Goal: Task Accomplishment & Management: Use online tool/utility

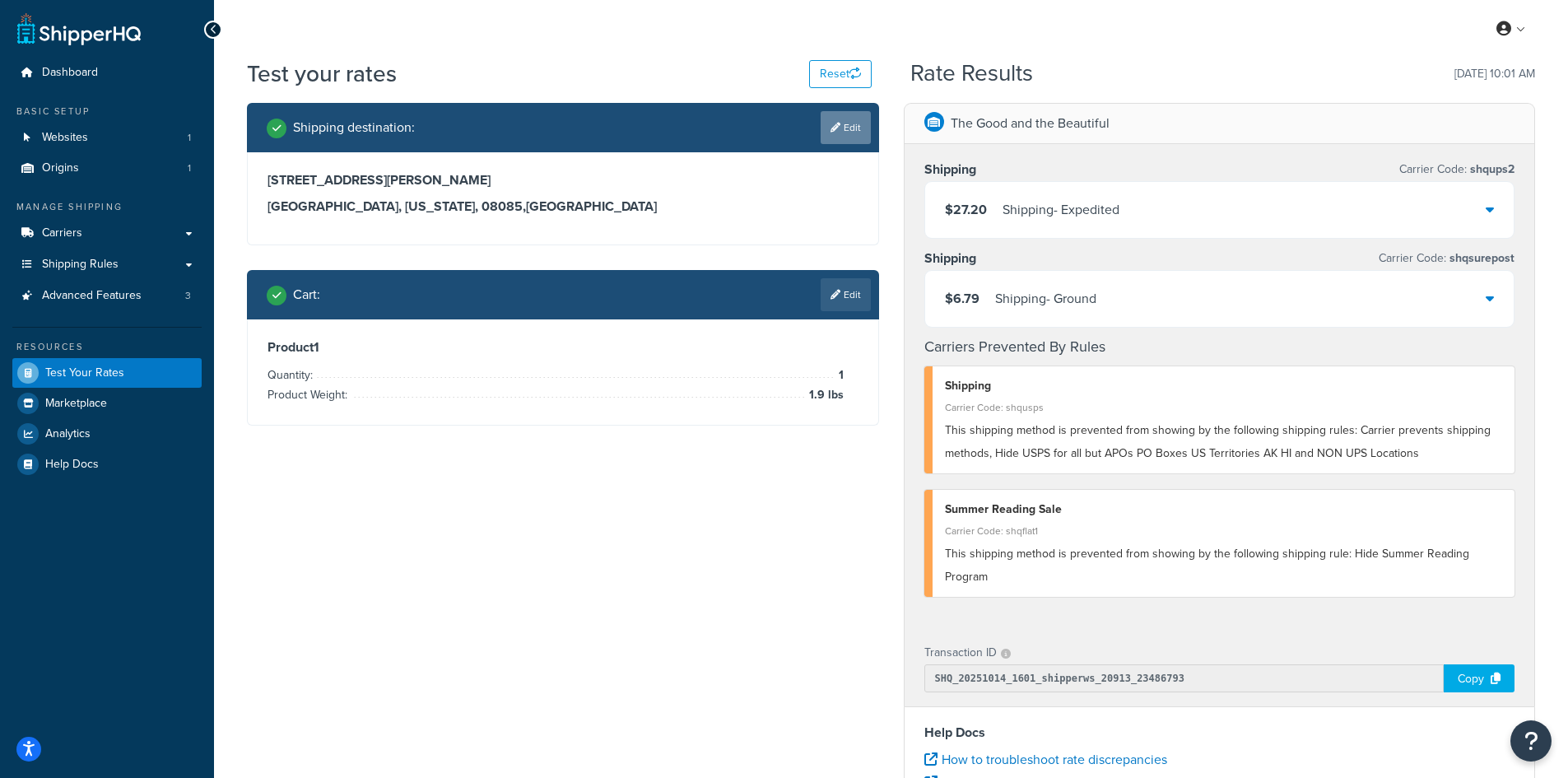
click at [856, 124] on link "Edit" at bounding box center [845, 128] width 50 height 33
select select "NJ"
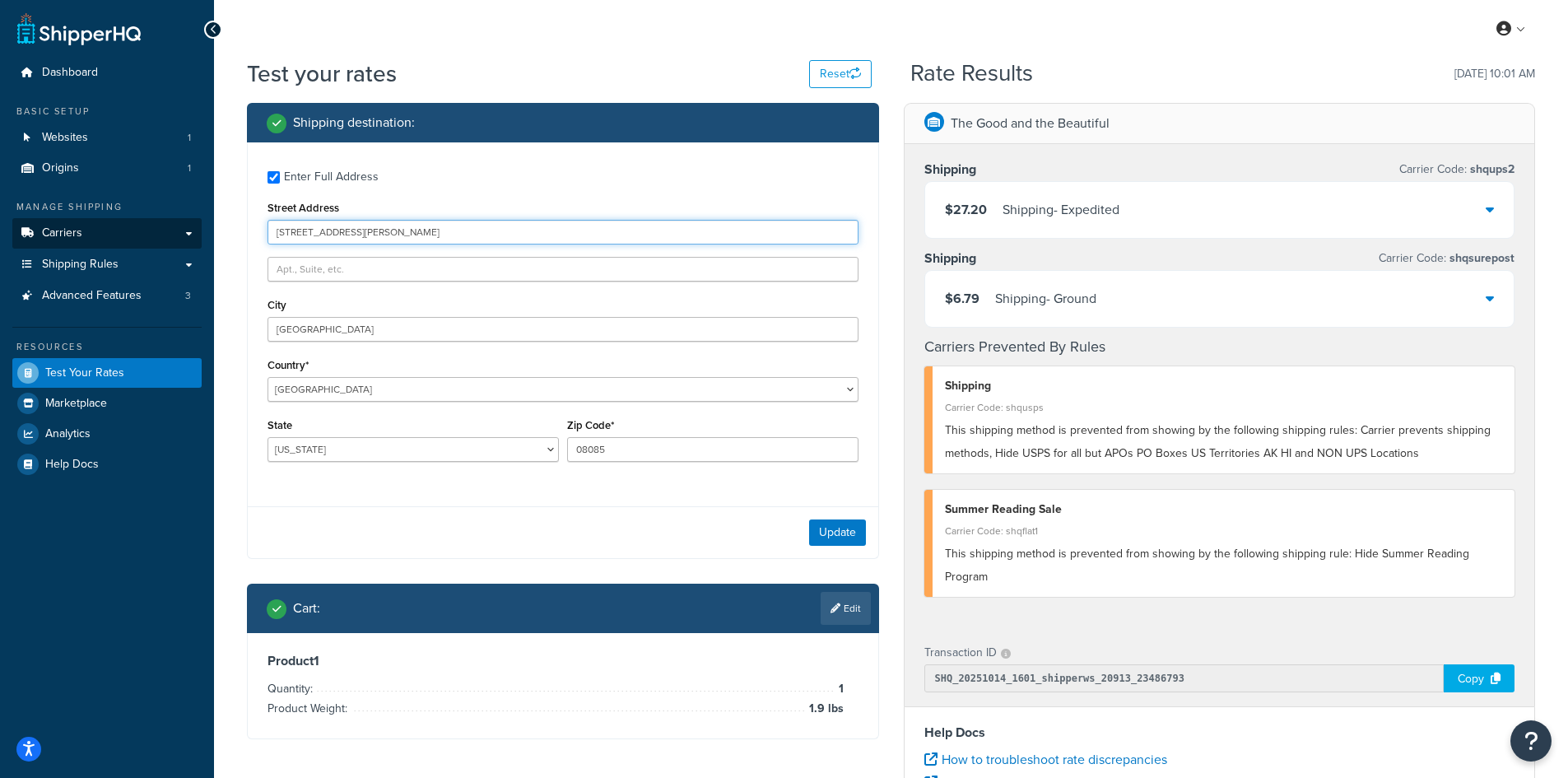
drag, startPoint x: 384, startPoint y: 229, endPoint x: 183, endPoint y: 225, distance: 201.0
click at [183, 225] on div "Dashboard Basic Setup Websites 1 Origins 1 Manage Shipping Carriers Carriers Al…" at bounding box center [784, 600] width 1568 height 1201
paste input "[STREET_ADDRESS]"
type input "[STREET_ADDRESS]"
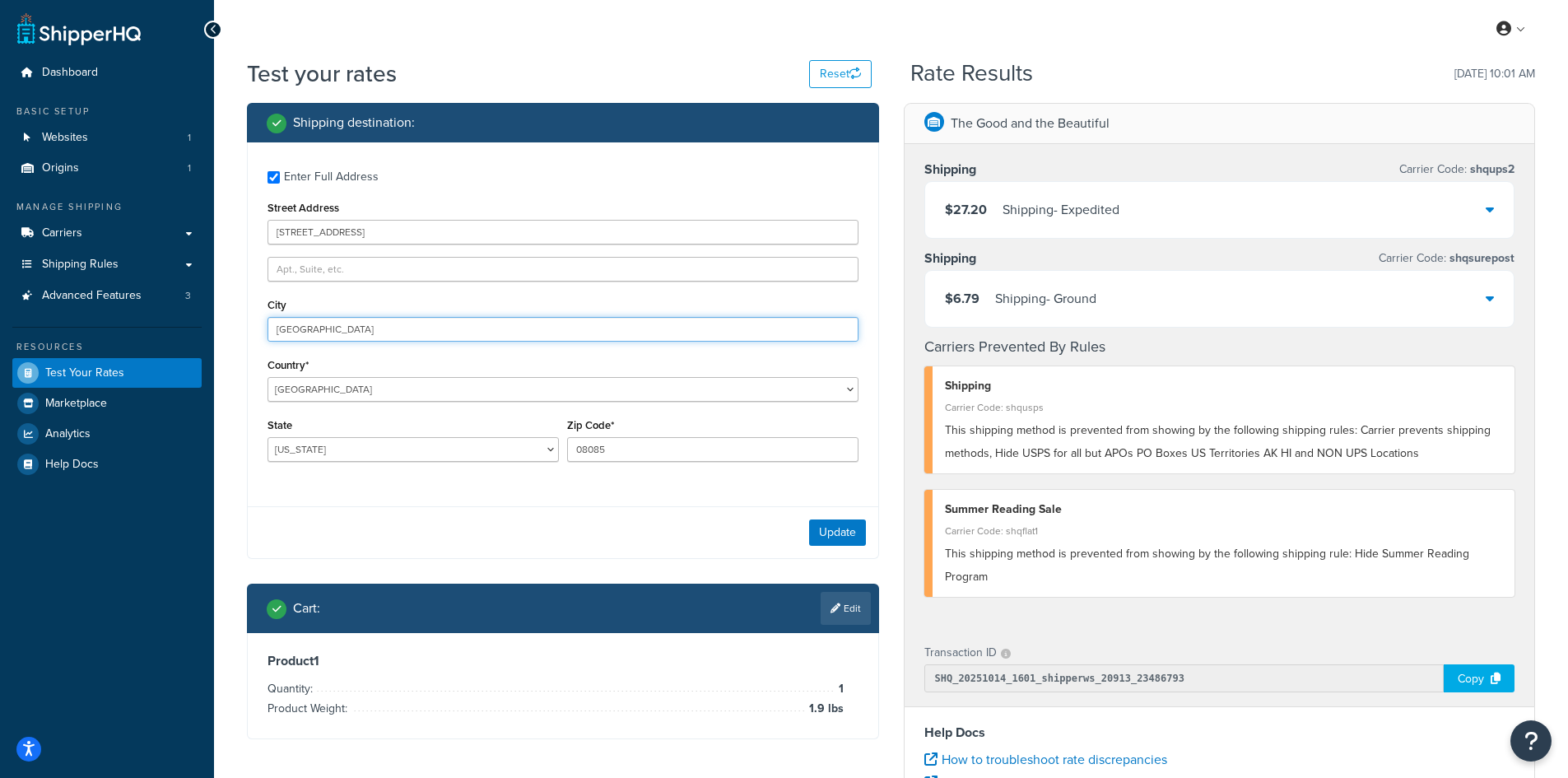
drag, startPoint x: 362, startPoint y: 332, endPoint x: 267, endPoint y: 320, distance: 95.8
click at [267, 320] on div "Enter Full Address Street Address [GEOGRAPHIC_DATA] Country* [GEOGRAPHIC_DATA] …" at bounding box center [562, 319] width 630 height 352
paste input "[GEOGRAPHIC_DATA]"
type input "[GEOGRAPHIC_DATA]"
select select "PA"
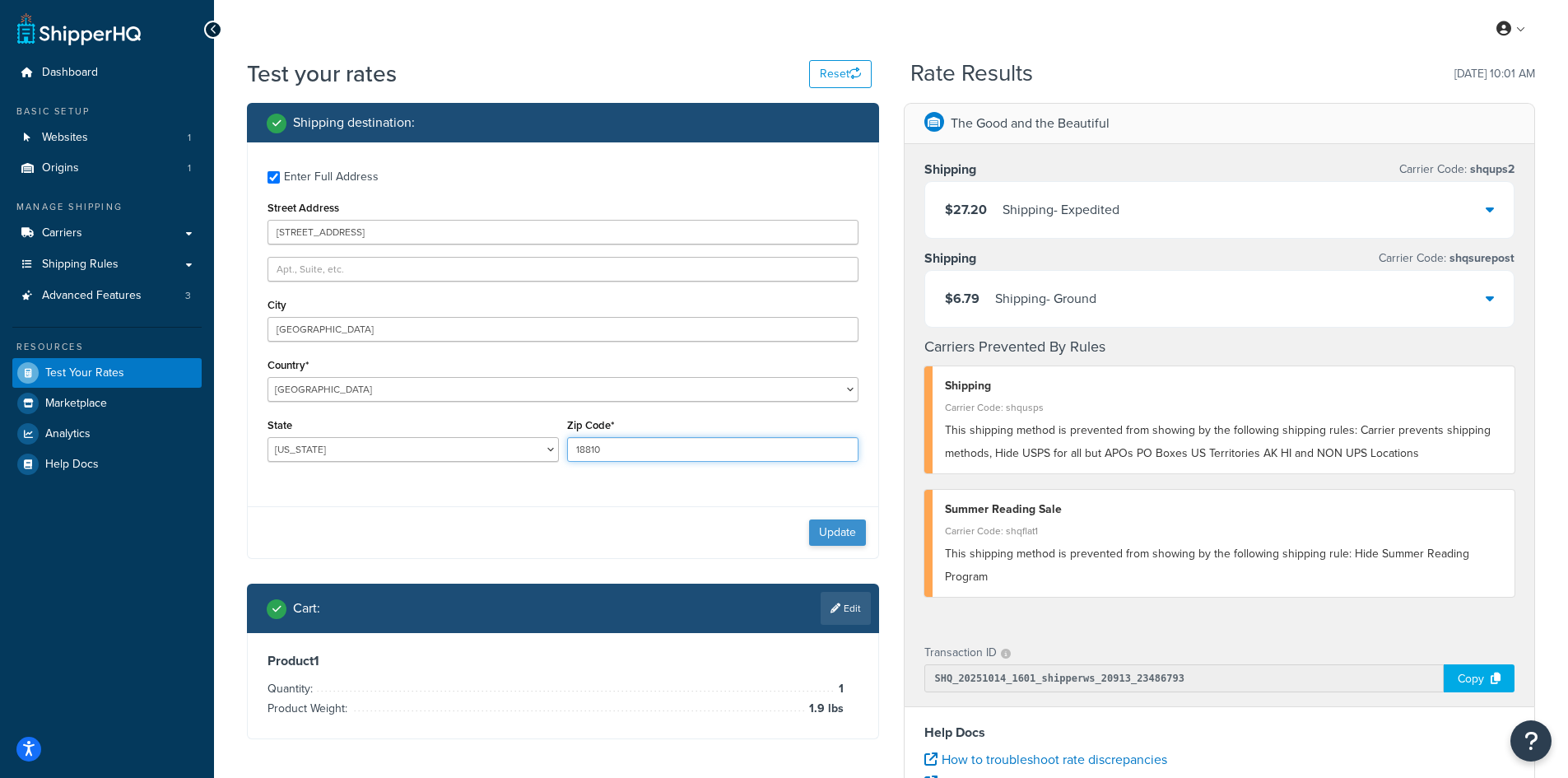
type input "18810"
click at [839, 529] on button "Update" at bounding box center [837, 532] width 57 height 26
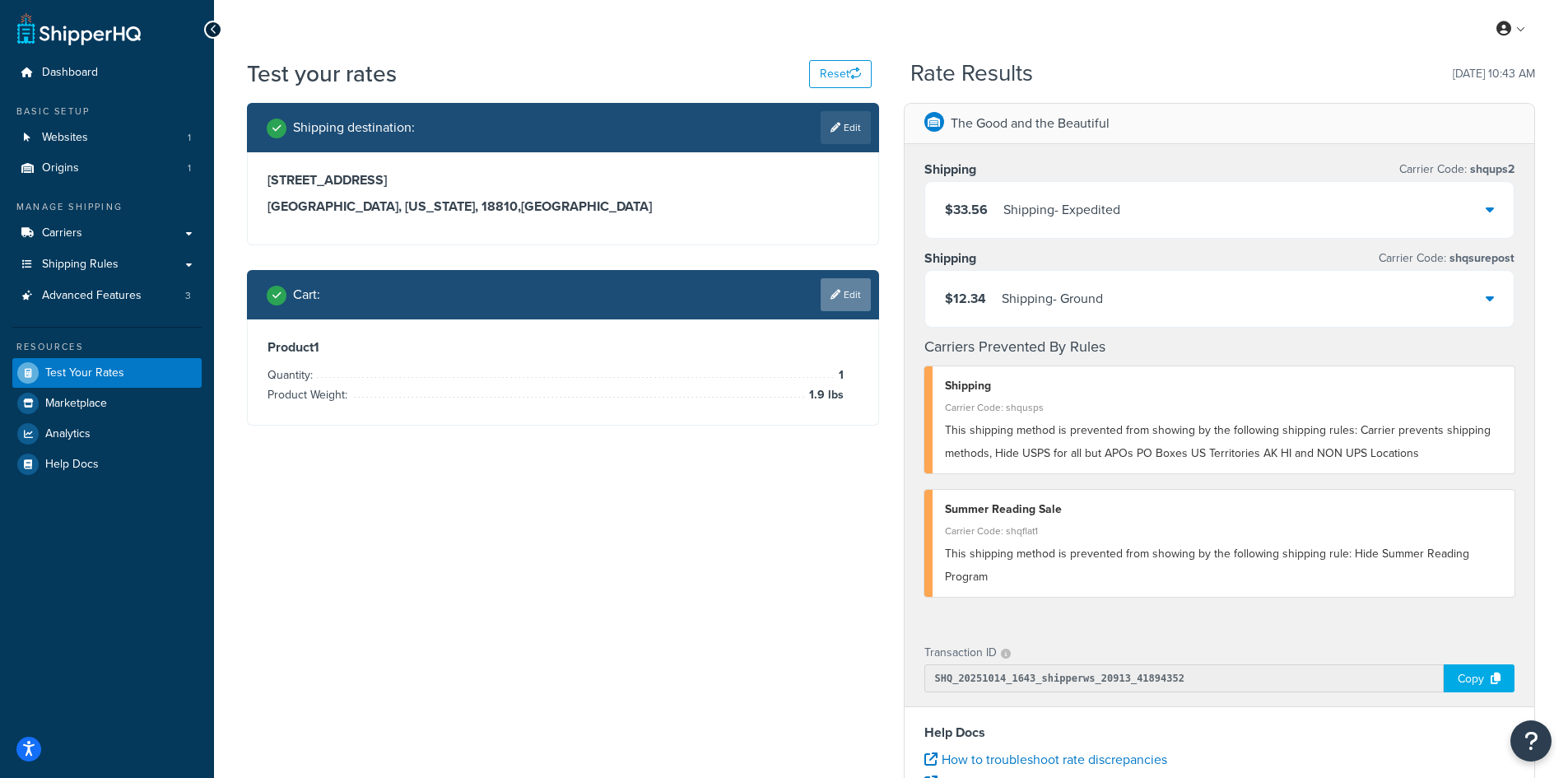
click at [849, 295] on link "Edit" at bounding box center [845, 294] width 50 height 33
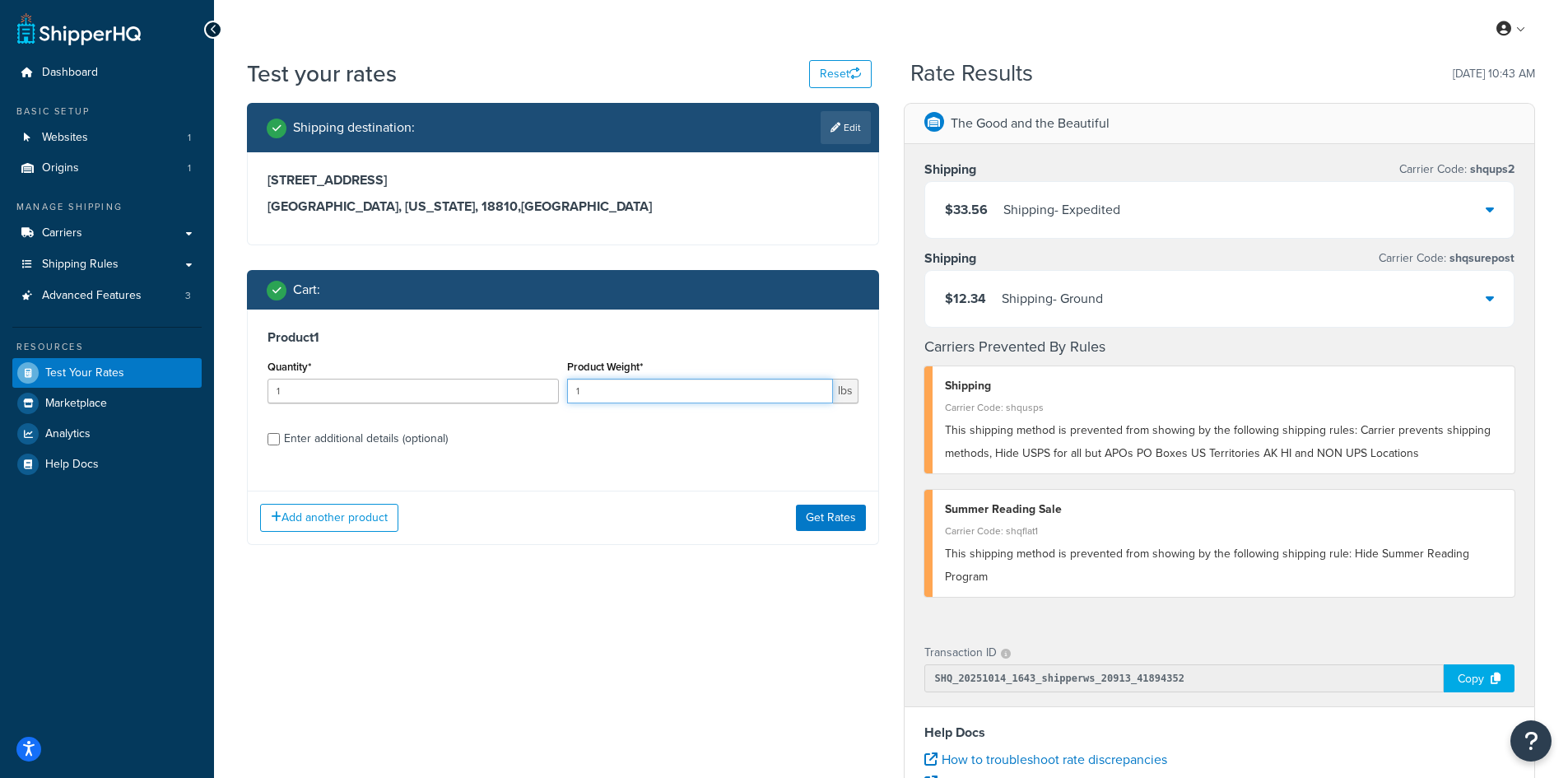
drag, startPoint x: 571, startPoint y: 383, endPoint x: 559, endPoint y: 381, distance: 12.2
click at [559, 381] on div "Quantity* 1 Product Weight* 1 lbs" at bounding box center [563, 386] width 599 height 61
type input "10.6"
click at [816, 522] on button "Get Rates" at bounding box center [831, 518] width 70 height 26
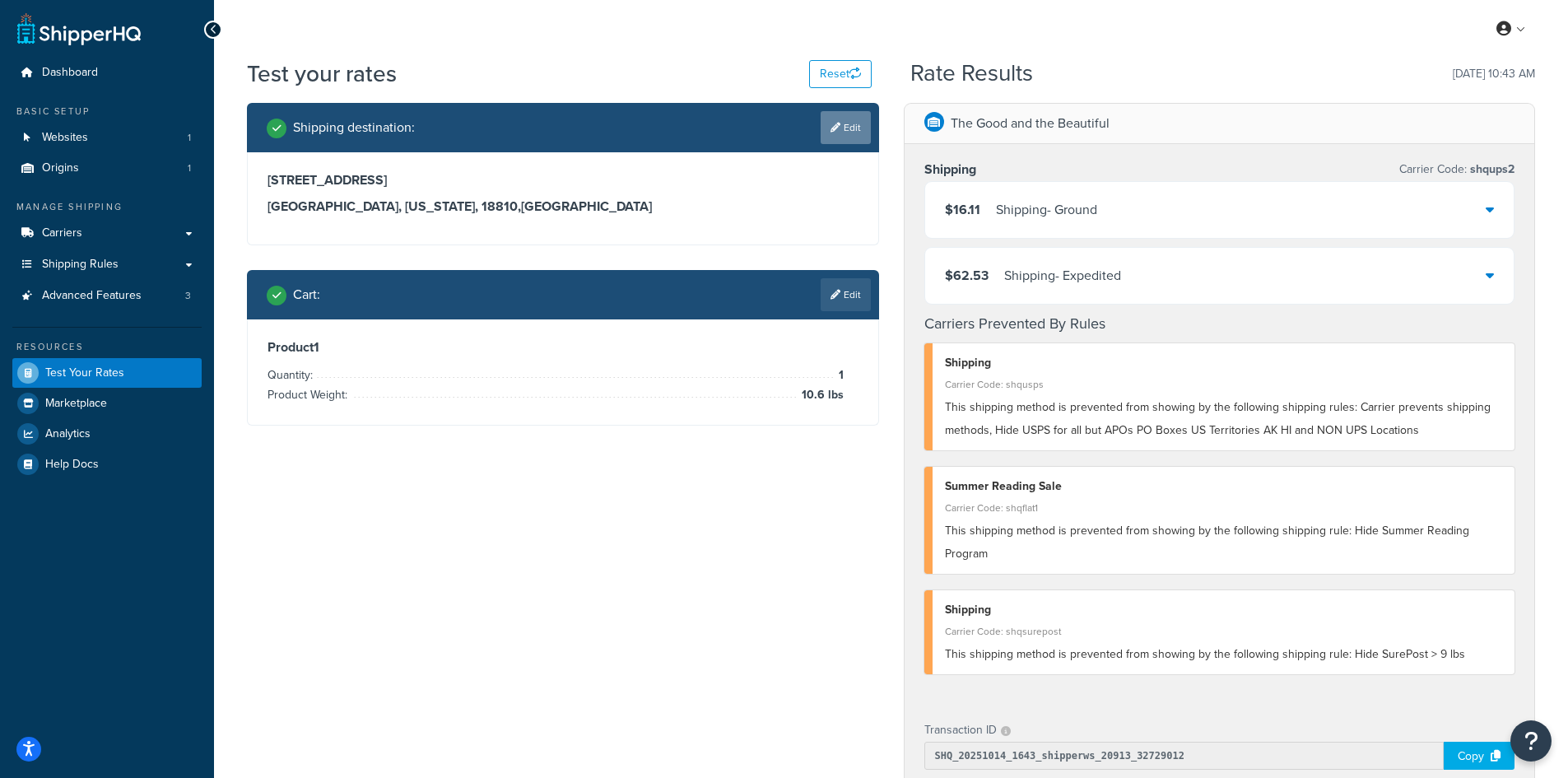
click at [836, 126] on icon at bounding box center [836, 128] width 9 height 9
select select "PA"
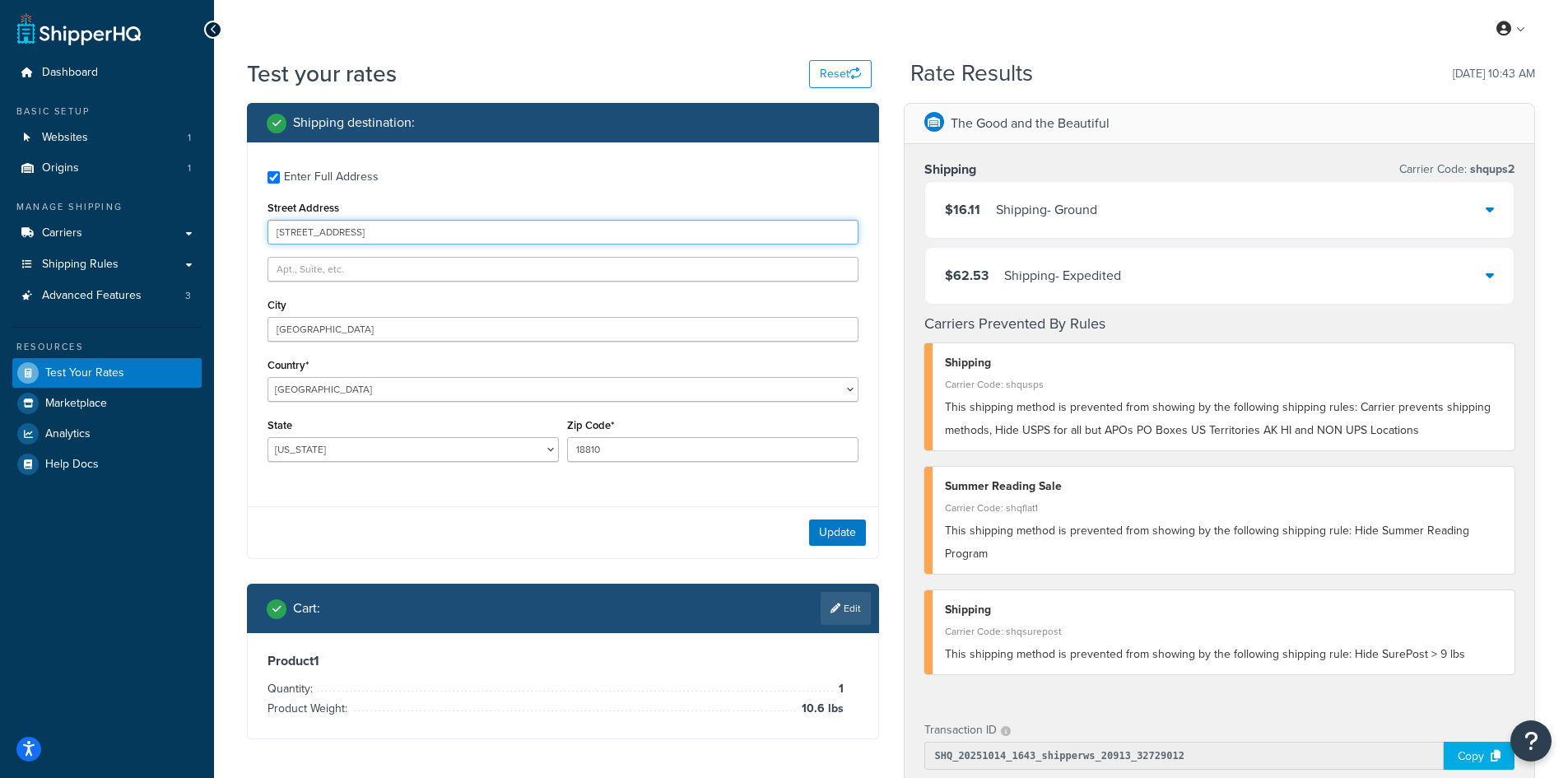
drag, startPoint x: 396, startPoint y: 238, endPoint x: 253, endPoint y: 224, distance: 143.7
click at [253, 224] on div "Enter Full Address Street Address [GEOGRAPHIC_DATA] Country* [GEOGRAPHIC_DATA] …" at bounding box center [562, 319] width 630 height 352
paste input "[STREET_ADDRESS]"
type input "[STREET_ADDRESS]"
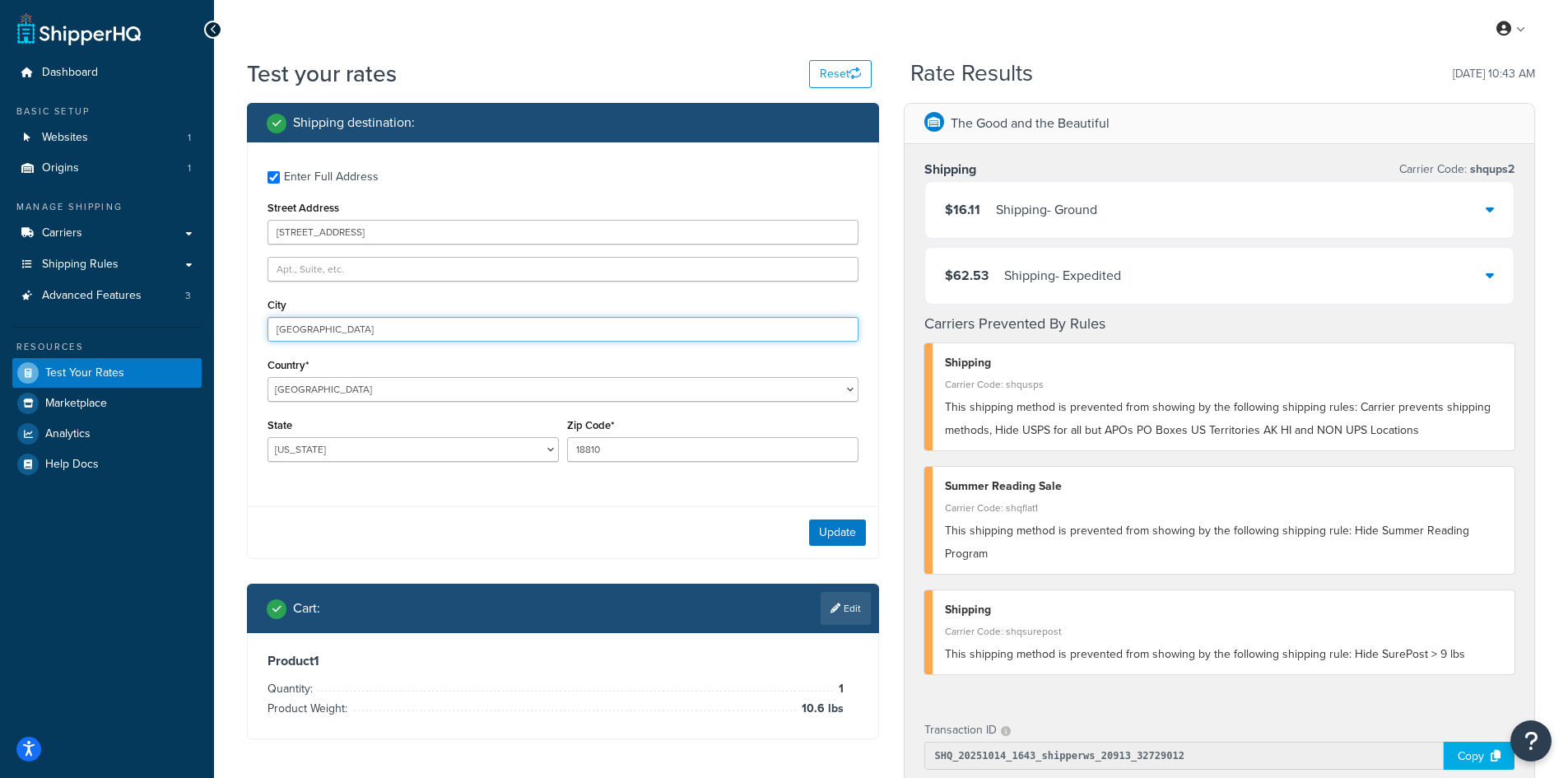
drag, startPoint x: 332, startPoint y: 326, endPoint x: 225, endPoint y: 321, distance: 107.1
click at [225, 321] on div "Test your rates Reset Rate Results [DATE] 10:43 AM Shipping destination : Enter…" at bounding box center [890, 648] width 1353 height 1180
paste input "Wake Forest"
type input "Wake Forest"
select select "NC"
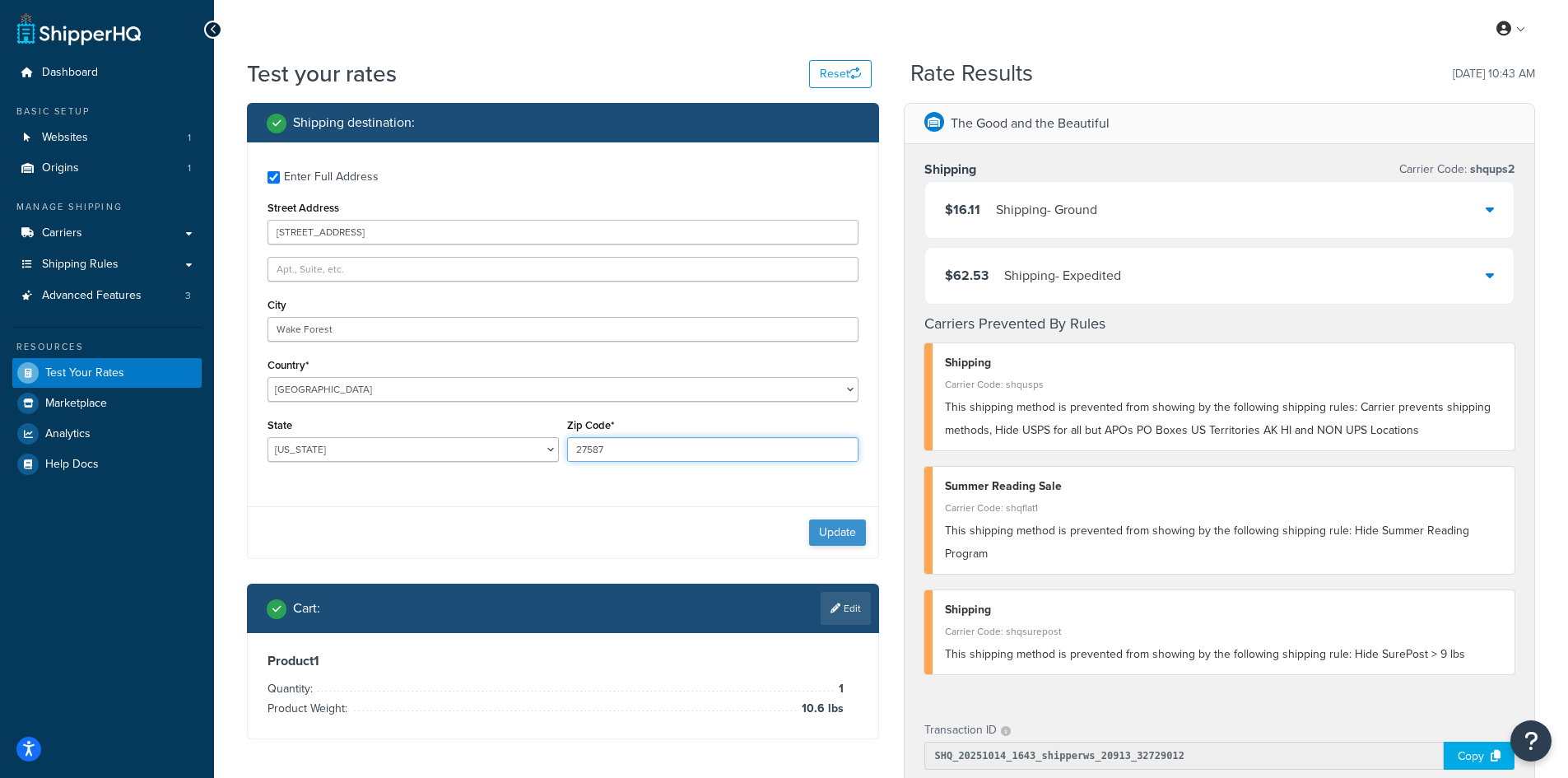
type input "27587"
click at [826, 535] on button "Update" at bounding box center [837, 532] width 57 height 26
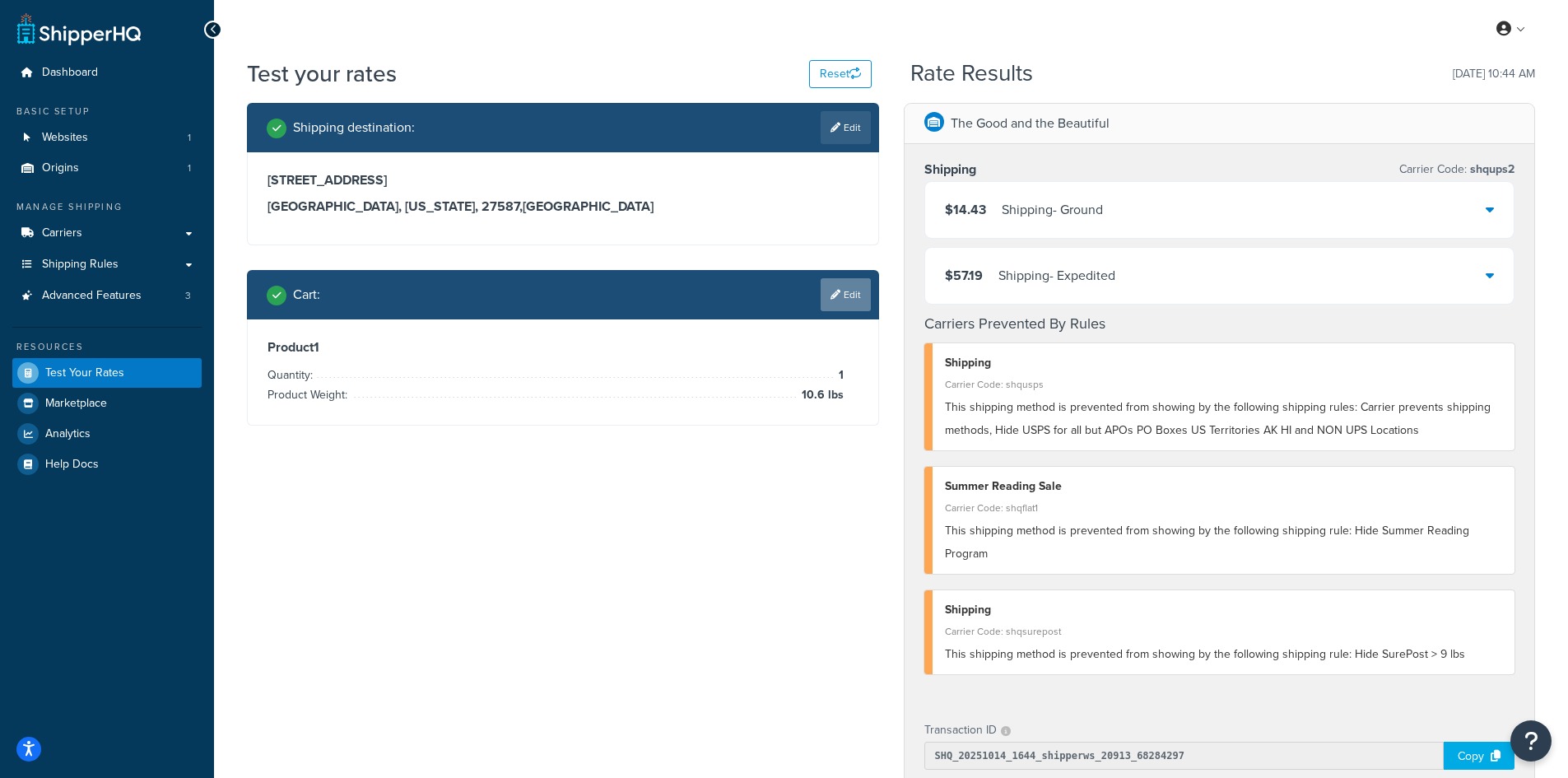
click at [853, 294] on link "Edit" at bounding box center [845, 294] width 50 height 33
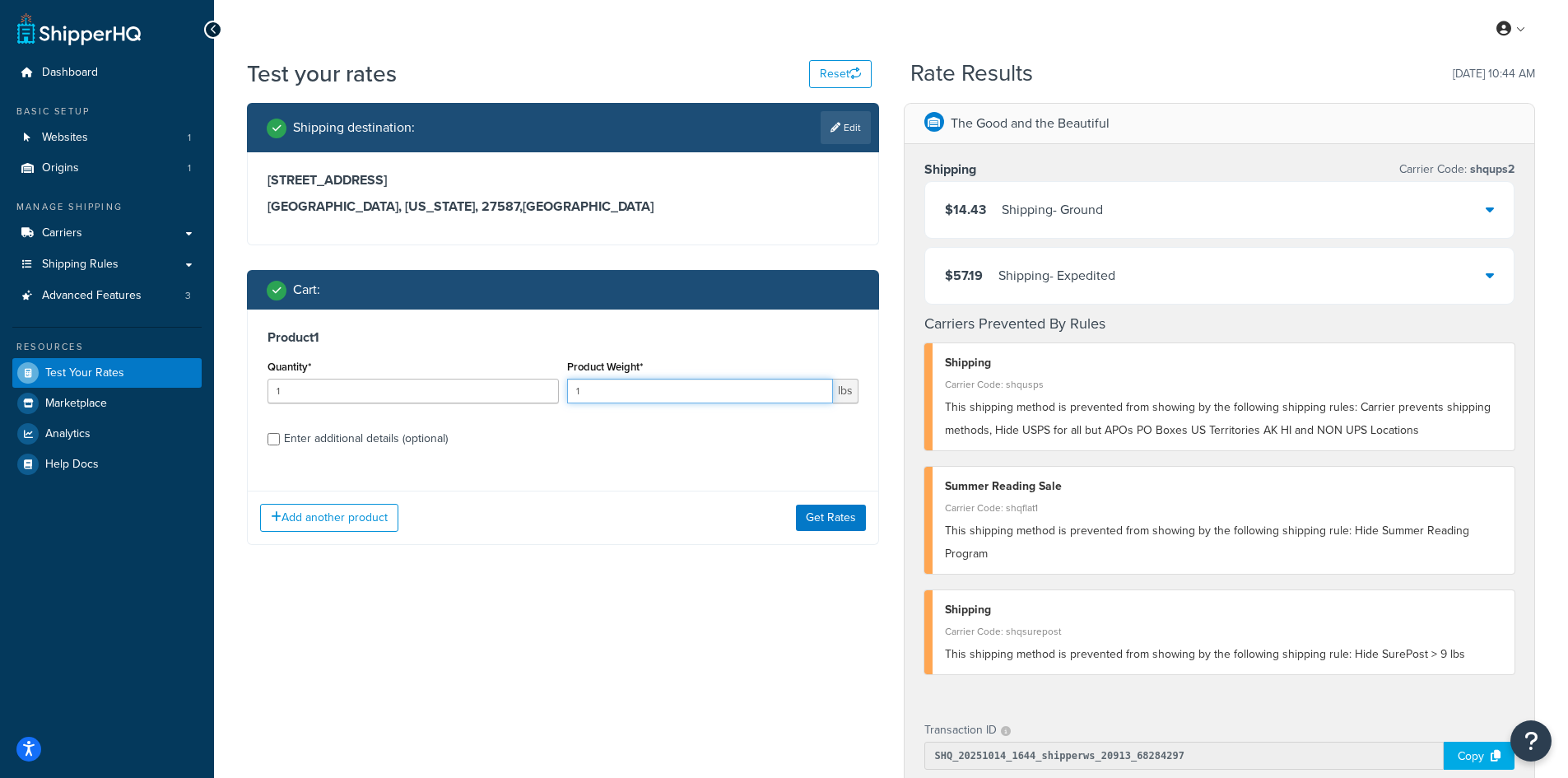
click at [569, 392] on input "1" at bounding box center [699, 391] width 266 height 25
drag, startPoint x: 615, startPoint y: 390, endPoint x: 516, endPoint y: 390, distance: 99.0
click at [516, 390] on div "Quantity* 1 Product Weight* 1 lbs" at bounding box center [563, 386] width 599 height 61
type input "9.8"
click at [839, 524] on button "Get Rates" at bounding box center [831, 518] width 70 height 26
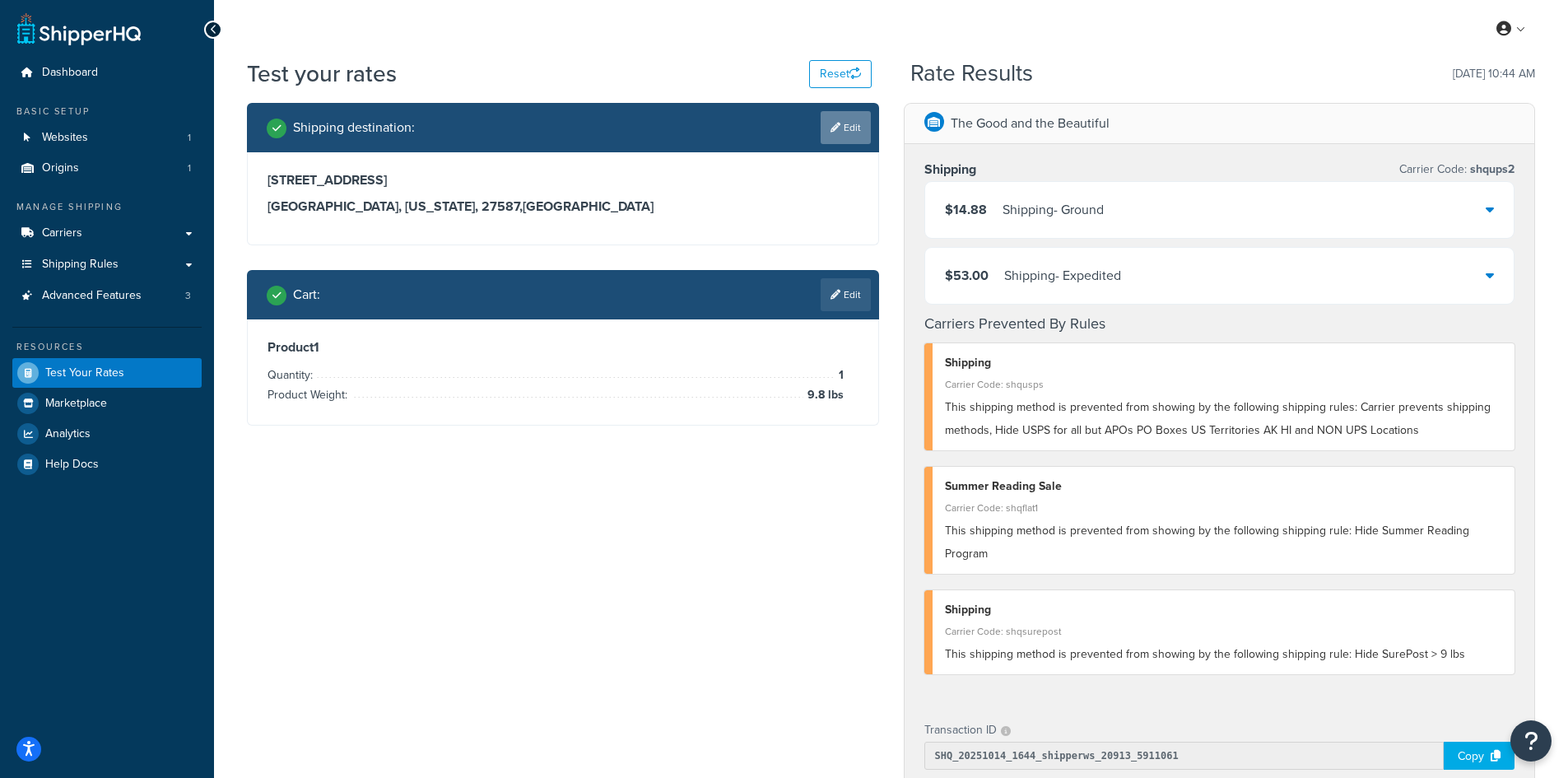
click at [834, 123] on icon at bounding box center [836, 128] width 9 height 9
select select "NC"
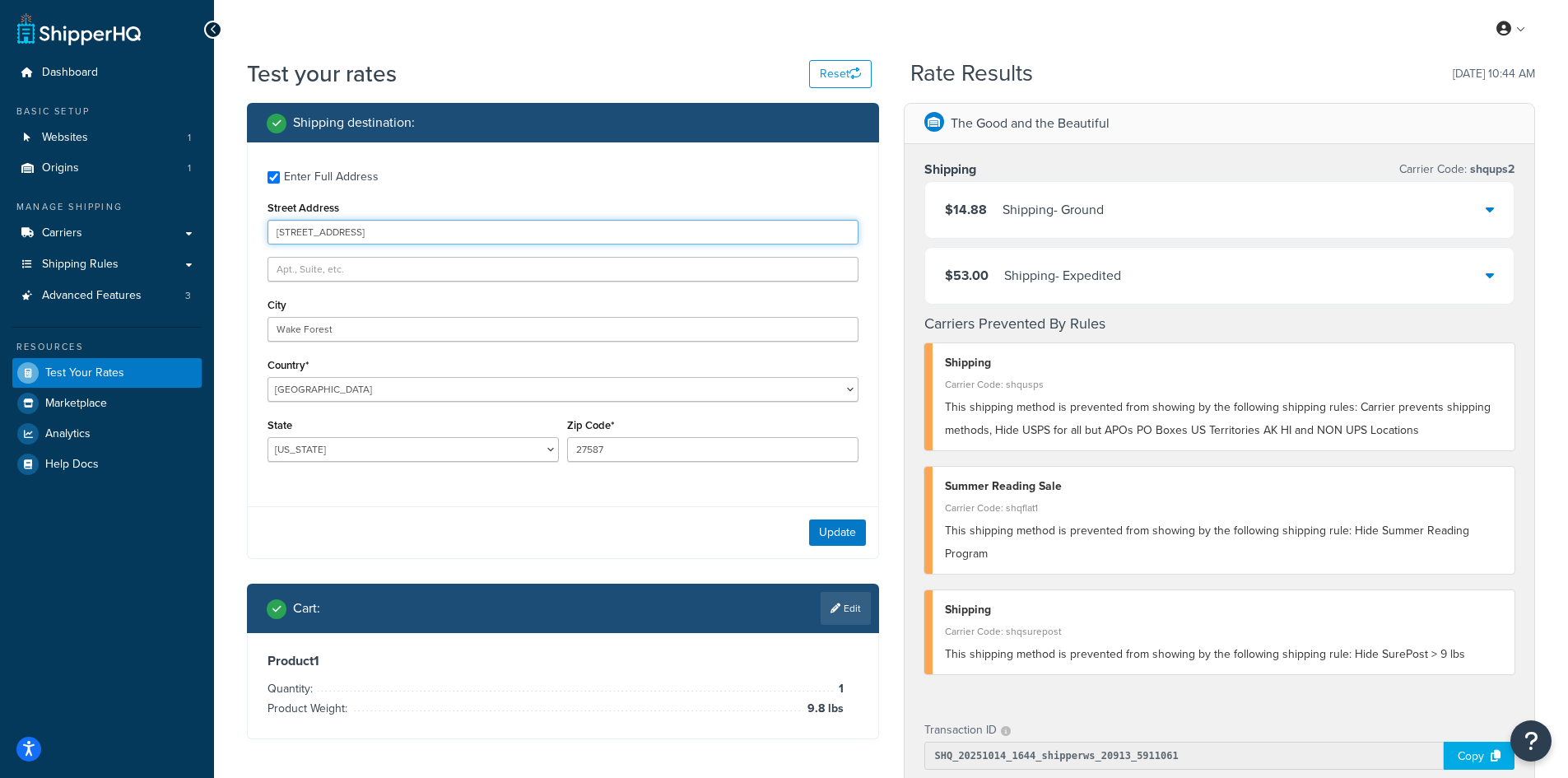
drag, startPoint x: 385, startPoint y: 234, endPoint x: 231, endPoint y: 231, distance: 154.0
click at [231, 231] on div "Test your rates Reset Rate Results [DATE] 10:44 AM Shipping destination : Enter…" at bounding box center [890, 648] width 1353 height 1180
paste input "[STREET_ADDRESS][PERSON_NAME]"
type input "[STREET_ADDRESS][PERSON_NAME]"
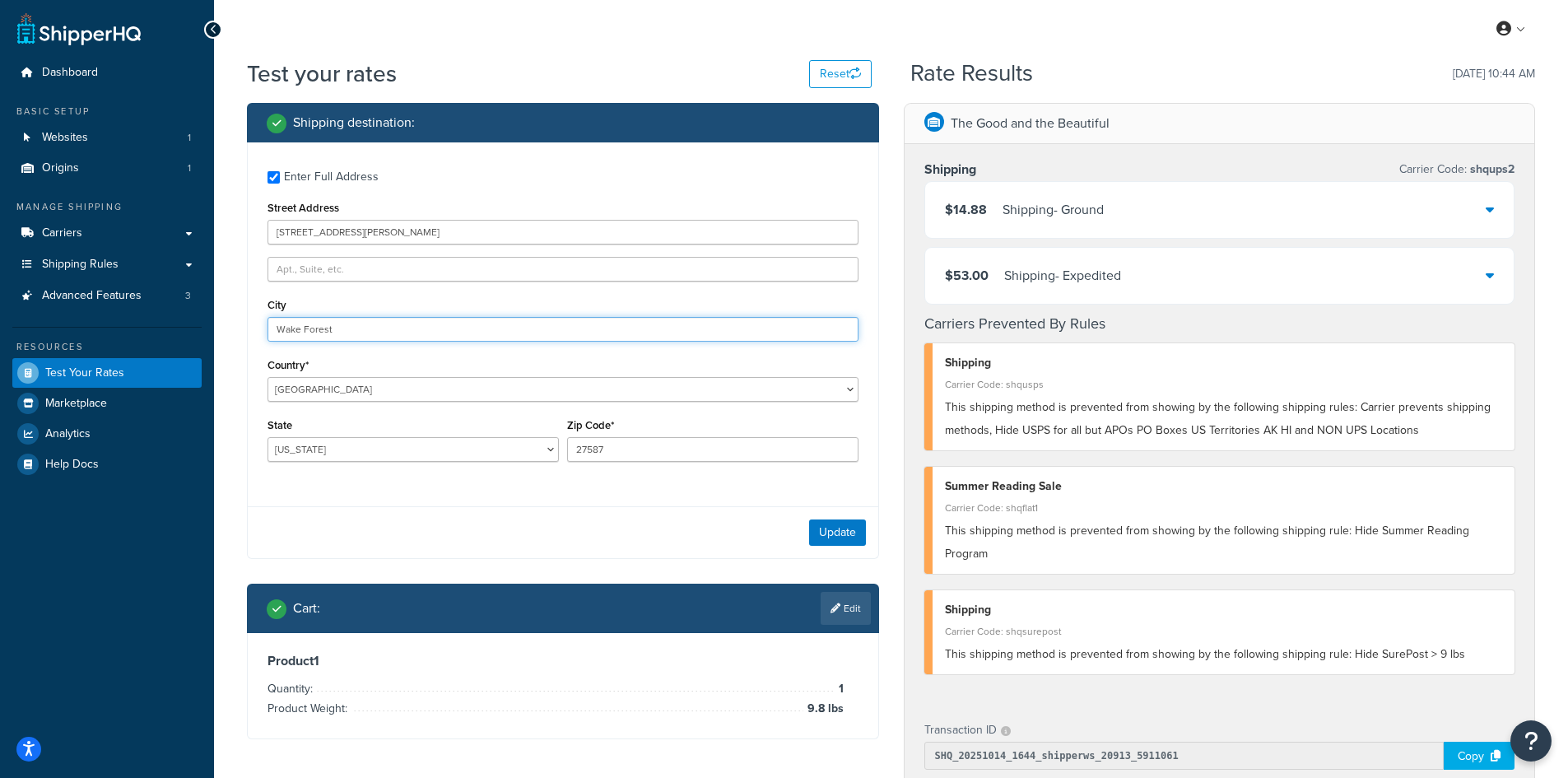
drag, startPoint x: 385, startPoint y: 328, endPoint x: 194, endPoint y: 315, distance: 191.4
click at [194, 315] on div "Dashboard Basic Setup Websites 1 Origins 1 Manage Shipping Carriers Carriers Al…" at bounding box center [784, 639] width 1568 height 1278
paste input "Reading"
type input "Reading"
select select "PA"
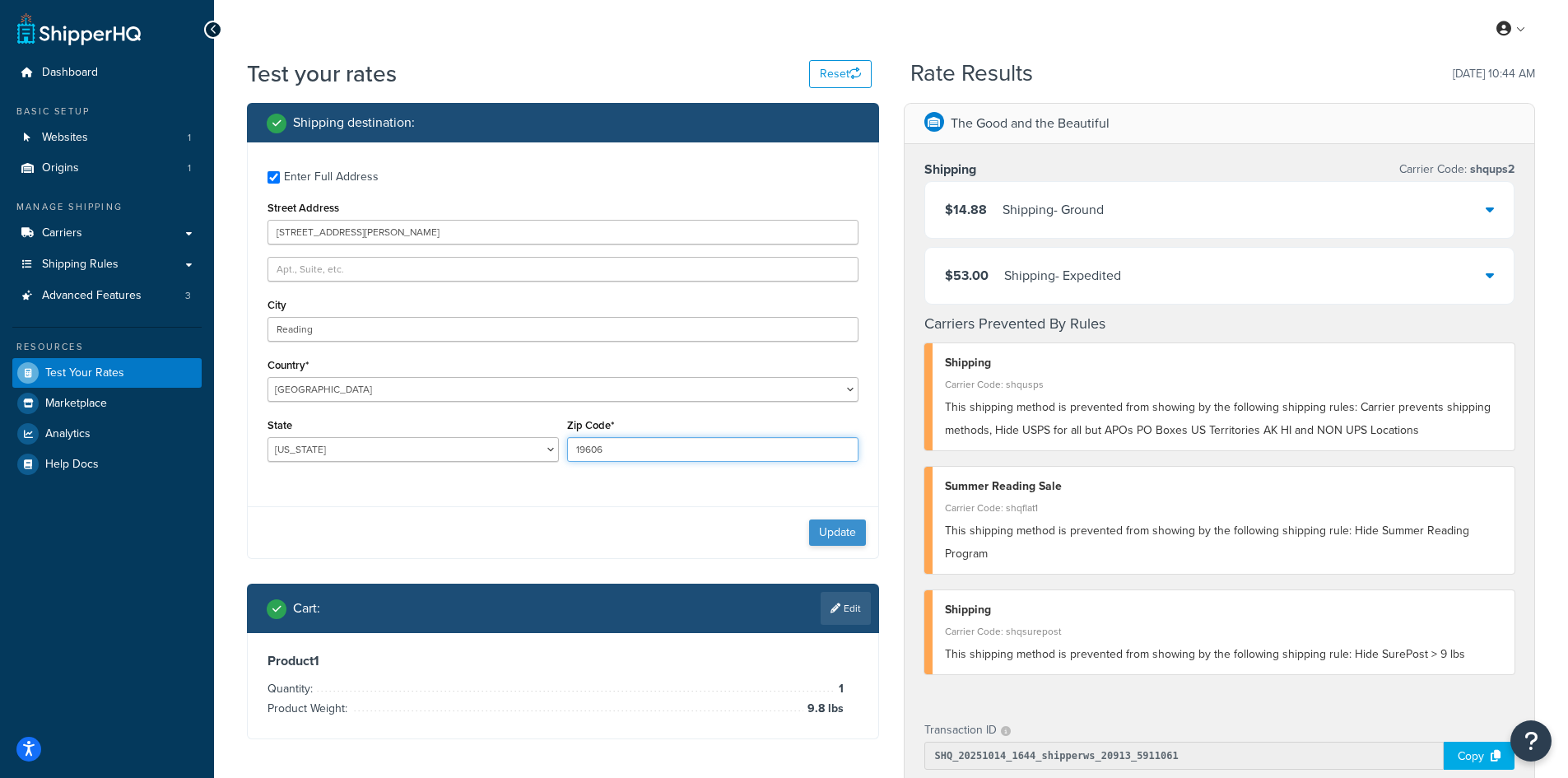
type input "19606"
click at [850, 525] on button "Update" at bounding box center [837, 532] width 57 height 26
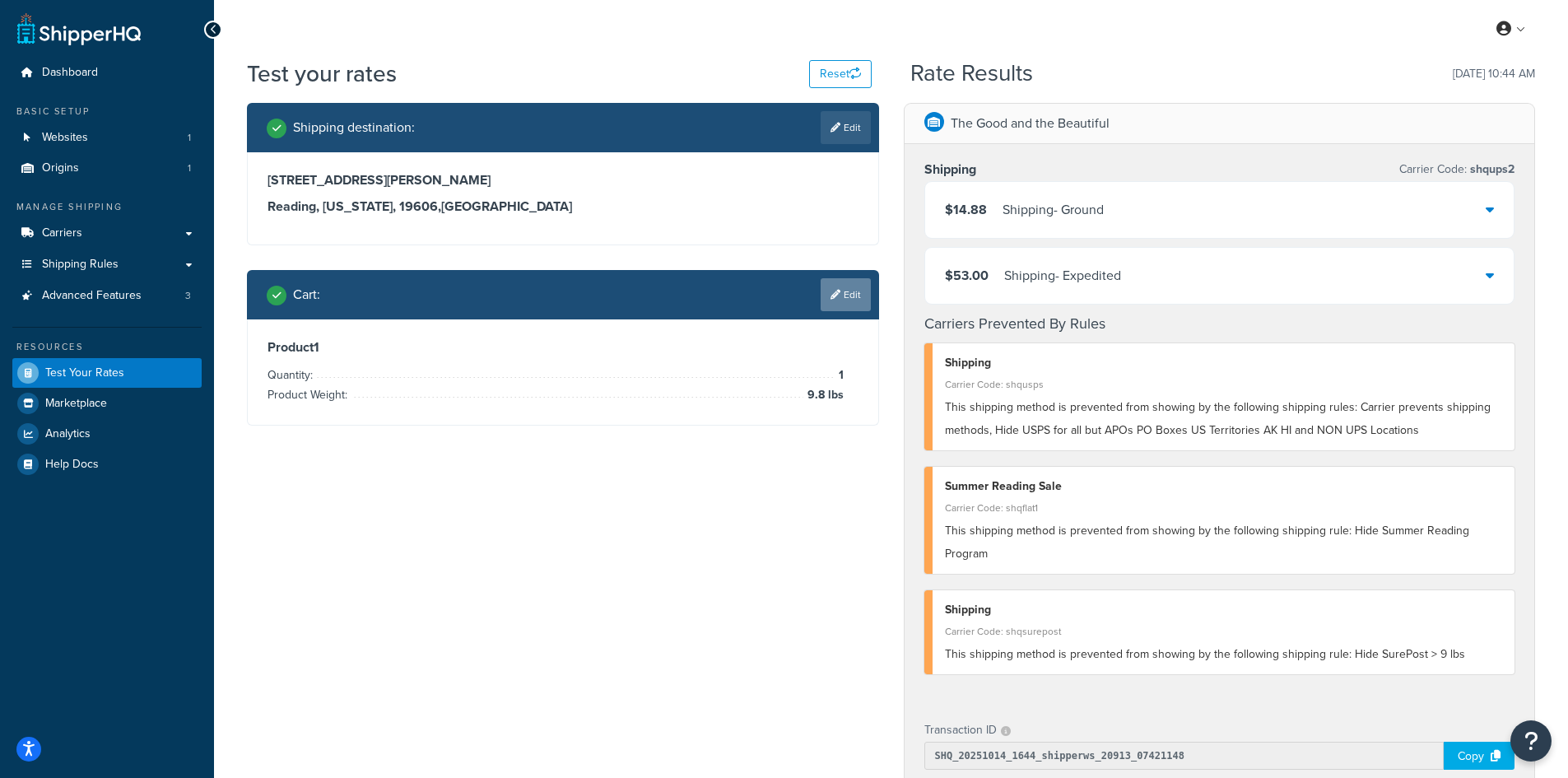
click at [849, 292] on link "Edit" at bounding box center [845, 294] width 50 height 33
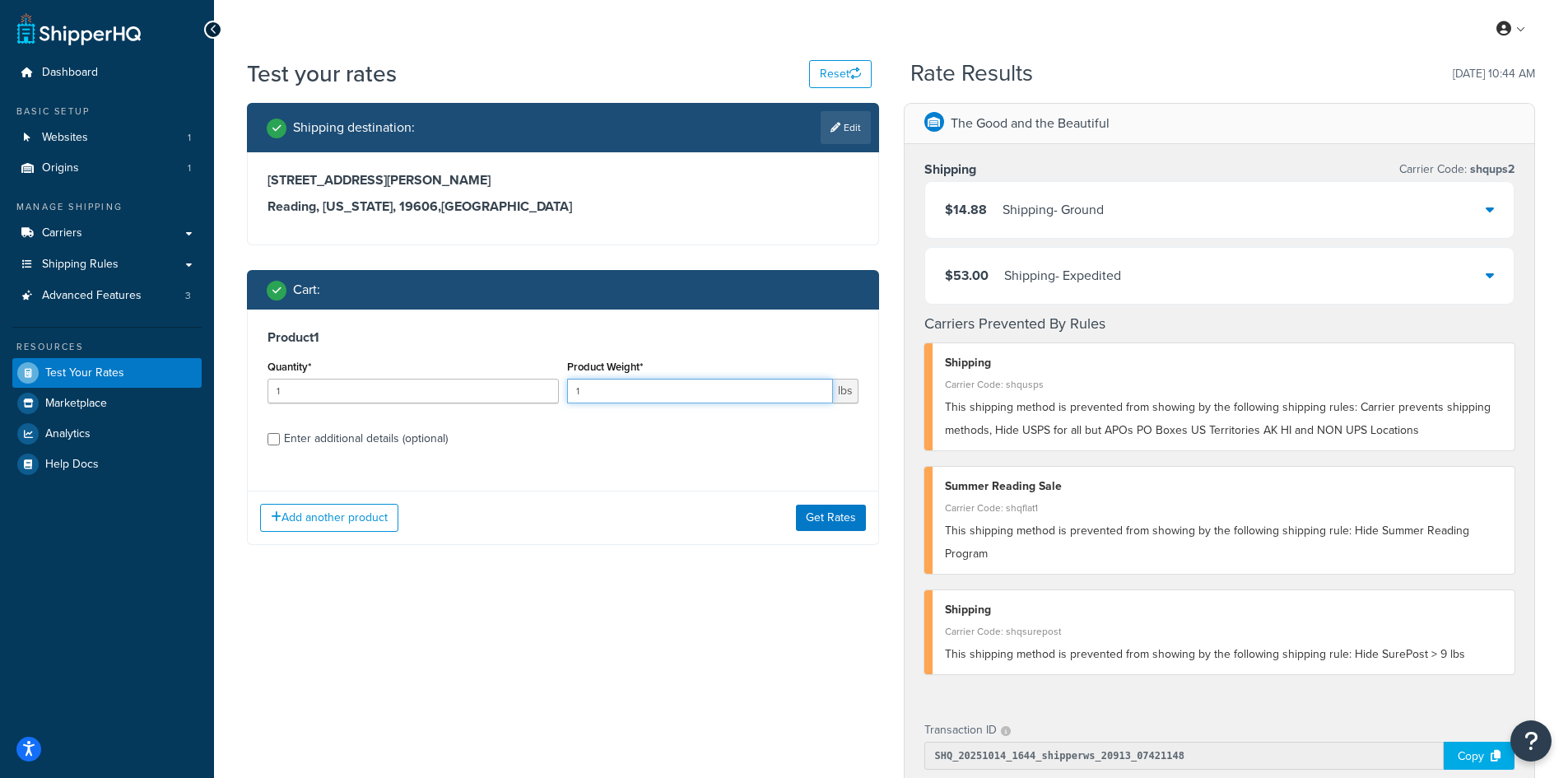
drag, startPoint x: 593, startPoint y: 389, endPoint x: 551, endPoint y: 388, distance: 42.0
click at [551, 388] on div "Quantity* 1 Product Weight* 1 lbs" at bounding box center [563, 386] width 599 height 61
type input "6.4"
click at [844, 519] on button "Get Rates" at bounding box center [831, 518] width 70 height 26
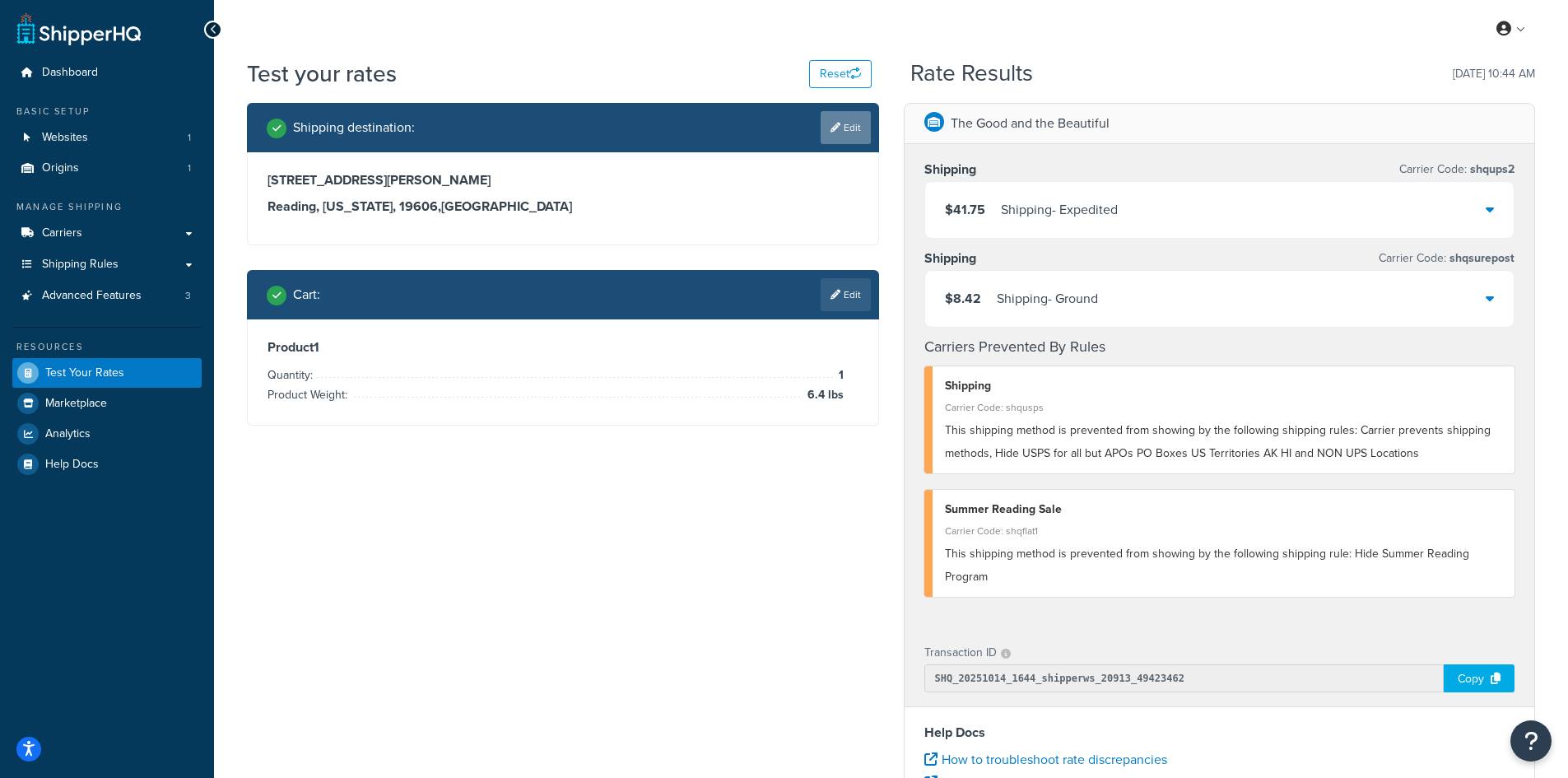
click at [839, 127] on link "Edit" at bounding box center [845, 128] width 50 height 33
select select "PA"
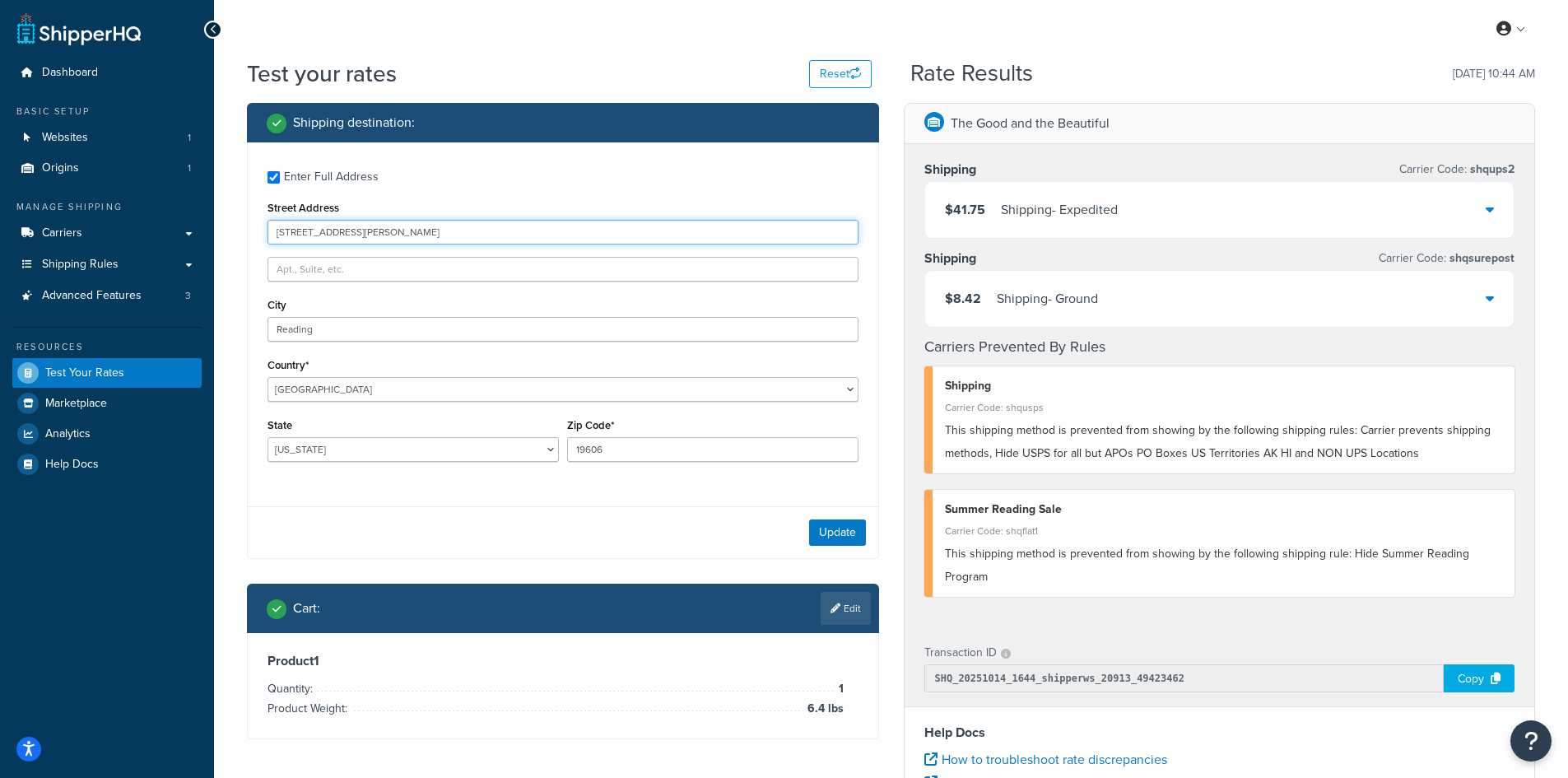
drag, startPoint x: 391, startPoint y: 236, endPoint x: 264, endPoint y: 226, distance: 127.4
click at [264, 226] on div "Enter Full Address Street Address [STREET_ADDRESS][PERSON_NAME] [GEOGRAPHIC_DAT…" at bounding box center [562, 319] width 630 height 352
paste input "337 [PERSON_NAME][GEOGRAPHIC_DATA]"
type input "337 [PERSON_NAME][GEOGRAPHIC_DATA]"
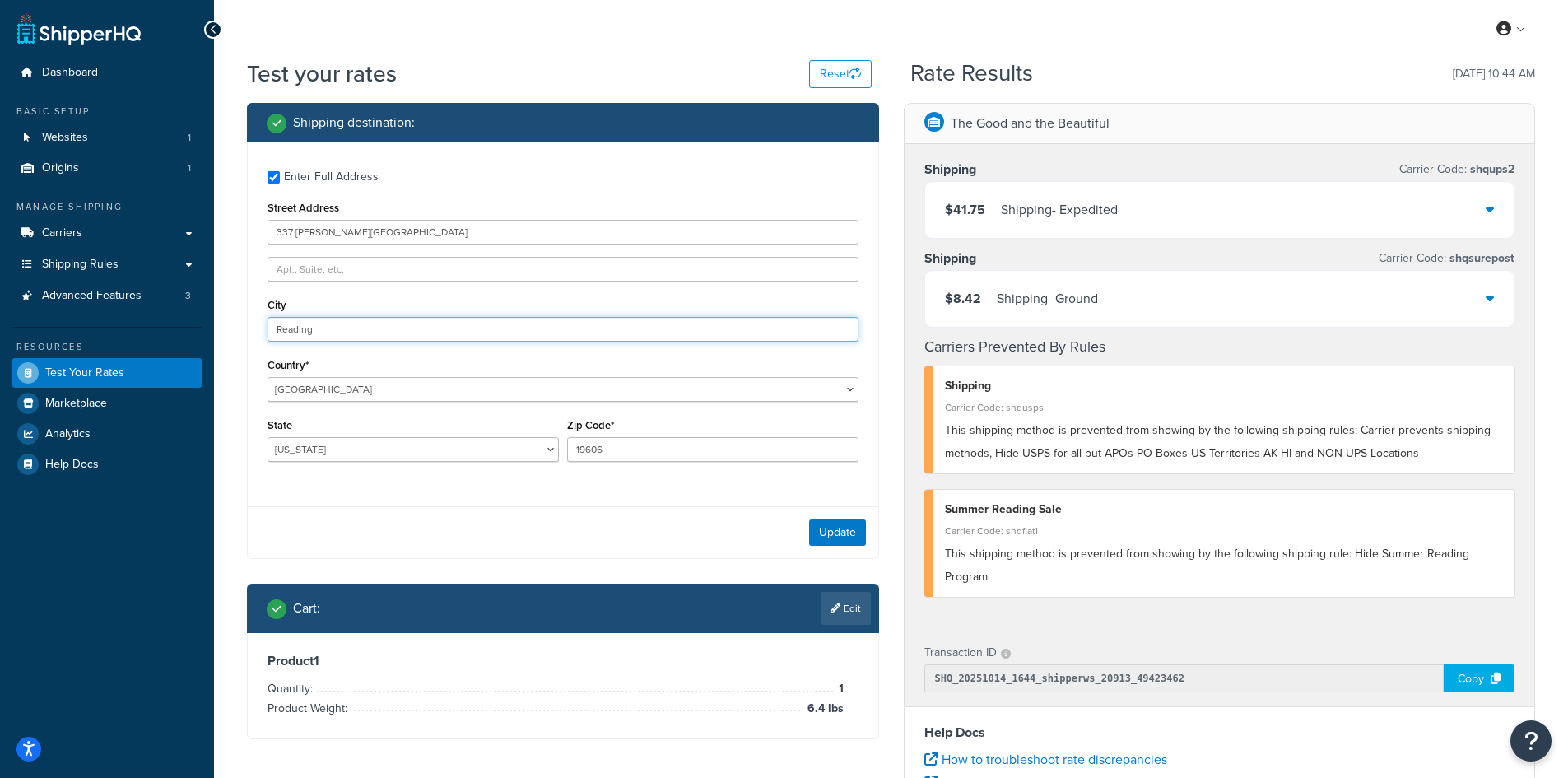
drag, startPoint x: 302, startPoint y: 330, endPoint x: 220, endPoint y: 323, distance: 82.3
click at [220, 323] on div "Test your rates Reset Rate Results [DATE] 10:44 AM Shipping destination : Enter…" at bounding box center [890, 609] width 1353 height 1102
paste input "[GEOGRAPHIC_DATA]"
type input "[GEOGRAPHIC_DATA]"
select select "VA"
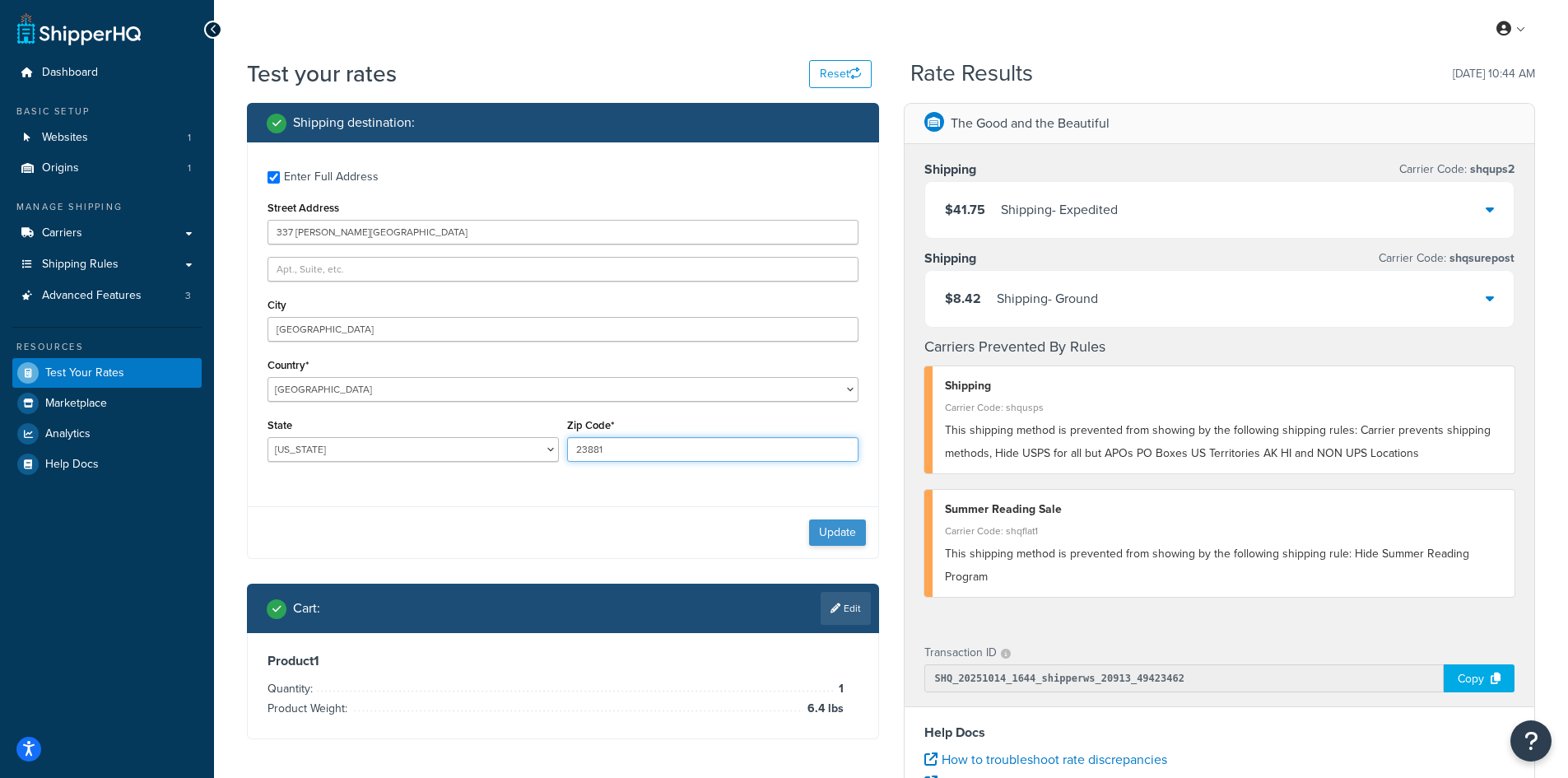
type input "23881"
click at [838, 529] on button "Update" at bounding box center [837, 532] width 57 height 26
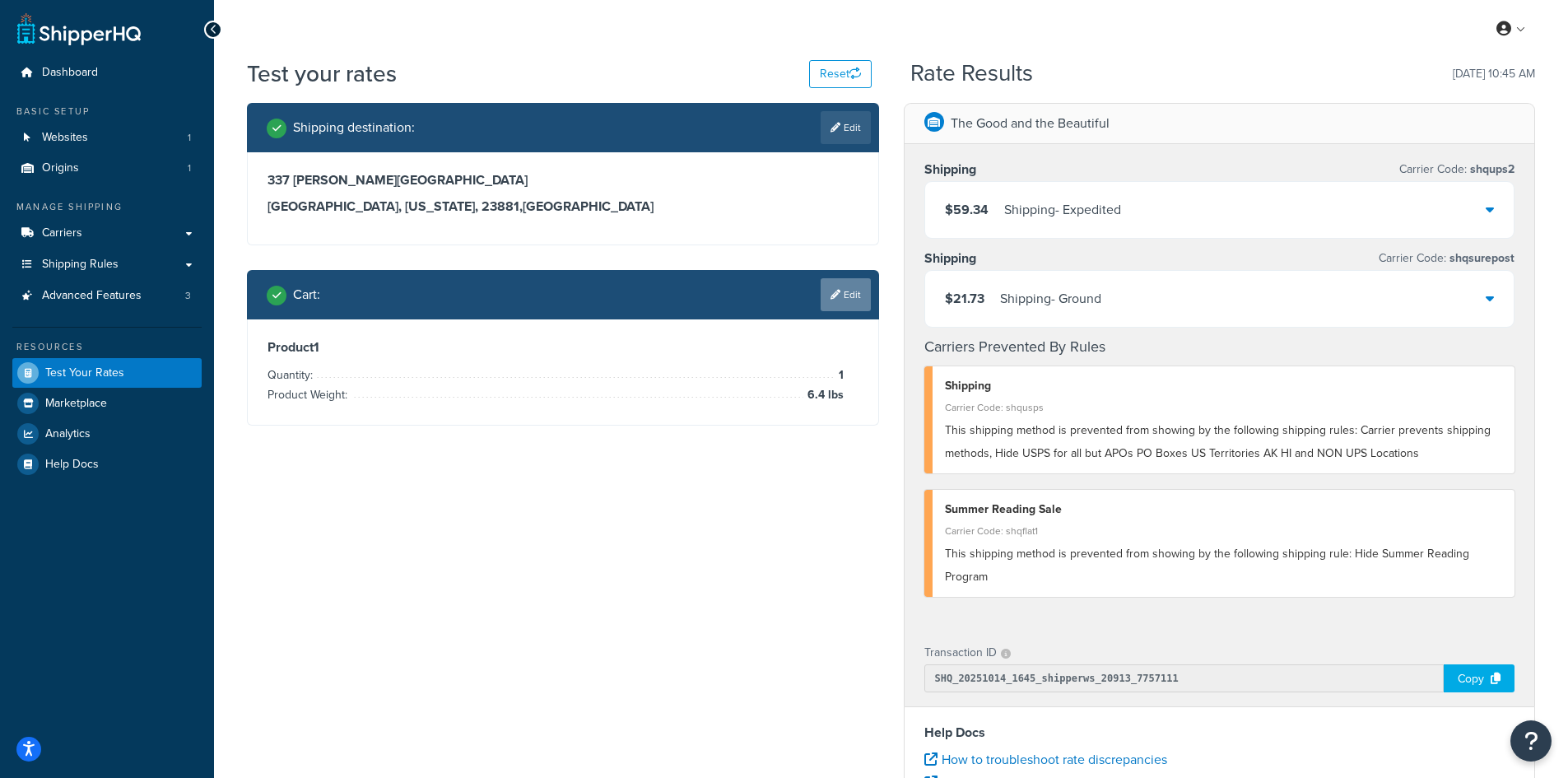
click at [836, 288] on link "Edit" at bounding box center [845, 294] width 50 height 33
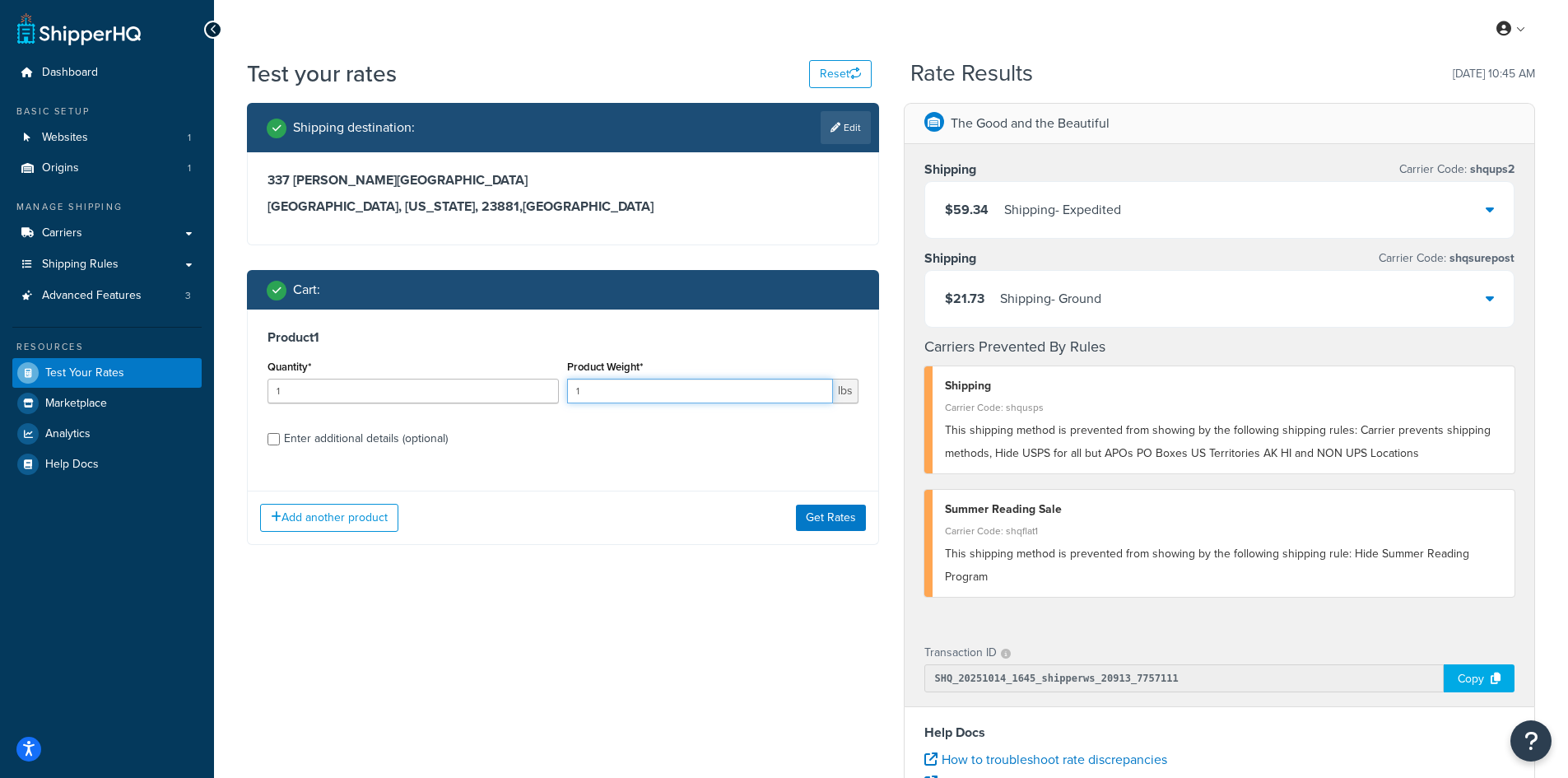
drag, startPoint x: 601, startPoint y: 394, endPoint x: 546, endPoint y: 390, distance: 55.1
click at [546, 390] on div "Quantity* 1 Product Weight* 1 lbs" at bounding box center [563, 386] width 599 height 61
type input "7"
click at [831, 519] on button "Get Rates" at bounding box center [831, 518] width 70 height 26
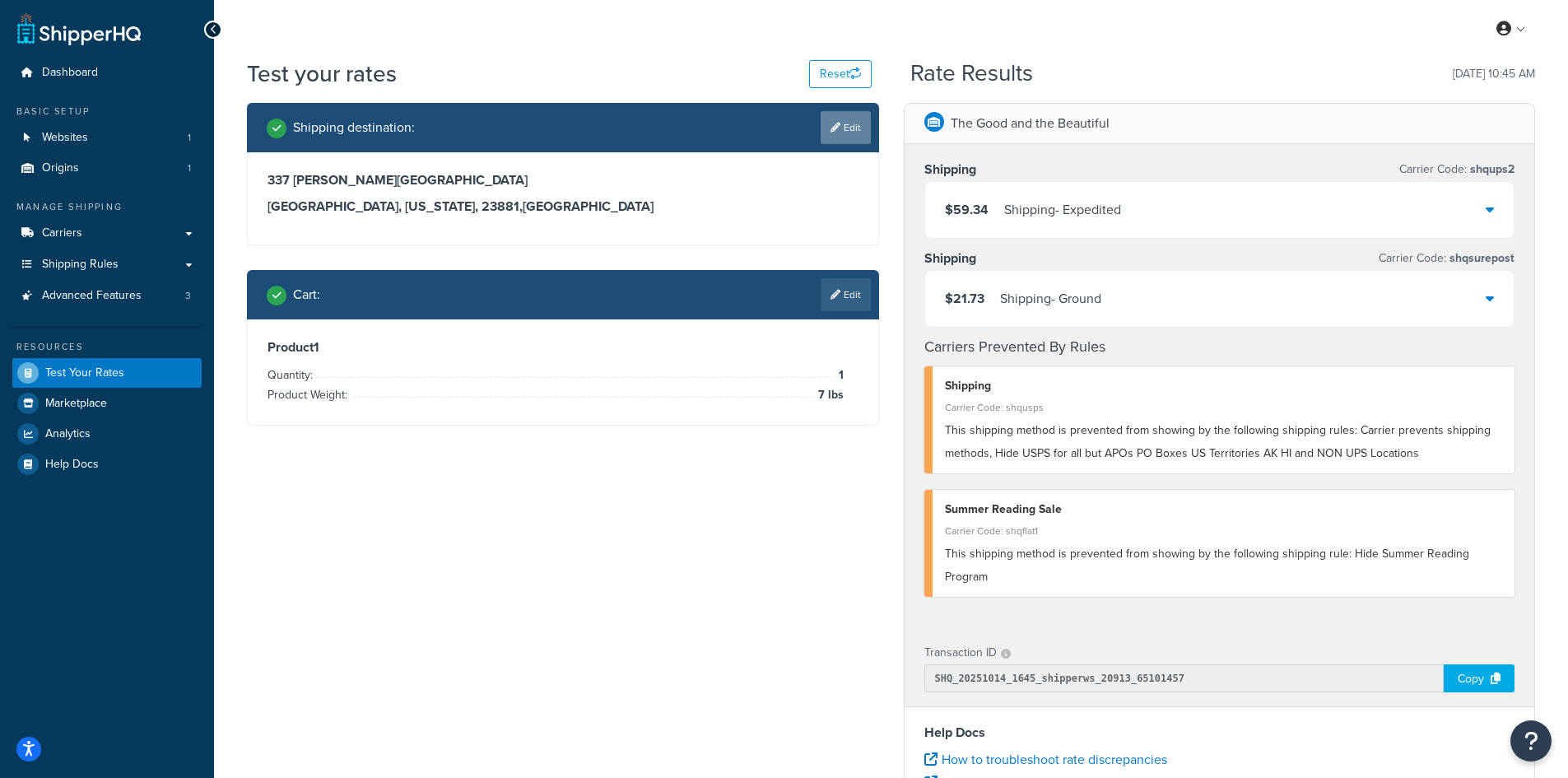
click at [859, 126] on link "Edit" at bounding box center [845, 128] width 50 height 33
select select "VA"
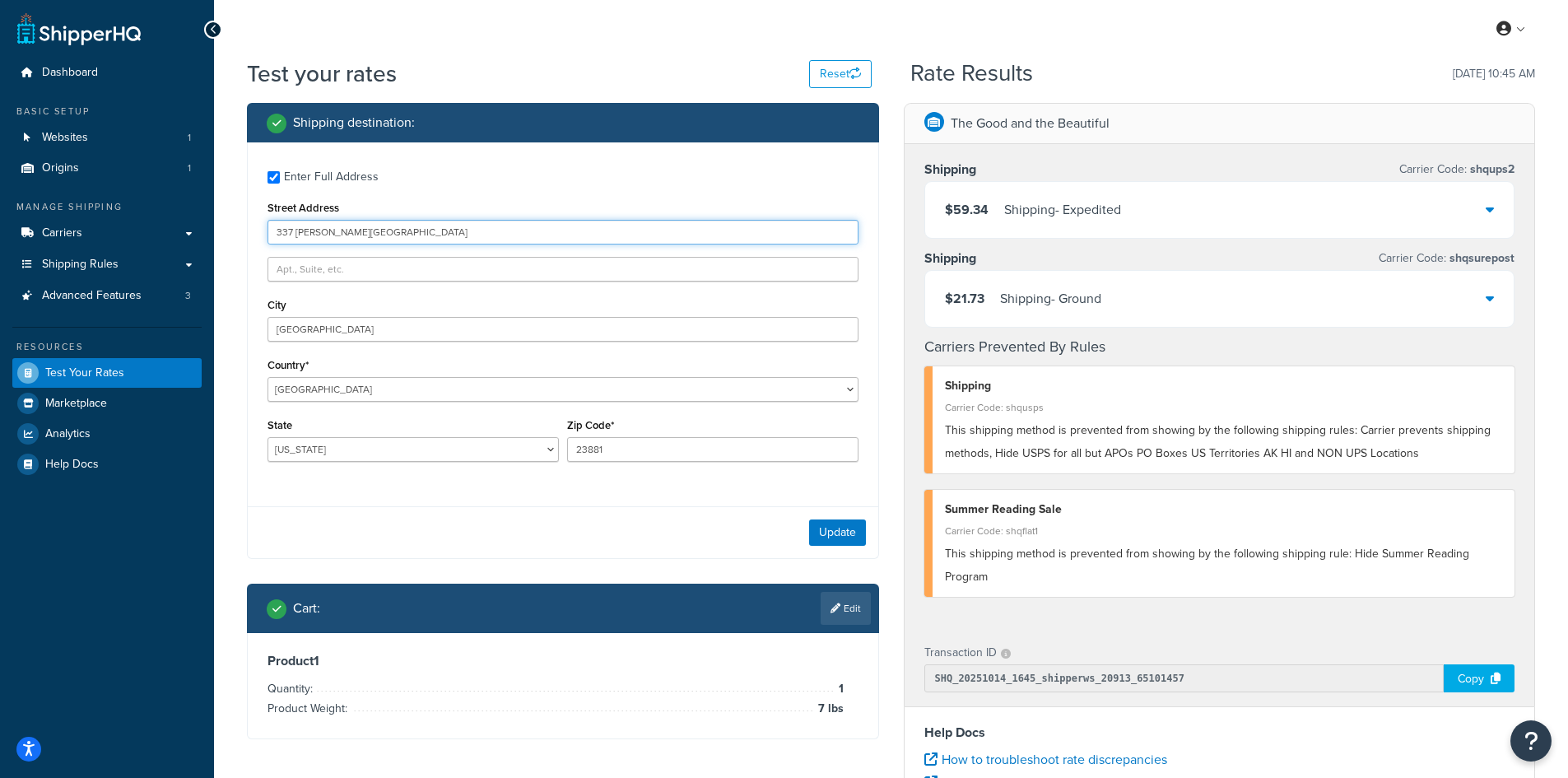
drag, startPoint x: 374, startPoint y: 234, endPoint x: 220, endPoint y: 234, distance: 154.0
click at [220, 234] on div "Test your rates Reset Rate Results [DATE] 10:45 AM Shipping destination : Enter…" at bounding box center [890, 609] width 1353 height 1102
paste input "[STREET_ADDRESS][PERSON_NAME]"
type input "[STREET_ADDRESS][PERSON_NAME]"
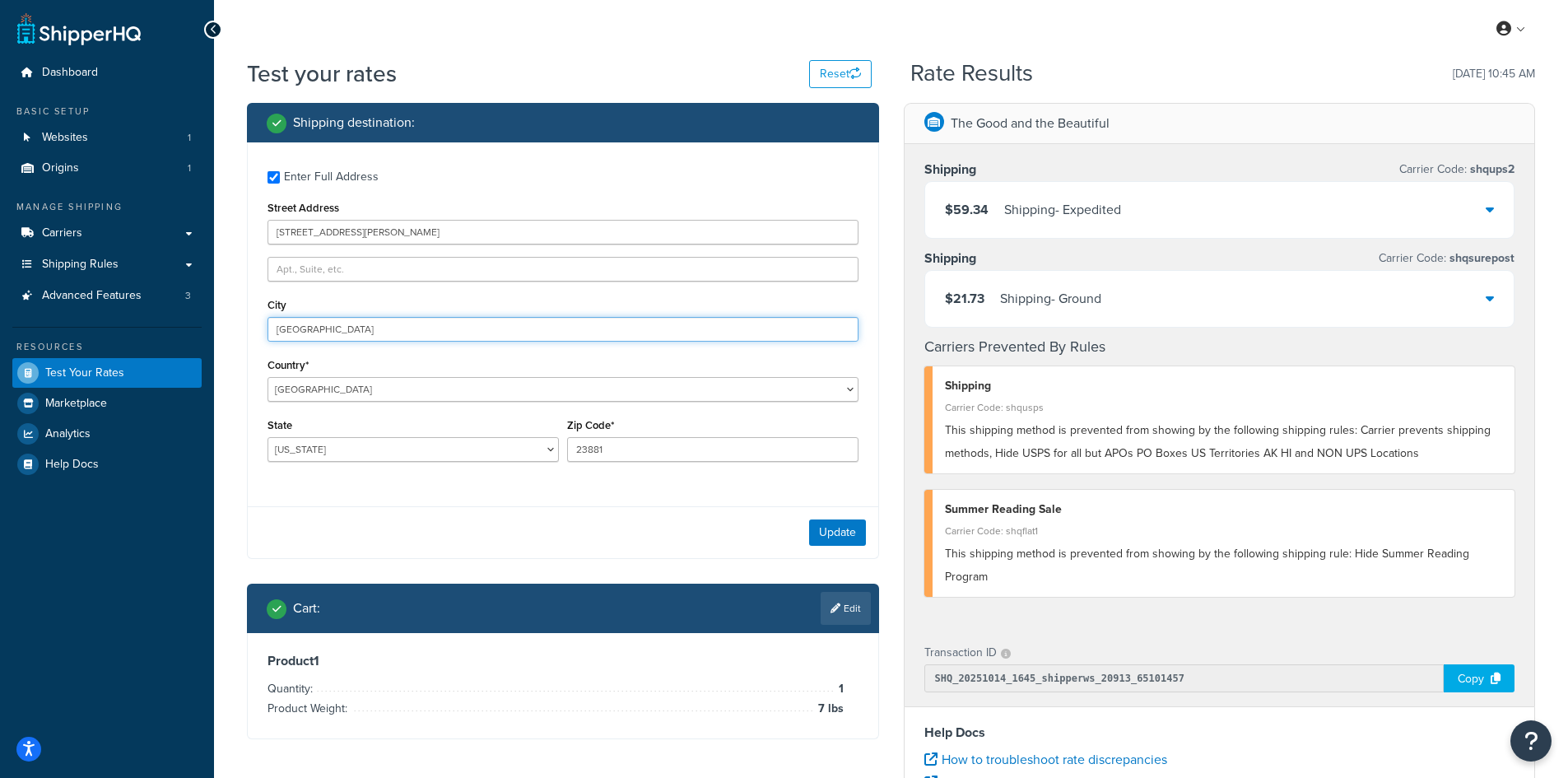
drag, startPoint x: 360, startPoint y: 328, endPoint x: 157, endPoint y: 318, distance: 203.2
click at [157, 318] on div "Dashboard Basic Setup Websites 1 Origins 1 Manage Shipping Carriers Carriers Al…" at bounding box center [784, 600] width 1568 height 1201
paste input "Lakeland"
type input "Lakeland"
select select "FL"
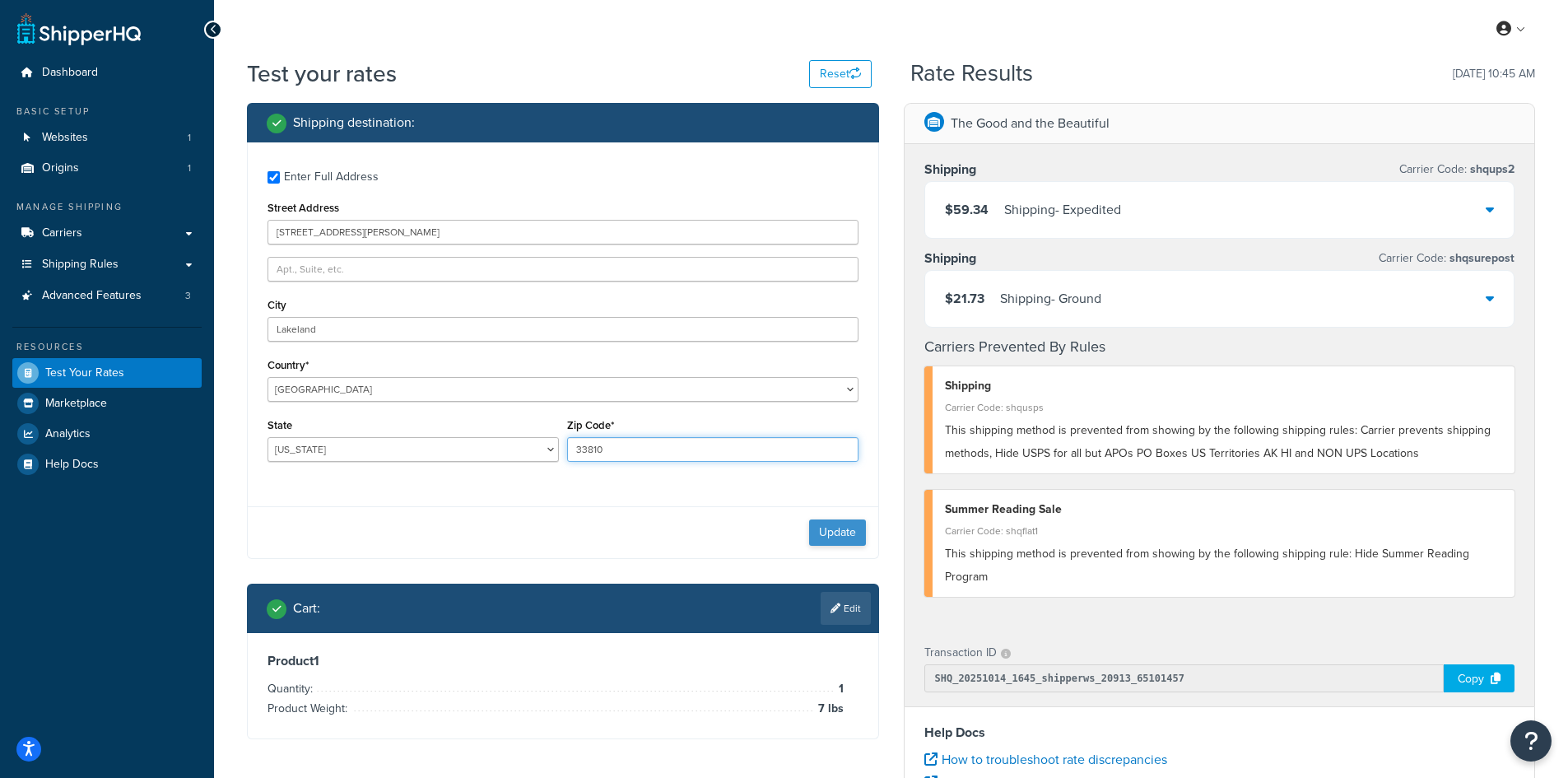
type input "33810"
click at [837, 531] on button "Update" at bounding box center [837, 532] width 57 height 26
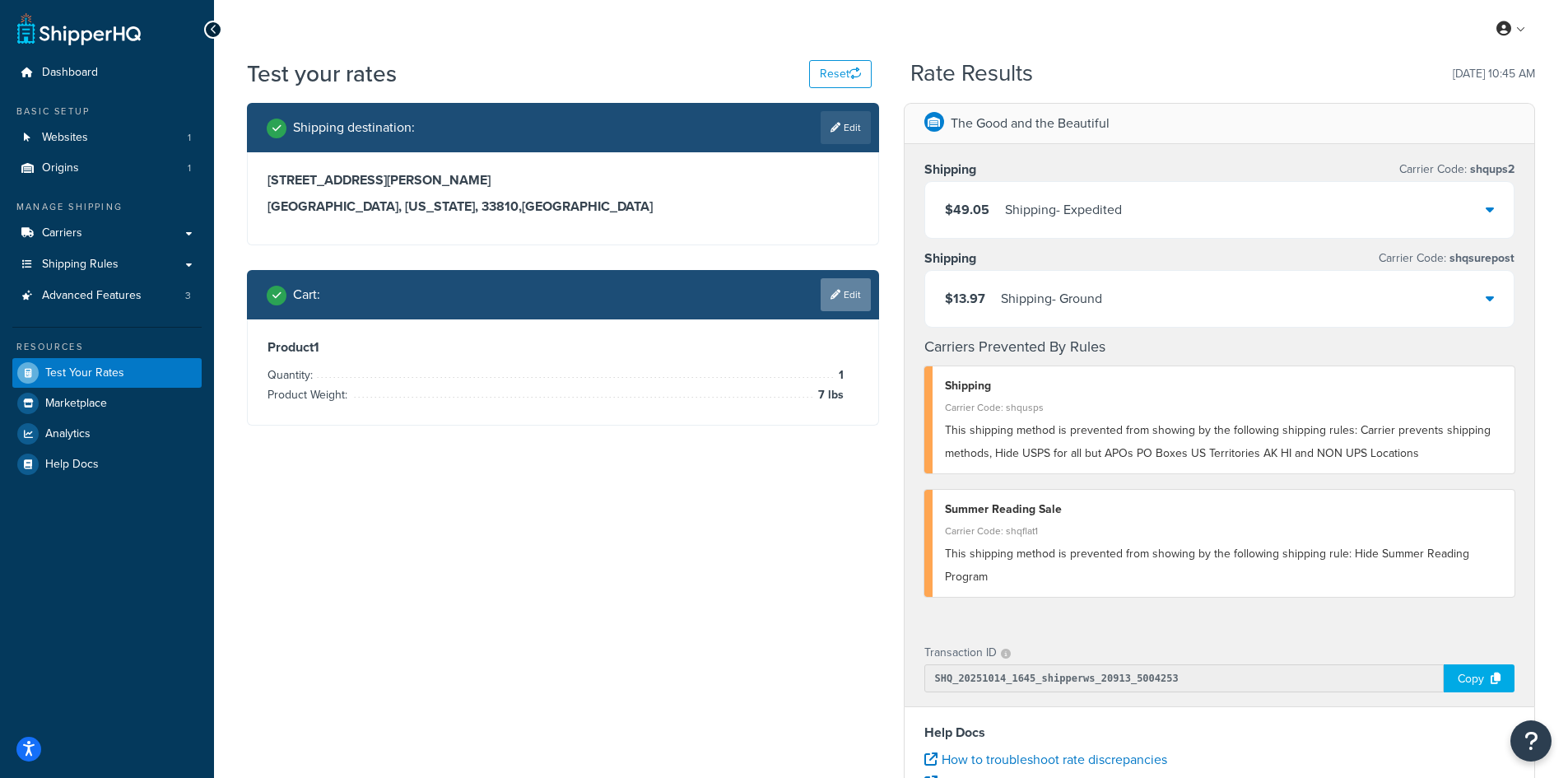
click at [850, 296] on link "Edit" at bounding box center [845, 294] width 50 height 33
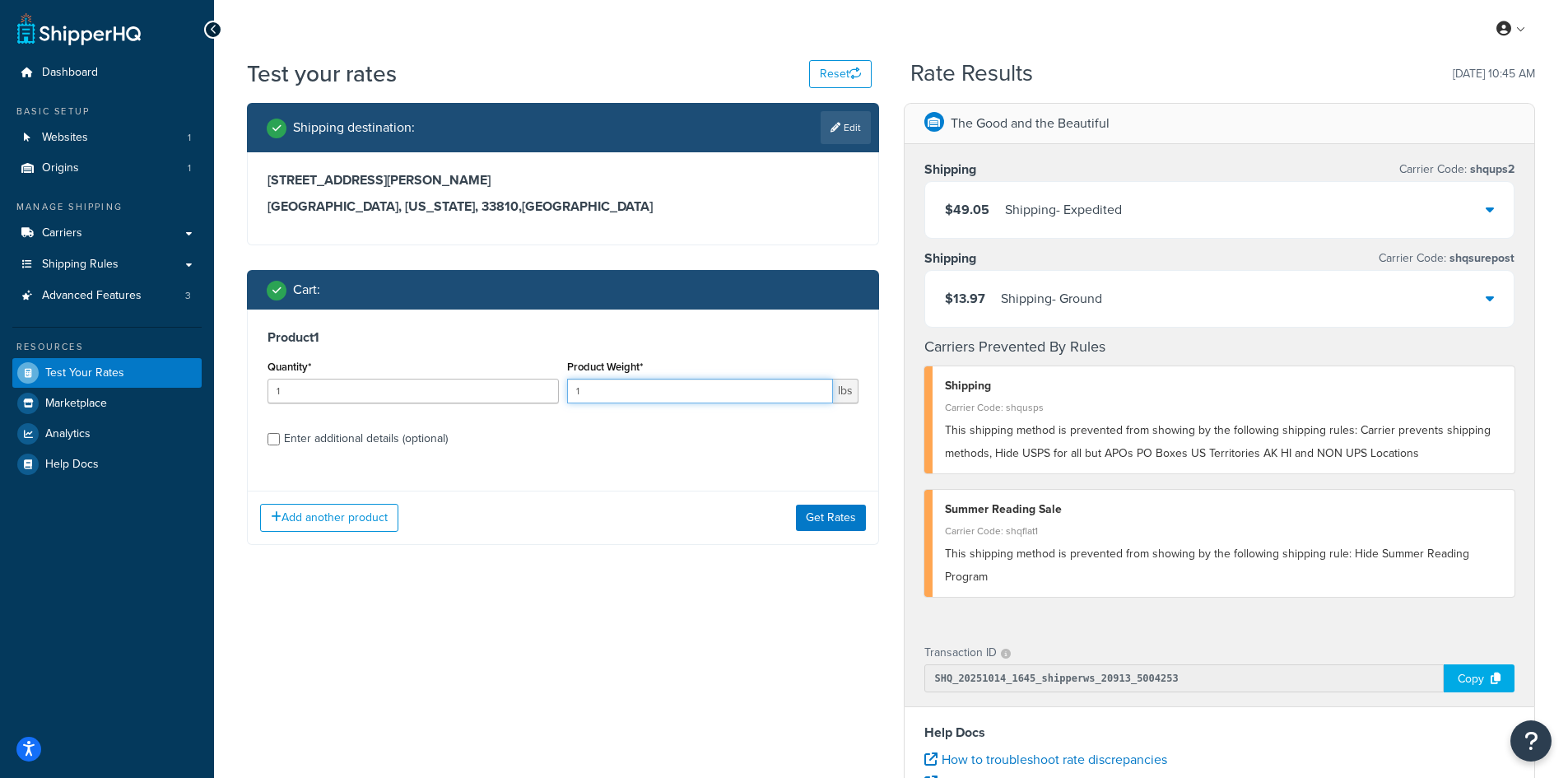
drag, startPoint x: 624, startPoint y: 393, endPoint x: 548, endPoint y: 385, distance: 76.4
click at [548, 385] on div "Quantity* 1 Product Weight* 1 lbs" at bounding box center [563, 386] width 599 height 61
type input "3.3"
click at [836, 514] on button "Get Rates" at bounding box center [831, 518] width 70 height 26
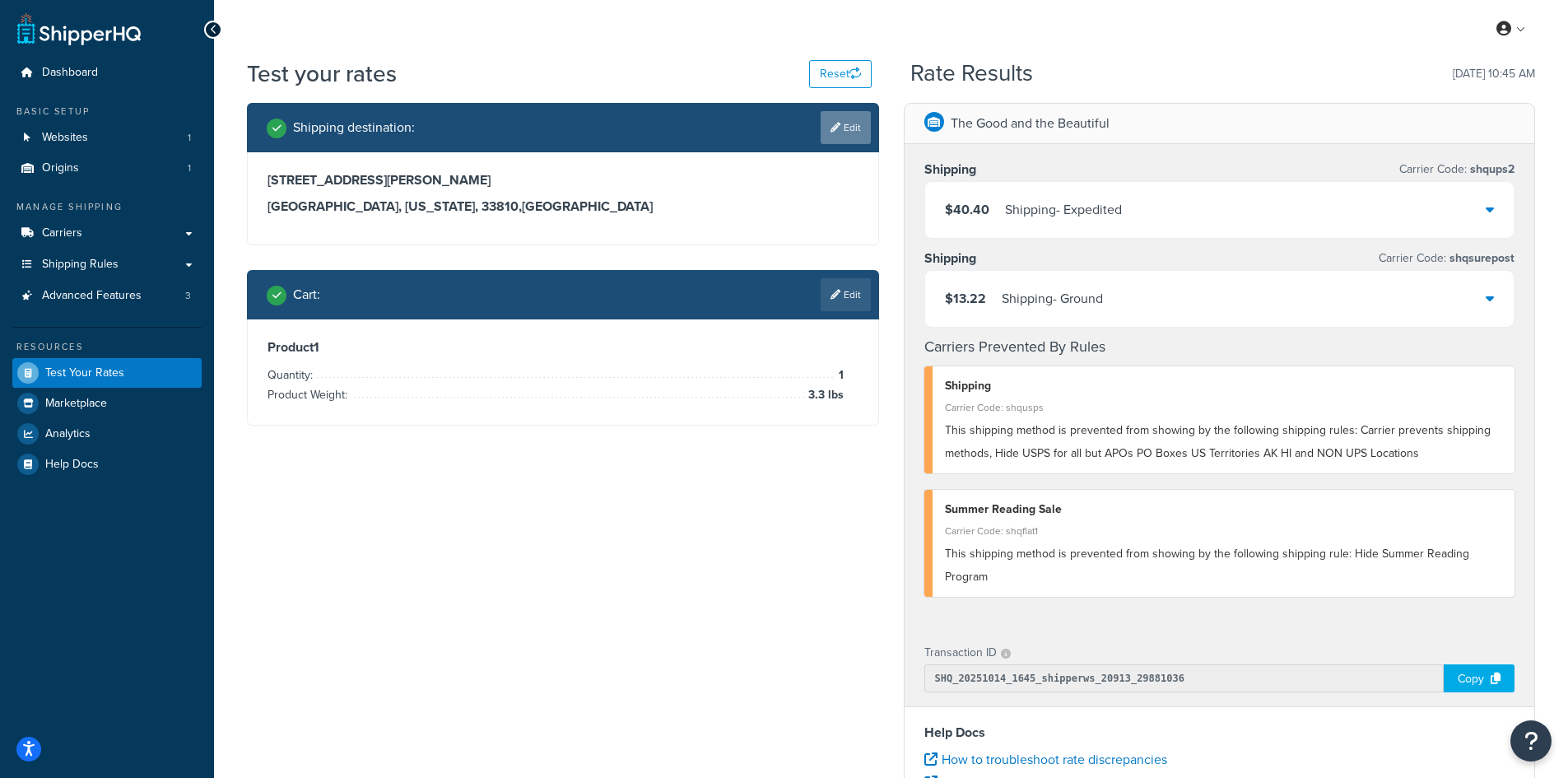
click at [846, 119] on link "Edit" at bounding box center [845, 128] width 50 height 33
select select "FL"
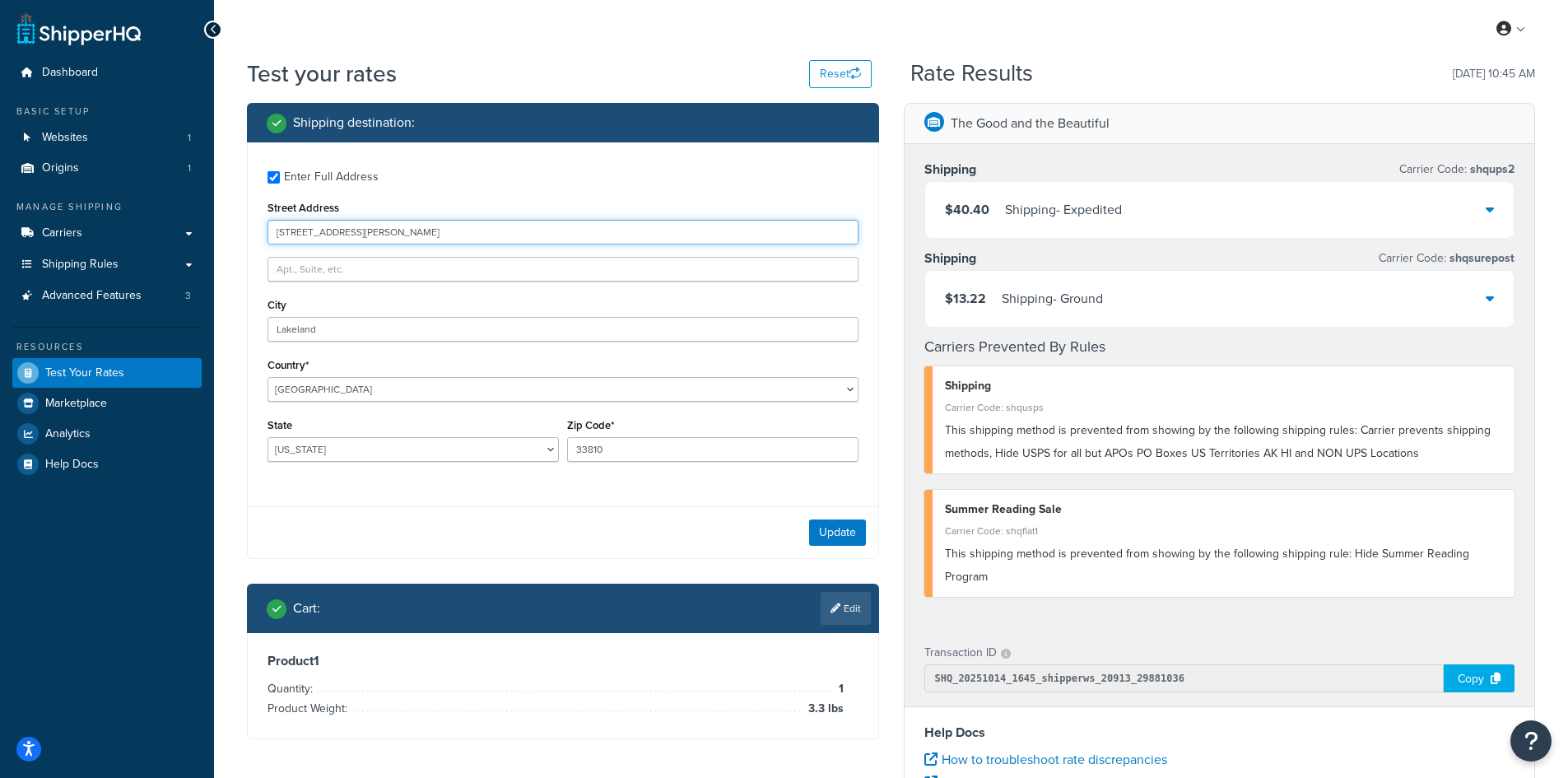
drag, startPoint x: 428, startPoint y: 228, endPoint x: 214, endPoint y: 227, distance: 214.0
click at [214, 227] on div "Dashboard Basic Setup Websites 1 Origins 1 Manage Shipping Carriers Carriers Al…" at bounding box center [784, 600] width 1568 height 1201
paste input "[STREET_ADDRESS][PERSON_NAME][PERSON_NAME]"
type input "[STREET_ADDRESS][PERSON_NAME]"
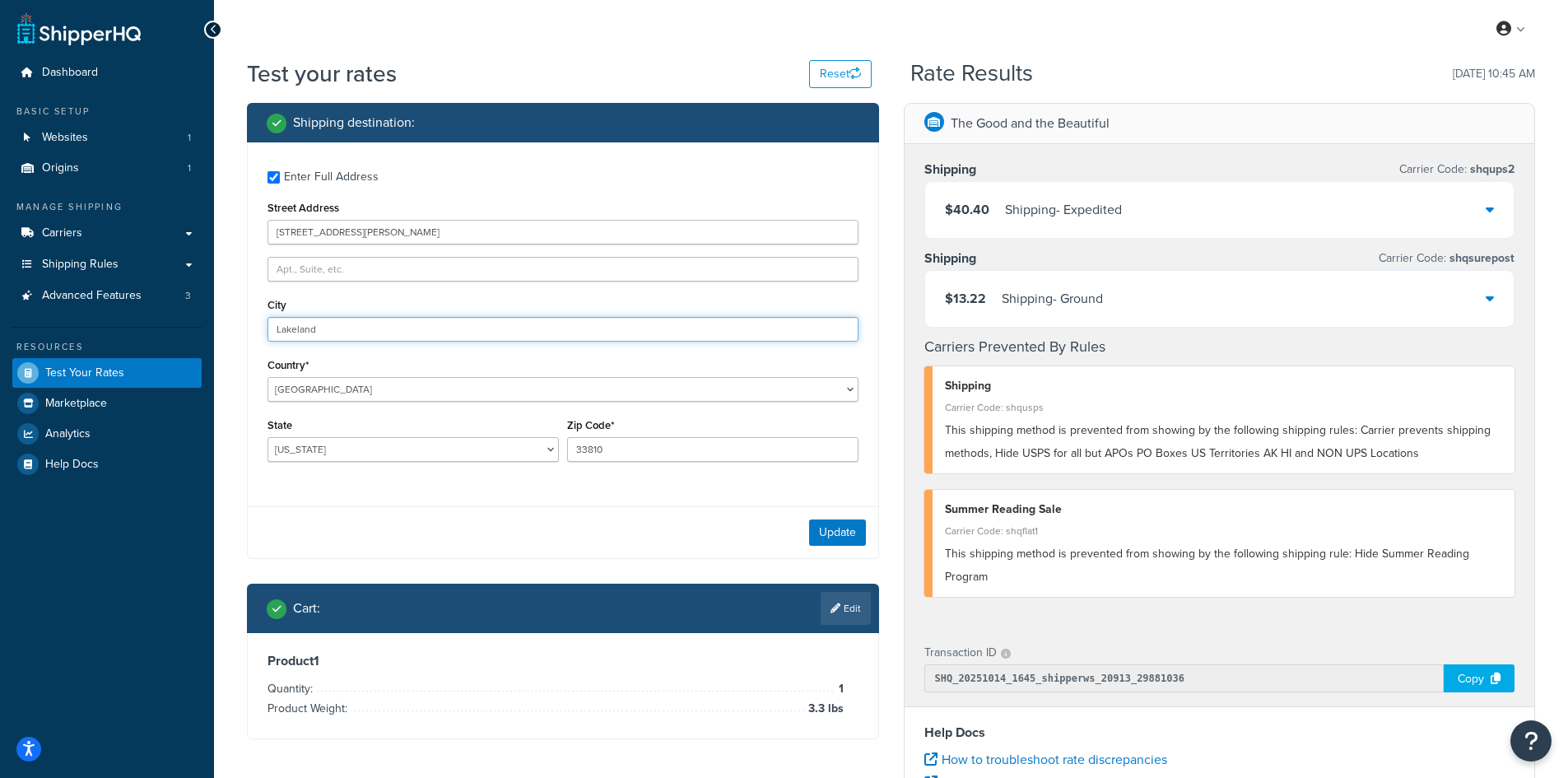
drag, startPoint x: 357, startPoint y: 330, endPoint x: 169, endPoint y: 330, distance: 188.0
click at [169, 330] on div "Dashboard Basic Setup Websites 1 Origins 1 Manage Shipping Carriers Carriers Al…" at bounding box center [784, 600] width 1568 height 1201
paste input "Metairie"
type input "Metairie"
select select "LA"
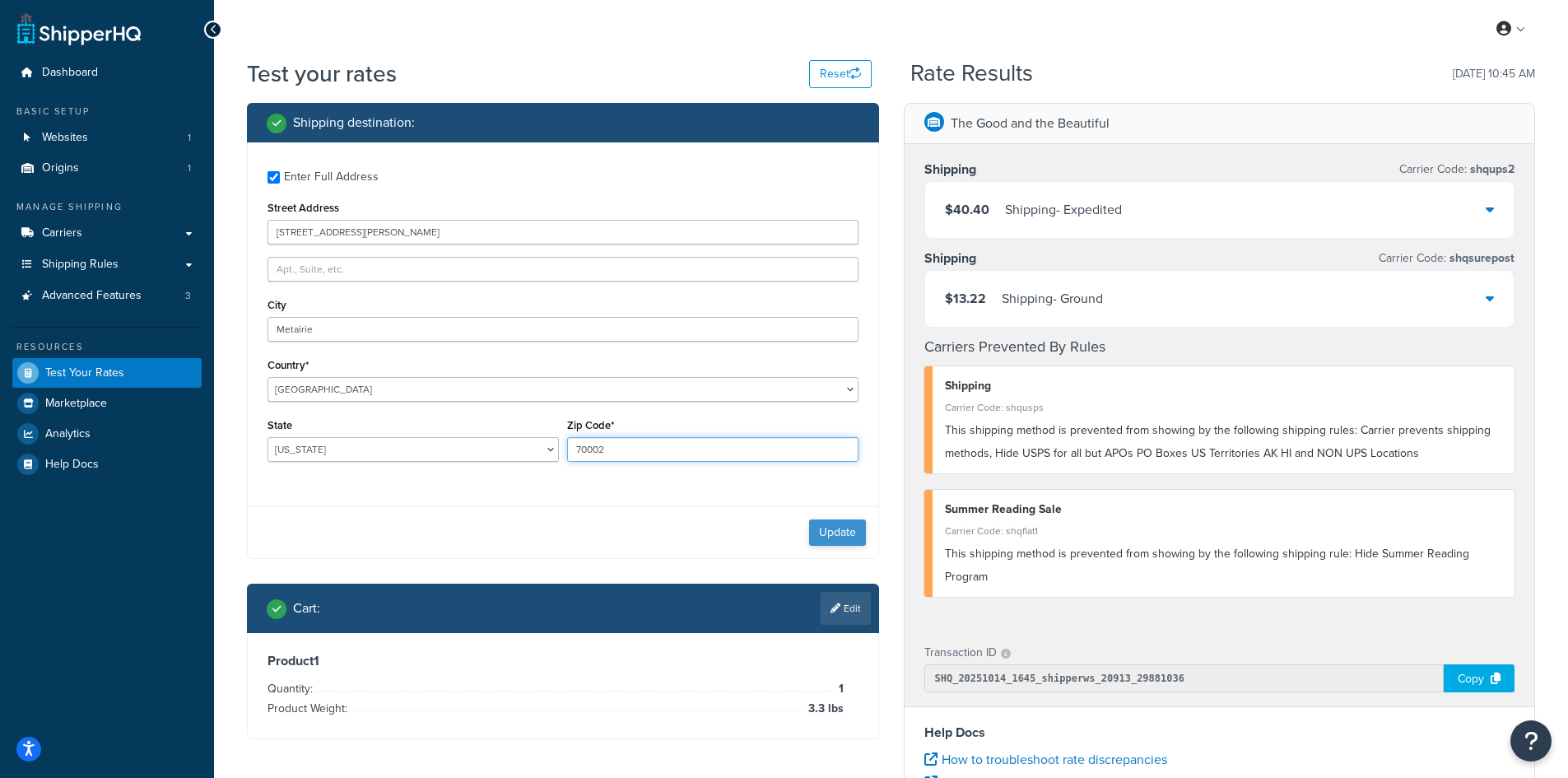
type input "70002"
click at [829, 538] on button "Update" at bounding box center [837, 532] width 57 height 26
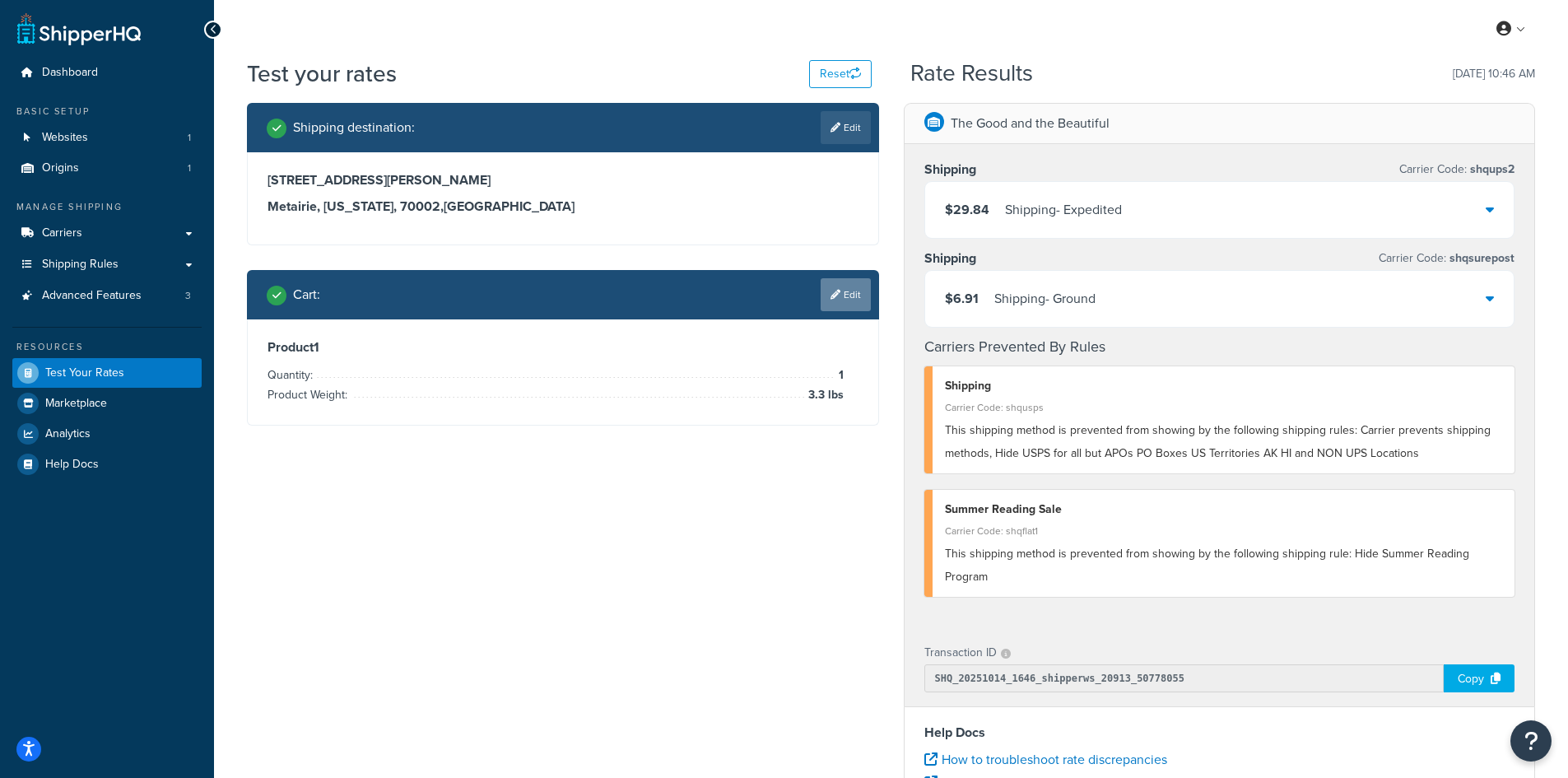
click at [843, 296] on link "Edit" at bounding box center [845, 294] width 50 height 33
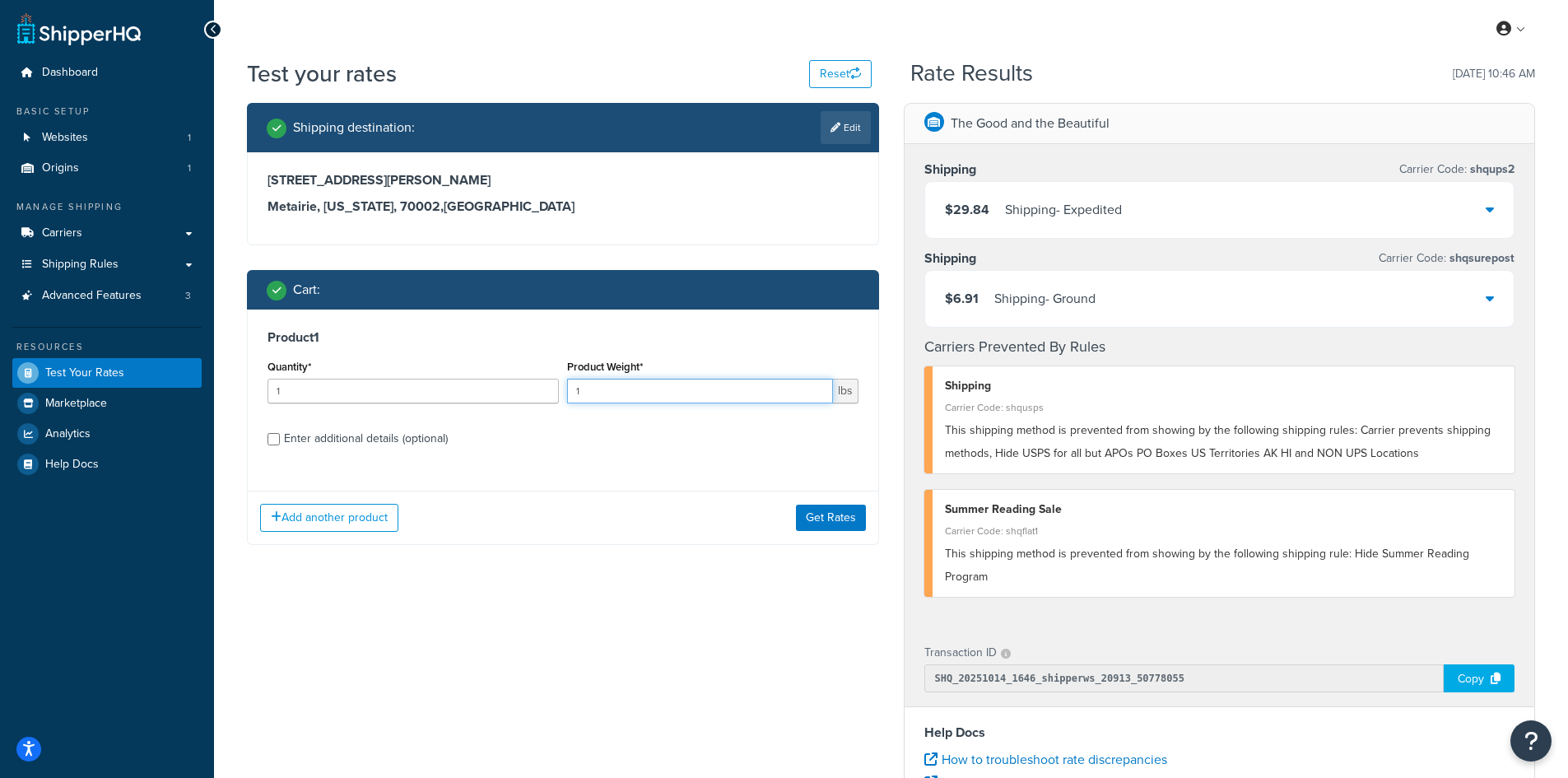
drag, startPoint x: 630, startPoint y: 387, endPoint x: 526, endPoint y: 385, distance: 104.0
click at [526, 385] on div "Quantity* 1 Product Weight* 1 lbs" at bounding box center [563, 386] width 599 height 61
type input "10.4"
click at [825, 519] on button "Get Rates" at bounding box center [831, 518] width 70 height 26
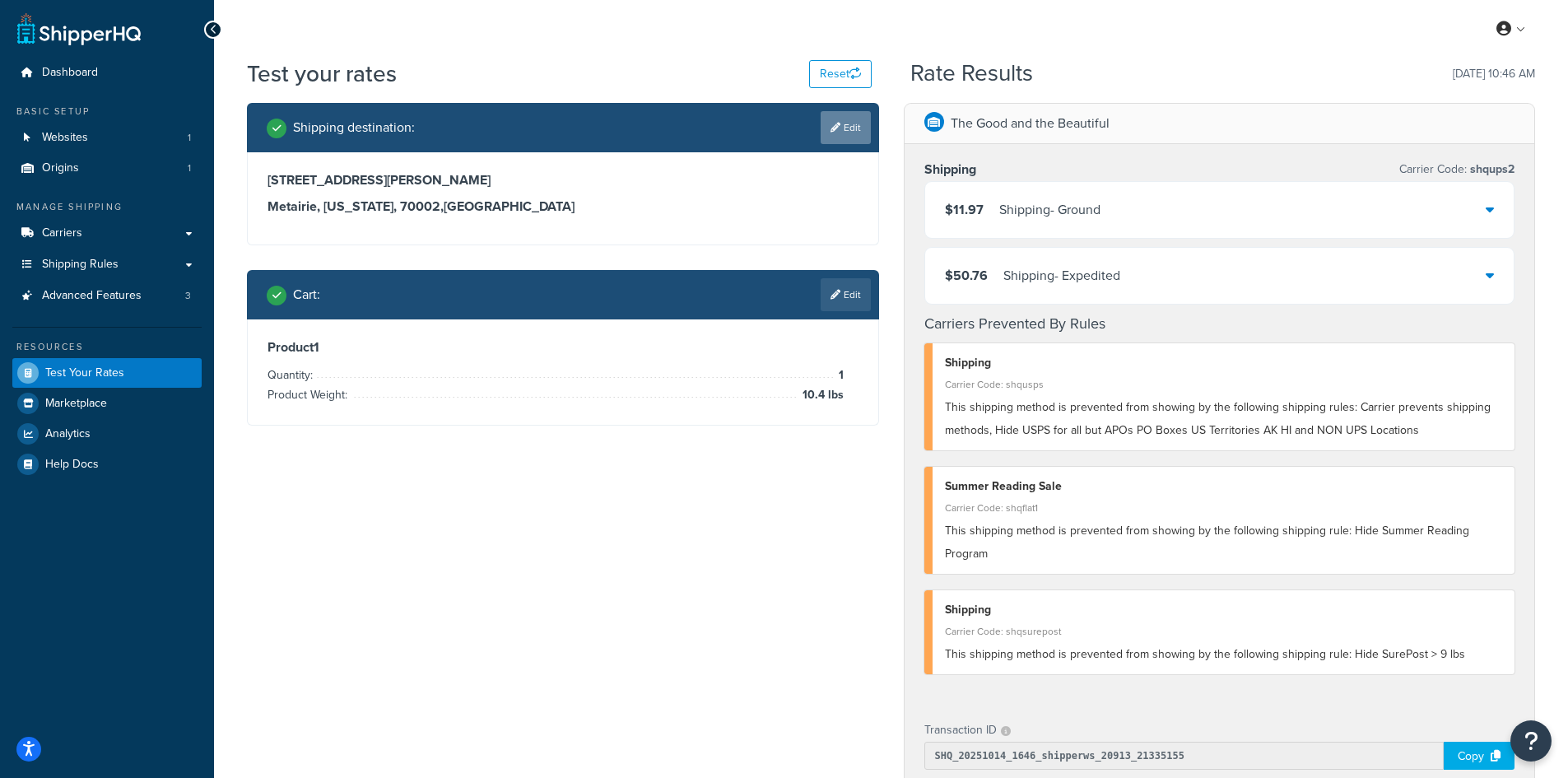
click at [853, 117] on link "Edit" at bounding box center [845, 128] width 50 height 33
select select "LA"
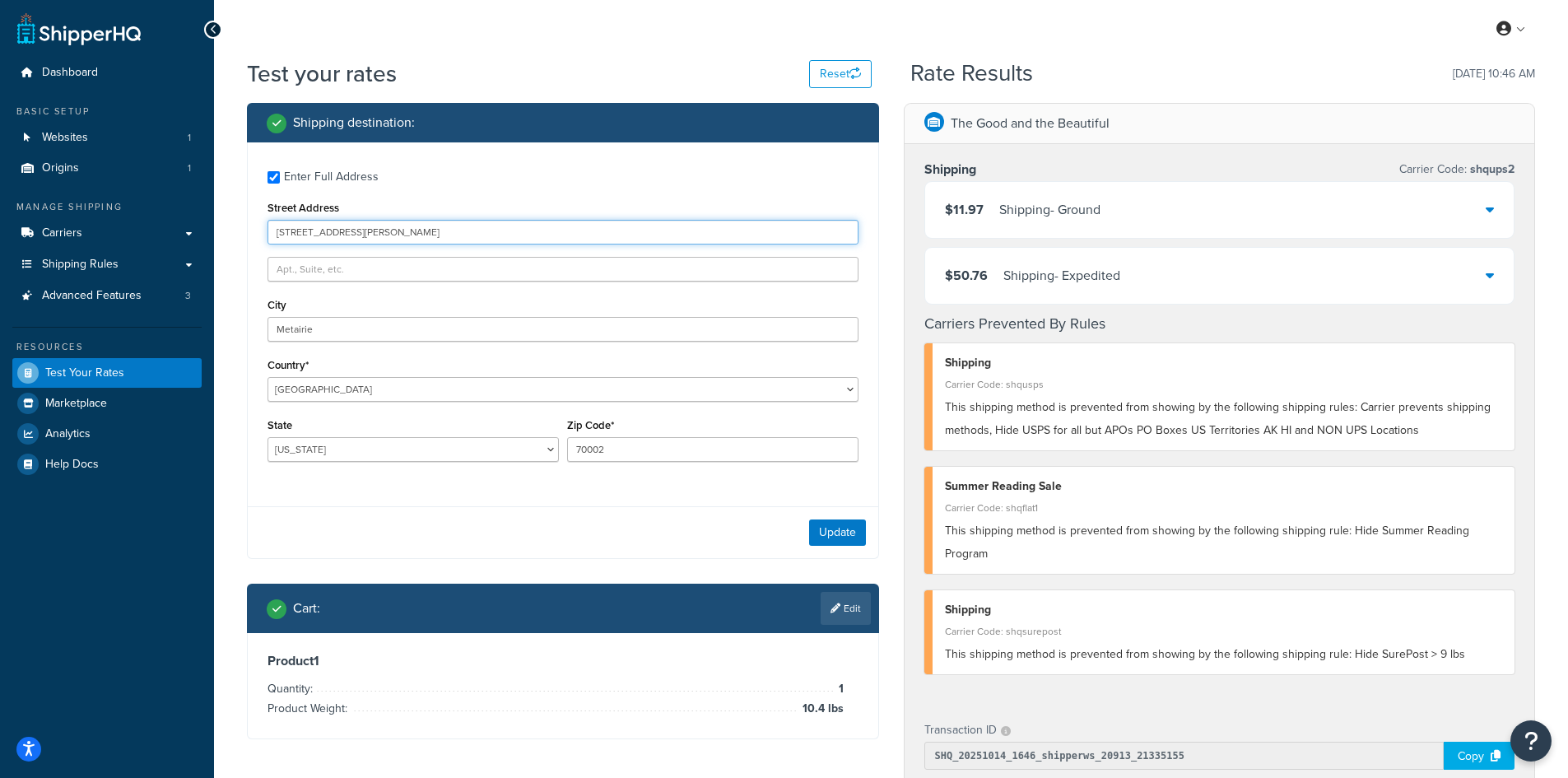
drag, startPoint x: 434, startPoint y: 232, endPoint x: 252, endPoint y: 225, distance: 182.1
click at [252, 225] on div "Enter Full Address Street Address [STREET_ADDRESS][PERSON_NAME] [GEOGRAPHIC_DAT…" at bounding box center [562, 319] width 630 height 352
paste input "[STREET_ADDRESS]"
type input "[STREET_ADDRESS]"
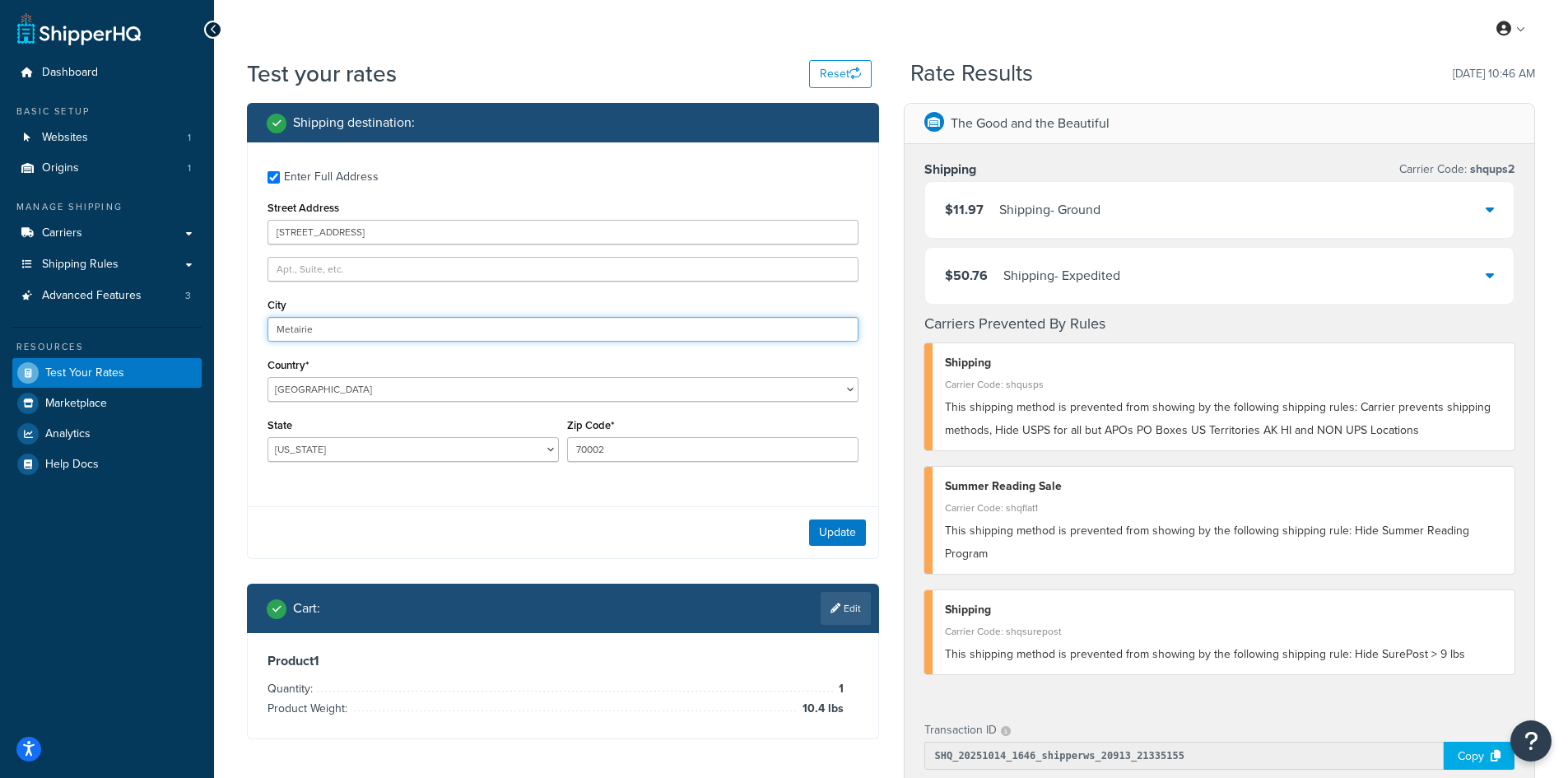
drag, startPoint x: 408, startPoint y: 335, endPoint x: 214, endPoint y: 312, distance: 195.4
click at [214, 312] on div "Test your rates Reset Rate Results [DATE] 10:46 AM Shipping destination : Enter…" at bounding box center [890, 648] width 1353 height 1180
paste input "Rock Hill"
type input "Rock Hill"
select select "SC"
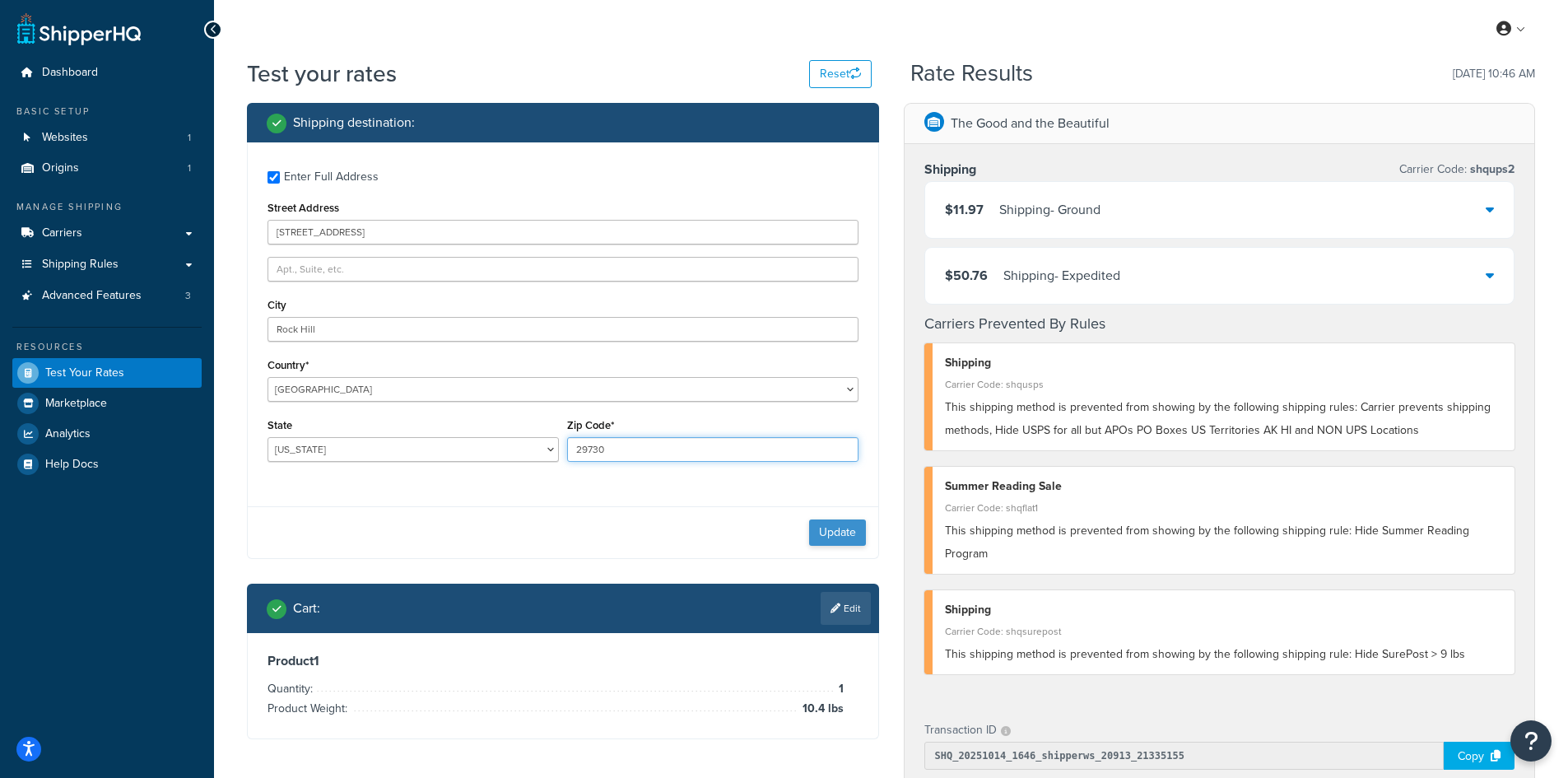
type input "29730"
click at [831, 527] on button "Update" at bounding box center [837, 532] width 57 height 26
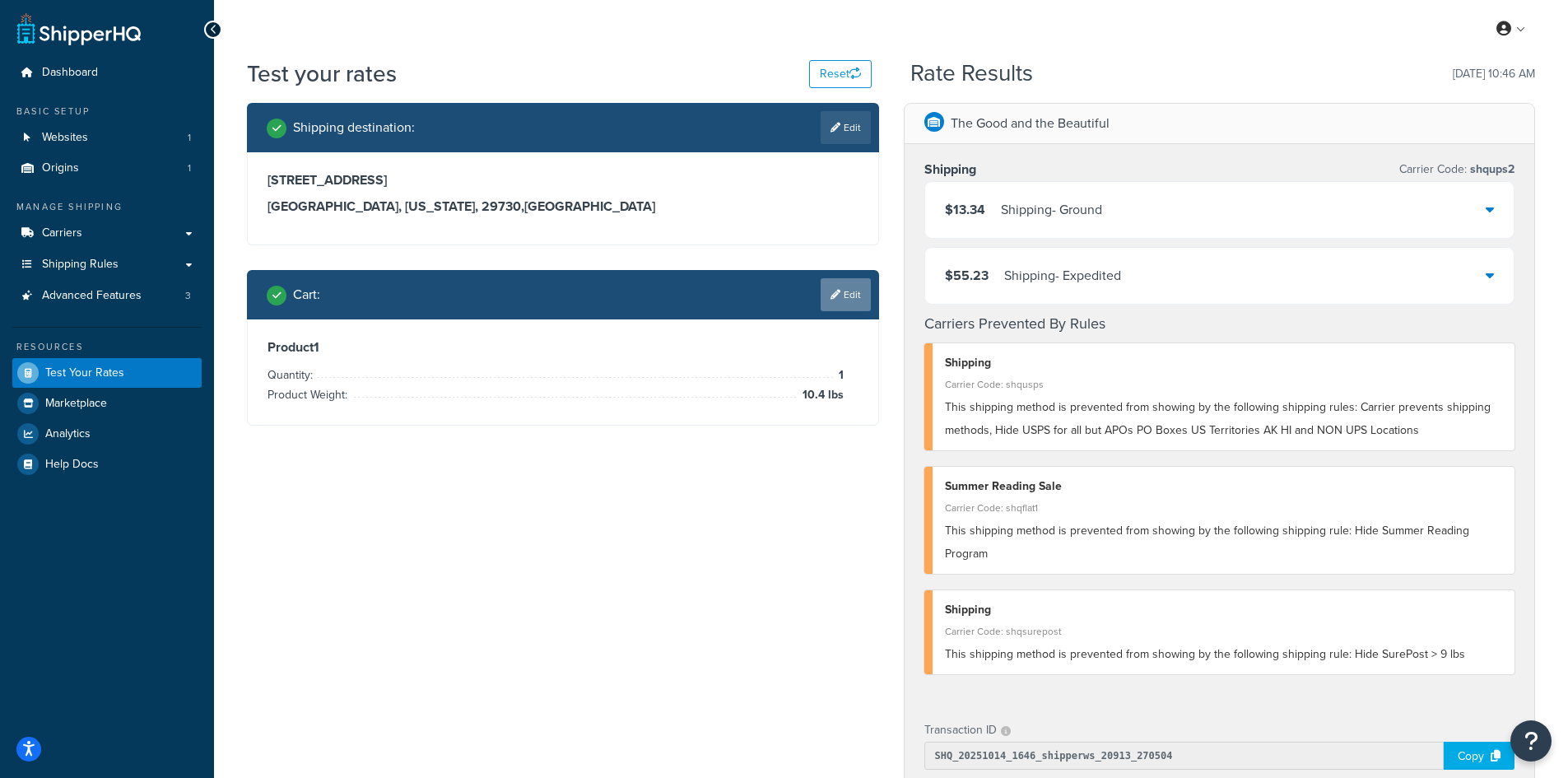
click at [836, 303] on link "Edit" at bounding box center [845, 294] width 50 height 33
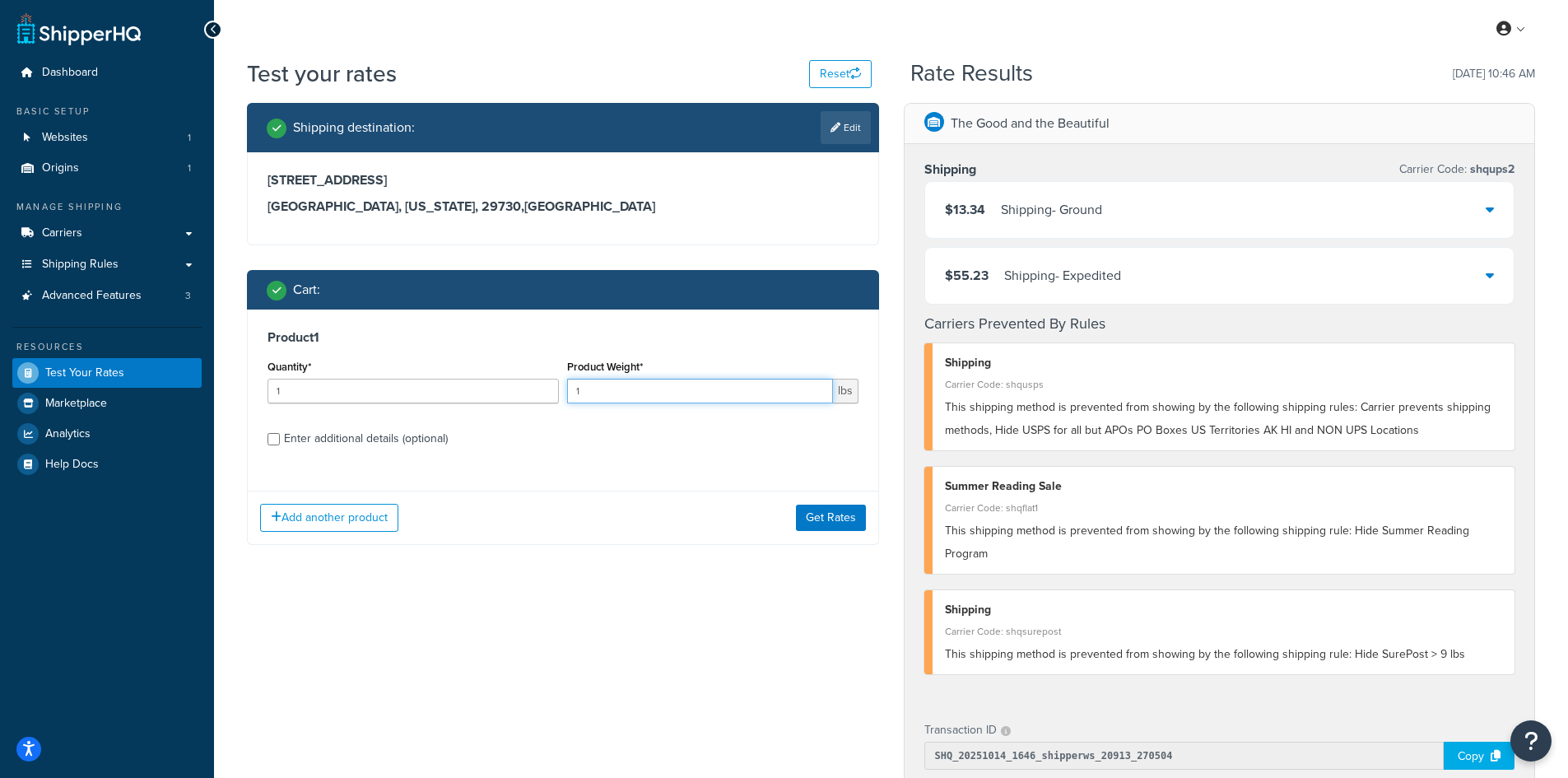
drag, startPoint x: 608, startPoint y: 395, endPoint x: 550, endPoint y: 383, distance: 59.2
click at [550, 383] on div "Quantity* 1 Product Weight* 1 lbs" at bounding box center [563, 386] width 599 height 61
type input "8.9"
click at [804, 510] on button "Get Rates" at bounding box center [831, 518] width 70 height 26
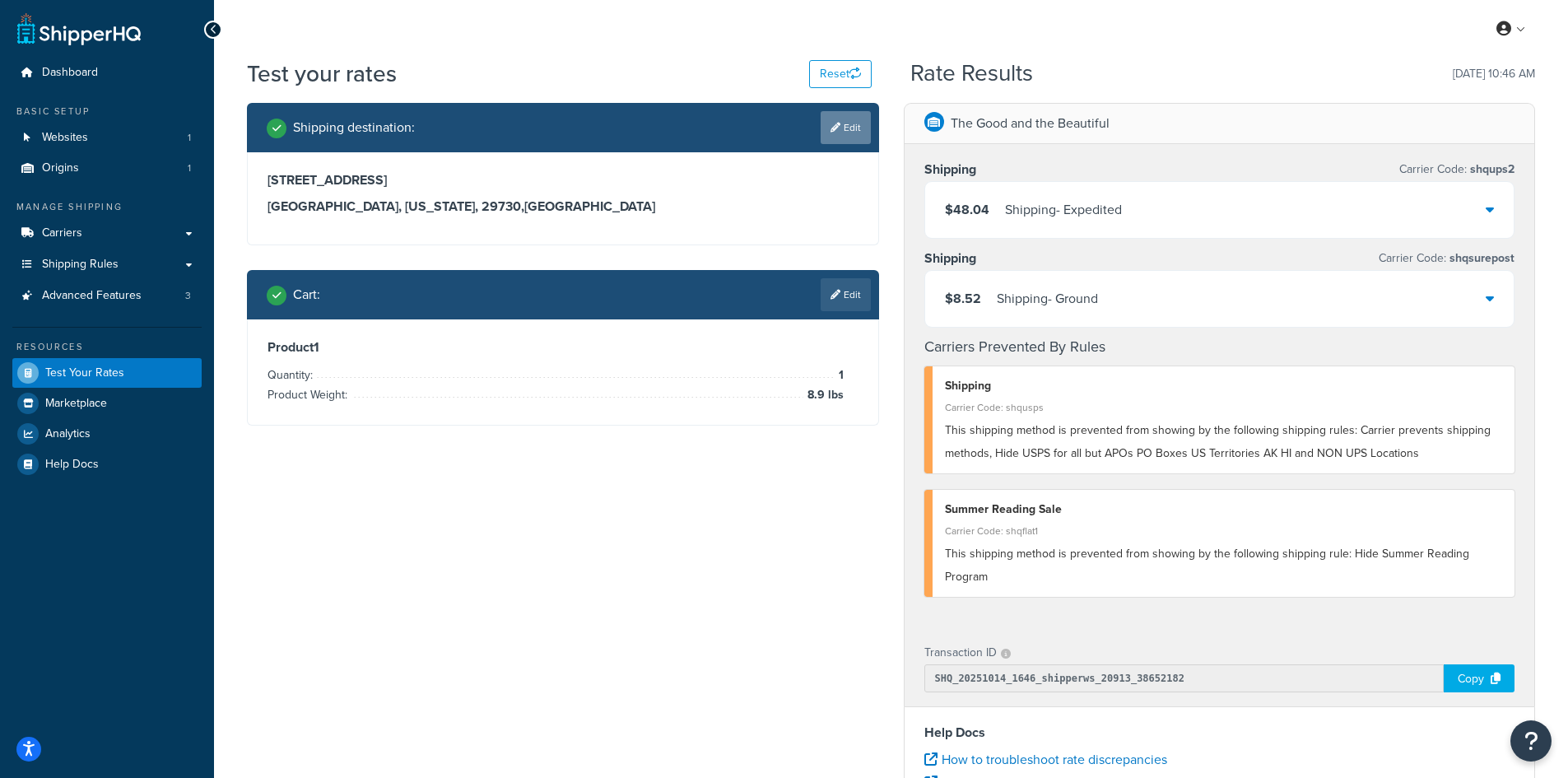
click at [824, 124] on link "Edit" at bounding box center [845, 128] width 50 height 33
select select "SC"
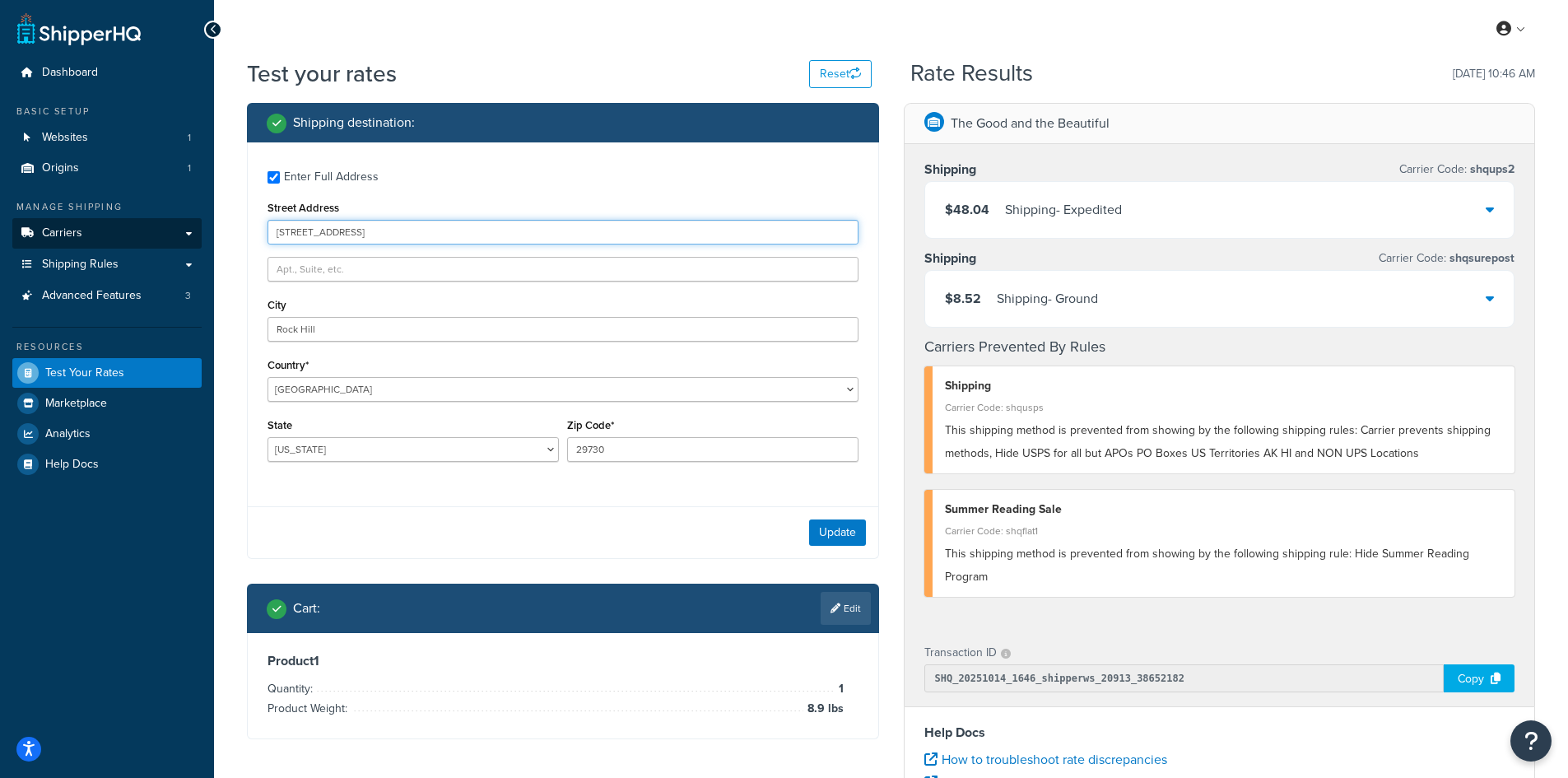
drag, startPoint x: 409, startPoint y: 231, endPoint x: 190, endPoint y: 231, distance: 219.0
click at [190, 231] on div "Dashboard Basic Setup Websites 1 Origins 1 Manage Shipping Carriers Carriers Al…" at bounding box center [784, 600] width 1568 height 1201
paste input "2005 Springwood Driv"
type input "[STREET_ADDRESS]"
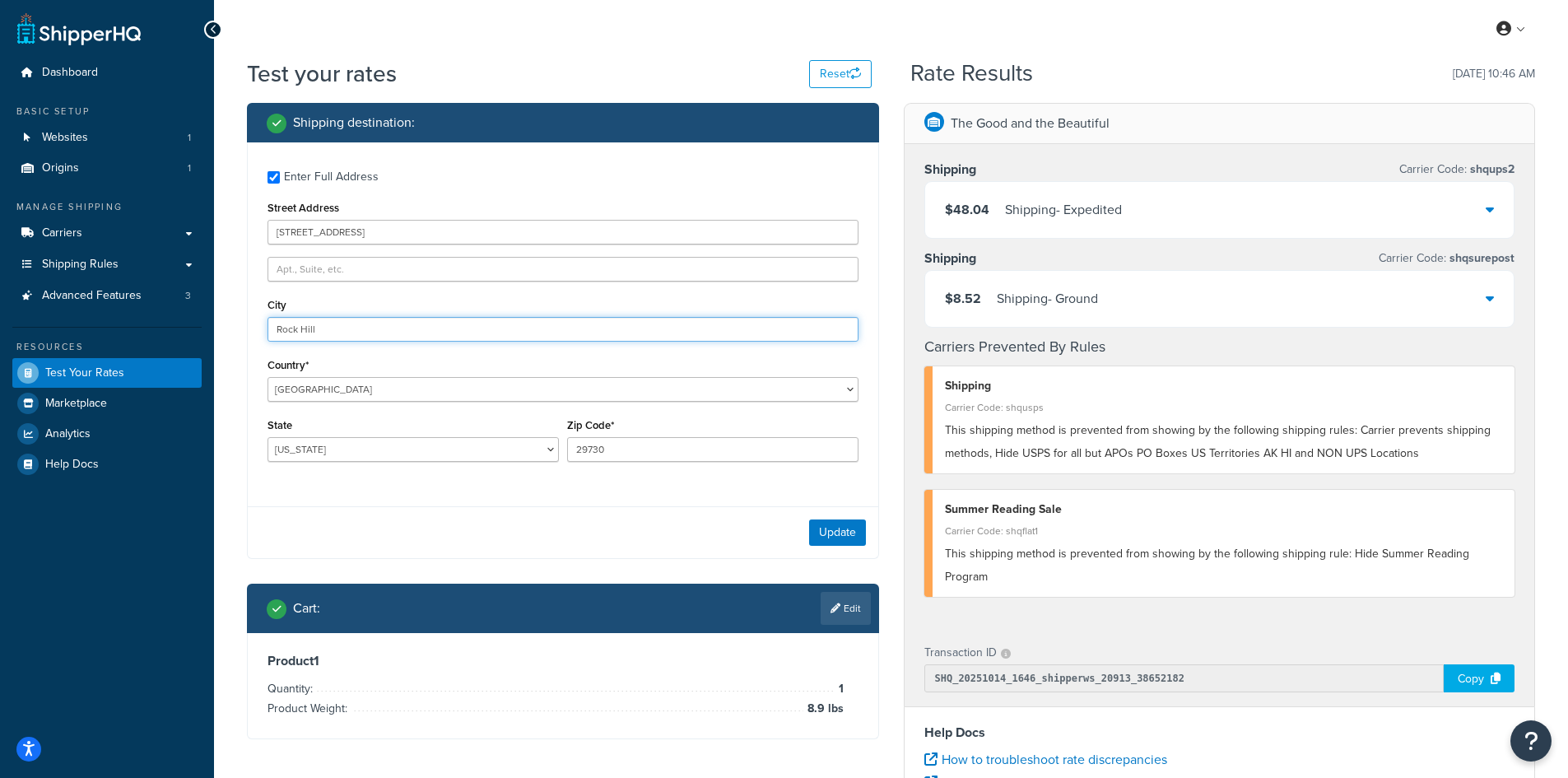
drag, startPoint x: 357, startPoint y: 322, endPoint x: 268, endPoint y: 322, distance: 89.0
click at [268, 322] on input "Rock Hill" at bounding box center [562, 329] width 591 height 25
paste input "Midland"
type input "Midland"
select select "MI"
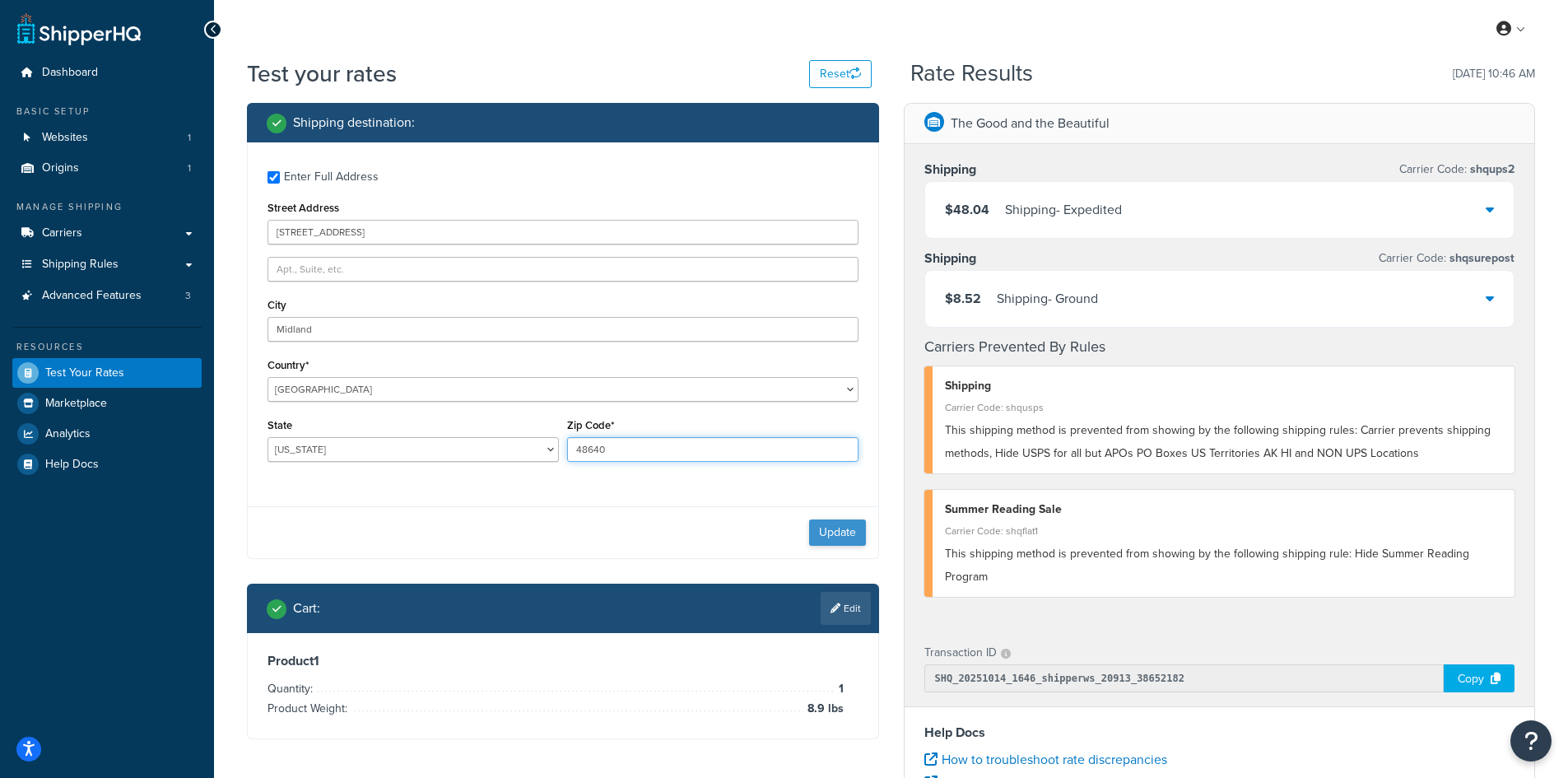
type input "48640"
click at [833, 526] on button "Update" at bounding box center [837, 532] width 57 height 26
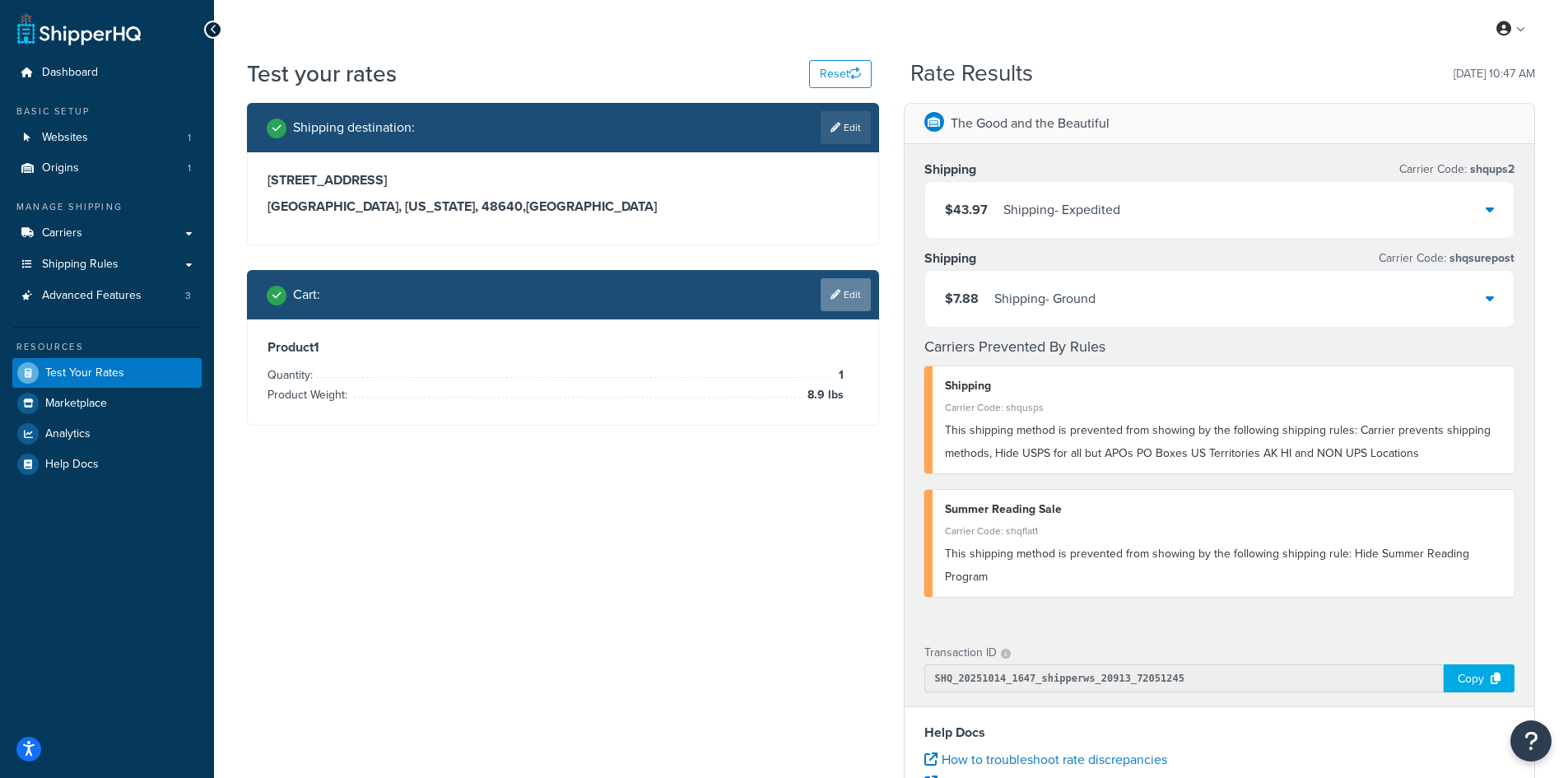
click at [844, 284] on link "Edit" at bounding box center [845, 294] width 50 height 33
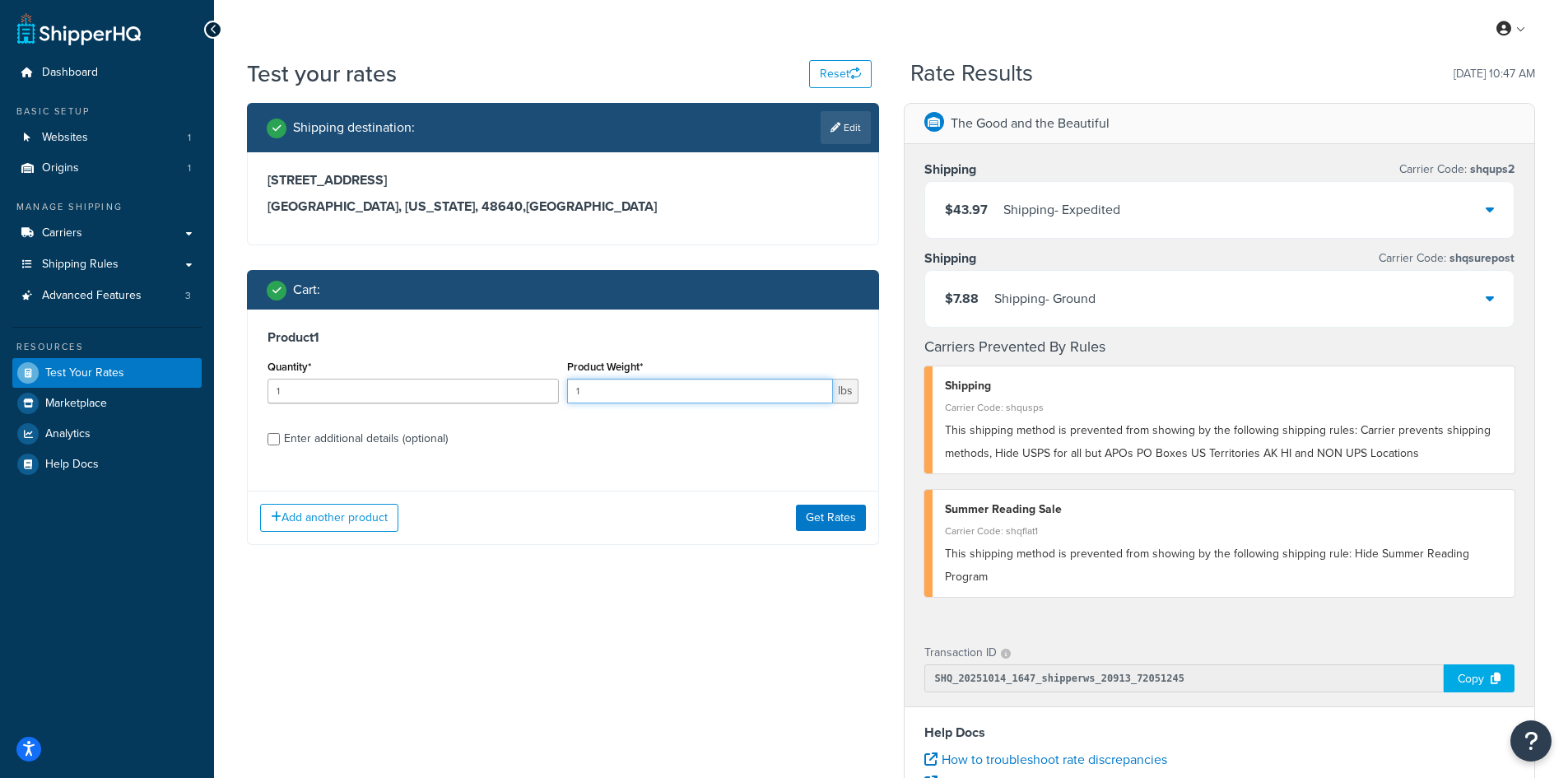
drag, startPoint x: 660, startPoint y: 394, endPoint x: 560, endPoint y: 391, distance: 100.0
click at [560, 391] on div "Quantity* 1 Product Weight* 1 lbs" at bounding box center [563, 386] width 599 height 61
type input "8.3"
click at [817, 520] on button "Get Rates" at bounding box center [831, 518] width 70 height 26
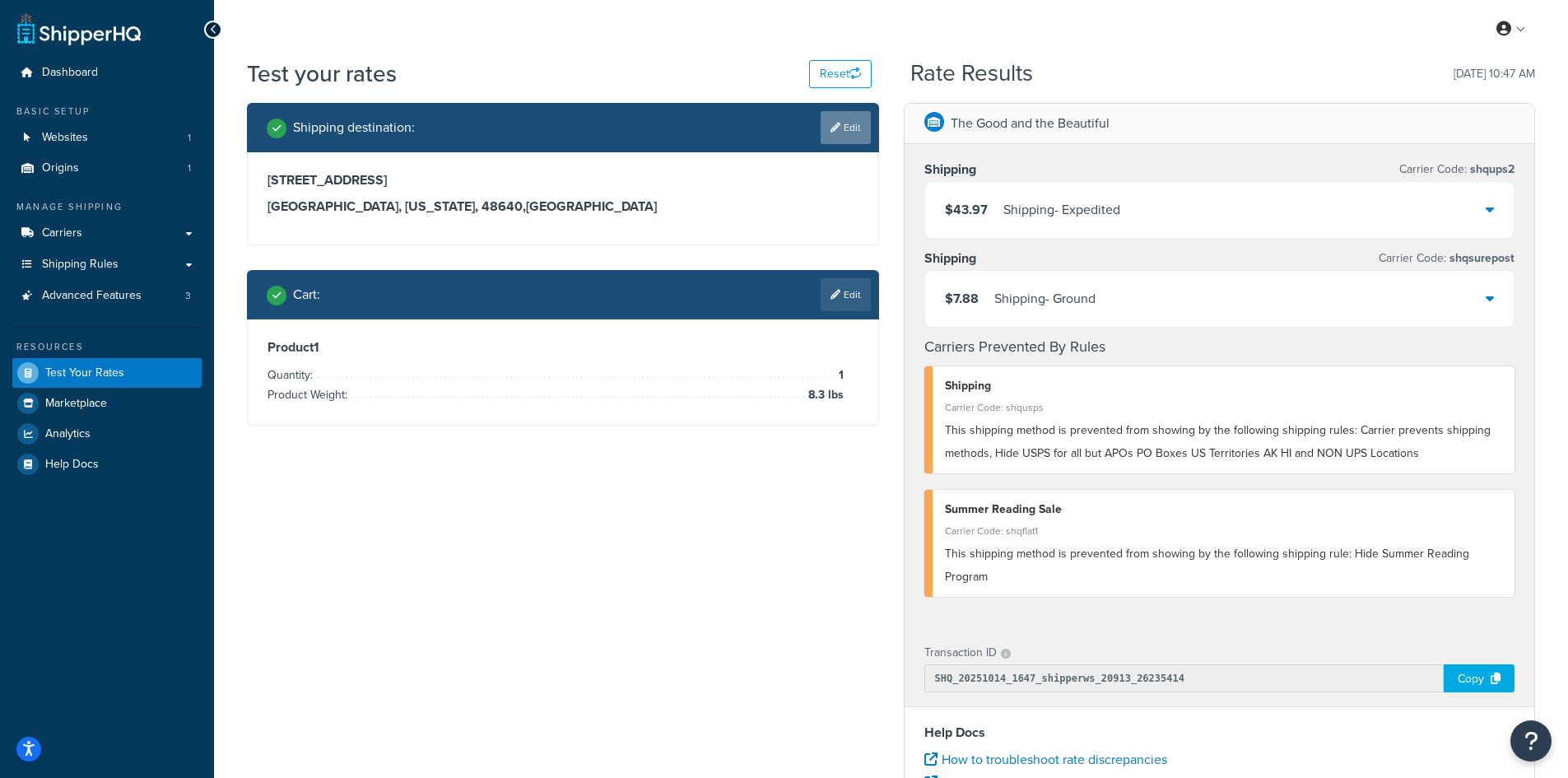
click at [840, 129] on link "Edit" at bounding box center [845, 128] width 50 height 33
select select "MI"
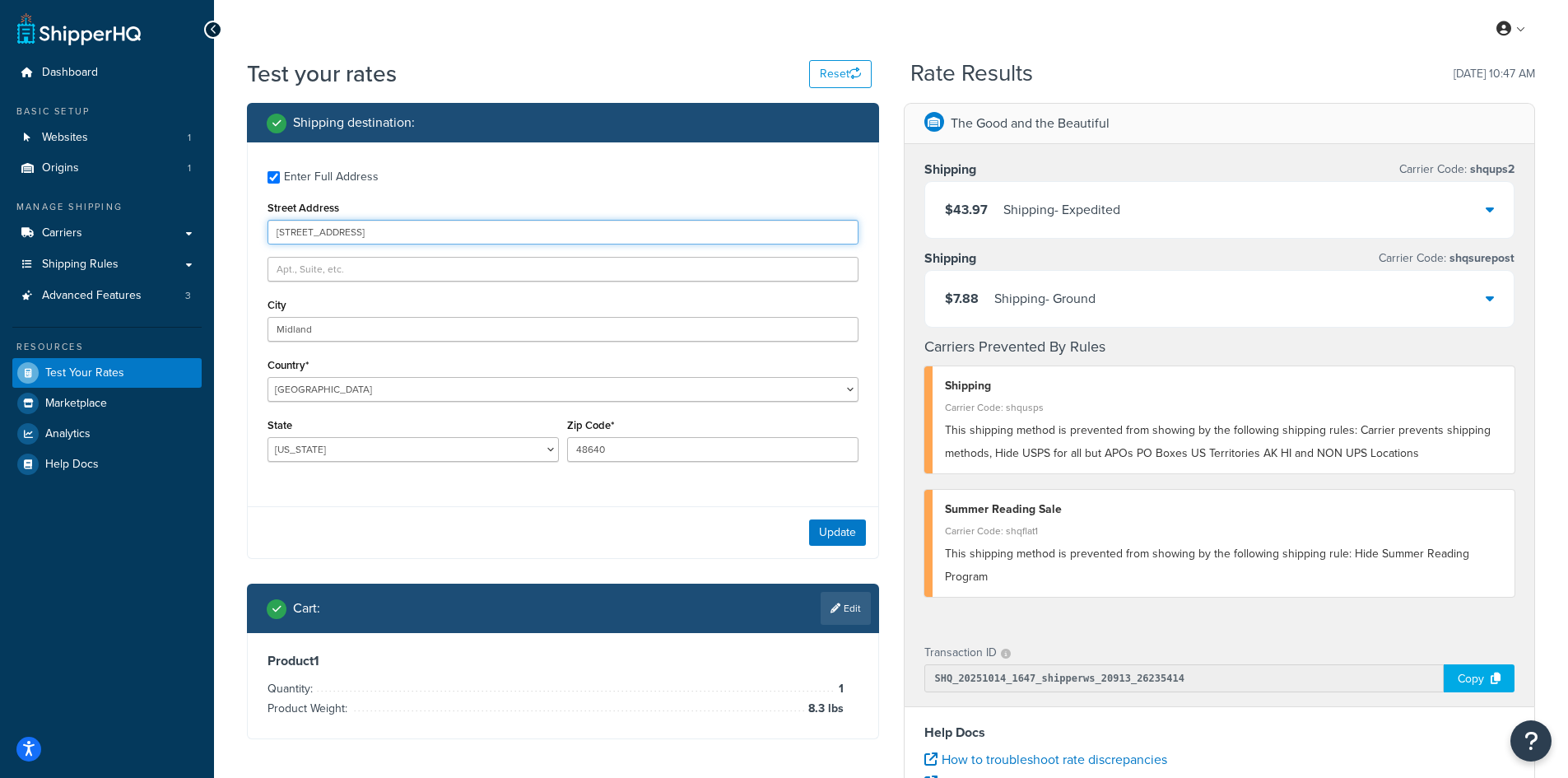
drag, startPoint x: 402, startPoint y: 231, endPoint x: 219, endPoint y: 233, distance: 183.0
click at [219, 233] on div "Test your rates Reset Rate Results [DATE] 10:47 AM Shipping destination : Enter…" at bounding box center [890, 609] width 1353 height 1102
paste input "[STREET_ADDRESS][PERSON_NAME]"
type input "[STREET_ADDRESS][PERSON_NAME]"
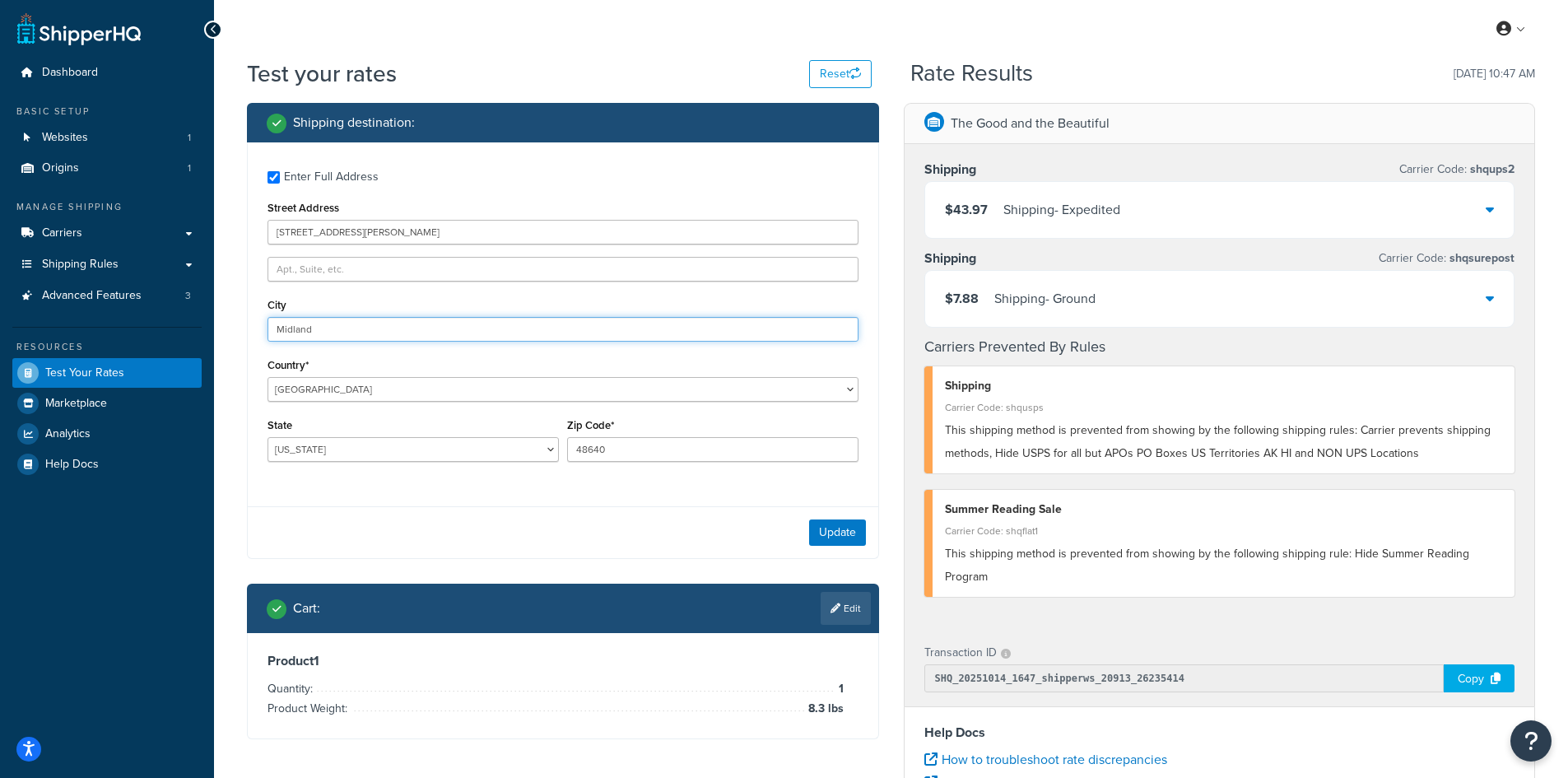
drag, startPoint x: 330, startPoint y: 328, endPoint x: 202, endPoint y: 320, distance: 128.2
click at [202, 320] on div "Dashboard Basic Setup Websites 1 Origins 1 Manage Shipping Carriers Carriers Al…" at bounding box center [784, 600] width 1568 height 1201
paste input "Perkasie"
type input "Perkasie"
select select "PA"
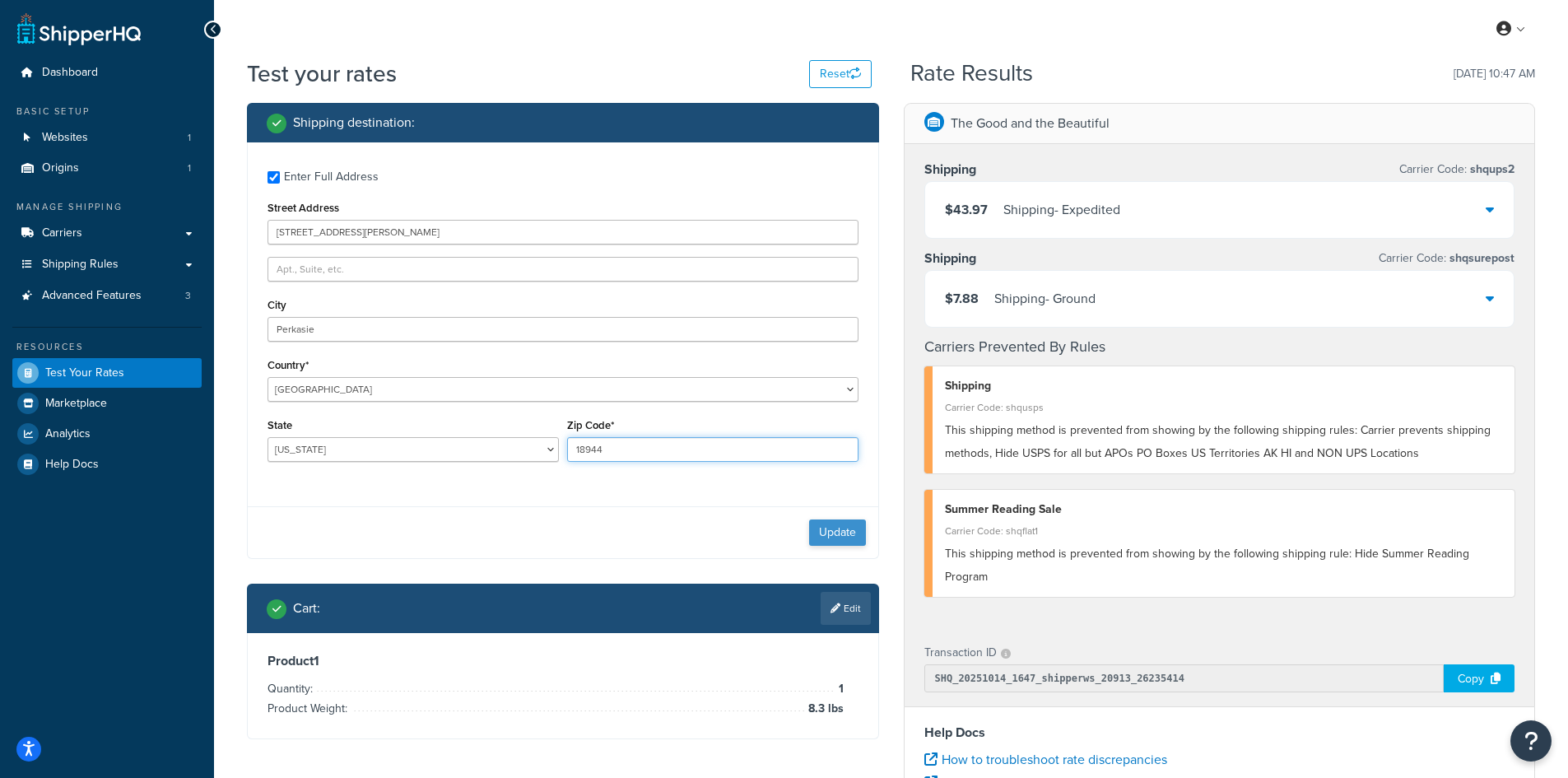
type input "18944"
click at [824, 545] on button "Update" at bounding box center [837, 532] width 57 height 26
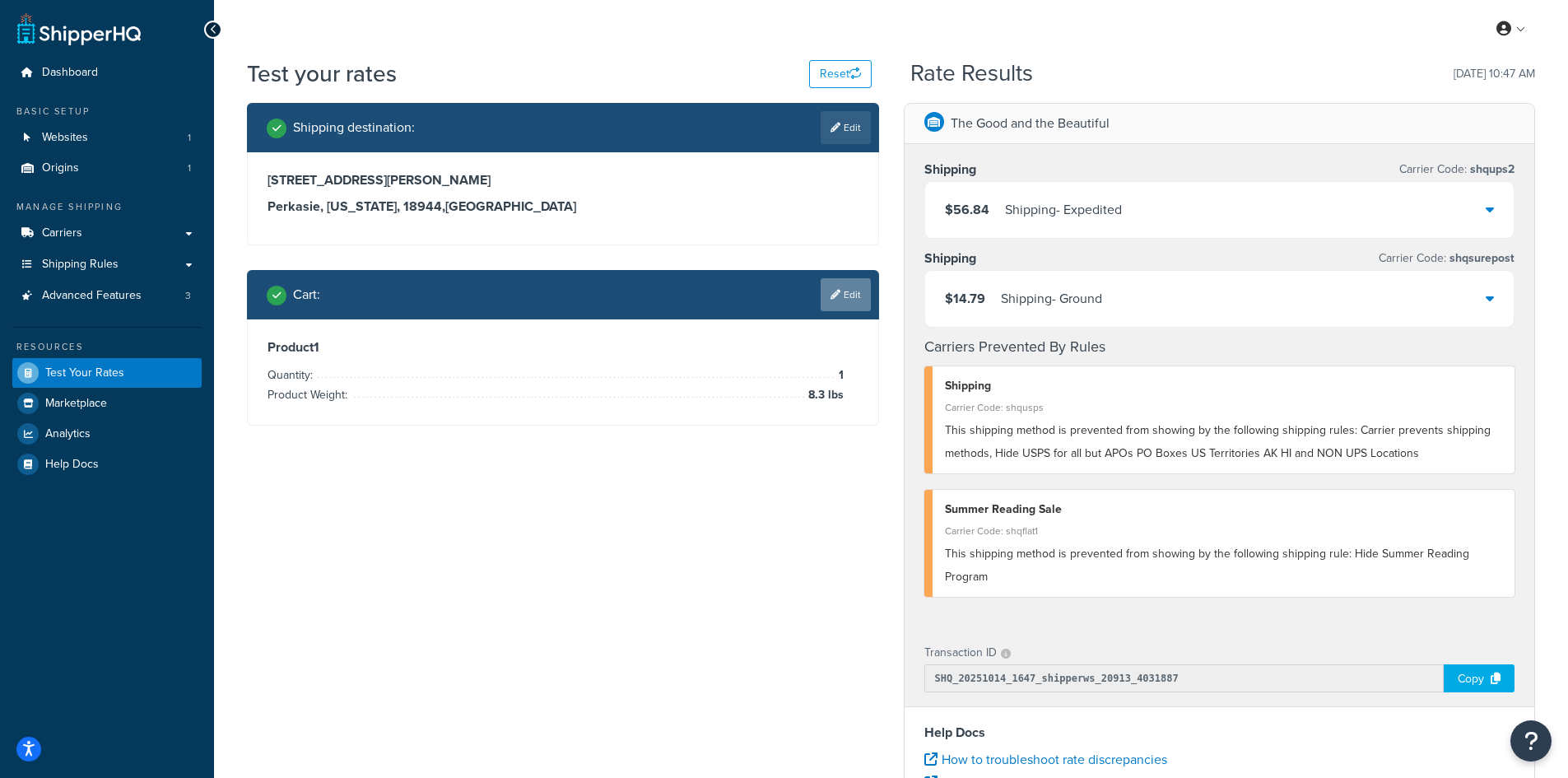
click at [850, 285] on link "Edit" at bounding box center [845, 294] width 50 height 33
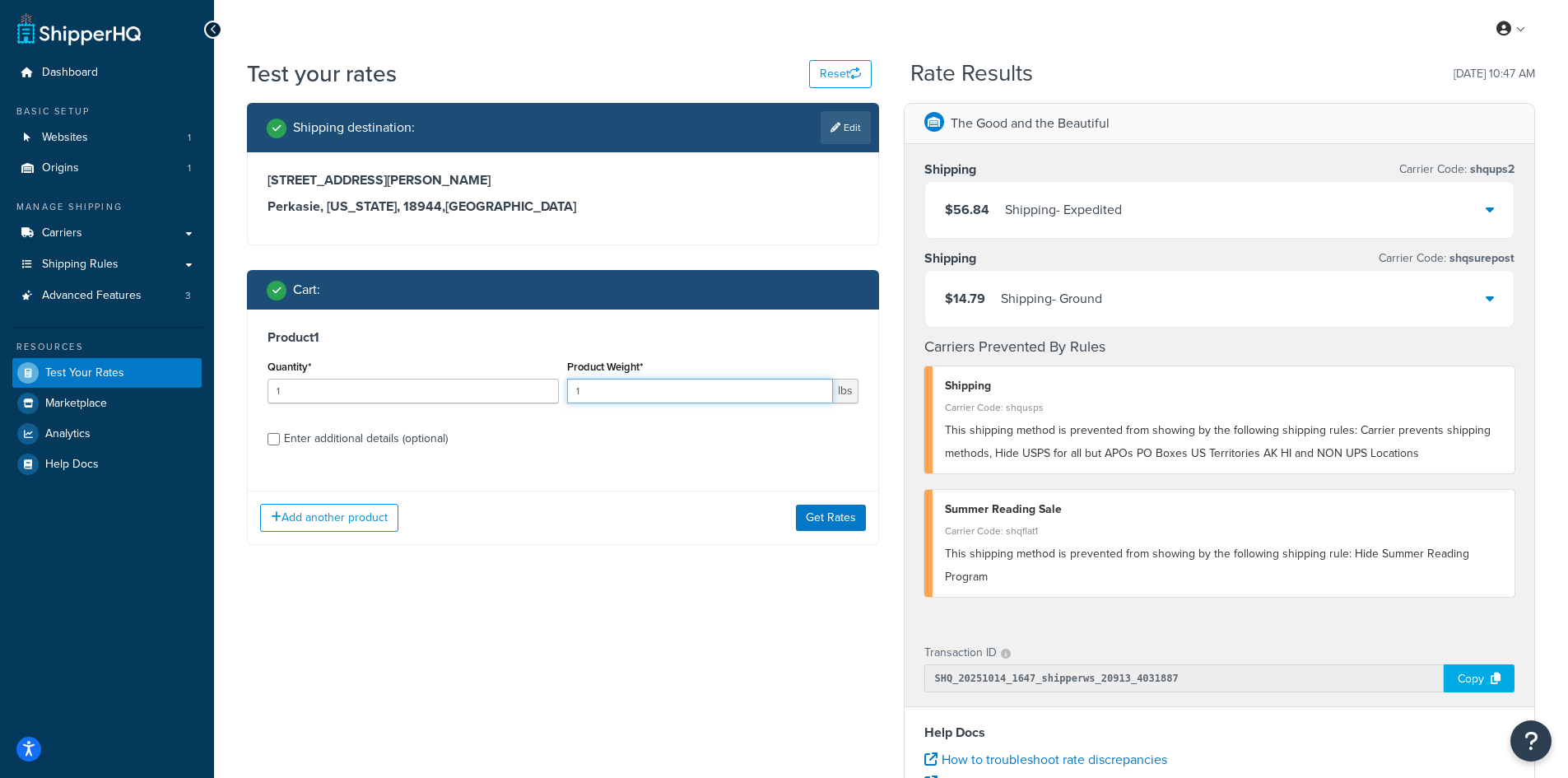
drag, startPoint x: 592, startPoint y: 391, endPoint x: 543, endPoint y: 389, distance: 49.0
click at [543, 389] on div "Quantity* 1 Product Weight* 1 lbs" at bounding box center [563, 386] width 599 height 61
type input "10.5"
click at [831, 510] on button "Get Rates" at bounding box center [831, 518] width 70 height 26
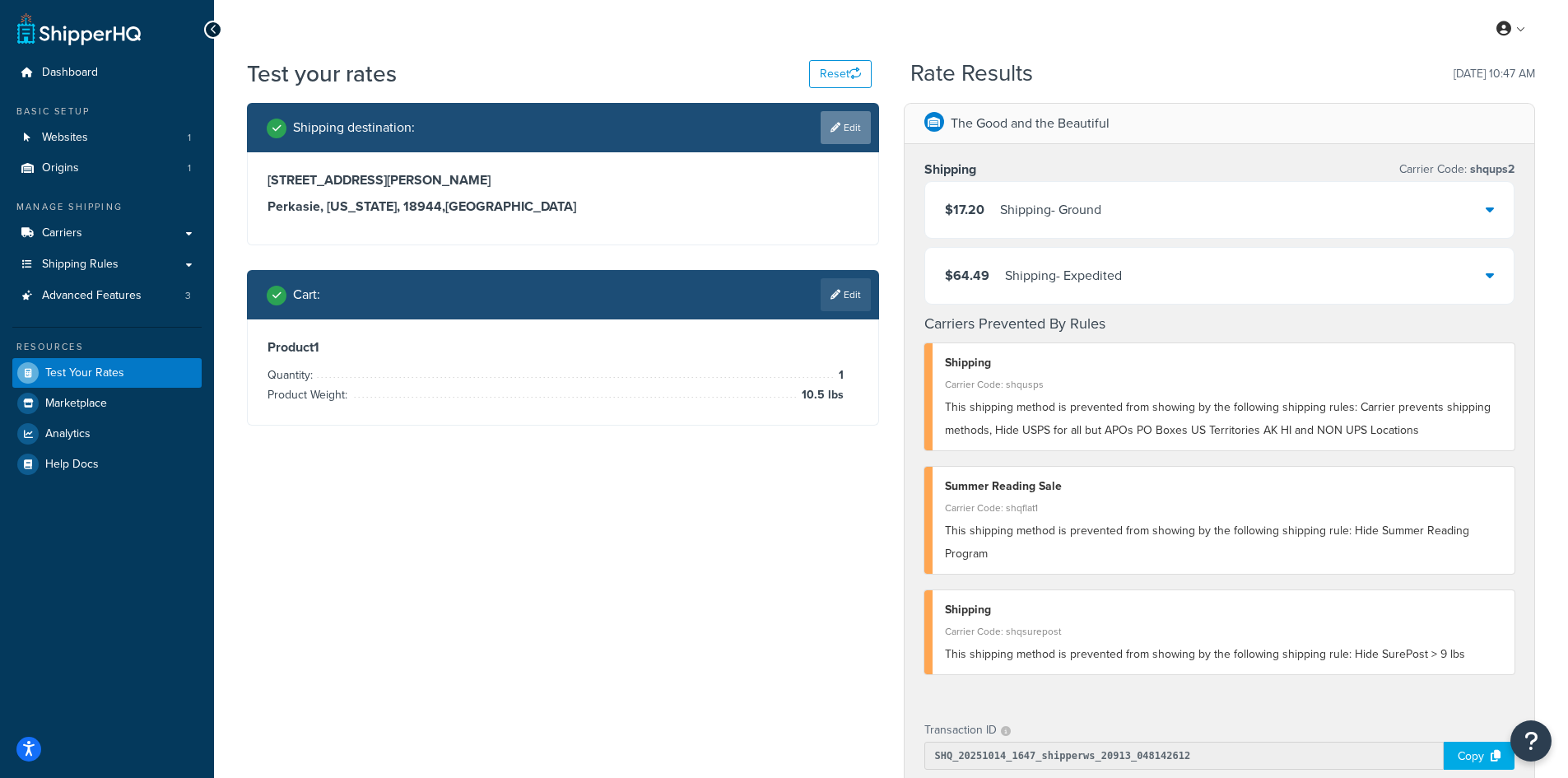
click at [828, 134] on link "Edit" at bounding box center [845, 128] width 50 height 33
select select "PA"
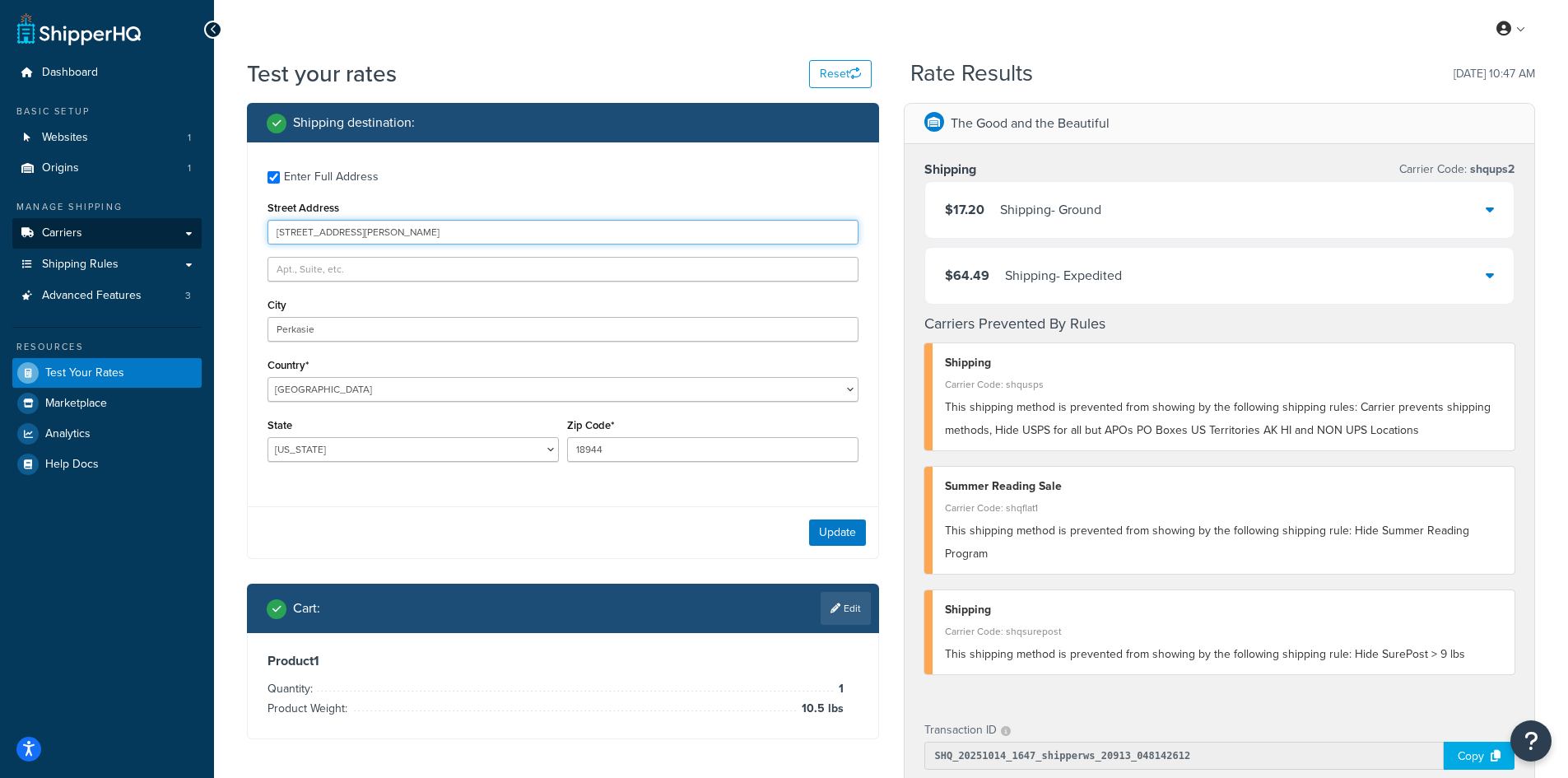
drag, startPoint x: 423, startPoint y: 233, endPoint x: 139, endPoint y: 233, distance: 284.0
click at [139, 233] on div "Dashboard Basic Setup Websites 1 Origins 1 Manage Shipping Carriers Carriers Al…" at bounding box center [784, 639] width 1568 height 1278
paste input "[STREET_ADDRESS]"
type input "[STREET_ADDRESS]"
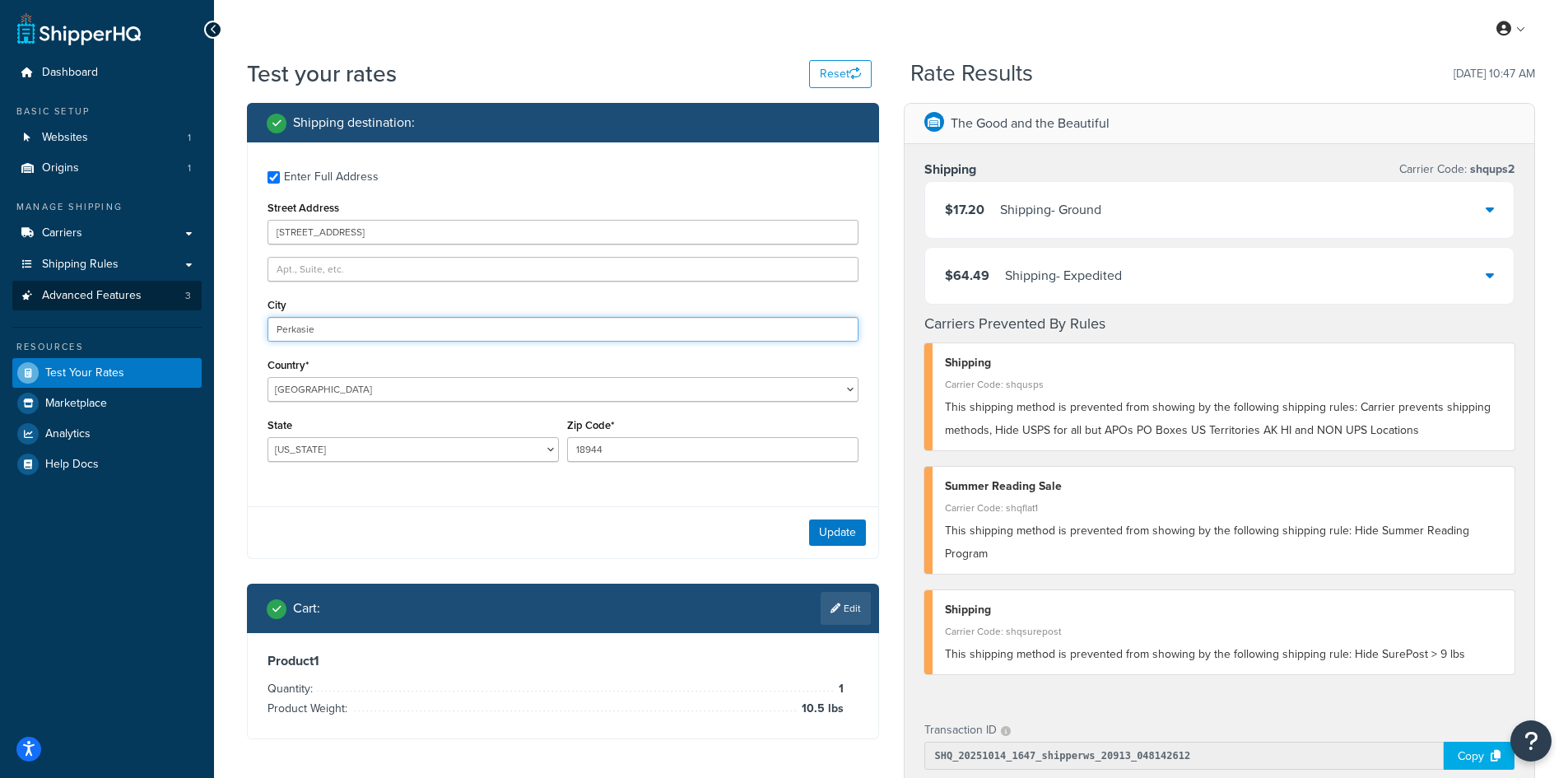
drag, startPoint x: 431, startPoint y: 324, endPoint x: 129, endPoint y: 298, distance: 303.1
click at [129, 298] on div "Dashboard Basic Setup Websites 1 Origins 1 Manage Shipping Carriers Carriers Al…" at bounding box center [784, 639] width 1568 height 1278
type input "Tulsa"
select select "OK"
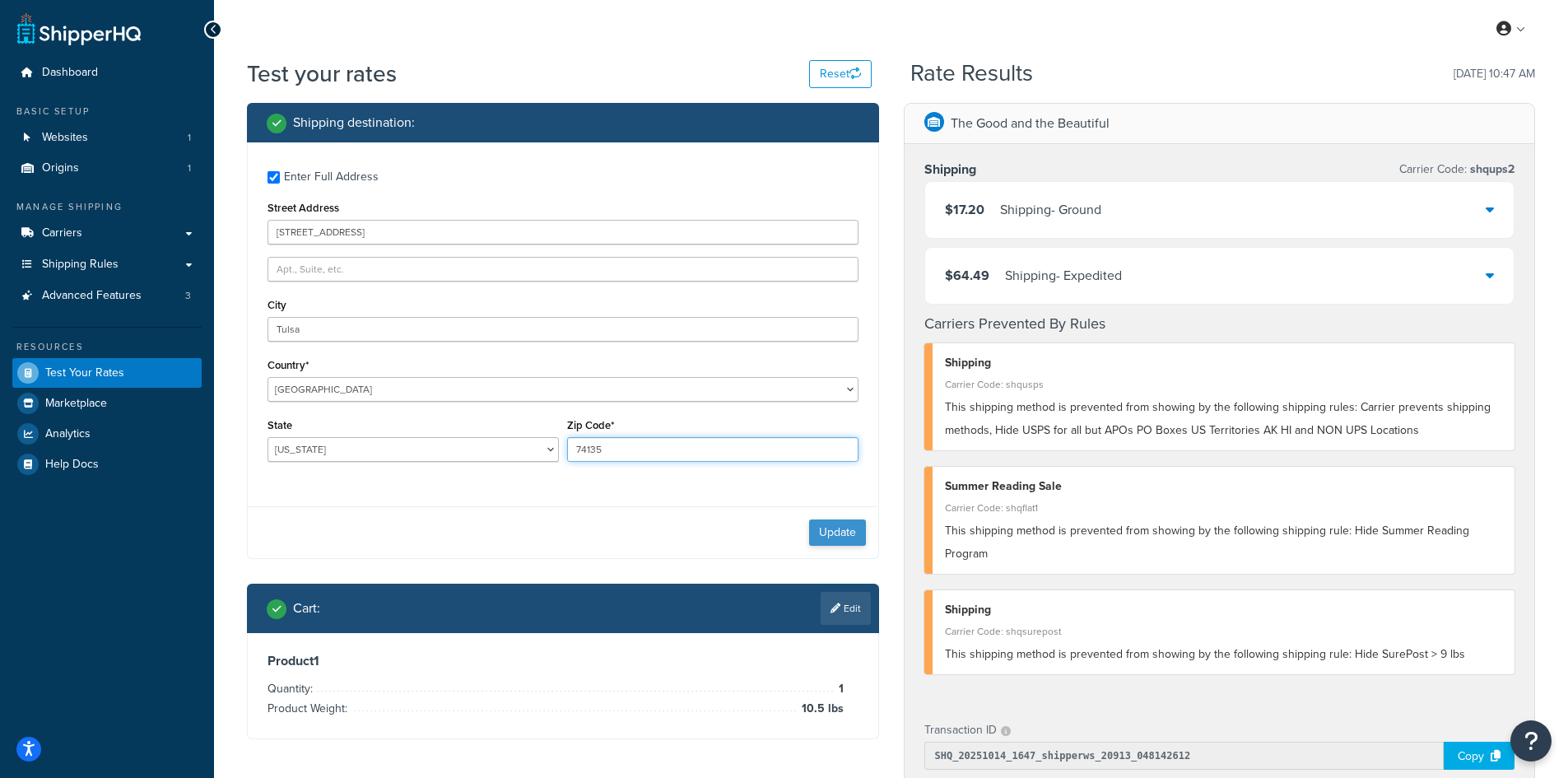
type input "74135"
click at [837, 530] on button "Update" at bounding box center [837, 532] width 57 height 26
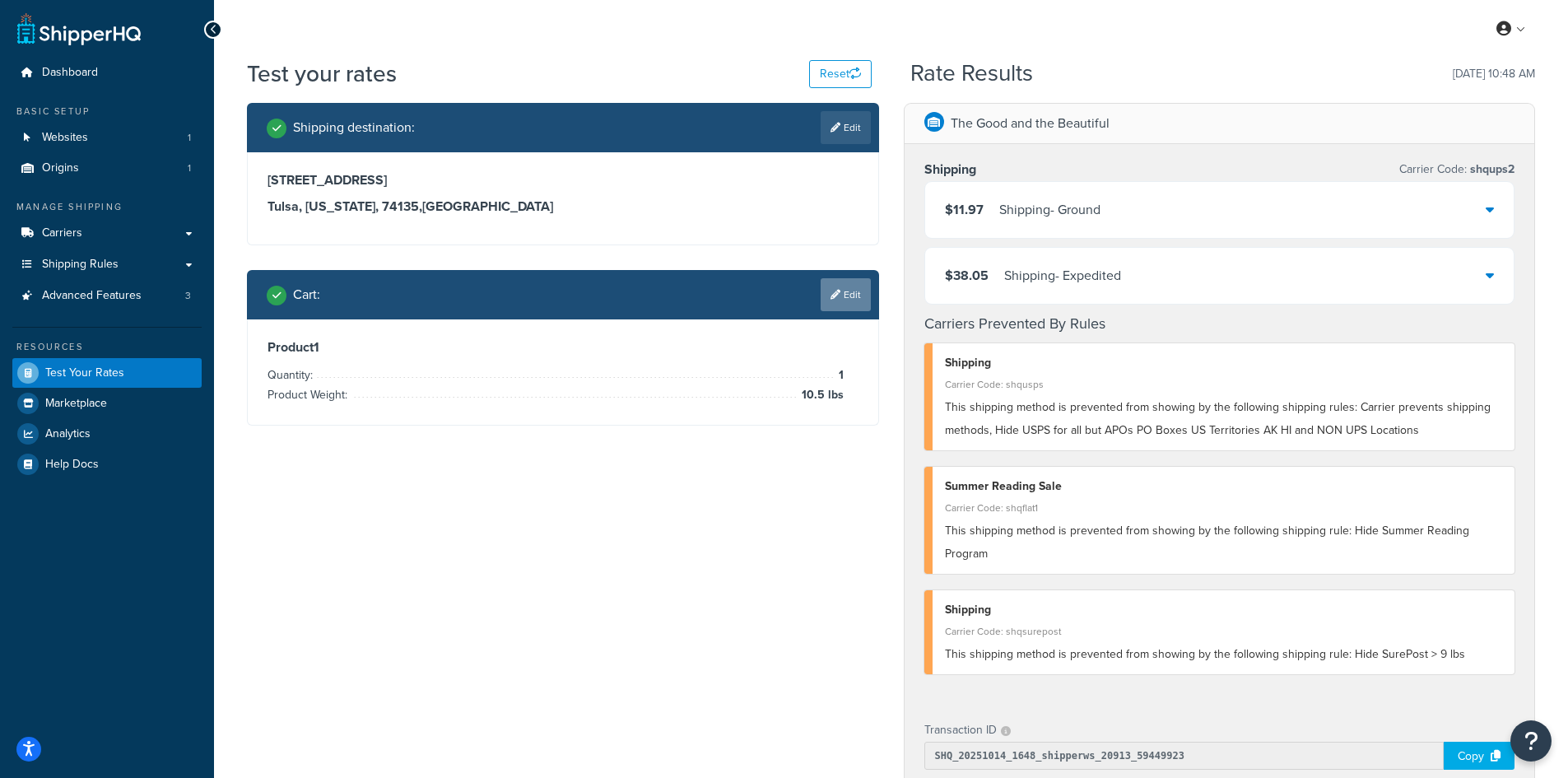
click at [836, 296] on icon at bounding box center [836, 294] width 9 height 9
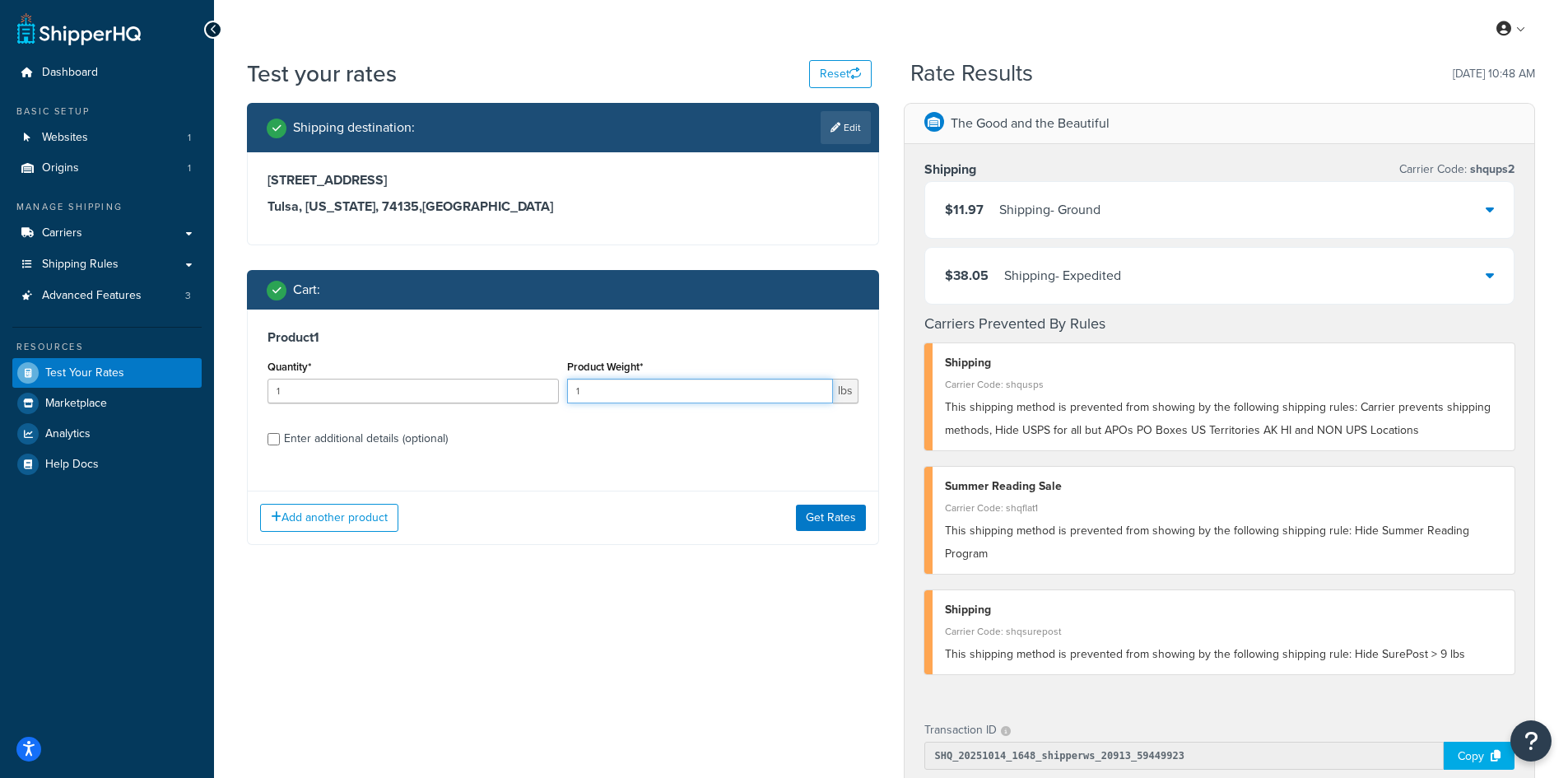
drag, startPoint x: 594, startPoint y: 390, endPoint x: 565, endPoint y: 385, distance: 29.4
click at [565, 385] on div "Product Weight* 1 lbs" at bounding box center [713, 386] width 300 height 61
type input "2.7"
click at [806, 513] on button "Get Rates" at bounding box center [831, 518] width 70 height 26
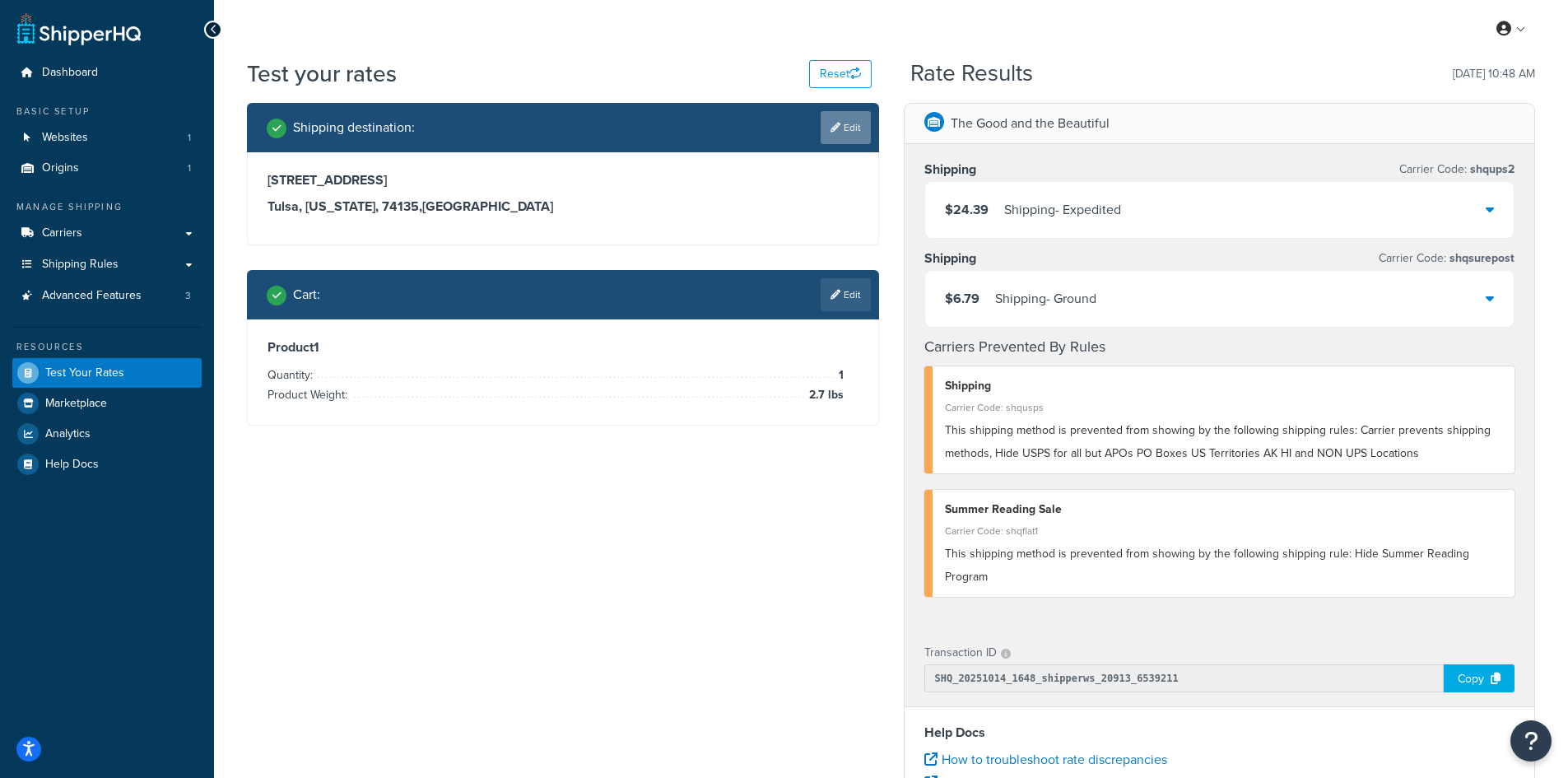
click at [847, 130] on link "Edit" at bounding box center [845, 128] width 50 height 33
select select "OK"
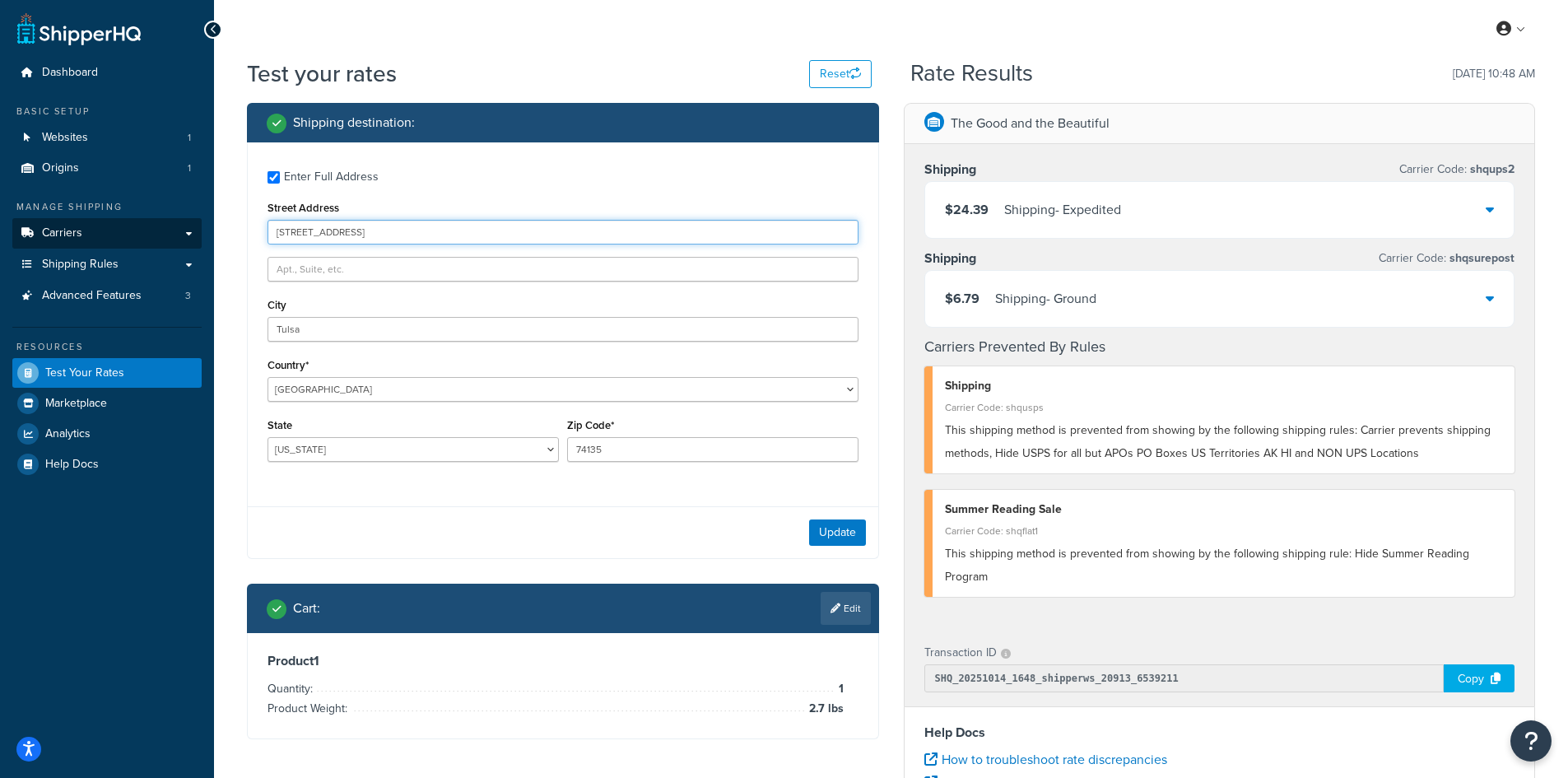
drag, startPoint x: 454, startPoint y: 234, endPoint x: 172, endPoint y: 224, distance: 282.2
click at [172, 224] on div "Dashboard Basic Setup Websites 1 Origins 1 Manage Shipping Carriers Carriers Al…" at bounding box center [784, 600] width 1568 height 1201
paste input "[STREET_ADDRESS][PERSON_NAME]"
type input "[STREET_ADDRESS][PERSON_NAME]"
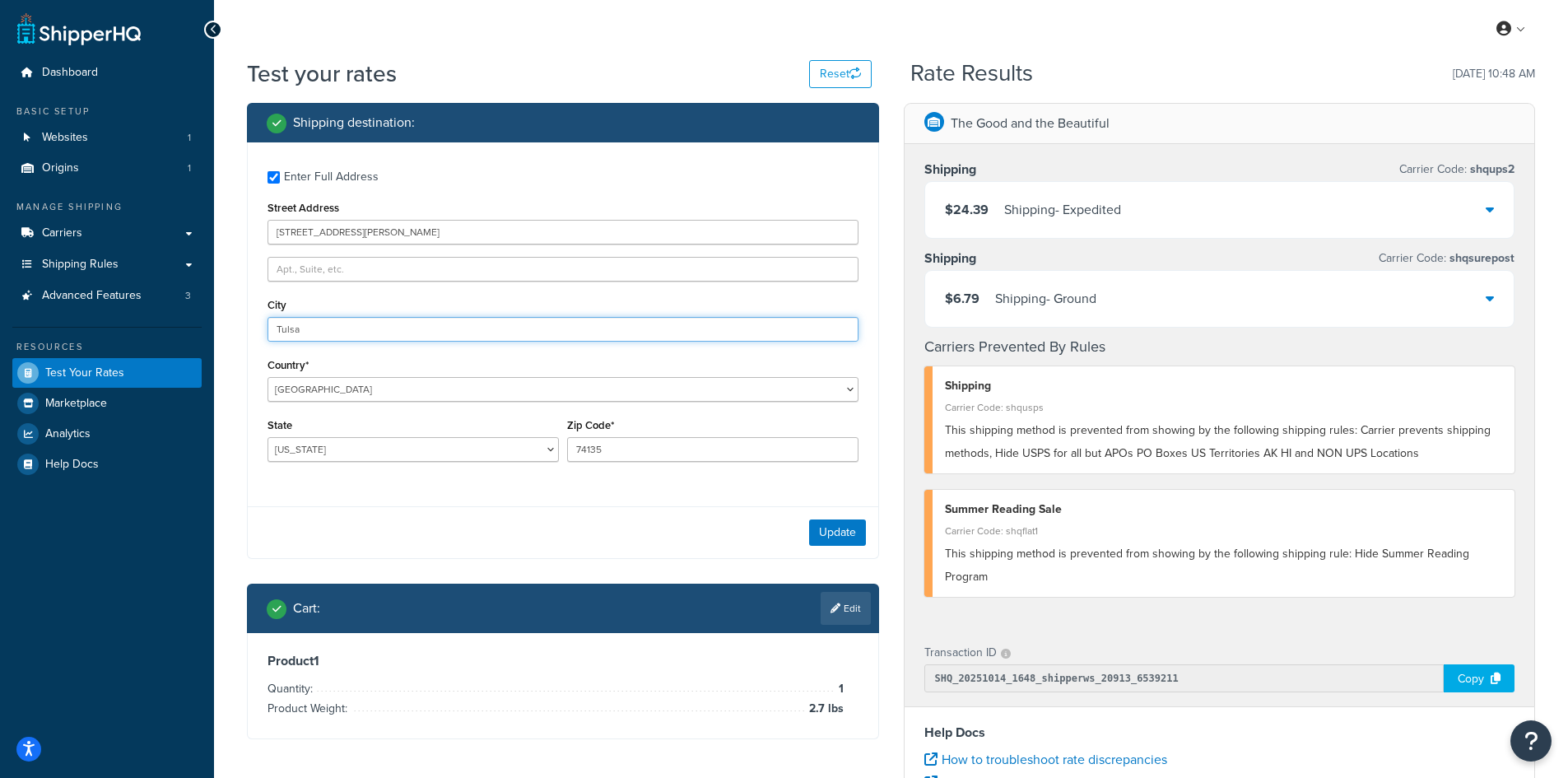
drag, startPoint x: 343, startPoint y: 320, endPoint x: 248, endPoint y: 315, distance: 95.1
click at [248, 315] on div "Enter Full Address Street Address [STREET_ADDRESS] [GEOGRAPHIC_DATA] [GEOGRAPHI…" at bounding box center [562, 319] width 630 height 352
paste input "[GEOGRAPHIC_DATA]"
type input "[GEOGRAPHIC_DATA]"
select select "NY"
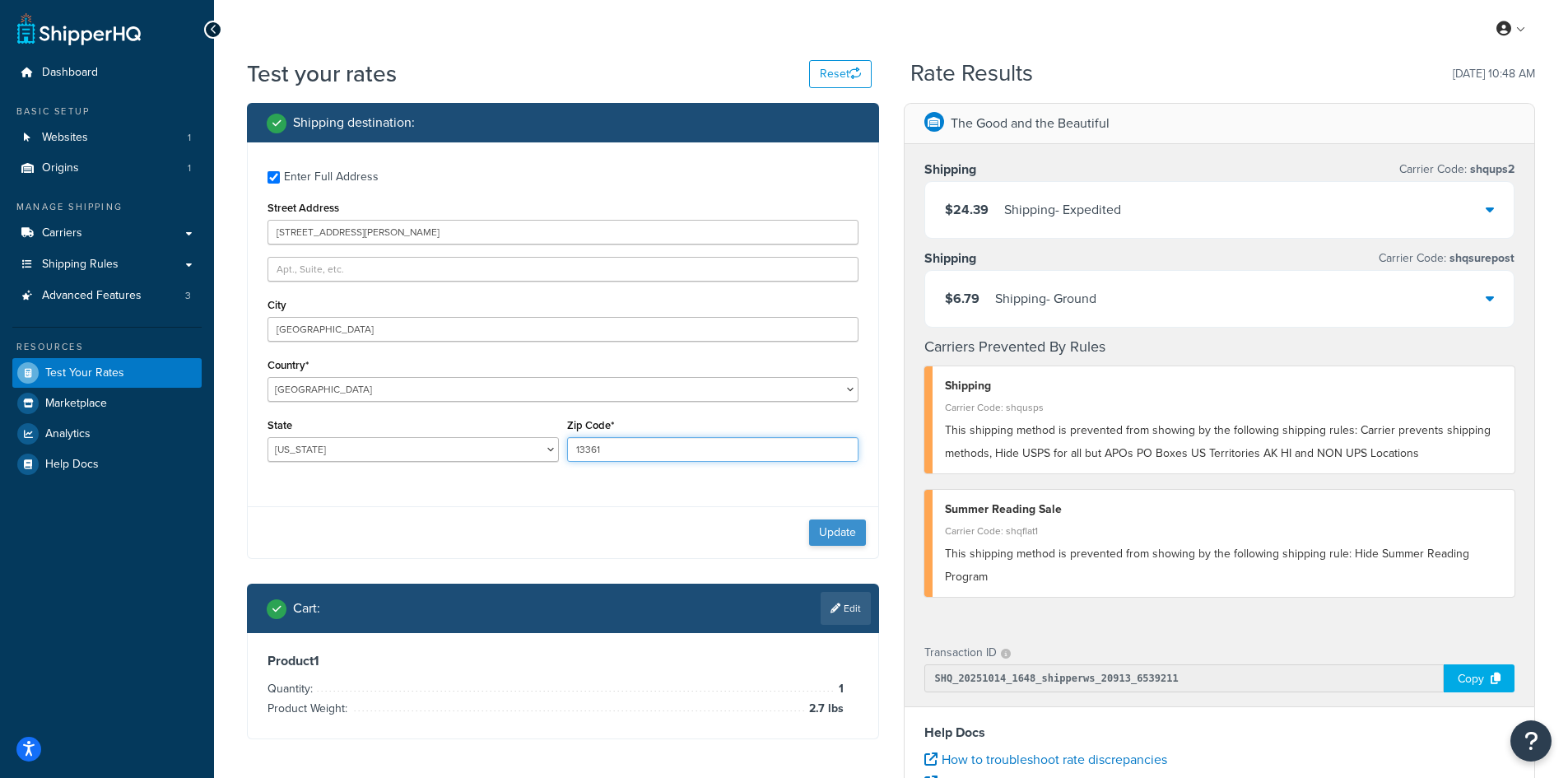
type input "13361"
click at [842, 540] on button "Update" at bounding box center [837, 532] width 57 height 26
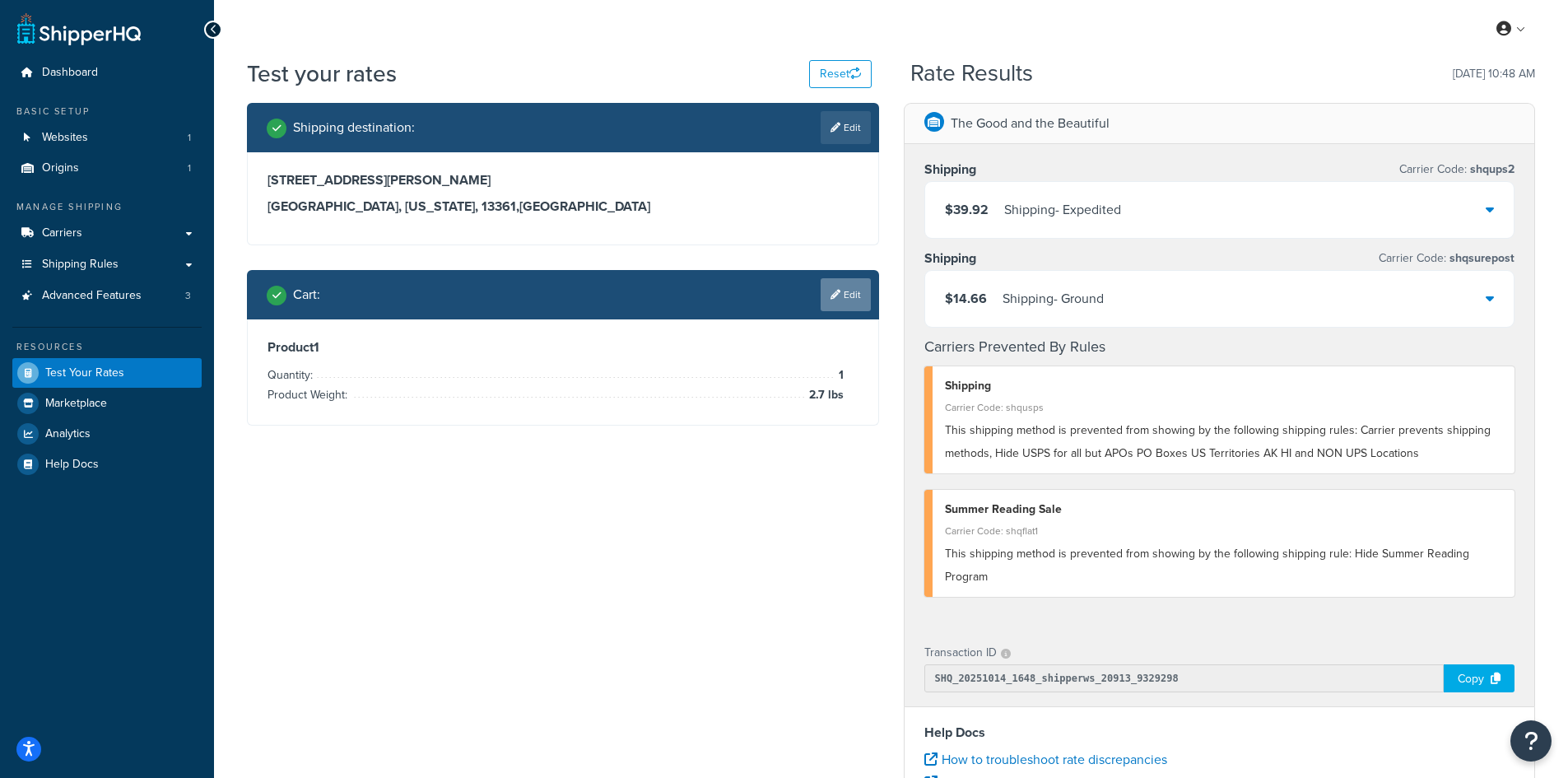
click at [833, 306] on link "Edit" at bounding box center [845, 294] width 50 height 33
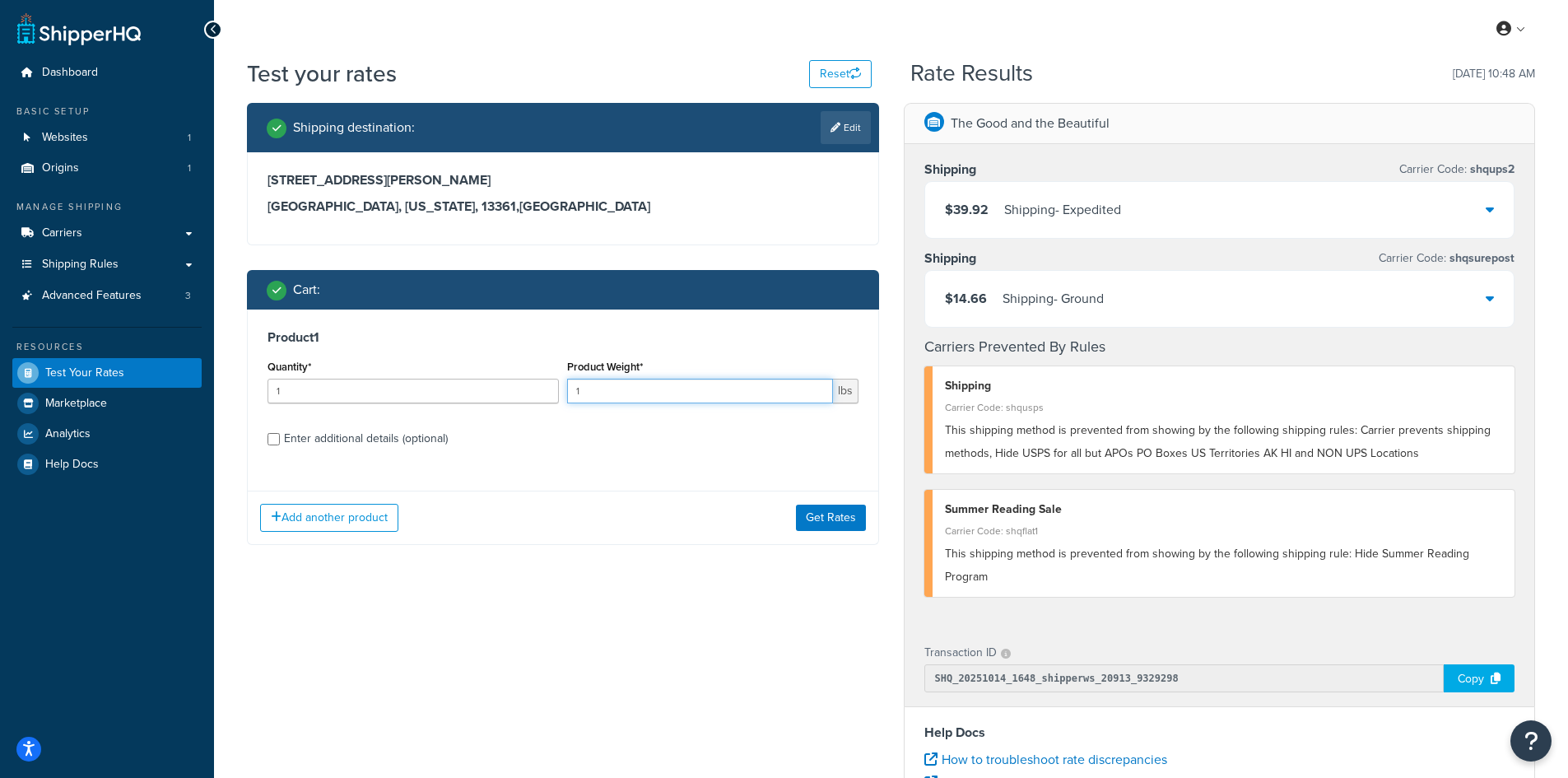
drag, startPoint x: 607, startPoint y: 397, endPoint x: 525, endPoint y: 390, distance: 82.3
click at [525, 390] on div "Quantity* 1 Product Weight* 1 lbs" at bounding box center [563, 386] width 599 height 61
type input "2.6"
click at [818, 519] on button "Get Rates" at bounding box center [831, 518] width 70 height 26
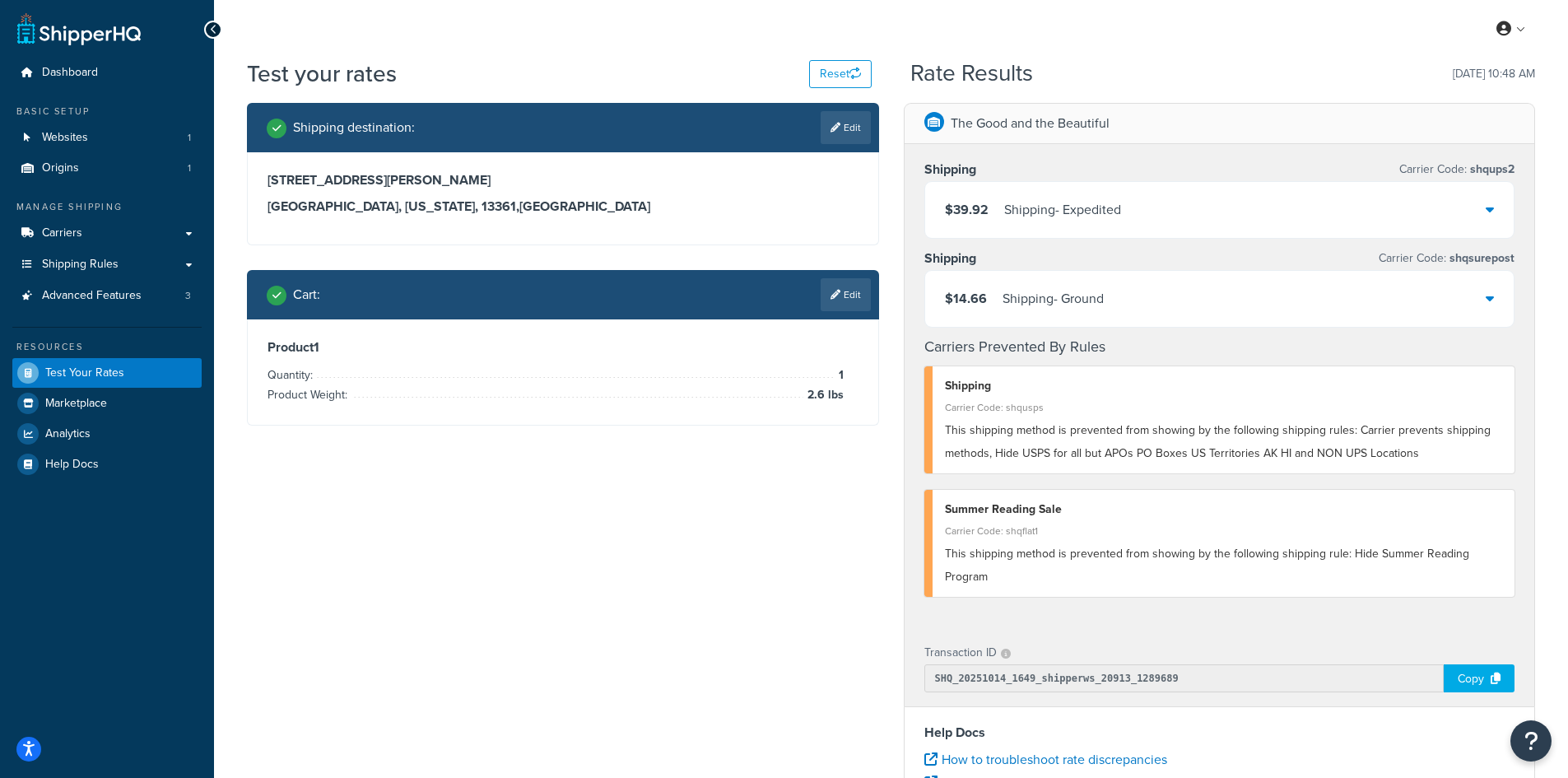
drag, startPoint x: 836, startPoint y: 121, endPoint x: 829, endPoint y: 118, distance: 7.6
click at [836, 121] on link "Edit" at bounding box center [845, 128] width 50 height 33
select select "NY"
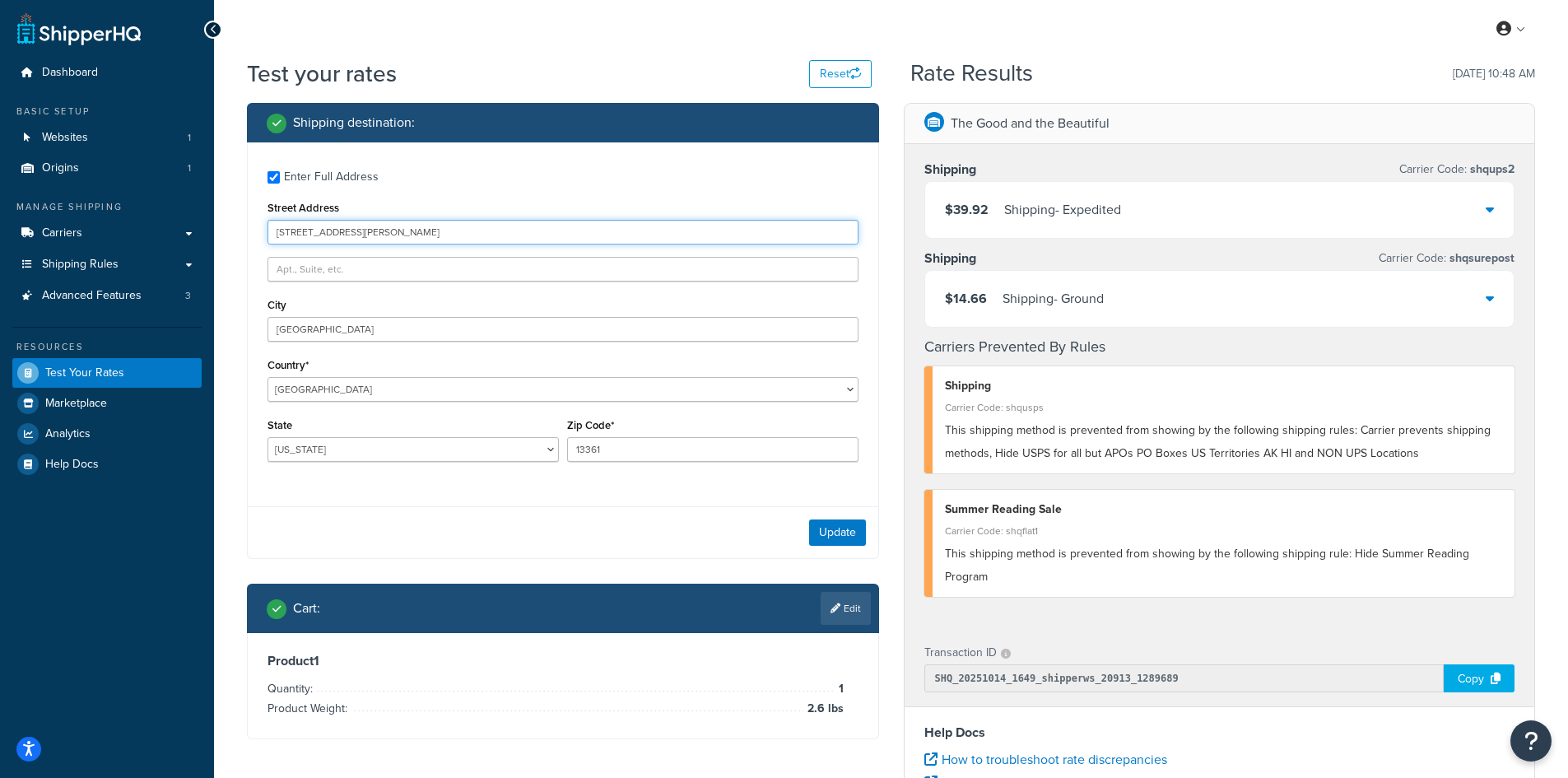
drag, startPoint x: 394, startPoint y: 233, endPoint x: 233, endPoint y: 227, distance: 161.1
click at [233, 227] on div "Test your rates Reset Rate Results [DATE] 10:48 AM Shipping destination : Enter…" at bounding box center [890, 609] width 1353 height 1102
paste input "[STREET_ADDRESS]"
type input "[STREET_ADDRESS]"
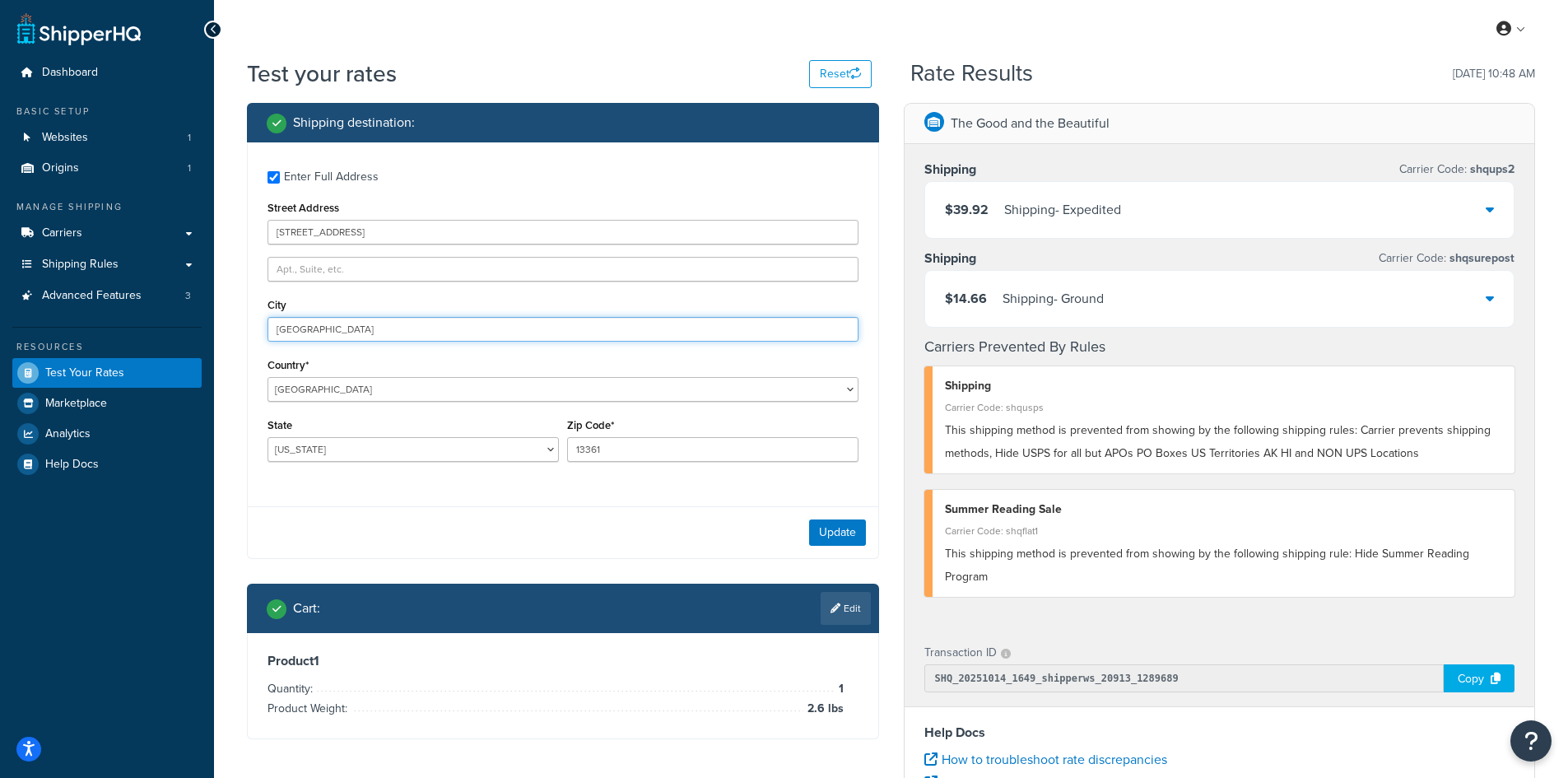
drag, startPoint x: 366, startPoint y: 330, endPoint x: 214, endPoint y: 321, distance: 152.3
click at [214, 321] on div "Test your rates Reset Rate Results [DATE] 10:48 AM Shipping destination : Enter…" at bounding box center [890, 609] width 1353 height 1102
paste input "Shoreham"
type input "Shoreham"
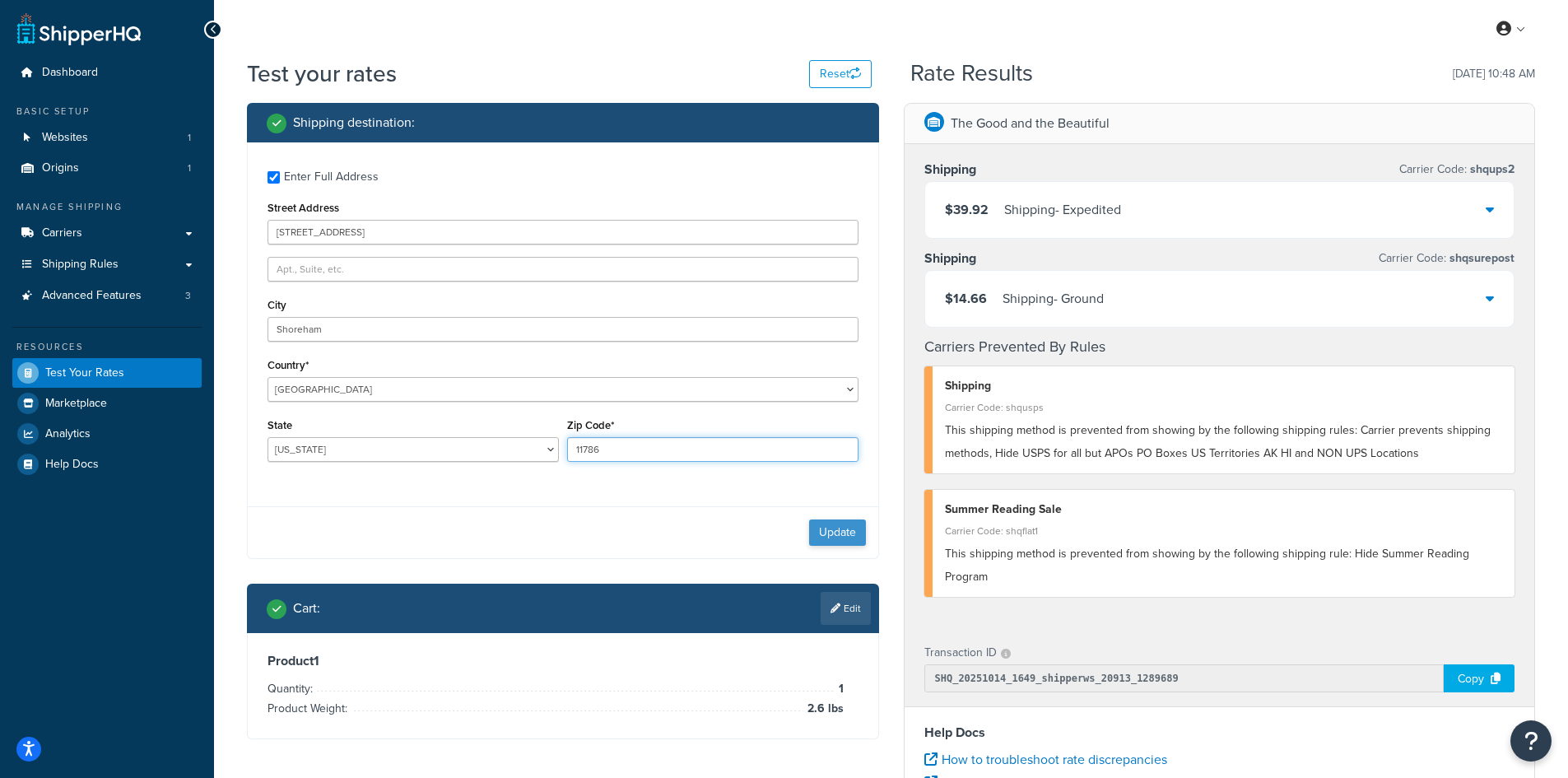
type input "11786"
click at [825, 529] on button "Update" at bounding box center [837, 532] width 57 height 26
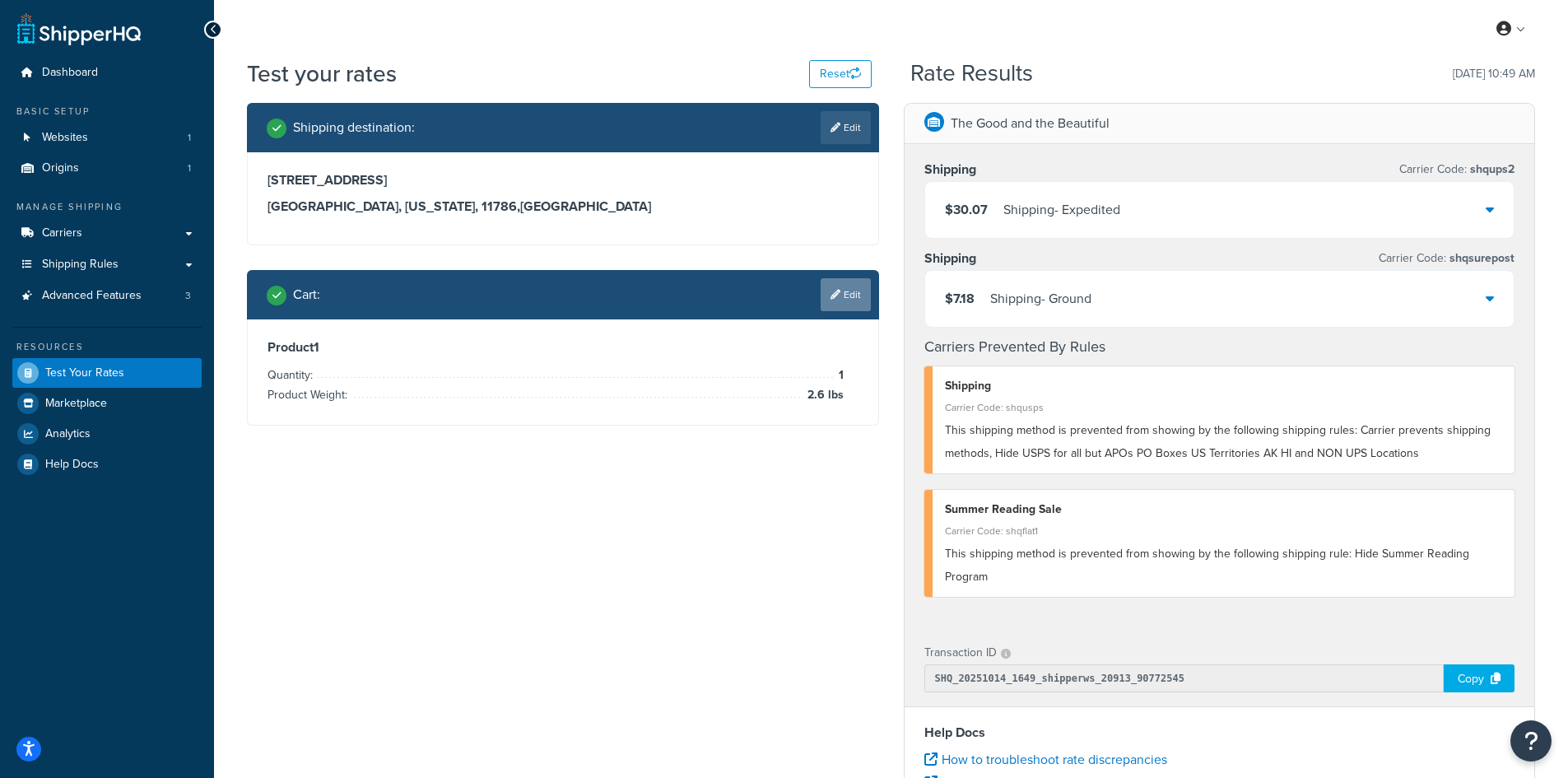
click at [856, 295] on link "Edit" at bounding box center [845, 294] width 50 height 33
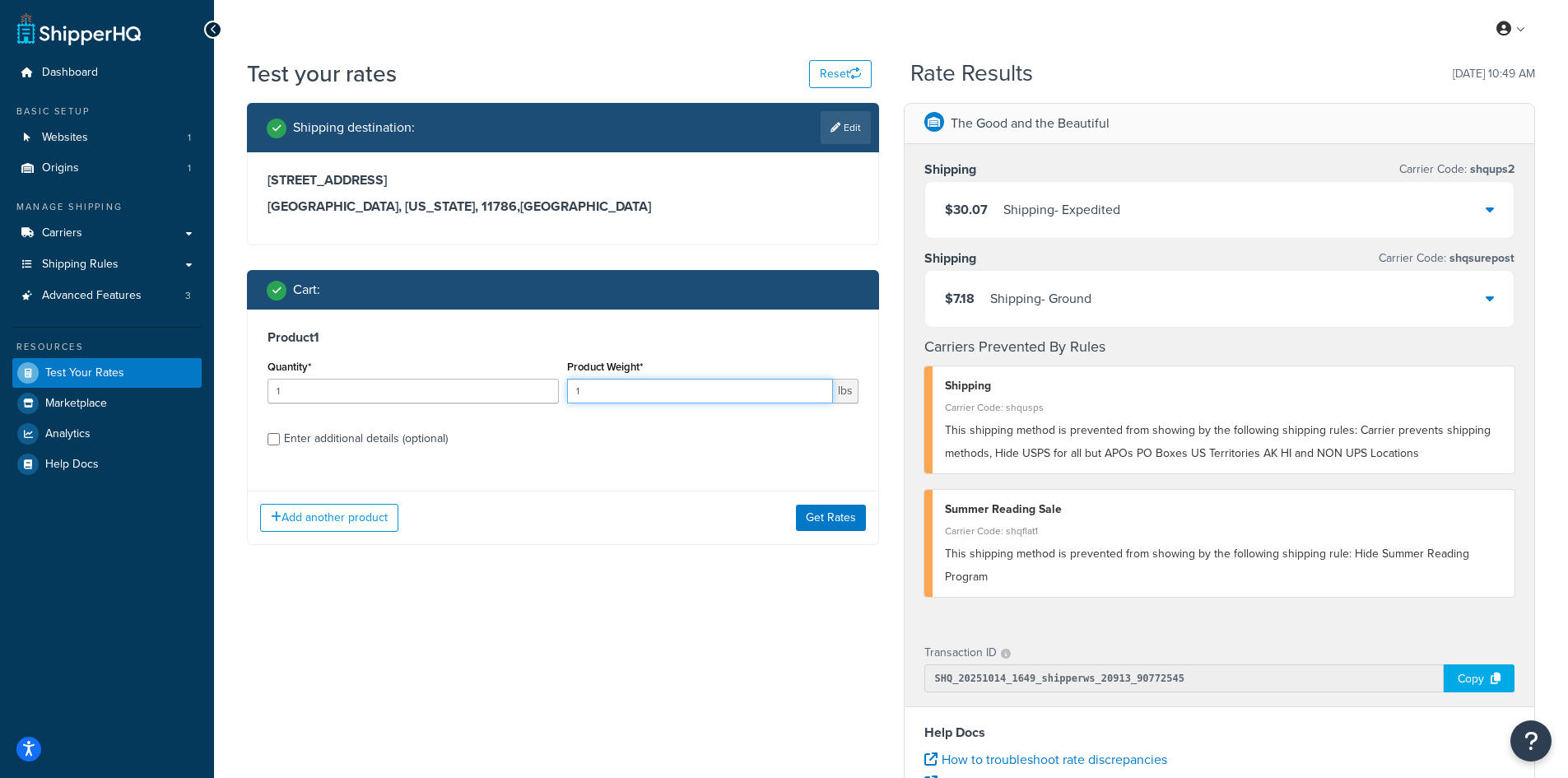
drag, startPoint x: 620, startPoint y: 395, endPoint x: 513, endPoint y: 387, distance: 107.3
click at [513, 387] on div "Quantity* 1 Product Weight* 1 lbs" at bounding box center [563, 386] width 599 height 61
type input "10.5"
click at [834, 517] on button "Get Rates" at bounding box center [831, 518] width 70 height 26
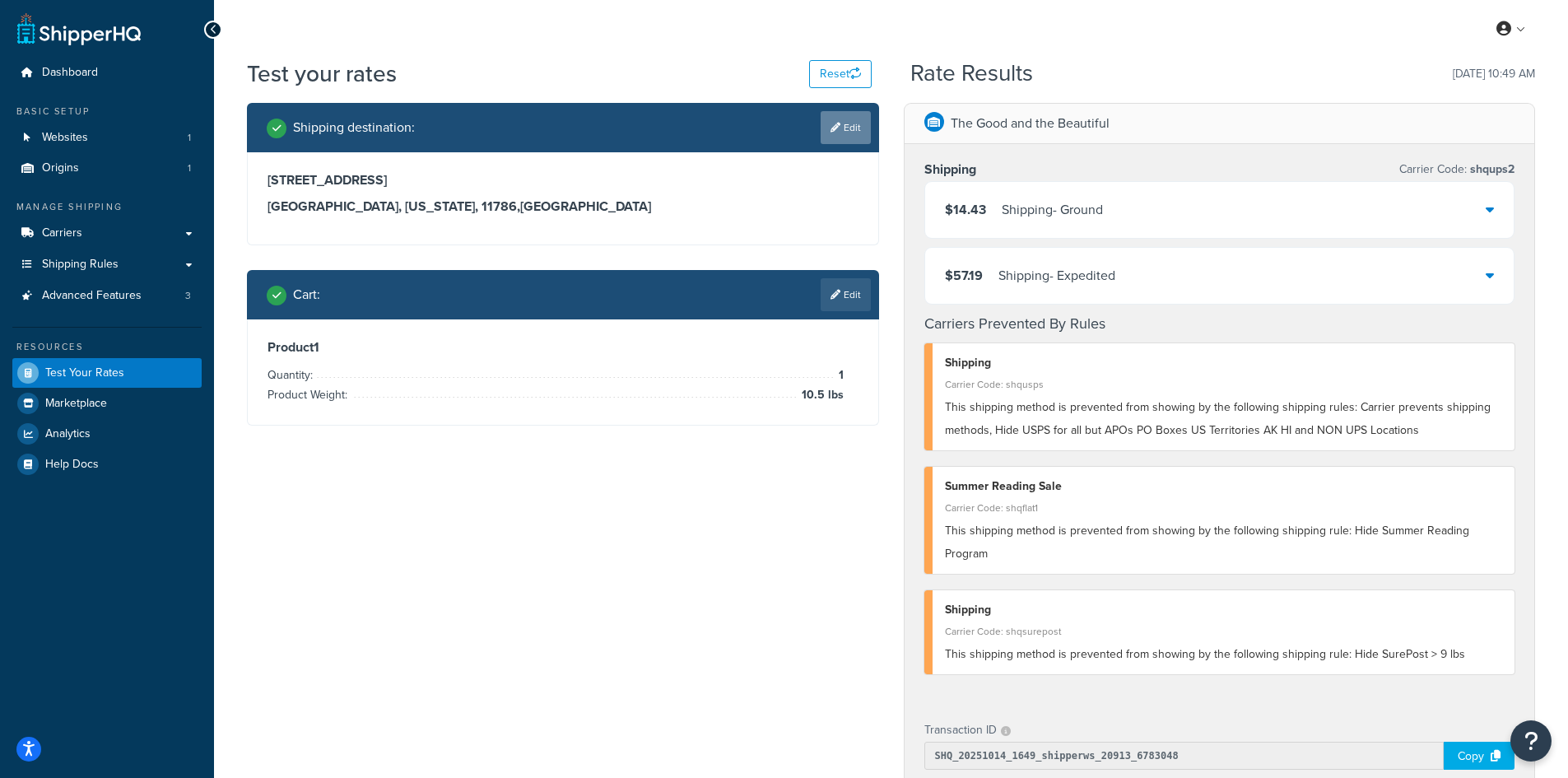
click at [825, 130] on link "Edit" at bounding box center [845, 128] width 50 height 33
select select "NY"
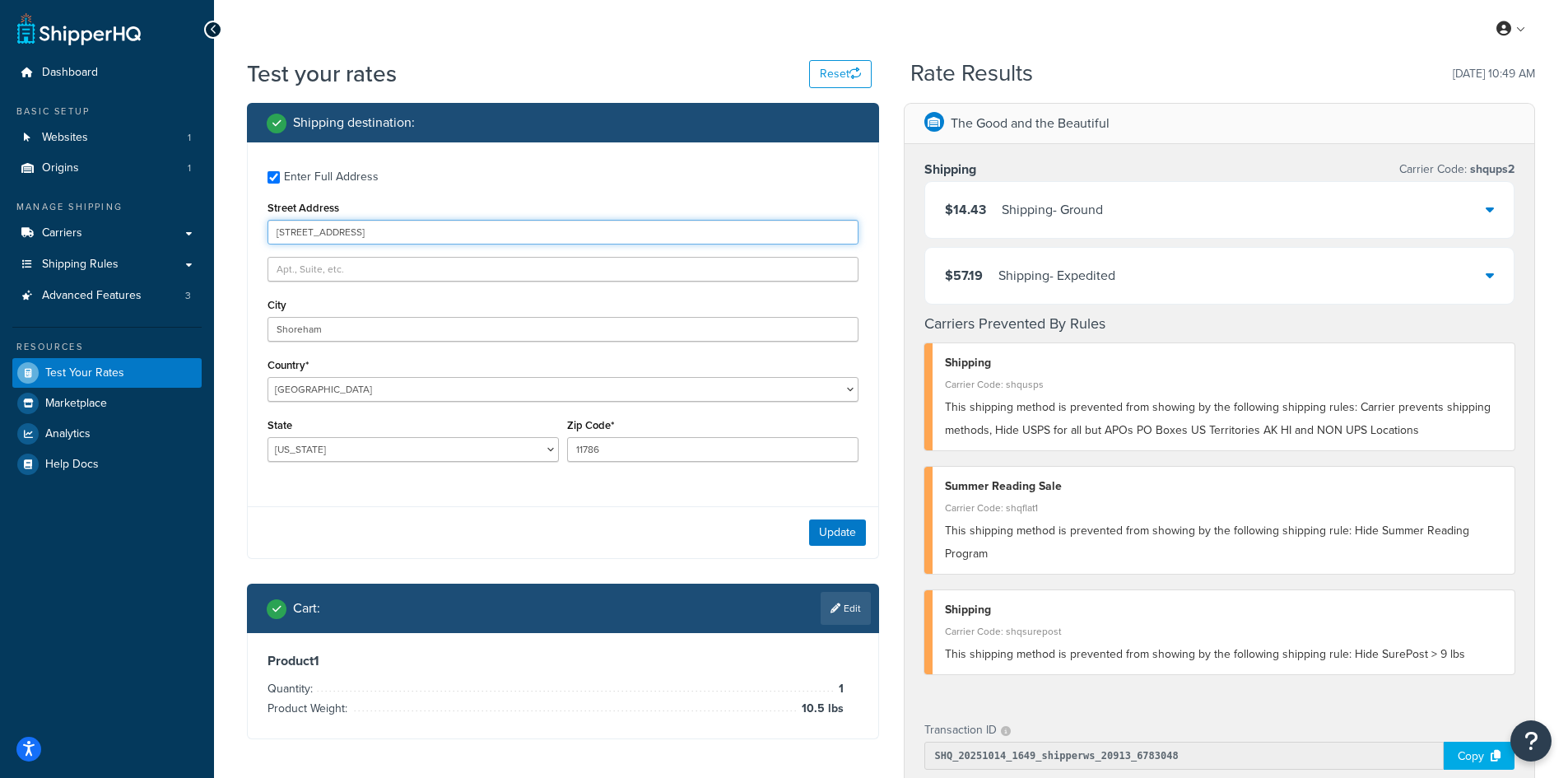
drag, startPoint x: 417, startPoint y: 238, endPoint x: 251, endPoint y: 231, distance: 166.1
click at [251, 231] on div "Enter Full Address Street Address [STREET_ADDRESS] [GEOGRAPHIC_DATA] [GEOGRAPHI…" at bounding box center [562, 319] width 630 height 352
paste input "7631 Avocet D"
type input "[STREET_ADDRESS]"
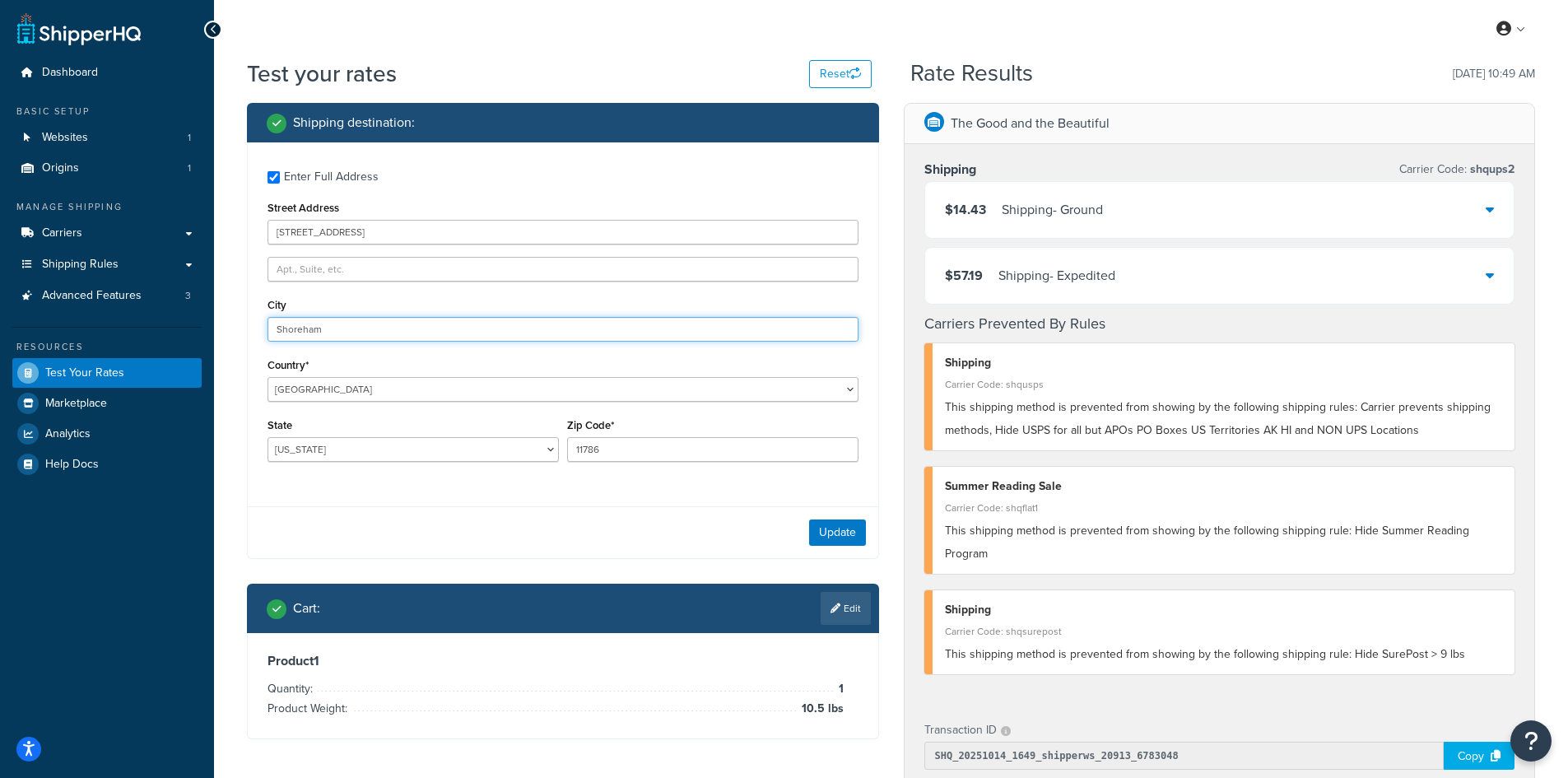
drag, startPoint x: 340, startPoint y: 328, endPoint x: 226, endPoint y: 305, distance: 116.3
click at [226, 305] on div "Test your rates Reset Rate Results [DATE] 10:49 AM Shipping destination : Enter…" at bounding box center [890, 648] width 1353 height 1180
paste input "[PERSON_NAME][DEMOGRAPHIC_DATA]"
type input "[PERSON_NAME][DEMOGRAPHIC_DATA]"
select select "FL"
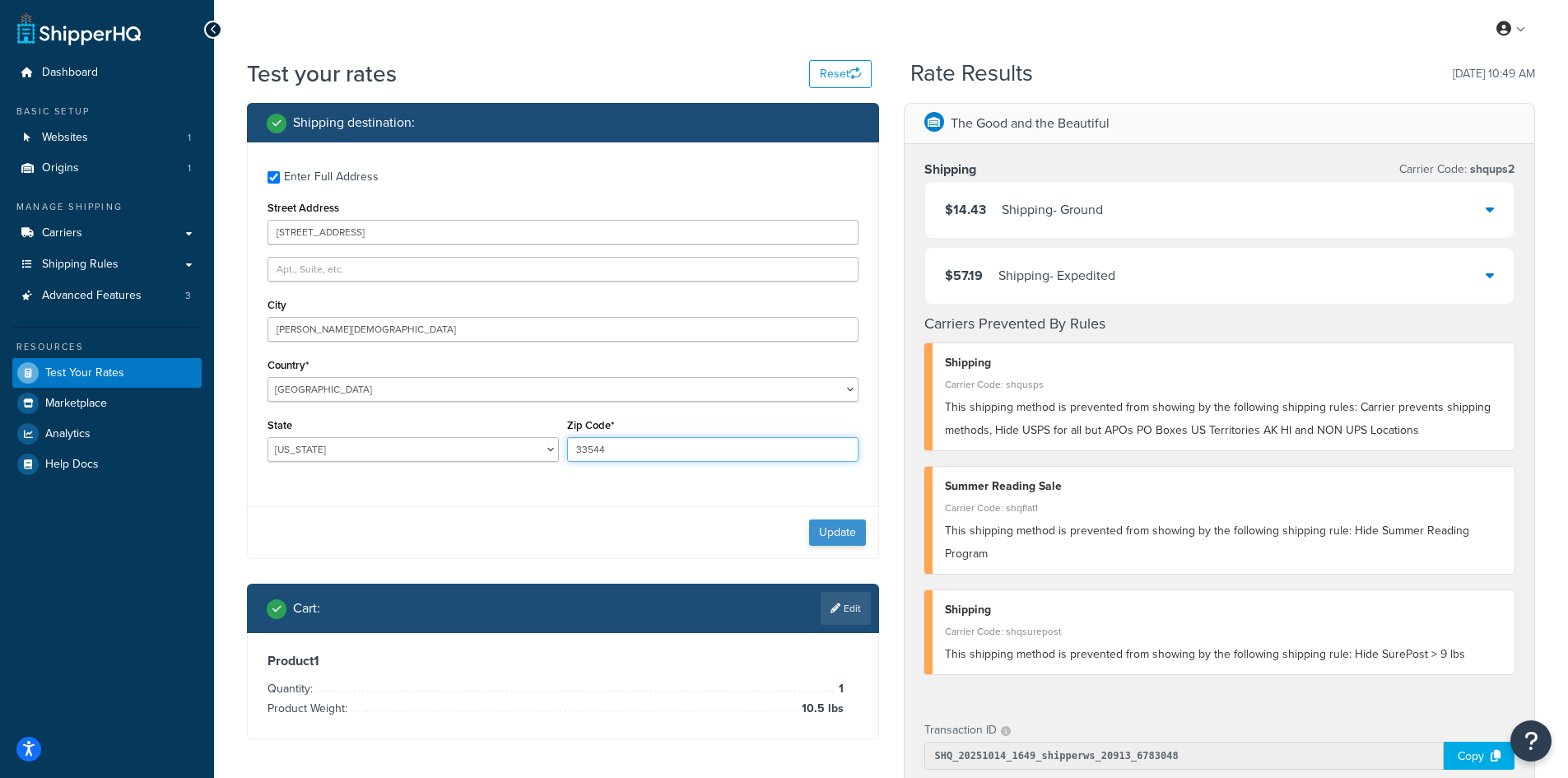
type input "33544"
click at [834, 530] on button "Update" at bounding box center [837, 532] width 57 height 26
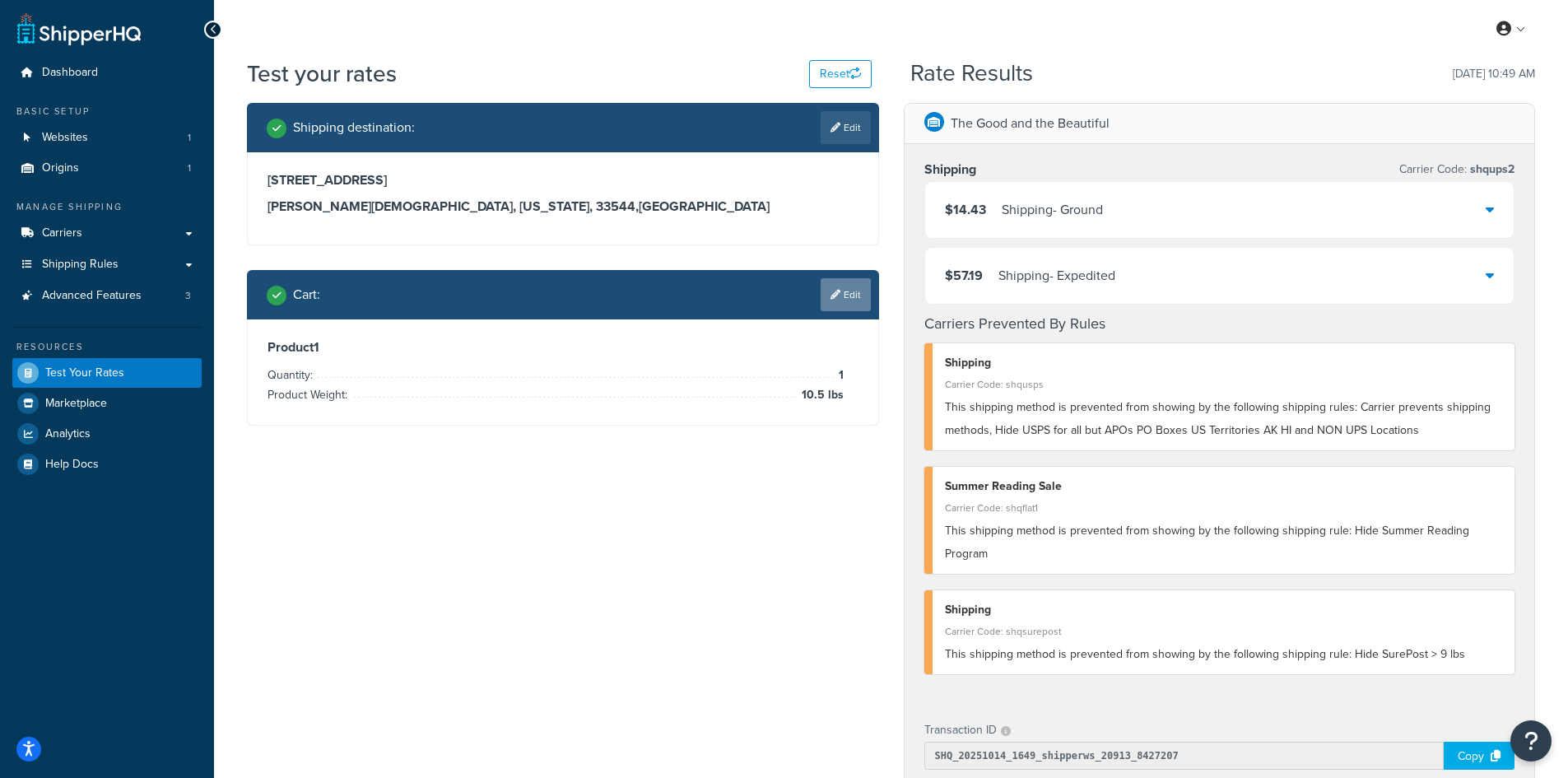
click at [843, 289] on link "Edit" at bounding box center [845, 294] width 50 height 33
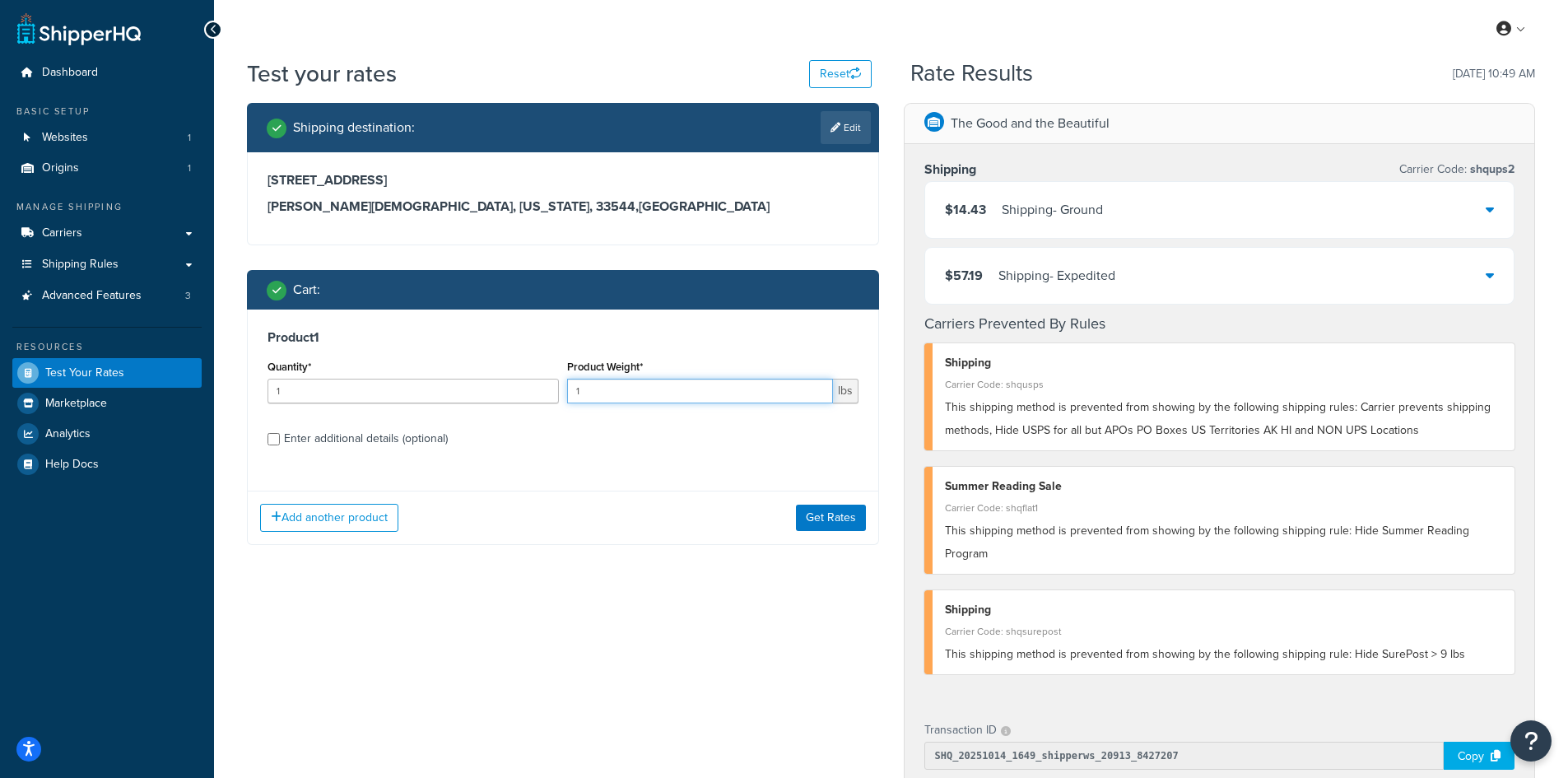
drag, startPoint x: 629, startPoint y: 390, endPoint x: 505, endPoint y: 383, distance: 124.2
click at [505, 383] on div "Quantity* 1 Product Weight* 1 lbs" at bounding box center [563, 386] width 599 height 61
type input "10.8"
click at [834, 511] on button "Get Rates" at bounding box center [831, 518] width 70 height 26
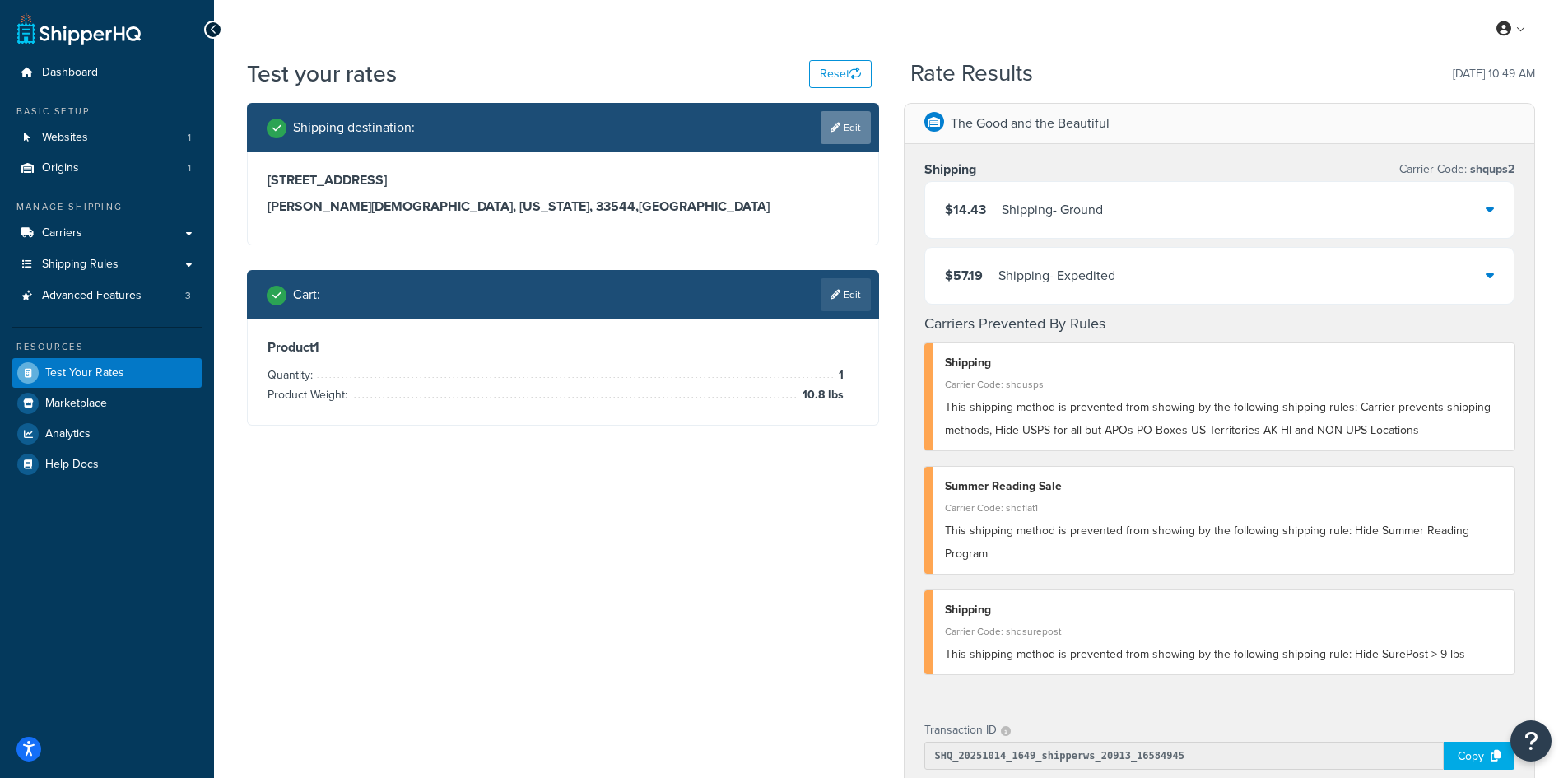
click at [831, 123] on icon at bounding box center [836, 128] width 9 height 9
select select "FL"
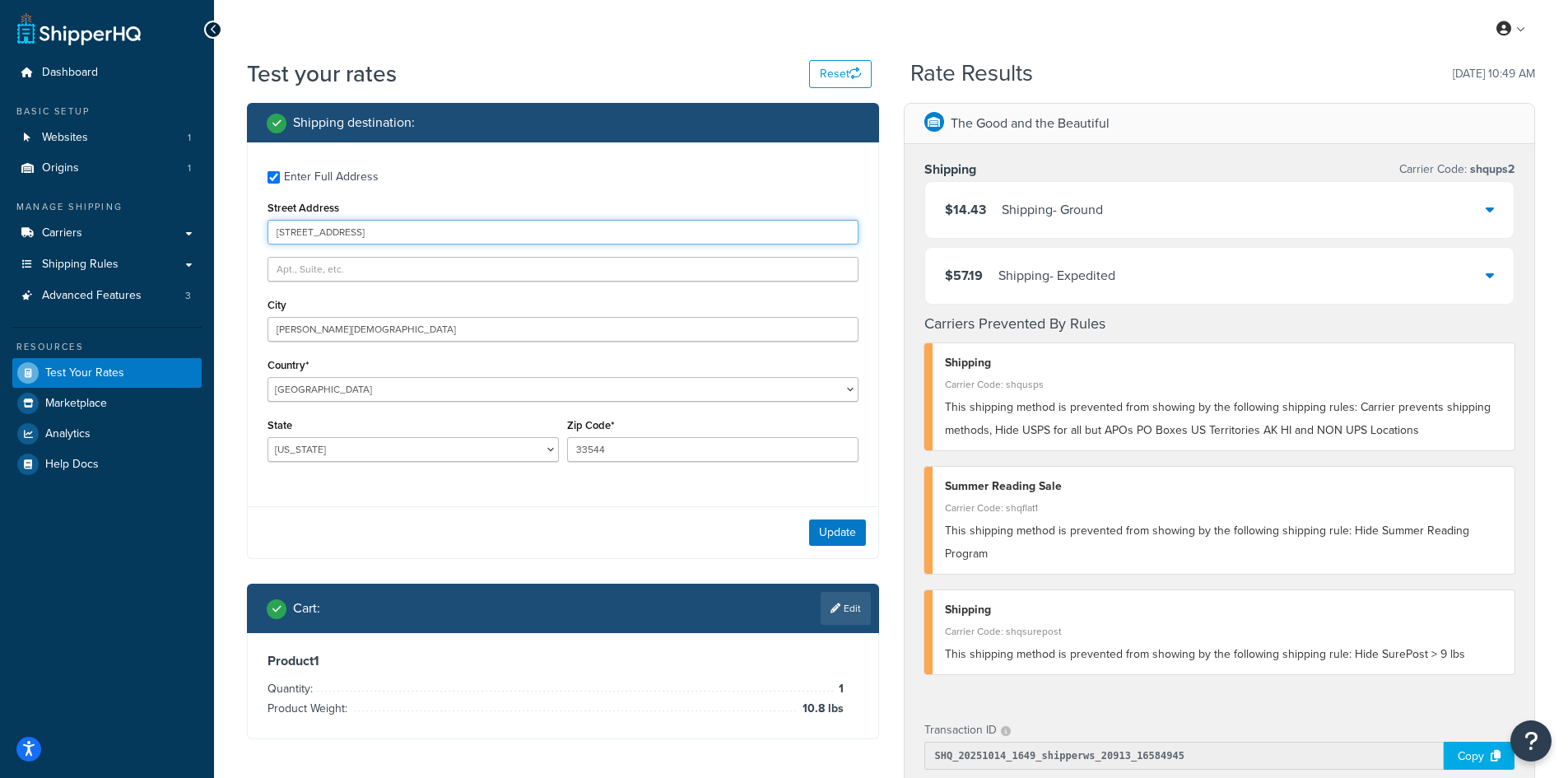
drag, startPoint x: 408, startPoint y: 233, endPoint x: 233, endPoint y: 230, distance: 175.0
click at [233, 230] on div "Test your rates Reset Rate Results [DATE] 10:49 AM Shipping destination : Enter…" at bounding box center [890, 648] width 1353 height 1180
paste input "111 Riverview"
type input "[STREET_ADDRESS]"
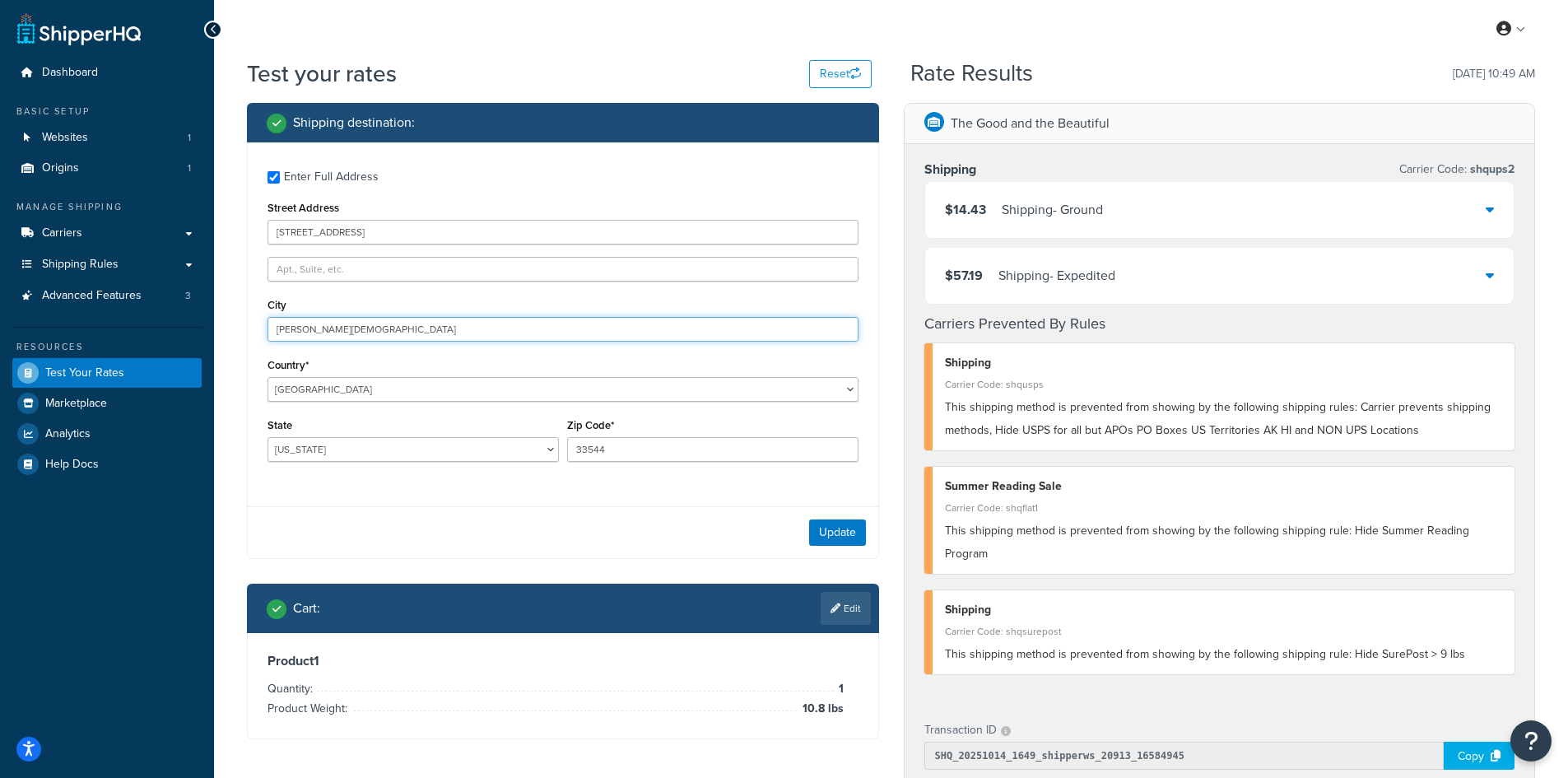
click at [366, 334] on input "[PERSON_NAME][DEMOGRAPHIC_DATA]" at bounding box center [562, 329] width 591 height 25
drag, startPoint x: 366, startPoint y: 334, endPoint x: 259, endPoint y: 334, distance: 107.0
click at [259, 334] on div "Enter Full Address Street Address [STREET_ADDRESS][PERSON_NAME] [GEOGRAPHIC_DAT…" at bounding box center [562, 319] width 630 height 352
paste input "St. Albans"
type input "St. Albans"
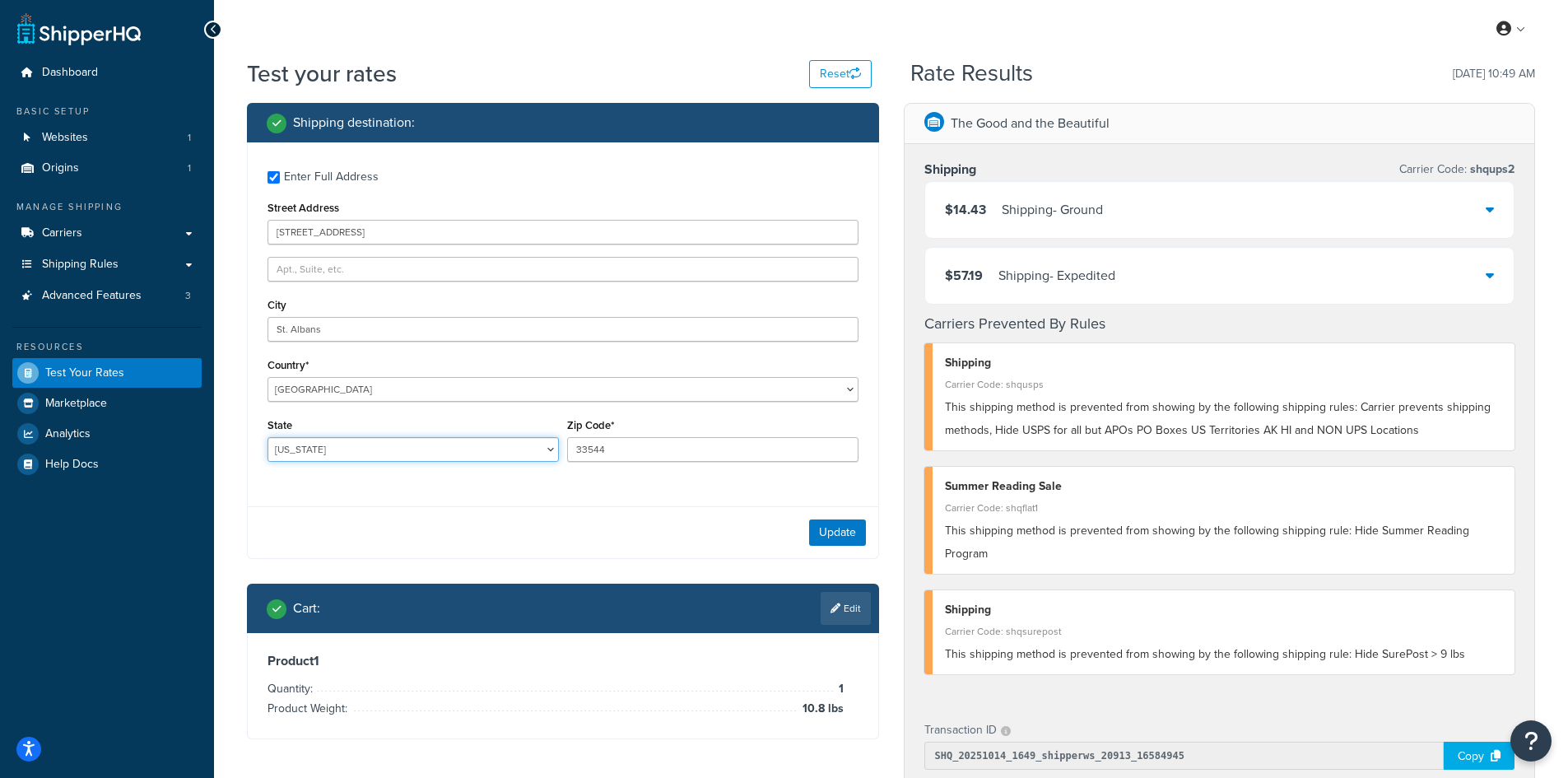
select select "WV"
type input "25177"
click at [855, 533] on button "Update" at bounding box center [837, 532] width 57 height 26
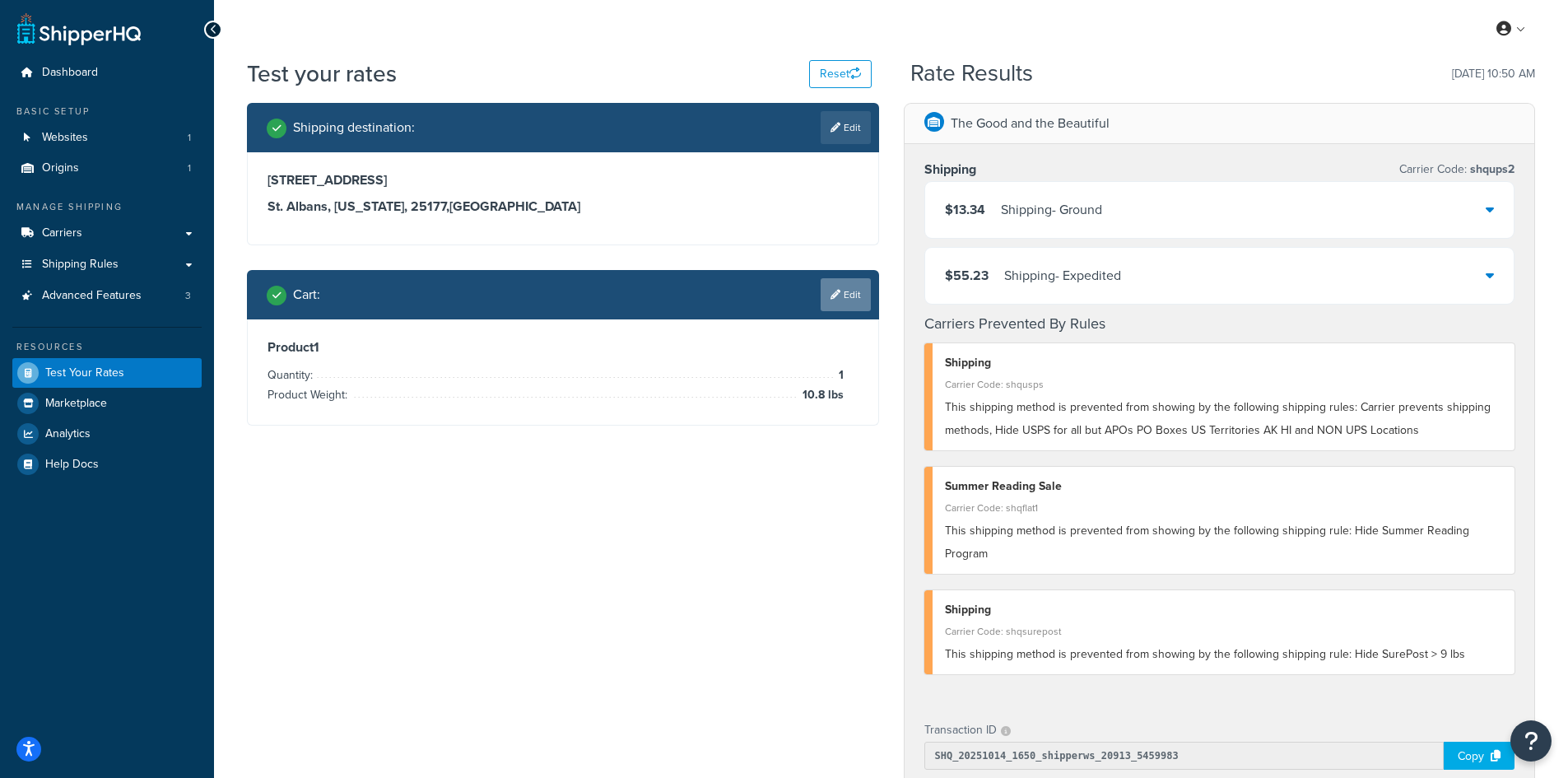
click at [843, 293] on link "Edit" at bounding box center [845, 294] width 50 height 33
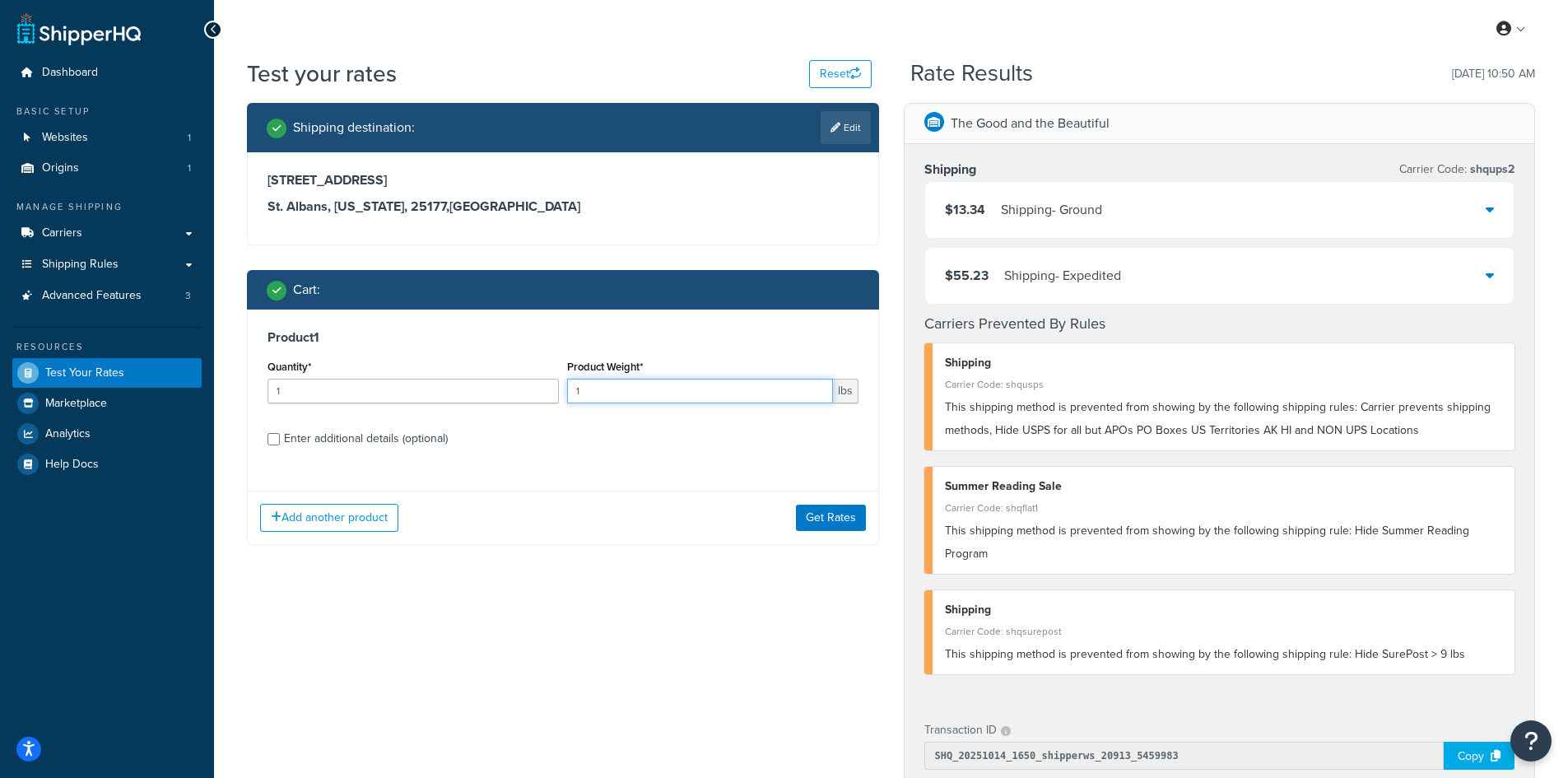
drag, startPoint x: 614, startPoint y: 398, endPoint x: 554, endPoint y: 388, distance: 60.8
click at [554, 388] on div "Quantity* 1 Product Weight* 1 lbs" at bounding box center [563, 386] width 599 height 61
type input "4.3"
click at [830, 520] on button "Get Rates" at bounding box center [831, 518] width 70 height 26
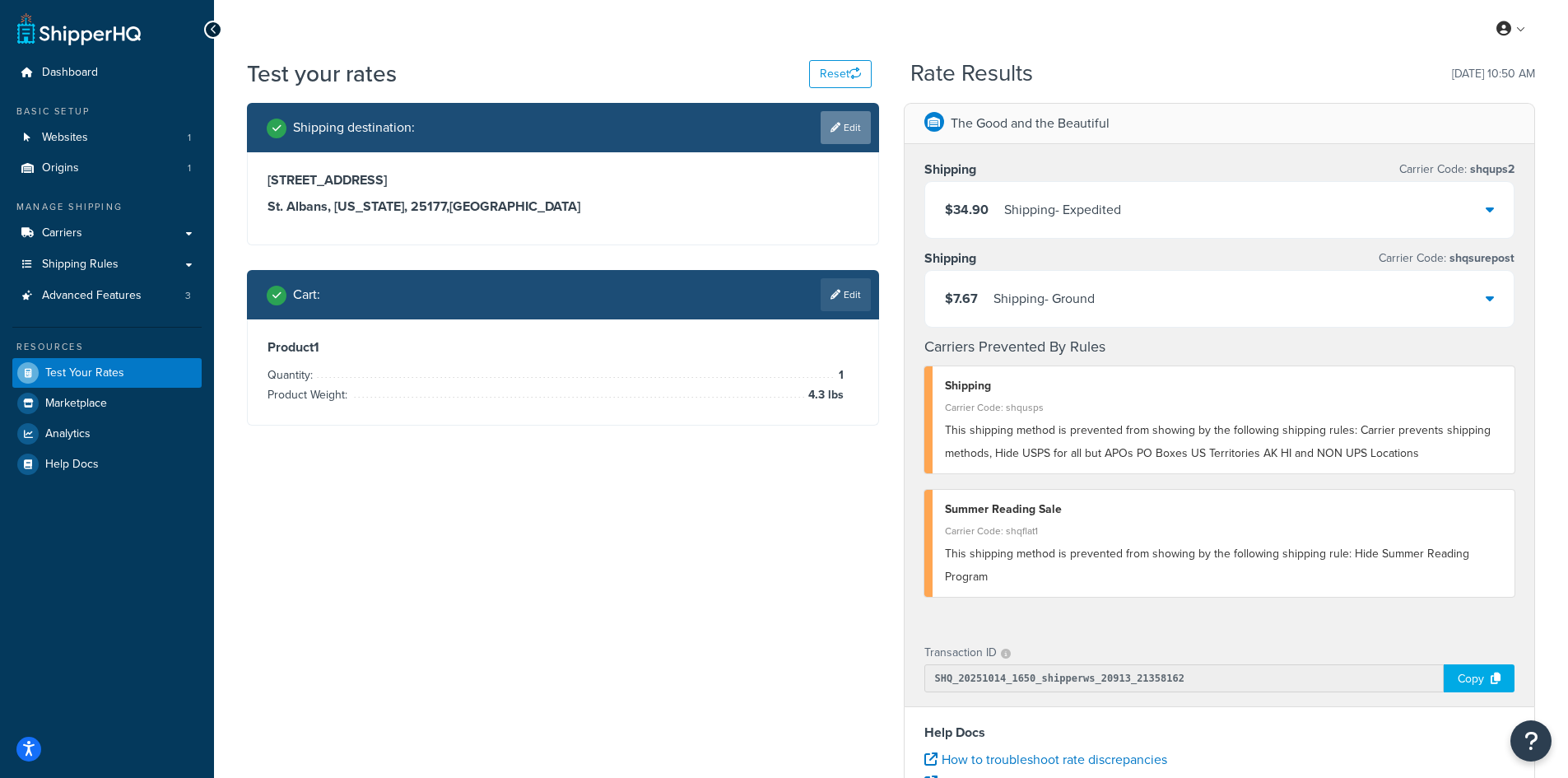
click at [839, 122] on link "Edit" at bounding box center [845, 128] width 50 height 33
select select "WV"
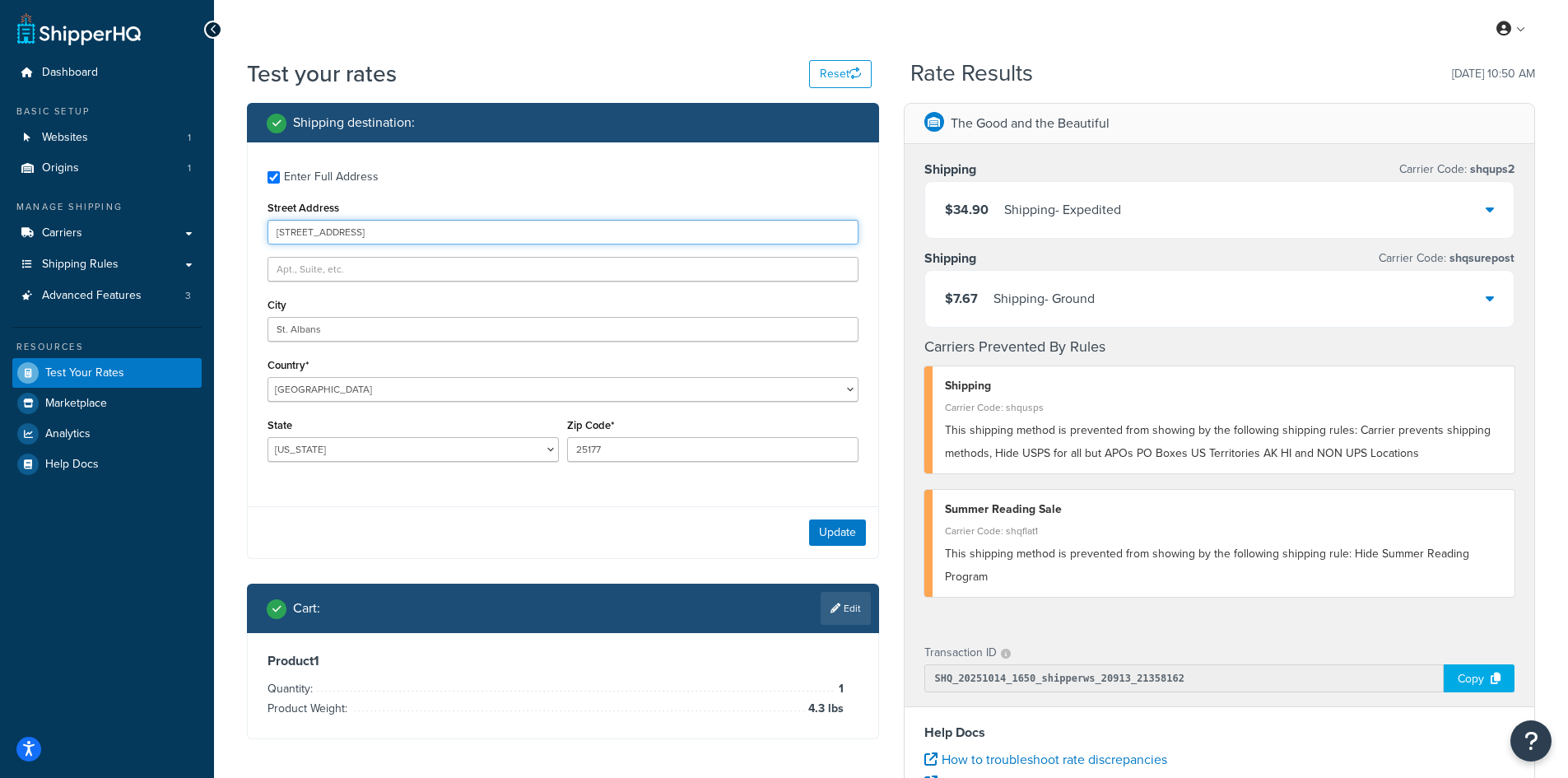
drag, startPoint x: 410, startPoint y: 231, endPoint x: 224, endPoint y: 224, distance: 186.1
click at [224, 224] on div "Test your rates Reset Rate Results [DATE] 10:50 AM Shipping destination : Enter…" at bounding box center [890, 609] width 1353 height 1102
paste input "[STREET_ADDRESS]"
type input "[STREET_ADDRESS]"
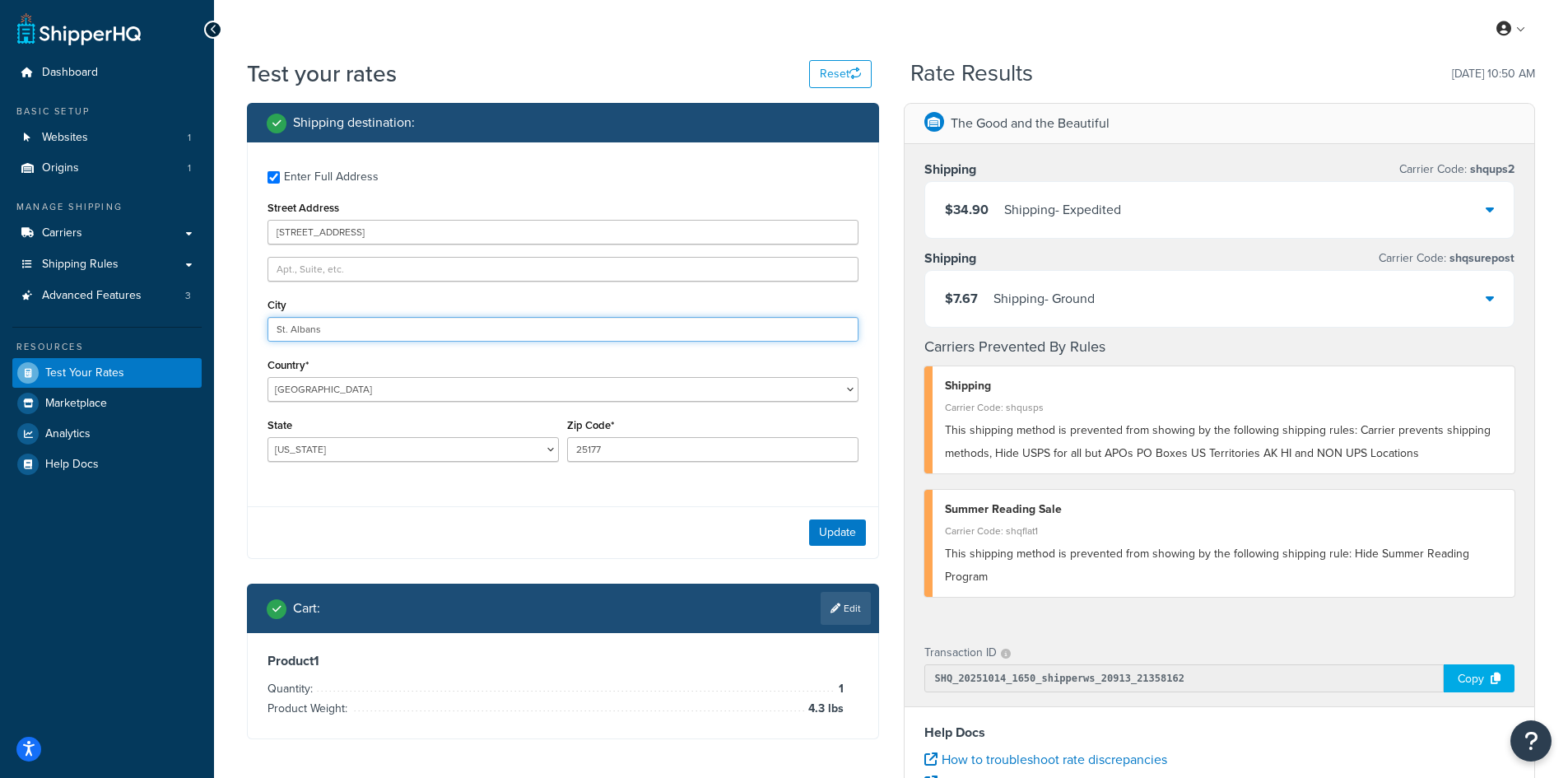
drag, startPoint x: 396, startPoint y: 333, endPoint x: 214, endPoint y: 320, distance: 182.5
click at [214, 320] on div "Dashboard Basic Setup Websites 1 Origins 1 Manage Shipping Carriers Carriers Al…" at bounding box center [784, 600] width 1568 height 1201
paste input "Green Bay"
type input "Green Bay"
select select "WI"
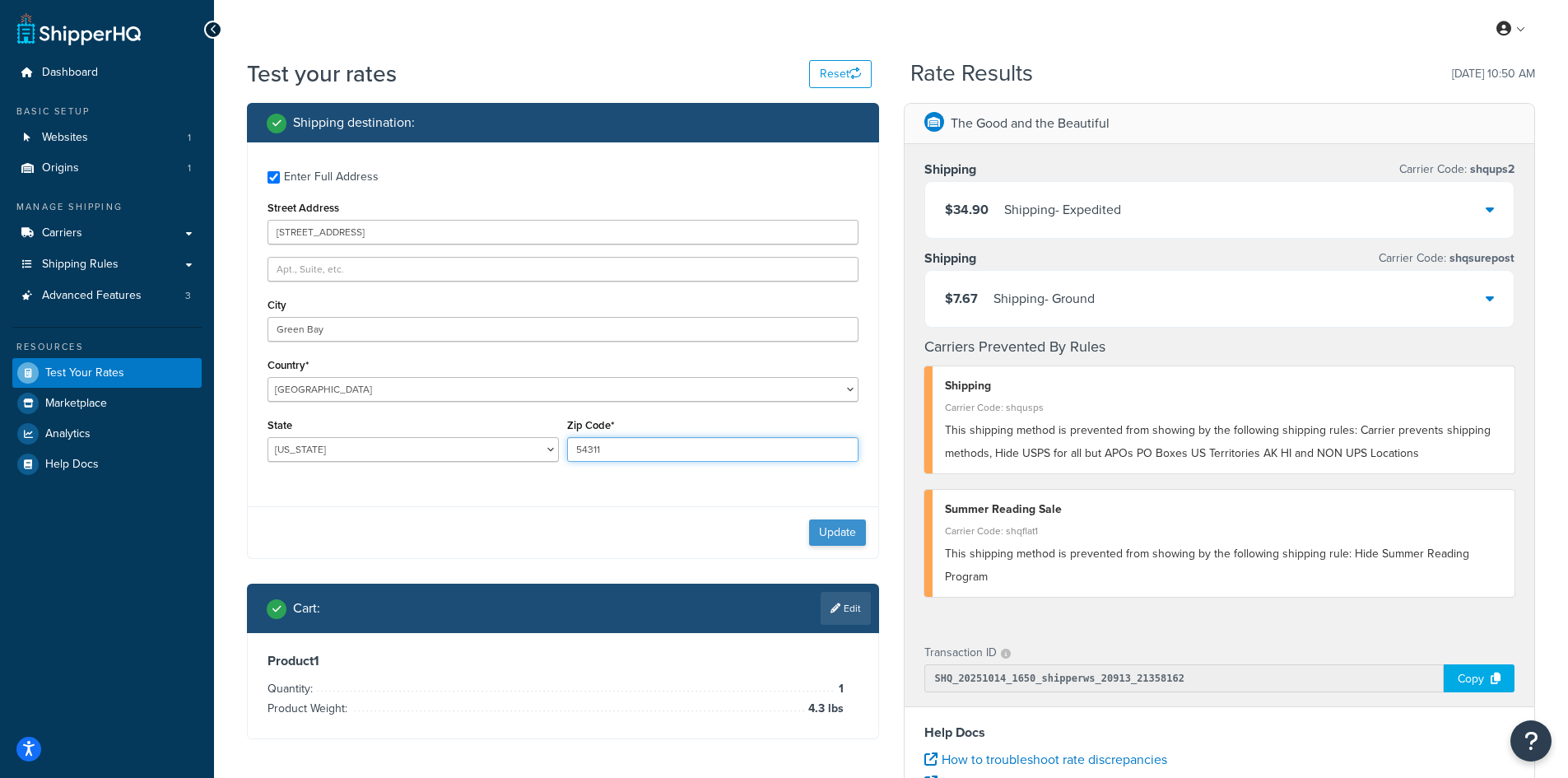
type input "54311"
click at [829, 528] on button "Update" at bounding box center [837, 532] width 57 height 26
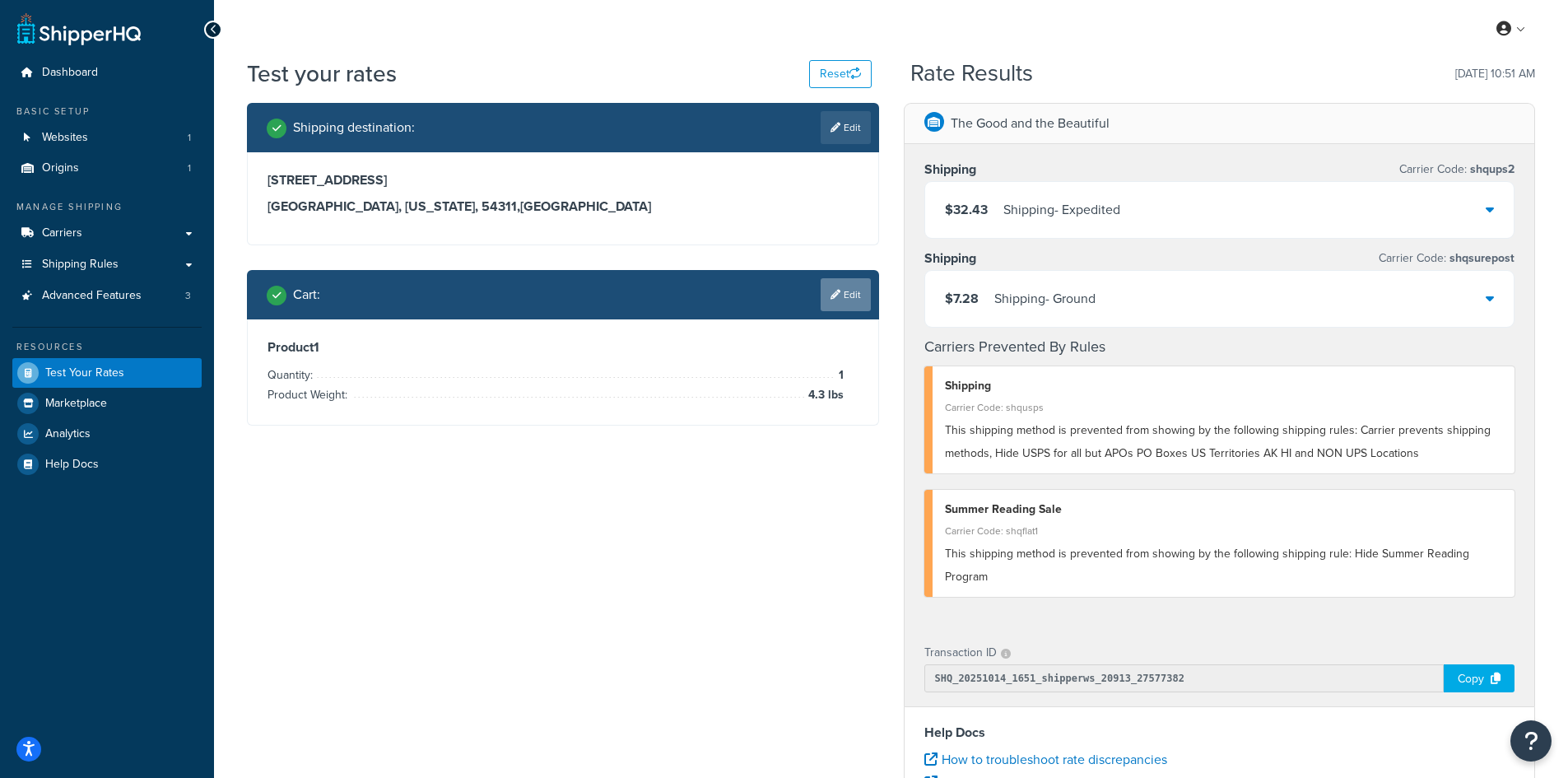
click at [833, 291] on icon at bounding box center [836, 294] width 9 height 9
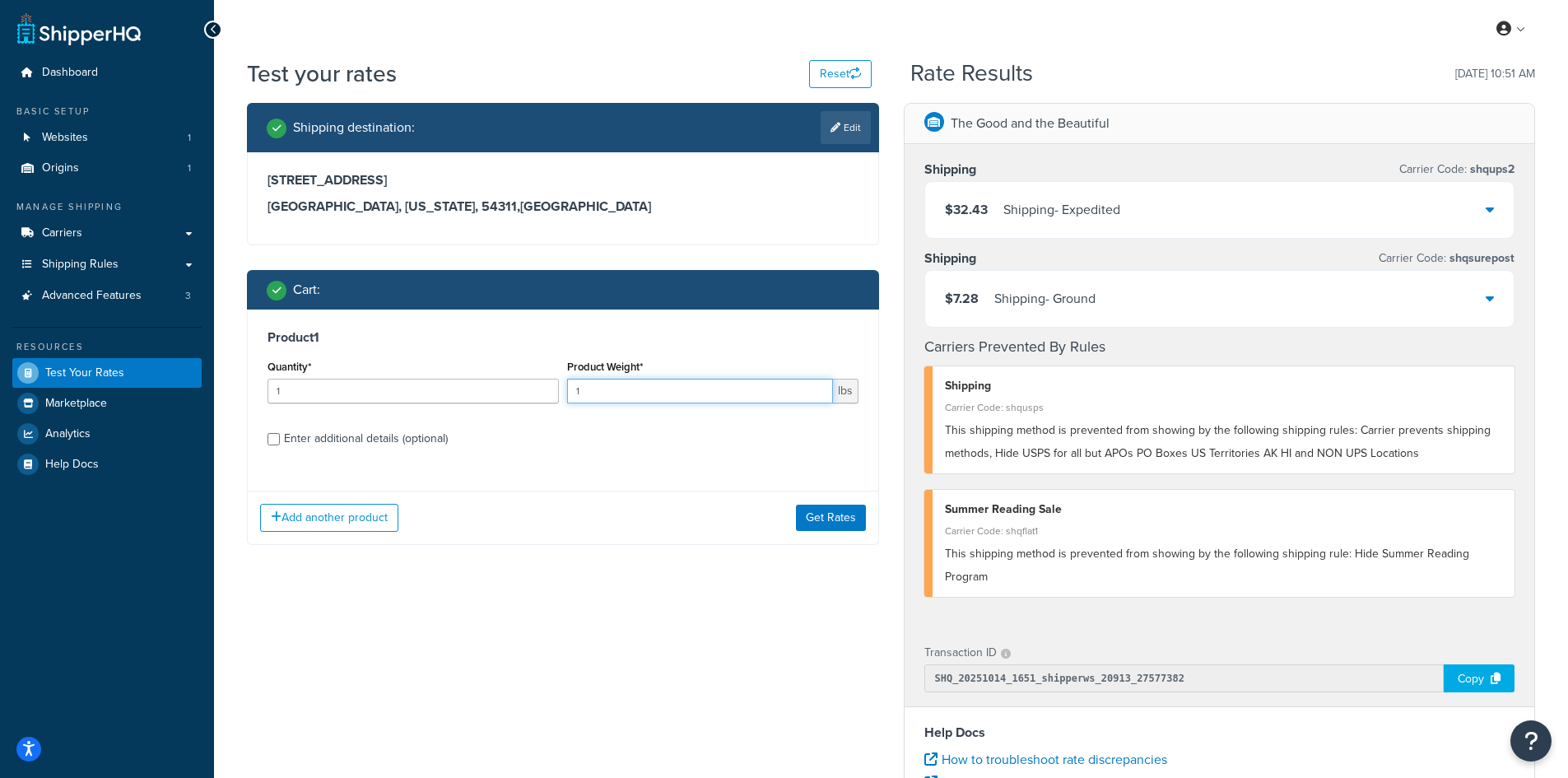
drag, startPoint x: 602, startPoint y: 390, endPoint x: 544, endPoint y: 390, distance: 58.0
click at [544, 390] on div "Quantity* 1 Product Weight* 1 lbs" at bounding box center [563, 386] width 599 height 61
type input "5"
click at [847, 506] on button "Get Rates" at bounding box center [831, 518] width 70 height 26
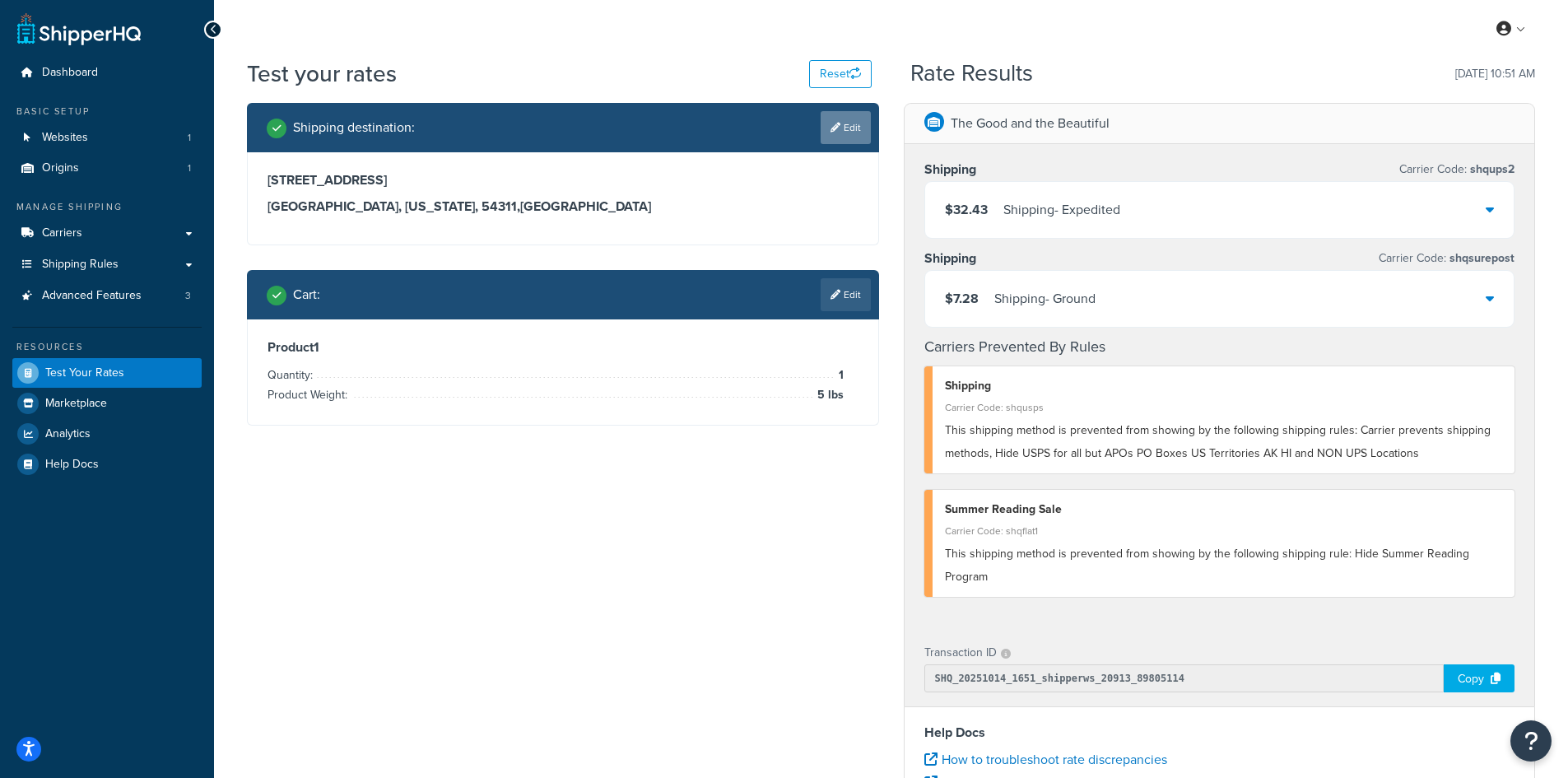
click at [856, 138] on link "Edit" at bounding box center [845, 128] width 50 height 33
select select "WI"
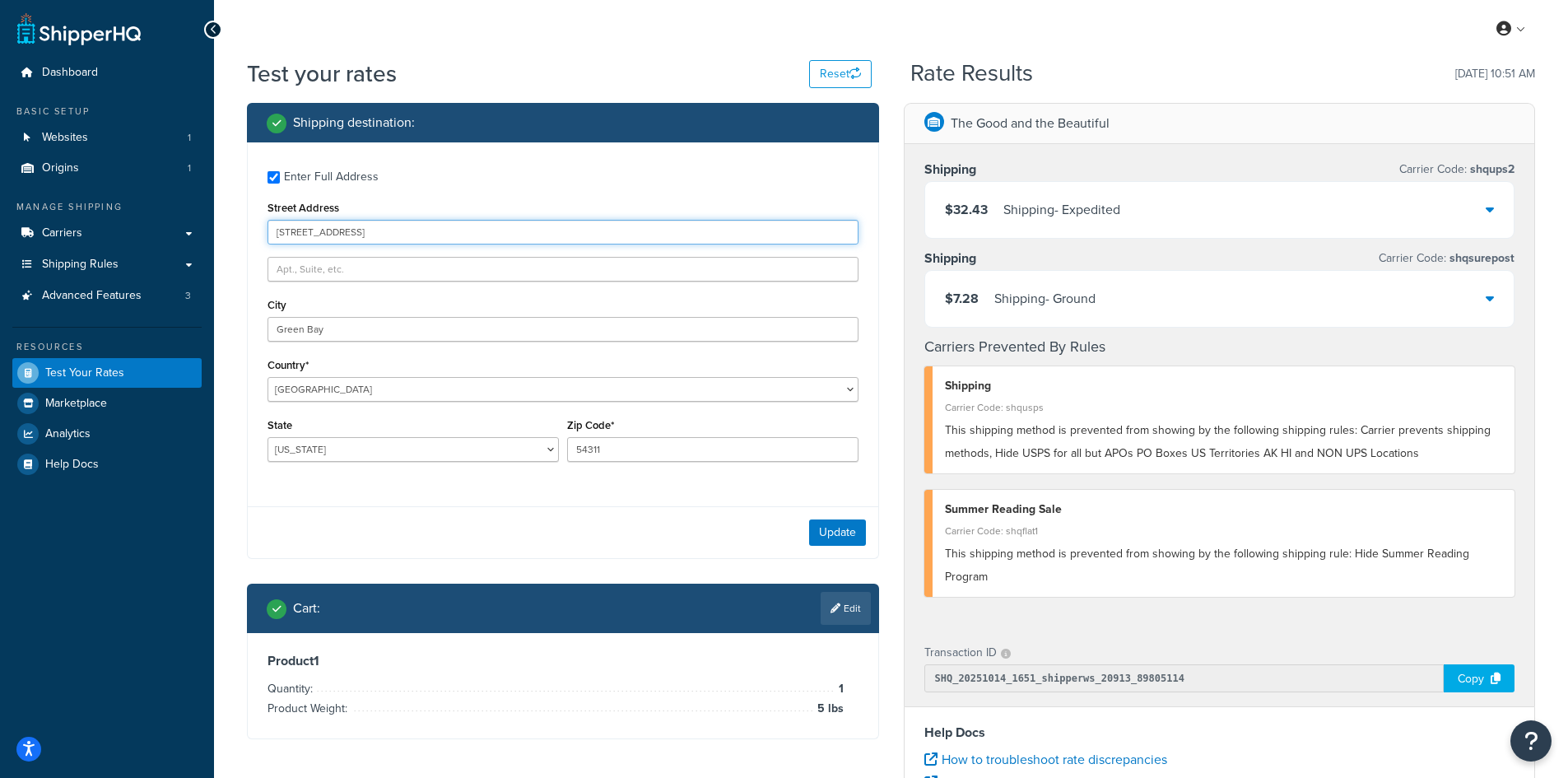
drag, startPoint x: 405, startPoint y: 235, endPoint x: 242, endPoint y: 230, distance: 163.1
click at [242, 230] on div "Shipping destination : Enter Full Address Street Address [STREET_ADDRESS] [GEOG…" at bounding box center [562, 433] width 657 height 661
paste input "351 San Marcus"
type input "2351 San Marcus"
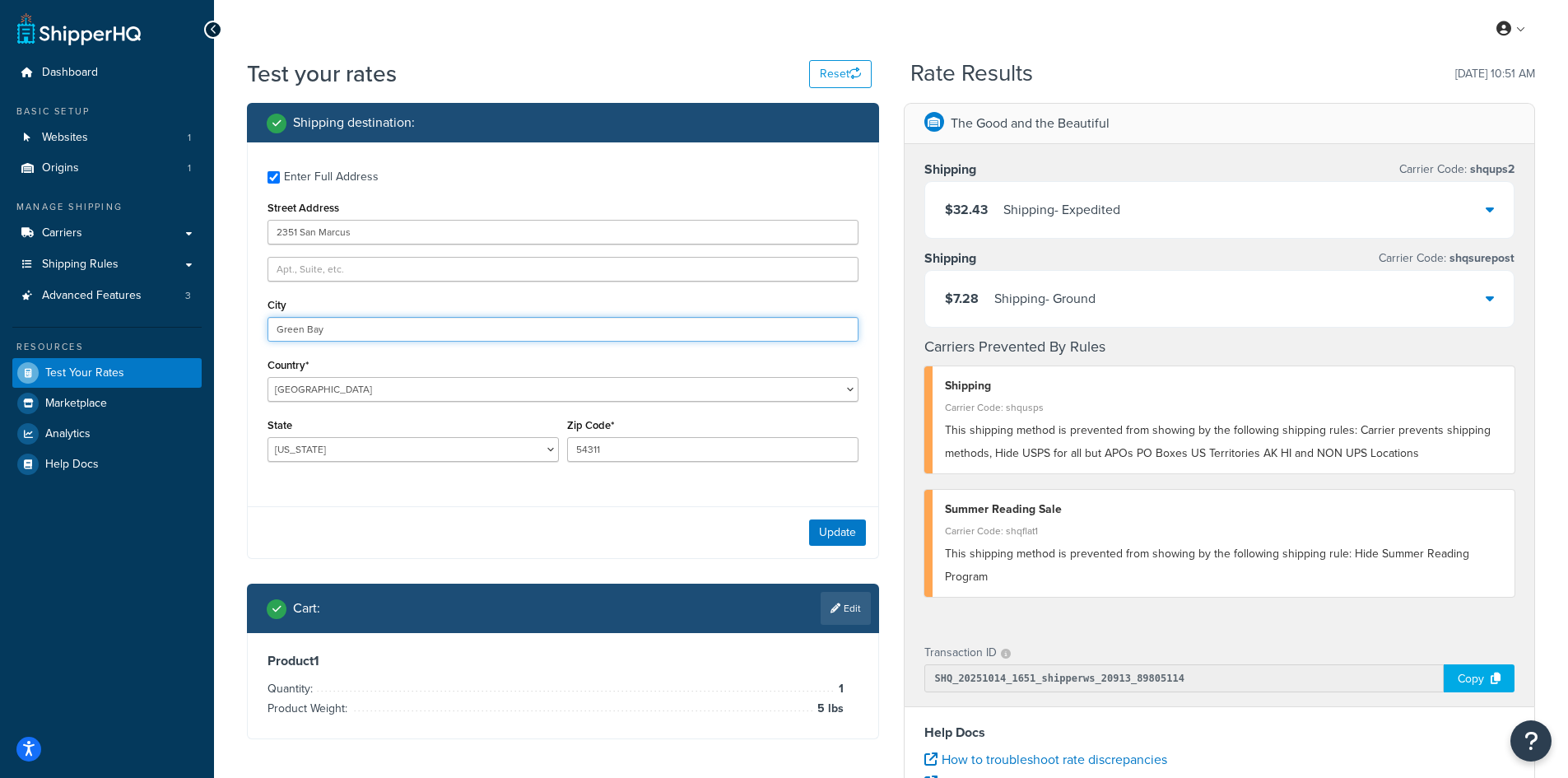
drag, startPoint x: 253, startPoint y: 323, endPoint x: 245, endPoint y: 323, distance: 8.0
click at [245, 323] on div "Shipping destination : Enter Full Address Street Address [GEOGRAPHIC_DATA] Coun…" at bounding box center [562, 433] width 657 height 661
paste input "[GEOGRAPHIC_DATA]"
type input "[GEOGRAPHIC_DATA]"
select select "[GEOGRAPHIC_DATA]"
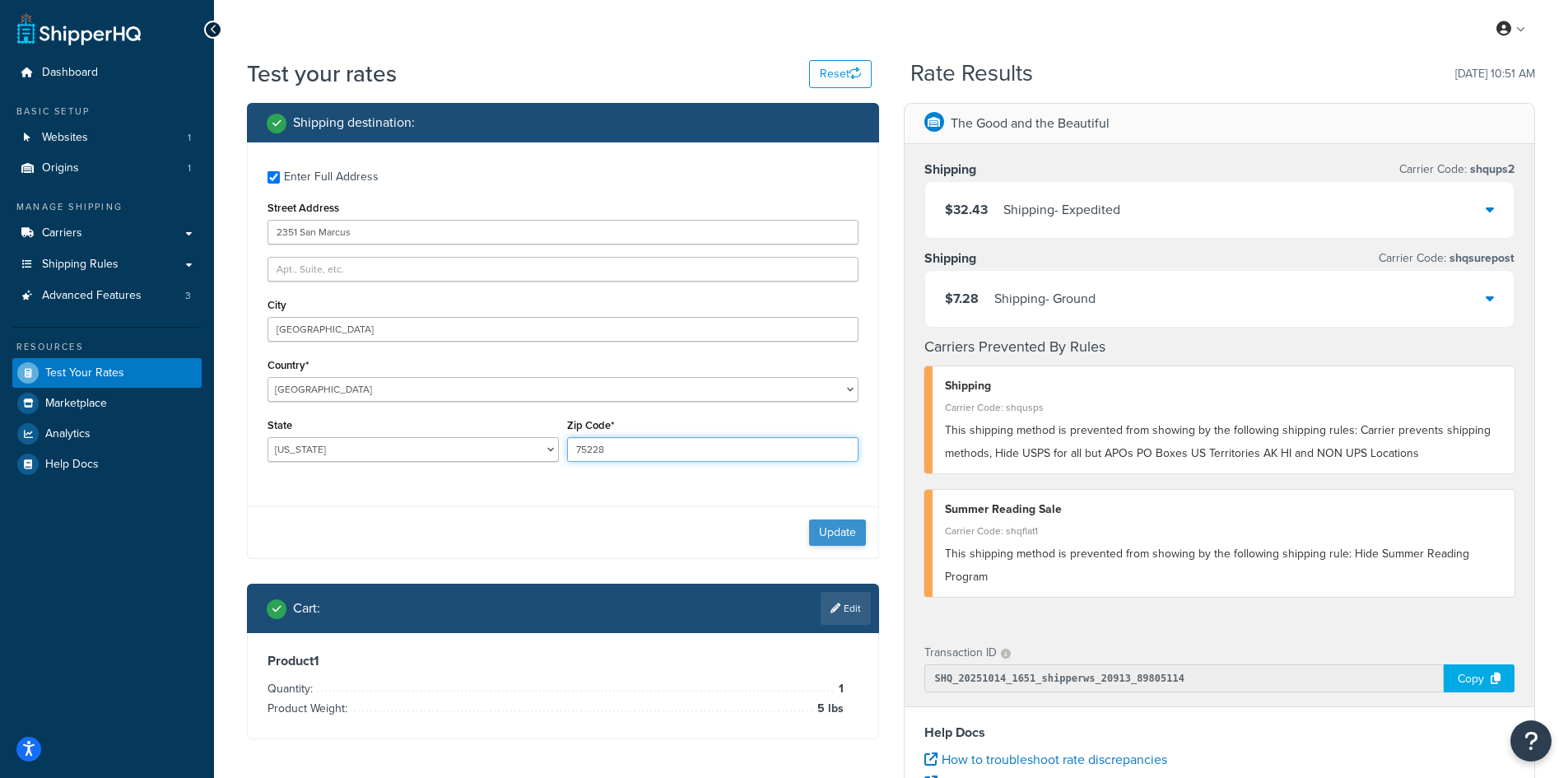
type input "75228"
click at [838, 529] on button "Update" at bounding box center [837, 532] width 57 height 26
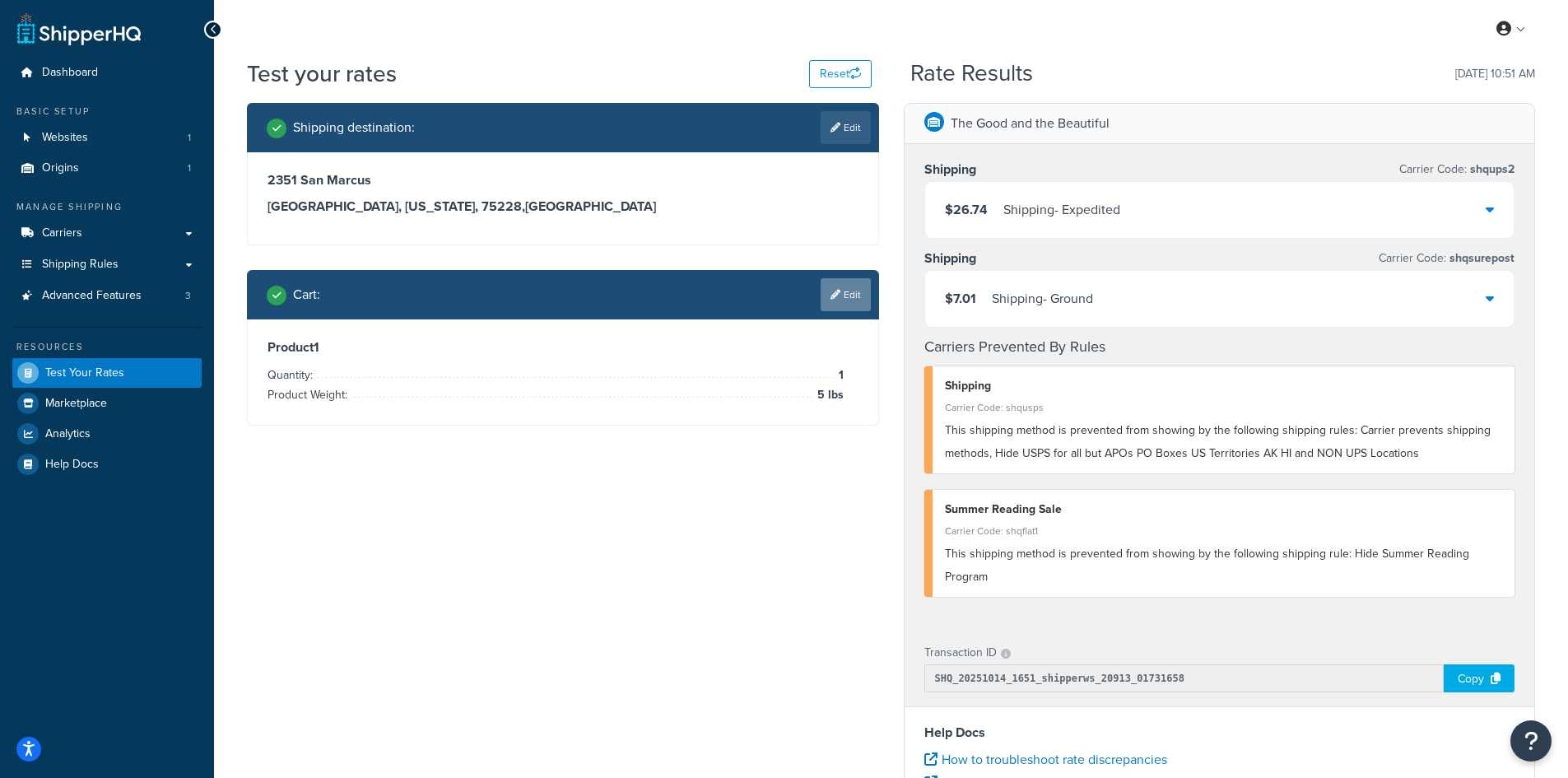
click at [849, 299] on link "Edit" at bounding box center [845, 294] width 50 height 33
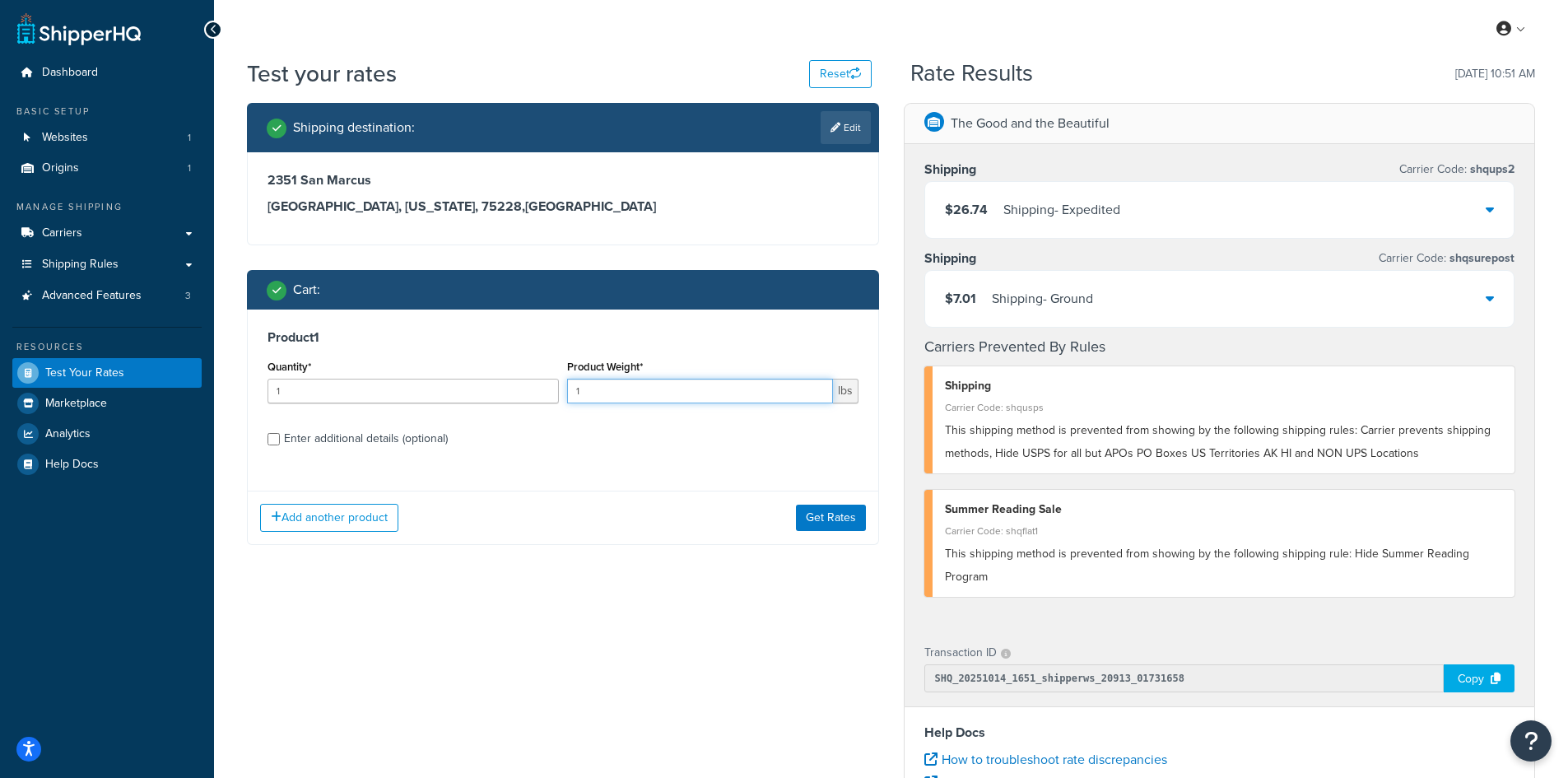
drag, startPoint x: 605, startPoint y: 390, endPoint x: 519, endPoint y: 392, distance: 86.0
click at [519, 392] on div "Quantity* 1 Product Weight* 1 lbs" at bounding box center [563, 386] width 599 height 61
type input "13.3"
click at [836, 518] on button "Get Rates" at bounding box center [831, 518] width 70 height 26
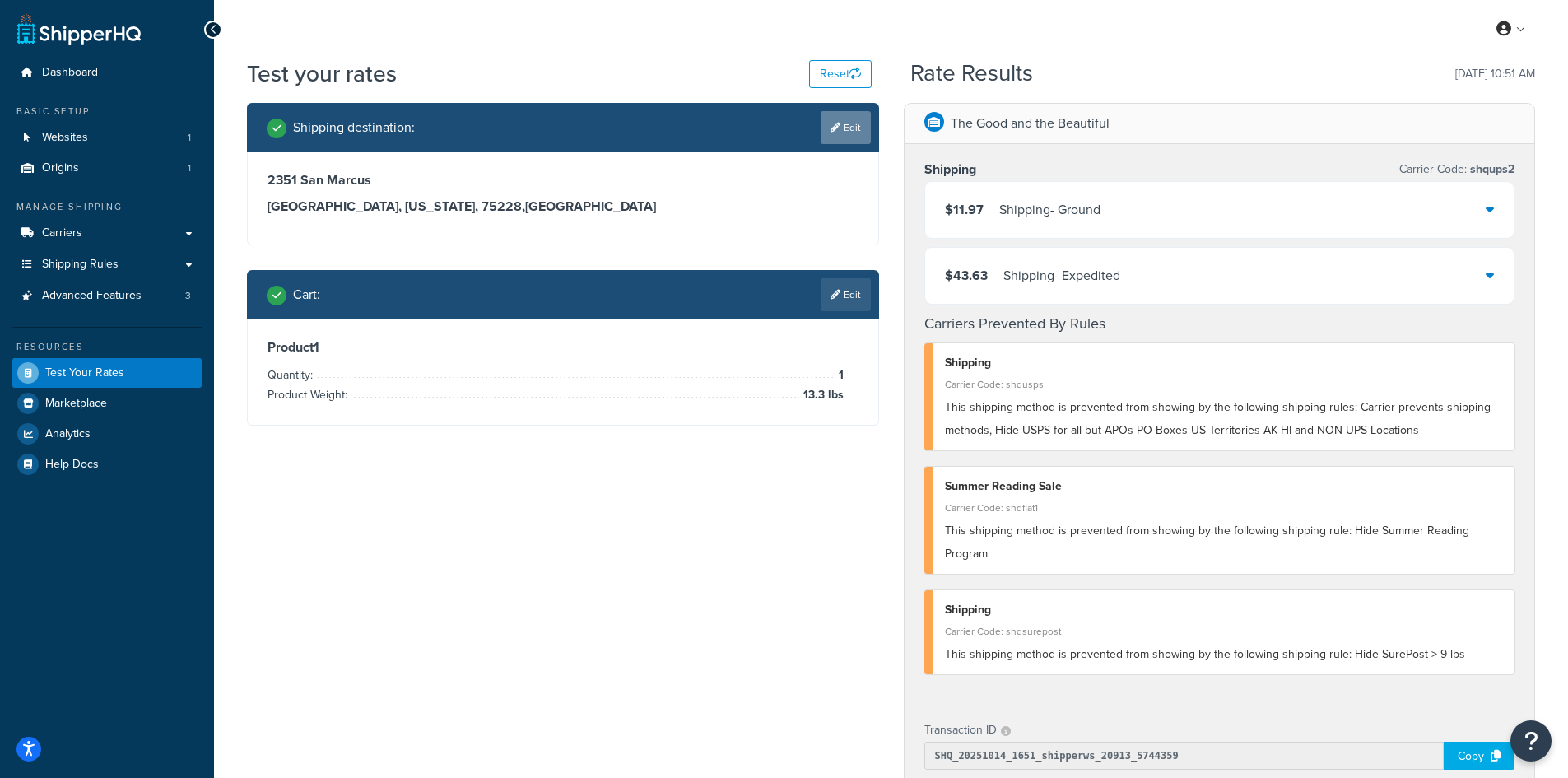
click at [856, 119] on link "Edit" at bounding box center [845, 128] width 50 height 33
select select "[GEOGRAPHIC_DATA]"
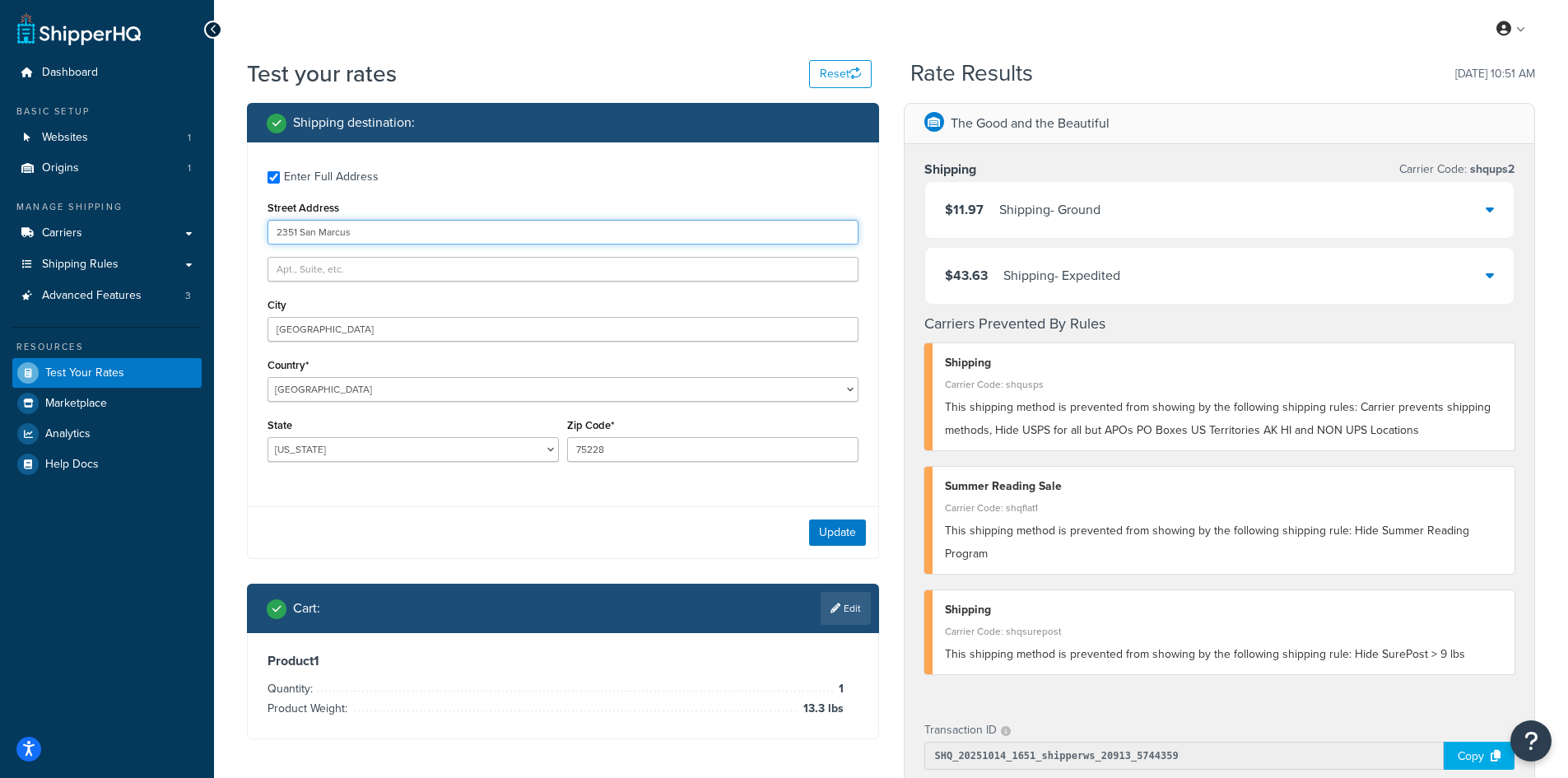
drag, startPoint x: 405, startPoint y: 229, endPoint x: 278, endPoint y: 229, distance: 127.0
click at [278, 229] on input "2351 San Marcus" at bounding box center [562, 232] width 591 height 25
paste input "[STREET_ADDRESS]"
type input "[STREET_ADDRESS]"
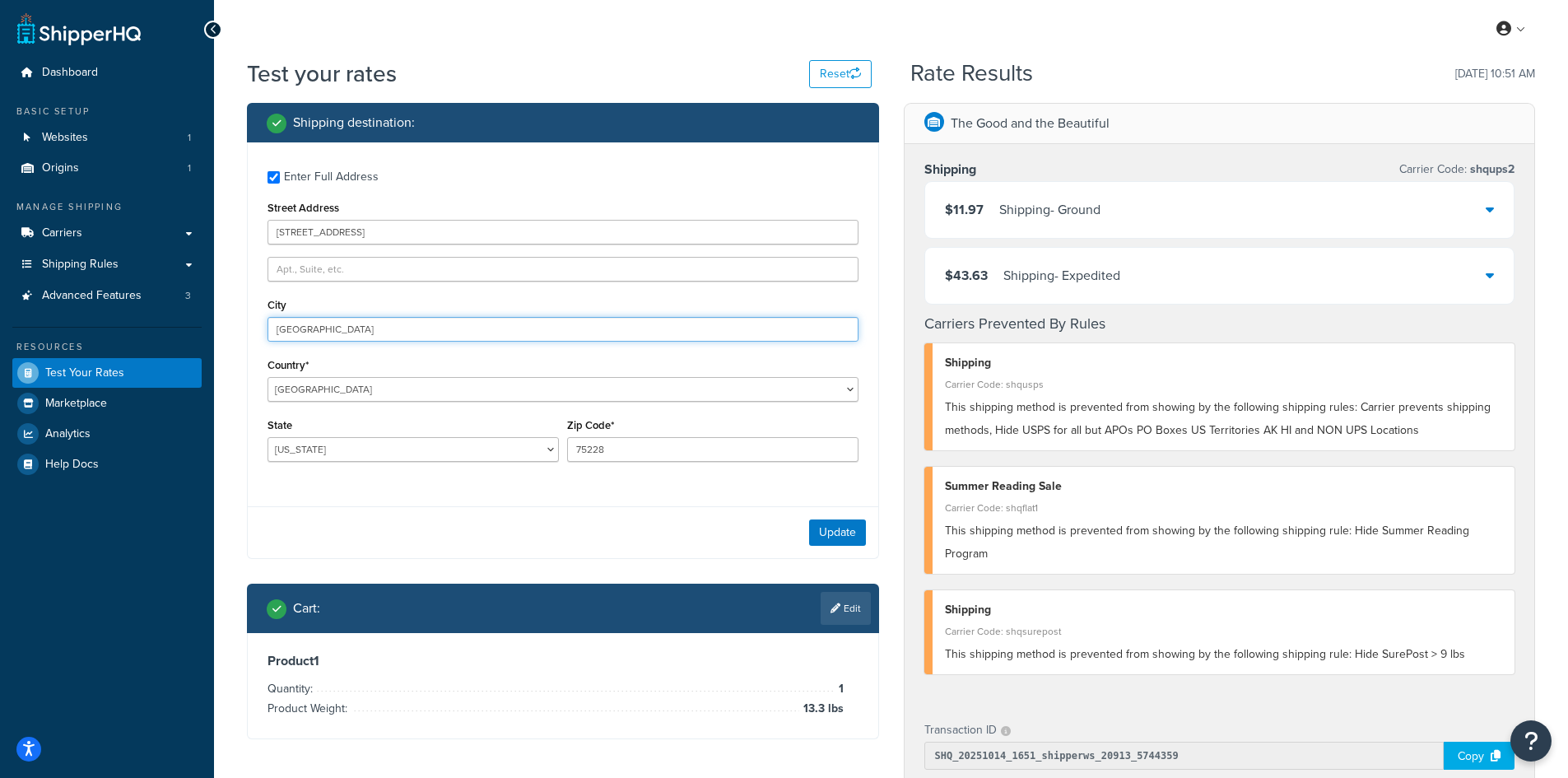
drag, startPoint x: 369, startPoint y: 334, endPoint x: 224, endPoint y: 311, distance: 146.8
click at [224, 311] on div "Test your rates Reset Rate Results [DATE] 10:51 AM Shipping destination : Enter…" at bounding box center [890, 648] width 1353 height 1180
paste input "Naple"
type input "[GEOGRAPHIC_DATA]"
select select "FL"
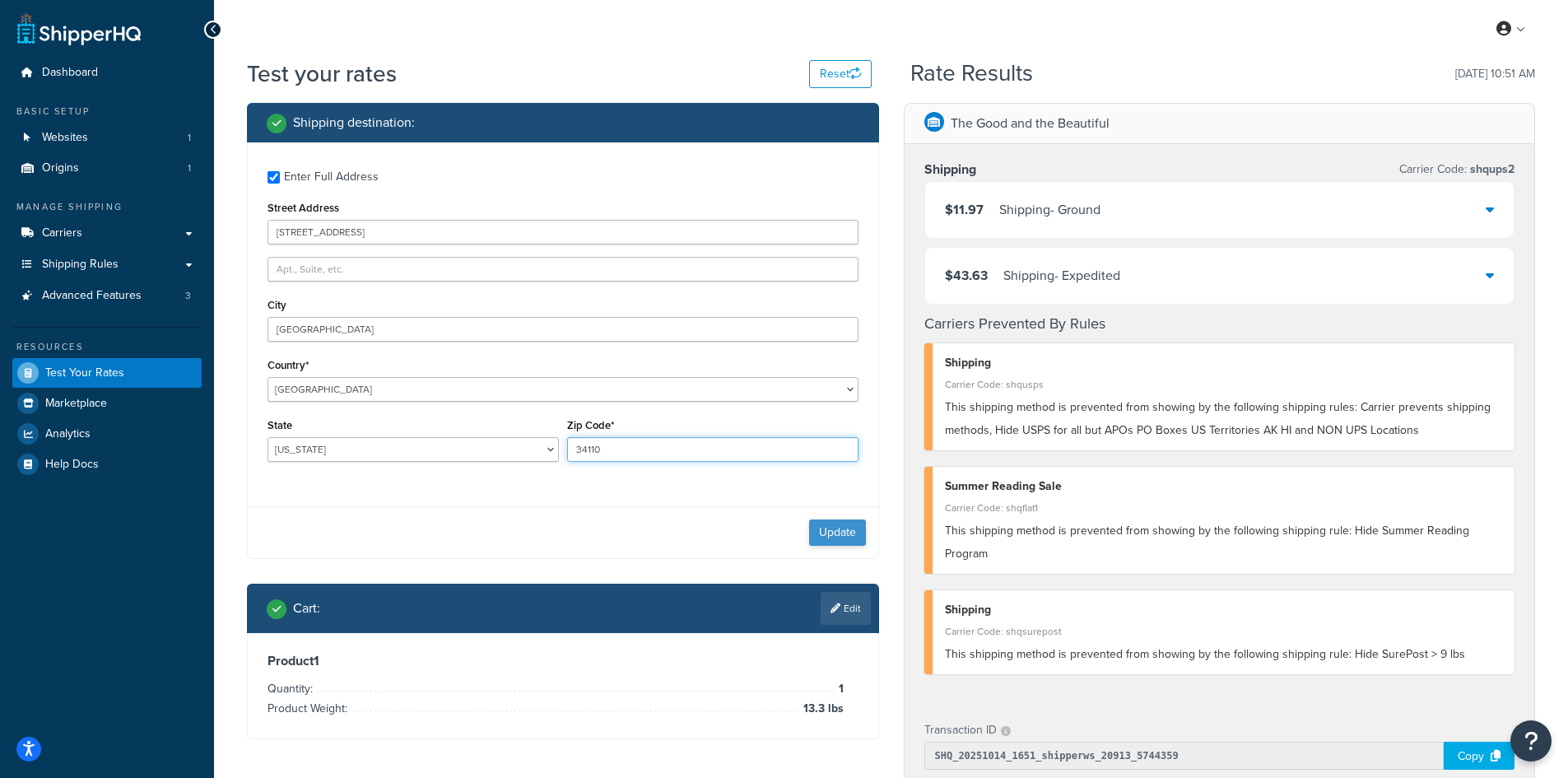
type input "34110"
click at [841, 531] on button "Update" at bounding box center [837, 532] width 57 height 26
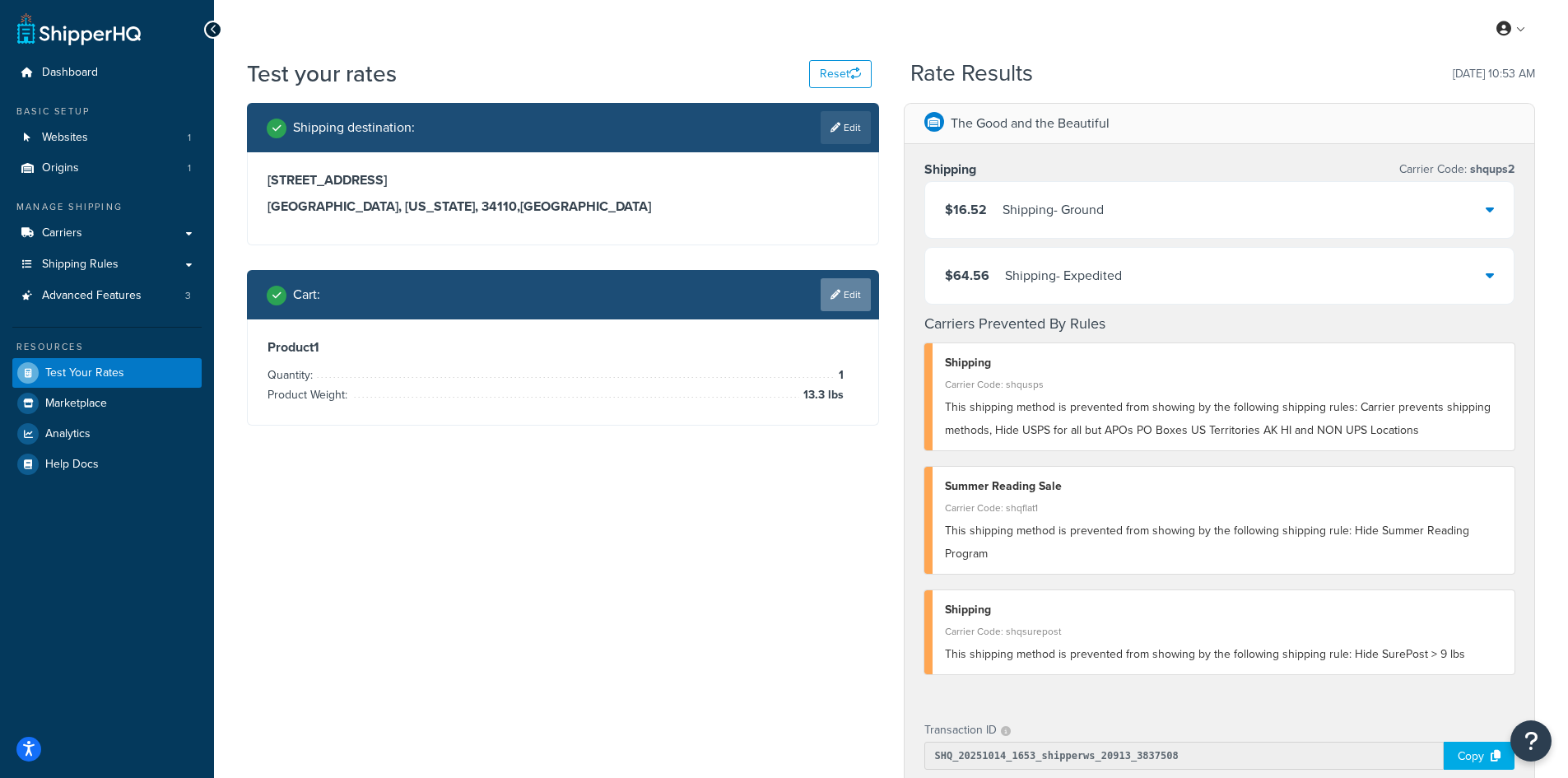
click at [844, 291] on link "Edit" at bounding box center [845, 294] width 50 height 33
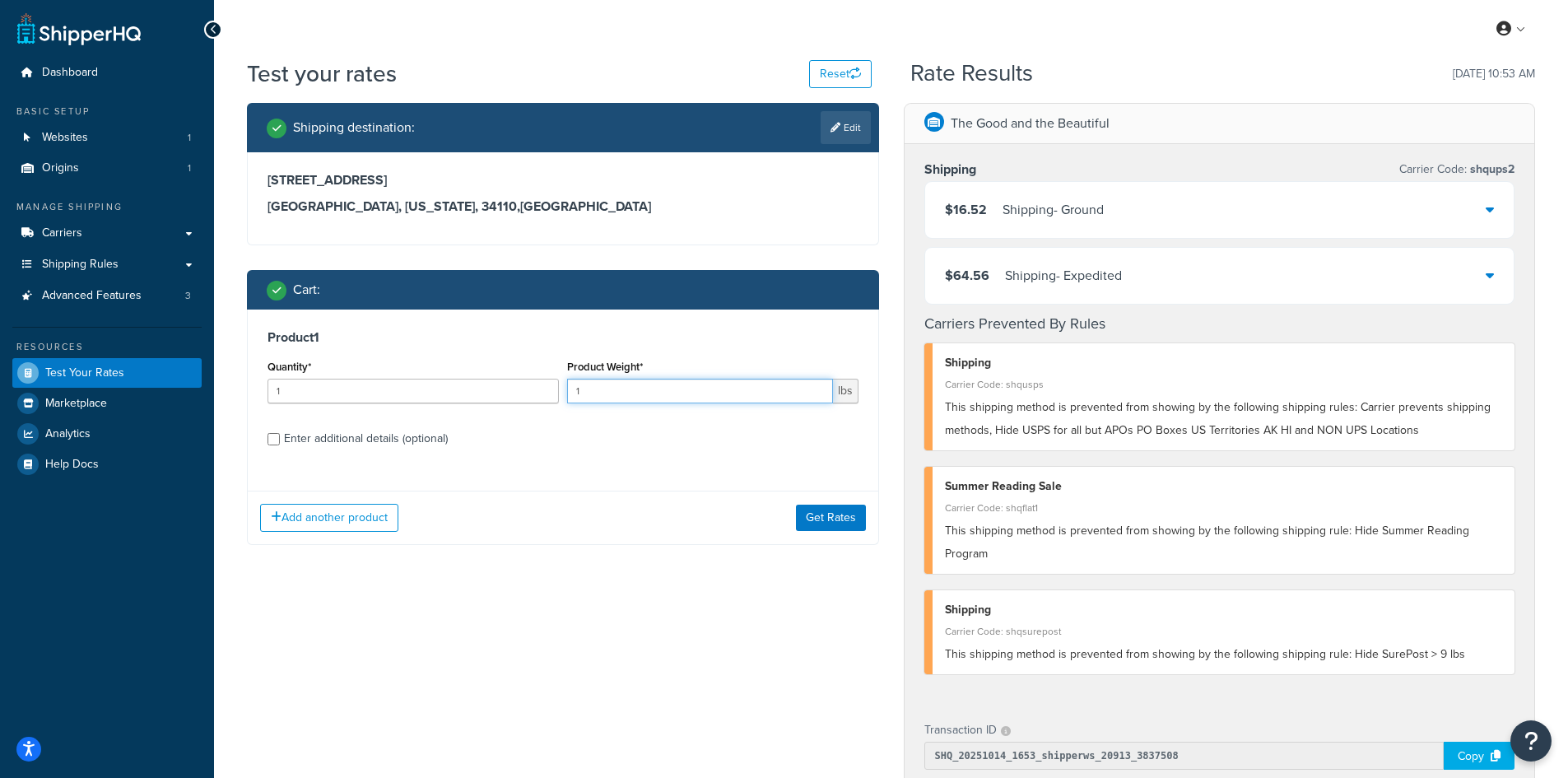
drag, startPoint x: 582, startPoint y: 391, endPoint x: 562, endPoint y: 390, distance: 20.0
click at [563, 390] on div "Product Weight* 1 lbs" at bounding box center [713, 386] width 300 height 61
type input "14.3"
click at [830, 522] on button "Get Rates" at bounding box center [831, 518] width 70 height 26
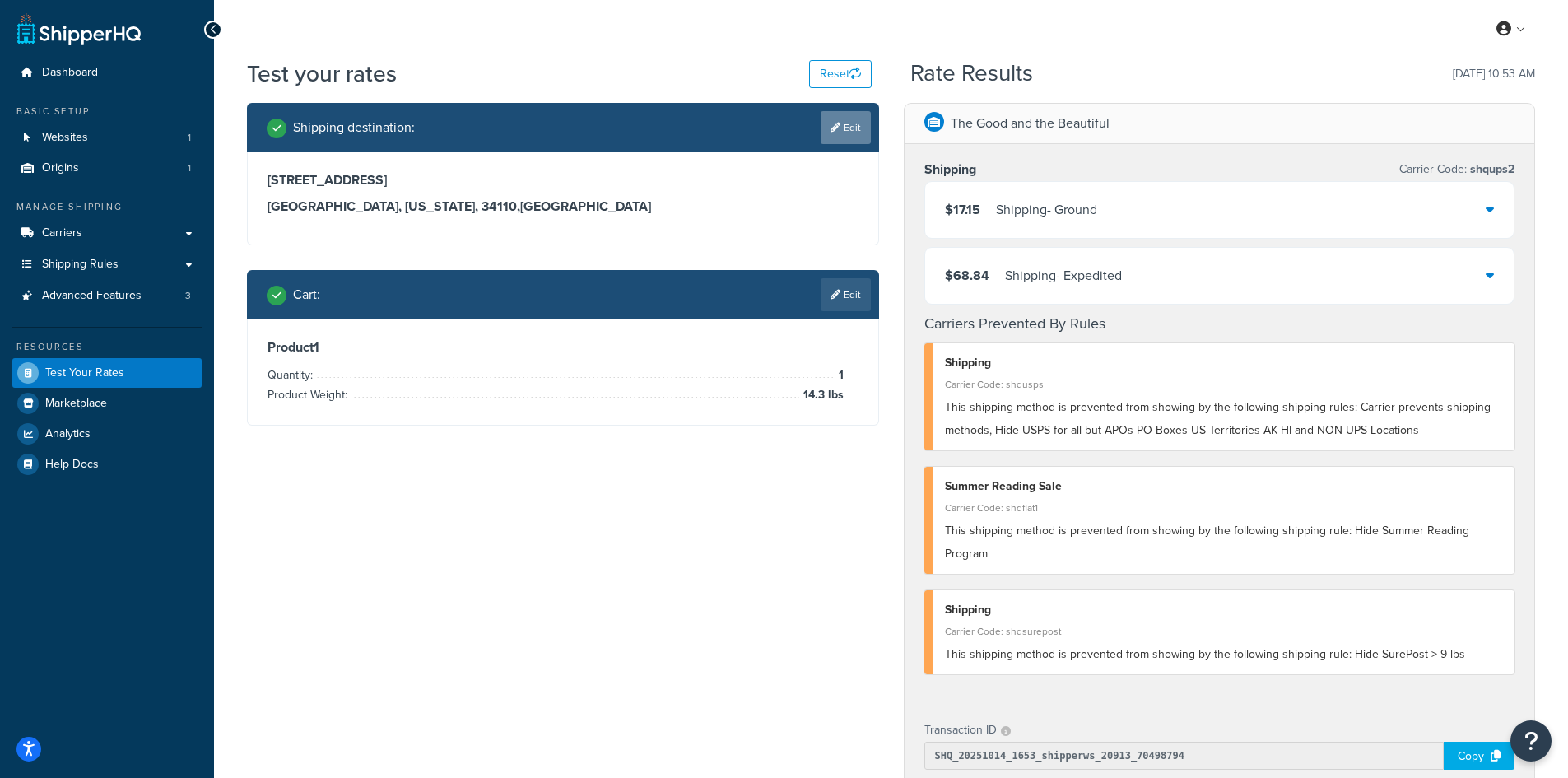
click at [836, 123] on icon at bounding box center [836, 128] width 9 height 9
select select "FL"
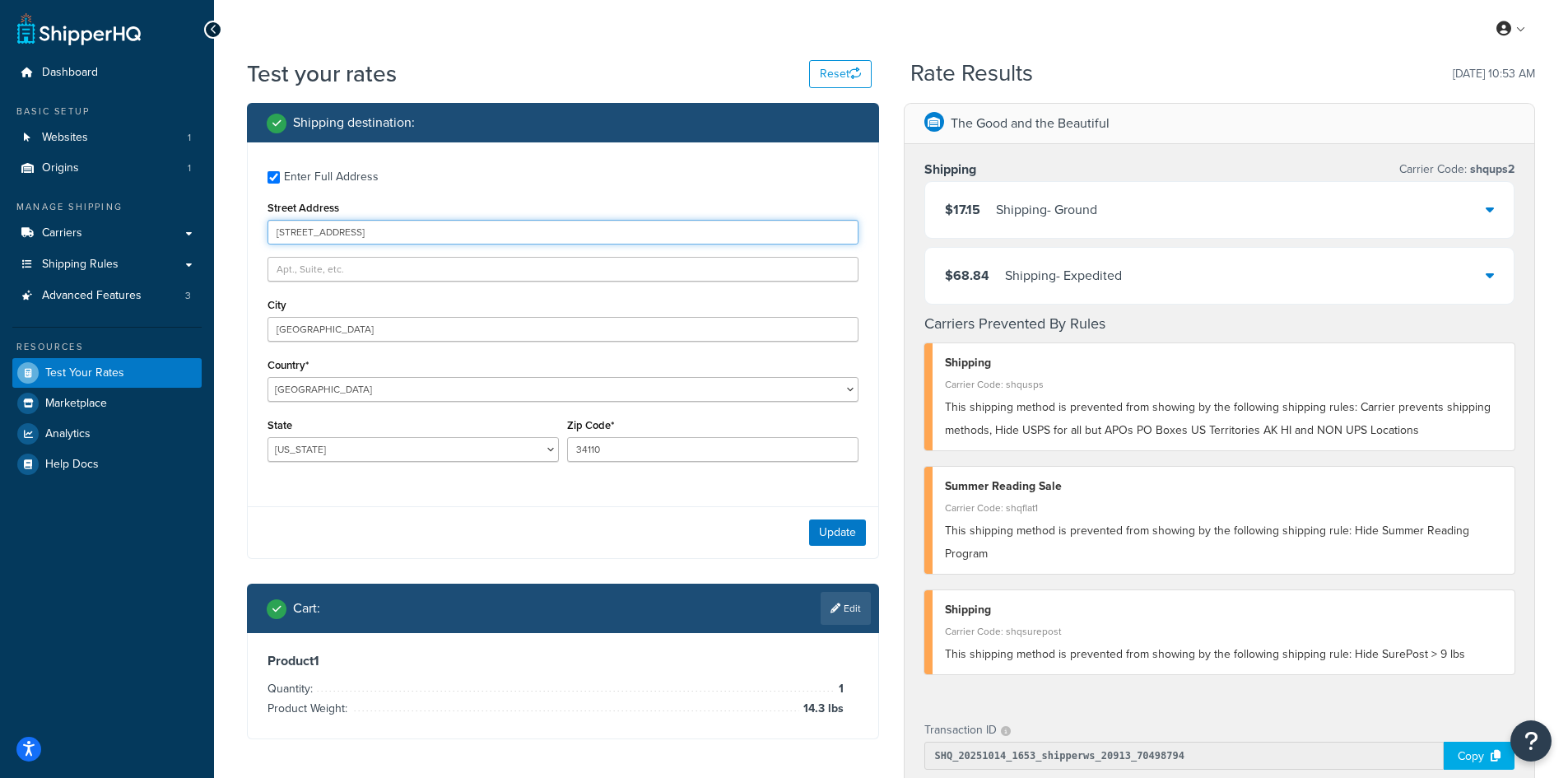
drag, startPoint x: 451, startPoint y: 233, endPoint x: 243, endPoint y: 227, distance: 208.1
click at [243, 227] on div "Shipping destination : Enter Full Address Street Address [GEOGRAPHIC_DATA] [GEO…" at bounding box center [562, 433] width 657 height 661
paste input "[STREET_ADDRESS][PERSON_NAME]"
type input "[STREET_ADDRESS][PERSON_NAME]"
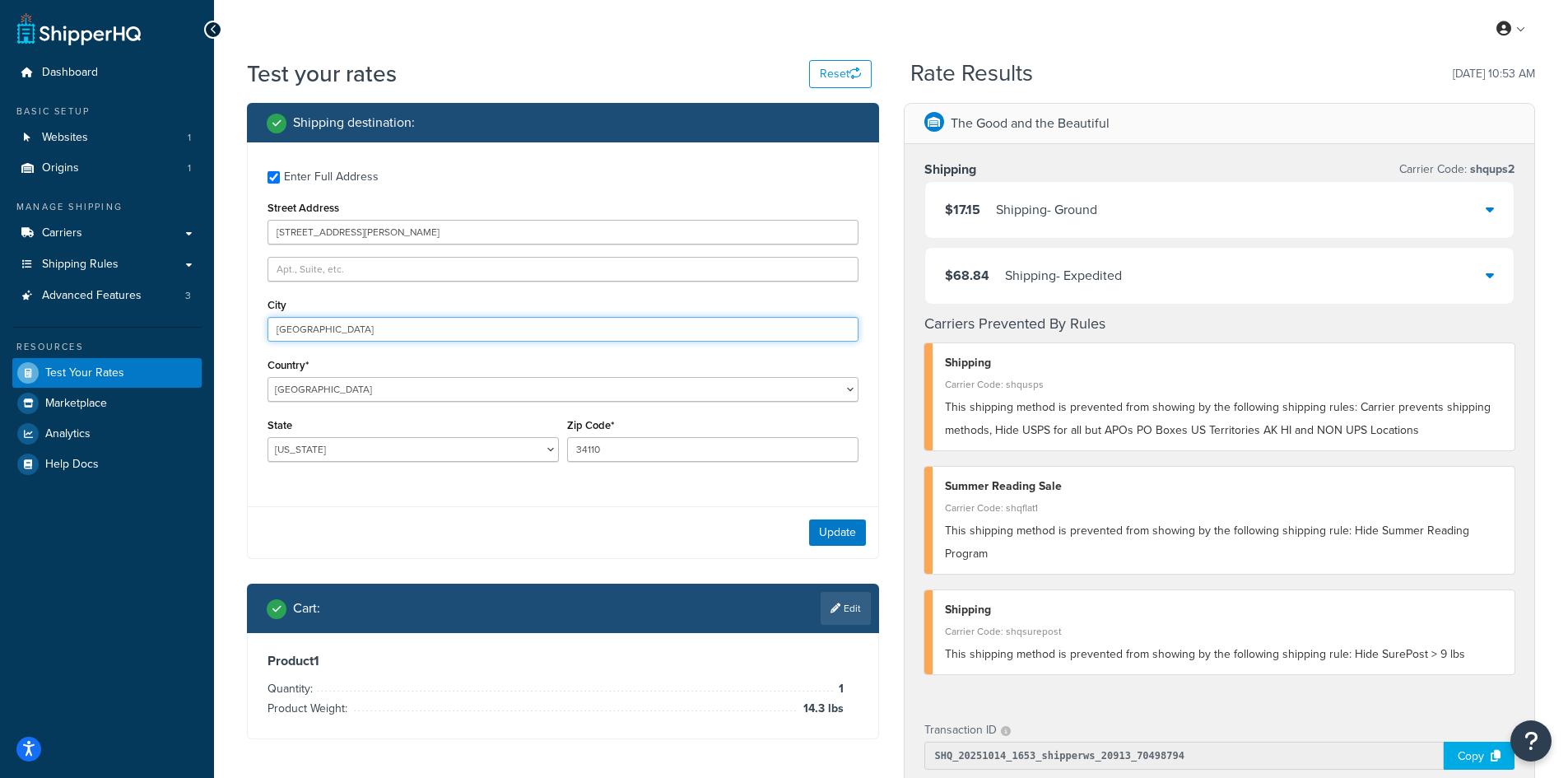
drag, startPoint x: 324, startPoint y: 325, endPoint x: 171, endPoint y: 325, distance: 153.0
click at [171, 325] on div "Dashboard Basic Setup Websites 1 Origins 1 Manage Shipping Carriers Carriers Al…" at bounding box center [784, 639] width 1568 height 1278
paste input "Clackama"
type input "Clackamas"
select select "OR"
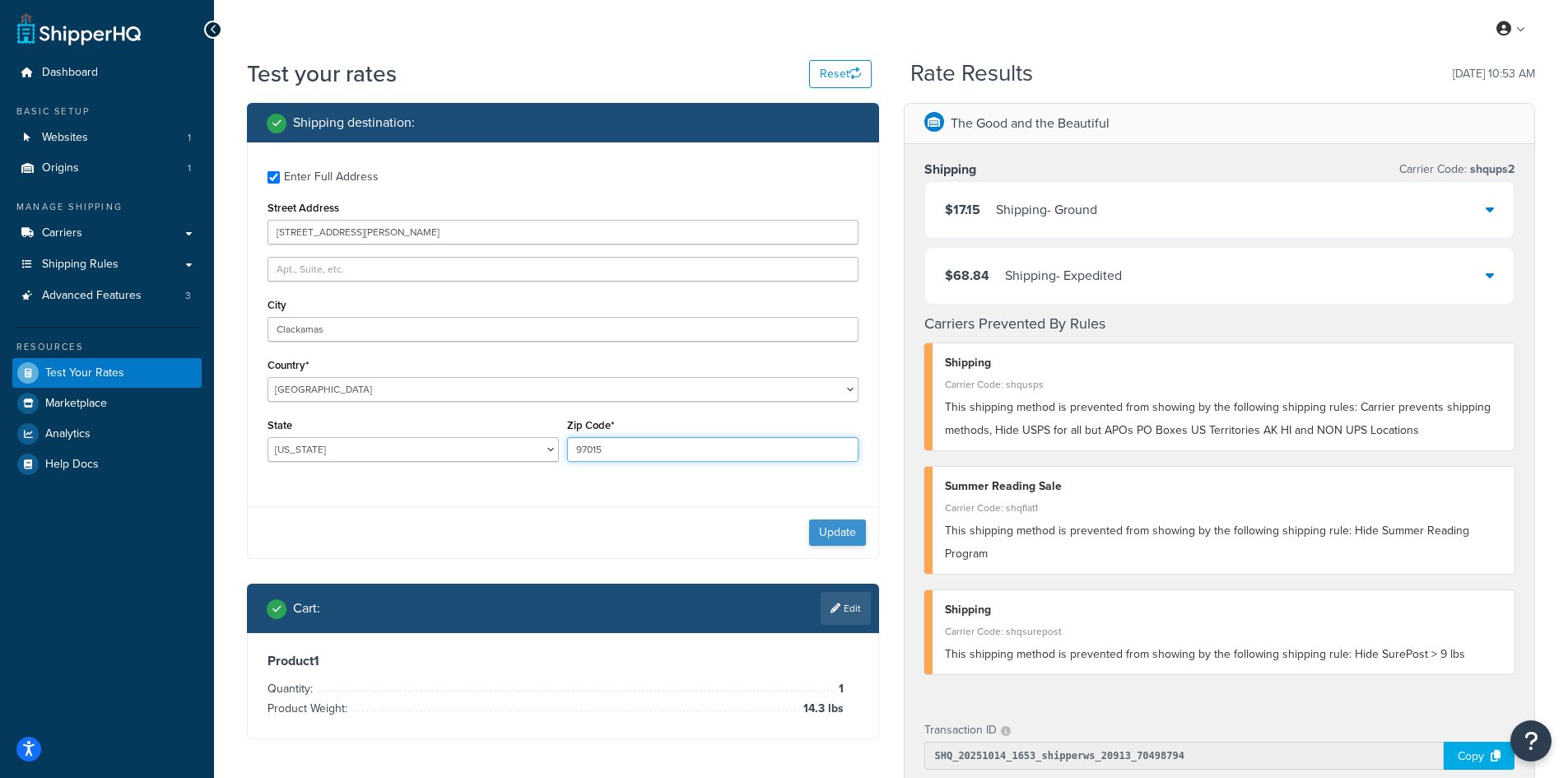
type input "97015"
click at [853, 525] on button "Update" at bounding box center [837, 532] width 57 height 26
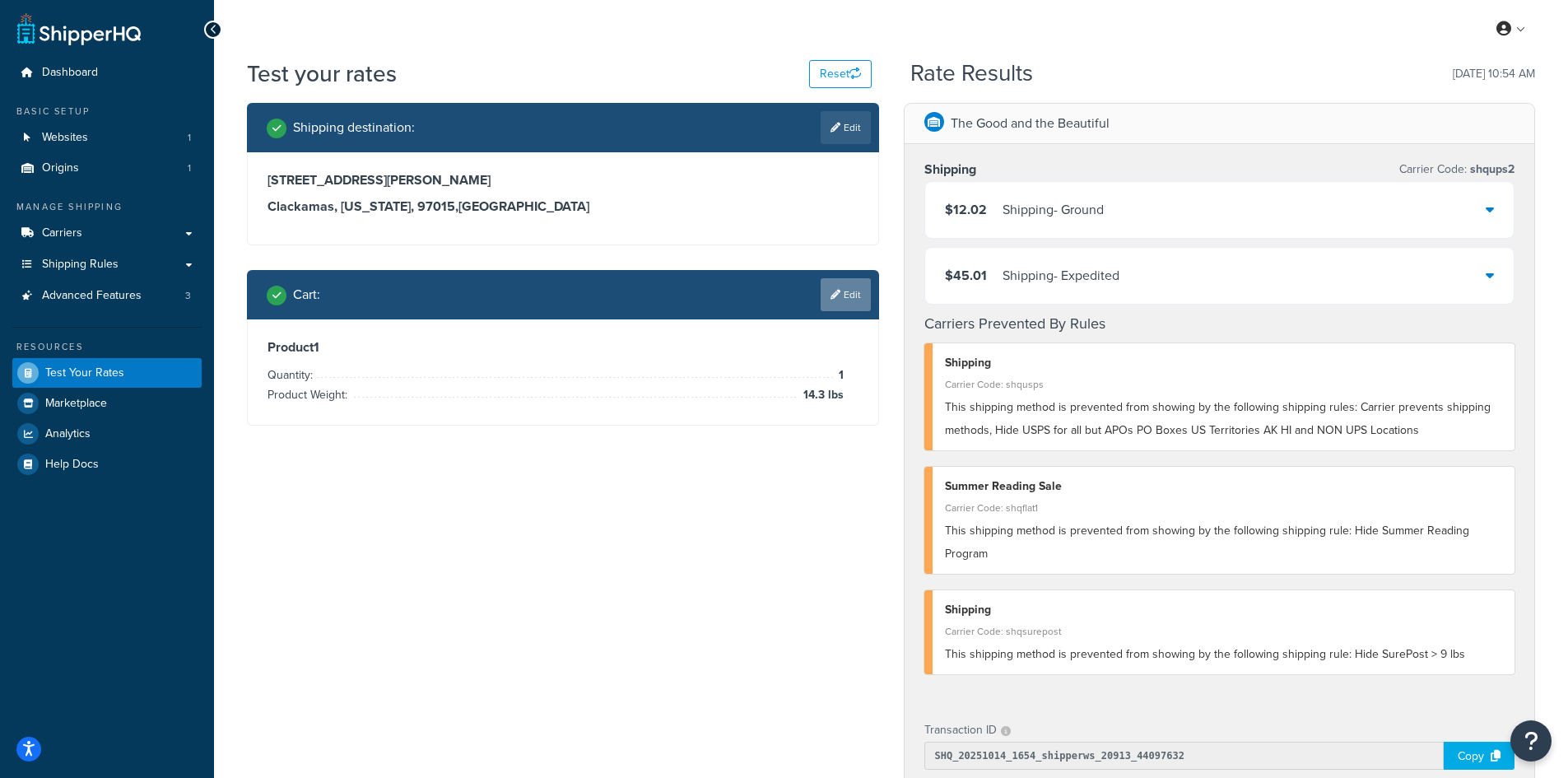
click at [839, 292] on link "Edit" at bounding box center [845, 294] width 50 height 33
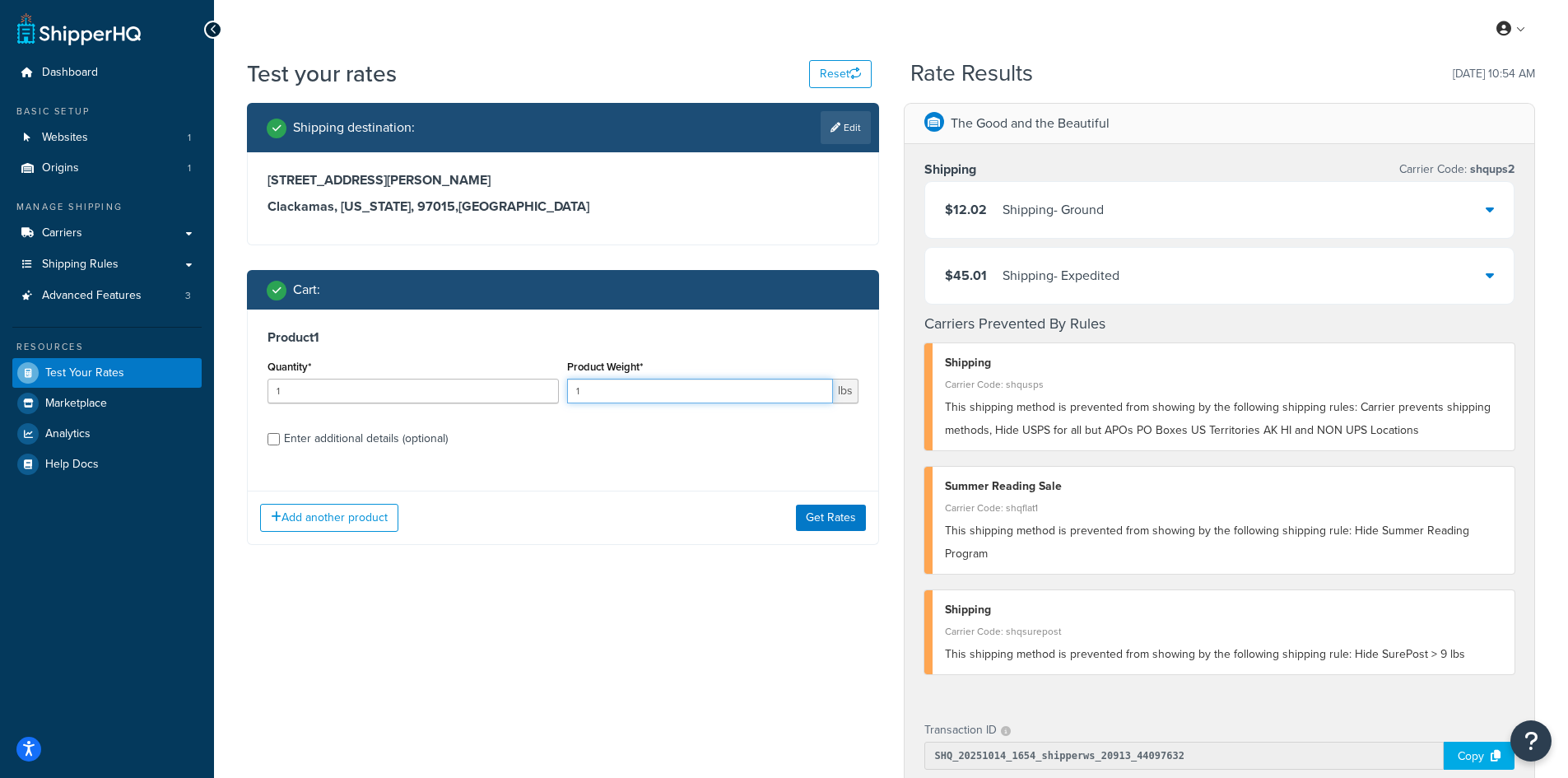
drag, startPoint x: 608, startPoint y: 388, endPoint x: 558, endPoint y: 388, distance: 50.0
click at [558, 388] on div "Quantity* 1 Product Weight* 1 lbs" at bounding box center [563, 386] width 599 height 61
type input "7.3"
click at [841, 511] on button "Get Rates" at bounding box center [831, 518] width 70 height 26
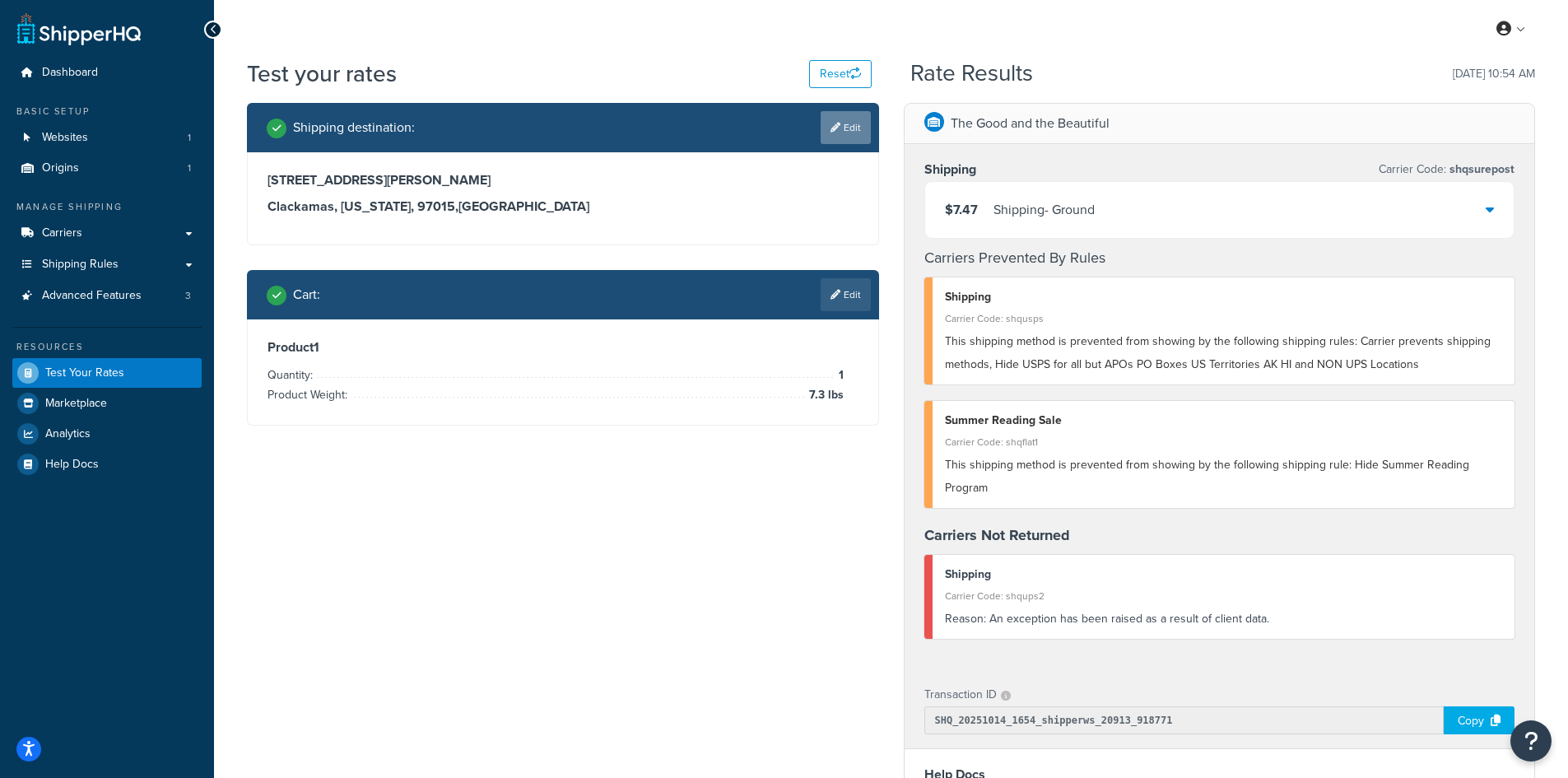
click at [852, 121] on link "Edit" at bounding box center [845, 128] width 50 height 33
select select "OR"
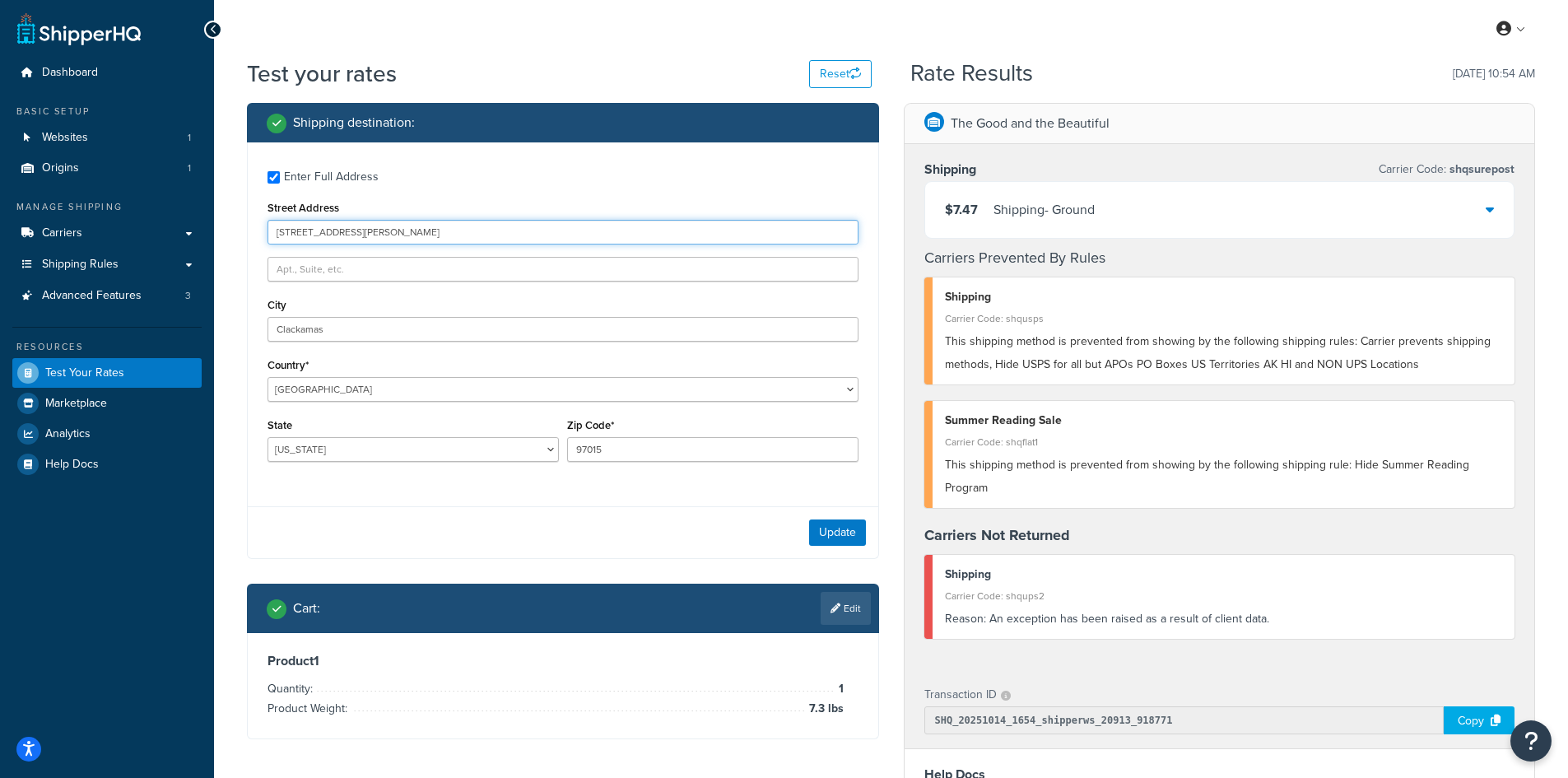
drag, startPoint x: 428, startPoint y: 233, endPoint x: 215, endPoint y: 233, distance: 213.0
click at [215, 233] on div "Test your rates Reset Rate Results [DATE] 10:54 AM Shipping destination : Enter…" at bounding box center [890, 630] width 1353 height 1144
paste input "[STREET_ADDRESS]"
type input "[STREET_ADDRESS]"
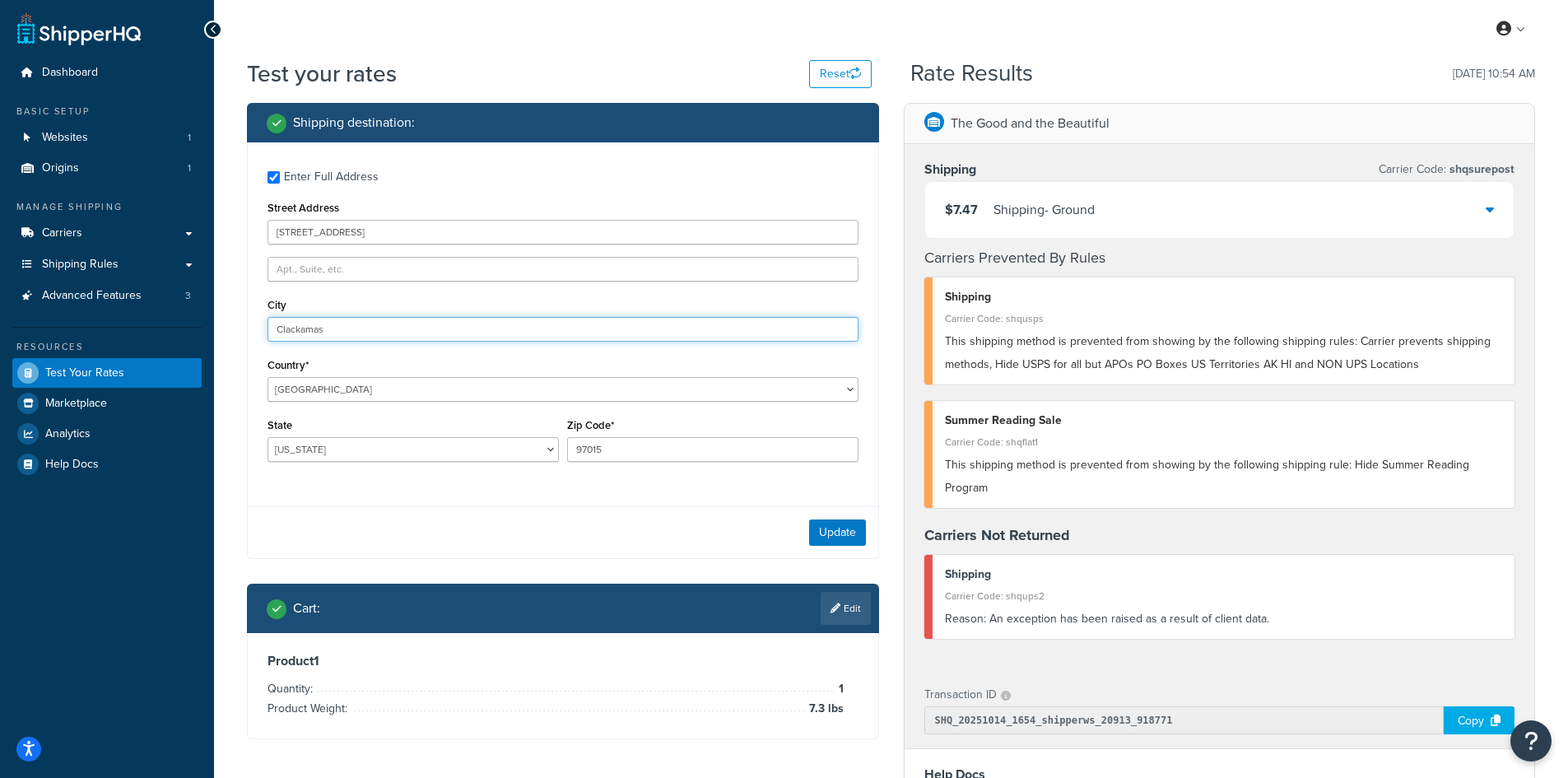
click at [381, 330] on input "Clackamas" at bounding box center [562, 329] width 591 height 25
drag, startPoint x: 379, startPoint y: 330, endPoint x: 254, endPoint y: 323, distance: 125.2
click at [254, 323] on div "Enter Full Address Street Address [STREET_ADDRESS] City Clackamas Country* [GEO…" at bounding box center [562, 319] width 630 height 352
paste input "[GEOGRAPHIC_DATA]"
type input "[GEOGRAPHIC_DATA]"
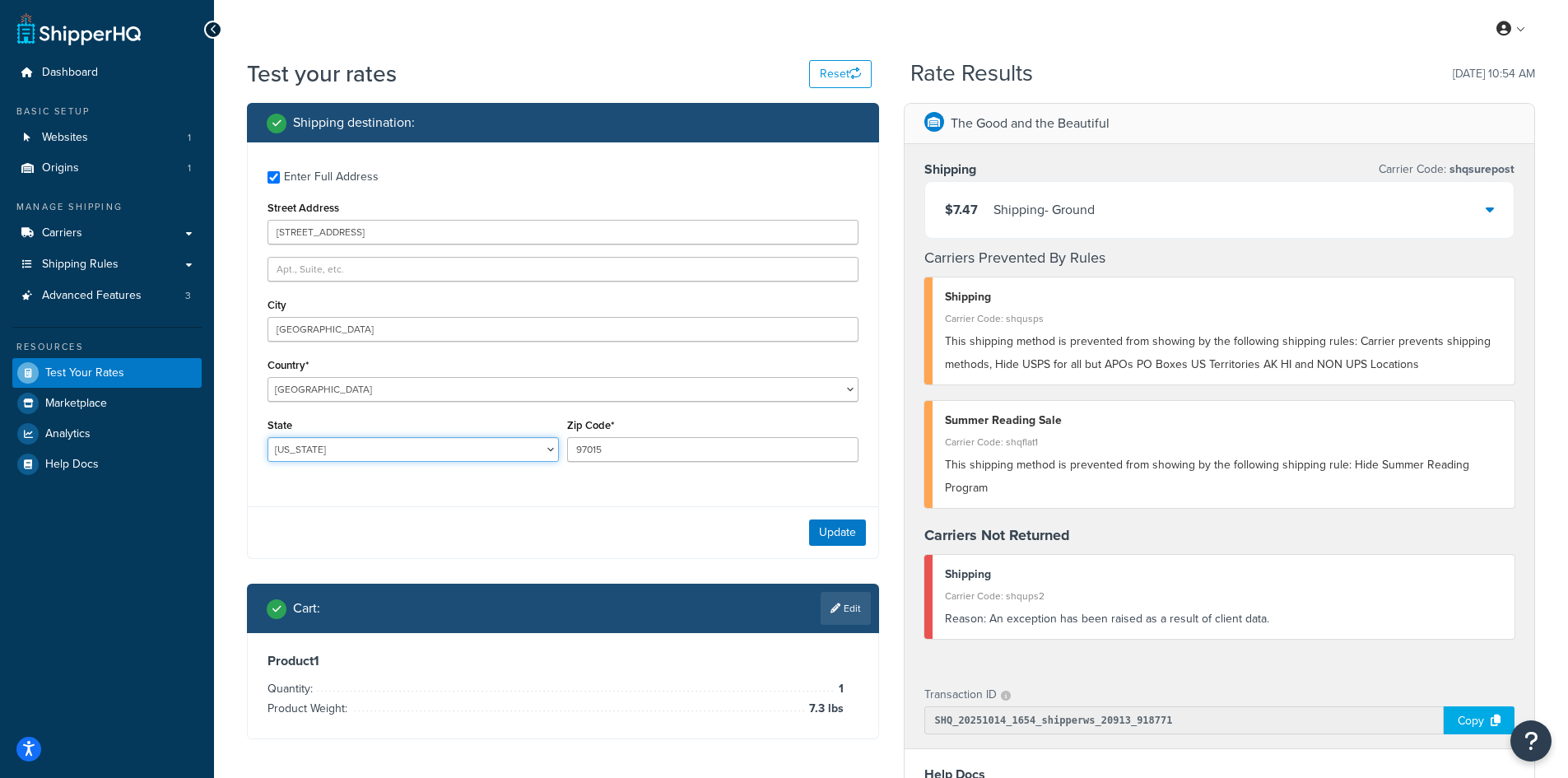
select select "OH"
type input "45309"
click at [831, 530] on button "Update" at bounding box center [837, 532] width 57 height 26
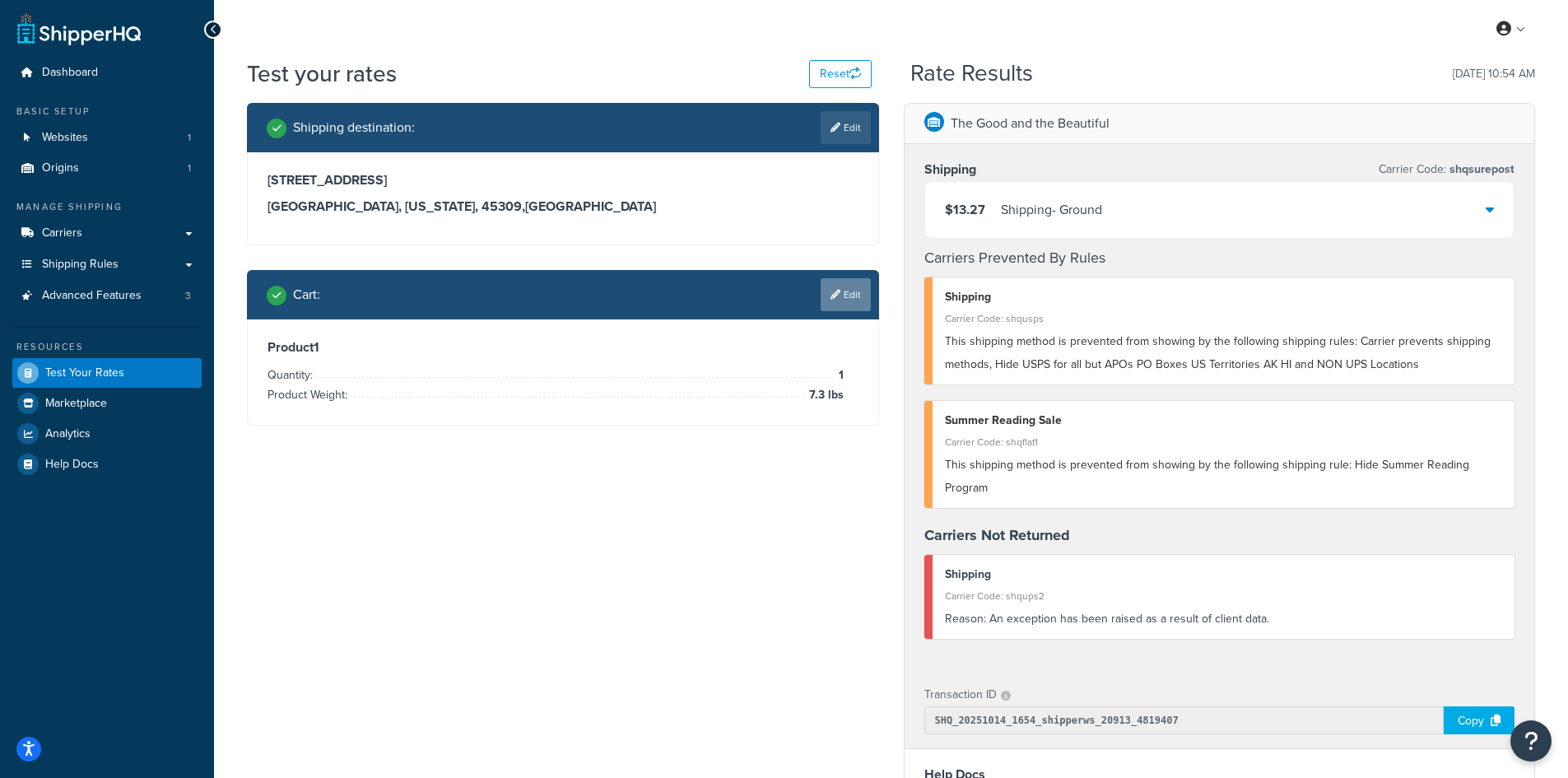
click at [842, 304] on link "Edit" at bounding box center [845, 294] width 50 height 33
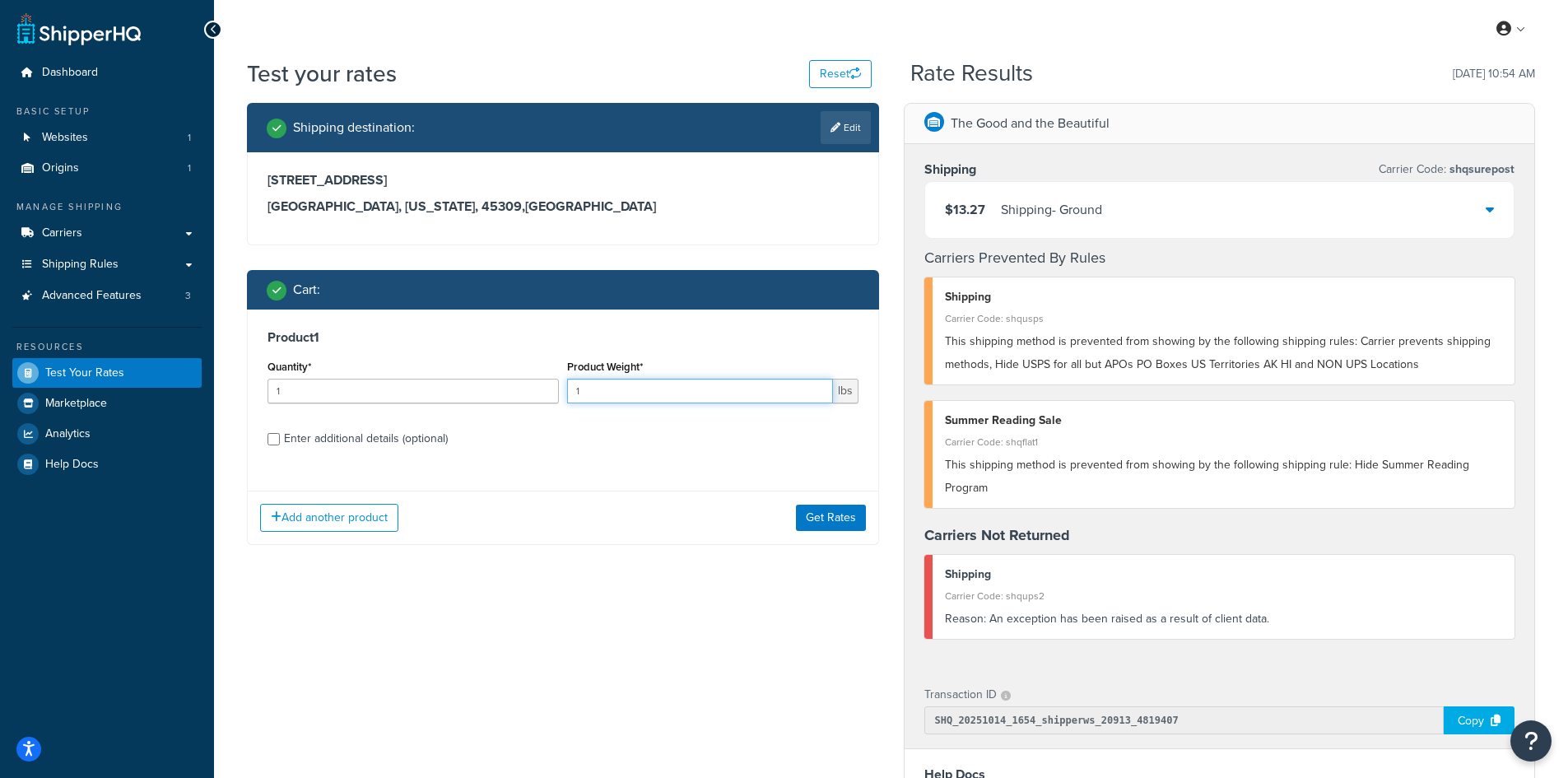
drag, startPoint x: 594, startPoint y: 389, endPoint x: 549, endPoint y: 383, distance: 45.4
click at [549, 383] on div "Quantity* 1 Product Weight* 1 lbs" at bounding box center [563, 386] width 599 height 61
type input "10.6"
click at [838, 519] on button "Get Rates" at bounding box center [831, 518] width 70 height 26
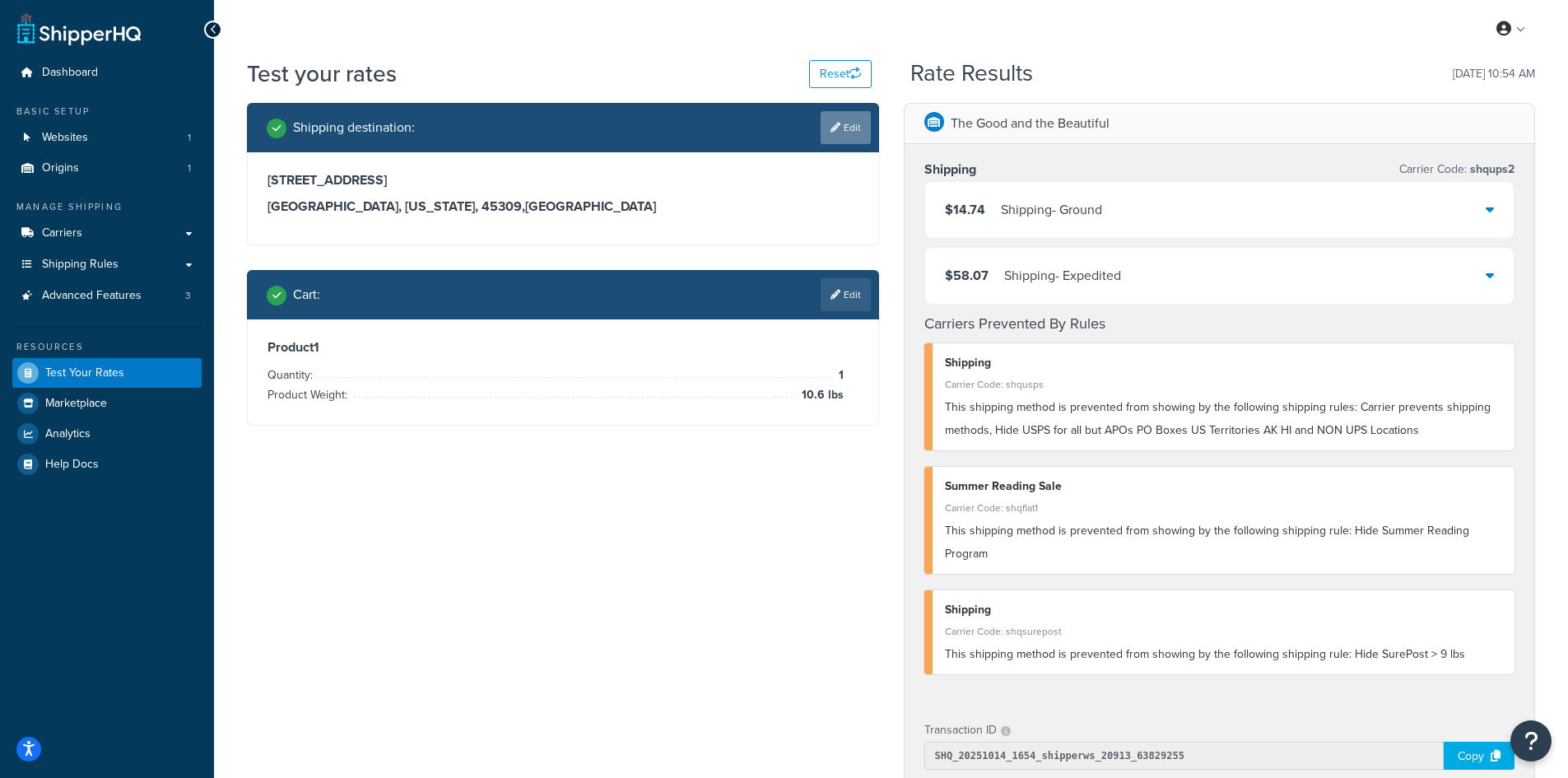
click at [847, 120] on link "Edit" at bounding box center [845, 128] width 50 height 33
select select "OH"
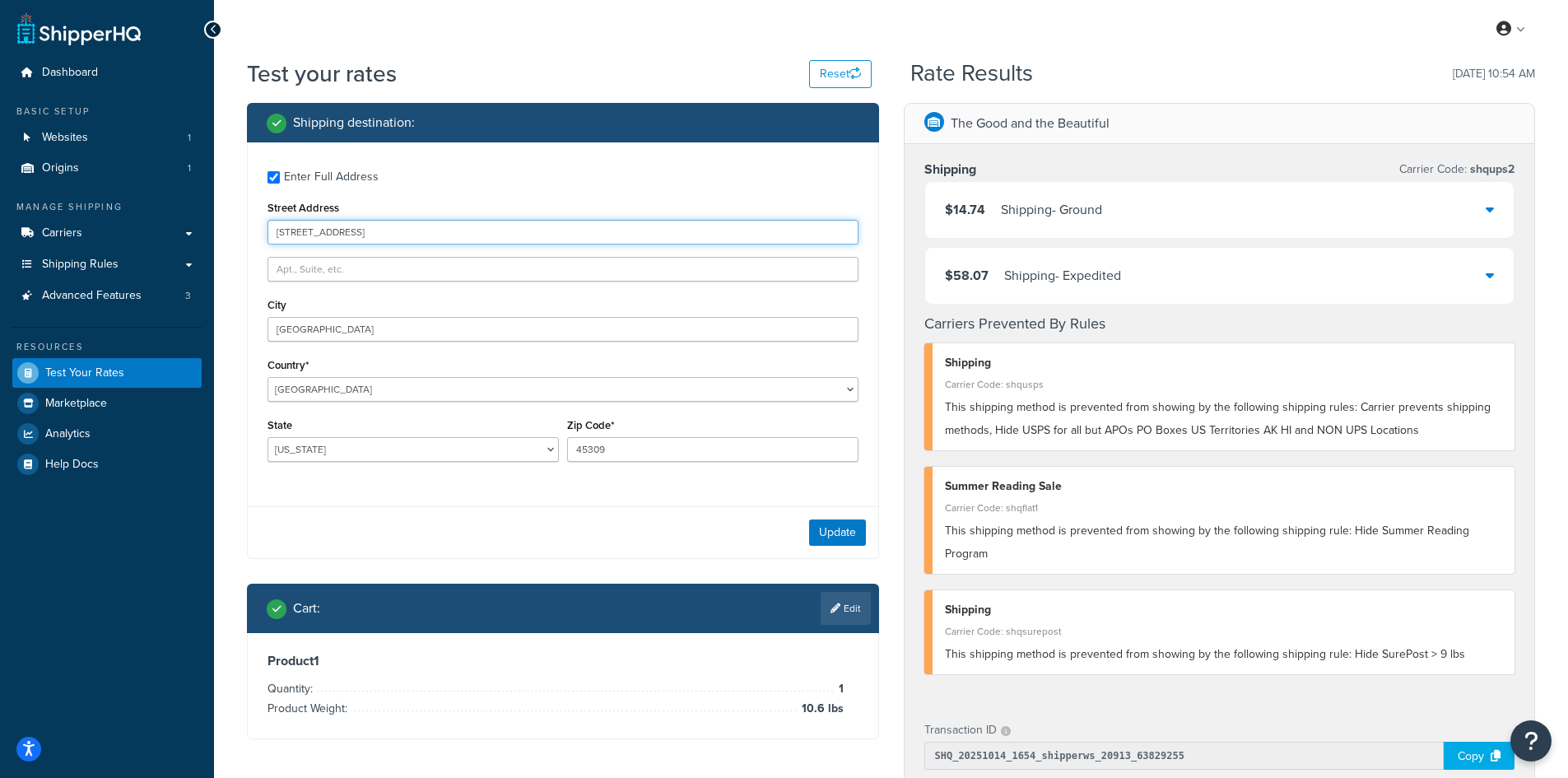
drag, startPoint x: 489, startPoint y: 233, endPoint x: 281, endPoint y: 229, distance: 208.0
click at [281, 229] on input "[STREET_ADDRESS]" at bounding box center [562, 232] width 591 height 25
paste input "[STREET_ADDRESS]"
drag, startPoint x: 373, startPoint y: 228, endPoint x: 149, endPoint y: 219, distance: 224.2
click at [149, 219] on div "Dashboard Basic Setup Websites 1 Origins 1 Manage Shipping Carriers Carriers Al…" at bounding box center [784, 639] width 1568 height 1278
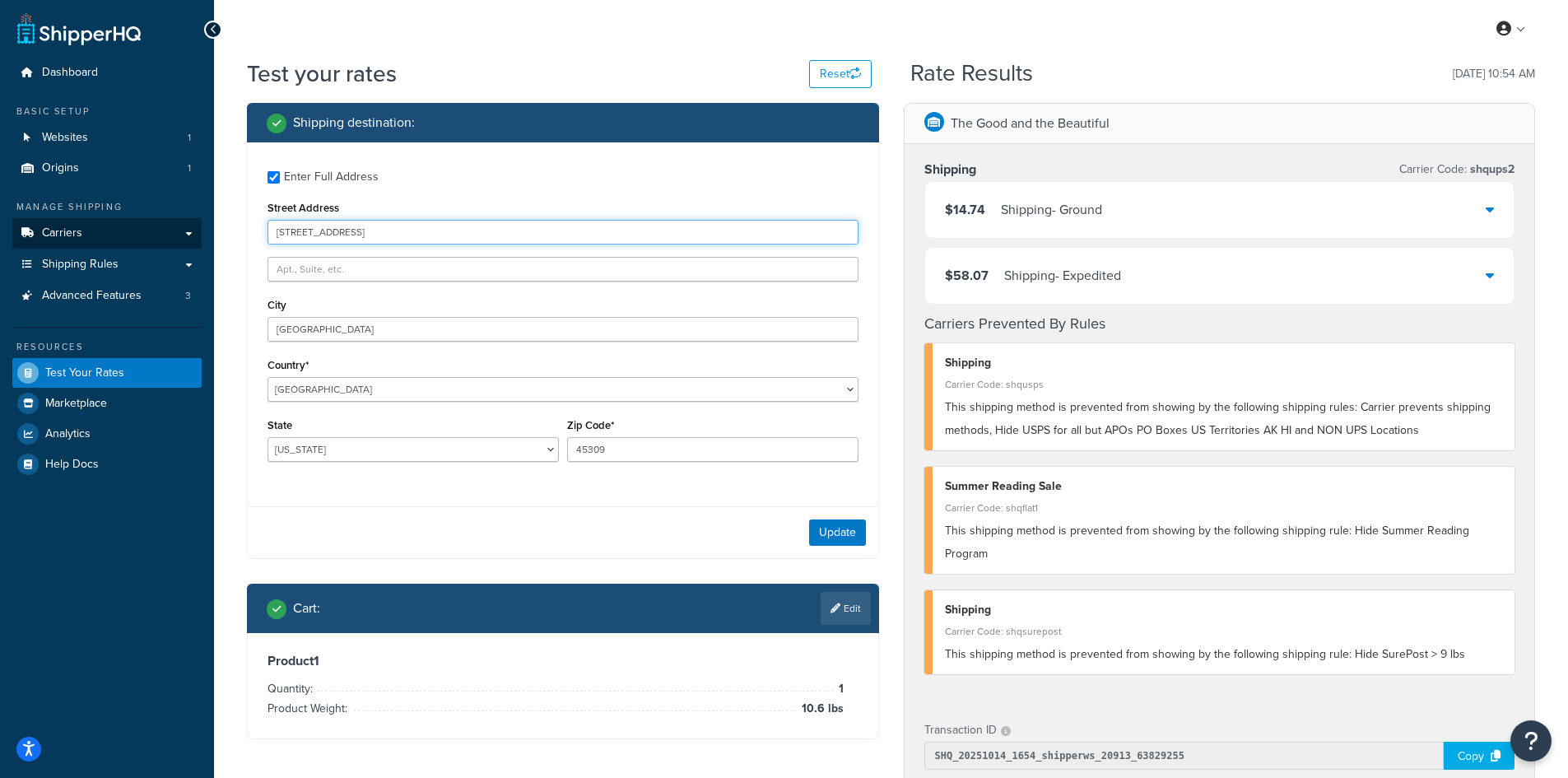
paste input "text"
type input "[STREET_ADDRESS]"
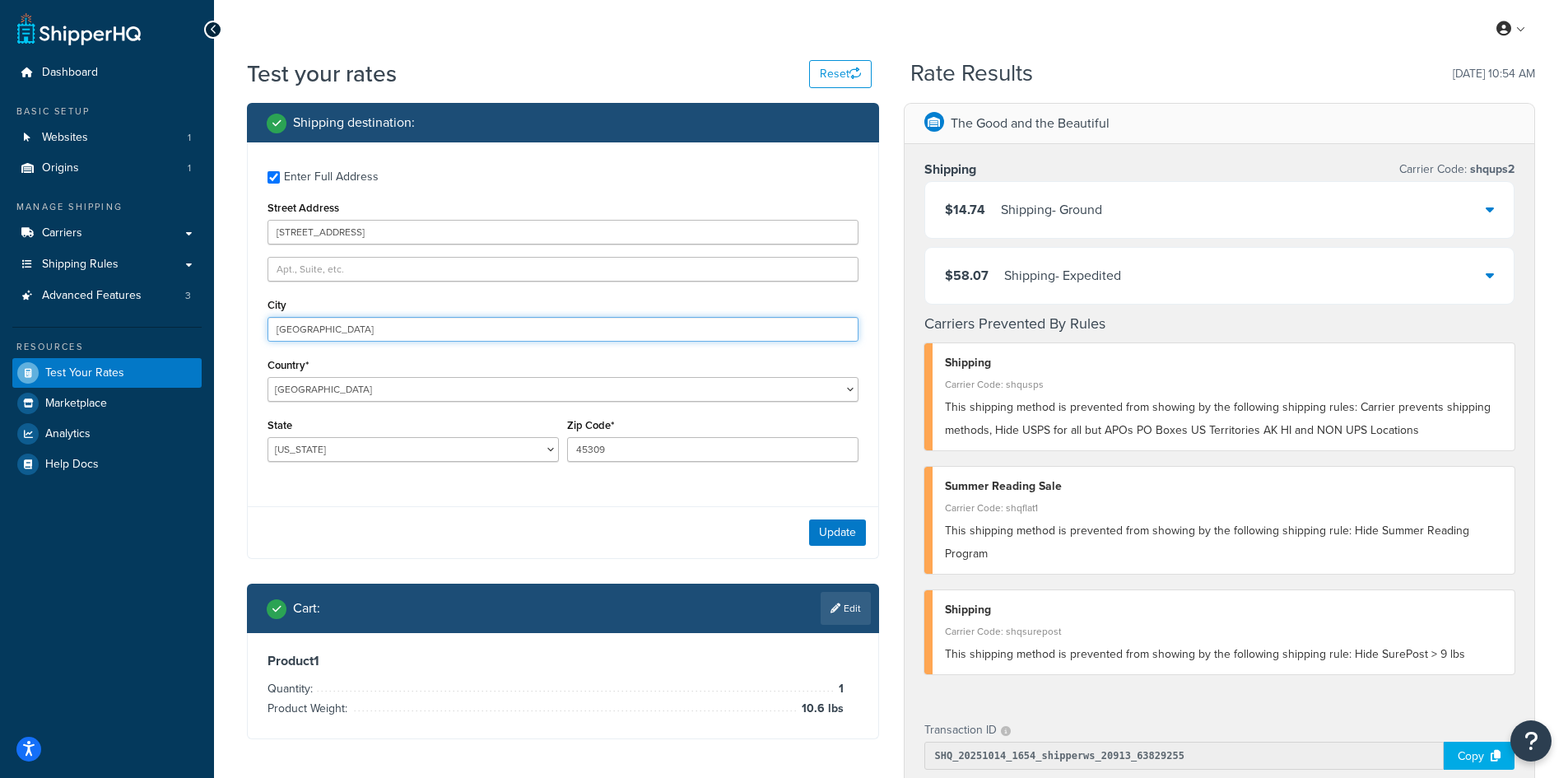
drag, startPoint x: 333, startPoint y: 327, endPoint x: 260, endPoint y: 315, distance: 74.0
click at [260, 315] on div "Enter Full Address Street Address [STREET_ADDRESS] [GEOGRAPHIC_DATA] [GEOGRAPHI…" at bounding box center [562, 319] width 630 height 352
paste input "[PERSON_NAME]"
type input "[PERSON_NAME]"
select select "MD"
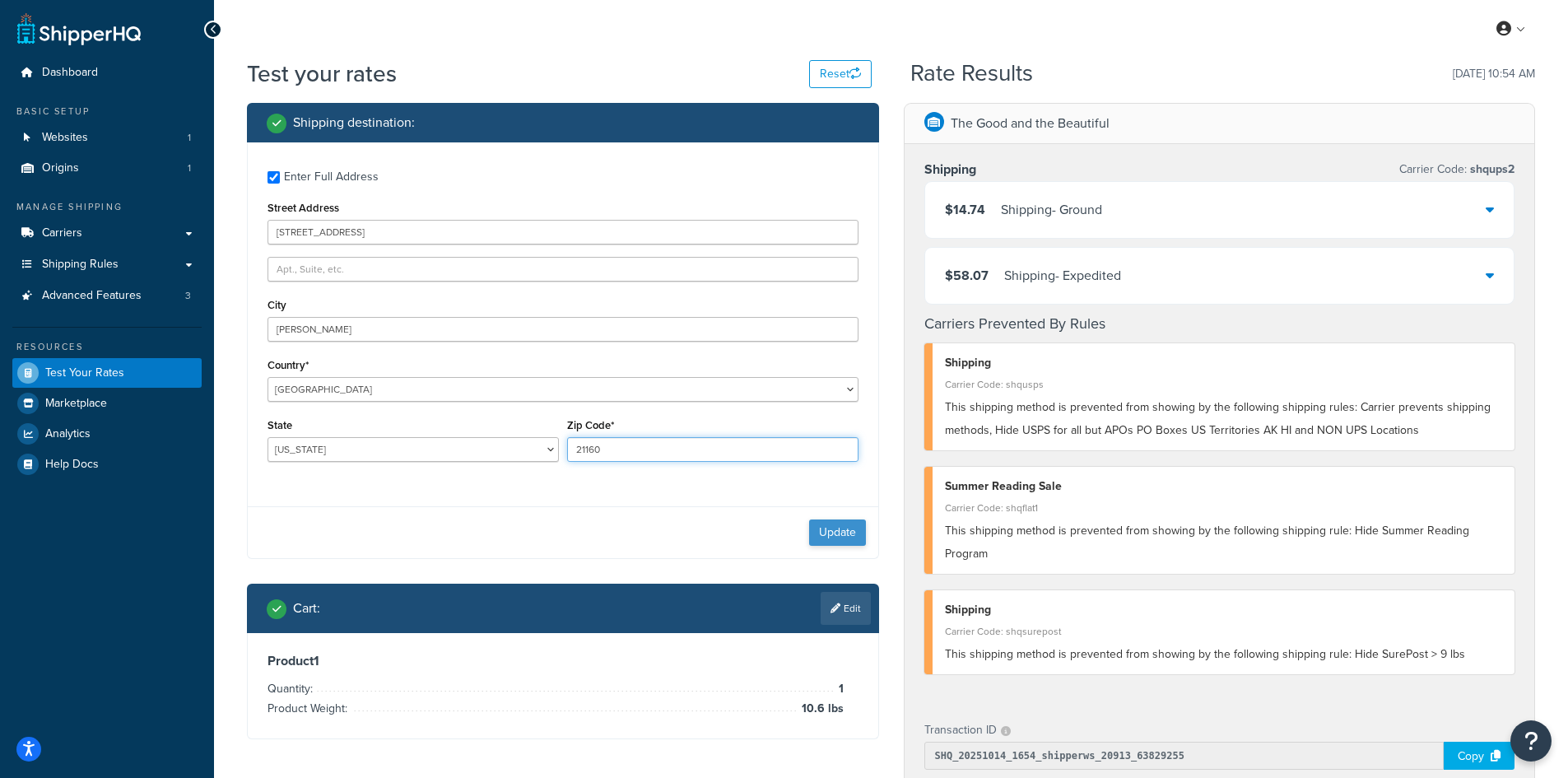
type input "21160"
click at [828, 530] on button "Update" at bounding box center [837, 532] width 57 height 26
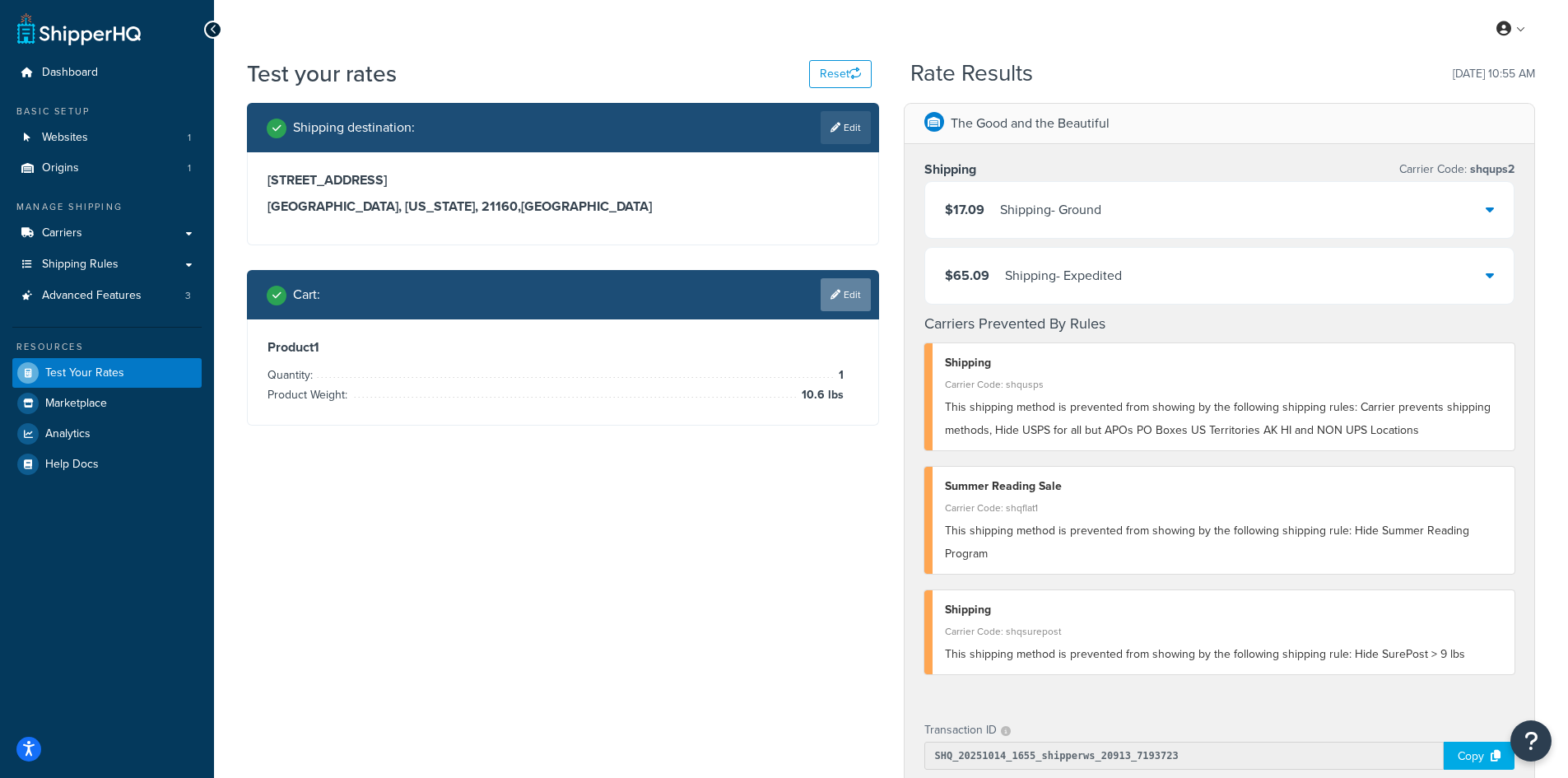
click at [850, 289] on link "Edit" at bounding box center [845, 294] width 50 height 33
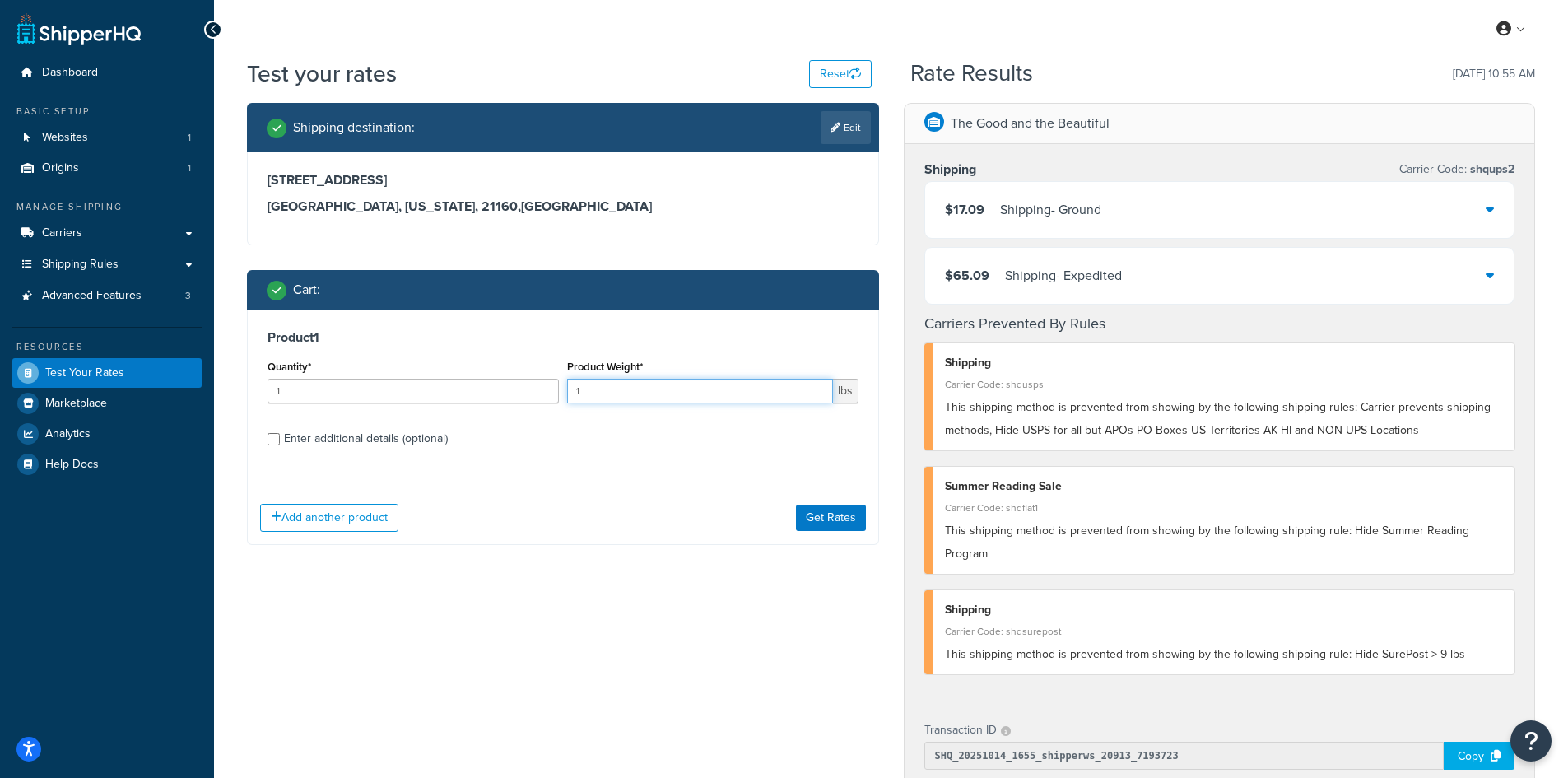
drag, startPoint x: 577, startPoint y: 389, endPoint x: 553, endPoint y: 385, distance: 24.3
click at [553, 385] on div "Quantity* 1 Product Weight* 1 lbs" at bounding box center [563, 386] width 599 height 61
type input "7.7"
click at [852, 510] on button "Get Rates" at bounding box center [831, 518] width 70 height 26
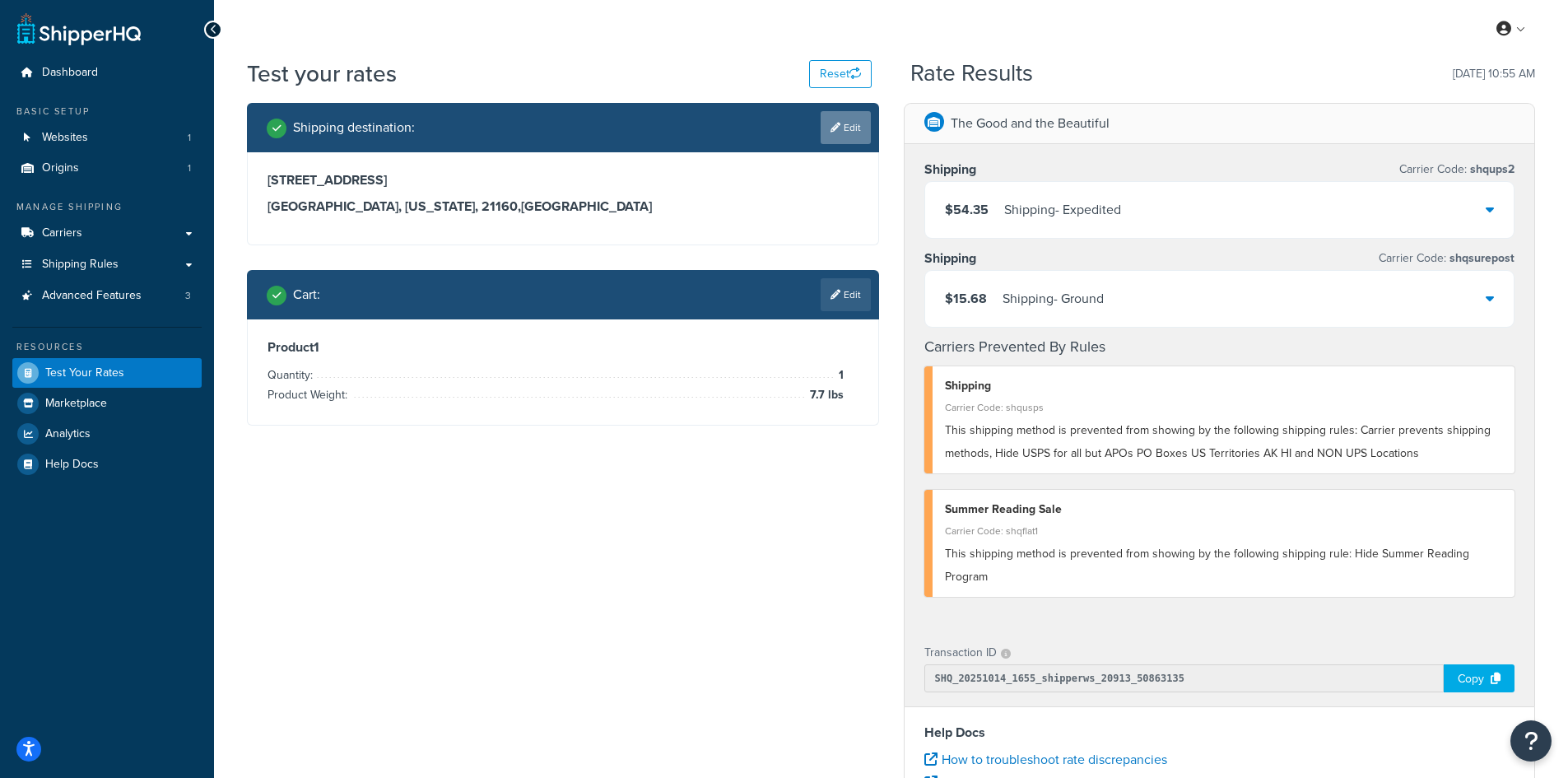
click at [820, 124] on link "Edit" at bounding box center [845, 128] width 50 height 33
select select "MD"
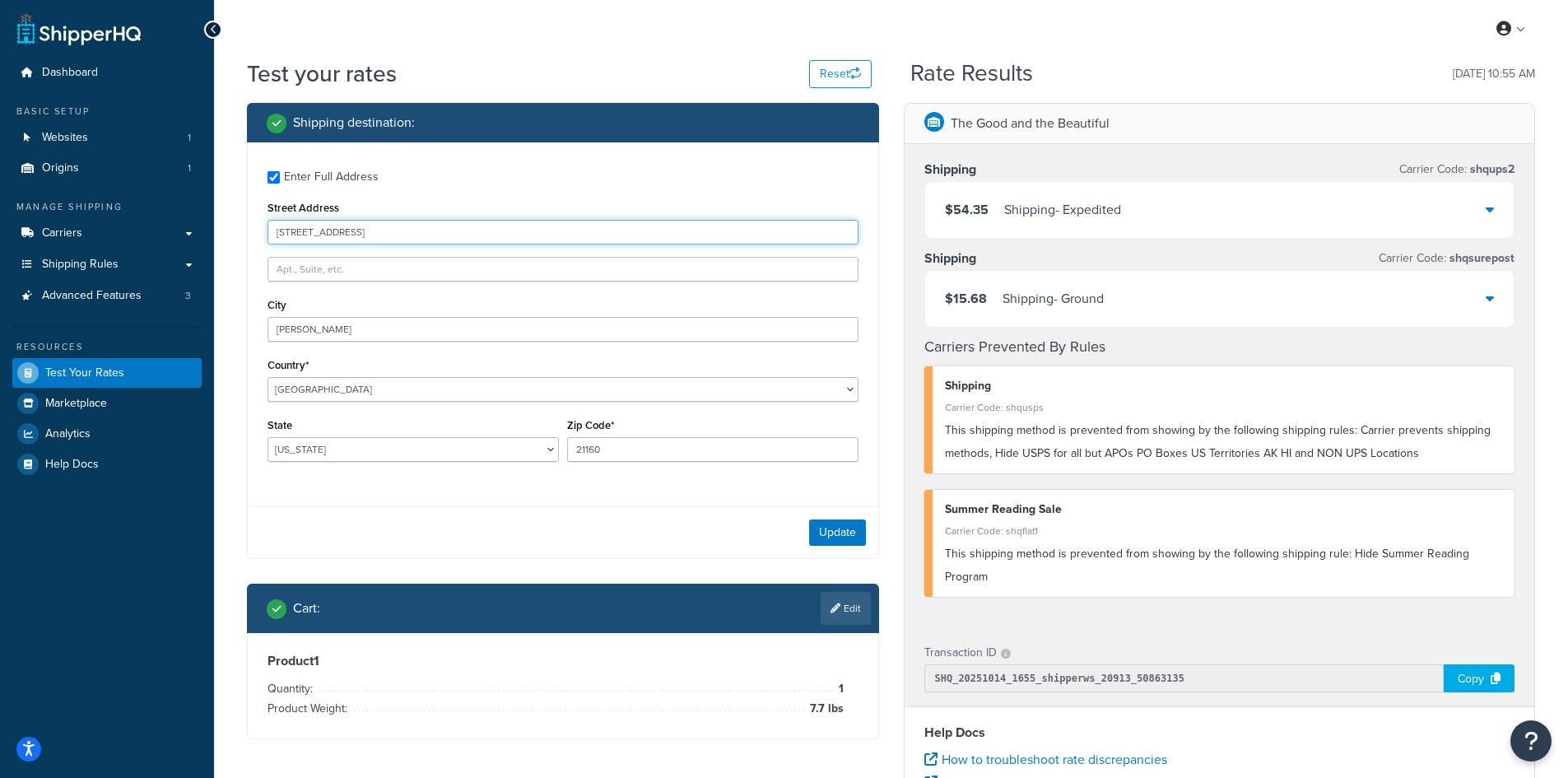
drag, startPoint x: 431, startPoint y: 232, endPoint x: 216, endPoint y: 219, distance: 215.4
click at [216, 219] on div "Test your rates Reset Rate Results [DATE] 10:55 AM Shipping destination : Enter…" at bounding box center [890, 609] width 1353 height 1102
paste input "[STREET_ADDRESS]"
type input "[STREET_ADDRESS]"
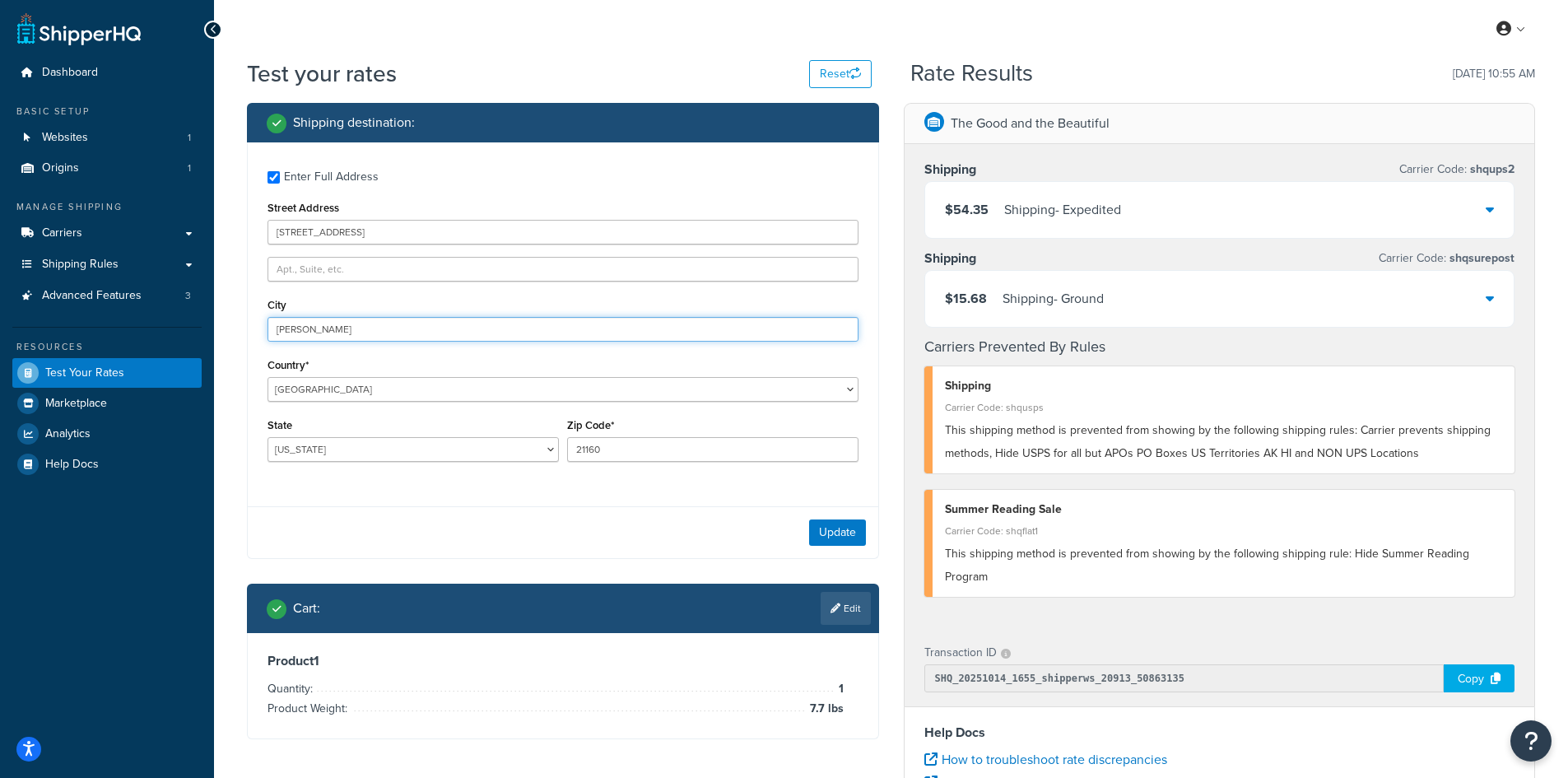
drag, startPoint x: 362, startPoint y: 330, endPoint x: 198, endPoint y: 316, distance: 164.6
click at [198, 316] on div "Dashboard Basic Setup Websites 1 Origins 1 Manage Shipping Carriers Carriers Al…" at bounding box center [784, 600] width 1568 height 1201
paste input "[GEOGRAPHIC_DATA]"
type input "[GEOGRAPHIC_DATA]"
select select "PA"
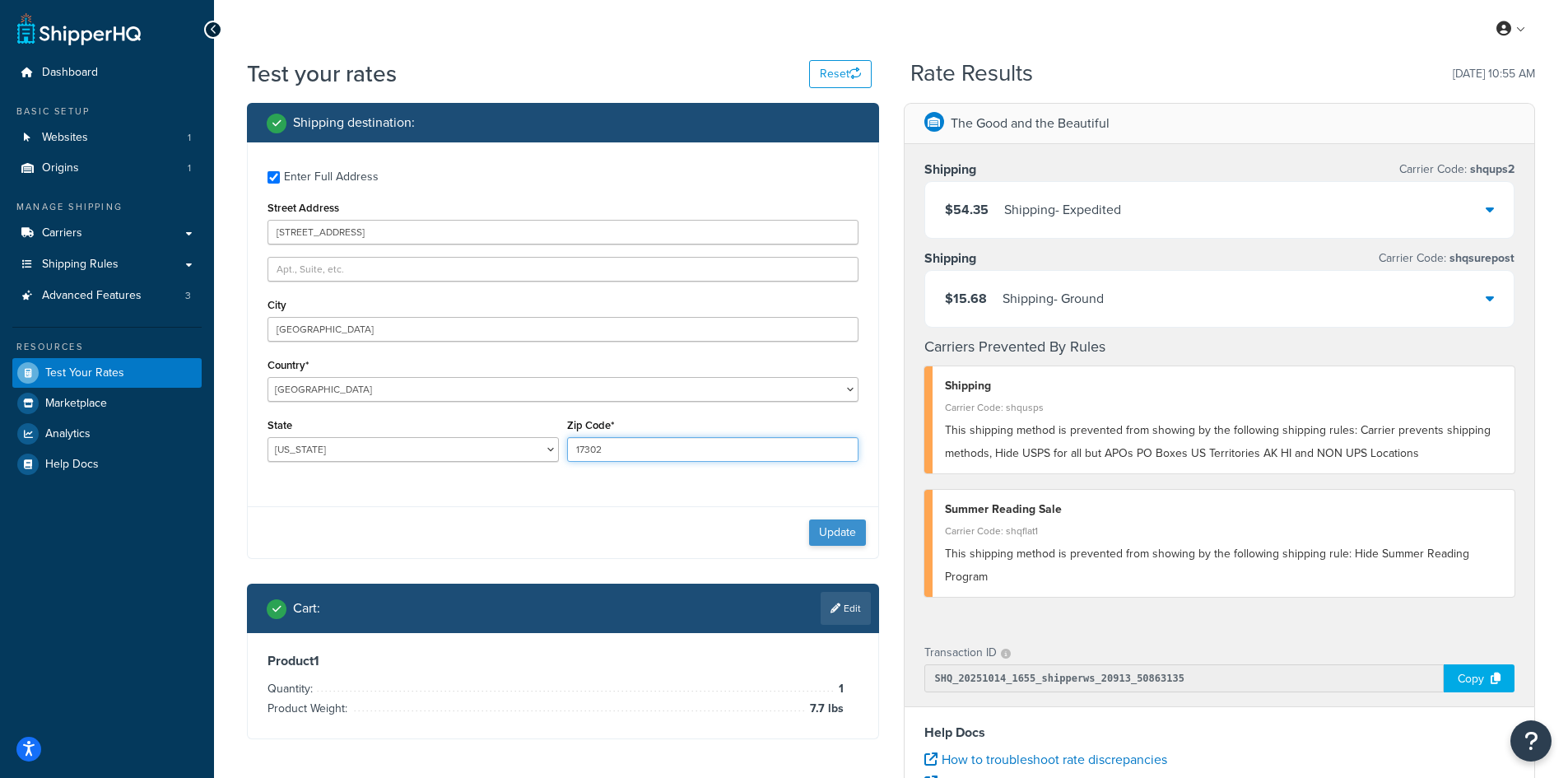
type input "17302"
click at [834, 529] on button "Update" at bounding box center [837, 532] width 57 height 26
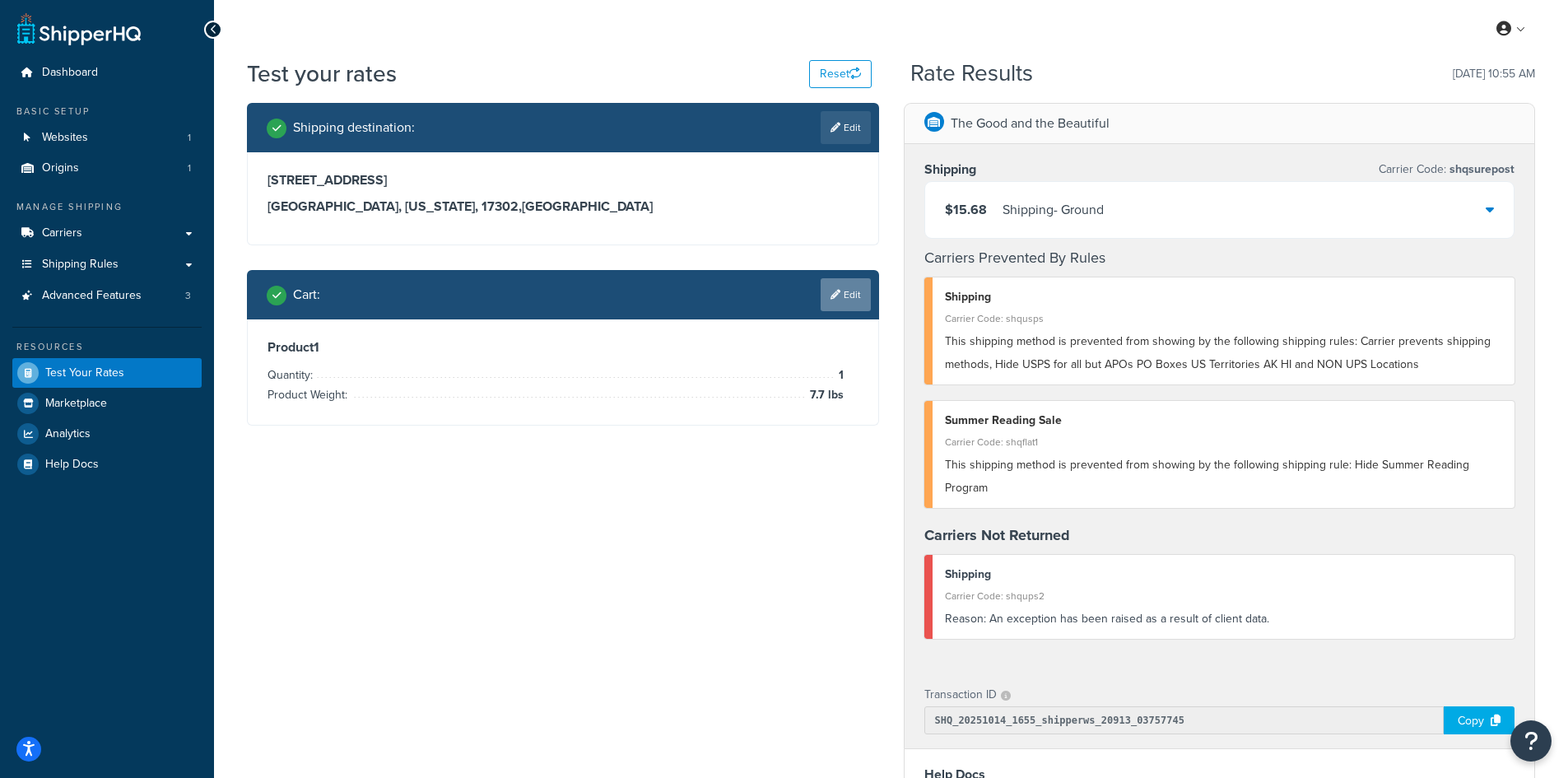
click at [842, 309] on link "Edit" at bounding box center [845, 294] width 50 height 33
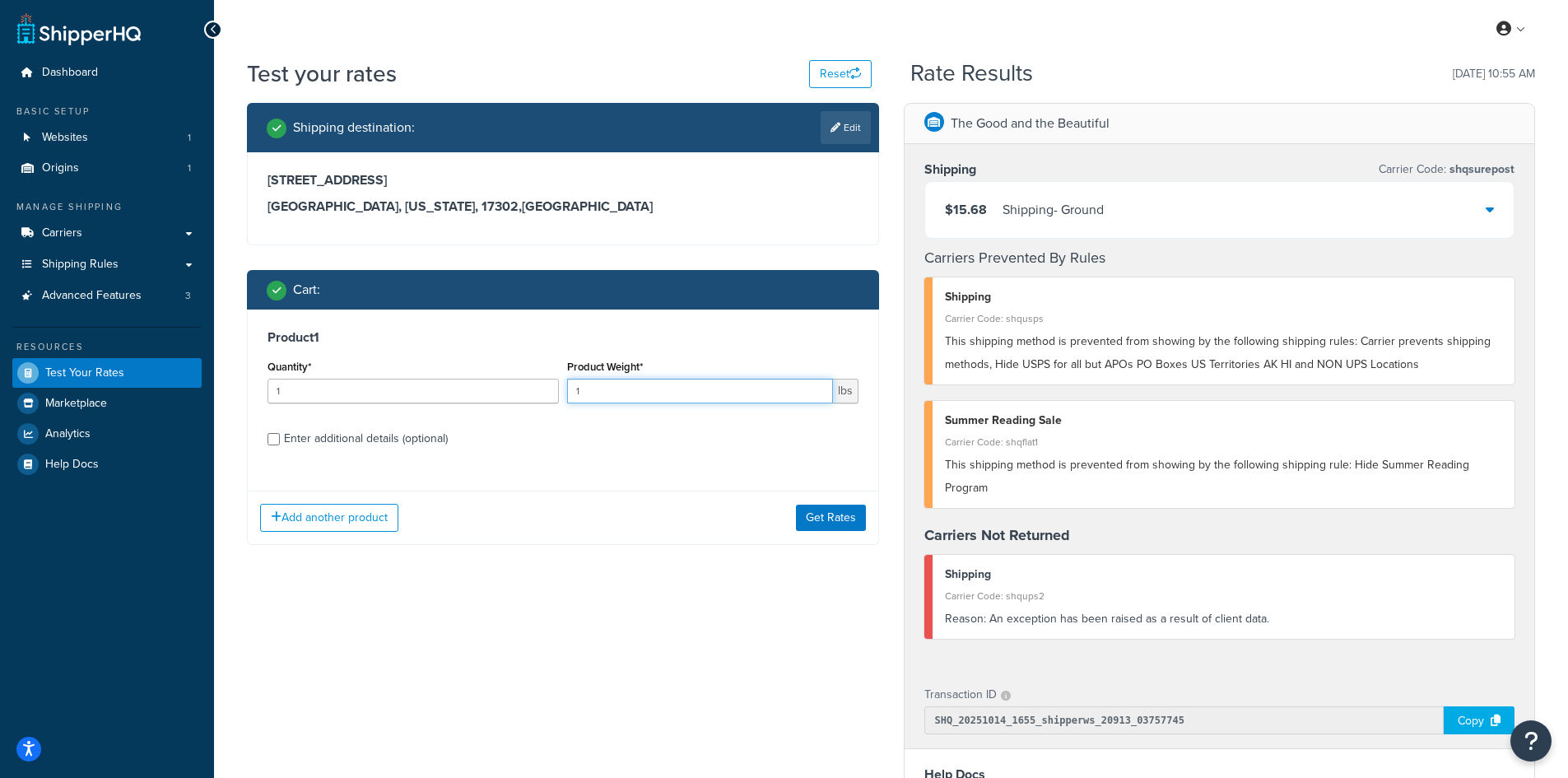
drag, startPoint x: 583, startPoint y: 391, endPoint x: 563, endPoint y: 386, distance: 20.6
click at [563, 386] on div "Product Weight* 1 lbs" at bounding box center [713, 386] width 300 height 61
type input "10.4"
click at [855, 514] on button "Get Rates" at bounding box center [831, 518] width 70 height 26
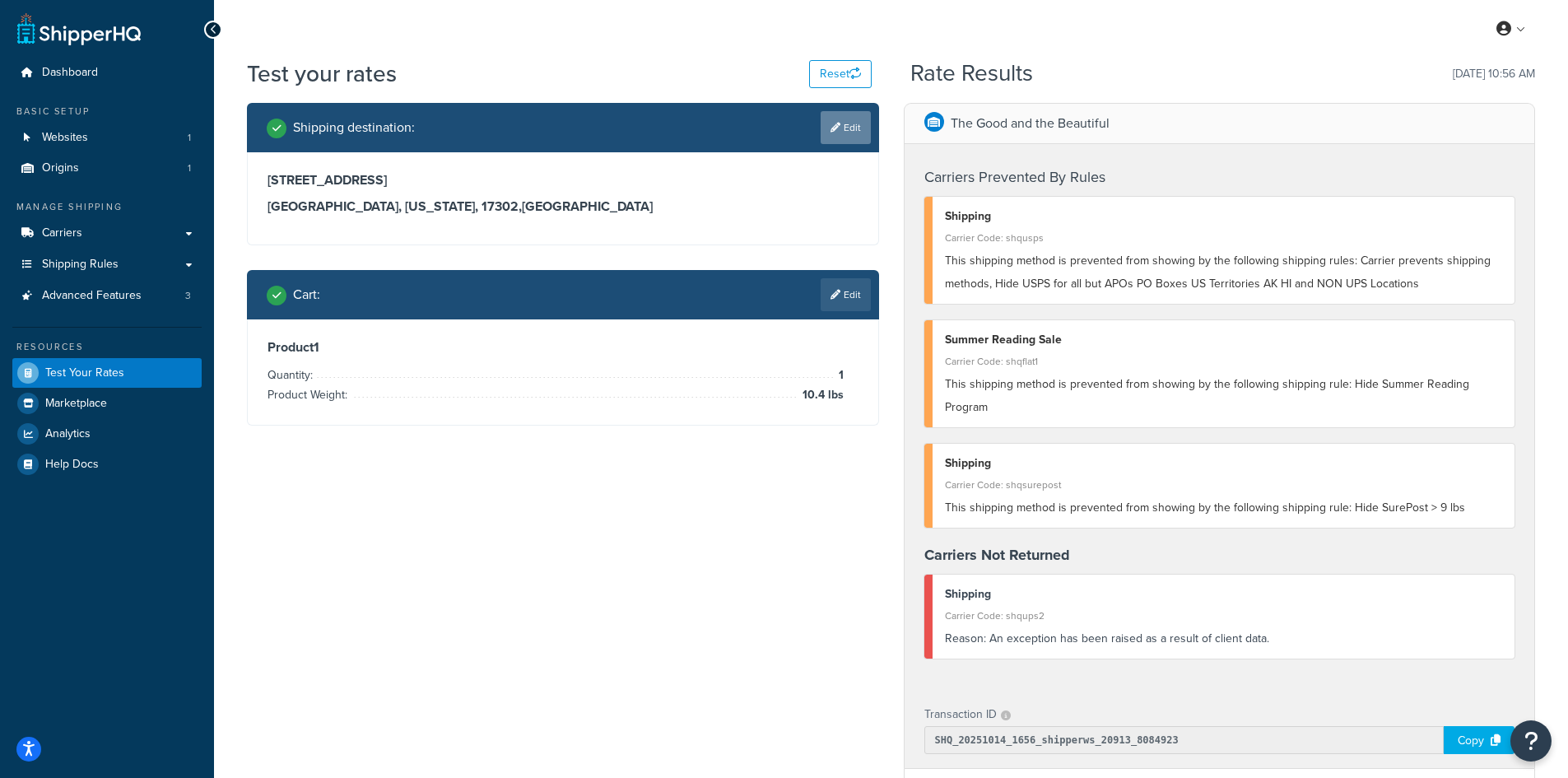
click at [834, 114] on link "Edit" at bounding box center [845, 128] width 50 height 33
select select "PA"
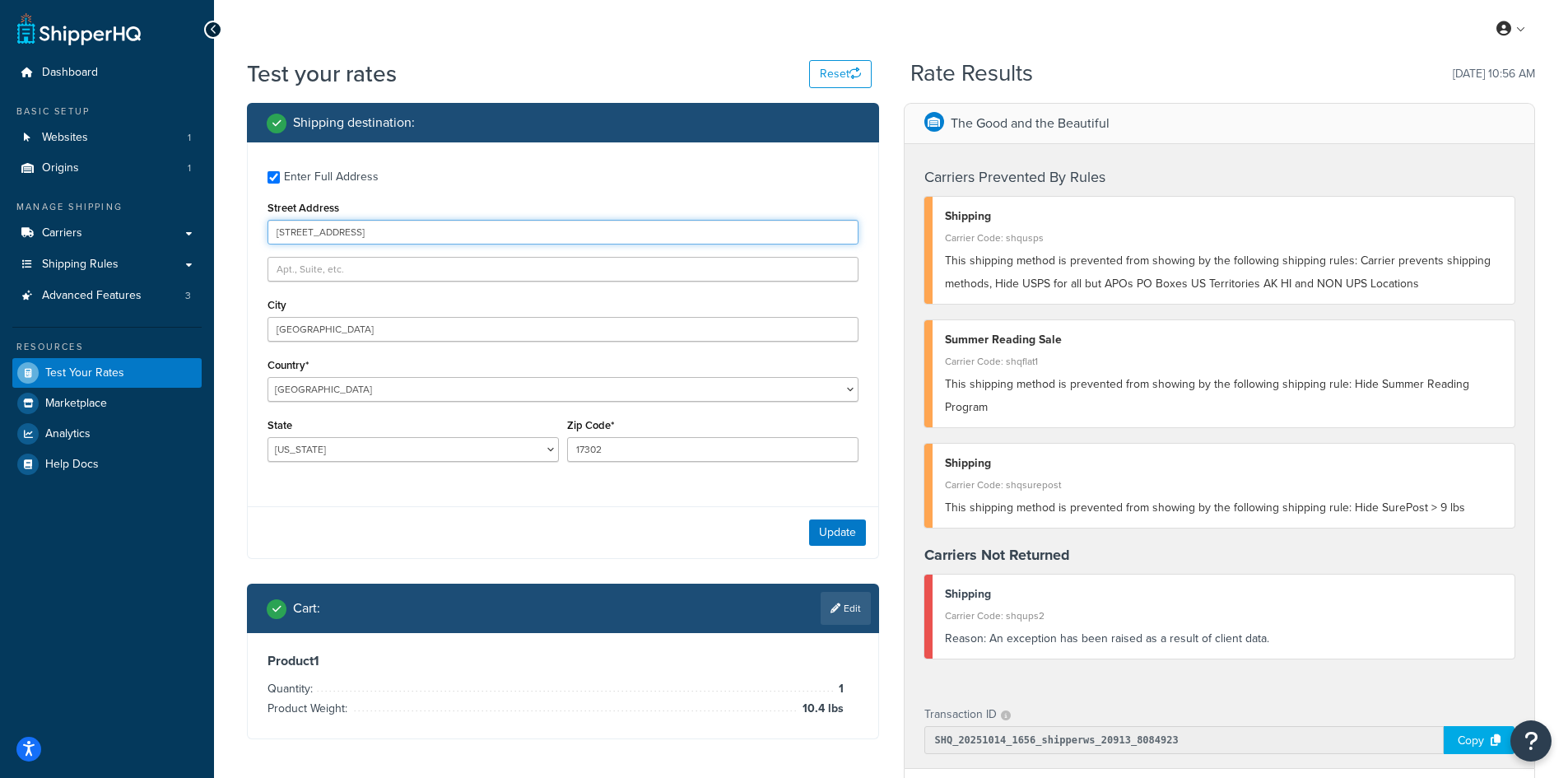
drag, startPoint x: 423, startPoint y: 227, endPoint x: 248, endPoint y: 220, distance: 175.1
click at [248, 220] on div "Enter Full Address Street Address [STREET_ADDRESS] [GEOGRAPHIC_DATA] [GEOGRAPHI…" at bounding box center [562, 319] width 630 height 352
paste input "[STREET_ADDRESS]"
type input "[STREET_ADDRESS]"
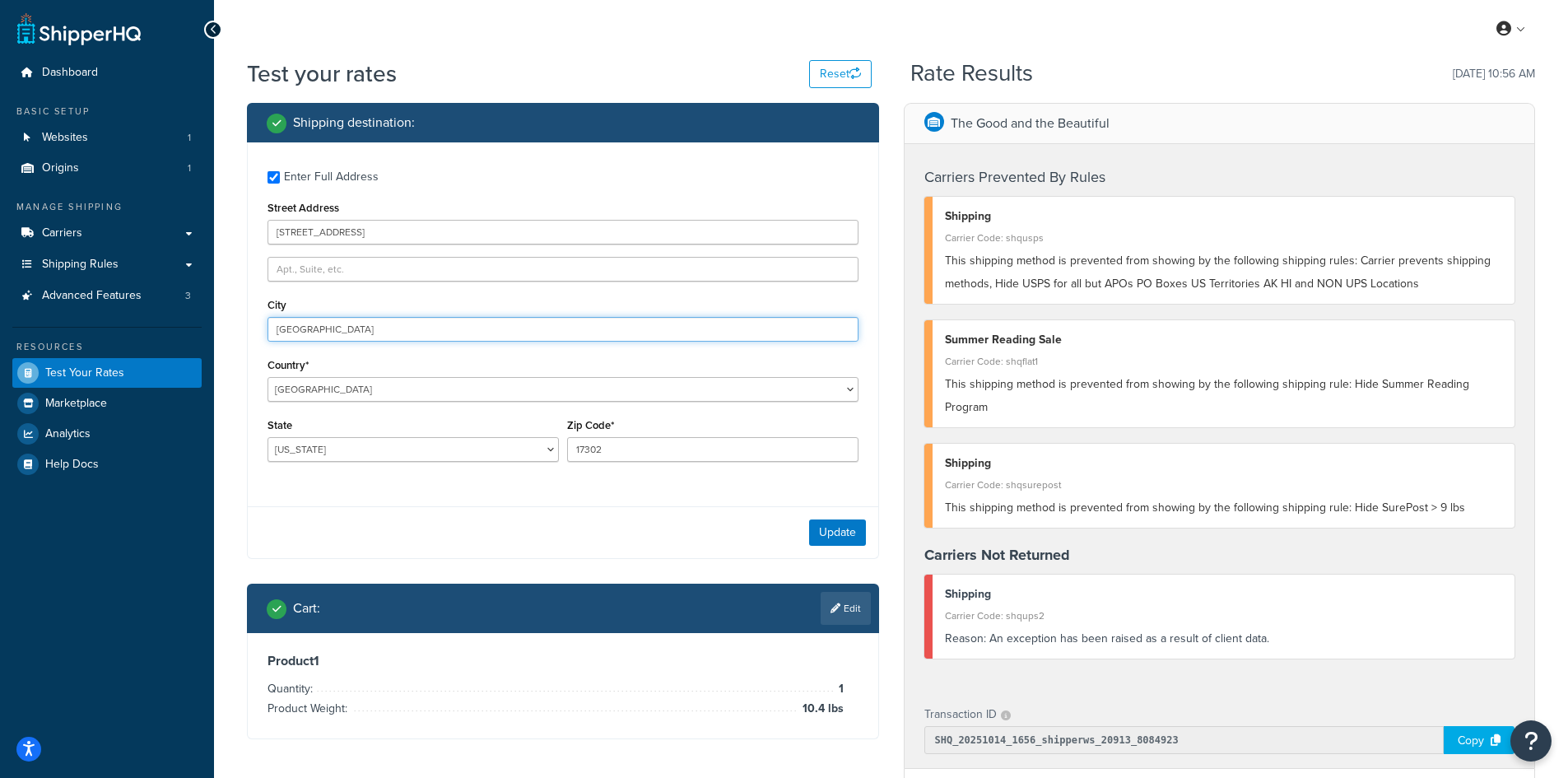
drag, startPoint x: 338, startPoint y: 335, endPoint x: 247, endPoint y: 326, distance: 91.4
click at [247, 326] on div "Enter Full Address Street Address [STREET_ADDRESS] [GEOGRAPHIC_DATA] [GEOGRAPHI…" at bounding box center [562, 351] width 632 height 417
paste input "Yukon"
type input "Yukon"
select select "OK"
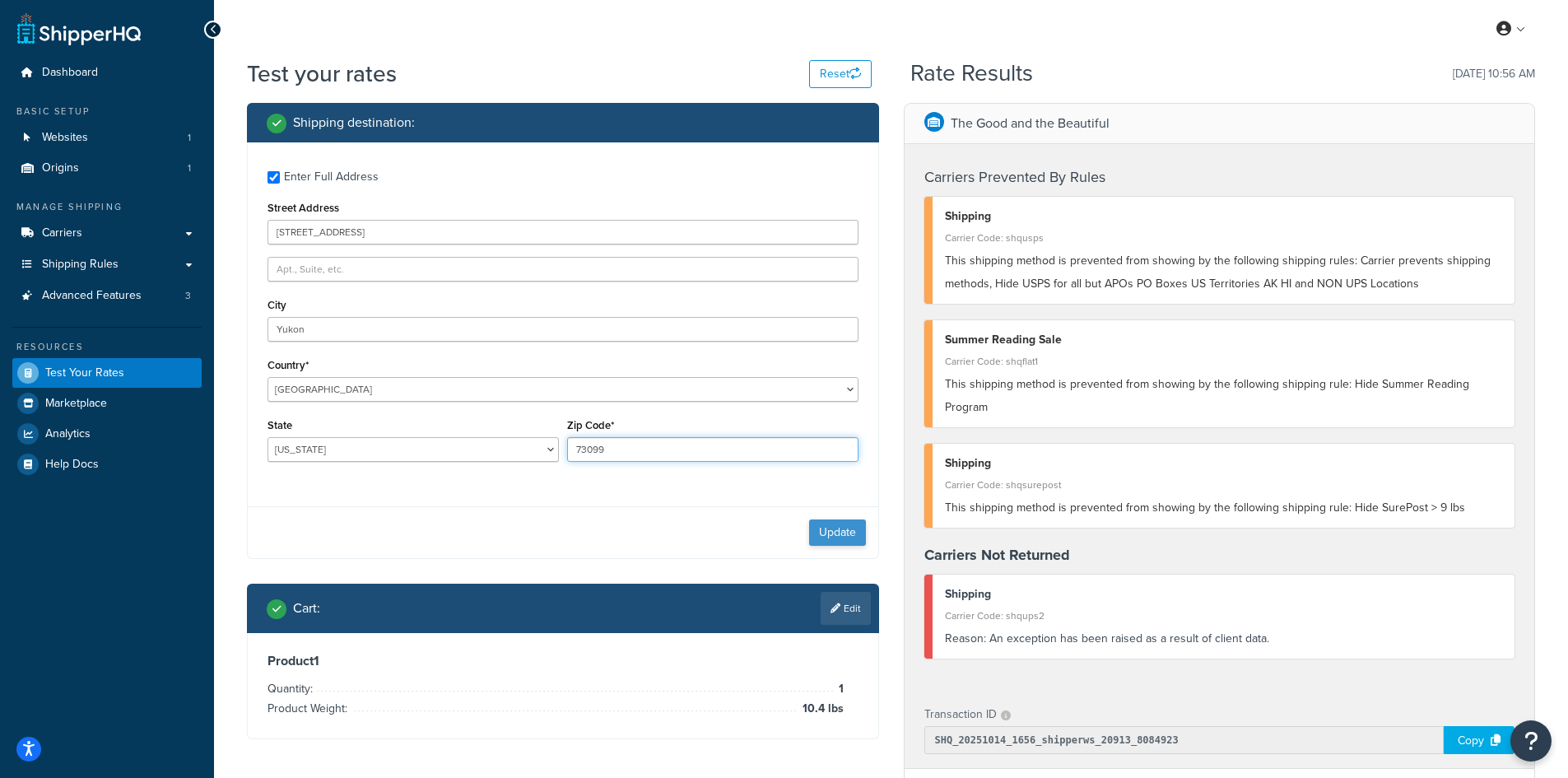
type input "73099"
click at [845, 536] on button "Update" at bounding box center [837, 532] width 57 height 26
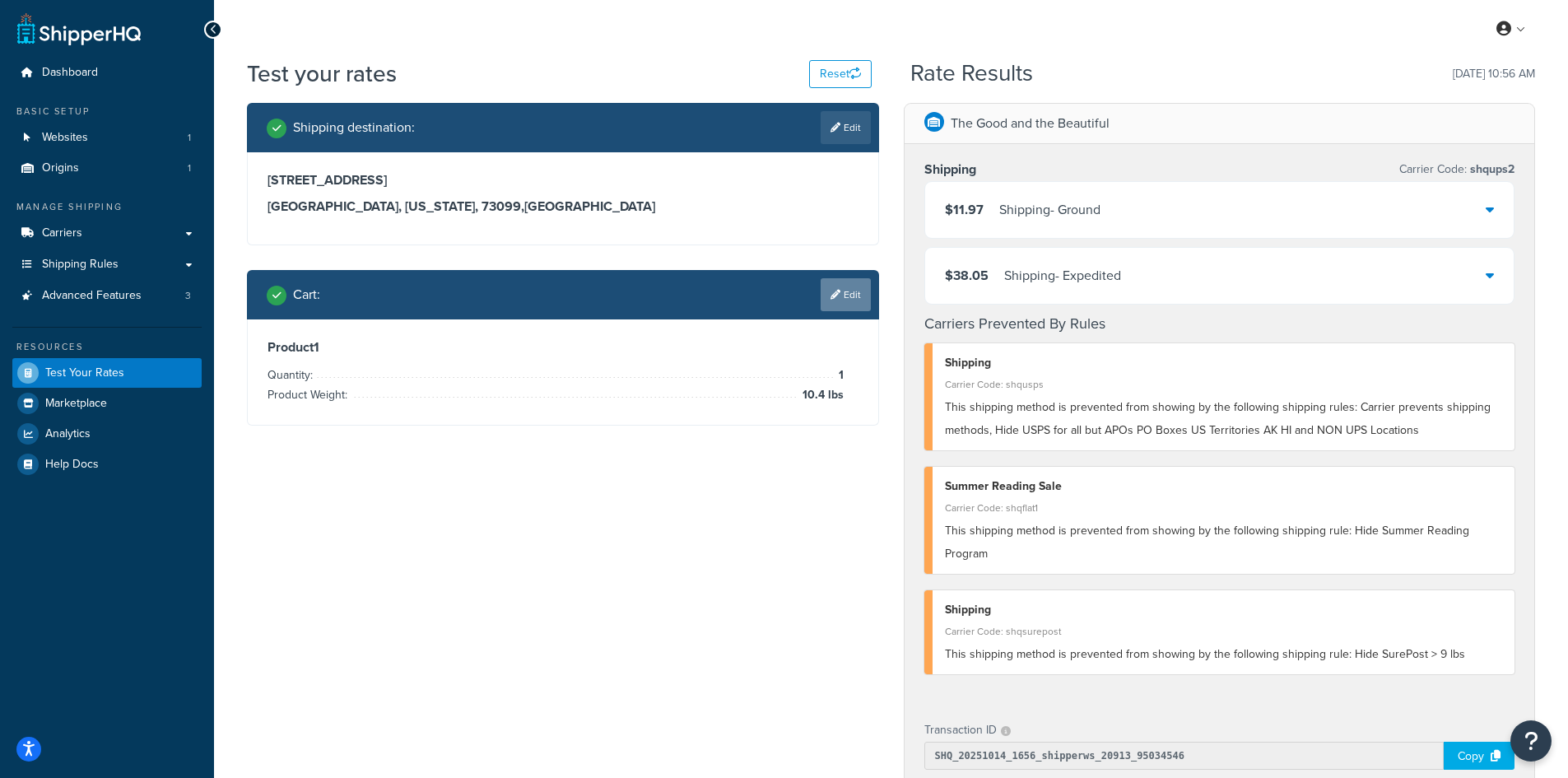
click at [839, 284] on link "Edit" at bounding box center [845, 294] width 50 height 33
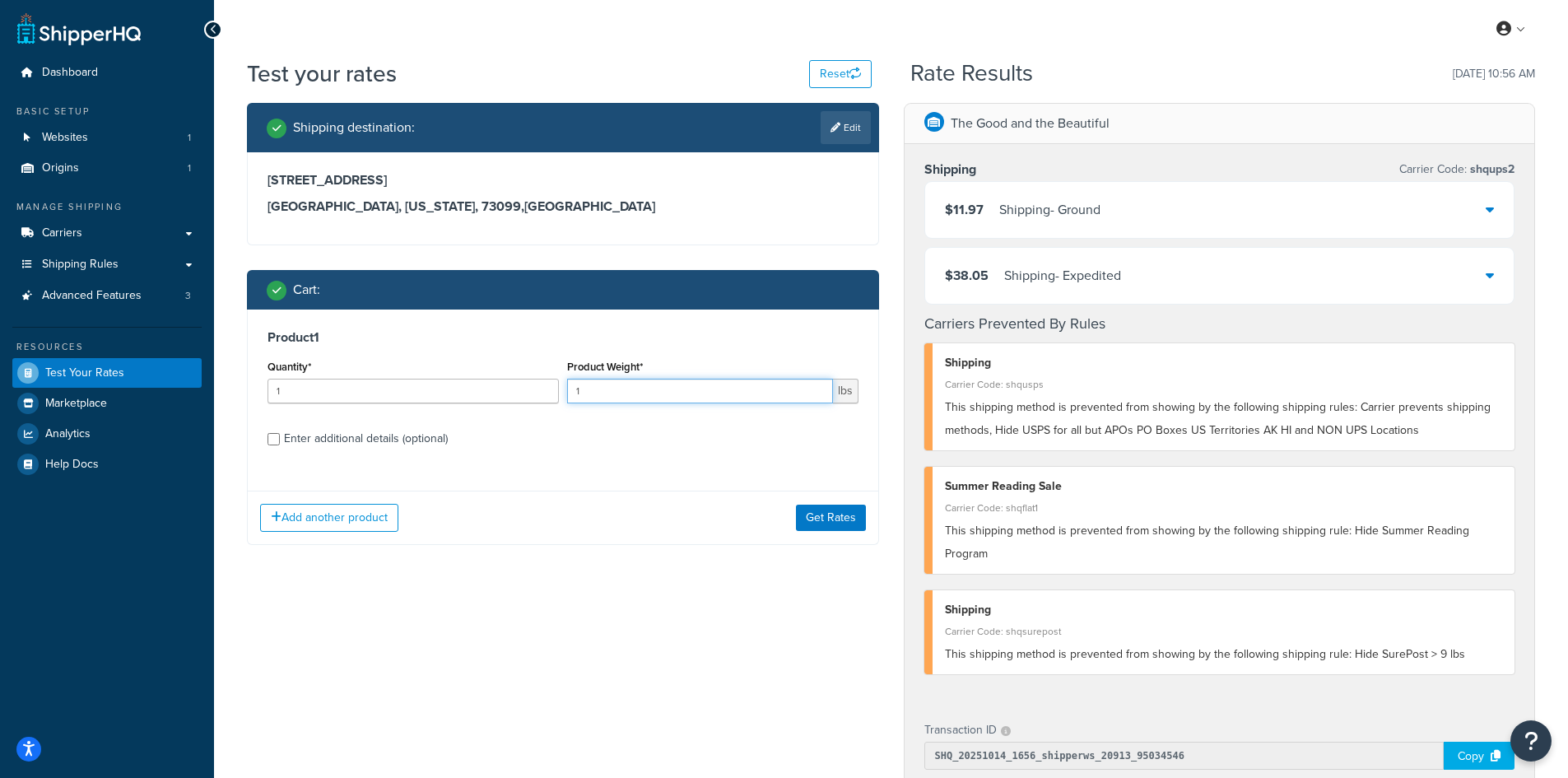
drag, startPoint x: 593, startPoint y: 391, endPoint x: 552, endPoint y: 386, distance: 41.3
click at [552, 386] on div "Quantity* 1 Product Weight* 1 lbs" at bounding box center [563, 386] width 599 height 61
type input "4"
click at [832, 521] on button "Get Rates" at bounding box center [831, 518] width 70 height 26
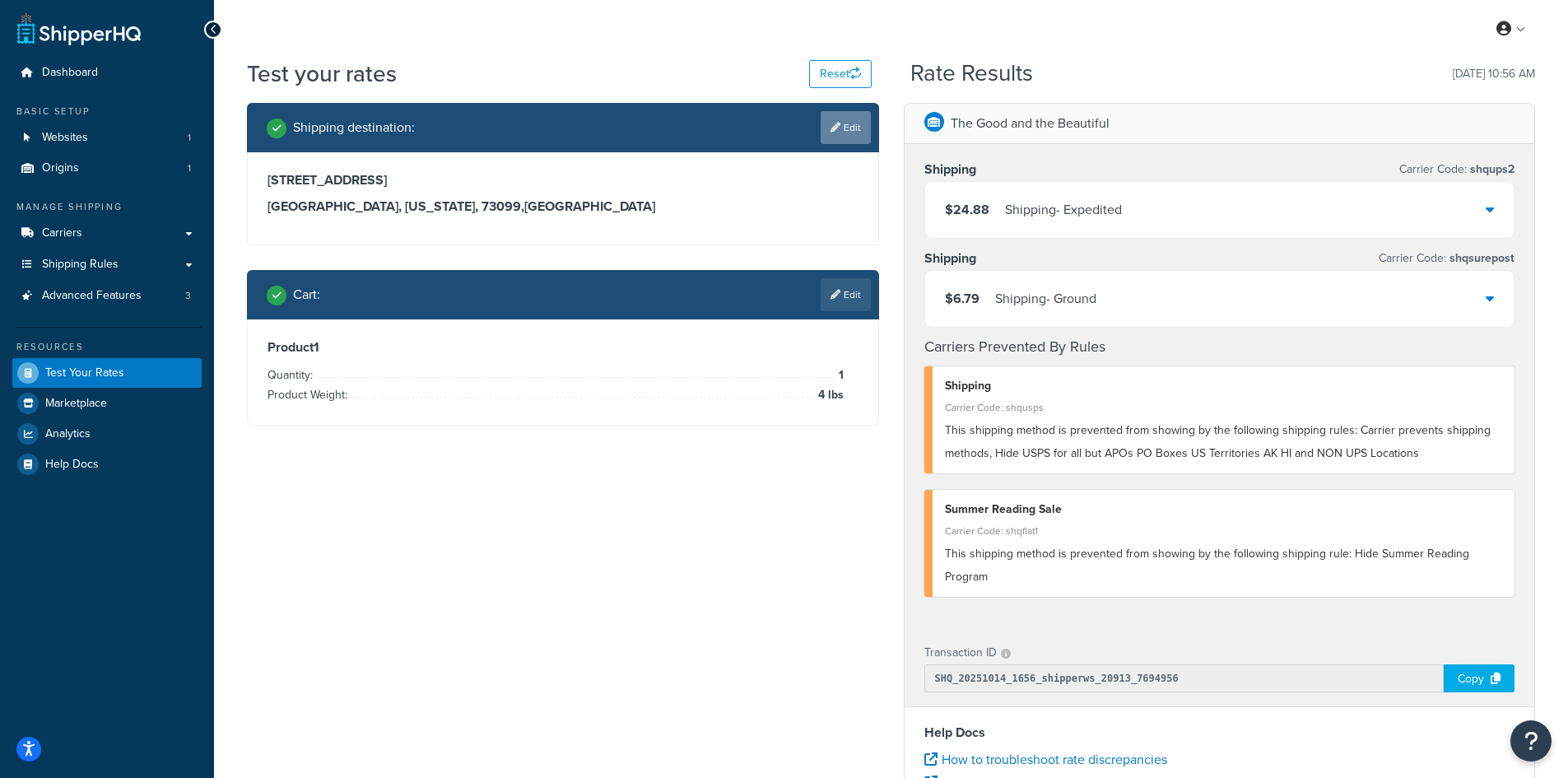
click at [821, 120] on link "Edit" at bounding box center [845, 128] width 50 height 33
select select "OK"
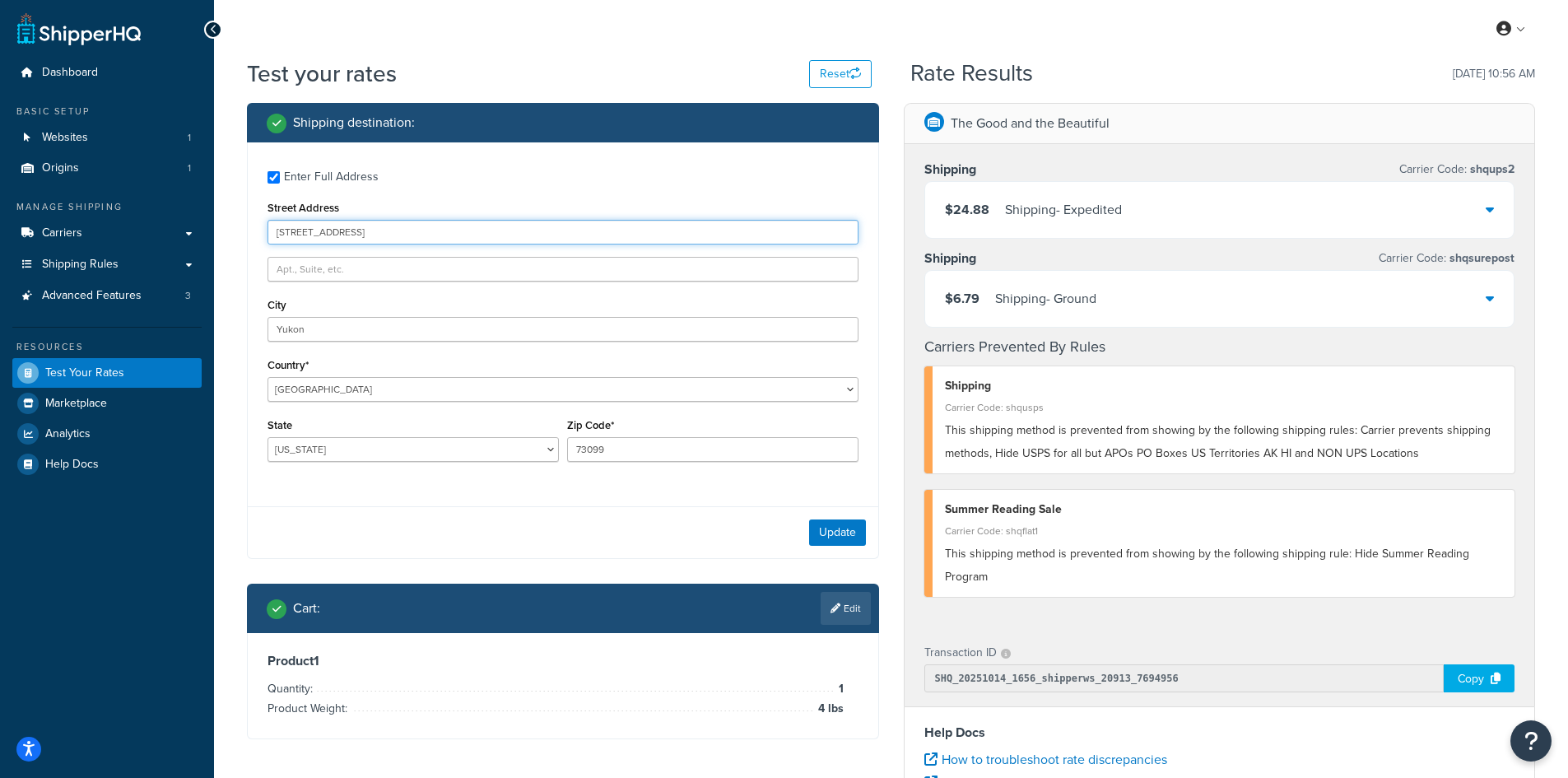
drag, startPoint x: 391, startPoint y: 236, endPoint x: 245, endPoint y: 233, distance: 146.0
click at [245, 233] on div "Shipping destination : Enter Full Address Street Address [STREET_ADDRESS] [GEOG…" at bounding box center [562, 433] width 657 height 661
paste input "3668 W 558 N"
type input "3668 W 558 N"
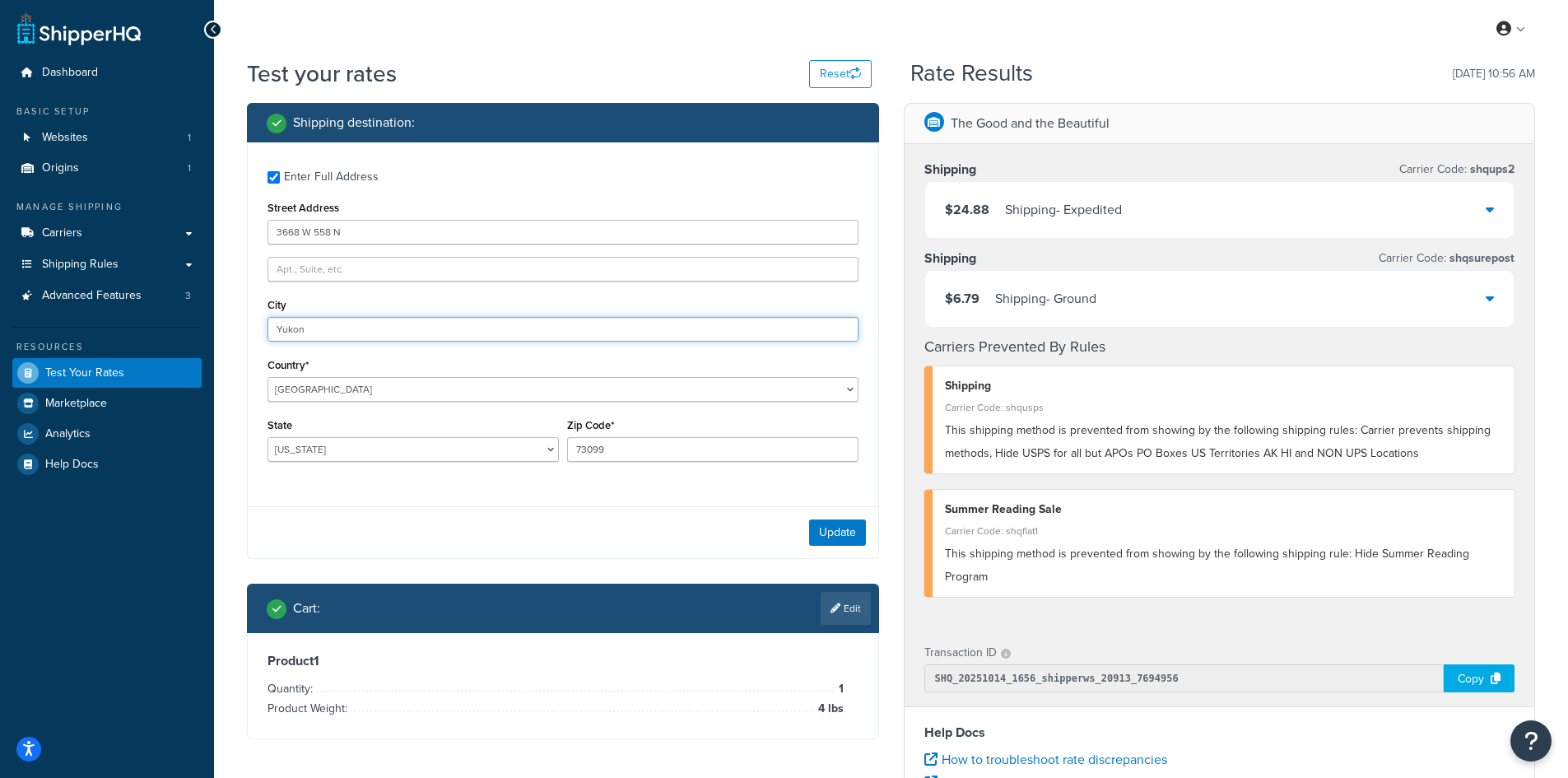
drag, startPoint x: 324, startPoint y: 329, endPoint x: 188, endPoint y: 324, distance: 136.1
click at [188, 324] on div "Dashboard Basic Setup Websites 1 Origins 1 Manage Shipping Carriers Carriers Al…" at bounding box center [784, 600] width 1568 height 1201
paste input "HUNTINGTON"
type input "HUNTINGTON"
select select "IN"
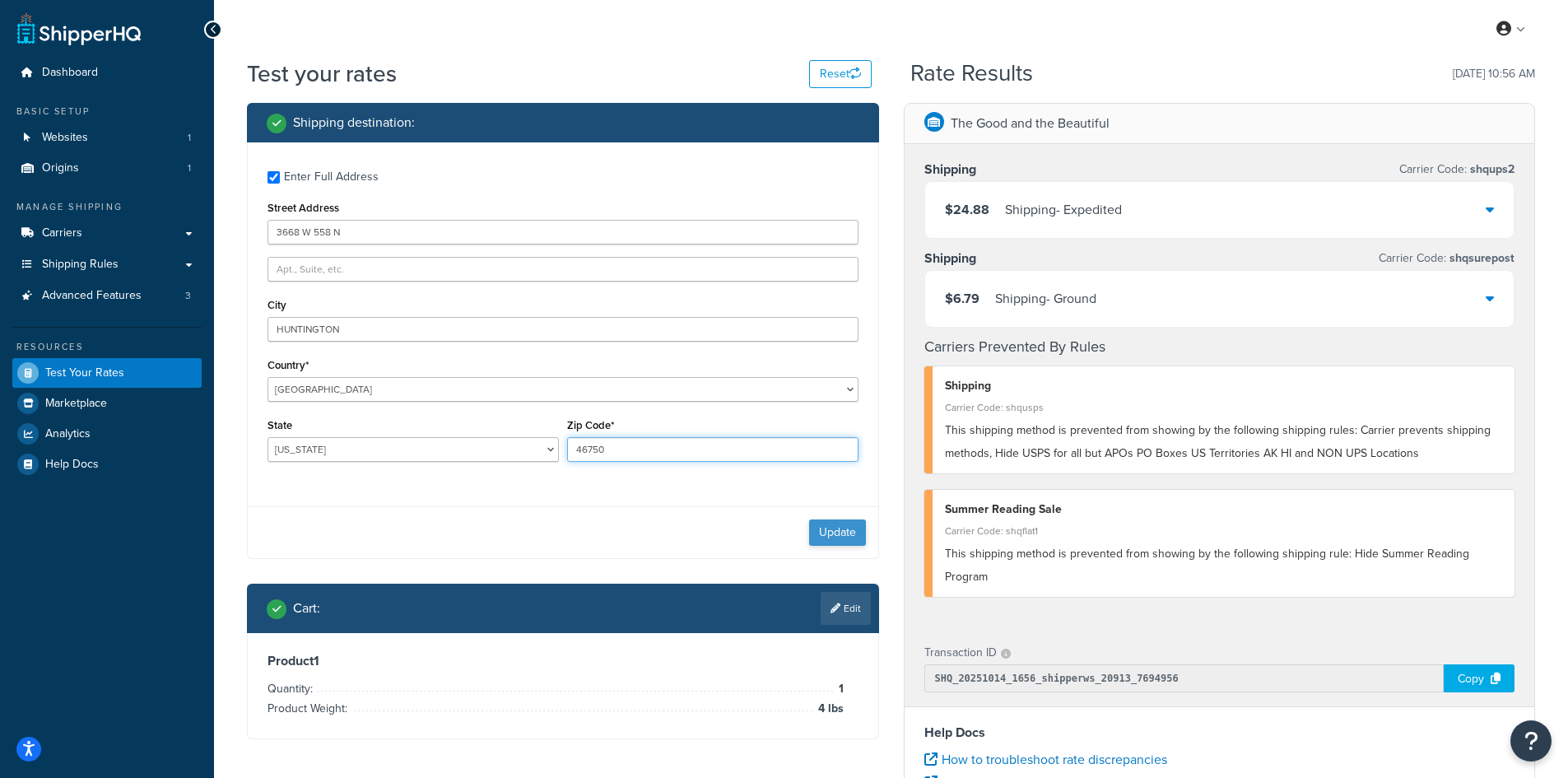
type input "46750"
click at [830, 531] on button "Update" at bounding box center [837, 532] width 57 height 26
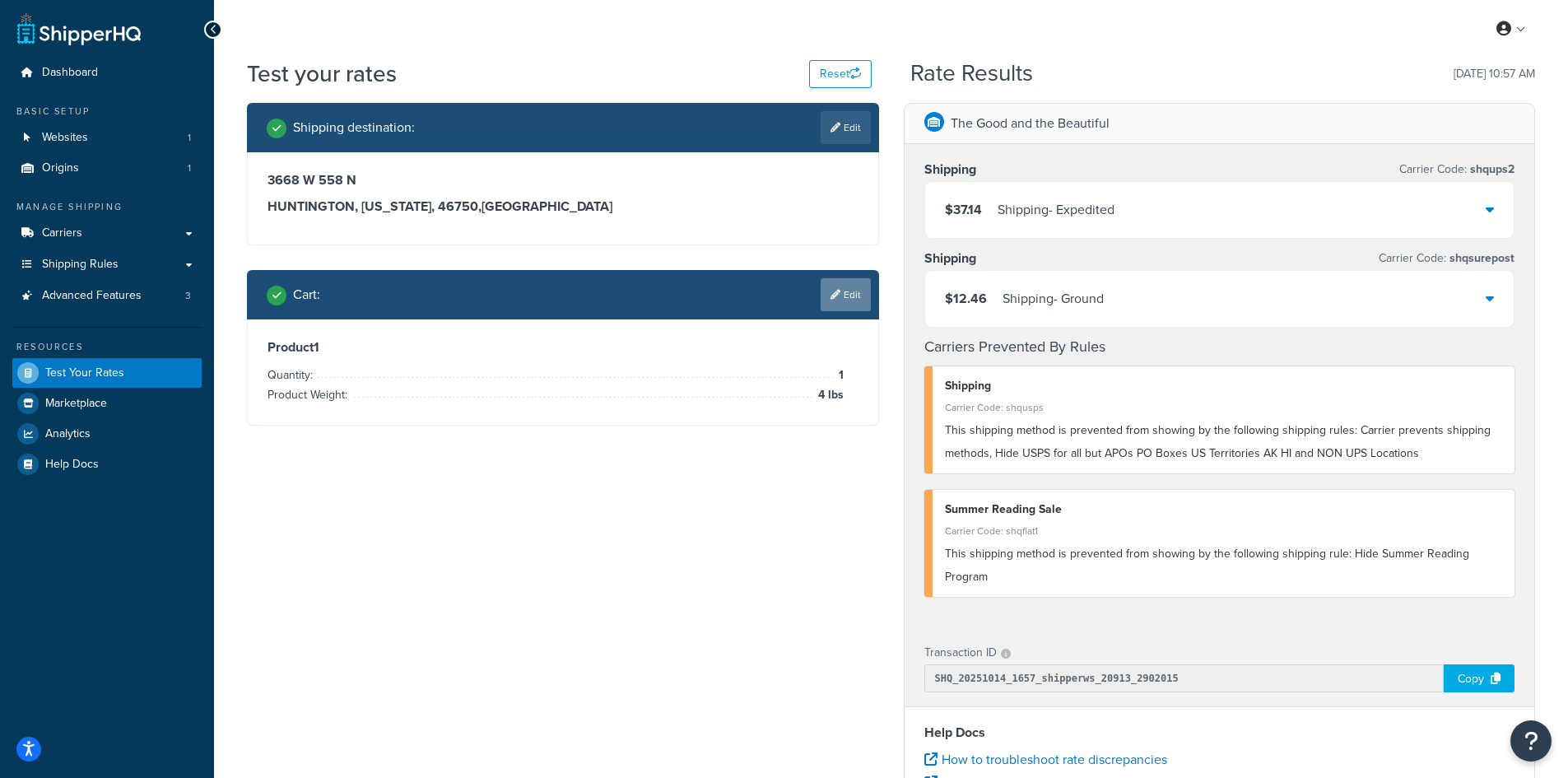
click at [848, 292] on link "Edit" at bounding box center [845, 294] width 50 height 33
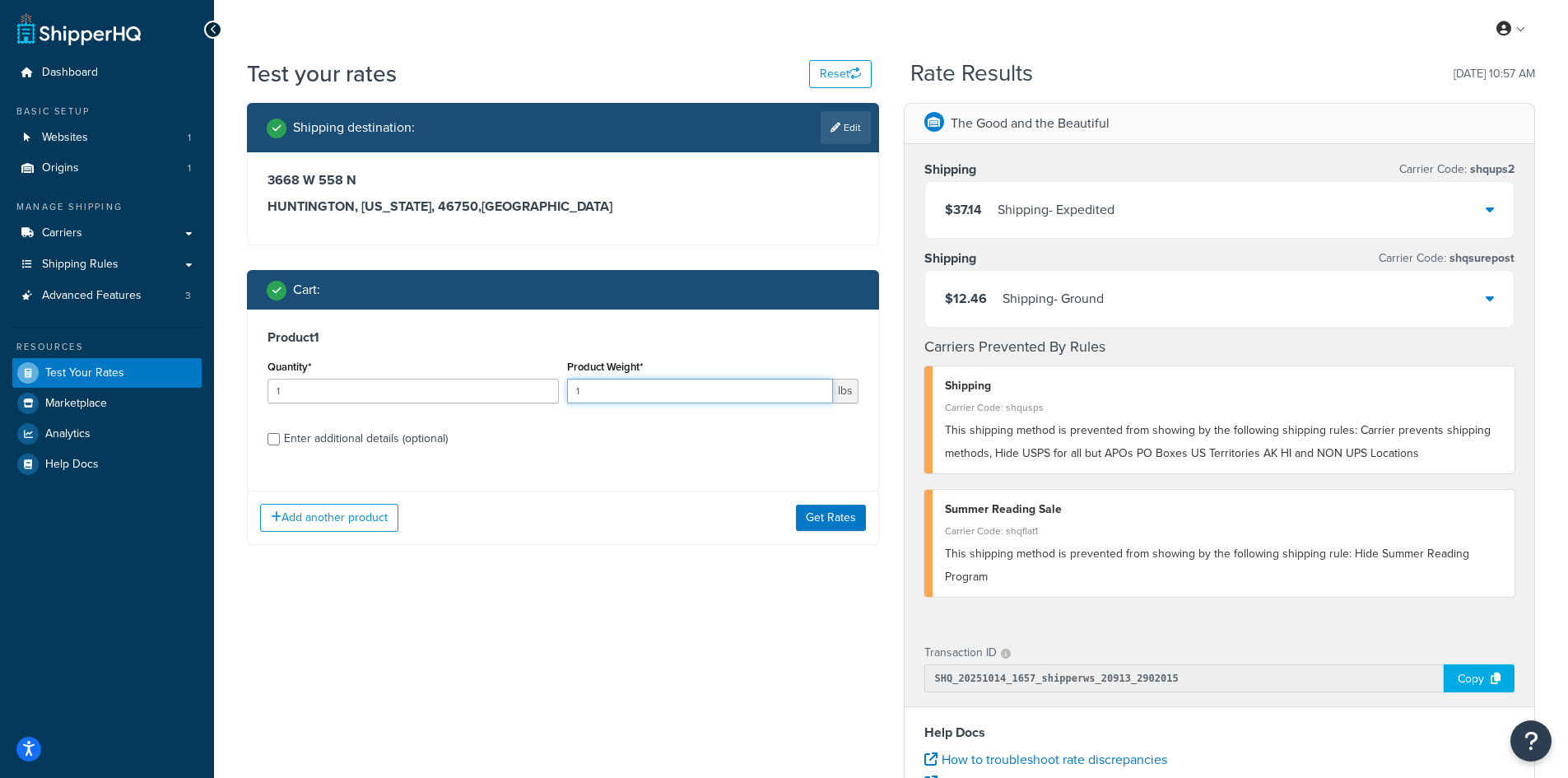
click at [549, 389] on div "Quantity* 1 Product Weight* 1 lbs" at bounding box center [563, 386] width 599 height 61
type input "9.8"
click at [838, 517] on button "Get Rates" at bounding box center [831, 518] width 70 height 26
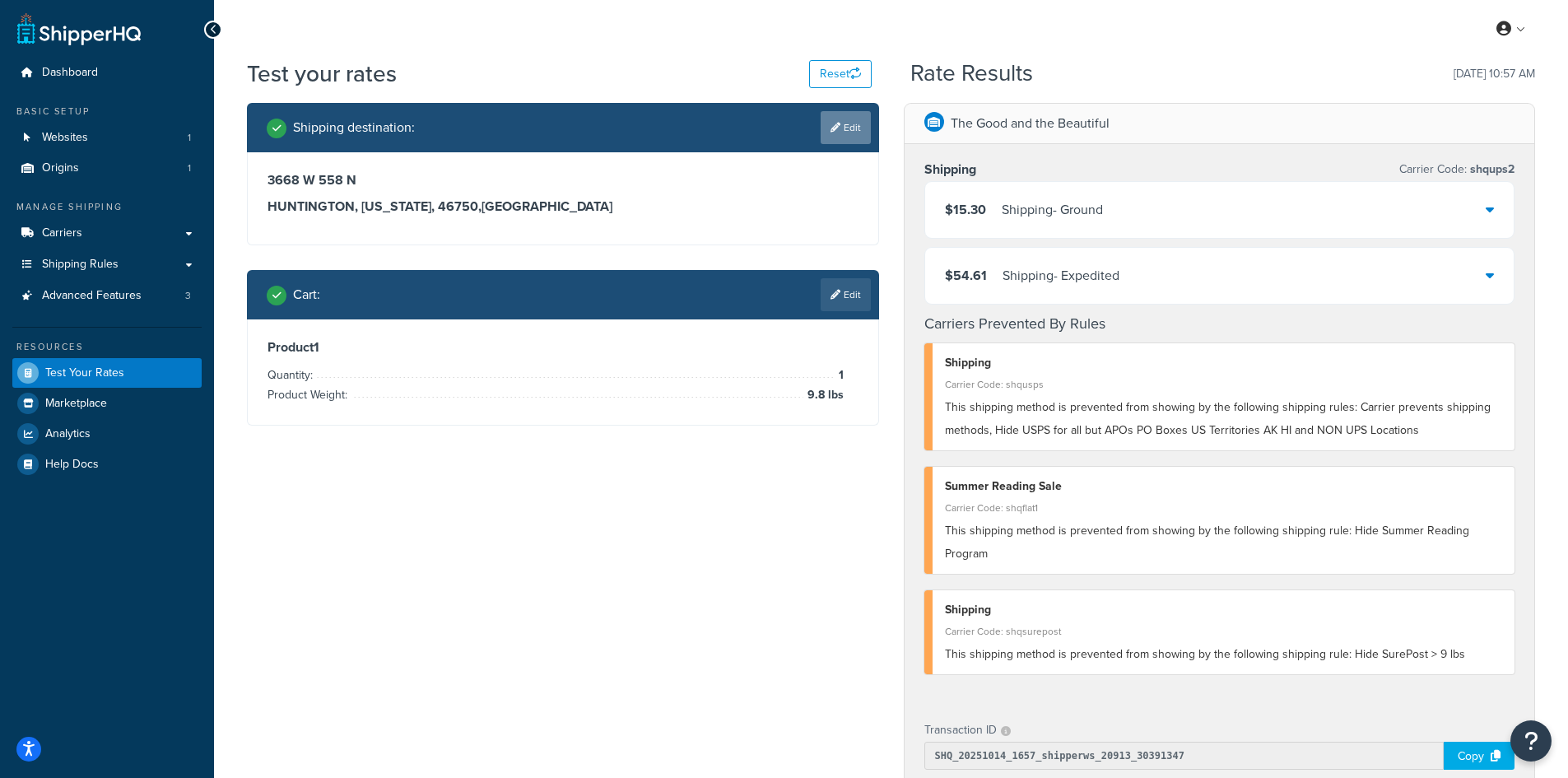
click at [849, 123] on link "Edit" at bounding box center [845, 128] width 50 height 33
select select "IN"
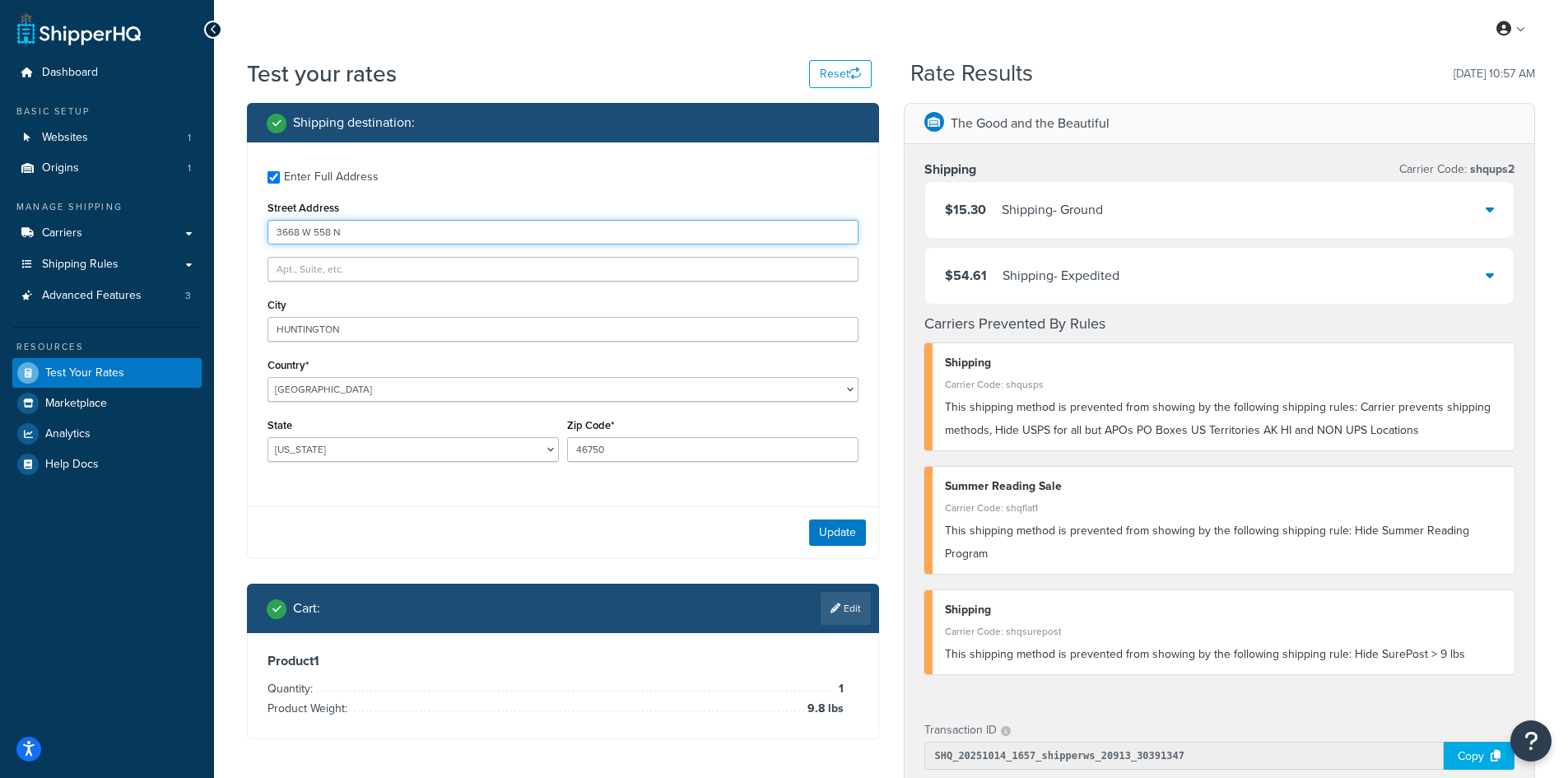
drag, startPoint x: 430, startPoint y: 233, endPoint x: 124, endPoint y: 216, distance: 306.5
click at [124, 216] on div "Dashboard Basic Setup Websites 1 Origins 1 Manage Shipping Carriers Carriers Al…" at bounding box center [784, 639] width 1568 height 1278
paste input "[STREET_ADDRESS]"
type input "[STREET_ADDRESS]"
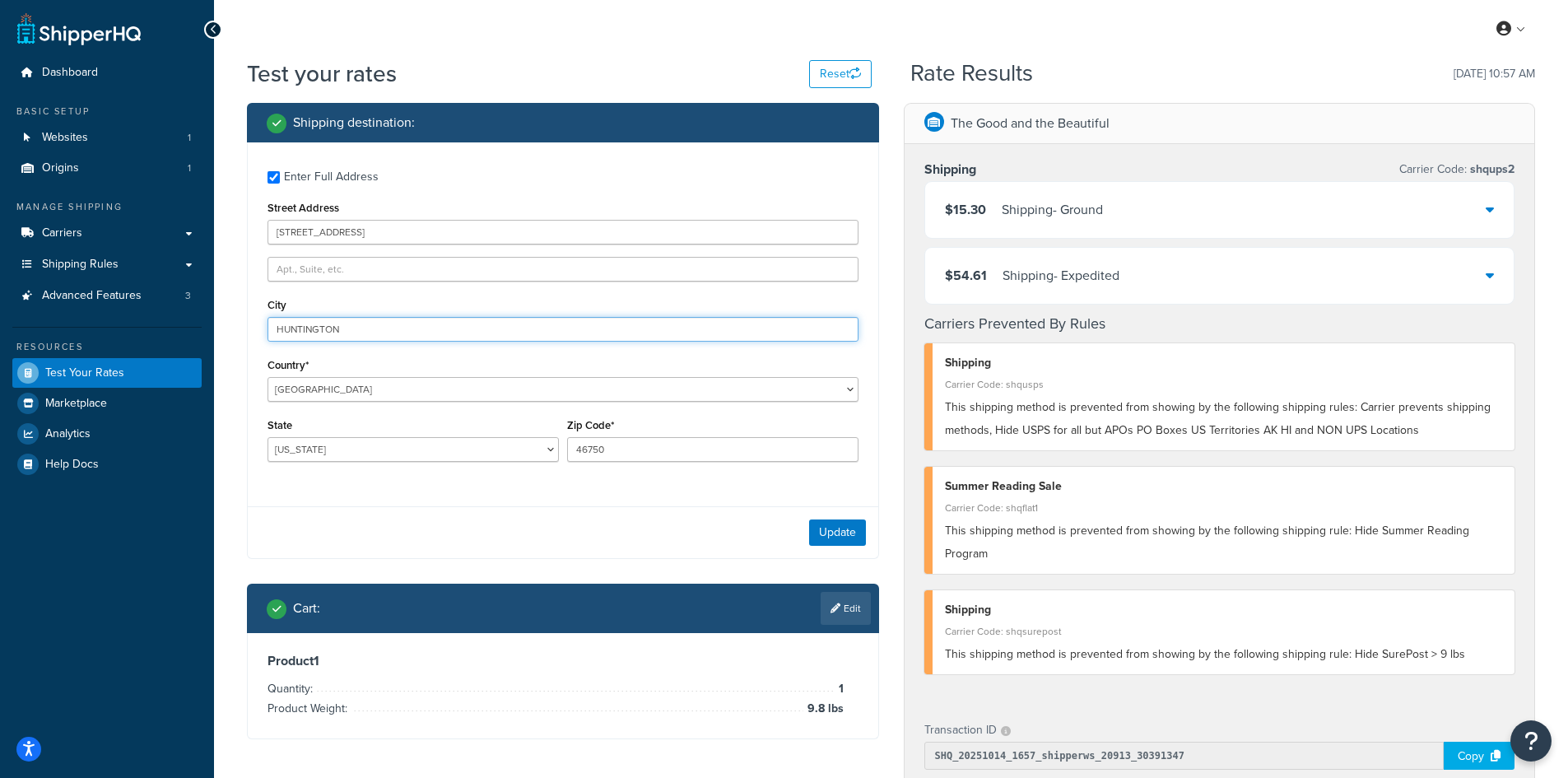
drag, startPoint x: 377, startPoint y: 321, endPoint x: 126, endPoint y: 317, distance: 251.0
click at [126, 317] on div "Dashboard Basic Setup Websites 1 Origins 1 Manage Shipping Carriers Carriers Al…" at bounding box center [784, 639] width 1568 height 1278
paste input "Effingham"
type input "Effingham"
select select "IL"
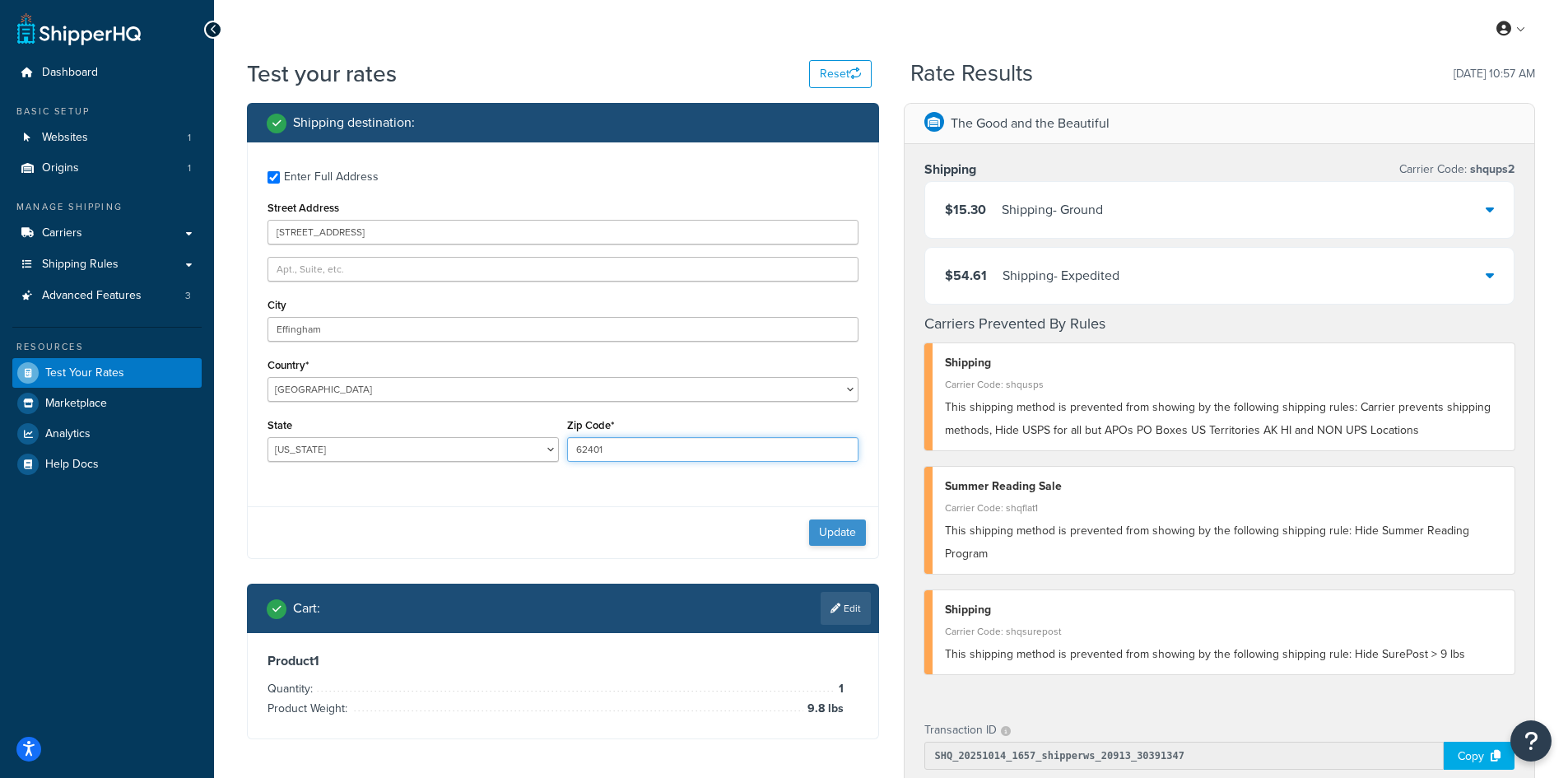
type input "62401"
click at [824, 537] on button "Update" at bounding box center [837, 532] width 57 height 26
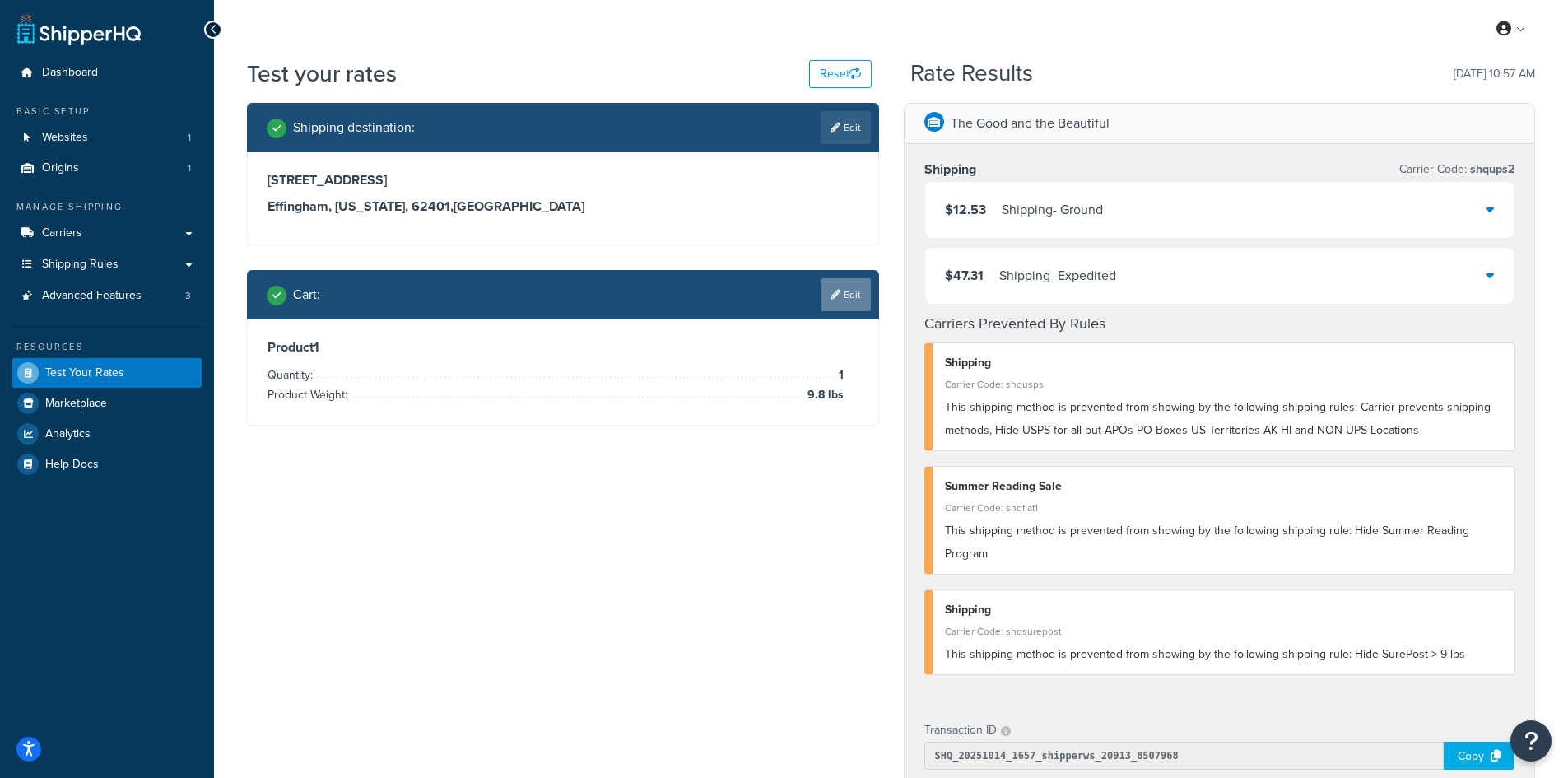
click at [841, 297] on link "Edit" at bounding box center [845, 294] width 50 height 33
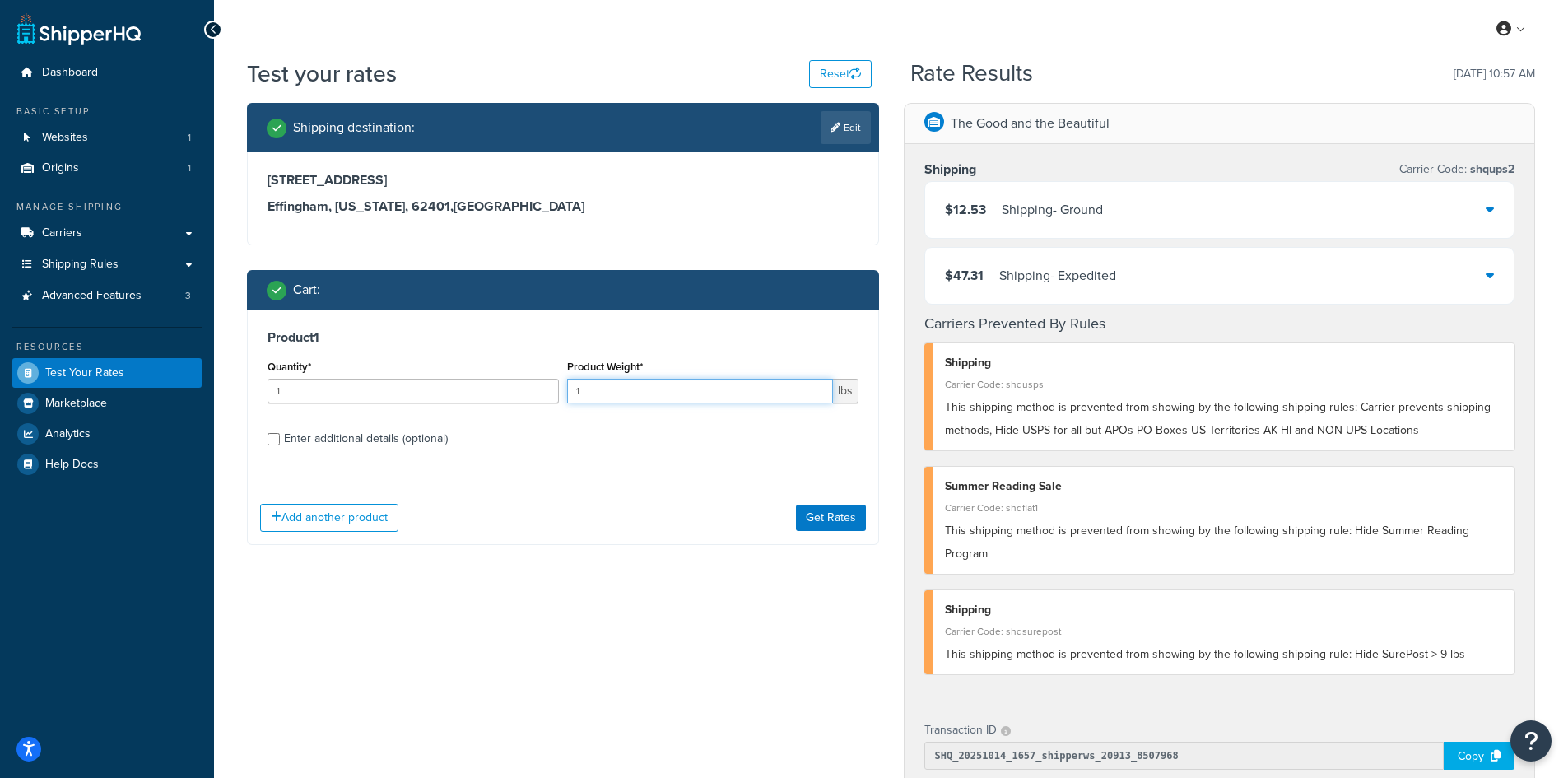
drag, startPoint x: 596, startPoint y: 394, endPoint x: 563, endPoint y: 388, distance: 33.5
click at [563, 388] on div "Product Weight* 1 lbs" at bounding box center [713, 386] width 300 height 61
type input "5.1"
click at [818, 512] on button "Get Rates" at bounding box center [831, 518] width 70 height 26
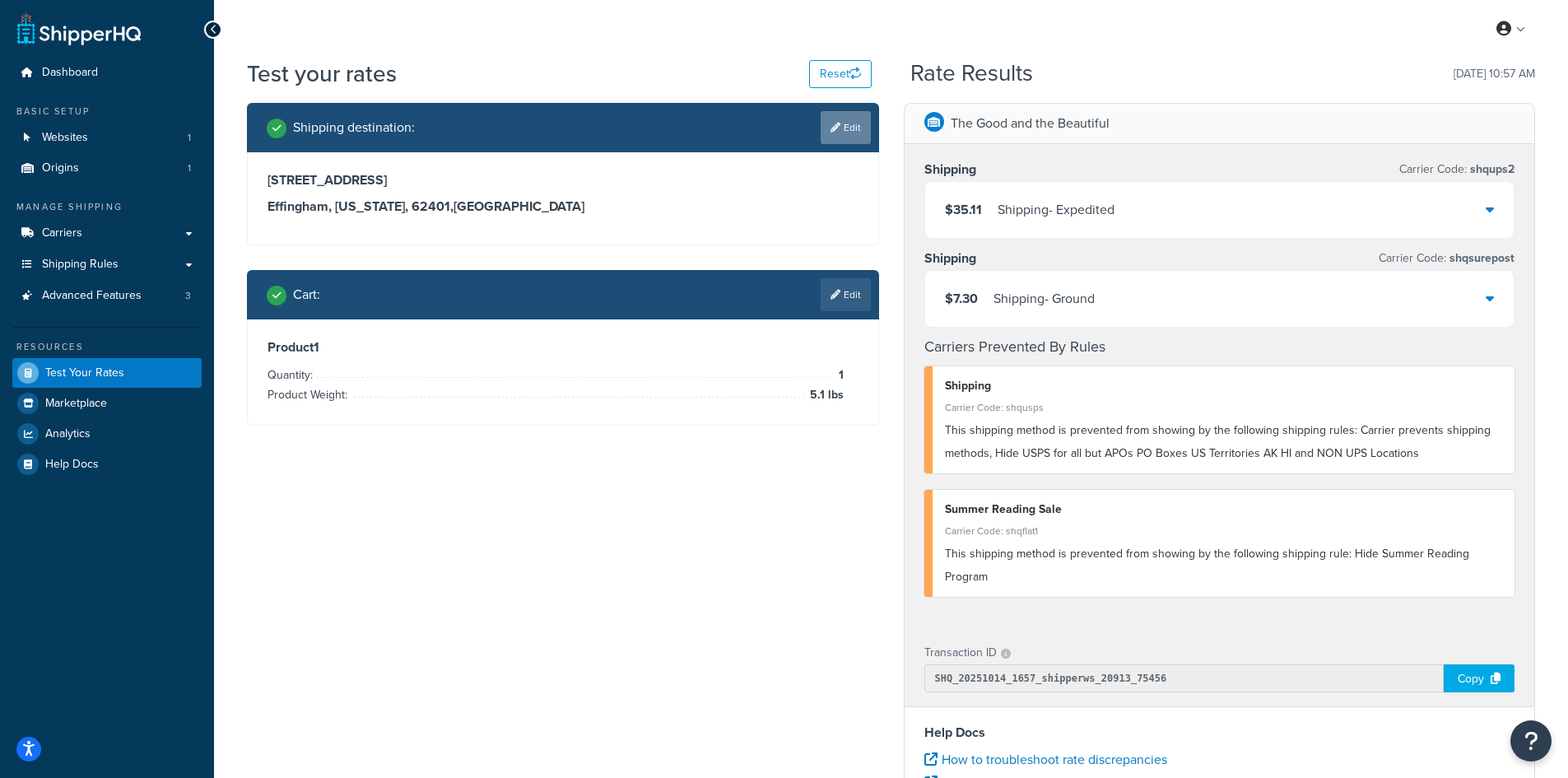
click at [856, 121] on link "Edit" at bounding box center [845, 128] width 50 height 33
select select "IL"
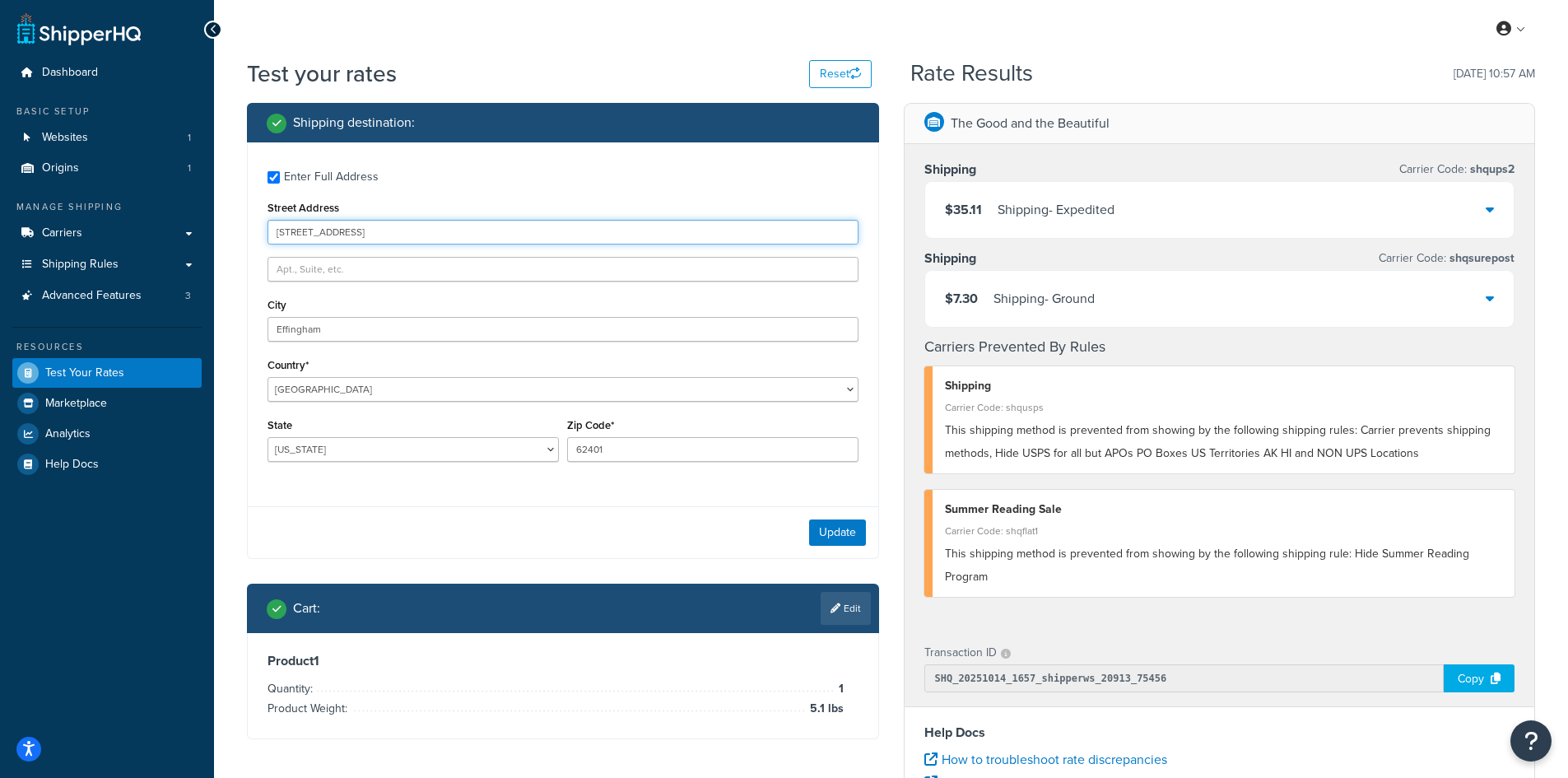
drag, startPoint x: 434, startPoint y: 232, endPoint x: 236, endPoint y: 231, distance: 198.0
click at [236, 231] on div "Shipping destination : Enter Full Address Street Address [STREET_ADDRESS] [GEOG…" at bounding box center [562, 433] width 657 height 661
paste input "109 Bachmans Trail"
type input "109 Bachmans Trail"
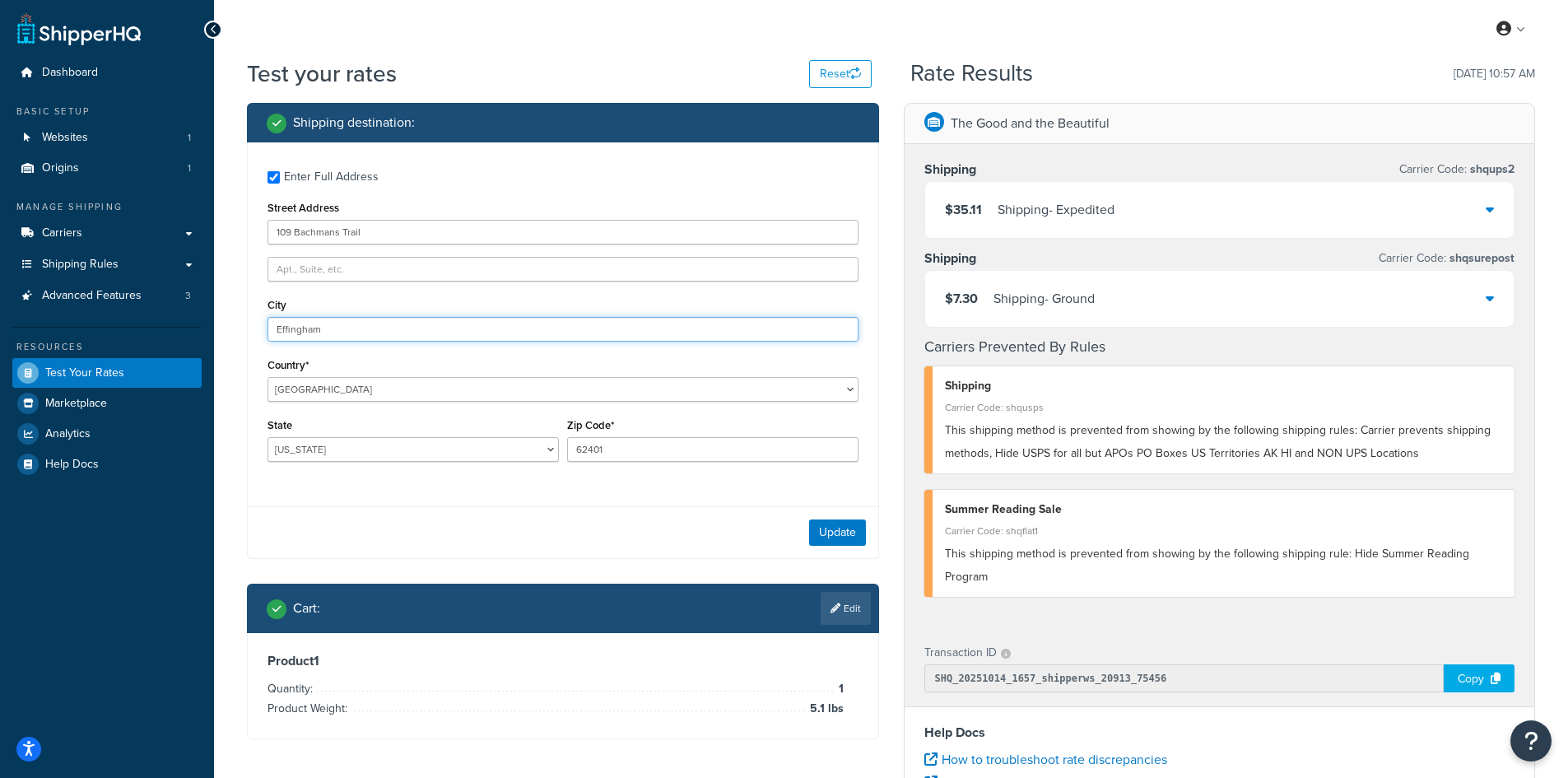
drag, startPoint x: 379, startPoint y: 325, endPoint x: 219, endPoint y: 319, distance: 160.1
click at [219, 319] on div "Test your rates Reset Rate Results [DATE] 10:57 AM Shipping destination : Enter…" at bounding box center [890, 609] width 1353 height 1102
paste input "[GEOGRAPHIC_DATA]"
type input "[GEOGRAPHIC_DATA]"
select select "NC"
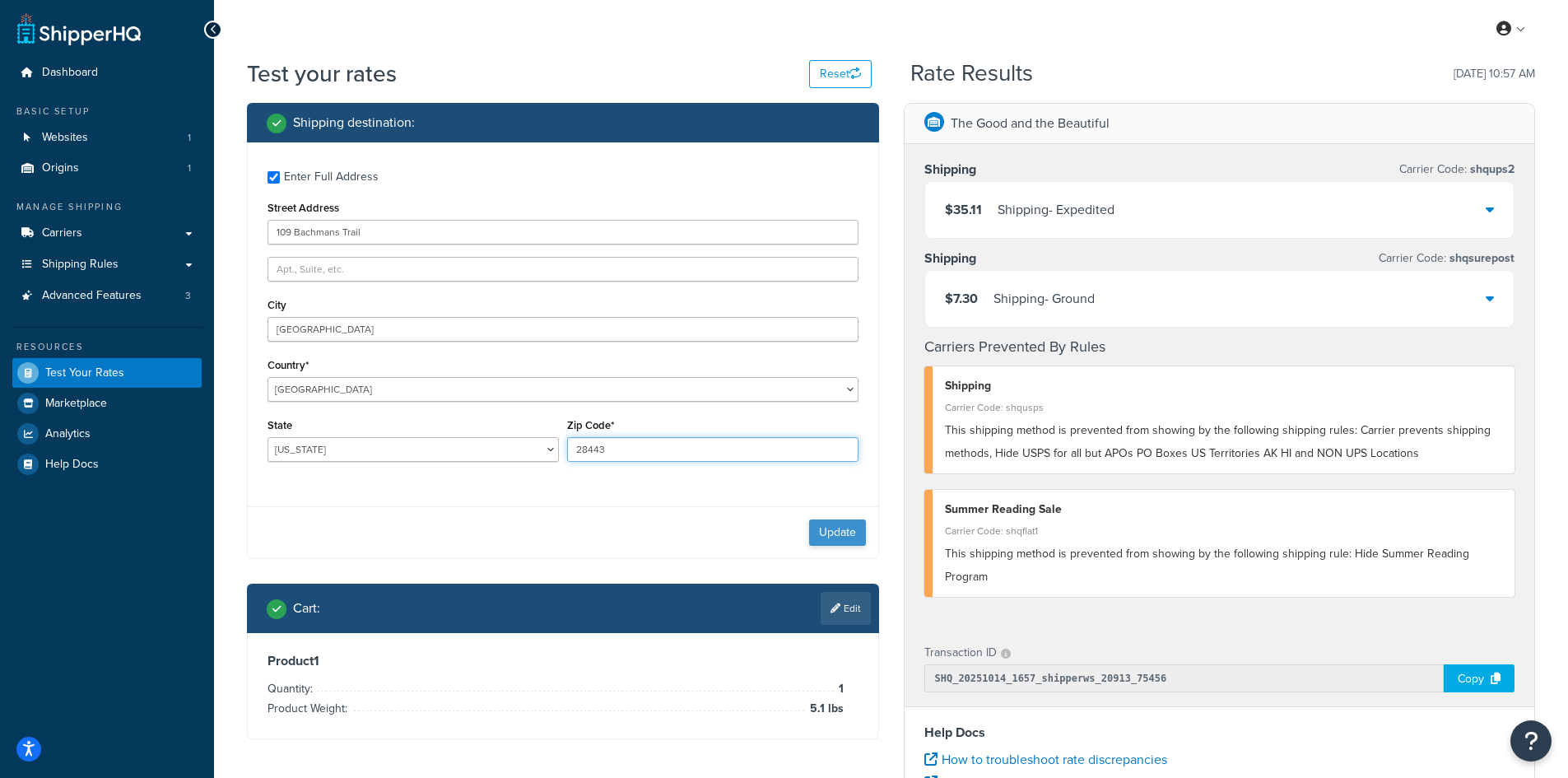
type input "28443"
click at [850, 532] on button "Update" at bounding box center [837, 532] width 57 height 26
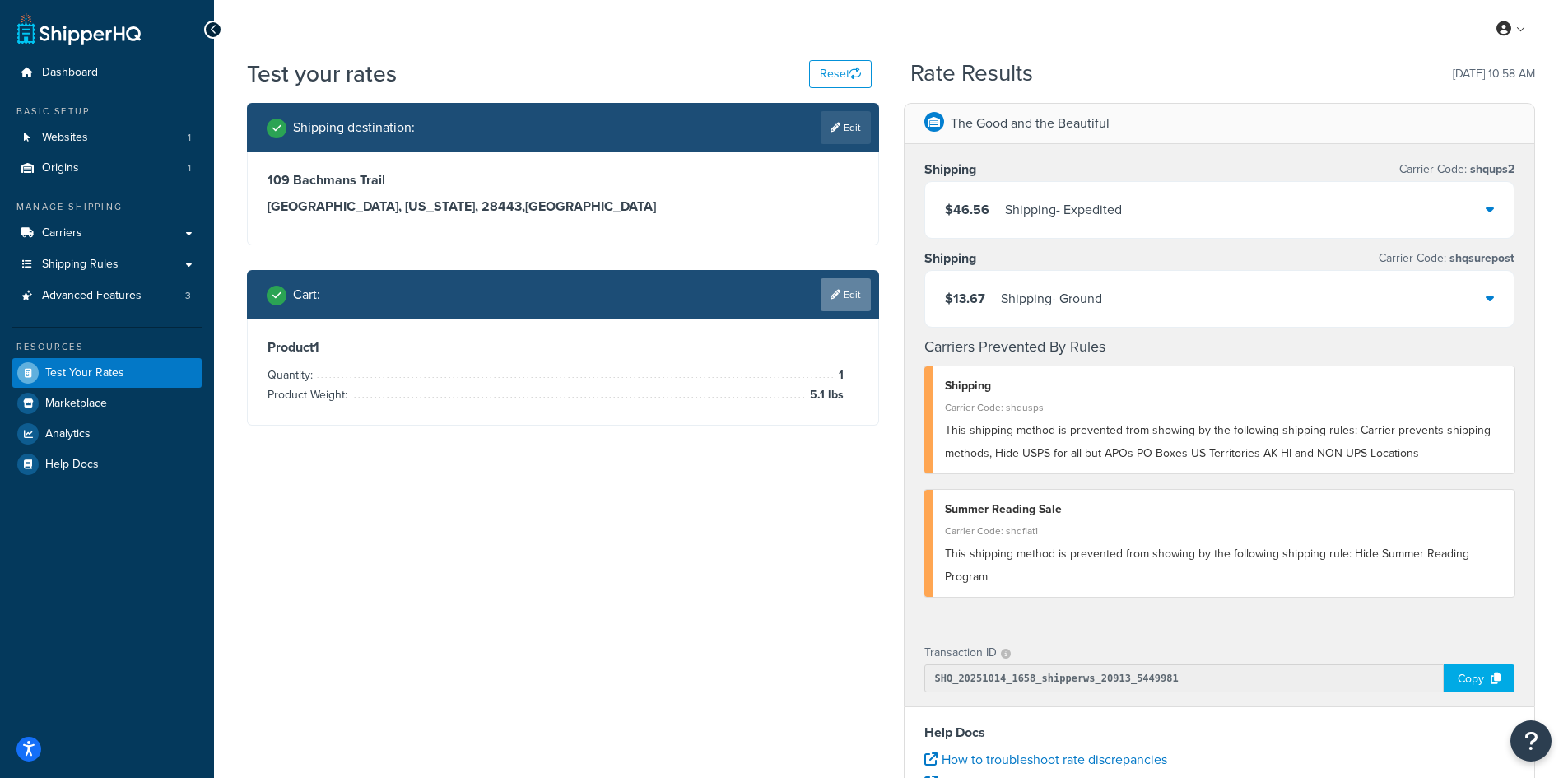
click at [843, 296] on link "Edit" at bounding box center [845, 294] width 50 height 33
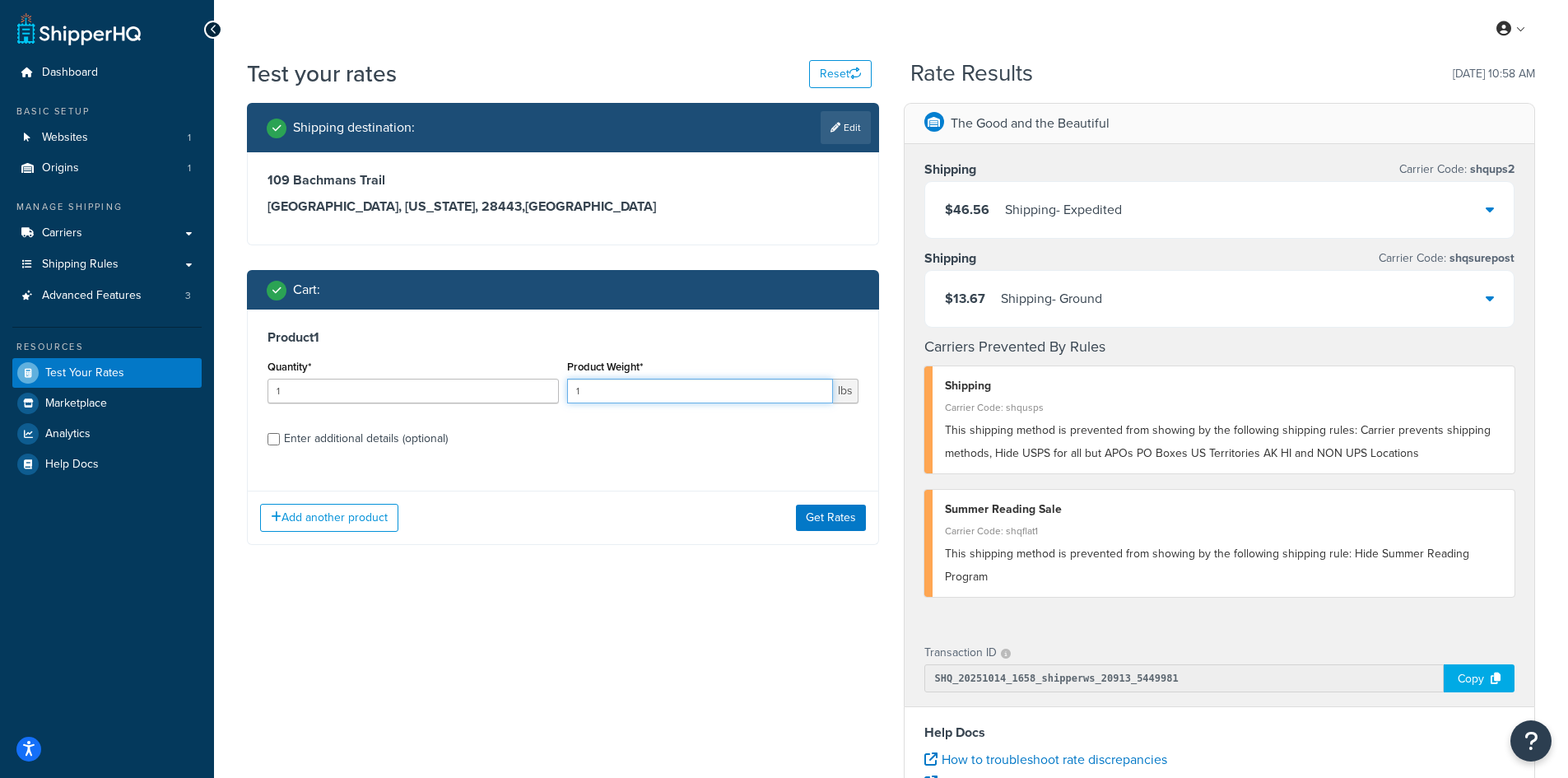
drag, startPoint x: 607, startPoint y: 392, endPoint x: 574, endPoint y: 389, distance: 33.1
click at [574, 389] on input "1" at bounding box center [699, 391] width 266 height 25
type input "6.7"
click at [843, 525] on button "Get Rates" at bounding box center [831, 518] width 70 height 26
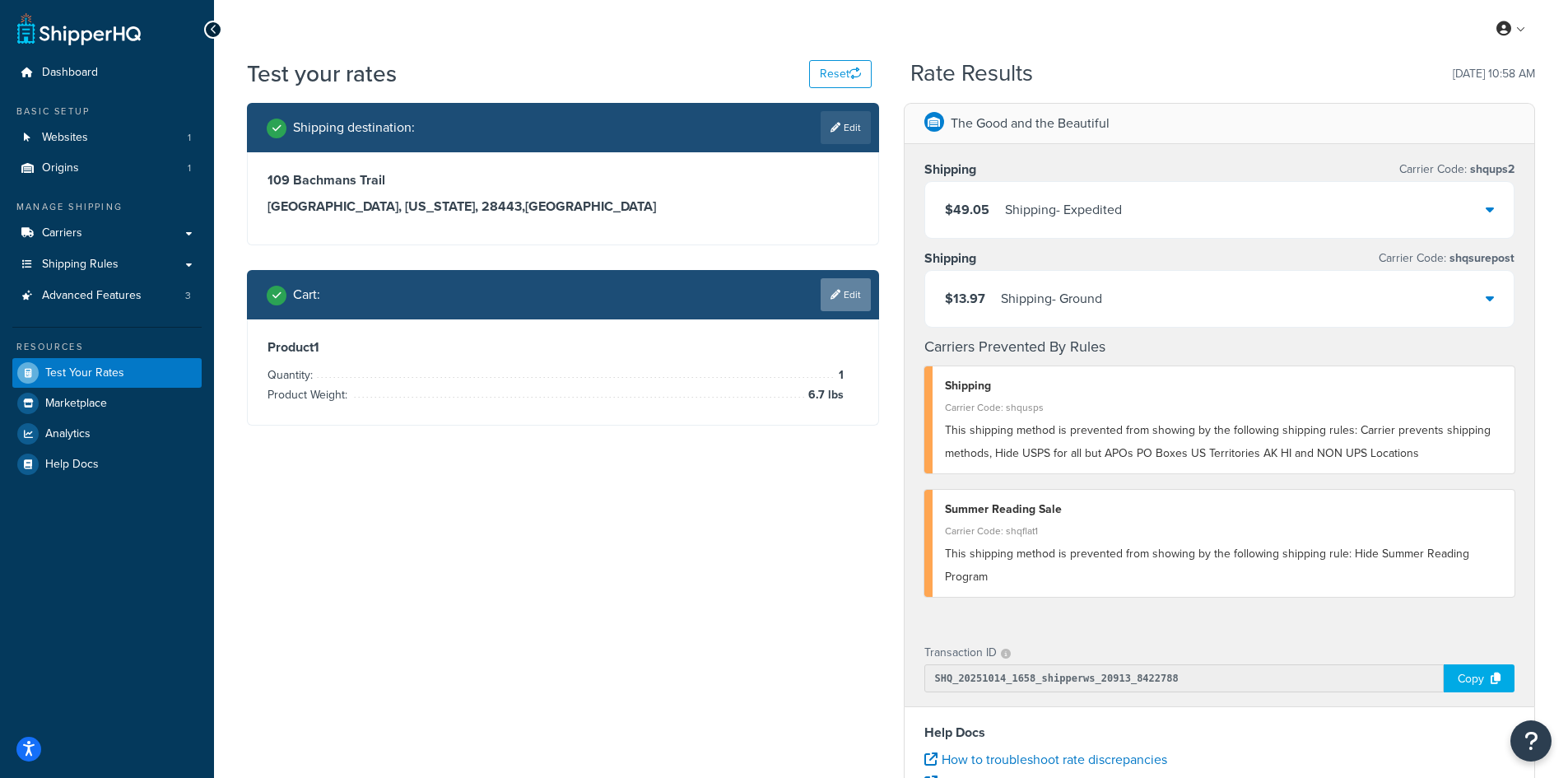
click at [853, 299] on link "Edit" at bounding box center [845, 294] width 50 height 33
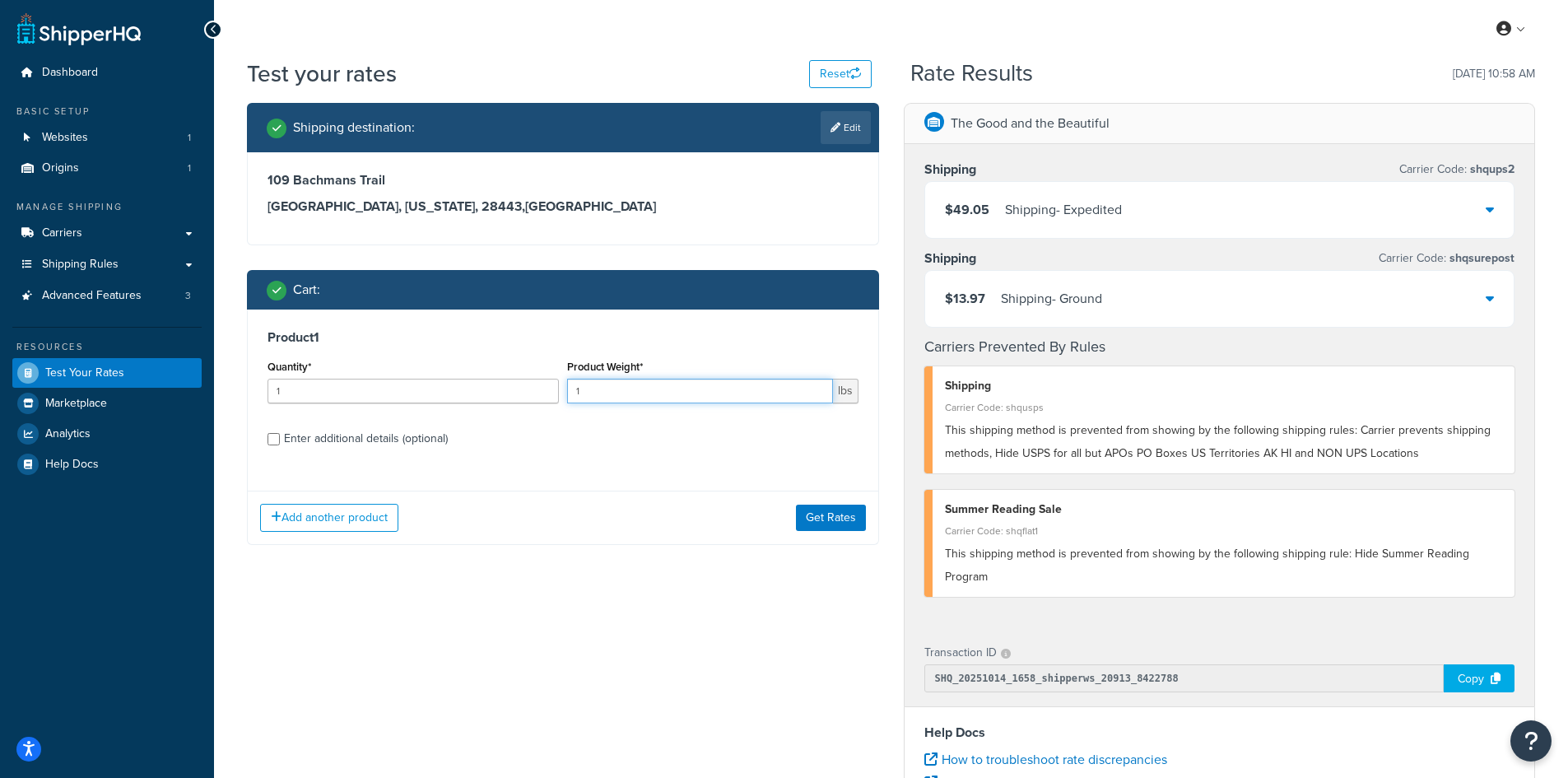
drag, startPoint x: 601, startPoint y: 394, endPoint x: 537, endPoint y: 386, distance: 64.5
click at [537, 386] on div "Quantity* 1 Product Weight* 1 lbs" at bounding box center [563, 386] width 599 height 61
type input "50.7"
click at [836, 517] on button "Get Rates" at bounding box center [831, 518] width 70 height 26
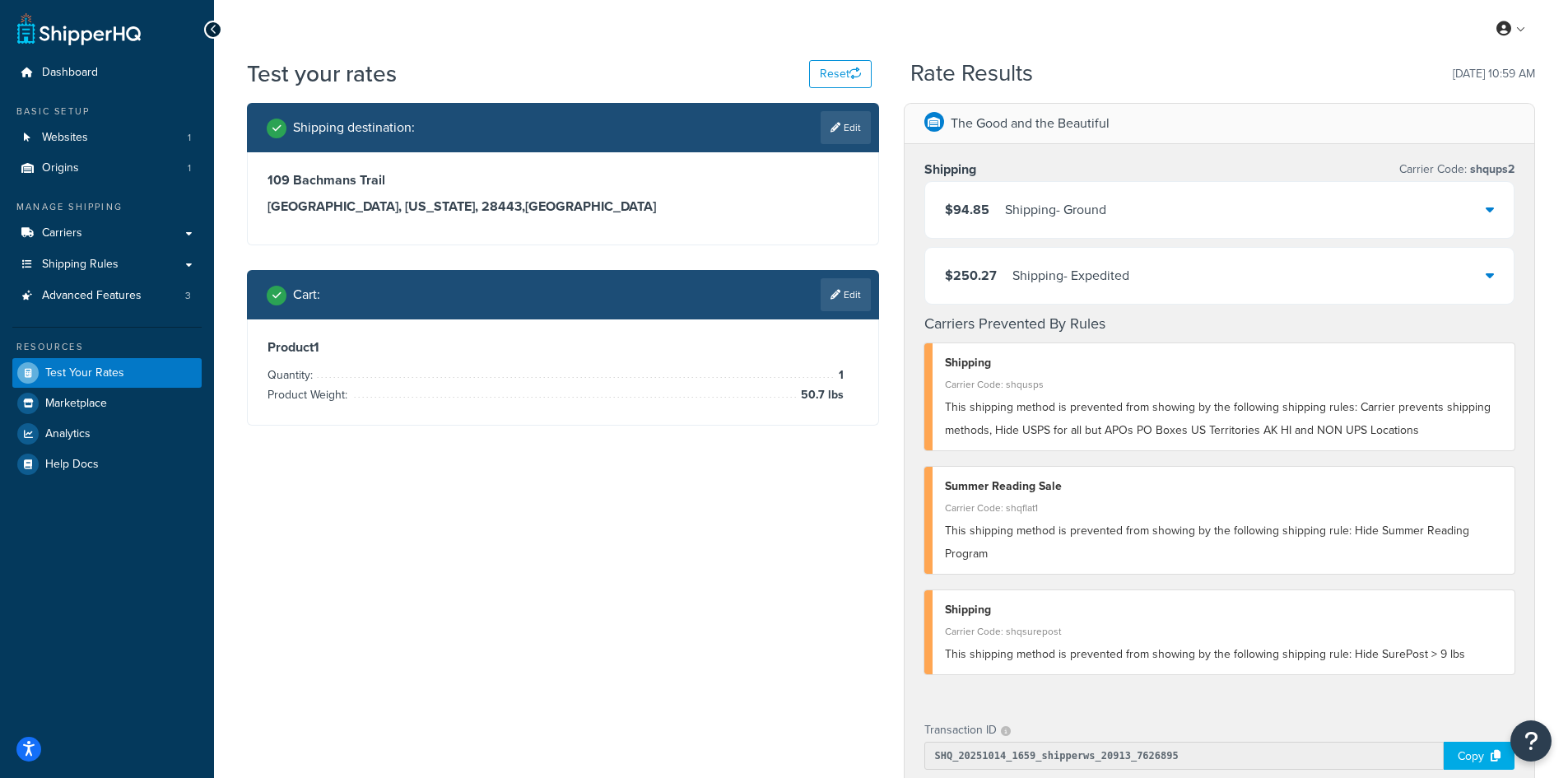
click at [845, 128] on link "Edit" at bounding box center [845, 128] width 50 height 33
select select "NC"
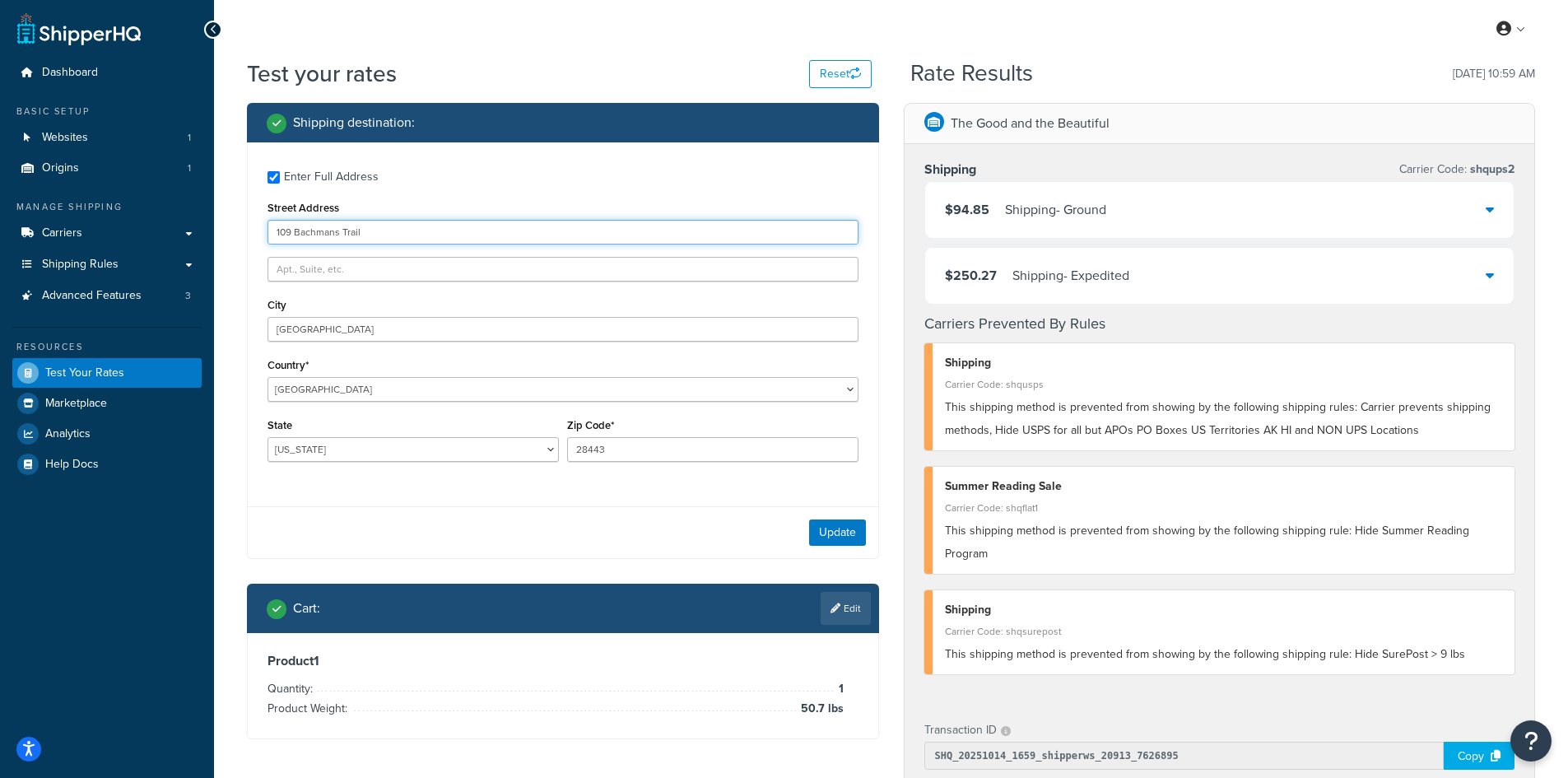
drag, startPoint x: 394, startPoint y: 233, endPoint x: 240, endPoint y: 233, distance: 154.0
click at [240, 233] on div "Shipping destination : Enter Full Address Street Address [GEOGRAPHIC_DATA] Coun…" at bounding box center [562, 433] width 657 height 661
paste input "343 Overlook Tr"
type input "1343 Overlook Trl"
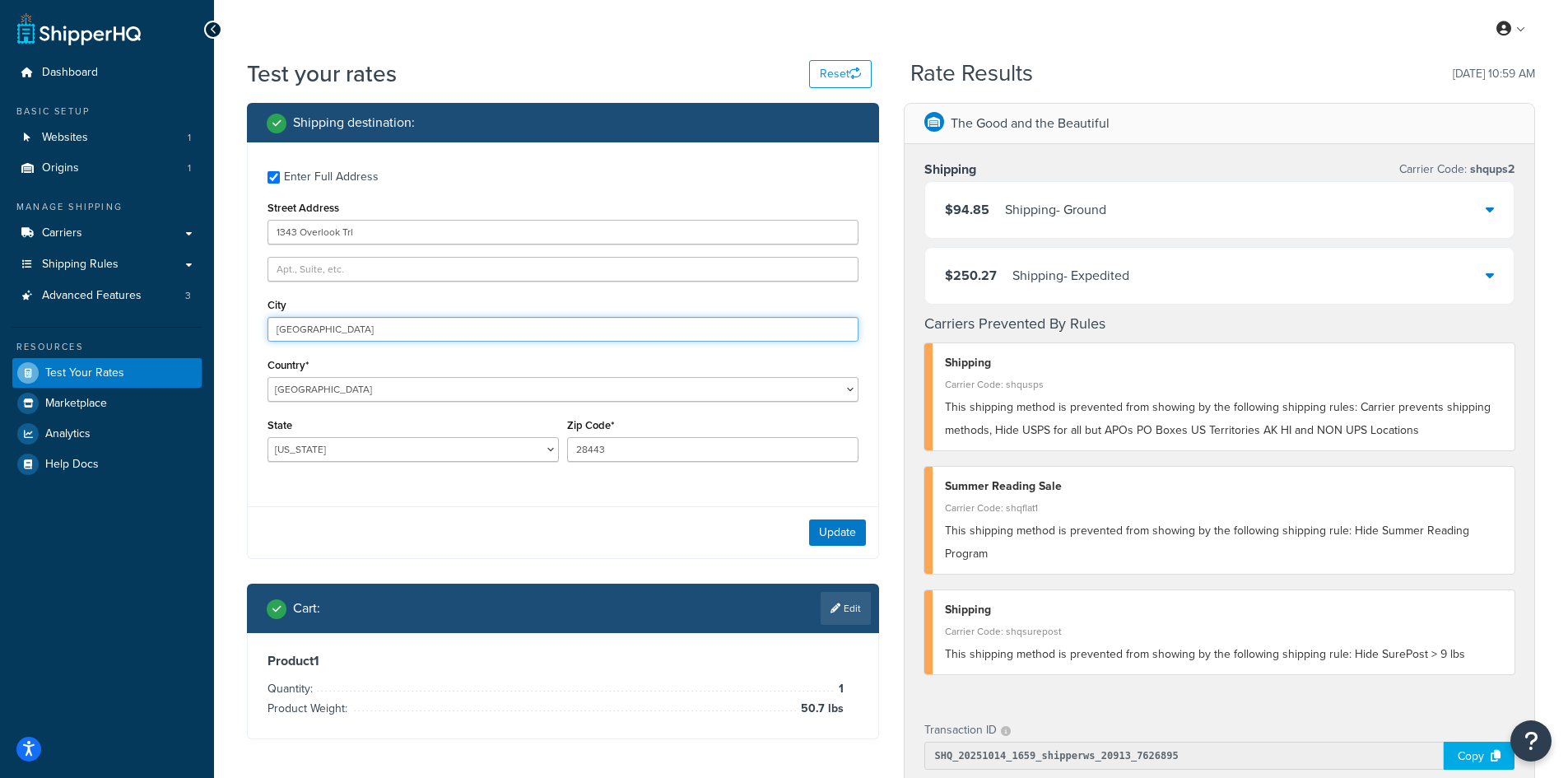
drag, startPoint x: 336, startPoint y: 334, endPoint x: 234, endPoint y: 321, distance: 102.8
click at [234, 321] on div "Shipping destination : Enter Full Address Street Address [GEOGRAPHIC_DATA] [GEO…" at bounding box center [562, 433] width 657 height 661
paste input "Acworth"
type input "Acworth"
select select "GA"
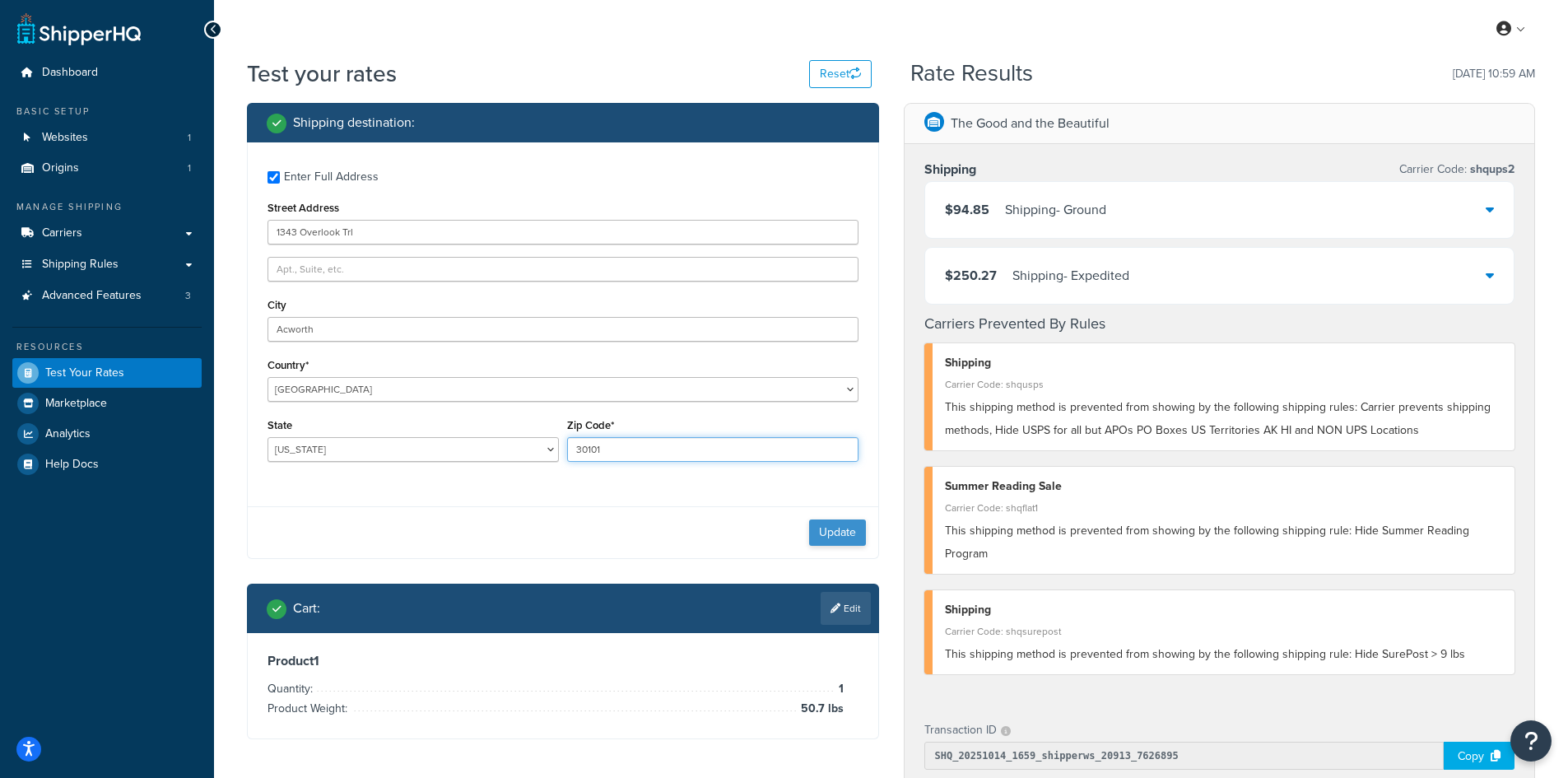
type input "30101"
click at [832, 534] on button "Update" at bounding box center [837, 532] width 57 height 26
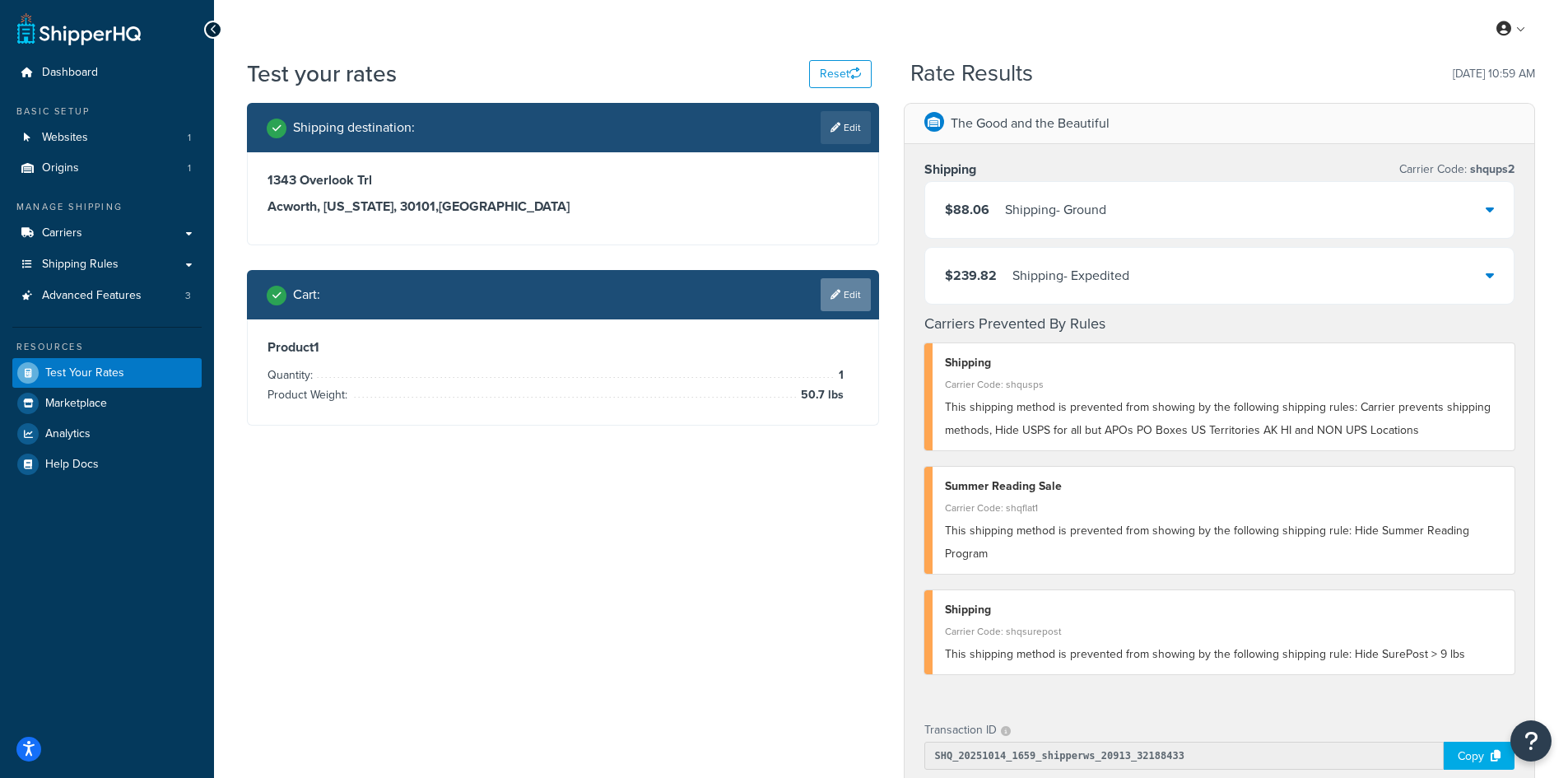
click at [848, 287] on link "Edit" at bounding box center [845, 294] width 50 height 33
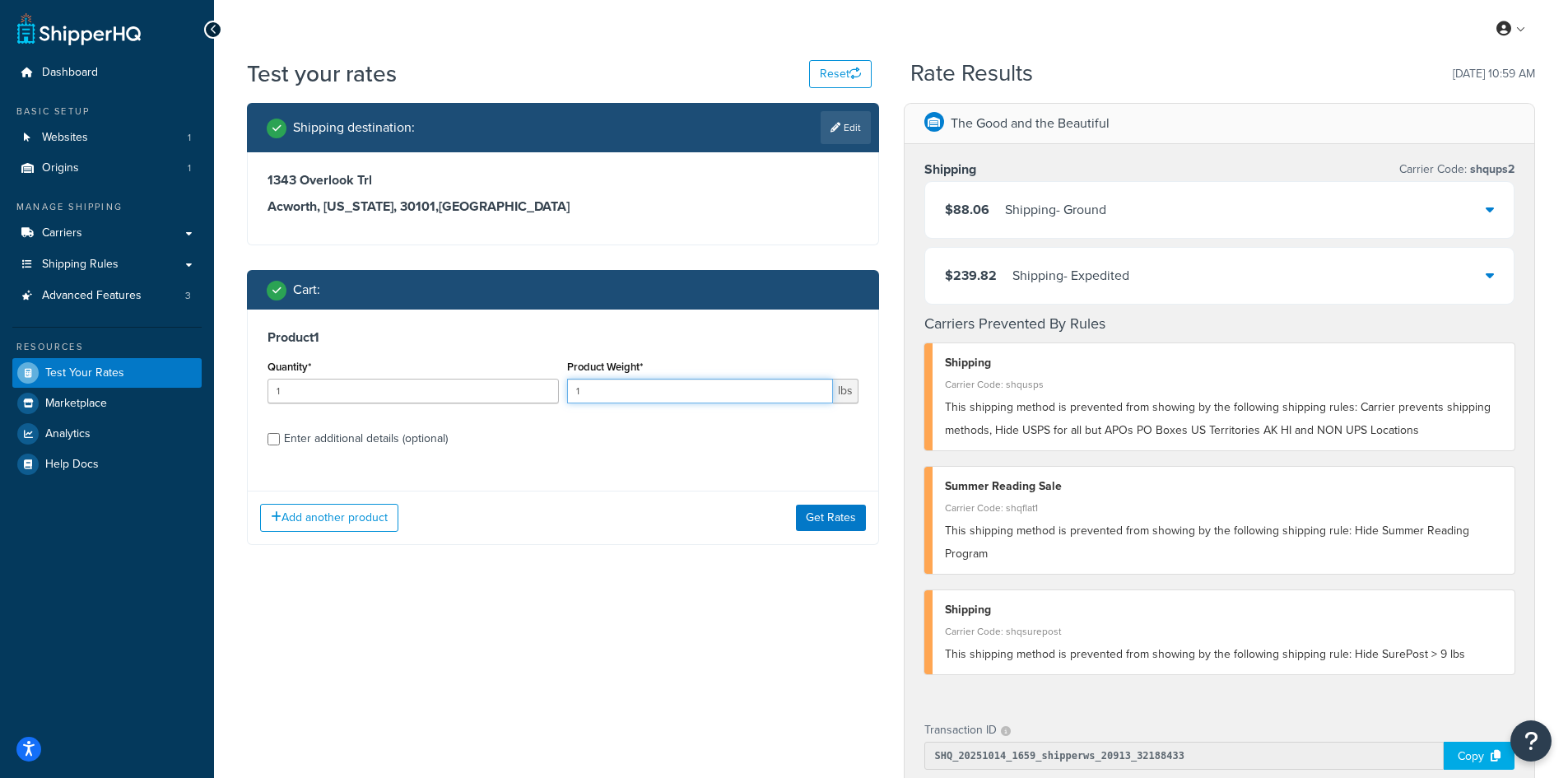
drag, startPoint x: 596, startPoint y: 398, endPoint x: 547, endPoint y: 390, distance: 49.6
click at [552, 392] on div "Quantity* 1 Product Weight* 1 lbs" at bounding box center [563, 386] width 599 height 61
type input "9.3"
click at [835, 509] on button "Get Rates" at bounding box center [831, 518] width 70 height 26
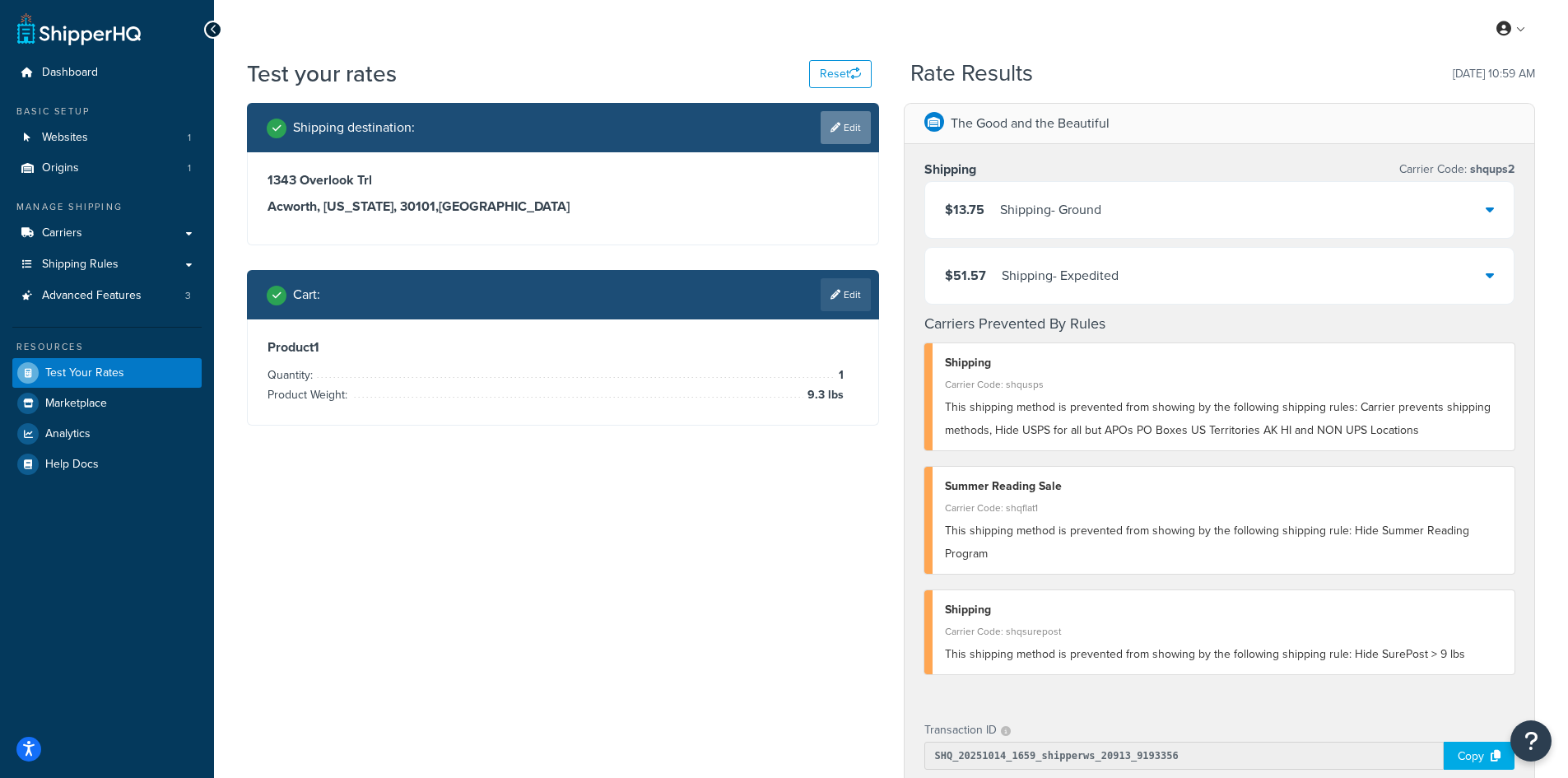
click at [844, 128] on link "Edit" at bounding box center [845, 128] width 50 height 33
select select "GA"
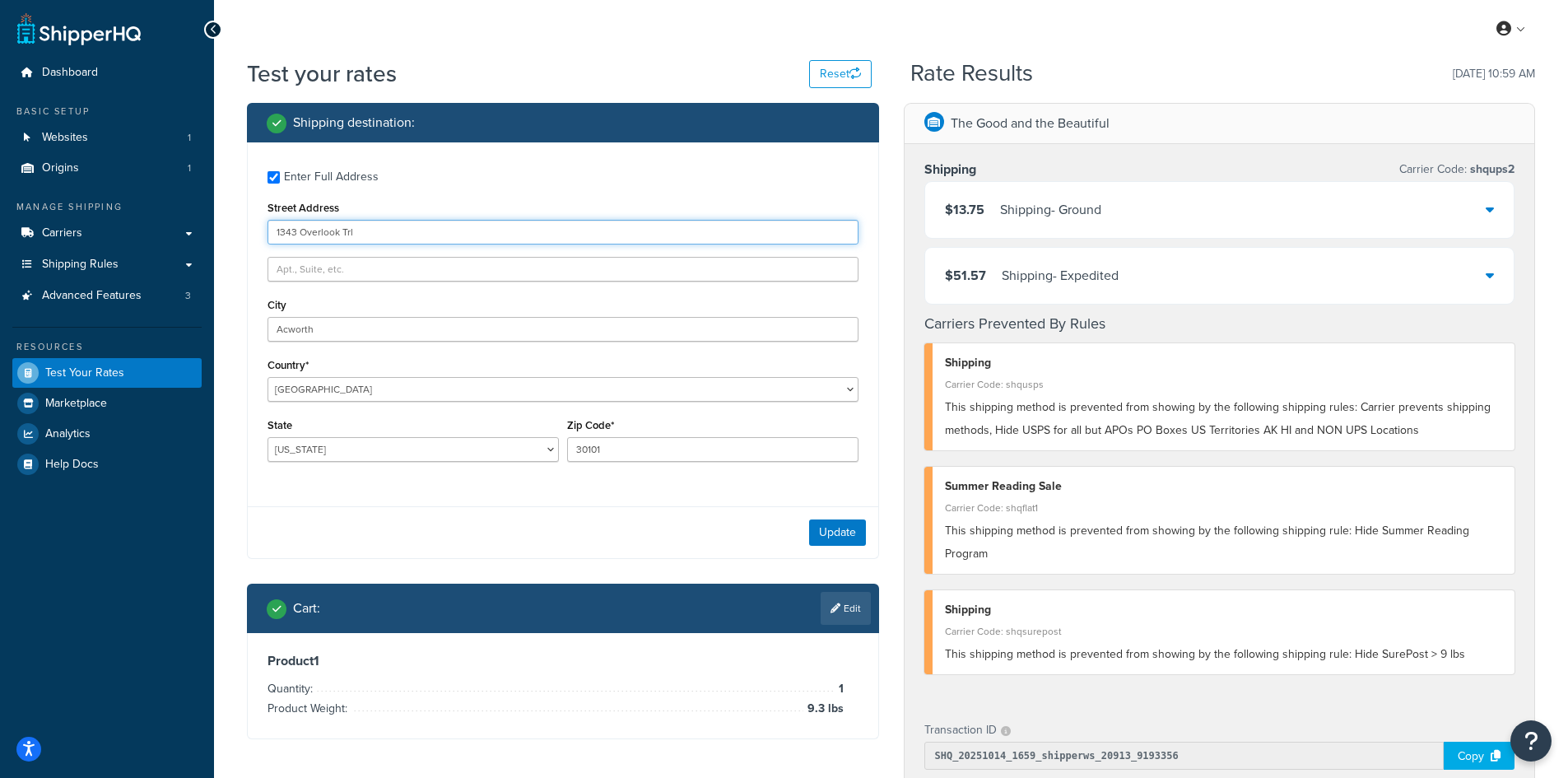
drag, startPoint x: 417, startPoint y: 233, endPoint x: 221, endPoint y: 233, distance: 196.0
click at [221, 233] on div "Test your rates Reset Rate Results [DATE] 10:59 AM Shipping destination : Enter…" at bounding box center [890, 648] width 1353 height 1180
paste input "[STREET_ADDRESS][PERSON_NAME]"
type input "[STREET_ADDRESS][PERSON_NAME]"
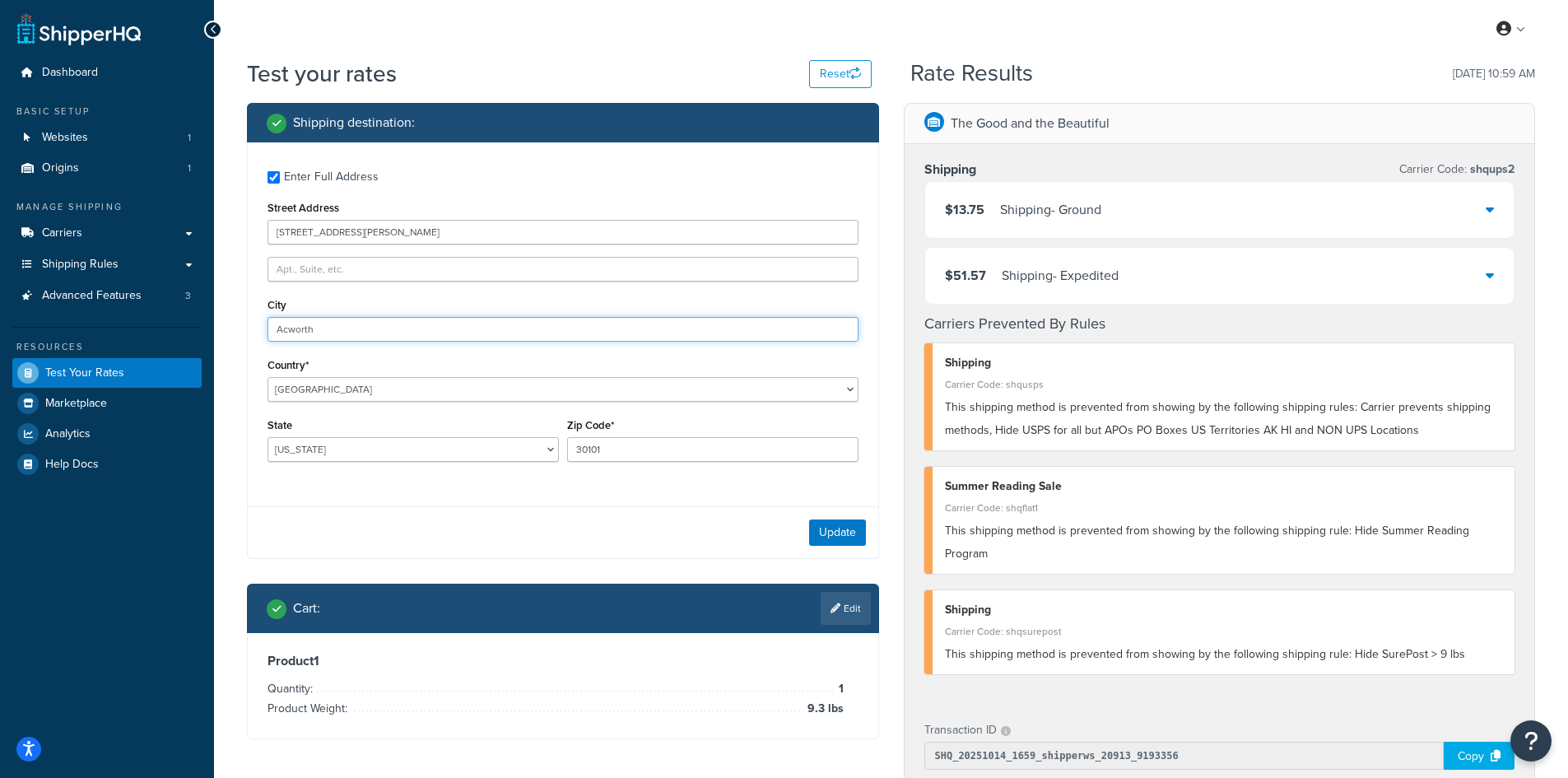
drag, startPoint x: 348, startPoint y: 332, endPoint x: 213, endPoint y: 317, distance: 135.8
click at [213, 317] on div "Dashboard Basic Setup Websites 1 Origins 1 Manage Shipping Carriers Carriers Al…" at bounding box center [784, 639] width 1568 height 1278
paste input "[GEOGRAPHIC_DATA]"
type input "[GEOGRAPHIC_DATA]"
click at [407, 330] on input "[GEOGRAPHIC_DATA]" at bounding box center [562, 329] width 591 height 25
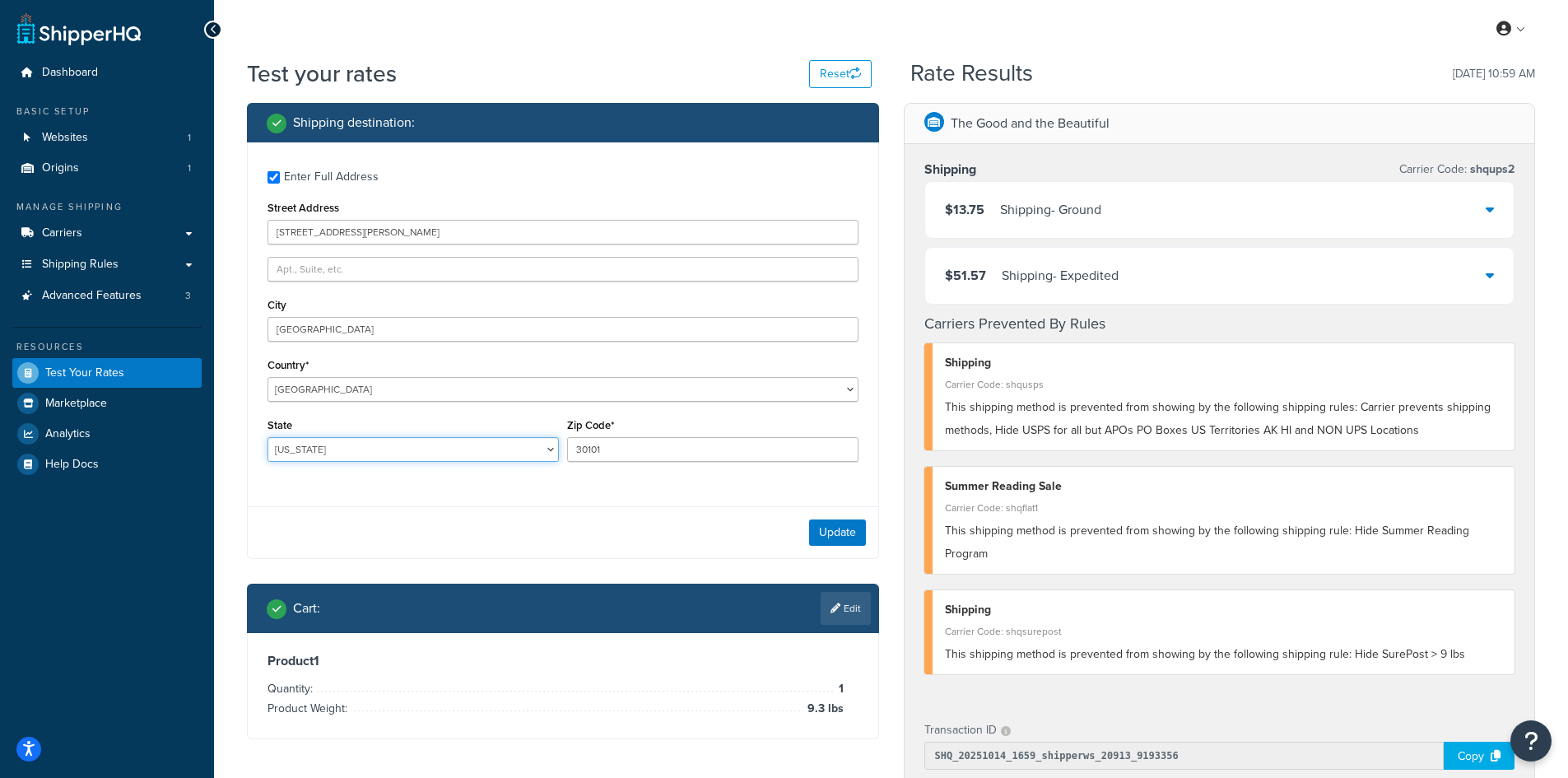
select select "FL"
type input "32233"
click at [833, 526] on button "Update" at bounding box center [837, 532] width 57 height 26
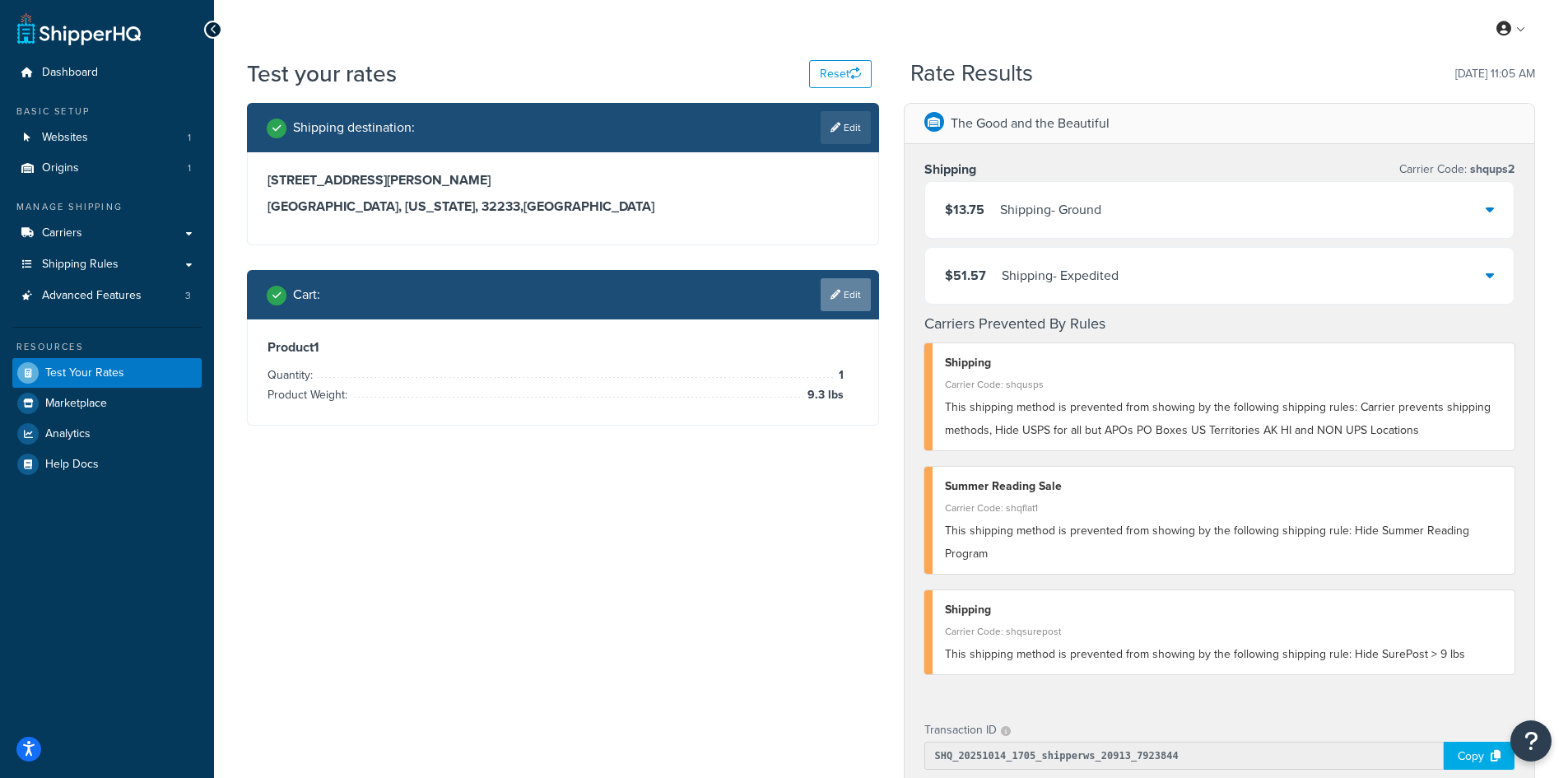
click at [850, 294] on link "Edit" at bounding box center [845, 294] width 50 height 33
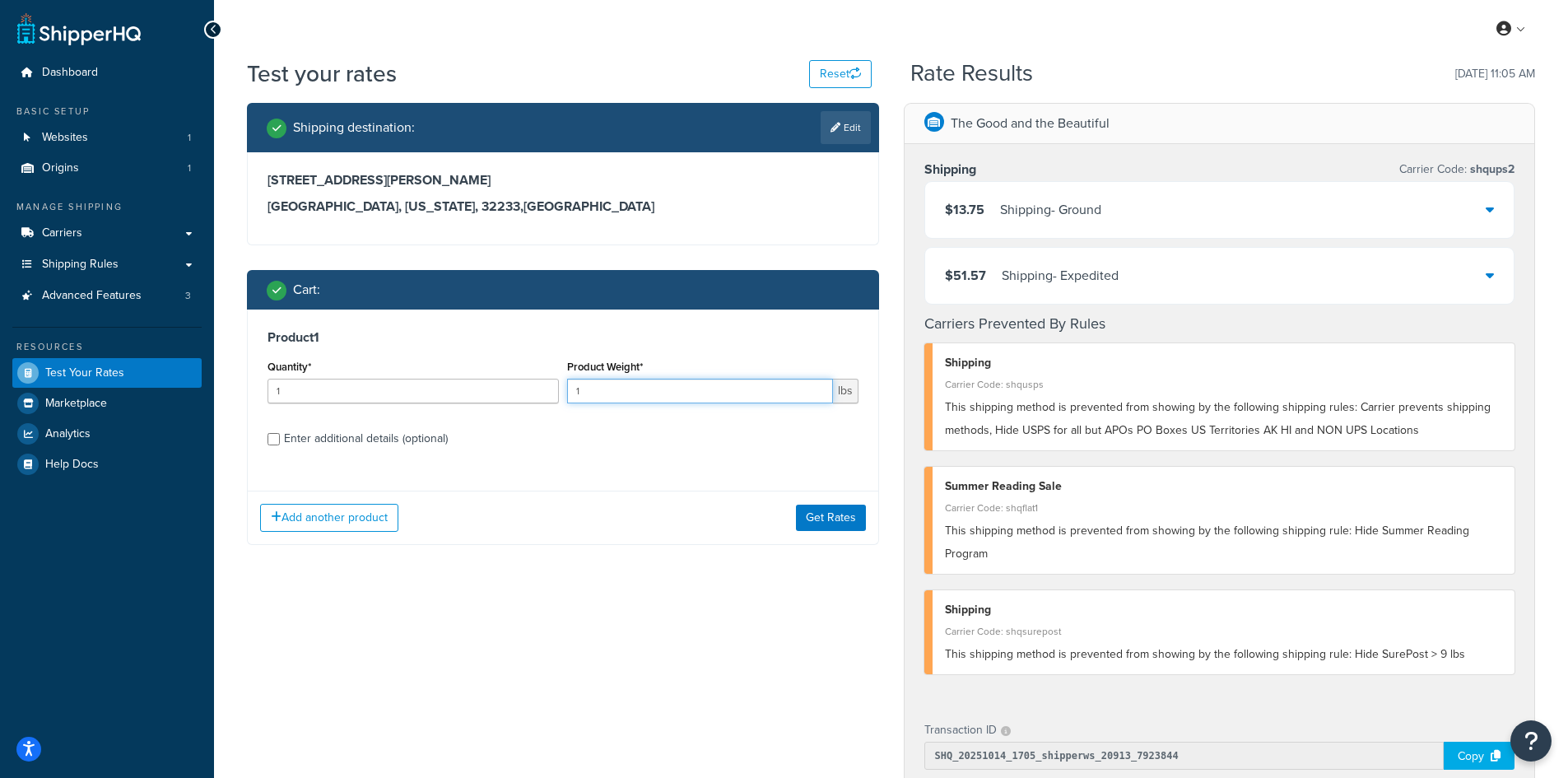
drag, startPoint x: 590, startPoint y: 391, endPoint x: 557, endPoint y: 388, distance: 33.1
click at [557, 388] on div "Quantity* 1 Product Weight* 1 lbs" at bounding box center [563, 386] width 599 height 61
type input "7.3"
click at [851, 519] on button "Get Rates" at bounding box center [831, 518] width 70 height 26
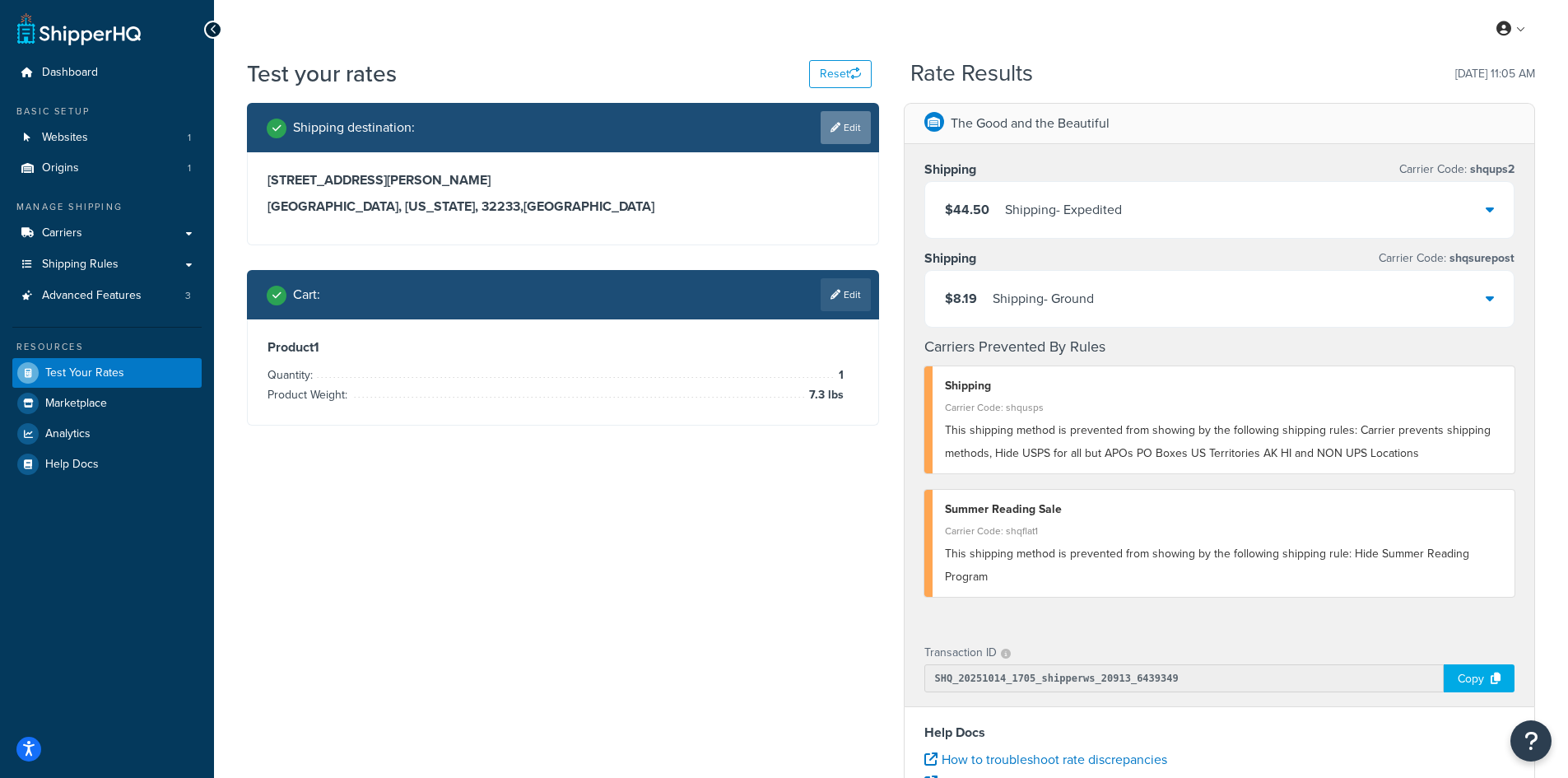
click at [844, 123] on link "Edit" at bounding box center [845, 128] width 50 height 33
select select "FL"
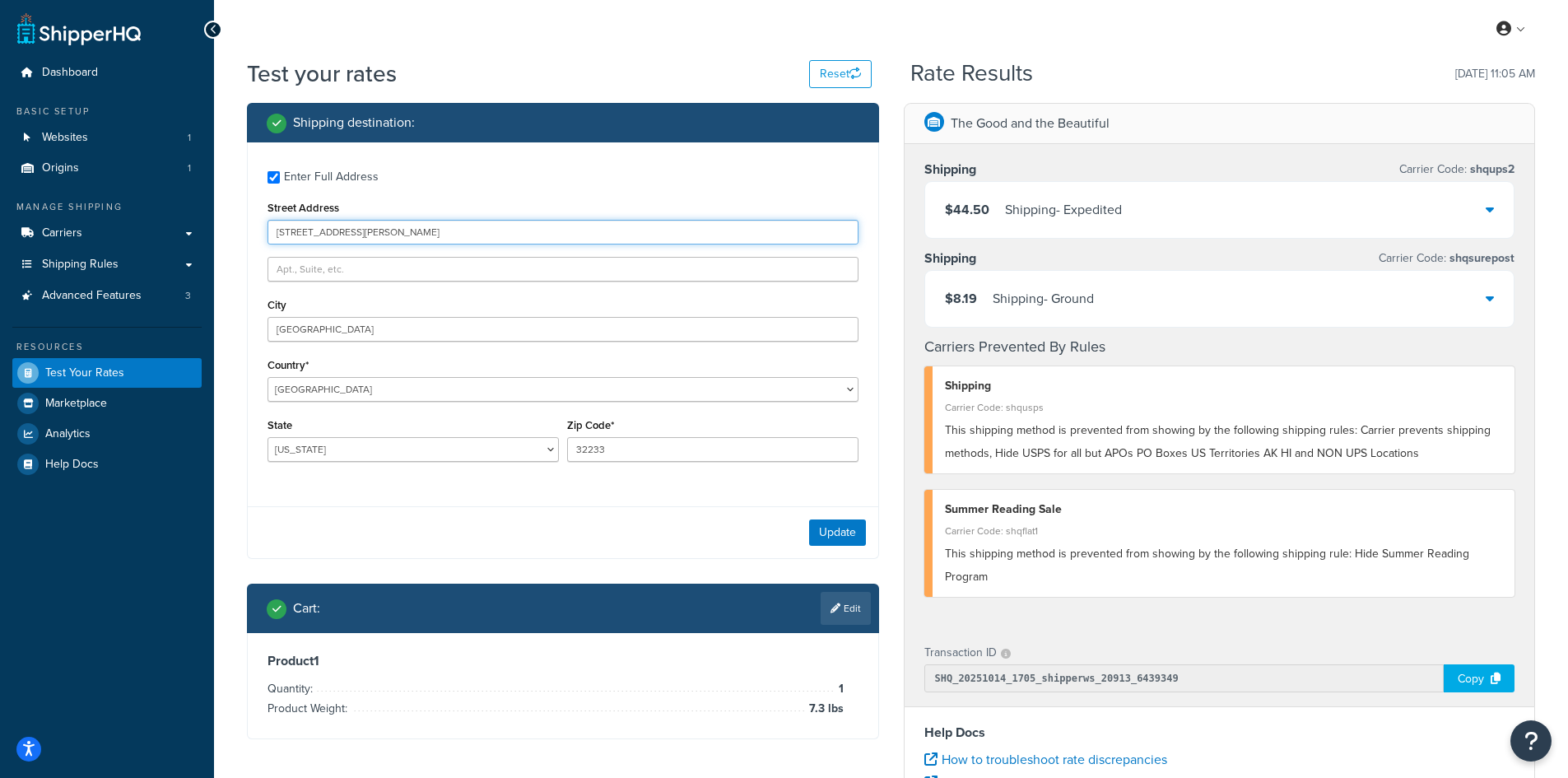
click at [260, 229] on div "Enter Full Address Street Address [STREET_ADDRESS][PERSON_NAME] Country* [GEOGR…" at bounding box center [562, 319] width 630 height 352
paste input "360 W 600 S"
type input "360 W 600 S"
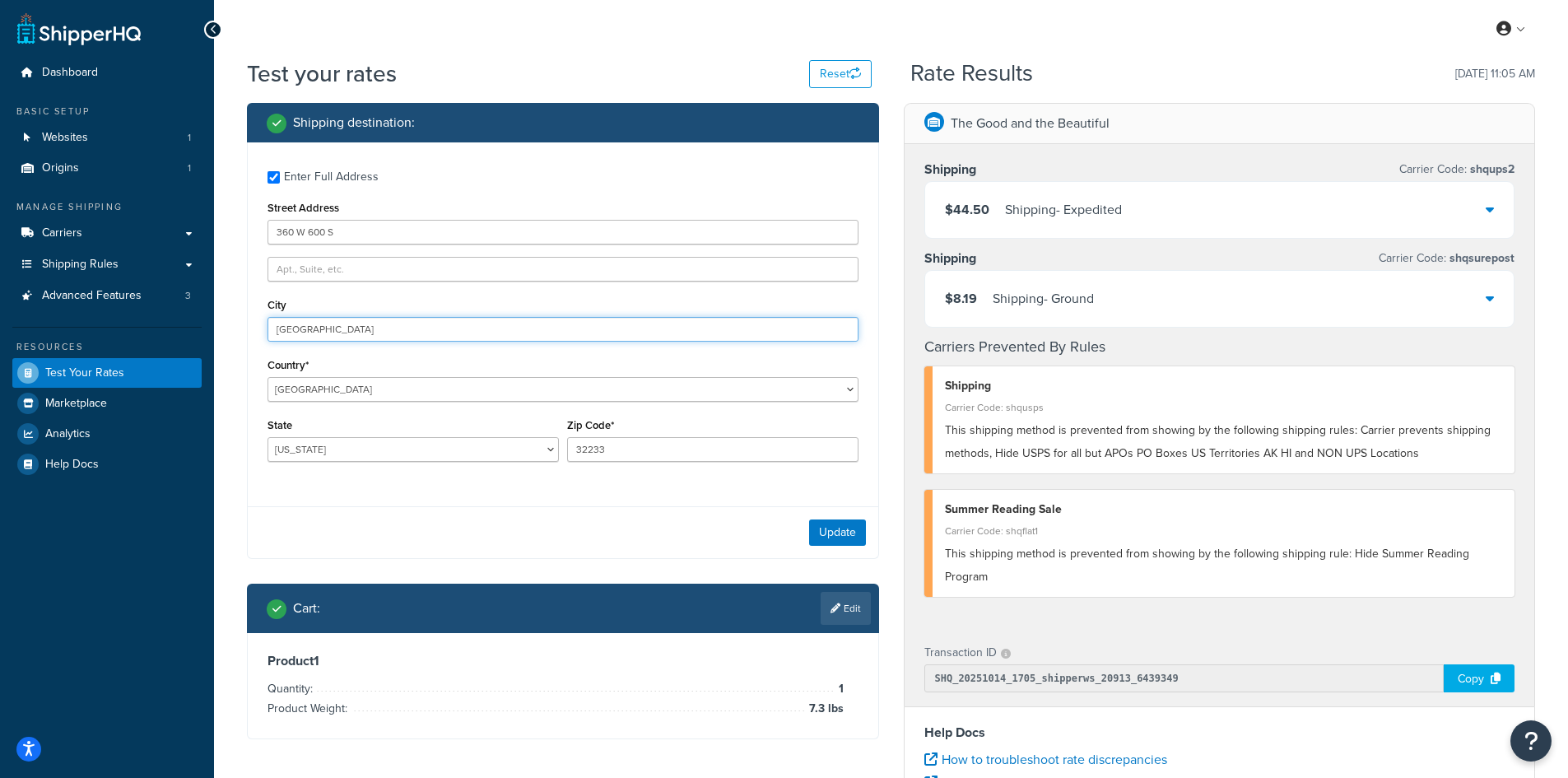
drag, startPoint x: 362, startPoint y: 327, endPoint x: 185, endPoint y: 319, distance: 177.2
click at [185, 319] on div "Dashboard Basic Setup Websites 1 Origins 1 Manage Shipping Carriers Carriers Al…" at bounding box center [784, 600] width 1568 height 1201
paste input "[GEOGRAPHIC_DATA]"
type input "[GEOGRAPHIC_DATA]"
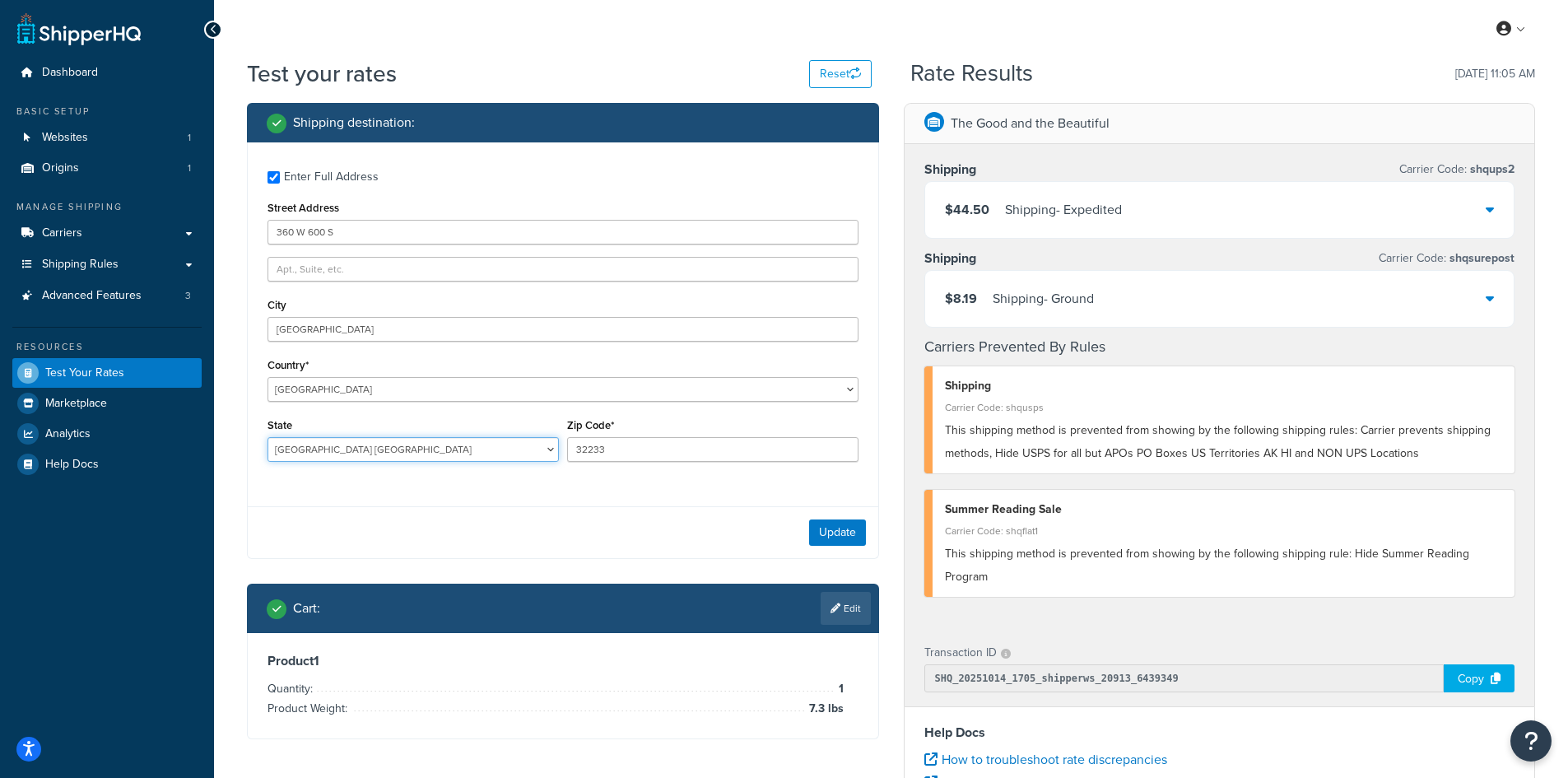
select select "UT"
type input "84647"
click at [837, 524] on button "Update" at bounding box center [837, 532] width 57 height 26
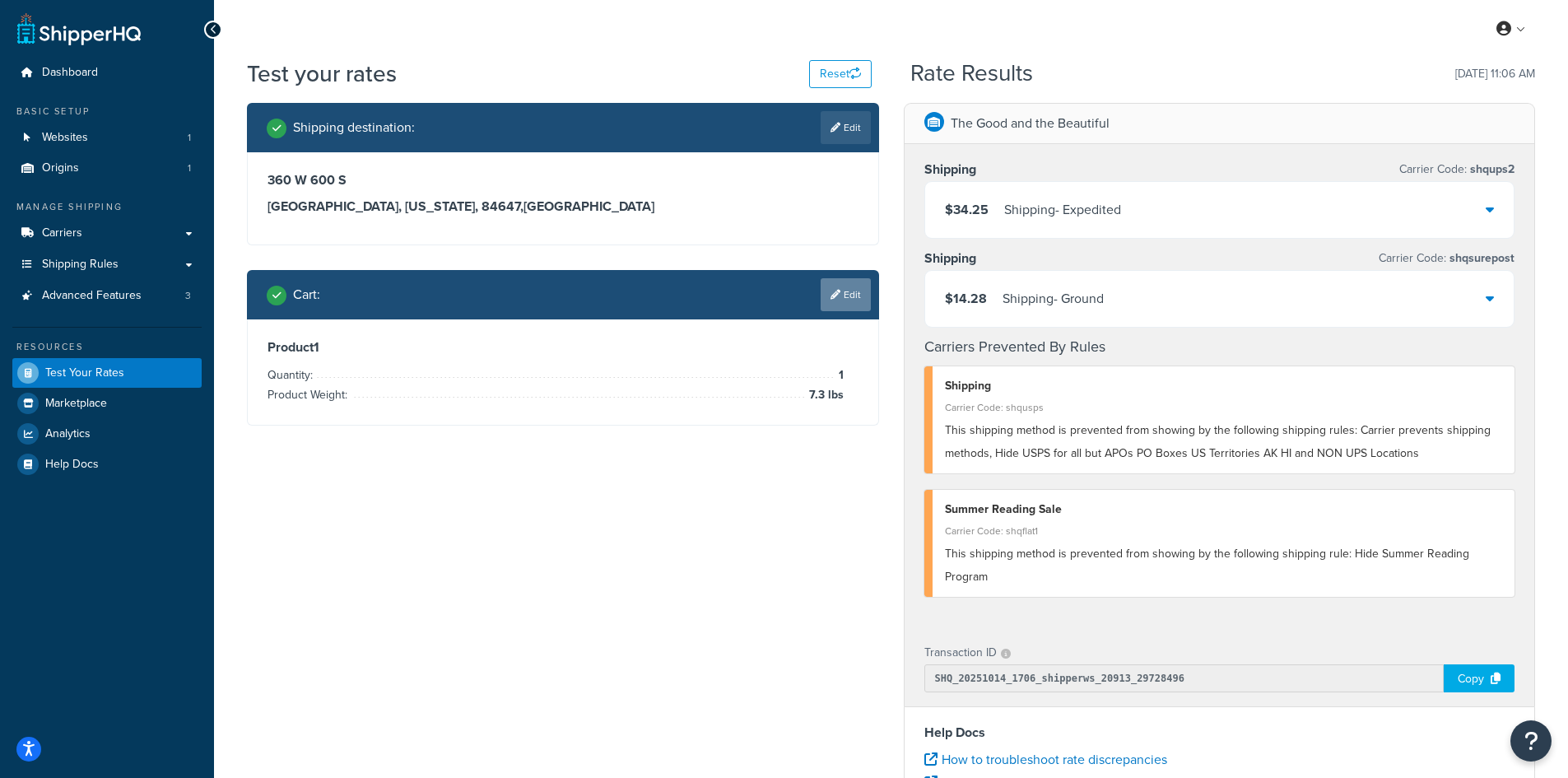
click at [835, 306] on link "Edit" at bounding box center [845, 294] width 50 height 33
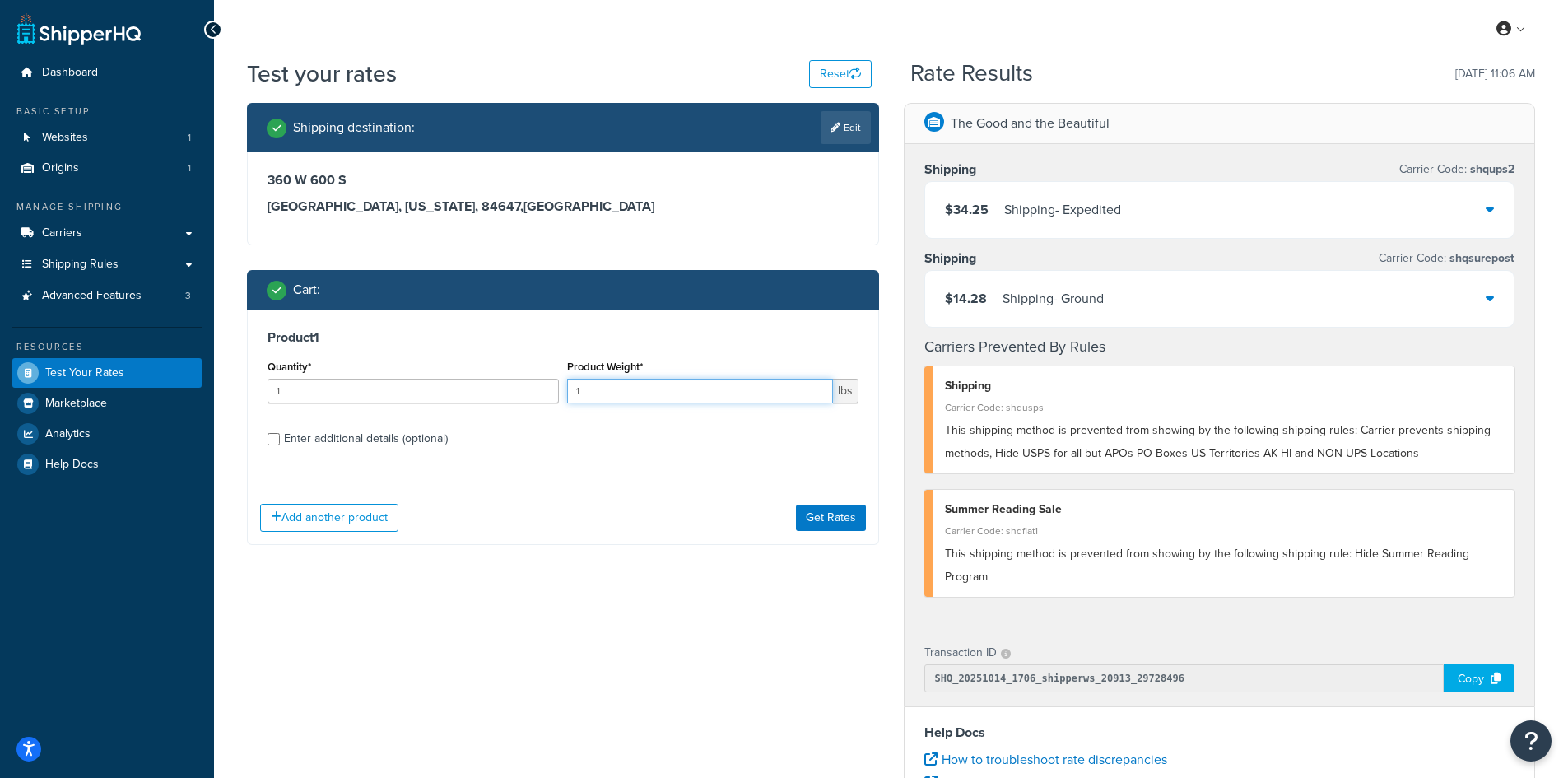
drag, startPoint x: 606, startPoint y: 390, endPoint x: 561, endPoint y: 390, distance: 45.0
click at [561, 390] on div "Quantity* 1 Product Weight* 1 lbs" at bounding box center [563, 386] width 599 height 61
type input "12.5"
click at [824, 517] on button "Get Rates" at bounding box center [831, 518] width 70 height 26
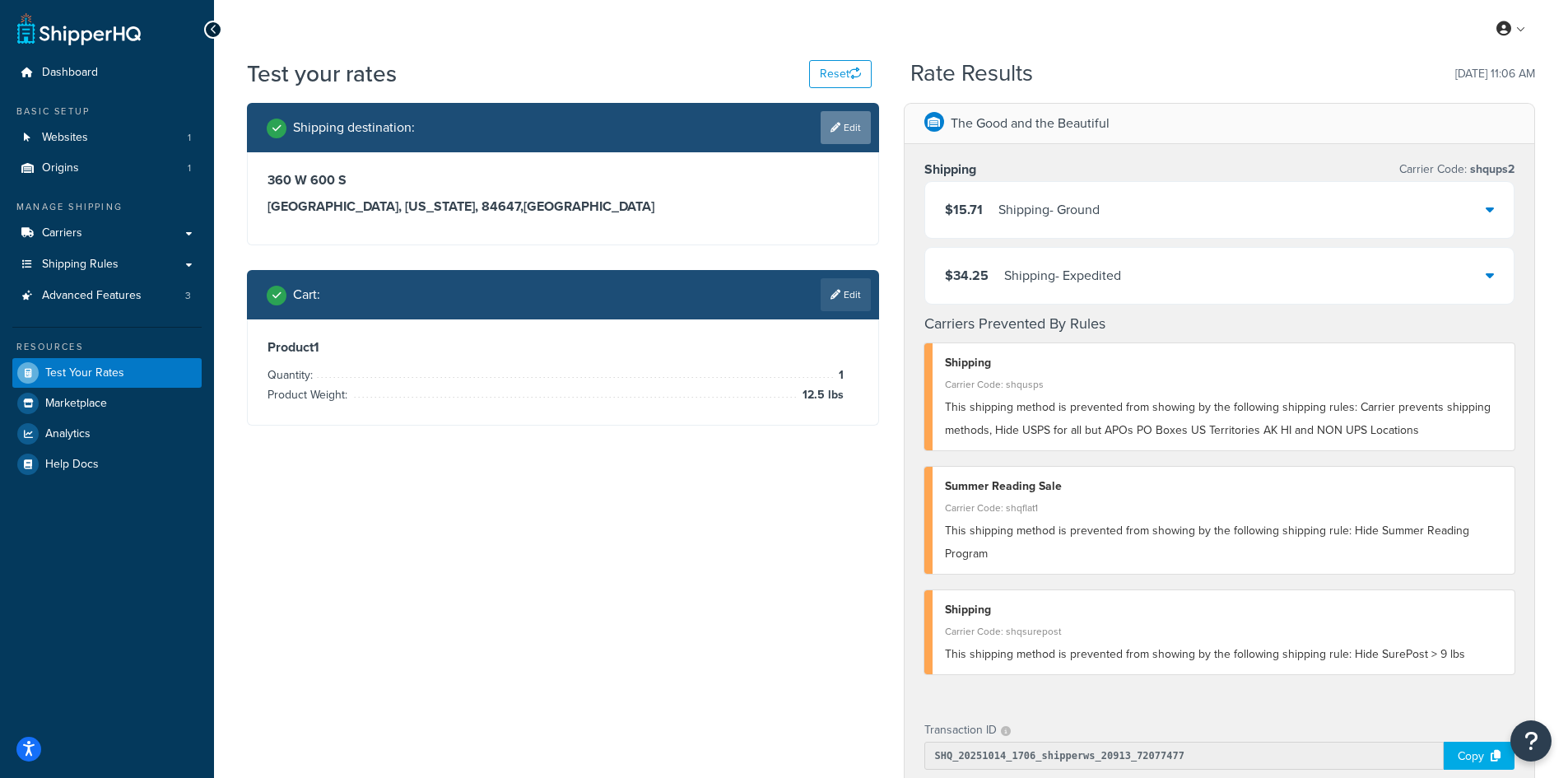
click at [861, 126] on link "Edit" at bounding box center [845, 128] width 50 height 33
select select "UT"
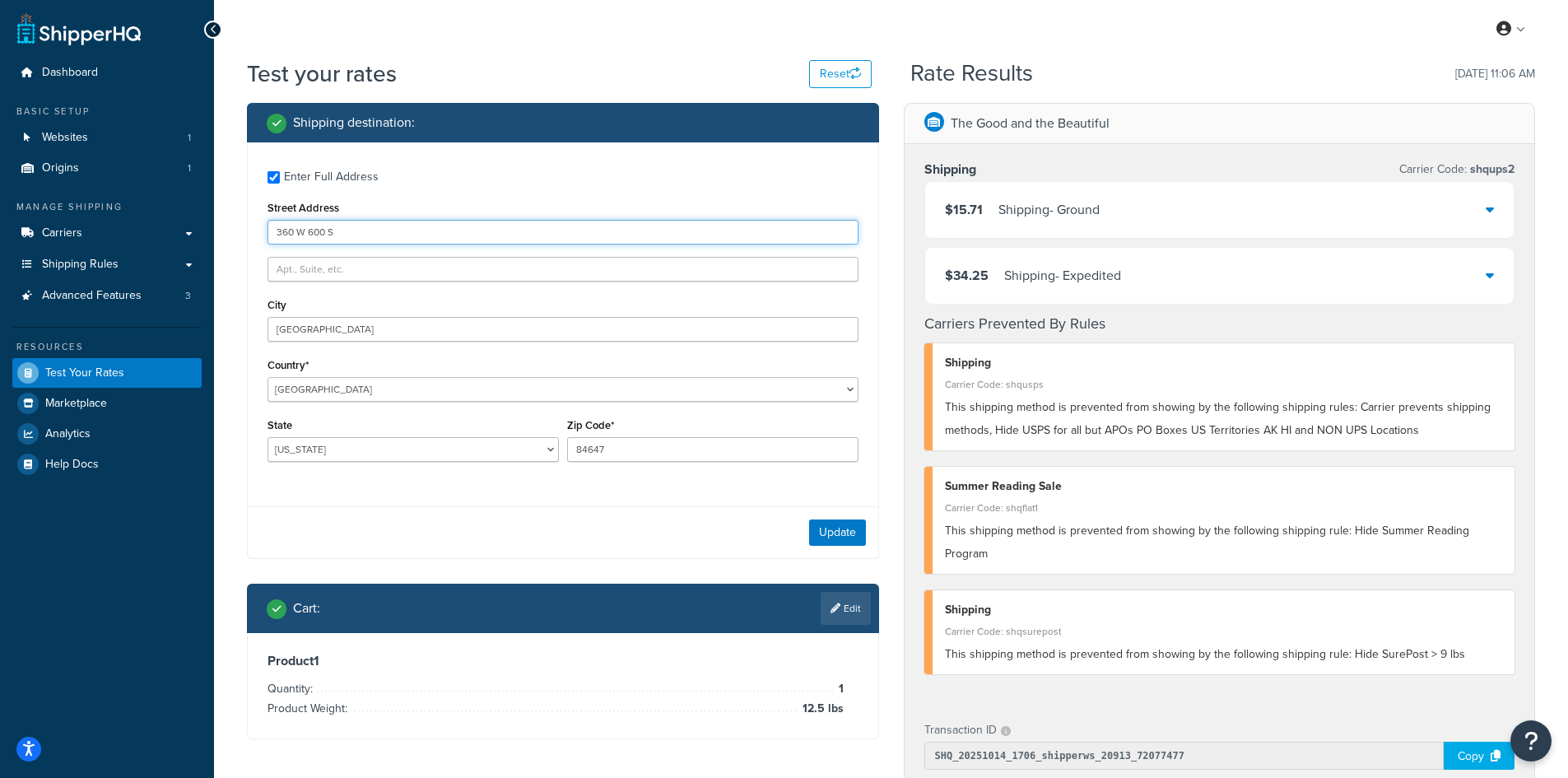
drag, startPoint x: 371, startPoint y: 238, endPoint x: 228, endPoint y: 233, distance: 143.1
click at [228, 233] on div "Test your rates Reset Rate Results [DATE] 11:06 AM Shipping destination : Enter…" at bounding box center [890, 648] width 1353 height 1180
paste input "[STREET_ADDRESS][PERSON_NAME]"
type input "[STREET_ADDRESS][PERSON_NAME]"
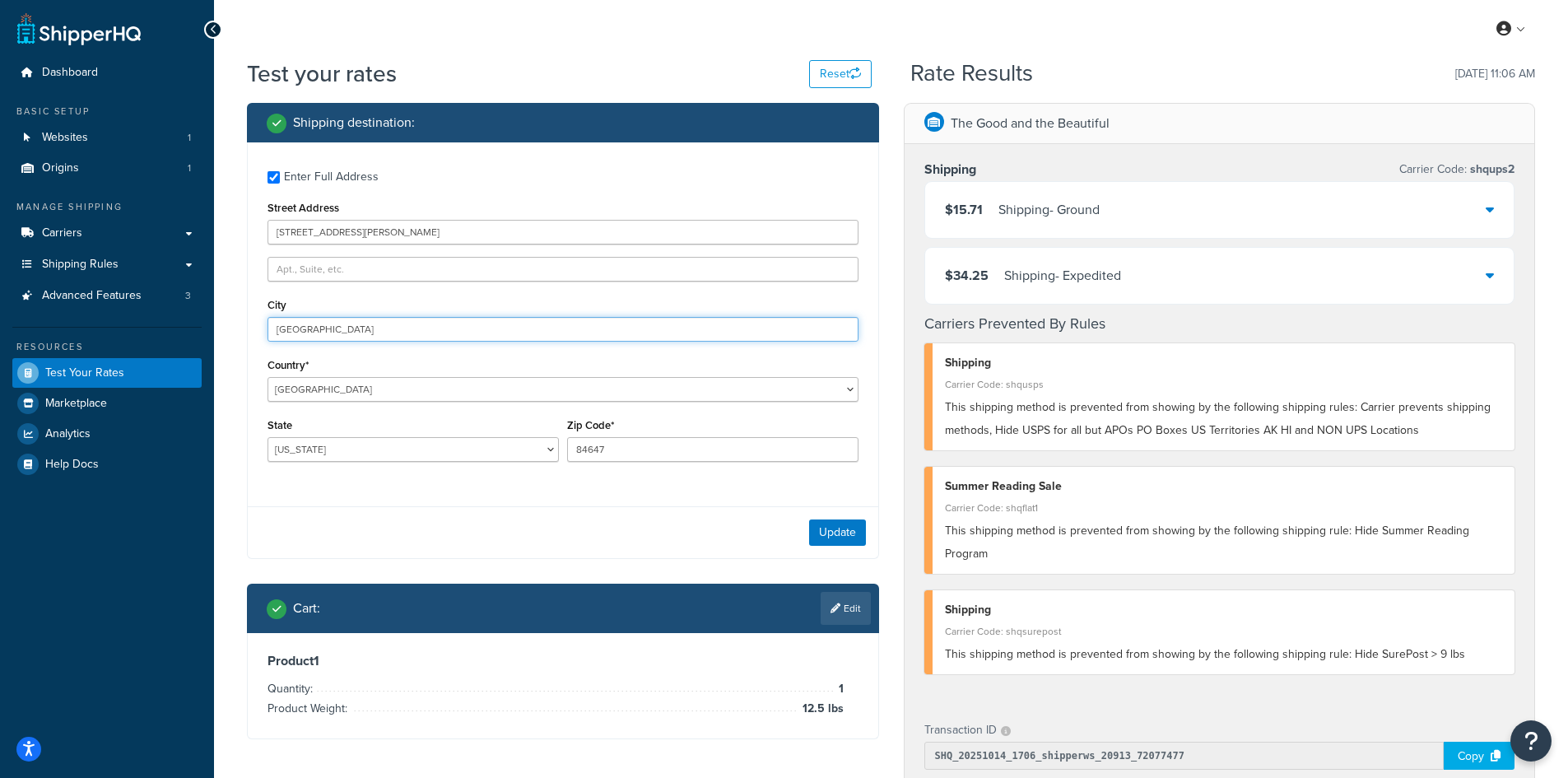
drag, startPoint x: 368, startPoint y: 326, endPoint x: 233, endPoint y: 320, distance: 135.1
click at [233, 320] on div "Test your rates Reset Rate Results [DATE] 11:06 AM Shipping destination : Enter…" at bounding box center [890, 648] width 1353 height 1180
paste input "[GEOGRAPHIC_DATA]"
type input "[GEOGRAPHIC_DATA]"
select select "NJ"
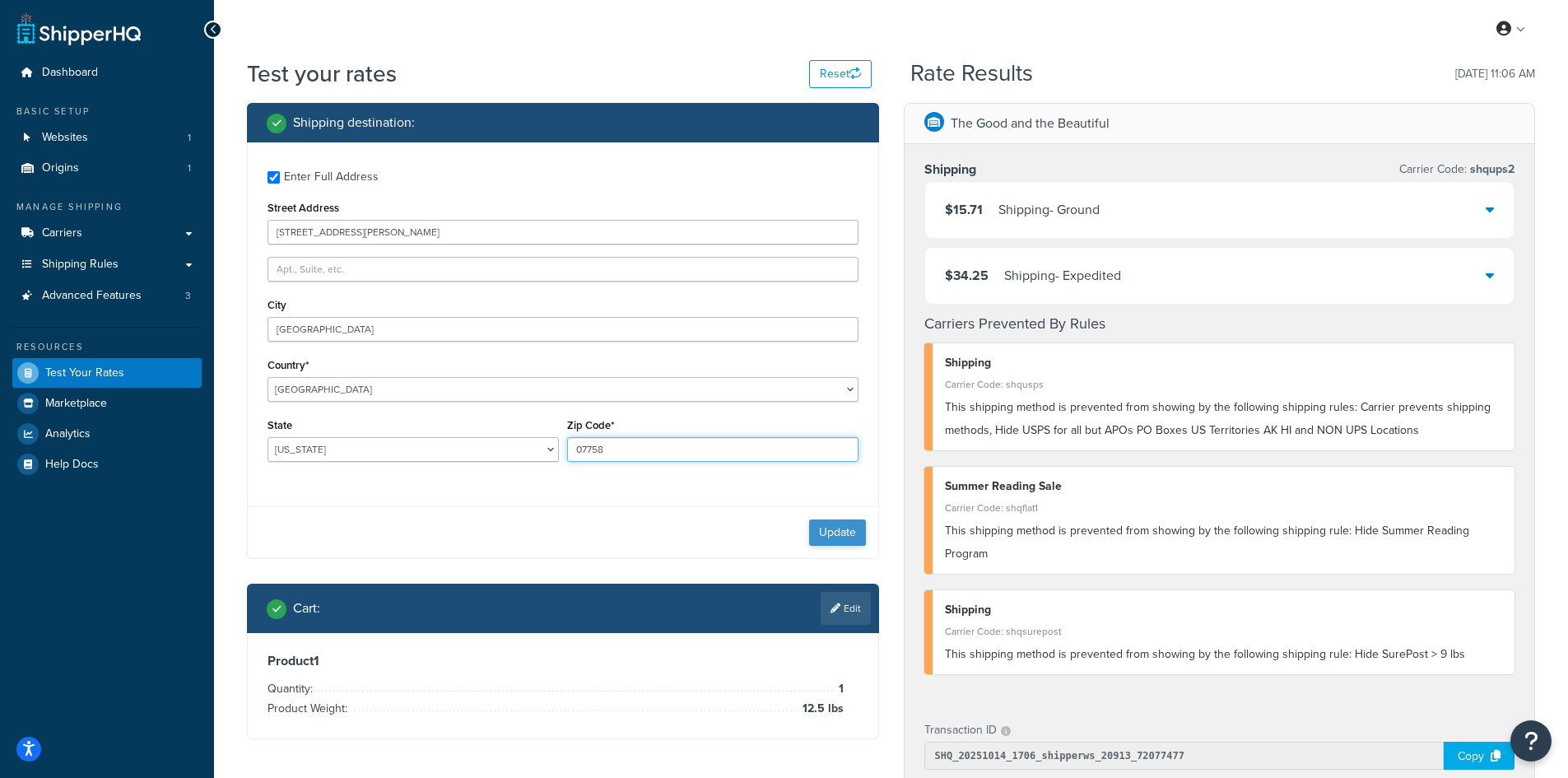
type input "07758"
click at [836, 531] on button "Update" at bounding box center [837, 532] width 57 height 26
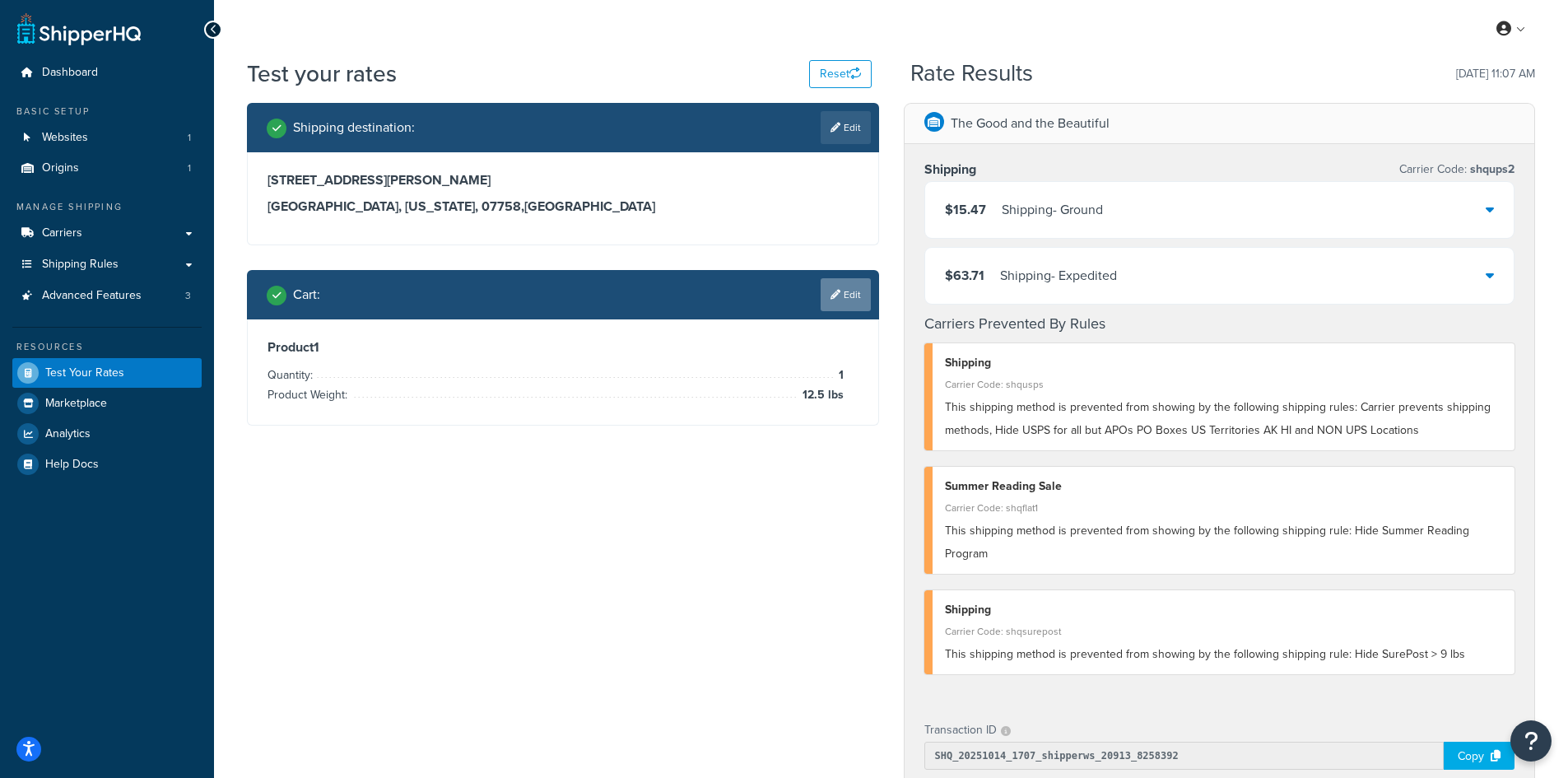
click at [853, 306] on link "Edit" at bounding box center [845, 294] width 50 height 33
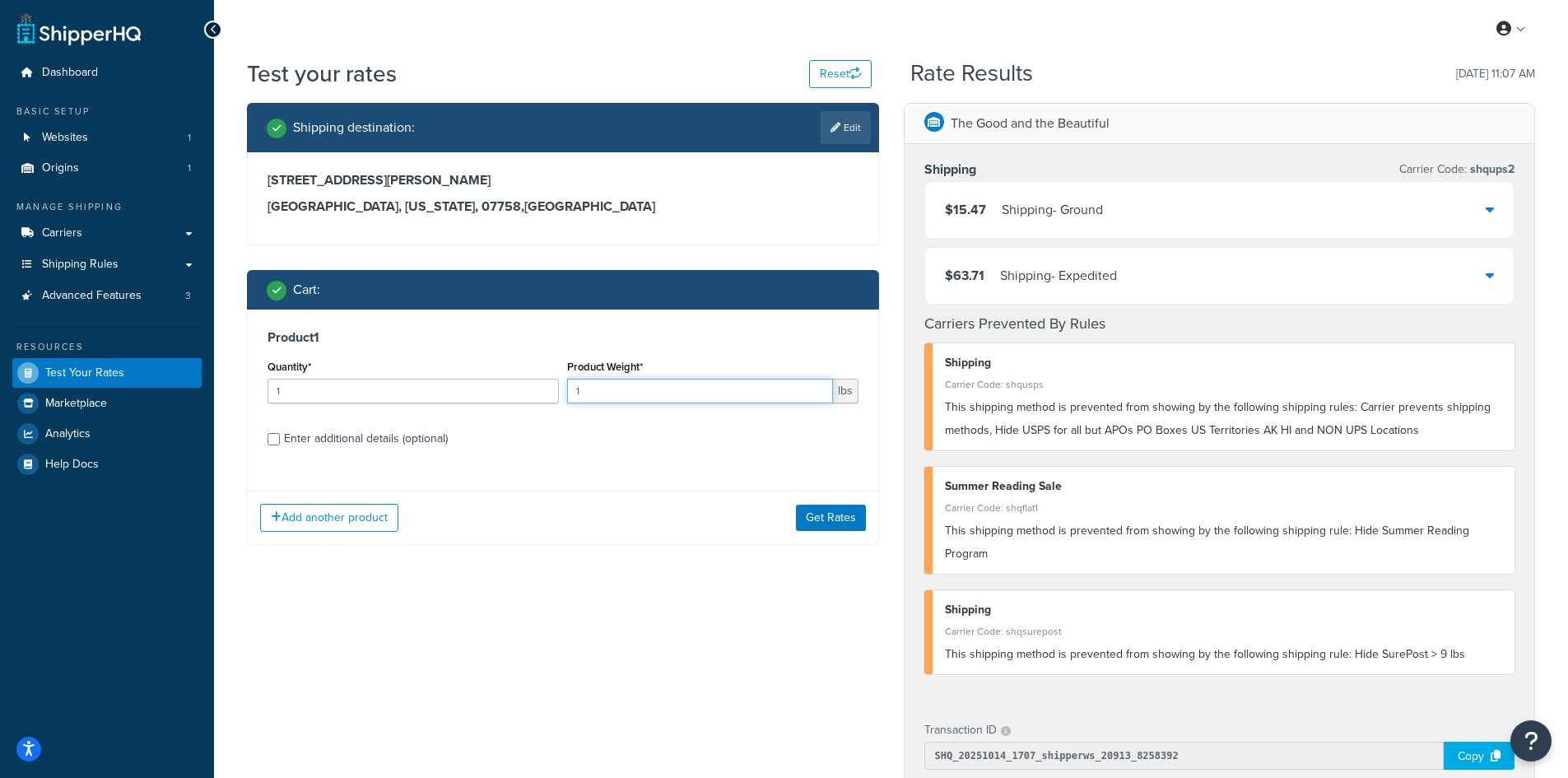
drag, startPoint x: 605, startPoint y: 389, endPoint x: 549, endPoint y: 384, distance: 56.2
click at [549, 384] on div "Quantity* 1 Product Weight* 1 lbs" at bounding box center [563, 386] width 599 height 61
type input "7.5"
click at [836, 518] on button "Get Rates" at bounding box center [831, 518] width 70 height 26
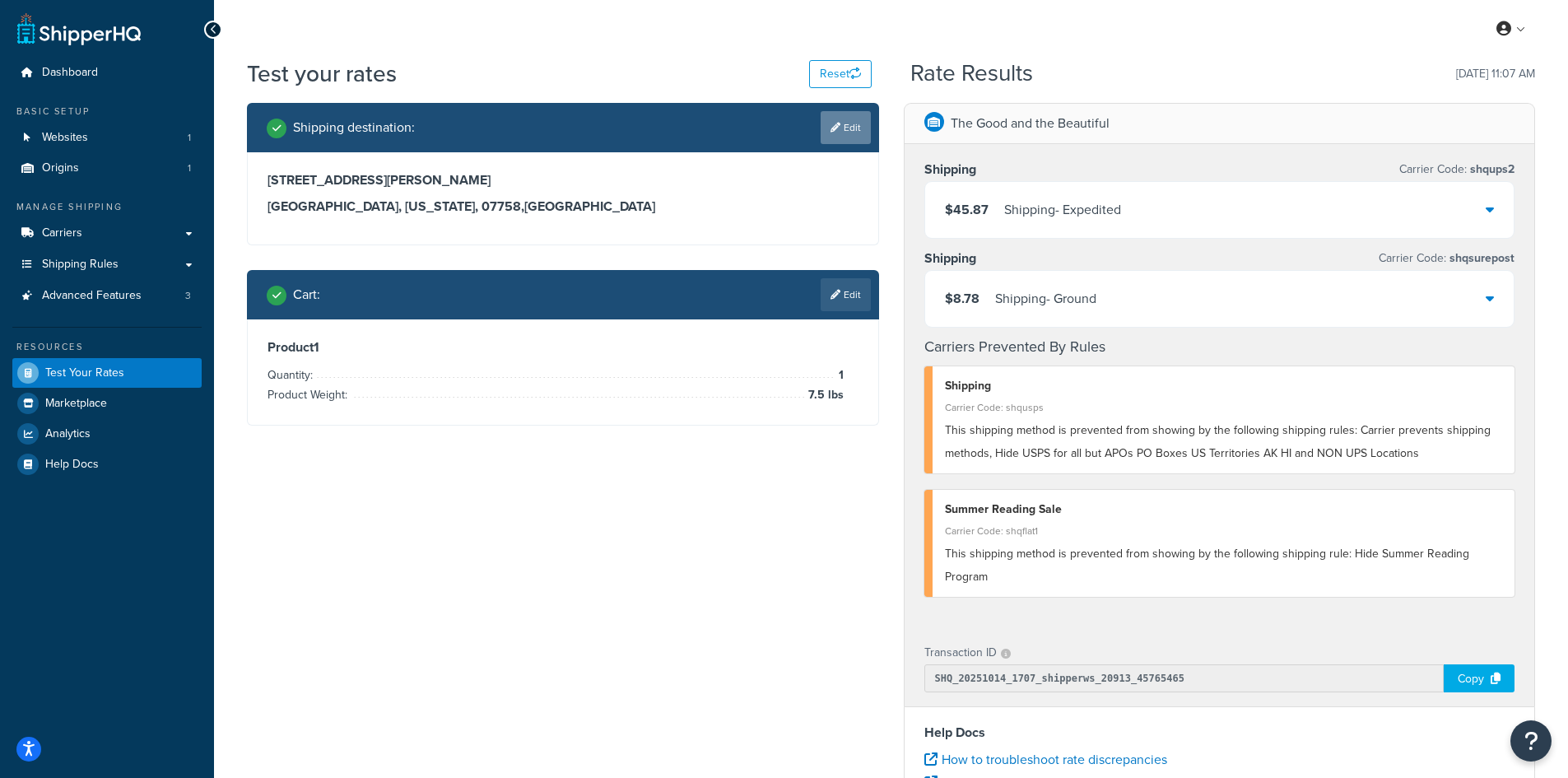
click at [850, 130] on link "Edit" at bounding box center [845, 128] width 50 height 33
select select "NJ"
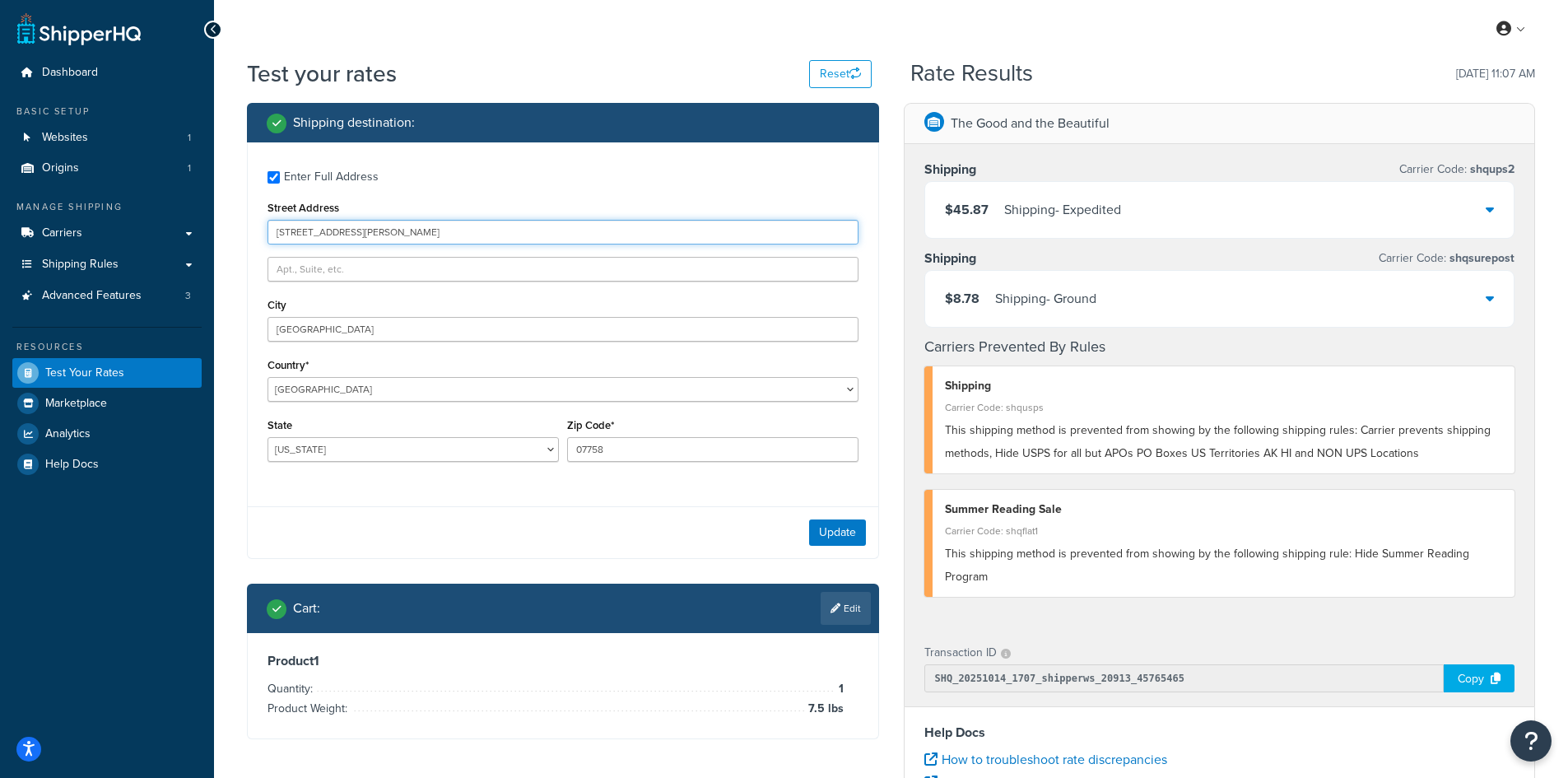
drag, startPoint x: 370, startPoint y: 235, endPoint x: 253, endPoint y: 228, distance: 117.2
click at [253, 228] on div "Enter Full Address Street Address [STREET_ADDRESS][PERSON_NAME] [GEOGRAPHIC_DAT…" at bounding box center [562, 319] width 630 height 352
paste input "56 township 338"
type input "56 township 338"
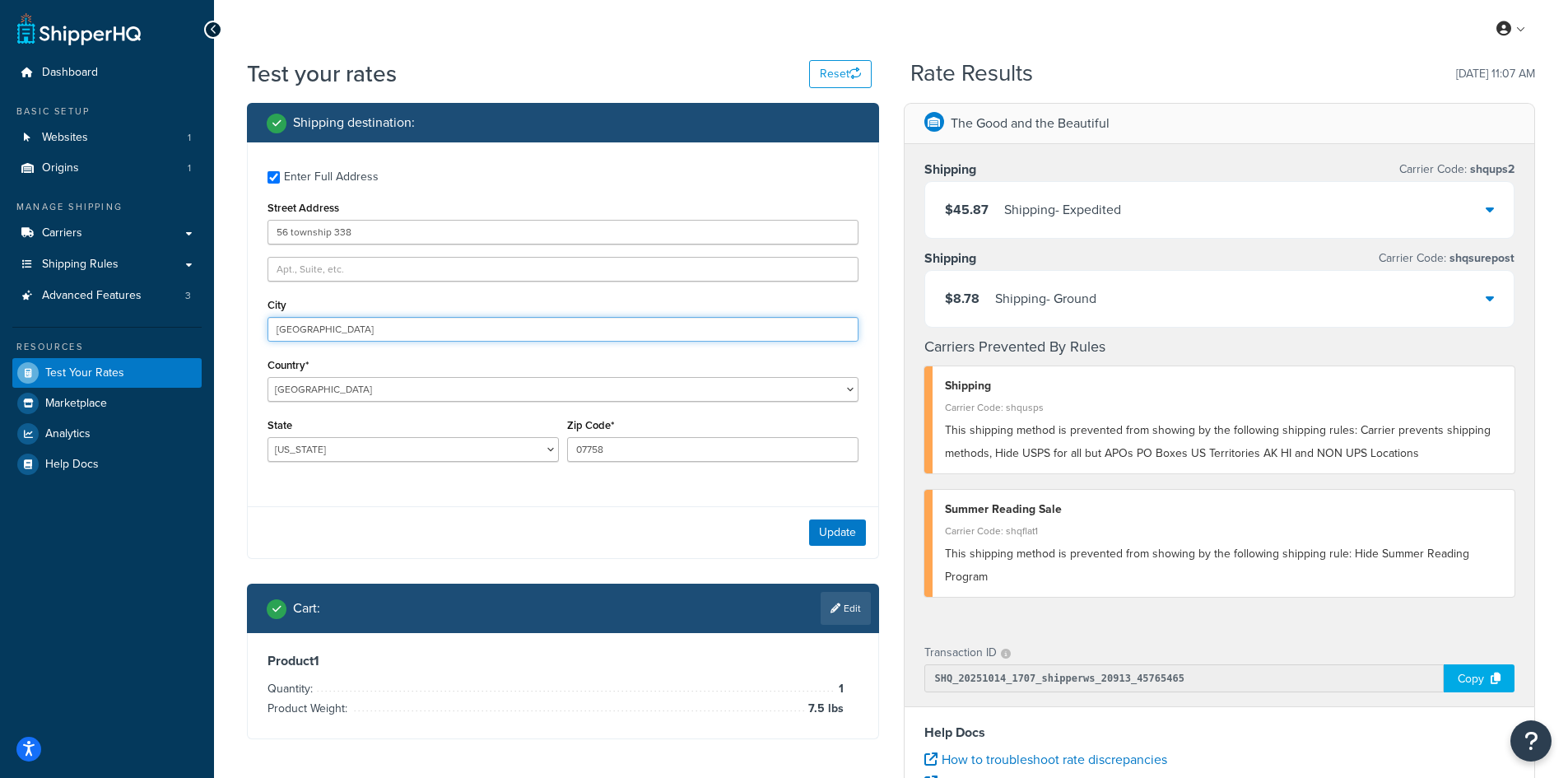
drag, startPoint x: 383, startPoint y: 335, endPoint x: 172, endPoint y: 321, distance: 211.5
click at [172, 321] on div "Dashboard Basic Setup Websites 1 Origins 1 Manage Shipping Carriers Carriers Al…" at bounding box center [784, 600] width 1568 height 1201
paste input "Ironton"
type input "Ironton"
select select "OH"
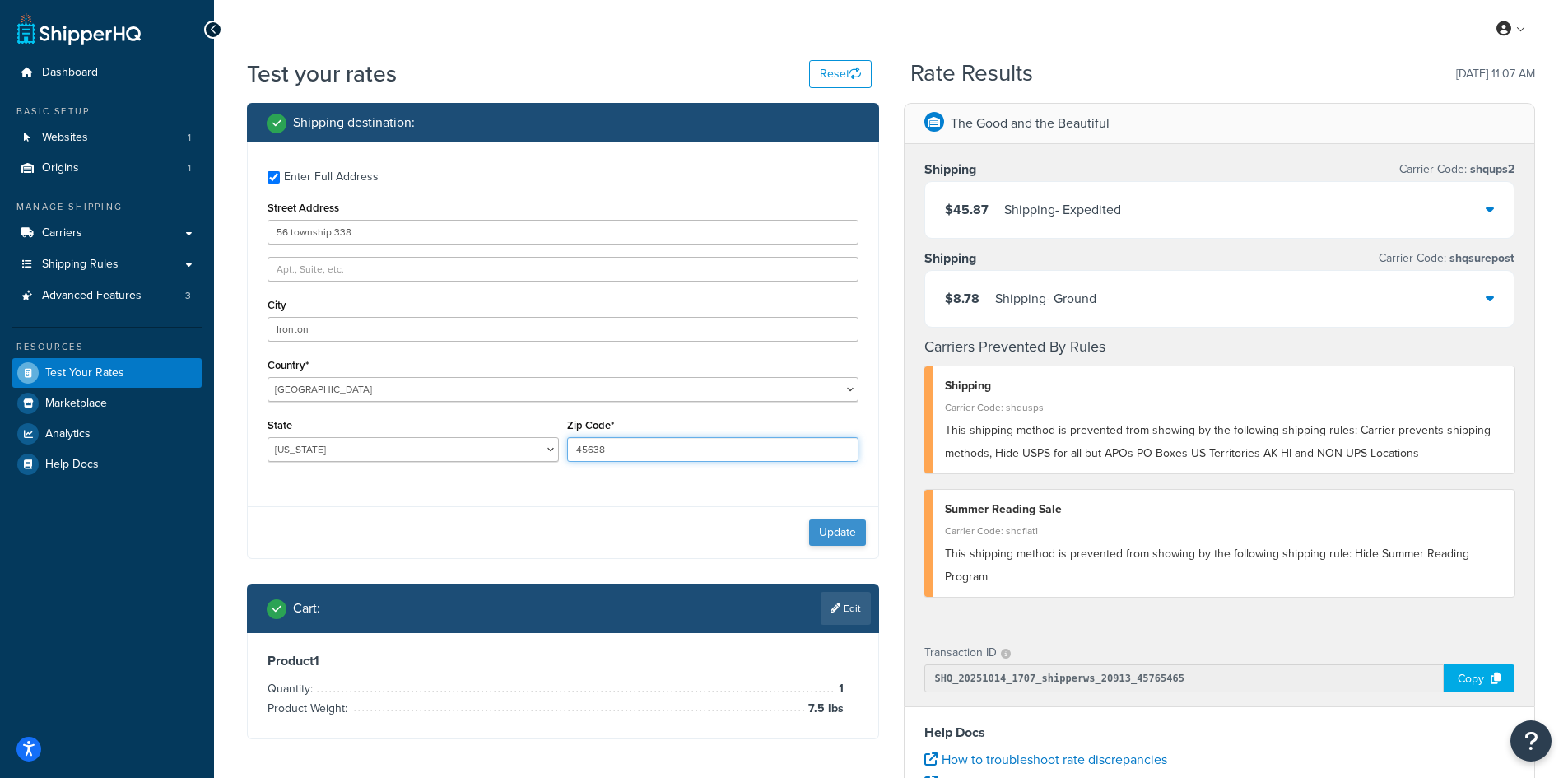
type input "45638"
click at [823, 525] on button "Update" at bounding box center [837, 532] width 57 height 26
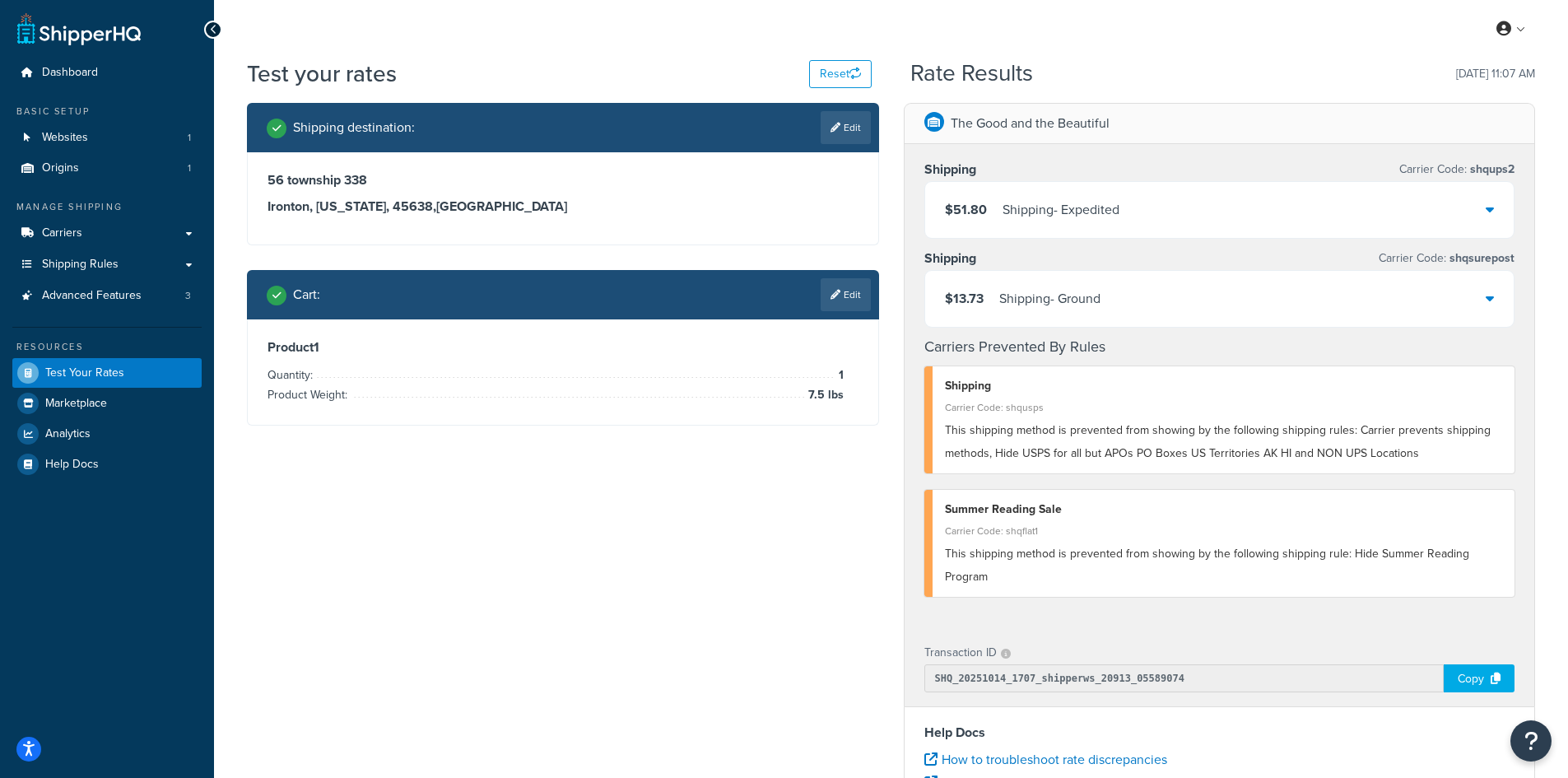
click at [852, 297] on link "Edit" at bounding box center [845, 294] width 50 height 33
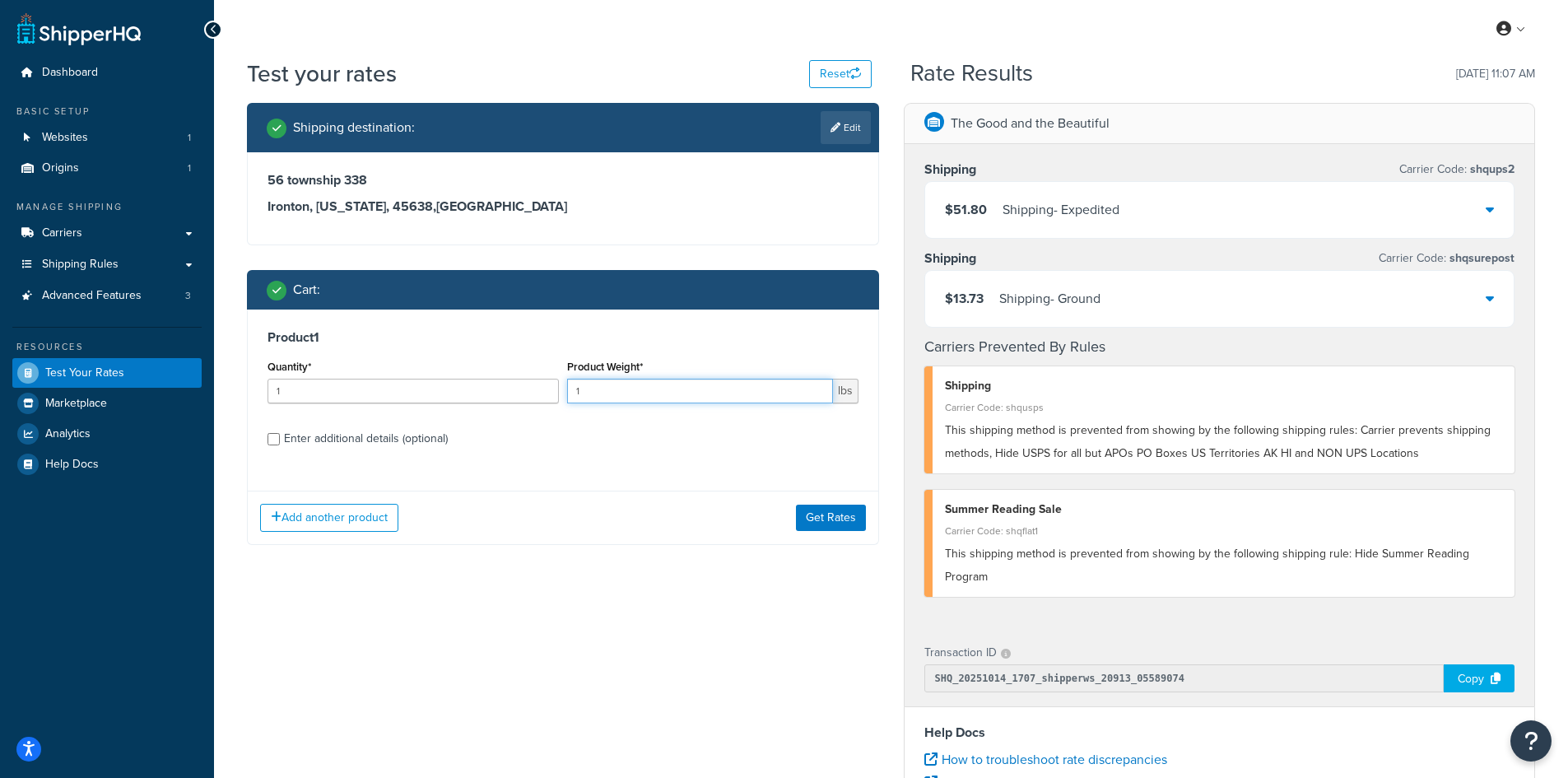
drag, startPoint x: 589, startPoint y: 393, endPoint x: 550, endPoint y: 391, distance: 39.1
click at [550, 391] on div "Quantity* 1 Product Weight* 1 lbs" at bounding box center [563, 386] width 599 height 61
type input "2.3"
click at [827, 517] on button "Get Rates" at bounding box center [831, 518] width 70 height 26
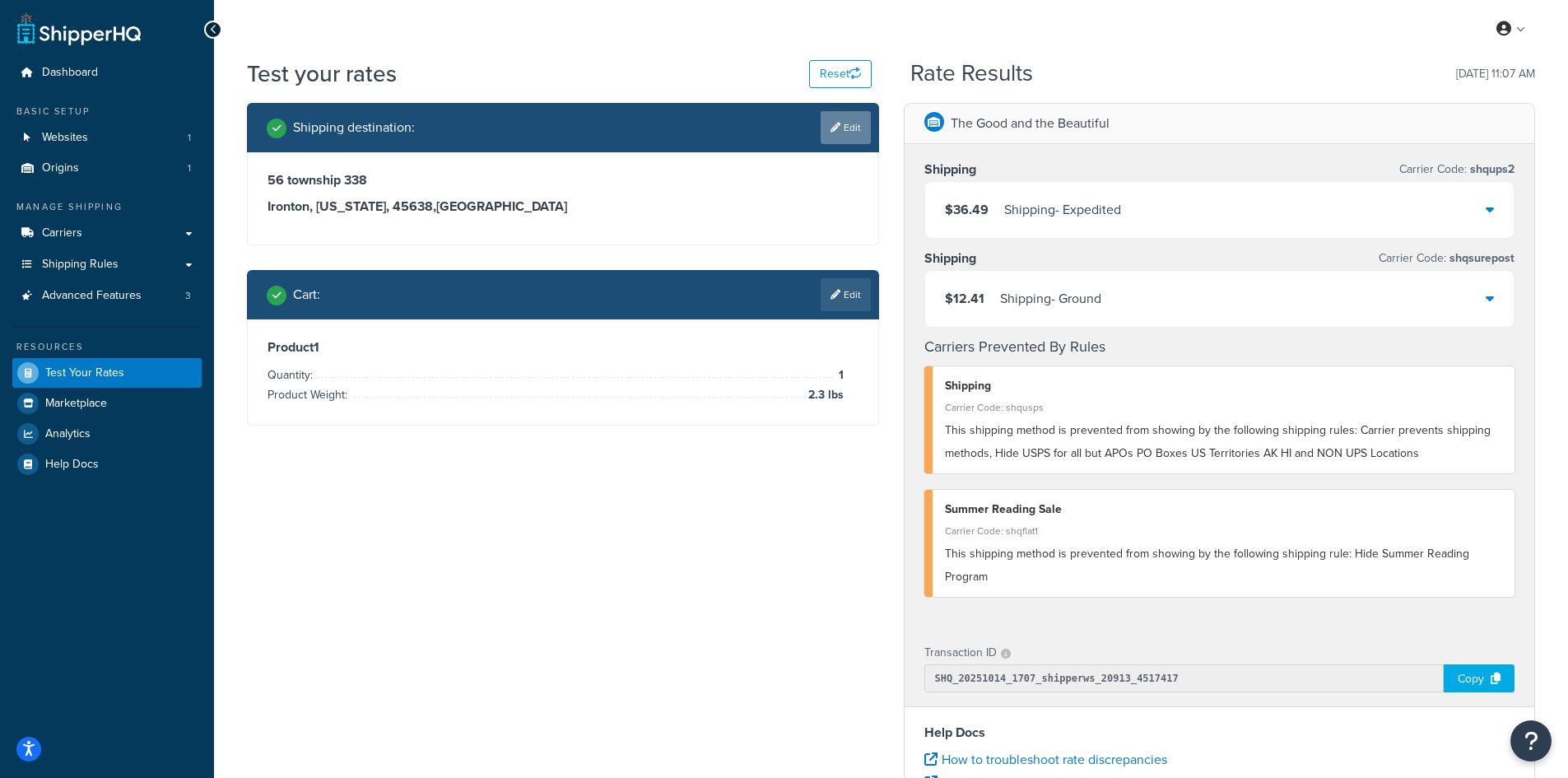
click at [831, 130] on icon at bounding box center [836, 128] width 9 height 9
select select "OH"
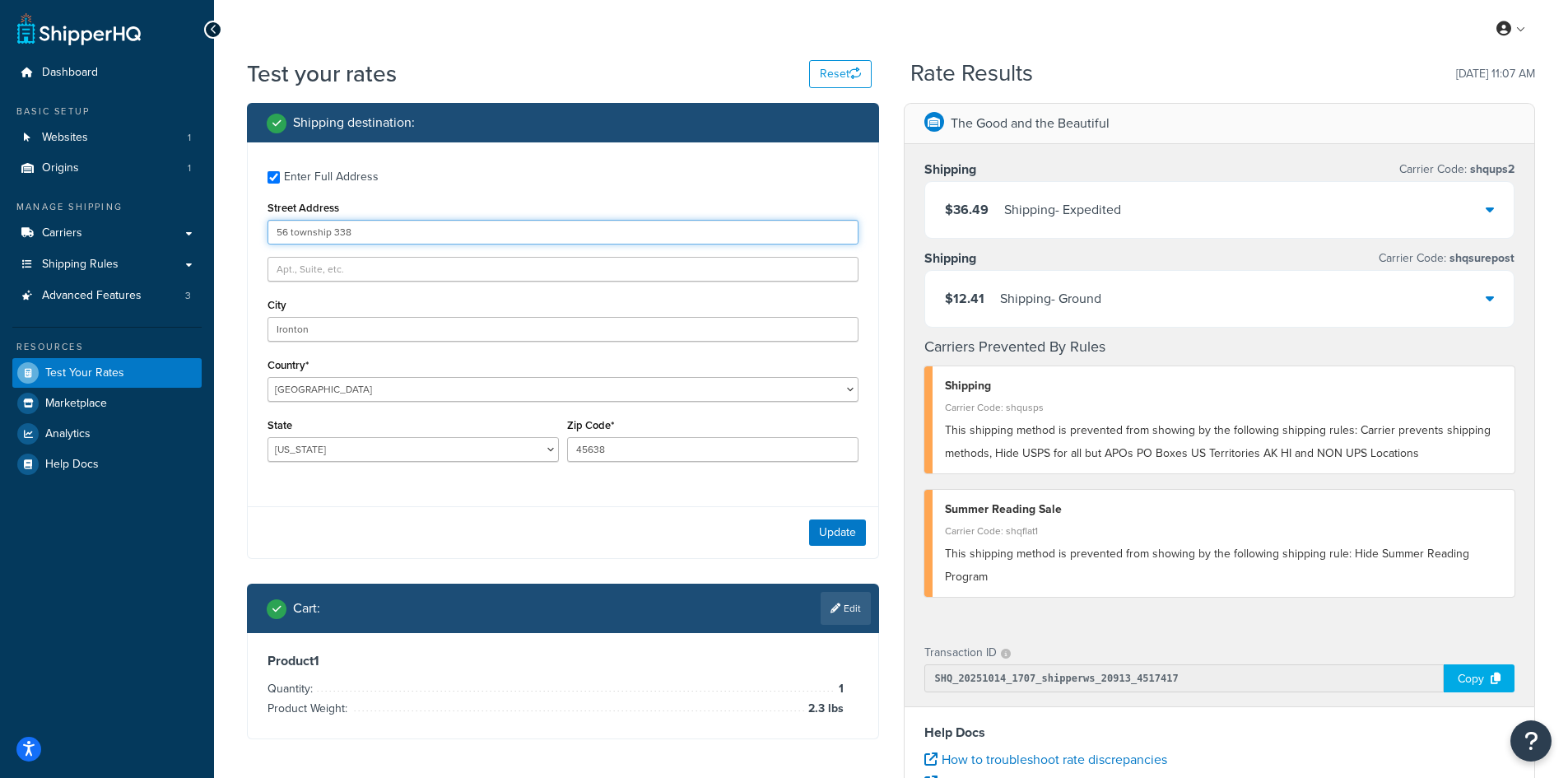
drag, startPoint x: 388, startPoint y: 231, endPoint x: 231, endPoint y: 229, distance: 157.0
click at [231, 229] on div "Test your rates Reset Rate Results [DATE] 11:07 AM Shipping destination : Enter…" at bounding box center [890, 609] width 1353 height 1102
paste input "[STREET_ADDRESS]"
type input "[STREET_ADDRESS]"
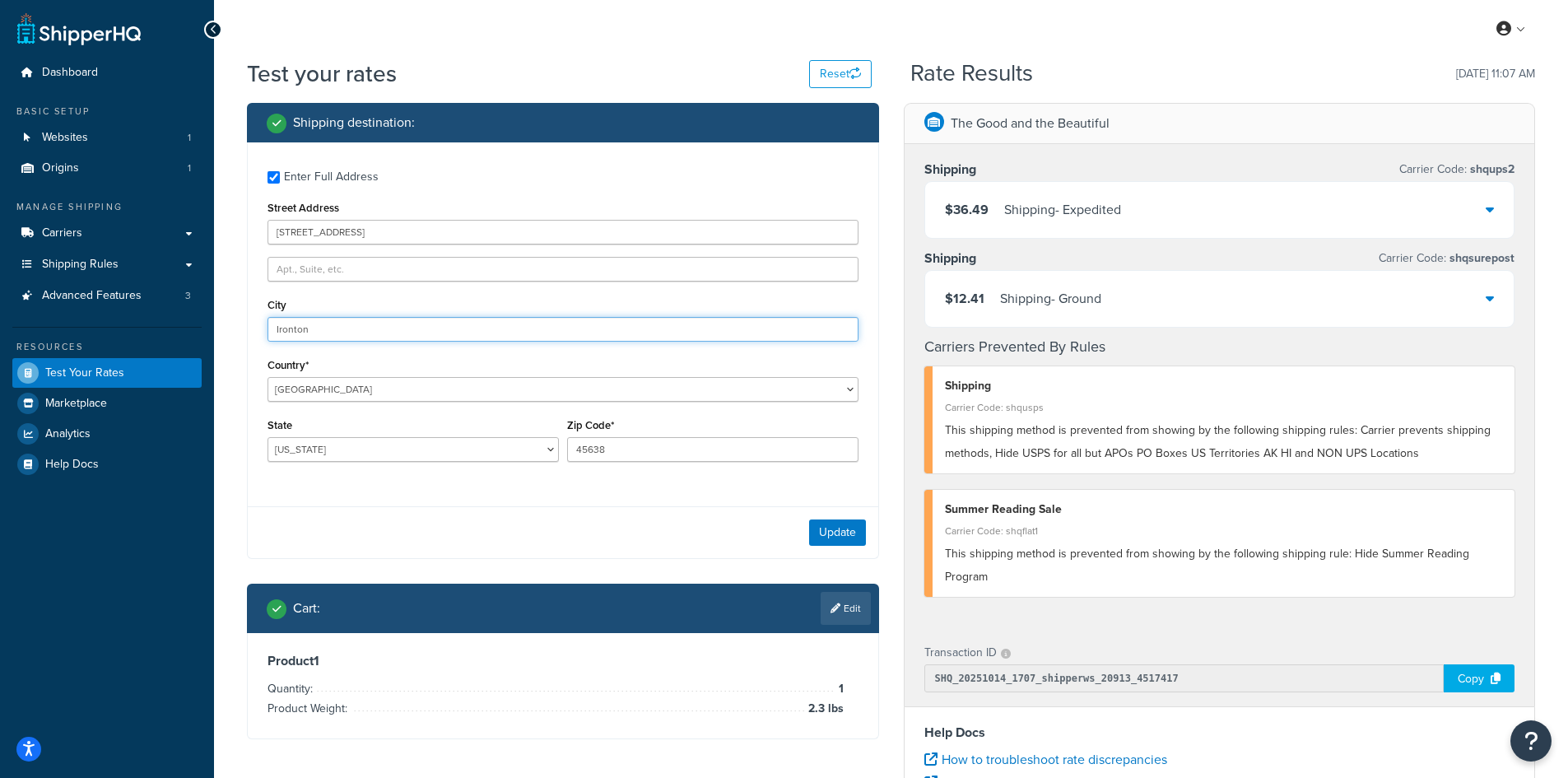
drag, startPoint x: 377, startPoint y: 328, endPoint x: 203, endPoint y: 325, distance: 174.0
click at [203, 325] on div "Dashboard Basic Setup Websites 1 Origins 1 Manage Shipping Carriers Carriers Al…" at bounding box center [784, 600] width 1568 height 1201
paste input "Mor"
type input "[PERSON_NAME]"
select select "IL"
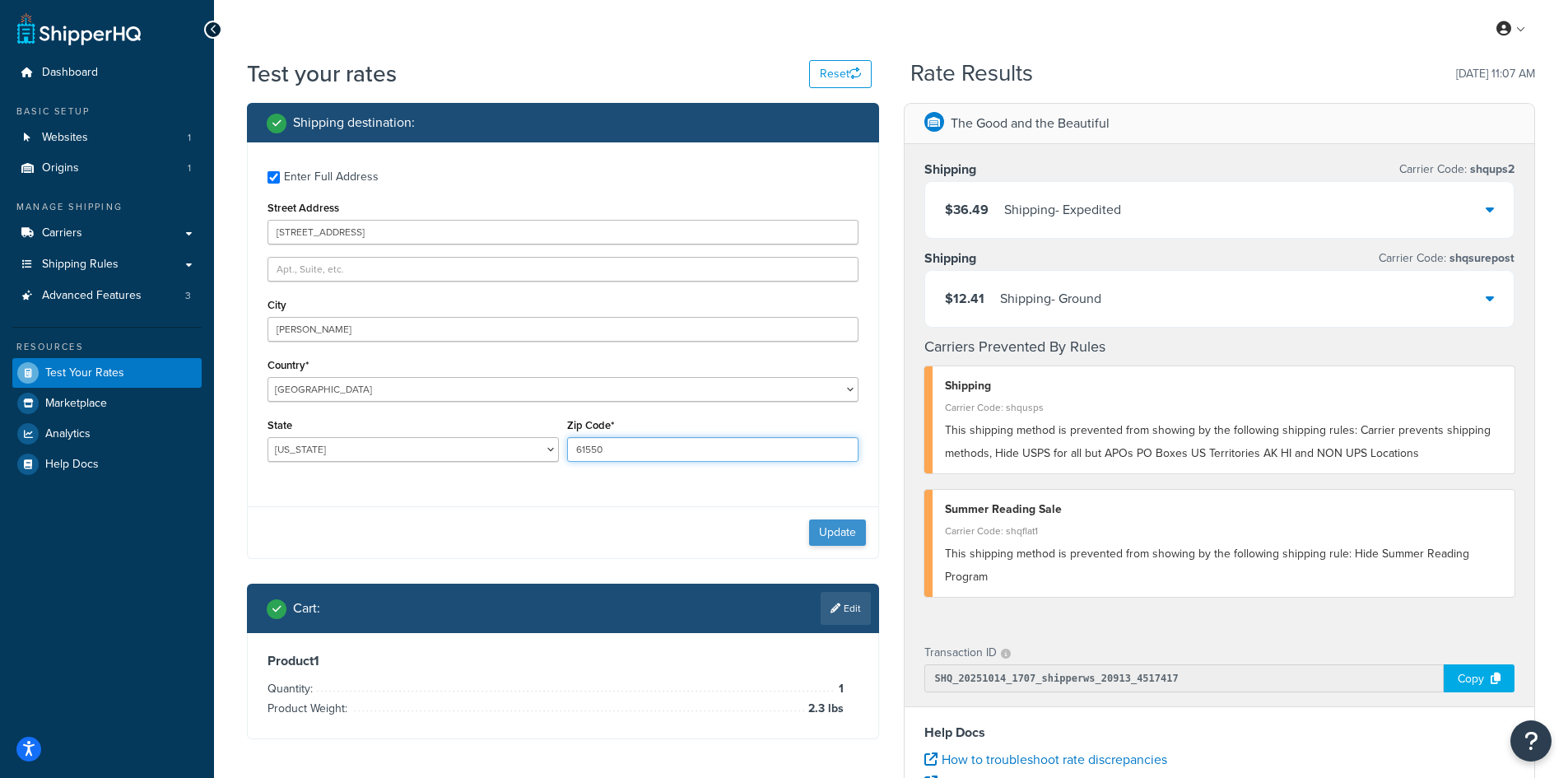
type input "61550"
click at [836, 524] on button "Update" at bounding box center [837, 532] width 57 height 26
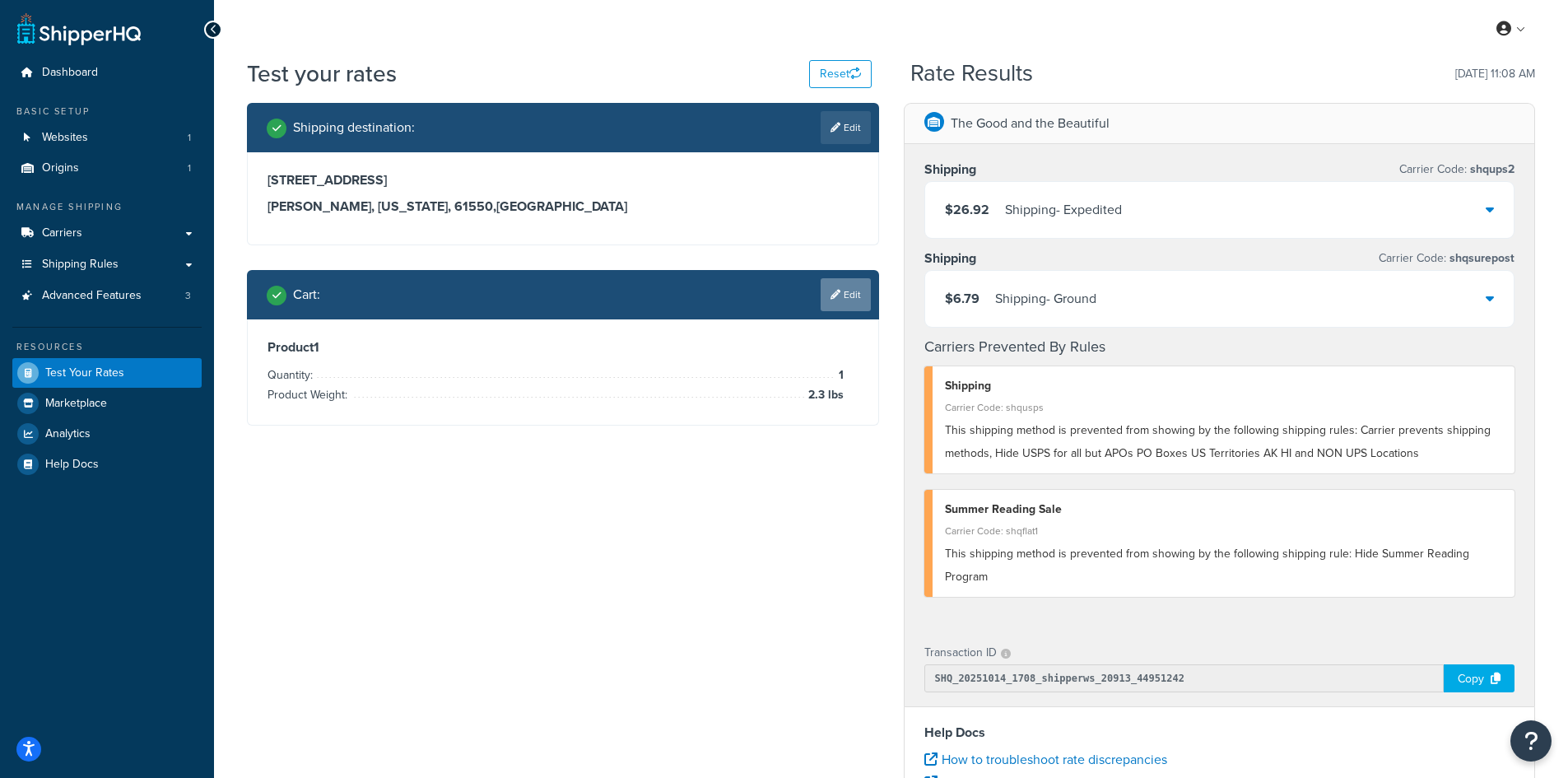
click at [839, 303] on link "Edit" at bounding box center [845, 294] width 50 height 33
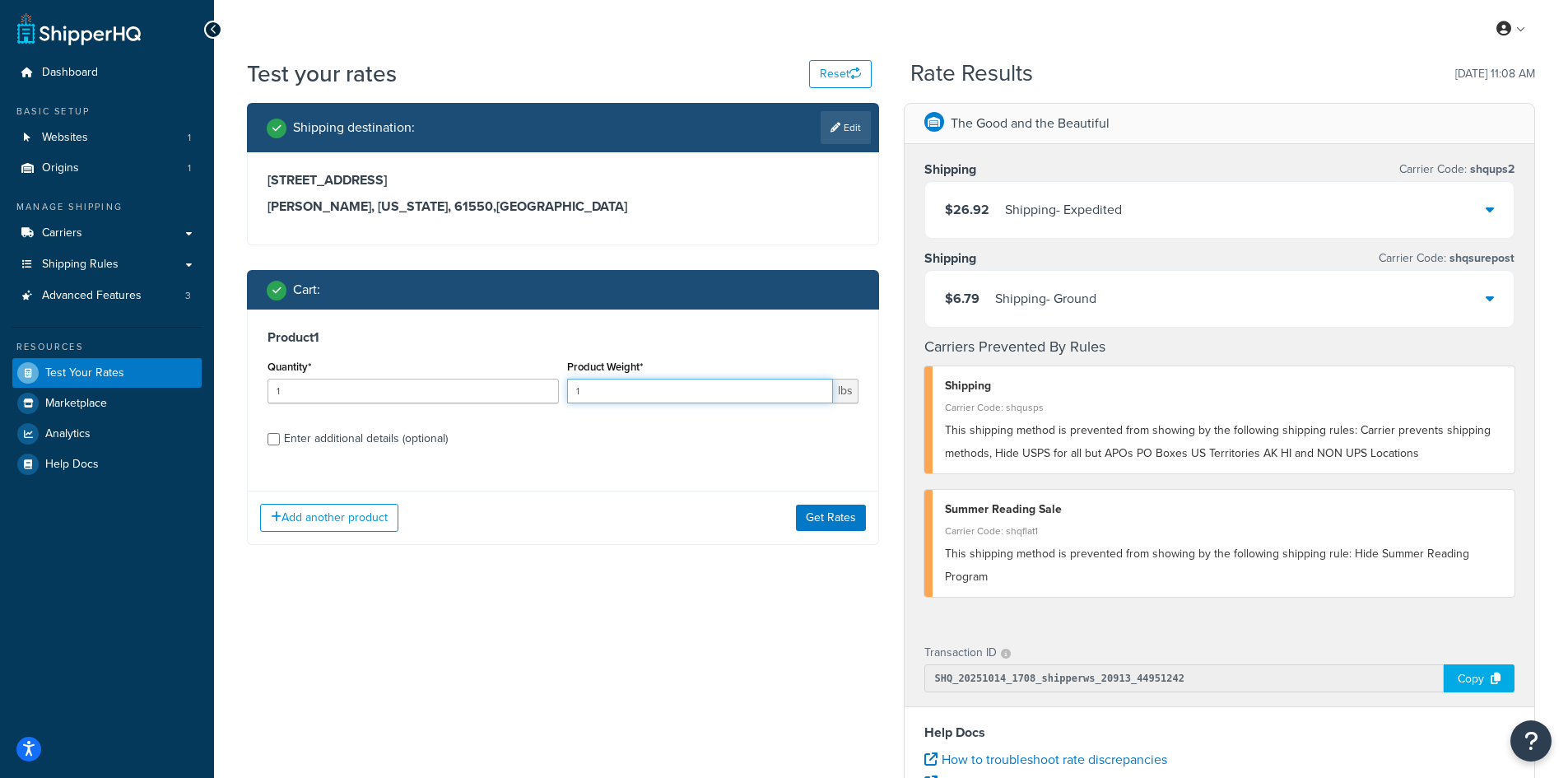
drag, startPoint x: 588, startPoint y: 390, endPoint x: 554, endPoint y: 388, distance: 34.1
click at [554, 388] on div "Quantity* 1 Product Weight* 1 lbs" at bounding box center [563, 386] width 599 height 61
type input "3.2"
click at [828, 514] on button "Get Rates" at bounding box center [831, 518] width 70 height 26
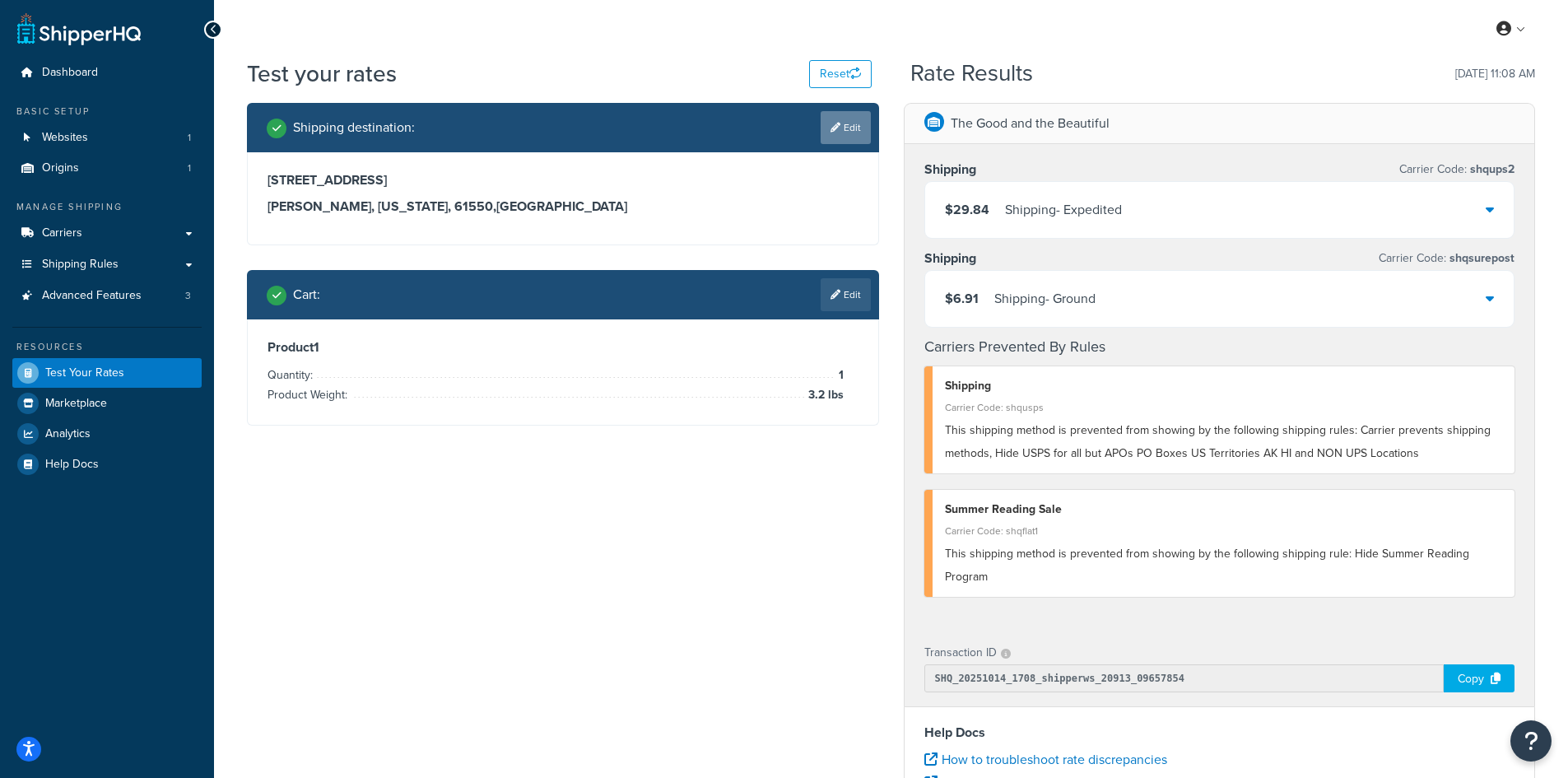
click at [846, 129] on link "Edit" at bounding box center [845, 128] width 50 height 33
select select "IL"
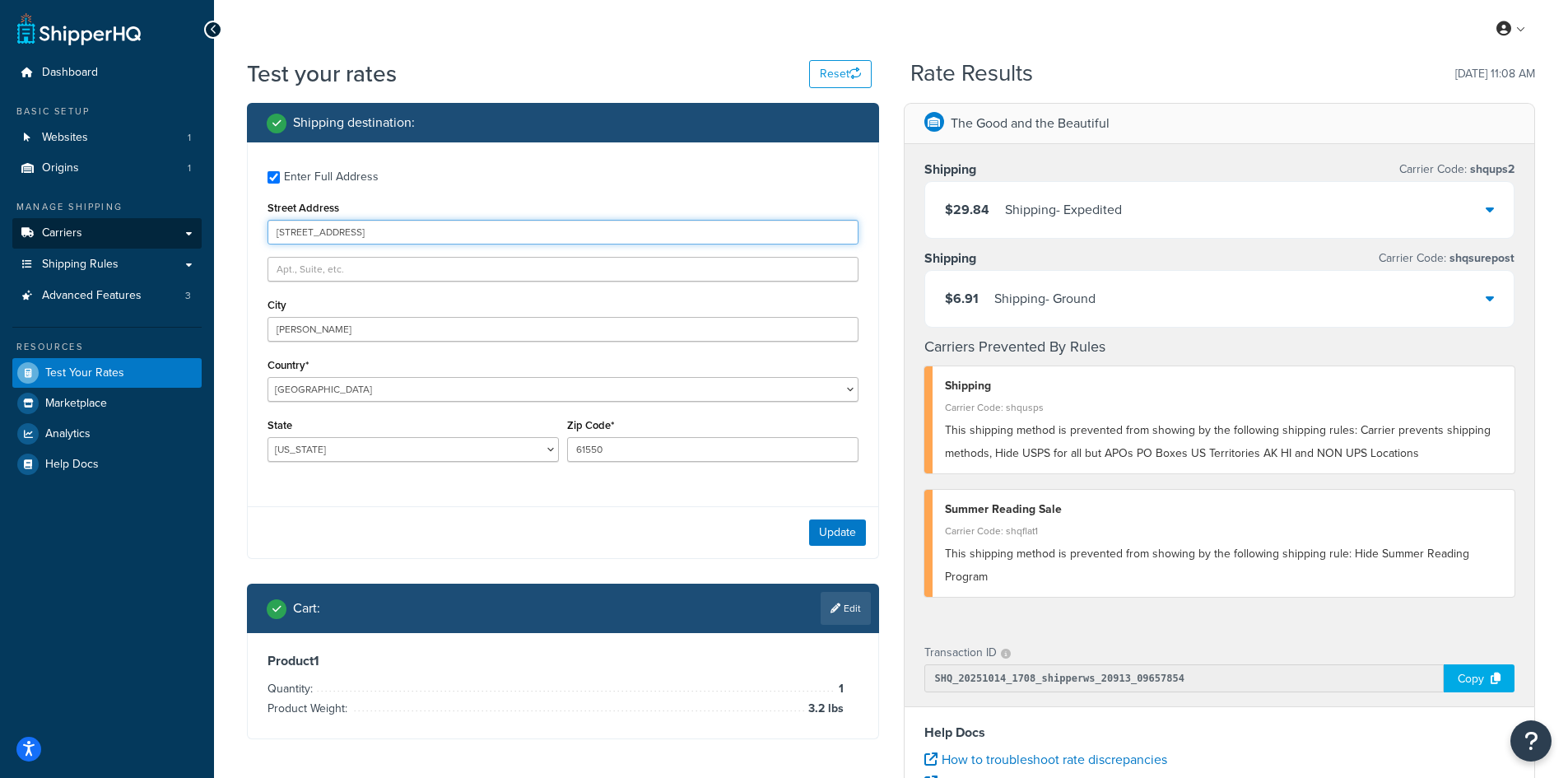
drag, startPoint x: 403, startPoint y: 239, endPoint x: 188, endPoint y: 221, distance: 215.8
click at [188, 221] on div "Dashboard Basic Setup Websites 1 Origins 1 Manage Shipping Carriers Carriers Al…" at bounding box center [784, 600] width 1568 height 1201
paste input "[STREET_ADDRESS][PERSON_NAME]"
type input "[STREET_ADDRESS][PERSON_NAME]"
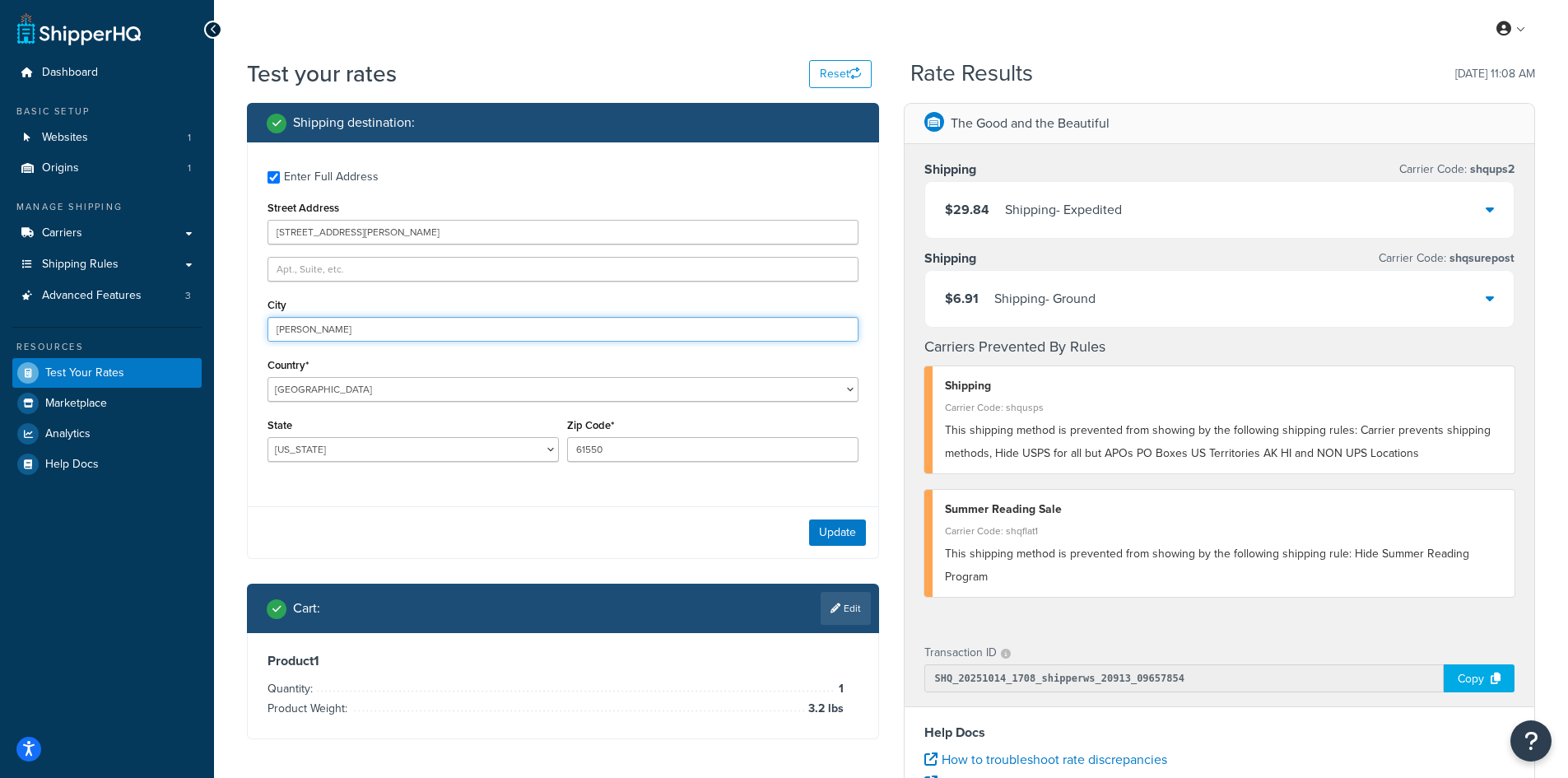
drag, startPoint x: 307, startPoint y: 328, endPoint x: 199, endPoint y: 328, distance: 108.0
click at [199, 328] on div "Dashboard Basic Setup Websites 1 Origins 1 Manage Shipping Carriers Carriers Al…" at bounding box center [784, 600] width 1568 height 1201
paste input "[GEOGRAPHIC_DATA]"
type input "[GEOGRAPHIC_DATA]"
select select "[GEOGRAPHIC_DATA]"
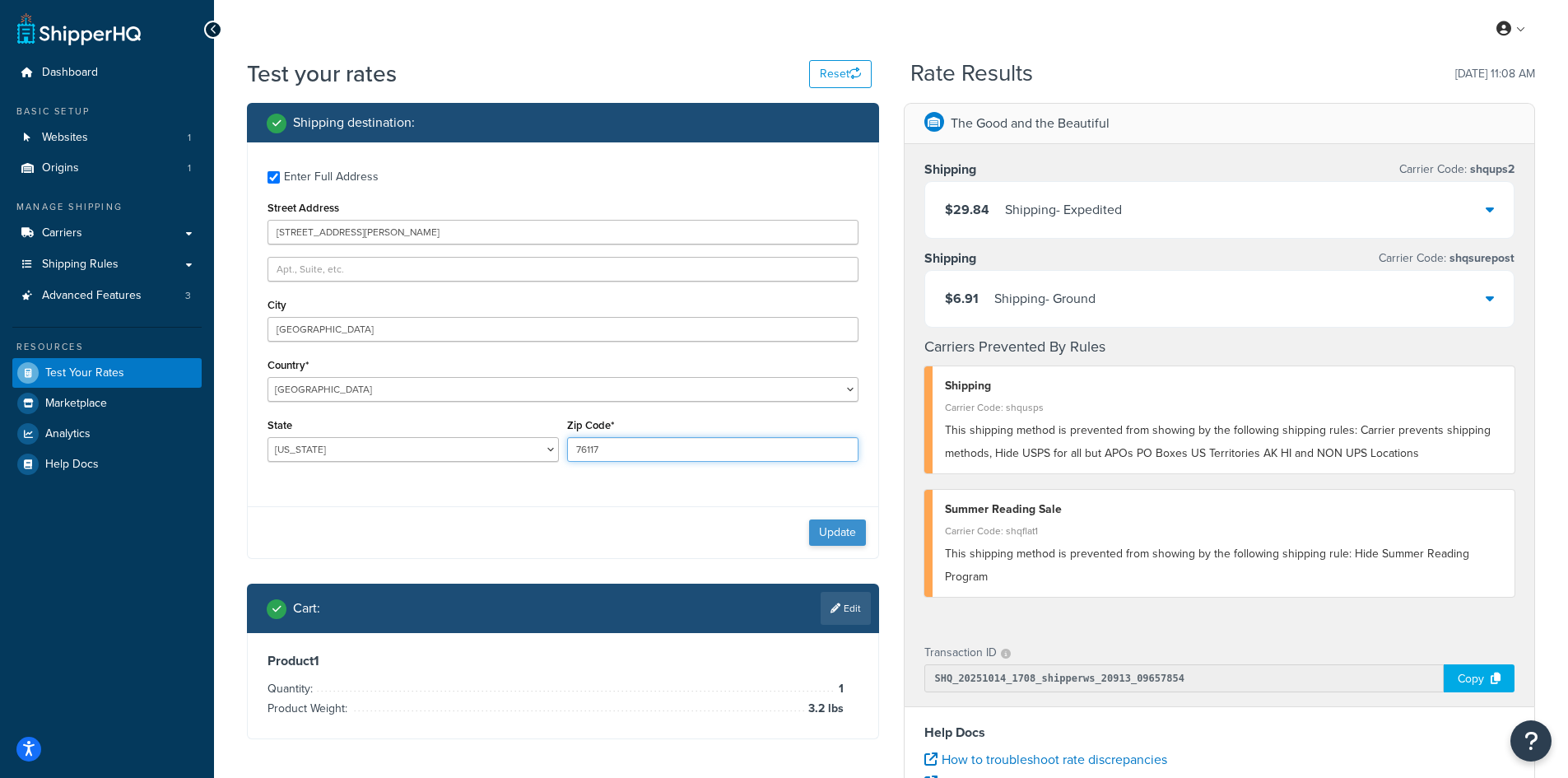
type input "76117"
click at [843, 527] on button "Update" at bounding box center [837, 532] width 57 height 26
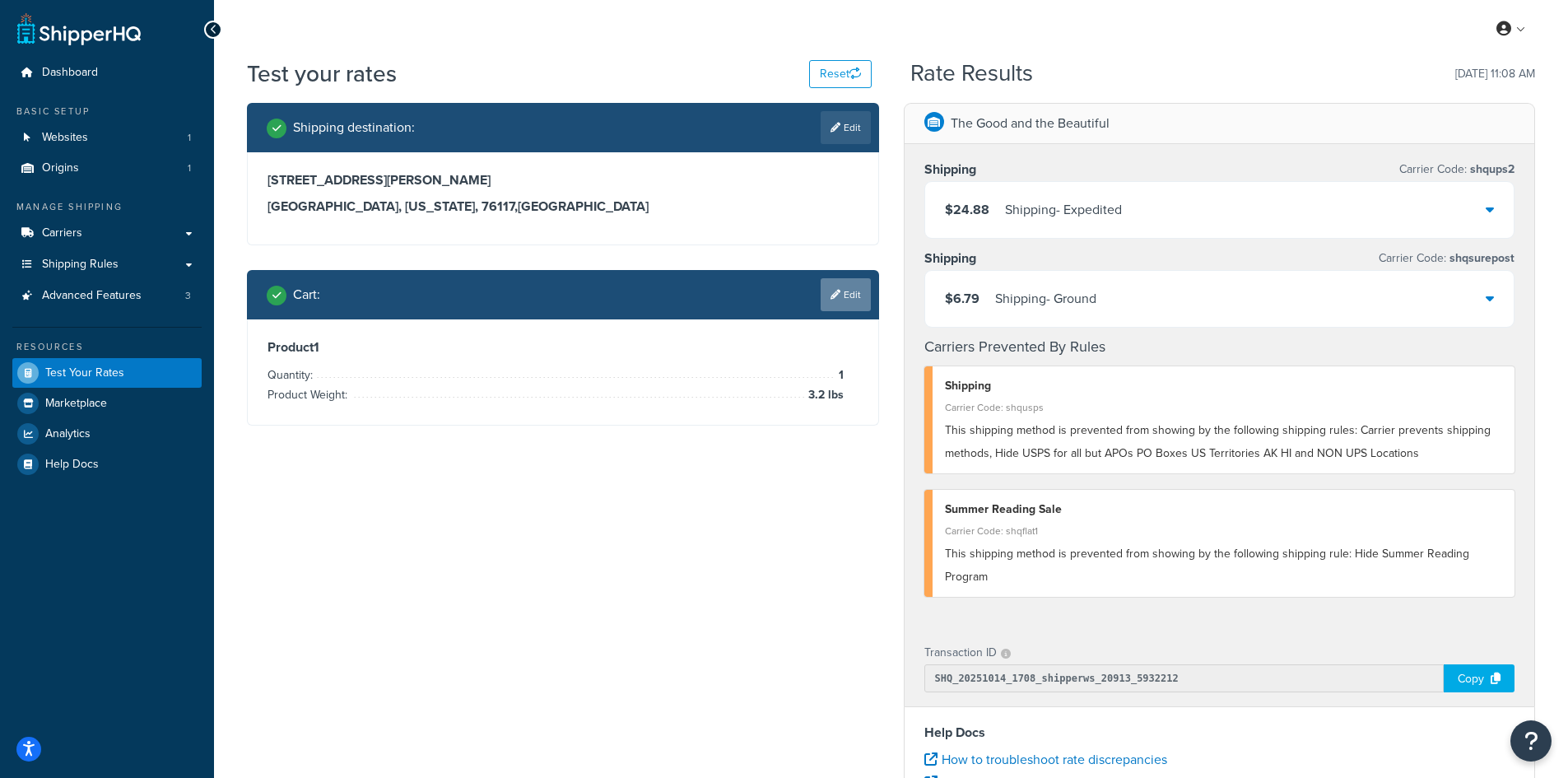
click at [852, 293] on link "Edit" at bounding box center [845, 294] width 50 height 33
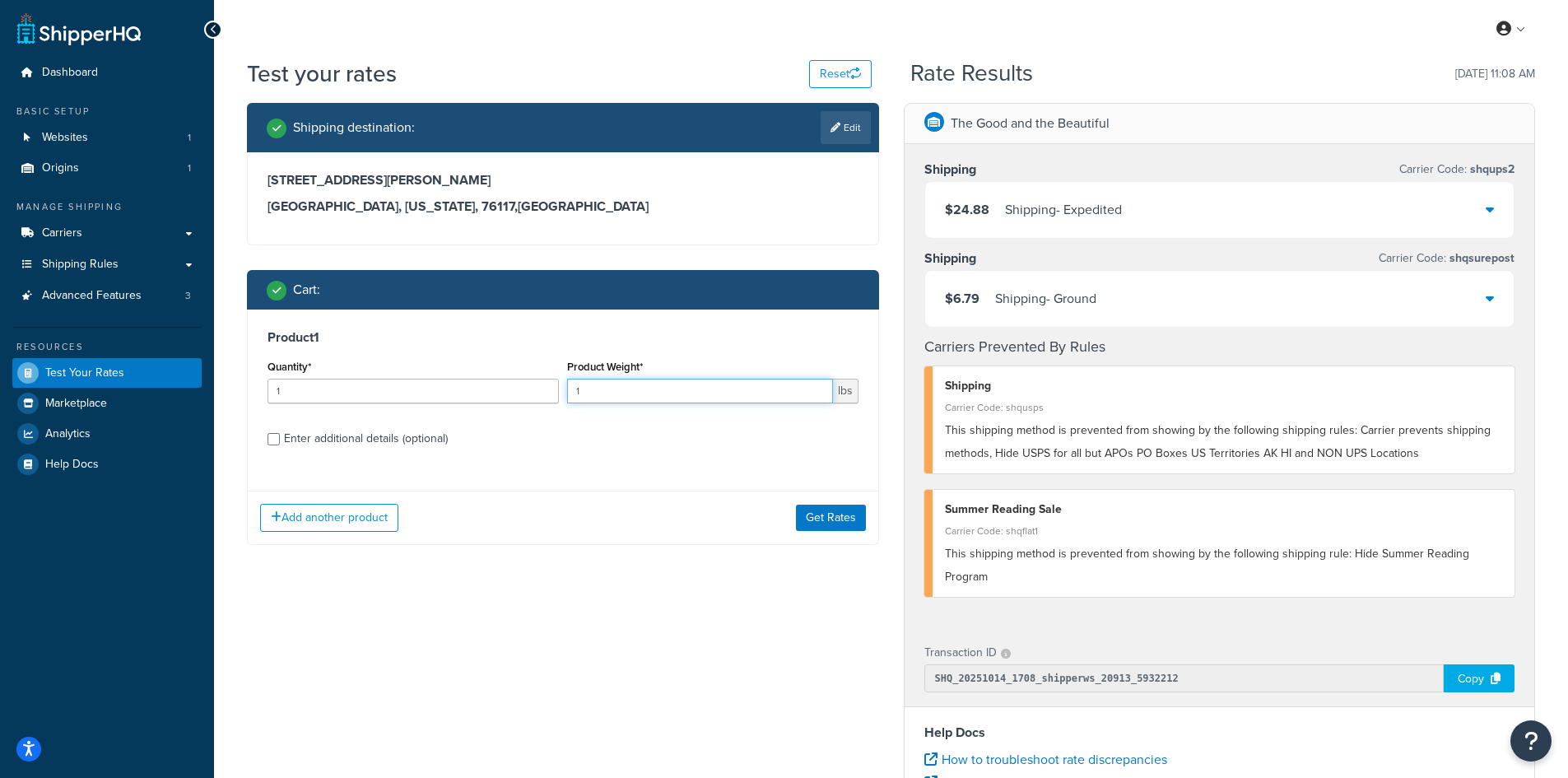
drag, startPoint x: 563, startPoint y: 389, endPoint x: 525, endPoint y: 388, distance: 38.0
click at [525, 388] on div "Quantity* 1 Product Weight* 1 lbs" at bounding box center [563, 386] width 599 height 61
type input "14.3"
click at [833, 516] on button "Get Rates" at bounding box center [831, 518] width 70 height 26
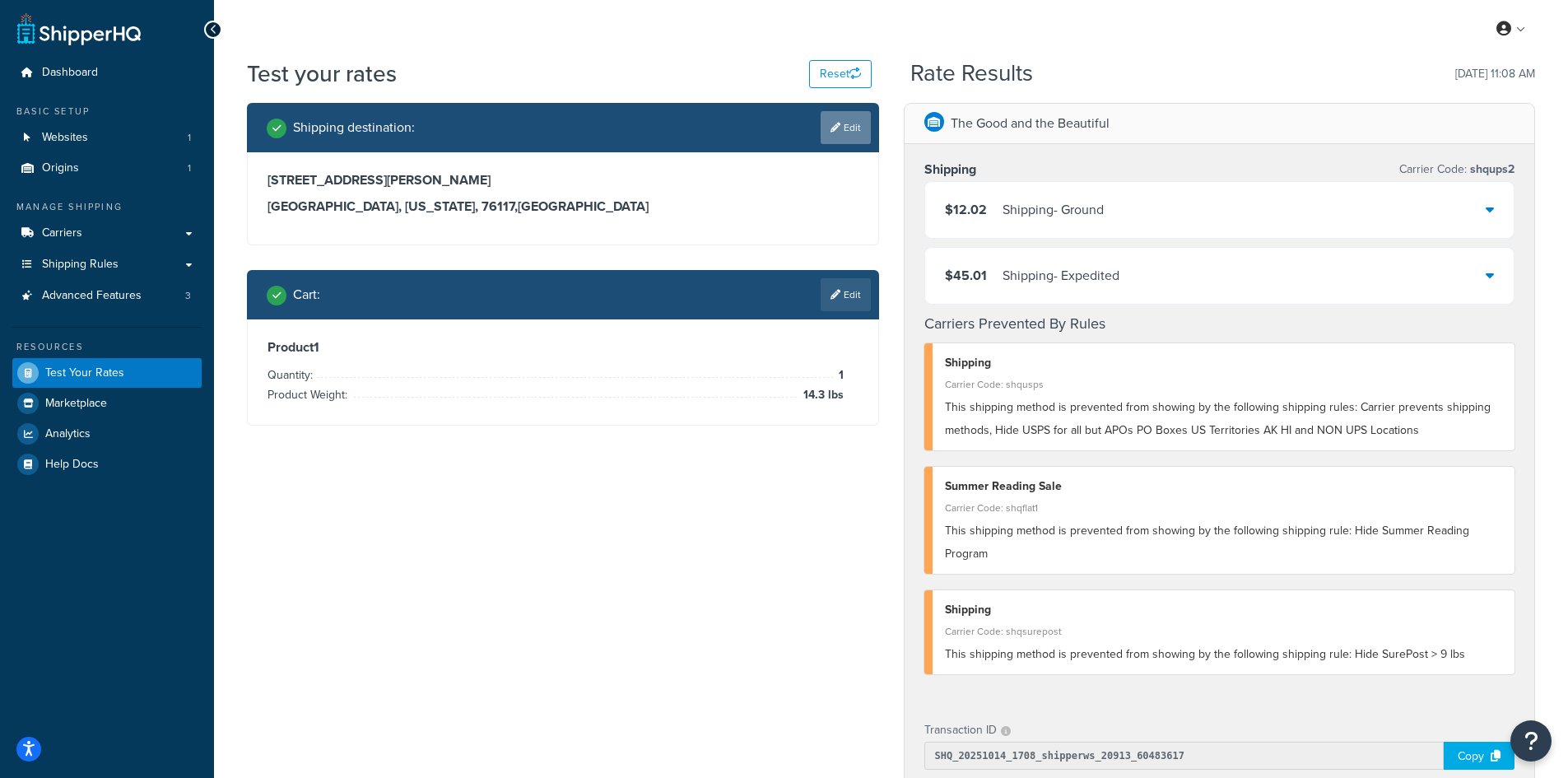
click at [845, 127] on link "Edit" at bounding box center [845, 128] width 50 height 33
select select "[GEOGRAPHIC_DATA]"
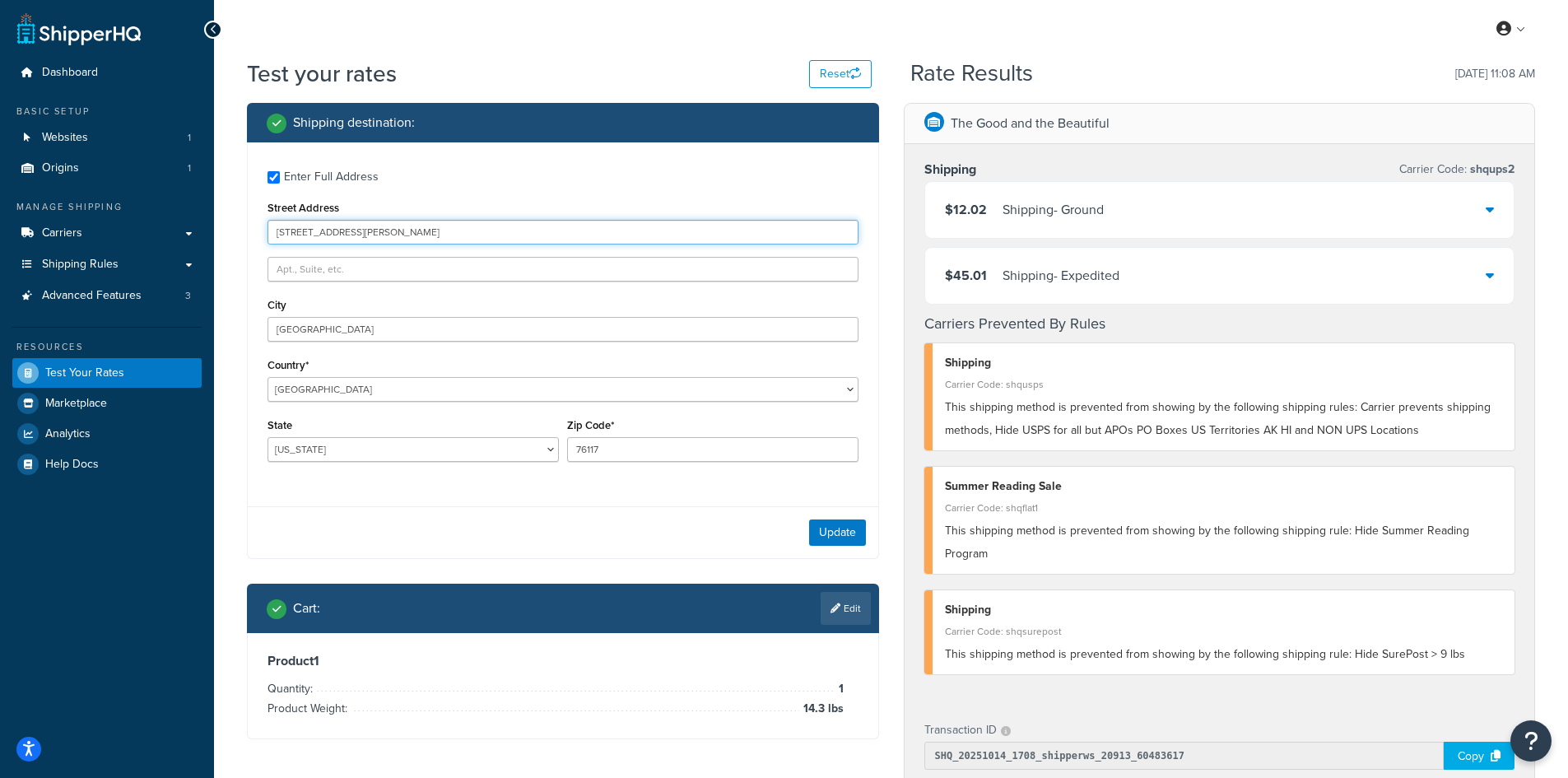
drag, startPoint x: 409, startPoint y: 233, endPoint x: 256, endPoint y: 229, distance: 153.1
click at [256, 229] on div "Enter Full Address Street Address [STREET_ADDRESS][PERSON_NAME] [GEOGRAPHIC_DAT…" at bounding box center [562, 319] width 630 height 352
paste input "[STREET_ADDRESS]"
type input "[STREET_ADDRESS]"
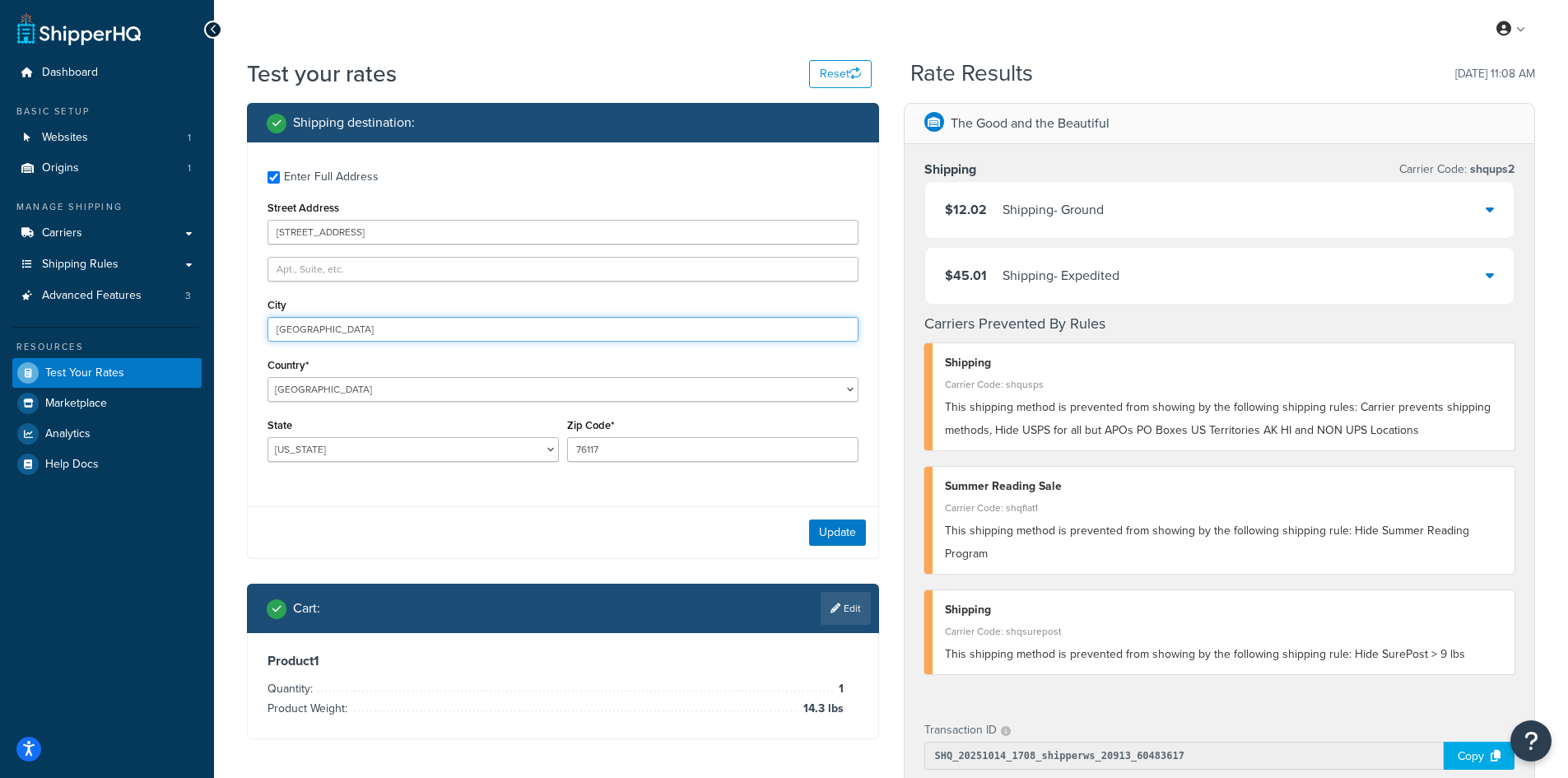
drag, startPoint x: 348, startPoint y: 321, endPoint x: 222, endPoint y: 310, distance: 126.5
click at [222, 310] on div "Test your rates Reset Rate Results [DATE] 11:08 AM Shipping destination : Enter…" at bounding box center [890, 648] width 1353 height 1180
paste input "[GEOGRAPHIC_DATA]"
type input "[GEOGRAPHIC_DATA]"
select select "NV"
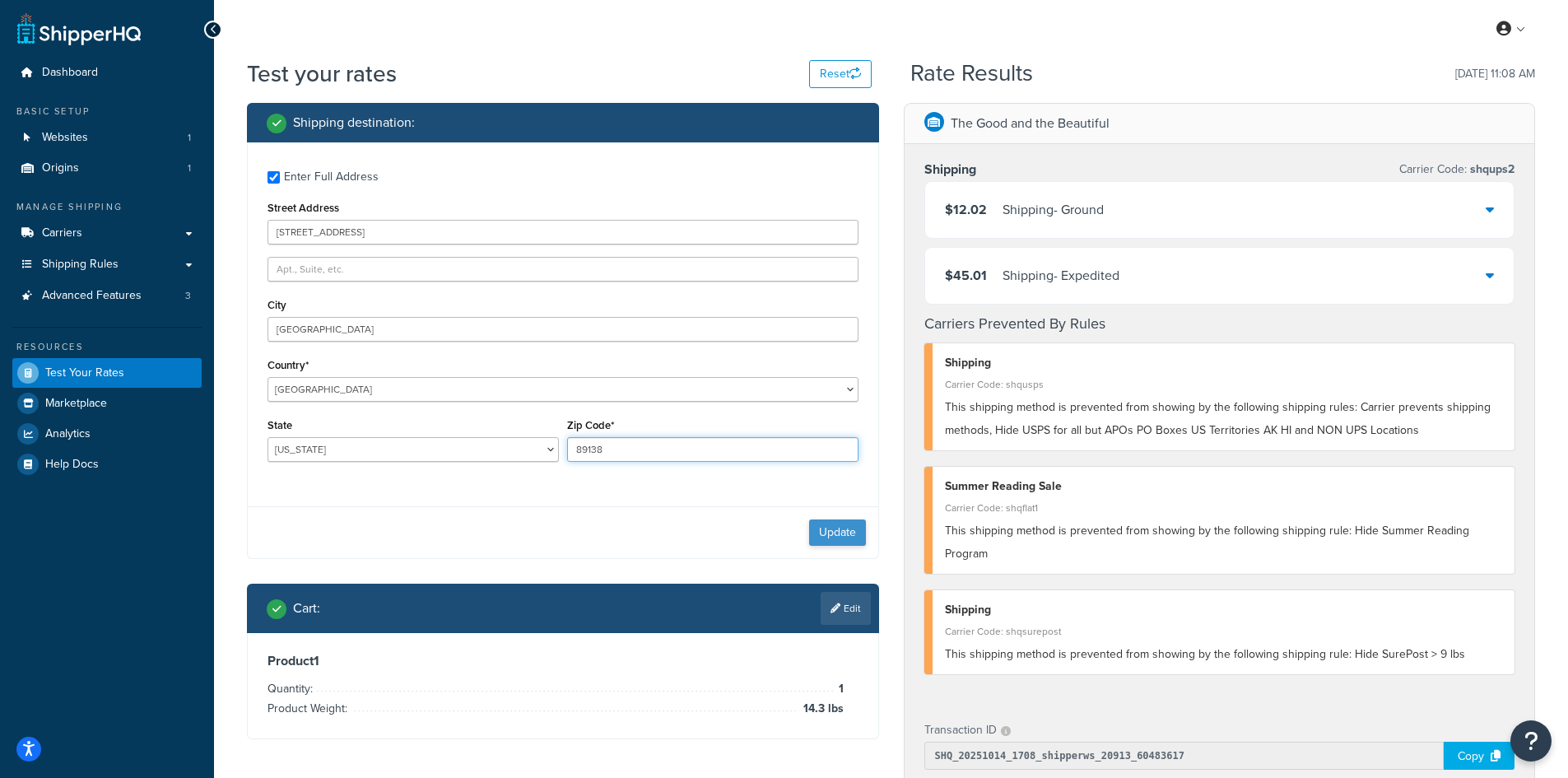
type input "89138"
click at [848, 530] on button "Update" at bounding box center [837, 532] width 57 height 26
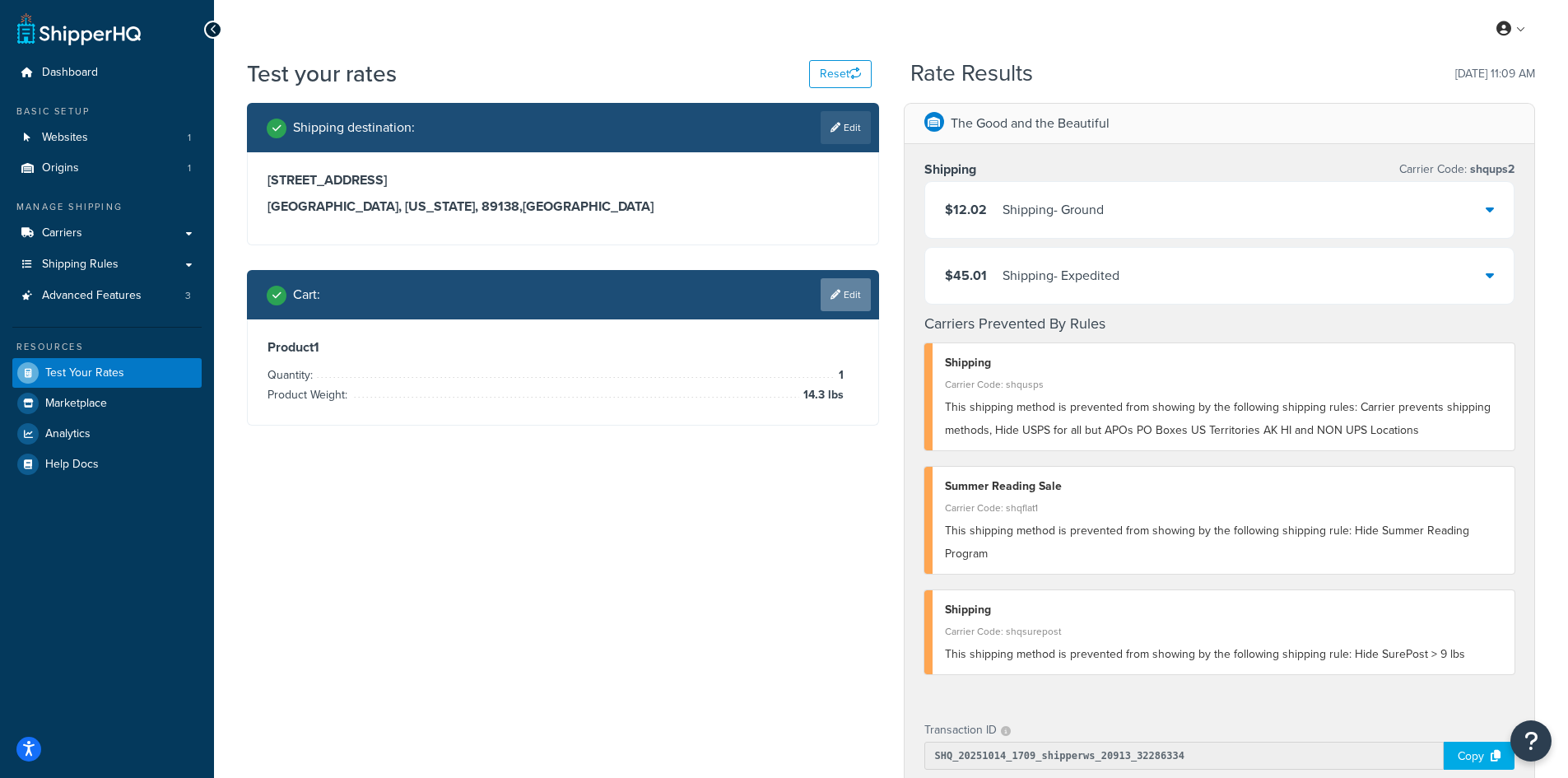
click at [845, 295] on link "Edit" at bounding box center [845, 294] width 50 height 33
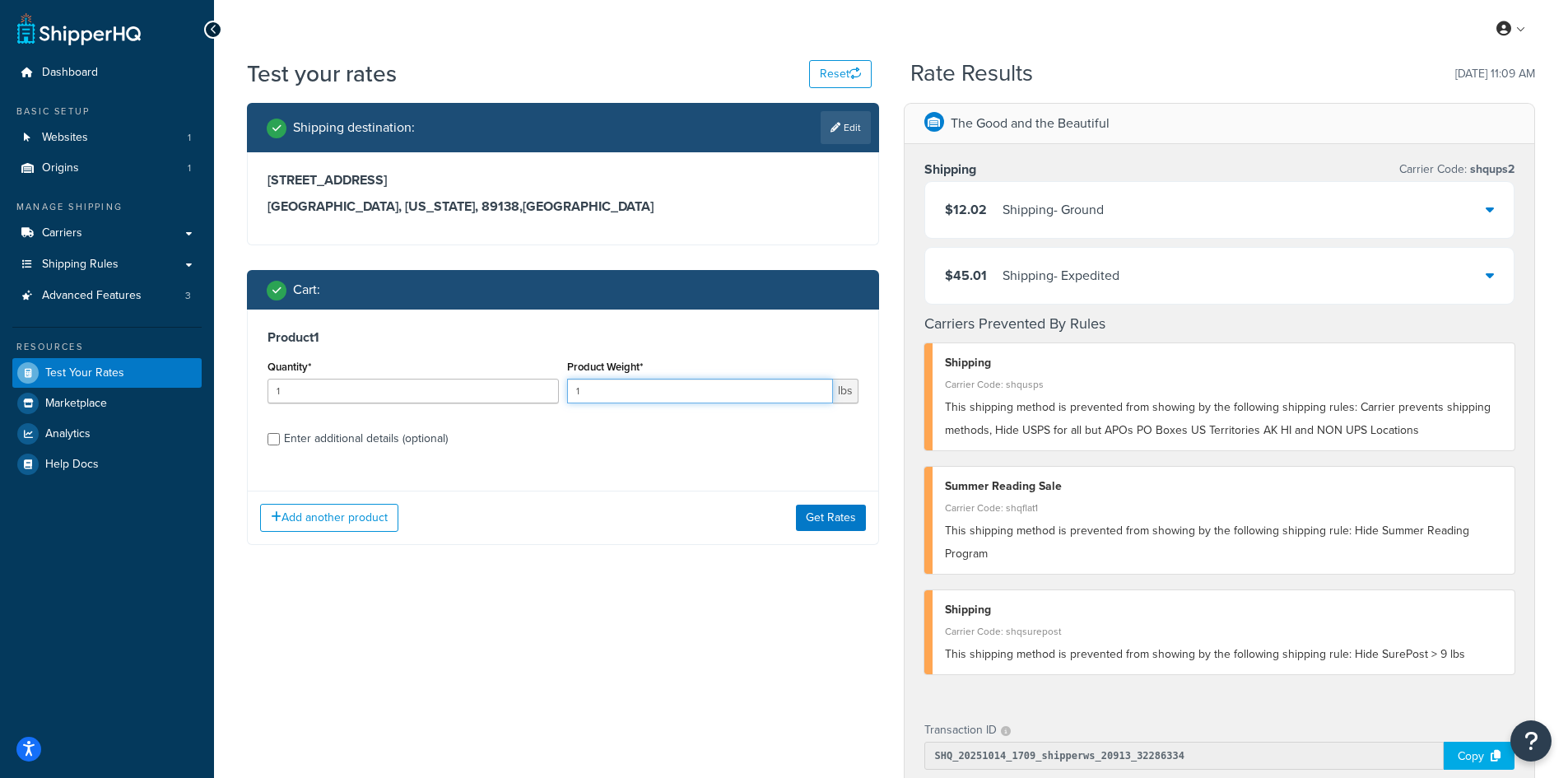
drag, startPoint x: 609, startPoint y: 391, endPoint x: 513, endPoint y: 381, distance: 96.5
click at [513, 381] on div "Quantity* 1 Product Weight* 1 lbs" at bounding box center [563, 386] width 599 height 61
type input "8.8"
click at [829, 525] on button "Get Rates" at bounding box center [831, 518] width 70 height 26
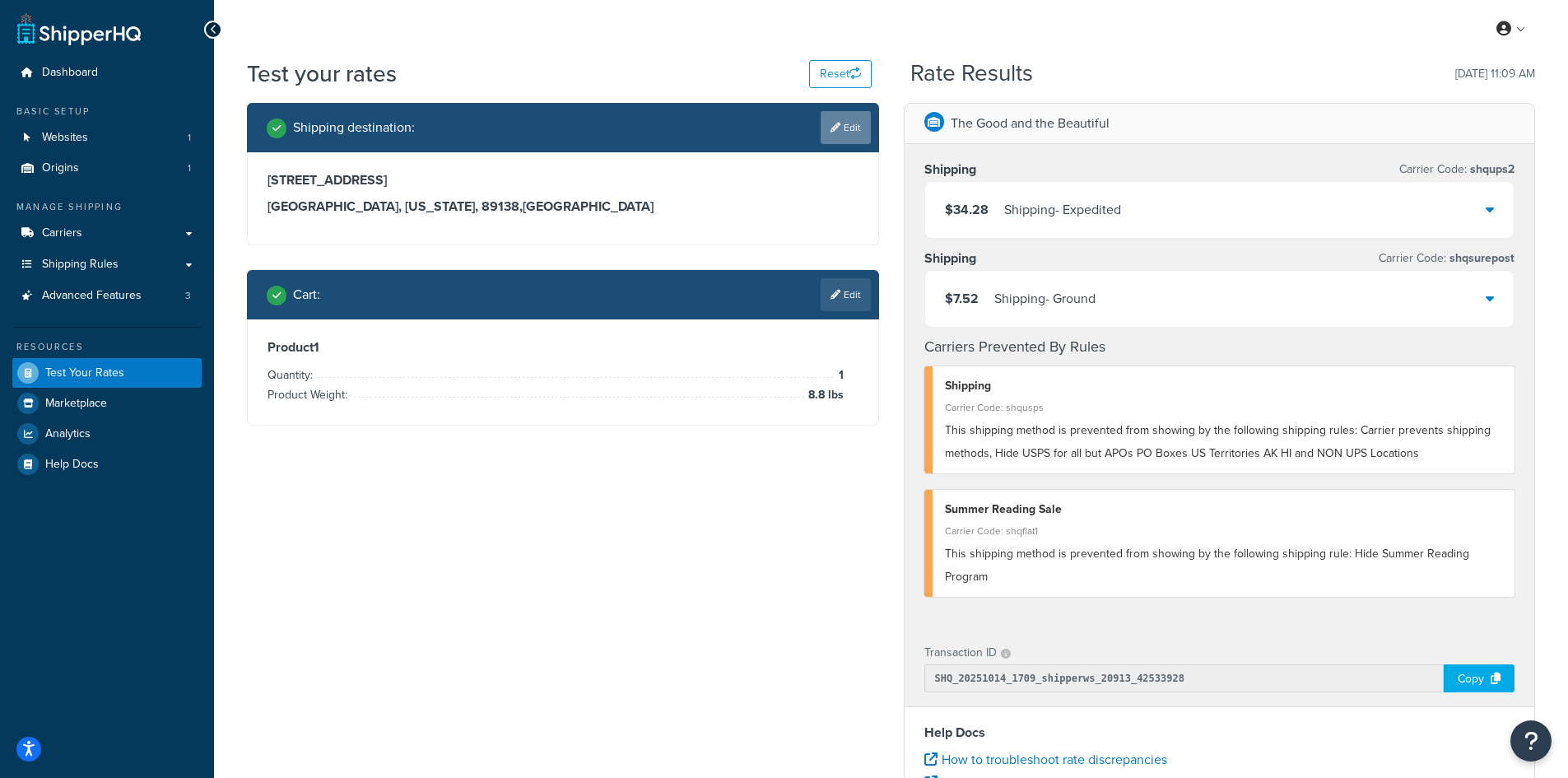
click at [851, 126] on link "Edit" at bounding box center [845, 128] width 50 height 33
select select "NV"
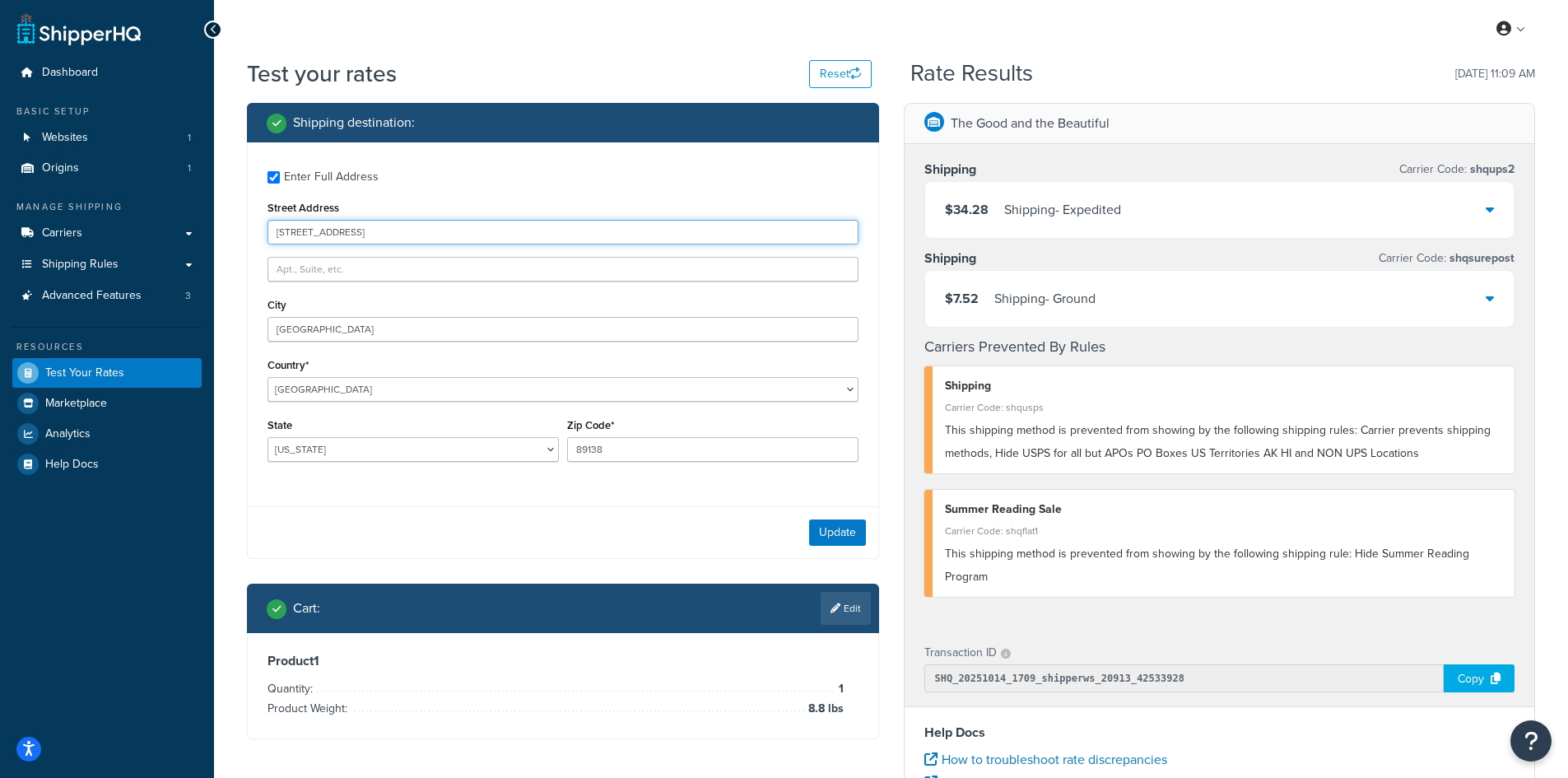
drag, startPoint x: 409, startPoint y: 233, endPoint x: 207, endPoint y: 233, distance: 202.0
click at [207, 233] on div "Dashboard Basic Setup Websites 1 Origins 1 Manage Shipping Carriers Carriers Al…" at bounding box center [784, 600] width 1568 height 1201
paste input "[STREET_ADDRESS]"
type input "[STREET_ADDRESS]"
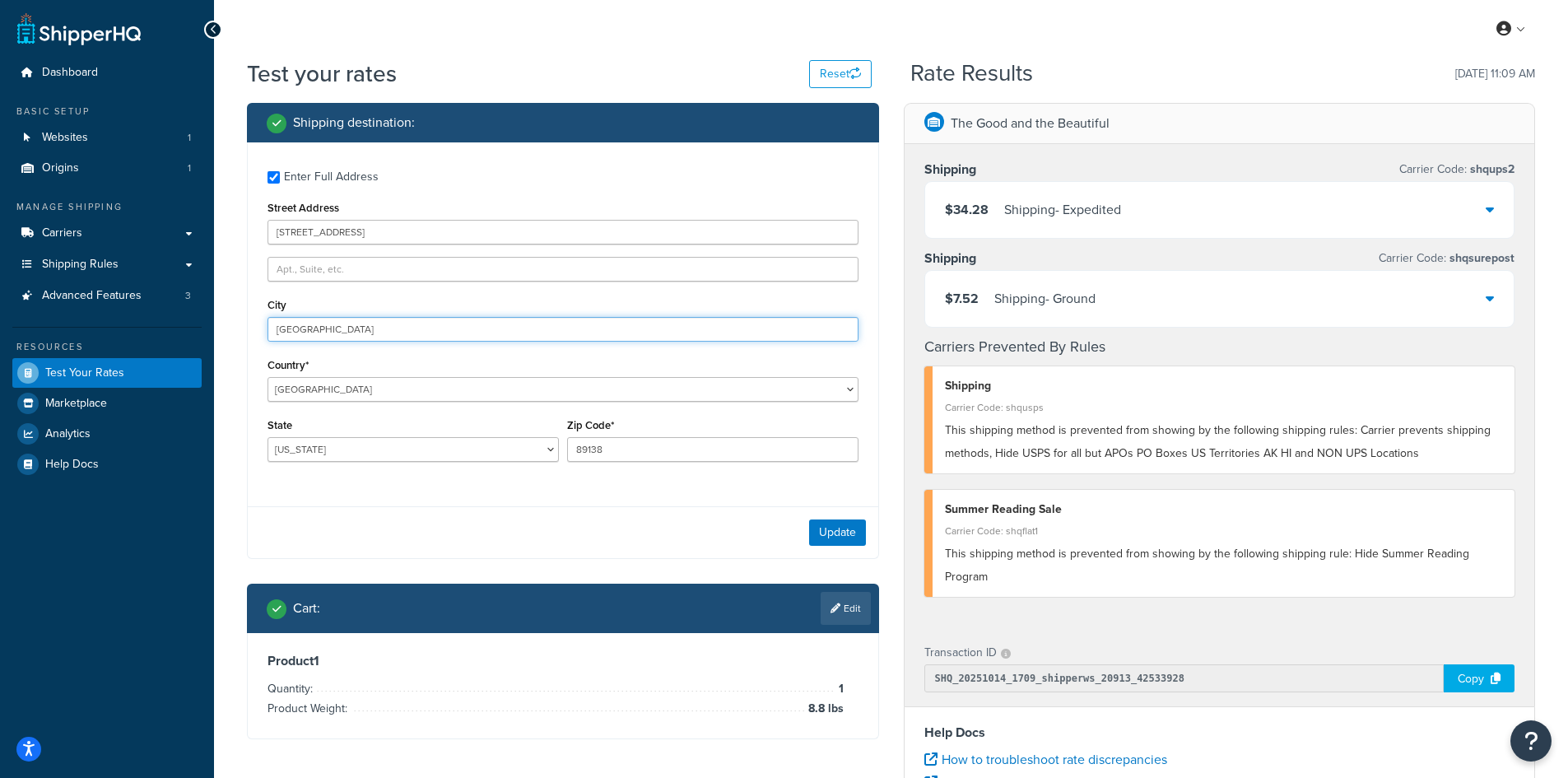
drag, startPoint x: 333, startPoint y: 340, endPoint x: 244, endPoint y: 324, distance: 90.4
click at [244, 324] on div "Shipping destination : Enter Full Address Street Address [STREET_ADDRESS] [GEOG…" at bounding box center [562, 433] width 657 height 661
paste input "STERLING HEIGHTS"
click at [836, 525] on button "Update" at bounding box center [837, 532] width 57 height 26
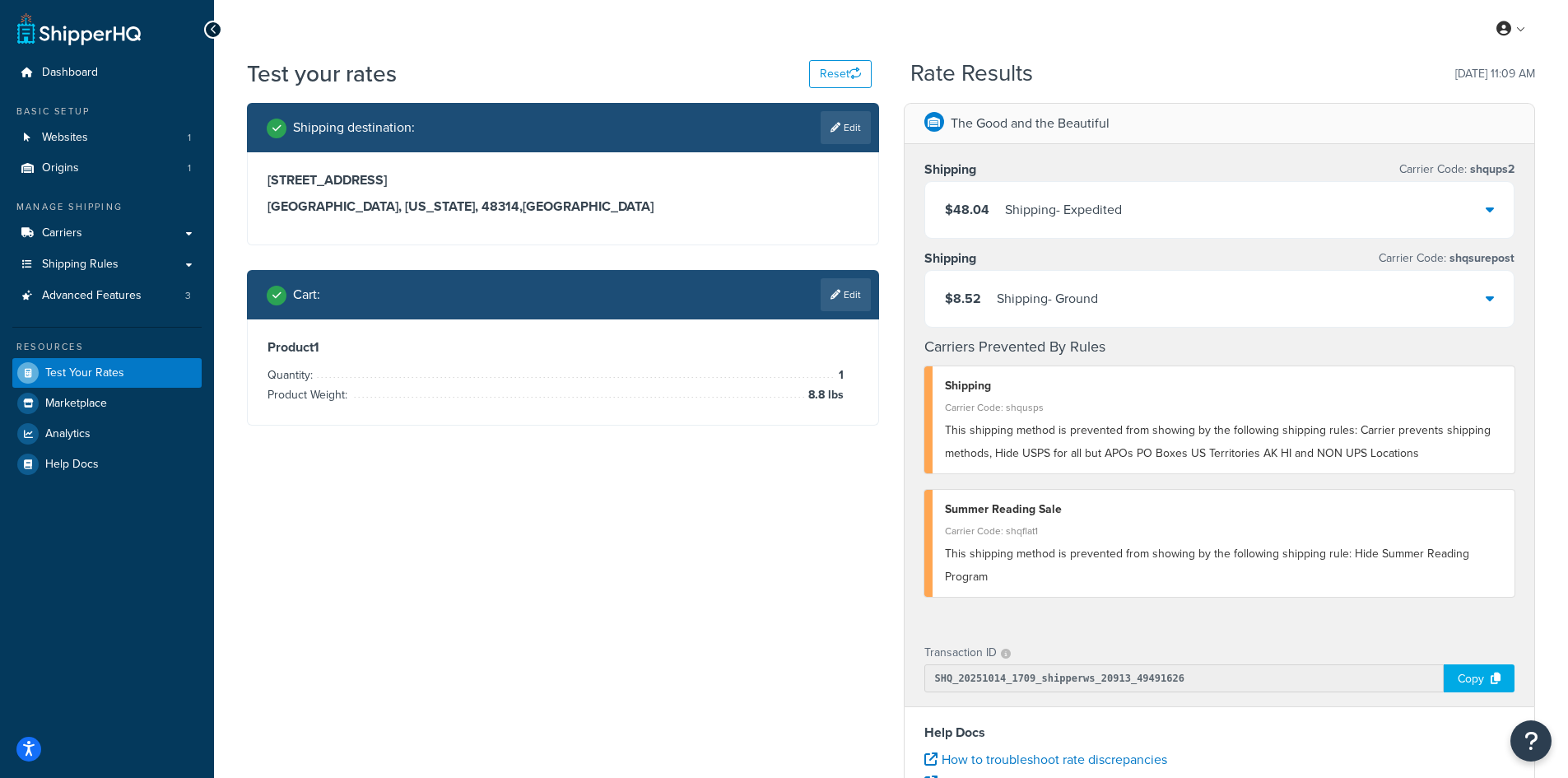
click at [843, 294] on link "Edit" at bounding box center [845, 294] width 50 height 33
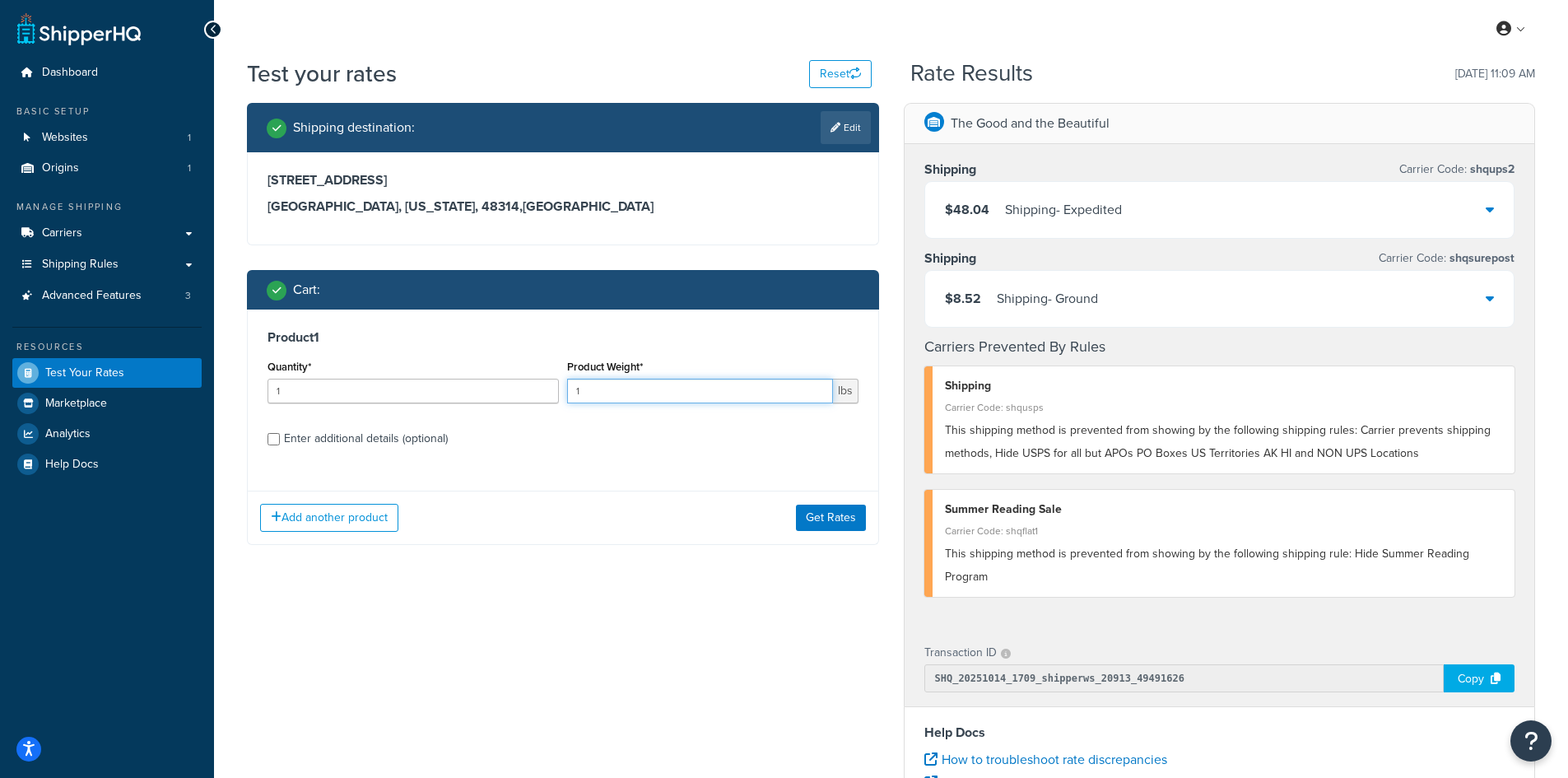
drag, startPoint x: 604, startPoint y: 390, endPoint x: 575, endPoint y: 387, distance: 29.2
click at [575, 387] on input "1" at bounding box center [699, 391] width 266 height 25
click at [836, 520] on button "Get Rates" at bounding box center [831, 518] width 70 height 26
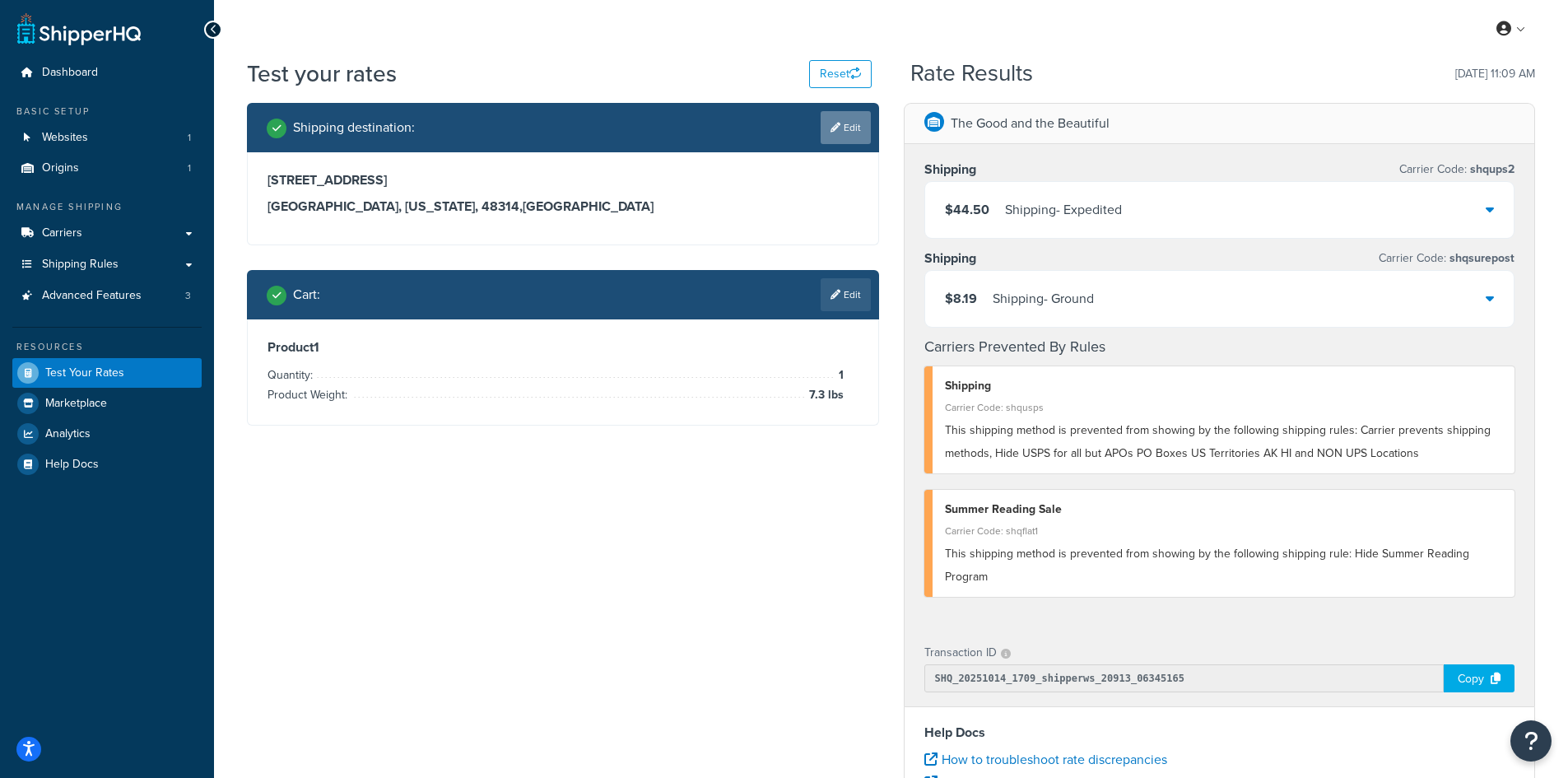
click at [836, 126] on icon at bounding box center [836, 128] width 9 height 9
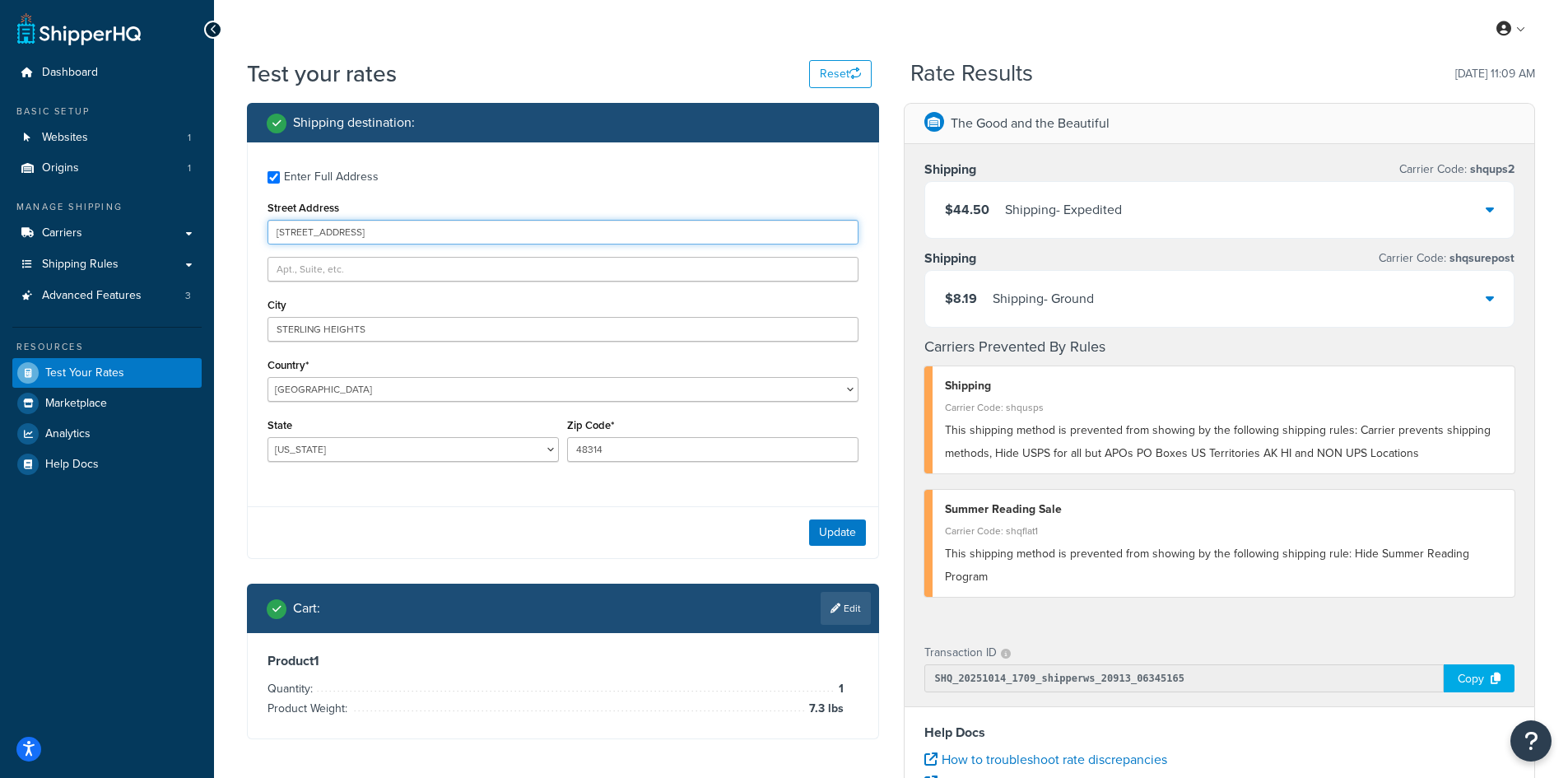
drag, startPoint x: 401, startPoint y: 239, endPoint x: 250, endPoint y: 231, distance: 151.2
click at [250, 231] on div "Enter Full Address Street Address [STREET_ADDRESS] [GEOGRAPHIC_DATA] [GEOGRAPHI…" at bounding box center [562, 319] width 630 height 352
paste input "[STREET_ADDRESS]"
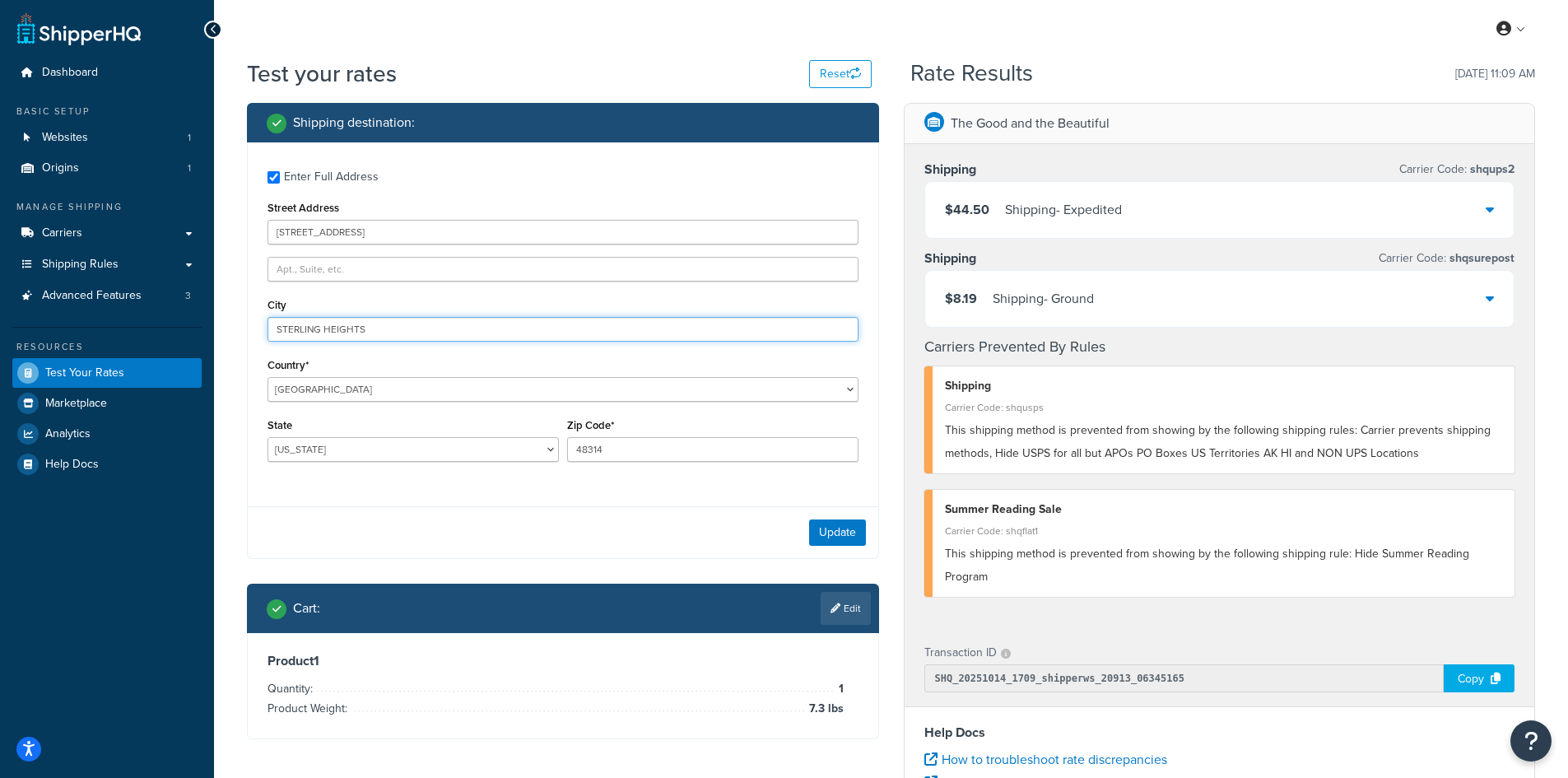
drag, startPoint x: 376, startPoint y: 322, endPoint x: 144, endPoint y: 318, distance: 232.0
click at [144, 318] on div "Dashboard Basic Setup Websites 1 Origins 1 Manage Shipping Carriers Carriers Al…" at bounding box center [784, 600] width 1568 height 1201
paste input "[GEOGRAPHIC_DATA]"
click at [838, 525] on button "Update" at bounding box center [837, 532] width 57 height 26
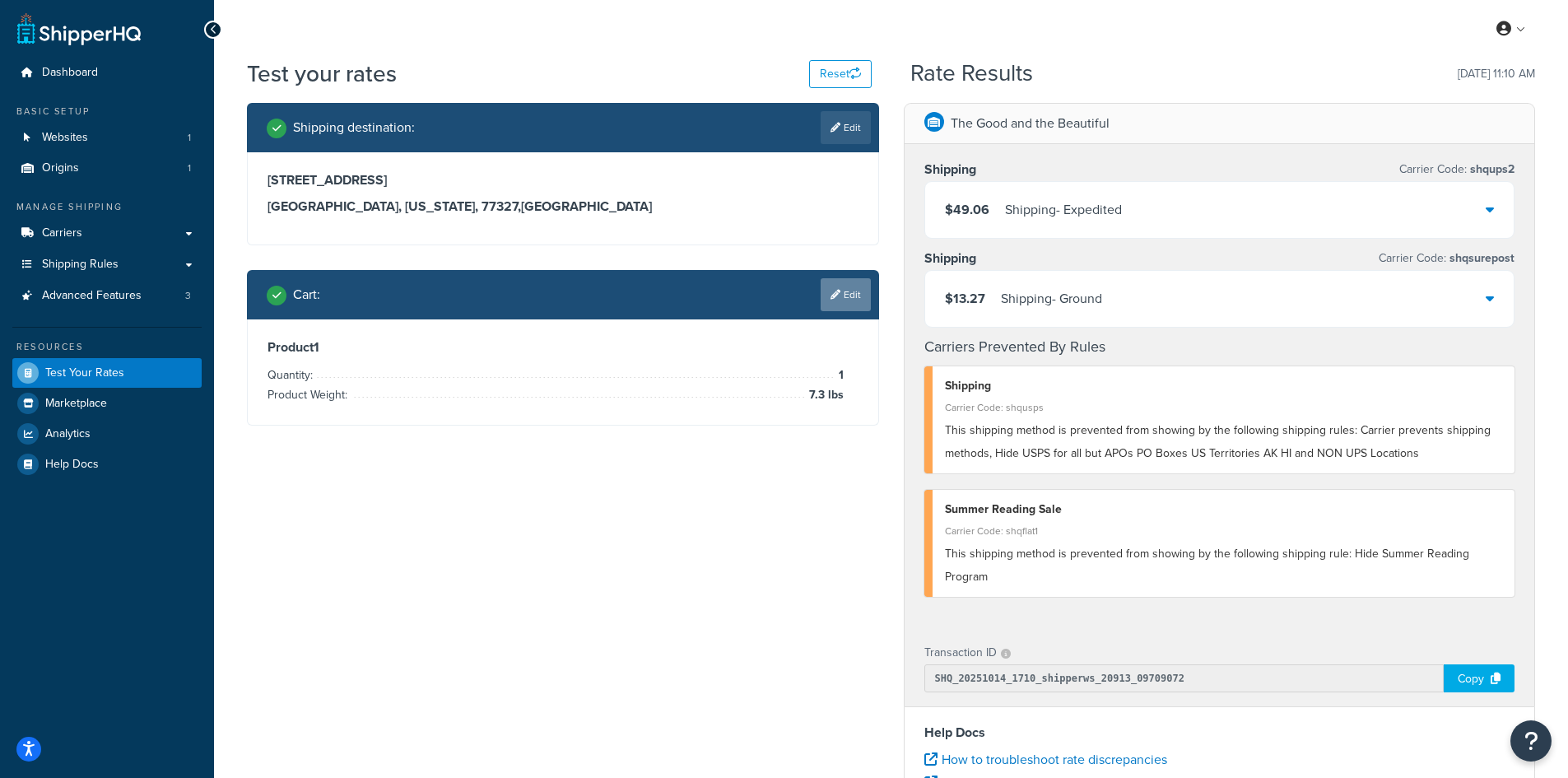
click at [854, 292] on link "Edit" at bounding box center [845, 294] width 50 height 33
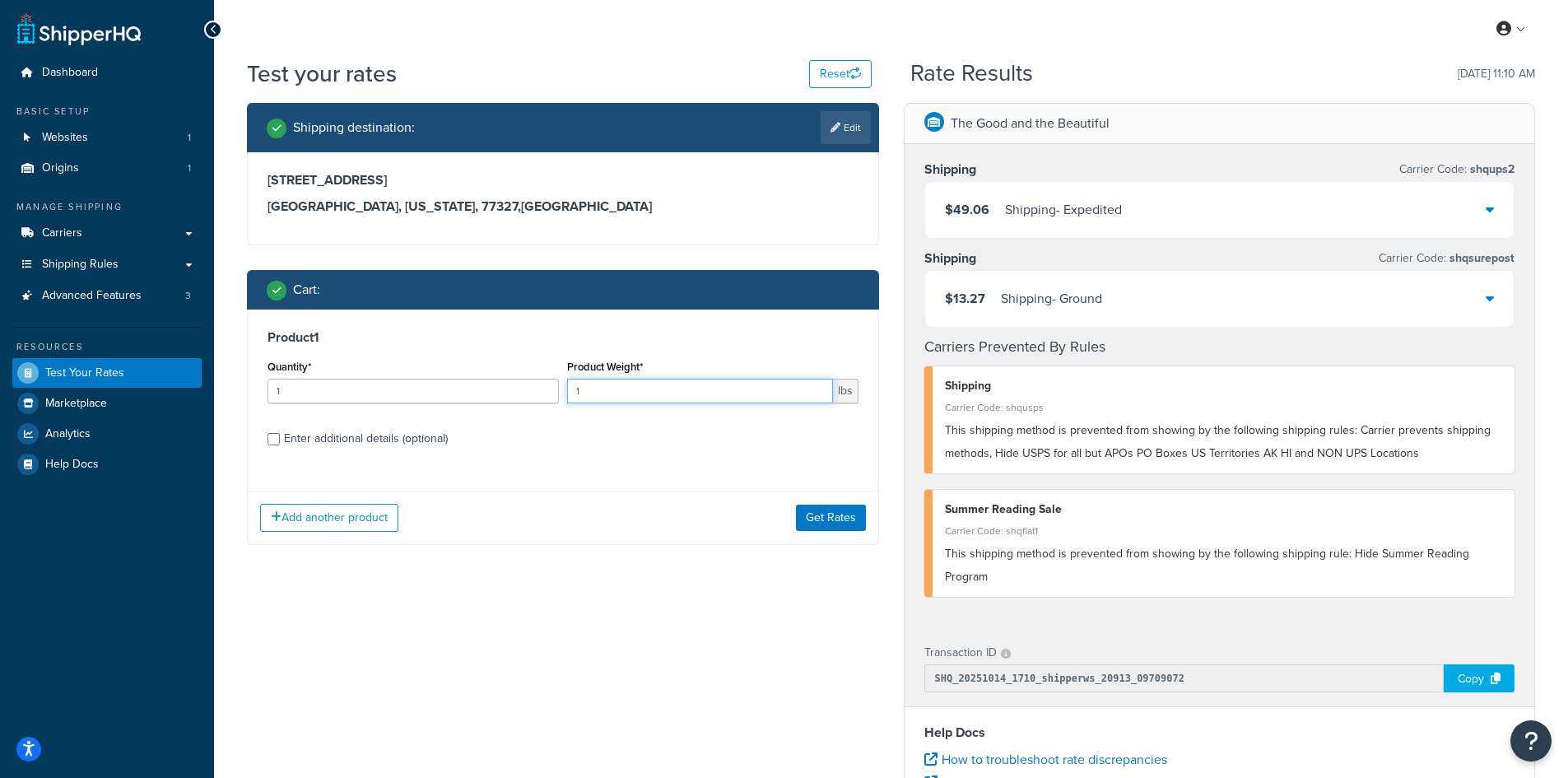
drag, startPoint x: 597, startPoint y: 397, endPoint x: 572, endPoint y: 391, distance: 25.7
click at [572, 391] on input "1" at bounding box center [699, 391] width 266 height 25
click at [838, 510] on button "Get Rates" at bounding box center [831, 518] width 70 height 26
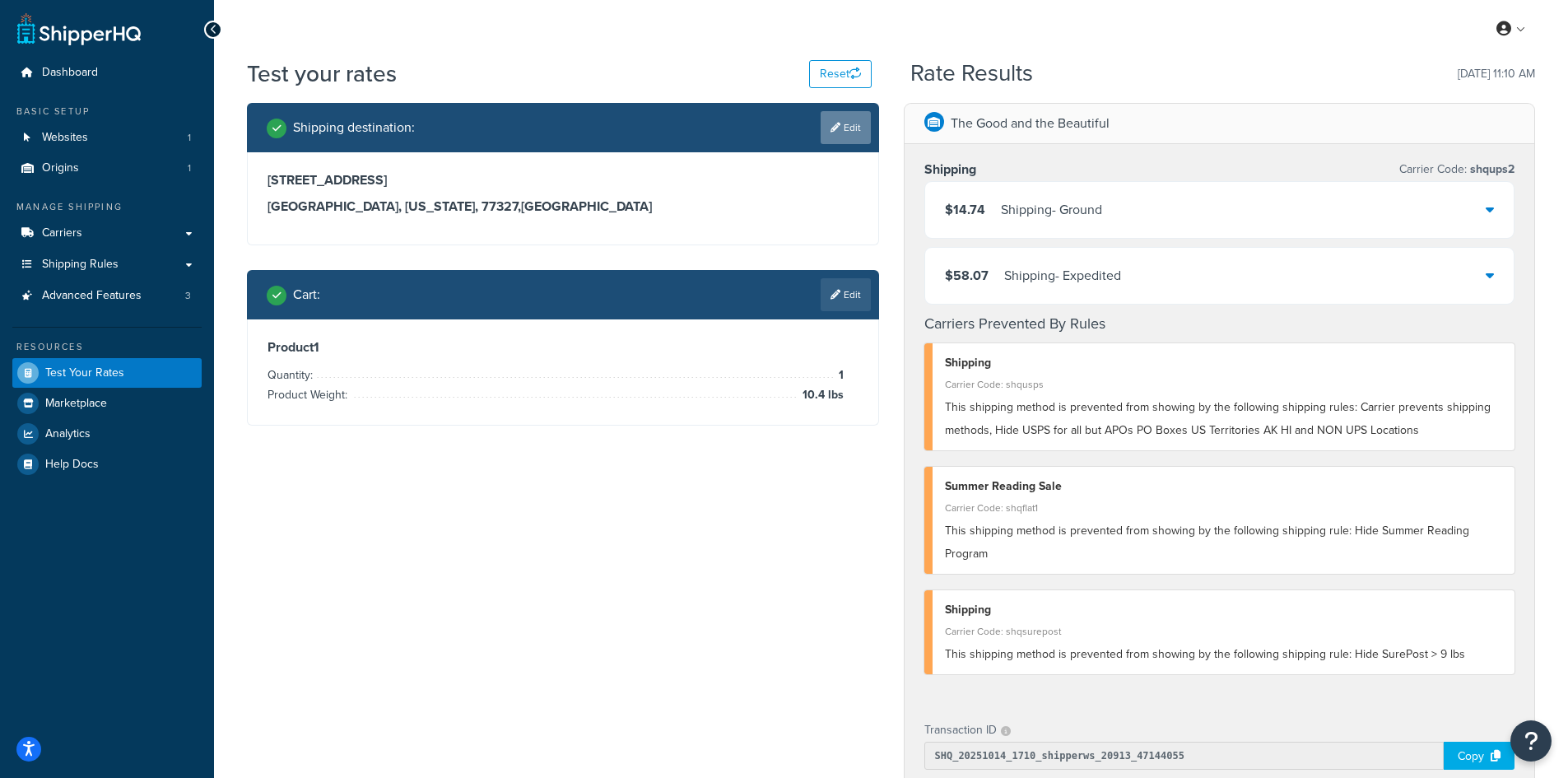
click at [847, 132] on link "Edit" at bounding box center [845, 128] width 50 height 33
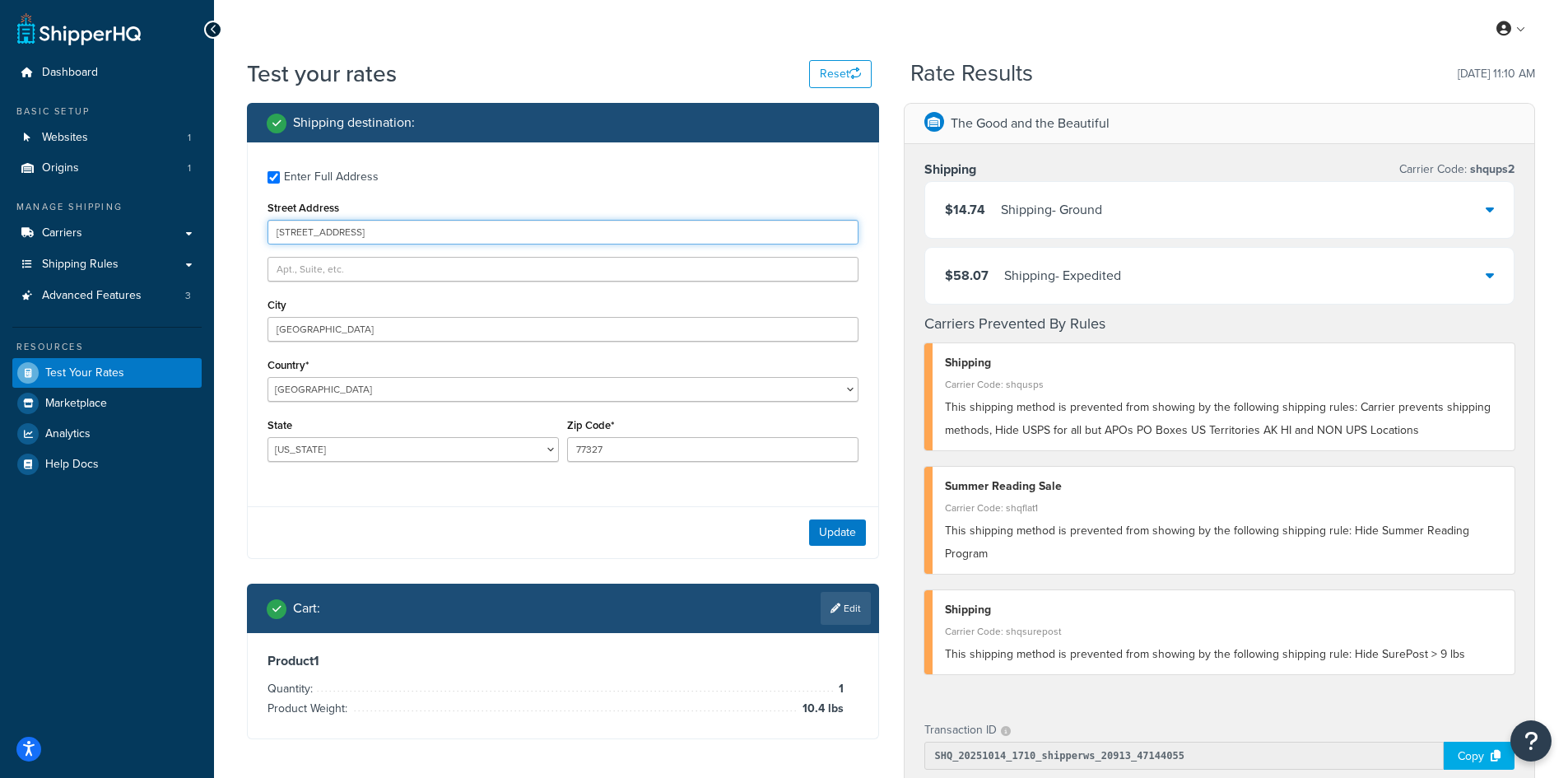
drag, startPoint x: 474, startPoint y: 229, endPoint x: 204, endPoint y: 229, distance: 270.0
click at [204, 229] on div "Dashboard Basic Setup Websites 1 Origins 1 Manage Shipping Carriers Carriers Al…" at bounding box center [784, 639] width 1568 height 1278
paste input "2145 [PERSON_NAME]"
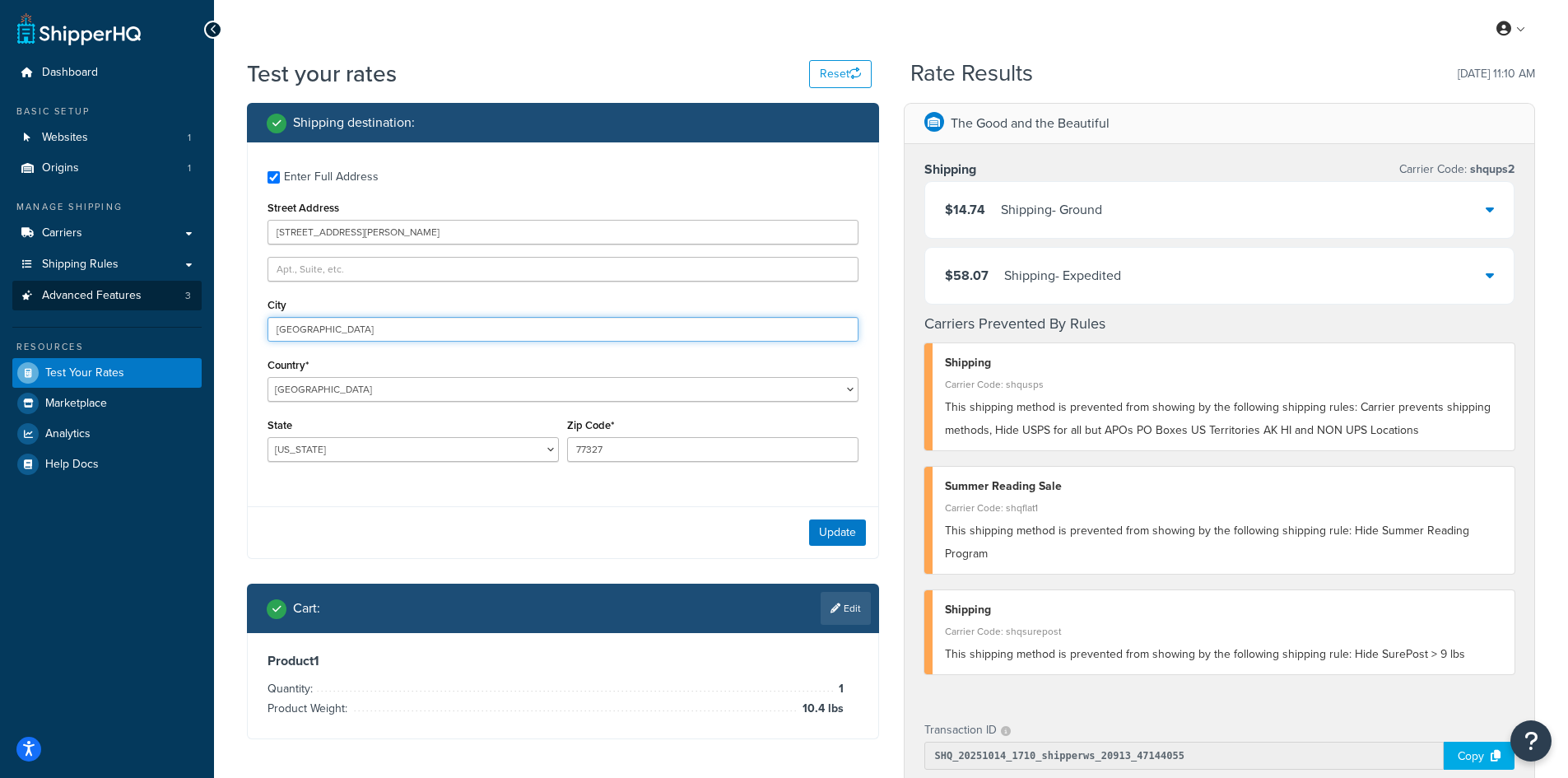
drag, startPoint x: 316, startPoint y: 316, endPoint x: 105, endPoint y: 307, distance: 211.2
click at [105, 307] on div "Dashboard Basic Setup Websites 1 Origins 1 Manage Shipping Carriers Carriers Al…" at bounding box center [784, 639] width 1568 height 1278
paste input "Kingsport"
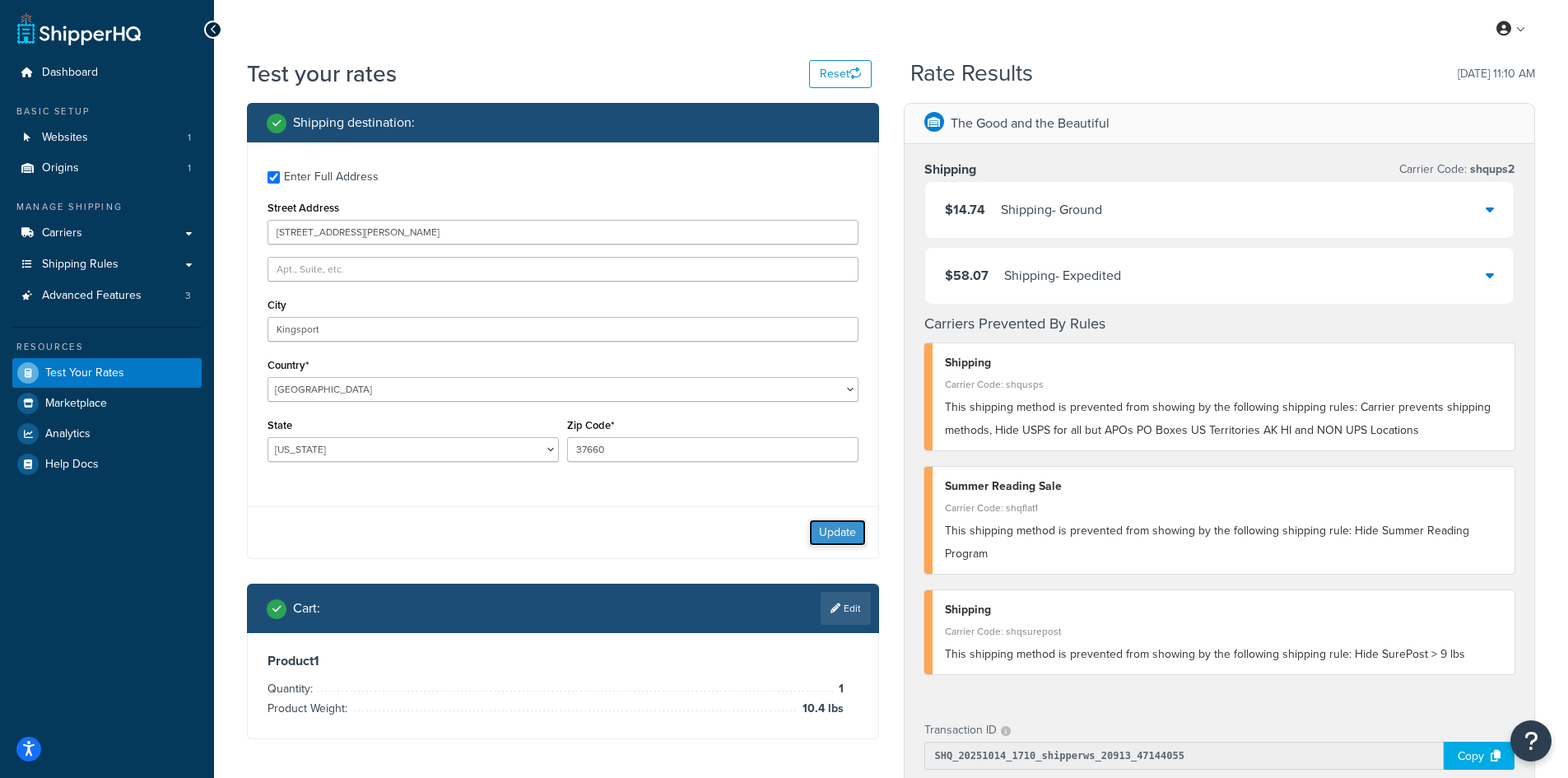
click at [814, 538] on button "Update" at bounding box center [837, 532] width 57 height 26
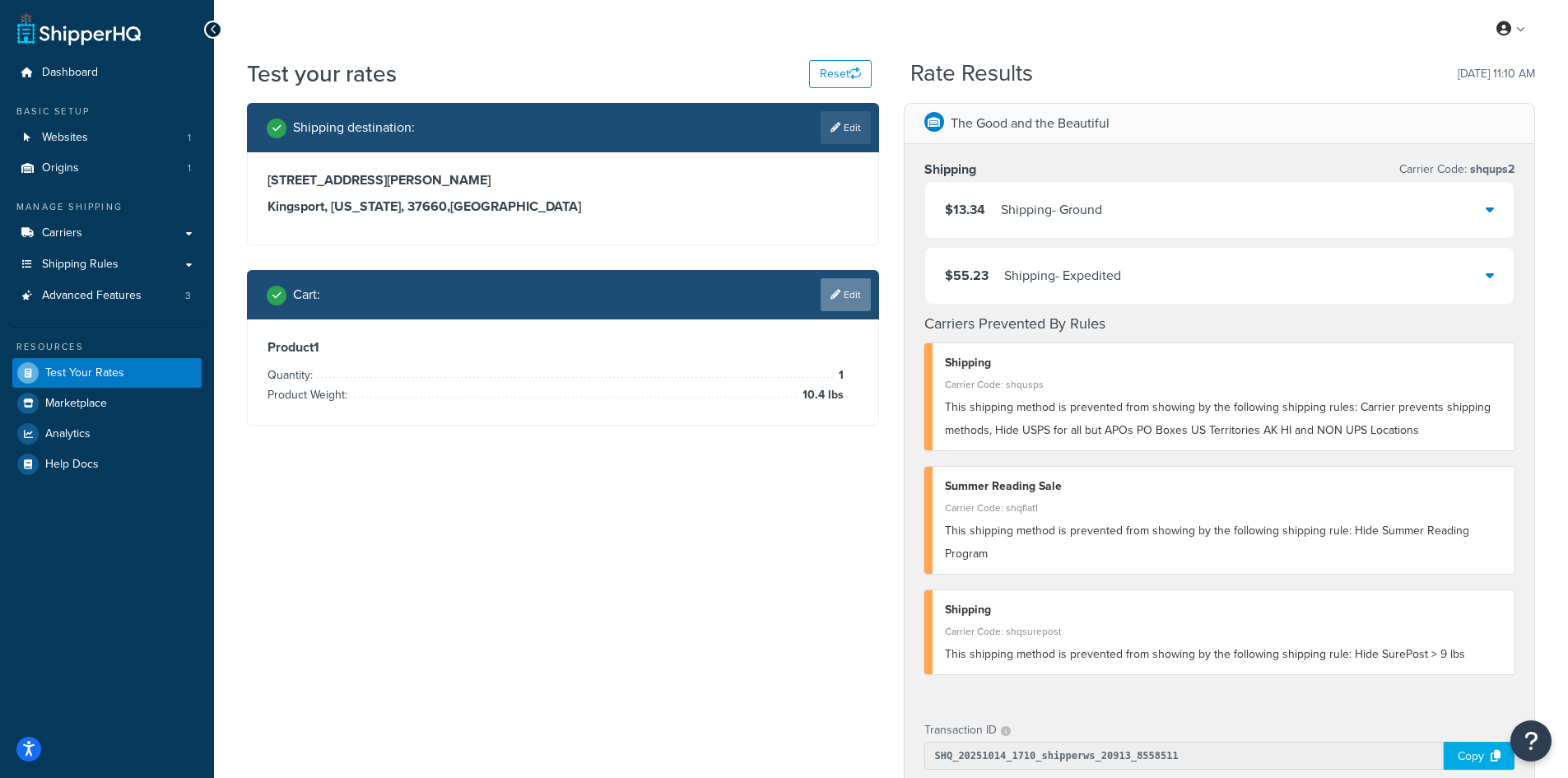
click at [853, 302] on link "Edit" at bounding box center [845, 294] width 50 height 33
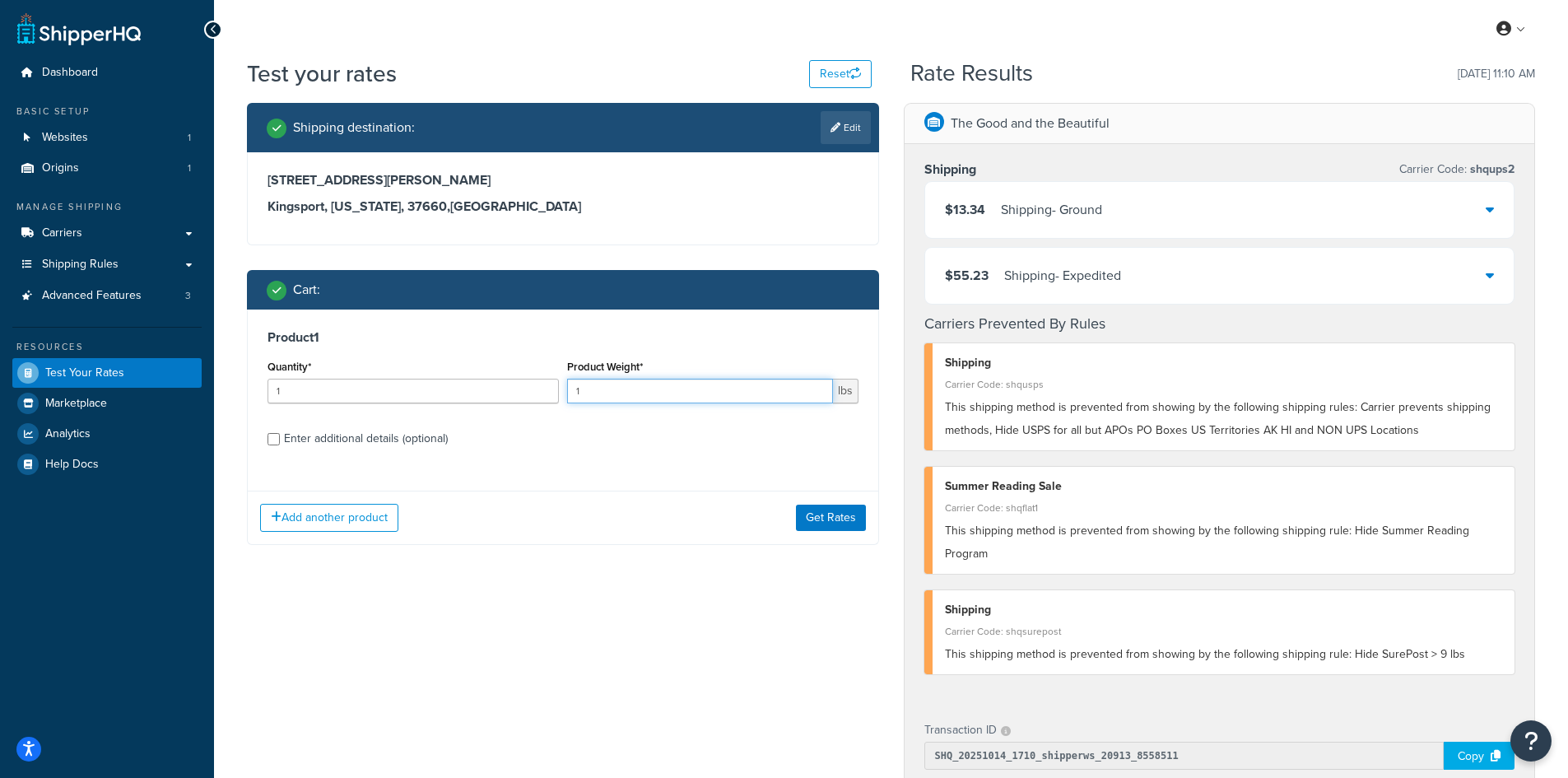
drag, startPoint x: 616, startPoint y: 391, endPoint x: 551, endPoint y: 387, distance: 65.1
click at [551, 387] on div "Quantity* 1 Product Weight* 1 lbs" at bounding box center [563, 386] width 599 height 61
click at [835, 517] on button "Get Rates" at bounding box center [831, 518] width 70 height 26
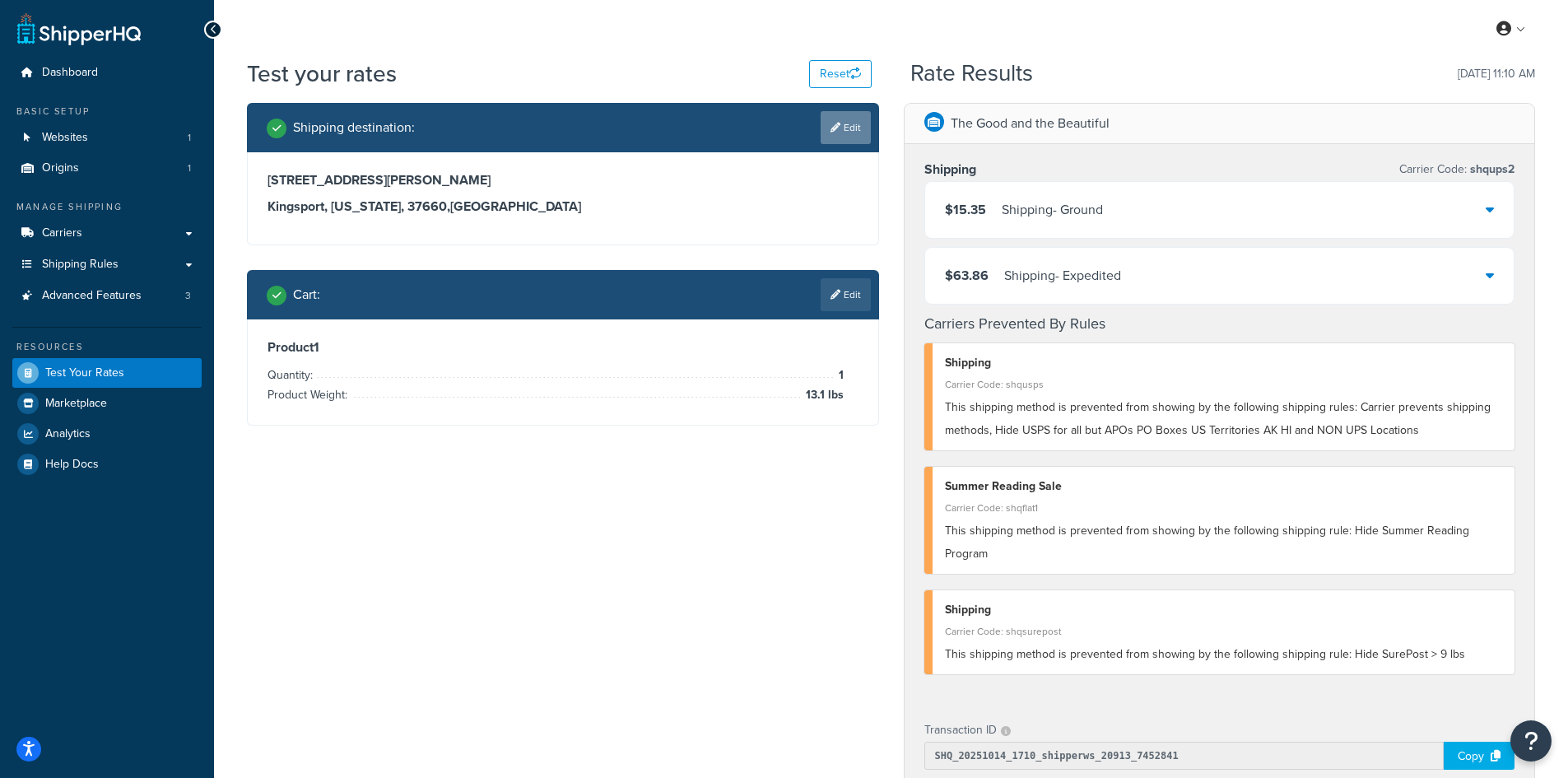
click at [838, 130] on link "Edit" at bounding box center [845, 128] width 50 height 33
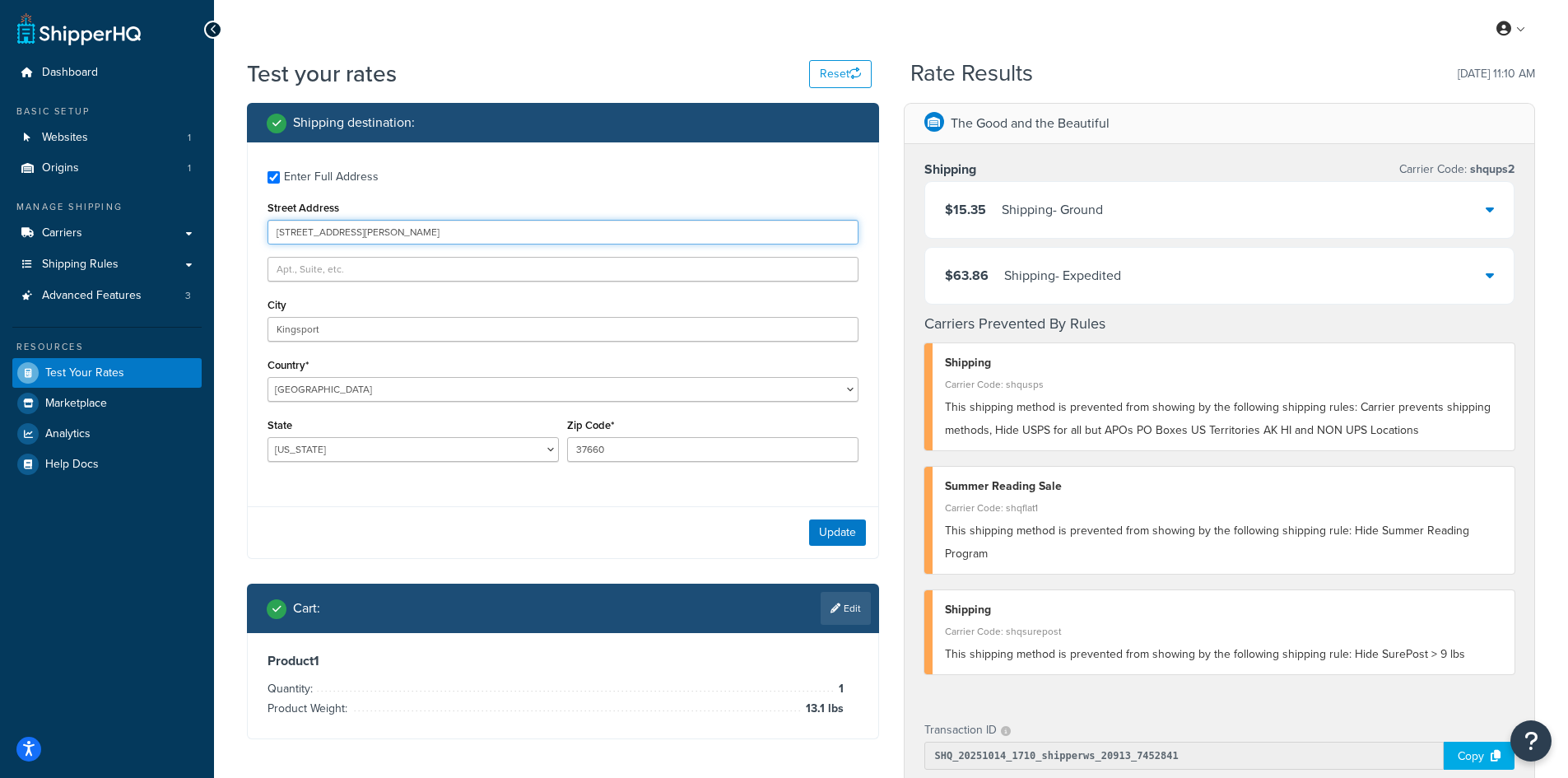
drag, startPoint x: 468, startPoint y: 233, endPoint x: 230, endPoint y: 220, distance: 238.4
click at [230, 220] on div "Test your rates Reset Rate Results [DATE] 11:10 AM Shipping destination : Enter…" at bounding box center [890, 648] width 1353 height 1180
paste input "[STREET_ADDRESS]"
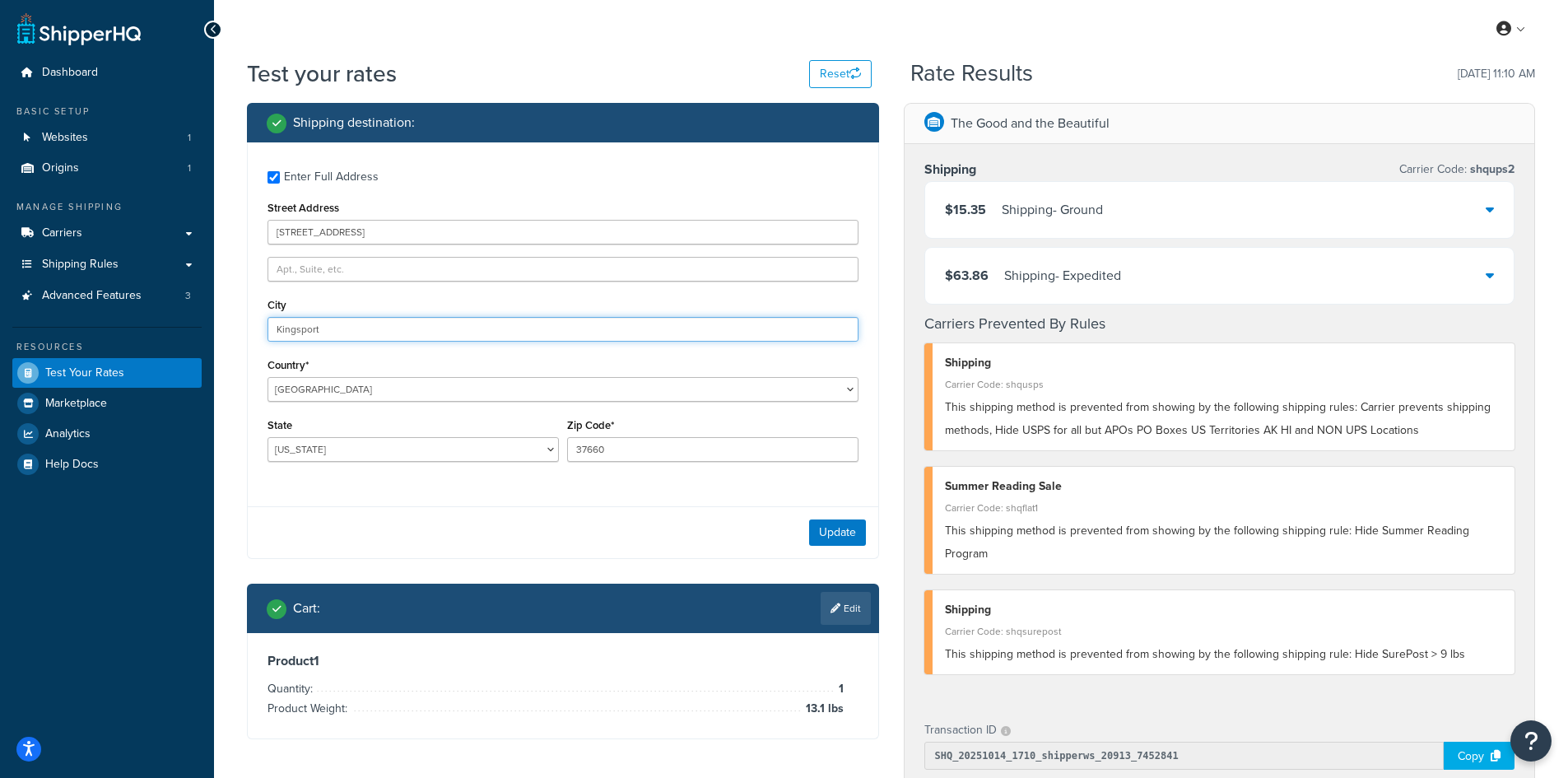
drag, startPoint x: 334, startPoint y: 328, endPoint x: 227, endPoint y: 319, distance: 107.4
click at [227, 319] on div "Test your rates Reset Rate Results [DATE] 11:10 AM Shipping destination : Enter…" at bounding box center [890, 648] width 1353 height 1180
paste input "[PERSON_NAME]"
click at [831, 531] on button "Update" at bounding box center [837, 532] width 57 height 26
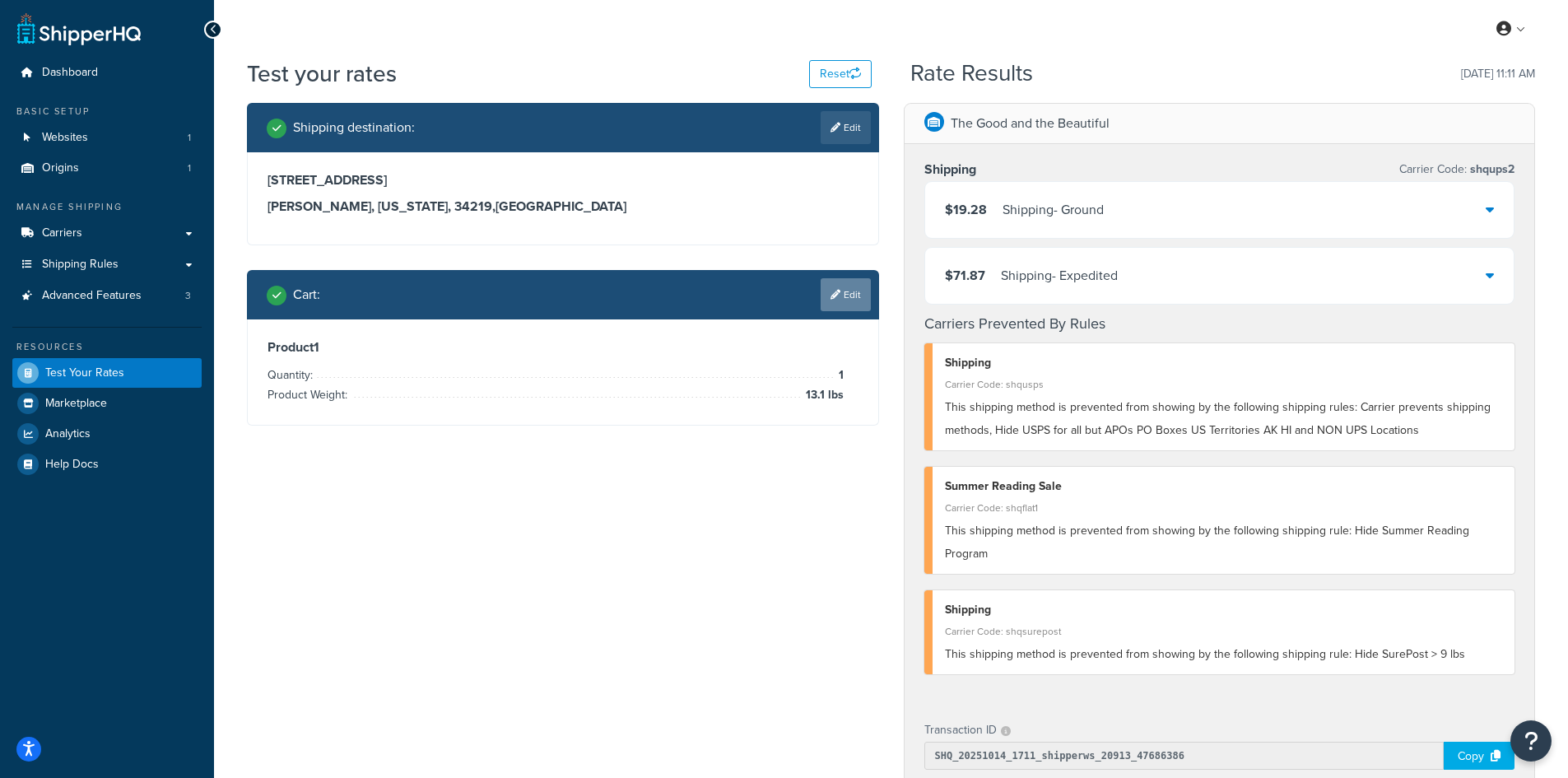
click at [837, 296] on icon at bounding box center [836, 294] width 9 height 9
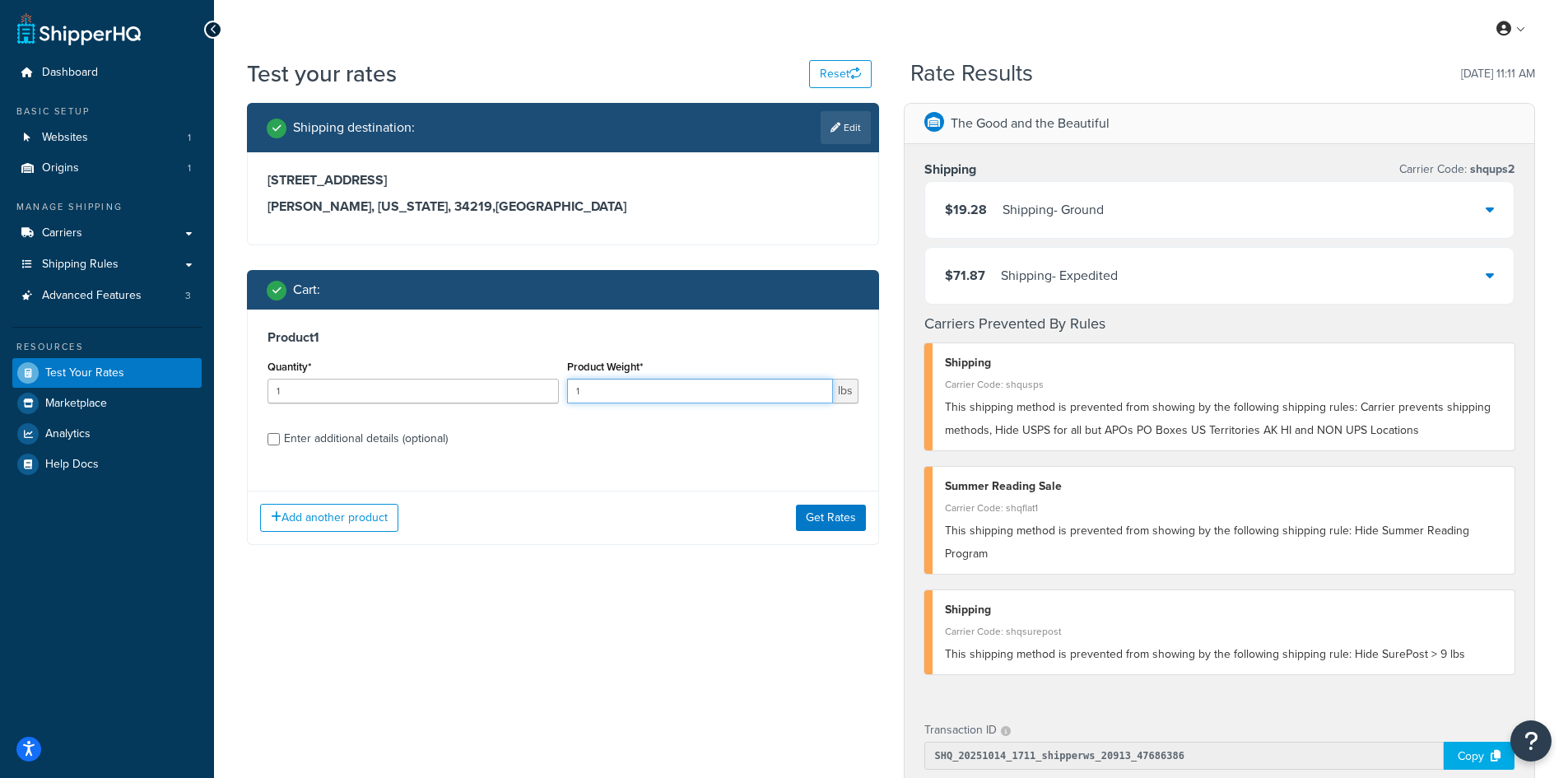
drag, startPoint x: 595, startPoint y: 397, endPoint x: 563, endPoint y: 386, distance: 33.8
click at [563, 386] on div "Product Weight* 1 lbs" at bounding box center [713, 386] width 300 height 61
click at [824, 520] on button "Get Rates" at bounding box center [831, 518] width 70 height 26
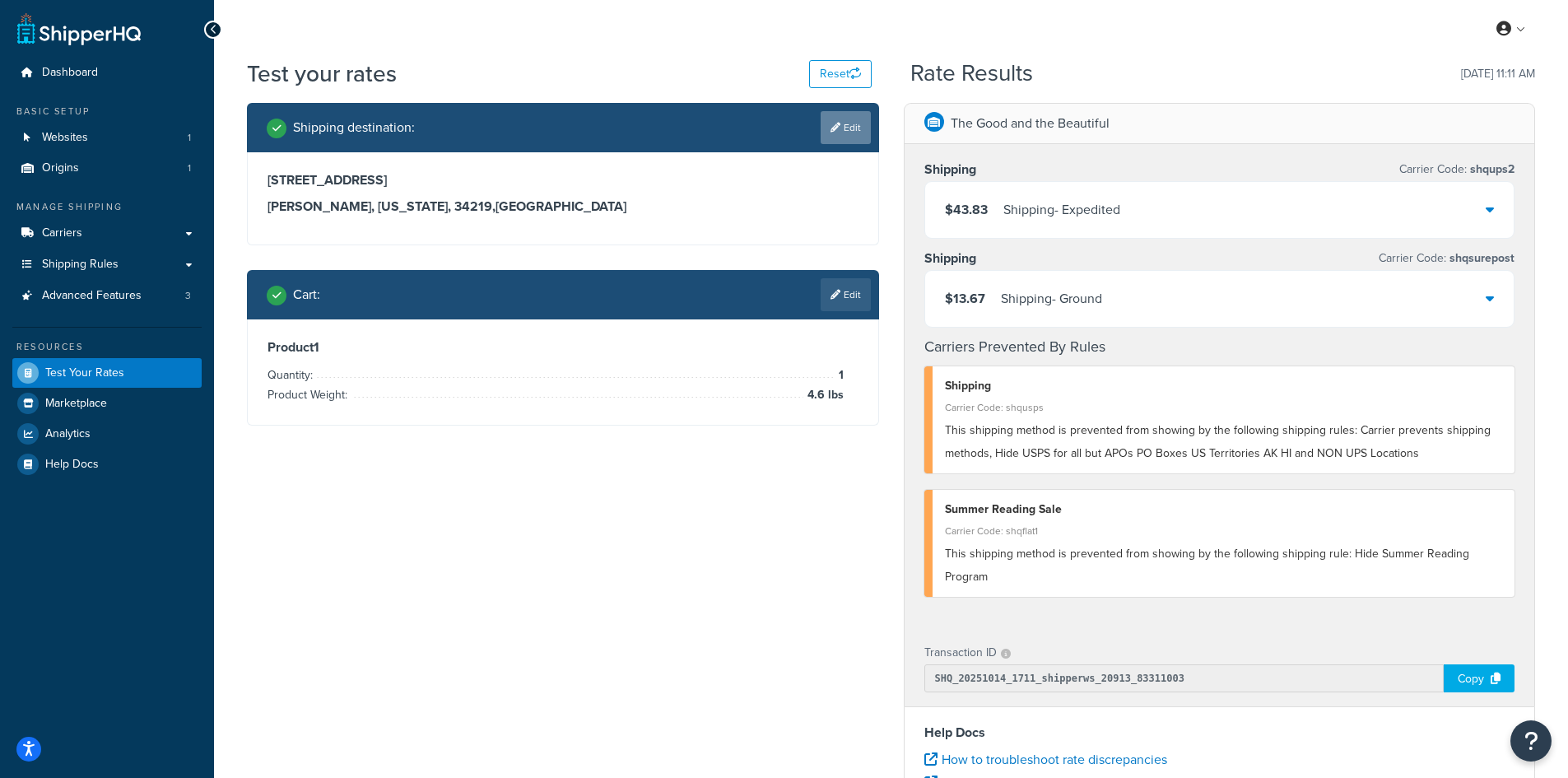
click at [834, 123] on icon at bounding box center [836, 128] width 9 height 9
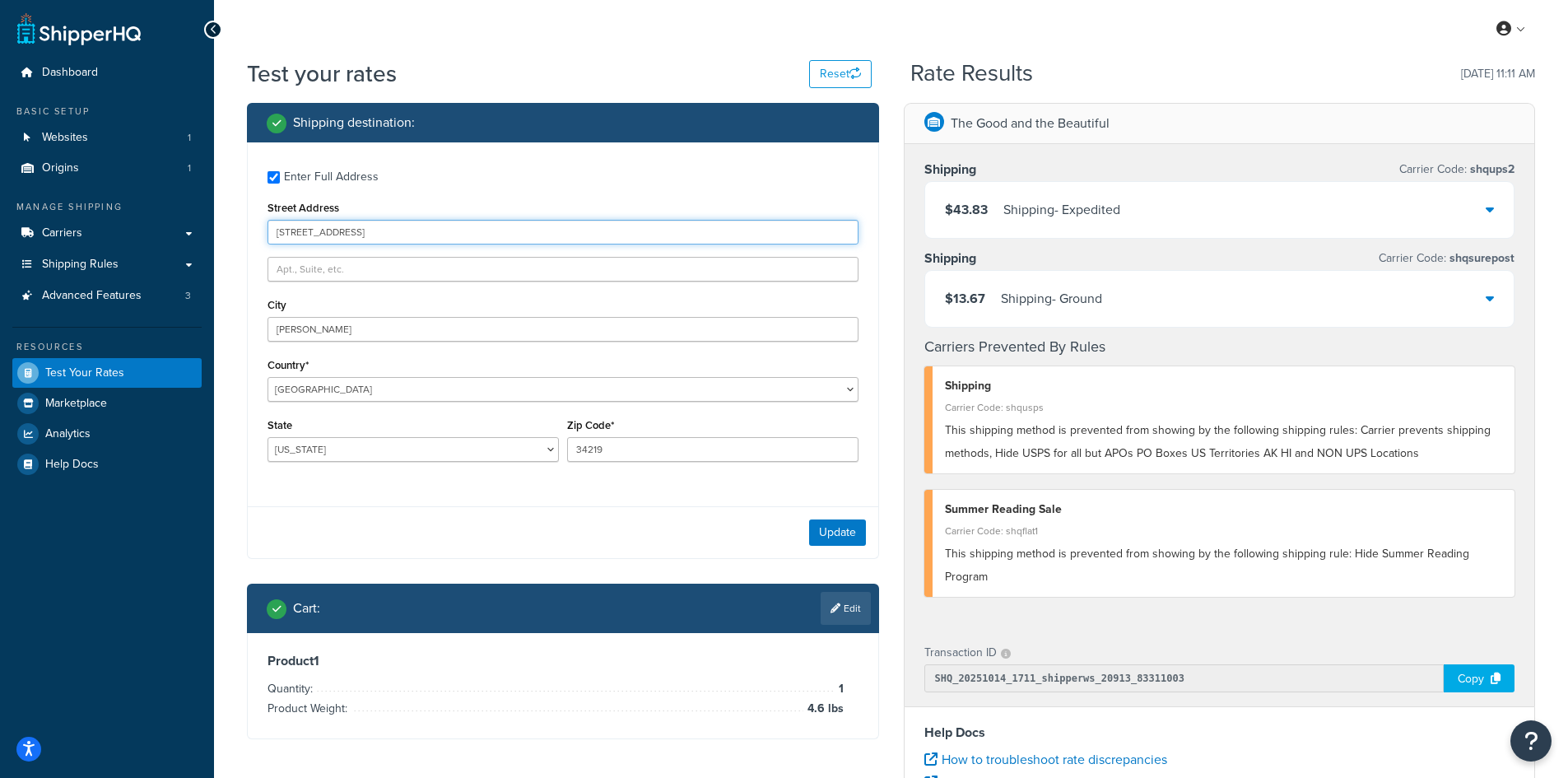
drag, startPoint x: 271, startPoint y: 230, endPoint x: 216, endPoint y: 230, distance: 55.0
click at [216, 230] on div "Test your rates Reset Rate Results [DATE] 11:11 AM Shipping destination : Enter…" at bounding box center [890, 609] width 1353 height 1102
paste input "[STREET_ADDRESS]"
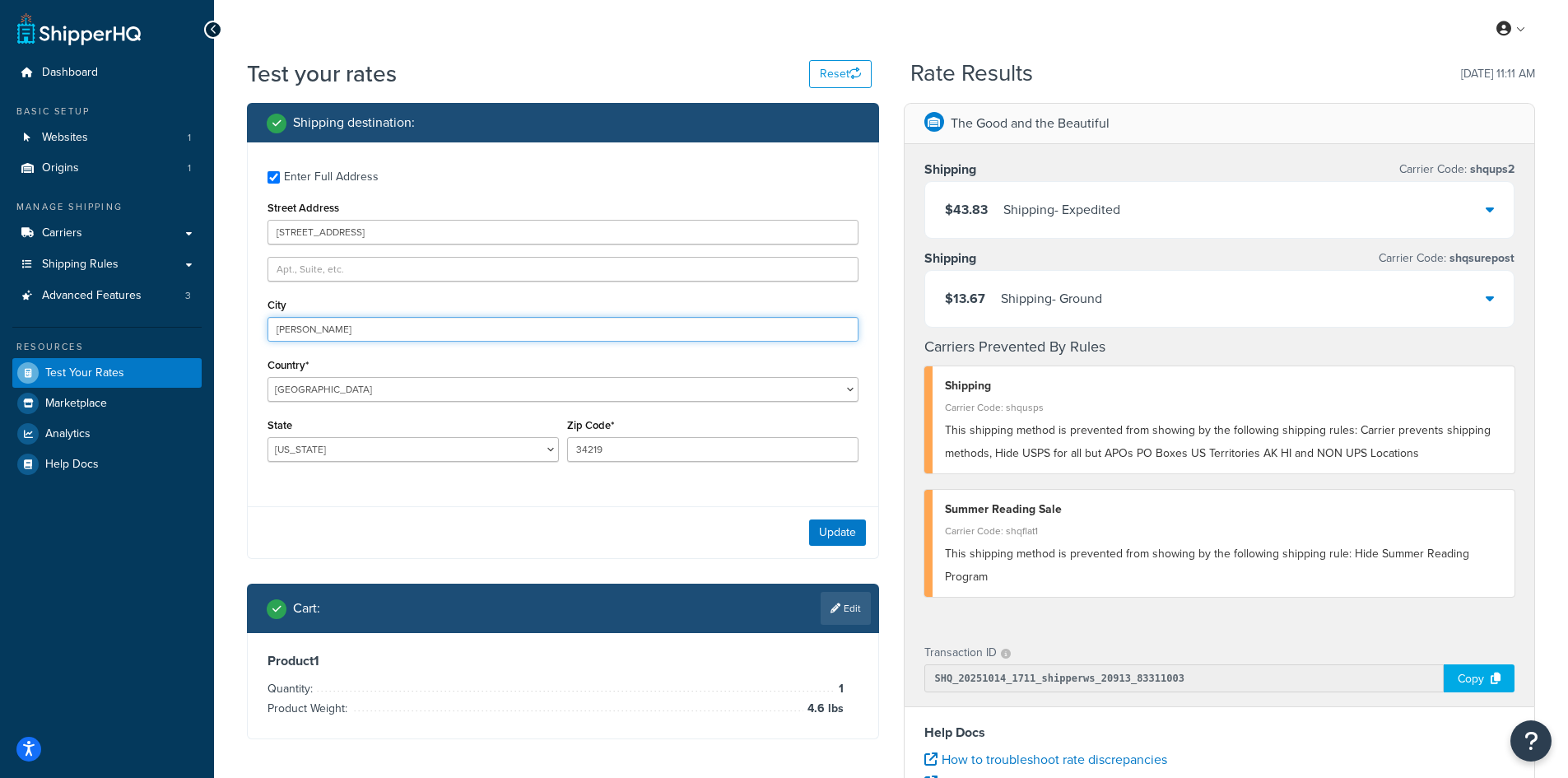
drag, startPoint x: 385, startPoint y: 326, endPoint x: 228, endPoint y: 320, distance: 157.1
click at [228, 320] on div "Test your rates Reset Rate Results [DATE] 11:11 AM Shipping destination : Enter…" at bounding box center [890, 609] width 1353 height 1102
paste input "Rose Hill"
click at [835, 527] on button "Update" at bounding box center [837, 532] width 57 height 26
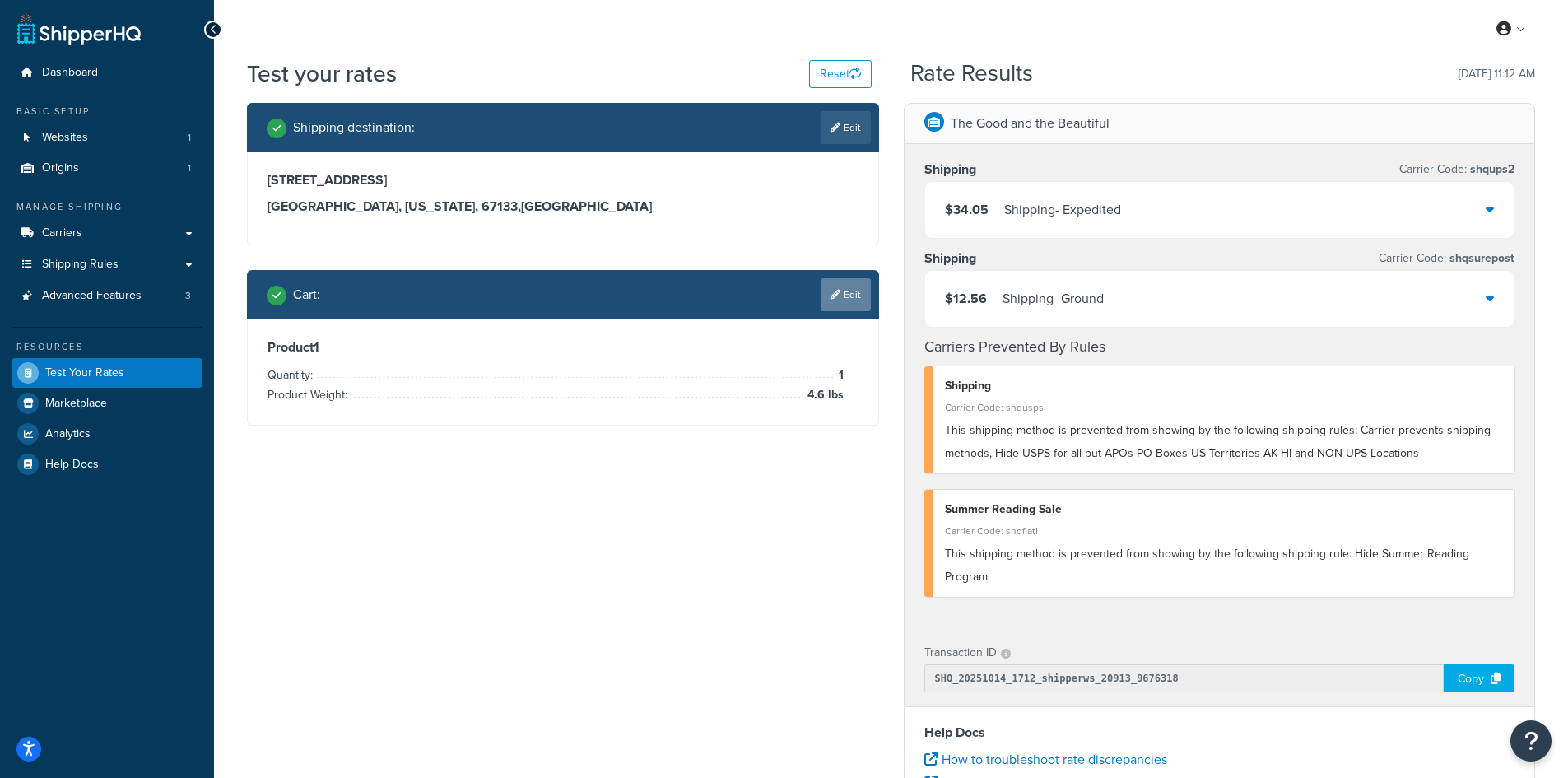
click at [852, 294] on link "Edit" at bounding box center [845, 294] width 50 height 33
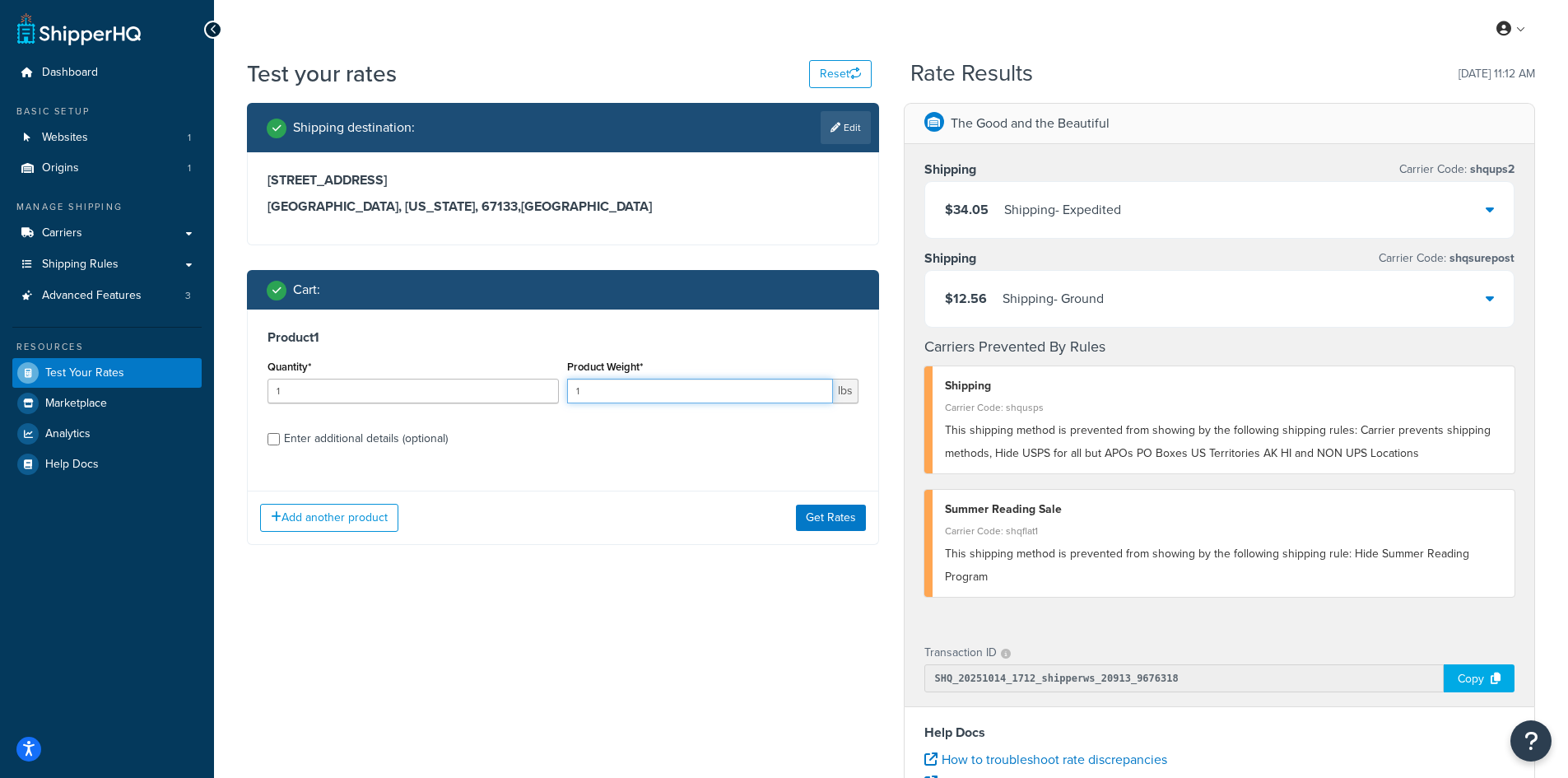
drag, startPoint x: 601, startPoint y: 395, endPoint x: 548, endPoint y: 389, distance: 53.3
click at [548, 389] on div "Quantity* 1 Product Weight* 1 lbs" at bounding box center [563, 386] width 599 height 61
click at [819, 519] on button "Get Rates" at bounding box center [831, 518] width 70 height 26
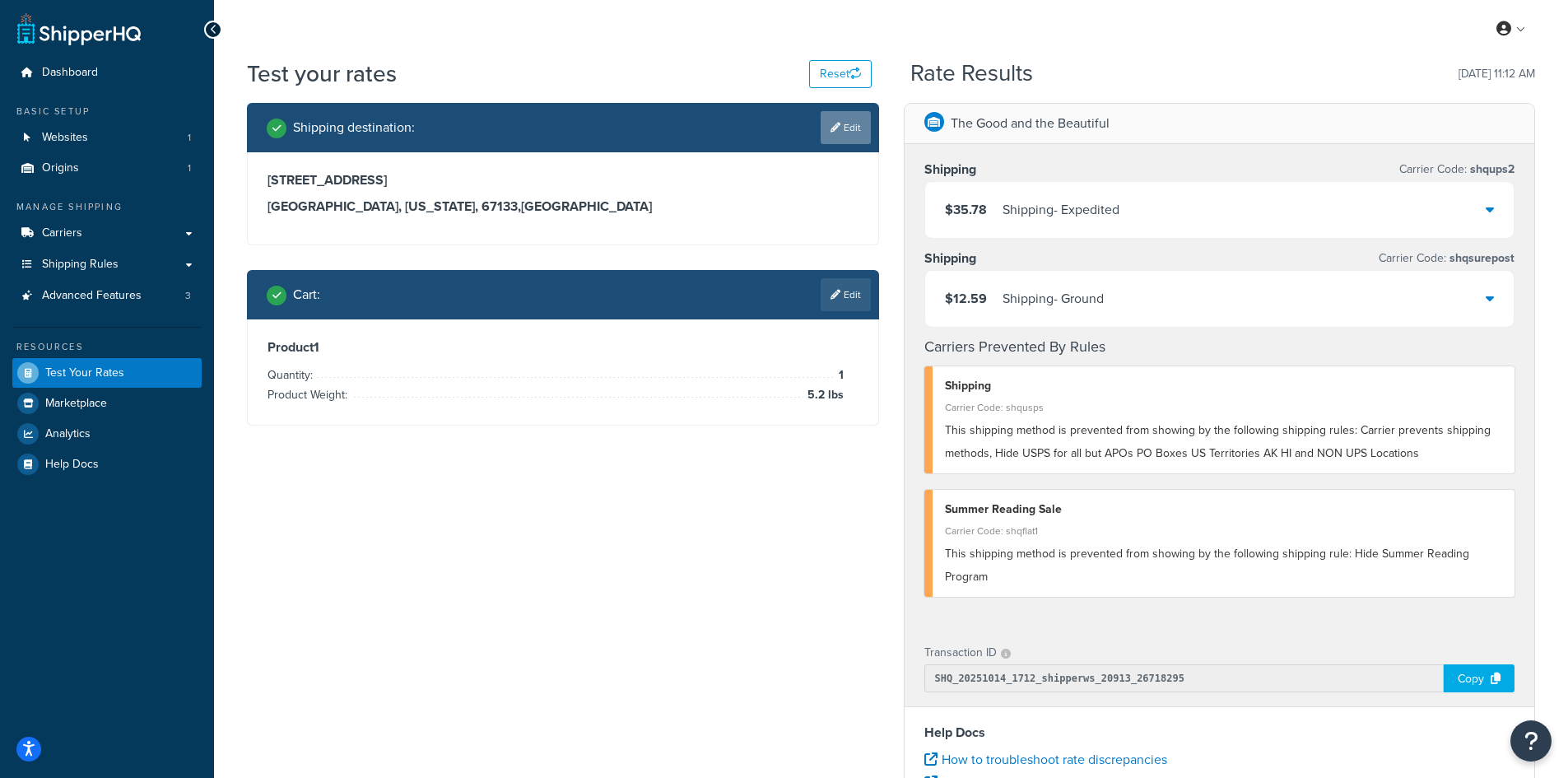
click at [835, 136] on link "Edit" at bounding box center [845, 128] width 50 height 33
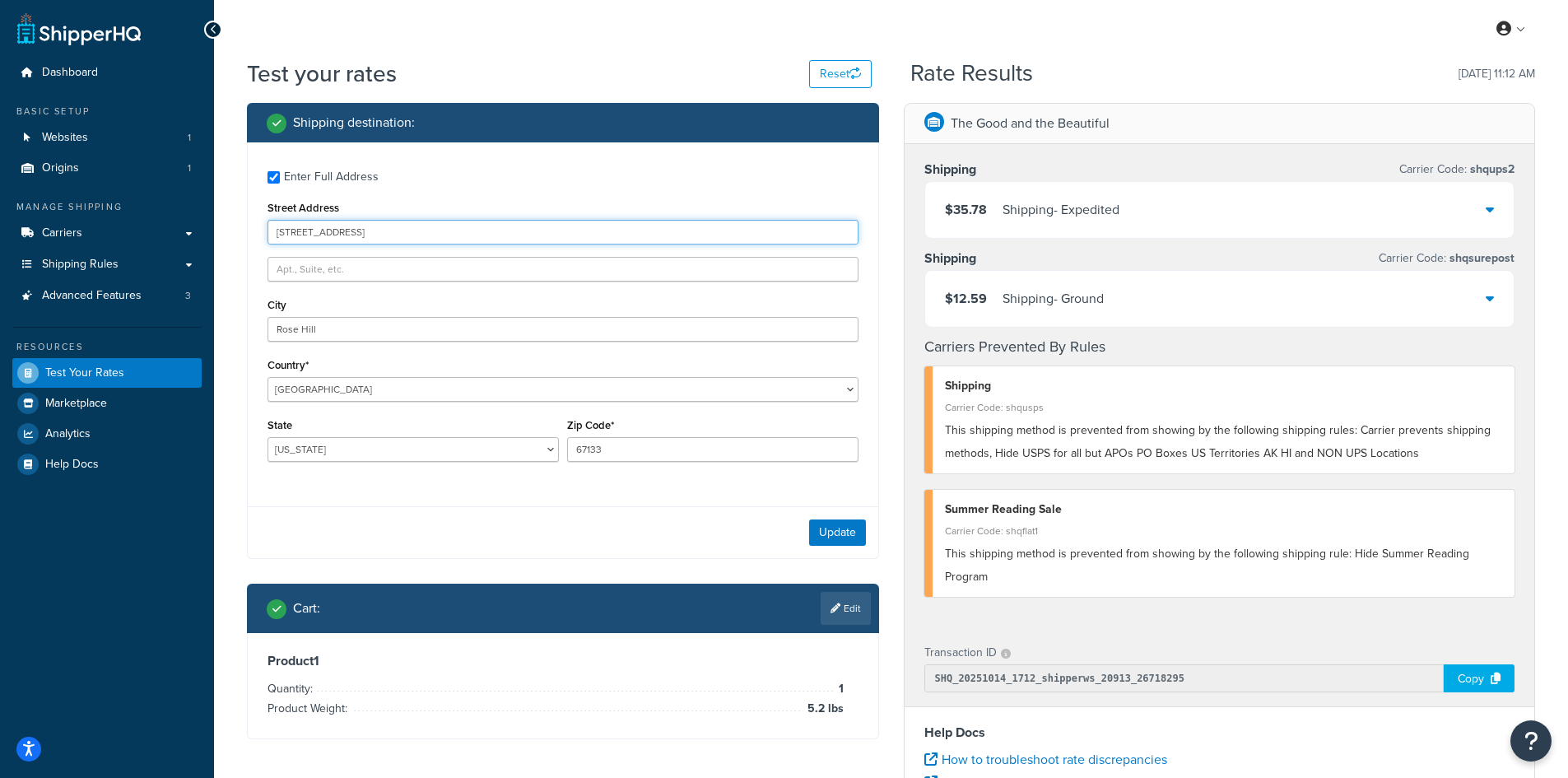
drag, startPoint x: 428, startPoint y: 231, endPoint x: 234, endPoint y: 220, distance: 194.3
click at [234, 220] on div "Shipping destination : Enter Full Address Street Address [STREET_ADDRESS] [GEOG…" at bounding box center [562, 433] width 657 height 661
paste input "[STREET_ADDRESS]"
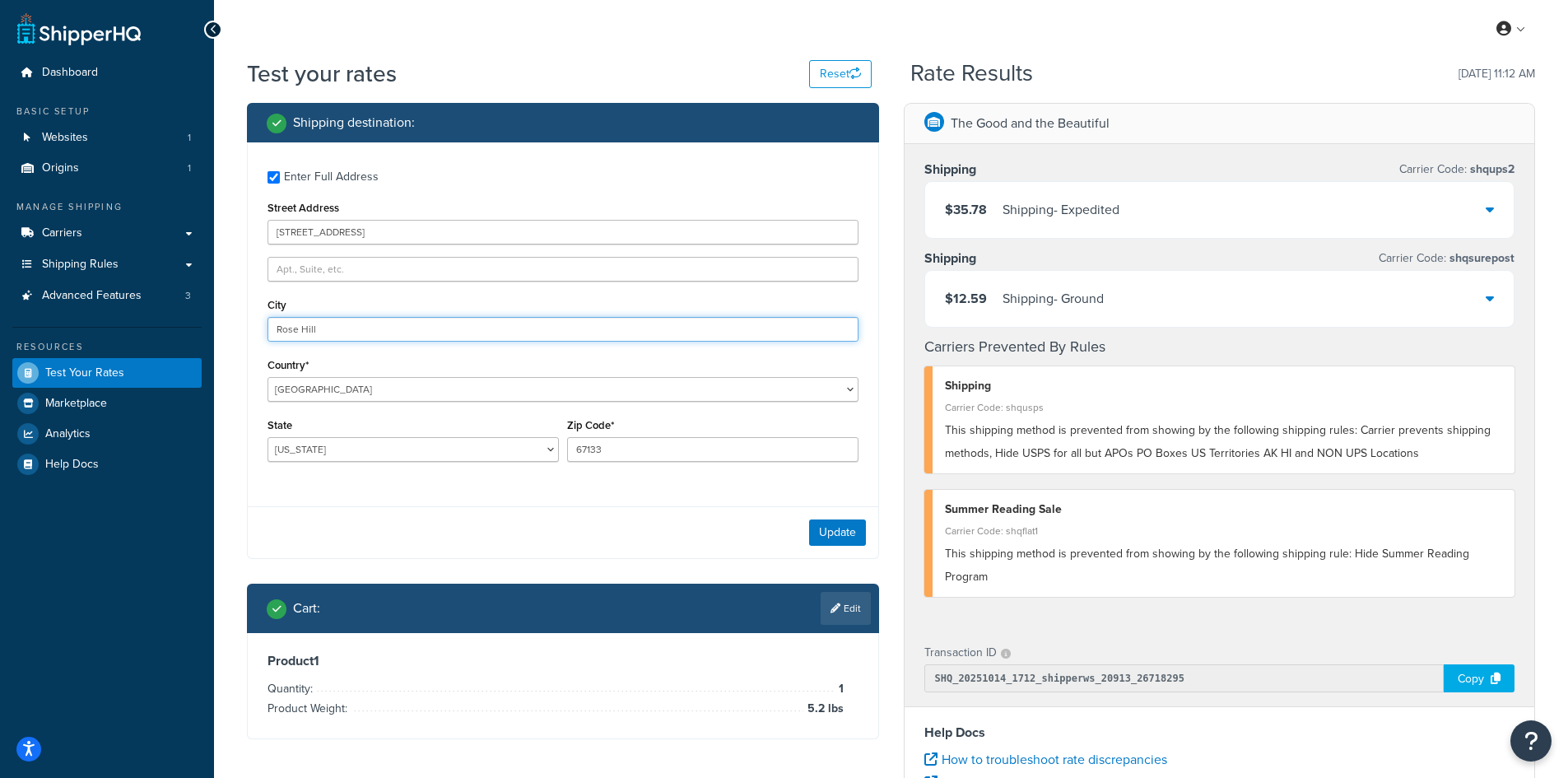
drag, startPoint x: 342, startPoint y: 328, endPoint x: 215, endPoint y: 328, distance: 127.0
click at [215, 328] on div "Test your rates Reset Rate Results [DATE] 11:12 AM Shipping destination : Enter…" at bounding box center [890, 609] width 1353 height 1102
paste input "[GEOGRAPHIC_DATA]"
click at [831, 525] on button "Update" at bounding box center [837, 532] width 57 height 26
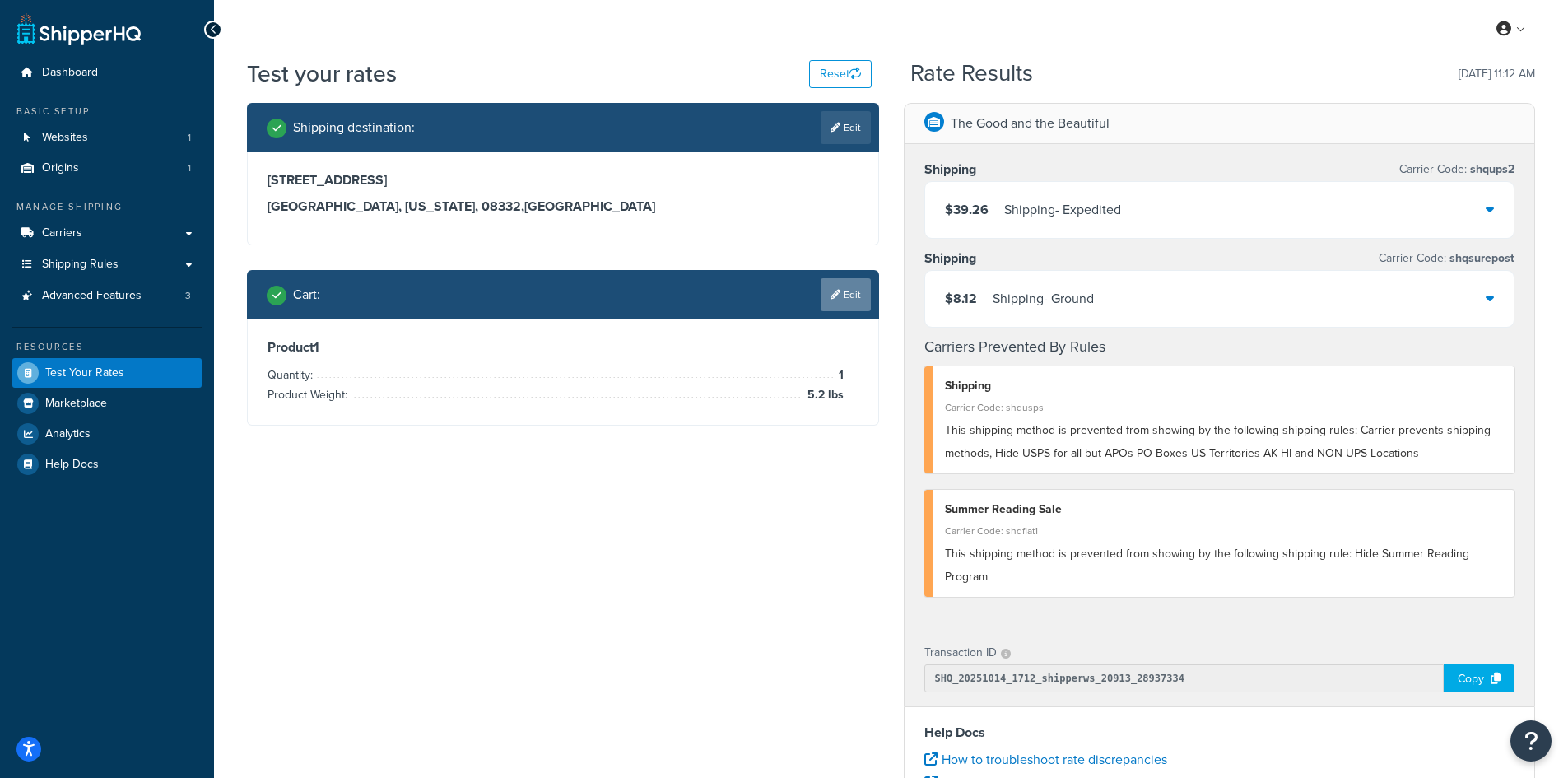
click at [850, 296] on link "Edit" at bounding box center [845, 294] width 50 height 33
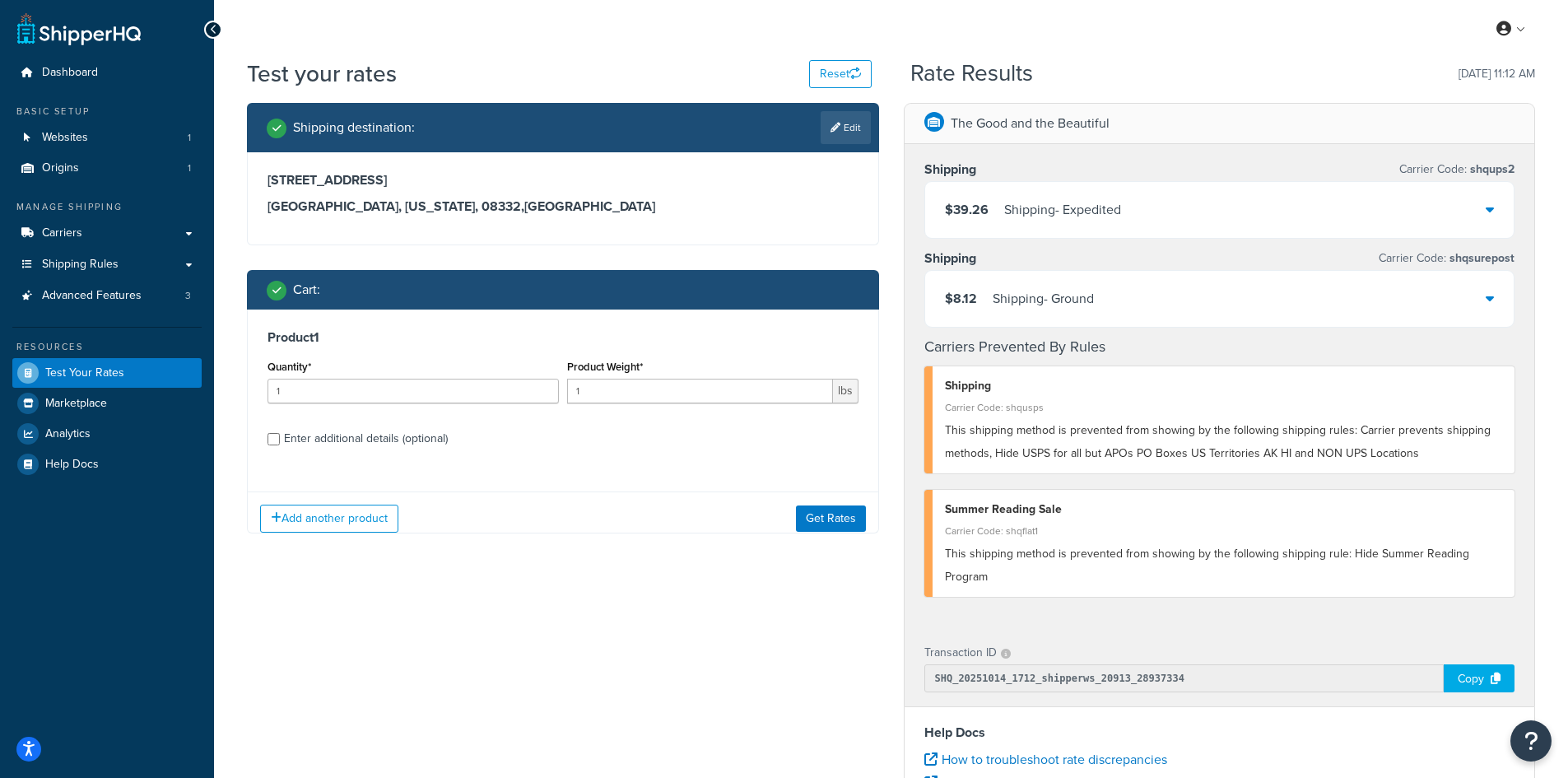
drag, startPoint x: 594, startPoint y: 406, endPoint x: 589, endPoint y: 396, distance: 11.2
click at [592, 404] on div "Product Weight* 1 lbs" at bounding box center [713, 386] width 300 height 61
drag, startPoint x: 569, startPoint y: 392, endPoint x: 560, endPoint y: 391, distance: 9.1
click at [560, 391] on div "Quantity* 1 Product Weight* 1 lbs" at bounding box center [563, 386] width 599 height 61
click at [833, 517] on button "Get Rates" at bounding box center [831, 518] width 70 height 26
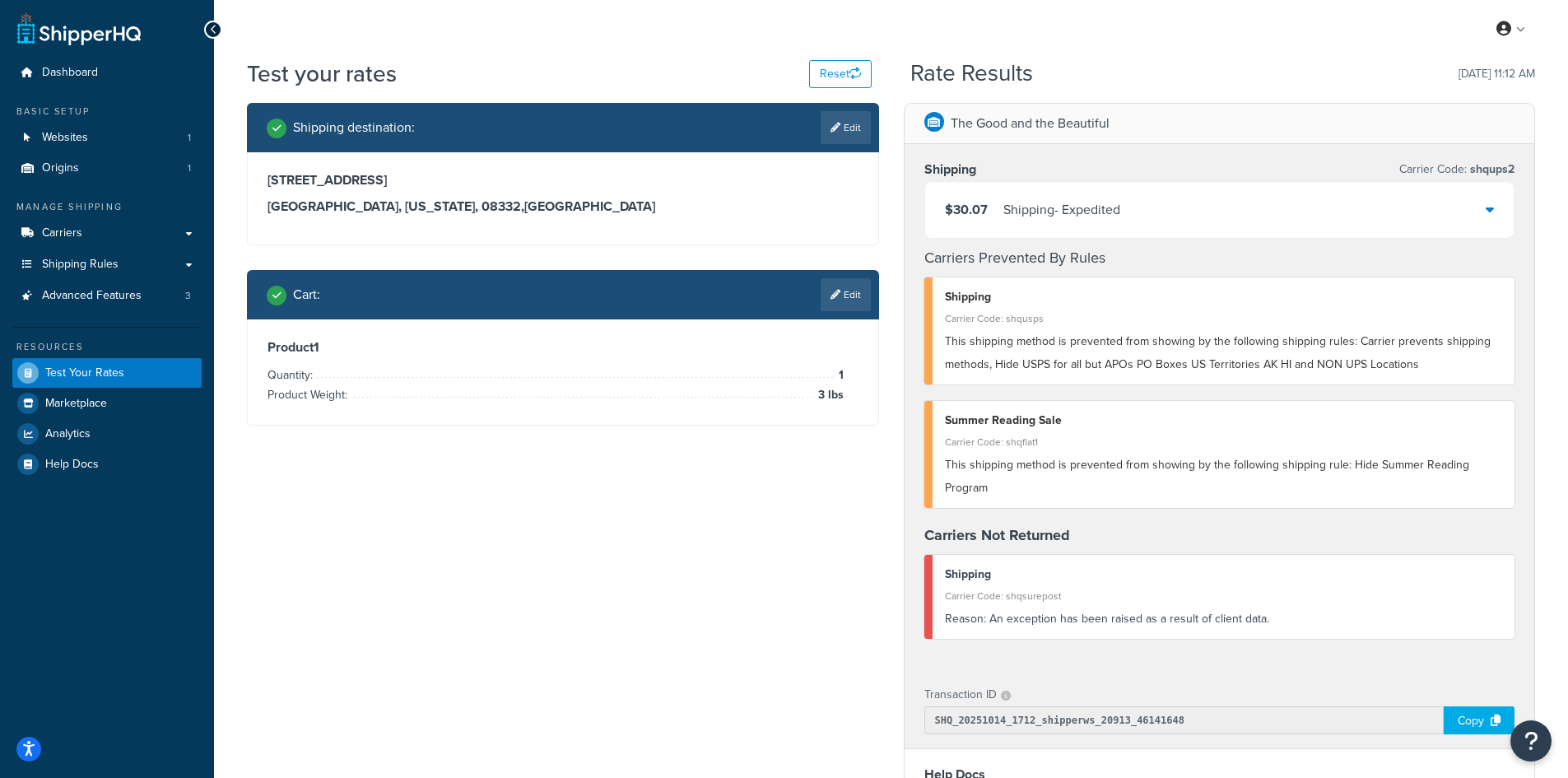
click at [833, 126] on icon at bounding box center [836, 128] width 9 height 9
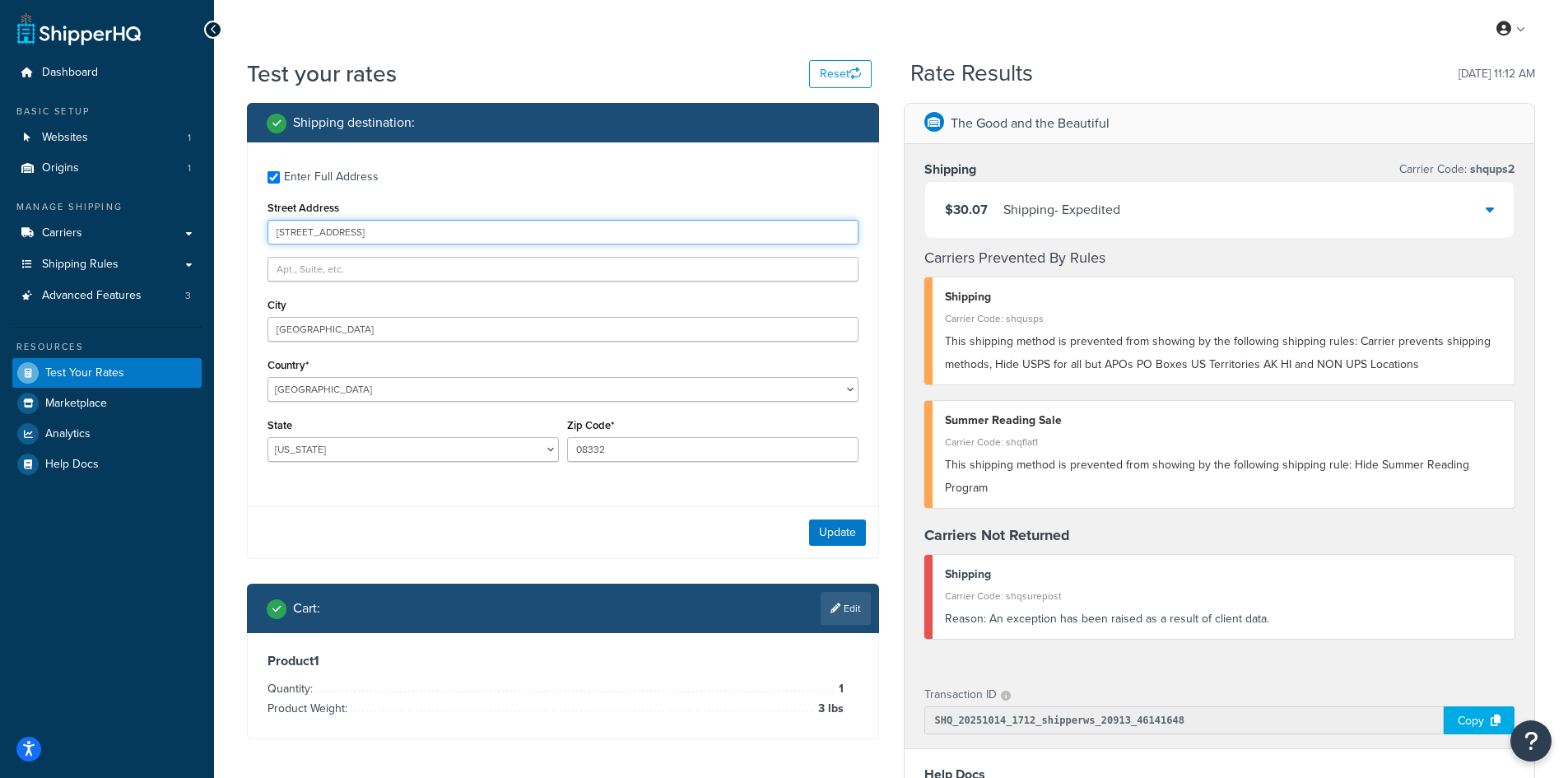
drag, startPoint x: 488, startPoint y: 238, endPoint x: 225, endPoint y: 232, distance: 263.1
click at [225, 232] on div "Test your rates Reset Rate Results [DATE] 11:12 AM Shipping destination : Enter…" at bounding box center [890, 630] width 1353 height 1144
paste input "[STREET_ADDRESS]"
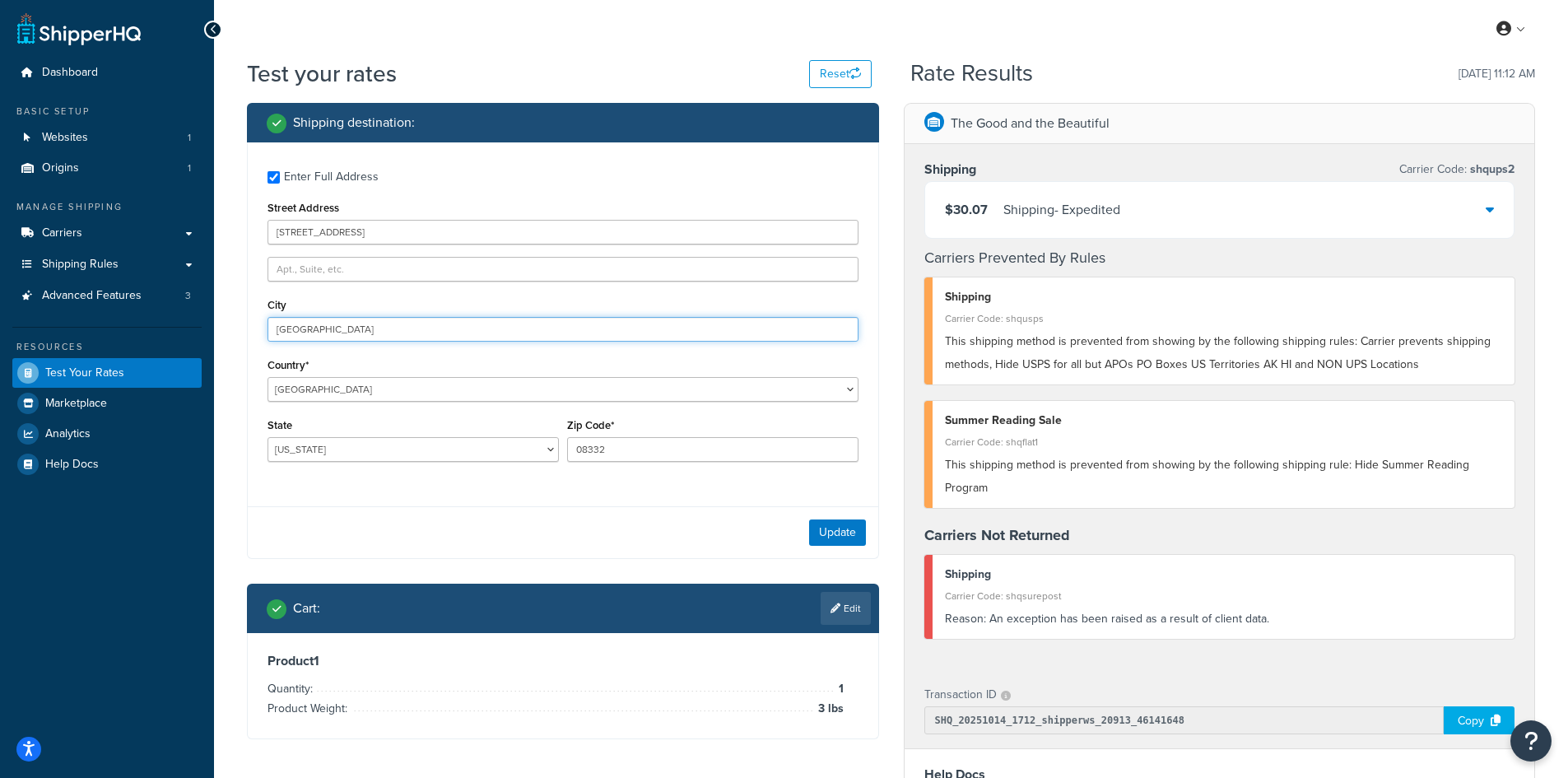
drag, startPoint x: 296, startPoint y: 321, endPoint x: 203, endPoint y: 315, distance: 93.2
click at [203, 315] on div "Dashboard Basic Setup Websites 1 Origins 1 Manage Shipping Carriers Carriers Al…" at bounding box center [784, 621] width 1568 height 1243
paste input "[PERSON_NAME]"
click at [850, 534] on button "Update" at bounding box center [837, 532] width 57 height 26
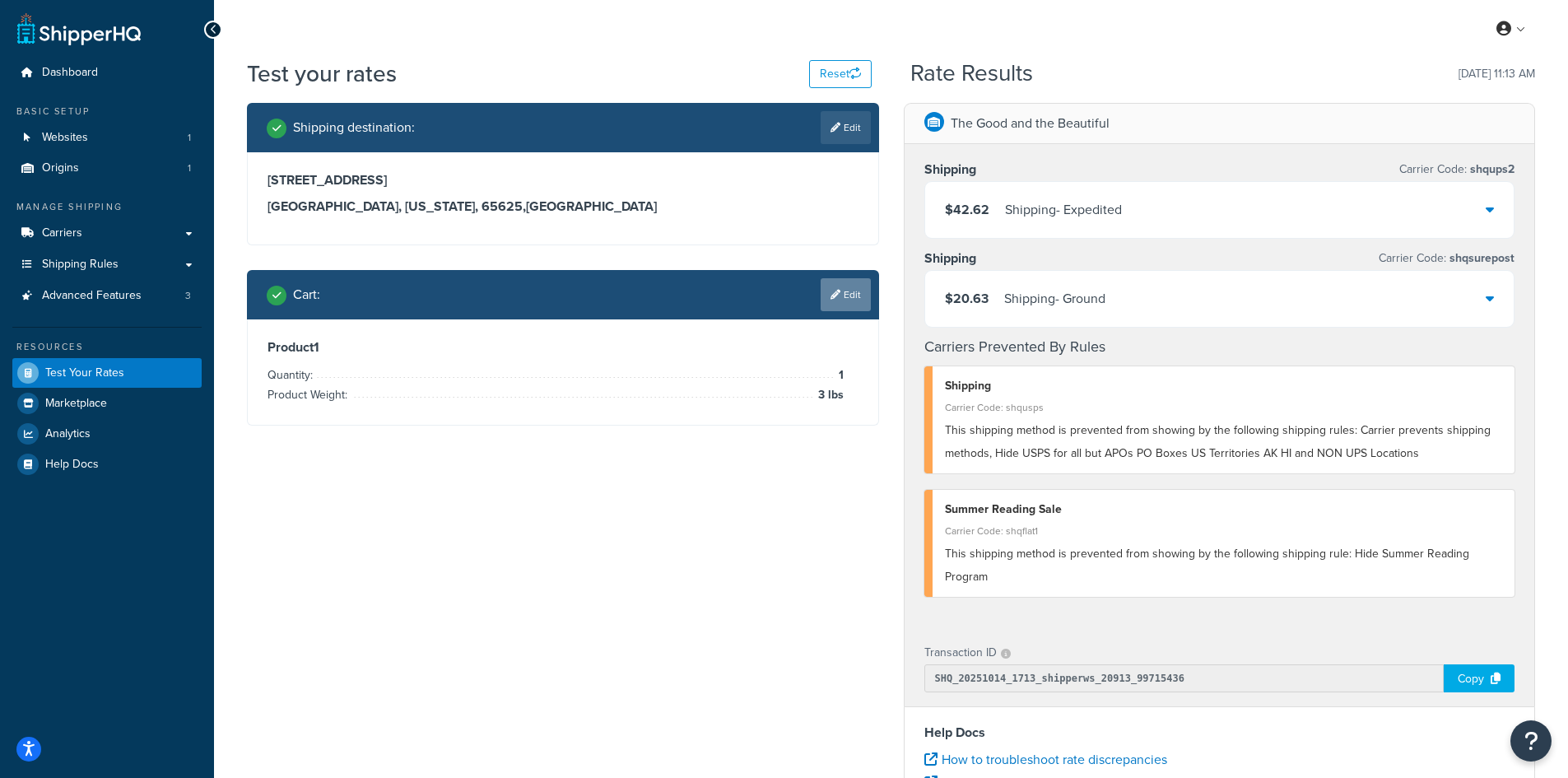
click at [854, 286] on link "Edit" at bounding box center [845, 294] width 50 height 33
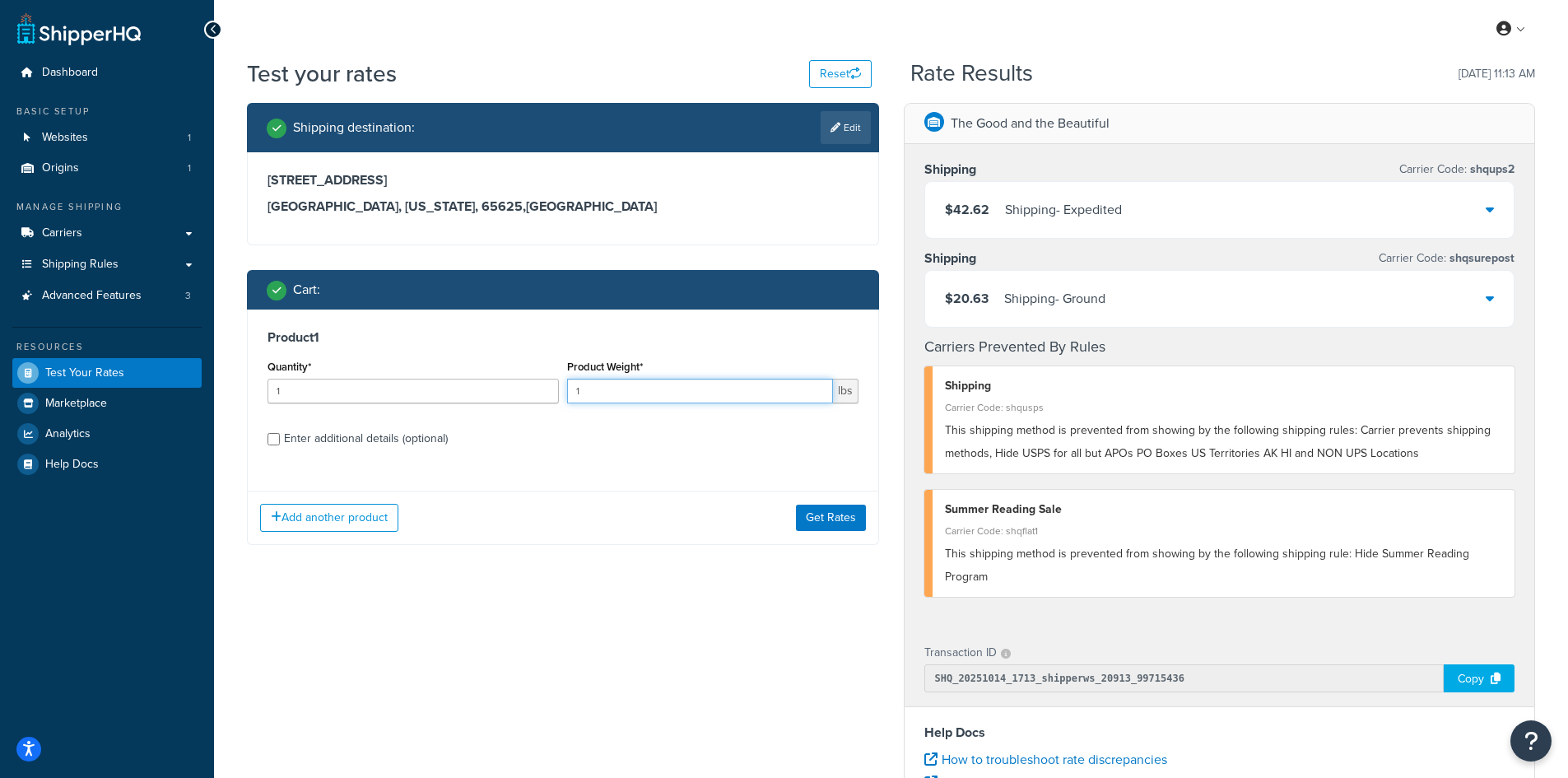
drag, startPoint x: 632, startPoint y: 388, endPoint x: 530, endPoint y: 388, distance: 102.0
click at [530, 388] on div "Quantity* 1 Product Weight* 1 lbs" at bounding box center [563, 386] width 599 height 61
click at [836, 512] on button "Get Rates" at bounding box center [831, 518] width 70 height 26
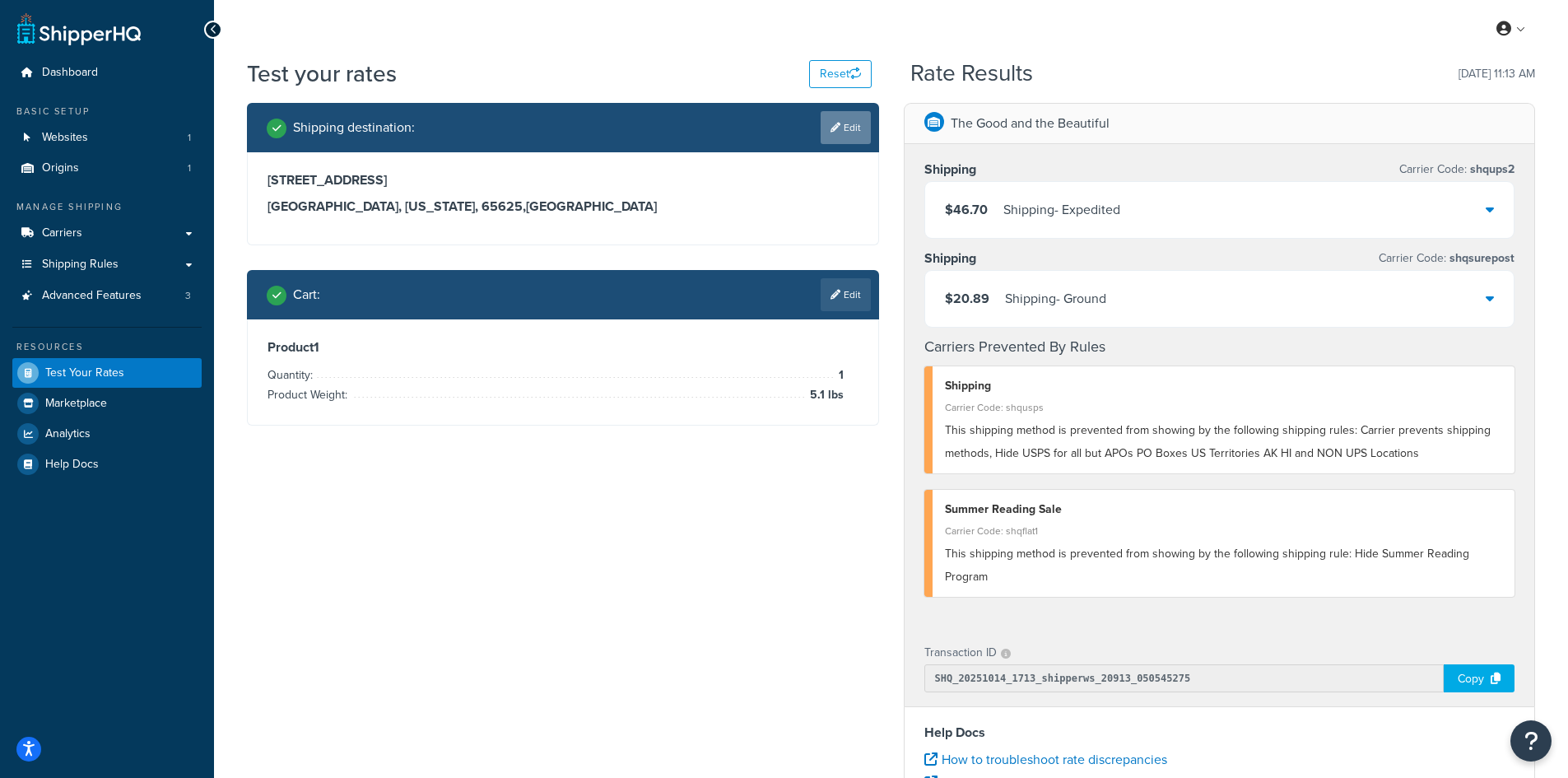
click at [834, 130] on icon at bounding box center [836, 128] width 9 height 9
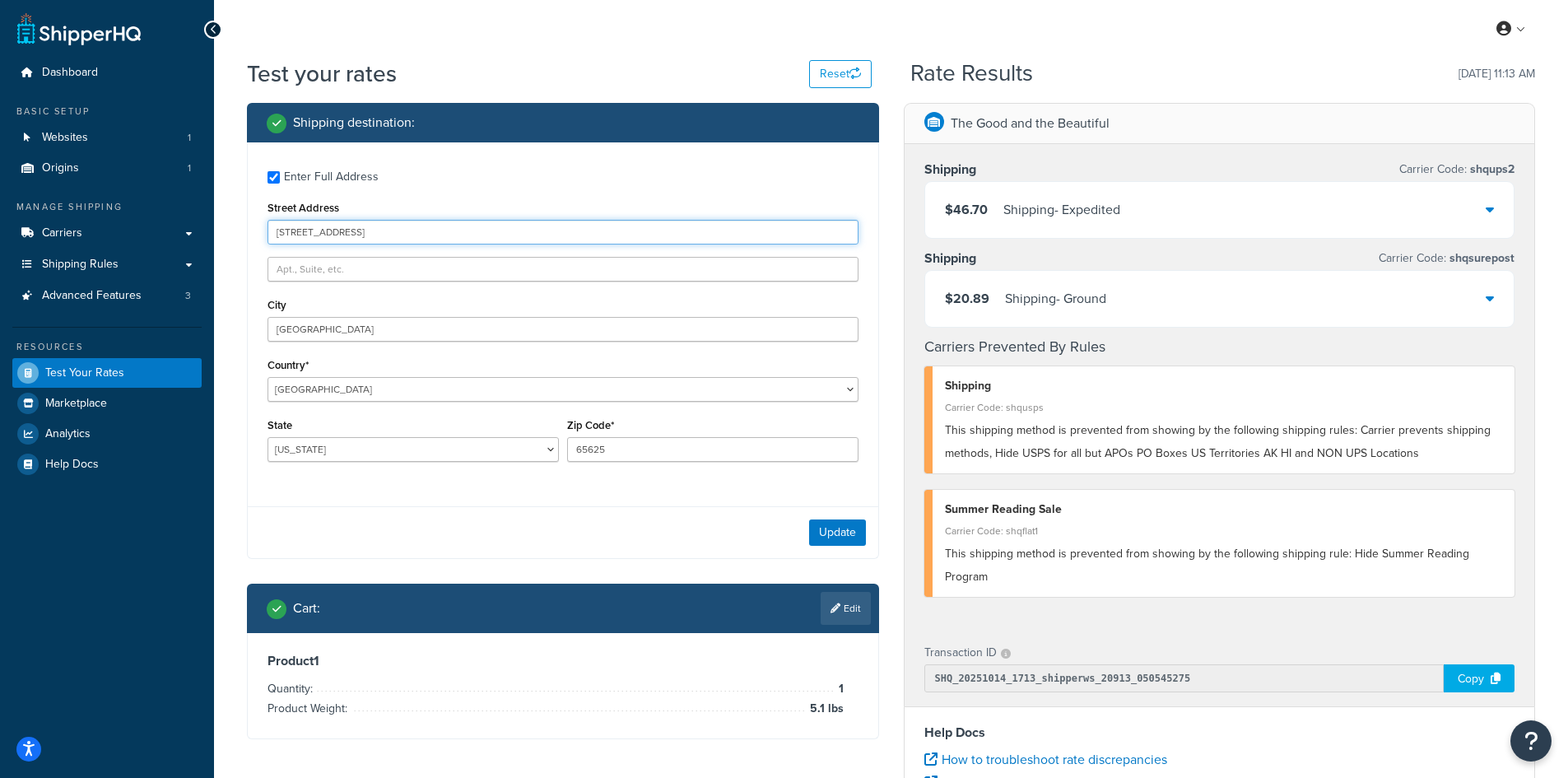
drag, startPoint x: 398, startPoint y: 234, endPoint x: 221, endPoint y: 229, distance: 177.1
click at [221, 229] on div "Test your rates Reset Rate Results [DATE] 11:13 AM Shipping destination : Enter…" at bounding box center [890, 609] width 1353 height 1102
paste input "[STREET_ADDRESS]"
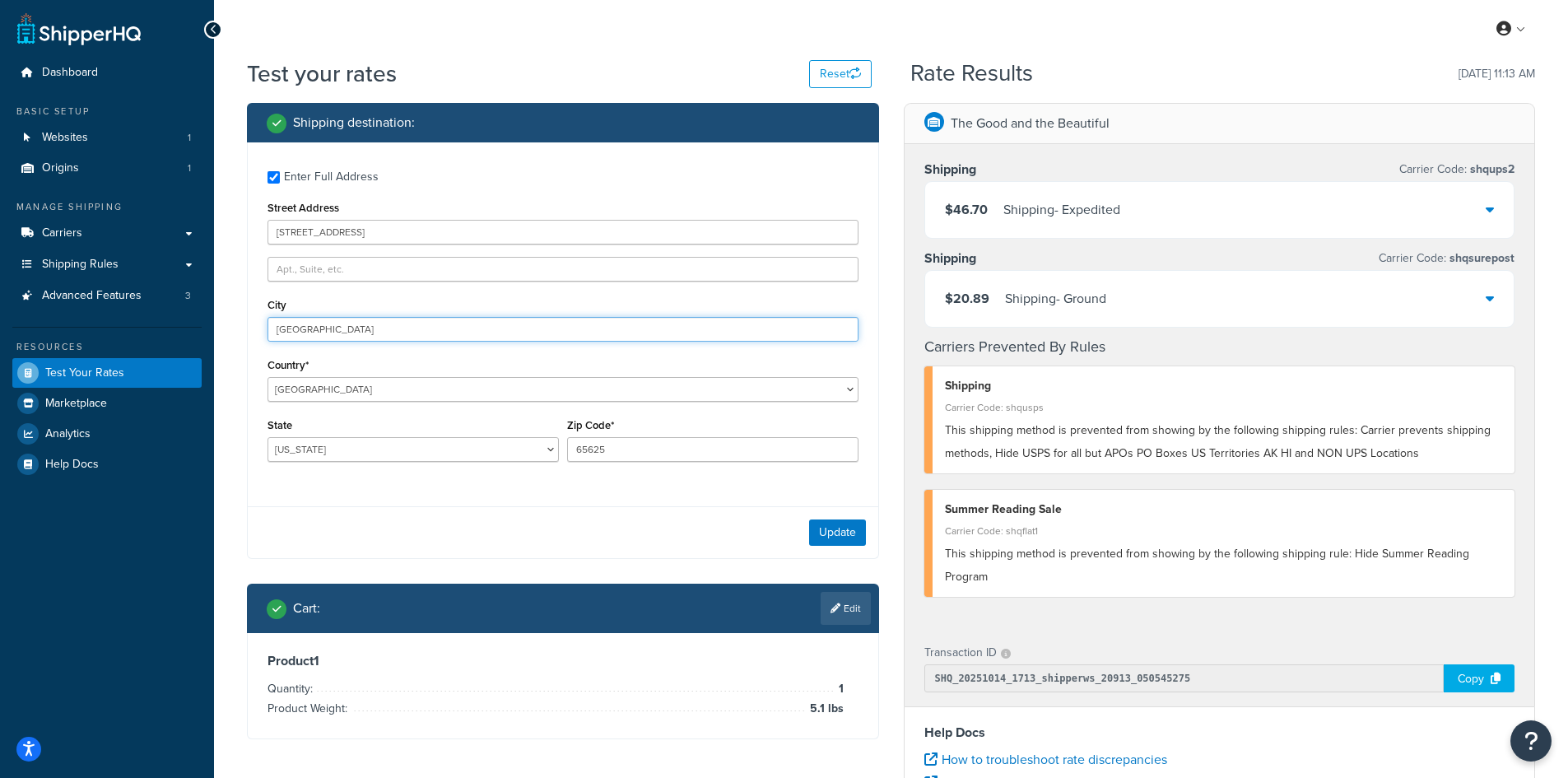
drag, startPoint x: 384, startPoint y: 329, endPoint x: 233, endPoint y: 324, distance: 151.1
click at [233, 324] on div "Test your rates Reset Rate Results [DATE] 11:13 AM Shipping destination : Enter…" at bounding box center [890, 609] width 1353 height 1102
paste input "[GEOGRAPHIC_DATA]"
click at [837, 526] on button "Update" at bounding box center [837, 532] width 57 height 26
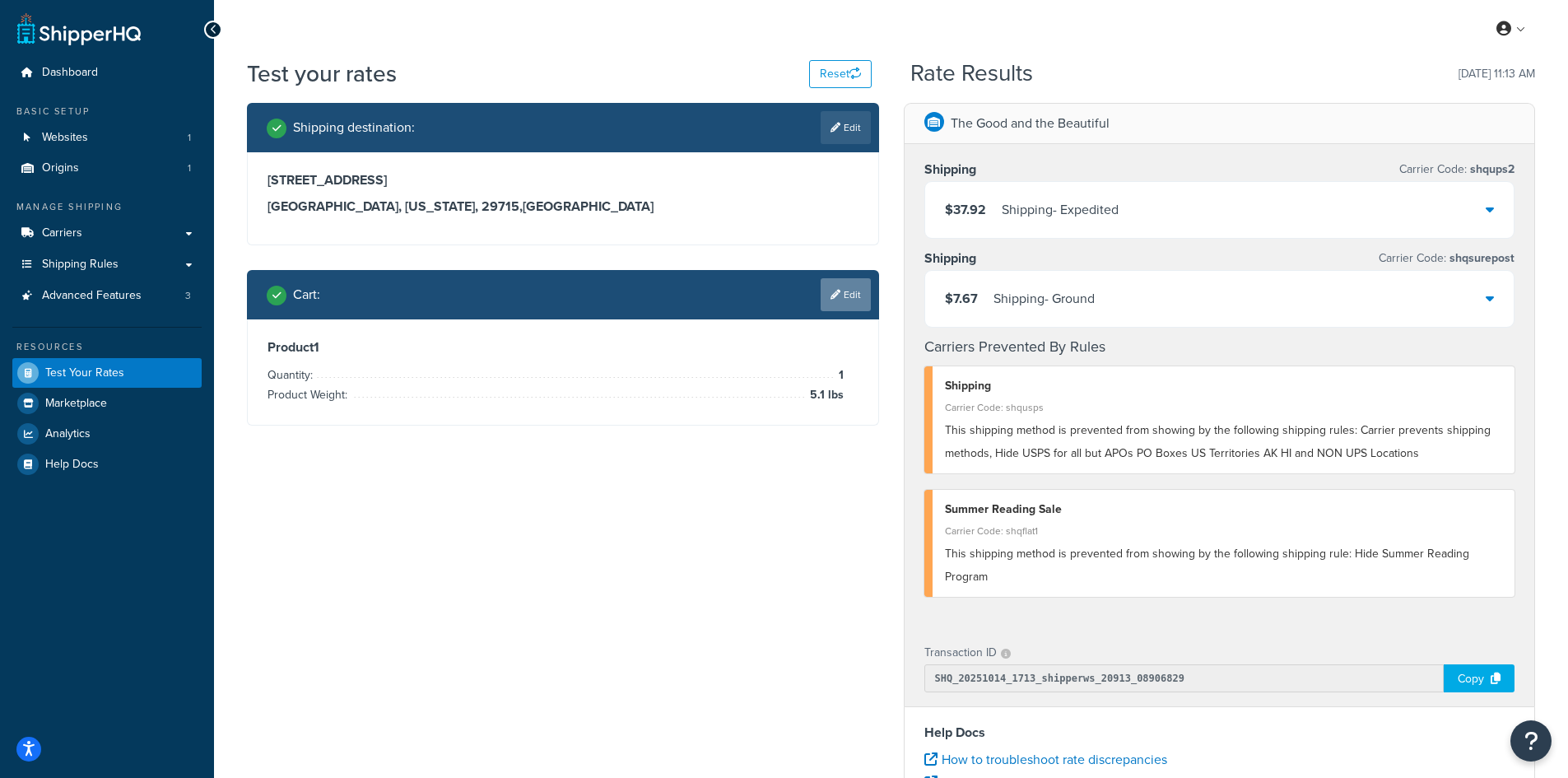
click at [862, 303] on link "Edit" at bounding box center [845, 294] width 50 height 33
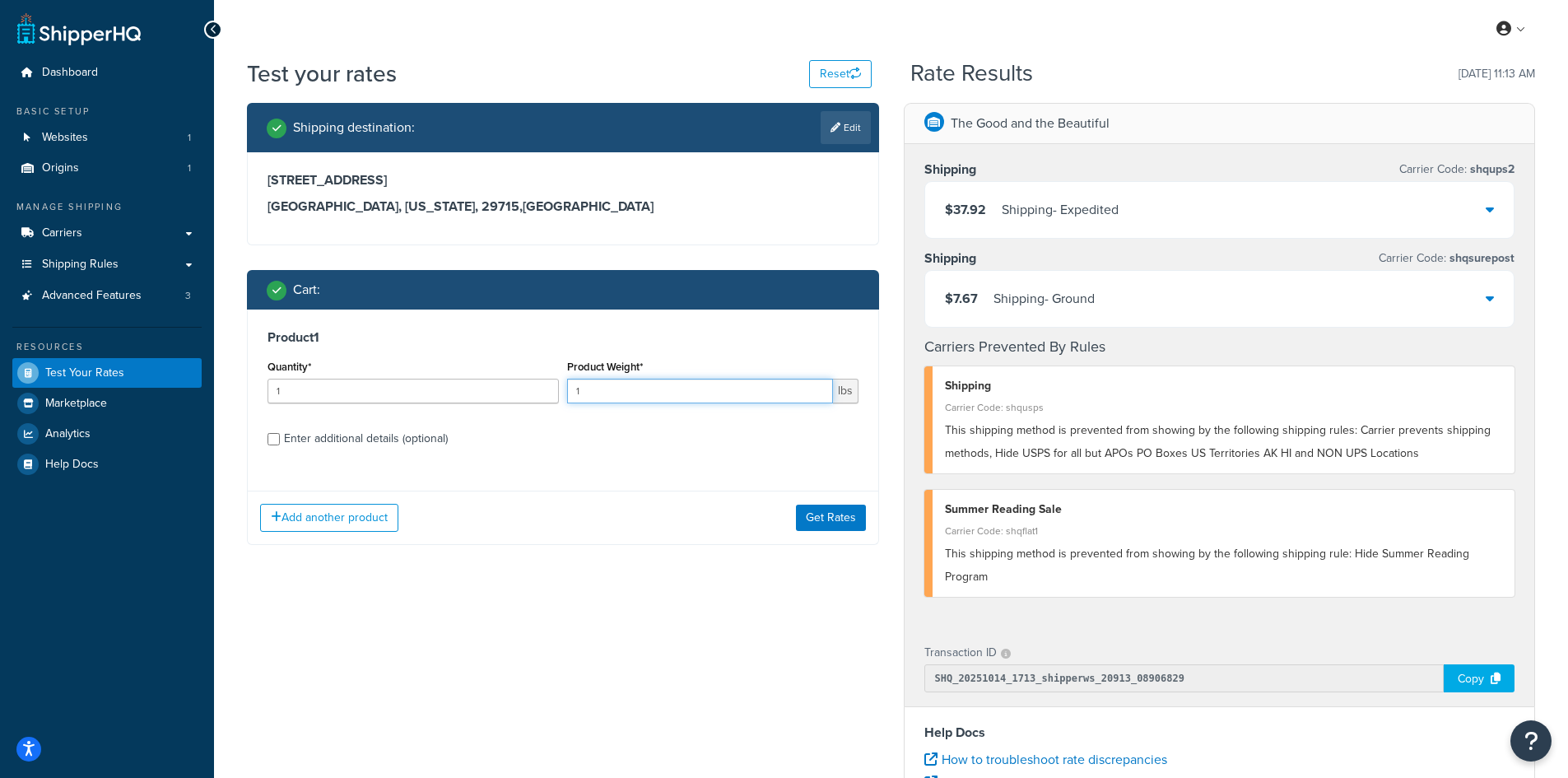
drag, startPoint x: 607, startPoint y: 392, endPoint x: 534, endPoint y: 391, distance: 73.0
click at [534, 391] on div "Quantity* 1 Product Weight* 1 lbs" at bounding box center [563, 386] width 599 height 61
click at [824, 513] on button "Get Rates" at bounding box center [831, 518] width 70 height 26
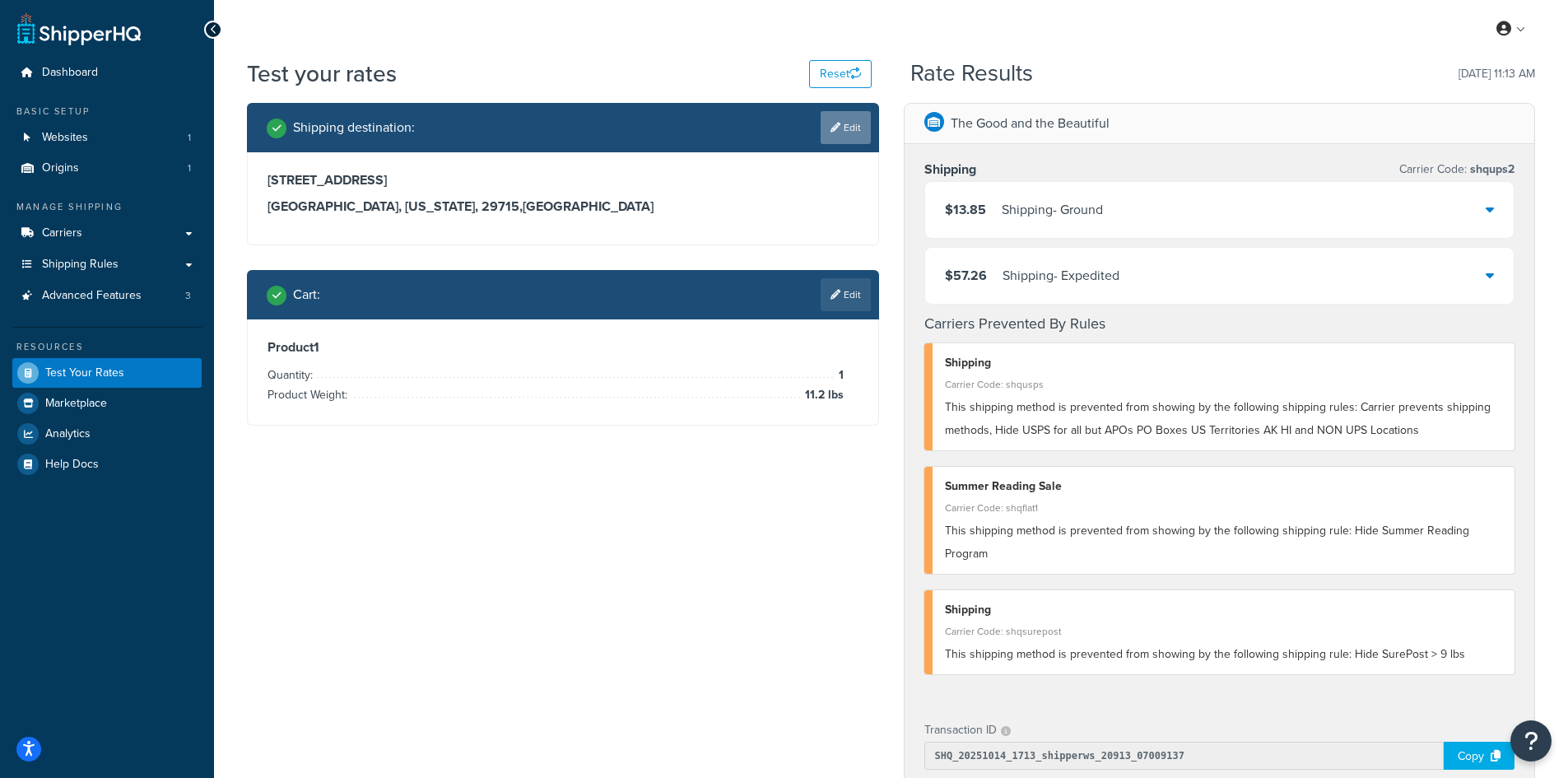
click at [852, 131] on link "Edit" at bounding box center [845, 128] width 50 height 33
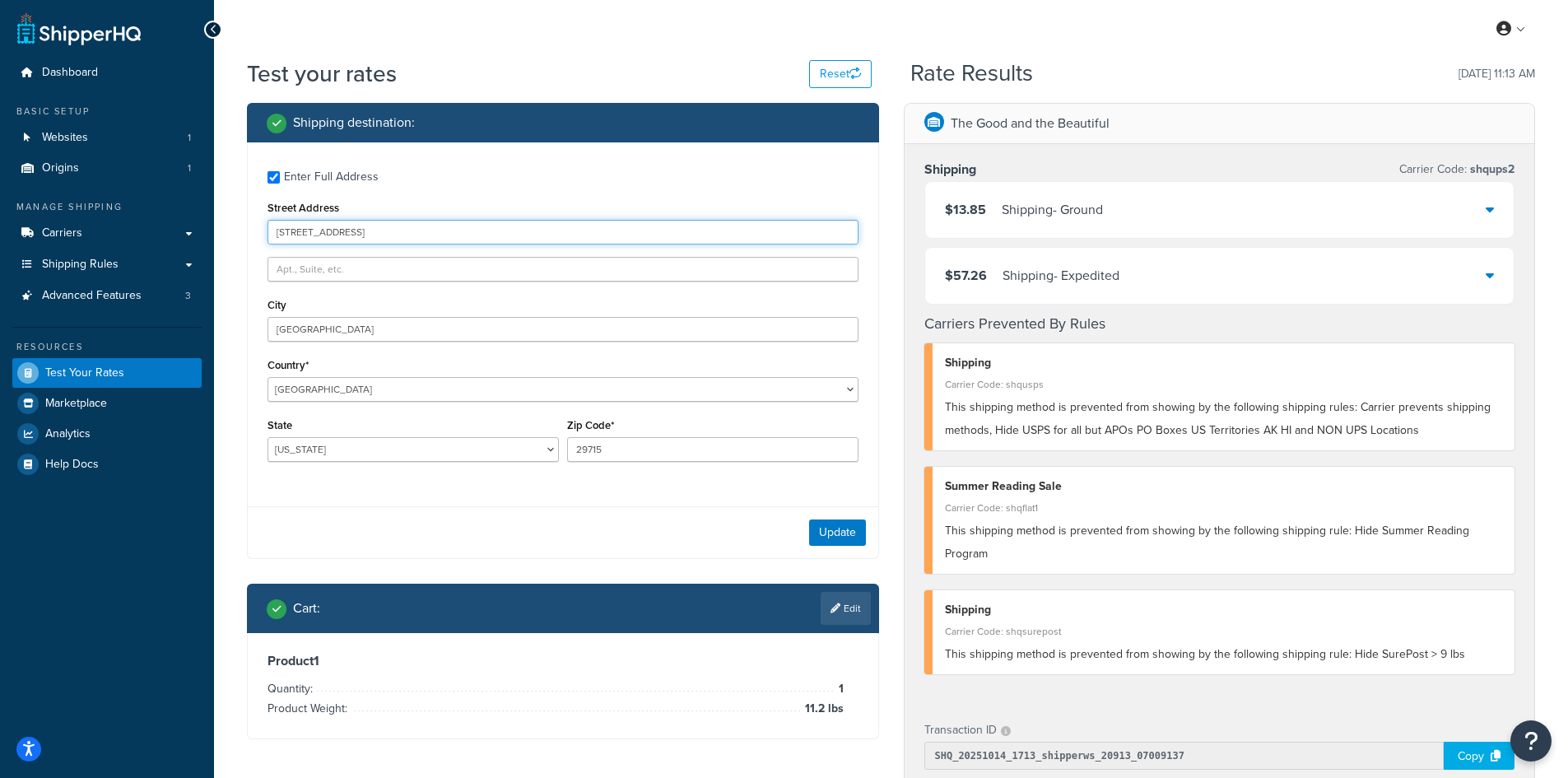
drag, startPoint x: 401, startPoint y: 239, endPoint x: 238, endPoint y: 238, distance: 163.0
click at [238, 238] on div "Shipping destination : Enter Full Address Street Address [STREET_ADDRESS] [GEOG…" at bounding box center [562, 433] width 657 height 661
paste input "[STREET_ADDRESS]"
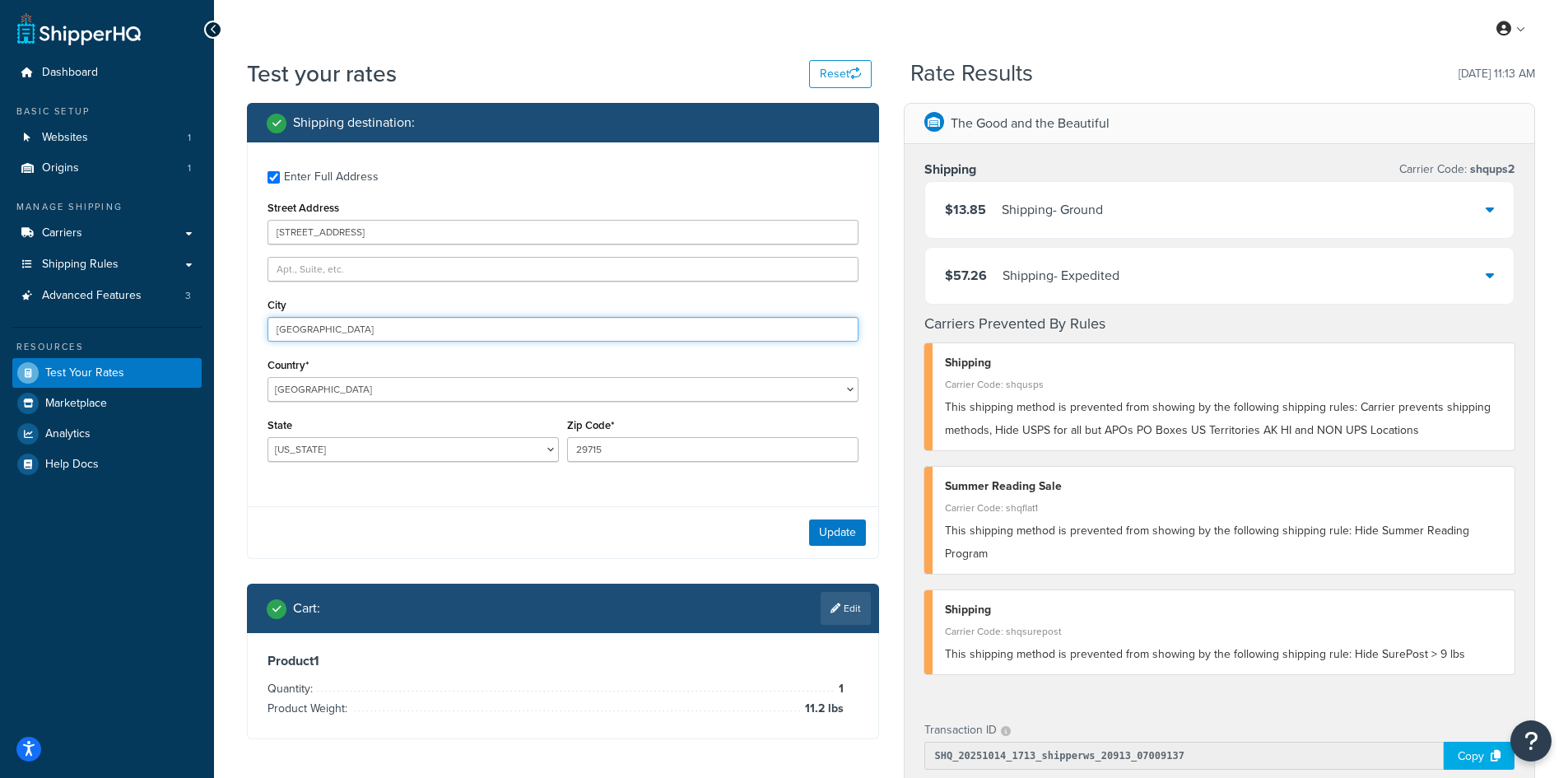
drag, startPoint x: 328, startPoint y: 331, endPoint x: 223, endPoint y: 328, distance: 105.0
click at [223, 328] on div "Test your rates Reset Rate Results [DATE] 11:13 AM Shipping destination : Enter…" at bounding box center [890, 648] width 1353 height 1180
paste input "[GEOGRAPHIC_DATA]"
click at [833, 527] on button "Update" at bounding box center [837, 532] width 57 height 26
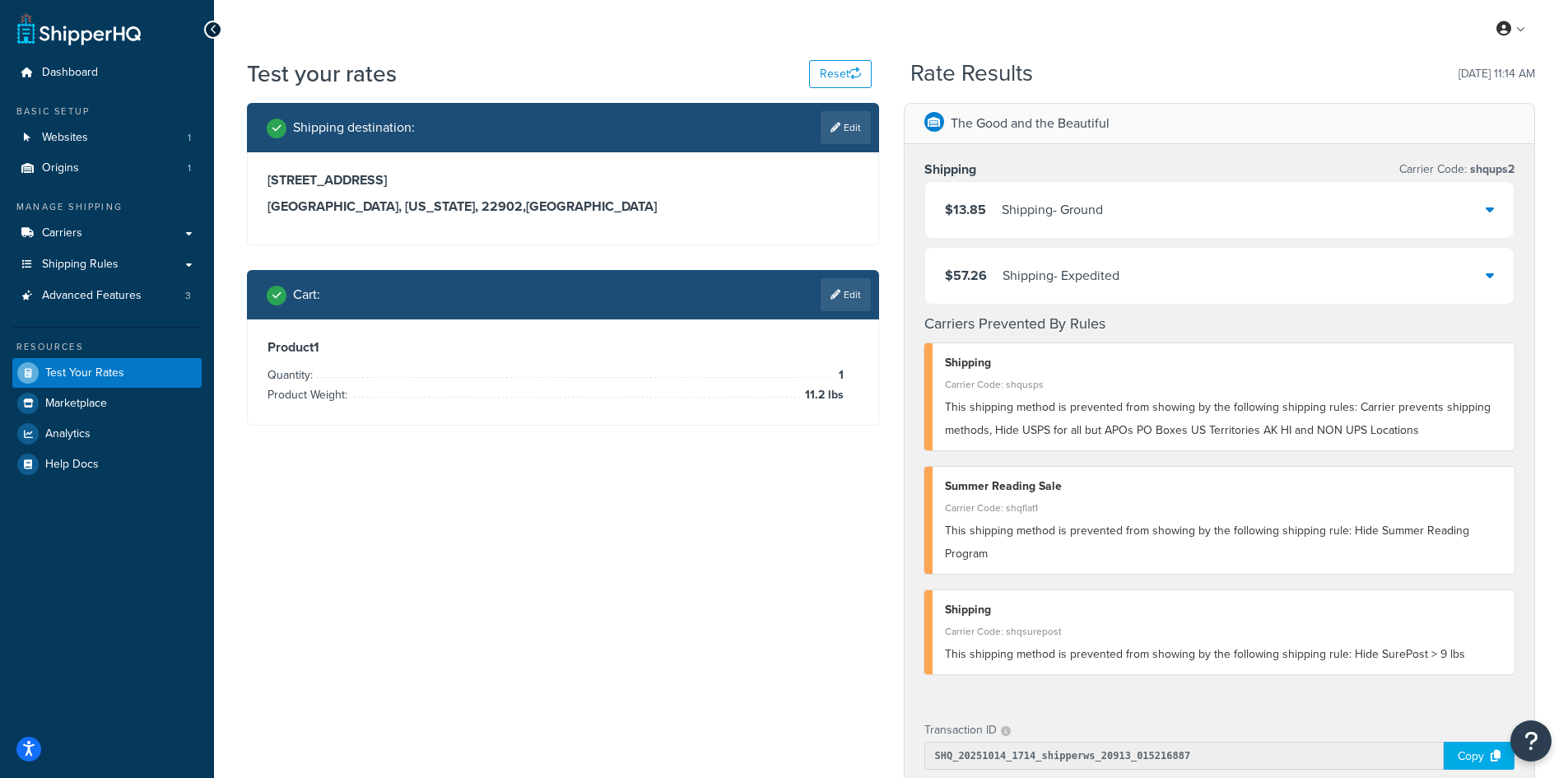
click at [850, 288] on link "Edit" at bounding box center [845, 294] width 50 height 33
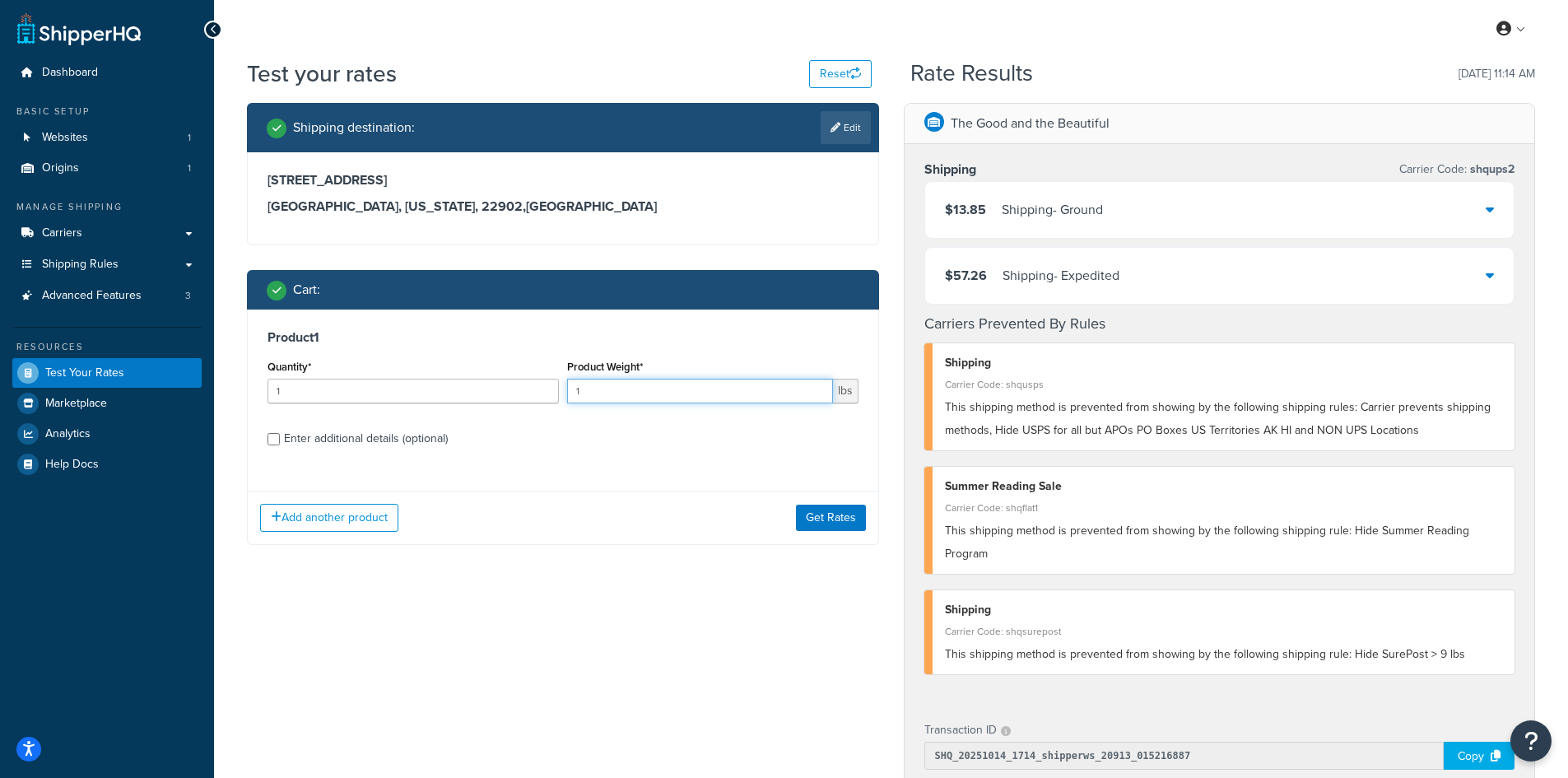
drag, startPoint x: 610, startPoint y: 392, endPoint x: 525, endPoint y: 391, distance: 85.0
click at [525, 391] on div "Quantity* 1 Product Weight* 1 lbs" at bounding box center [563, 386] width 599 height 61
click at [825, 506] on button "Get Rates" at bounding box center [831, 518] width 70 height 26
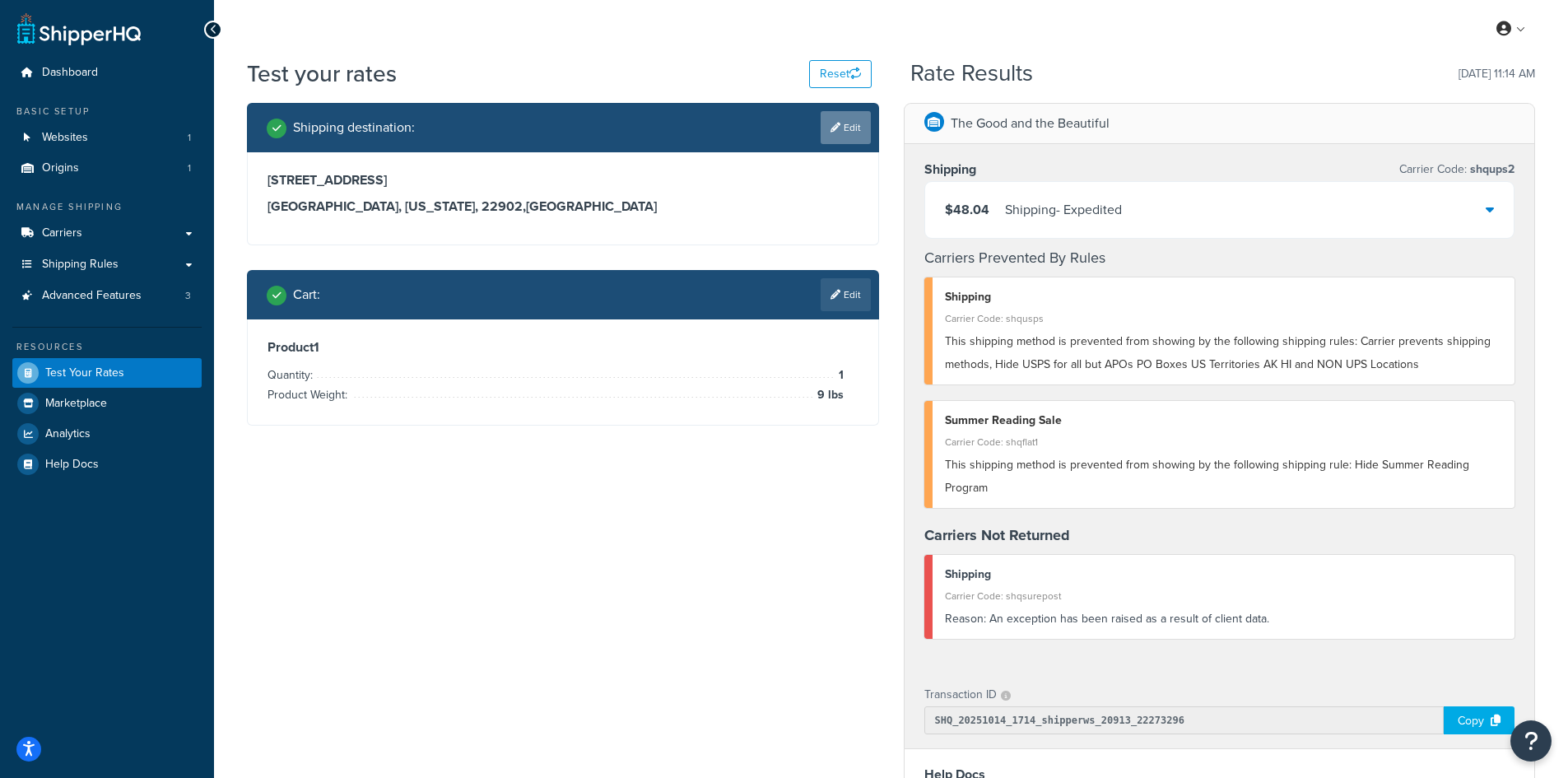
click at [831, 124] on icon at bounding box center [836, 128] width 9 height 9
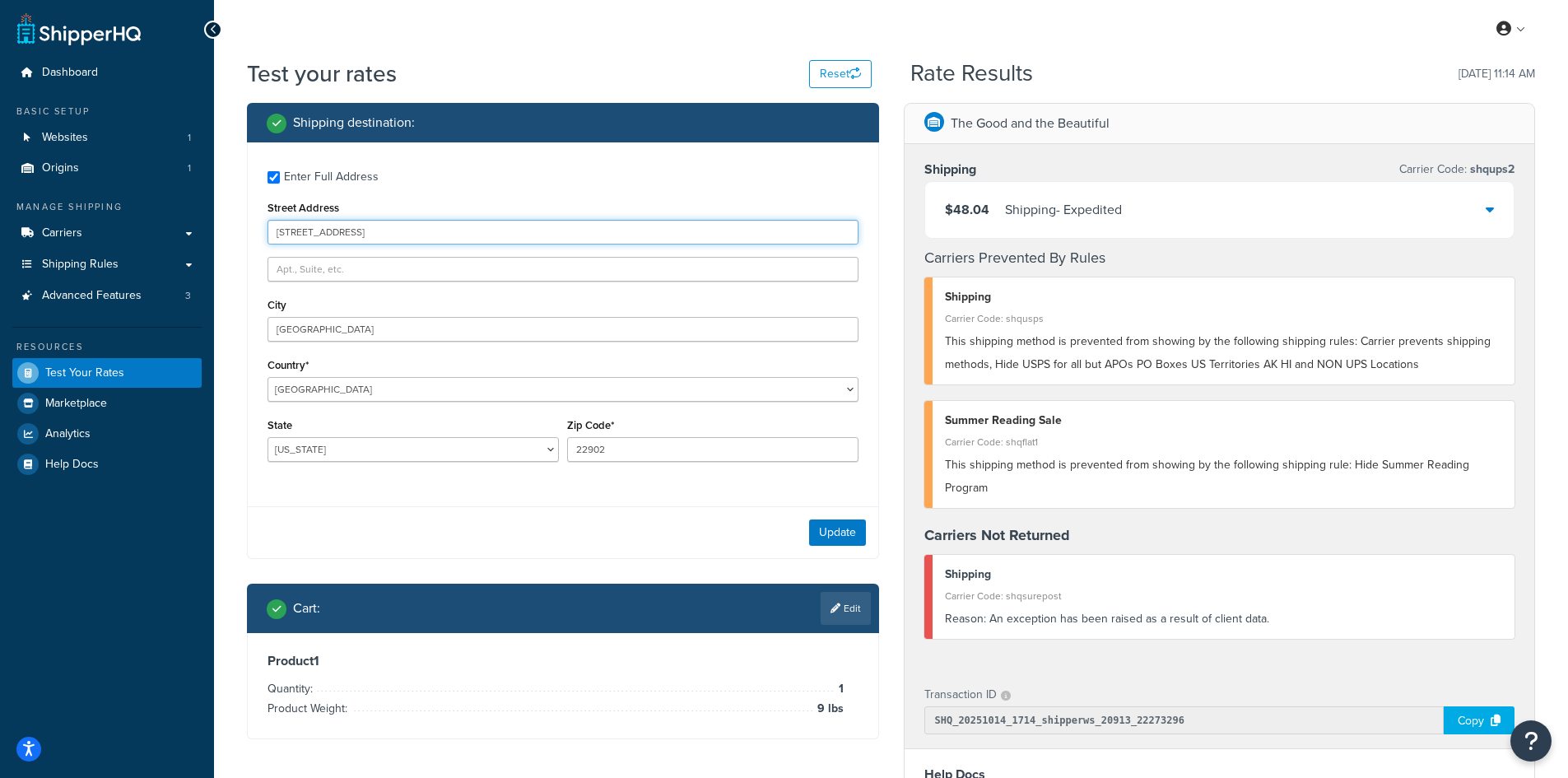
drag, startPoint x: 450, startPoint y: 233, endPoint x: 224, endPoint y: 226, distance: 226.1
click at [224, 226] on div "Test your rates Reset Rate Results [DATE] 11:14 AM Shipping destination : Enter…" at bounding box center [890, 630] width 1353 height 1144
paste input "[STREET_ADDRESS]"
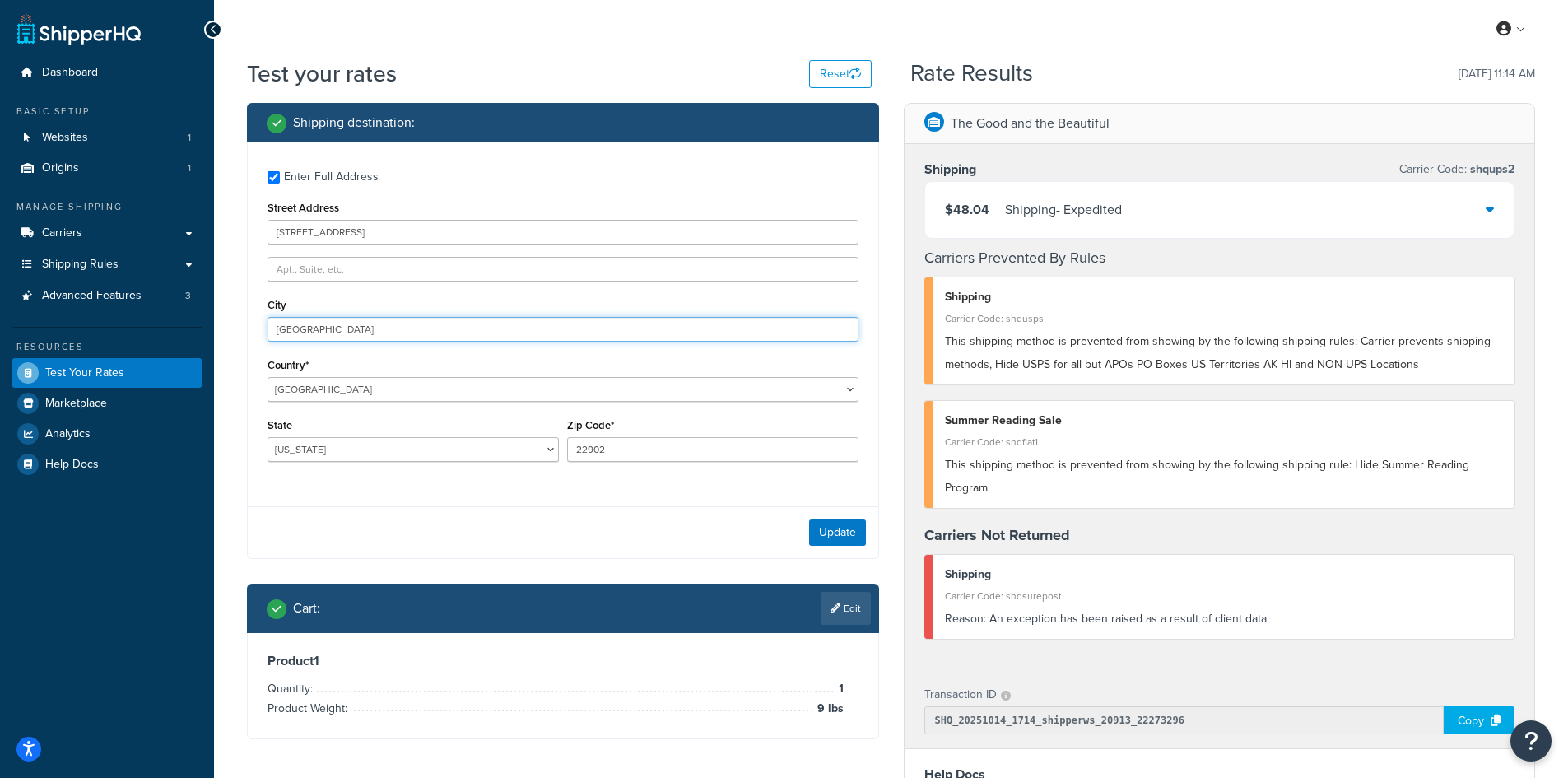
drag, startPoint x: 328, startPoint y: 325, endPoint x: 158, endPoint y: 321, distance: 170.0
click at [158, 321] on div "Dashboard Basic Setup Websites 1 Origins 1 Manage Shipping Carriers Carriers Al…" at bounding box center [784, 621] width 1568 height 1243
paste input "San Antonio"
click at [837, 531] on button "Update" at bounding box center [837, 532] width 57 height 26
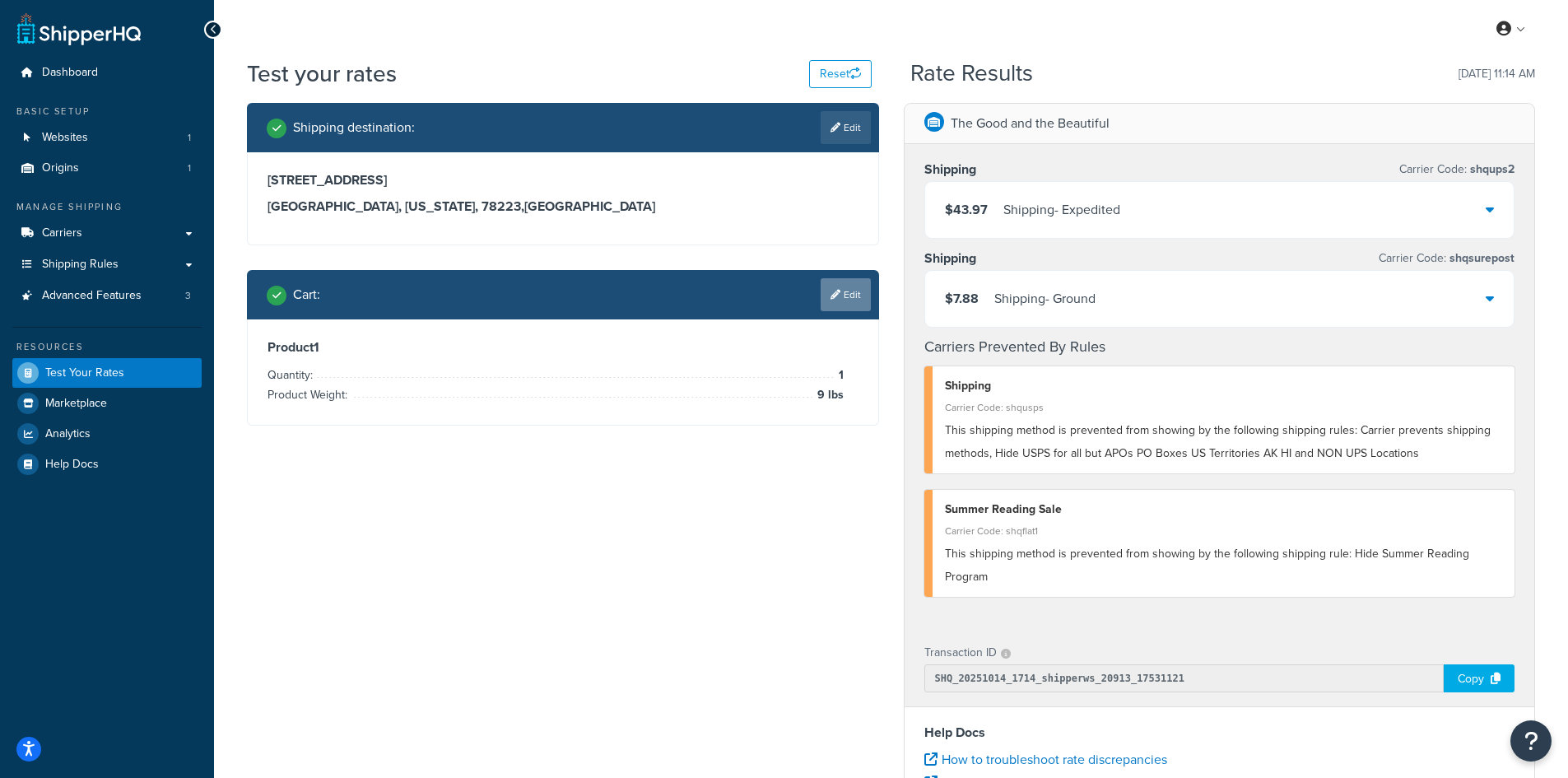
click at [851, 289] on link "Edit" at bounding box center [845, 294] width 50 height 33
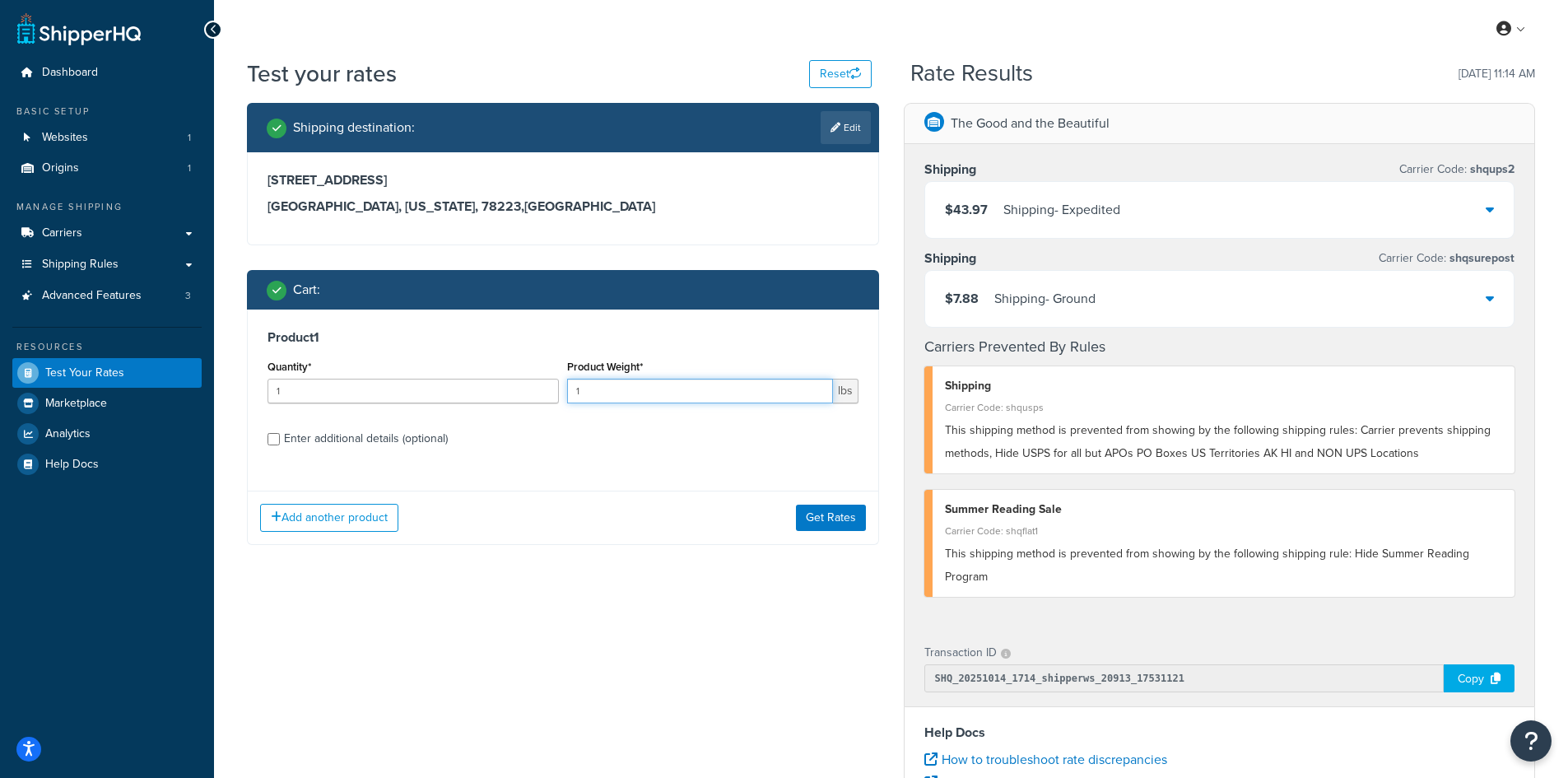
drag, startPoint x: 623, startPoint y: 391, endPoint x: 570, endPoint y: 389, distance: 53.0
click at [570, 389] on input "1" at bounding box center [699, 391] width 266 height 25
click at [836, 512] on button "Get Rates" at bounding box center [831, 518] width 70 height 26
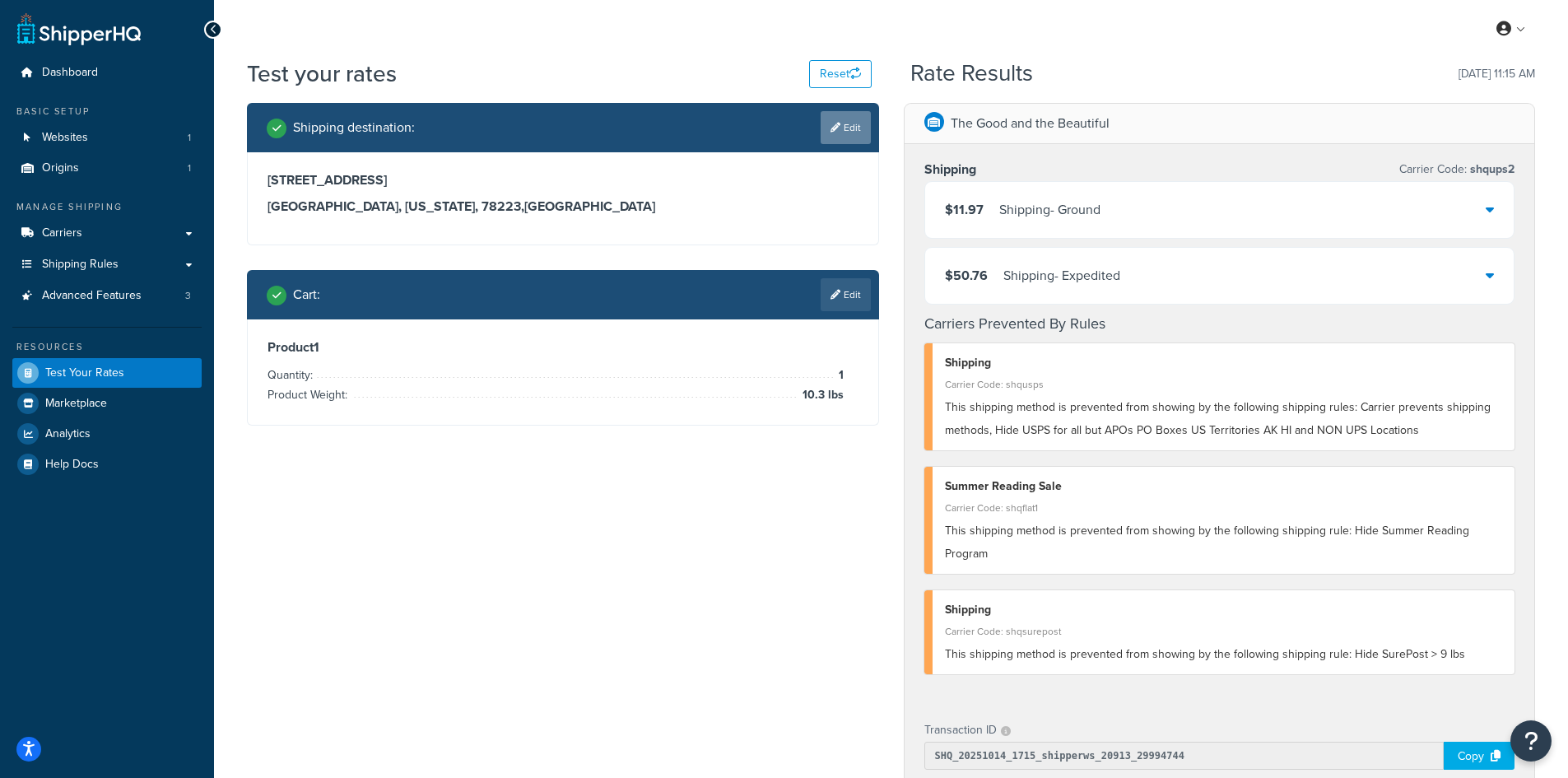
click at [850, 124] on link "Edit" at bounding box center [845, 128] width 50 height 33
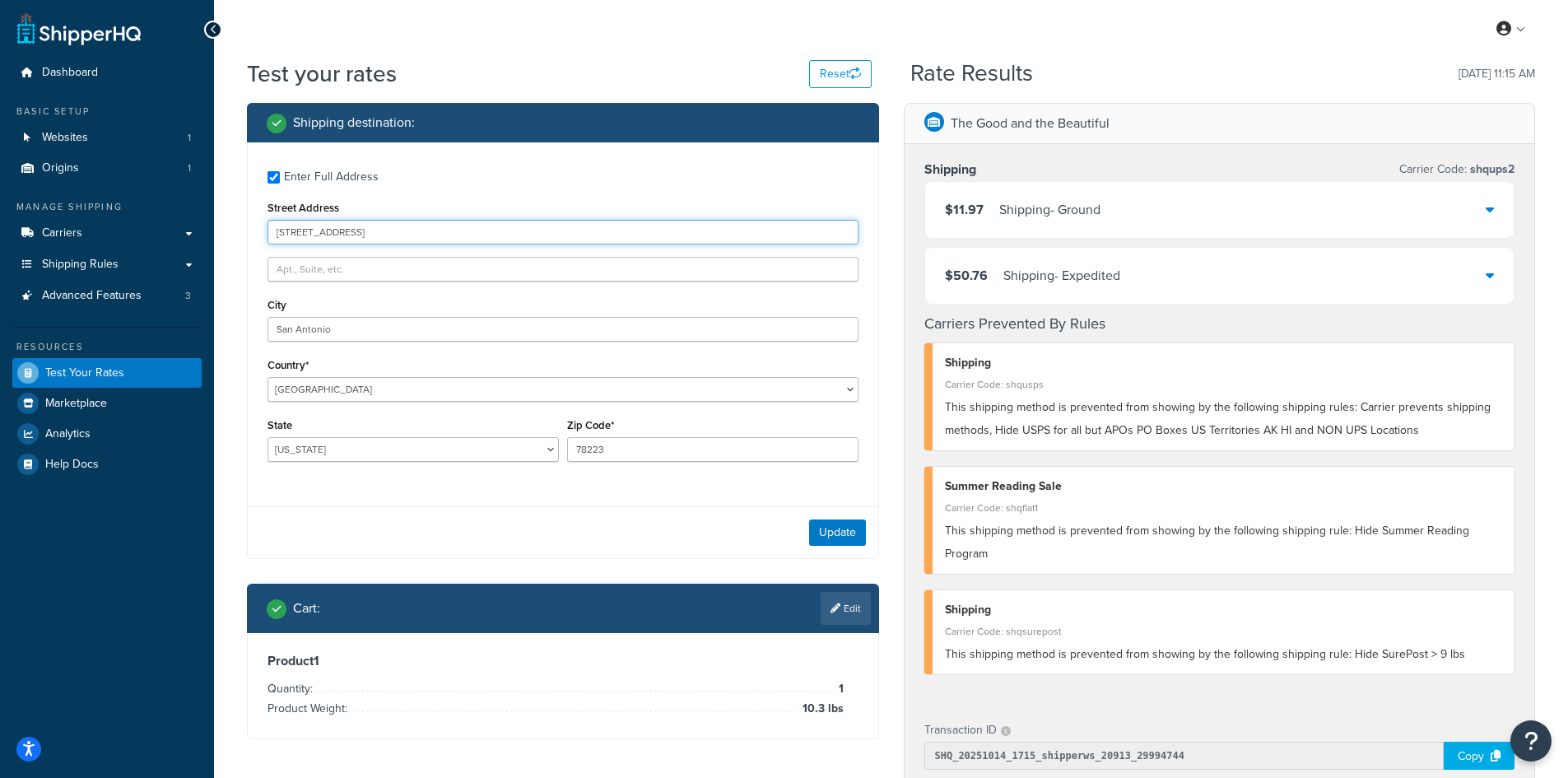
drag, startPoint x: 396, startPoint y: 237, endPoint x: 202, endPoint y: 233, distance: 194.0
click at [202, 233] on div "Dashboard Basic Setup Websites 1 Origins 1 Manage Shipping Carriers Carriers Al…" at bounding box center [784, 639] width 1568 height 1278
paste input "[STREET_ADDRESS]"
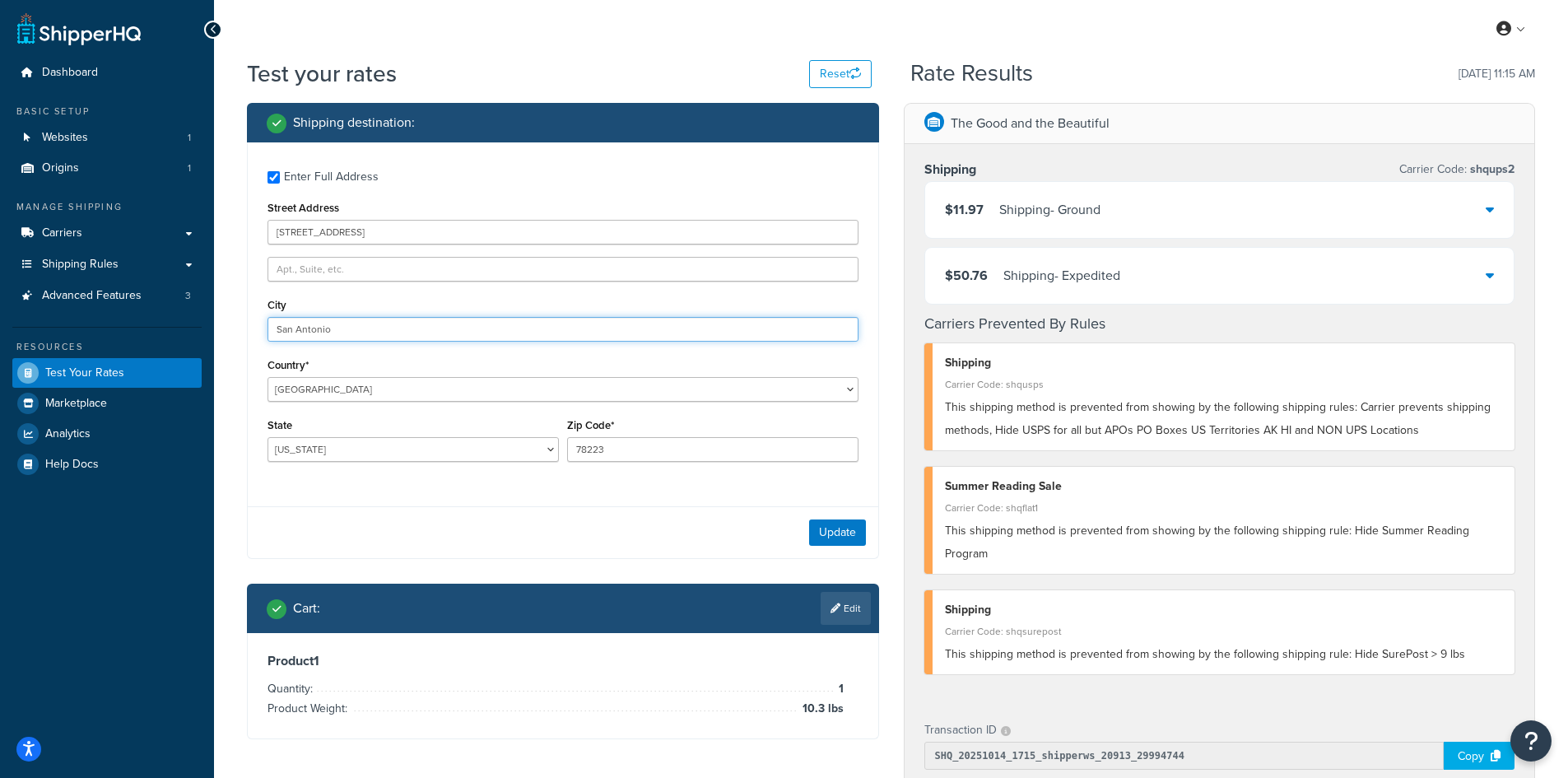
drag, startPoint x: 284, startPoint y: 328, endPoint x: 143, endPoint y: 328, distance: 141.0
click at [143, 328] on div "Dashboard Basic Setup Websites 1 Origins 1 Manage Shipping Carriers Carriers Al…" at bounding box center [784, 639] width 1568 height 1278
paste input "Albion"
click at [858, 542] on button "Update" at bounding box center [837, 532] width 57 height 26
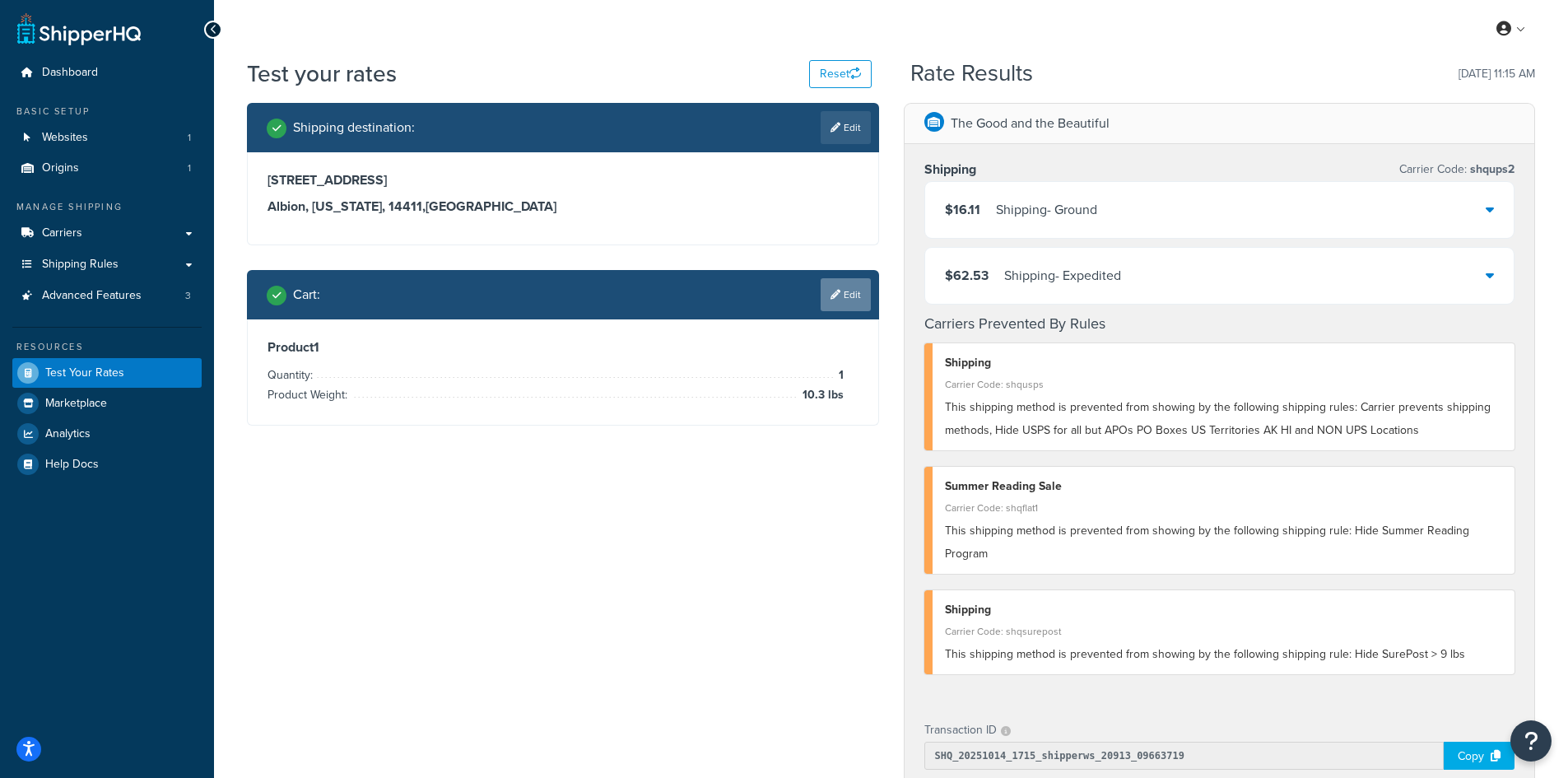
click at [843, 292] on link "Edit" at bounding box center [845, 294] width 50 height 33
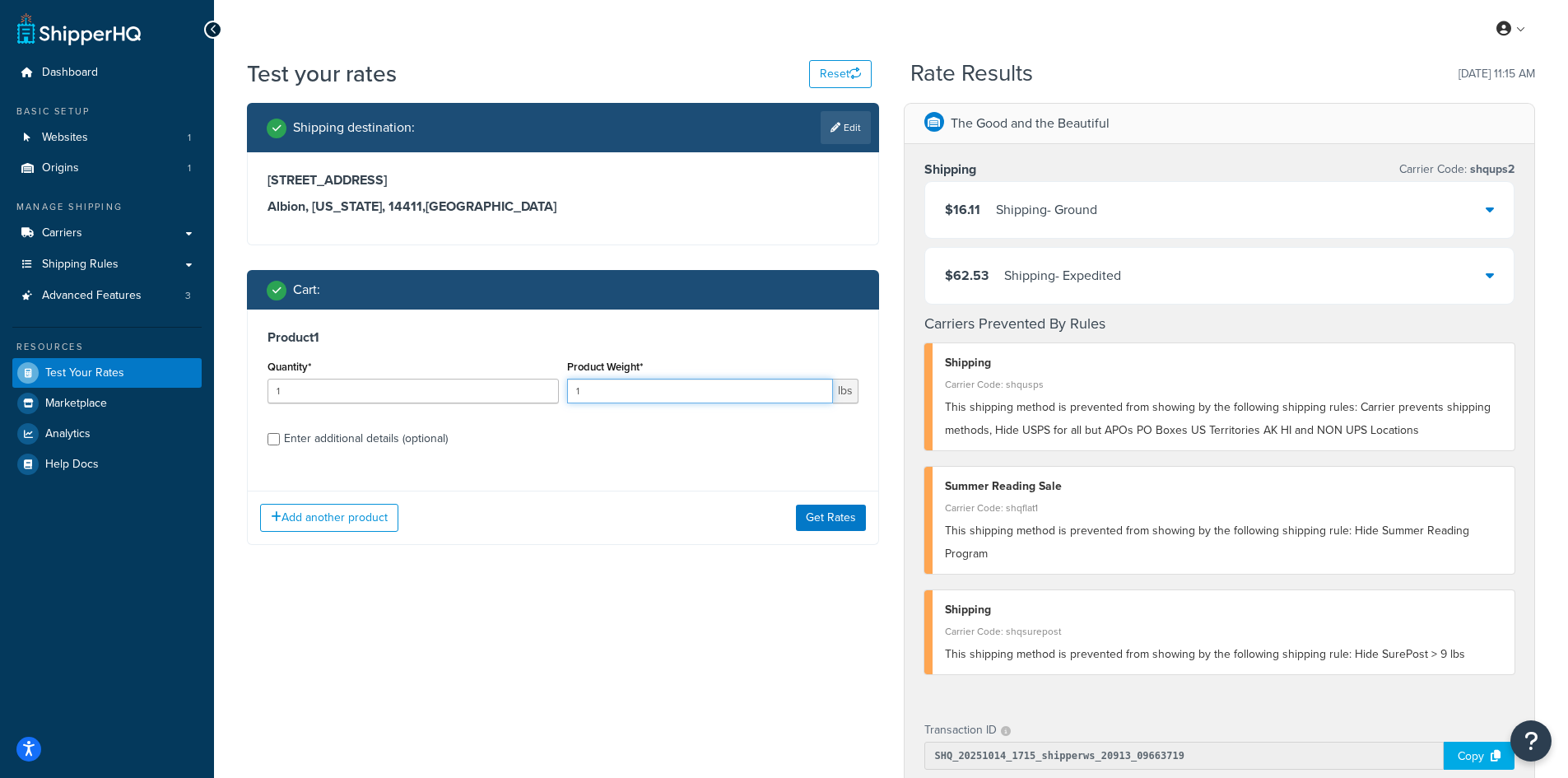
drag, startPoint x: 620, startPoint y: 391, endPoint x: 517, endPoint y: 385, distance: 103.2
click at [517, 385] on div "Quantity* 1 Product Weight* 1 lbs" at bounding box center [563, 386] width 599 height 61
click at [839, 512] on button "Get Rates" at bounding box center [831, 518] width 70 height 26
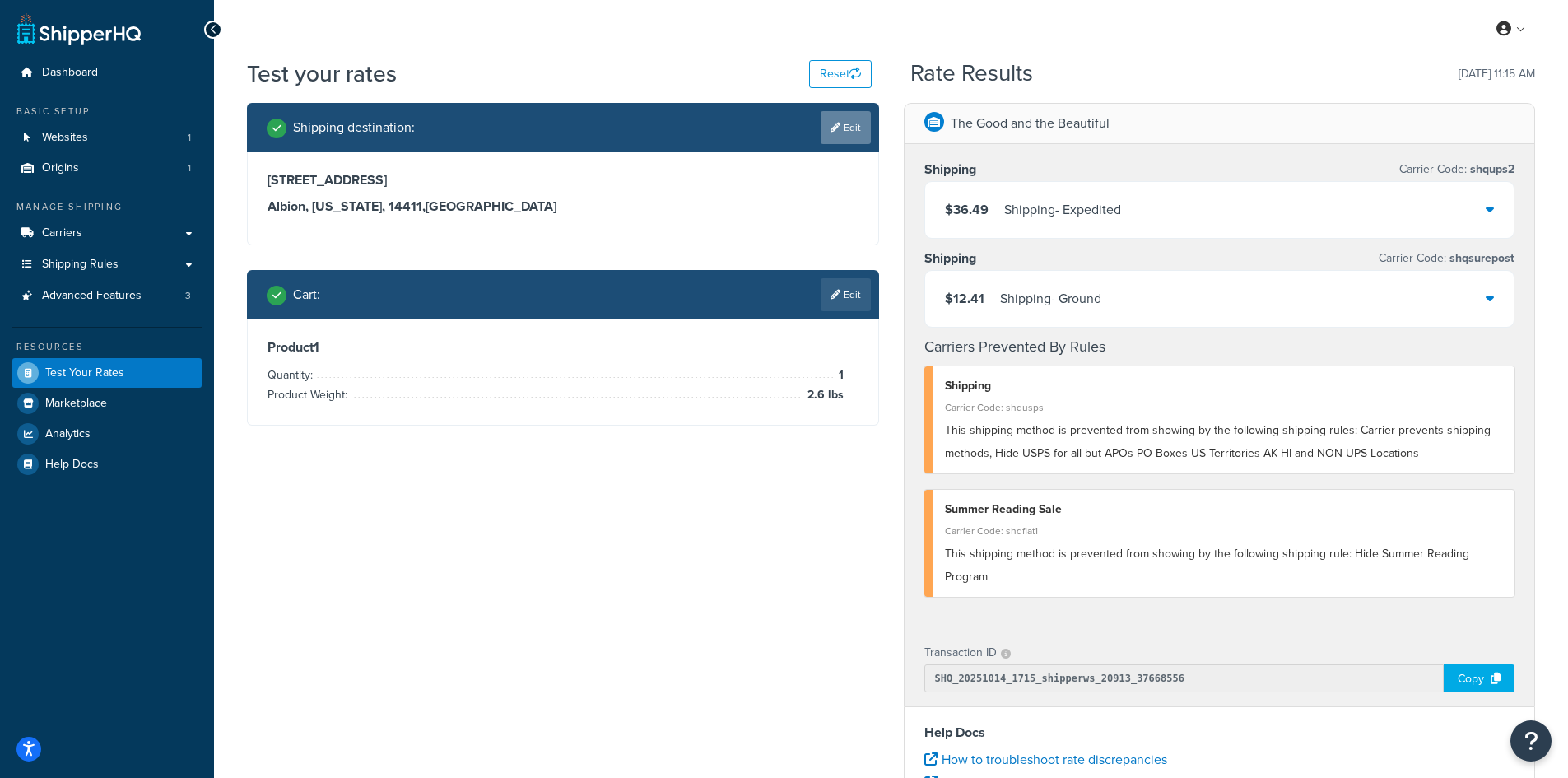
click at [846, 130] on link "Edit" at bounding box center [845, 128] width 50 height 33
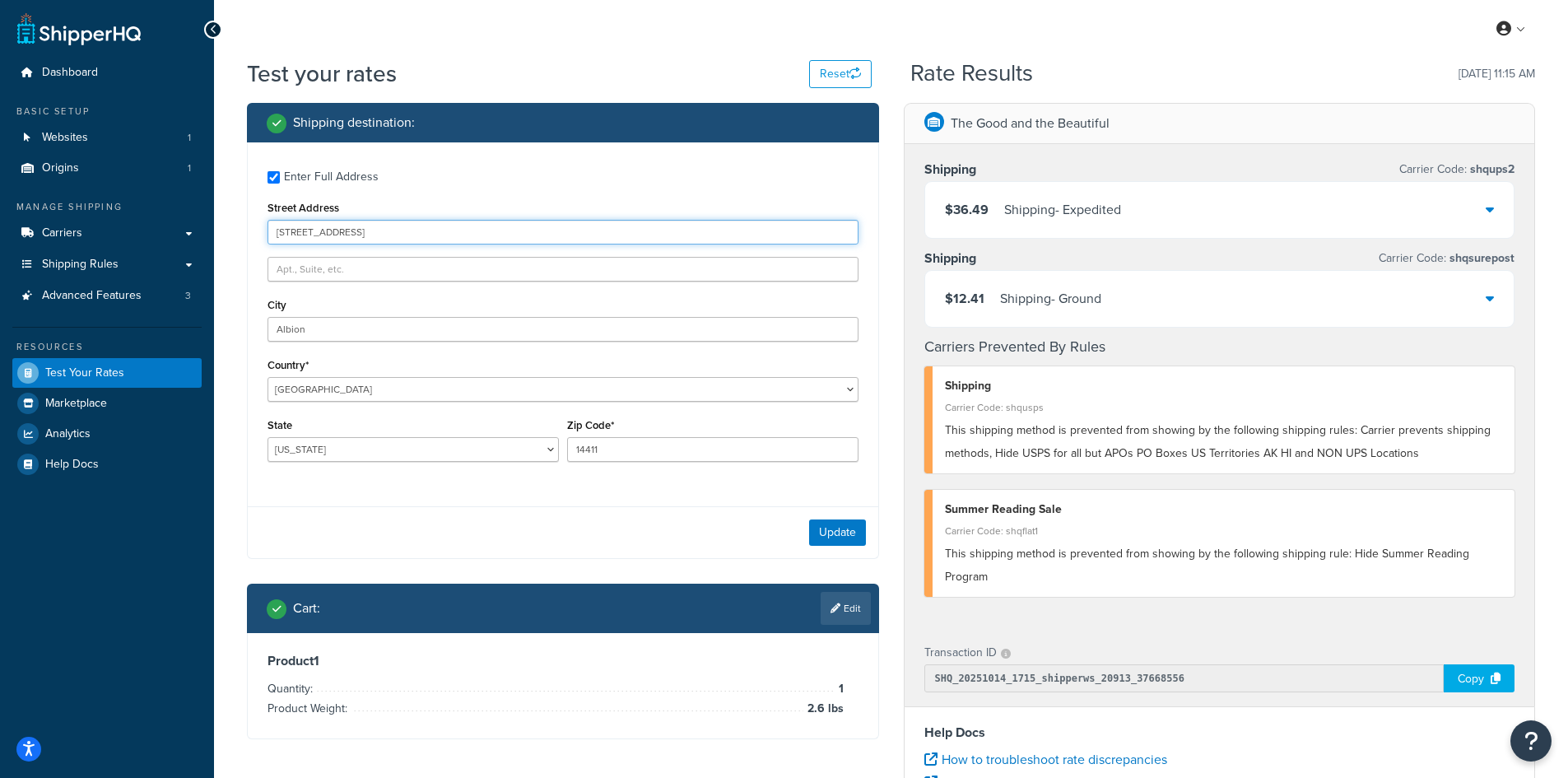
drag, startPoint x: 372, startPoint y: 237, endPoint x: 214, endPoint y: 223, distance: 158.6
click at [214, 223] on div "Dashboard Basic Setup Websites 1 Origins 1 Manage Shipping Carriers Carriers Al…" at bounding box center [784, 600] width 1568 height 1201
paste input "[STREET_ADDRESS][PERSON_NAME]"
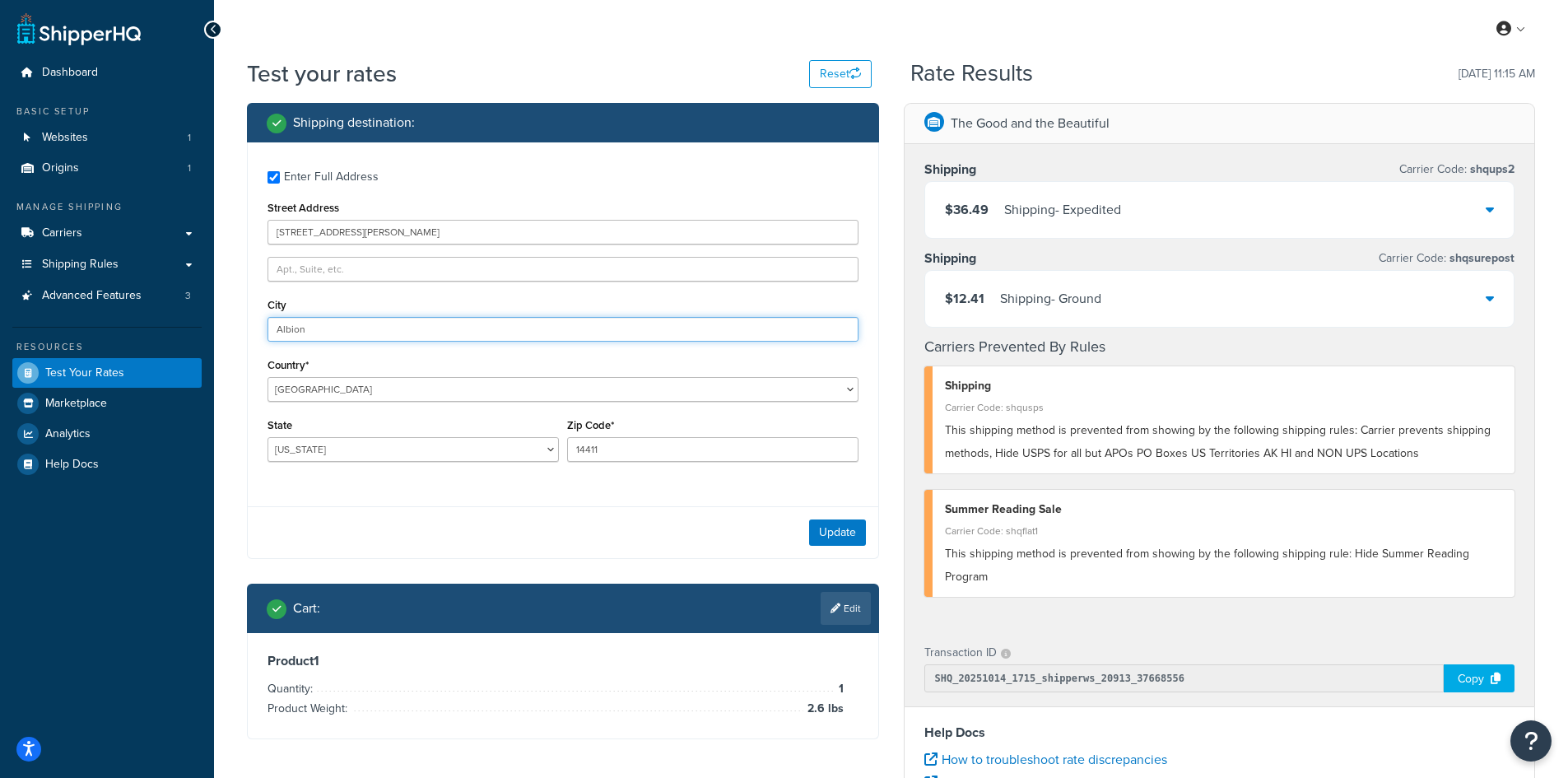
drag, startPoint x: 342, startPoint y: 327, endPoint x: 166, endPoint y: 327, distance: 176.0
click at [166, 327] on div "Dashboard Basic Setup Websites 1 Origins 1 Manage Shipping Carriers Carriers Al…" at bounding box center [784, 600] width 1568 height 1201
paste input "[GEOGRAPHIC_DATA]"
click at [827, 526] on button "Update" at bounding box center [837, 532] width 57 height 26
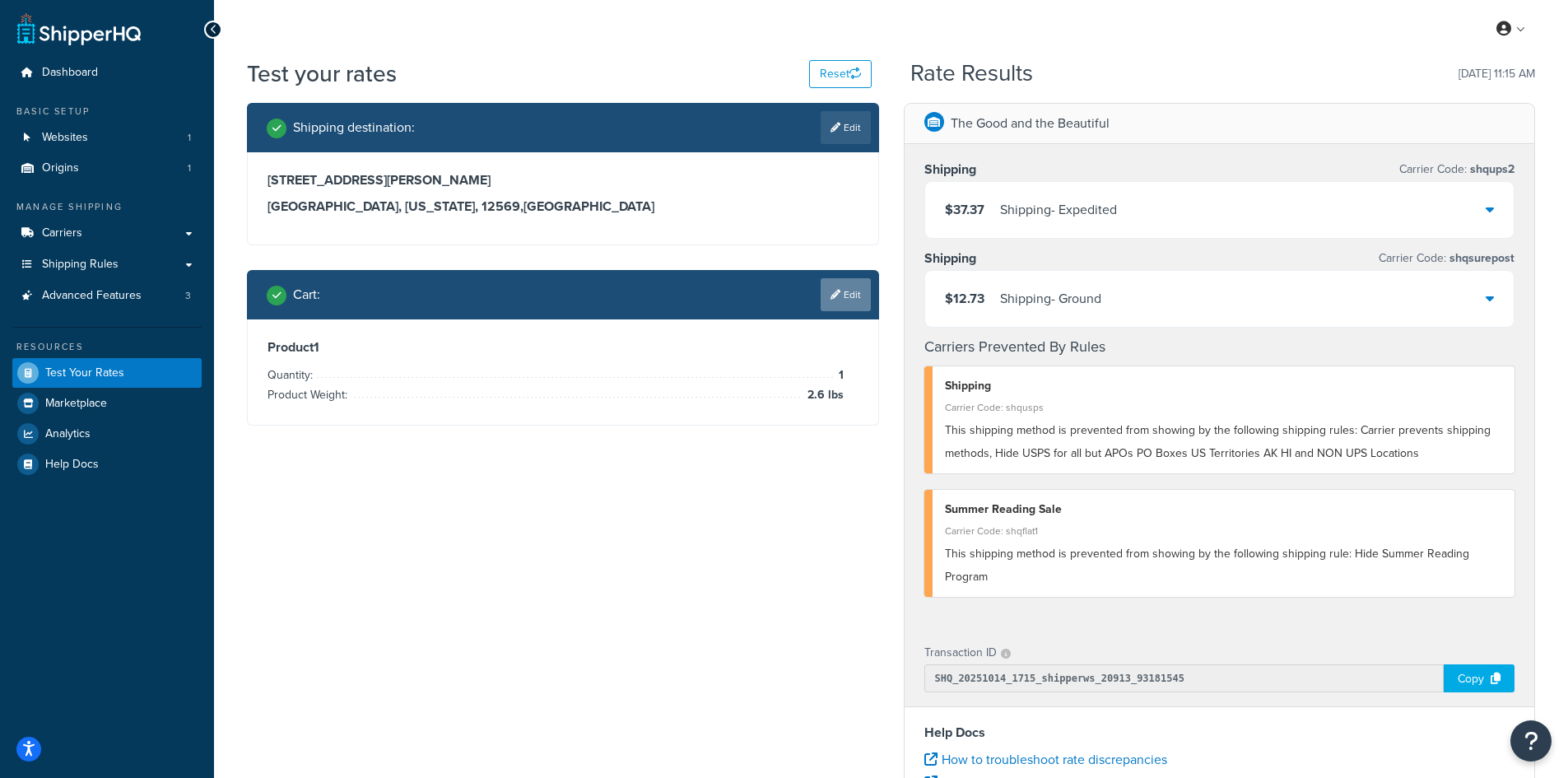
click at [856, 300] on link "Edit" at bounding box center [845, 294] width 50 height 33
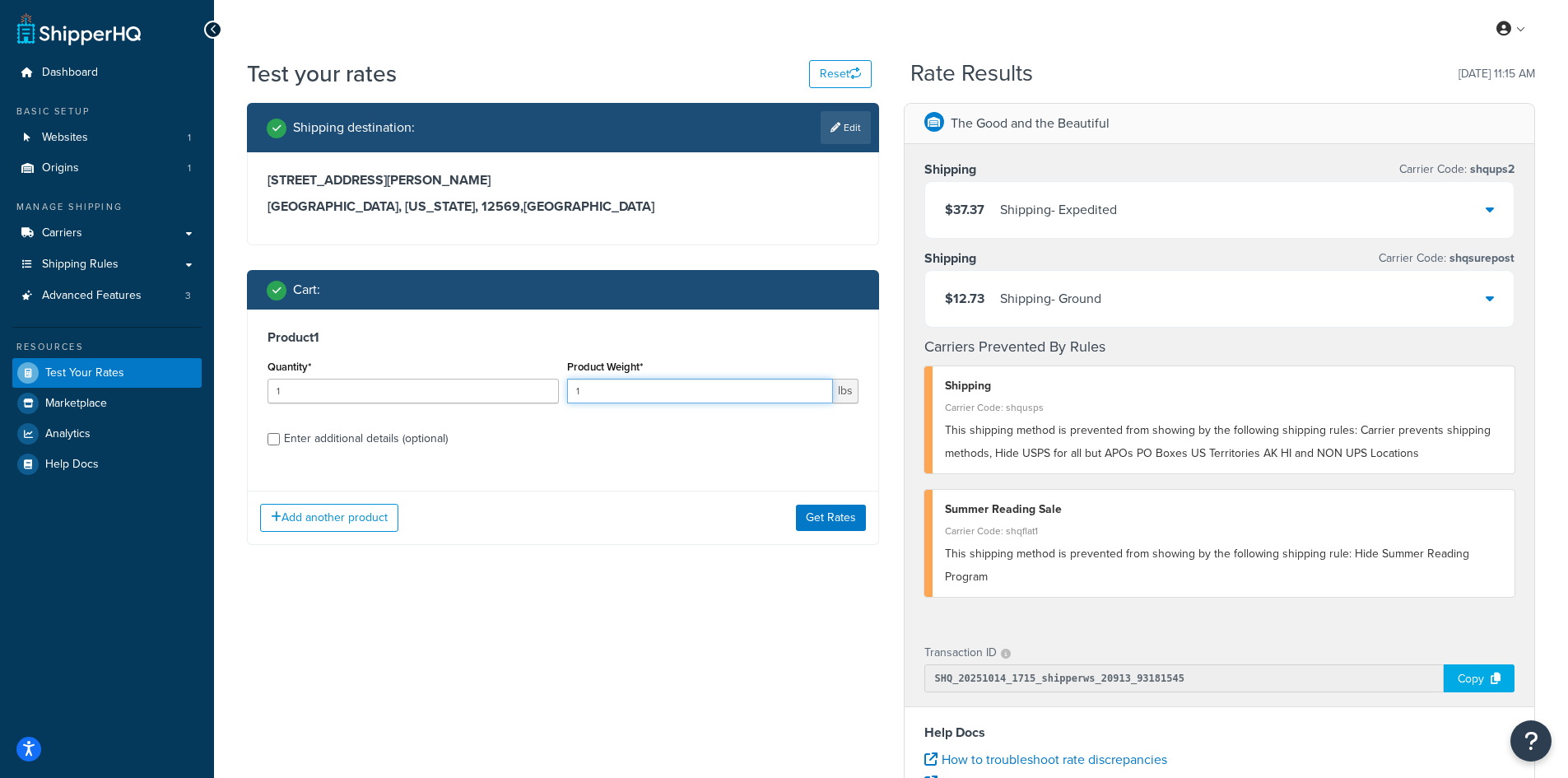
drag, startPoint x: 620, startPoint y: 391, endPoint x: 520, endPoint y: 383, distance: 100.3
click at [520, 383] on div "Quantity* 1 Product Weight* 1 lbs" at bounding box center [563, 386] width 599 height 61
click at [840, 515] on button "Get Rates" at bounding box center [831, 518] width 70 height 26
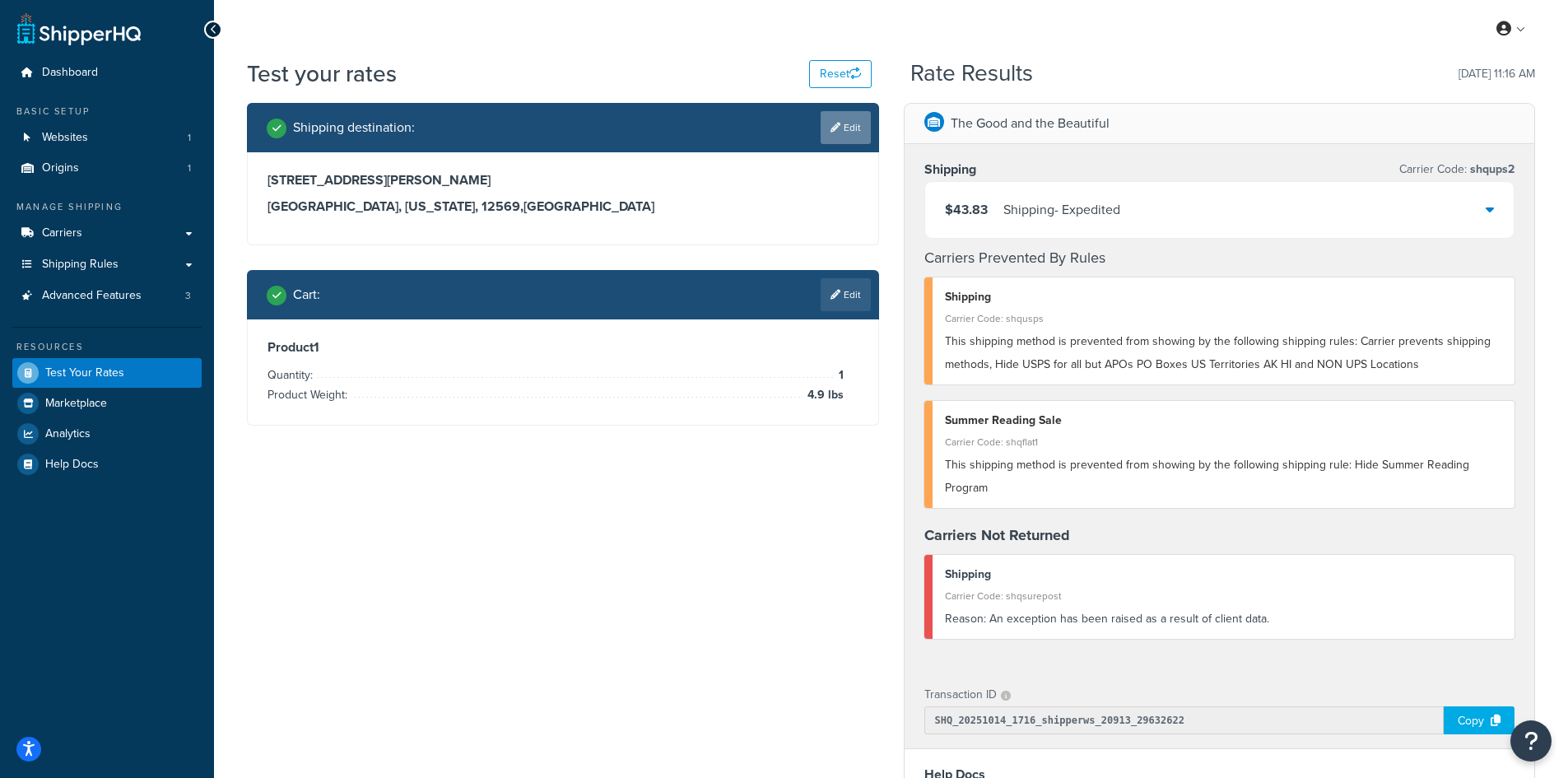
click at [834, 123] on icon at bounding box center [836, 128] width 9 height 9
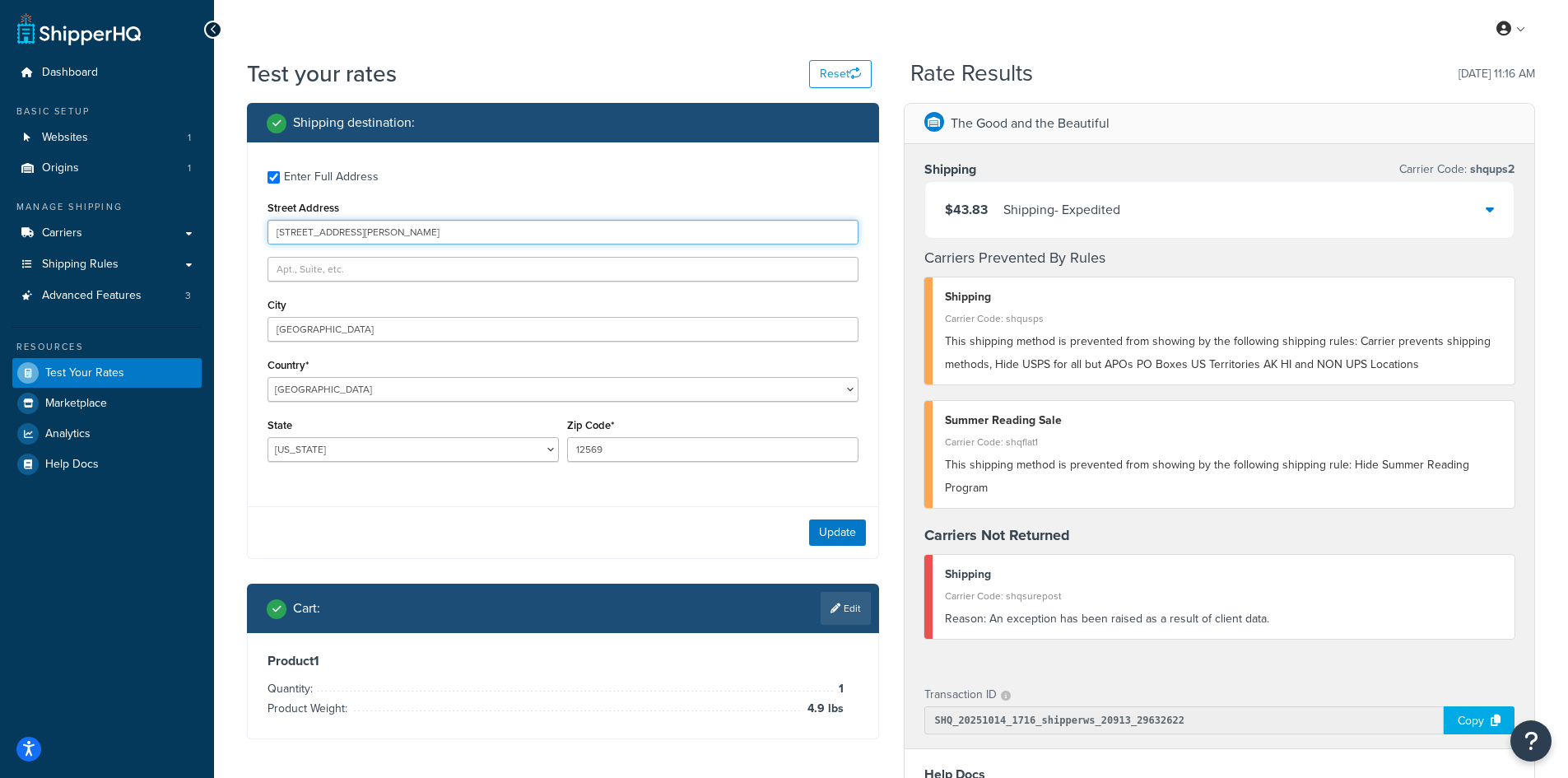
drag, startPoint x: 410, startPoint y: 236, endPoint x: 216, endPoint y: 228, distance: 194.2
click at [216, 228] on div "Test your rates Reset Rate Results [DATE] 11:16 AM Shipping destination : Enter…" at bounding box center [890, 630] width 1353 height 1144
paste input "[STREET_ADDRESS]"
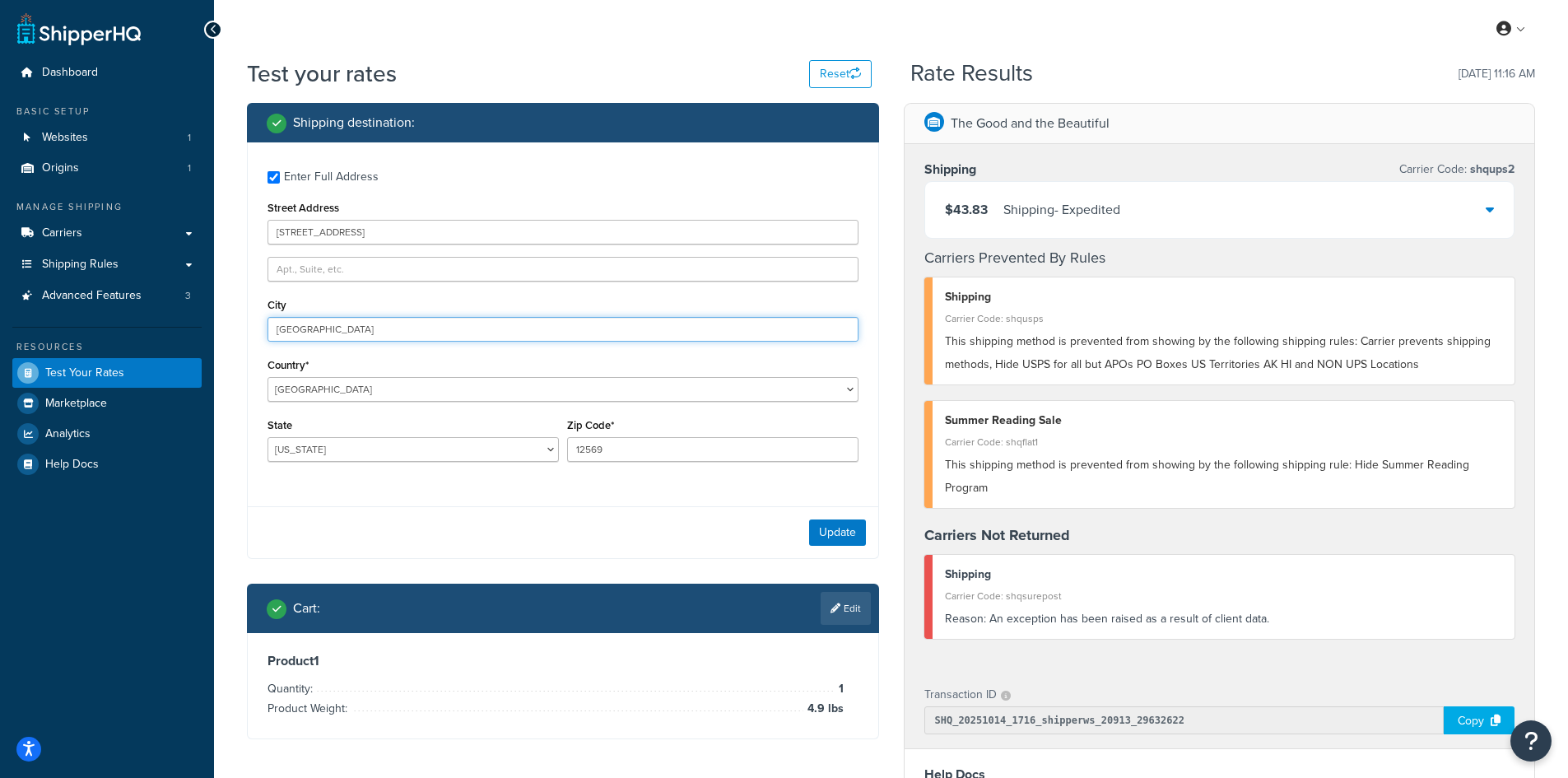
drag, startPoint x: 384, startPoint y: 339, endPoint x: 191, endPoint y: 330, distance: 193.2
click at [191, 330] on div "Dashboard Basic Setup Websites 1 Origins 1 Manage Shipping Carriers Carriers Al…" at bounding box center [784, 621] width 1568 height 1243
paste input "Elkhart"
click at [861, 532] on button "Update" at bounding box center [837, 532] width 57 height 26
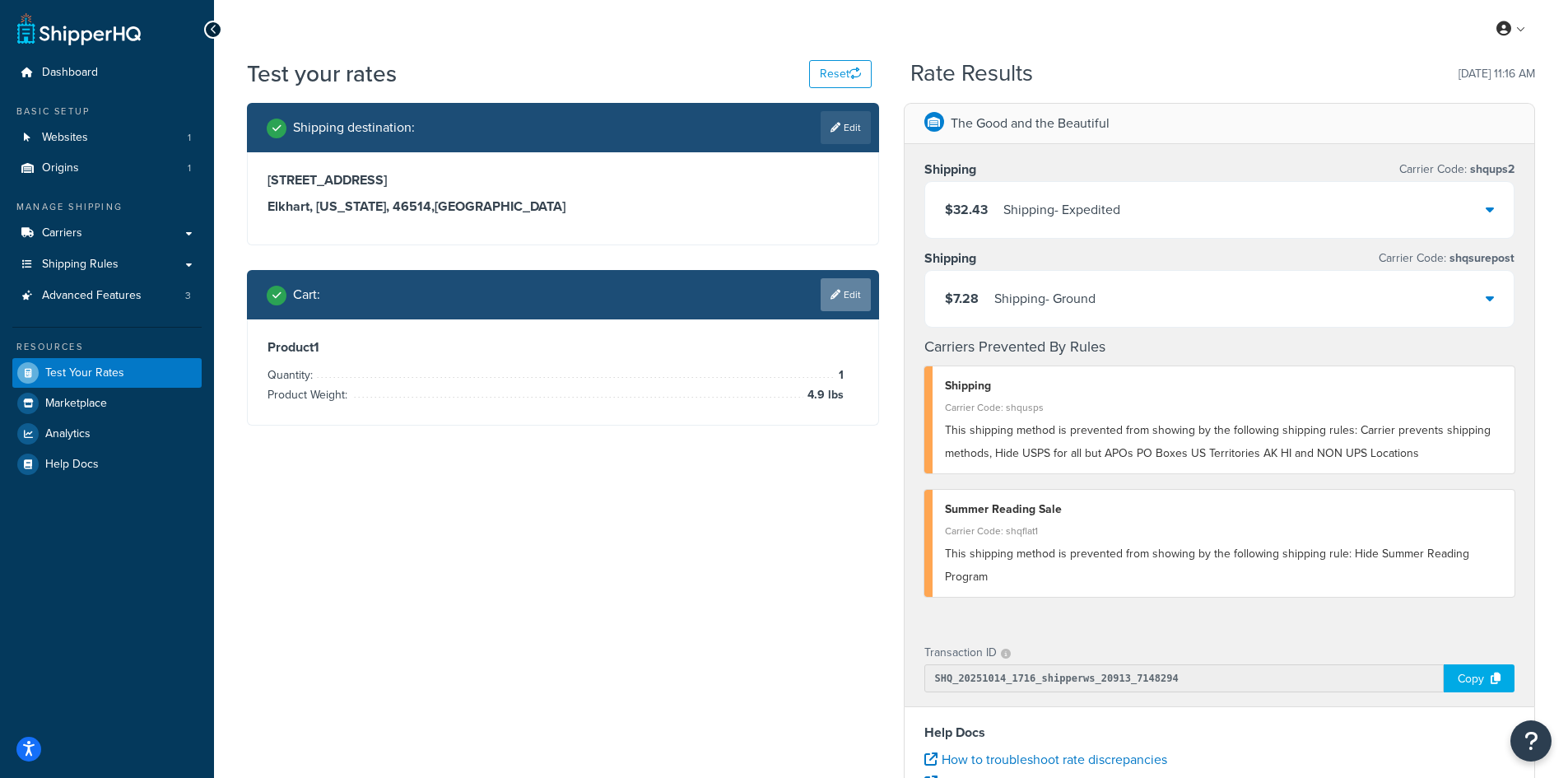
click at [831, 289] on icon at bounding box center [836, 294] width 9 height 9
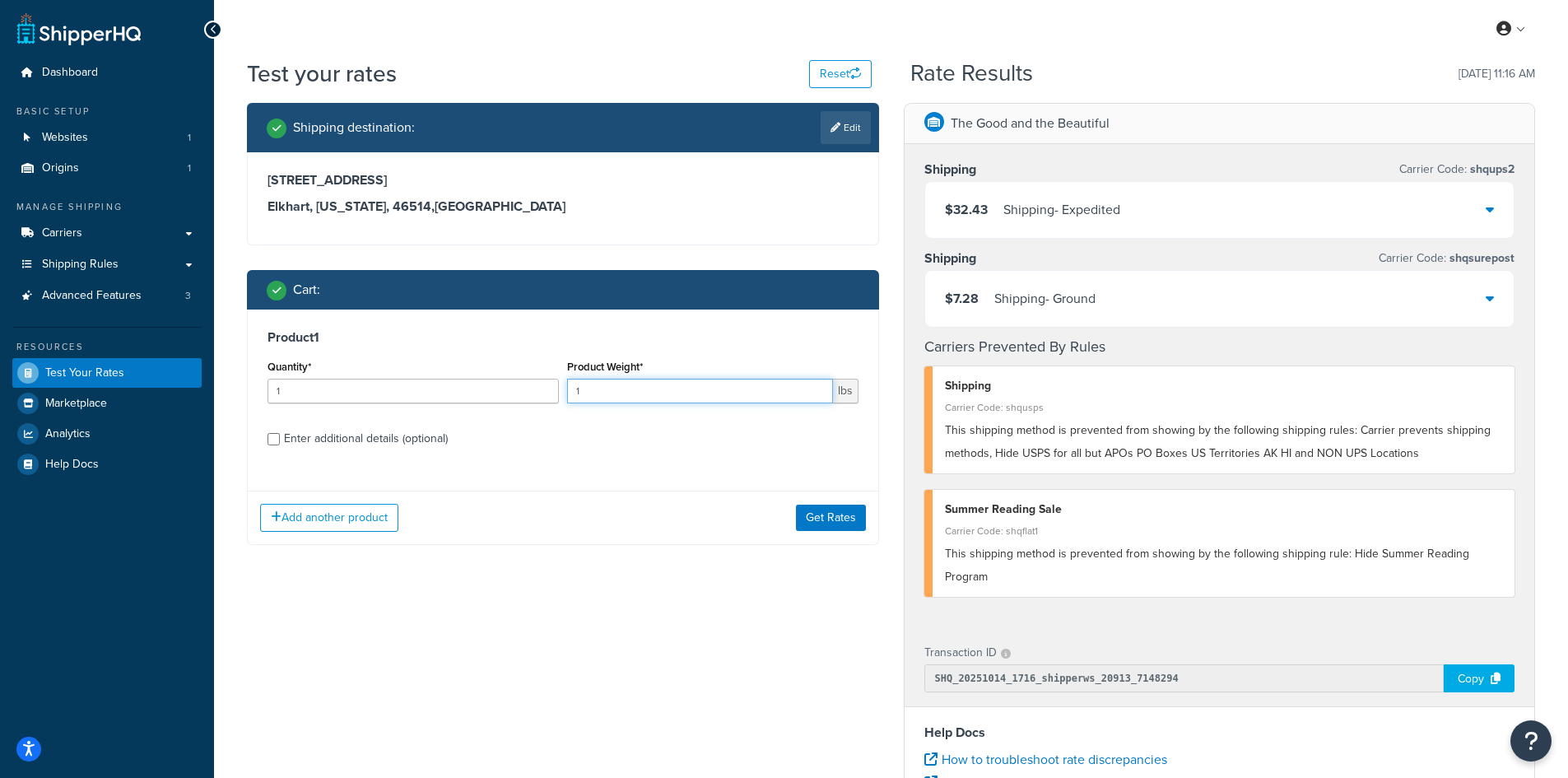
drag, startPoint x: 584, startPoint y: 389, endPoint x: 546, endPoint y: 389, distance: 38.0
click at [546, 389] on div "Quantity* 1 Product Weight* 1 lbs" at bounding box center [563, 386] width 599 height 61
click at [837, 513] on button "Get Rates" at bounding box center [831, 518] width 70 height 26
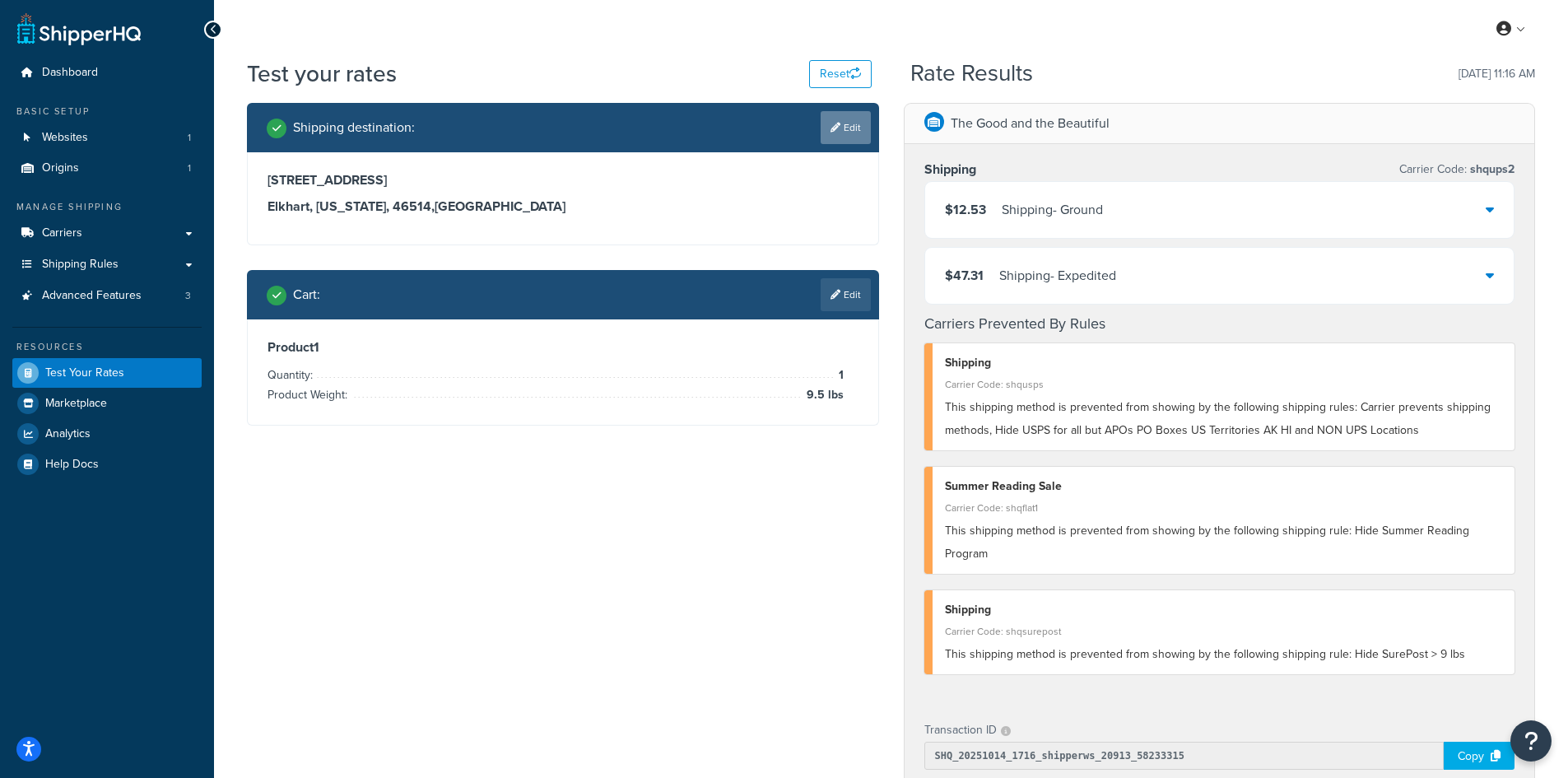
click at [849, 134] on link "Edit" at bounding box center [845, 128] width 50 height 33
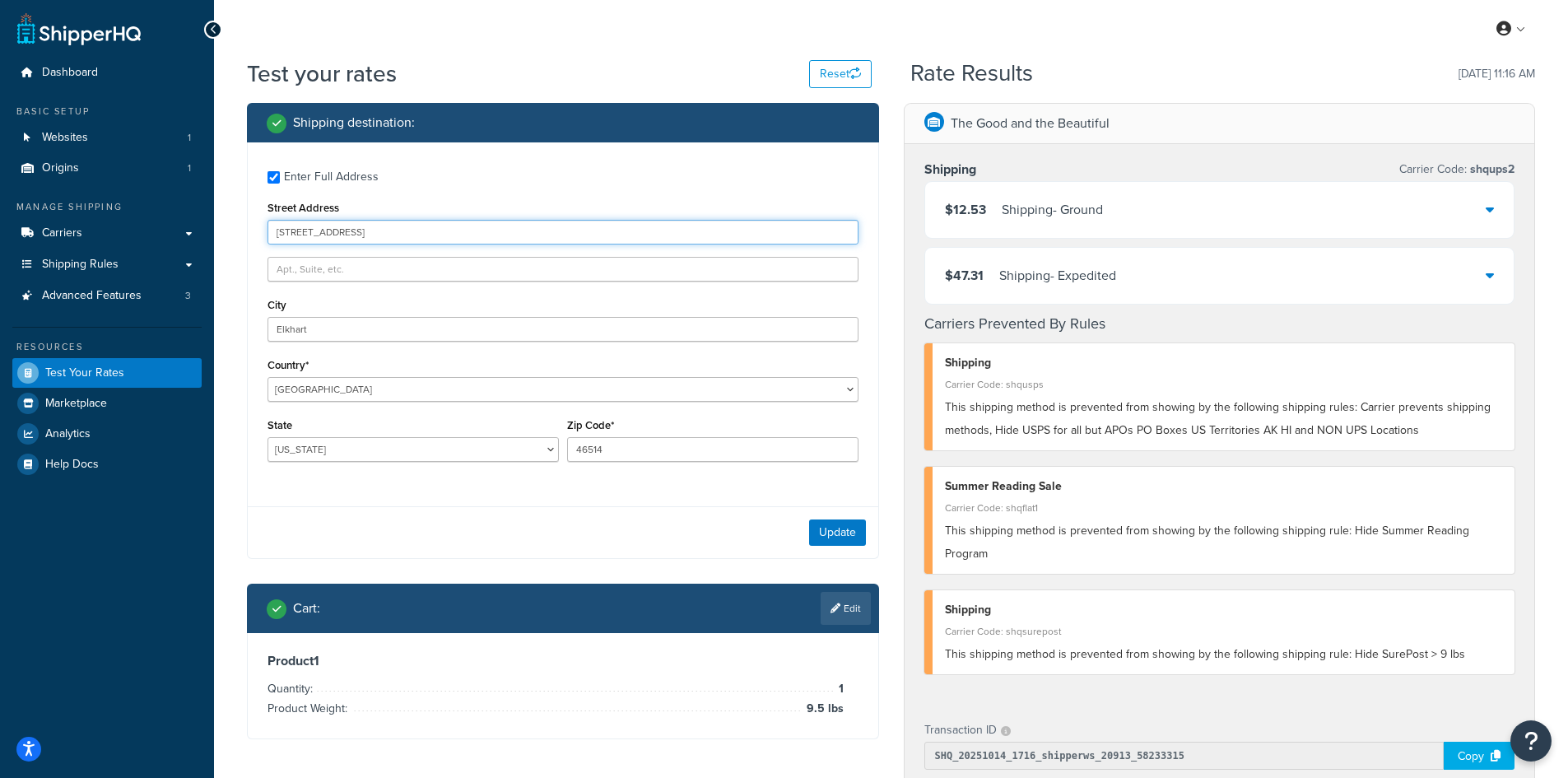
drag, startPoint x: 436, startPoint y: 235, endPoint x: 258, endPoint y: 227, distance: 178.2
click at [258, 227] on div "Enter Full Address Street Address [STREET_ADDRESS] [GEOGRAPHIC_DATA] [GEOGRAPHI…" at bounding box center [562, 319] width 630 height 352
paste input "[STREET_ADDRESS][PERSON_NAME]"
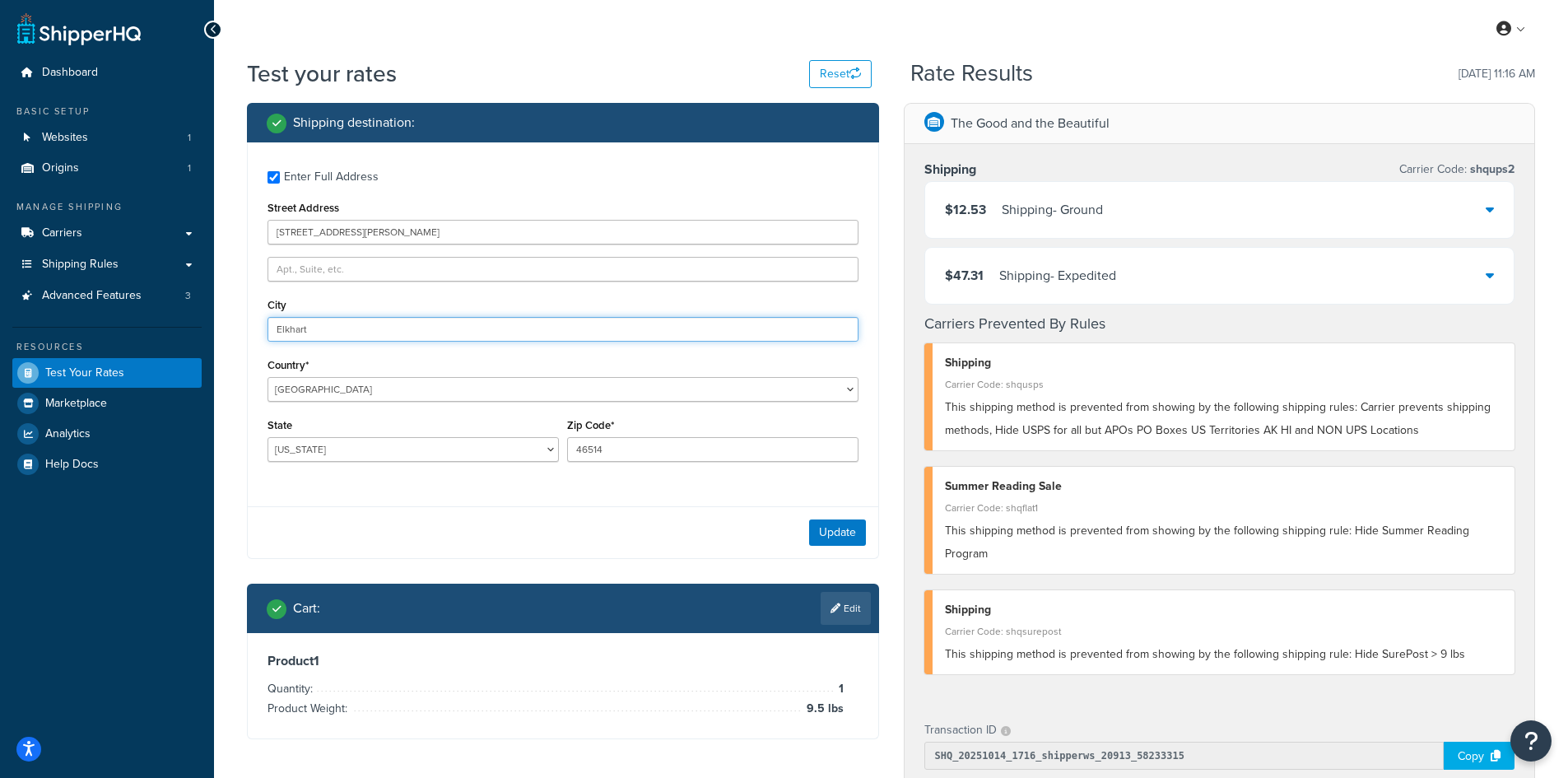
drag, startPoint x: 396, startPoint y: 333, endPoint x: 162, endPoint y: 326, distance: 234.1
click at [162, 326] on div "Dashboard Basic Setup Websites 1 Origins 1 Manage Shipping Carriers Carriers Al…" at bounding box center [784, 639] width 1568 height 1278
paste input "Monumen"
click at [836, 534] on button "Update" at bounding box center [837, 532] width 57 height 26
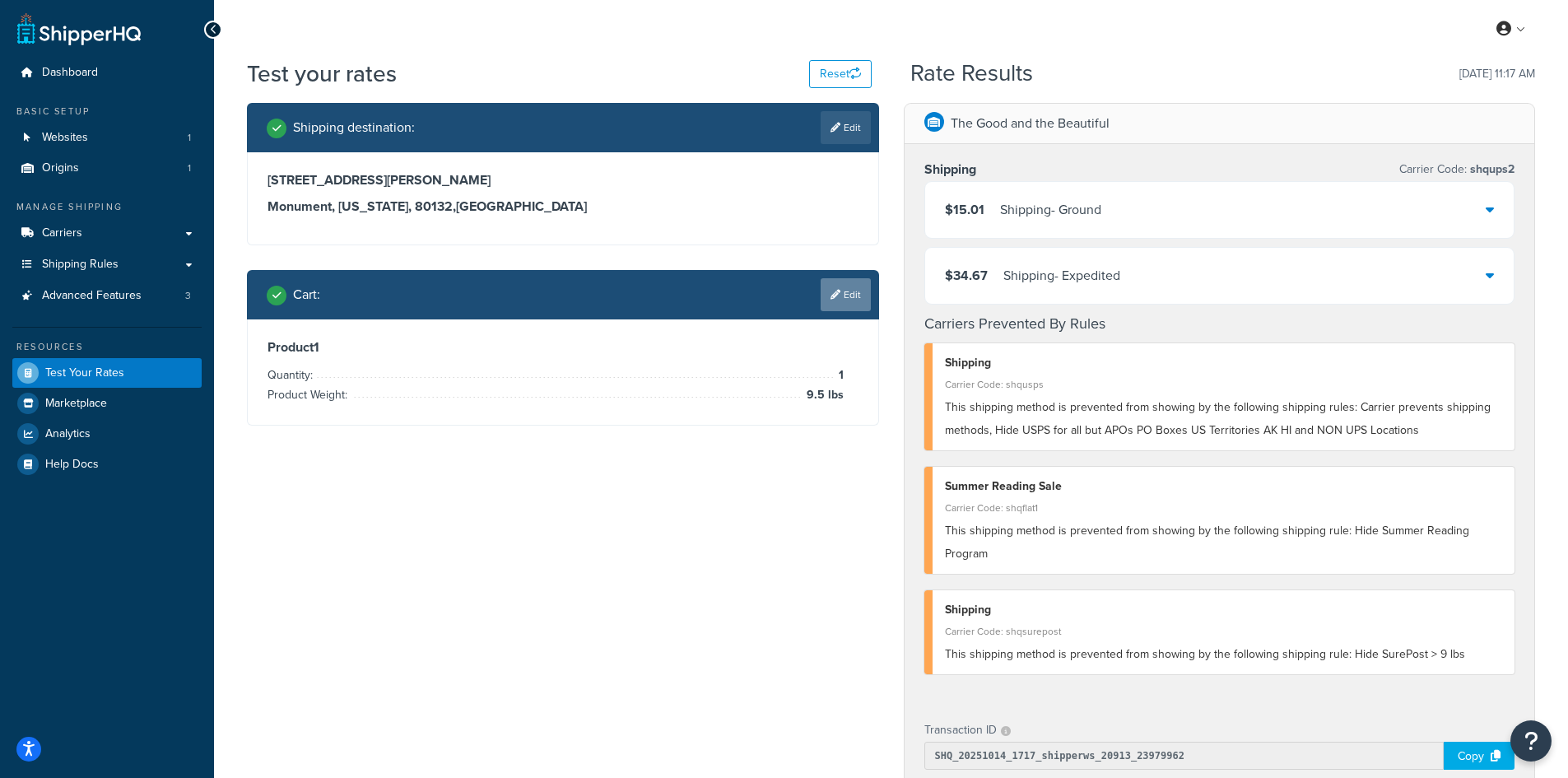
click at [846, 294] on link "Edit" at bounding box center [845, 294] width 50 height 33
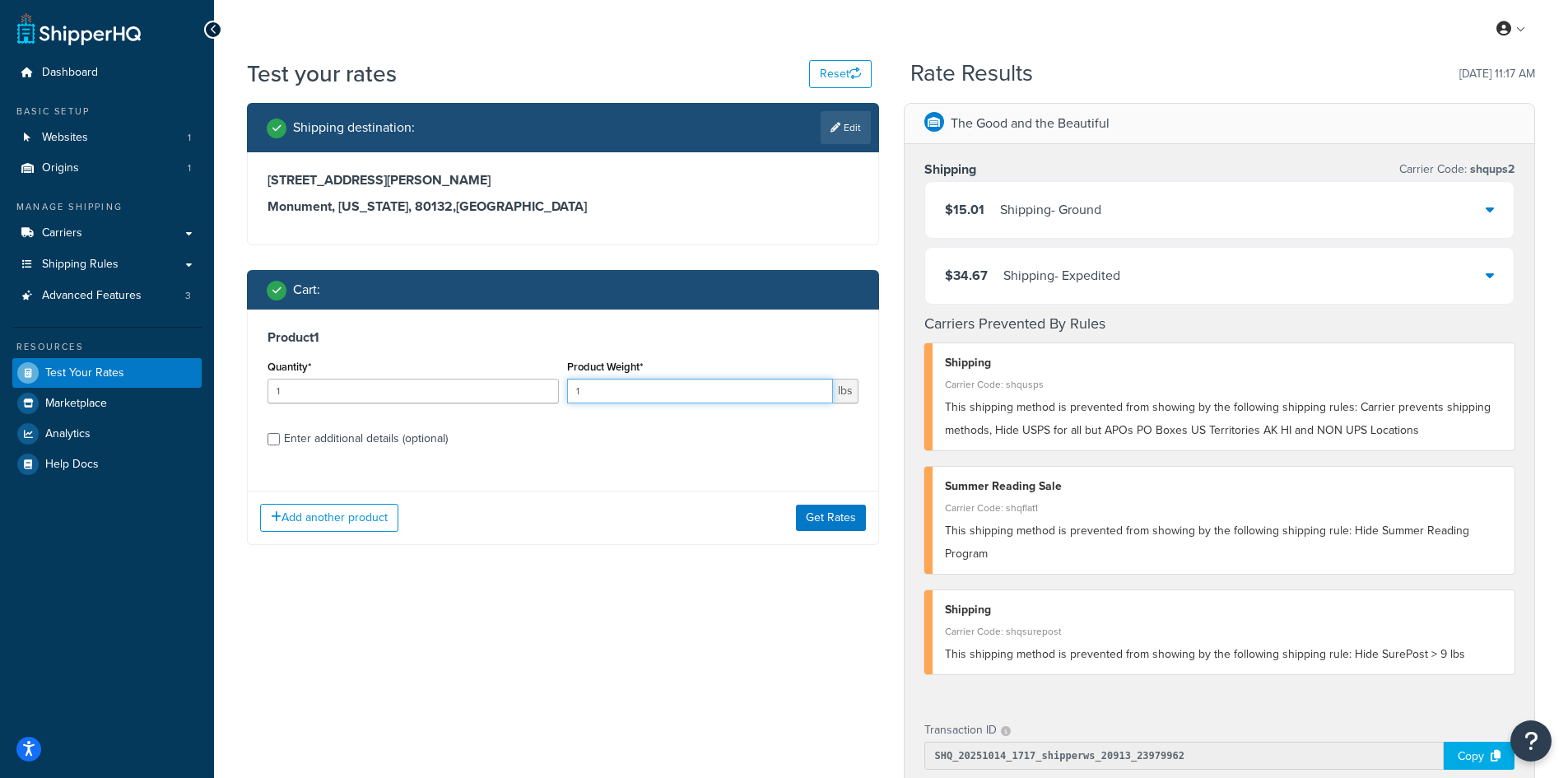
drag, startPoint x: 575, startPoint y: 387, endPoint x: 494, endPoint y: 383, distance: 81.1
click at [494, 383] on div "Quantity* 1 Product Weight* 1 lbs" at bounding box center [563, 386] width 599 height 61
click at [835, 523] on button "Get Rates" at bounding box center [831, 518] width 70 height 26
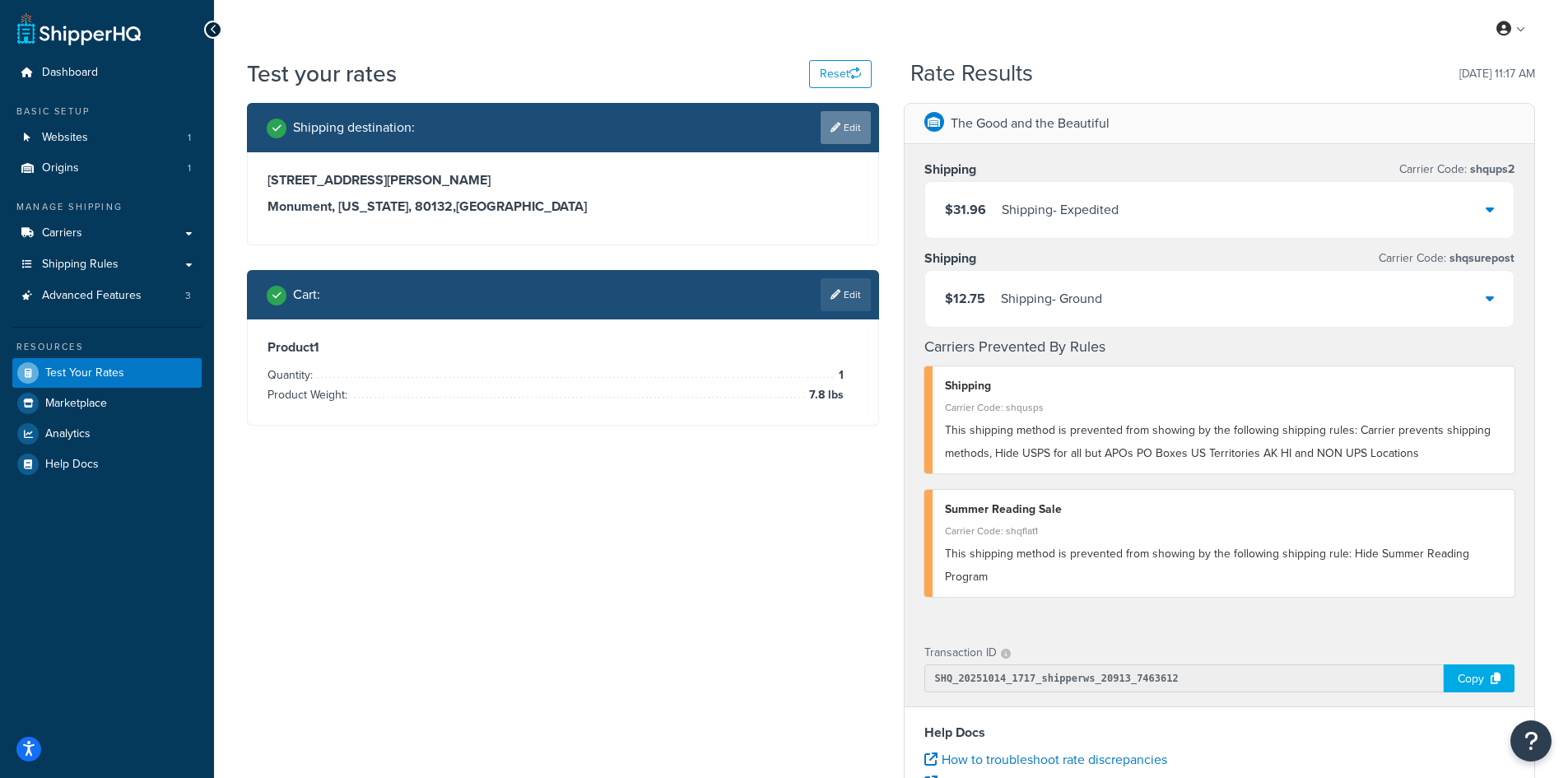
click at [837, 136] on link "Edit" at bounding box center [845, 128] width 50 height 33
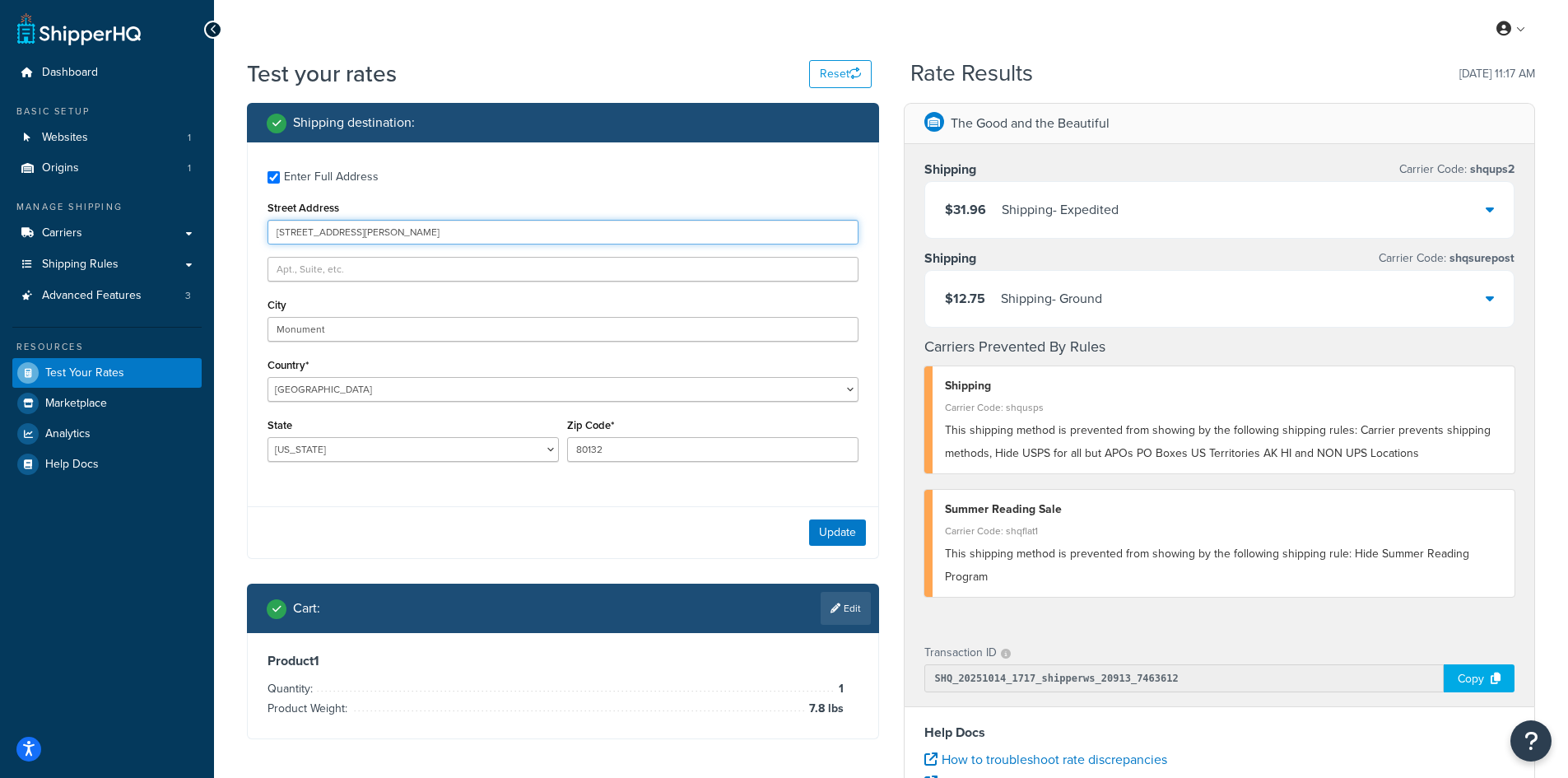
drag, startPoint x: 510, startPoint y: 219, endPoint x: 235, endPoint y: 219, distance: 275.0
click at [235, 219] on div "Shipping destination : Enter Full Address Street Address [GEOGRAPHIC_DATA][PERS…" at bounding box center [562, 433] width 657 height 661
paste input "[STREET_ADDRESS]"
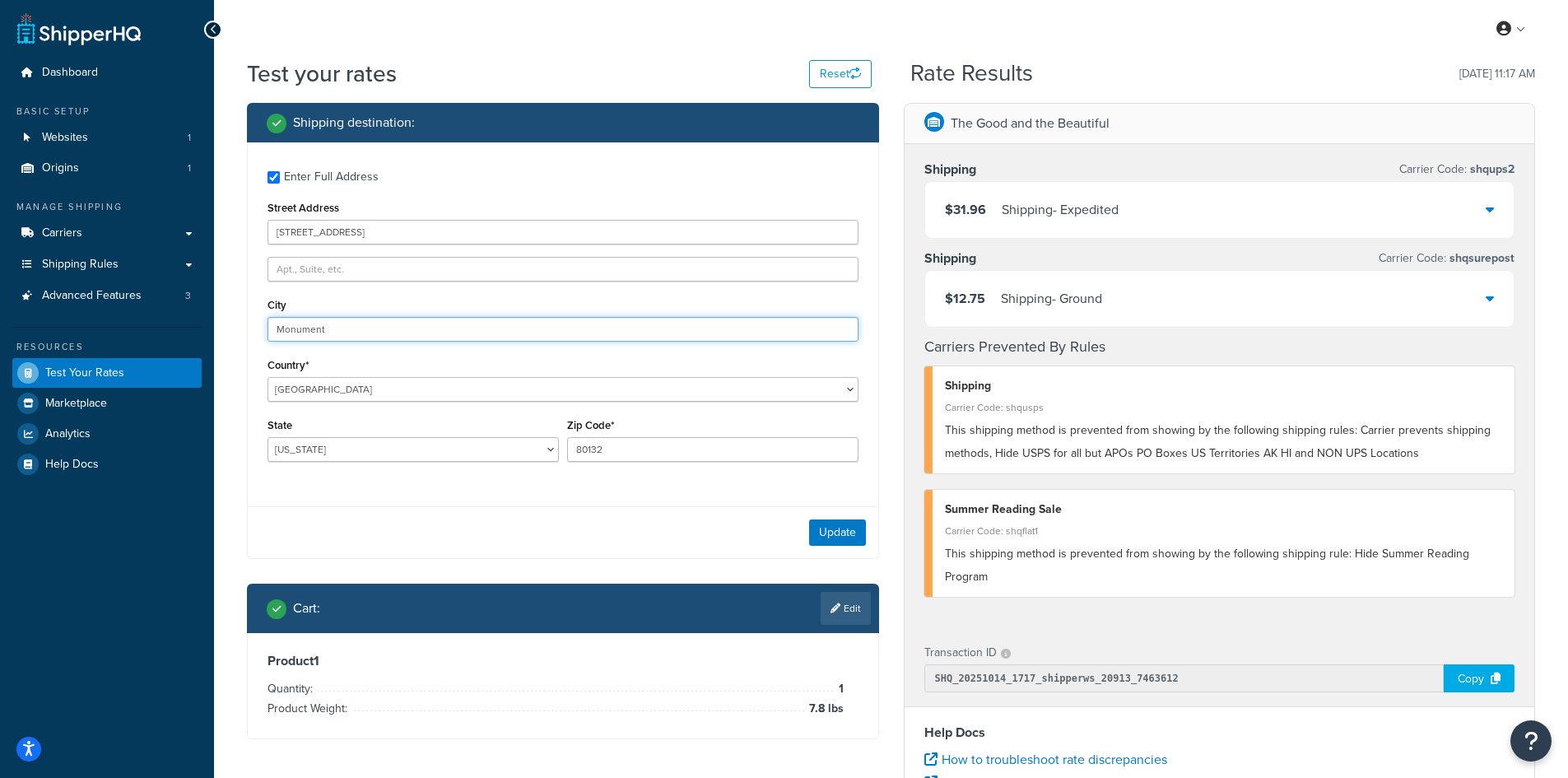
drag, startPoint x: 416, startPoint y: 330, endPoint x: 135, endPoint y: 324, distance: 281.1
click at [135, 324] on div "Dashboard Basic Setup Websites 1 Origins 1 Manage Shipping Carriers Carriers Al…" at bounding box center [784, 600] width 1568 height 1201
paste input "[GEOGRAPHIC_DATA]"
click at [820, 527] on button "Update" at bounding box center [837, 532] width 57 height 26
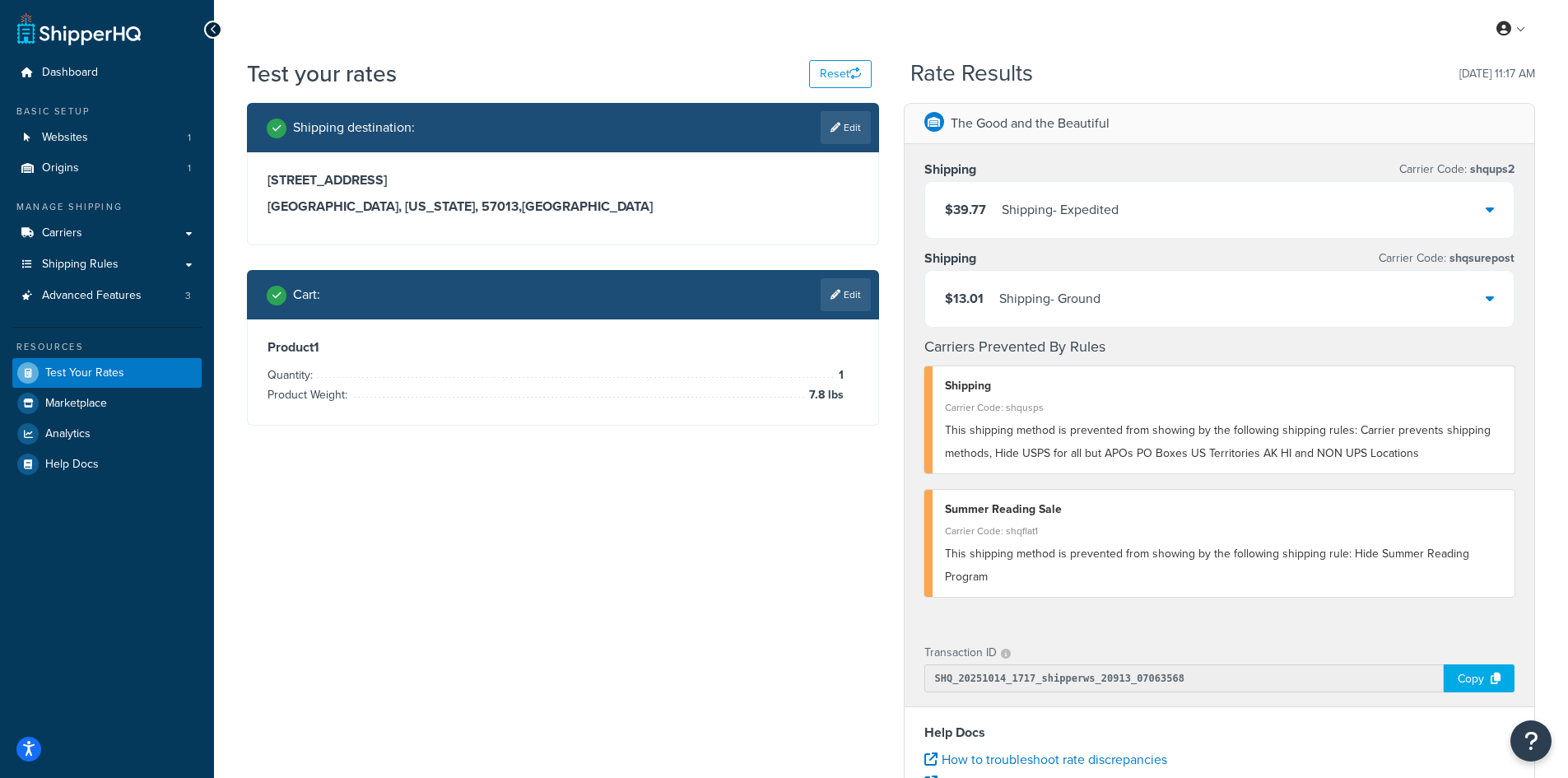
click at [870, 289] on link "Edit" at bounding box center [845, 294] width 50 height 33
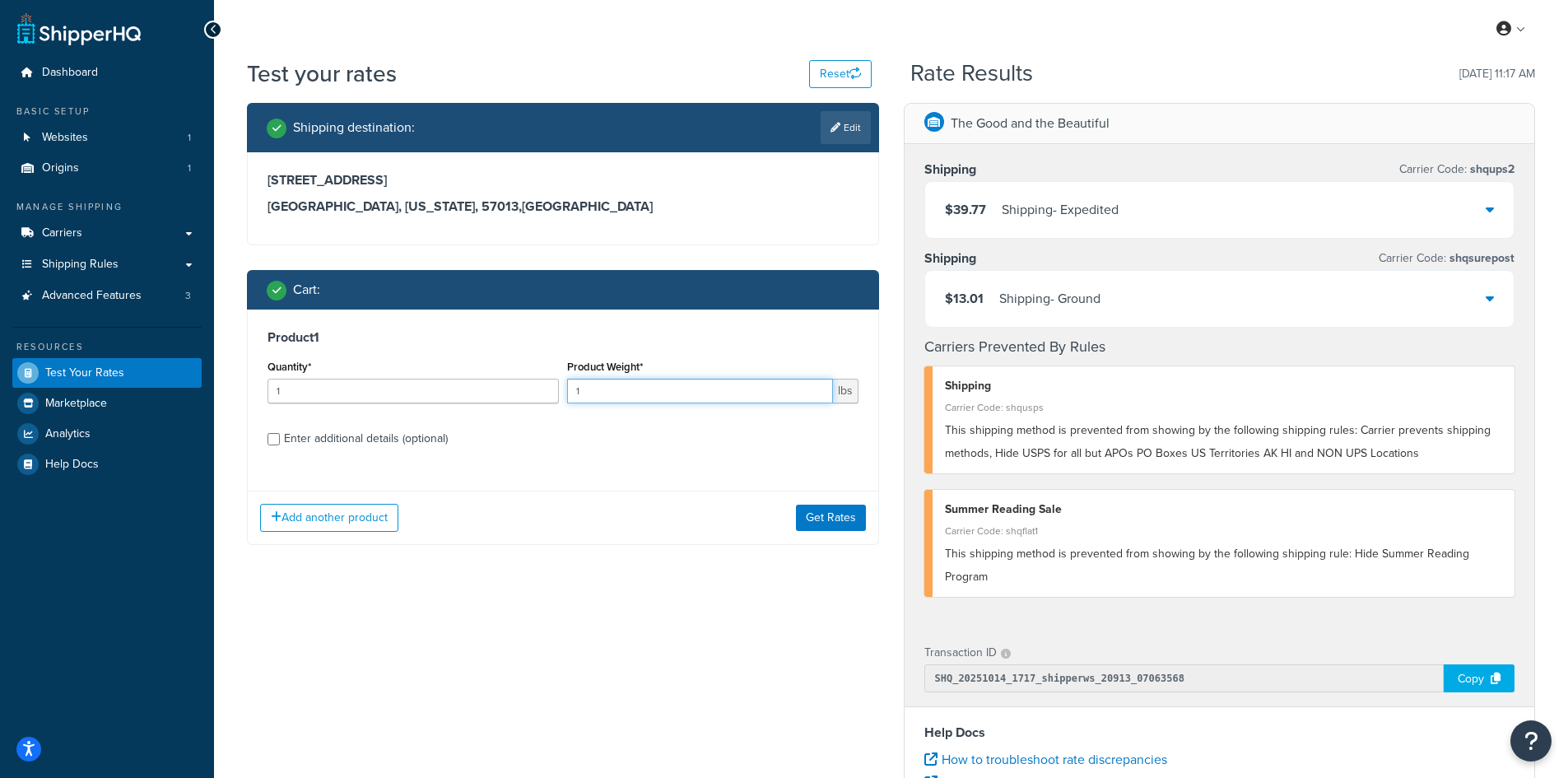
drag, startPoint x: 622, startPoint y: 395, endPoint x: 527, endPoint y: 389, distance: 95.2
click at [527, 389] on div "Quantity* 1 Product Weight* 1 lbs" at bounding box center [563, 386] width 599 height 61
click at [814, 525] on button "Get Rates" at bounding box center [831, 518] width 70 height 26
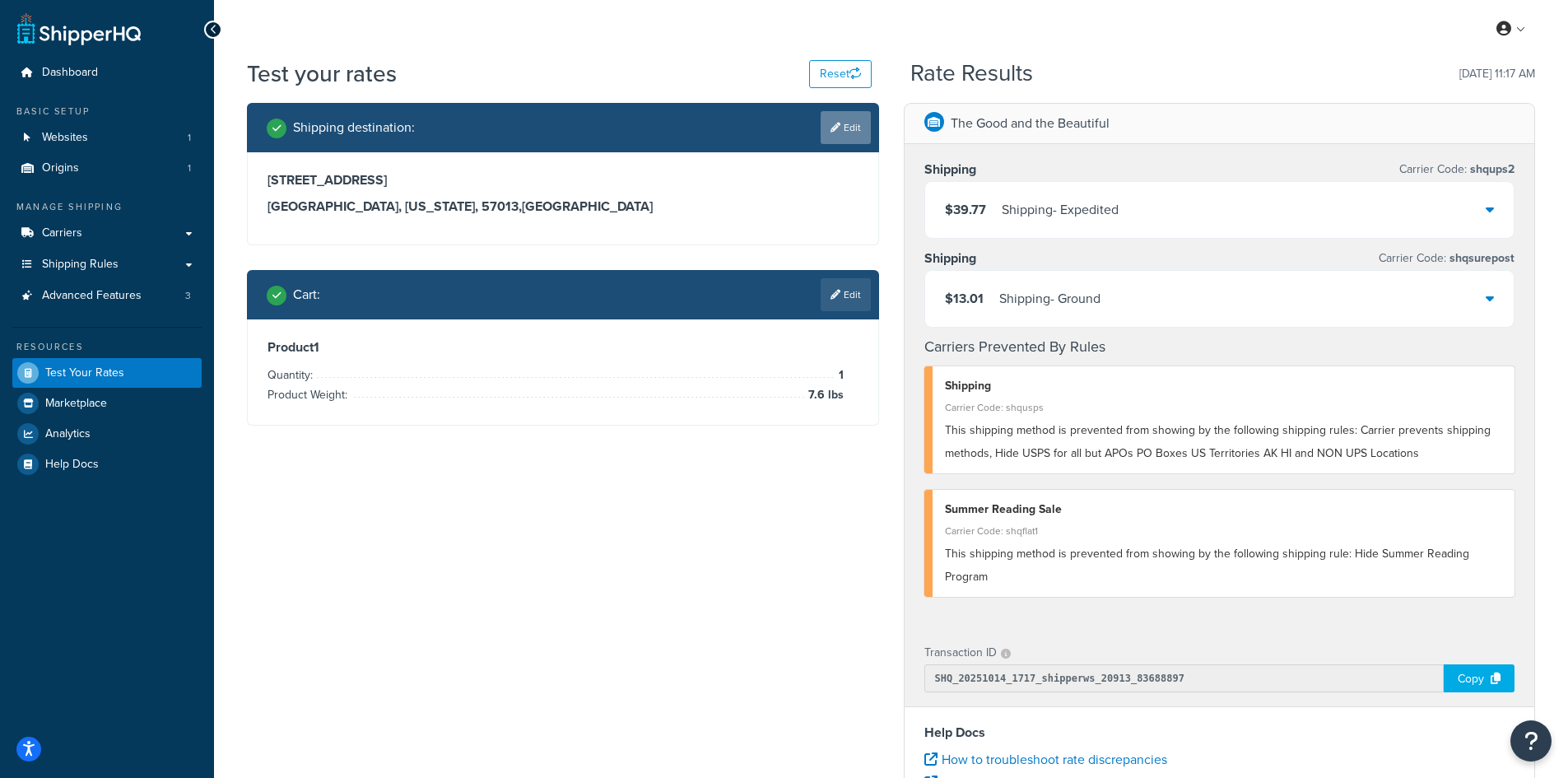
click at [831, 130] on icon at bounding box center [836, 128] width 9 height 9
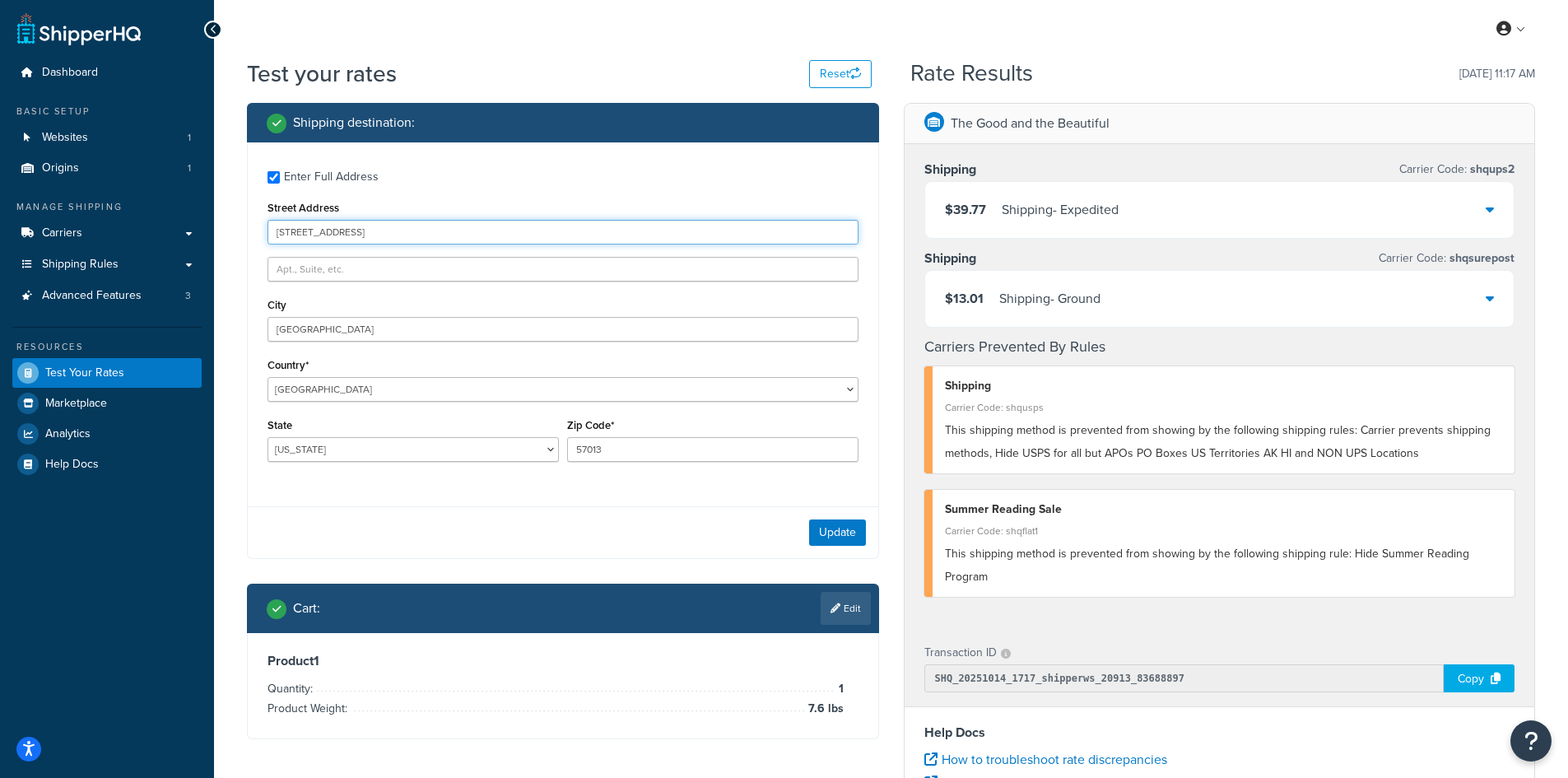
drag, startPoint x: 354, startPoint y: 233, endPoint x: 225, endPoint y: 233, distance: 129.0
click at [225, 233] on div "Test your rates Reset Rate Results [DATE] 11:17 AM Shipping destination : Enter…" at bounding box center [890, 609] width 1353 height 1102
paste input "[STREET_ADDRESS]"
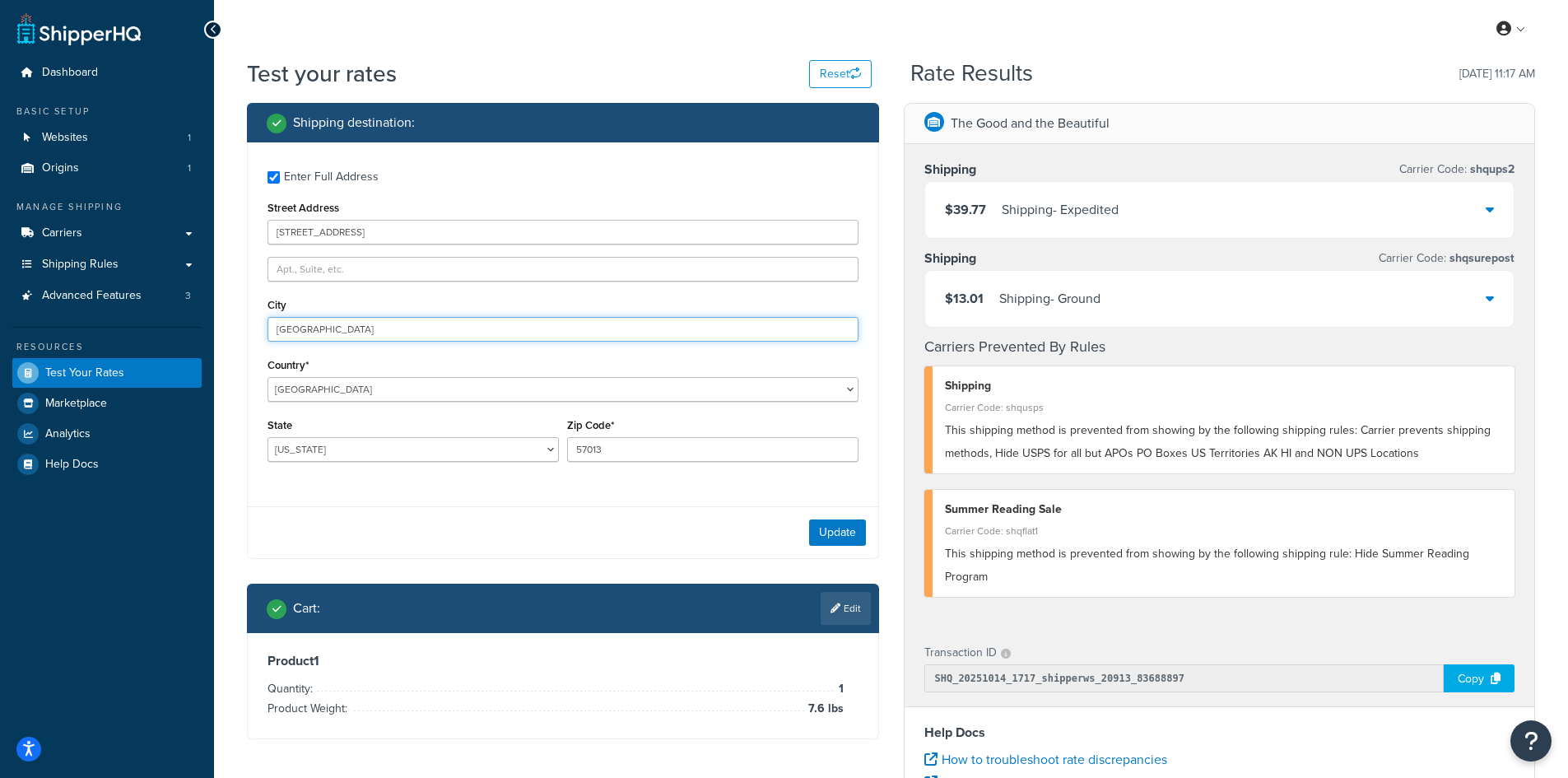
drag, startPoint x: 347, startPoint y: 329, endPoint x: 200, endPoint y: 326, distance: 147.0
click at [200, 326] on div "Dashboard Basic Setup Websites 1 Origins 1 Manage Shipping Carriers Carriers Al…" at bounding box center [784, 600] width 1568 height 1201
paste input "[GEOGRAPHIC_DATA]"
click at [846, 536] on button "Update" at bounding box center [837, 532] width 57 height 26
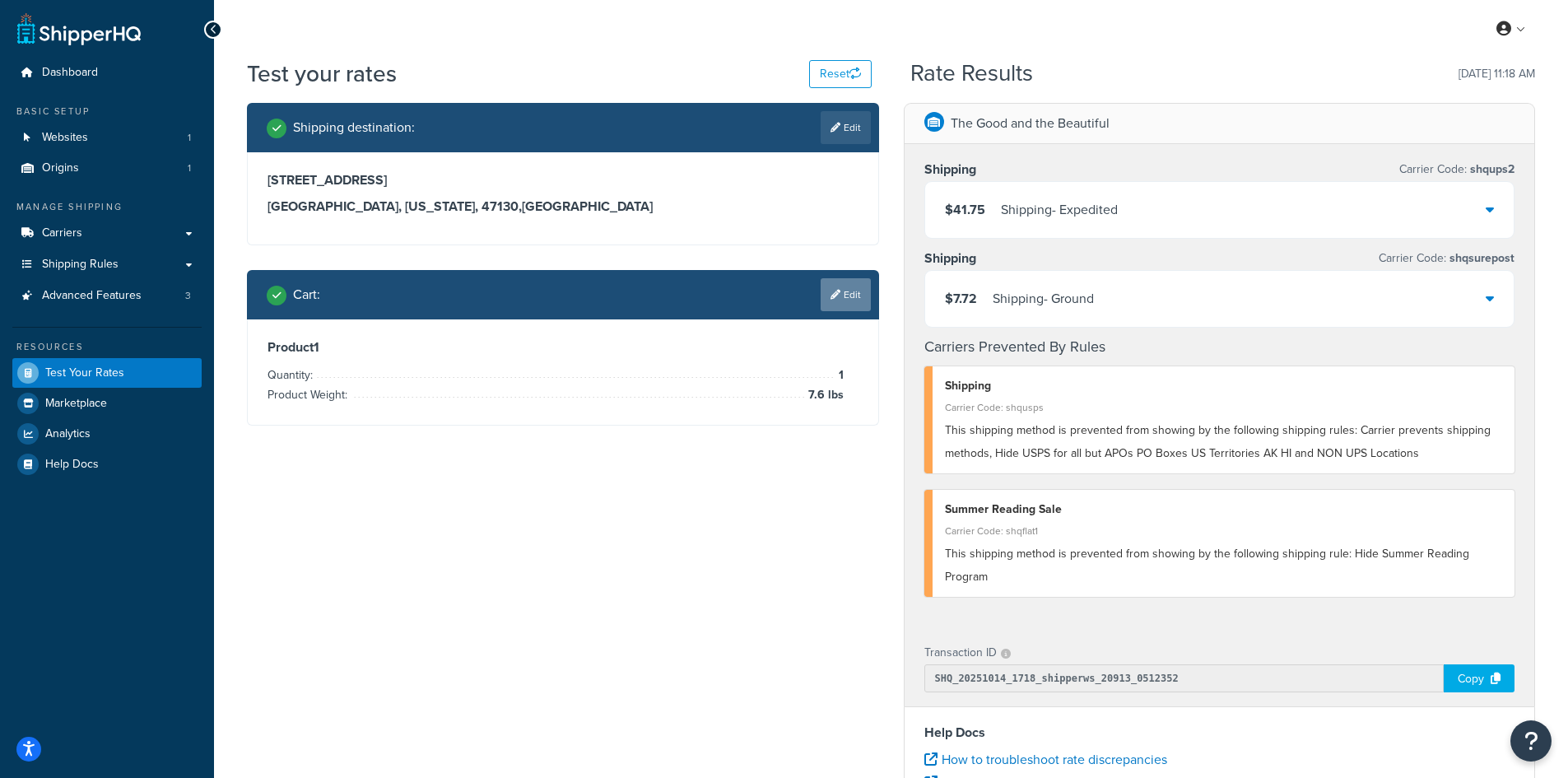
click at [853, 300] on link "Edit" at bounding box center [845, 294] width 50 height 33
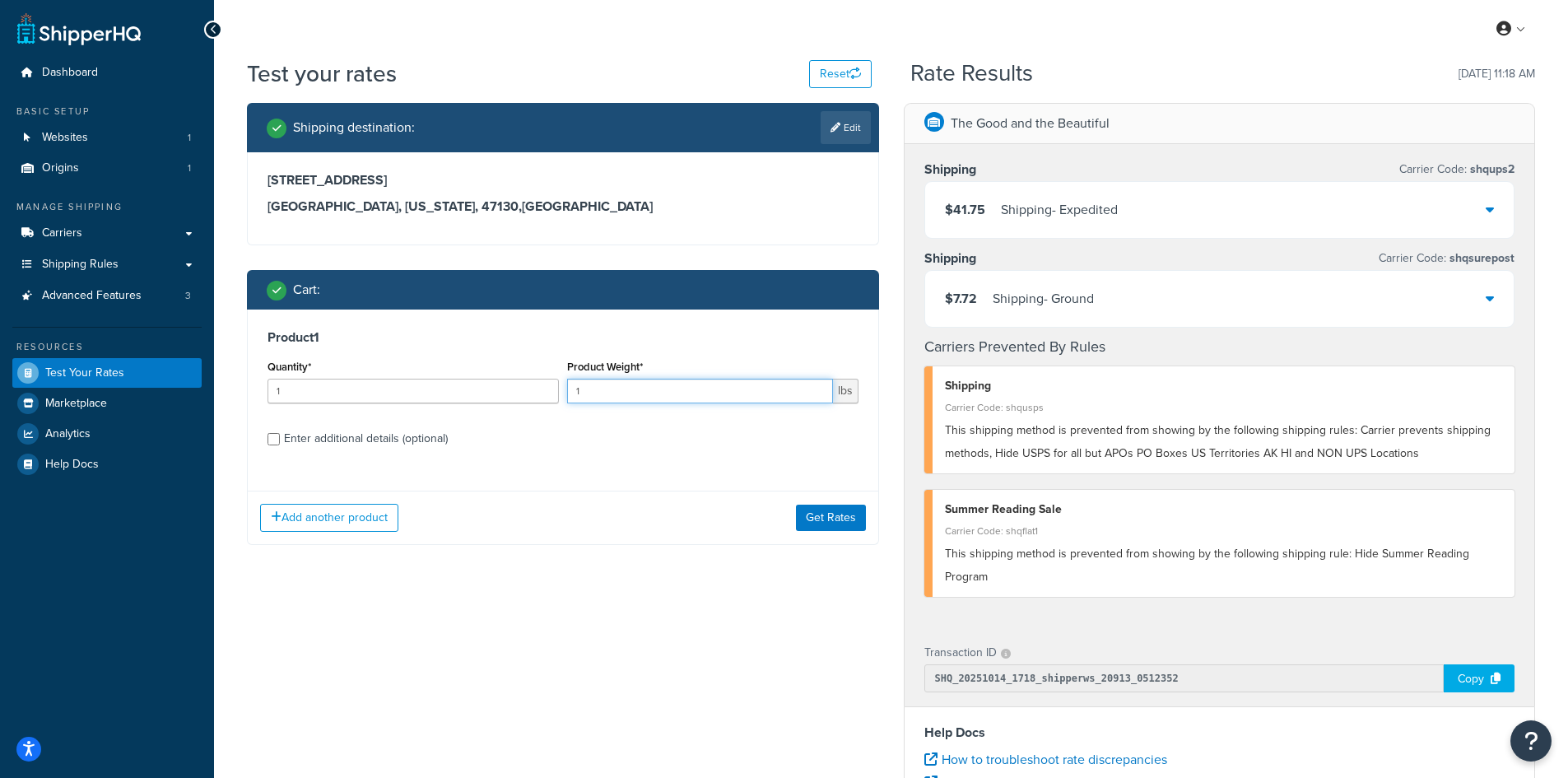
drag, startPoint x: 593, startPoint y: 389, endPoint x: 564, endPoint y: 389, distance: 29.0
click at [564, 389] on div "Product Weight* 1 lbs" at bounding box center [713, 386] width 300 height 61
click at [841, 510] on button "Get Rates" at bounding box center [831, 518] width 70 height 26
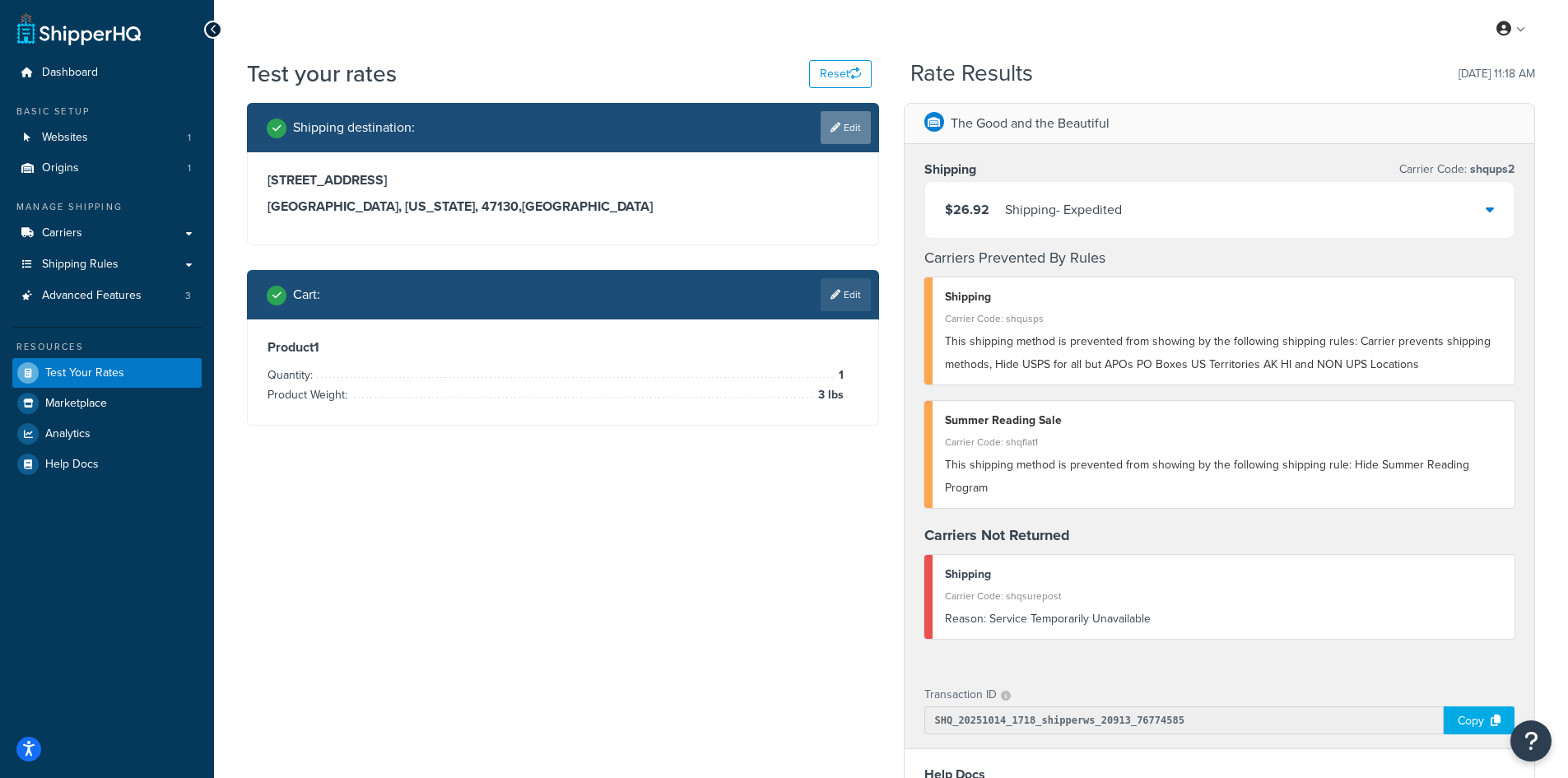
click at [843, 126] on link "Edit" at bounding box center [845, 128] width 50 height 33
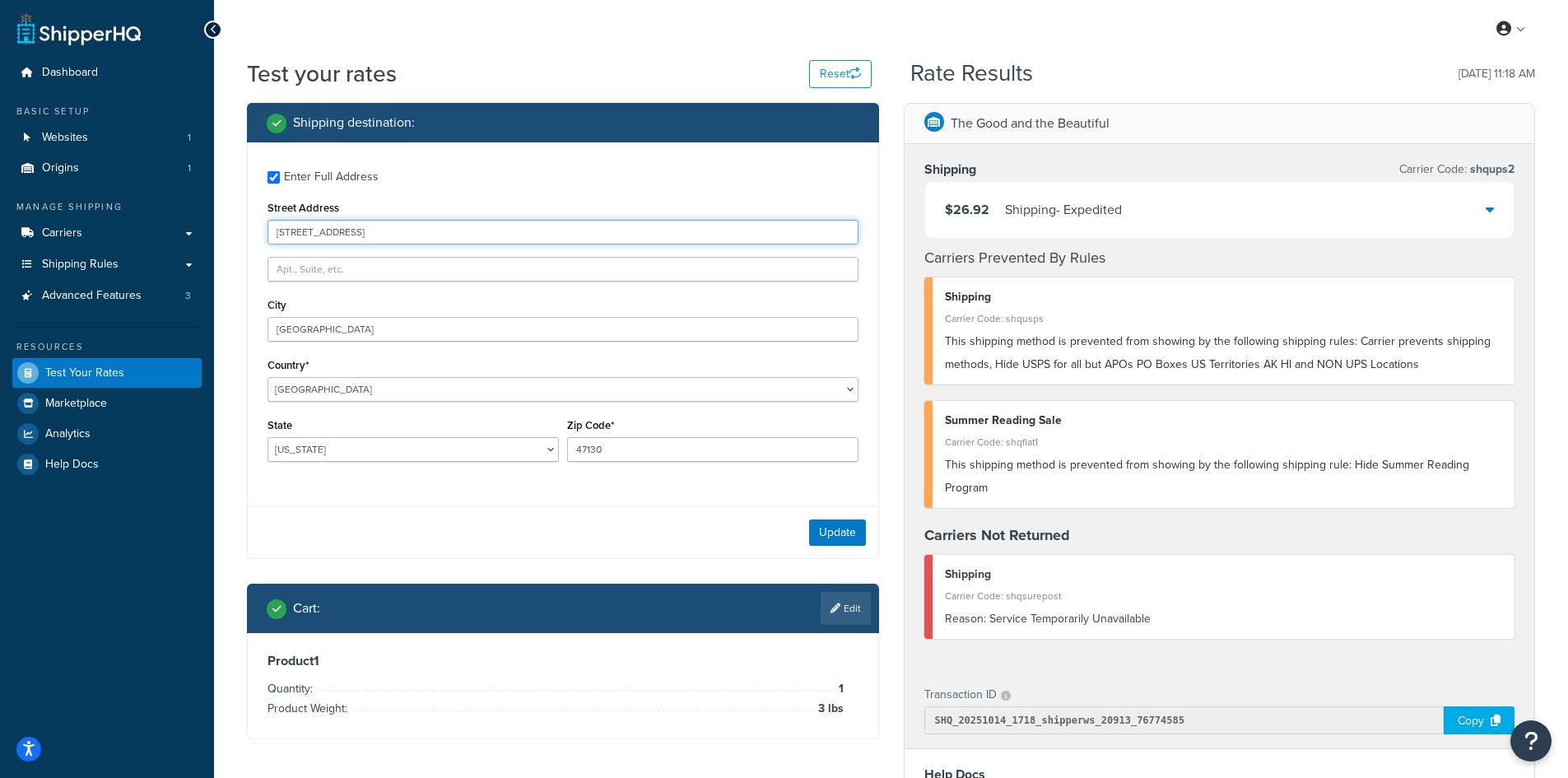
drag, startPoint x: 379, startPoint y: 235, endPoint x: 207, endPoint y: 223, distance: 172.4
click at [207, 223] on div "Dashboard Basic Setup Websites 1 Origins 1 Manage Shipping Carriers Carriers Al…" at bounding box center [784, 621] width 1568 height 1243
paste input "[STREET_ADDRESS][PERSON_NAME]"
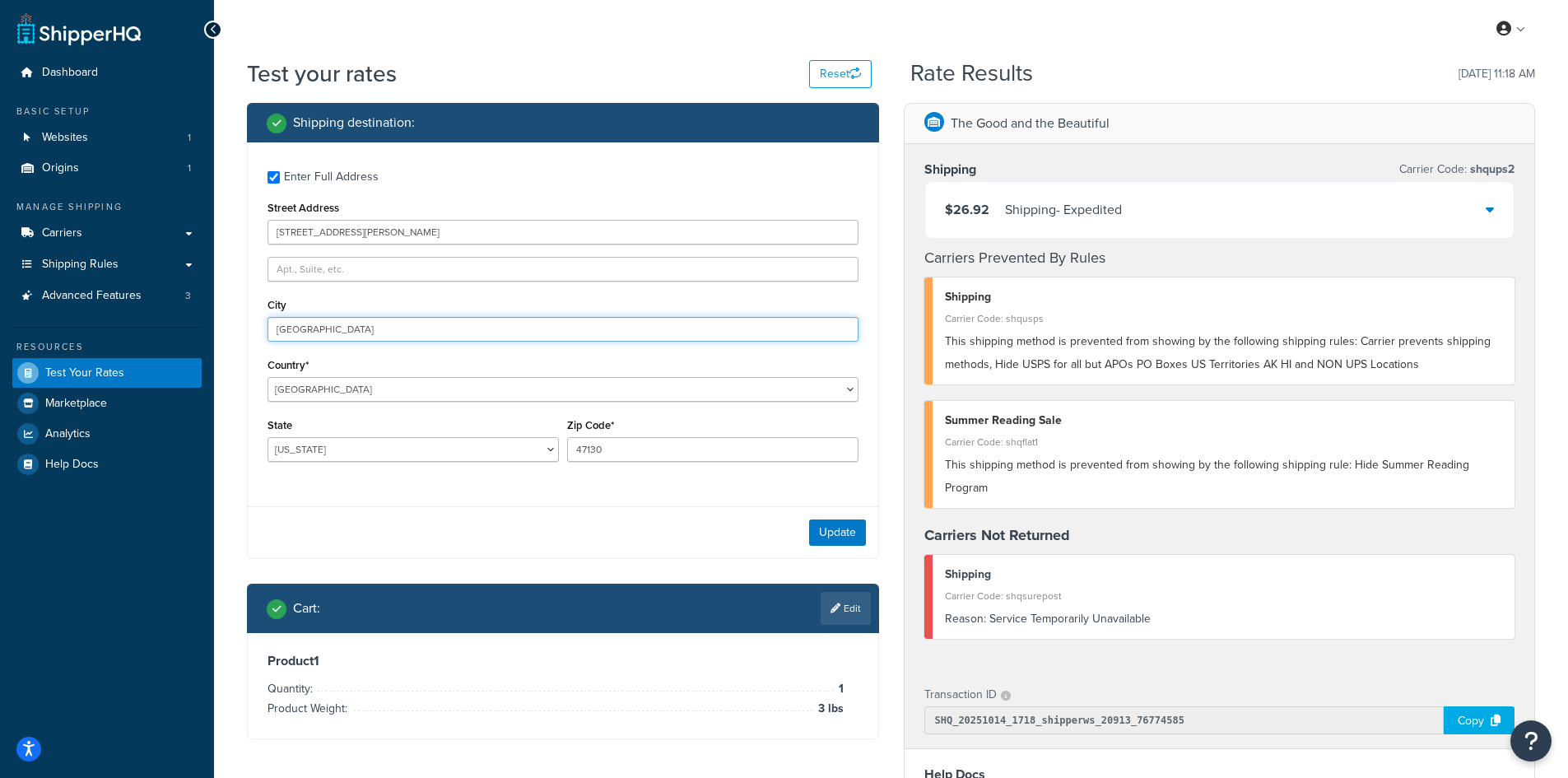
drag, startPoint x: 356, startPoint y: 334, endPoint x: 189, endPoint y: 317, distance: 167.9
click at [189, 317] on div "Dashboard Basic Setup Websites 1 Origins 1 Manage Shipping Carriers Carriers Al…" at bounding box center [784, 621] width 1568 height 1243
paste input "ONESVILLE"
click at [814, 542] on button "Update" at bounding box center [837, 532] width 57 height 26
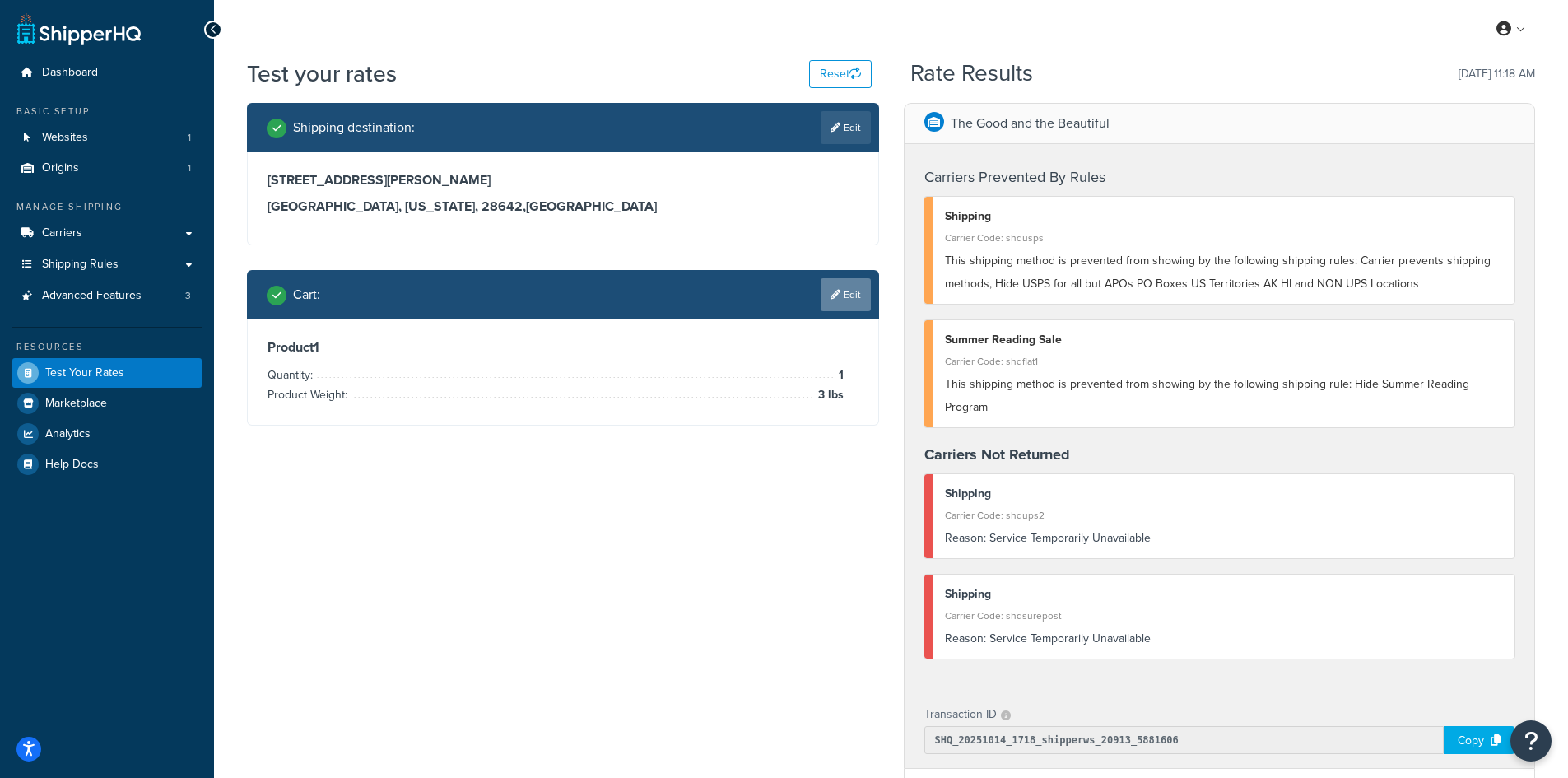
click at [840, 296] on link "Edit" at bounding box center [845, 294] width 50 height 33
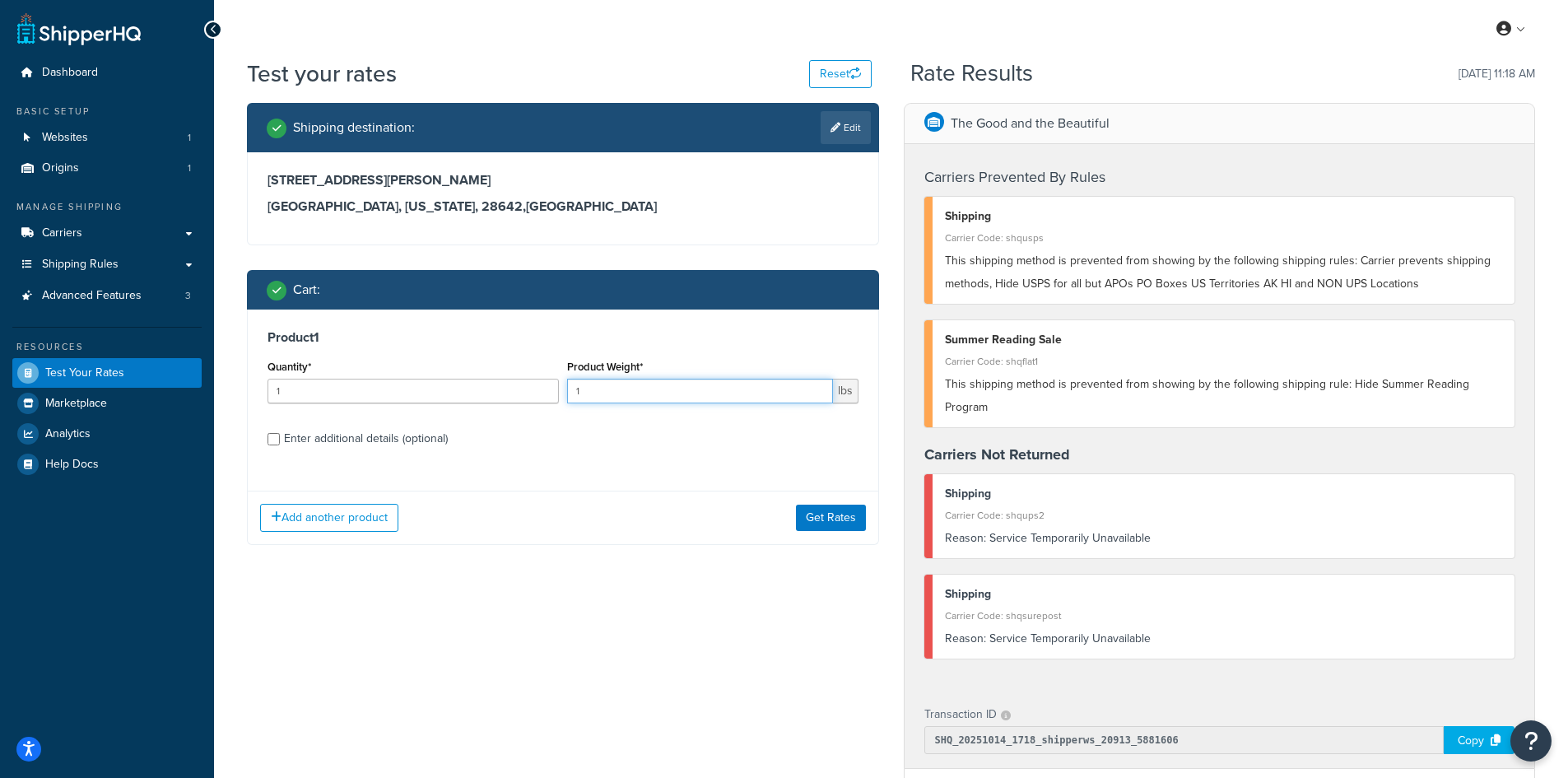
drag, startPoint x: 597, startPoint y: 389, endPoint x: 547, endPoint y: 389, distance: 50.0
click at [547, 389] on div "Quantity* 1 Product Weight* 1 lbs" at bounding box center [563, 386] width 599 height 61
click at [857, 515] on button "Get Rates" at bounding box center [831, 518] width 70 height 26
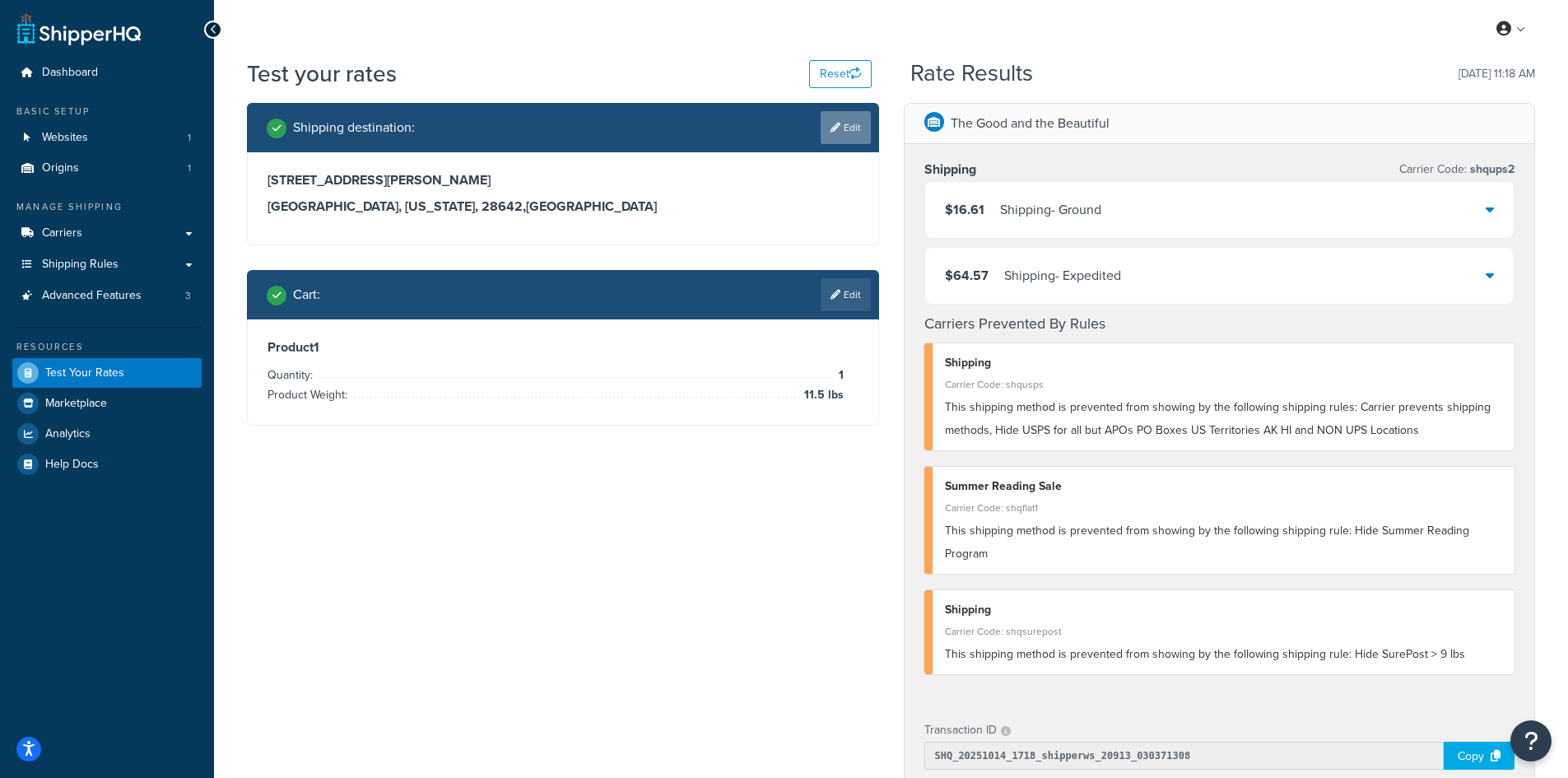
click at [850, 130] on link "Edit" at bounding box center [845, 128] width 50 height 33
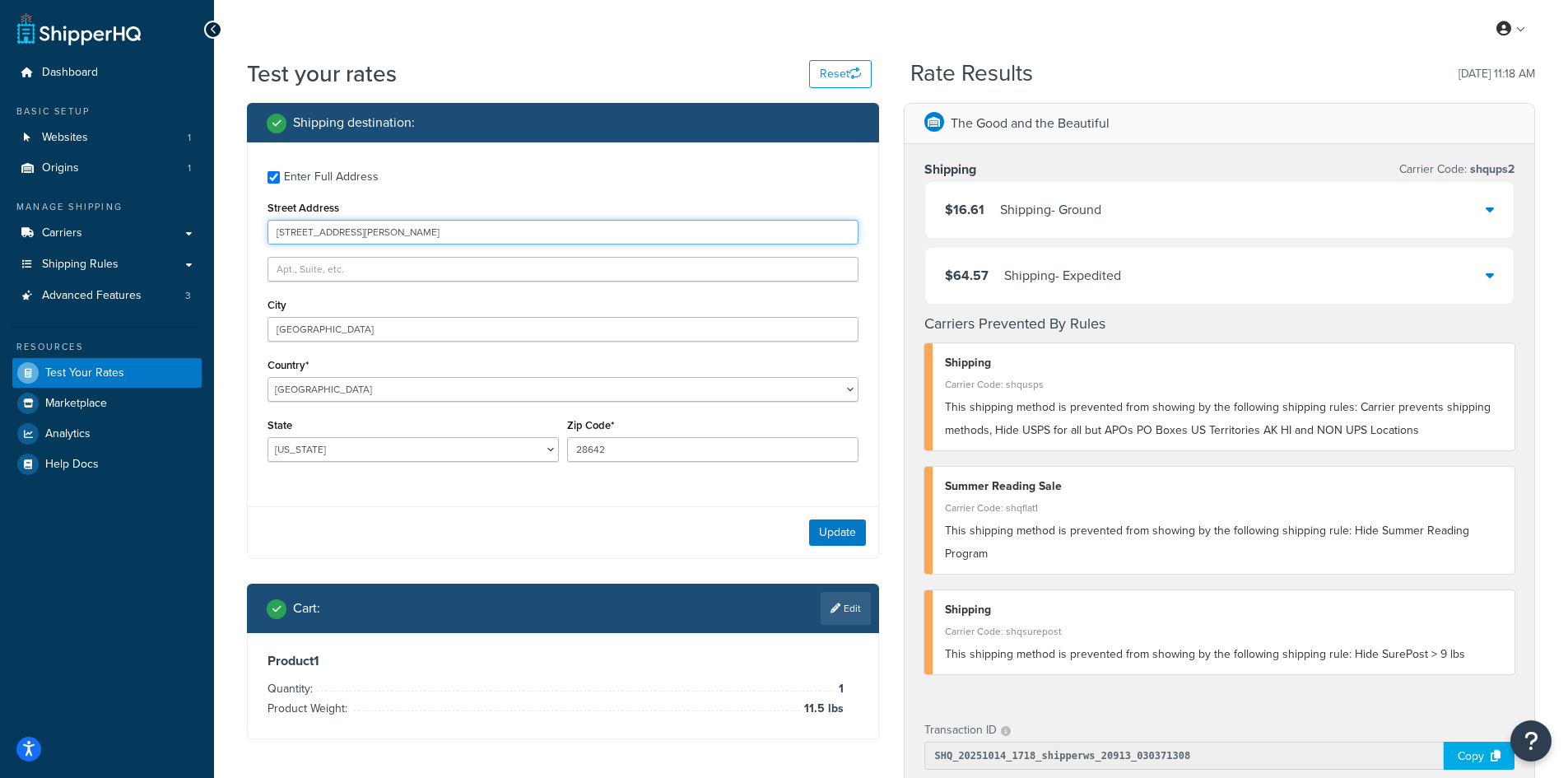
drag, startPoint x: 444, startPoint y: 233, endPoint x: 258, endPoint y: 249, distance: 186.7
click at [258, 249] on div "Enter Full Address Street Address [STREET_ADDRESS][PERSON_NAME] [GEOGRAPHIC_DAT…" at bounding box center [562, 319] width 630 height 352
paste
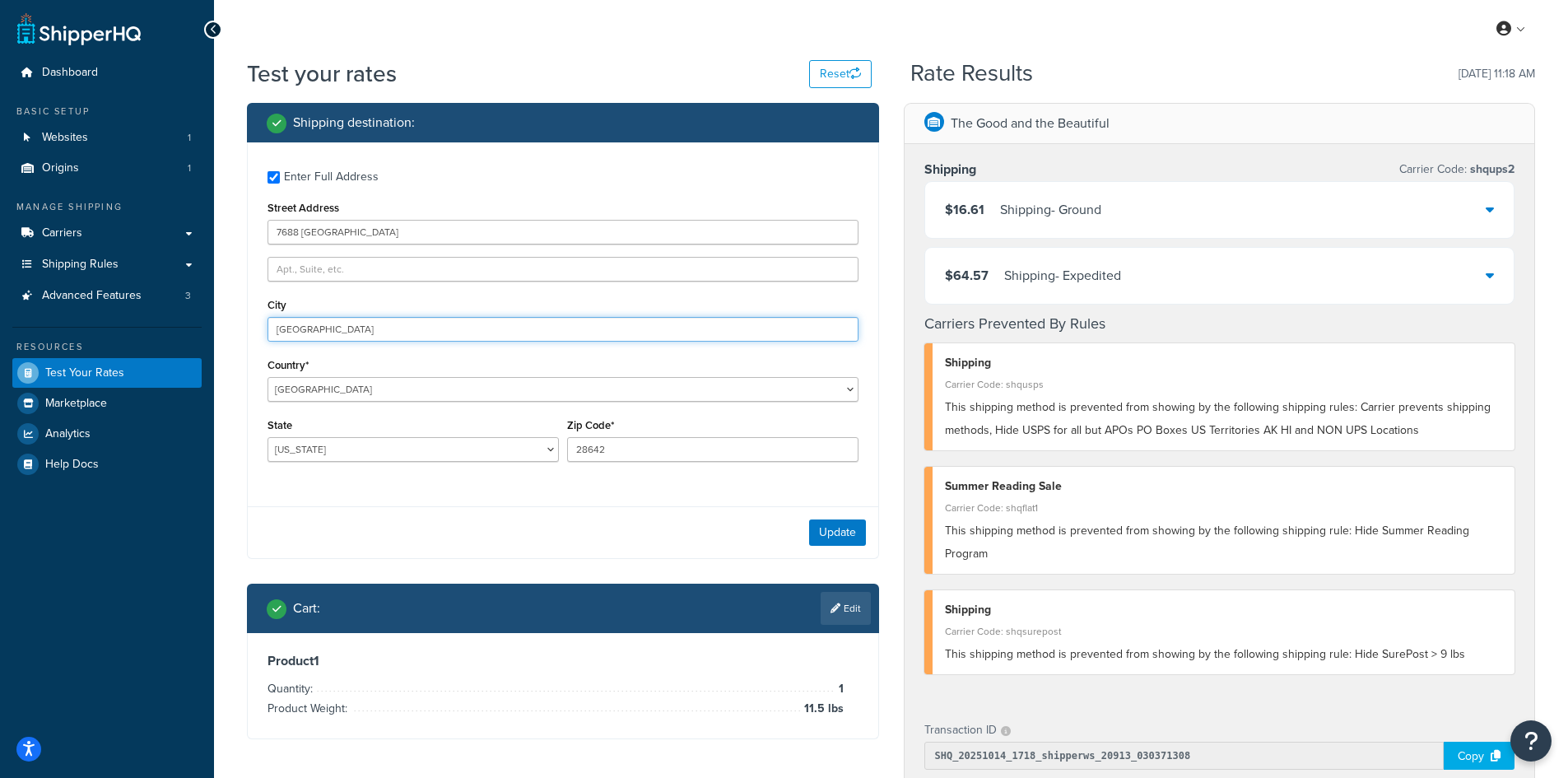
drag, startPoint x: 364, startPoint y: 333, endPoint x: 183, endPoint y: 314, distance: 182.0
click at [183, 314] on div "Dashboard Basic Setup Websites 1 Origins 1 Manage Shipping Carriers Carriers Al…" at bounding box center [784, 639] width 1568 height 1278
click at [831, 533] on button "Update" at bounding box center [837, 532] width 57 height 26
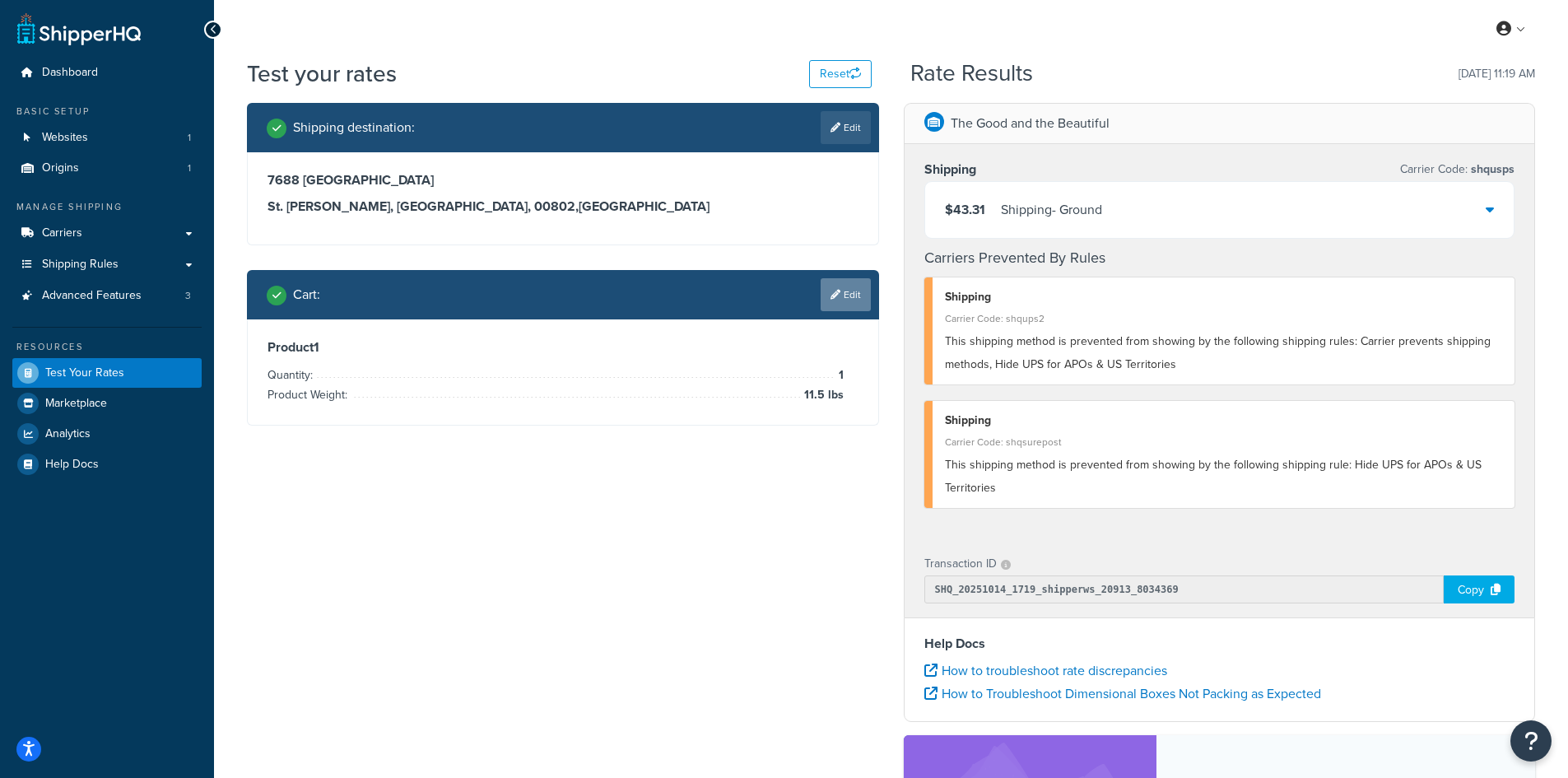
click at [840, 302] on link "Edit" at bounding box center [845, 294] width 50 height 33
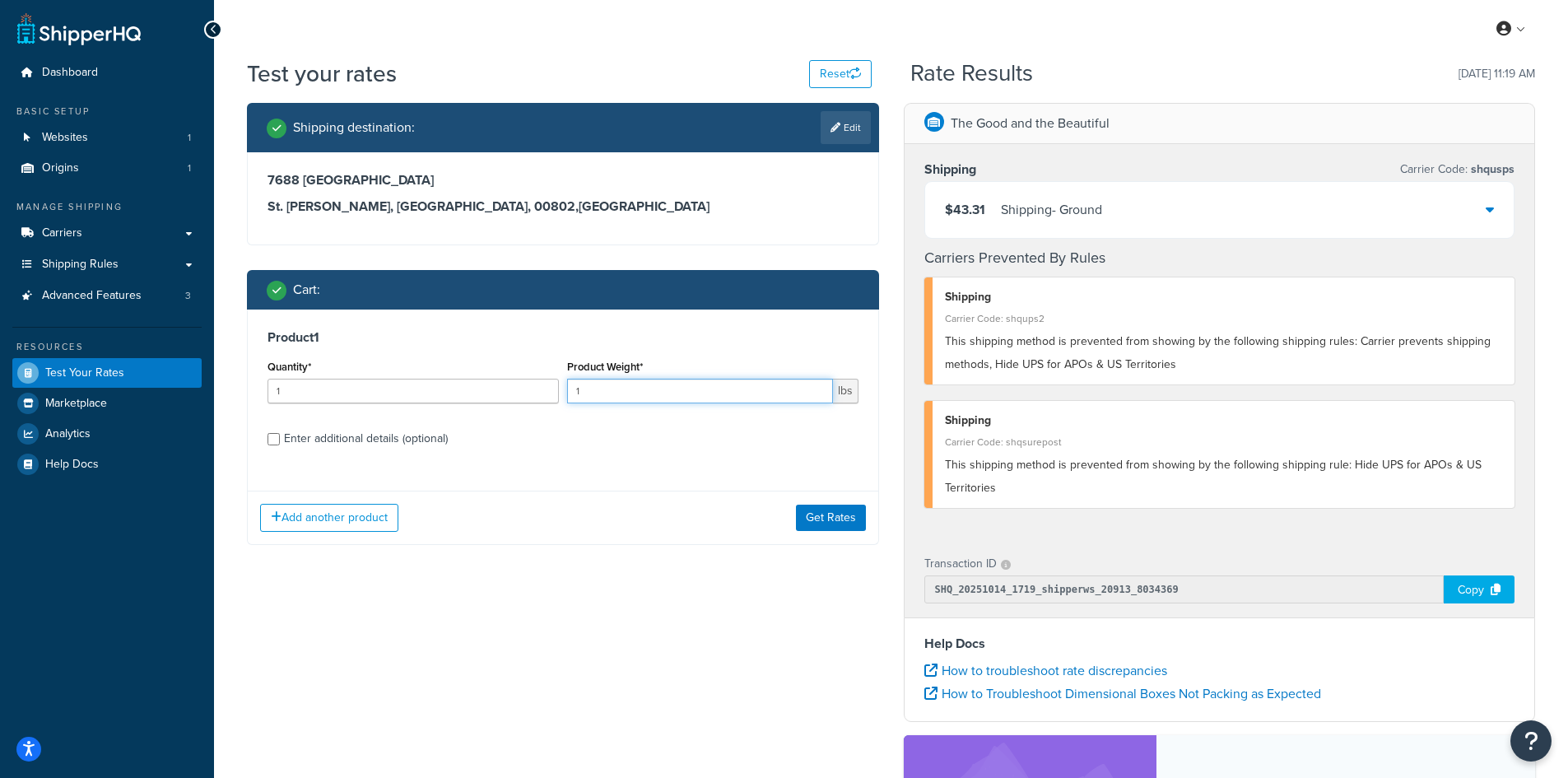
drag, startPoint x: 730, startPoint y: 396, endPoint x: 488, endPoint y: 385, distance: 242.2
click at [488, 385] on div "Quantity* 1 Product Weight* 1 lbs" at bounding box center [563, 386] width 599 height 61
click at [820, 527] on button "Get Rates" at bounding box center [831, 518] width 70 height 26
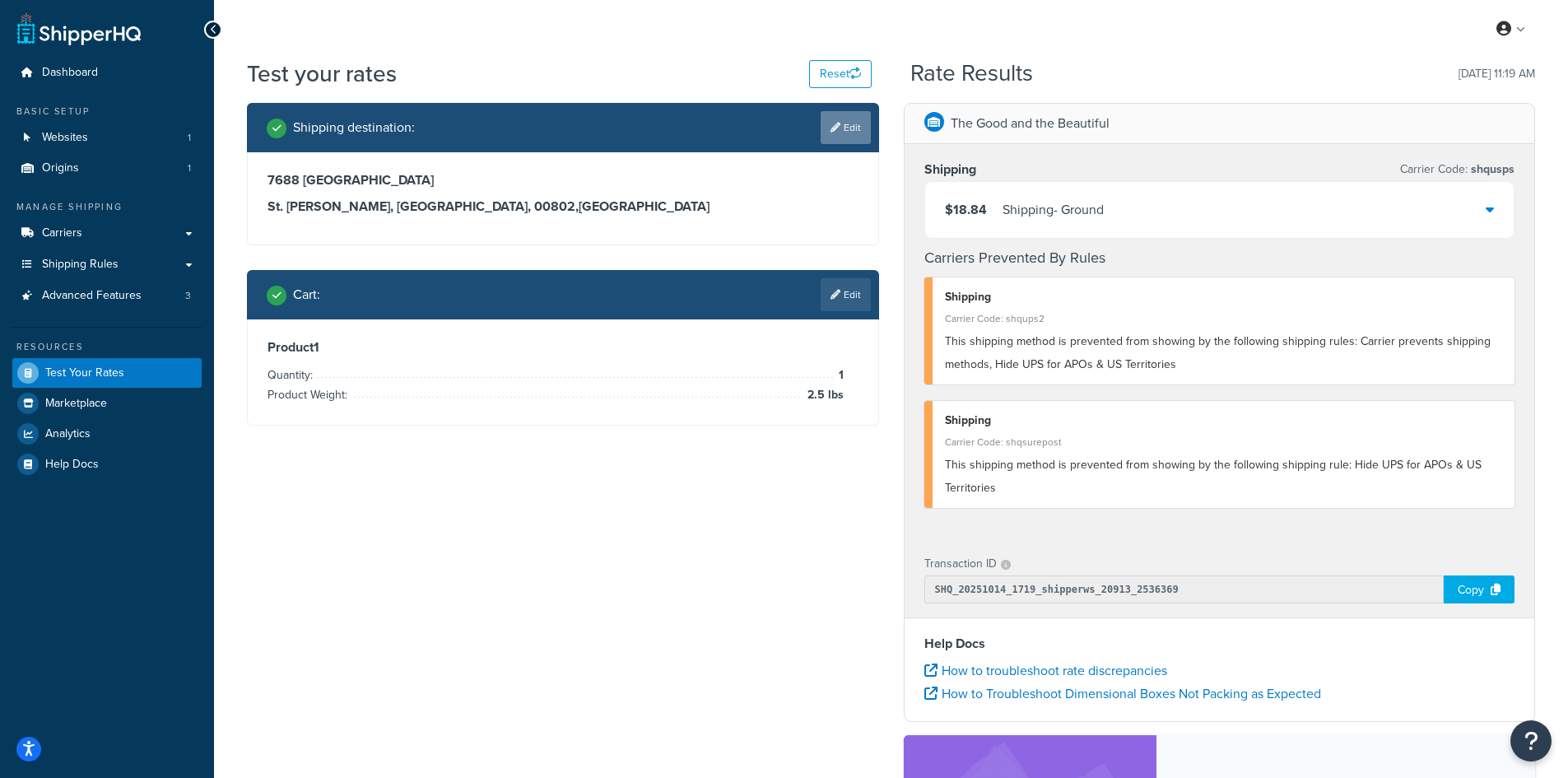
click at [833, 130] on icon at bounding box center [836, 128] width 9 height 9
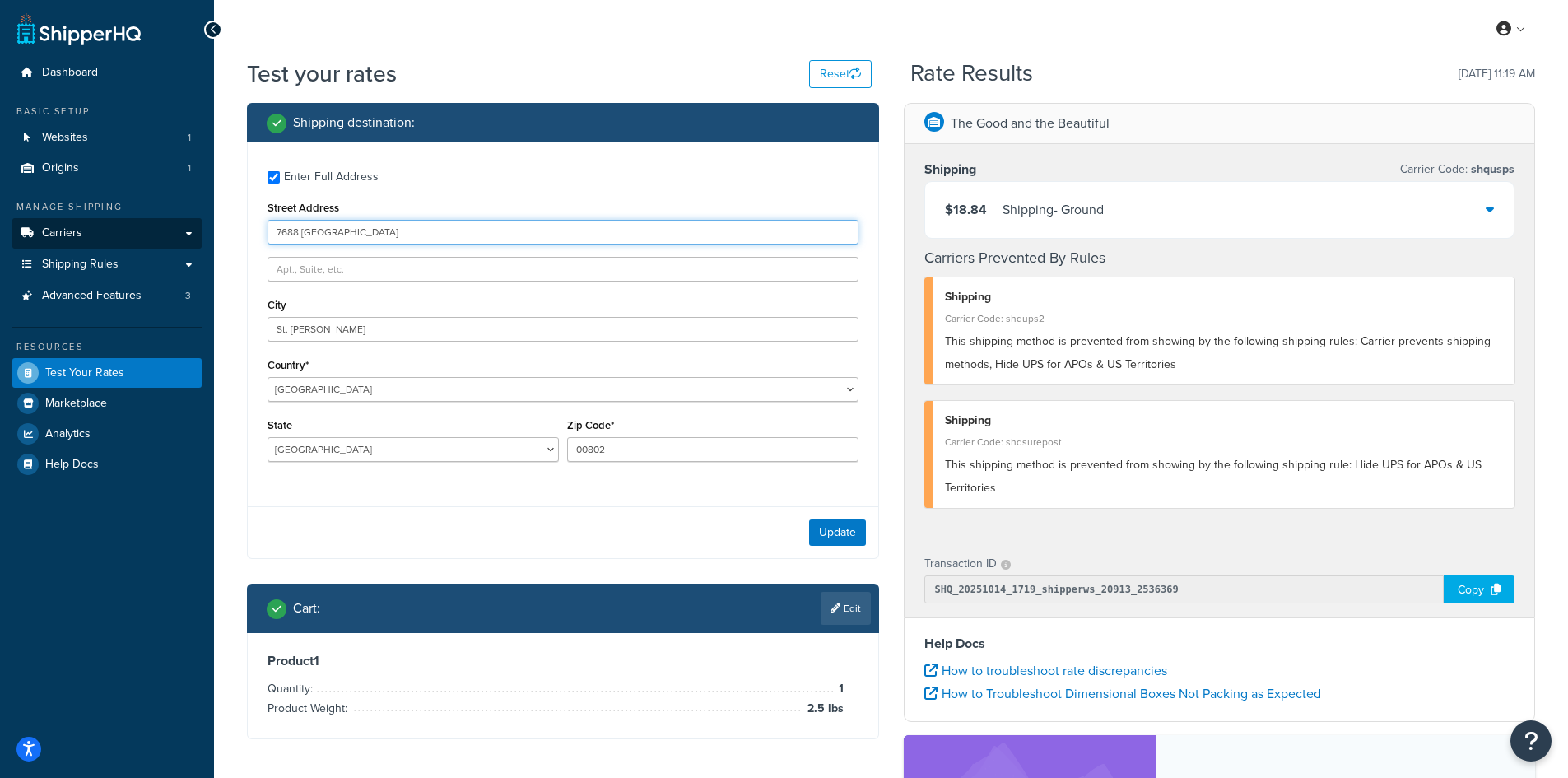
drag, startPoint x: 426, startPoint y: 233, endPoint x: 196, endPoint y: 233, distance: 230.0
click at [196, 233] on div "Dashboard Basic Setup Websites 1 Origins 1 Manage Shipping Carriers Carriers Al…" at bounding box center [784, 556] width 1568 height 1112
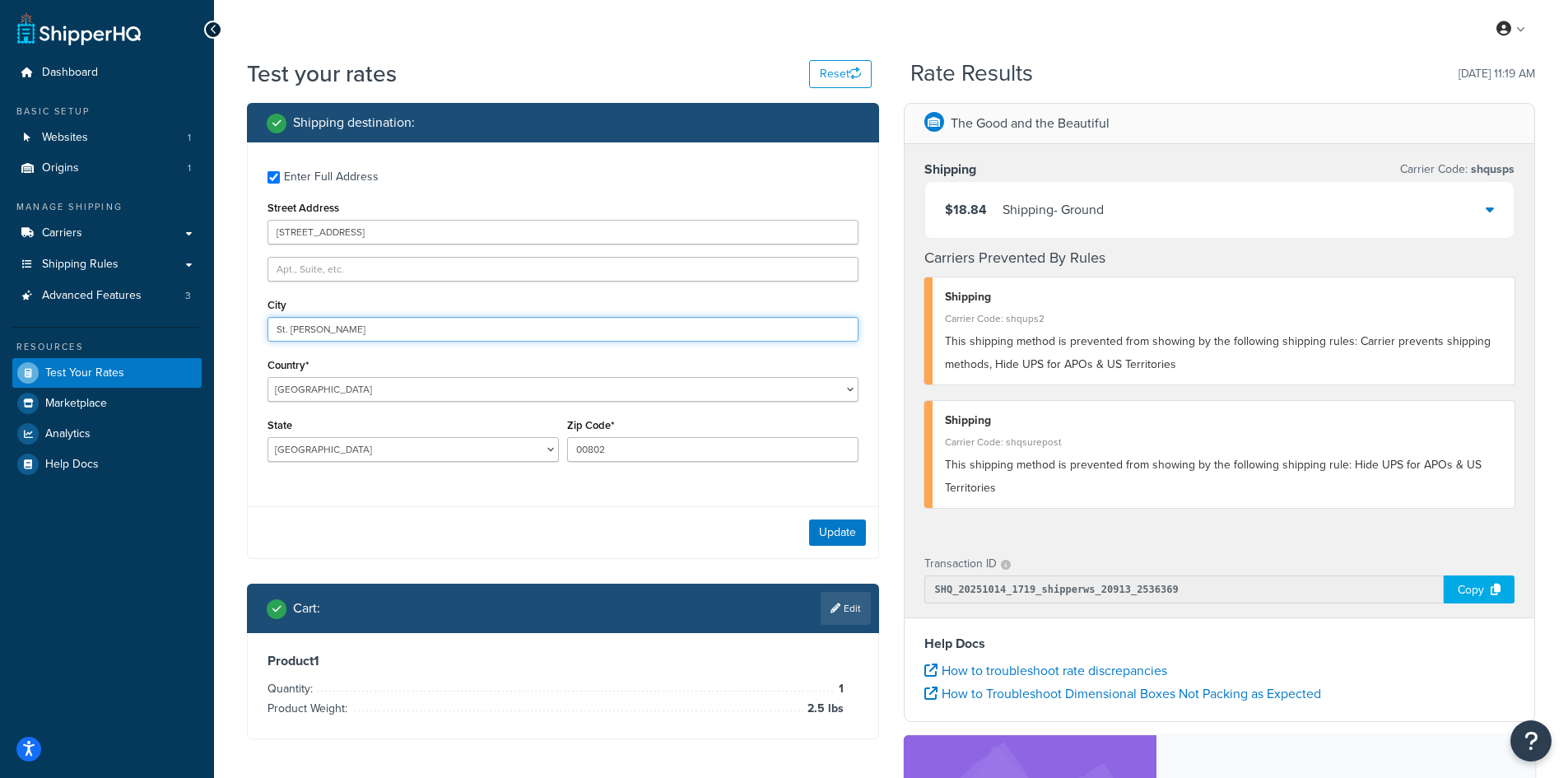
drag, startPoint x: 365, startPoint y: 336, endPoint x: 211, endPoint y: 318, distance: 155.0
click at [211, 318] on div "Dashboard Basic Setup Websites 1 Origins 1 Manage Shipping Carriers Carriers Al…" at bounding box center [784, 556] width 1568 height 1112
click at [826, 528] on button "Update" at bounding box center [837, 532] width 57 height 26
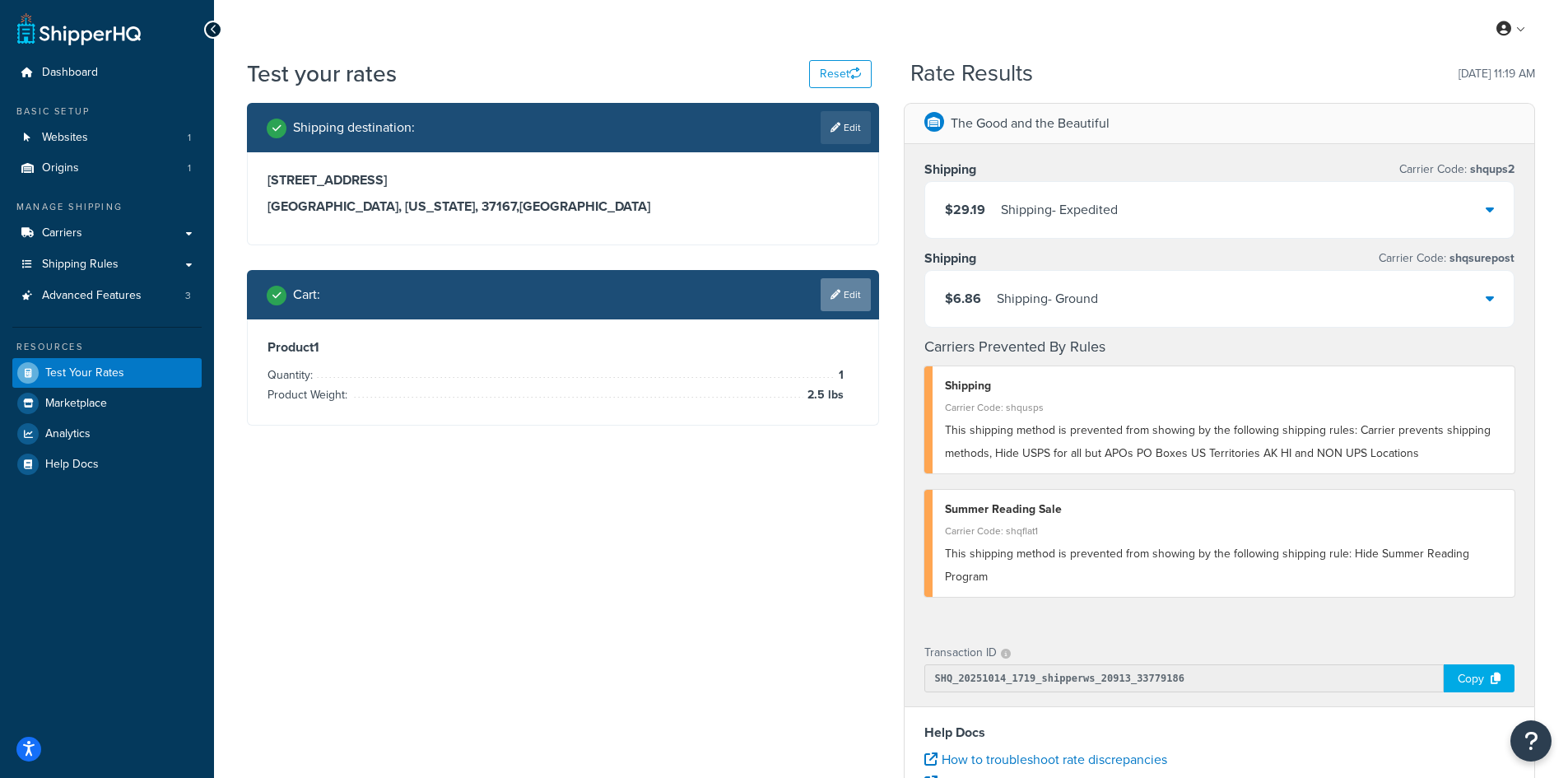
click at [845, 295] on link "Edit" at bounding box center [845, 294] width 50 height 33
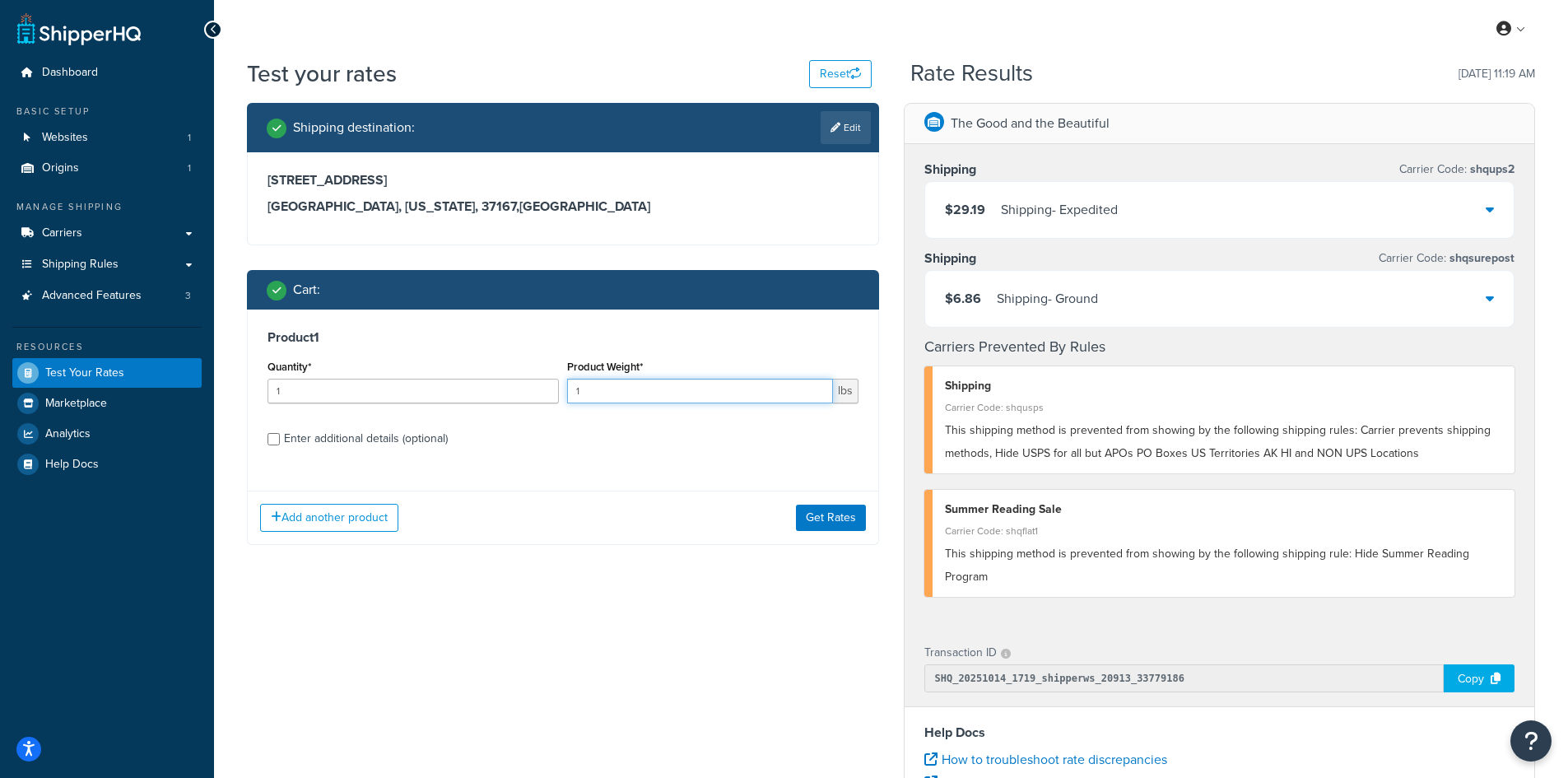
drag, startPoint x: 595, startPoint y: 395, endPoint x: 564, endPoint y: 391, distance: 31.3
click at [564, 391] on div "Product Weight* 1 lbs" at bounding box center [713, 386] width 300 height 61
click at [813, 521] on button "Get Rates" at bounding box center [831, 518] width 70 height 26
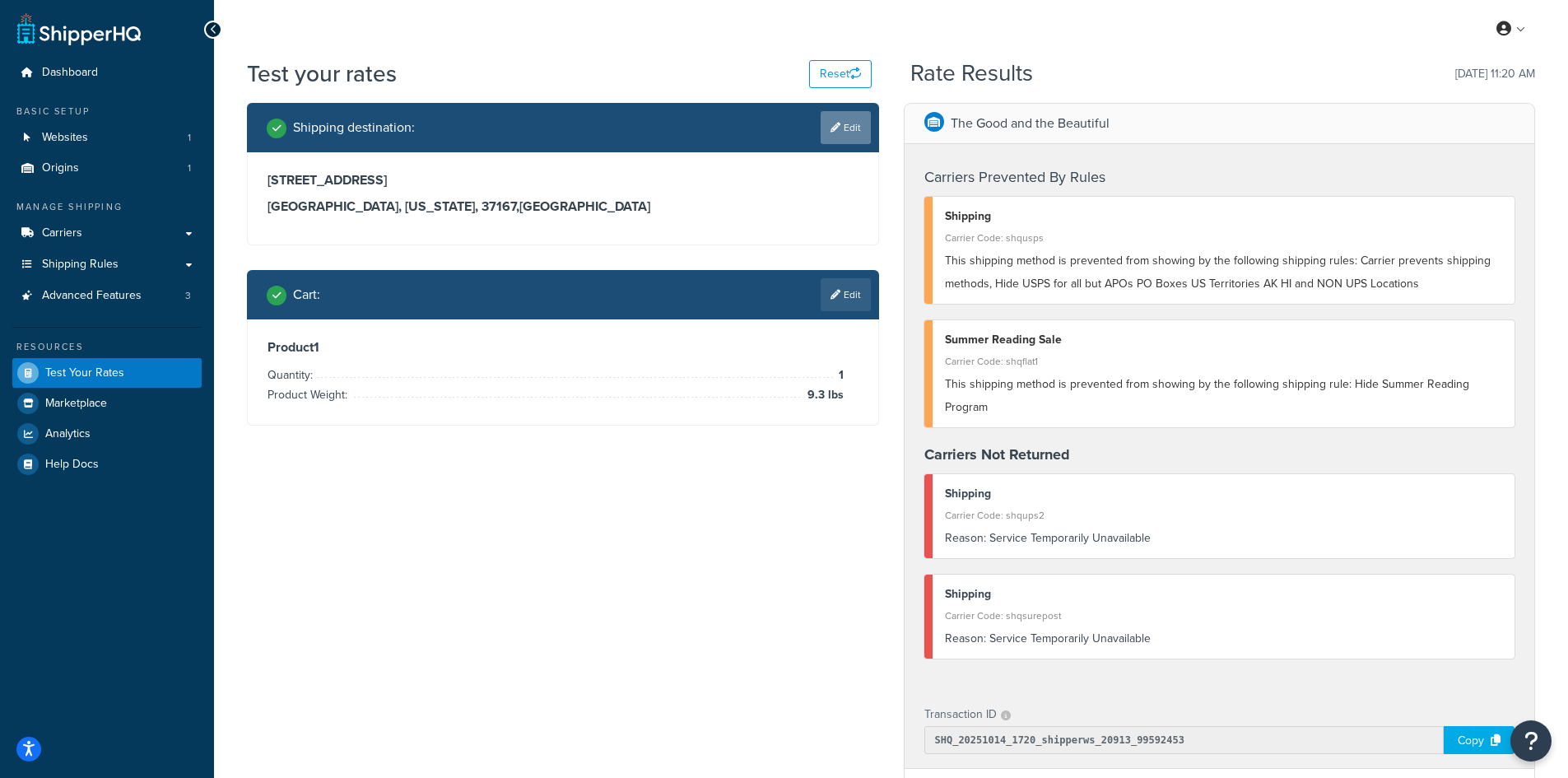
click at [850, 118] on link "Edit" at bounding box center [845, 128] width 50 height 33
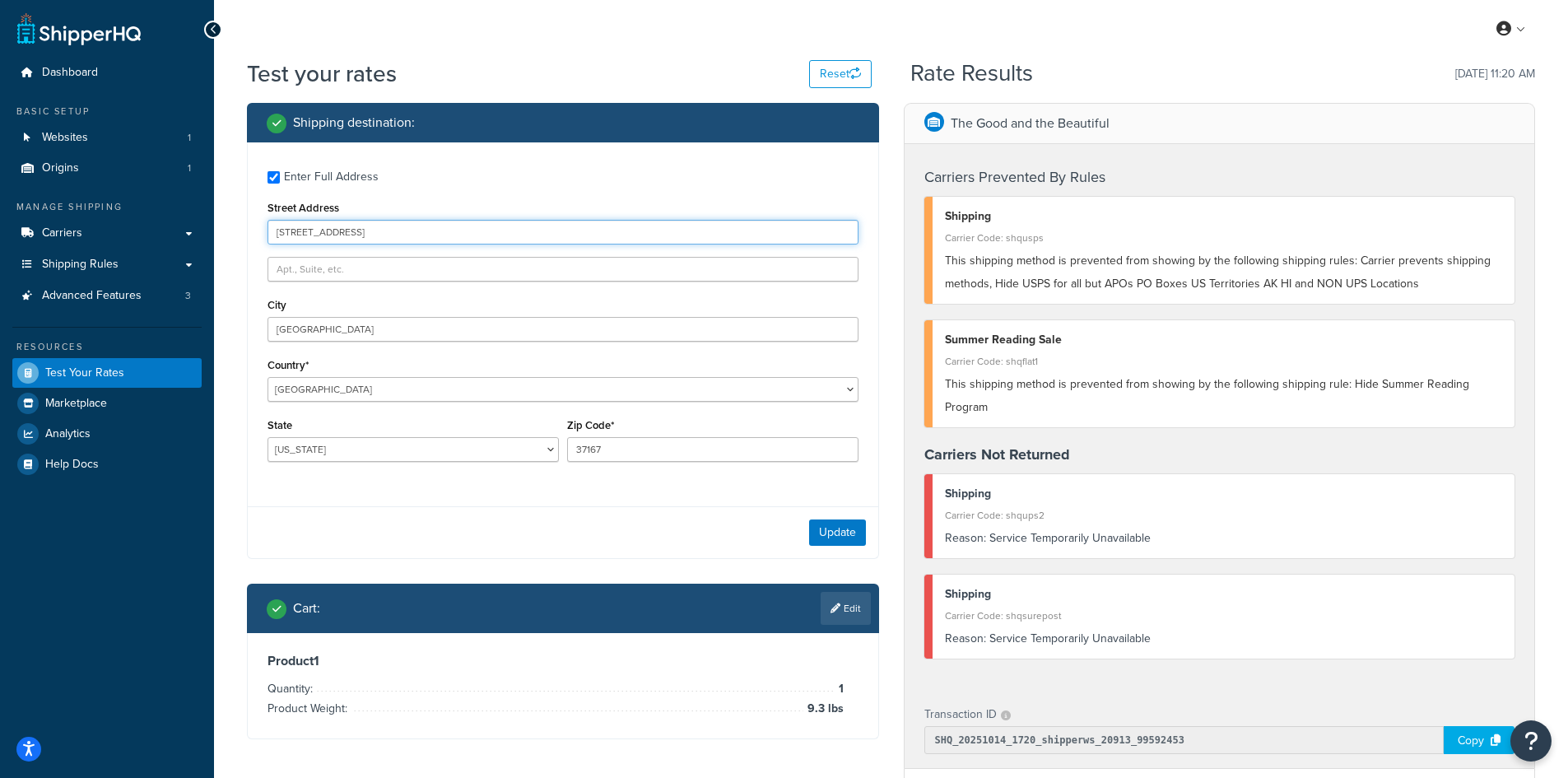
drag, startPoint x: 437, startPoint y: 226, endPoint x: 216, endPoint y: 226, distance: 221.0
click at [216, 226] on div "Test your rates Reset Rate Results [DATE] 11:20 AM Shipping destination : Enter…" at bounding box center [890, 639] width 1353 height 1164
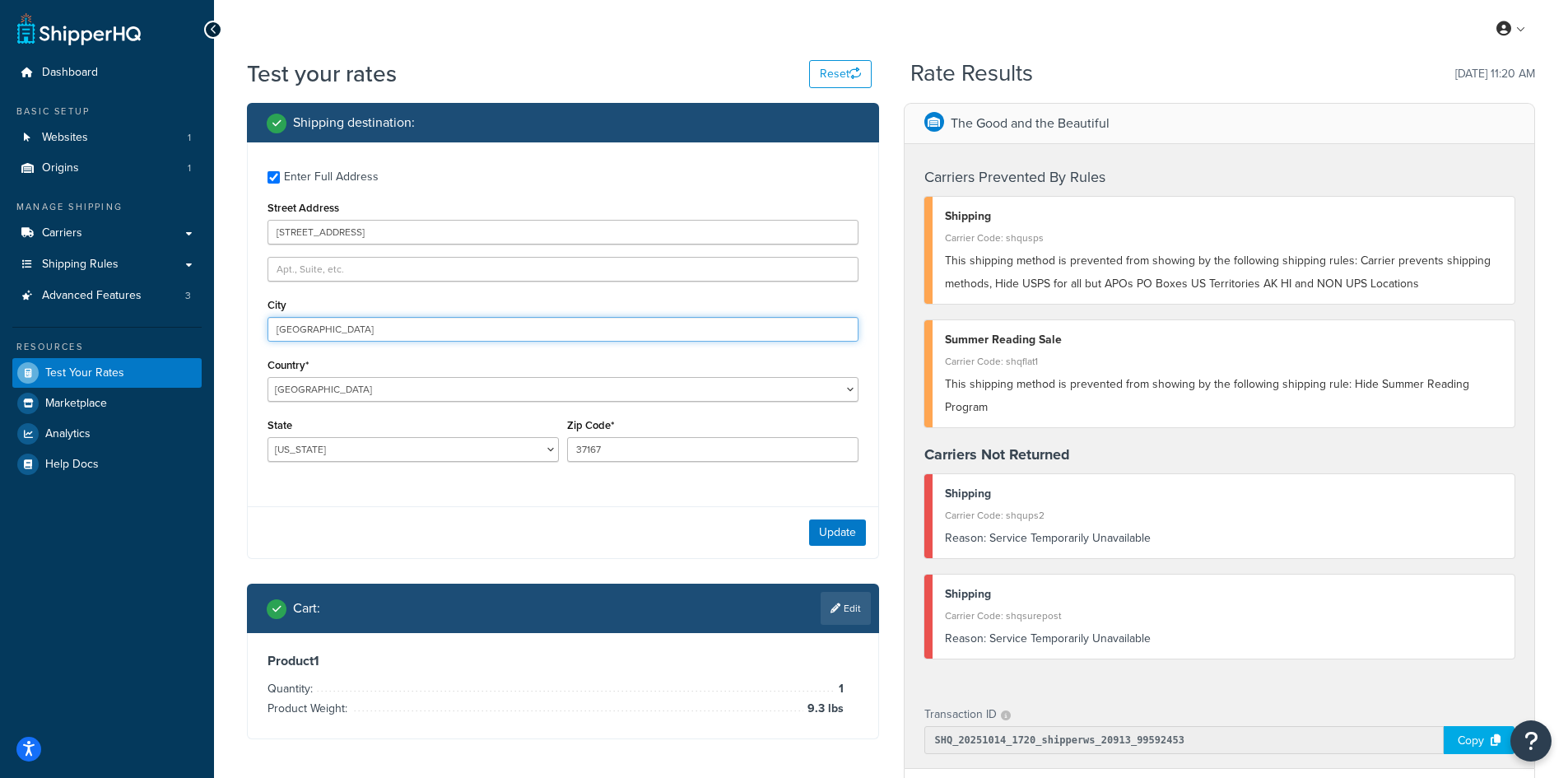
drag, startPoint x: 366, startPoint y: 330, endPoint x: 178, endPoint y: 326, distance: 188.0
click at [178, 326] on div "Dashboard Basic Setup Websites 1 Origins 1 Manage Shipping Carriers Carriers Al…" at bounding box center [784, 631] width 1568 height 1263
click at [836, 535] on button "Update" at bounding box center [837, 532] width 57 height 26
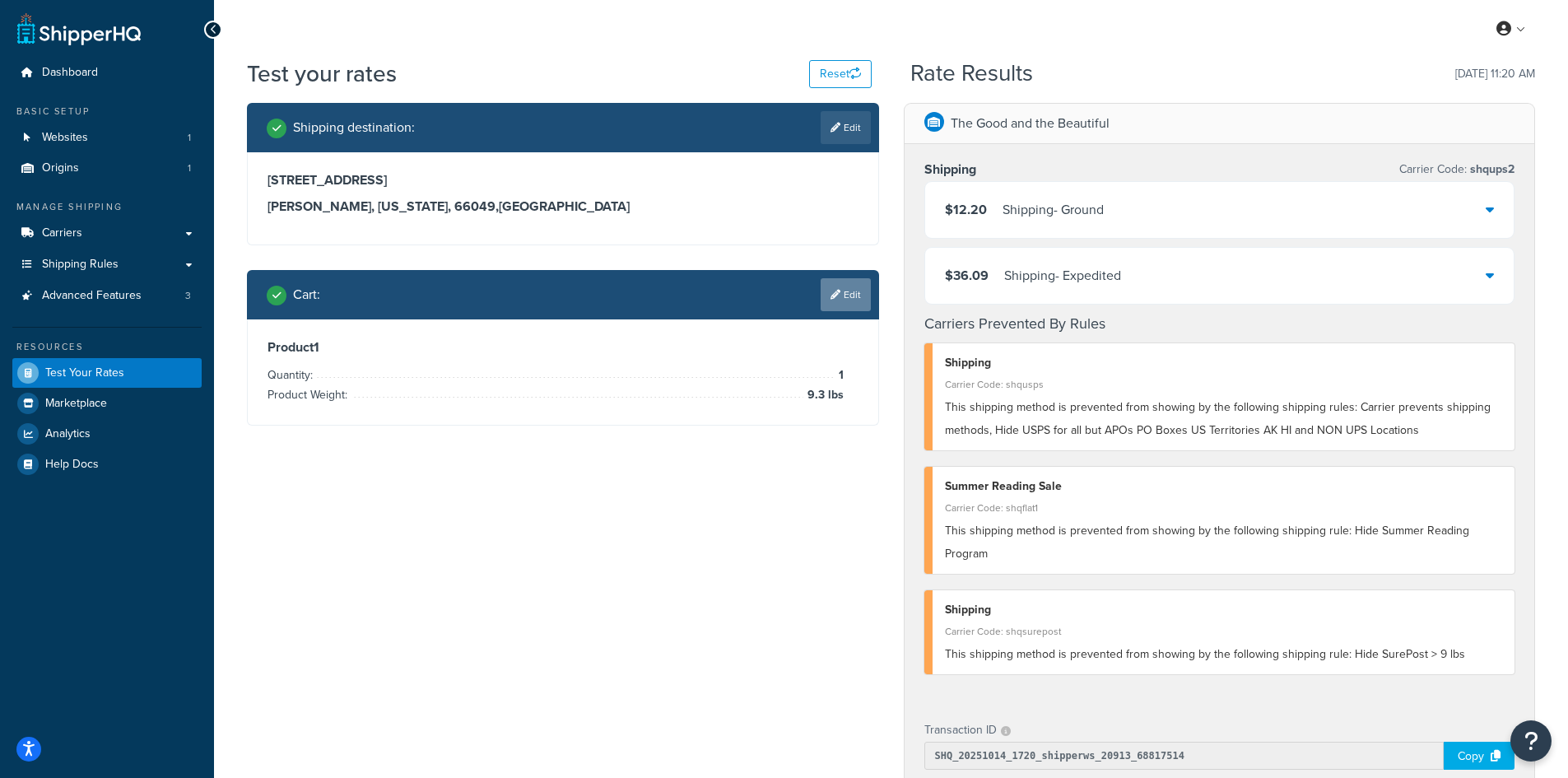
click at [840, 297] on link "Edit" at bounding box center [845, 294] width 50 height 33
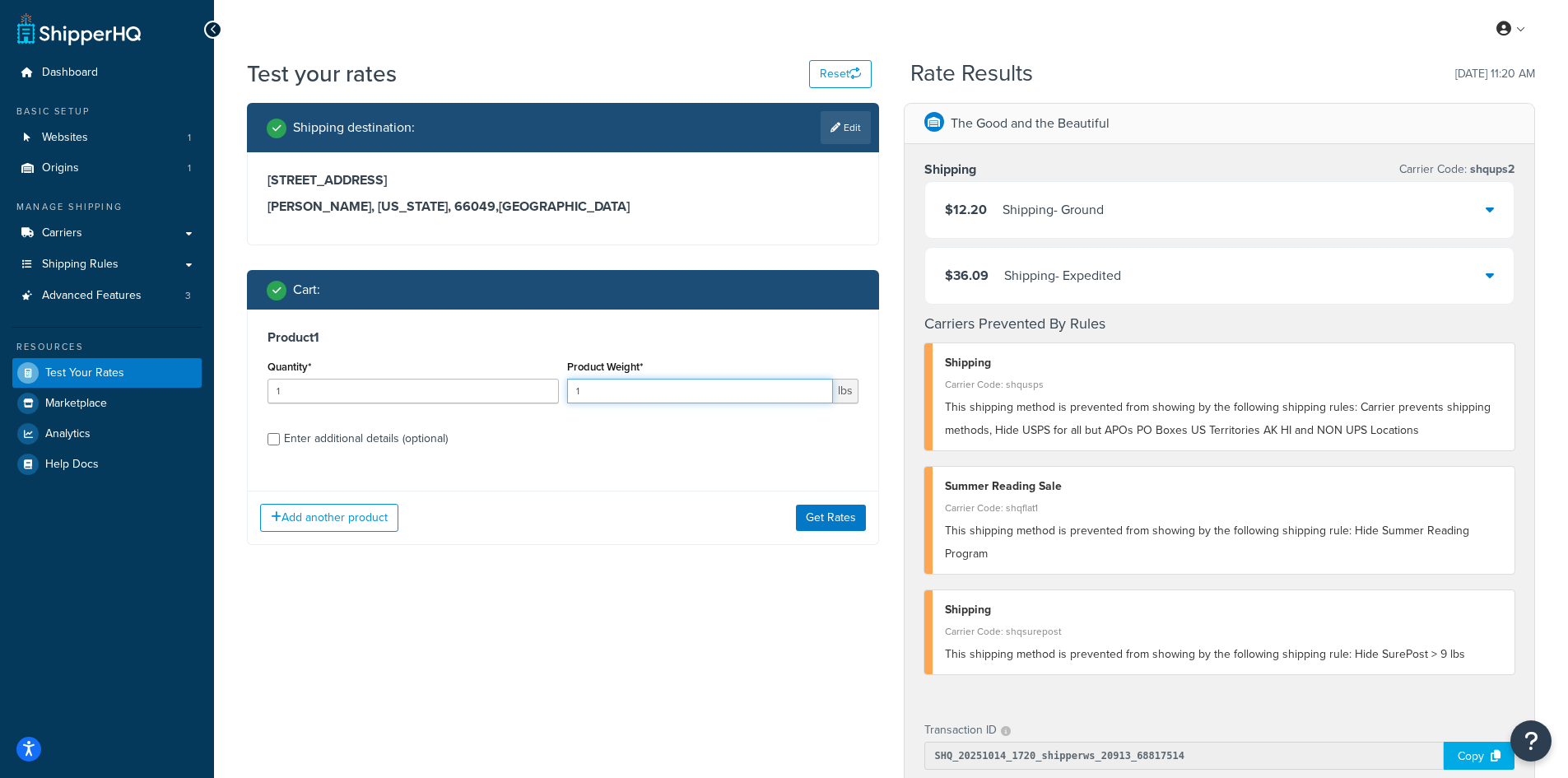
drag, startPoint x: 604, startPoint y: 383, endPoint x: 547, endPoint y: 383, distance: 57.0
click at [547, 383] on div "Quantity* 1 Product Weight* 1 lbs" at bounding box center [563, 386] width 599 height 61
click at [829, 513] on button "Get Rates" at bounding box center [831, 518] width 70 height 26
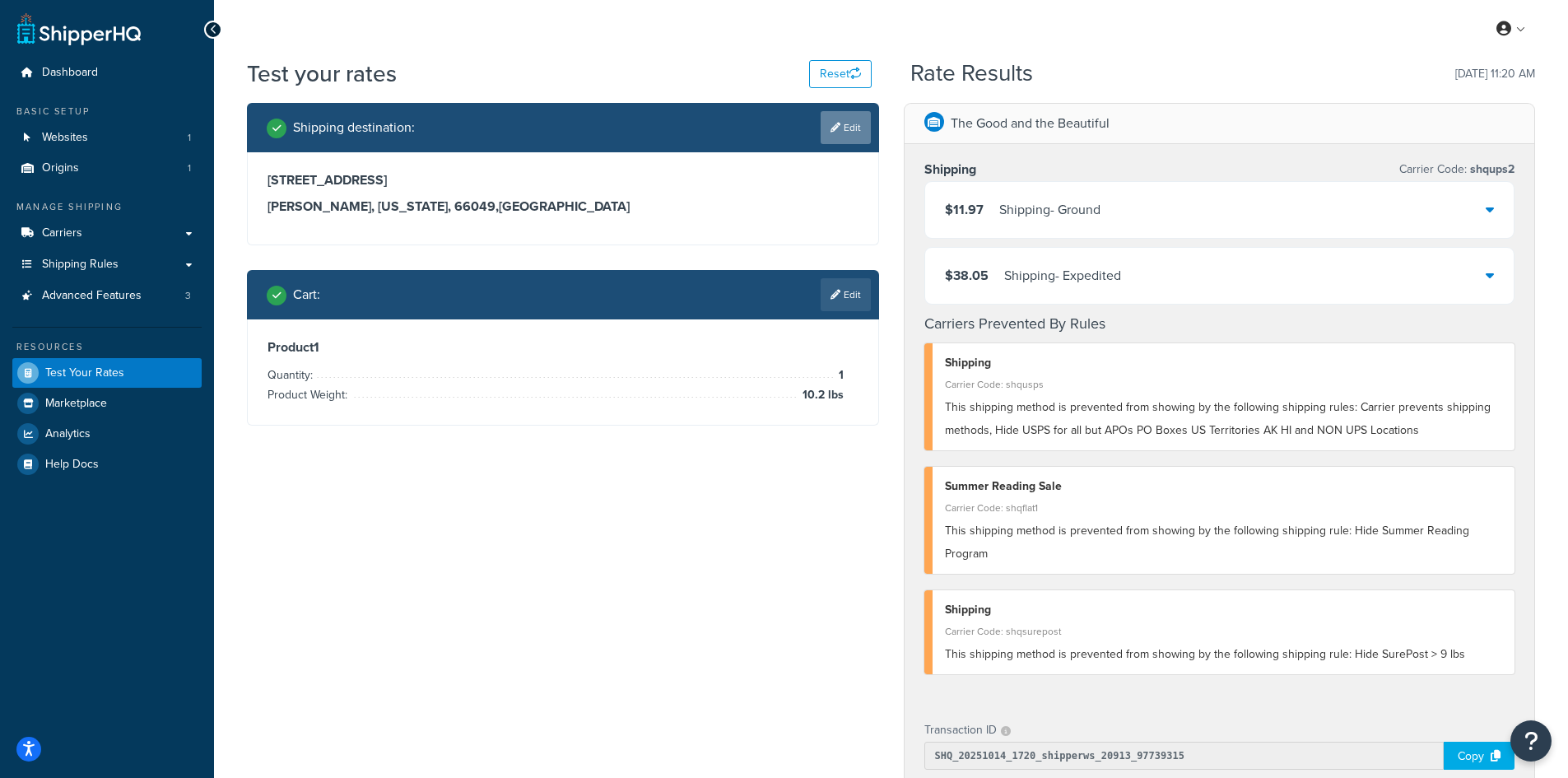
click at [831, 127] on icon at bounding box center [836, 128] width 9 height 9
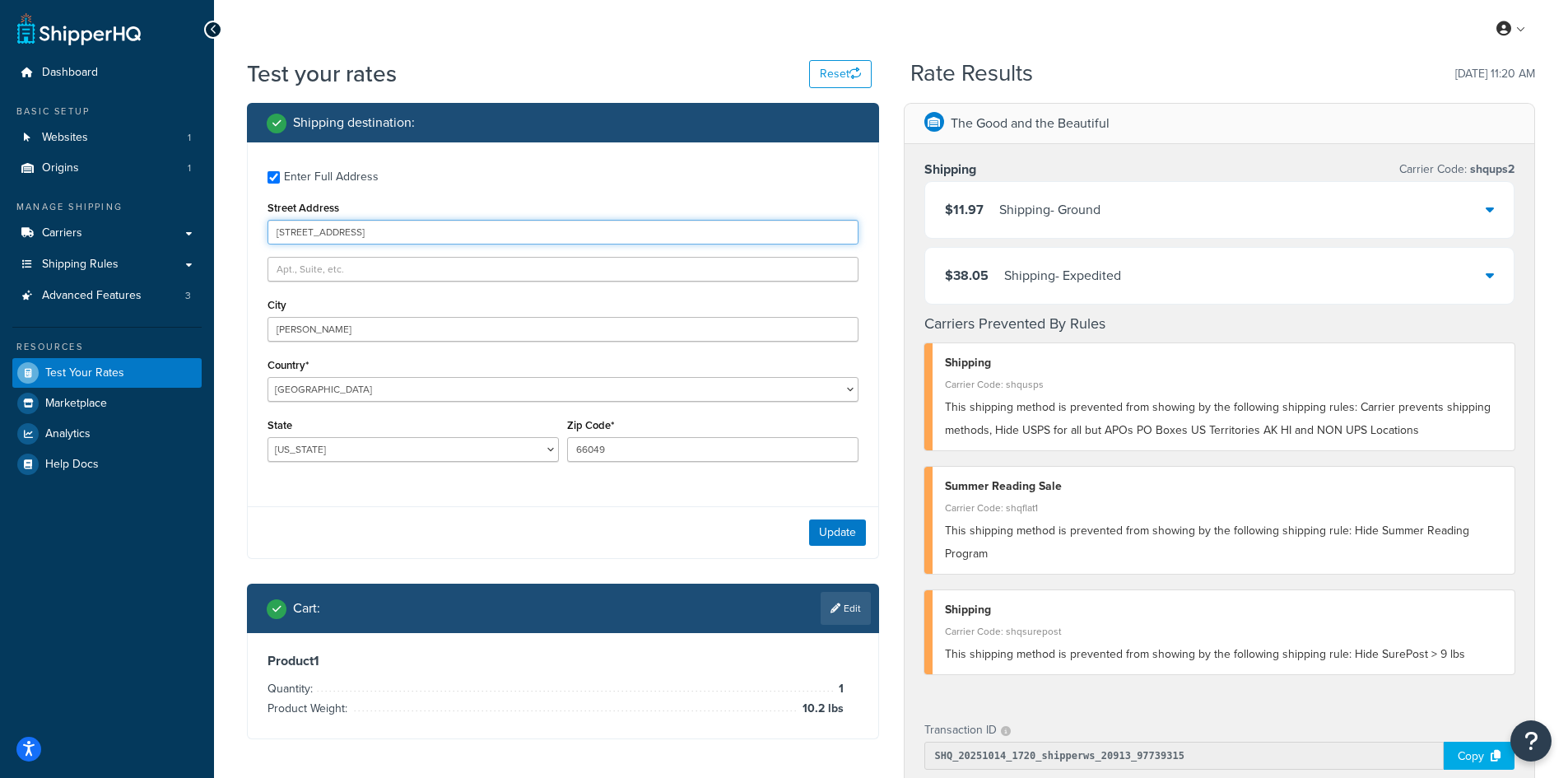
drag, startPoint x: 417, startPoint y: 236, endPoint x: 257, endPoint y: 227, distance: 160.3
click at [257, 227] on div "Enter Full Address Street Address [STREET_ADDRESS][GEOGRAPHIC_DATA][PERSON_NAME…" at bounding box center [562, 319] width 630 height 352
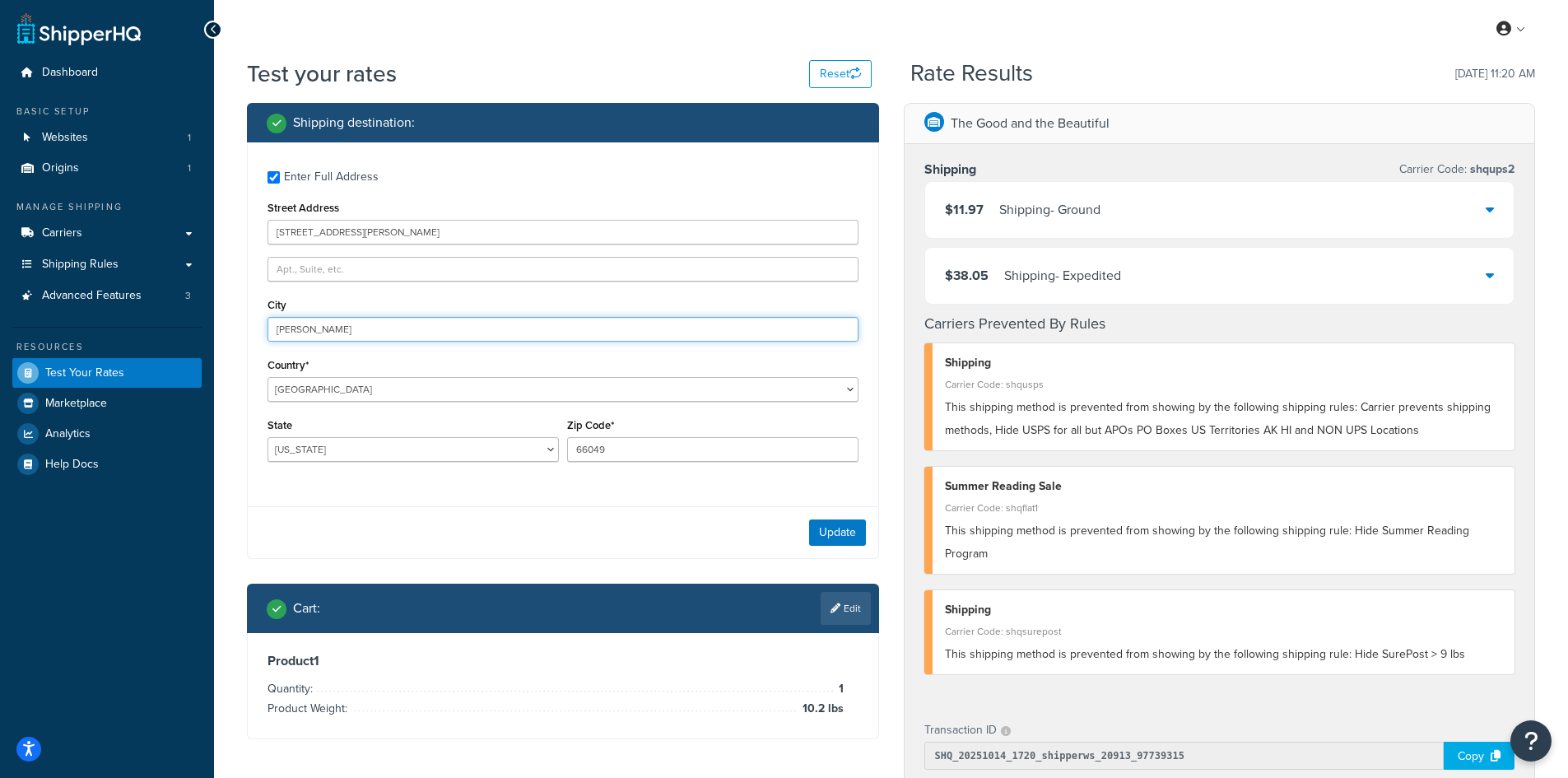
drag, startPoint x: 339, startPoint y: 332, endPoint x: 149, endPoint y: 318, distance: 190.5
click at [149, 319] on div "Dashboard Basic Setup Websites 1 Origins 1 Manage Shipping Carriers Carriers Al…" at bounding box center [784, 639] width 1568 height 1278
click at [832, 530] on button "Update" at bounding box center [837, 532] width 57 height 26
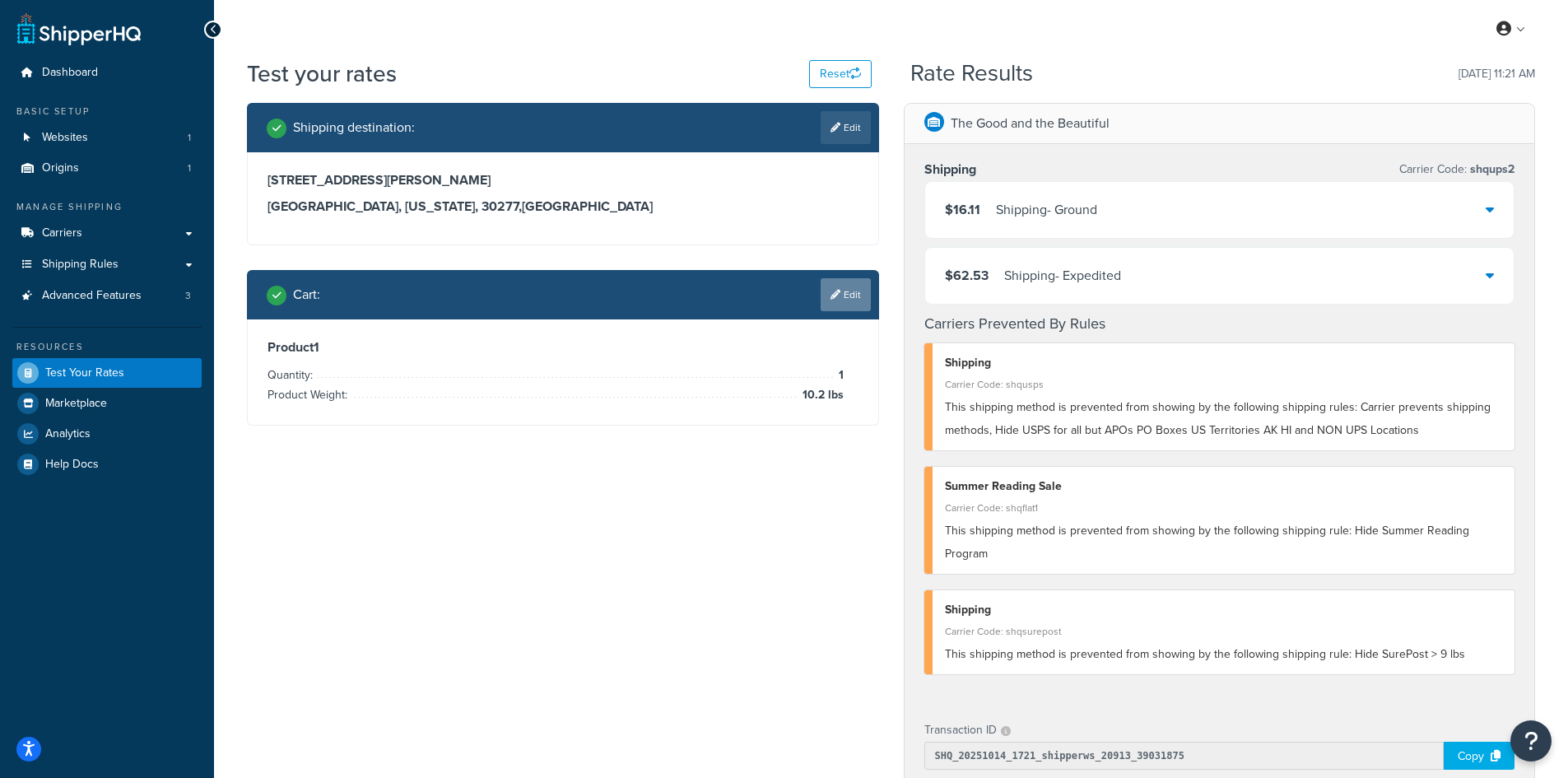
click at [846, 296] on link "Edit" at bounding box center [845, 294] width 50 height 33
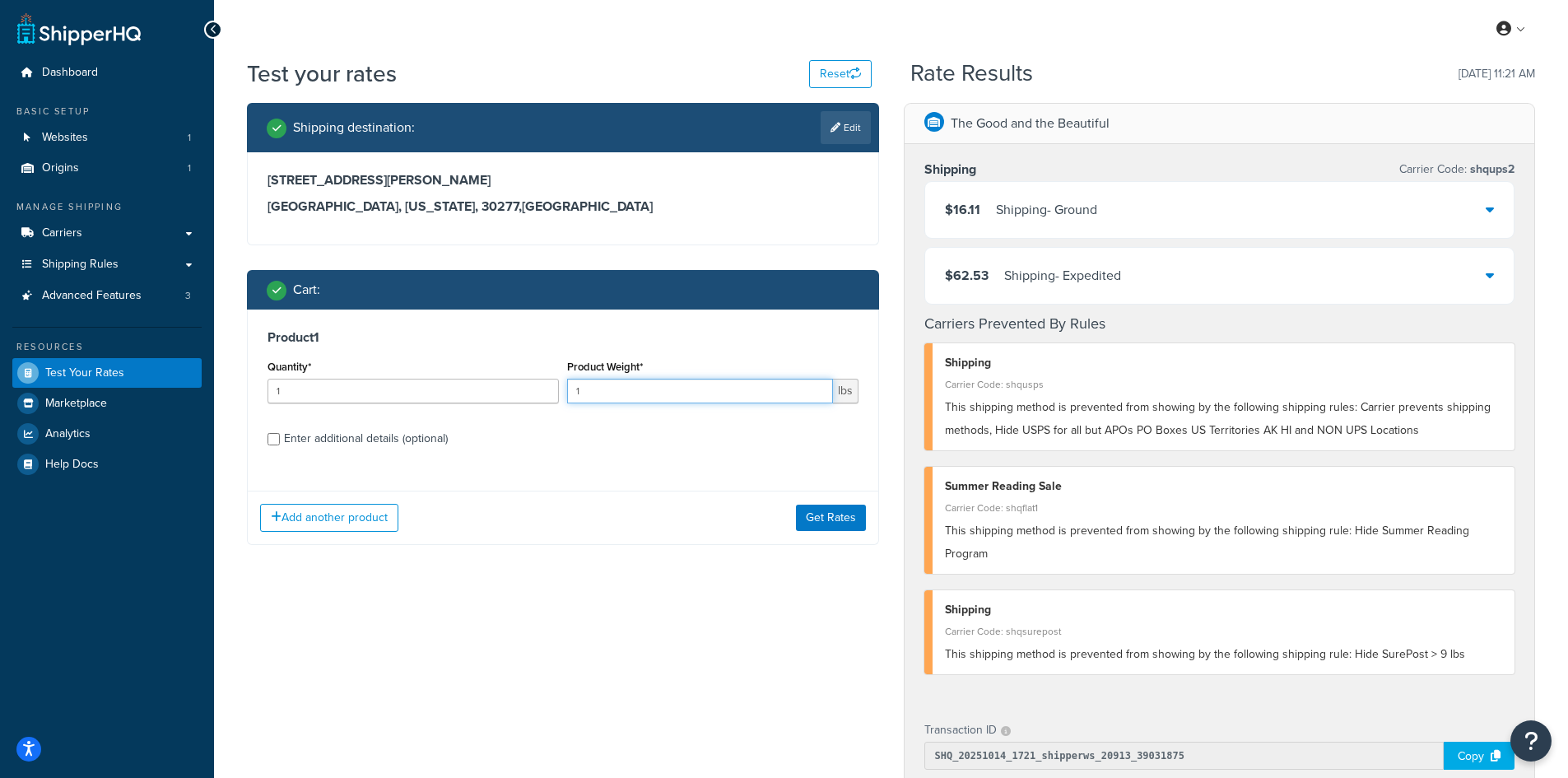
drag, startPoint x: 601, startPoint y: 389, endPoint x: 573, endPoint y: 389, distance: 28.0
click at [573, 389] on input "1" at bounding box center [699, 391] width 266 height 25
click at [833, 513] on button "Get Rates" at bounding box center [831, 518] width 70 height 26
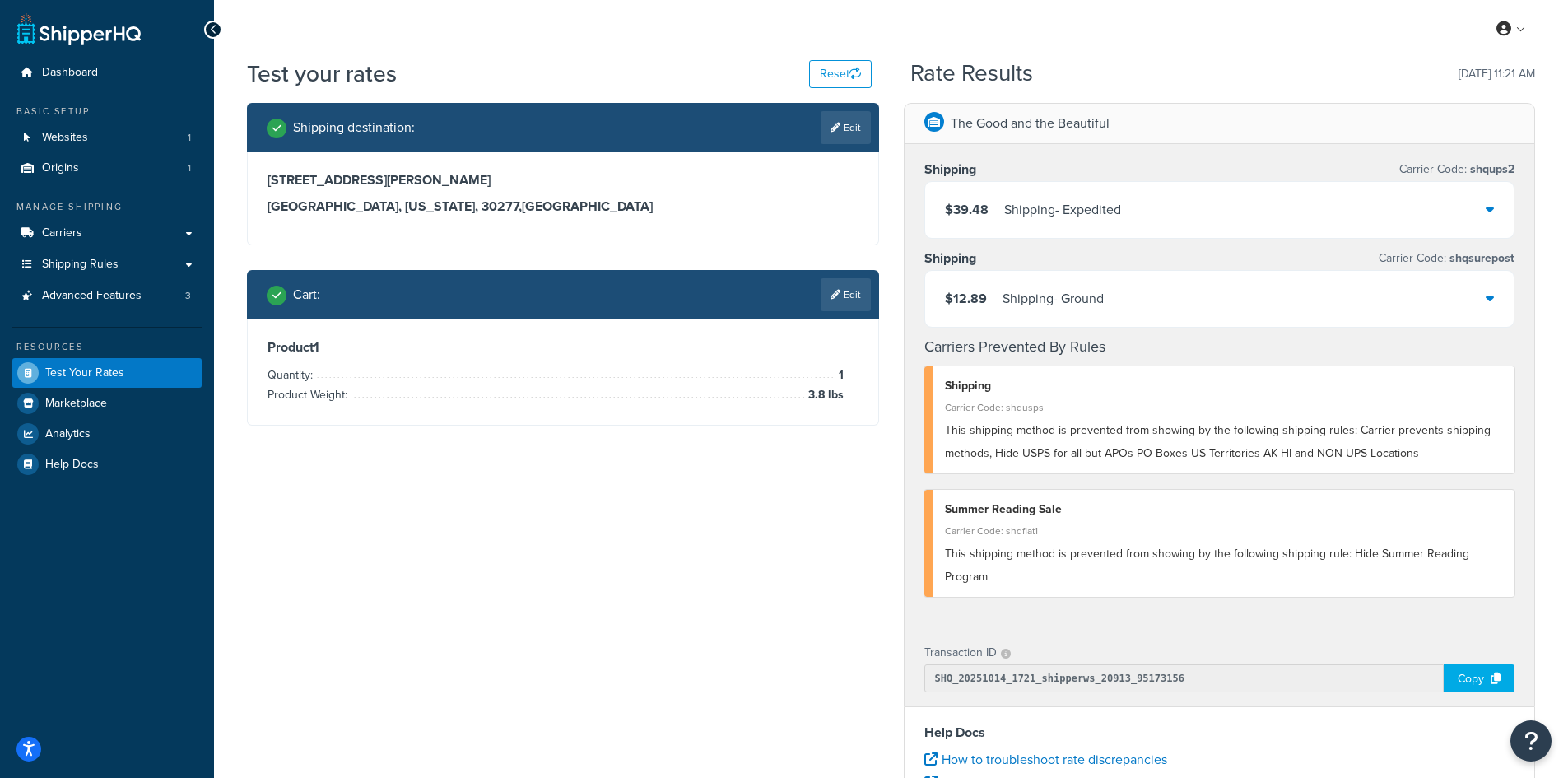
click at [848, 111] on div "Shipping destination : Edit" at bounding box center [562, 128] width 632 height 49
click at [847, 139] on link "Edit" at bounding box center [845, 128] width 50 height 33
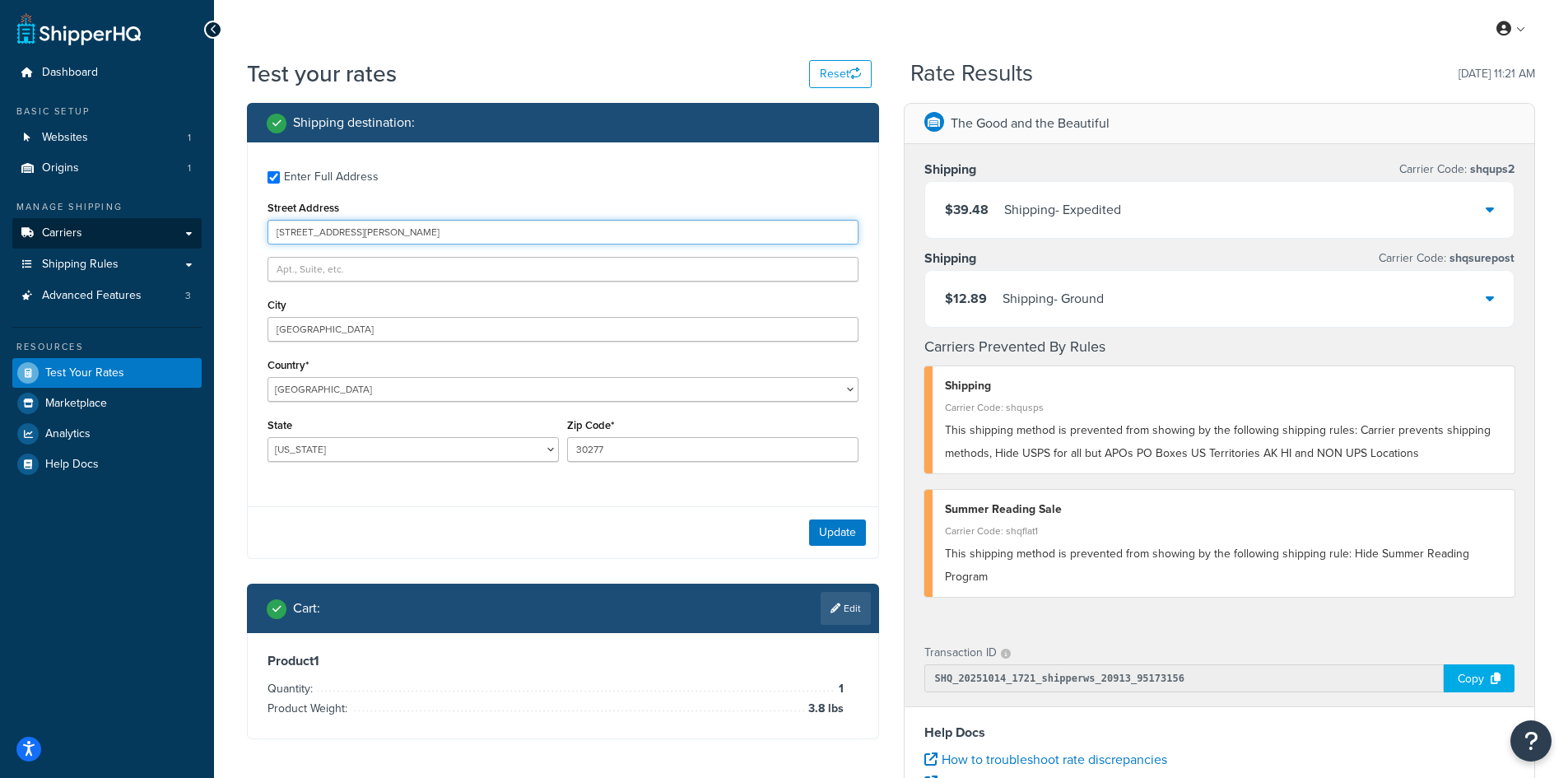
drag, startPoint x: 397, startPoint y: 233, endPoint x: 157, endPoint y: 226, distance: 240.1
click at [157, 226] on div "Dashboard Basic Setup Websites 1 Origins 1 Manage Shipping Carriers Carriers Al…" at bounding box center [784, 600] width 1568 height 1201
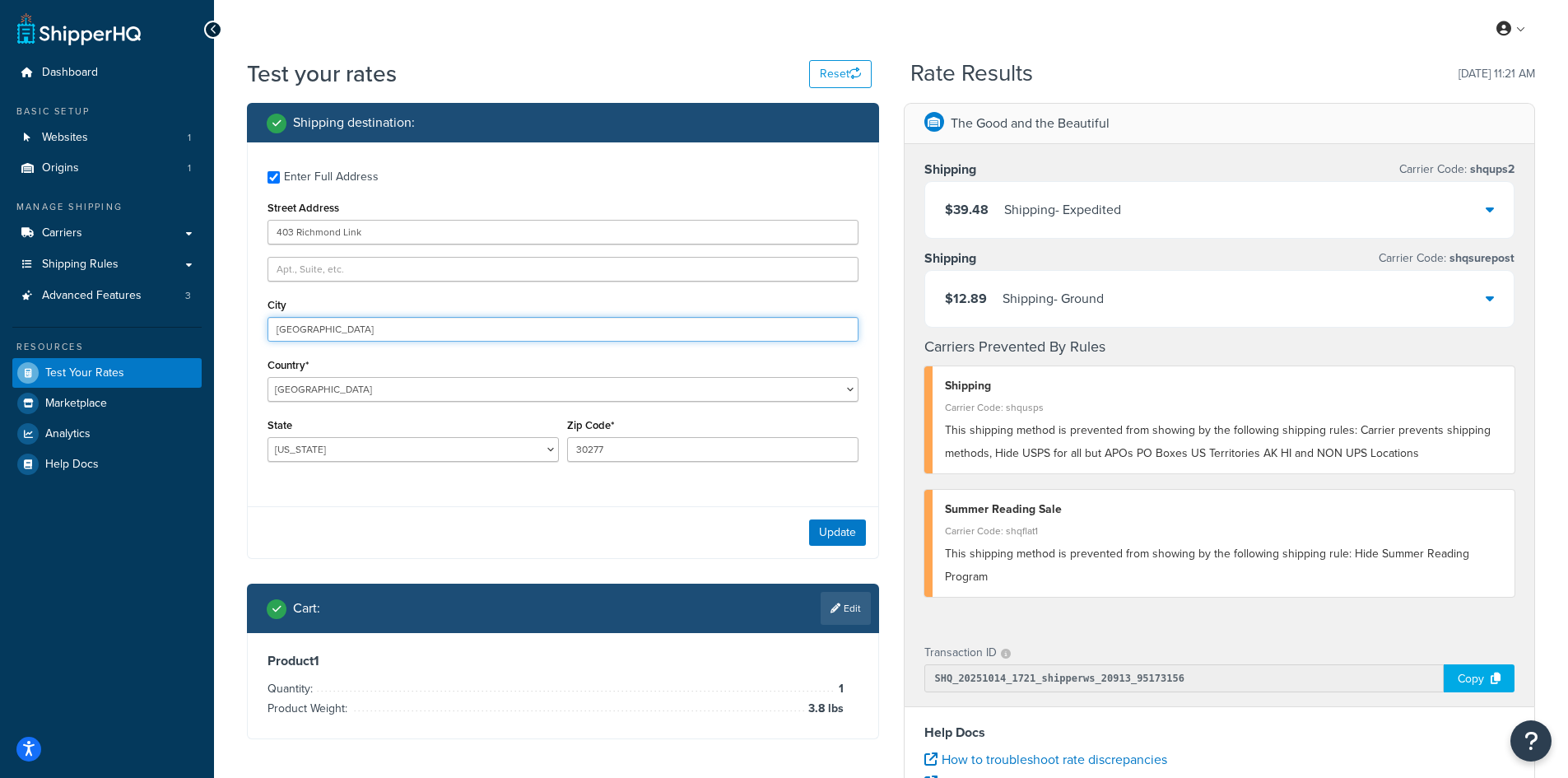
drag, startPoint x: 375, startPoint y: 325, endPoint x: 211, endPoint y: 315, distance: 164.3
click at [211, 315] on div "Dashboard Basic Setup Websites 1 Origins 1 Manage Shipping Carriers Carriers Al…" at bounding box center [784, 600] width 1568 height 1201
click at [830, 535] on button "Update" at bounding box center [837, 532] width 57 height 26
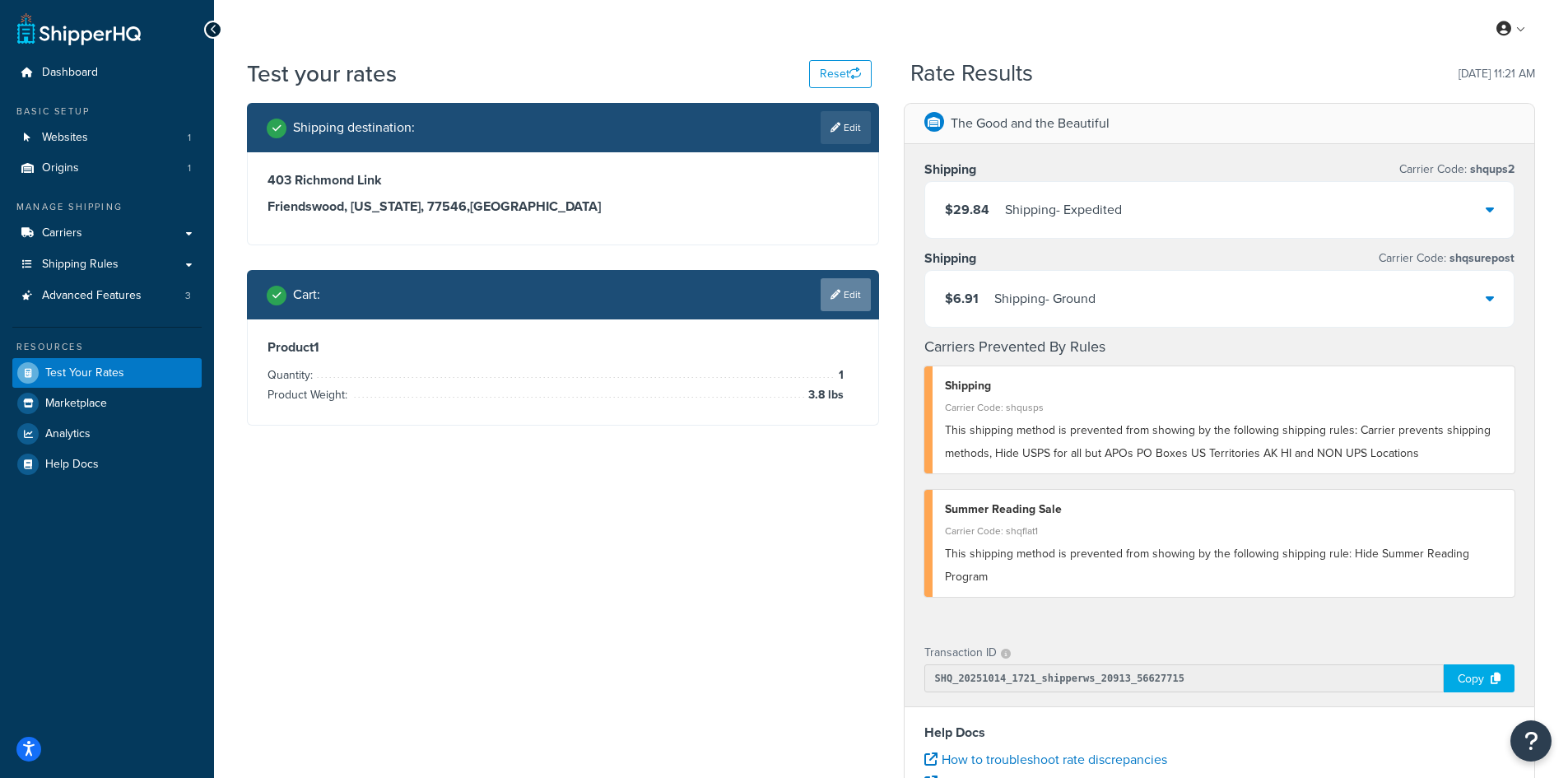
click at [850, 297] on link "Edit" at bounding box center [845, 294] width 50 height 33
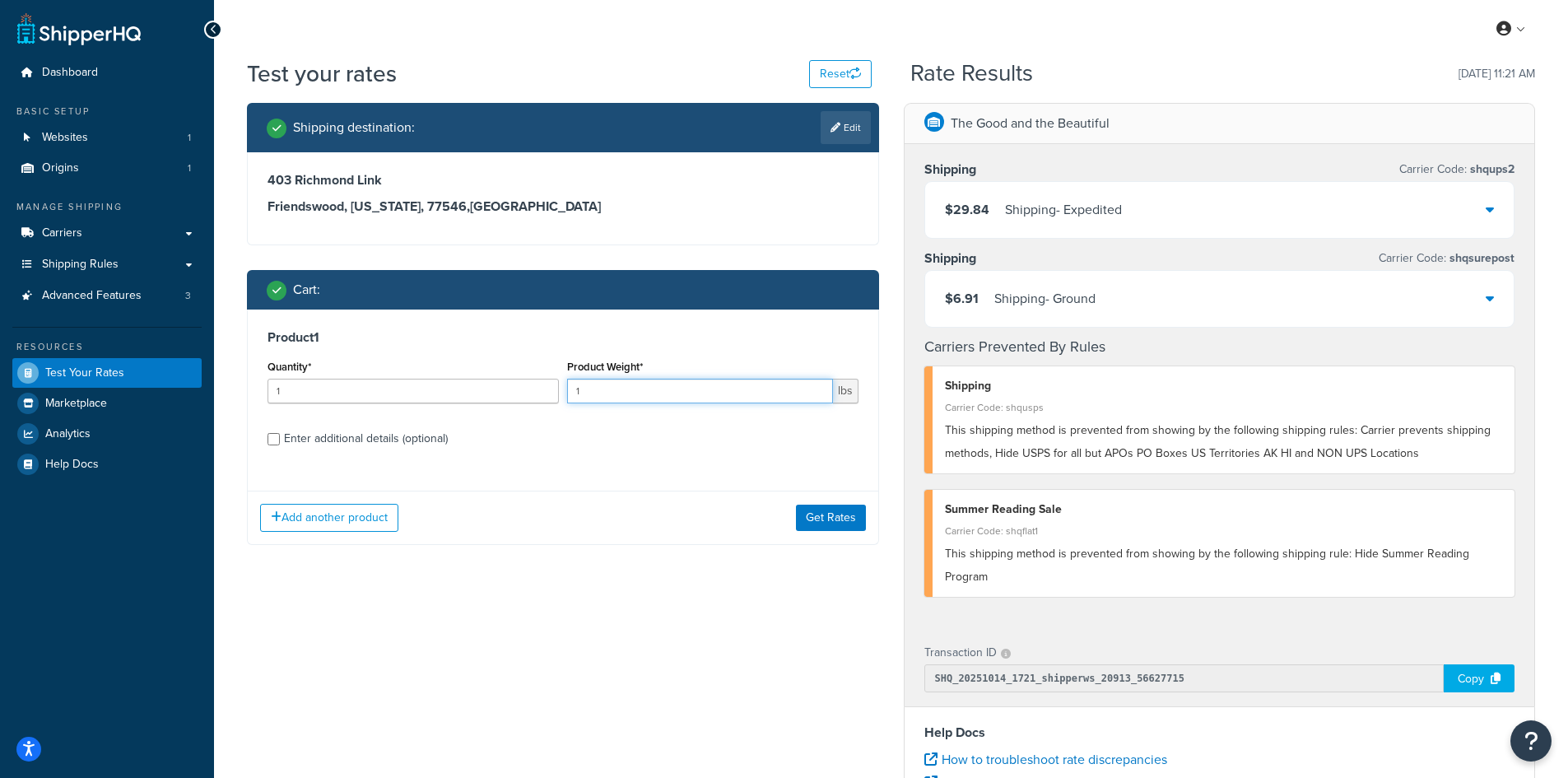
drag, startPoint x: 606, startPoint y: 395, endPoint x: 547, endPoint y: 395, distance: 59.0
click at [547, 395] on div "Quantity* 1 Product Weight* 1 lbs" at bounding box center [563, 386] width 599 height 61
click at [827, 510] on button "Get Rates" at bounding box center [831, 518] width 70 height 26
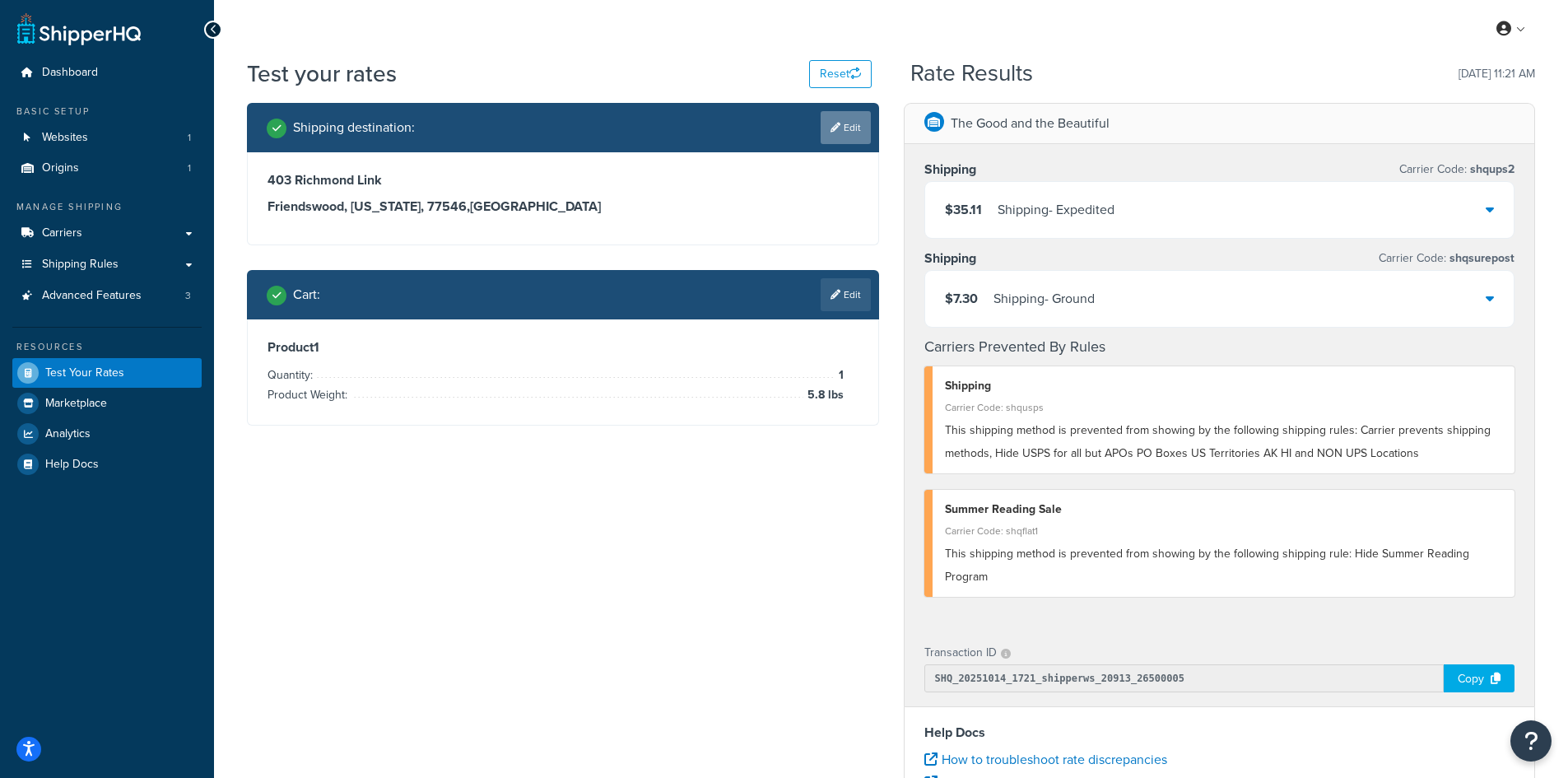
click at [846, 126] on link "Edit" at bounding box center [845, 128] width 50 height 33
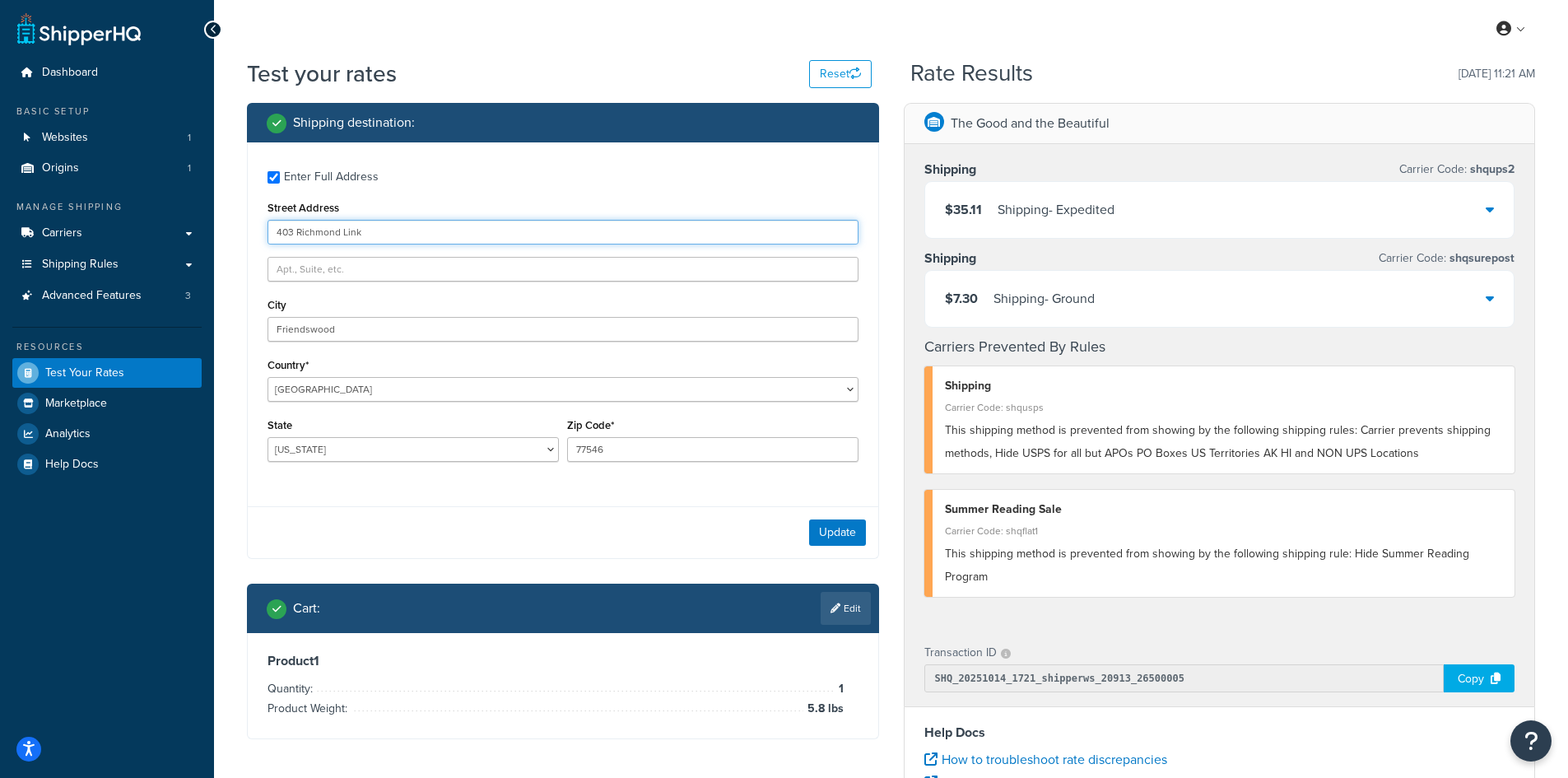
drag, startPoint x: 425, startPoint y: 226, endPoint x: 225, endPoint y: 208, distance: 200.8
click at [225, 208] on div "Test your rates Reset Rate Results [DATE] 11:21 AM Shipping destination : Enter…" at bounding box center [890, 609] width 1353 height 1102
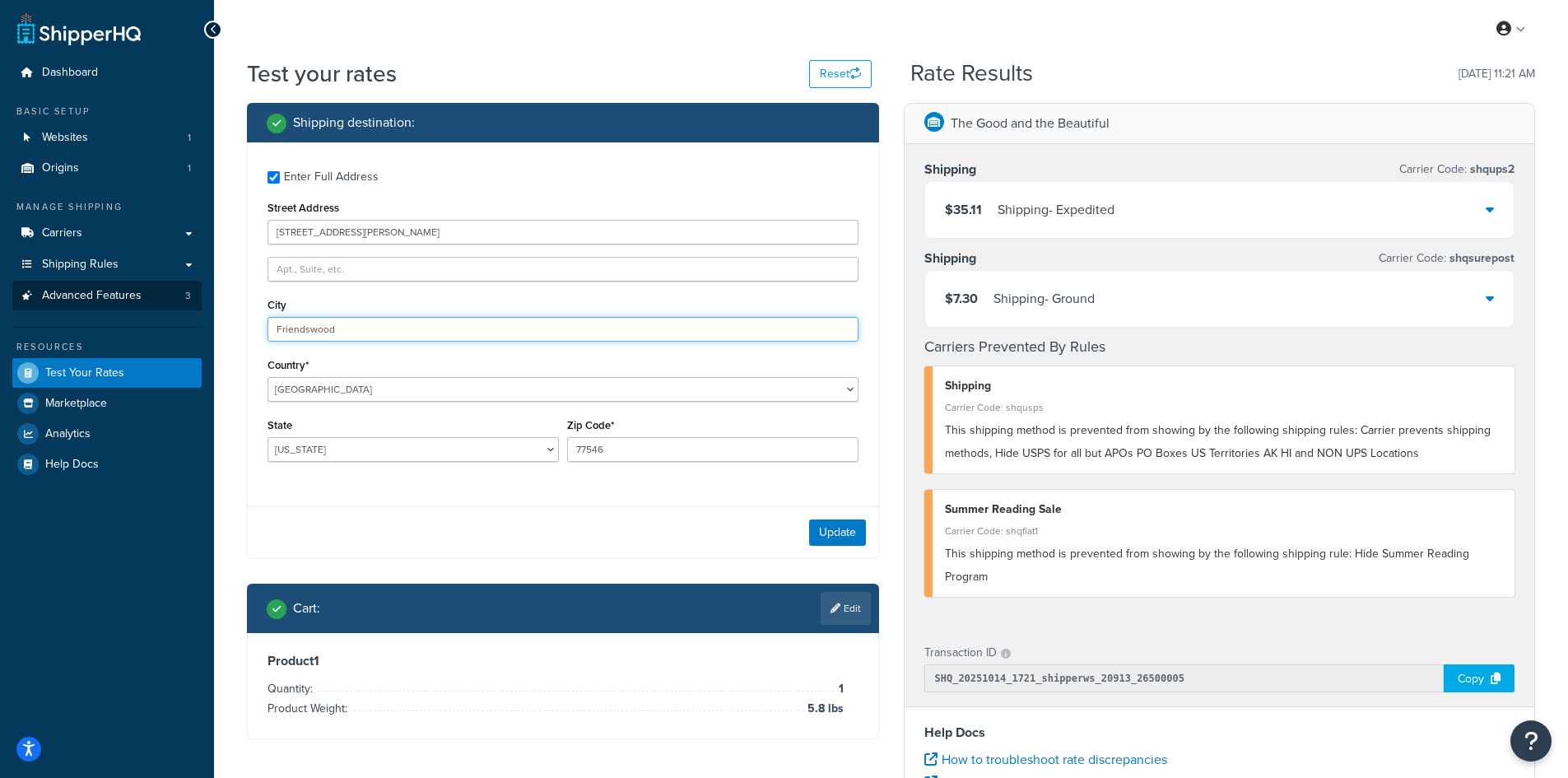
drag, startPoint x: 292, startPoint y: 317, endPoint x: 159, endPoint y: 307, distance: 133.4
click at [159, 307] on div "Dashboard Basic Setup Websites 1 Origins 1 Manage Shipping Carriers Carriers Al…" at bounding box center [784, 600] width 1568 height 1201
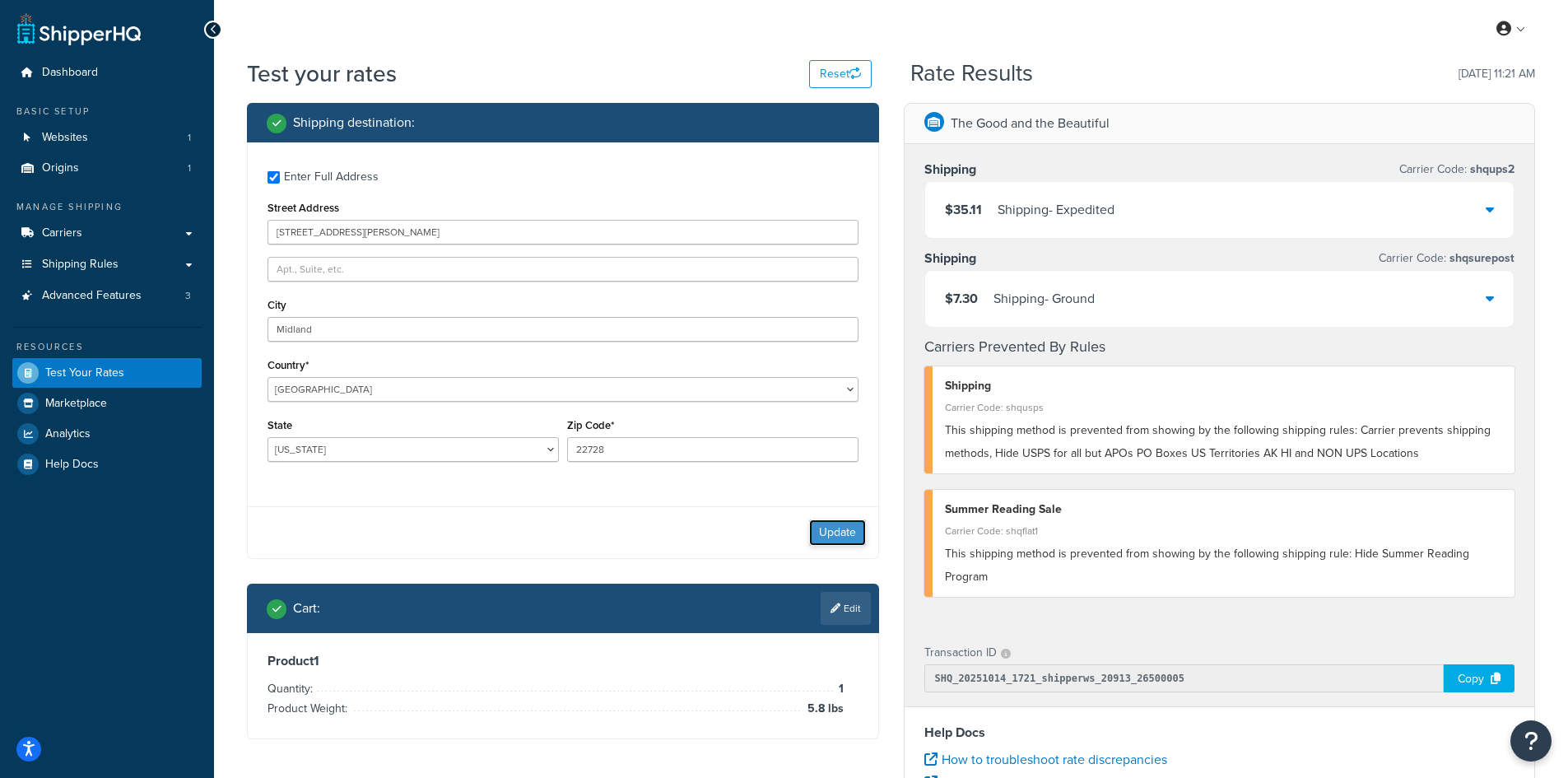
click at [831, 528] on button "Update" at bounding box center [837, 532] width 57 height 26
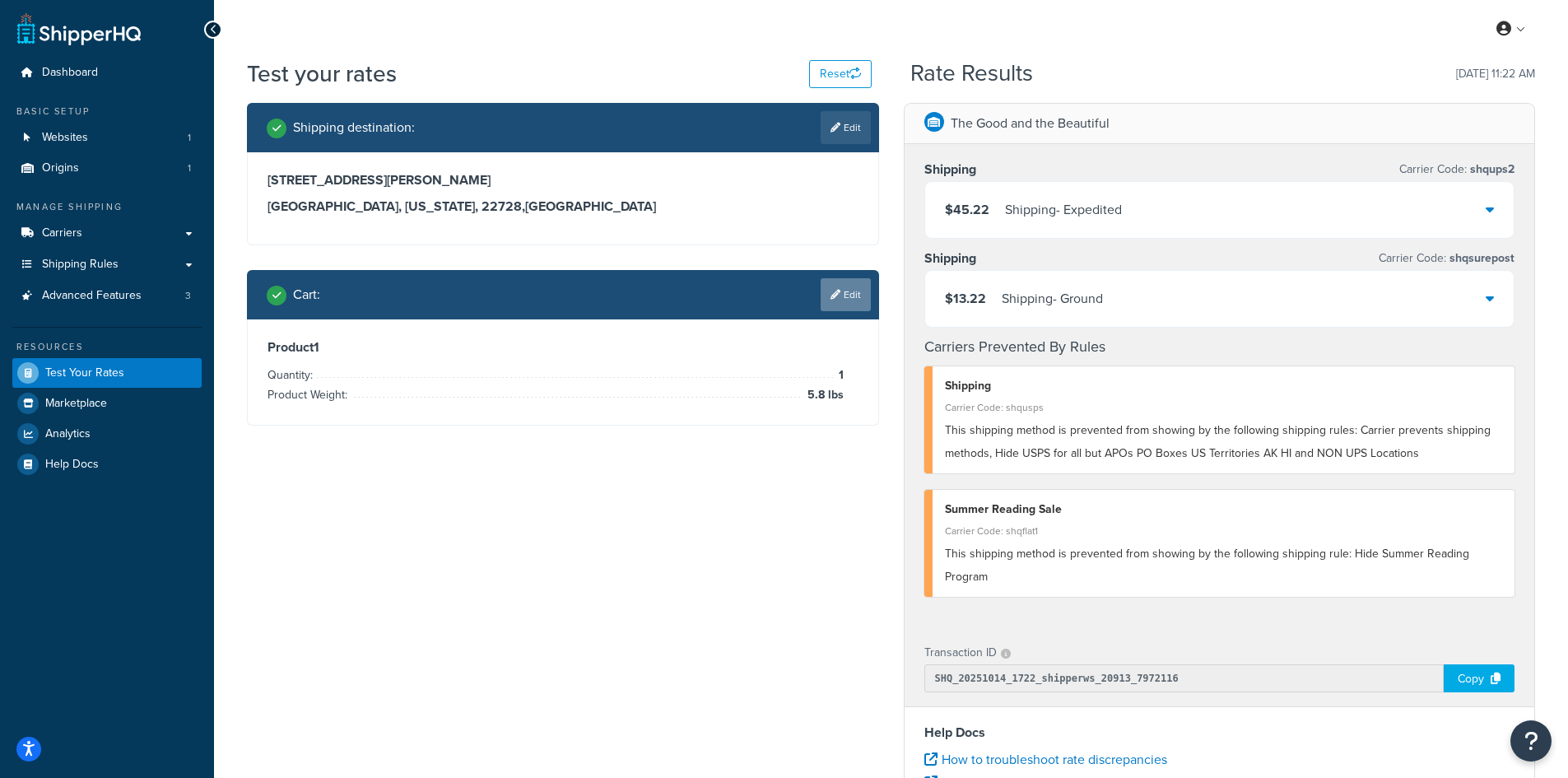
click at [862, 301] on link "Edit" at bounding box center [845, 294] width 50 height 33
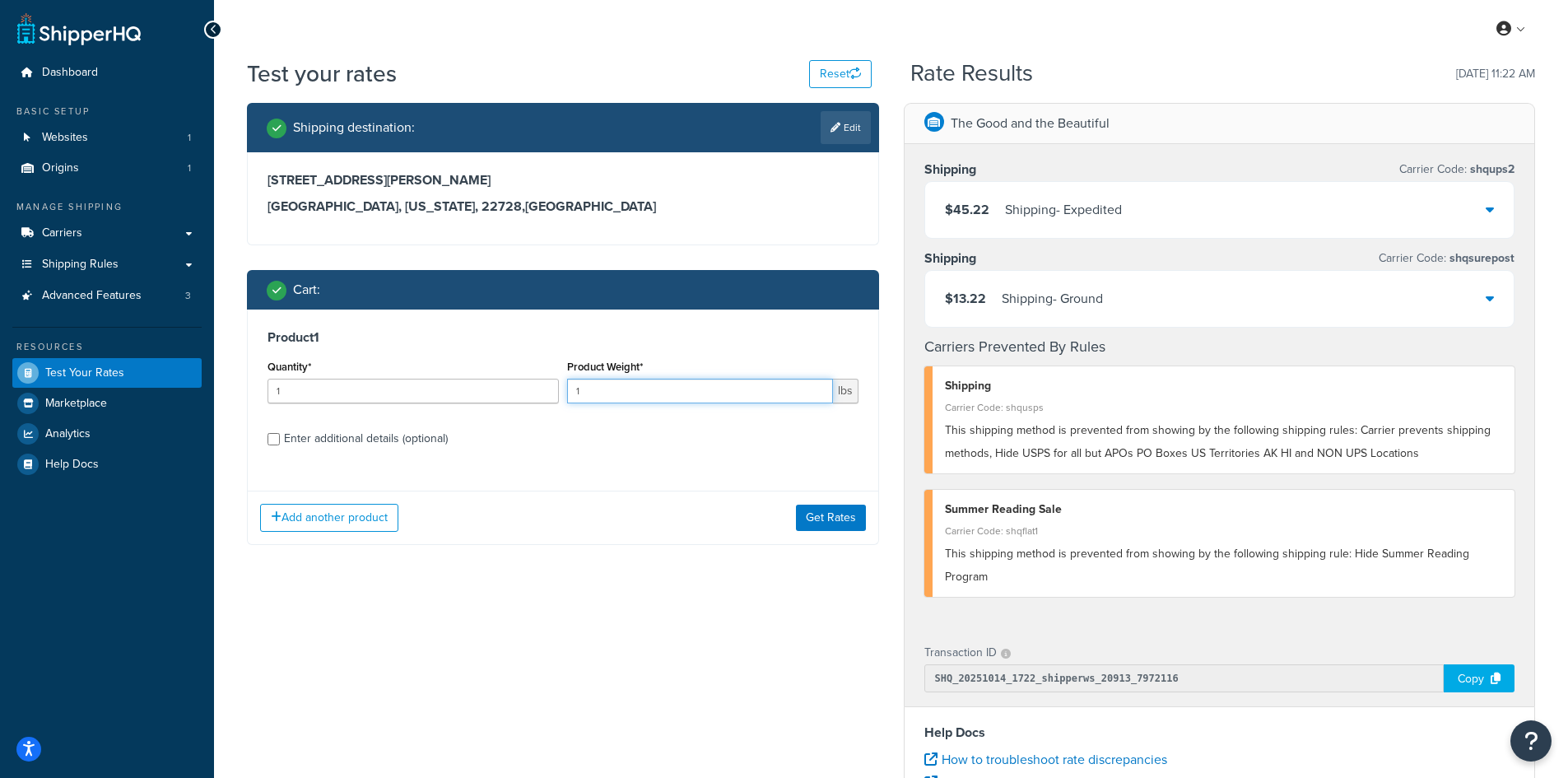
drag, startPoint x: 603, startPoint y: 395, endPoint x: 543, endPoint y: 392, distance: 60.1
click at [543, 392] on div "Quantity* 1 Product Weight* 1 lbs" at bounding box center [563, 386] width 599 height 61
click at [812, 520] on button "Get Rates" at bounding box center [831, 518] width 70 height 26
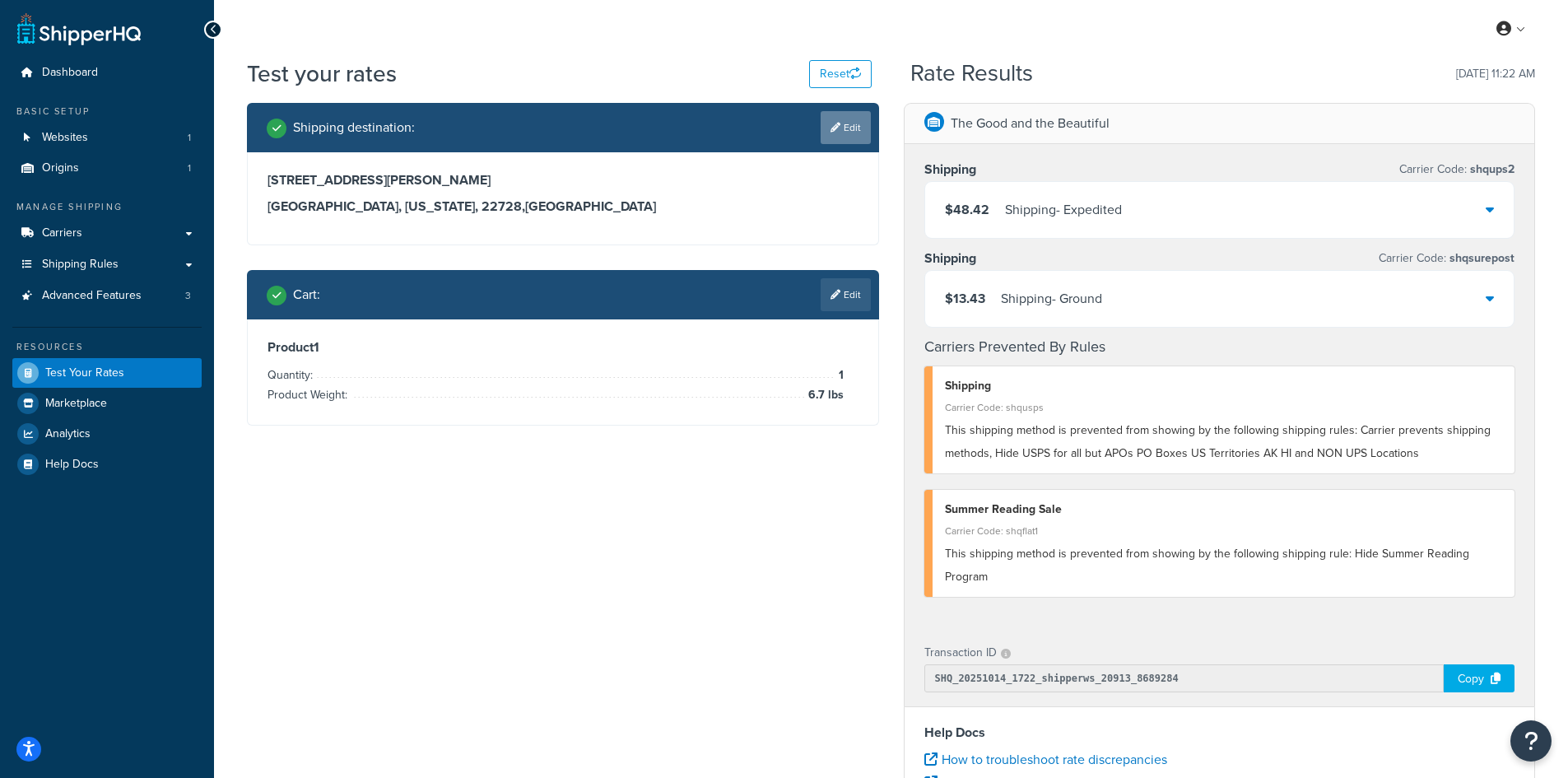
click at [841, 126] on link "Edit" at bounding box center [845, 128] width 50 height 33
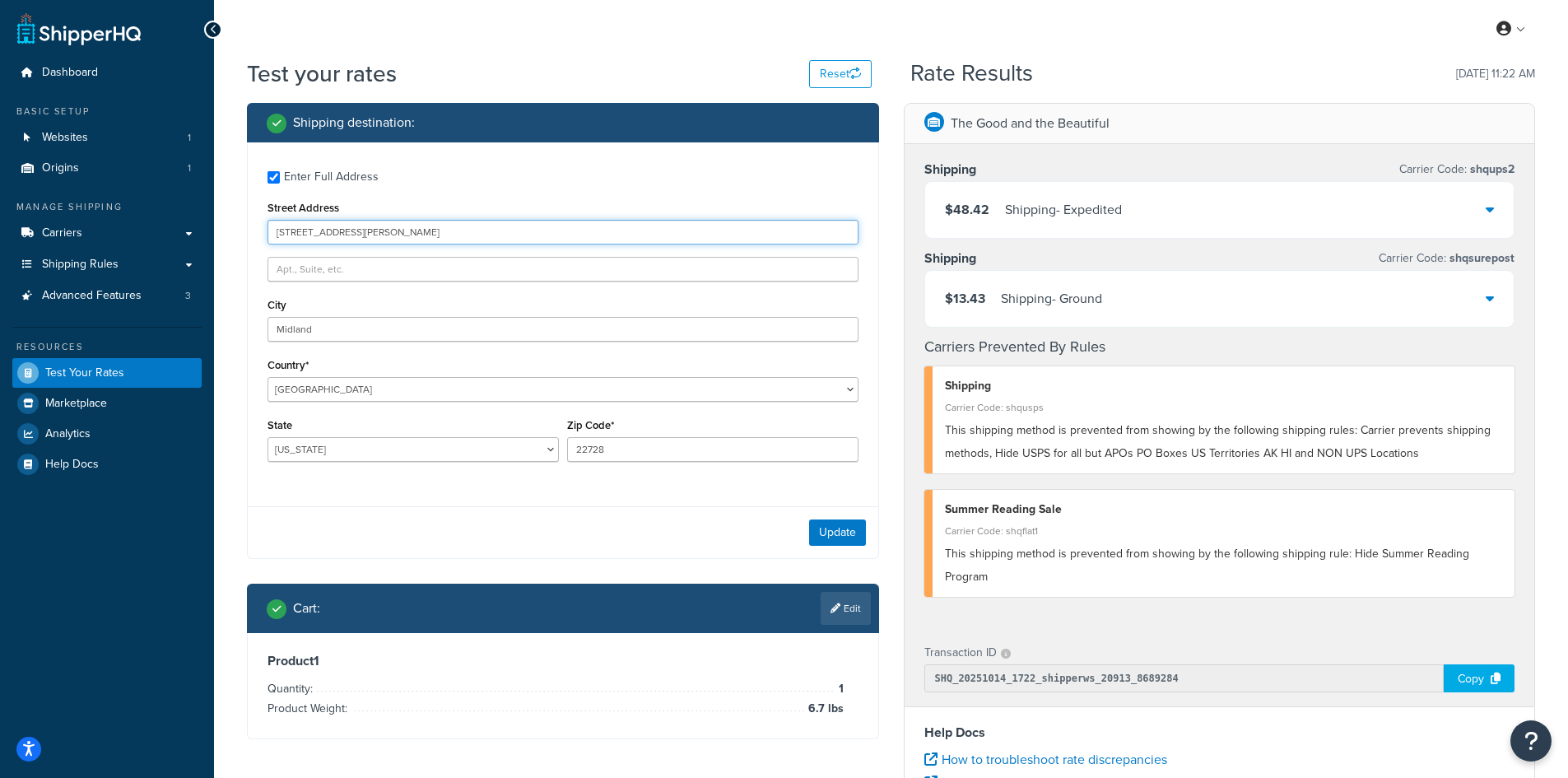
drag, startPoint x: 383, startPoint y: 233, endPoint x: 216, endPoint y: 232, distance: 167.0
click at [216, 232] on div "Test your rates Reset Rate Results [DATE] 11:22 AM Shipping destination : Enter…" at bounding box center [890, 609] width 1353 height 1102
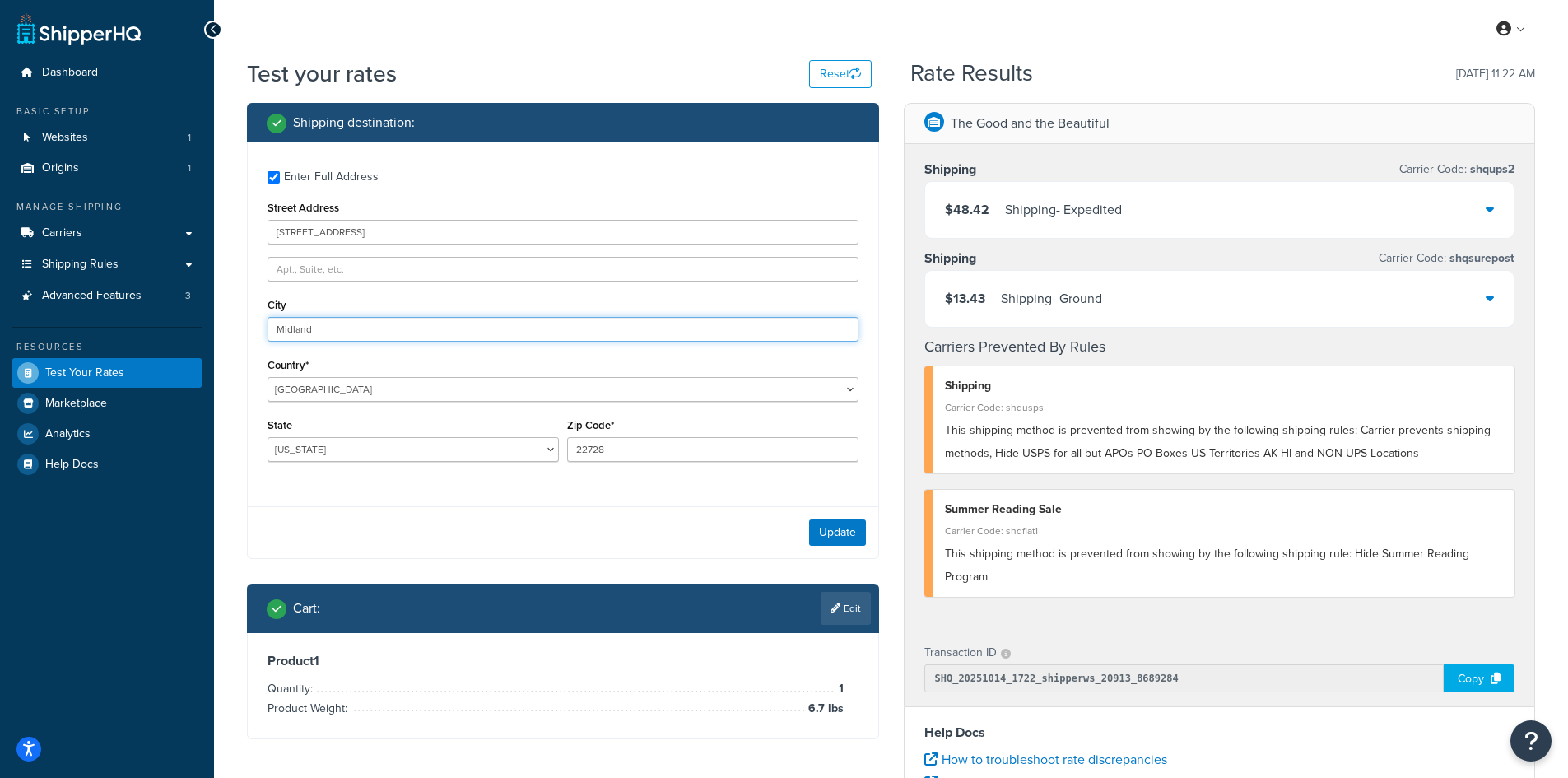
drag, startPoint x: 322, startPoint y: 336, endPoint x: 213, endPoint y: 324, distance: 109.7
click at [213, 324] on div "Dashboard Basic Setup Websites 1 Origins 1 Manage Shipping Carriers Carriers Al…" at bounding box center [784, 600] width 1568 height 1201
drag, startPoint x: 633, startPoint y: 449, endPoint x: 493, endPoint y: 430, distance: 141.3
click at [498, 441] on div "State [US_STATE] [US_STATE] [US_STATE] [US_STATE] [US_STATE] Armed Forces Ameri…" at bounding box center [563, 444] width 599 height 61
click at [829, 532] on button "Update" at bounding box center [837, 532] width 57 height 26
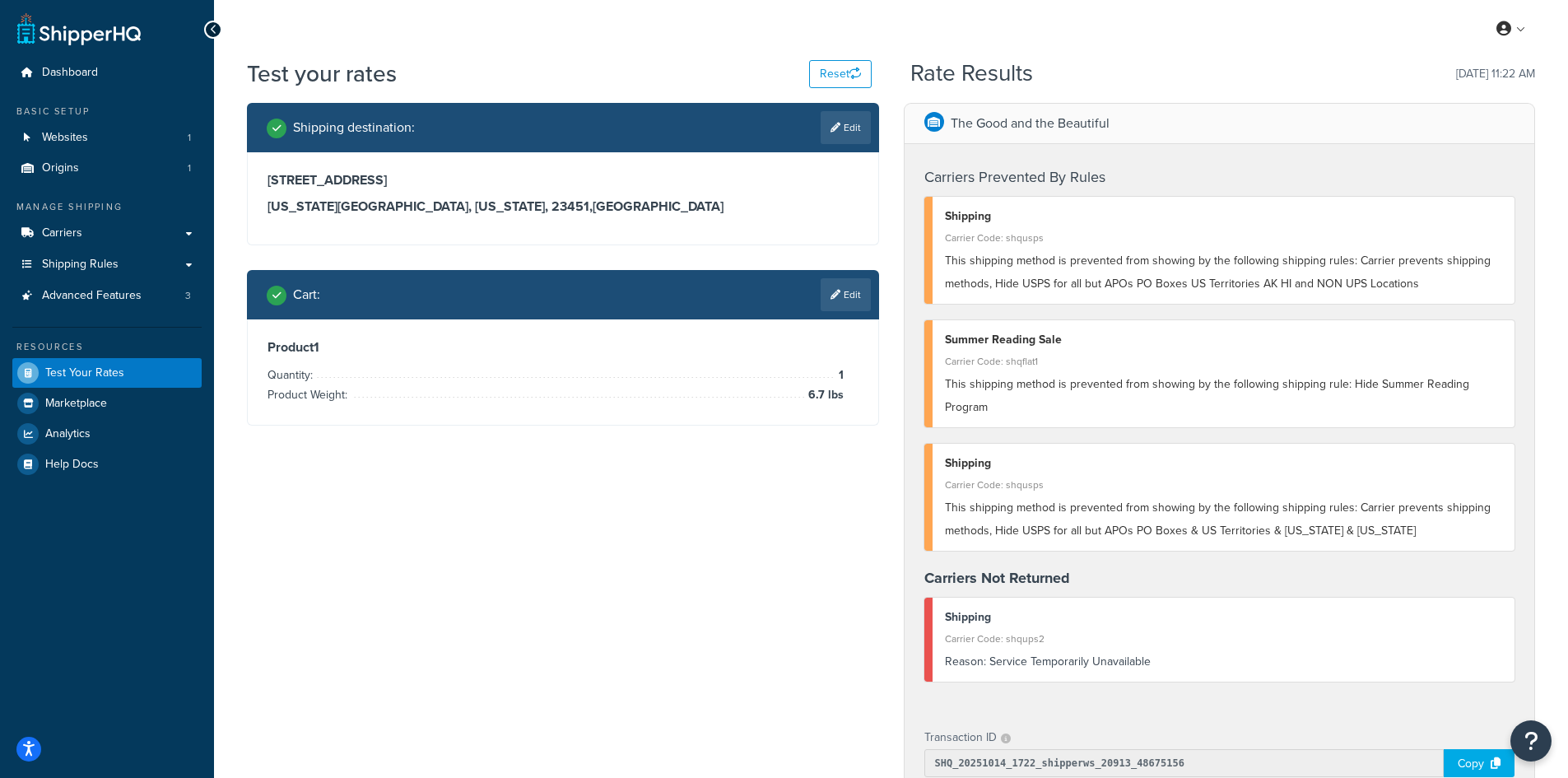
click at [850, 301] on link "Edit" at bounding box center [845, 294] width 50 height 33
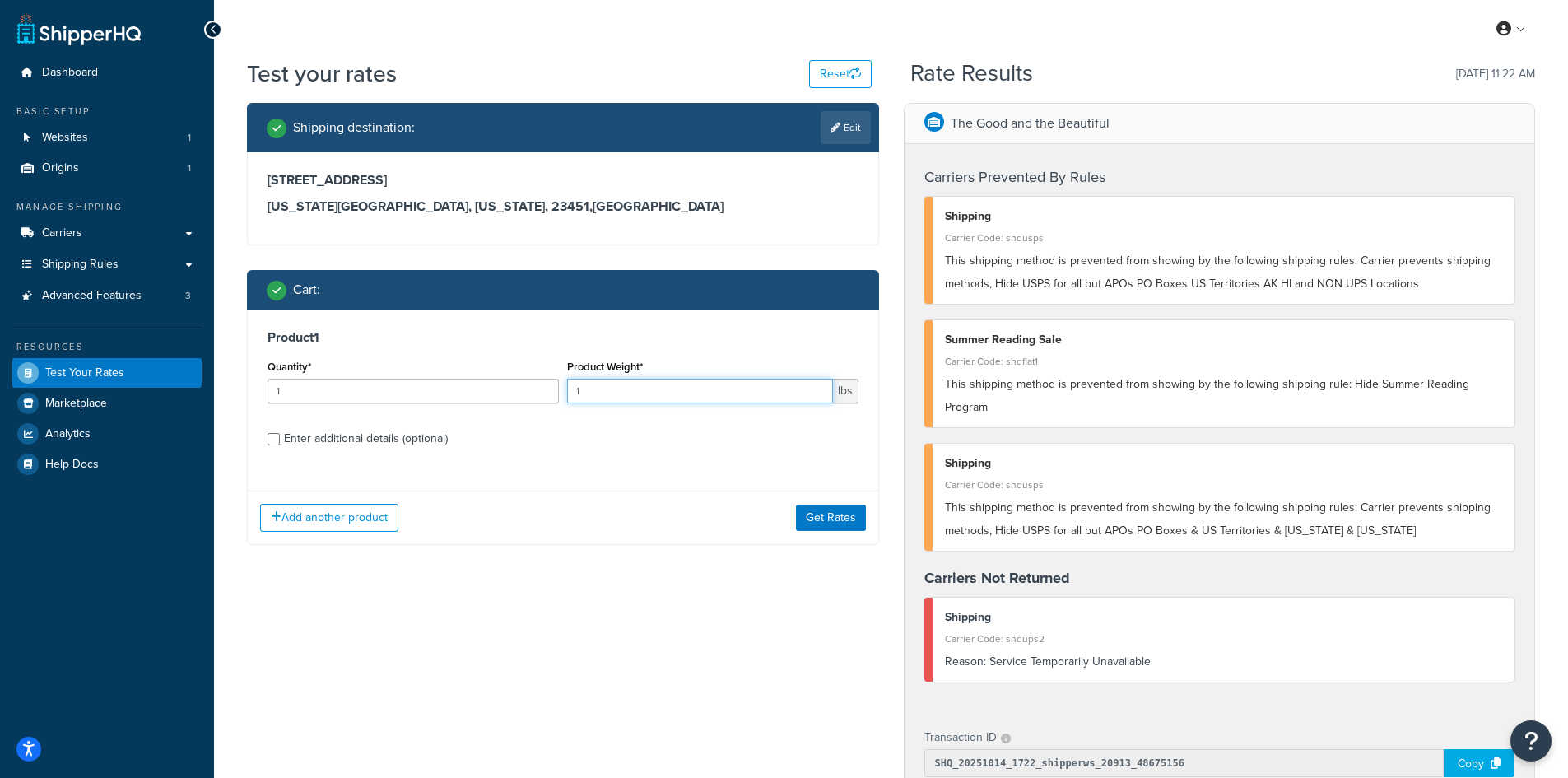
drag, startPoint x: 596, startPoint y: 397, endPoint x: 542, endPoint y: 390, distance: 54.5
click at [542, 390] on div "Quantity* 1 Product Weight* 1 lbs" at bounding box center [563, 386] width 599 height 61
click at [819, 513] on button "Get Rates" at bounding box center [831, 518] width 70 height 26
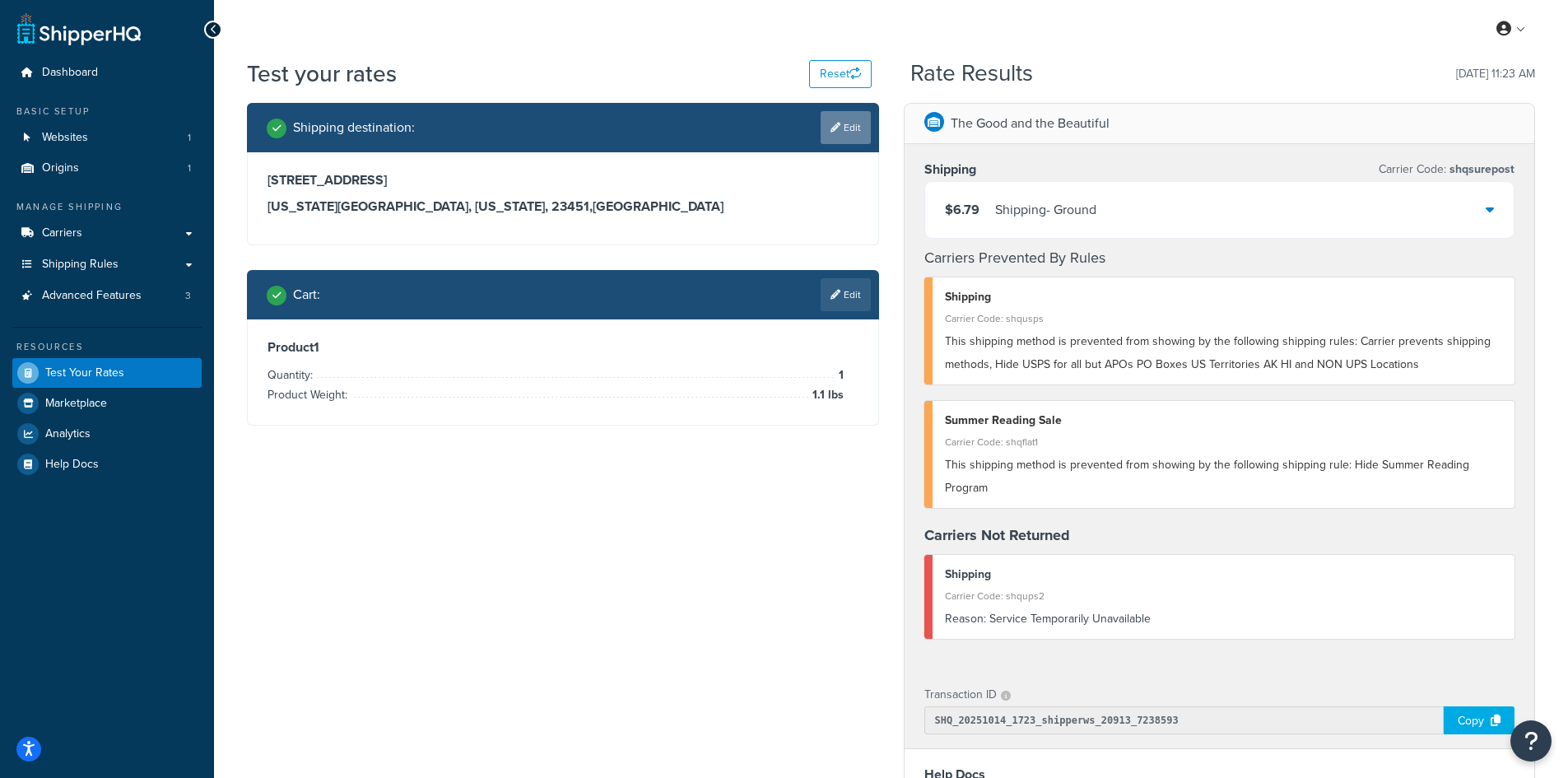
click at [854, 125] on link "Edit" at bounding box center [845, 128] width 50 height 33
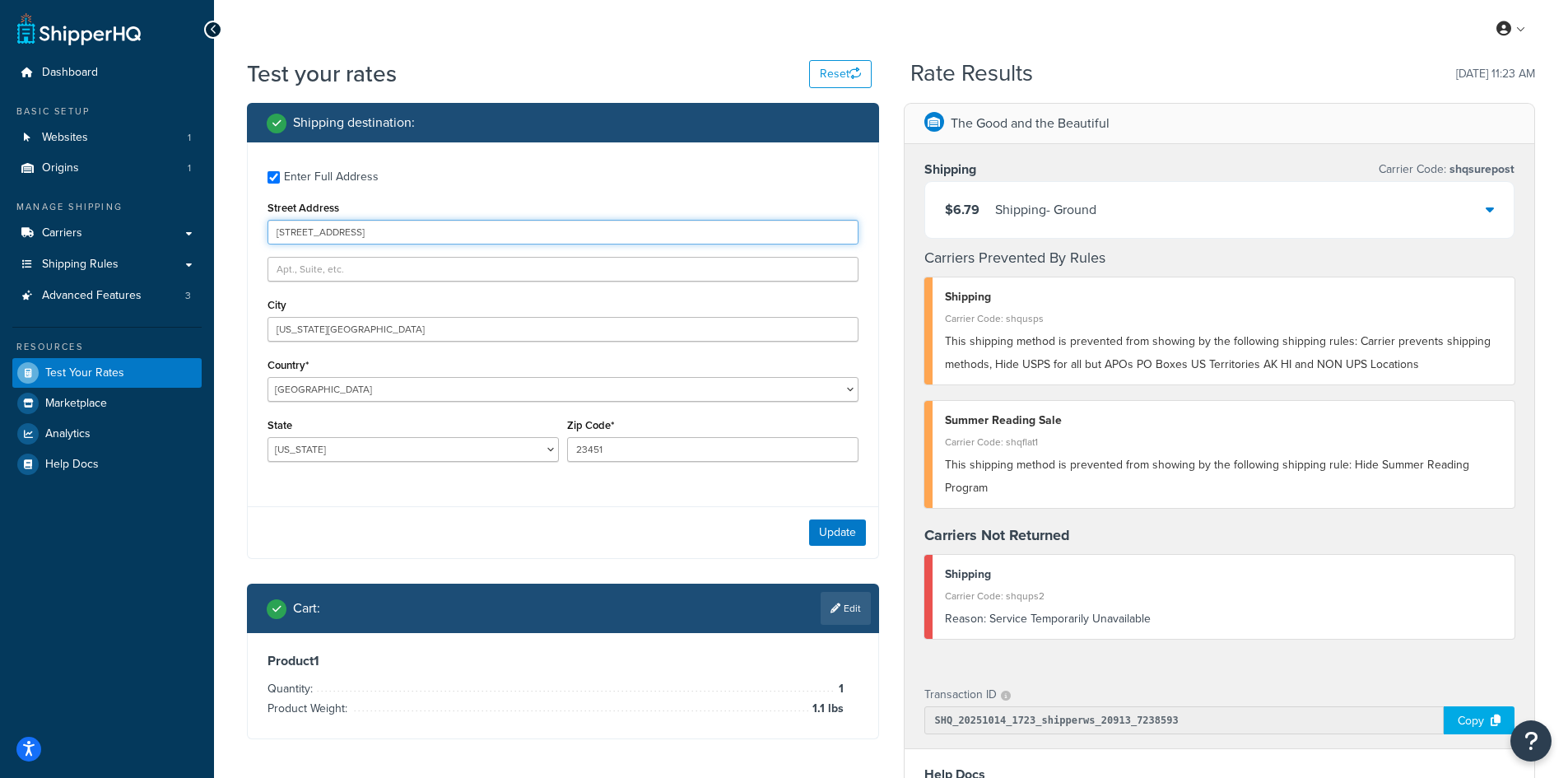
drag, startPoint x: 423, startPoint y: 232, endPoint x: 258, endPoint y: 228, distance: 165.0
click at [258, 228] on div "Enter Full Address Street Address [STREET_ADDRESS][US_STATE] [GEOGRAPHIC_DATA] …" at bounding box center [562, 319] width 630 height 352
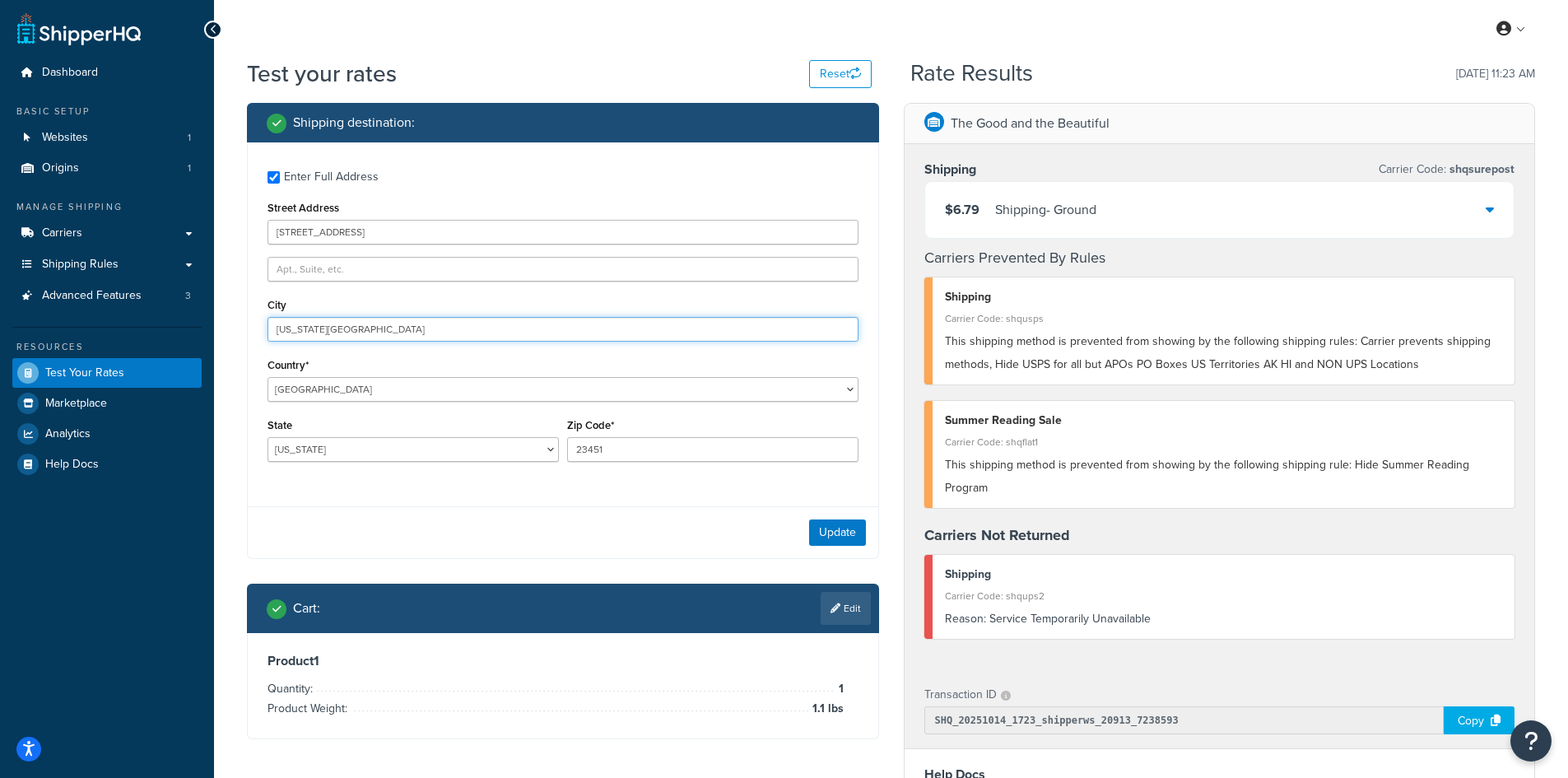
drag, startPoint x: 353, startPoint y: 334, endPoint x: 245, endPoint y: 326, distance: 108.3
click at [245, 326] on div "Shipping destination : Enter Full Address Street Address [STREET_ADDRESS][US_ST…" at bounding box center [562, 433] width 657 height 661
click at [841, 531] on button "Update" at bounding box center [837, 532] width 57 height 26
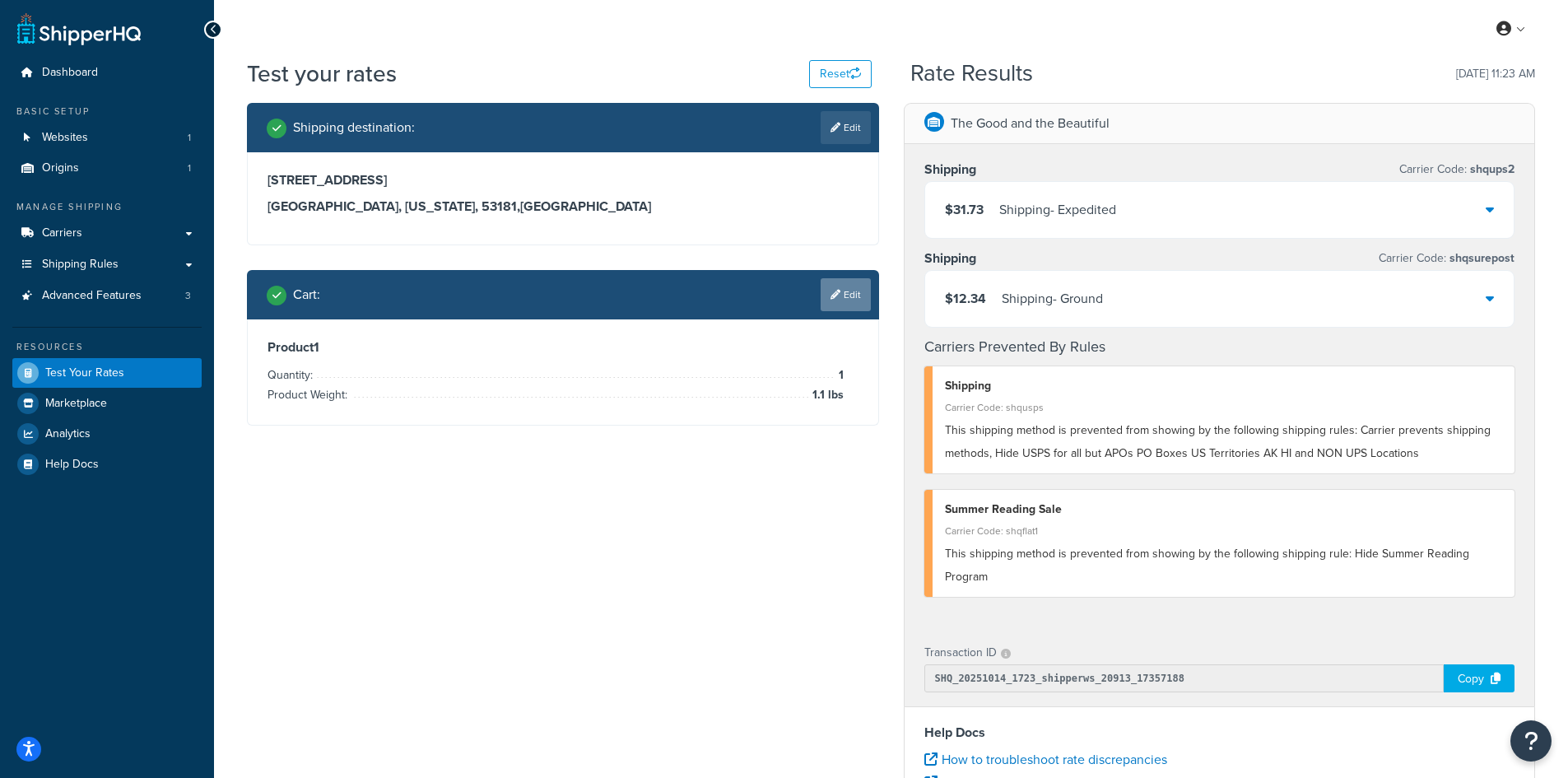
click at [850, 291] on link "Edit" at bounding box center [845, 294] width 50 height 33
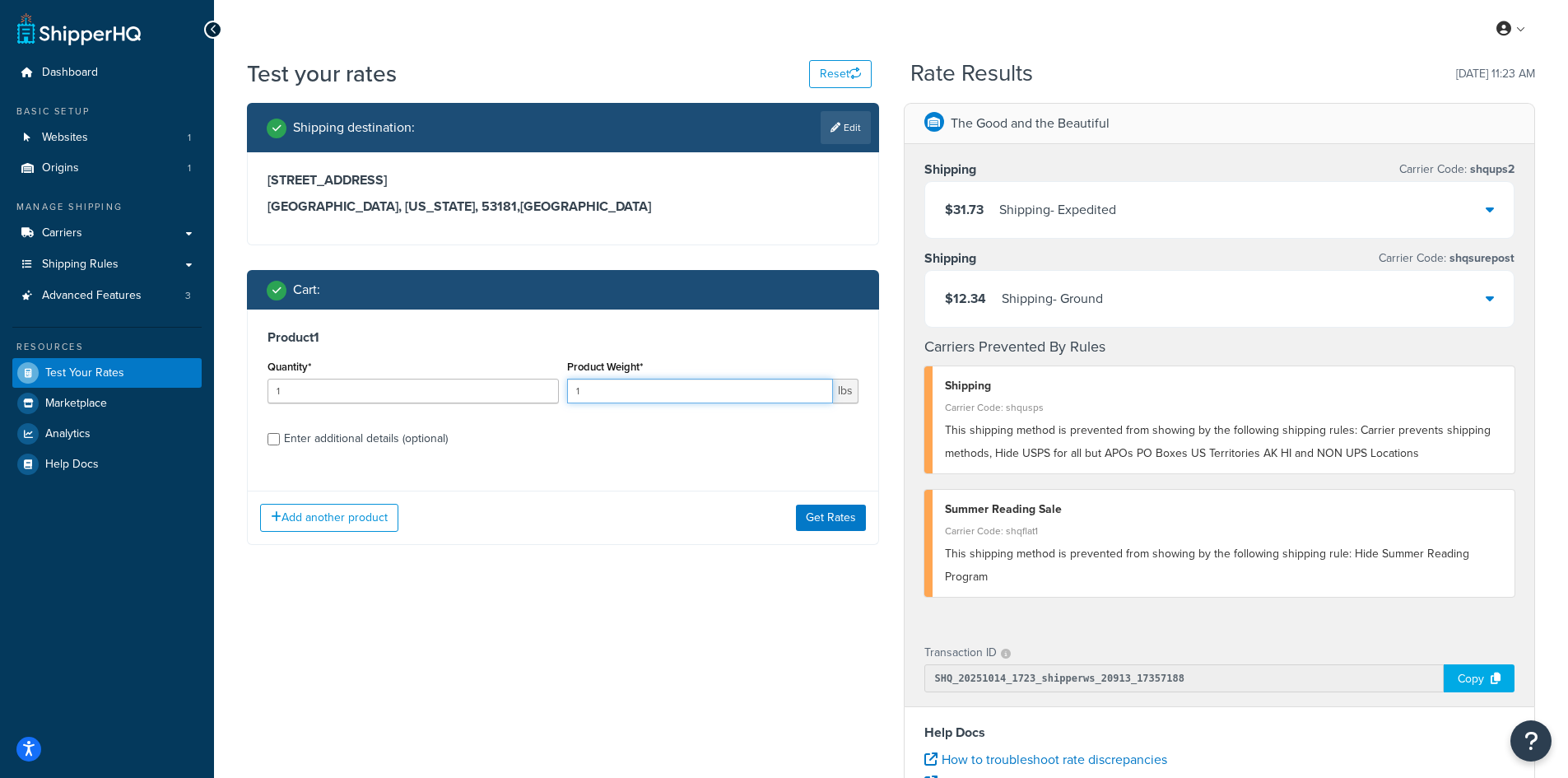
drag, startPoint x: 590, startPoint y: 393, endPoint x: 559, endPoint y: 385, distance: 32.0
click at [559, 385] on div "Quantity* 1 Product Weight* 1 lbs" at bounding box center [563, 386] width 599 height 61
click at [836, 511] on button "Get Rates" at bounding box center [831, 518] width 70 height 26
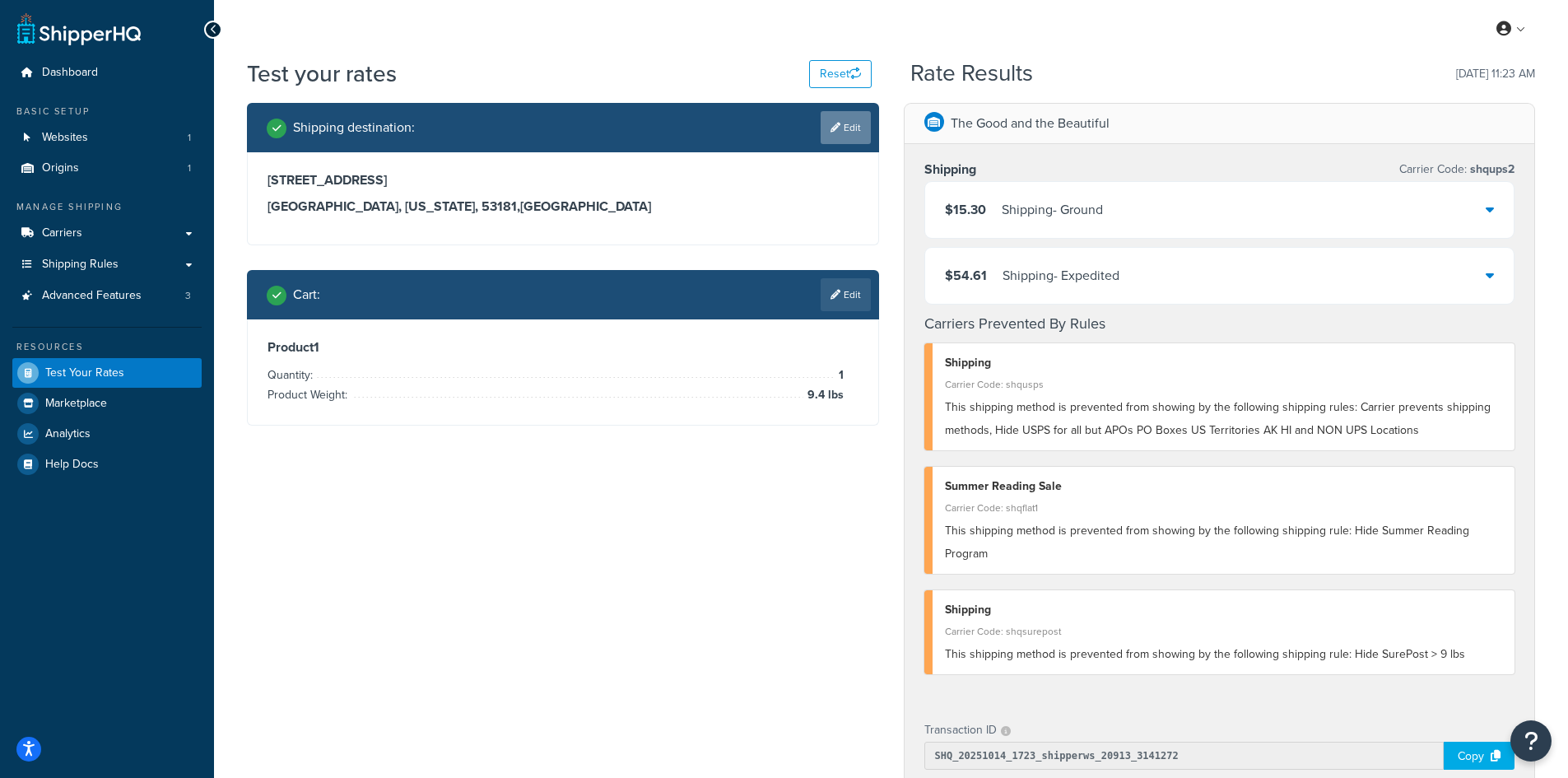
click at [843, 127] on link "Edit" at bounding box center [845, 128] width 50 height 33
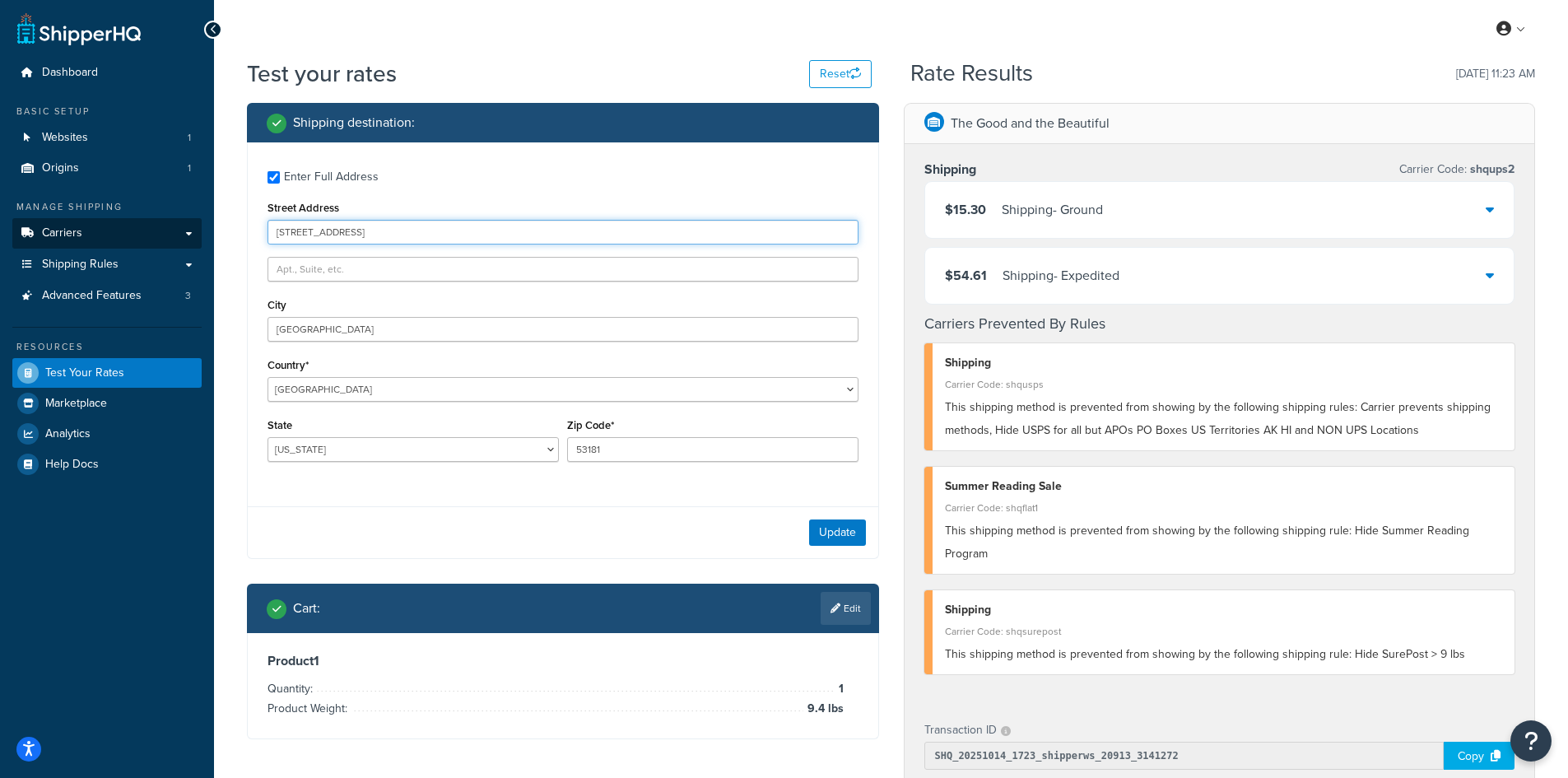
drag, startPoint x: 376, startPoint y: 226, endPoint x: 195, endPoint y: 226, distance: 181.0
click at [195, 226] on div "Dashboard Basic Setup Websites 1 Origins 1 Manage Shipping Carriers Carriers Al…" at bounding box center [784, 639] width 1568 height 1278
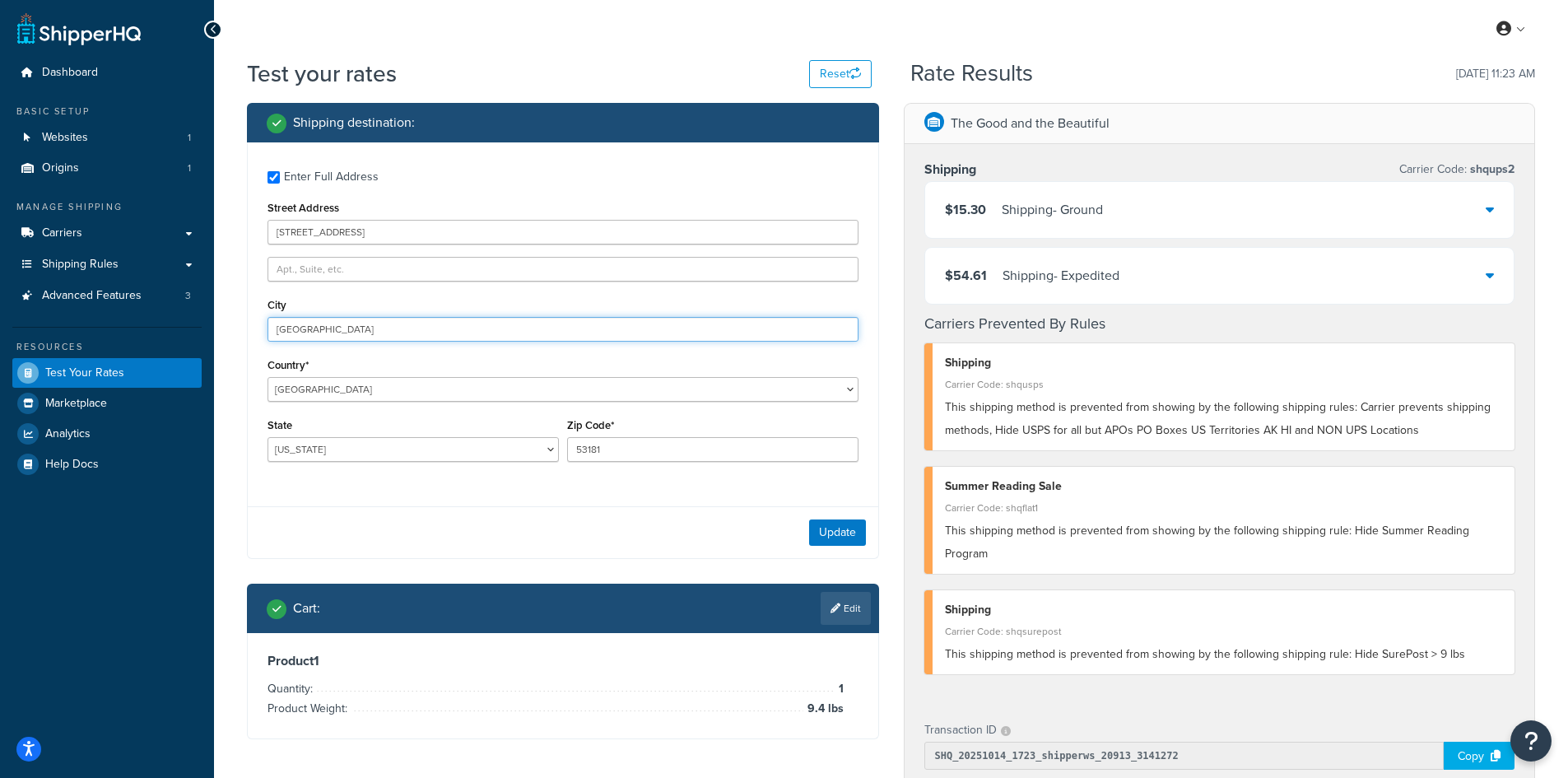
drag, startPoint x: 380, startPoint y: 328, endPoint x: 188, endPoint y: 312, distance: 192.7
click at [188, 312] on div "Dashboard Basic Setup Websites 1 Origins 1 Manage Shipping Carriers Carriers Al…" at bounding box center [784, 639] width 1568 height 1278
click at [818, 531] on button "Update" at bounding box center [837, 532] width 57 height 26
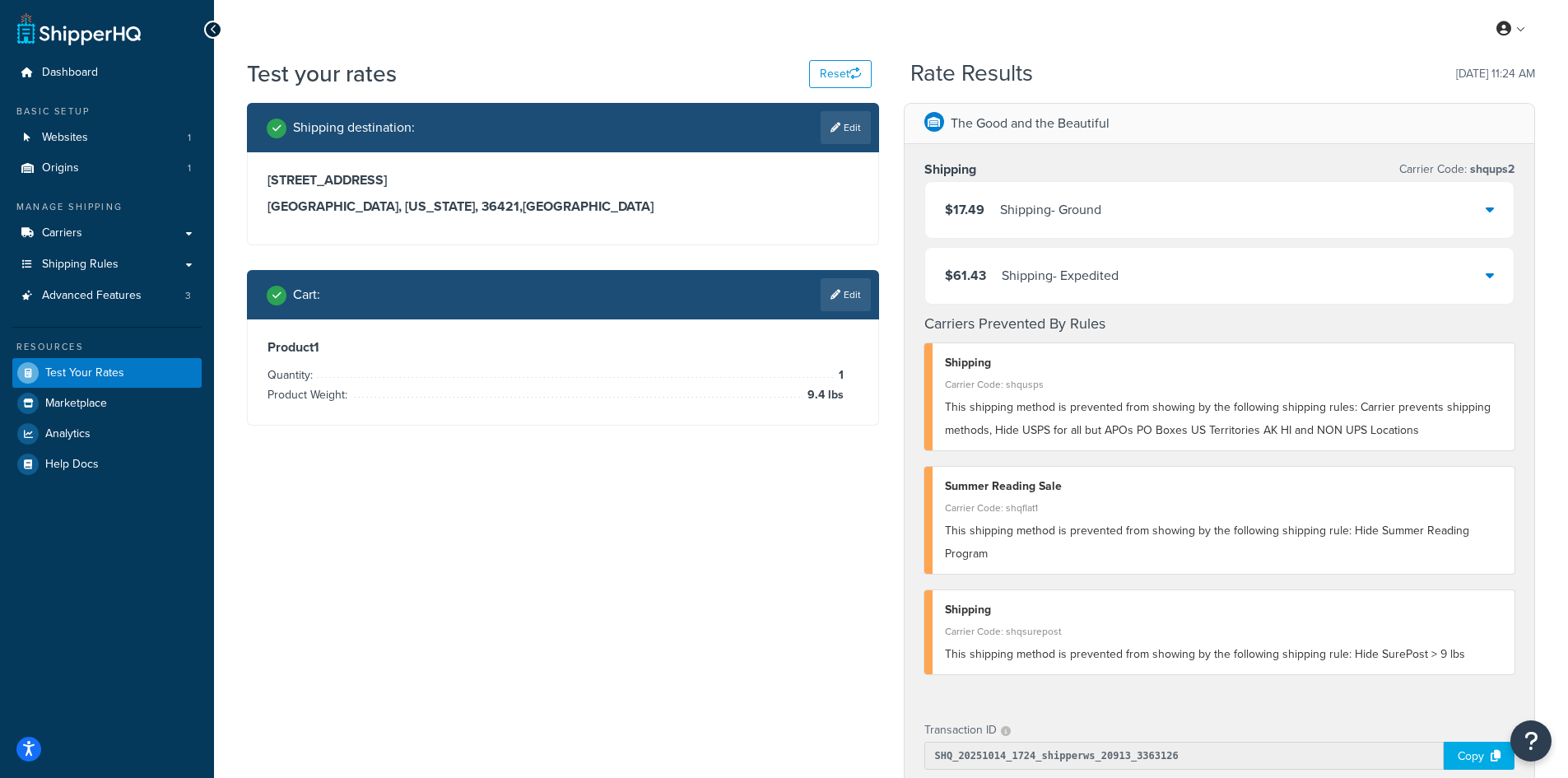
click at [857, 288] on link "Edit" at bounding box center [845, 294] width 50 height 33
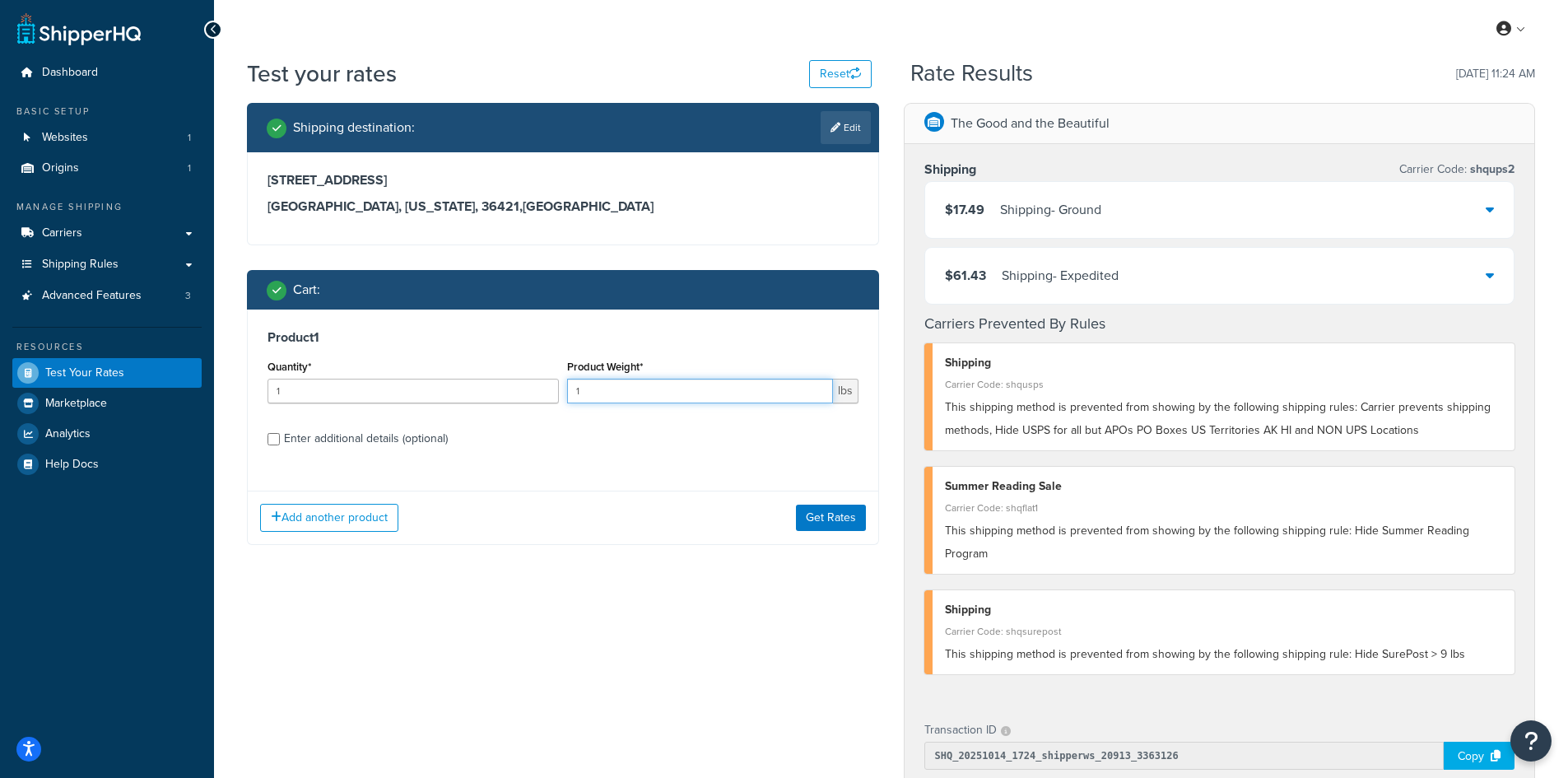
drag, startPoint x: 593, startPoint y: 393, endPoint x: 559, endPoint y: 386, distance: 34.7
click at [559, 386] on div "Quantity* 1 Product Weight* 1 lbs" at bounding box center [563, 386] width 599 height 61
click at [830, 516] on button "Get Rates" at bounding box center [831, 518] width 70 height 26
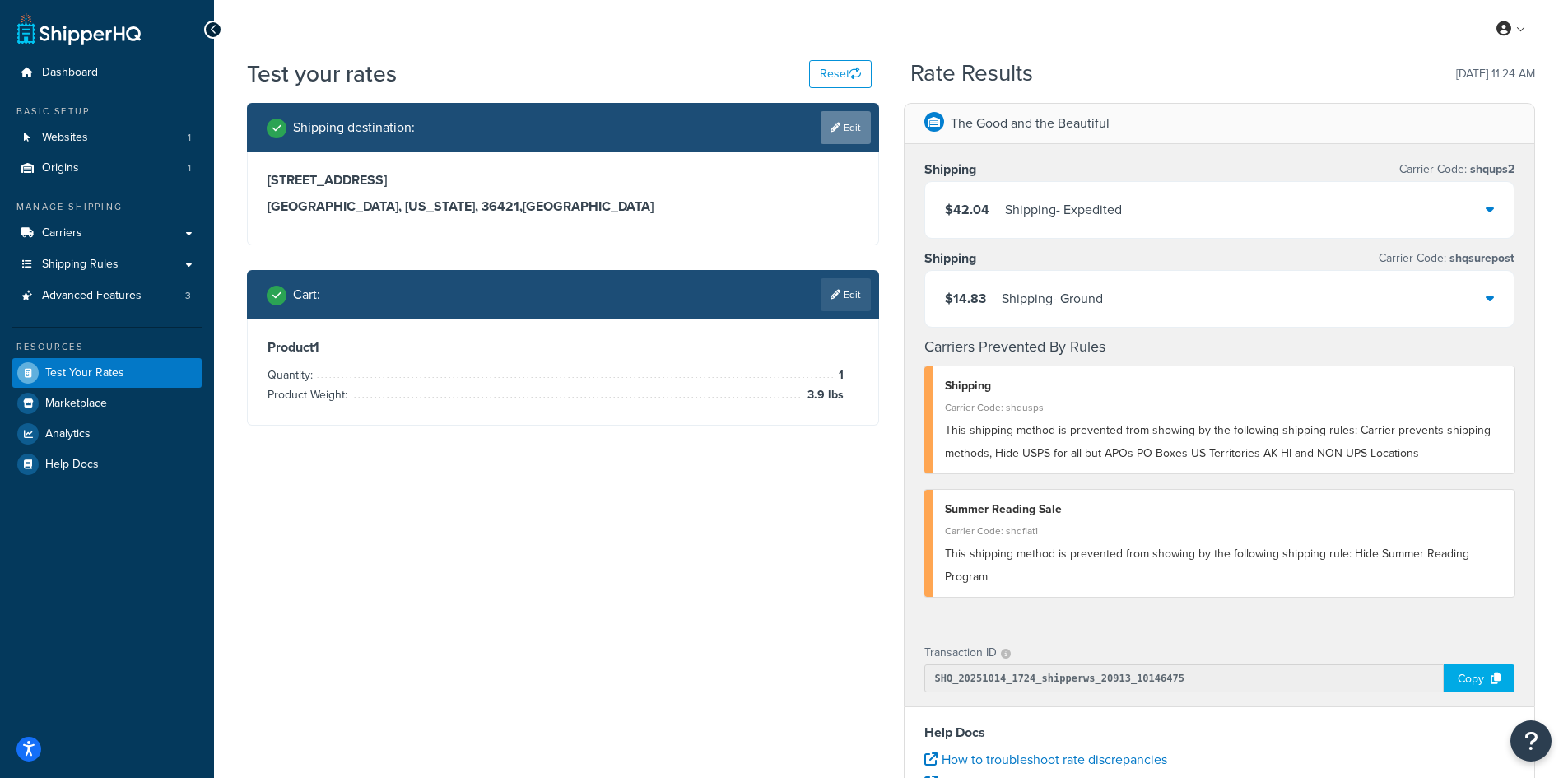
click at [854, 131] on link "Edit" at bounding box center [845, 128] width 50 height 33
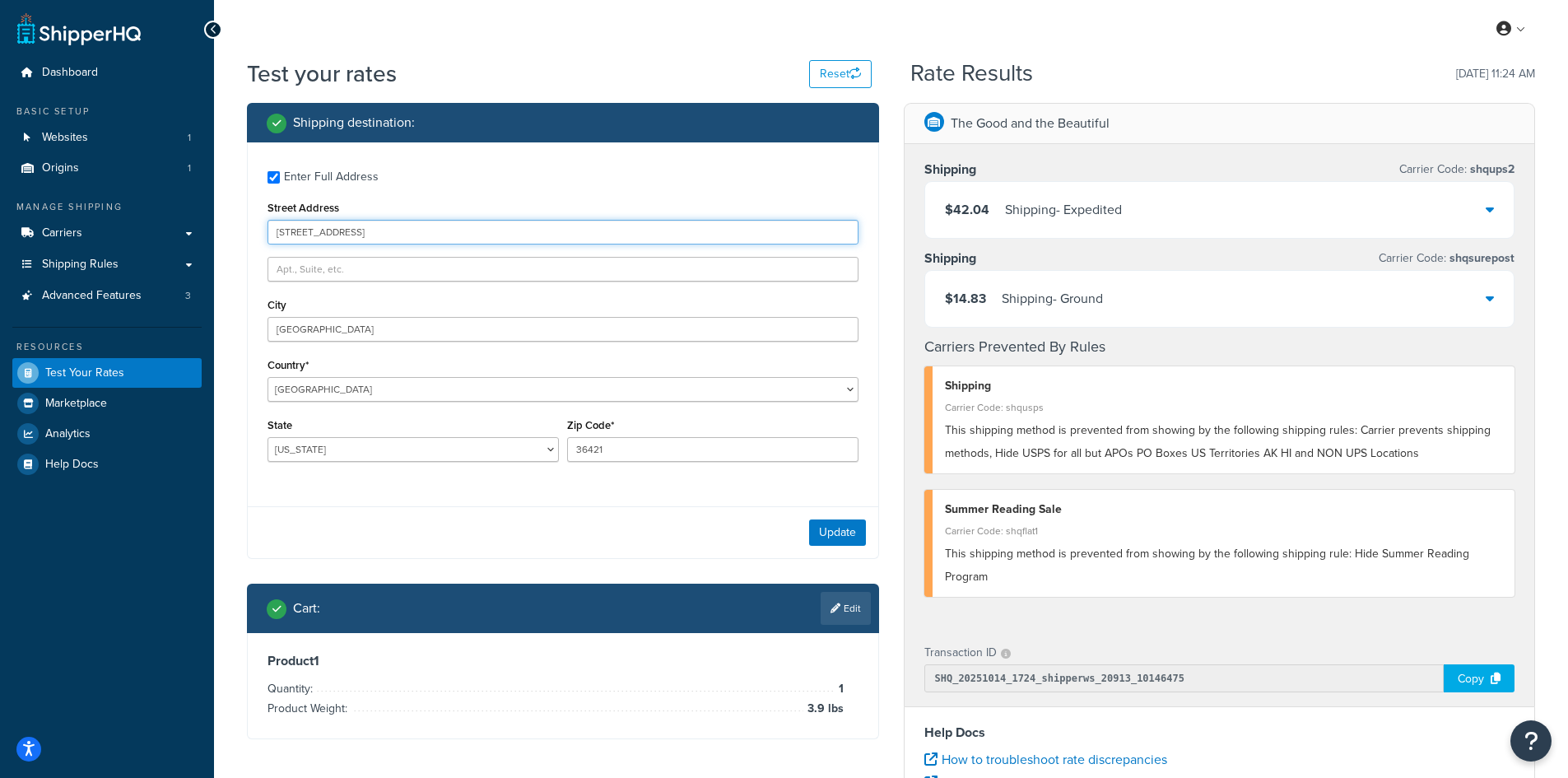
drag, startPoint x: 412, startPoint y: 230, endPoint x: 214, endPoint y: 208, distance: 199.2
click at [214, 208] on div "Test your rates Reset Rate Results [DATE] 11:24 AM Shipping destination : Enter…" at bounding box center [890, 609] width 1353 height 1102
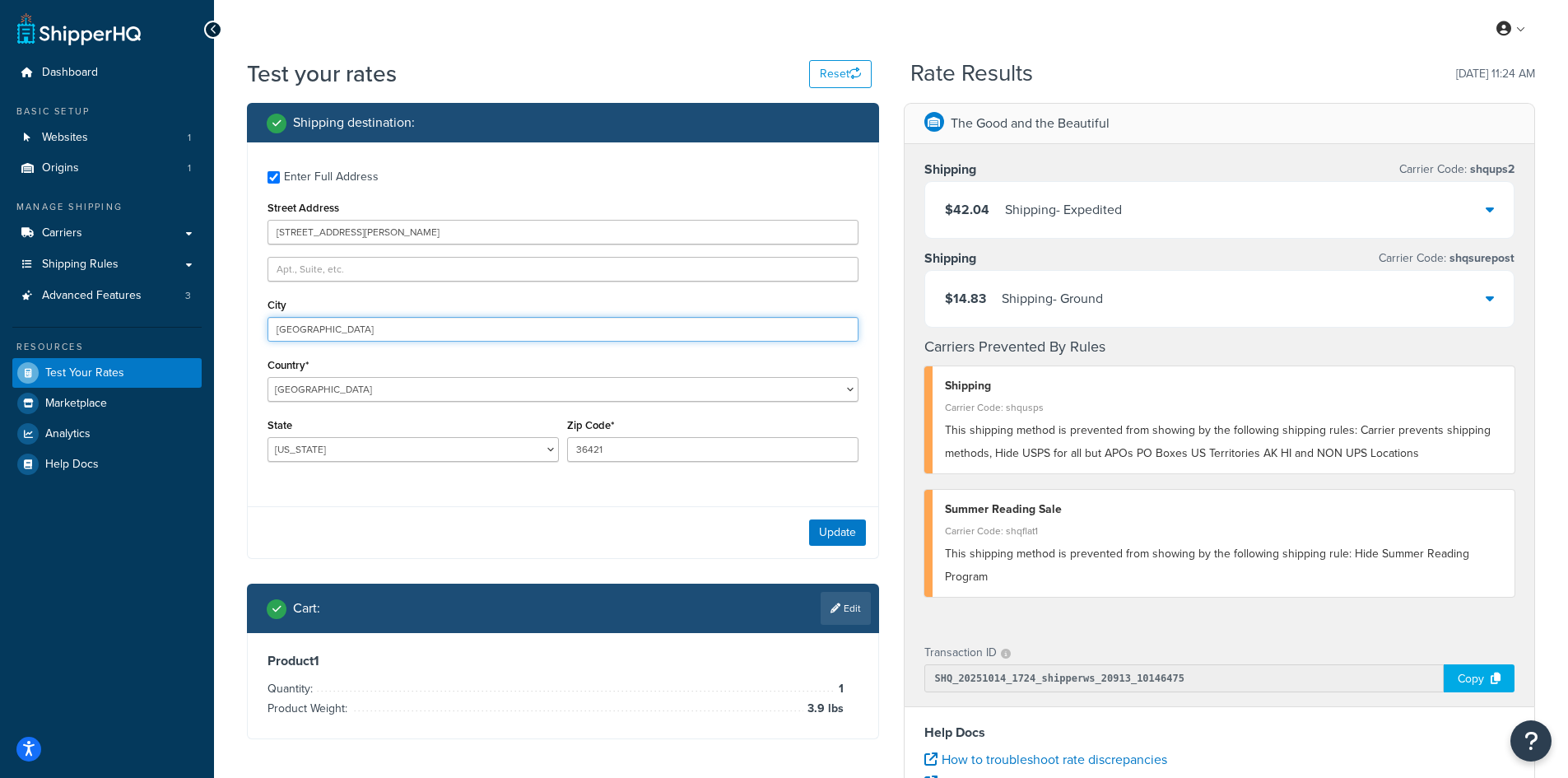
drag, startPoint x: 341, startPoint y: 325, endPoint x: 234, endPoint y: 320, distance: 107.1
click at [234, 320] on div "Shipping destination : Enter Full Address Street Address [STREET_ADDRESS][PERSO…" at bounding box center [562, 433] width 657 height 661
click at [843, 537] on button "Update" at bounding box center [837, 532] width 57 height 26
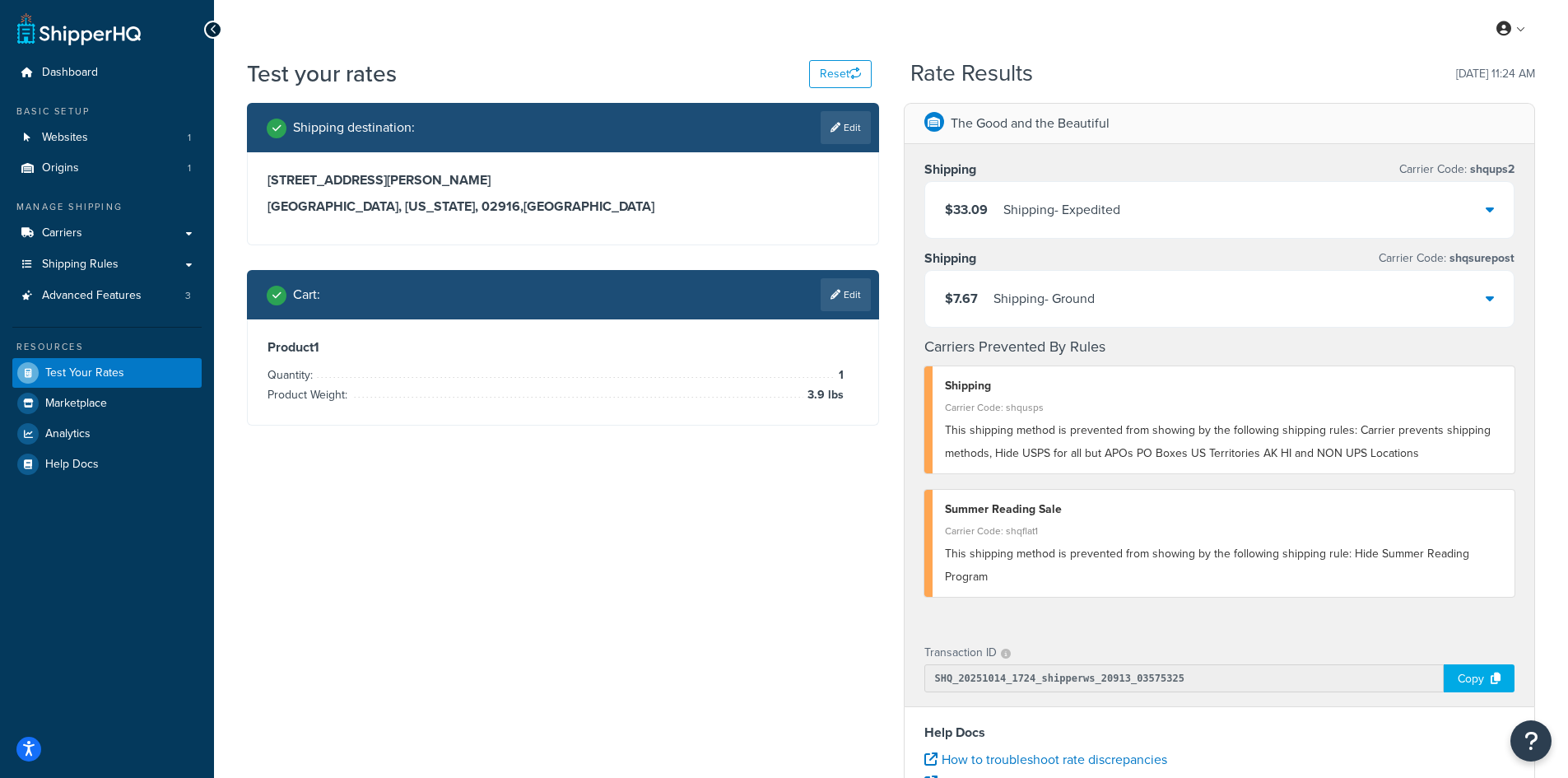
click at [845, 290] on link "Edit" at bounding box center [845, 294] width 50 height 33
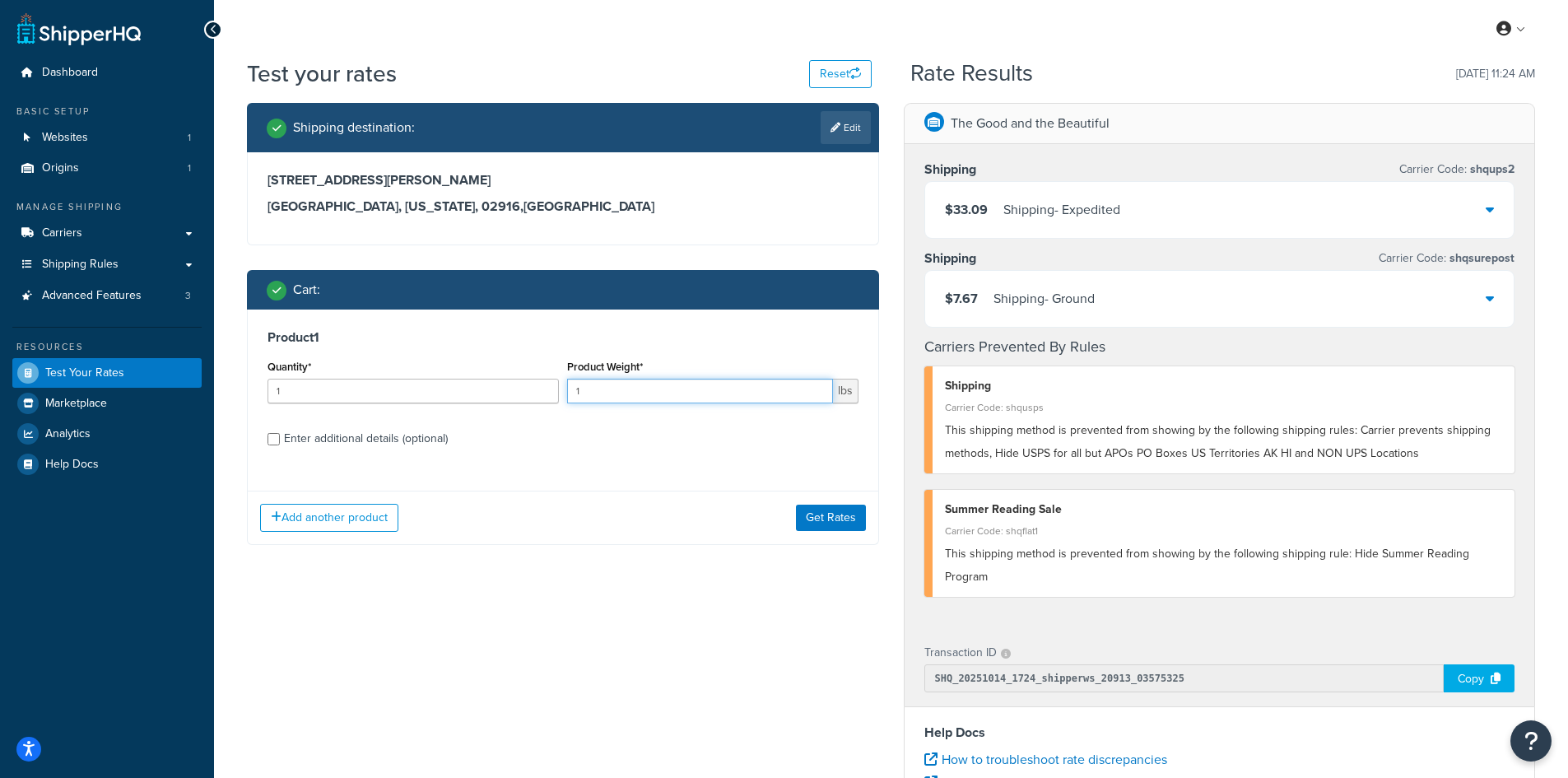
drag, startPoint x: 568, startPoint y: 390, endPoint x: 557, endPoint y: 390, distance: 11.0
click at [557, 390] on div "Quantity* 1 Product Weight* 1 lbs" at bounding box center [563, 386] width 599 height 61
click at [818, 521] on button "Get Rates" at bounding box center [831, 518] width 70 height 26
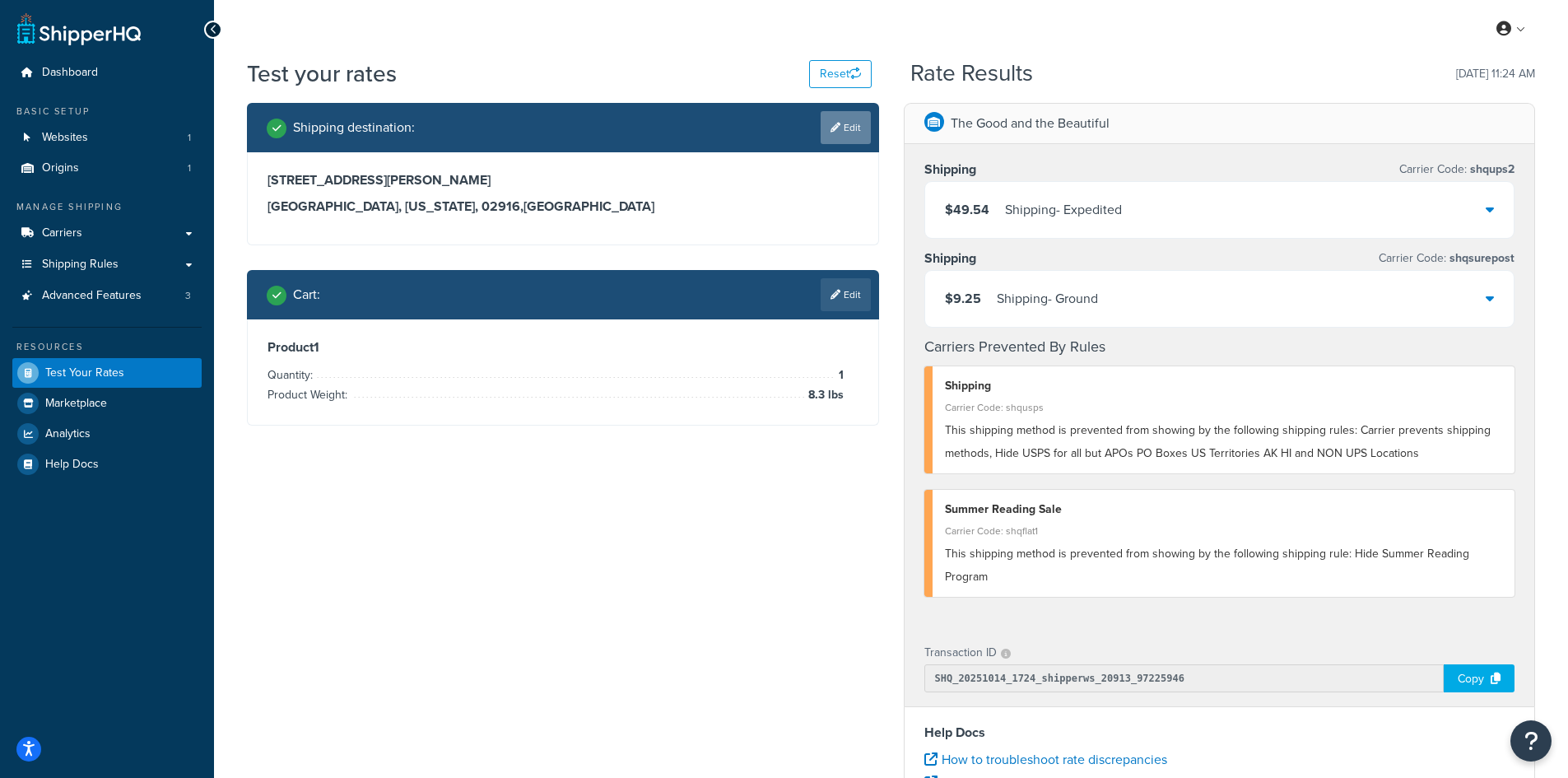
click at [827, 123] on link "Edit" at bounding box center [845, 128] width 50 height 33
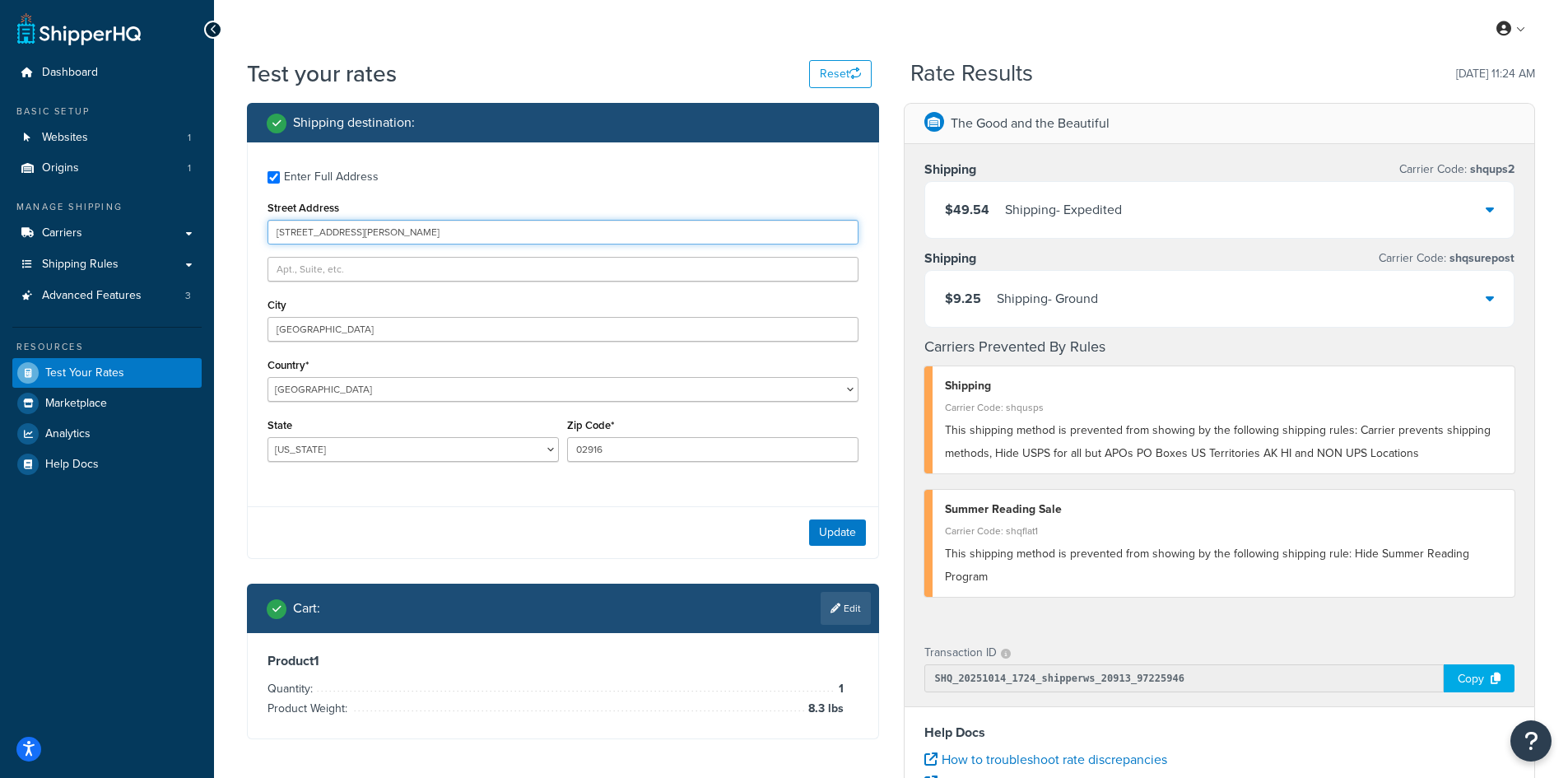
drag, startPoint x: 409, startPoint y: 233, endPoint x: 137, endPoint y: 207, distance: 273.2
click at [137, 207] on div "Dashboard Basic Setup Websites 1 Origins 1 Manage Shipping Carriers Carriers Al…" at bounding box center [784, 600] width 1568 height 1201
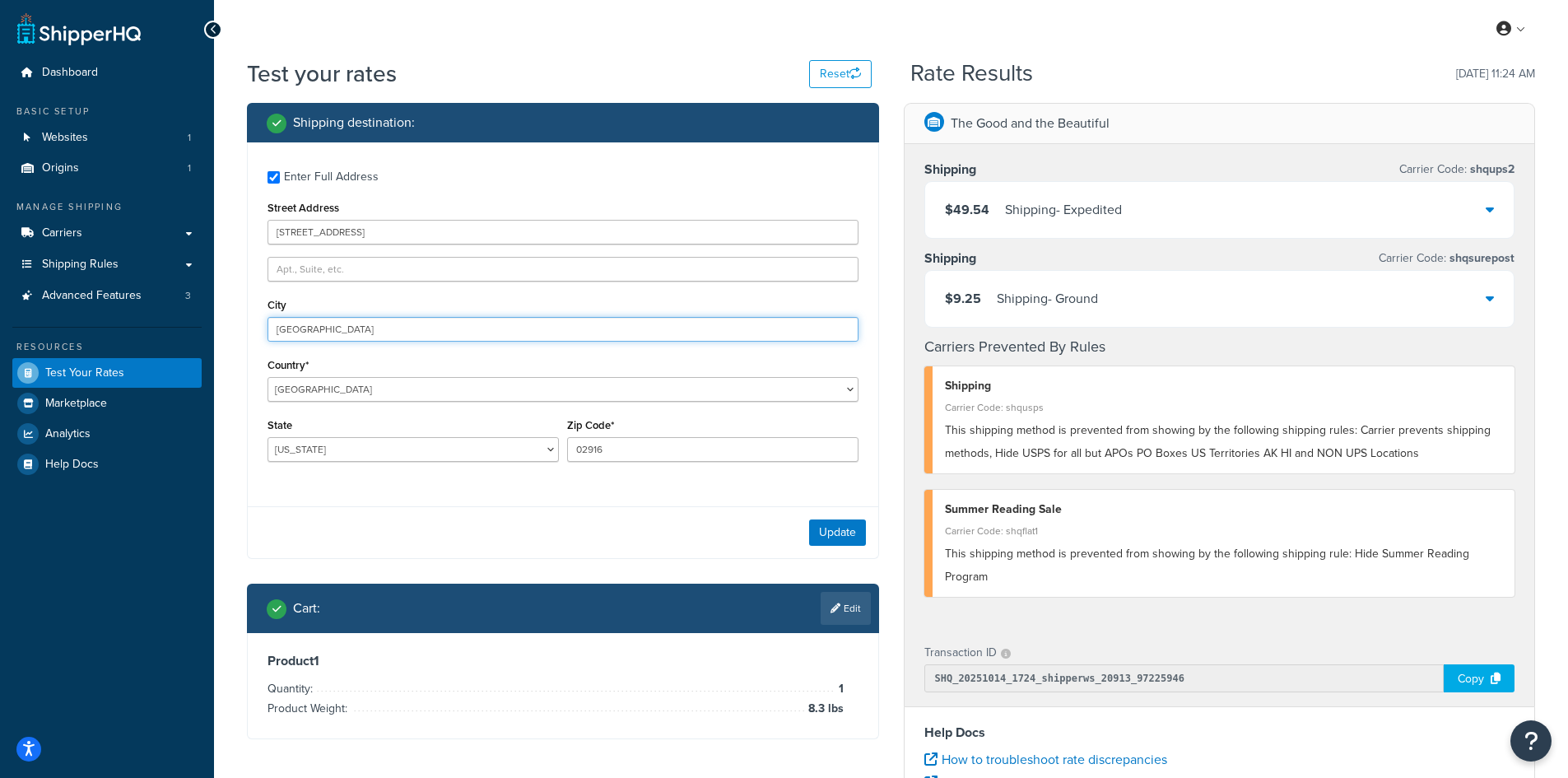
drag, startPoint x: 398, startPoint y: 335, endPoint x: 236, endPoint y: 326, distance: 162.2
click at [236, 326] on div "Shipping destination : Enter Full Address Street Address [STREET_ADDRESS] [GEOG…" at bounding box center [562, 433] width 657 height 661
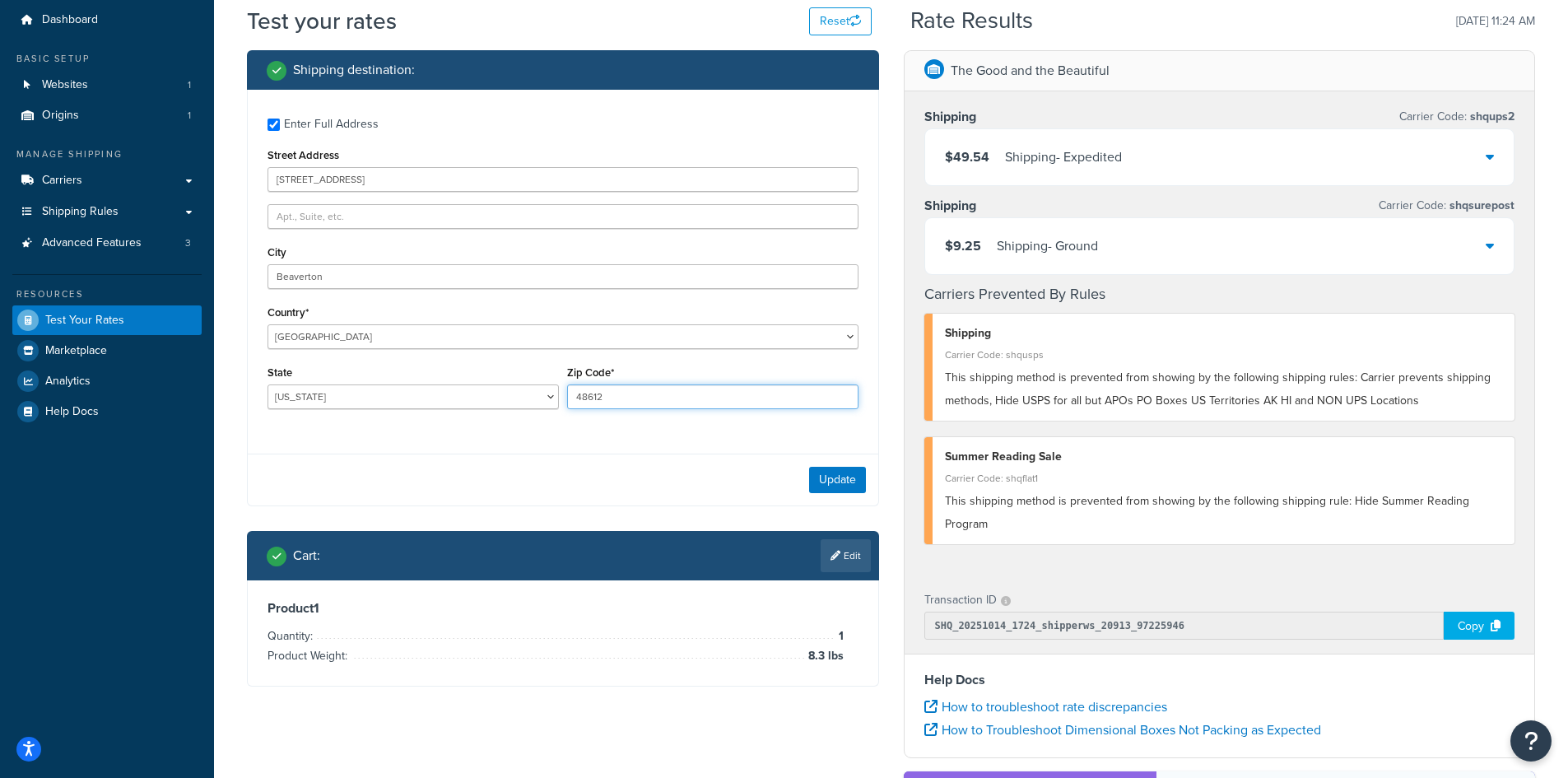
scroll to position [82, 0]
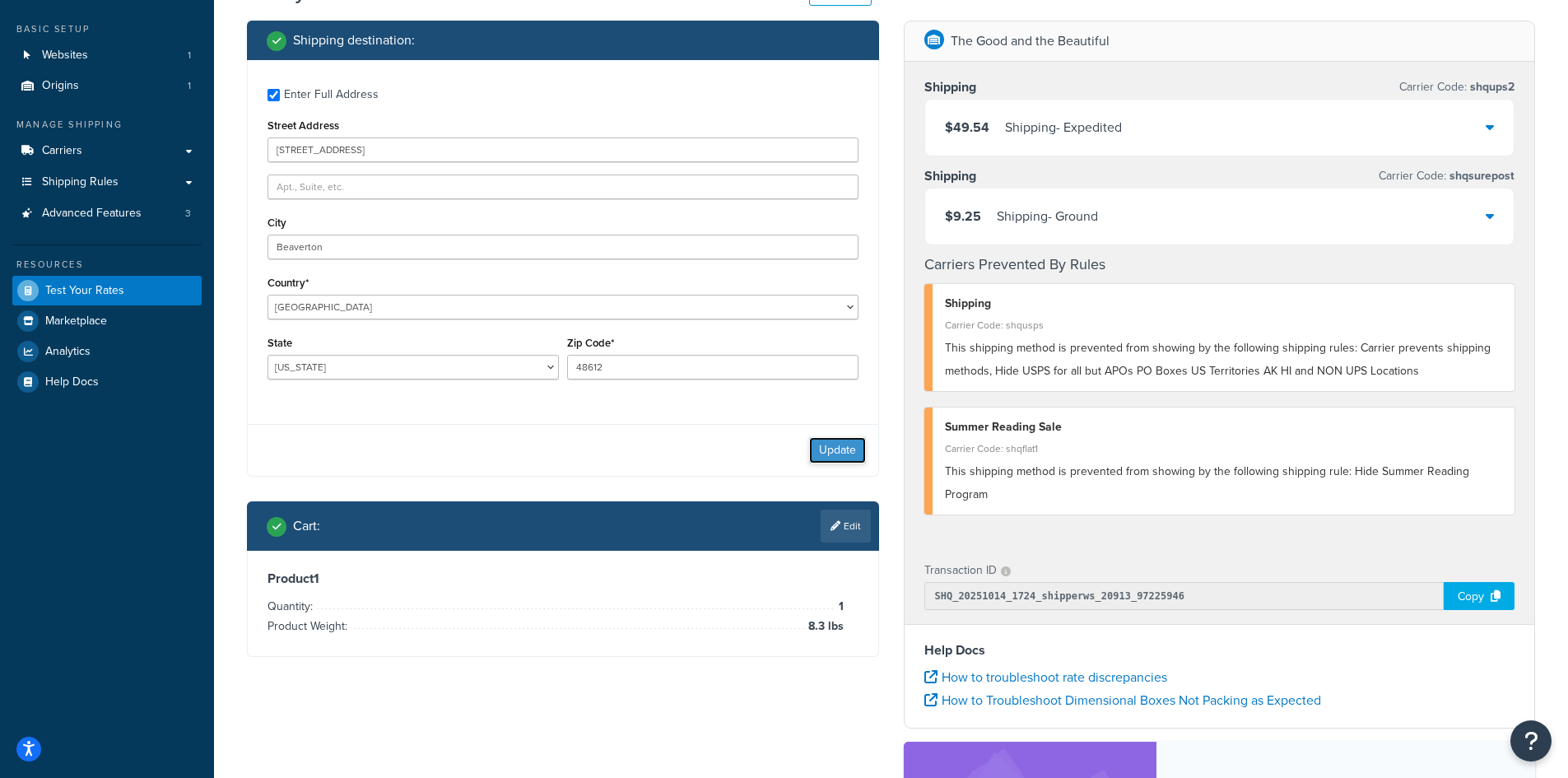
click at [823, 449] on button "Update" at bounding box center [837, 450] width 57 height 26
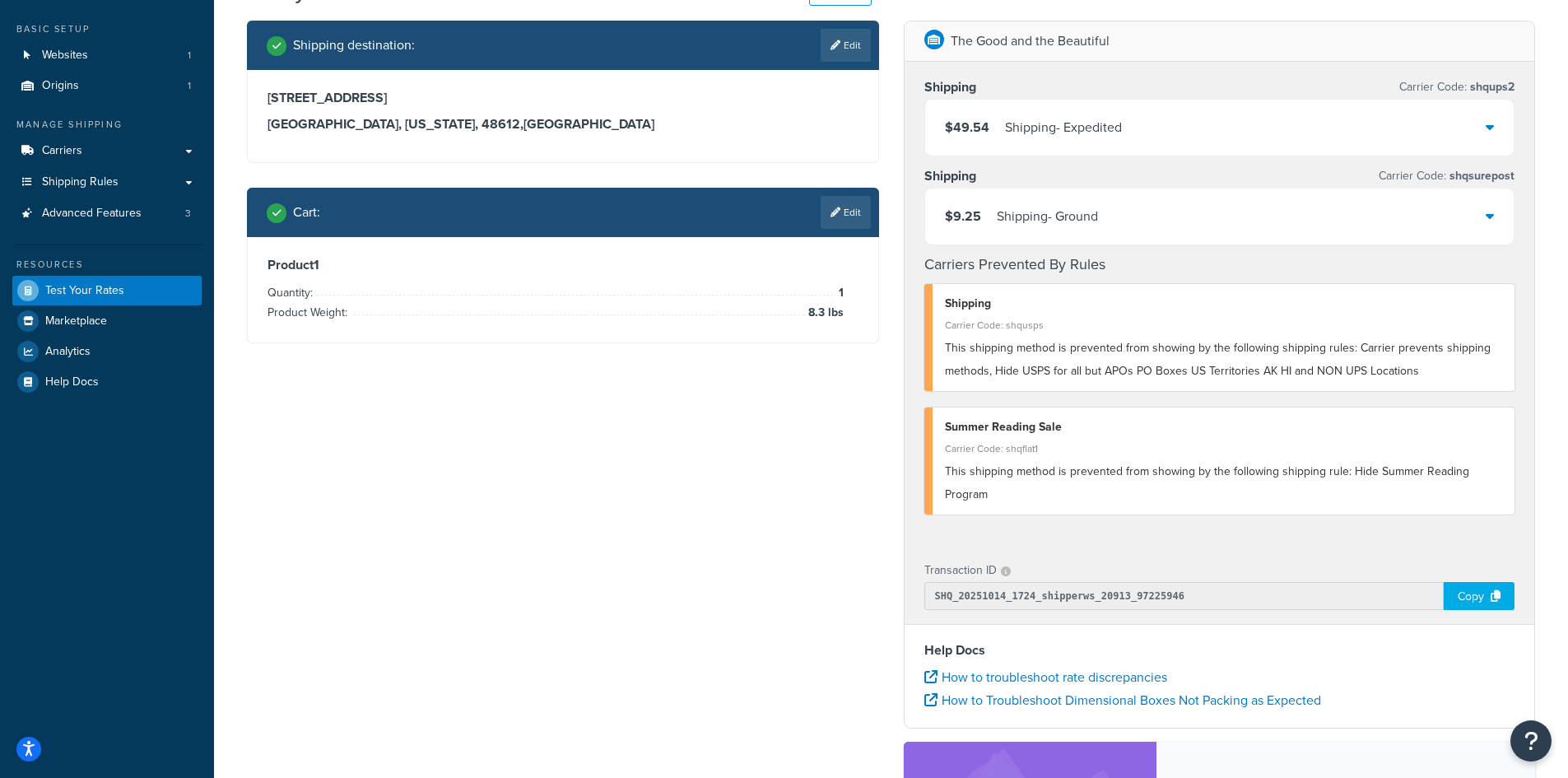
scroll to position [0, 0]
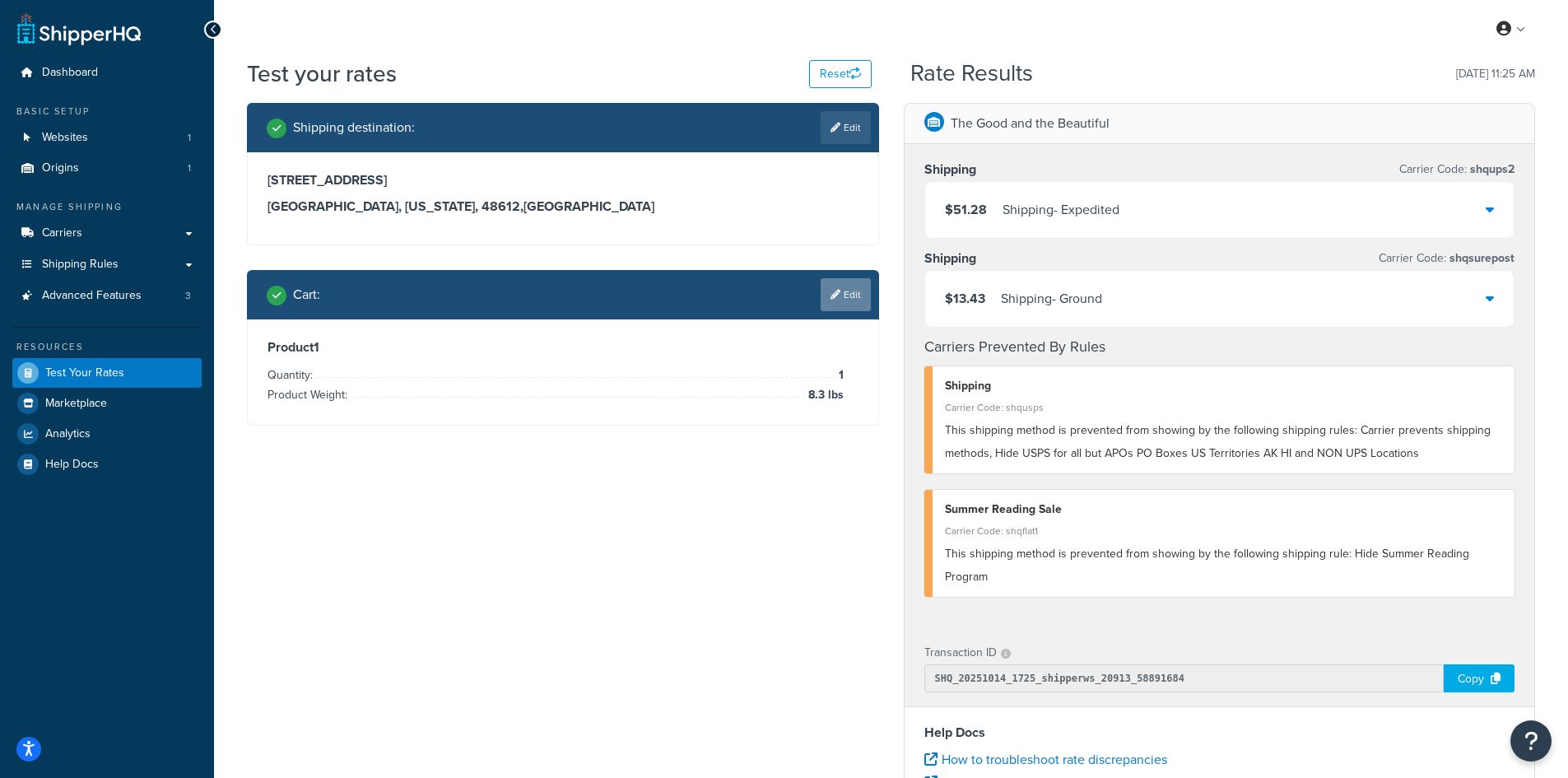
click at [852, 300] on link "Edit" at bounding box center [845, 294] width 50 height 33
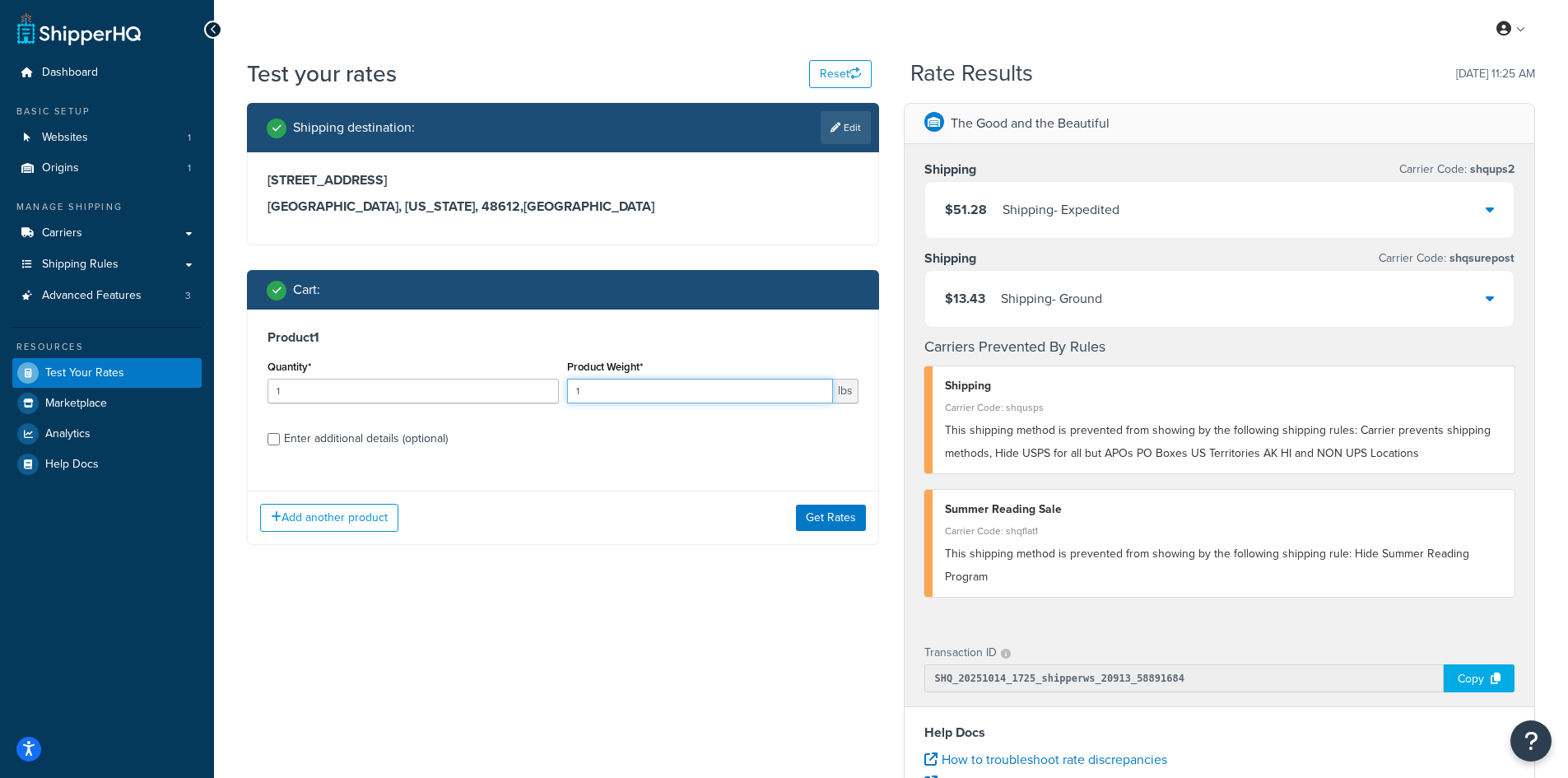
drag, startPoint x: 598, startPoint y: 389, endPoint x: 532, endPoint y: 389, distance: 66.0
click at [532, 389] on div "Quantity* 1 Product Weight* 1 lbs" at bounding box center [563, 386] width 599 height 61
click at [820, 519] on button "Get Rates" at bounding box center [831, 518] width 70 height 26
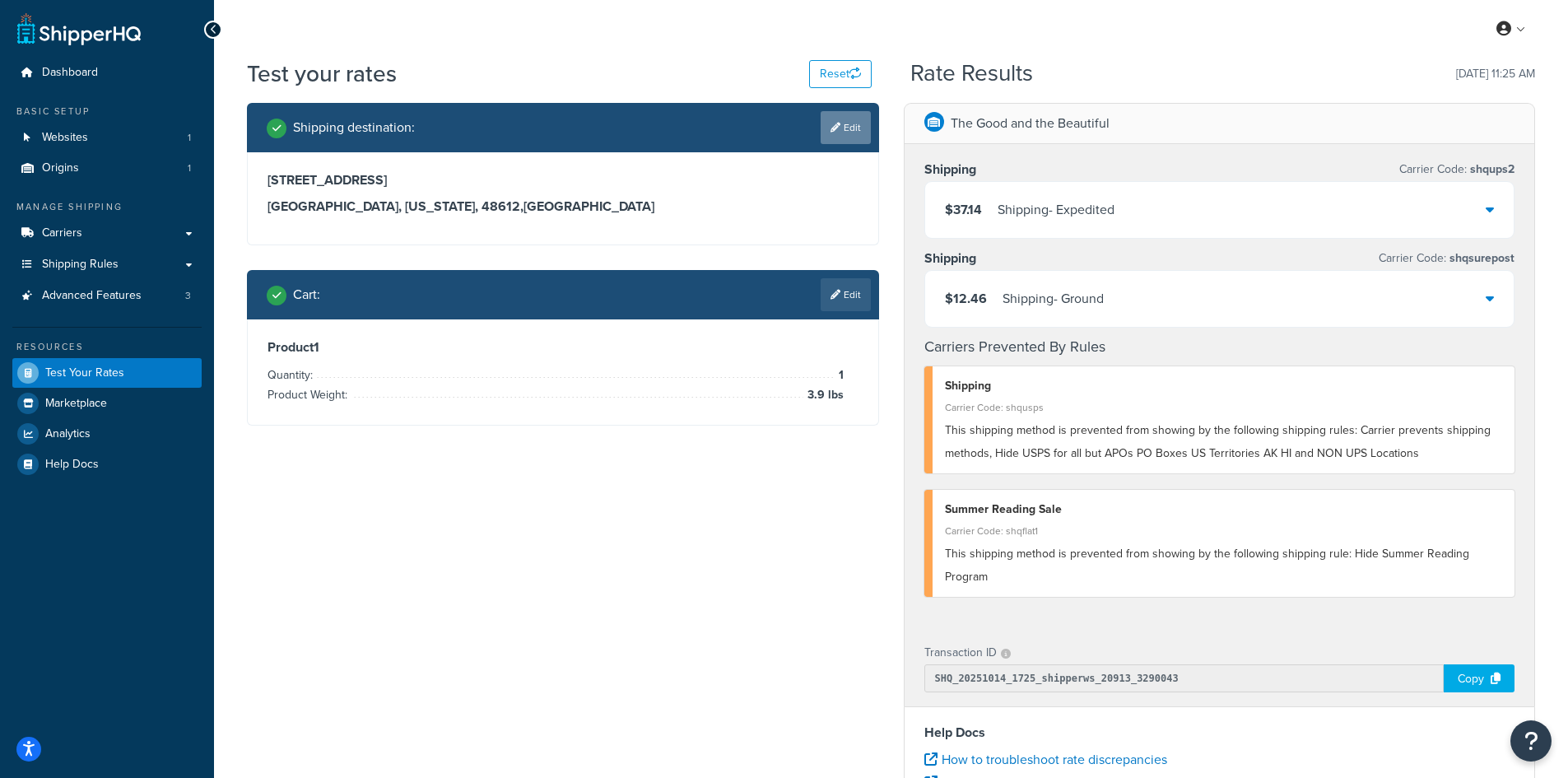
click at [854, 126] on link "Edit" at bounding box center [845, 128] width 50 height 33
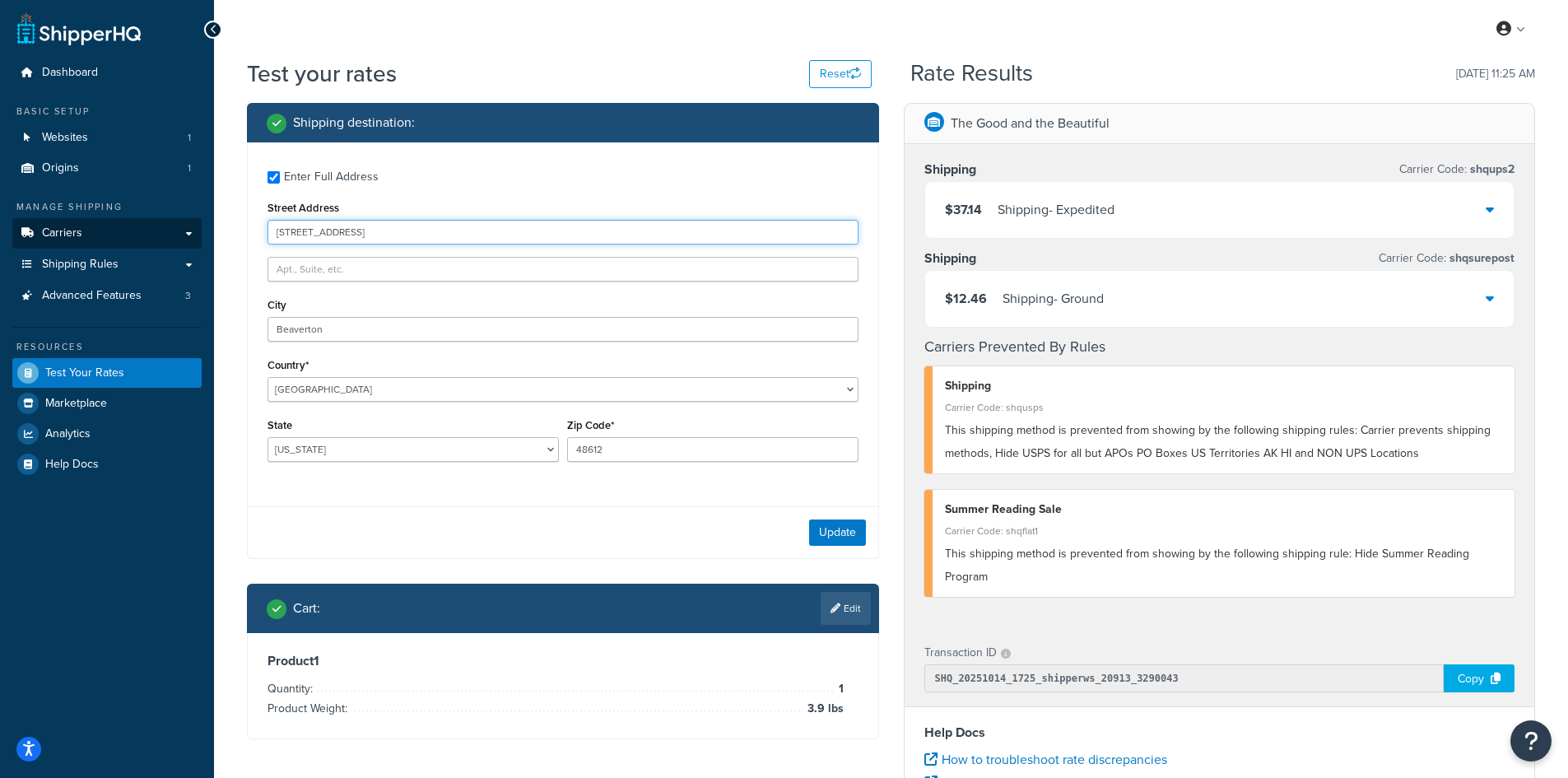
drag, startPoint x: 401, startPoint y: 237, endPoint x: 197, endPoint y: 236, distance: 204.0
click at [197, 236] on div "Dashboard Basic Setup Websites 1 Origins 1 Manage Shipping Carriers Carriers Al…" at bounding box center [784, 600] width 1568 height 1201
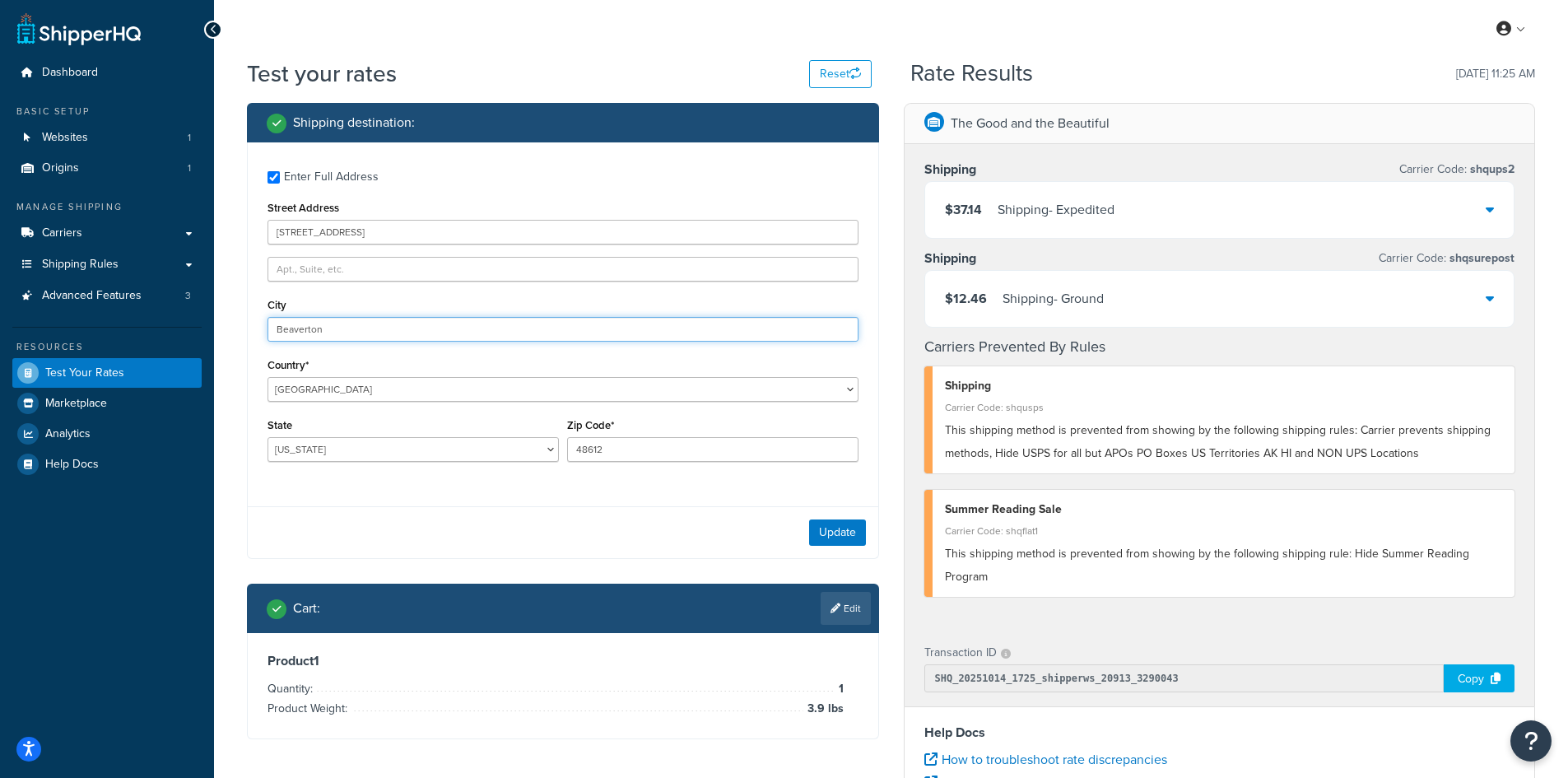
drag, startPoint x: 347, startPoint y: 330, endPoint x: 172, endPoint y: 324, distance: 175.1
click at [172, 324] on div "Dashboard Basic Setup Websites 1 Origins 1 Manage Shipping Carriers Carriers Al…" at bounding box center [784, 600] width 1568 height 1201
click at [820, 532] on button "Update" at bounding box center [837, 532] width 57 height 26
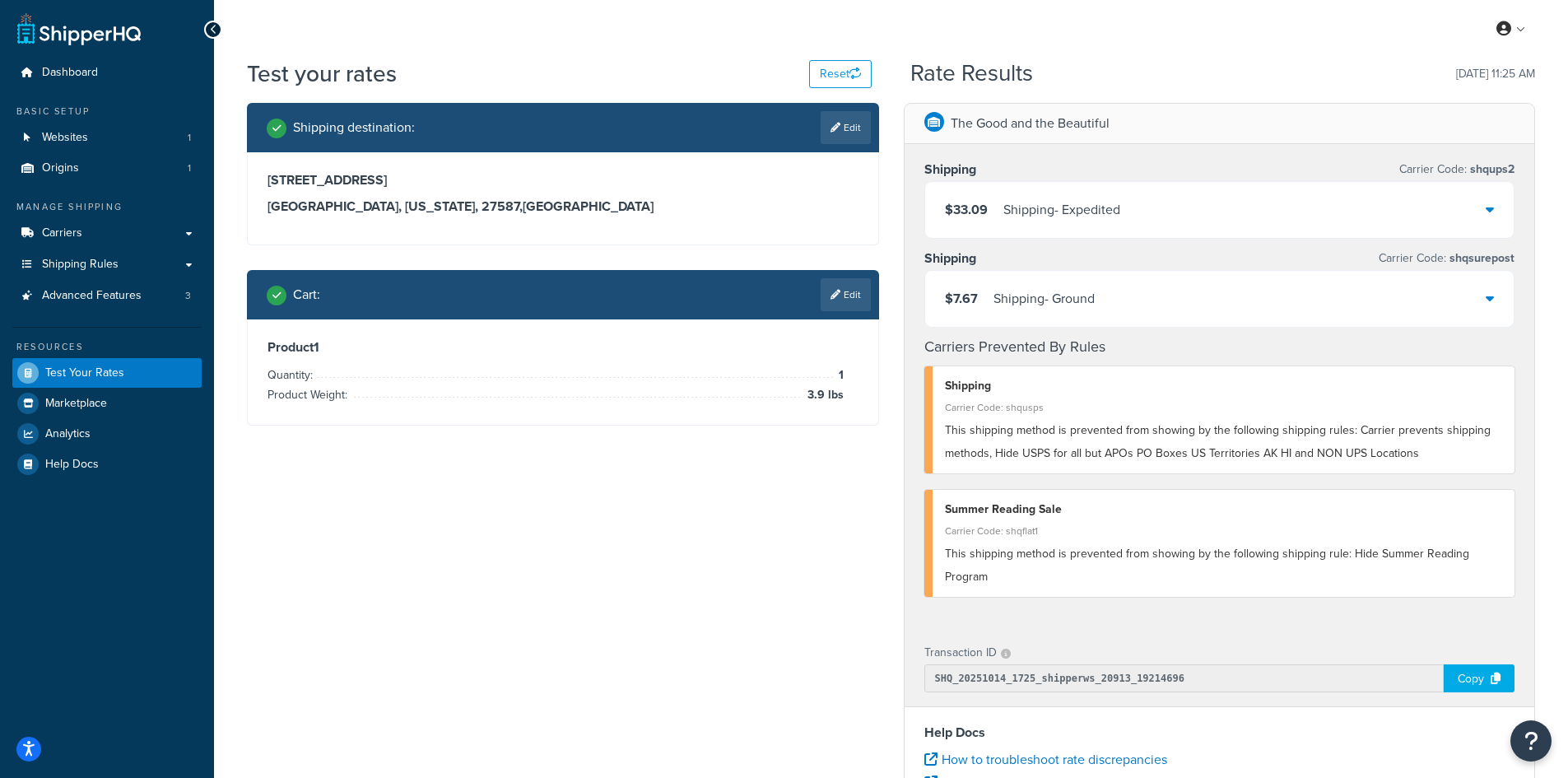
click at [859, 303] on link "Edit" at bounding box center [845, 294] width 50 height 33
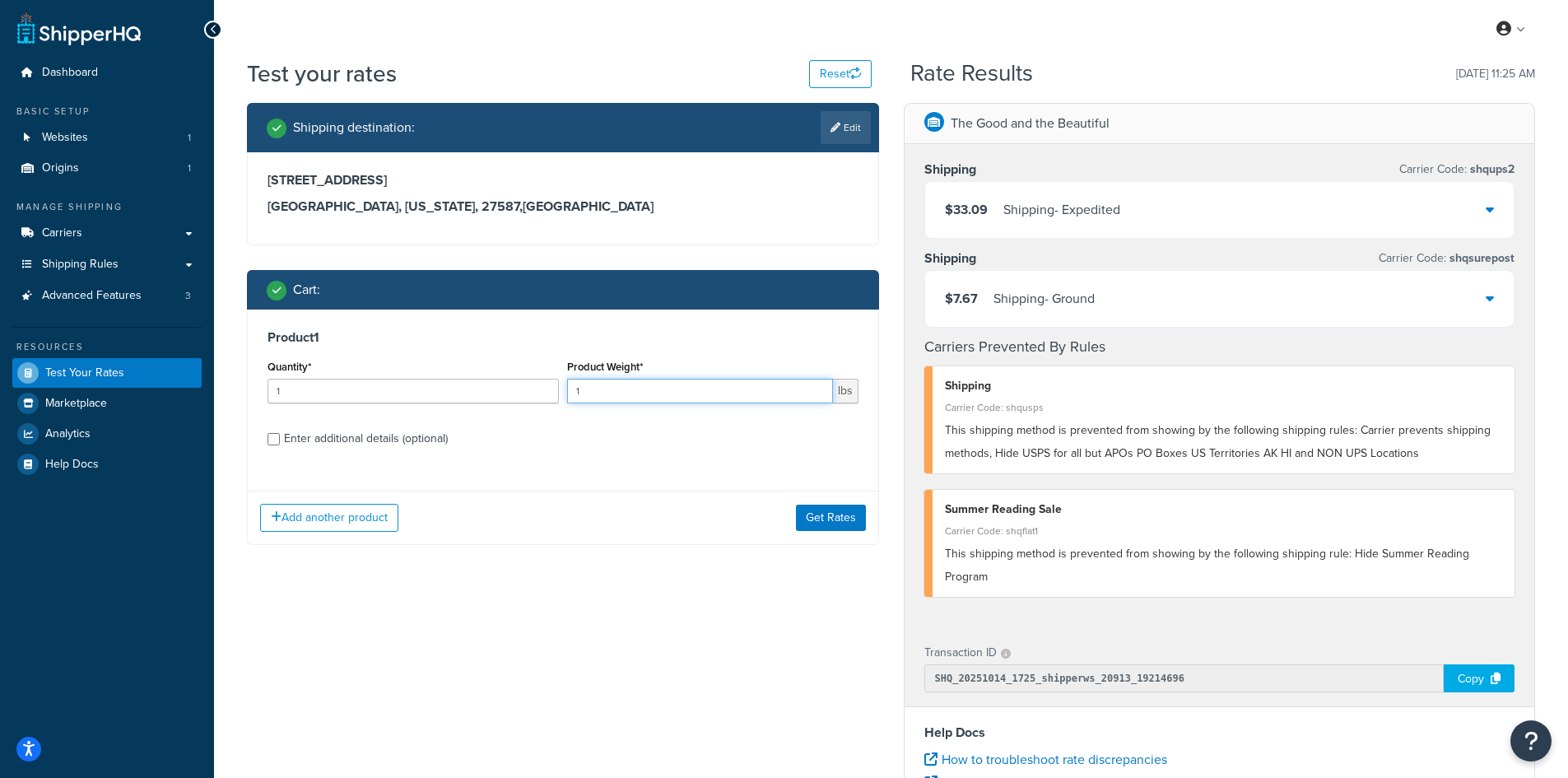
drag, startPoint x: 603, startPoint y: 395, endPoint x: 566, endPoint y: 392, distance: 37.1
click at [567, 392] on input "1" at bounding box center [699, 391] width 266 height 25
click at [824, 514] on button "Get Rates" at bounding box center [831, 518] width 70 height 26
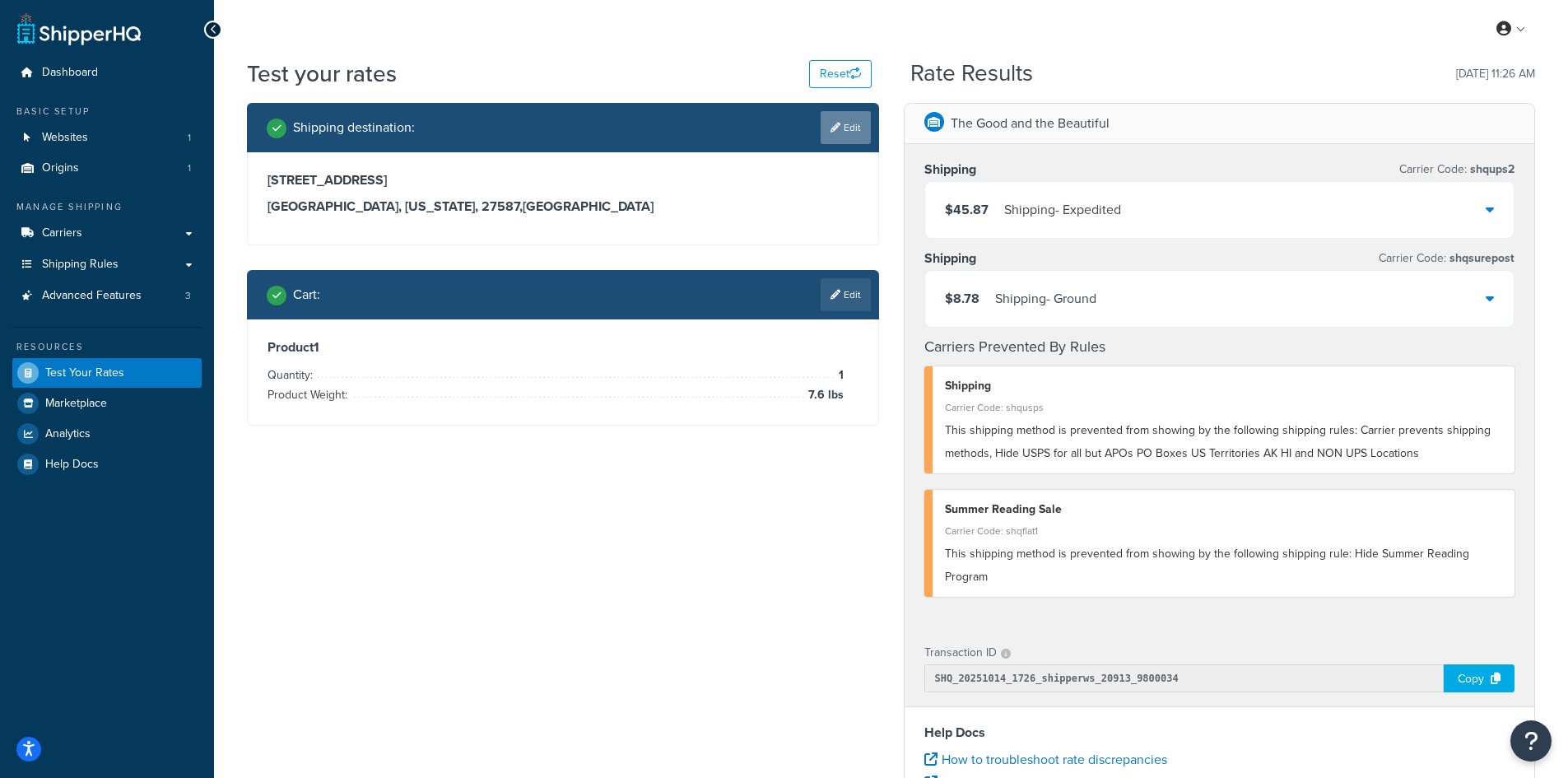
click at [846, 141] on link "Edit" at bounding box center [845, 128] width 50 height 33
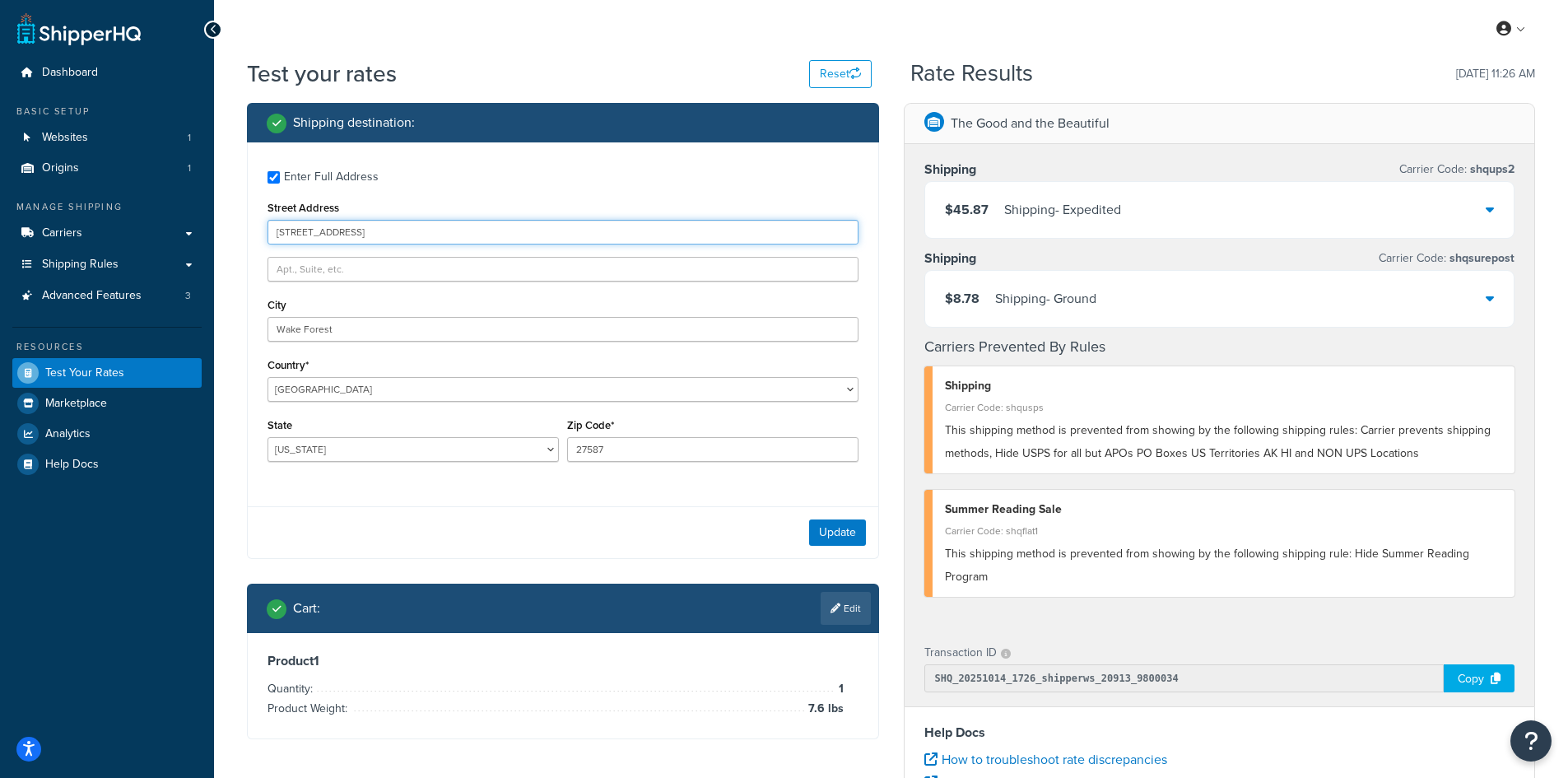
drag, startPoint x: 477, startPoint y: 236, endPoint x: 207, endPoint y: 228, distance: 270.1
click at [207, 228] on div "Dashboard Basic Setup Websites 1 Origins 1 Manage Shipping Carriers Carriers Al…" at bounding box center [784, 600] width 1568 height 1201
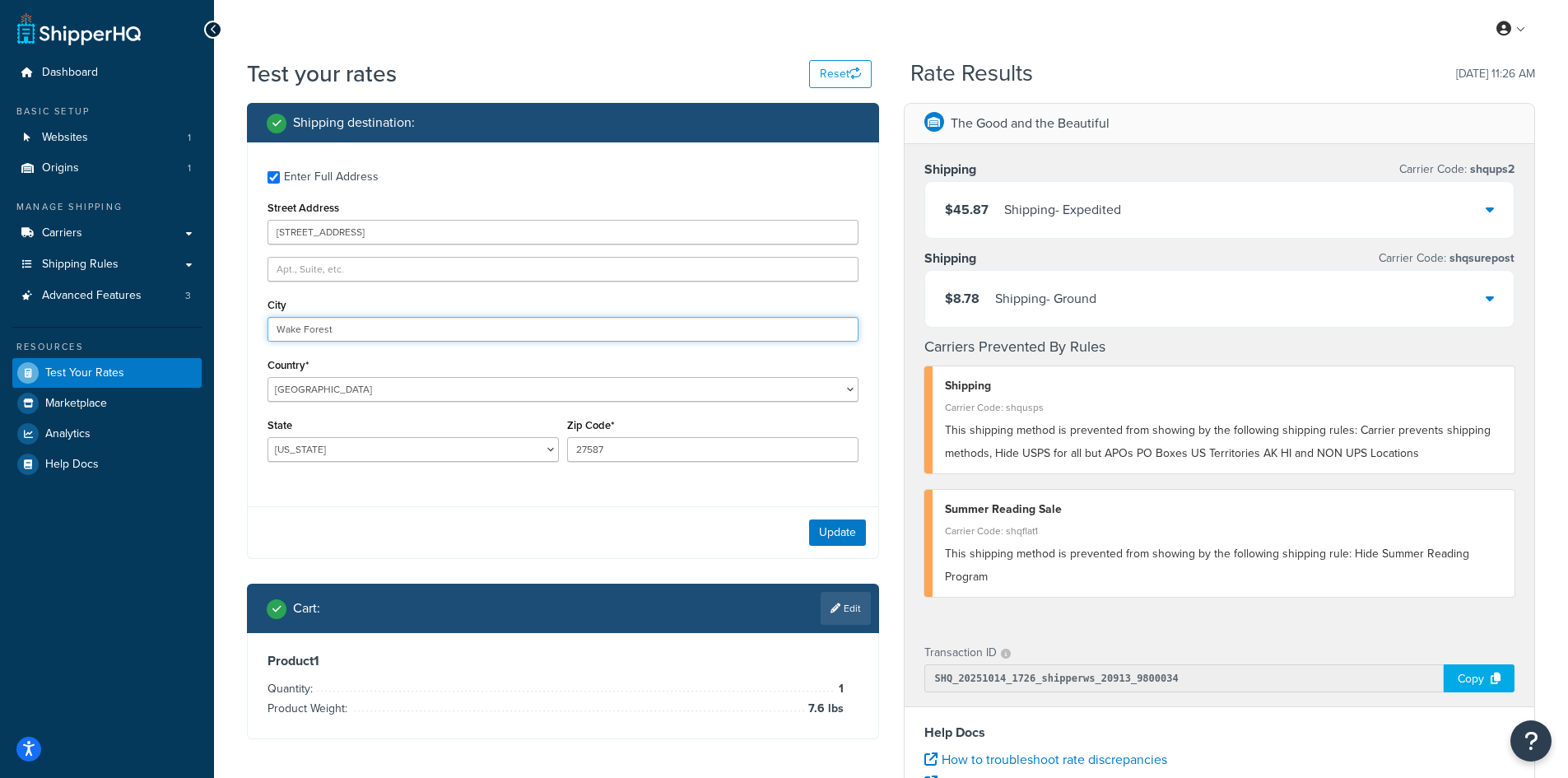
drag, startPoint x: 382, startPoint y: 324, endPoint x: 192, endPoint y: 323, distance: 190.0
click at [192, 323] on div "Dashboard Basic Setup Websites 1 Origins 1 Manage Shipping Carriers Carriers Al…" at bounding box center [784, 600] width 1568 height 1201
click at [831, 531] on button "Update" at bounding box center [837, 532] width 57 height 26
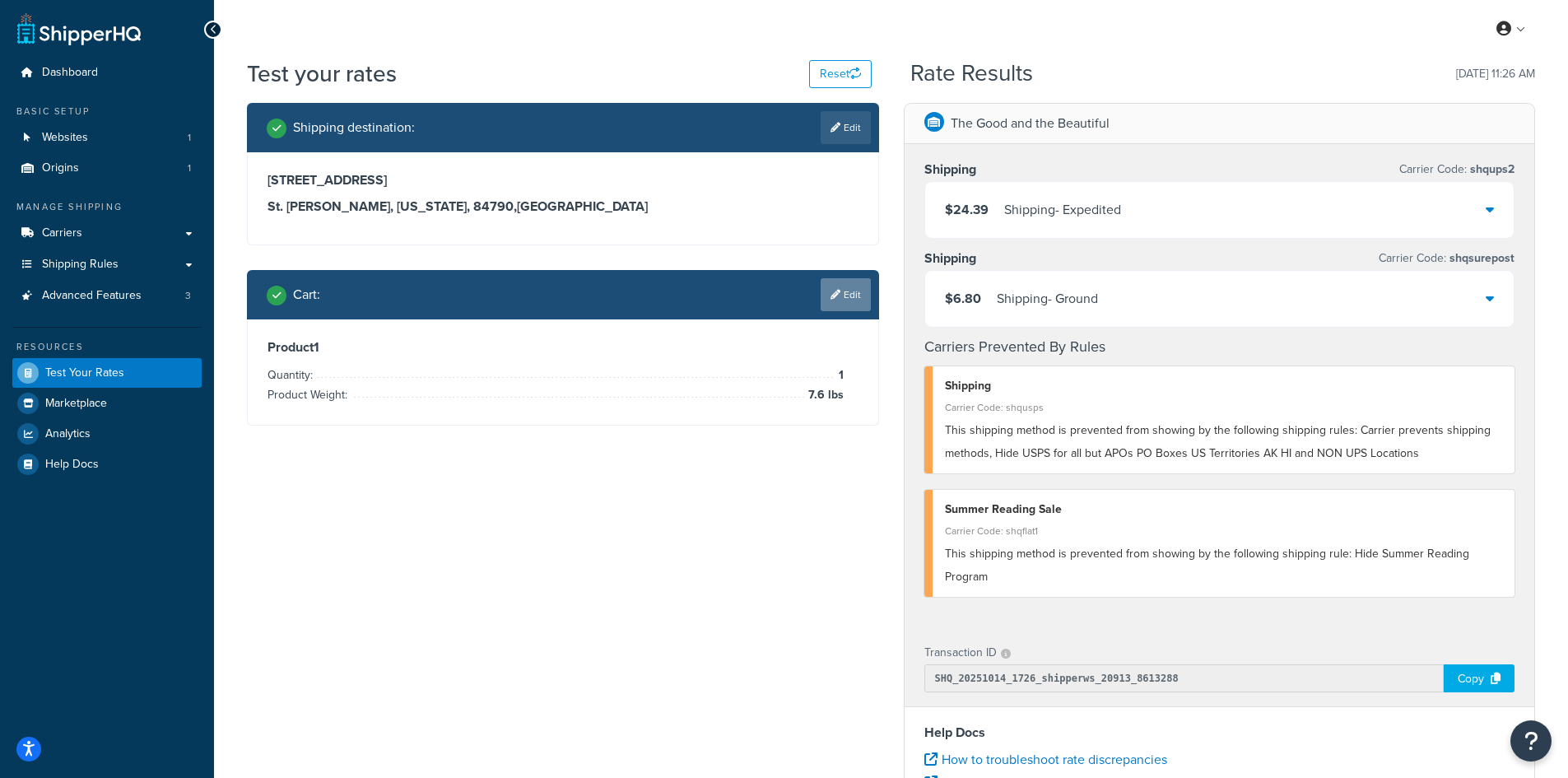
click at [841, 295] on link "Edit" at bounding box center [845, 294] width 50 height 33
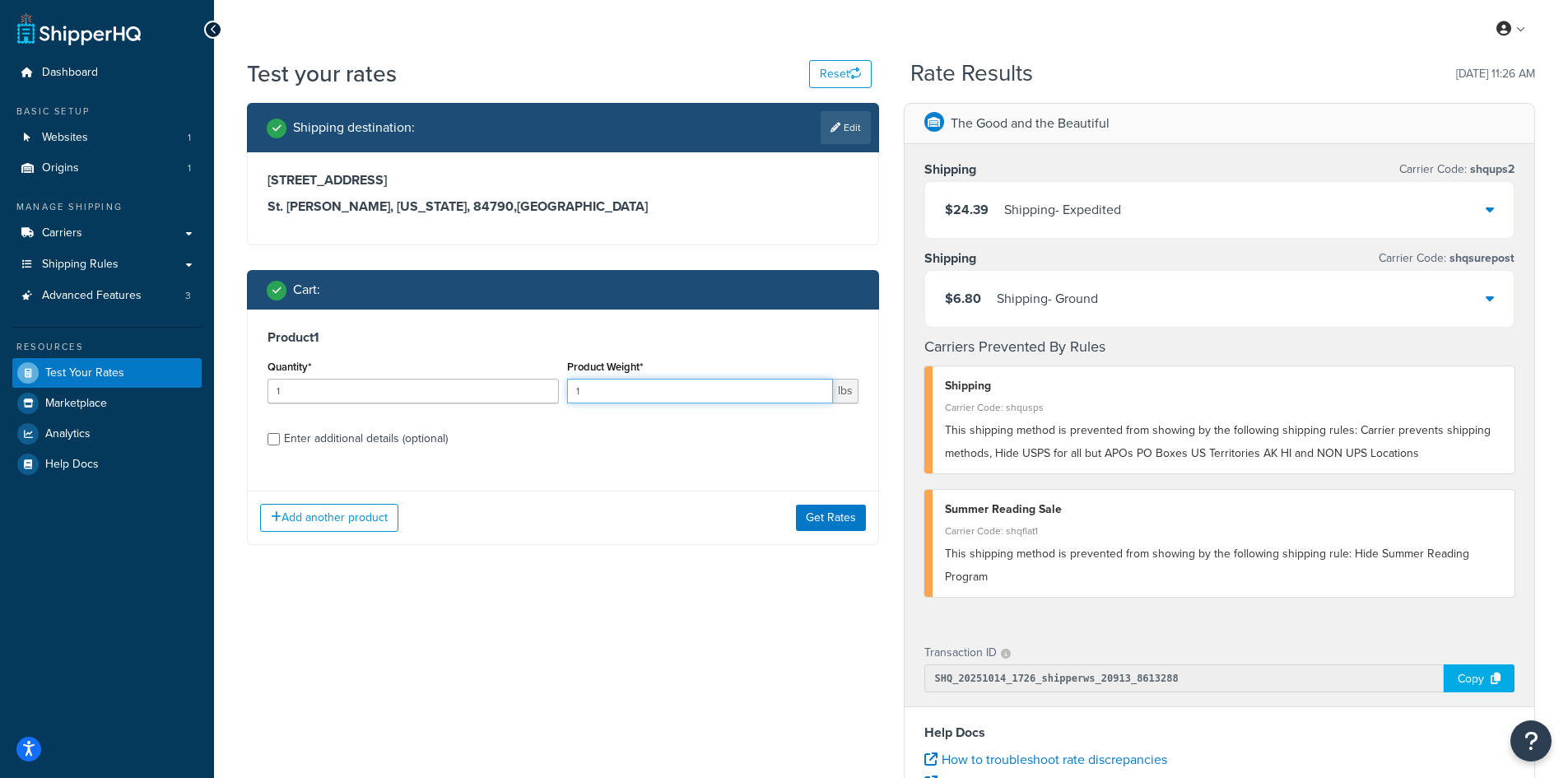
drag, startPoint x: 593, startPoint y: 396, endPoint x: 568, endPoint y: 388, distance: 26.2
click at [568, 388] on input "1" at bounding box center [699, 391] width 266 height 25
click at [816, 518] on button "Get Rates" at bounding box center [831, 518] width 70 height 26
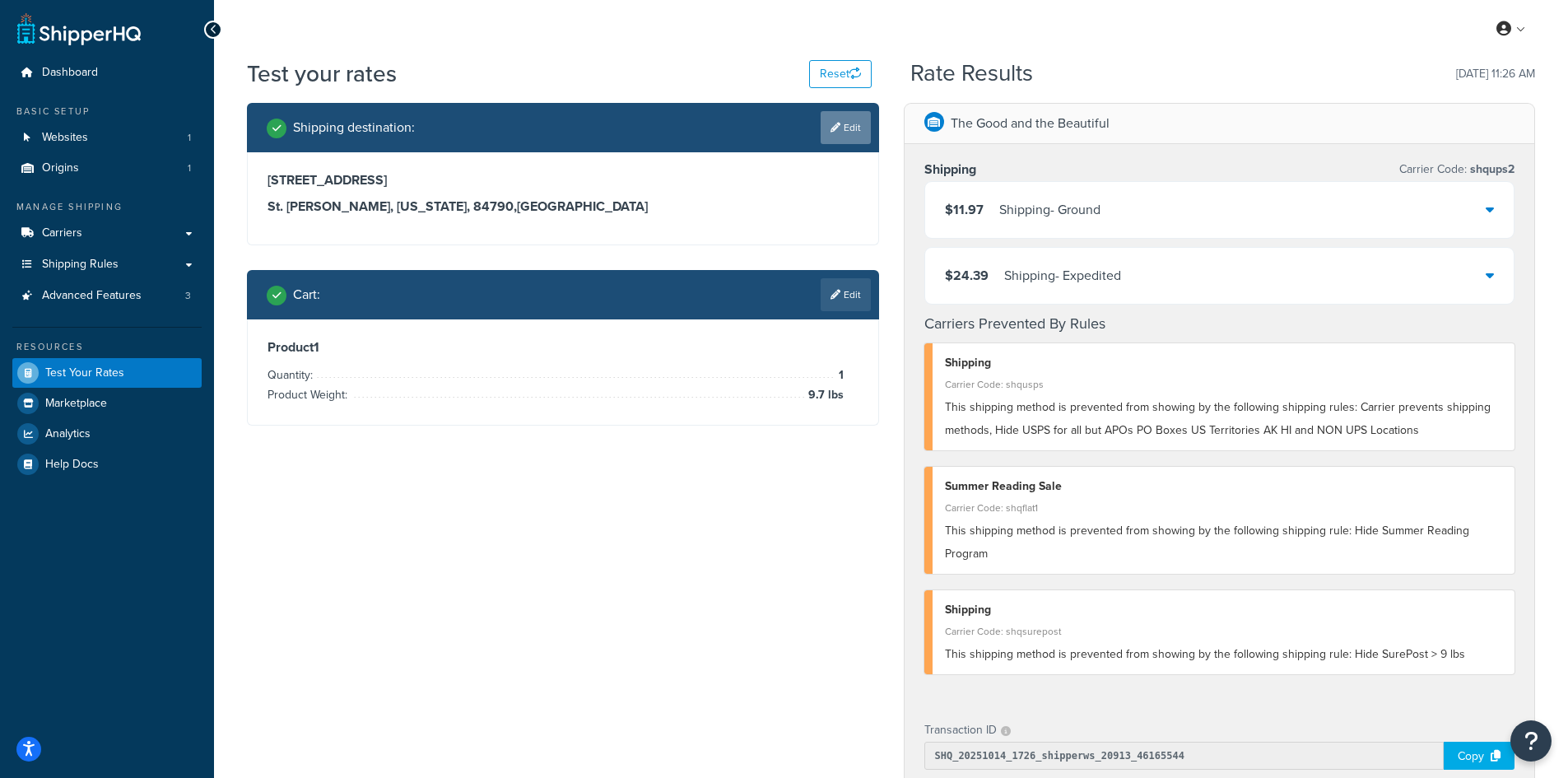
click at [849, 130] on link "Edit" at bounding box center [845, 128] width 50 height 33
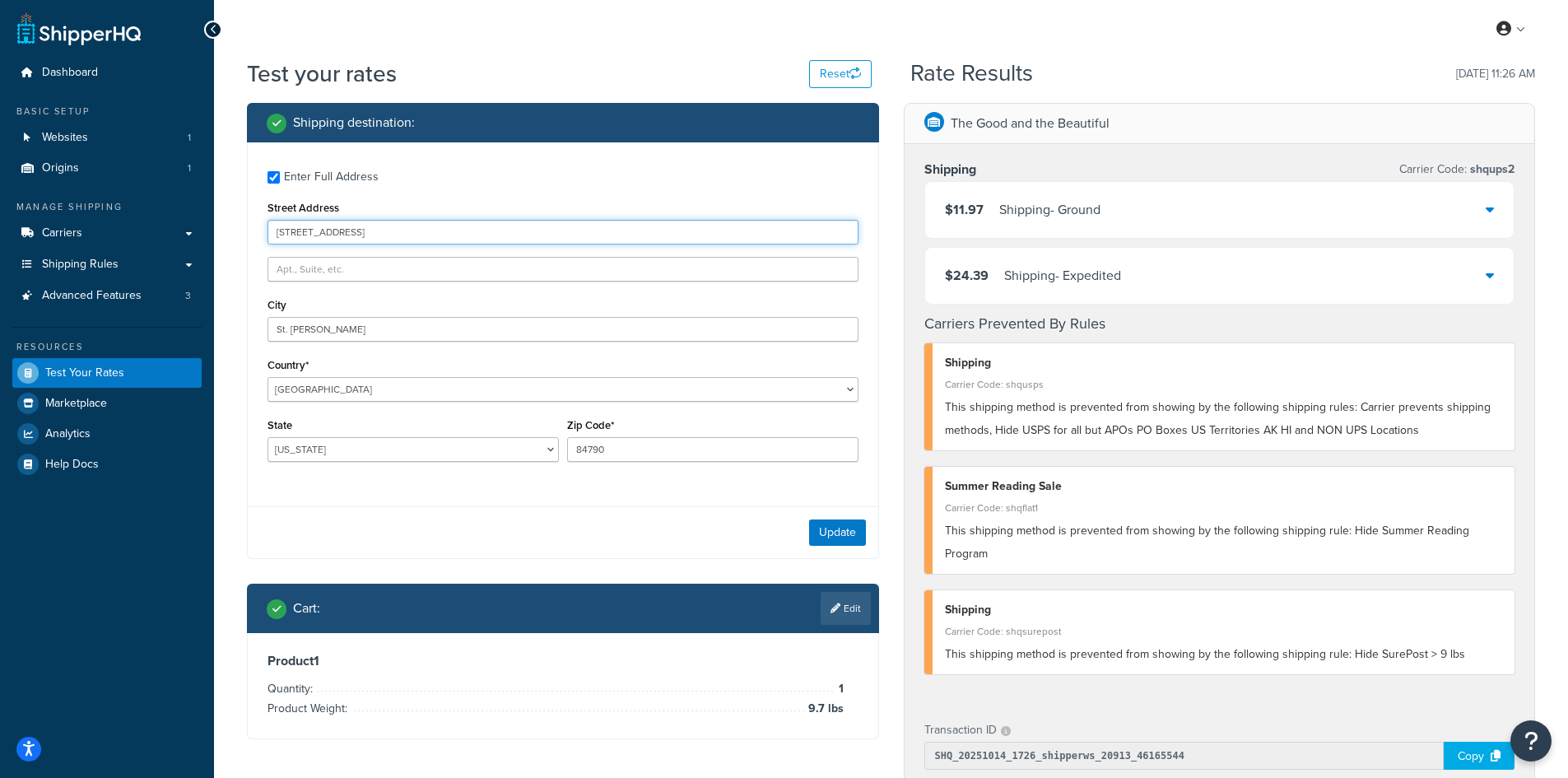
drag, startPoint x: 397, startPoint y: 231, endPoint x: 215, endPoint y: 224, distance: 182.1
click at [215, 224] on div "Test your rates Reset Rate Results [DATE] 11:26 AM Shipping destination : Enter…" at bounding box center [890, 648] width 1353 height 1180
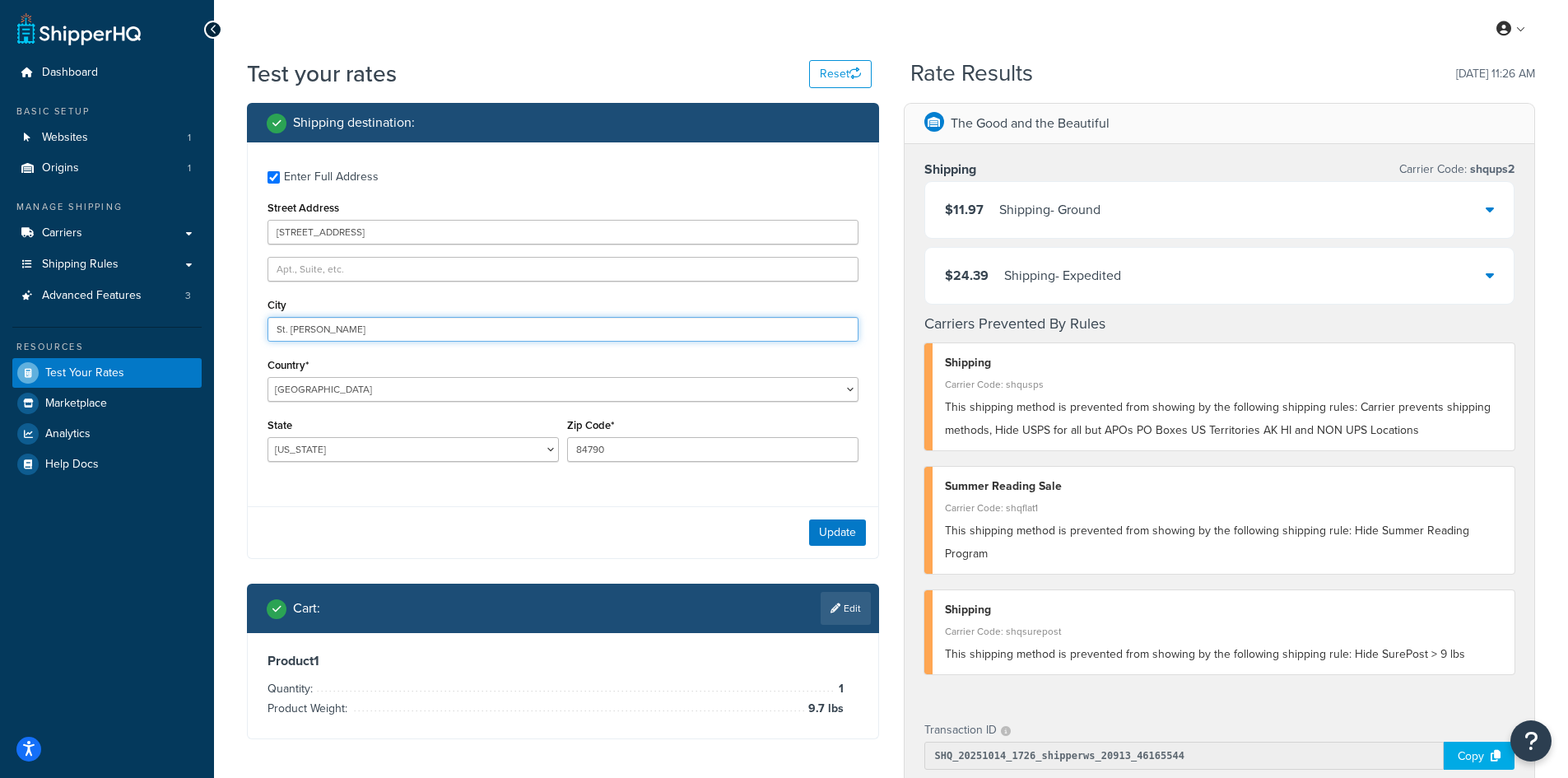
drag, startPoint x: 336, startPoint y: 328, endPoint x: 181, endPoint y: 318, distance: 155.3
click at [181, 318] on div "Dashboard Basic Setup Websites 1 Origins 1 Manage Shipping Carriers Carriers Al…" at bounding box center [784, 639] width 1568 height 1278
click at [843, 528] on button "Update" at bounding box center [837, 532] width 57 height 26
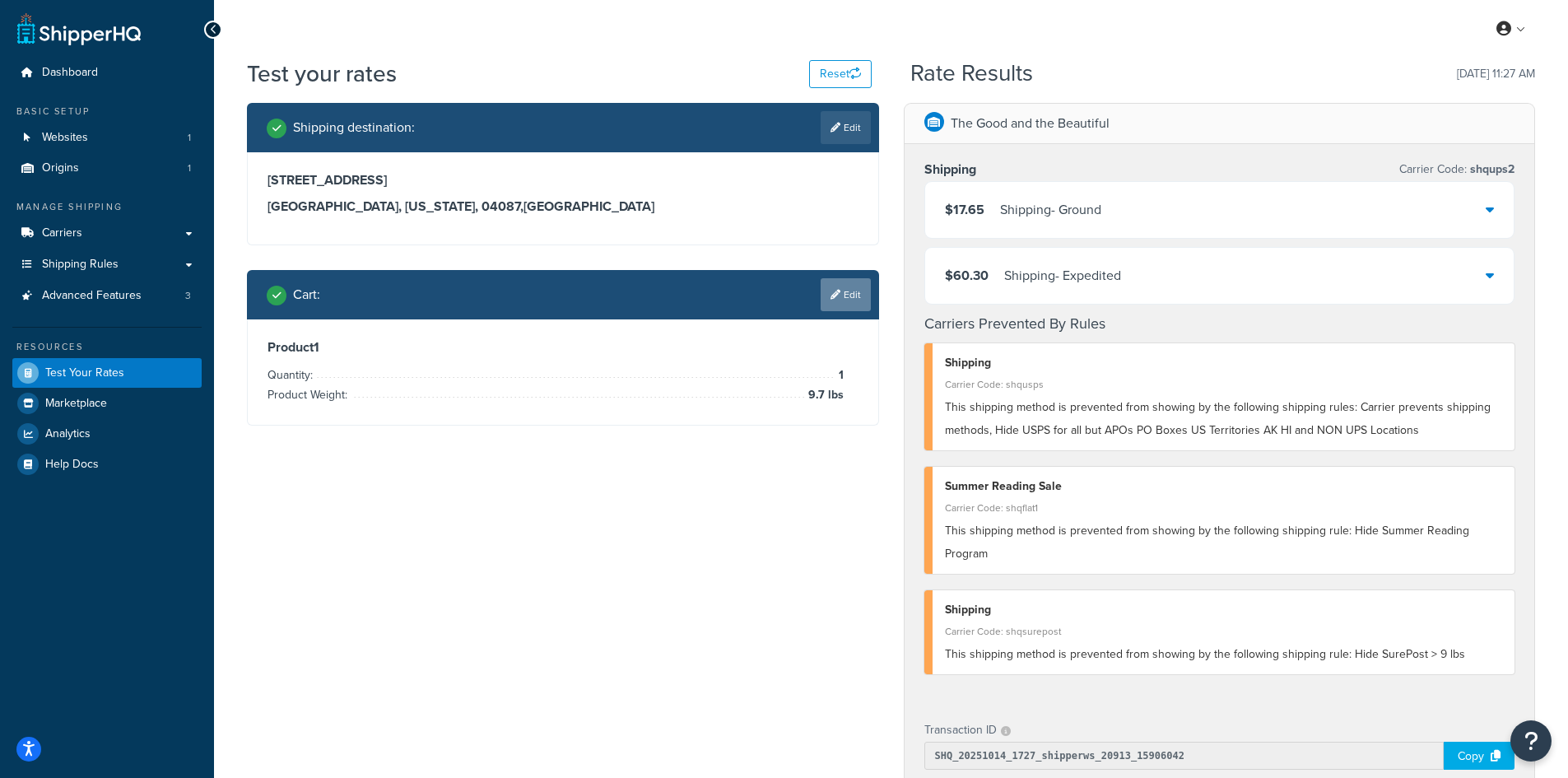
click at [852, 300] on link "Edit" at bounding box center [845, 294] width 50 height 33
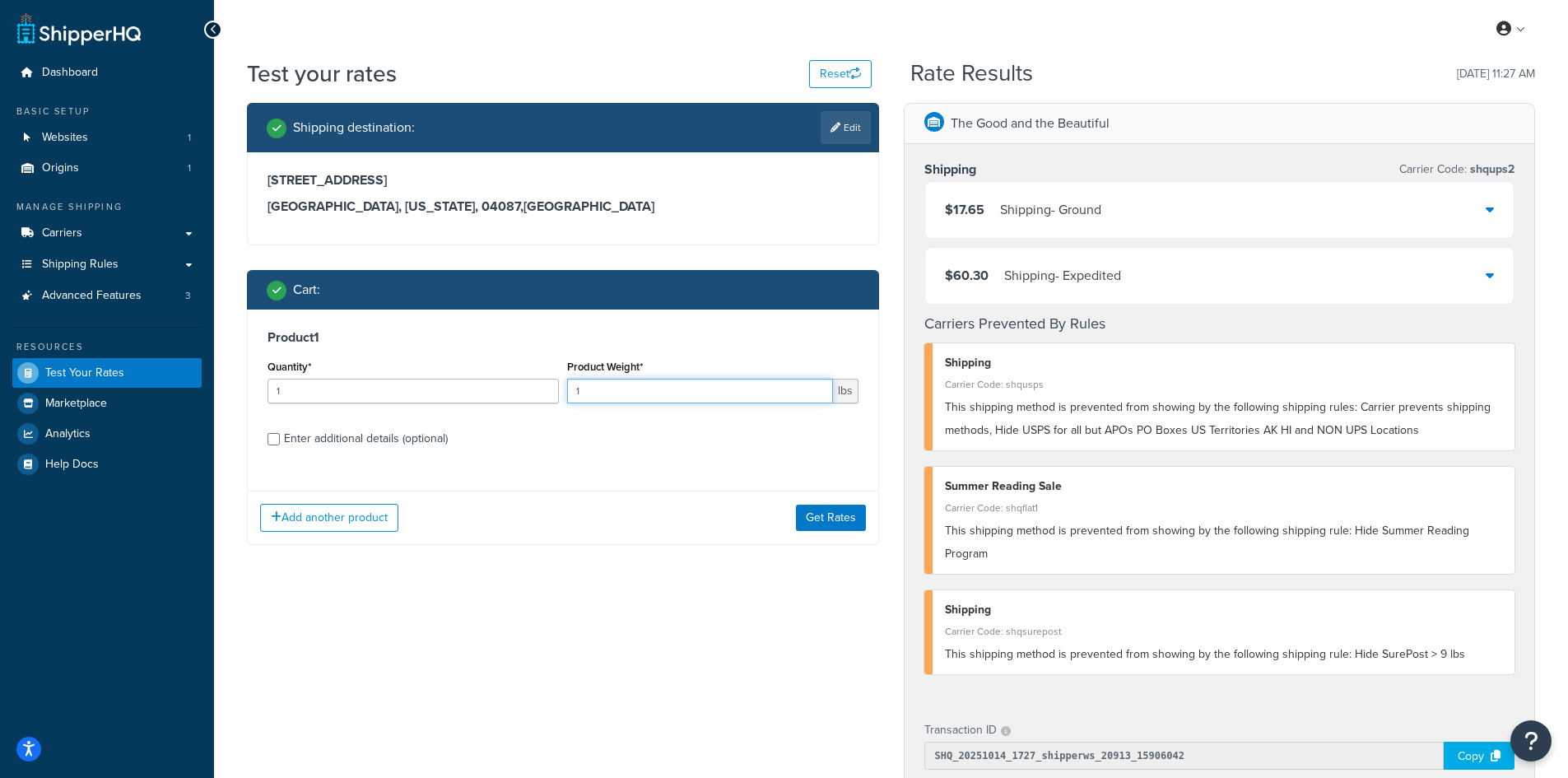
drag, startPoint x: 628, startPoint y: 396, endPoint x: 574, endPoint y: 383, distance: 55.5
click at [574, 383] on input "1" at bounding box center [699, 391] width 266 height 25
click at [806, 514] on button "Get Rates" at bounding box center [831, 518] width 70 height 26
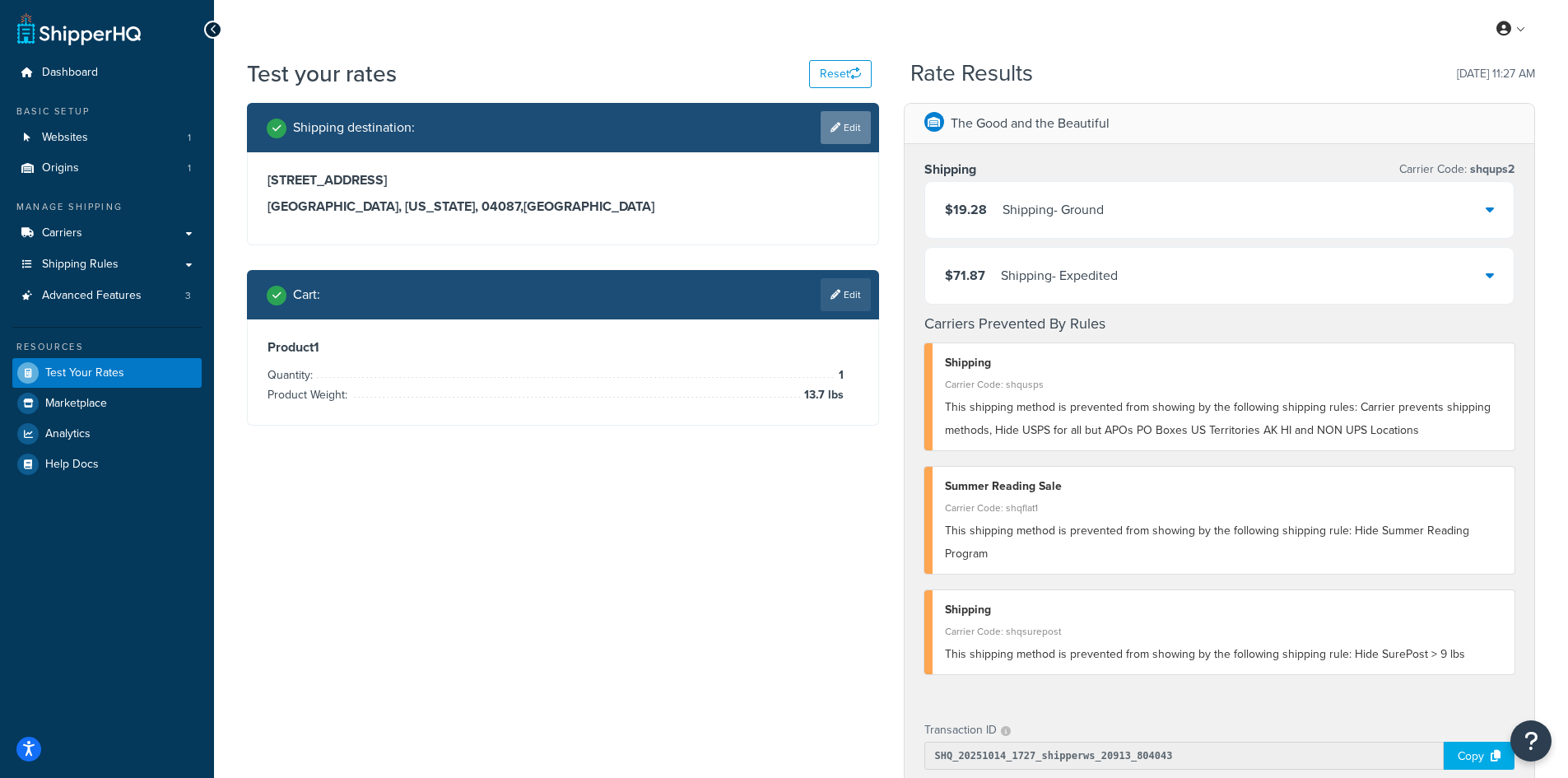
click at [843, 129] on link "Edit" at bounding box center [845, 128] width 50 height 33
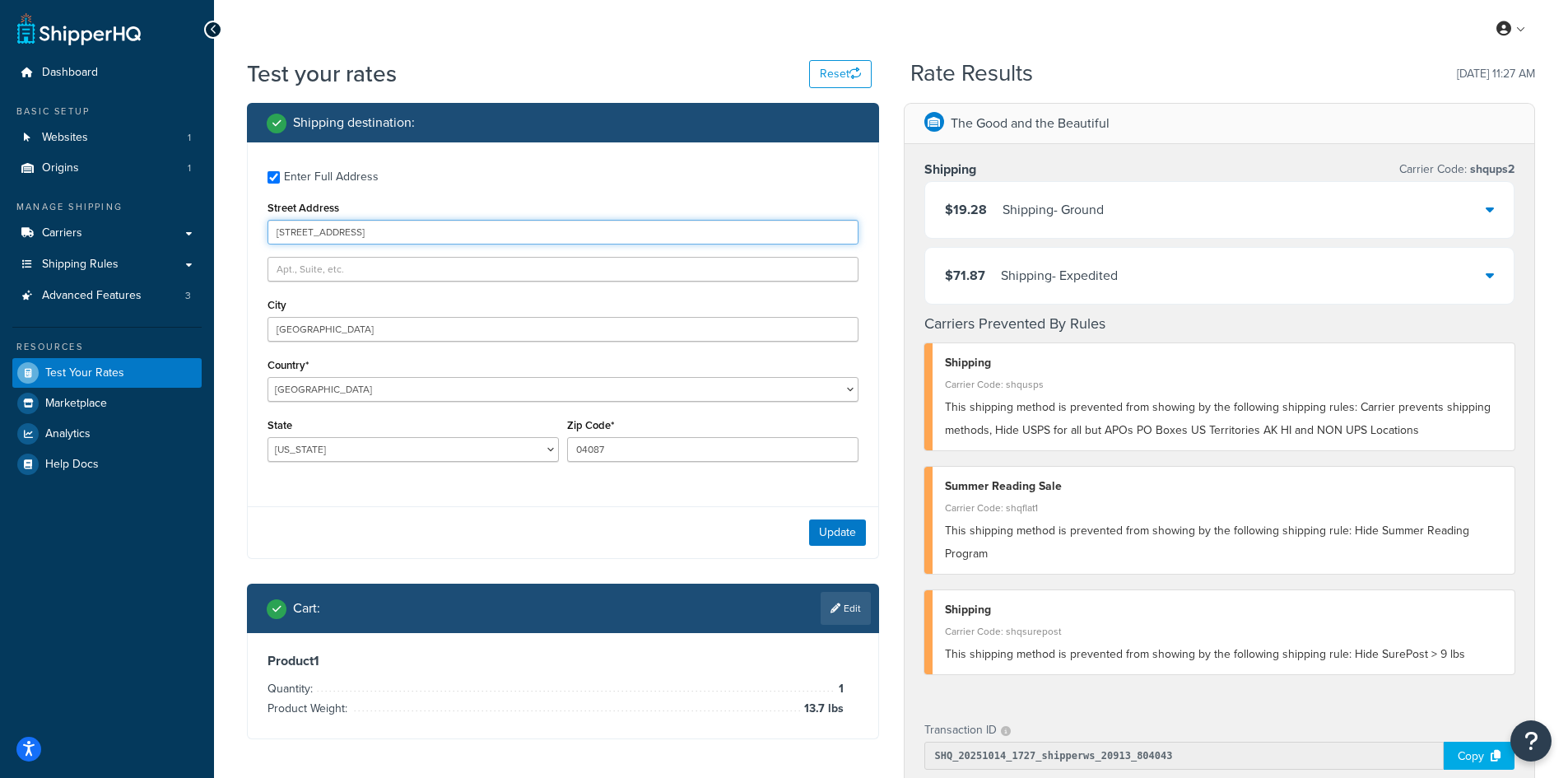
drag, startPoint x: 435, startPoint y: 238, endPoint x: 215, endPoint y: 214, distance: 221.3
click at [215, 214] on div "Test your rates Reset Rate Results [DATE] 11:27 AM Shipping destination : Enter…" at bounding box center [890, 648] width 1353 height 1180
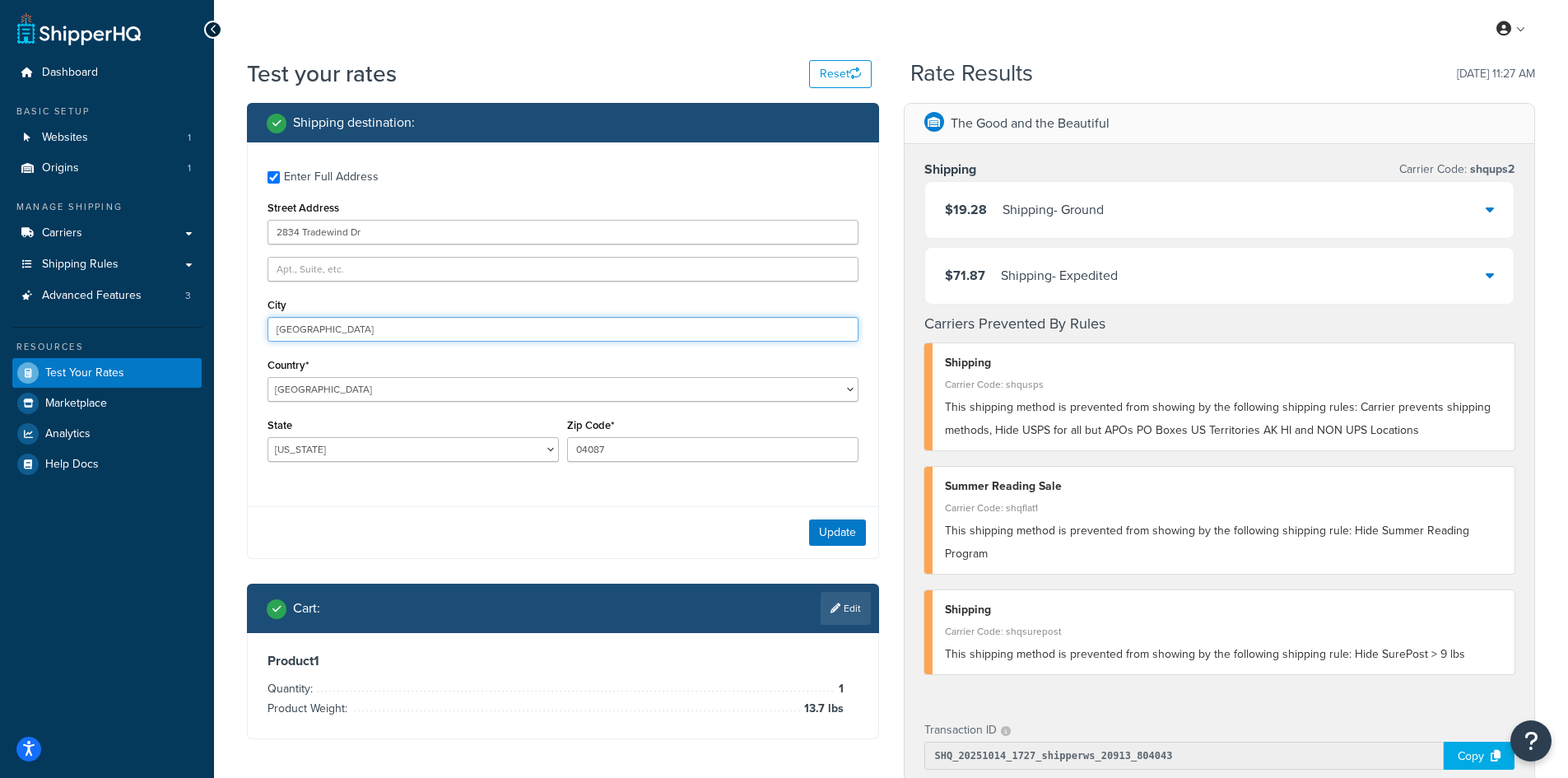
drag, startPoint x: 337, startPoint y: 325, endPoint x: 260, endPoint y: 321, distance: 77.1
click at [260, 321] on div "Enter Full Address Street Address [STREET_ADDRESS] [GEOGRAPHIC_DATA] [GEOGRAPHI…" at bounding box center [562, 319] width 630 height 352
click at [853, 540] on button "Update" at bounding box center [837, 532] width 57 height 26
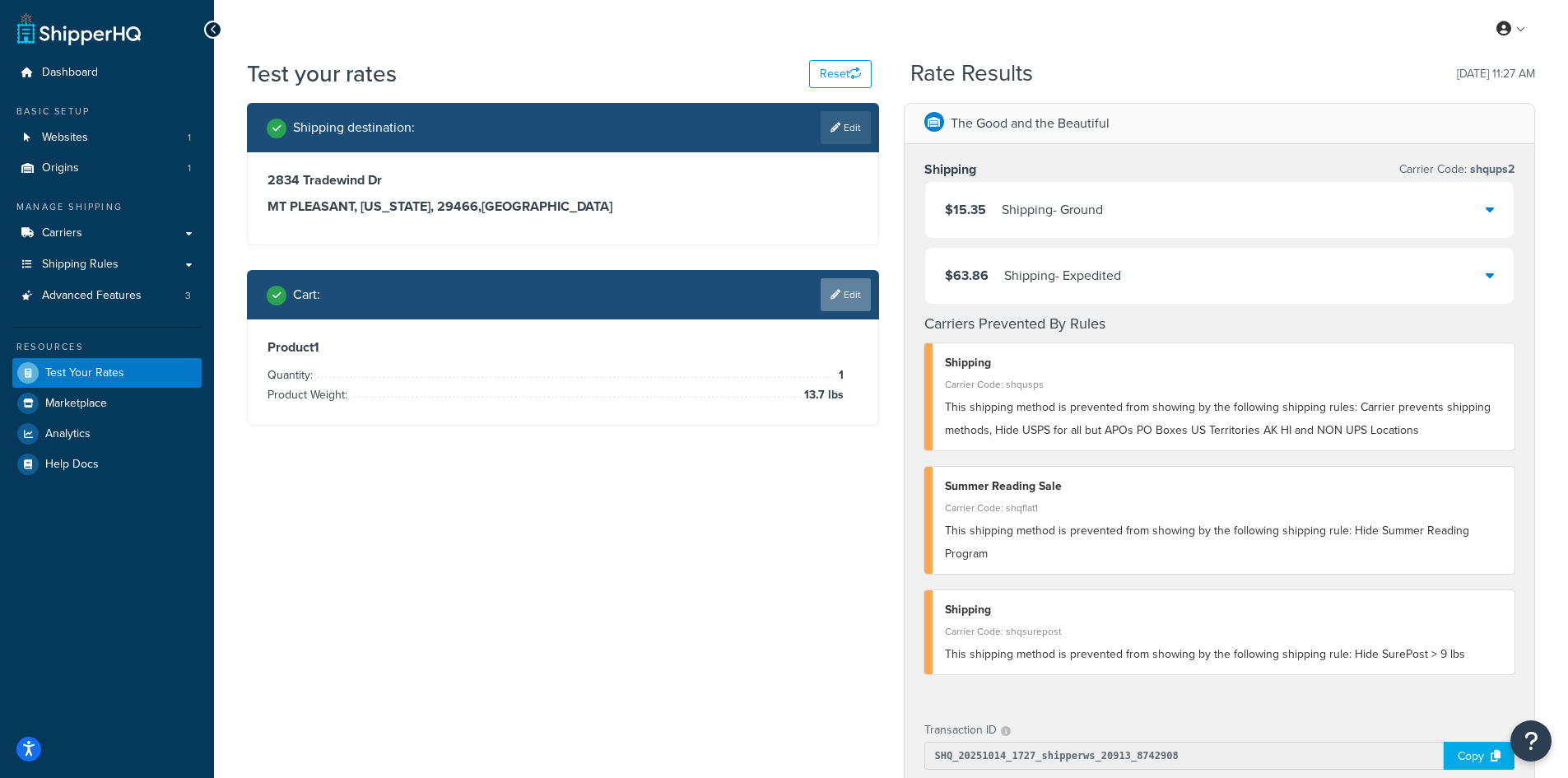
click at [836, 298] on icon at bounding box center [836, 294] width 9 height 9
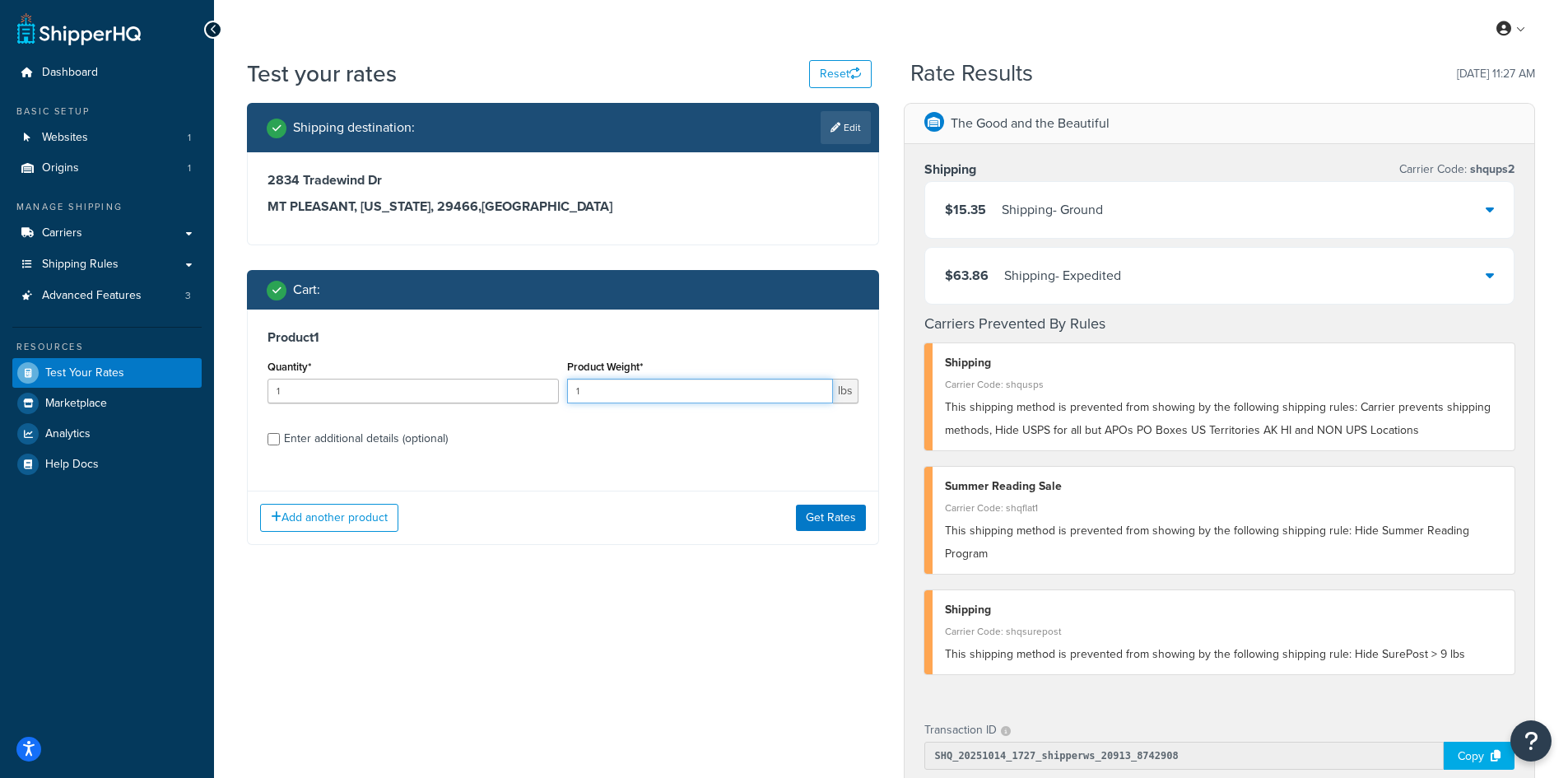
click at [576, 391] on input "1" at bounding box center [699, 391] width 266 height 25
click at [838, 518] on button "Get Rates" at bounding box center [831, 518] width 70 height 26
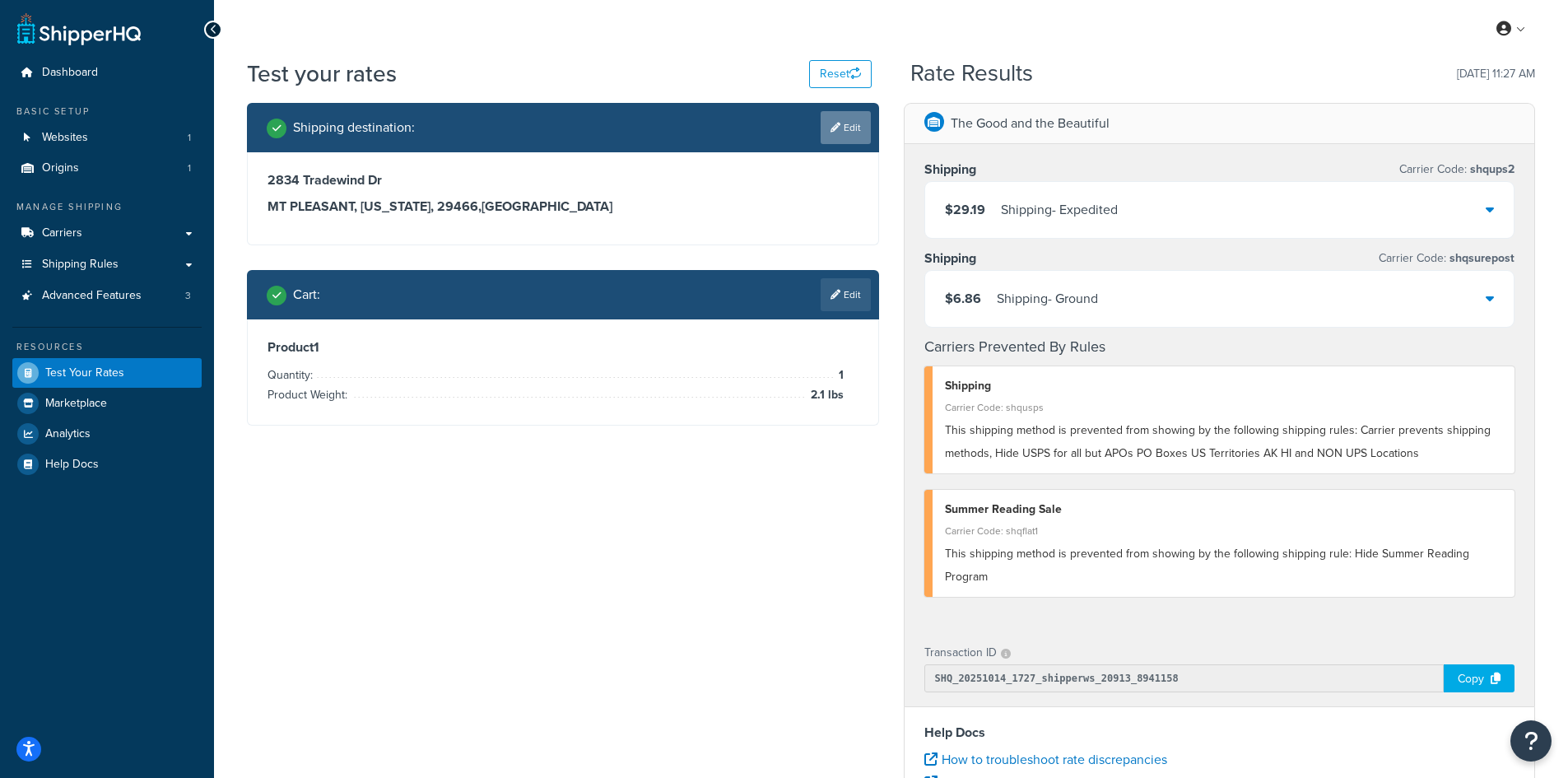
click at [840, 118] on link "Edit" at bounding box center [845, 128] width 50 height 33
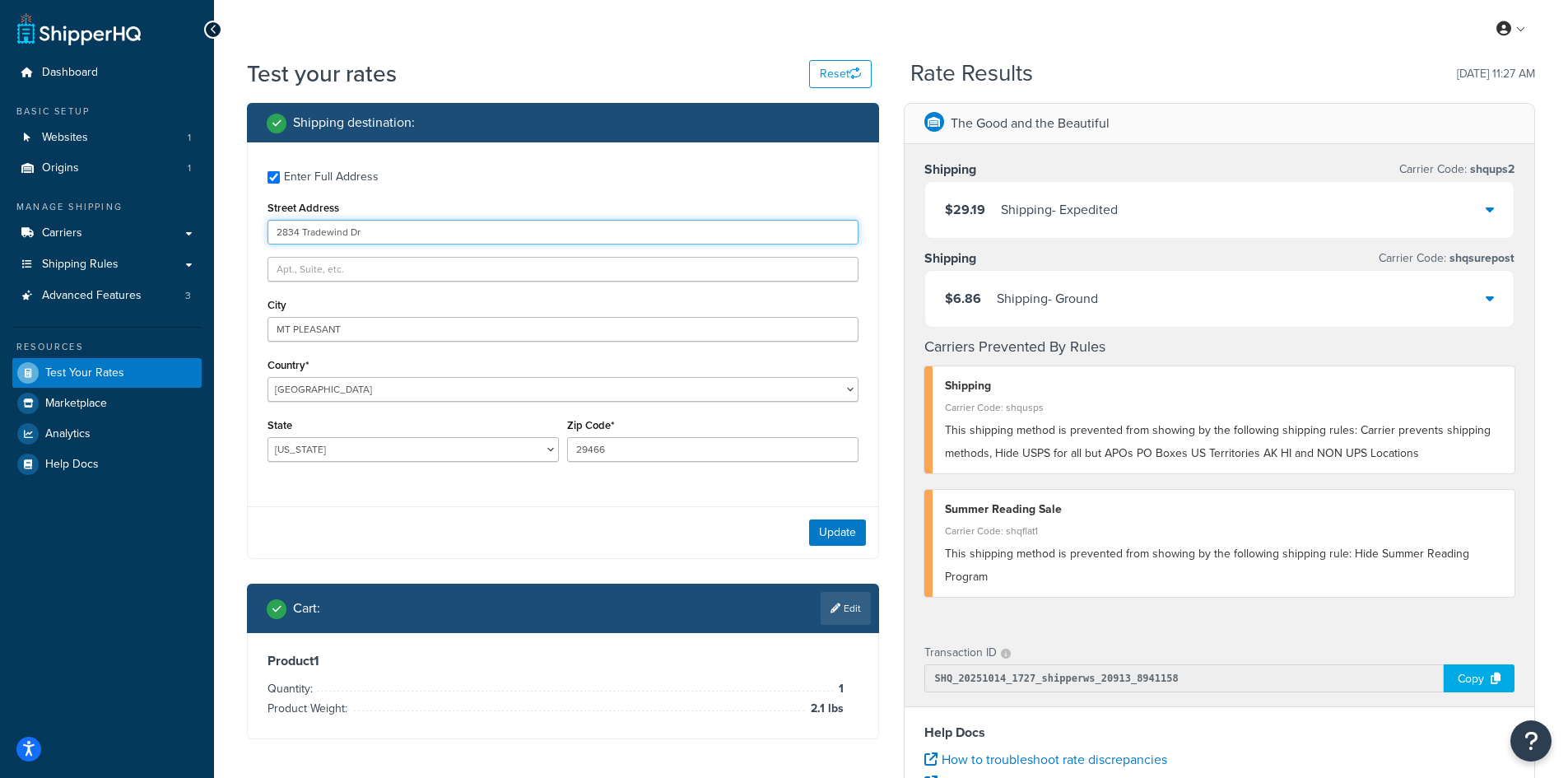
drag, startPoint x: 447, startPoint y: 233, endPoint x: 202, endPoint y: 219, distance: 245.4
click at [202, 219] on div "Dashboard Basic Setup Websites 1 Origins 1 Manage Shipping Carriers Carriers Al…" at bounding box center [784, 600] width 1568 height 1201
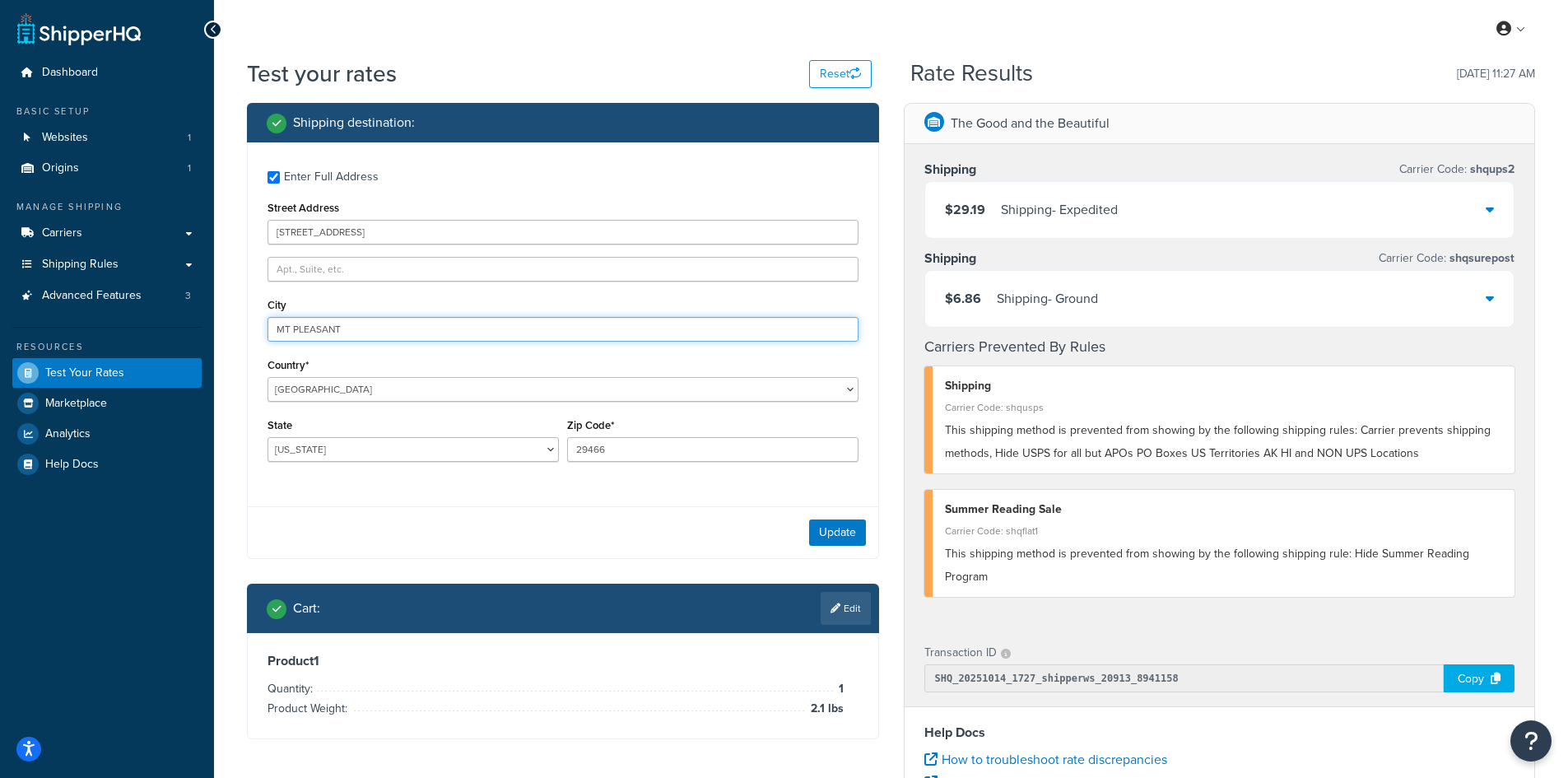
drag, startPoint x: 381, startPoint y: 329, endPoint x: 171, endPoint y: 321, distance: 210.2
click at [171, 321] on div "Dashboard Basic Setup Websites 1 Origins 1 Manage Shipping Carriers Carriers Al…" at bounding box center [784, 600] width 1568 height 1201
click at [854, 533] on button "Update" at bounding box center [837, 532] width 57 height 26
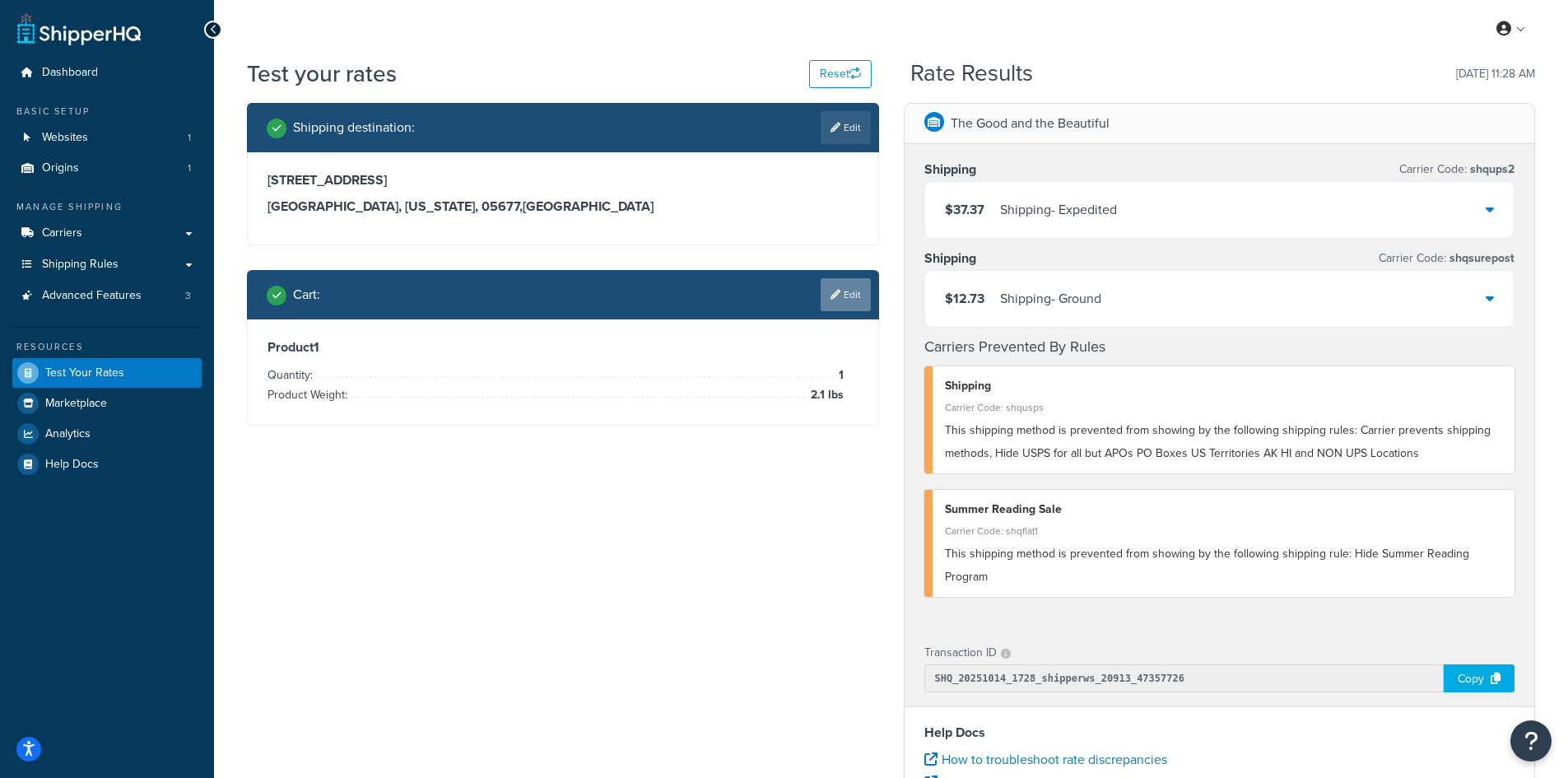
click at [839, 296] on link "Edit" at bounding box center [845, 294] width 50 height 33
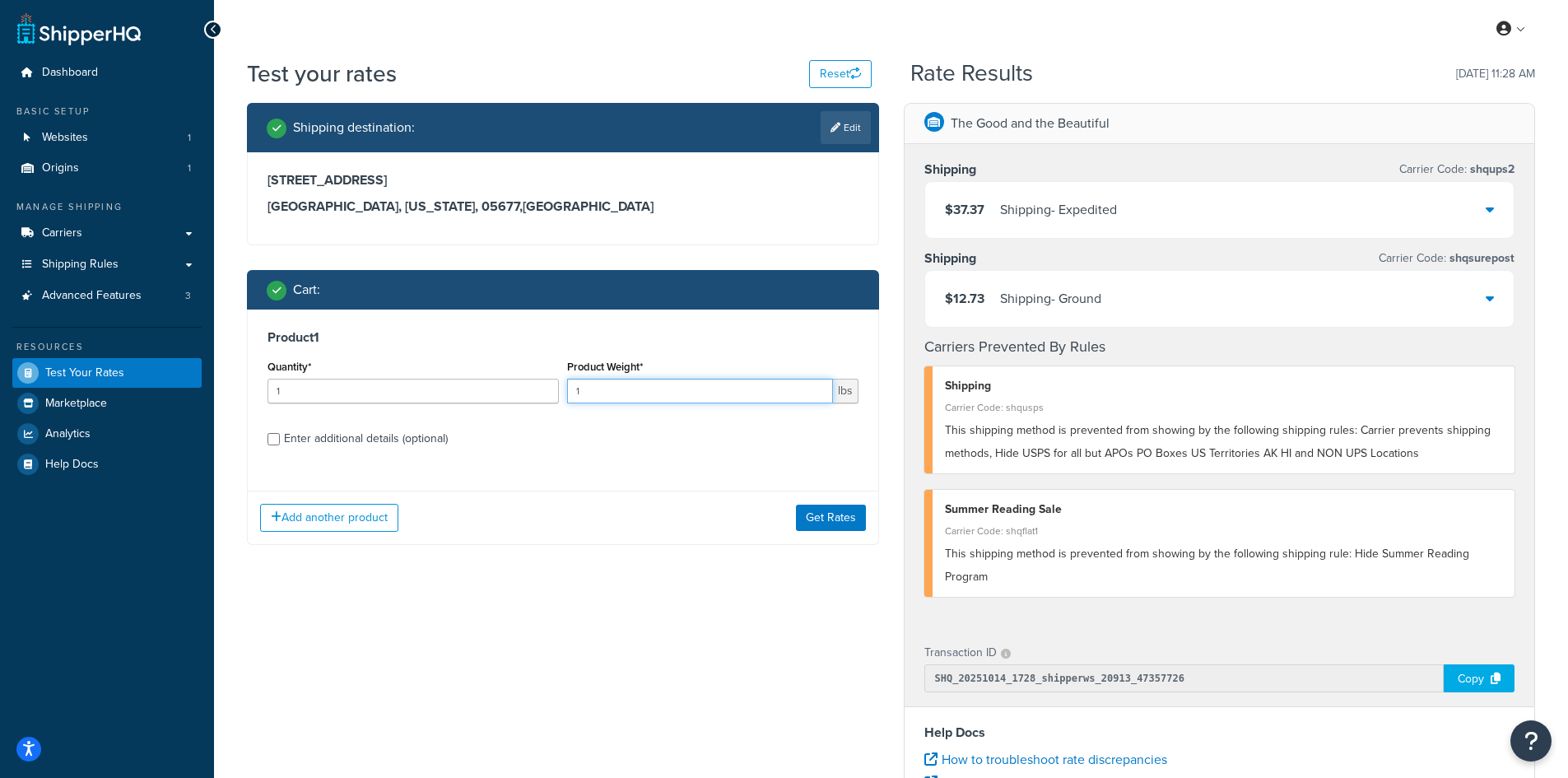
drag, startPoint x: 615, startPoint y: 393, endPoint x: 558, endPoint y: 392, distance: 57.0
click at [558, 392] on div "Quantity* 1 Product Weight* 1 lbs" at bounding box center [563, 386] width 599 height 61
click at [834, 514] on button "Get Rates" at bounding box center [831, 518] width 70 height 26
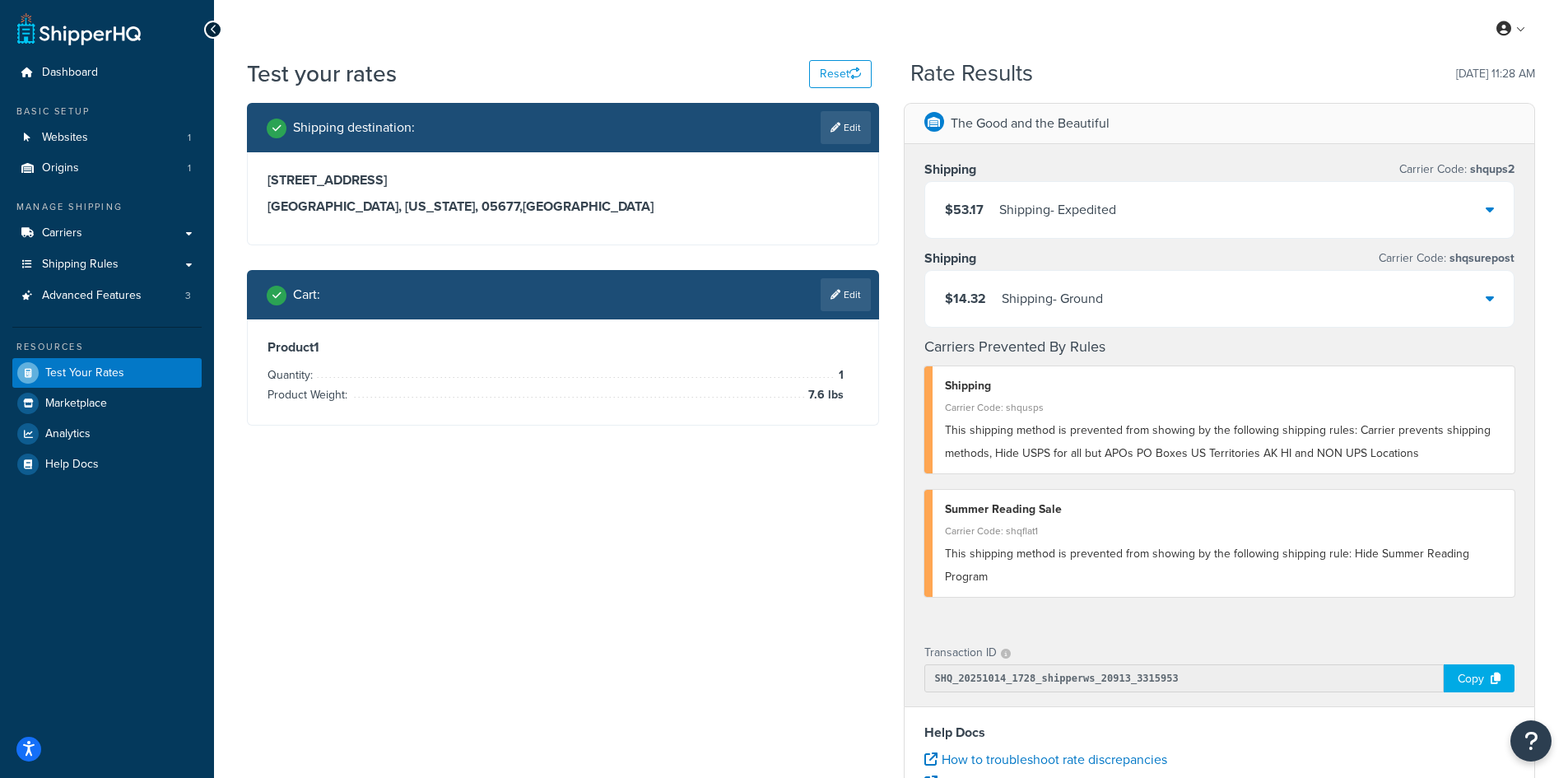
click at [836, 127] on icon at bounding box center [836, 128] width 9 height 9
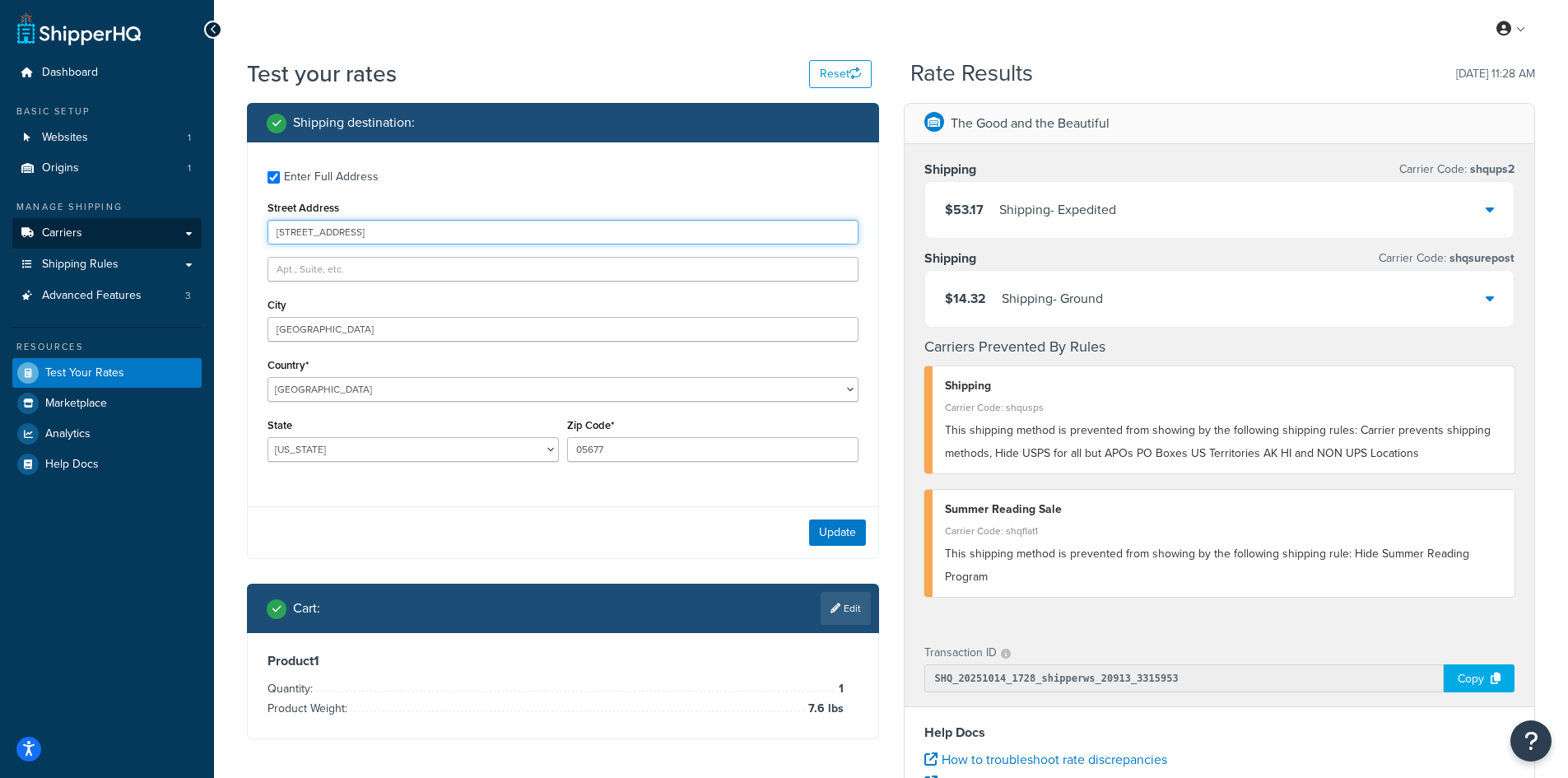
drag, startPoint x: 411, startPoint y: 235, endPoint x: 181, endPoint y: 224, distance: 230.3
click at [181, 224] on div "Dashboard Basic Setup Websites 1 Origins 1 Manage Shipping Carriers Carriers Al…" at bounding box center [784, 600] width 1568 height 1201
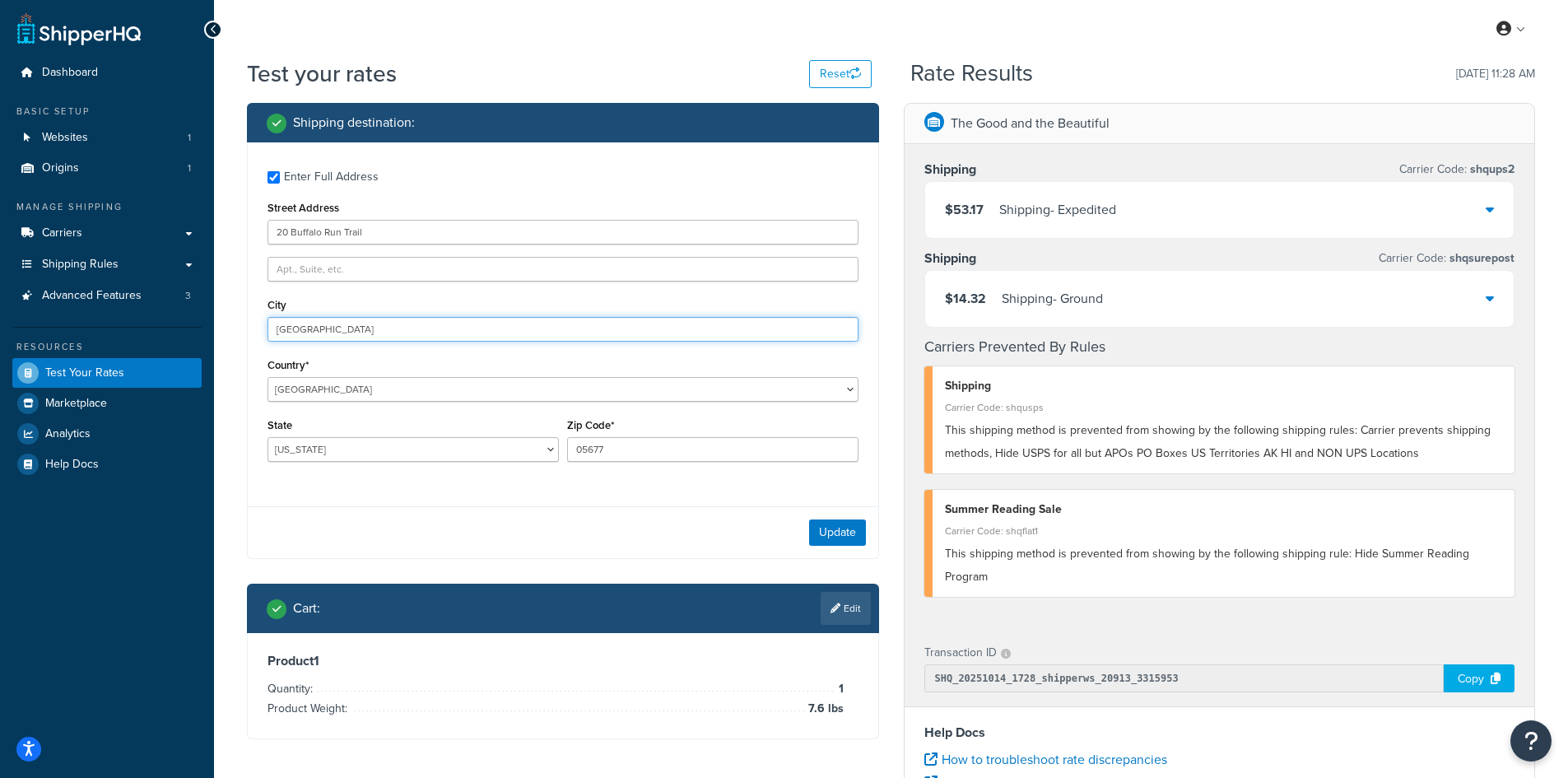
drag, startPoint x: 391, startPoint y: 331, endPoint x: 156, endPoint y: 330, distance: 235.0
click at [156, 330] on div "Dashboard Basic Setup Websites 1 Origins 1 Manage Shipping Carriers Carriers Al…" at bounding box center [784, 600] width 1568 height 1201
click at [836, 533] on button "Update" at bounding box center [837, 532] width 57 height 26
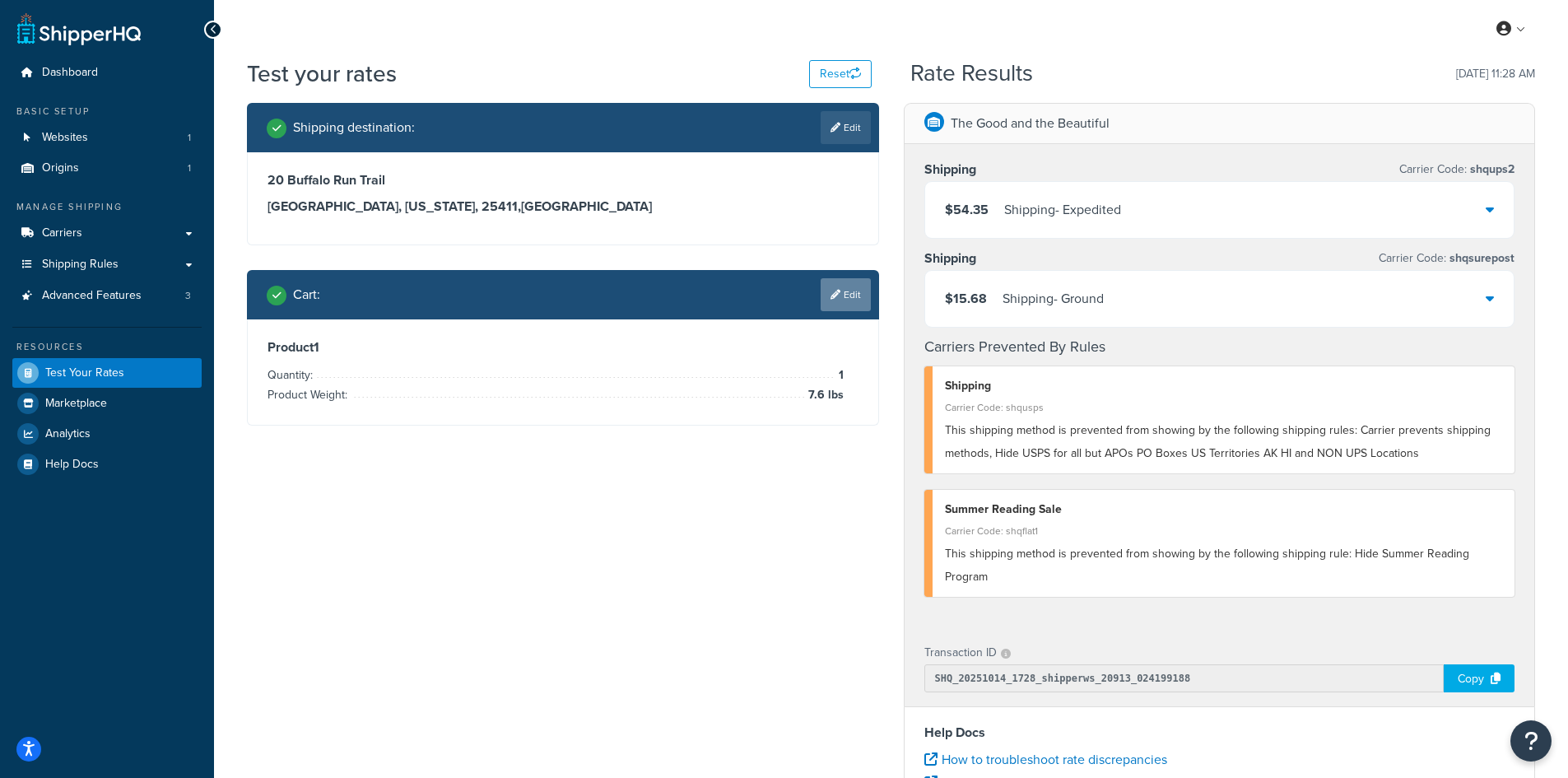
click at [848, 299] on link "Edit" at bounding box center [845, 294] width 50 height 33
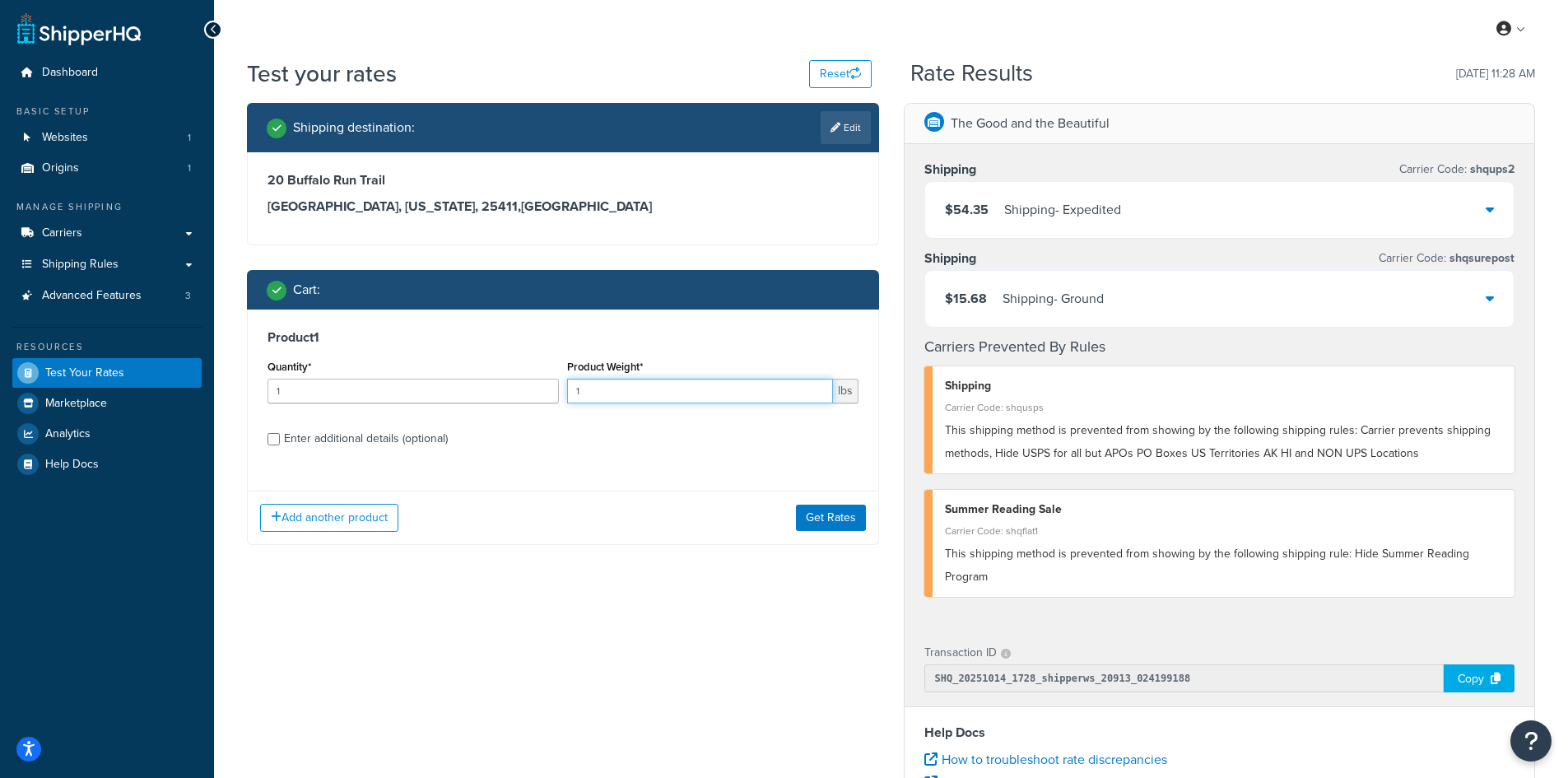
drag, startPoint x: 594, startPoint y: 391, endPoint x: 558, endPoint y: 387, distance: 36.2
click at [558, 387] on div "Quantity* 1 Product Weight* 1 lbs" at bounding box center [563, 386] width 599 height 61
click at [859, 519] on button "Get Rates" at bounding box center [831, 518] width 70 height 26
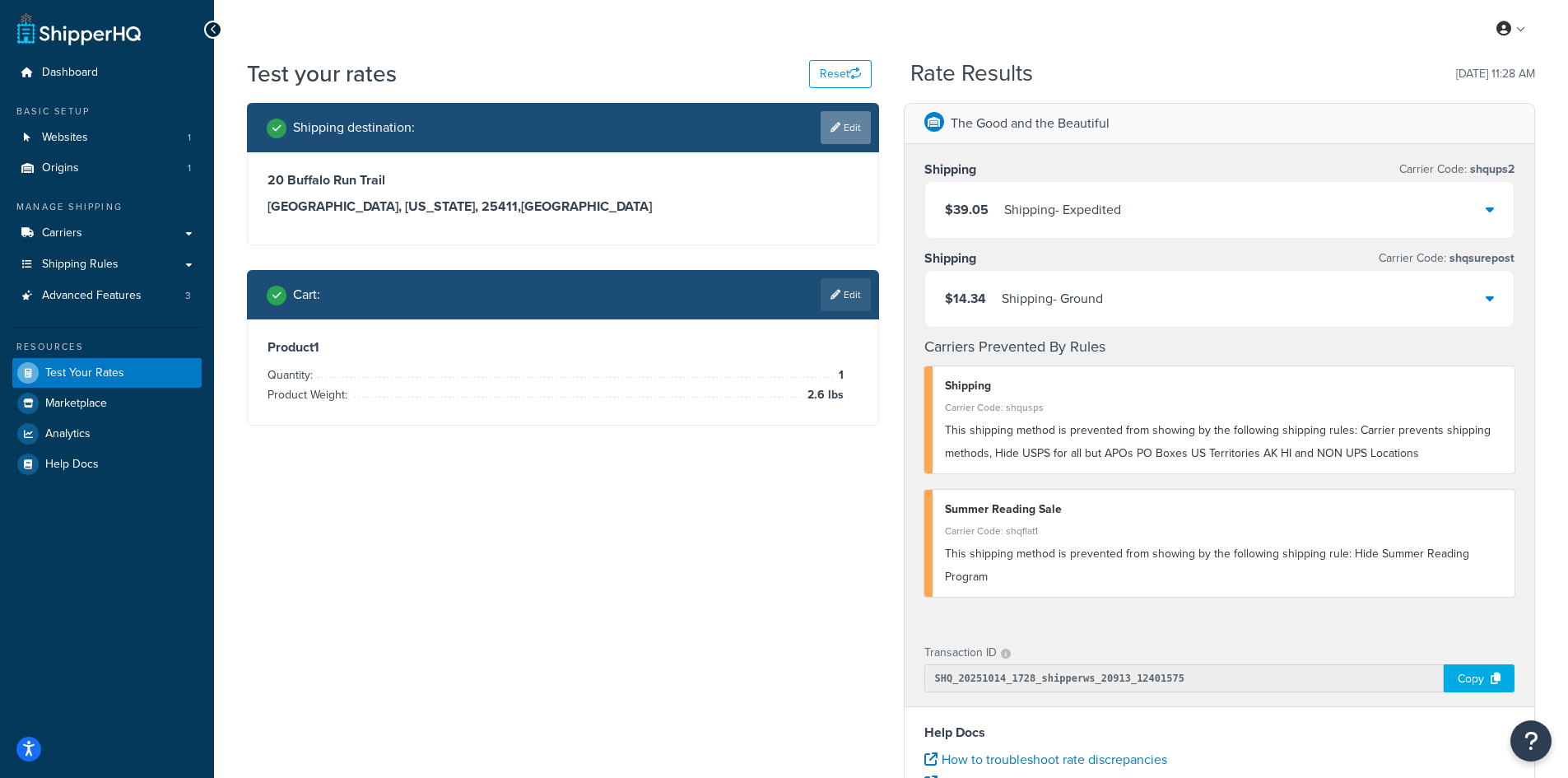
click at [845, 124] on link "Edit" at bounding box center [845, 128] width 50 height 33
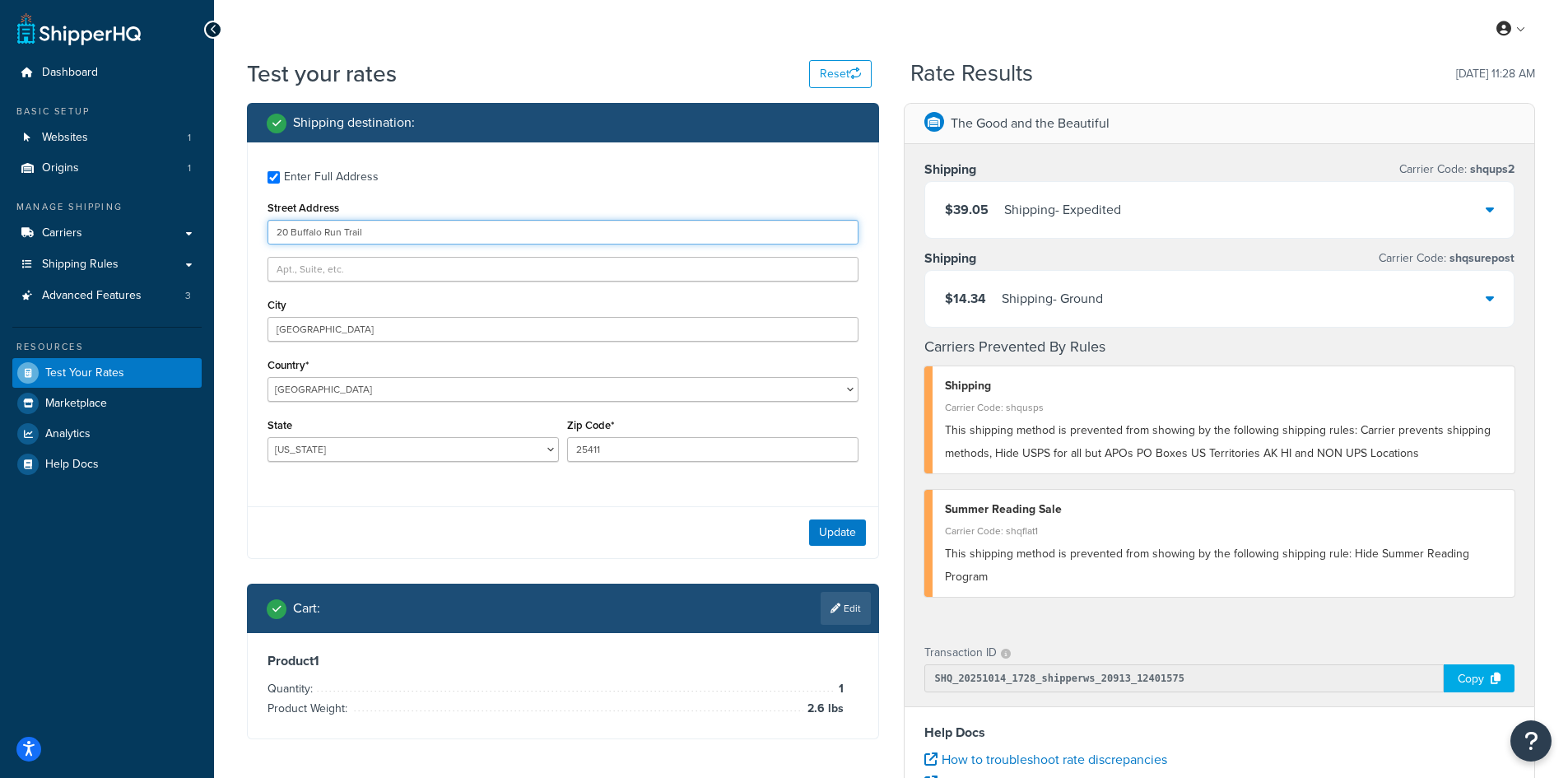
drag, startPoint x: 420, startPoint y: 236, endPoint x: 235, endPoint y: 219, distance: 185.8
click at [235, 219] on div "Shipping destination : Enter Full Address Street Address [GEOGRAPHIC_DATA] Coun…" at bounding box center [562, 433] width 657 height 661
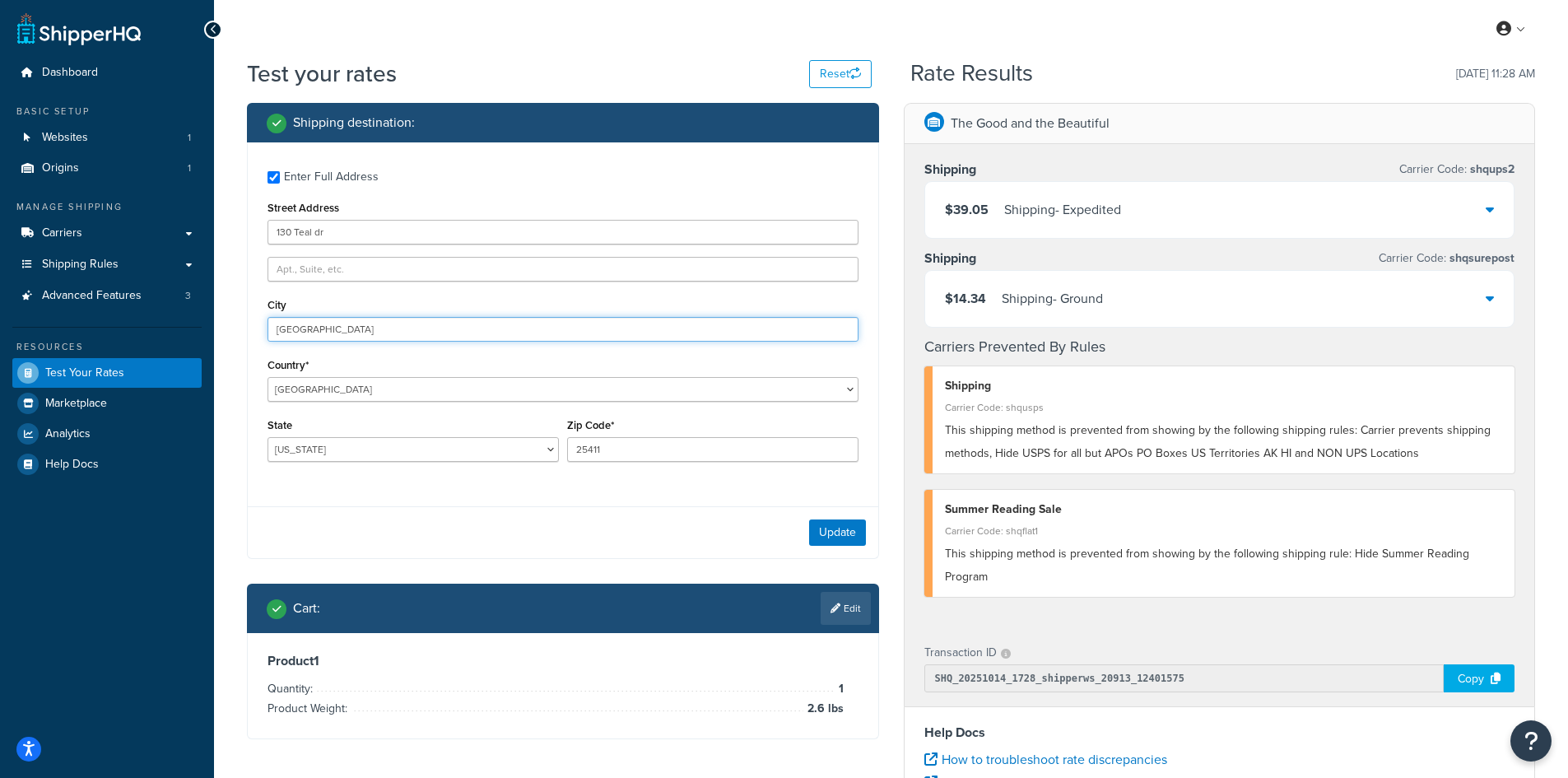
drag, startPoint x: 397, startPoint y: 328, endPoint x: 240, endPoint y: 315, distance: 157.5
click at [240, 315] on div "Shipping destination : Enter Full Address Street Address [STREET_ADDRESS] [GEOG…" at bounding box center [562, 433] width 657 height 661
click at [834, 531] on button "Update" at bounding box center [837, 532] width 57 height 26
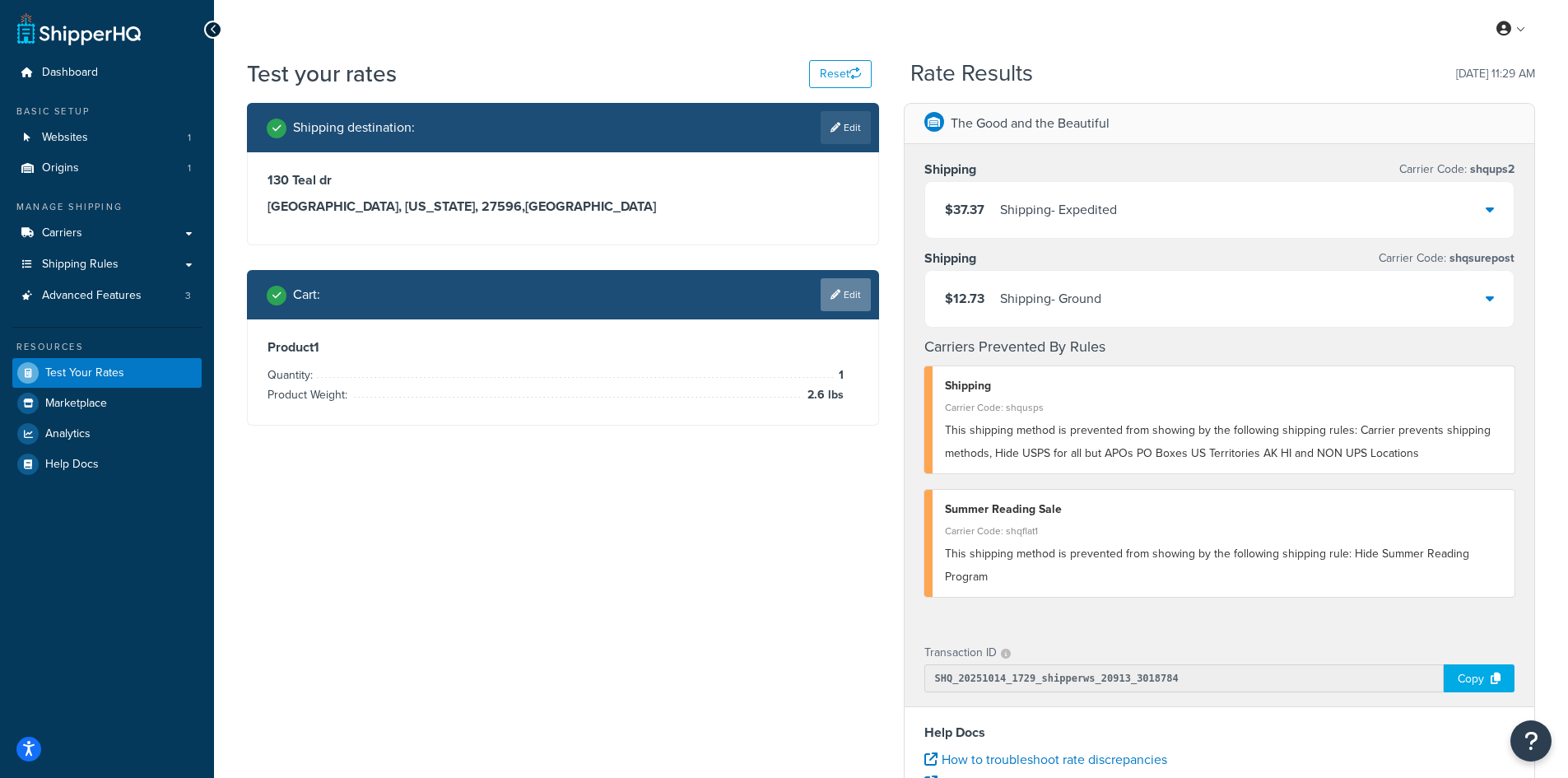
click at [848, 292] on link "Edit" at bounding box center [845, 294] width 50 height 33
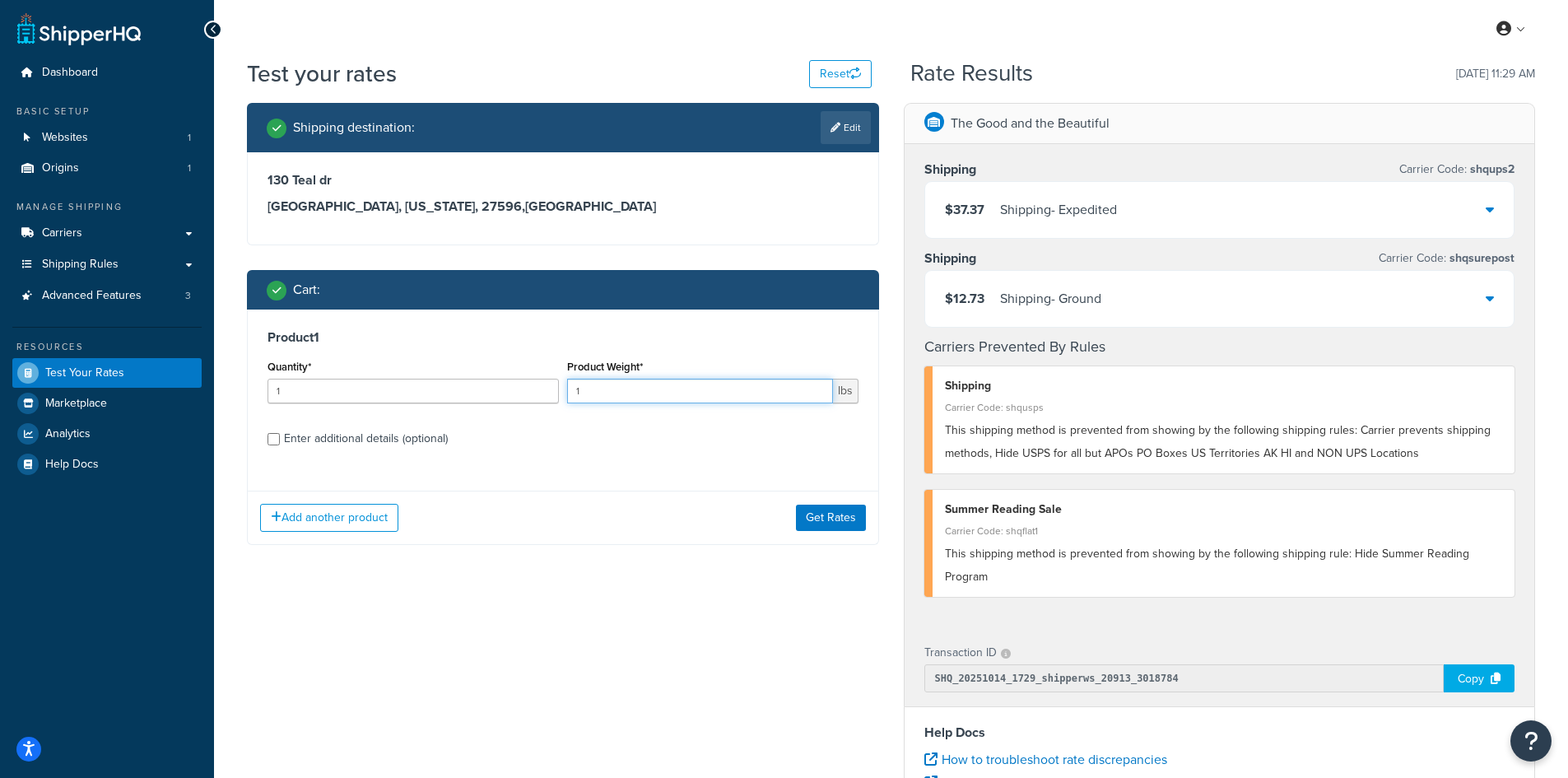
drag, startPoint x: 608, startPoint y: 394, endPoint x: 551, endPoint y: 385, distance: 57.7
click at [551, 385] on div "Quantity* 1 Product Weight* 1 lbs" at bounding box center [563, 386] width 599 height 61
click at [816, 512] on button "Get Rates" at bounding box center [831, 518] width 70 height 26
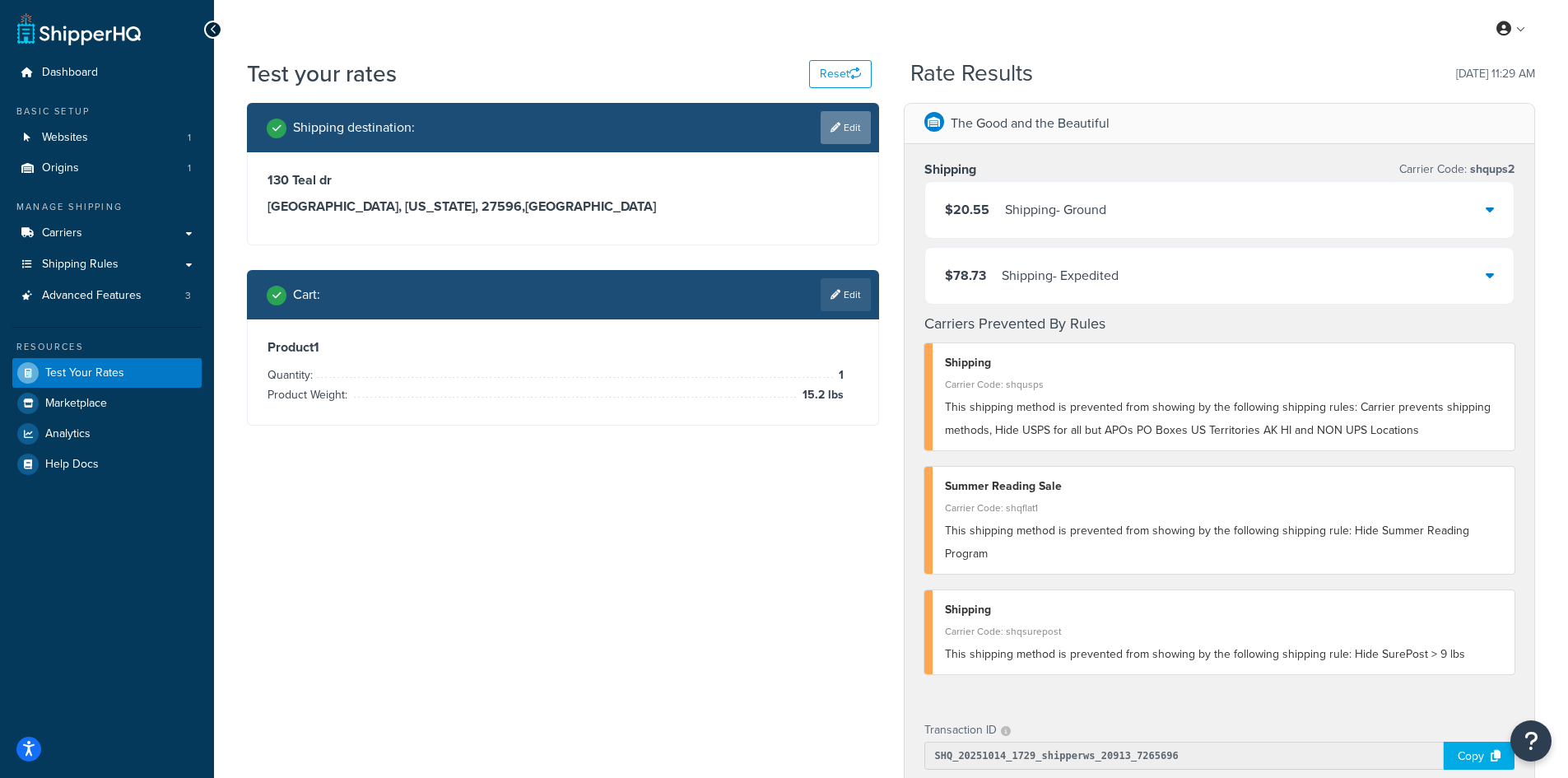
click at [837, 131] on icon at bounding box center [836, 128] width 9 height 9
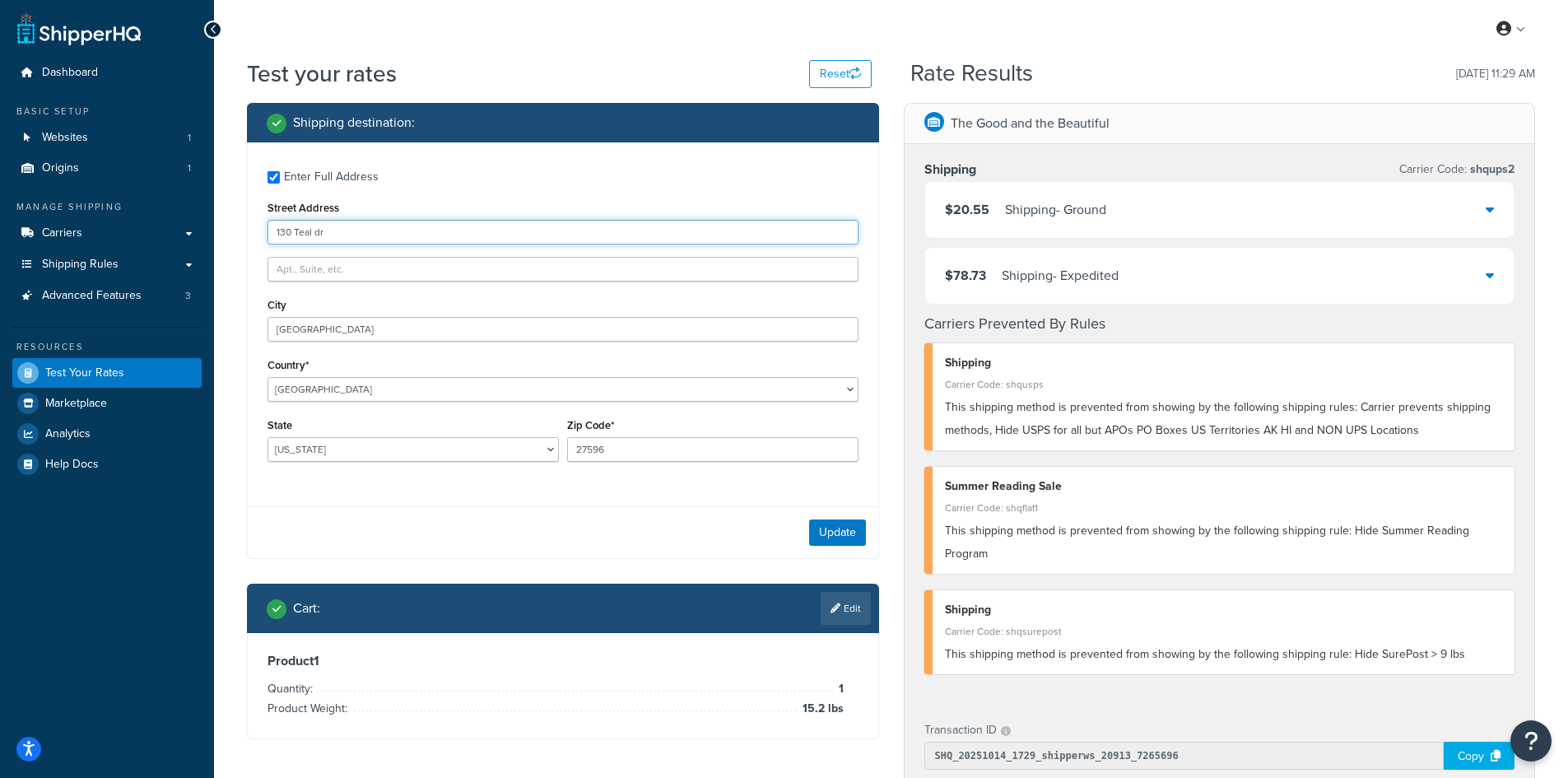
drag, startPoint x: 383, startPoint y: 224, endPoint x: 240, endPoint y: 227, distance: 143.0
click at [240, 227] on div "Shipping destination : Enter Full Address Street Address [STREET_ADDRESS] [GEOG…" at bounding box center [562, 433] width 657 height 661
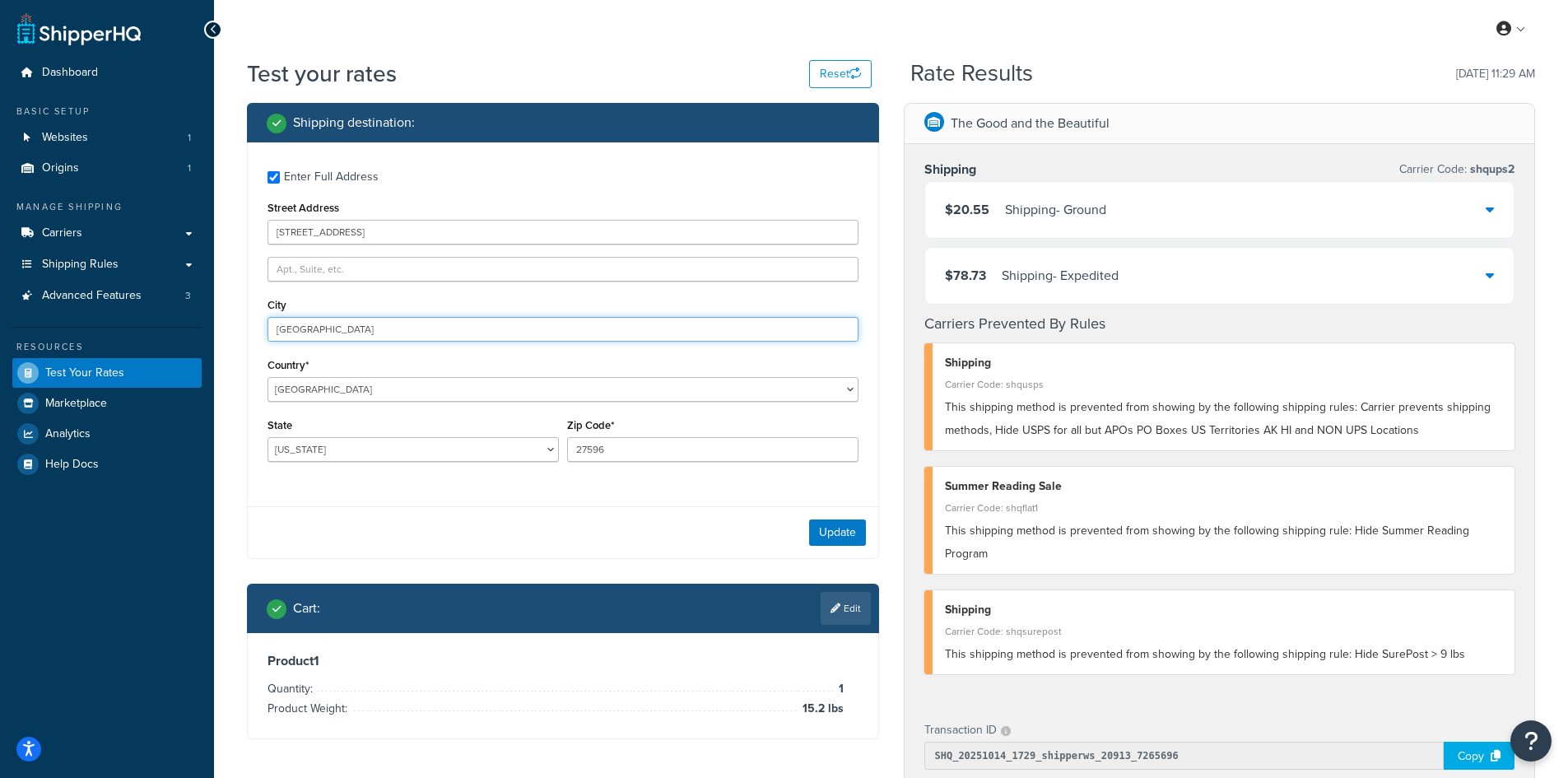
drag, startPoint x: 384, startPoint y: 325, endPoint x: 192, endPoint y: 325, distance: 192.0
click at [192, 325] on div "Dashboard Basic Setup Websites 1 Origins 1 Manage Shipping Carriers Carriers Al…" at bounding box center [784, 639] width 1568 height 1278
click at [834, 531] on button "Update" at bounding box center [837, 532] width 57 height 26
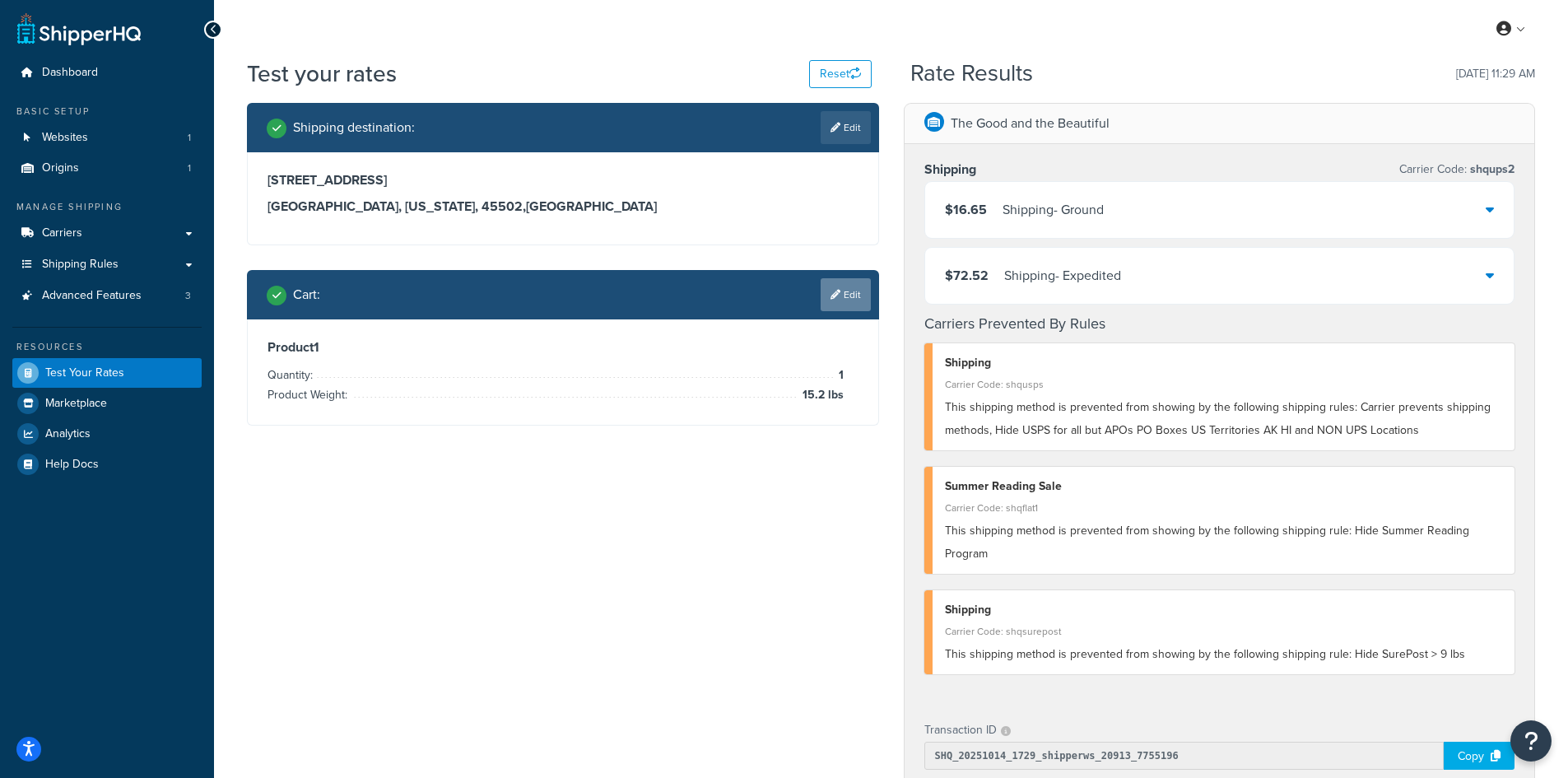
click at [851, 306] on link "Edit" at bounding box center [845, 294] width 50 height 33
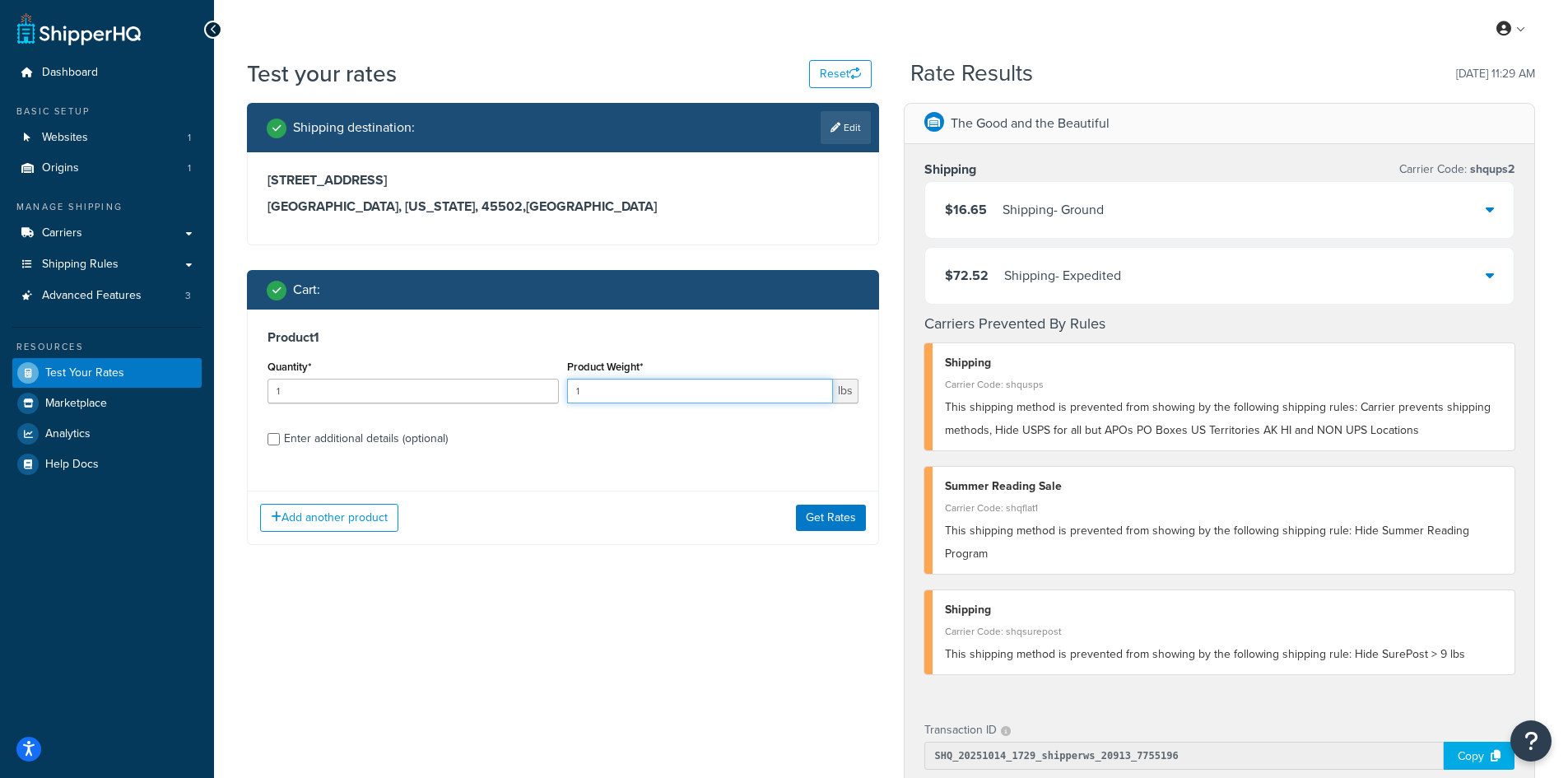
click at [555, 394] on div "Quantity* 1 Product Weight* 1 lbs" at bounding box center [563, 386] width 599 height 61
click at [816, 515] on button "Get Rates" at bounding box center [831, 518] width 70 height 26
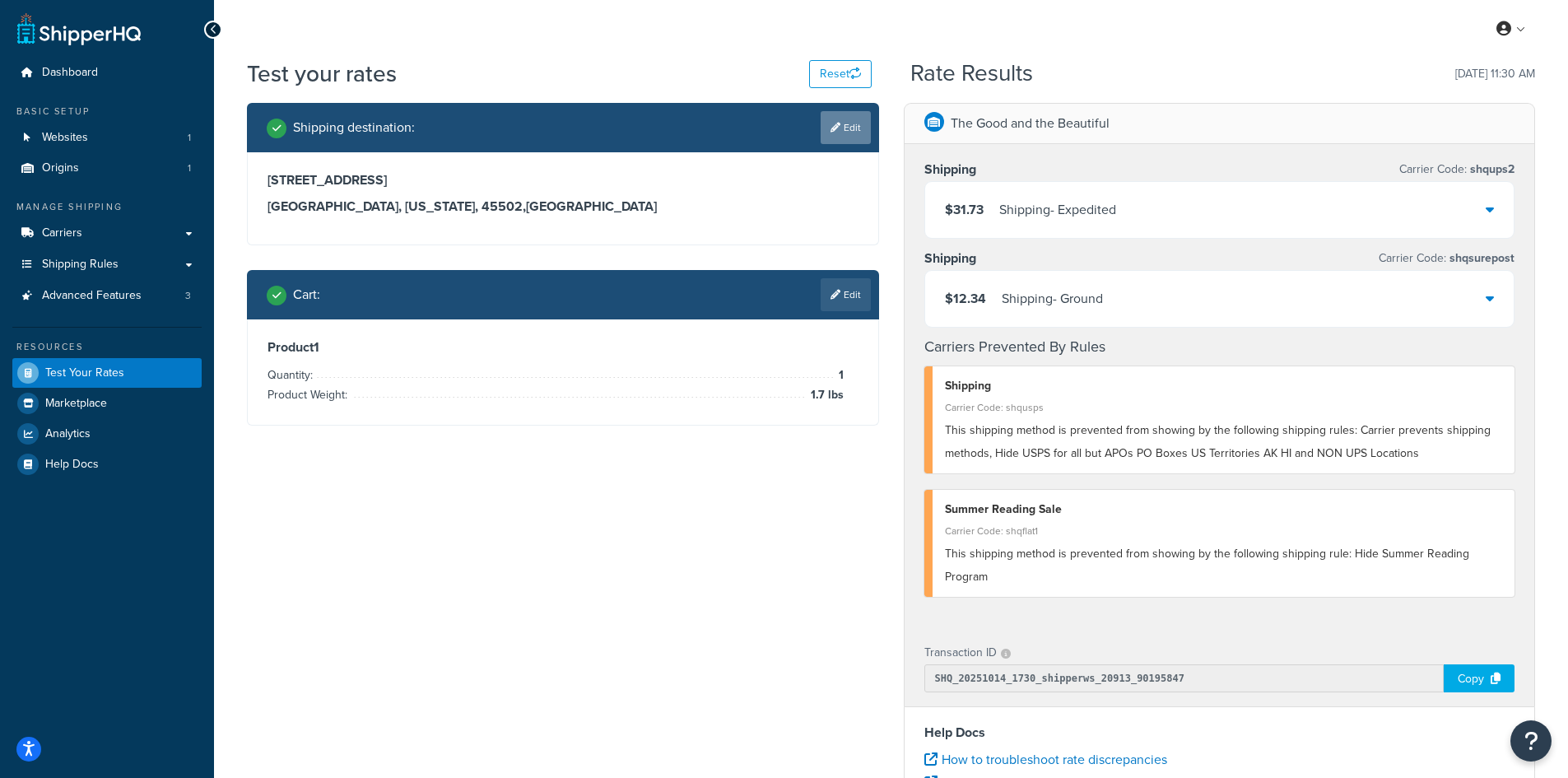
click at [858, 128] on link "Edit" at bounding box center [845, 128] width 50 height 33
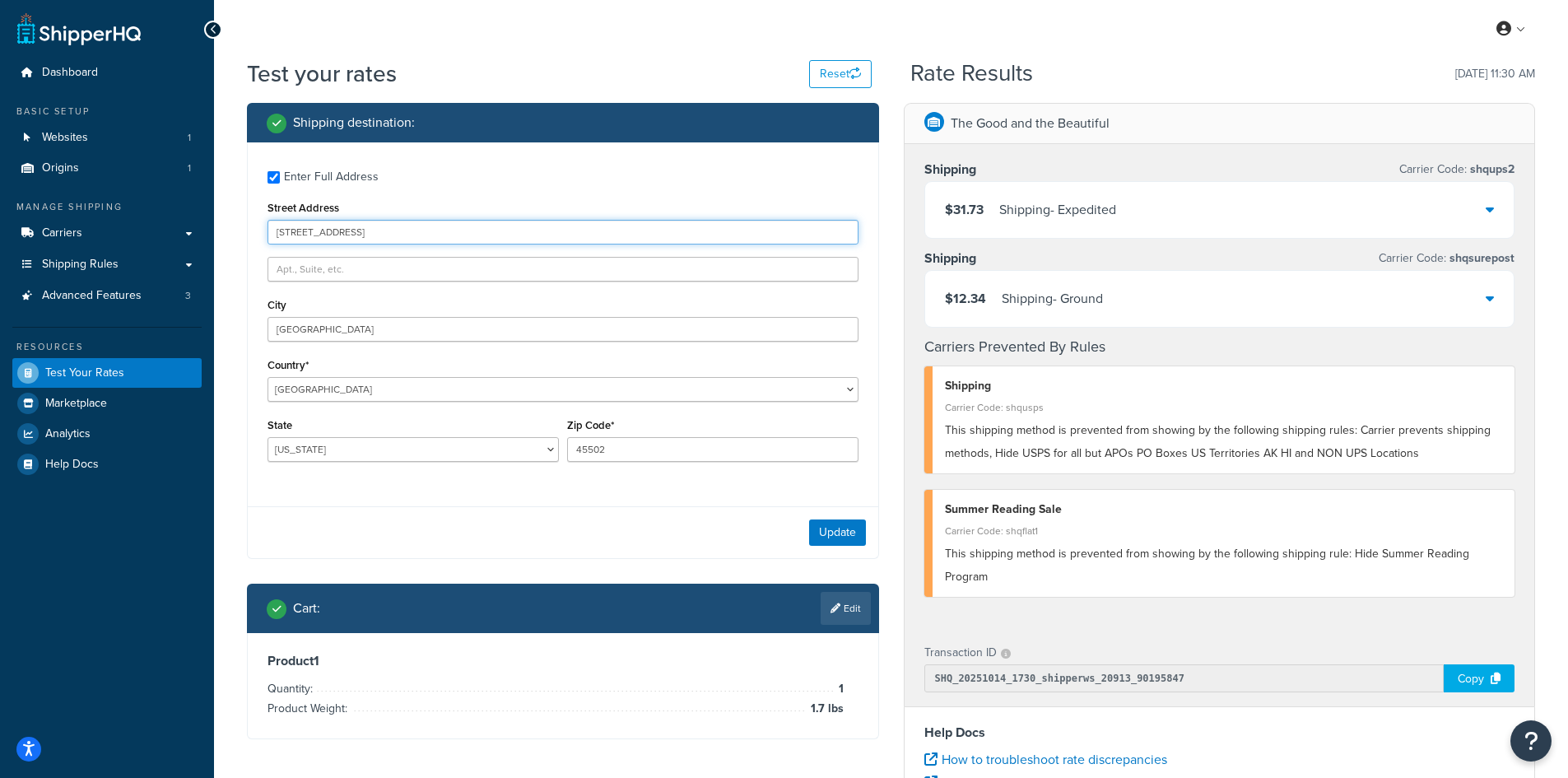
drag, startPoint x: 313, startPoint y: 226, endPoint x: 222, endPoint y: 226, distance: 91.0
click at [222, 226] on div "Test your rates Reset Rate Results [DATE] 11:30 AM Shipping destination : Enter…" at bounding box center [890, 609] width 1353 height 1102
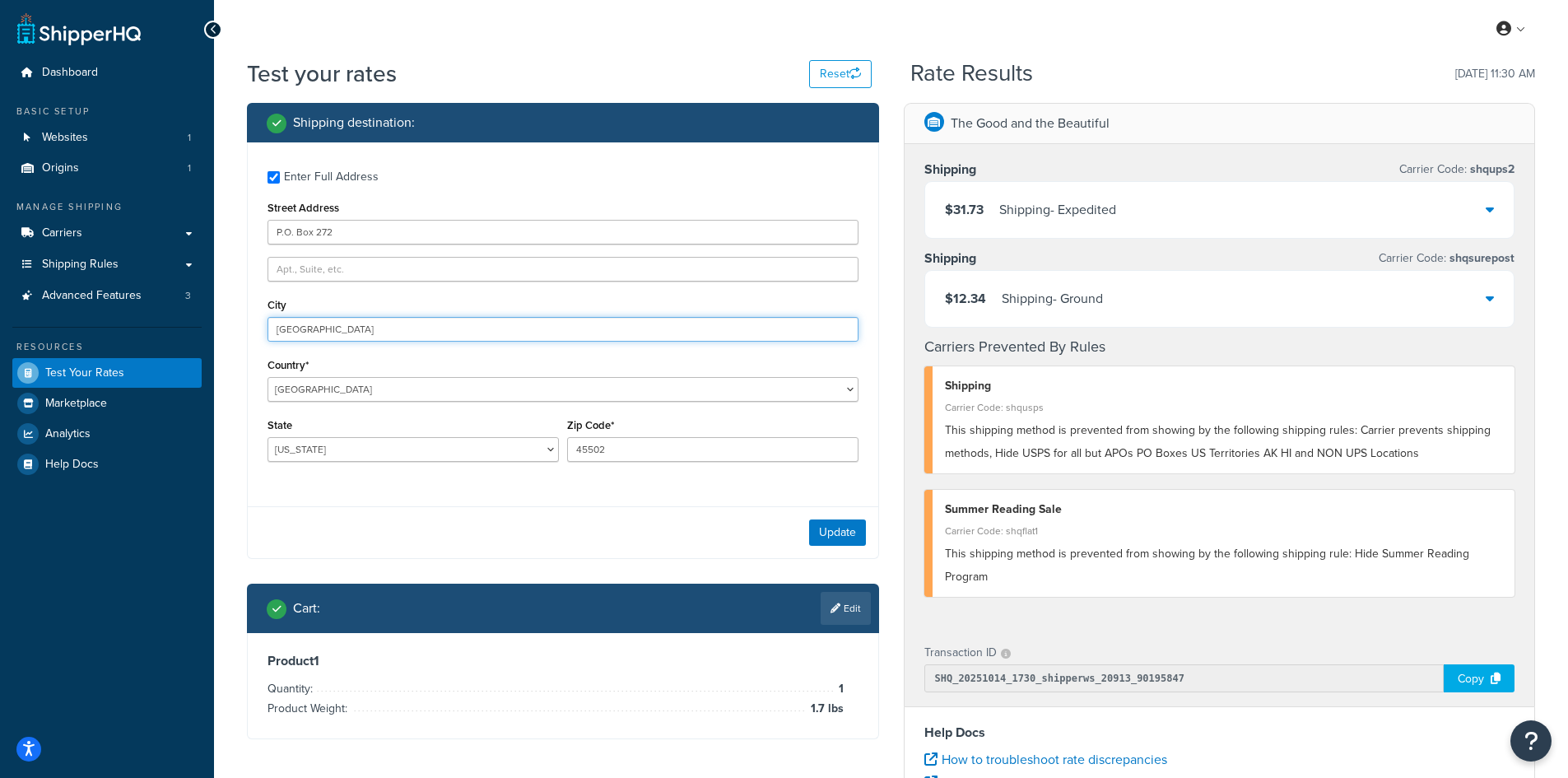
drag, startPoint x: 376, startPoint y: 323, endPoint x: 166, endPoint y: 313, distance: 210.2
click at [166, 313] on div "Dashboard Basic Setup Websites 1 Origins 1 Manage Shipping Carriers Carriers Al…" at bounding box center [784, 600] width 1568 height 1201
click at [835, 529] on button "Update" at bounding box center [837, 532] width 57 height 26
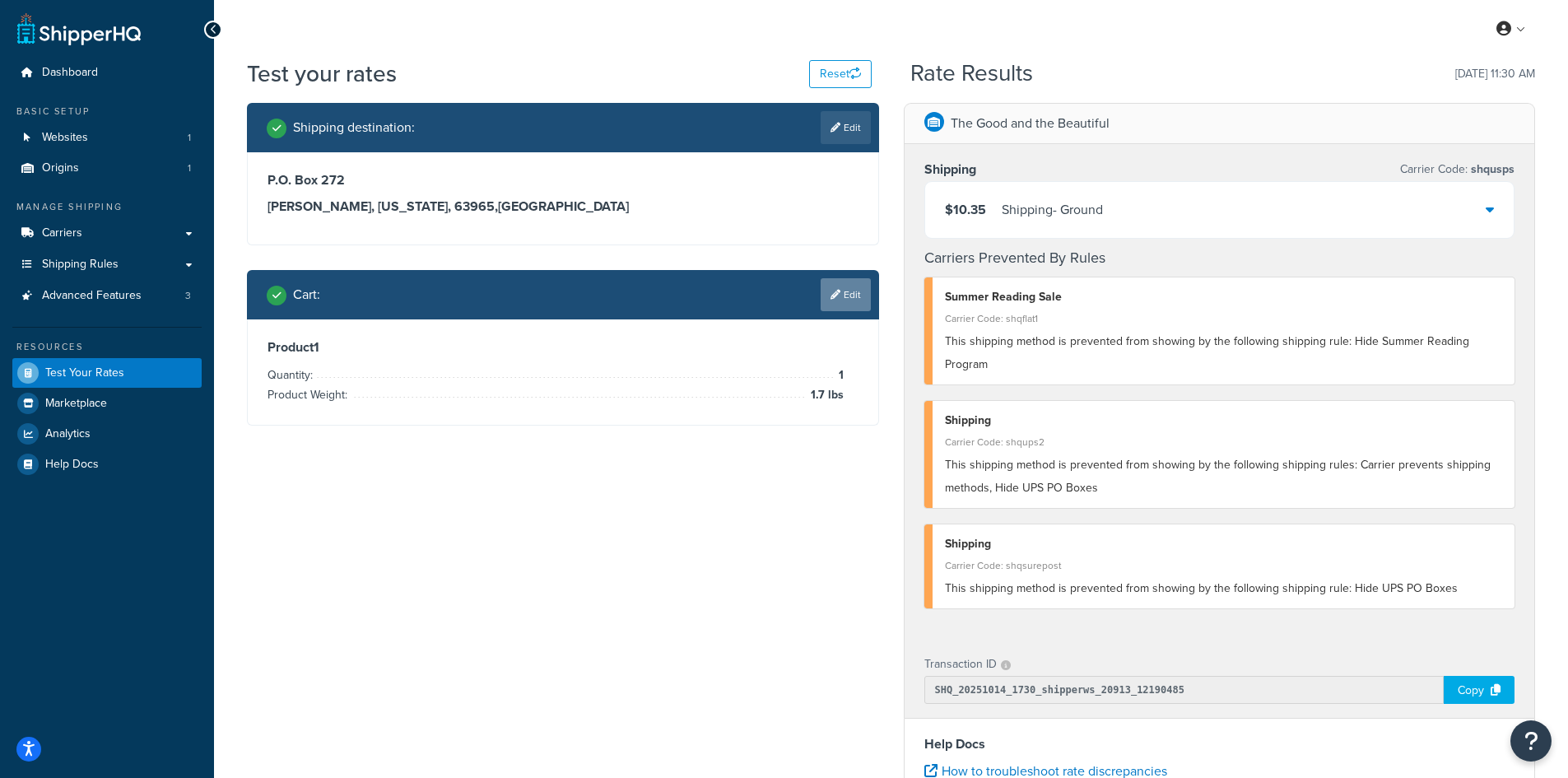
click at [826, 301] on link "Edit" at bounding box center [845, 294] width 50 height 33
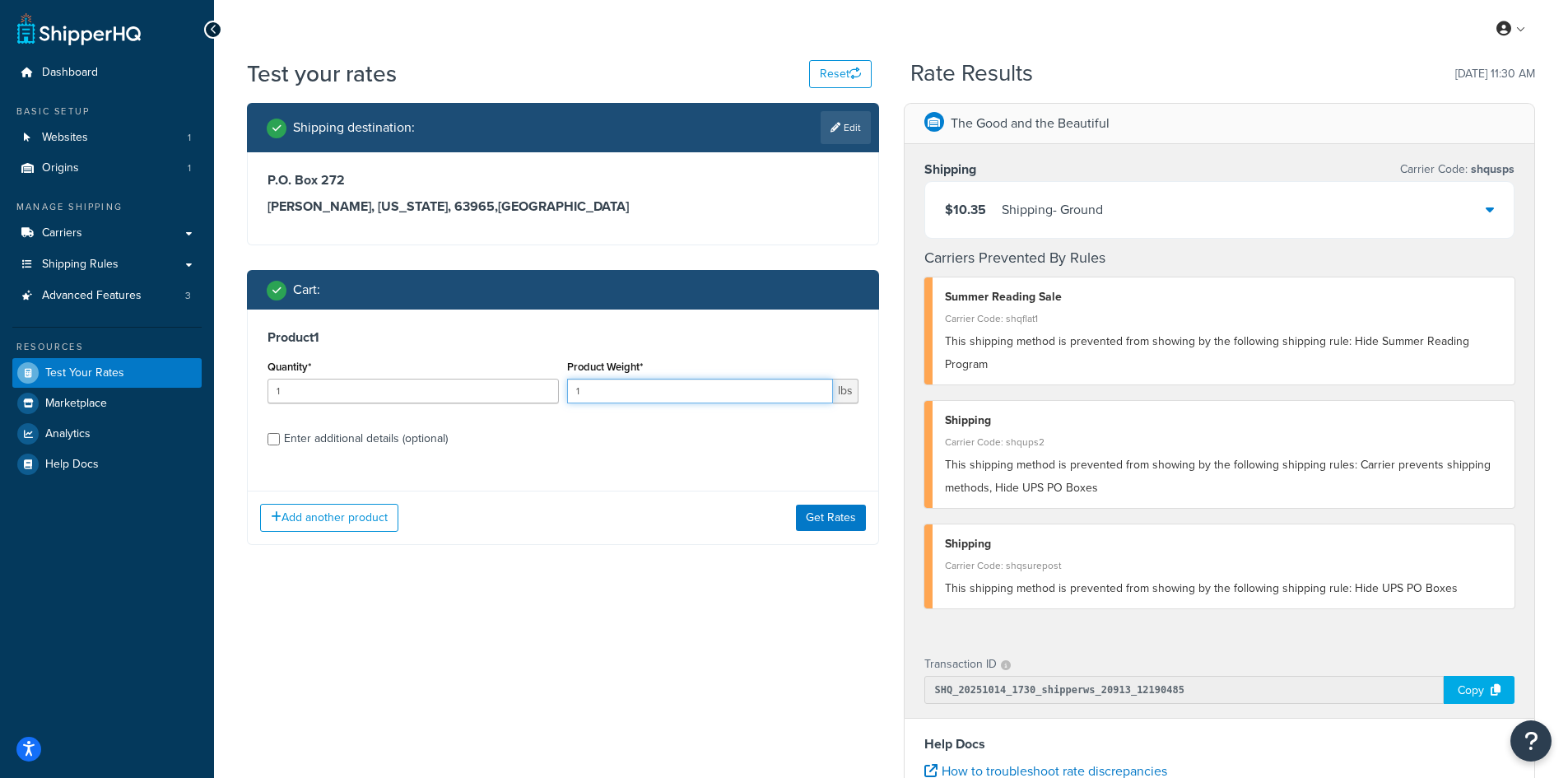
drag, startPoint x: 625, startPoint y: 388, endPoint x: 543, endPoint y: 388, distance: 82.0
click at [543, 388] on div "Quantity* 1 Product Weight* 1 lbs" at bounding box center [563, 386] width 599 height 61
click at [838, 512] on button "Get Rates" at bounding box center [831, 518] width 70 height 26
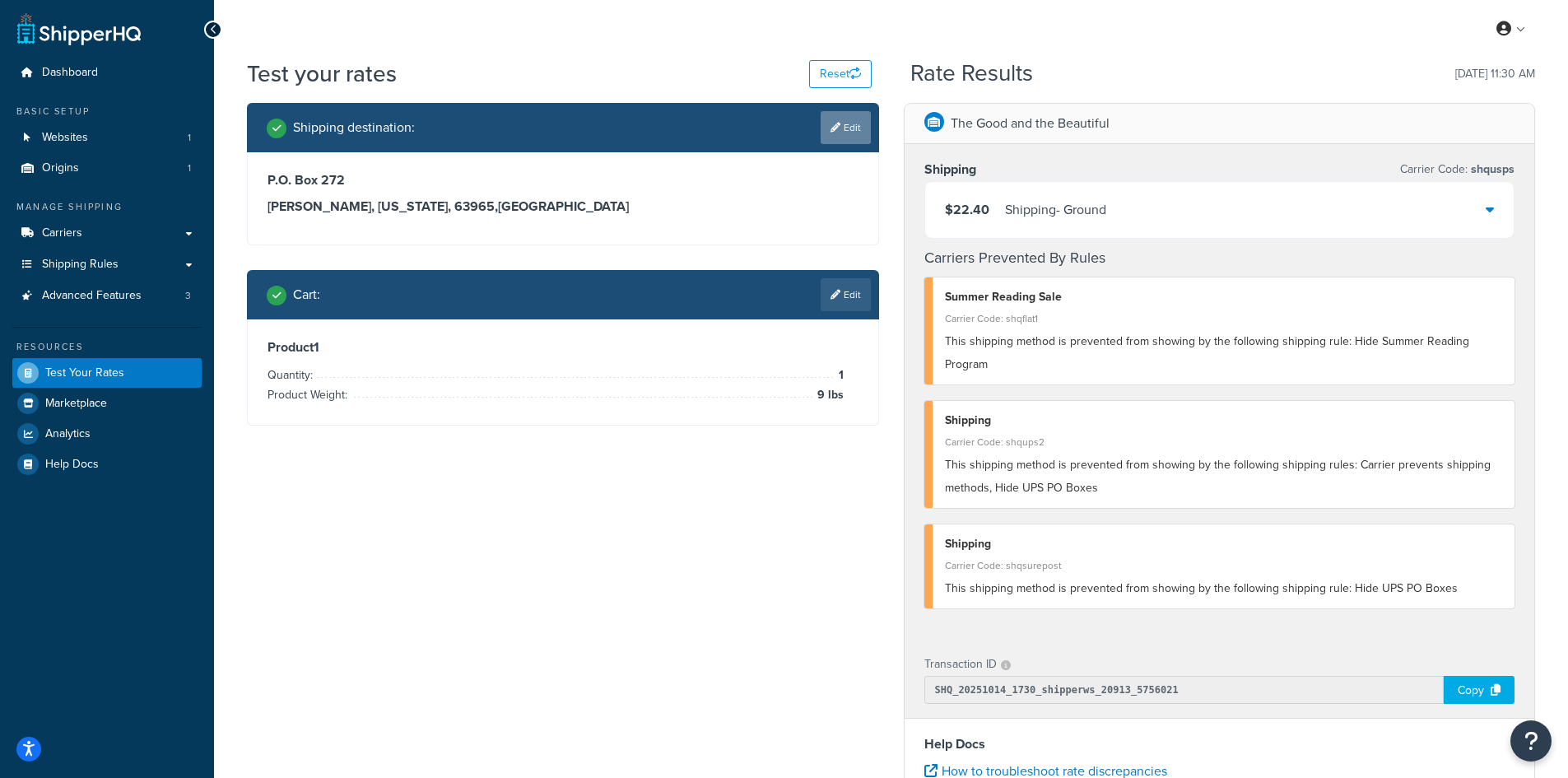
click at [862, 134] on link "Edit" at bounding box center [845, 128] width 50 height 33
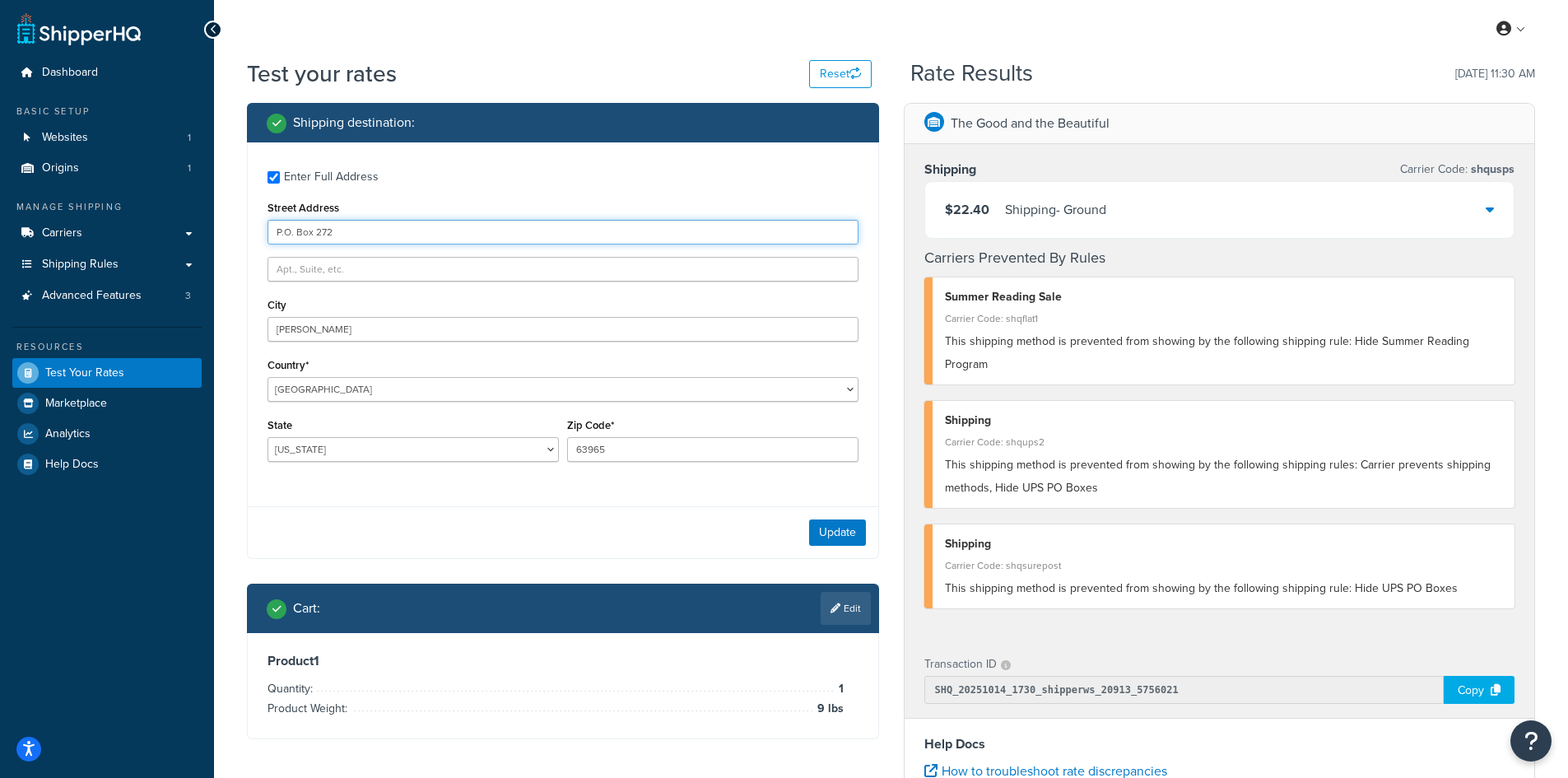
drag, startPoint x: 398, startPoint y: 236, endPoint x: 236, endPoint y: 225, distance: 162.4
click at [236, 225] on div "Shipping destination : Enter Full Address Street Address P.O. Box 272 City Van …" at bounding box center [562, 433] width 657 height 661
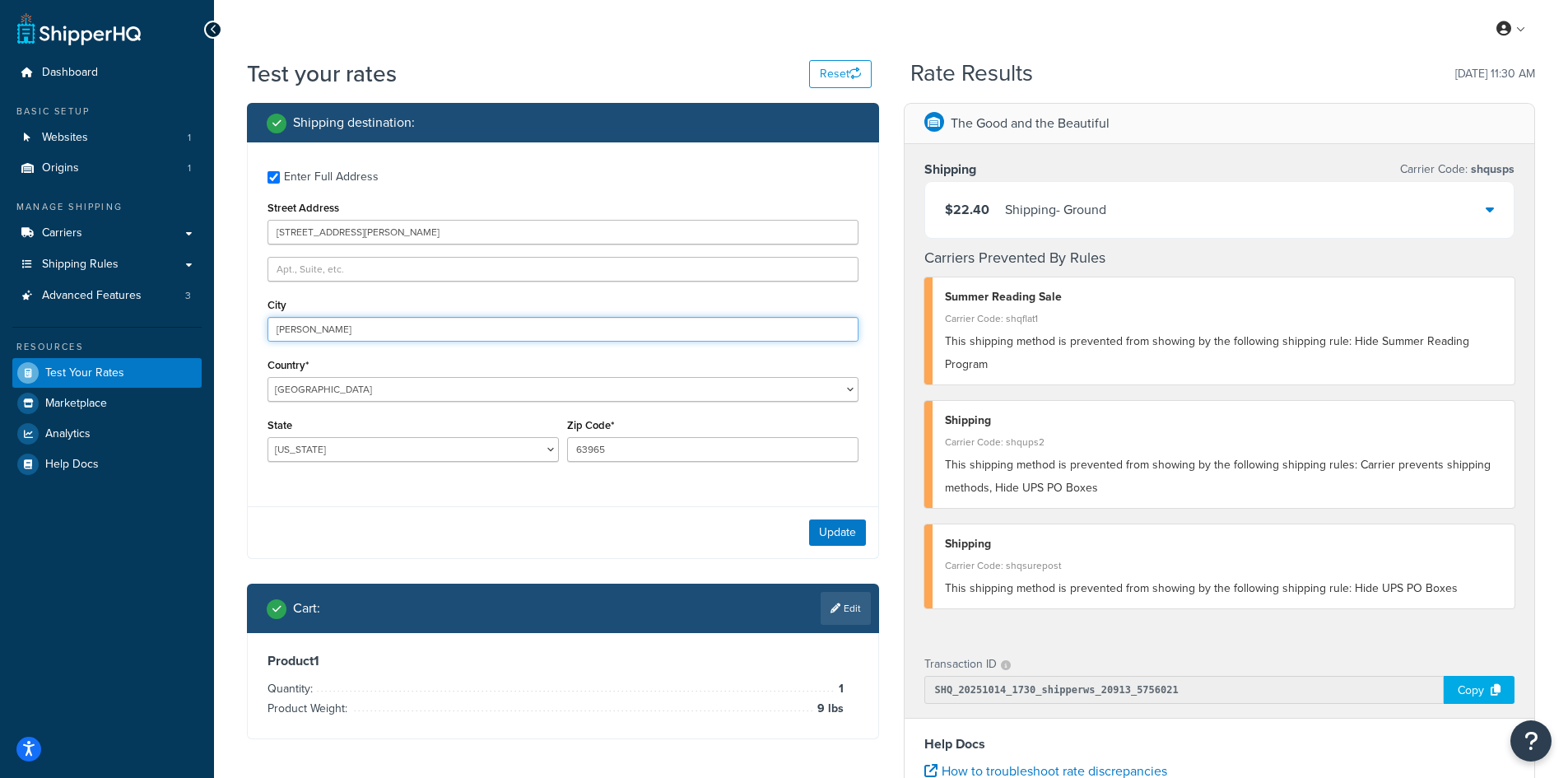
drag, startPoint x: 336, startPoint y: 327, endPoint x: 207, endPoint y: 315, distance: 129.6
click at [207, 315] on div "Dashboard Basic Setup Websites 1 Origins 1 Manage Shipping Carriers Carriers Al…" at bounding box center [784, 606] width 1568 height 1213
click at [826, 543] on button "Update" at bounding box center [837, 532] width 57 height 26
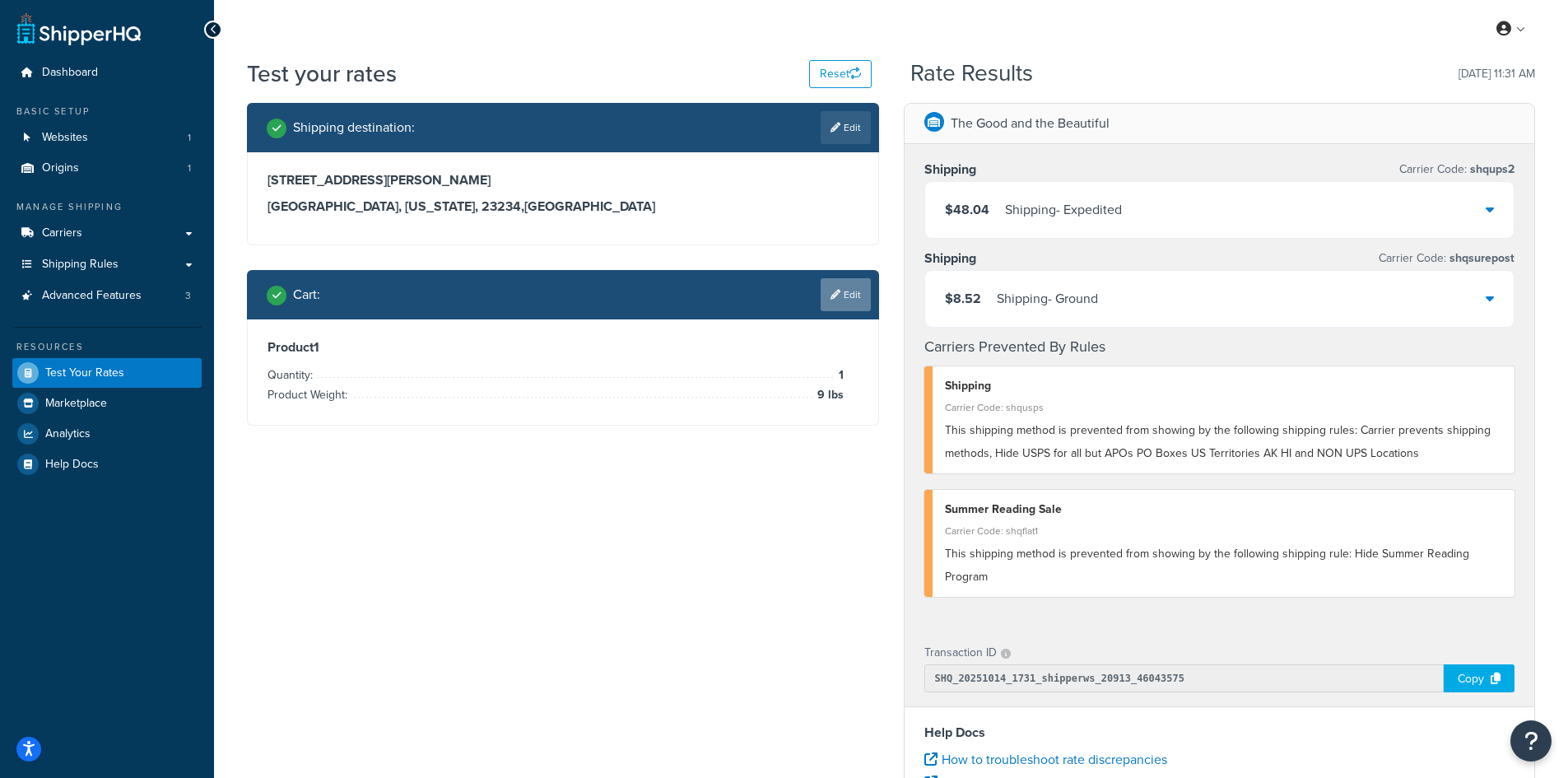
click at [835, 296] on icon at bounding box center [836, 294] width 9 height 9
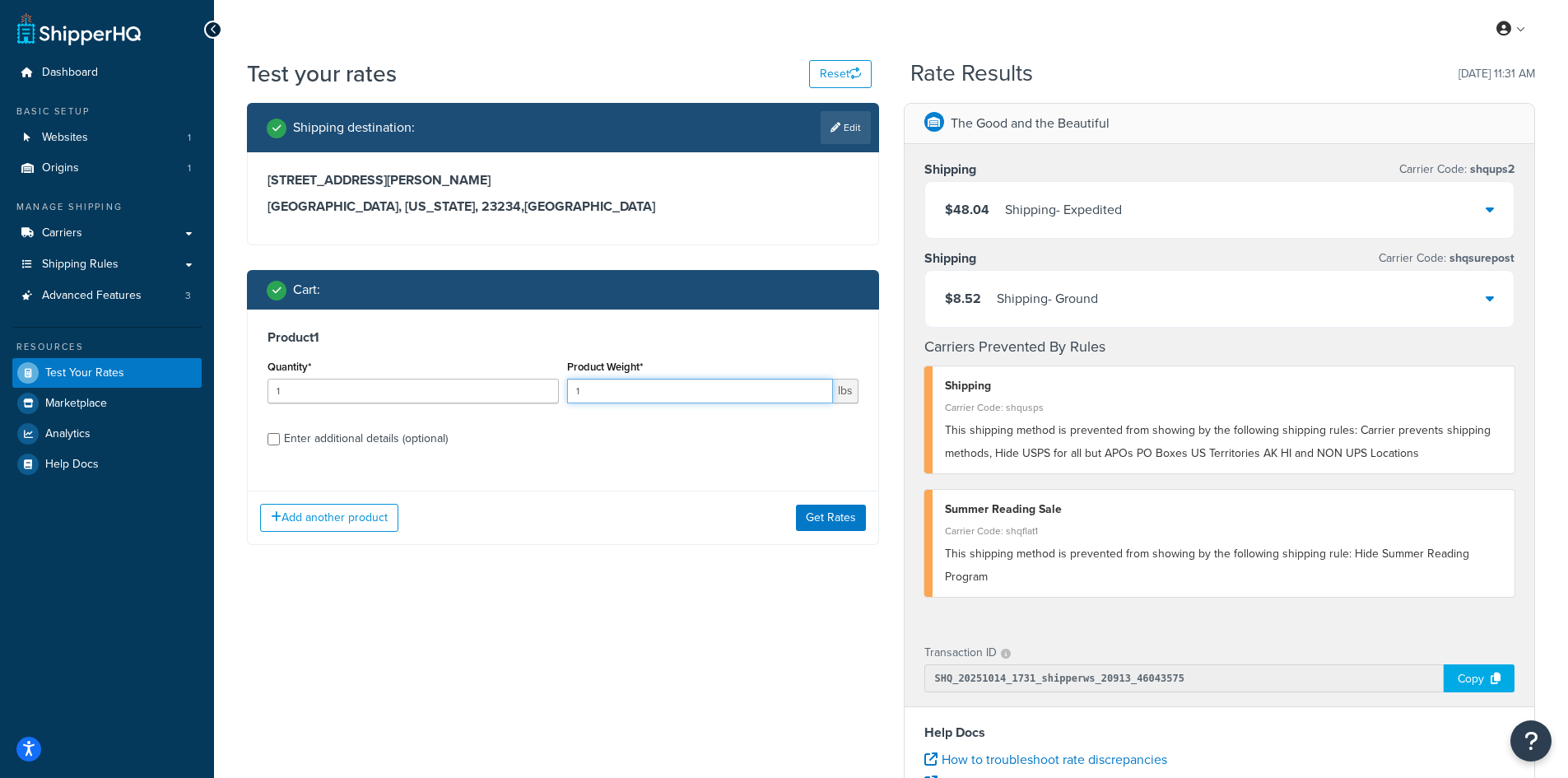
drag, startPoint x: 603, startPoint y: 398, endPoint x: 557, endPoint y: 391, distance: 46.5
click at [557, 391] on div "Quantity* 1 Product Weight* 1 lbs" at bounding box center [563, 386] width 599 height 61
click at [845, 520] on button "Get Rates" at bounding box center [831, 518] width 70 height 26
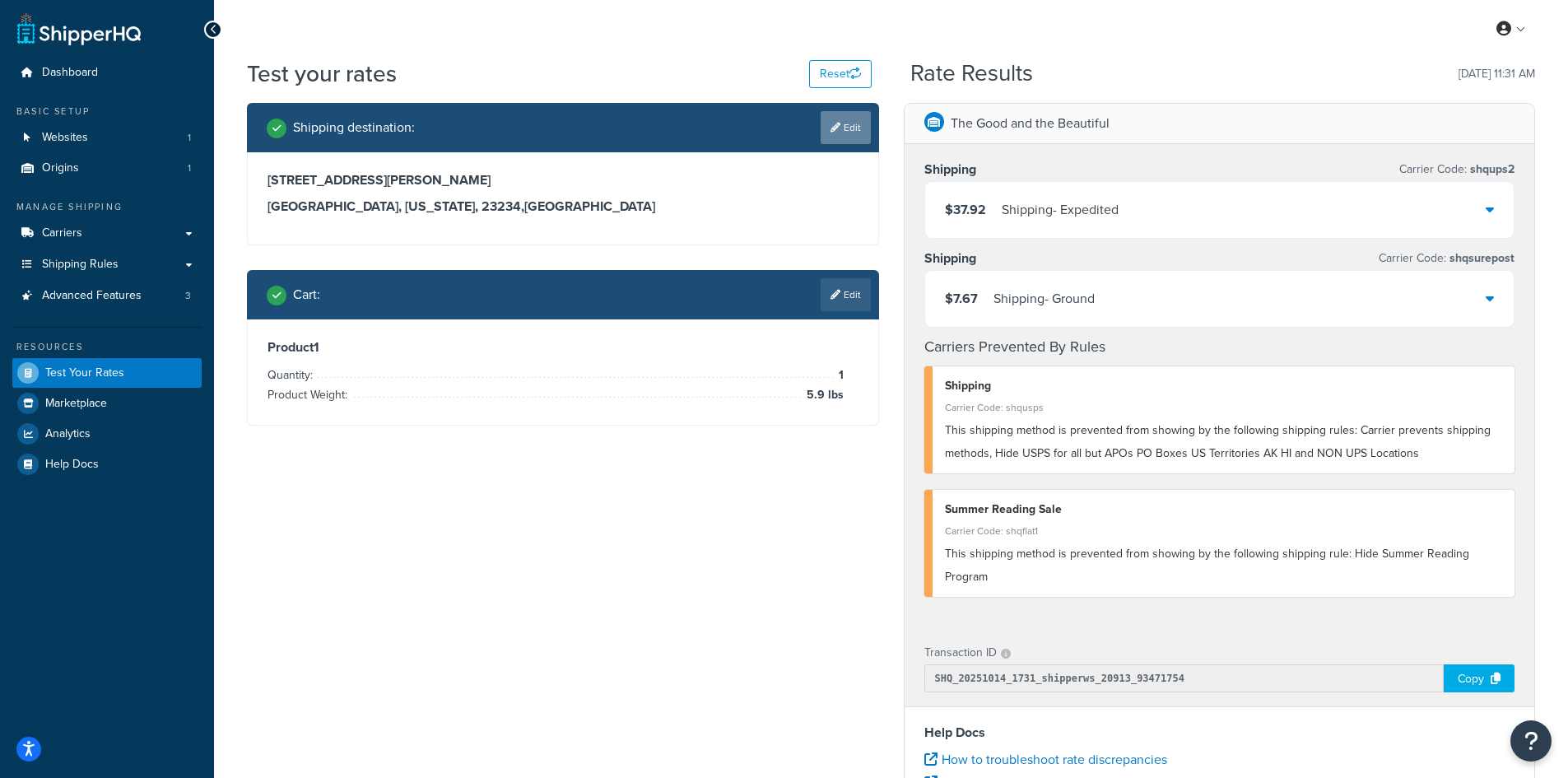
click at [838, 112] on link "Edit" at bounding box center [845, 128] width 50 height 33
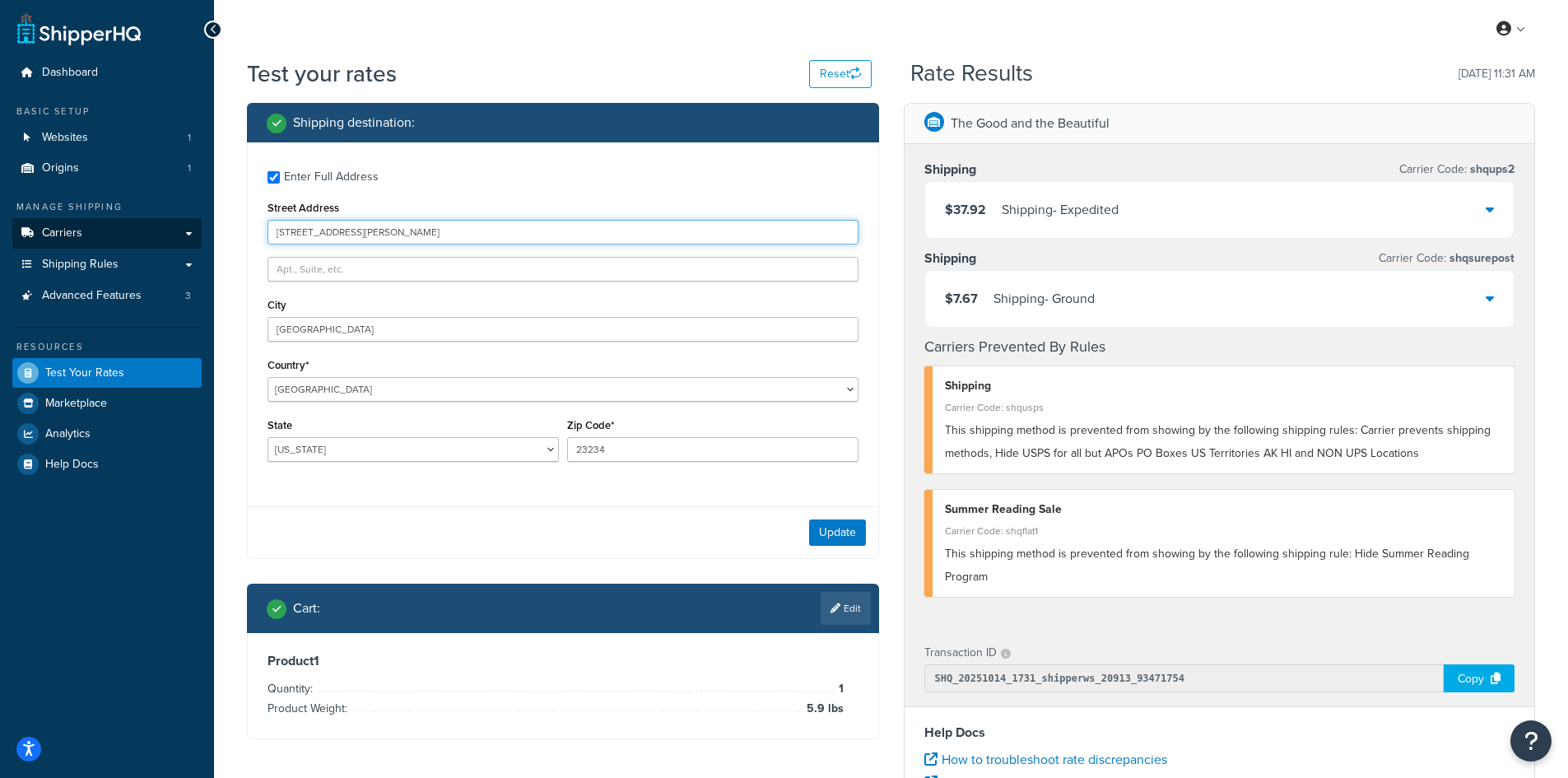
drag, startPoint x: 284, startPoint y: 232, endPoint x: 198, endPoint y: 232, distance: 86.0
click at [198, 232] on div "Dashboard Basic Setup Websites 1 Origins 1 Manage Shipping Carriers Carriers Al…" at bounding box center [784, 600] width 1568 height 1201
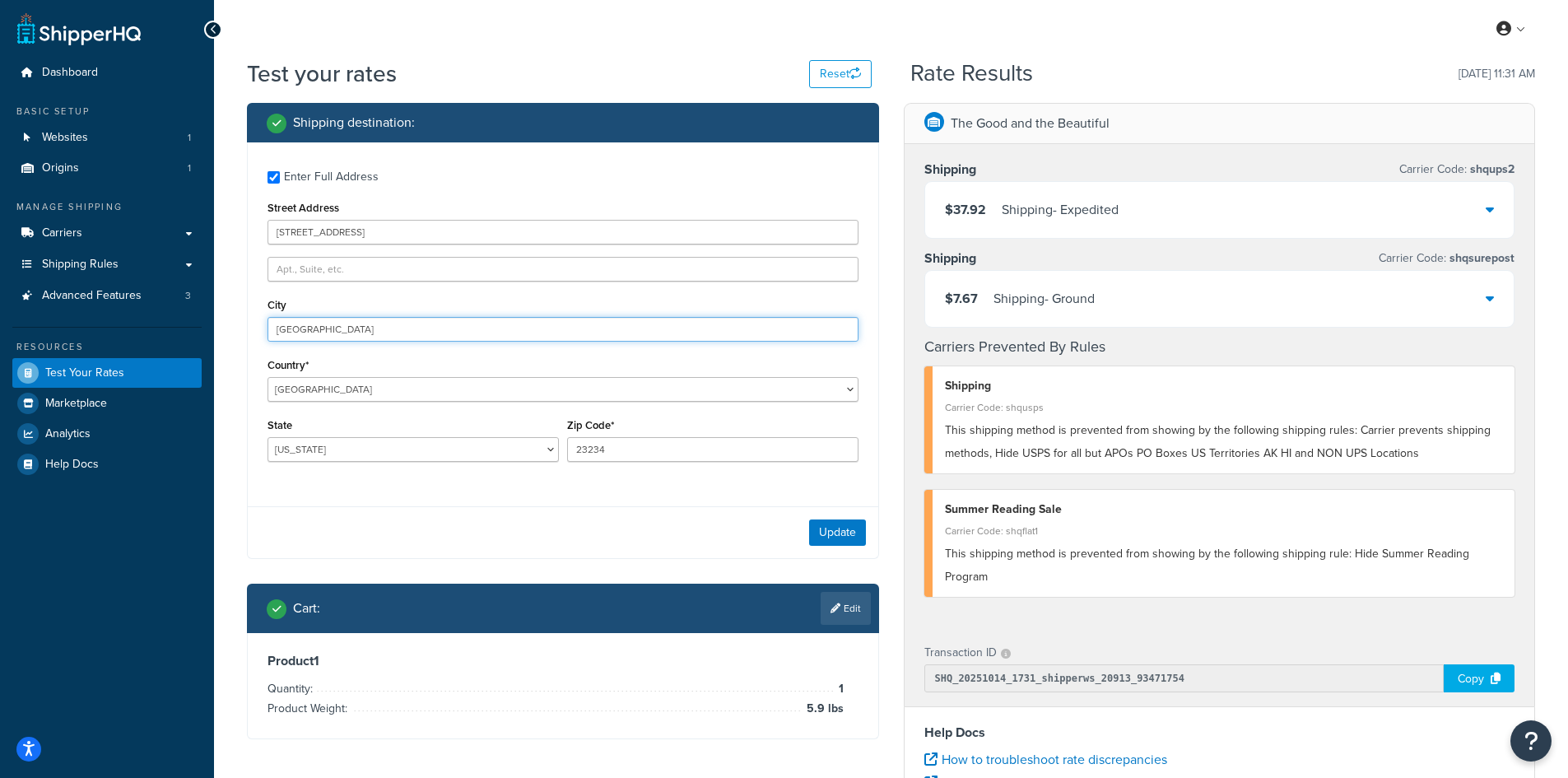
drag, startPoint x: 365, startPoint y: 332, endPoint x: 213, endPoint y: 312, distance: 153.3
click at [213, 312] on div "Dashboard Basic Setup Websites 1 Origins 1 Manage Shipping Carriers Carriers Al…" at bounding box center [784, 600] width 1568 height 1201
click at [826, 534] on button "Update" at bounding box center [837, 532] width 57 height 26
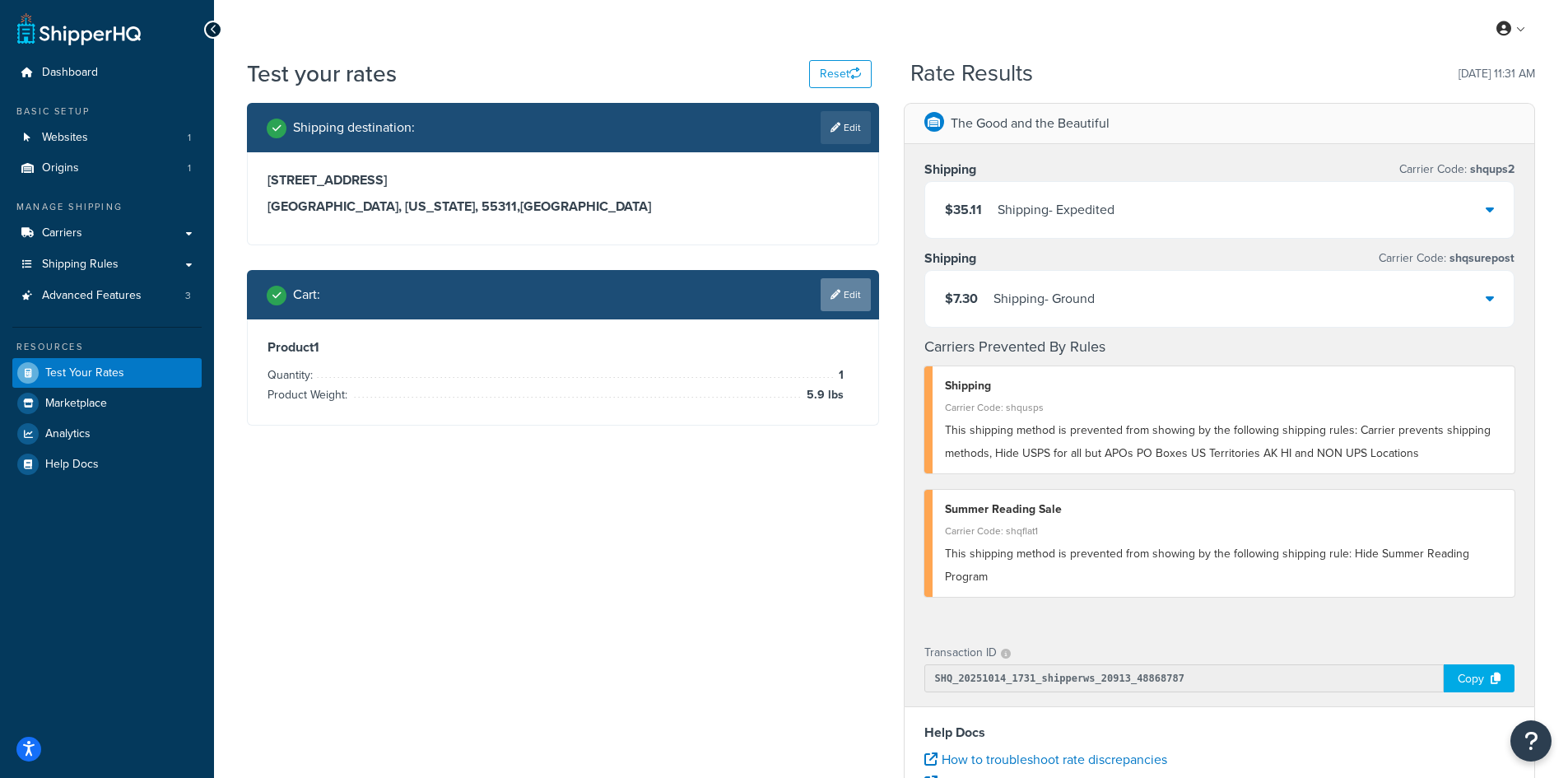
click at [836, 292] on icon at bounding box center [836, 294] width 9 height 9
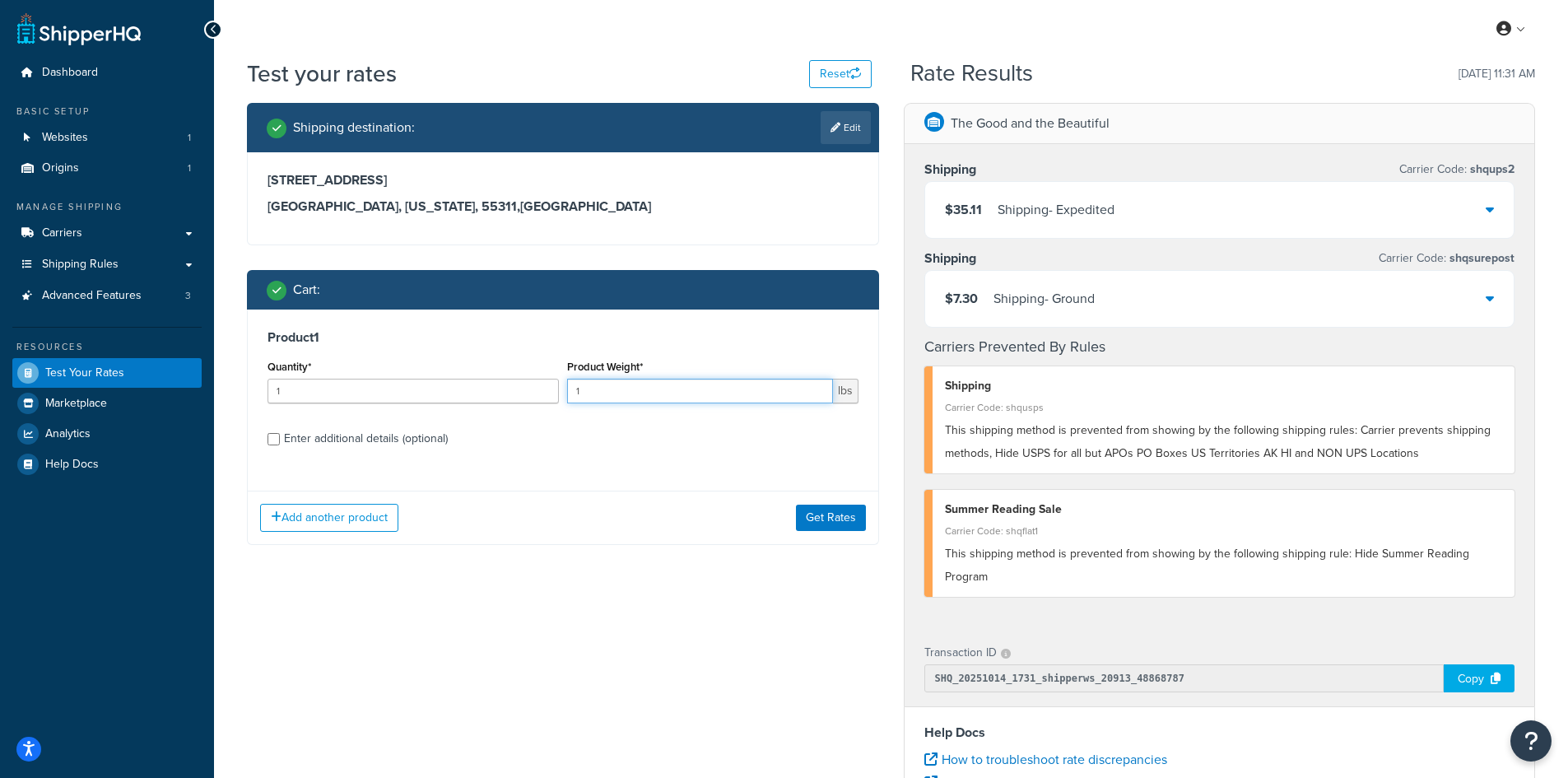
click at [550, 393] on div "Quantity* 1 Product Weight* 1 lbs" at bounding box center [563, 386] width 599 height 61
click at [834, 510] on button "Get Rates" at bounding box center [831, 518] width 70 height 26
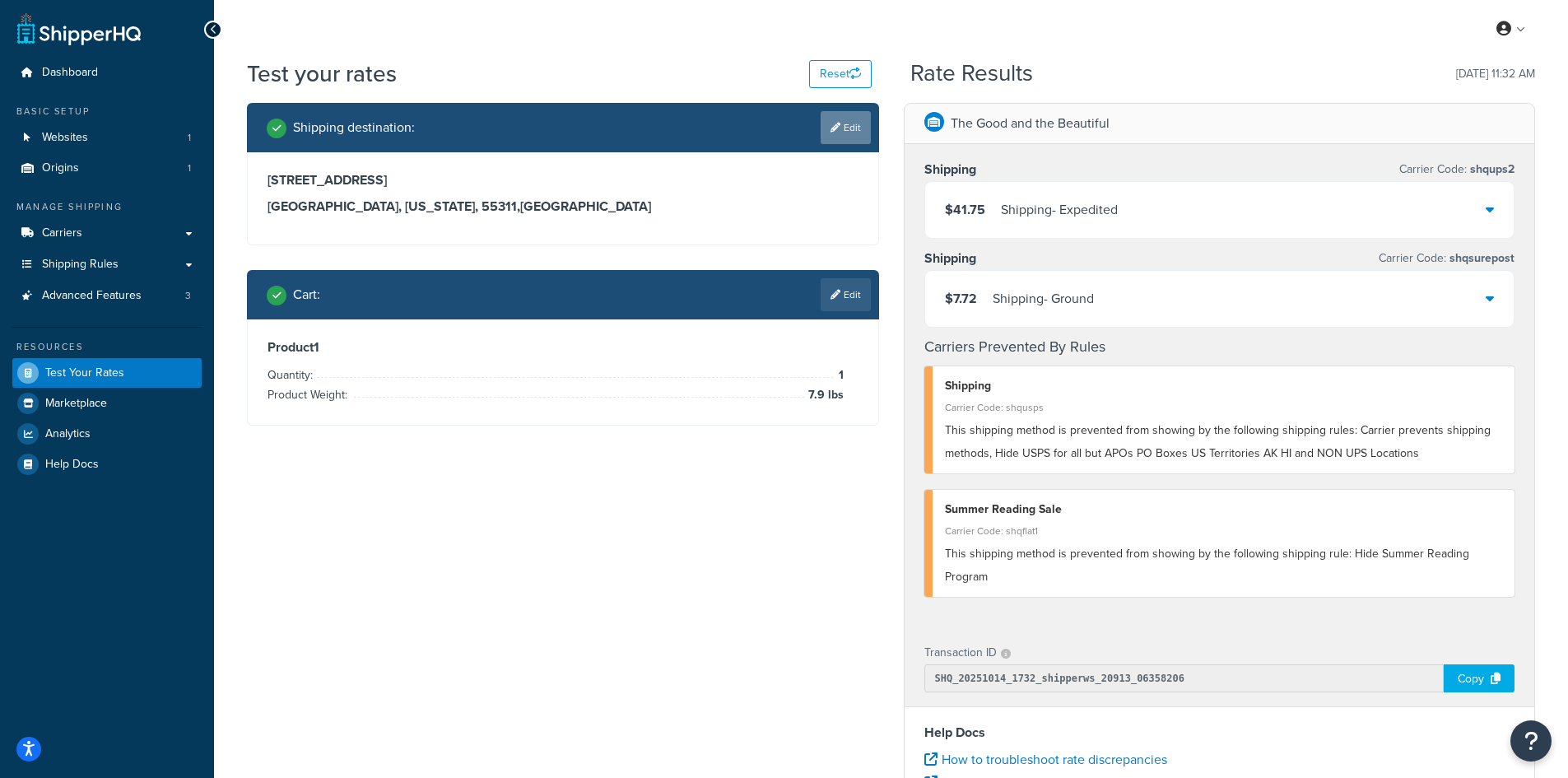
click at [846, 127] on link "Edit" at bounding box center [845, 128] width 50 height 33
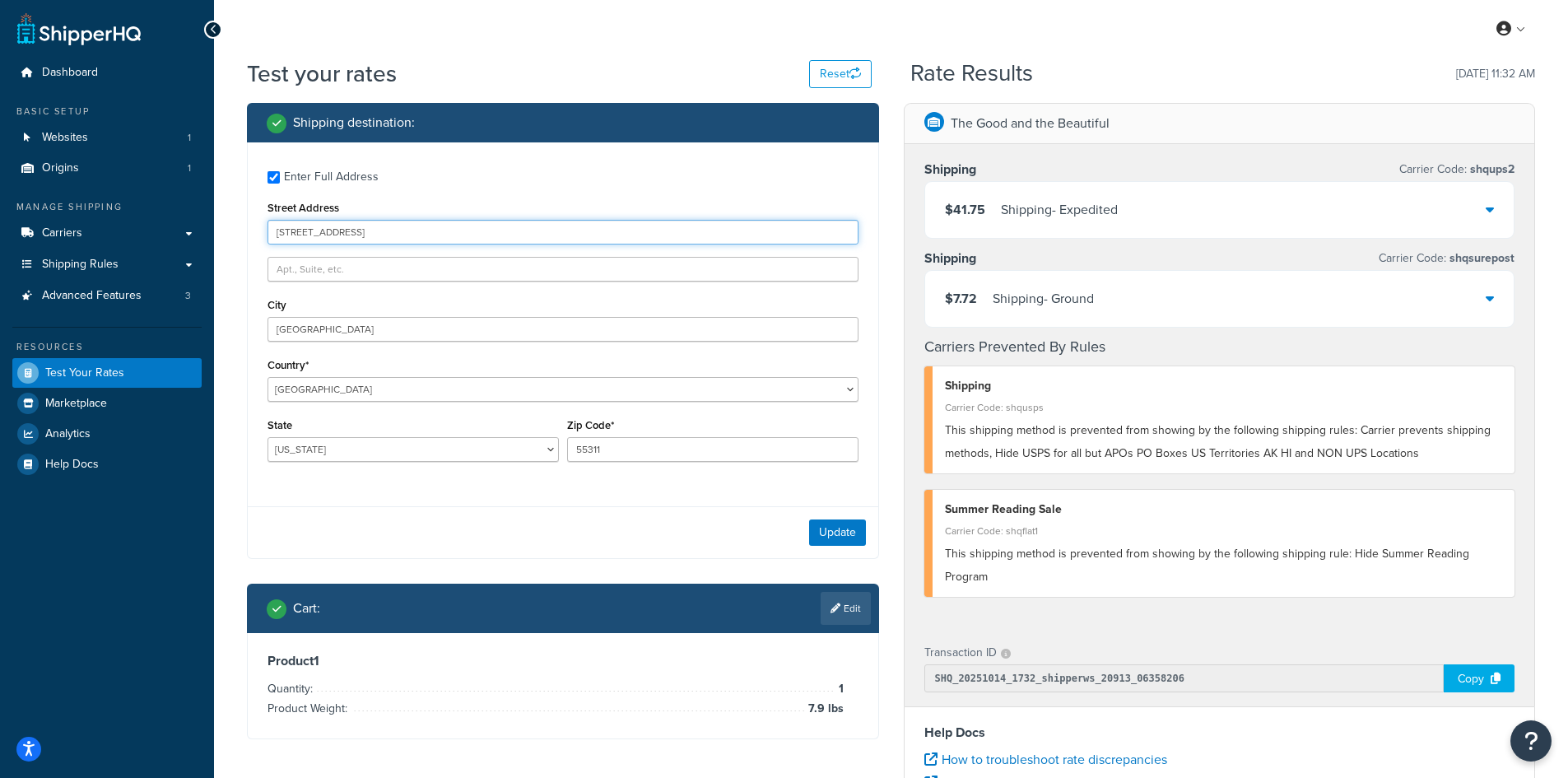
drag, startPoint x: 410, startPoint y: 231, endPoint x: 225, endPoint y: 223, distance: 185.2
click at [225, 223] on div "Test your rates Reset Rate Results [DATE] 11:32 AM Shipping destination : Enter…" at bounding box center [890, 609] width 1353 height 1102
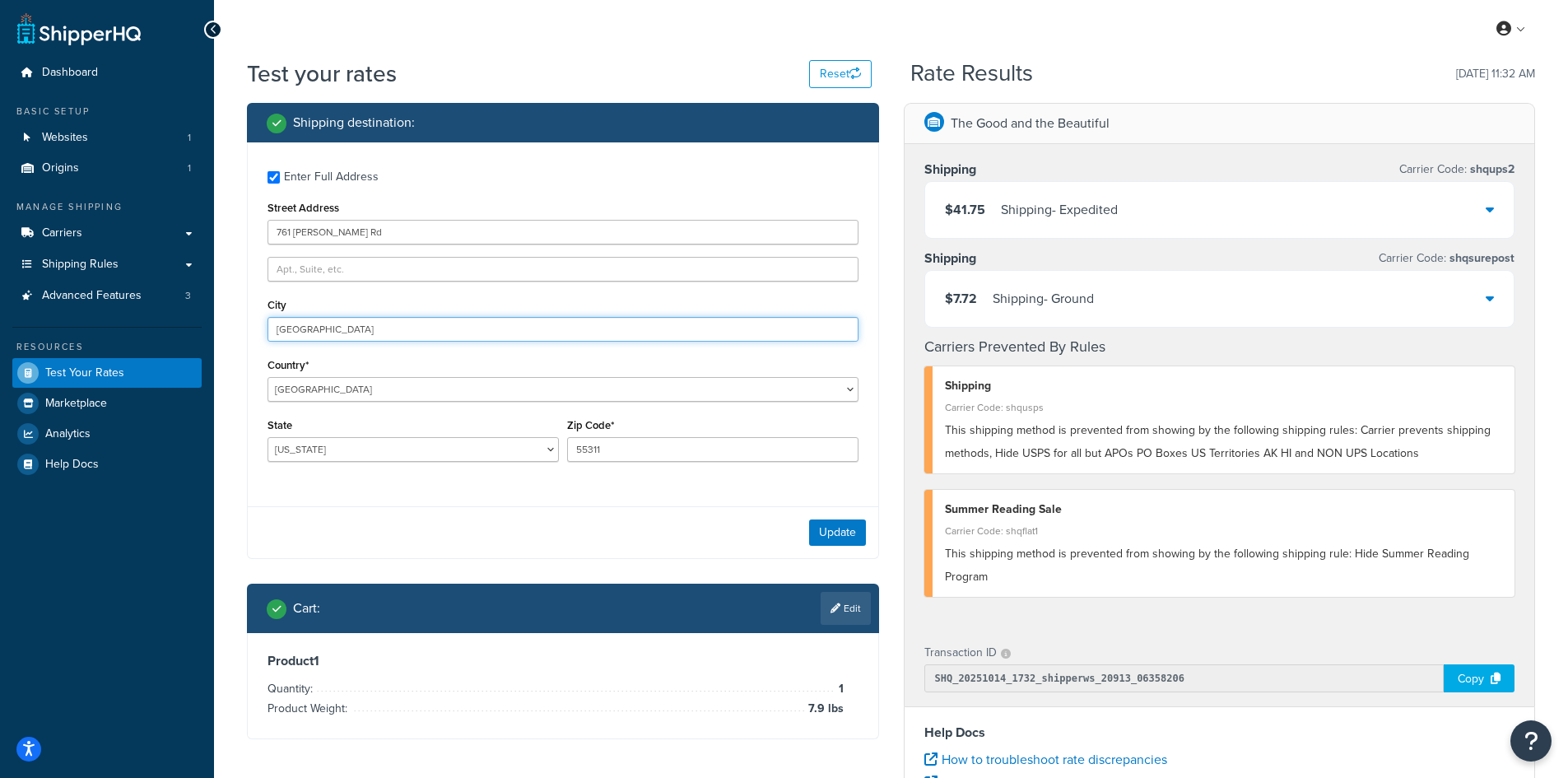
drag, startPoint x: 340, startPoint y: 326, endPoint x: 164, endPoint y: 320, distance: 176.1
click at [164, 320] on div "Dashboard Basic Setup Websites 1 Origins 1 Manage Shipping Carriers Carriers Al…" at bounding box center [784, 600] width 1568 height 1201
click at [839, 533] on button "Update" at bounding box center [837, 532] width 57 height 26
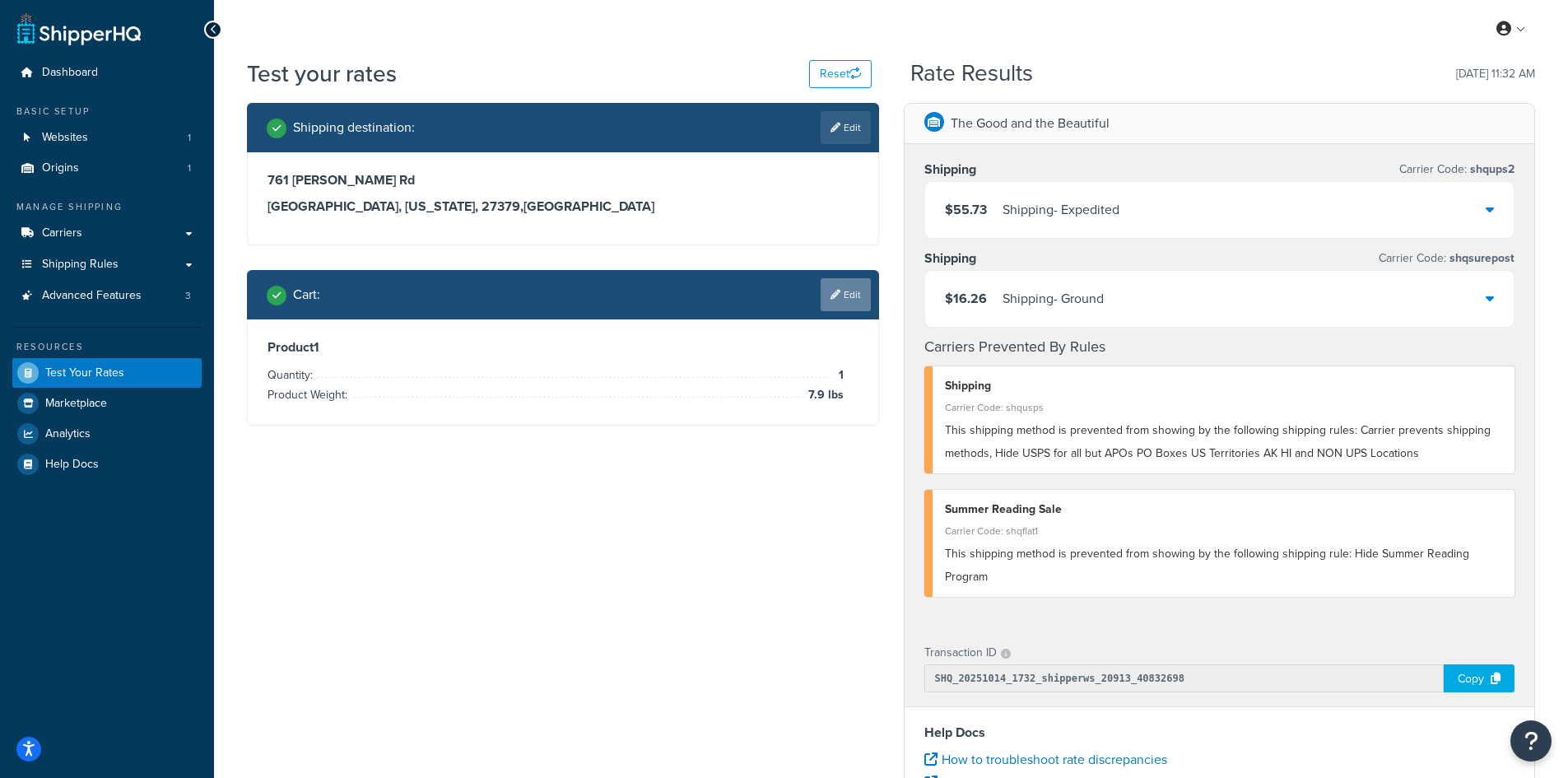
click at [836, 297] on icon at bounding box center [836, 294] width 9 height 9
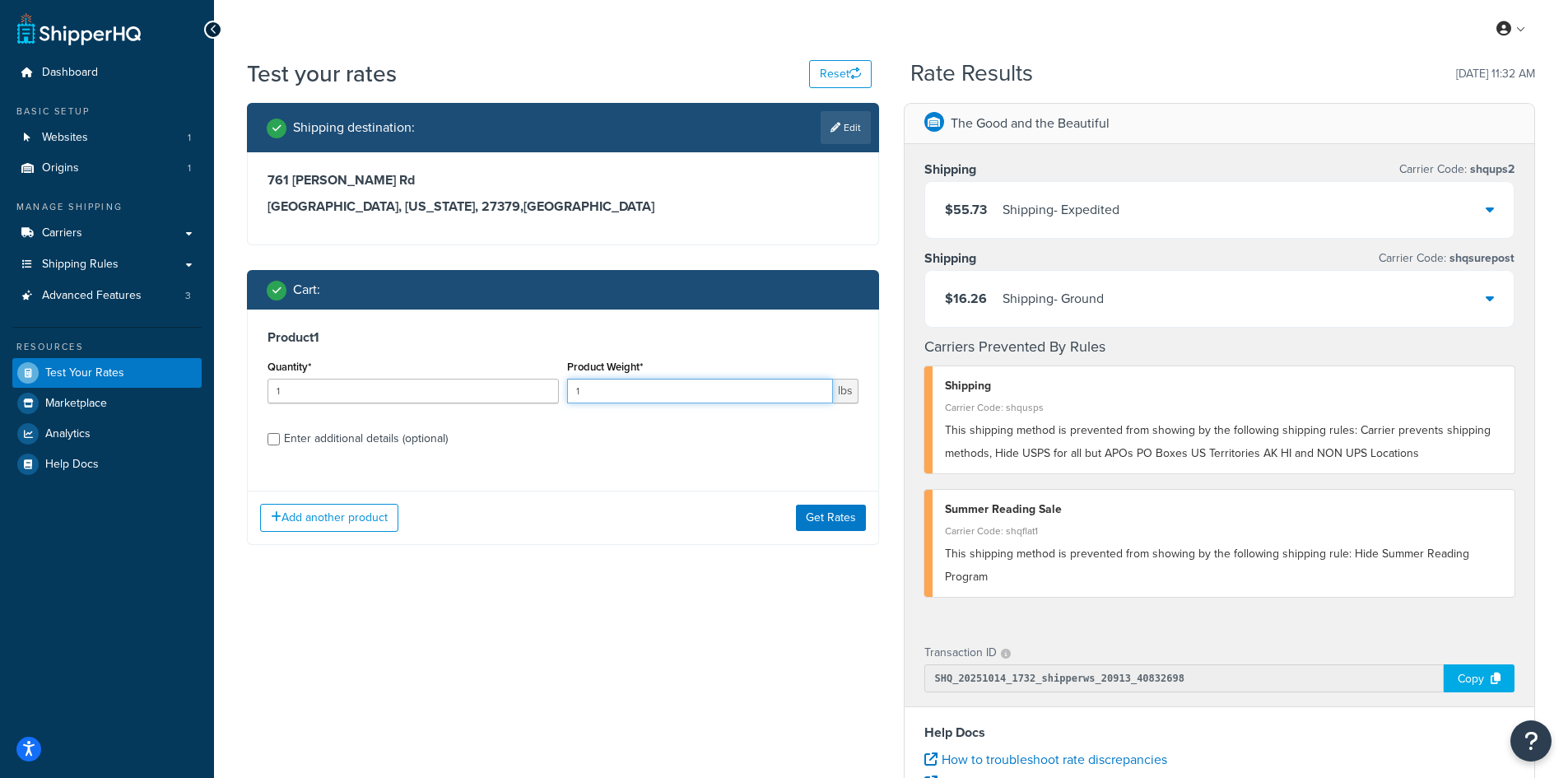
drag, startPoint x: 604, startPoint y: 388, endPoint x: 563, endPoint y: 386, distance: 41.0
click at [563, 386] on div "Product Weight* 1 lbs" at bounding box center [713, 386] width 300 height 61
click at [840, 524] on button "Get Rates" at bounding box center [831, 518] width 70 height 26
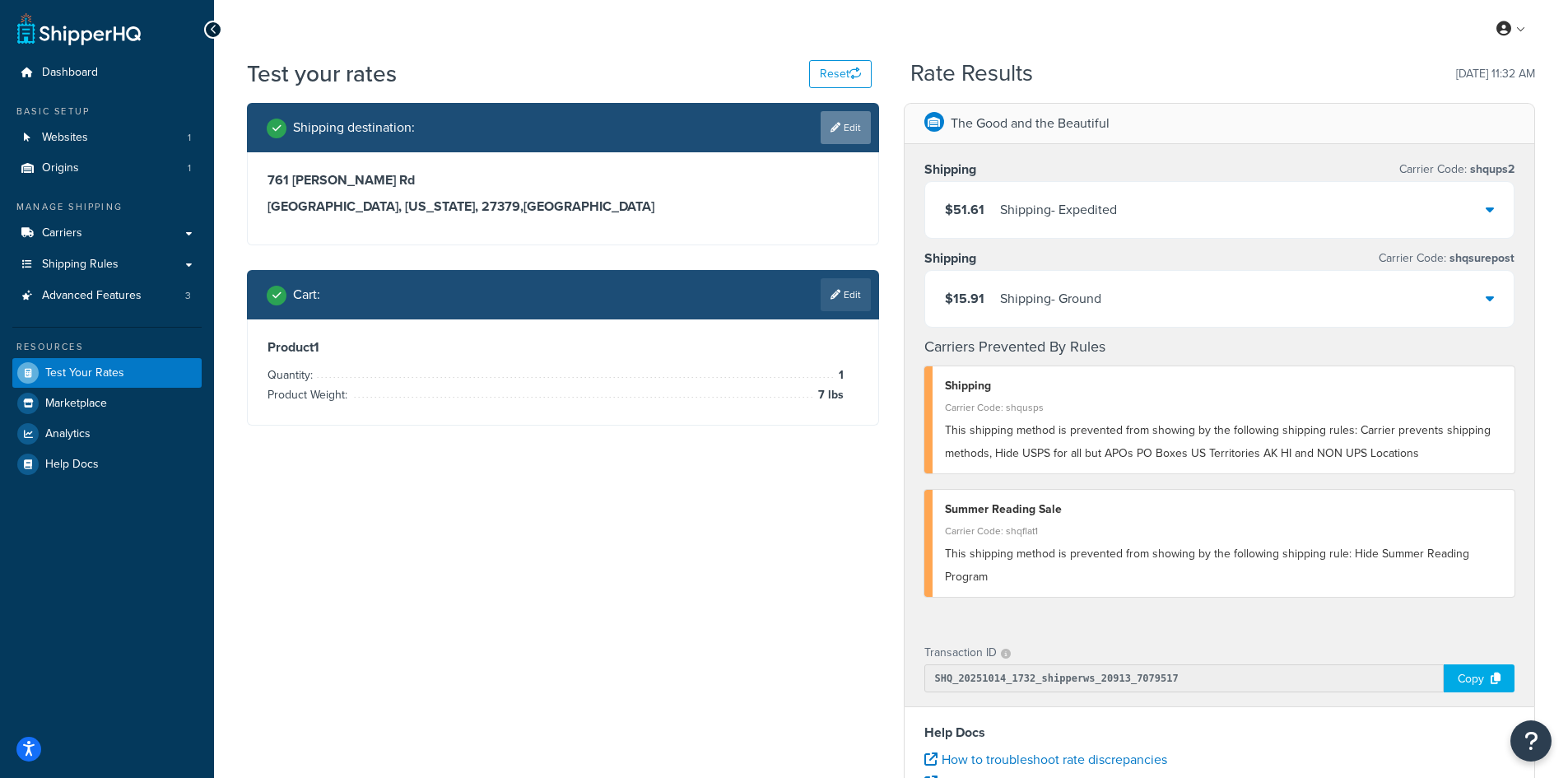
click at [852, 127] on link "Edit" at bounding box center [845, 128] width 50 height 33
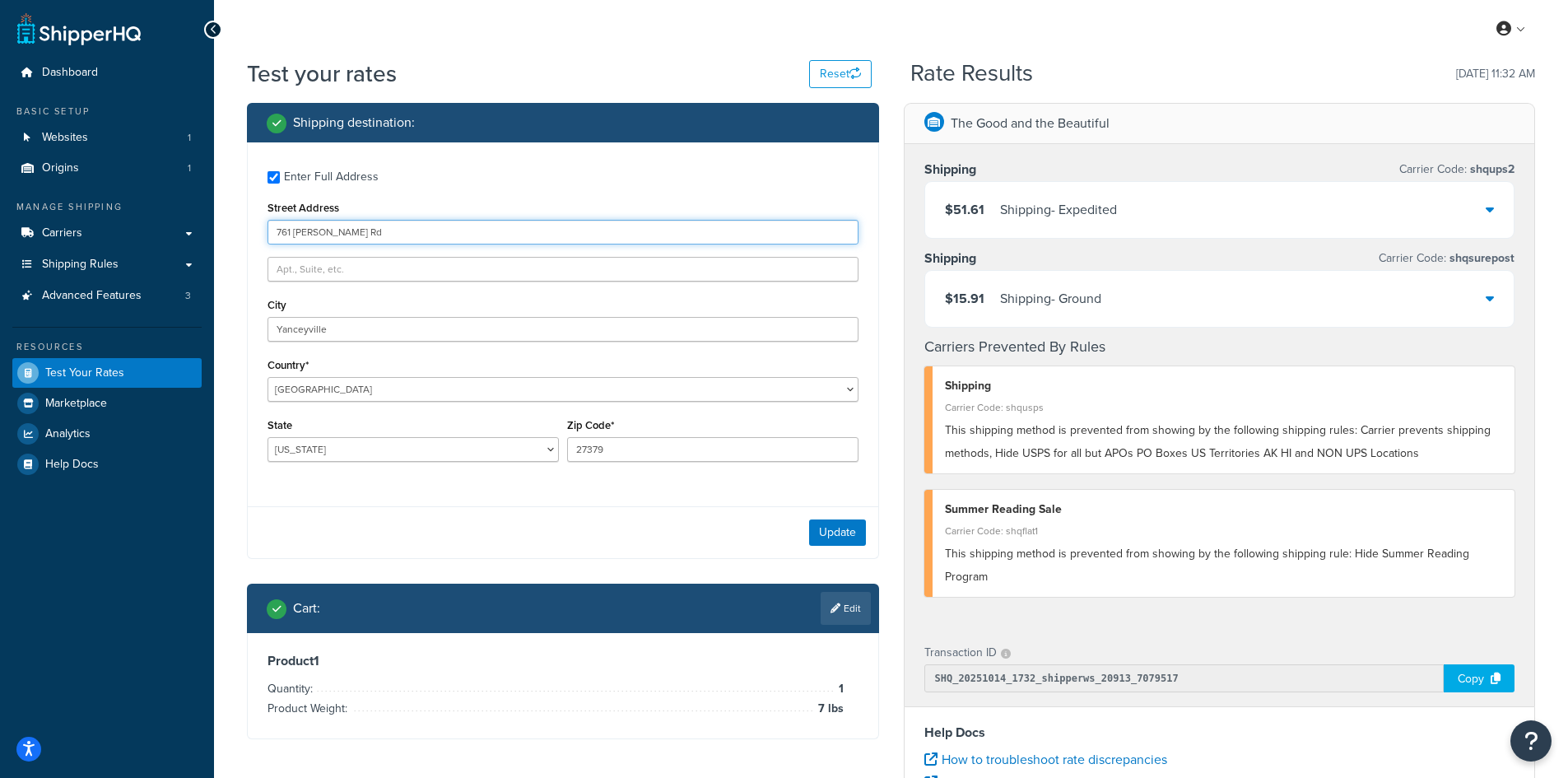
drag, startPoint x: 435, startPoint y: 230, endPoint x: 241, endPoint y: 216, distance: 194.5
click at [241, 216] on div "Shipping destination : Enter Full Address Street Address [STREET_ADDRESS][GEOGR…" at bounding box center [562, 433] width 657 height 661
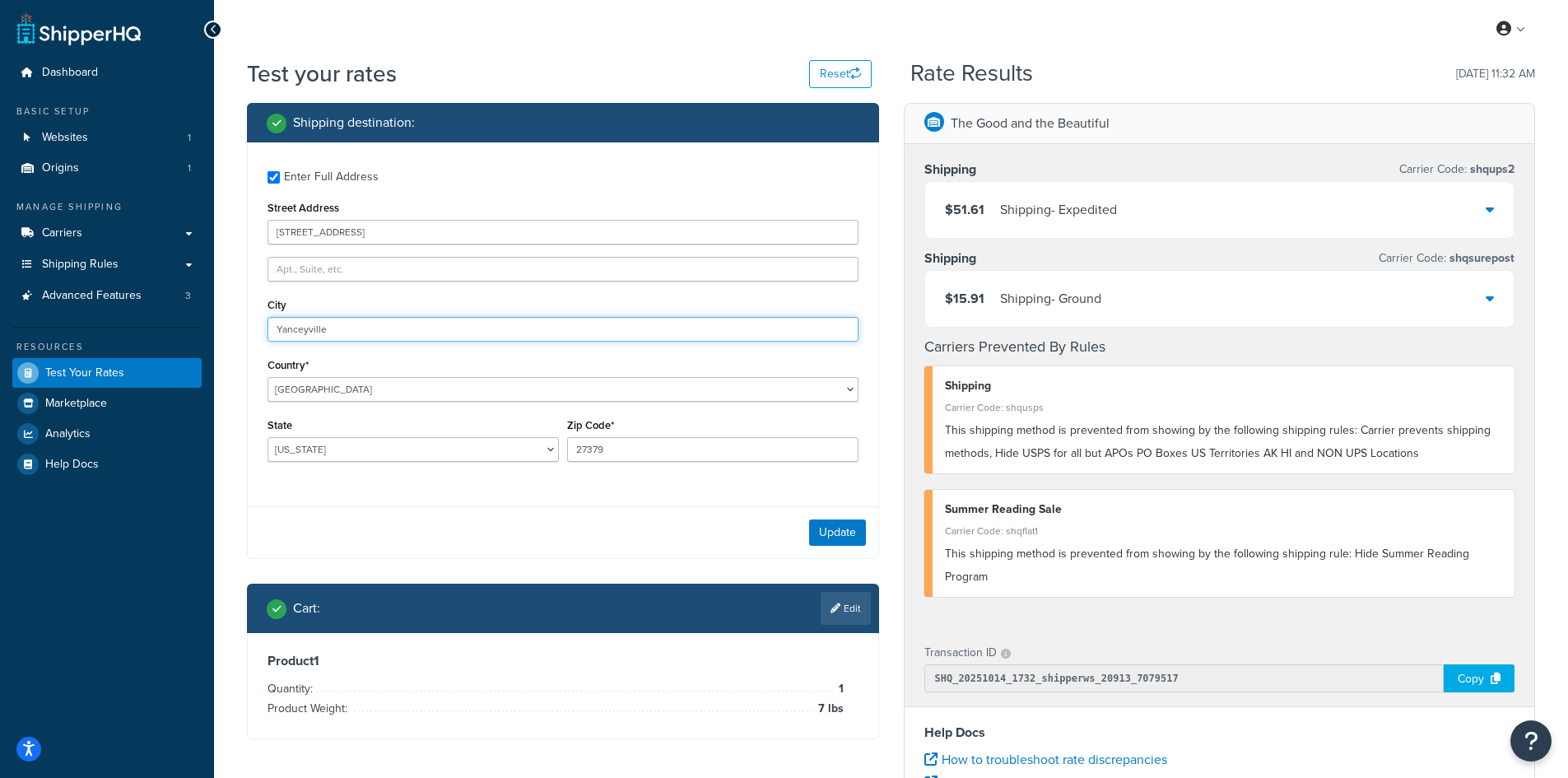
drag, startPoint x: 369, startPoint y: 333, endPoint x: 168, endPoint y: 321, distance: 201.4
click at [168, 321] on div "Dashboard Basic Setup Websites 1 Origins 1 Manage Shipping Carriers Carriers Al…" at bounding box center [784, 600] width 1568 height 1201
click at [850, 520] on button "Update" at bounding box center [837, 532] width 57 height 26
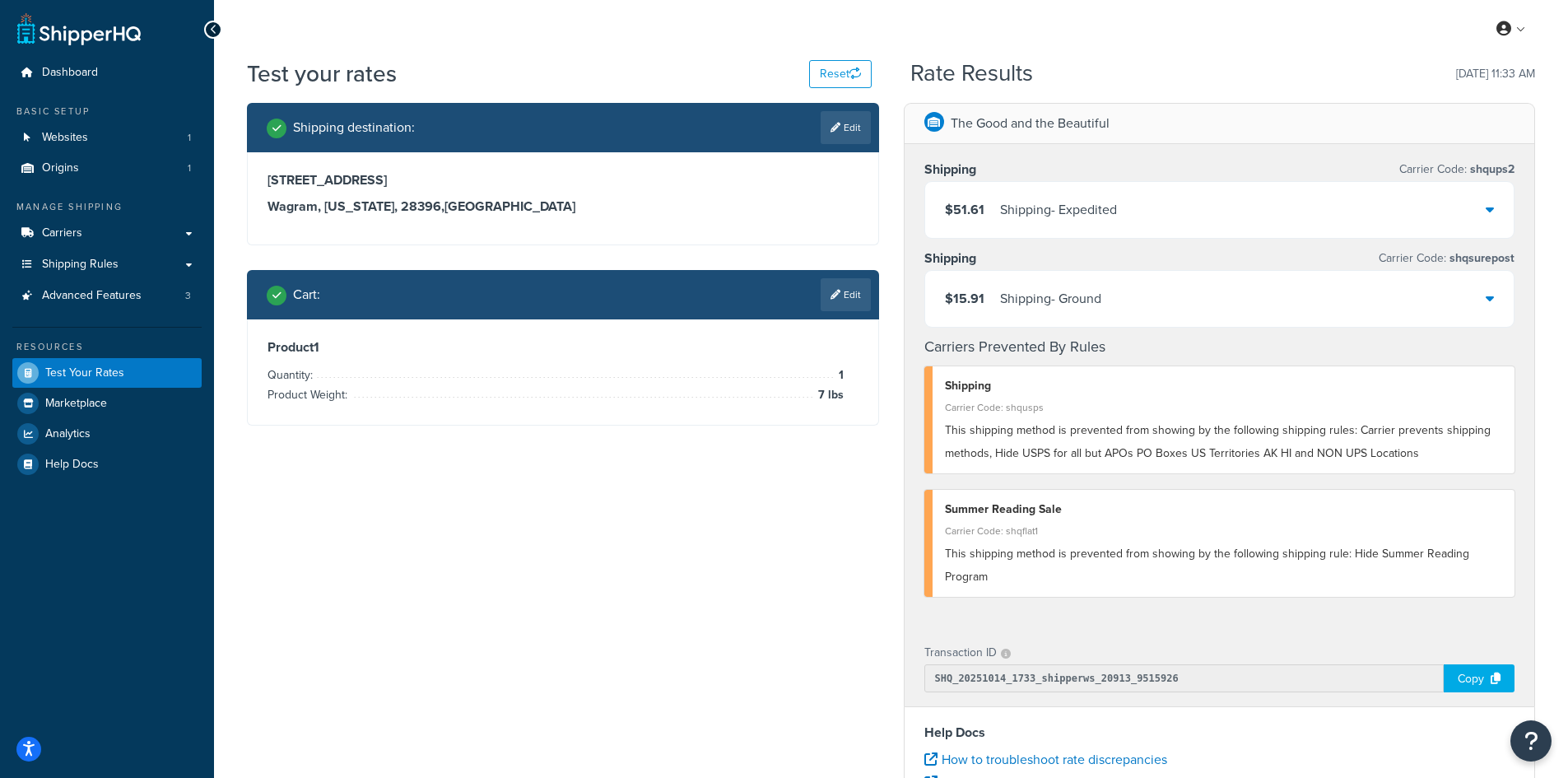
click at [831, 125] on icon at bounding box center [836, 128] width 9 height 9
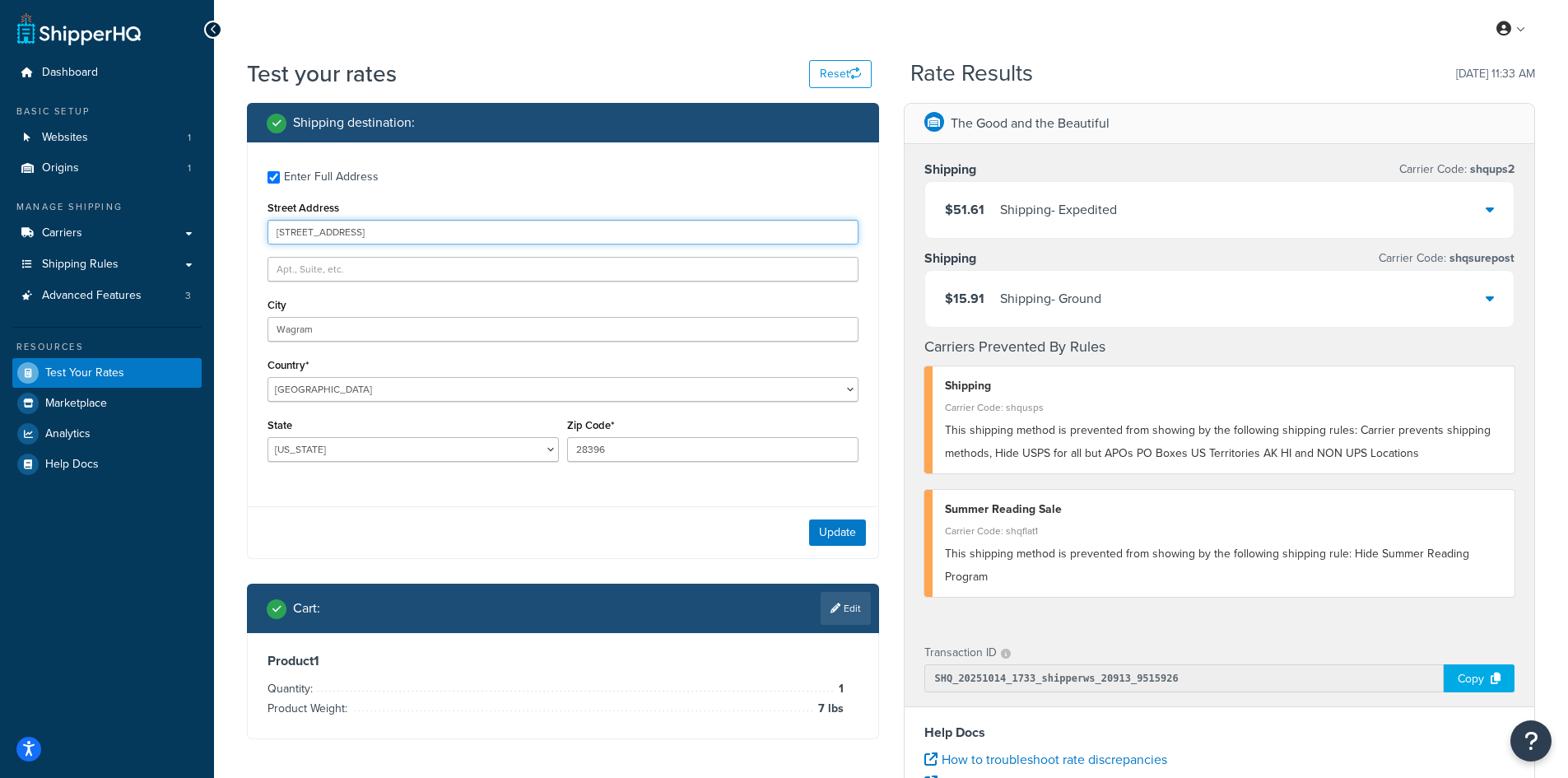
drag, startPoint x: 279, startPoint y: 228, endPoint x: 219, endPoint y: 228, distance: 60.0
click at [219, 228] on div "Test your rates Reset Rate Results [DATE] 11:33 AM Shipping destination : Enter…" at bounding box center [890, 609] width 1353 height 1102
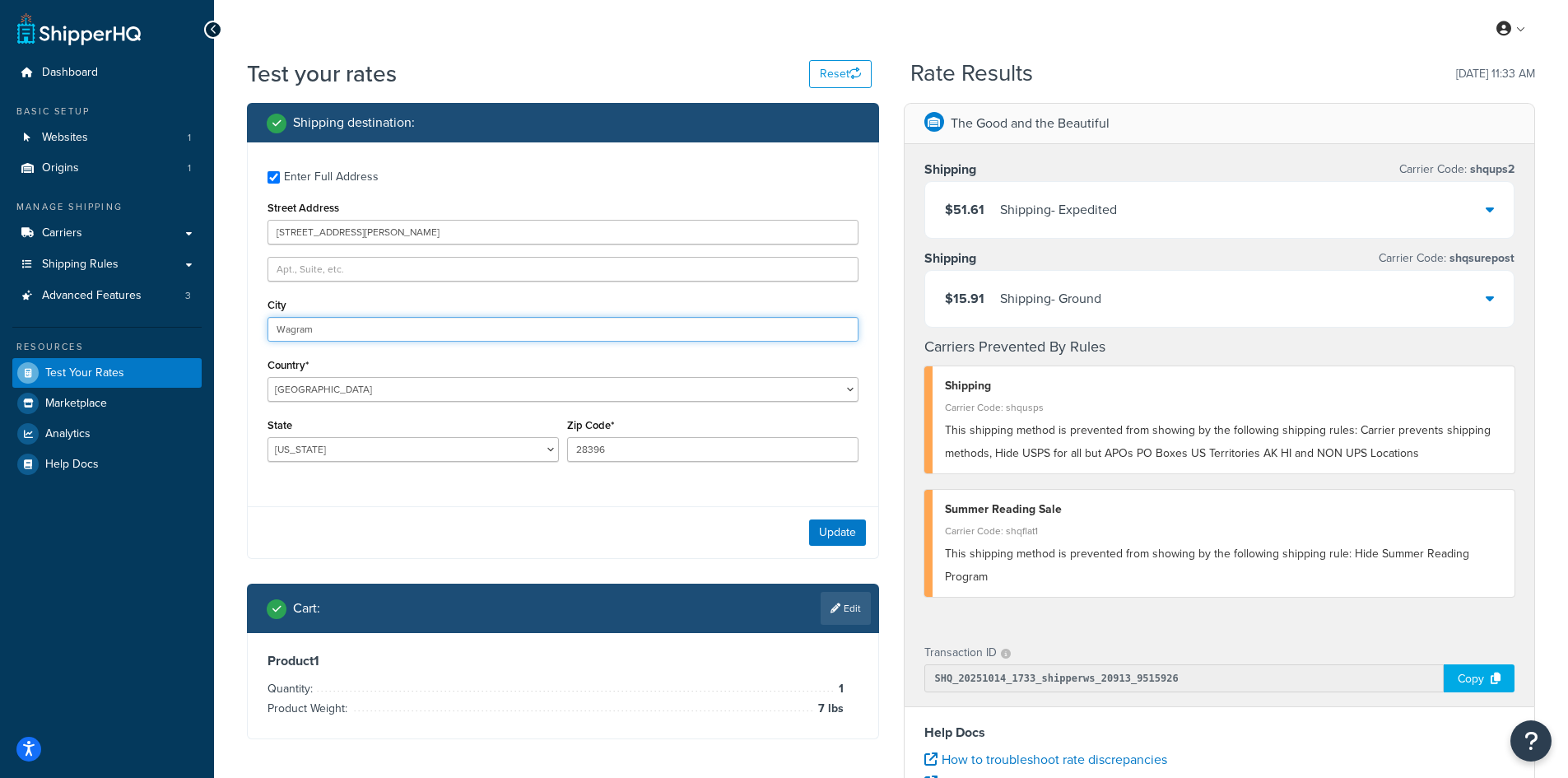
click at [175, 320] on div "Dashboard Basic Setup Websites 1 Origins 1 Manage Shipping Carriers Carriers Al…" at bounding box center [784, 600] width 1568 height 1201
click at [828, 536] on button "Update" at bounding box center [837, 532] width 57 height 26
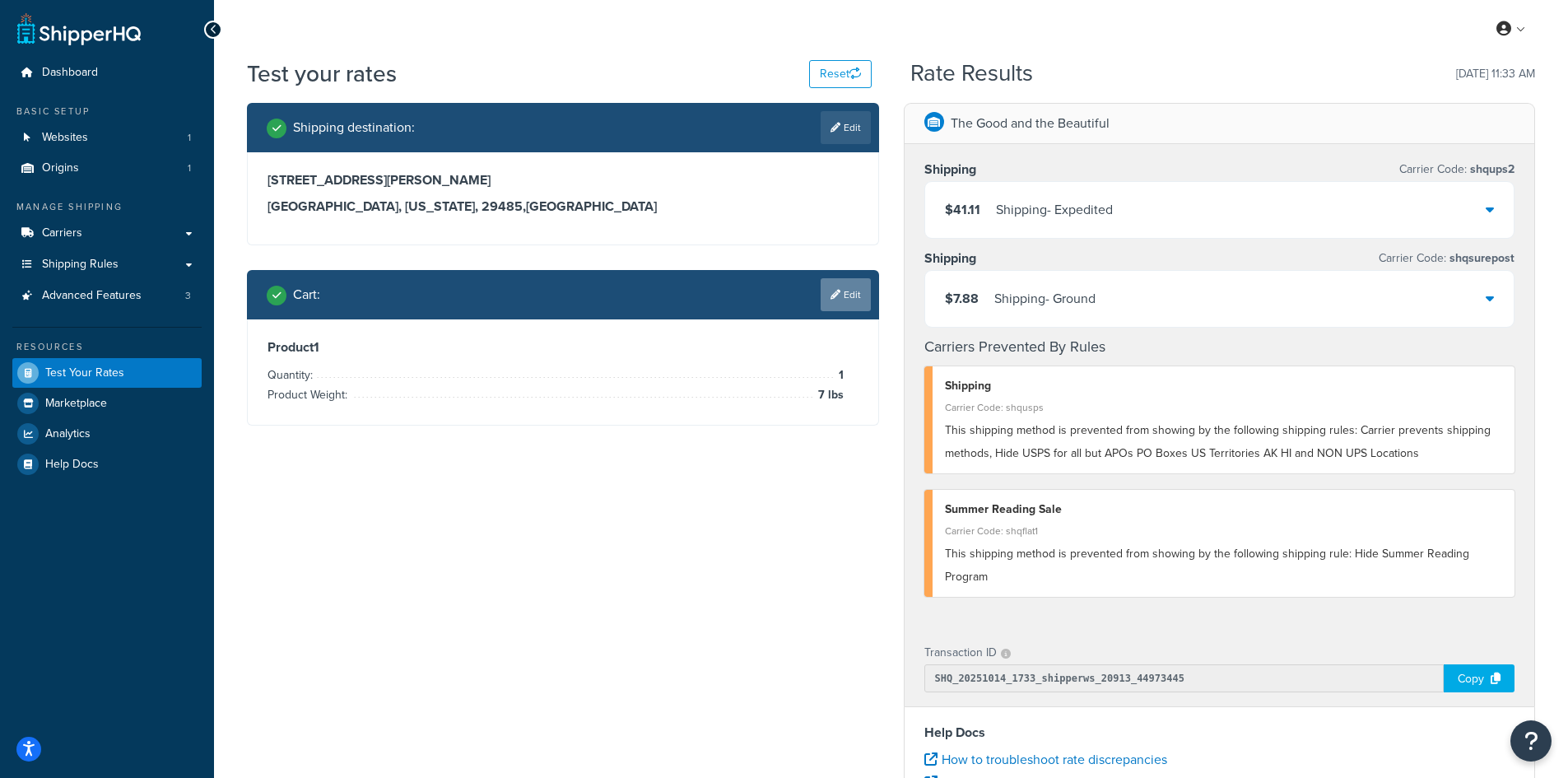
click at [837, 298] on icon at bounding box center [836, 294] width 9 height 9
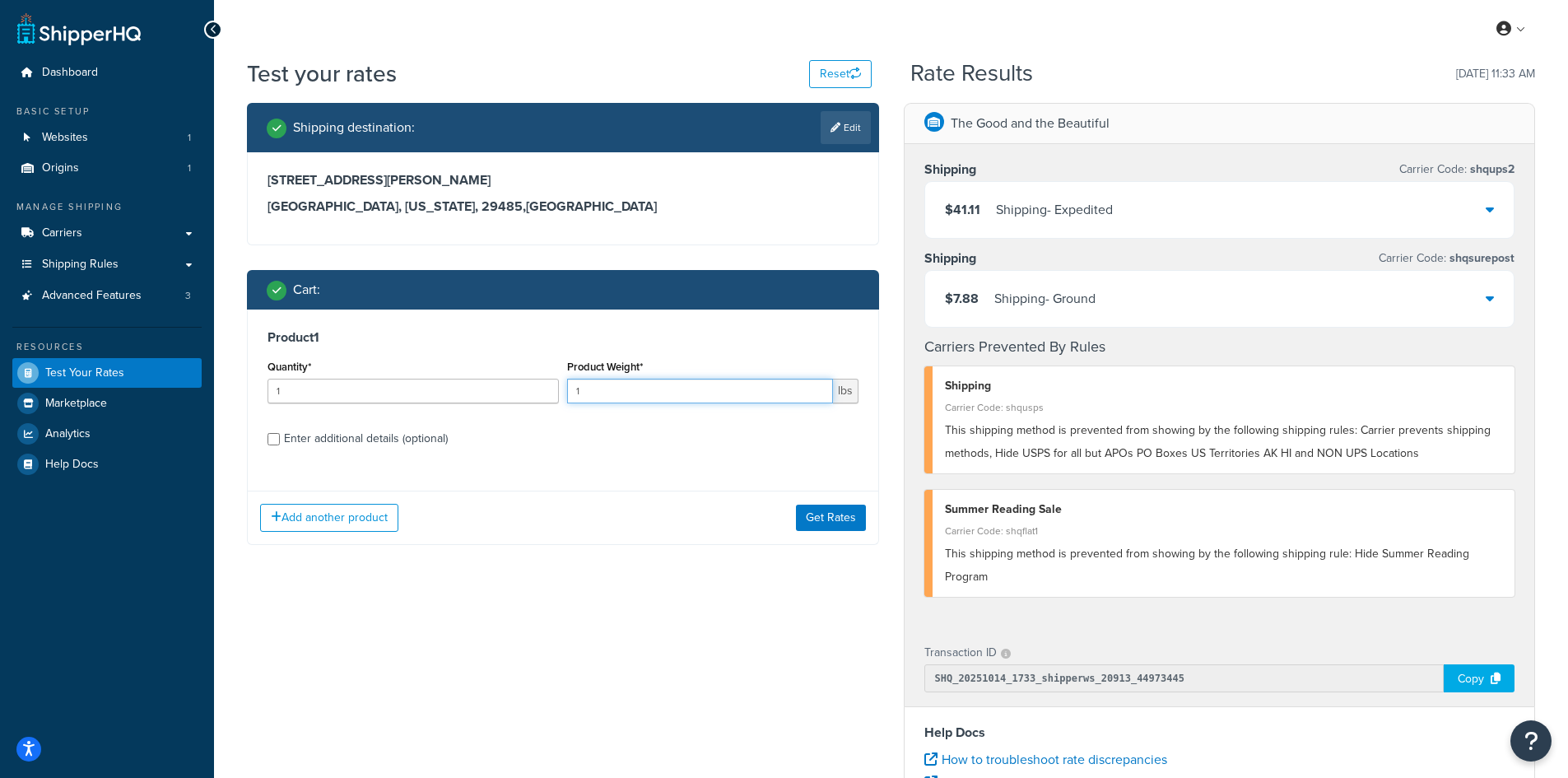
drag, startPoint x: 594, startPoint y: 396, endPoint x: 557, endPoint y: 396, distance: 37.0
click at [557, 396] on div "Quantity* 1 Product Weight* 1 lbs" at bounding box center [563, 386] width 599 height 61
click at [828, 518] on button "Get Rates" at bounding box center [831, 518] width 70 height 26
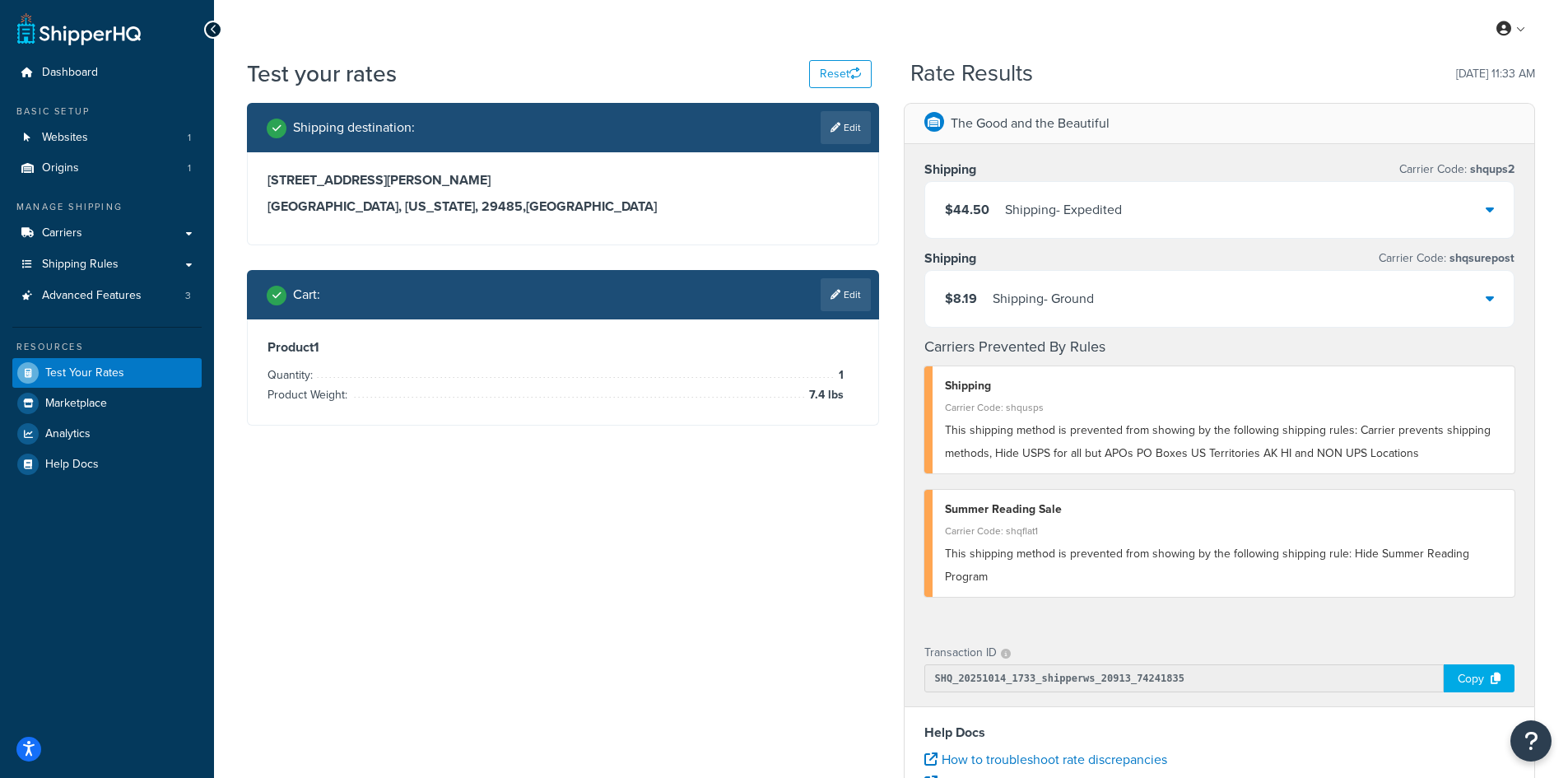
click at [863, 130] on link "Edit" at bounding box center [845, 128] width 50 height 33
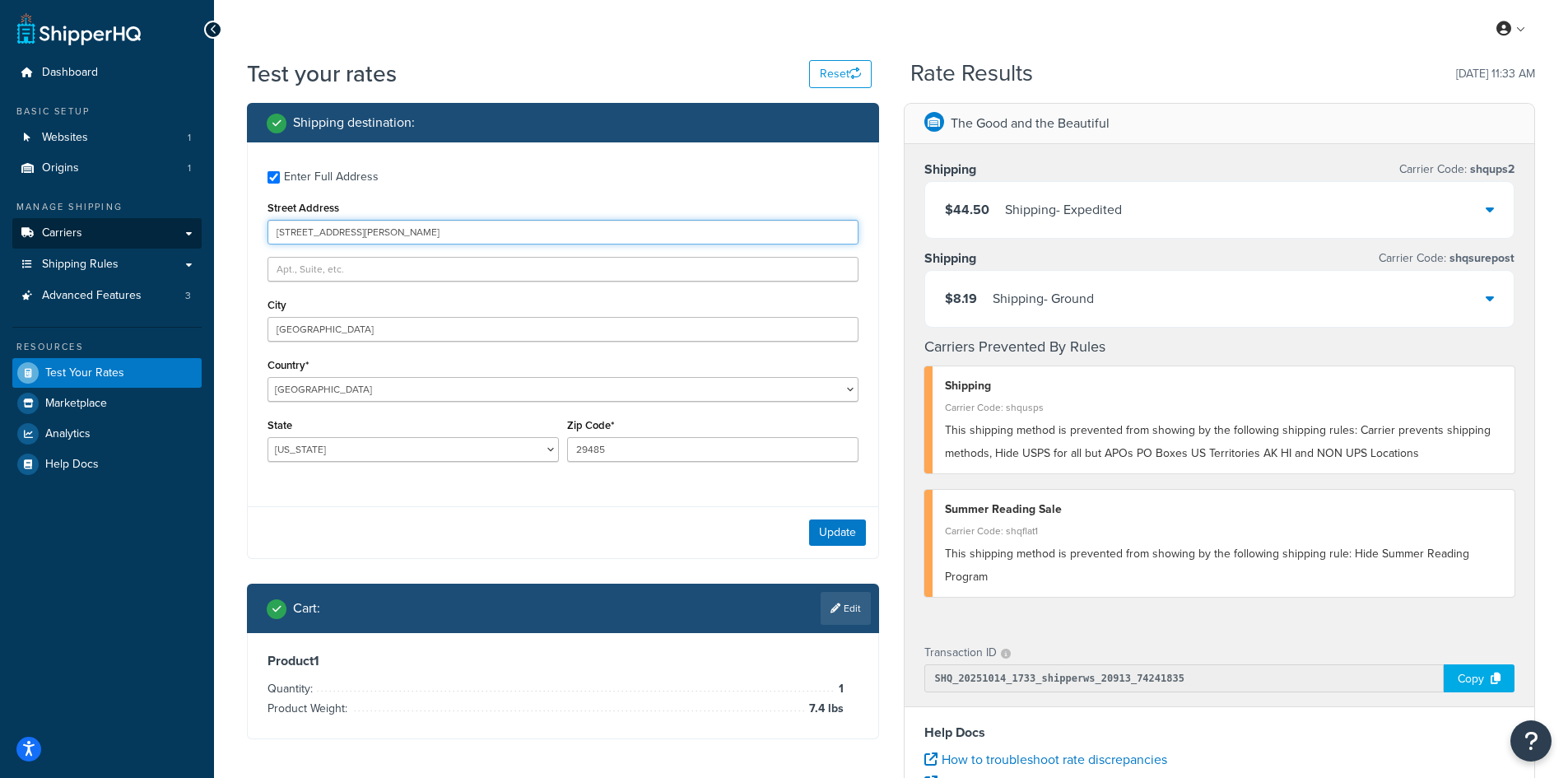
drag, startPoint x: 425, startPoint y: 238, endPoint x: 200, endPoint y: 227, distance: 225.3
click at [200, 227] on div "Dashboard Basic Setup Websites 1 Origins 1 Manage Shipping Carriers Carriers Al…" at bounding box center [784, 600] width 1568 height 1201
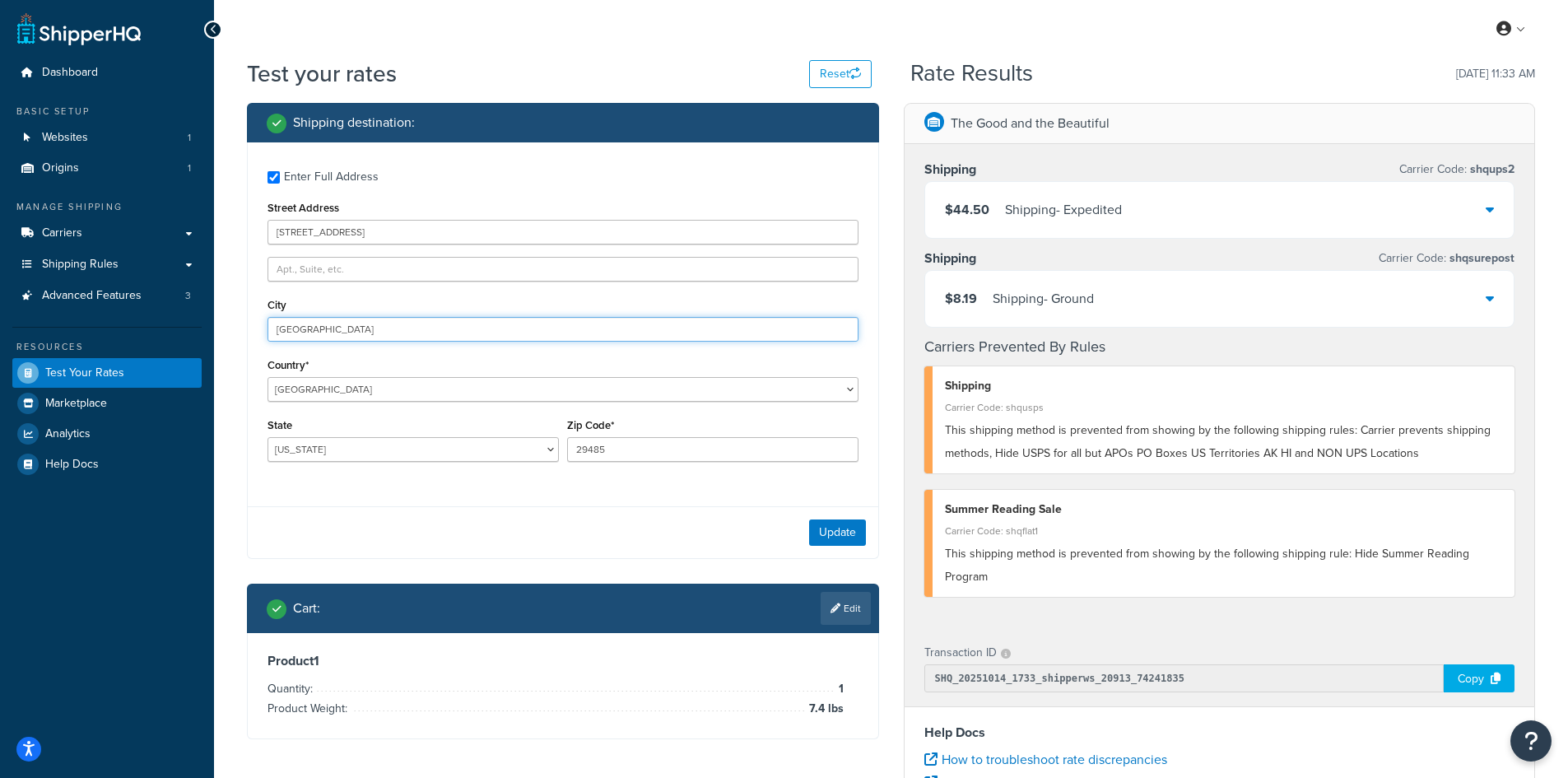
drag, startPoint x: 369, startPoint y: 322, endPoint x: 207, endPoint y: 319, distance: 162.0
click at [207, 319] on div "Dashboard Basic Setup Websites 1 Origins 1 Manage Shipping Carriers Carriers Al…" at bounding box center [784, 600] width 1568 height 1201
click at [825, 520] on button "Update" at bounding box center [837, 532] width 57 height 26
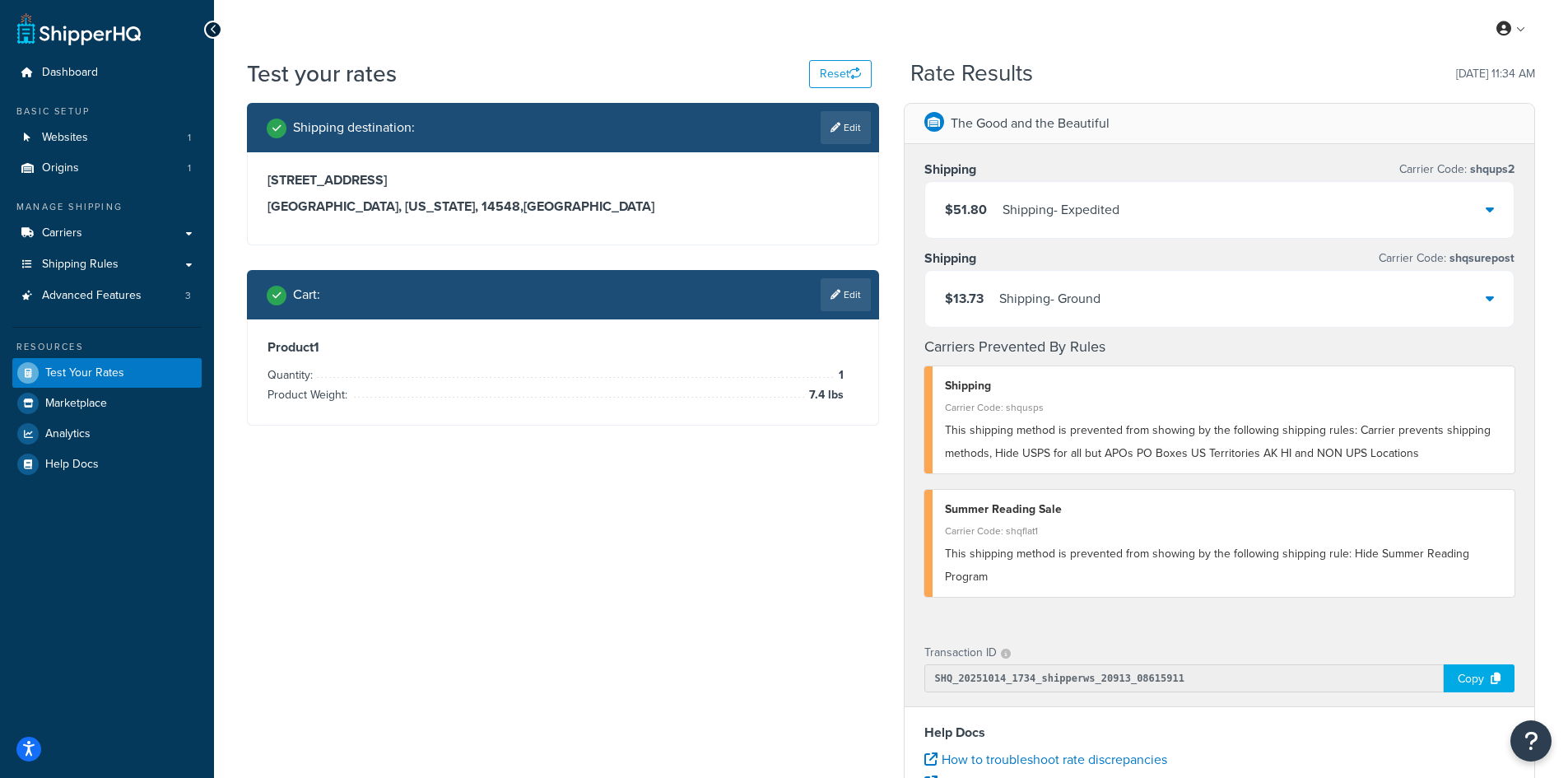
click at [854, 284] on link "Edit" at bounding box center [845, 294] width 50 height 33
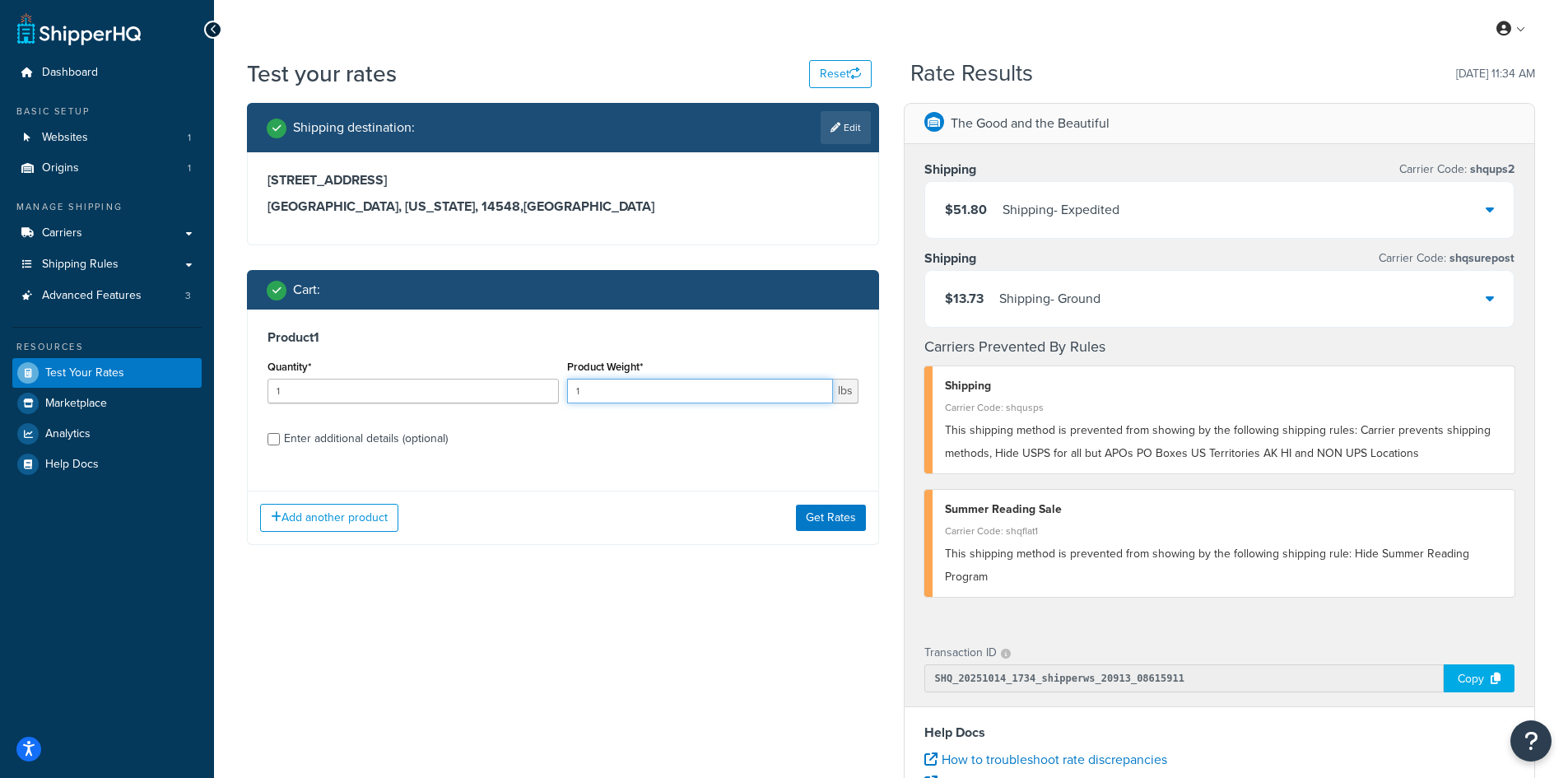
drag, startPoint x: 603, startPoint y: 392, endPoint x: 557, endPoint y: 389, distance: 46.1
click at [557, 389] on div "Quantity* 1 Product Weight* 1 lbs" at bounding box center [563, 386] width 599 height 61
click at [822, 509] on button "Get Rates" at bounding box center [831, 518] width 70 height 26
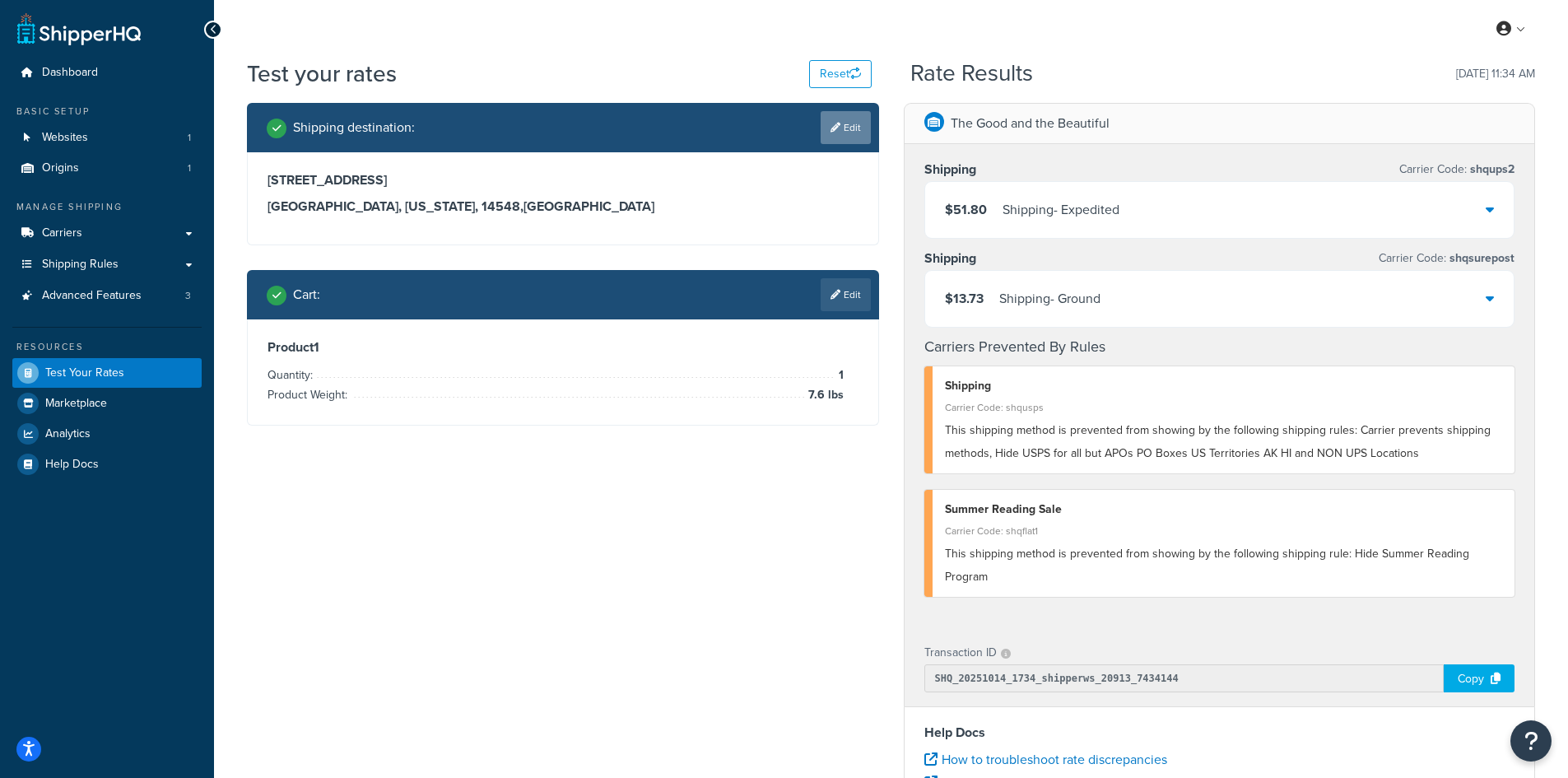
click at [856, 125] on link "Edit" at bounding box center [845, 128] width 50 height 33
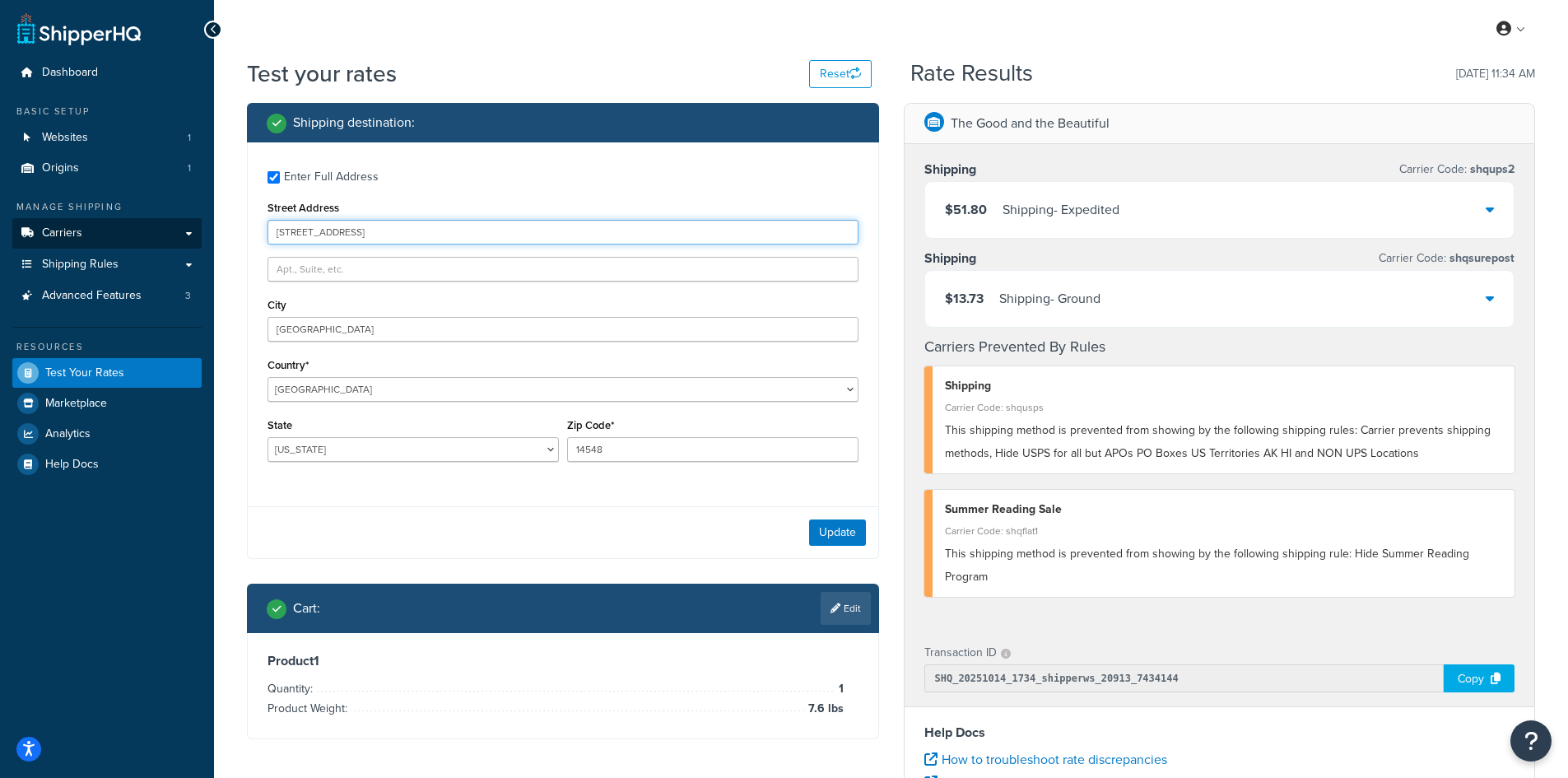
drag, startPoint x: 398, startPoint y: 229, endPoint x: 188, endPoint y: 229, distance: 210.0
click at [188, 229] on div "Dashboard Basic Setup Websites 1 Origins 1 Manage Shipping Carriers Carriers Al…" at bounding box center [784, 600] width 1568 height 1201
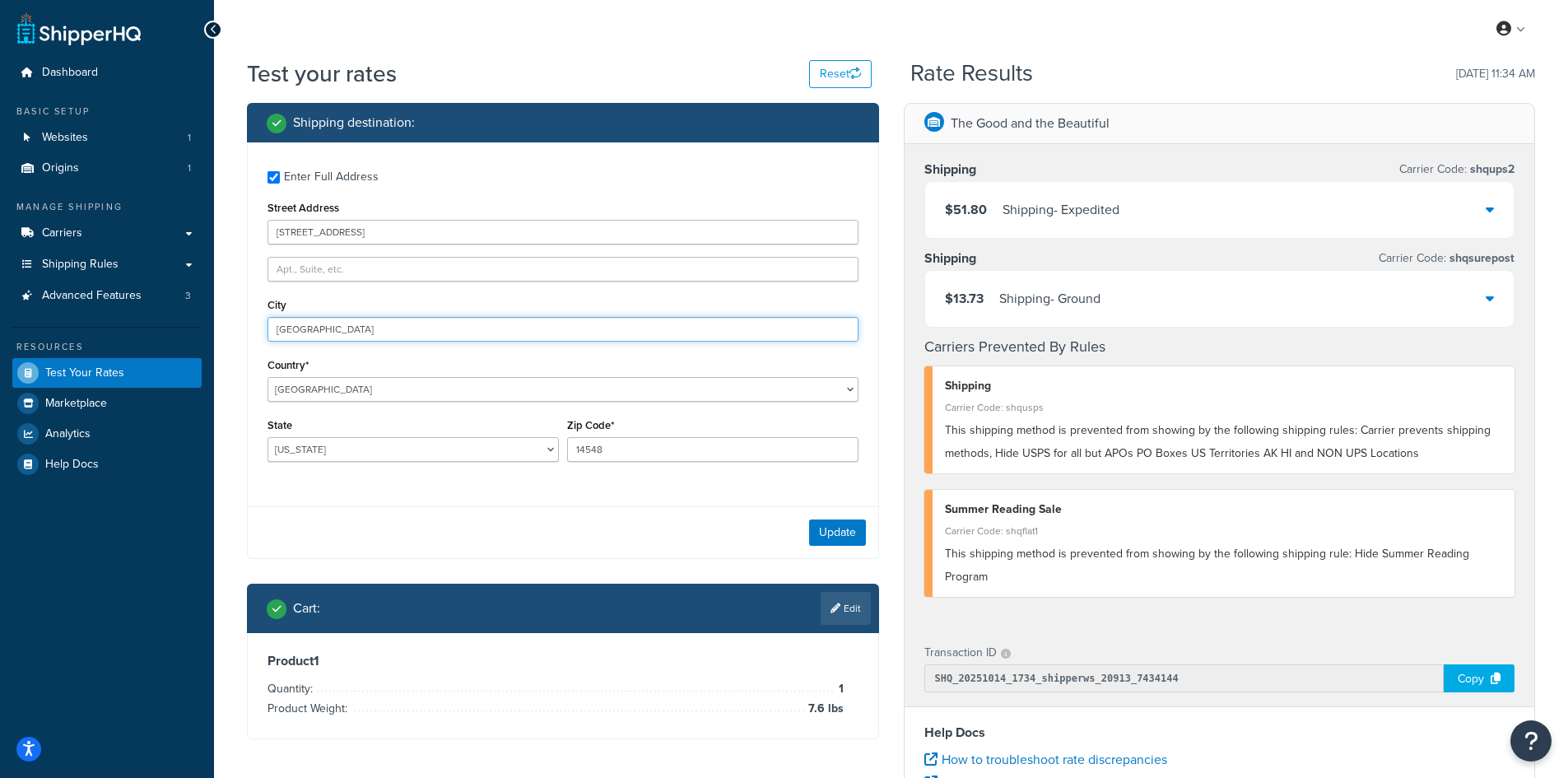
drag, startPoint x: 374, startPoint y: 324, endPoint x: 194, endPoint y: 324, distance: 180.0
click at [194, 324] on div "Dashboard Basic Setup Websites 1 Origins 1 Manage Shipping Carriers Carriers Al…" at bounding box center [784, 600] width 1568 height 1201
click at [822, 528] on button "Update" at bounding box center [837, 532] width 57 height 26
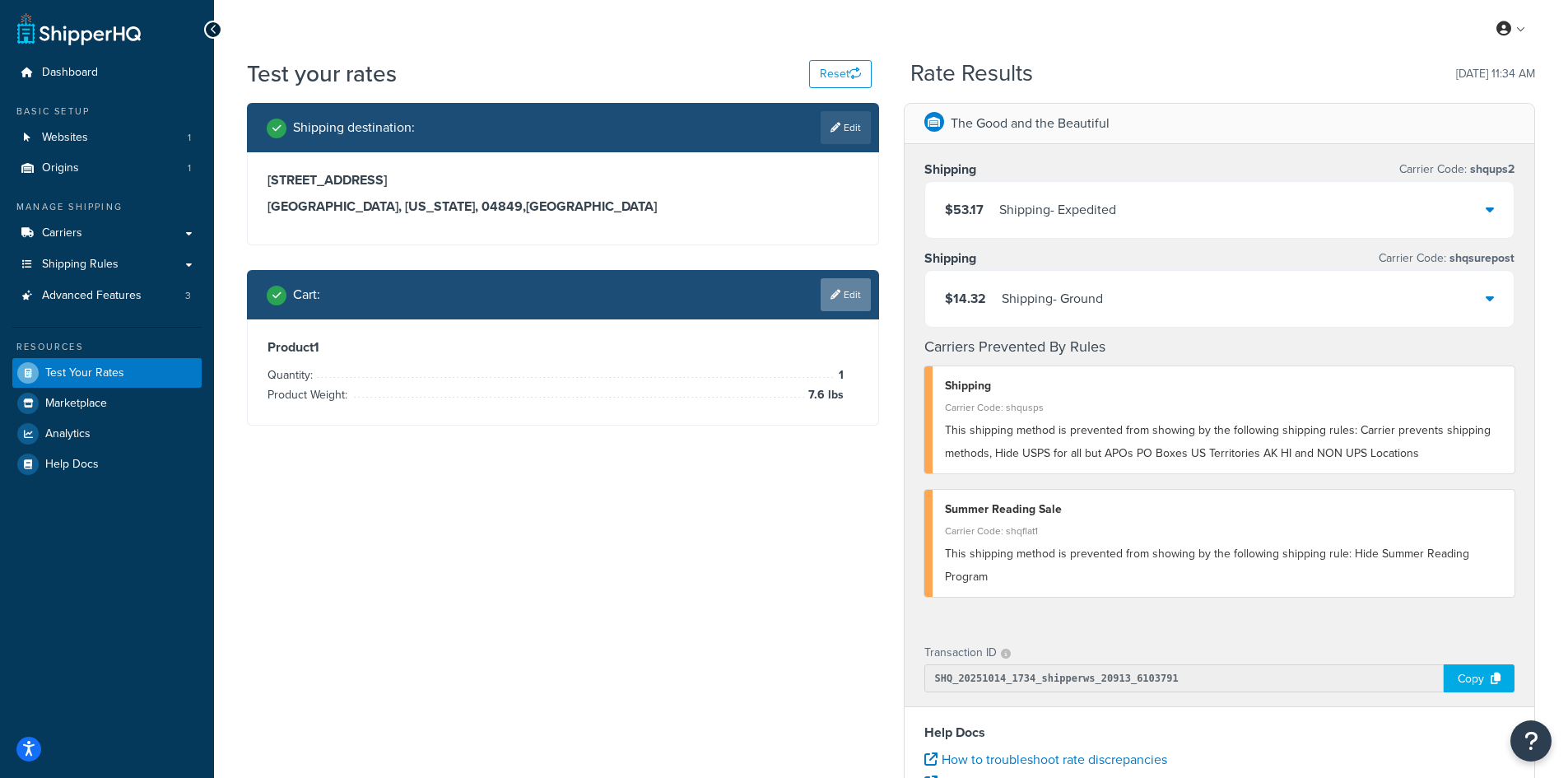
click at [838, 298] on link "Edit" at bounding box center [845, 294] width 50 height 33
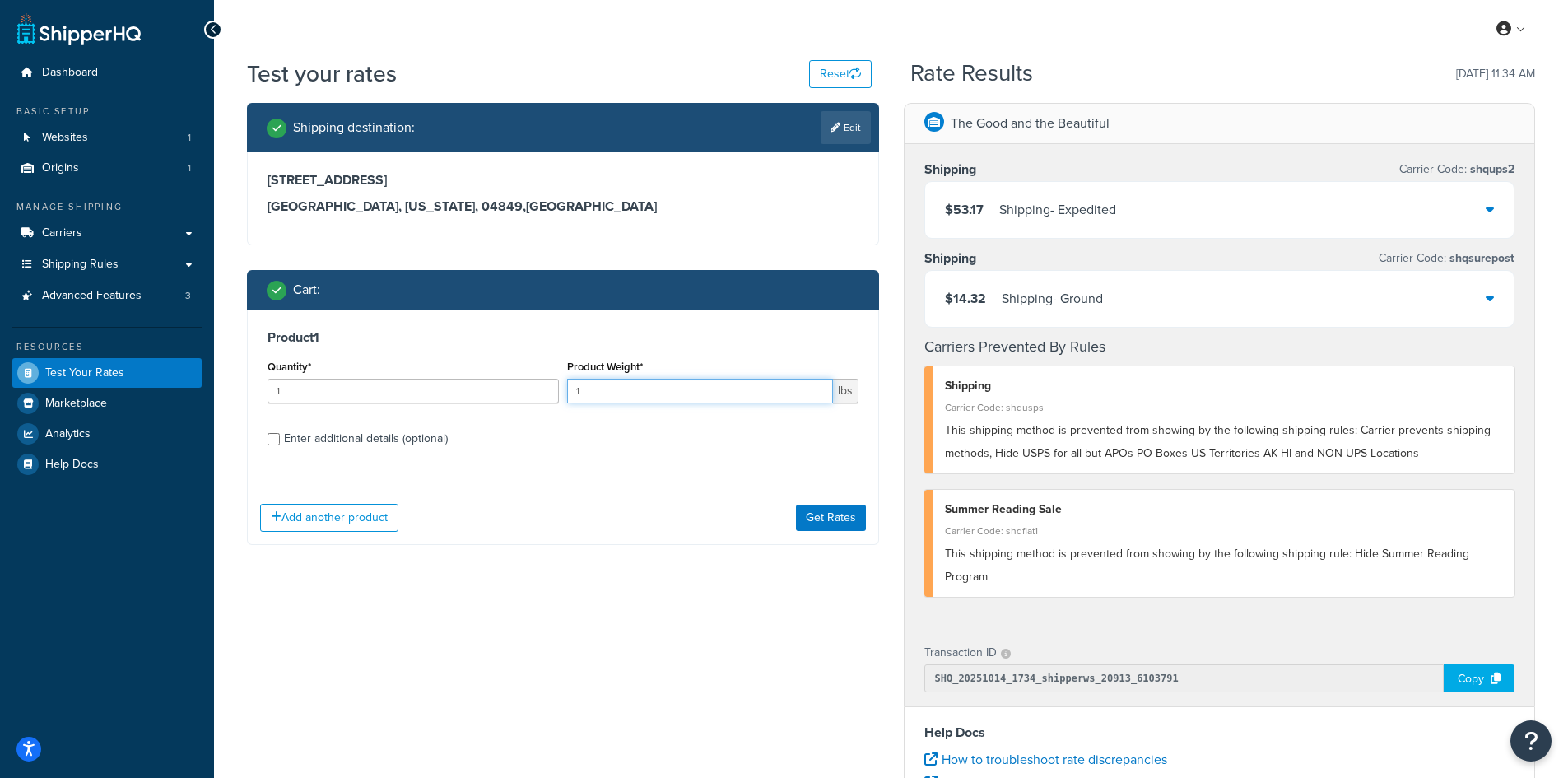
drag, startPoint x: 615, startPoint y: 397, endPoint x: 560, endPoint y: 394, distance: 55.1
click at [560, 394] on div "Quantity* 1 Product Weight* 1 lbs" at bounding box center [563, 386] width 599 height 61
click at [828, 517] on button "Get Rates" at bounding box center [831, 518] width 70 height 26
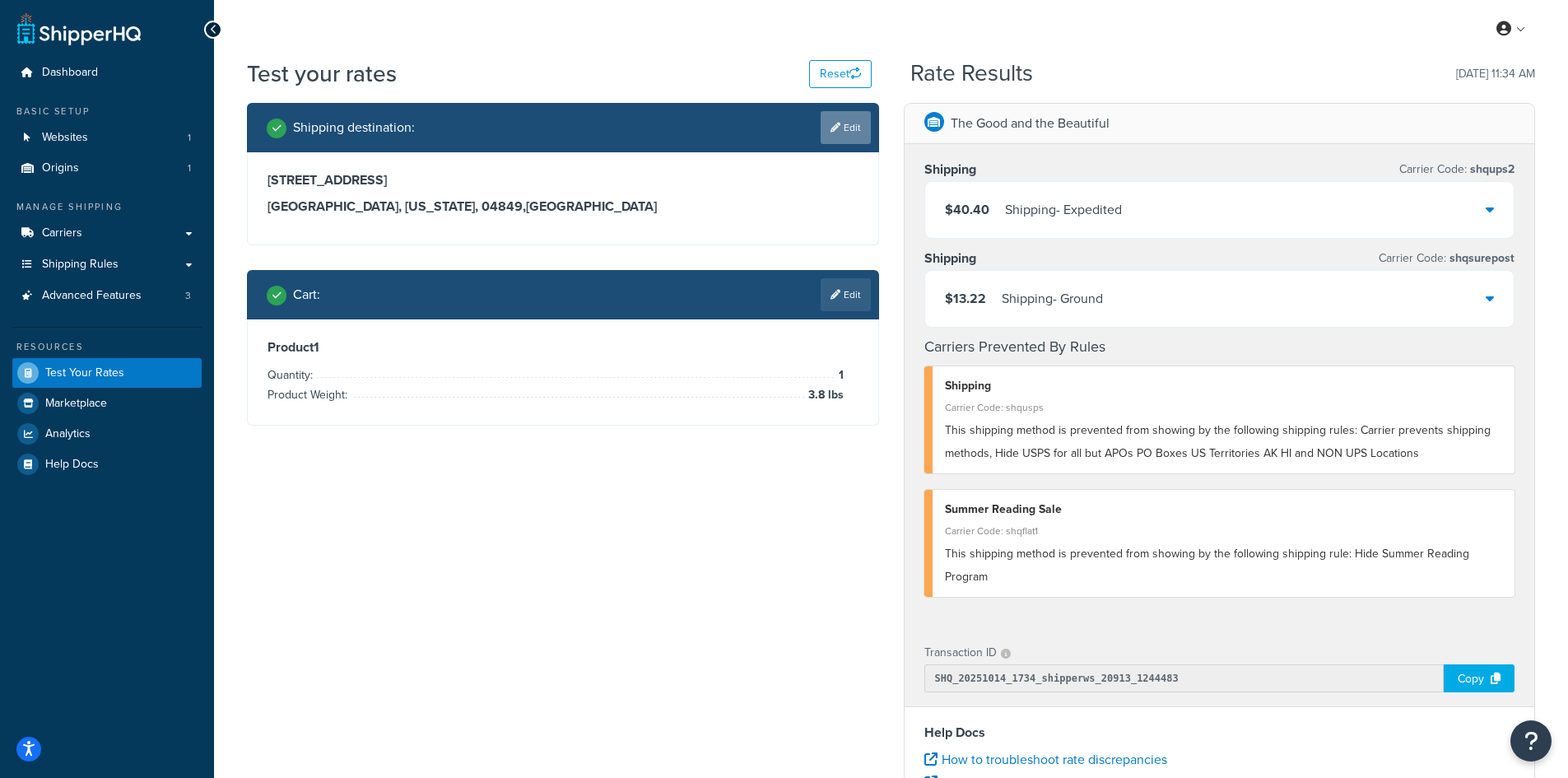
click at [839, 129] on link "Edit" at bounding box center [845, 128] width 50 height 33
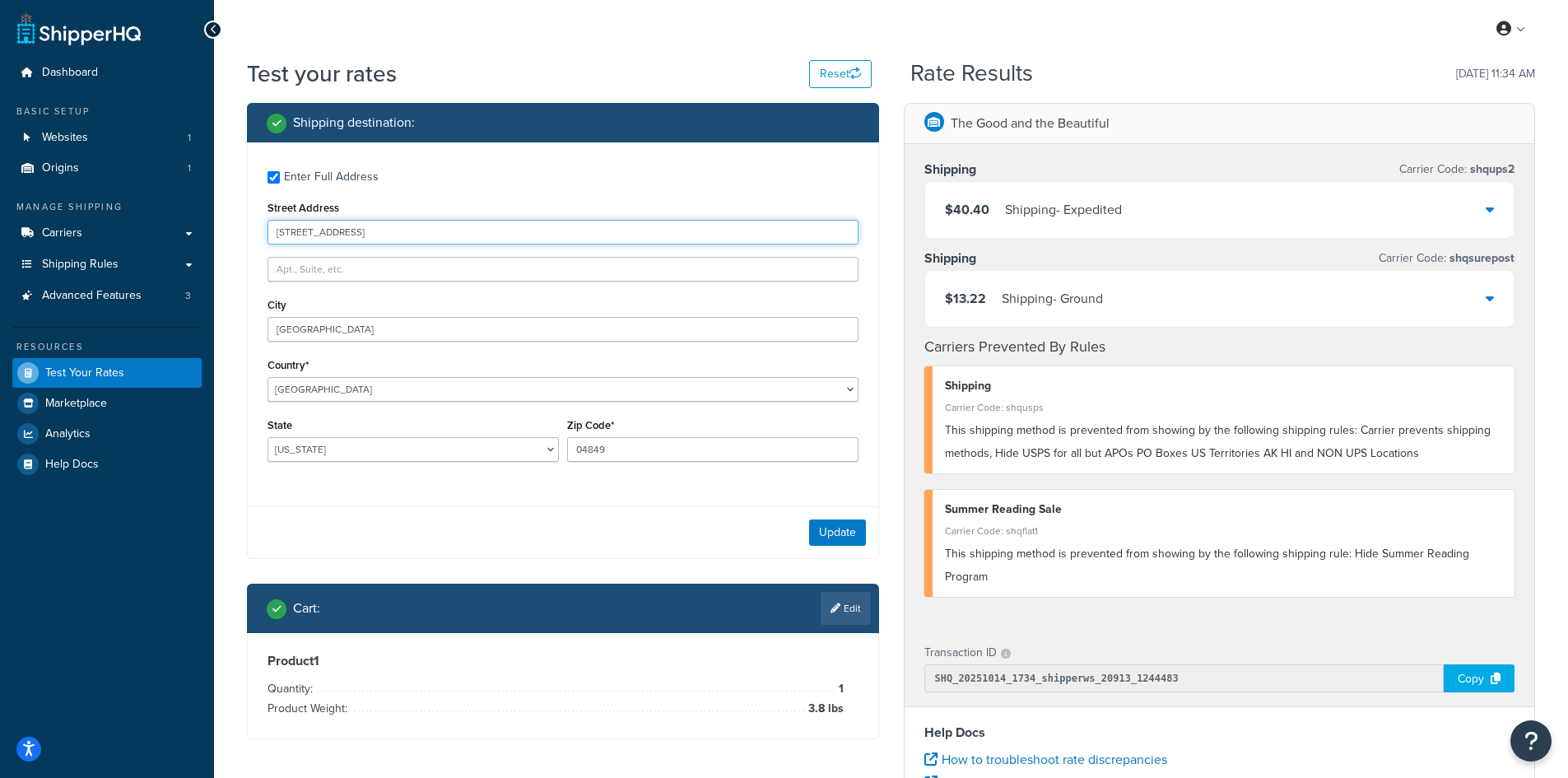
drag, startPoint x: 414, startPoint y: 227, endPoint x: 229, endPoint y: 222, distance: 185.1
click at [229, 222] on div "Test your rates Reset Rate Results [DATE] 11:34 AM Shipping destination : Enter…" at bounding box center [890, 609] width 1353 height 1102
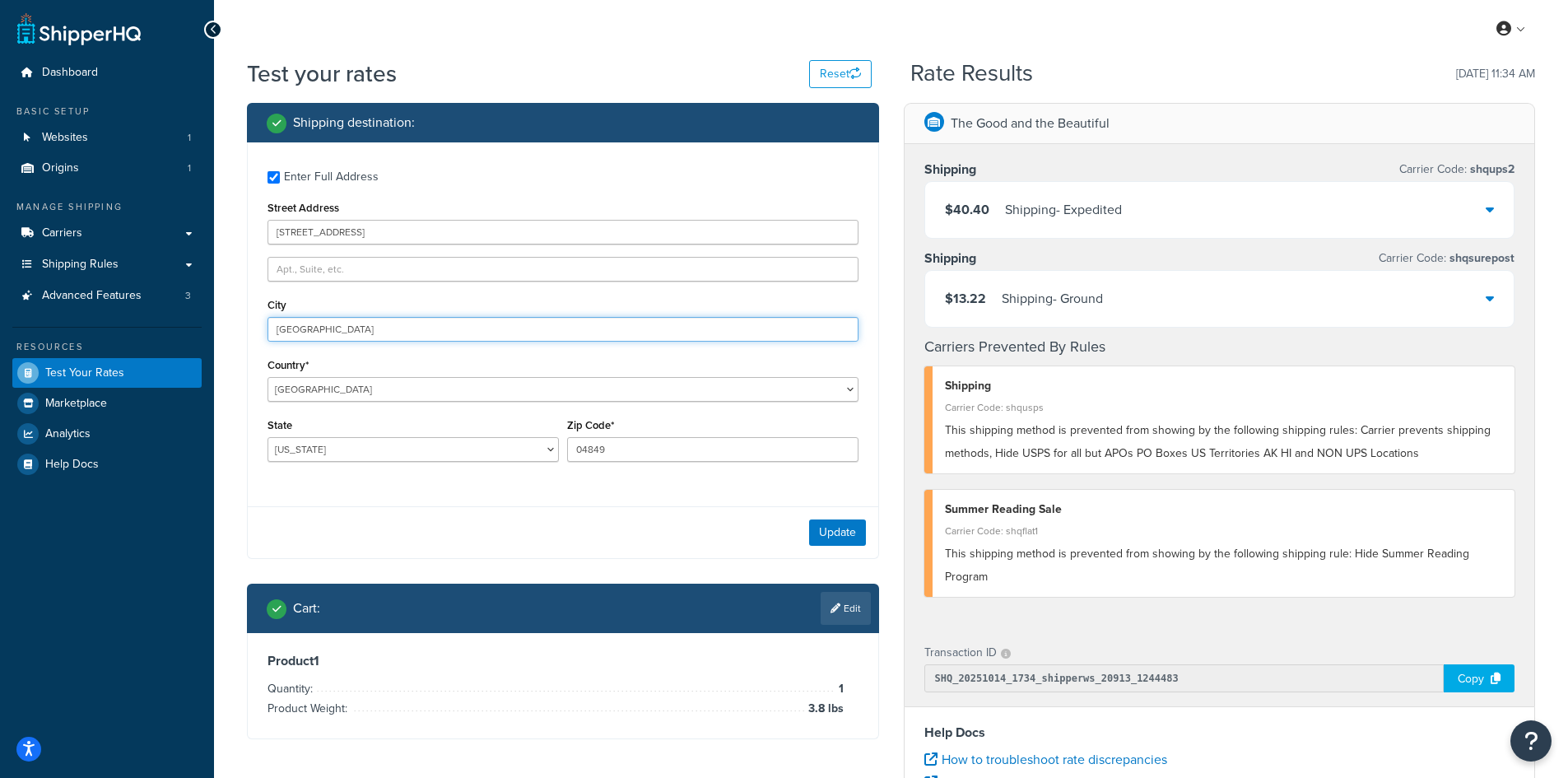
drag, startPoint x: 359, startPoint y: 326, endPoint x: 214, endPoint y: 320, distance: 145.1
click at [214, 320] on div "Test your rates Reset Rate Results [DATE] 11:34 AM Shipping destination : Enter…" at bounding box center [890, 609] width 1353 height 1102
click at [841, 527] on button "Update" at bounding box center [837, 532] width 57 height 26
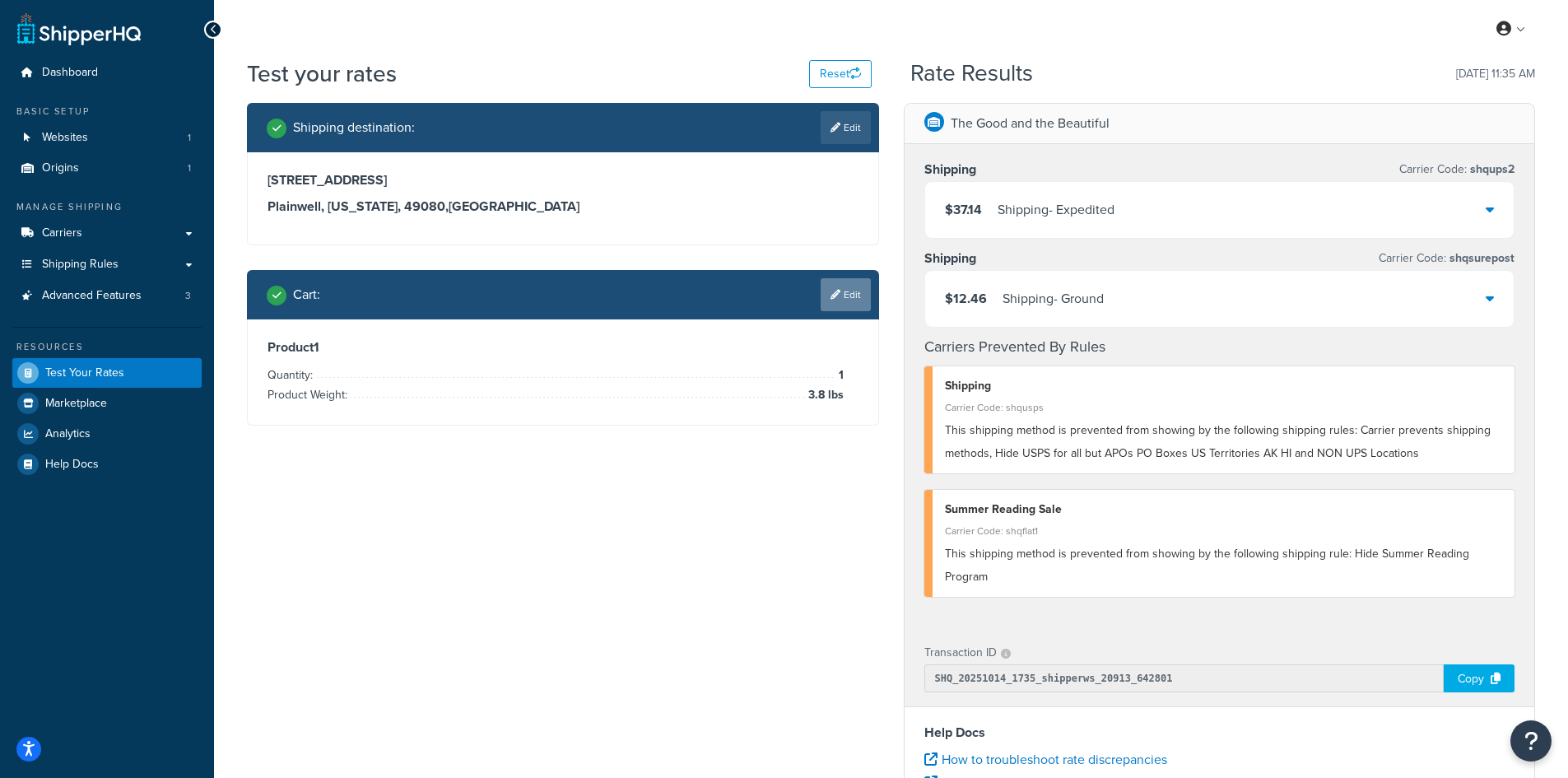
click at [850, 300] on link "Edit" at bounding box center [845, 294] width 50 height 33
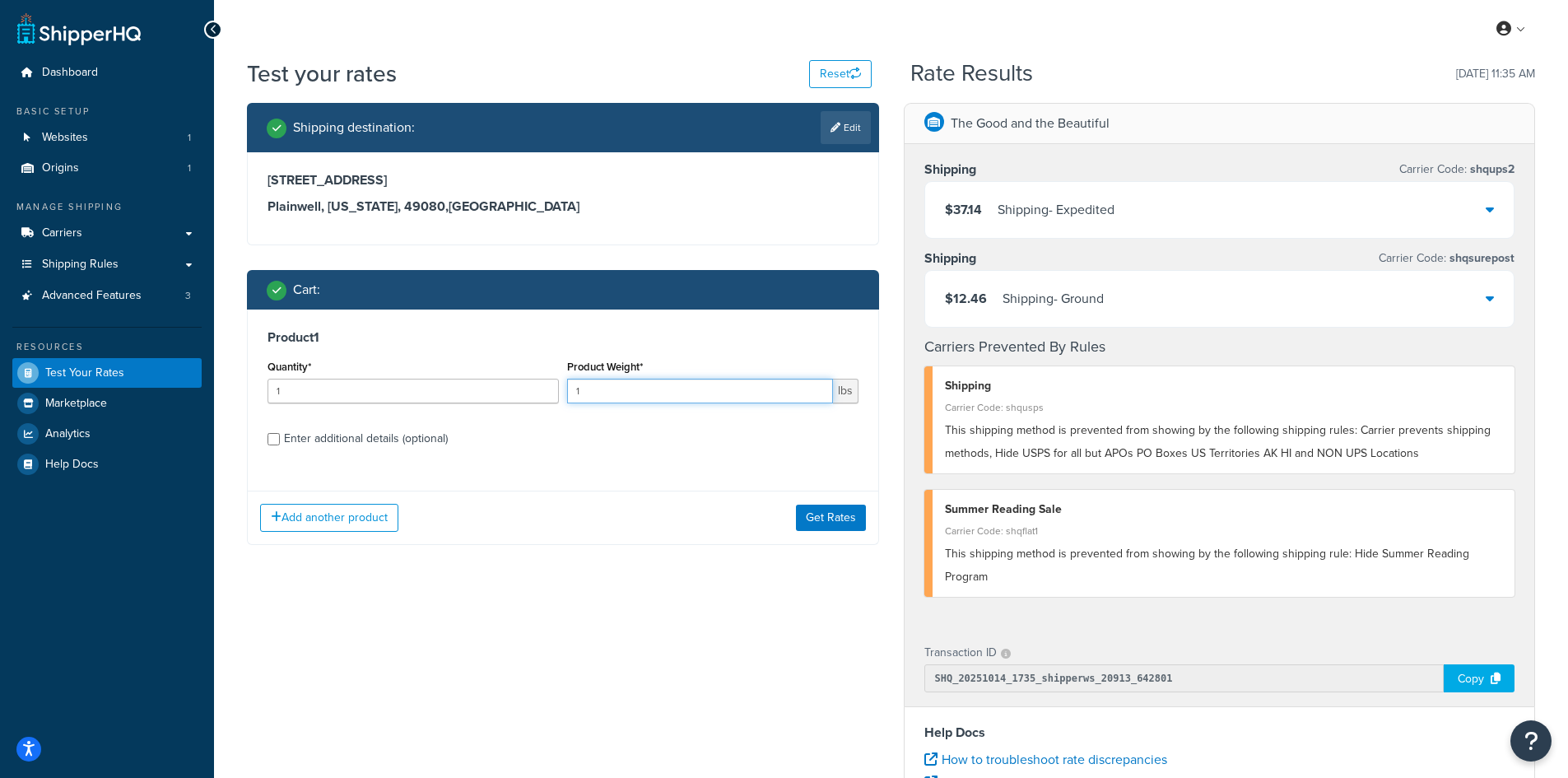
click at [557, 391] on div "Quantity* 1 Product Weight* 1 lbs" at bounding box center [563, 386] width 599 height 61
click at [823, 515] on button "Get Rates" at bounding box center [831, 518] width 70 height 26
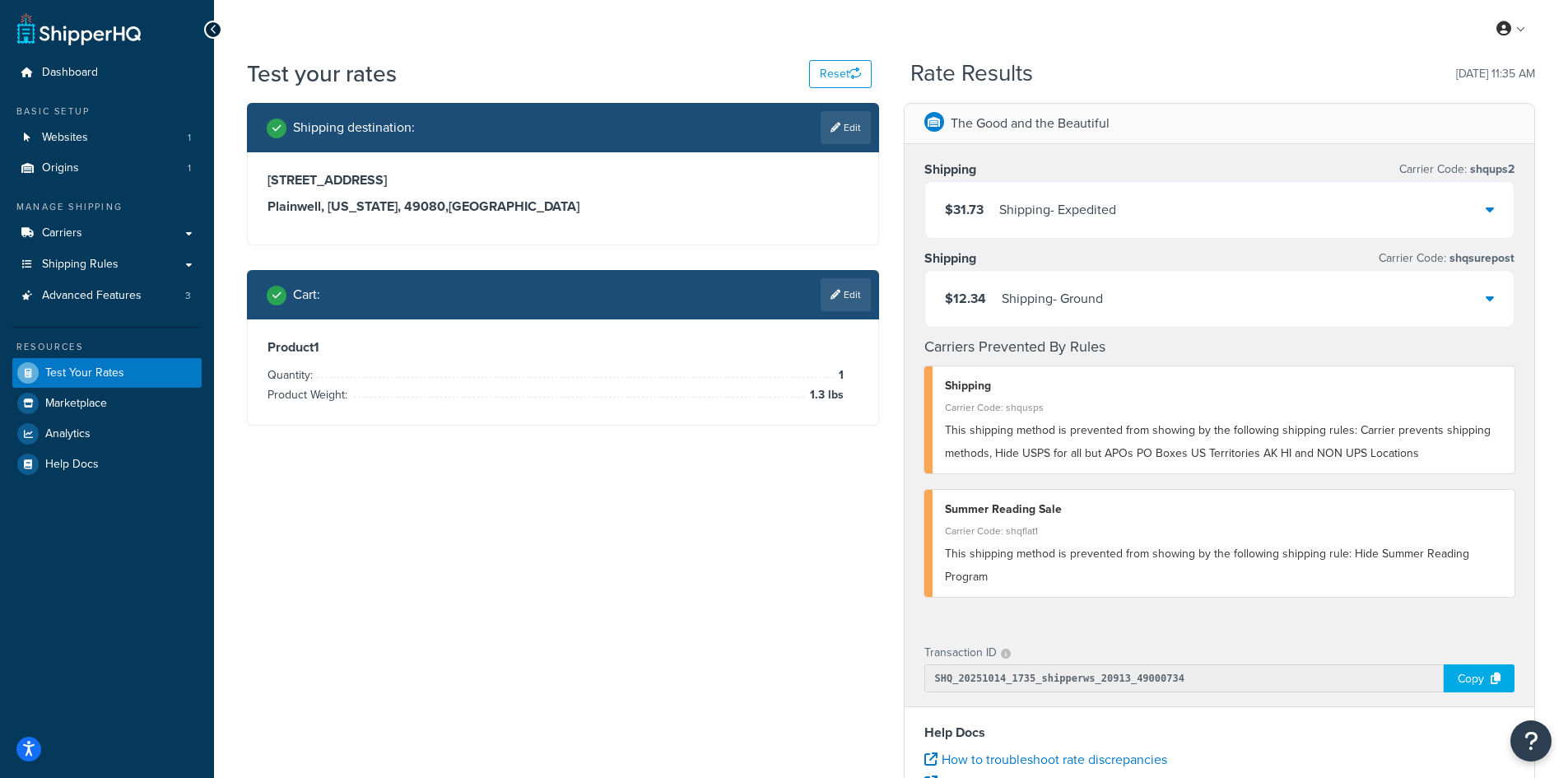
click at [848, 131] on link "Edit" at bounding box center [845, 128] width 50 height 33
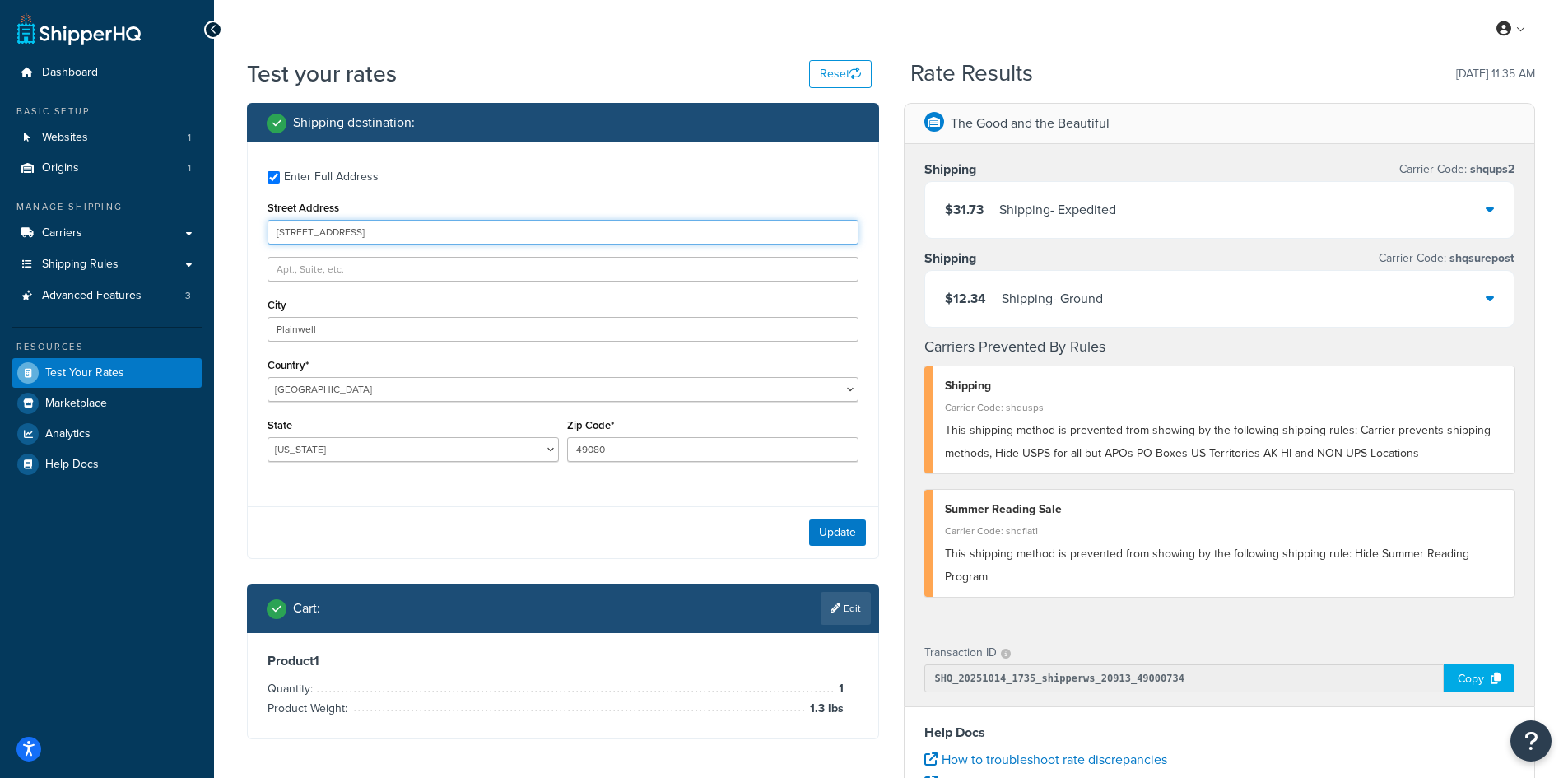
drag, startPoint x: 435, startPoint y: 233, endPoint x: 217, endPoint y: 219, distance: 218.4
click at [217, 219] on div "Test your rates Reset Rate Results [DATE] 11:35 AM Shipping destination : Enter…" at bounding box center [890, 609] width 1353 height 1102
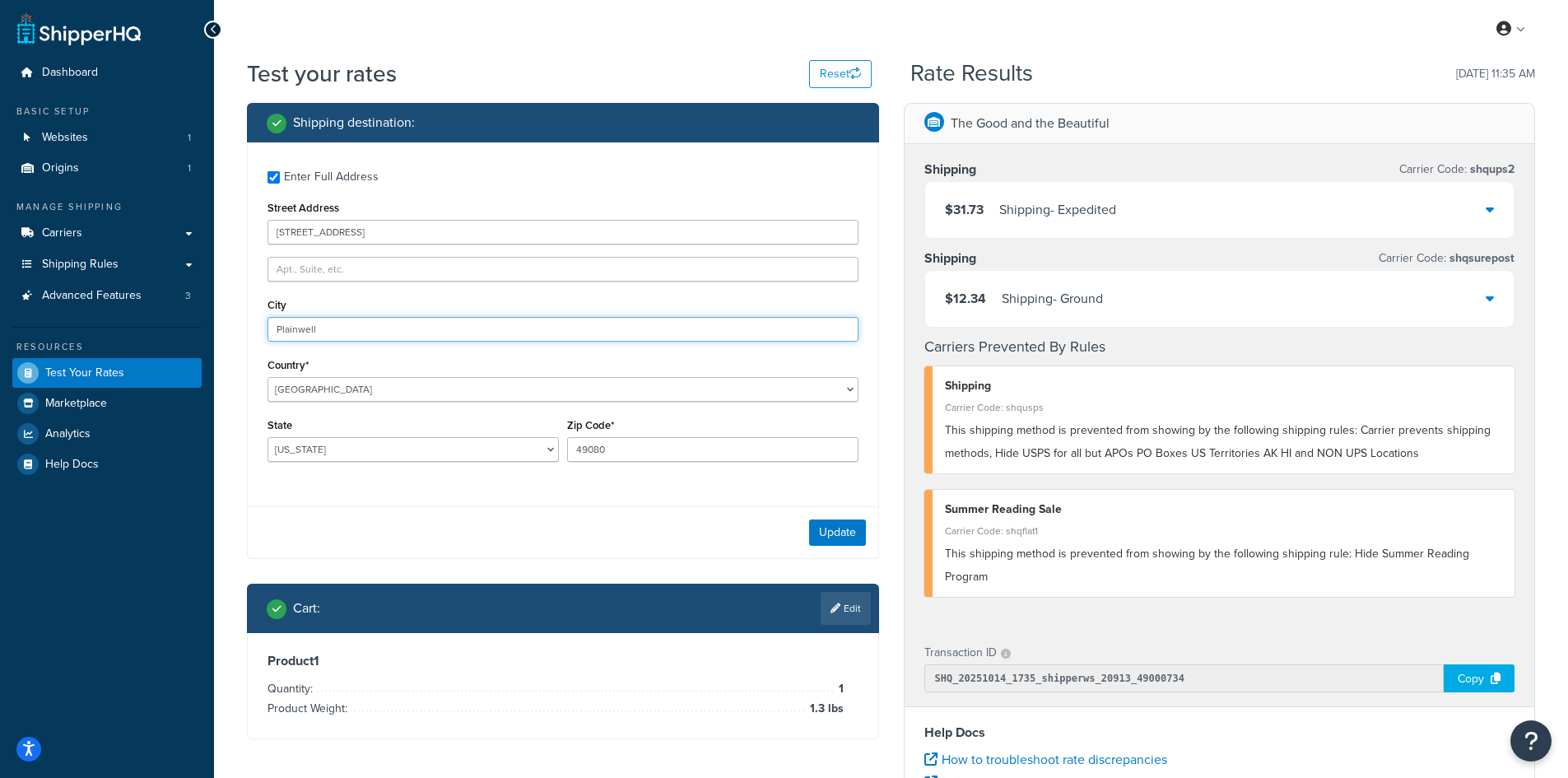
drag, startPoint x: 346, startPoint y: 324, endPoint x: 250, endPoint y: 313, distance: 96.6
click at [250, 313] on div "Enter Full Address Street Address [GEOGRAPHIC_DATA] Country* [GEOGRAPHIC_DATA] …" at bounding box center [562, 319] width 630 height 352
click at [826, 533] on button "Update" at bounding box center [837, 532] width 57 height 26
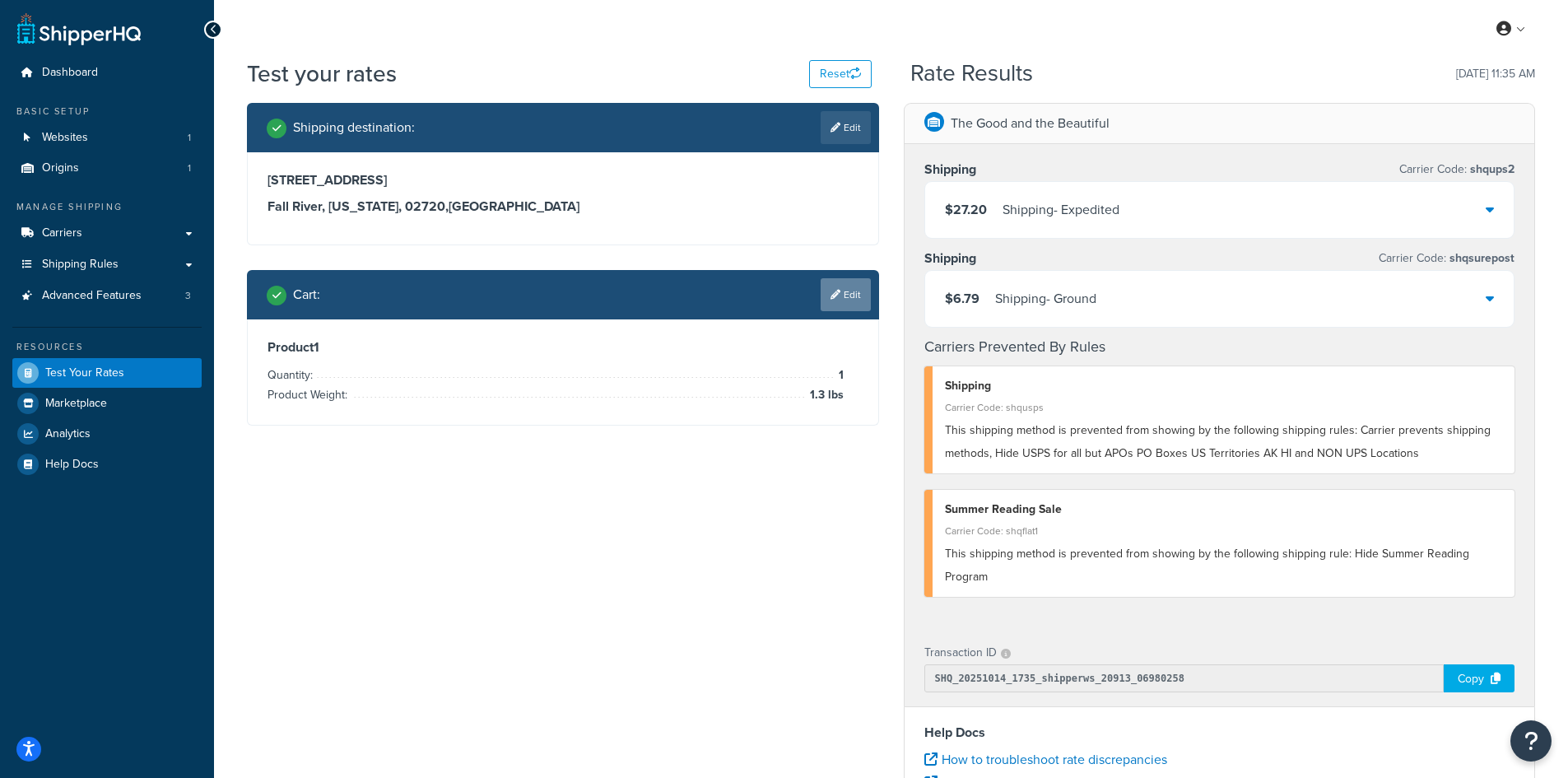
click at [845, 289] on link "Edit" at bounding box center [845, 294] width 50 height 33
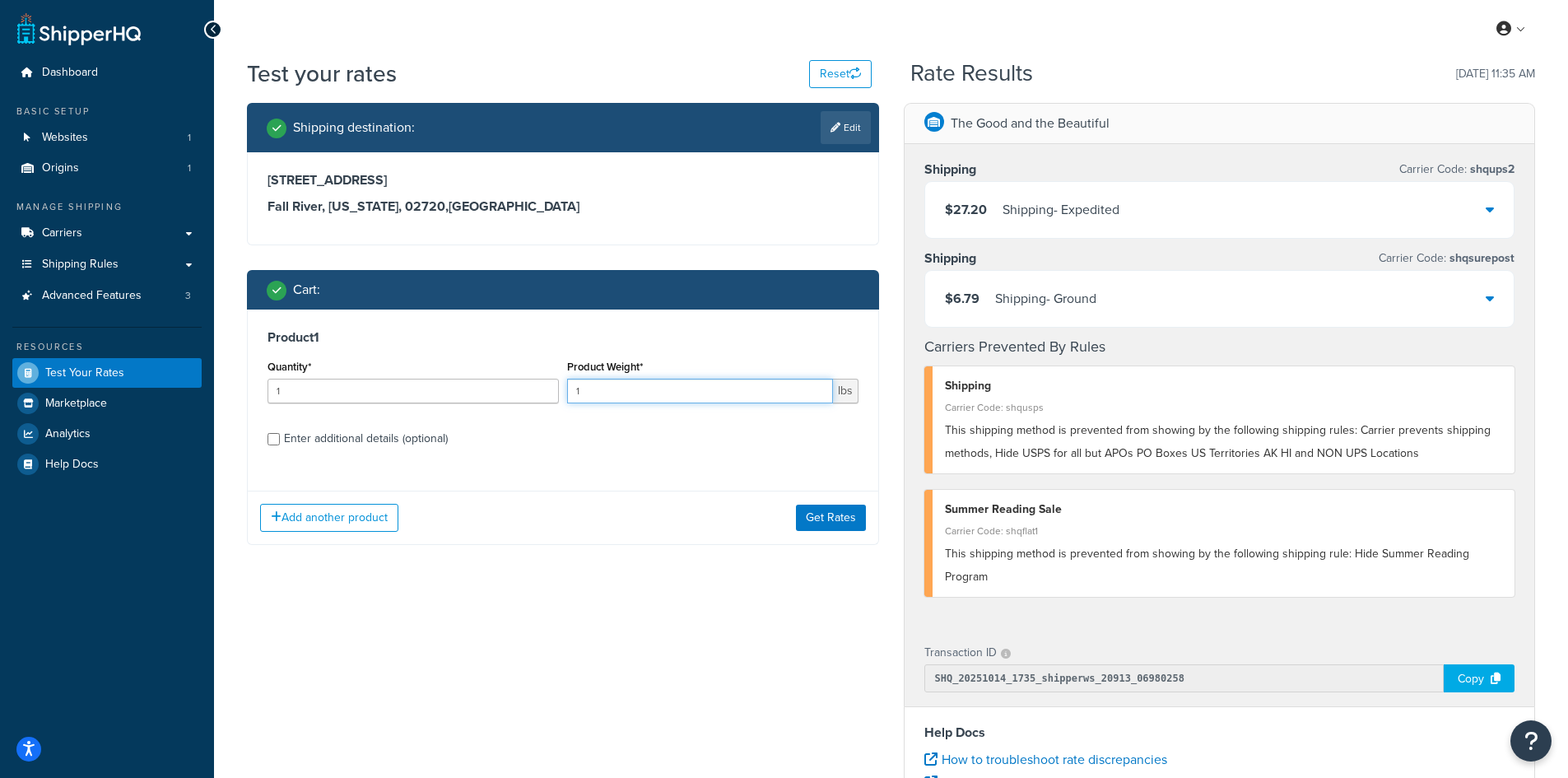
drag, startPoint x: 616, startPoint y: 389, endPoint x: 570, endPoint y: 382, distance: 46.5
click at [570, 382] on input "1" at bounding box center [699, 391] width 266 height 25
click at [818, 520] on button "Get Rates" at bounding box center [831, 518] width 70 height 26
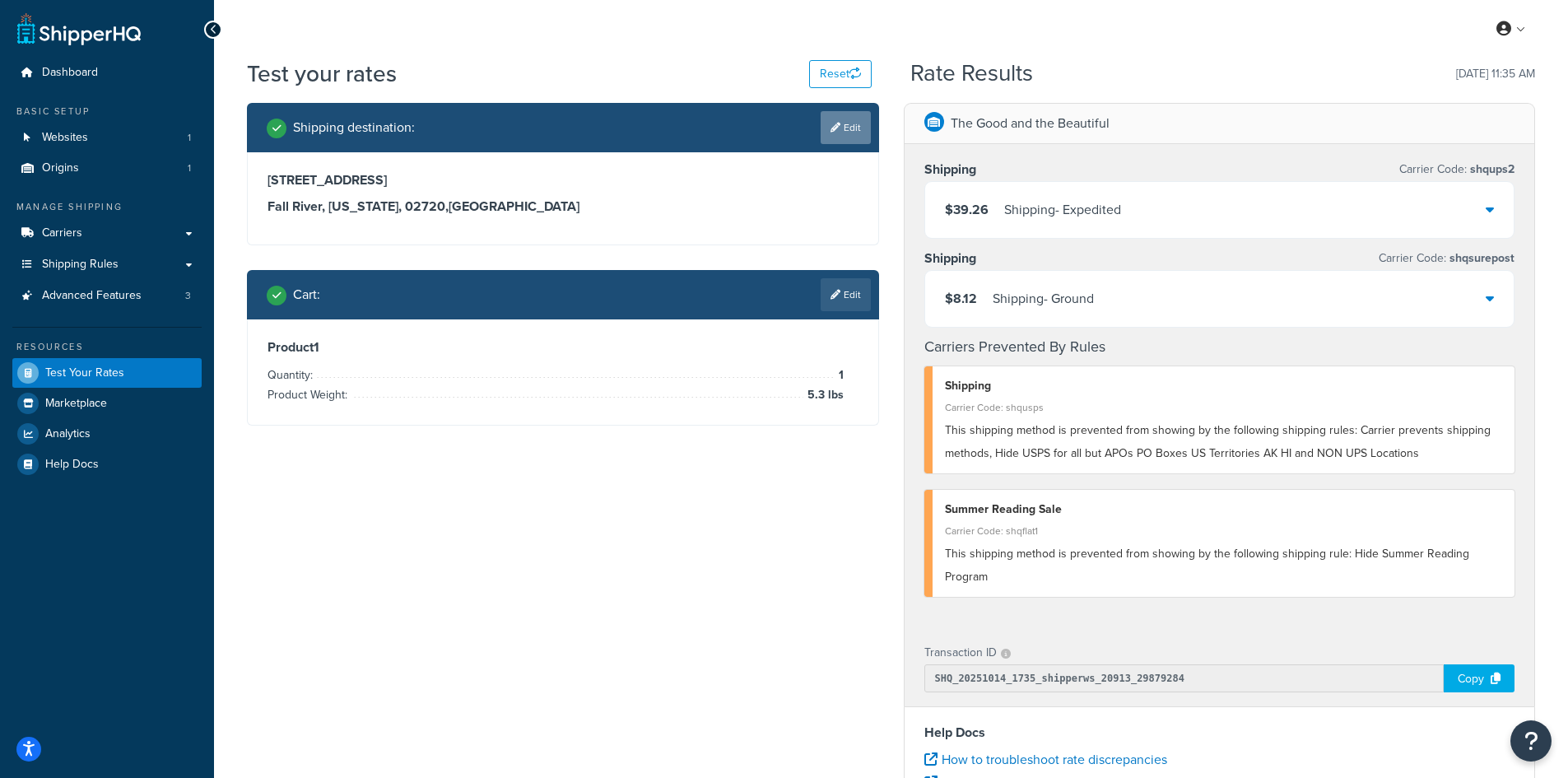
click at [839, 118] on link "Edit" at bounding box center [845, 128] width 50 height 33
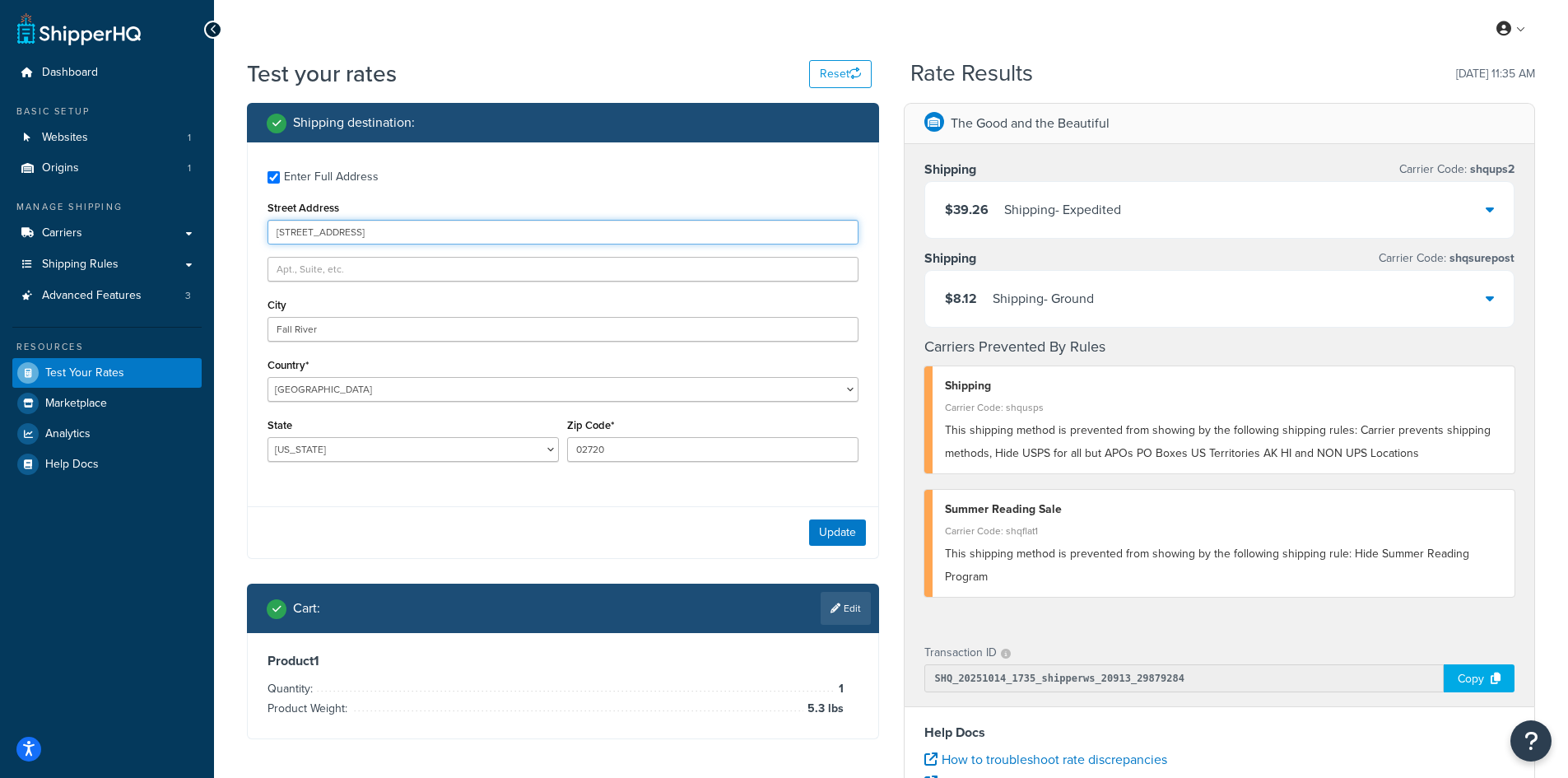
drag, startPoint x: 358, startPoint y: 238, endPoint x: 243, endPoint y: 233, distance: 115.1
click at [243, 233] on div "Shipping destination : Enter Full Address Street Address [STREET_ADDRESS] [GEOG…" at bounding box center [562, 433] width 657 height 661
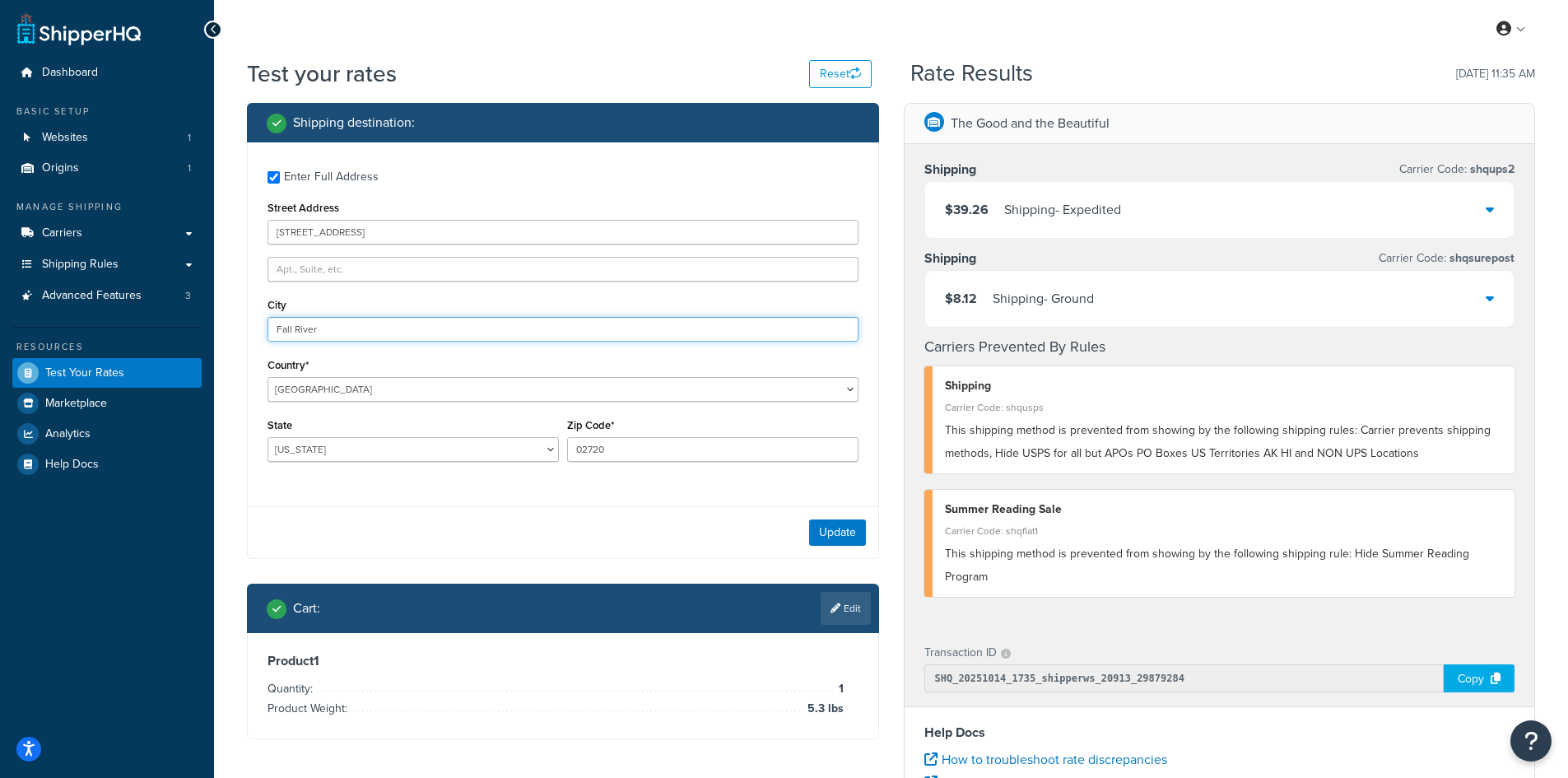
drag, startPoint x: 293, startPoint y: 318, endPoint x: 188, endPoint y: 314, distance: 105.1
click at [188, 314] on div "Dashboard Basic Setup Websites 1 Origins 1 Manage Shipping Carriers Carriers Al…" at bounding box center [784, 600] width 1568 height 1201
click at [842, 530] on button "Update" at bounding box center [837, 532] width 57 height 26
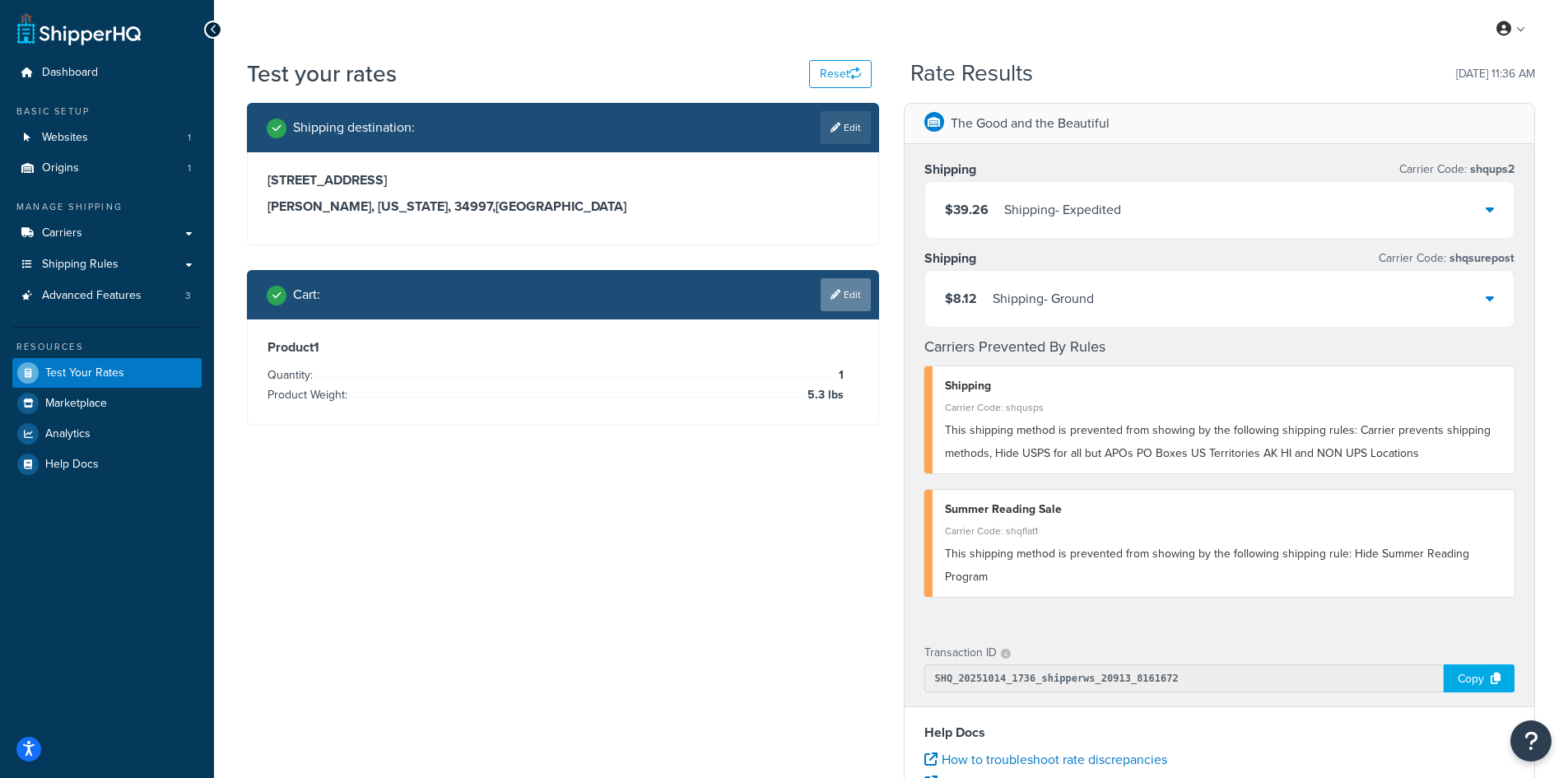
click at [840, 302] on link "Edit" at bounding box center [845, 294] width 50 height 33
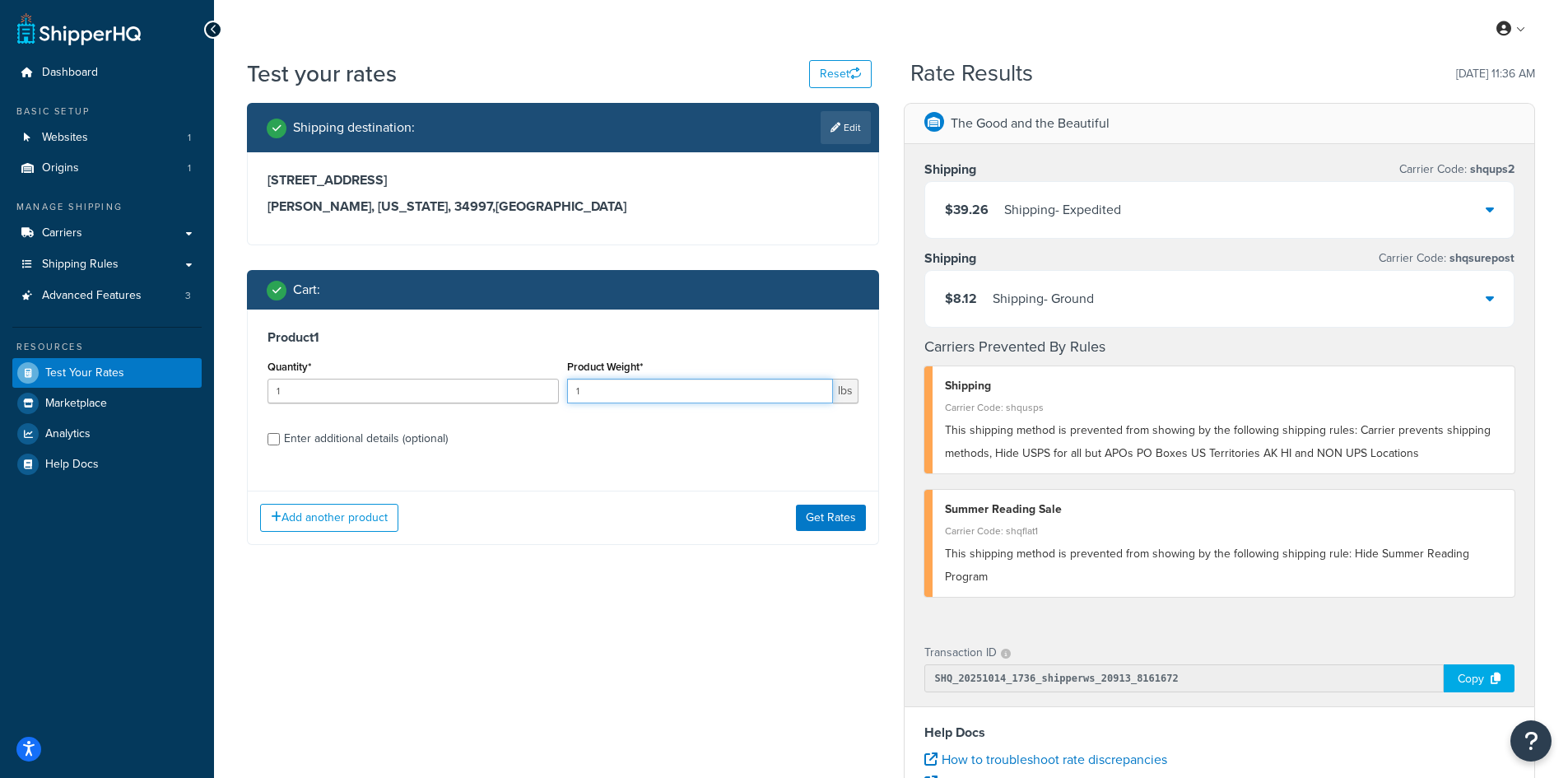
drag, startPoint x: 591, startPoint y: 395, endPoint x: 550, endPoint y: 390, distance: 41.3
click at [550, 390] on div "Quantity* 1 Product Weight* 1 lbs" at bounding box center [563, 386] width 599 height 61
click at [840, 513] on button "Get Rates" at bounding box center [831, 518] width 70 height 26
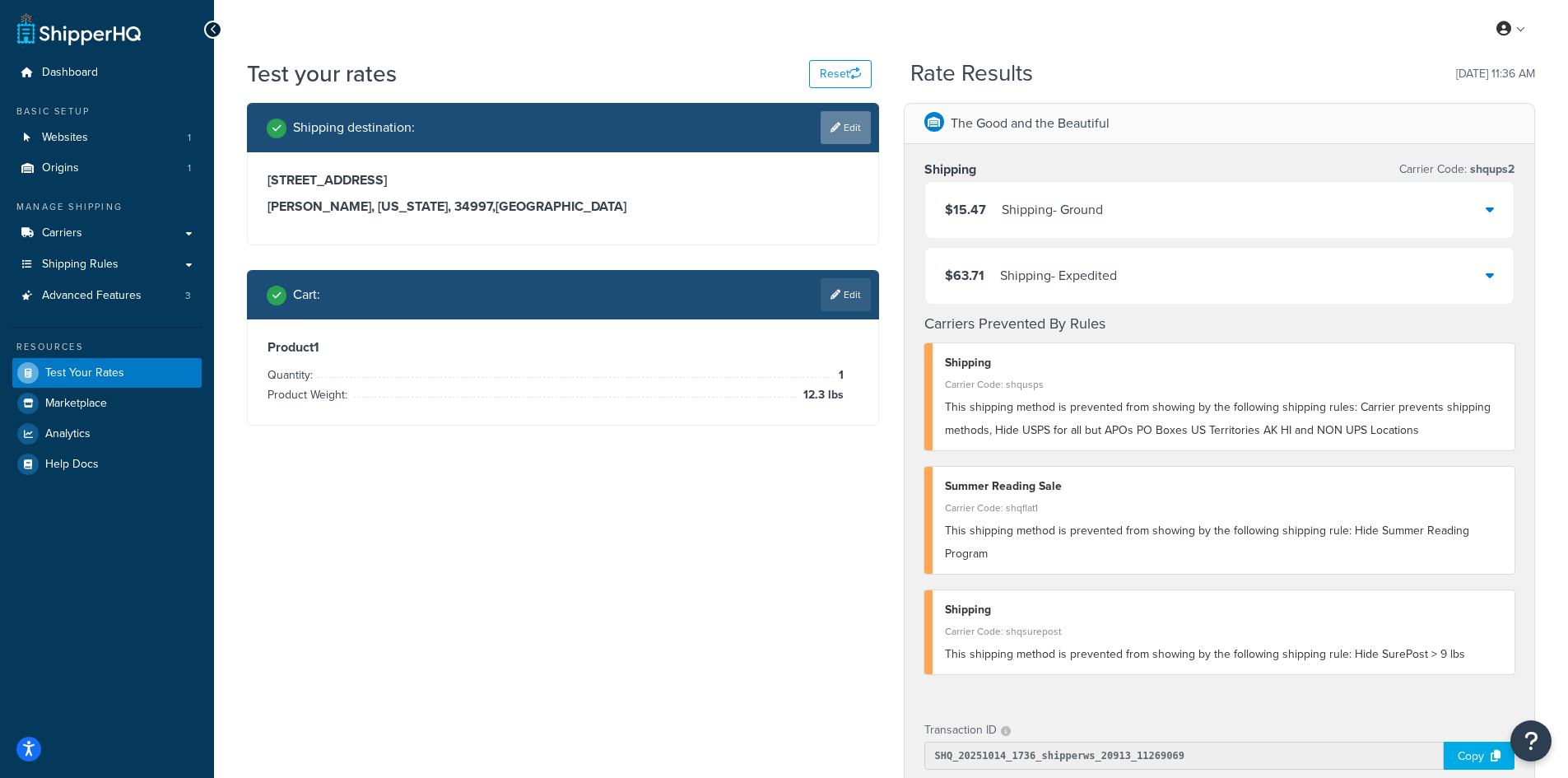
click at [849, 127] on link "Edit" at bounding box center [845, 128] width 50 height 33
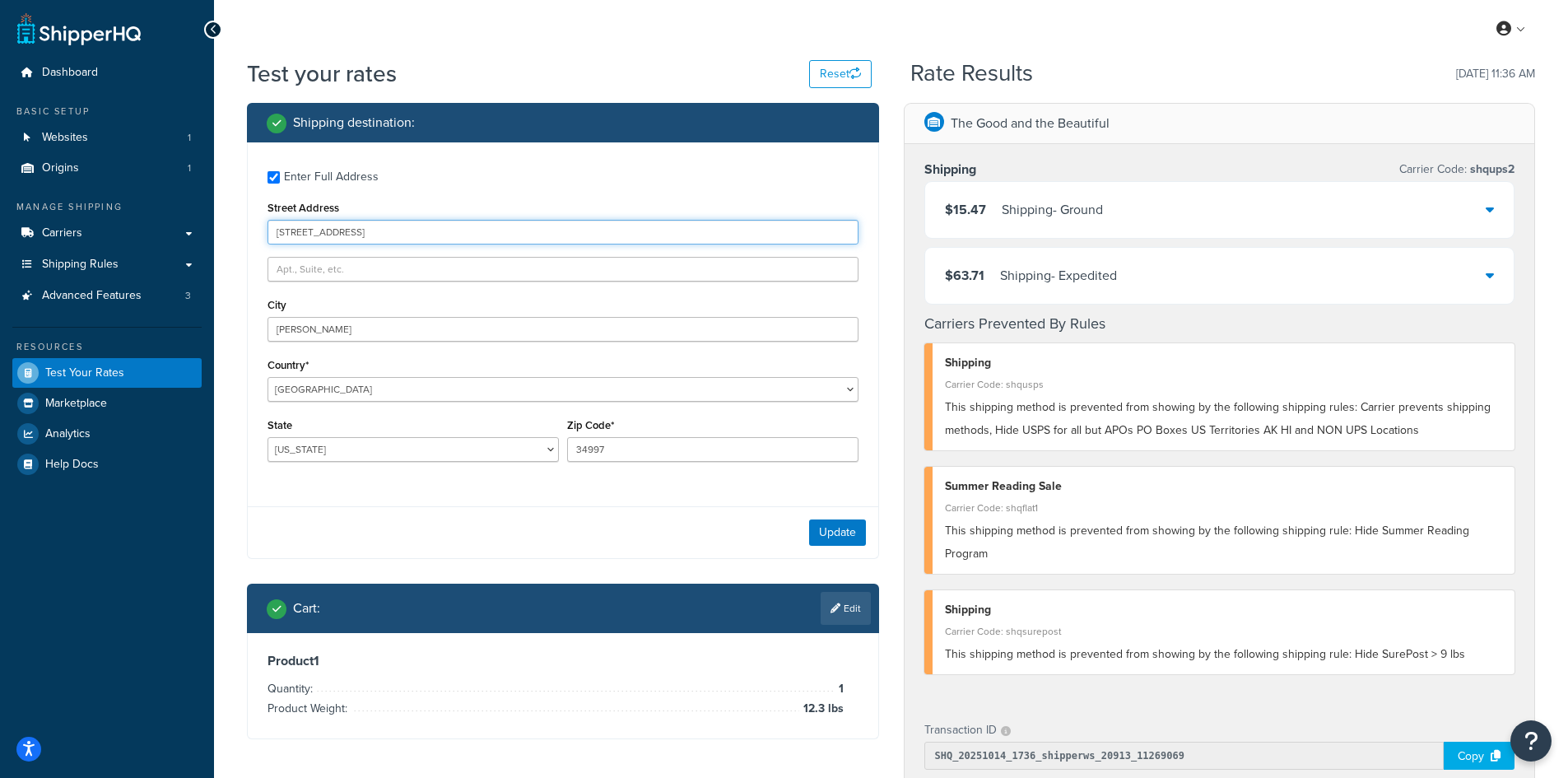
drag, startPoint x: 317, startPoint y: 235, endPoint x: 261, endPoint y: 235, distance: 56.0
click at [261, 235] on div "Enter Full Address Street Address [STREET_ADDRESS][GEOGRAPHIC_DATA] Country* [G…" at bounding box center [562, 319] width 630 height 352
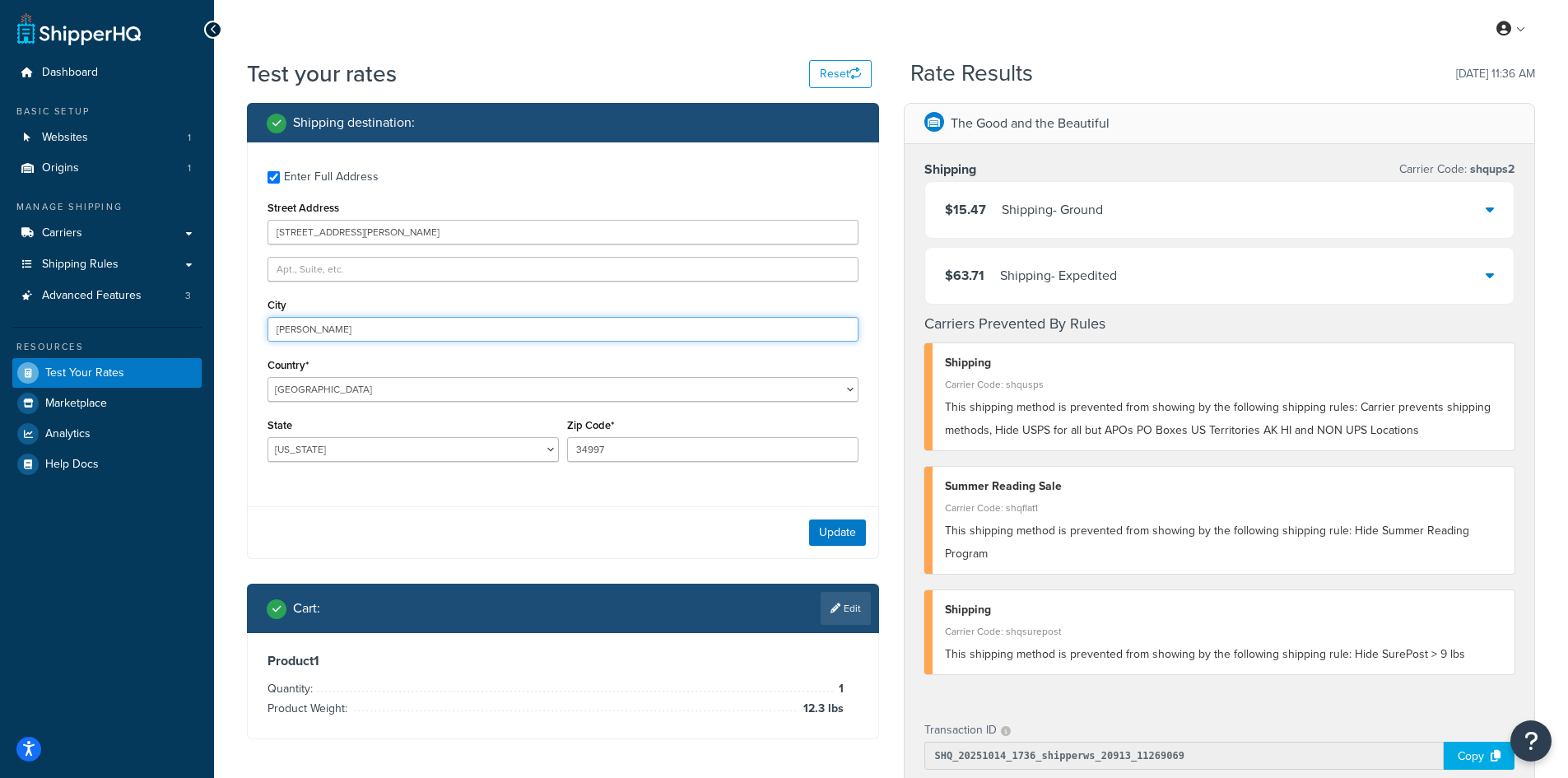
drag, startPoint x: 328, startPoint y: 326, endPoint x: 194, endPoint y: 321, distance: 134.1
click at [194, 321] on div "Dashboard Basic Setup Websites 1 Origins 1 Manage Shipping Carriers Carriers Al…" at bounding box center [784, 639] width 1568 height 1278
click at [836, 531] on button "Update" at bounding box center [837, 532] width 57 height 26
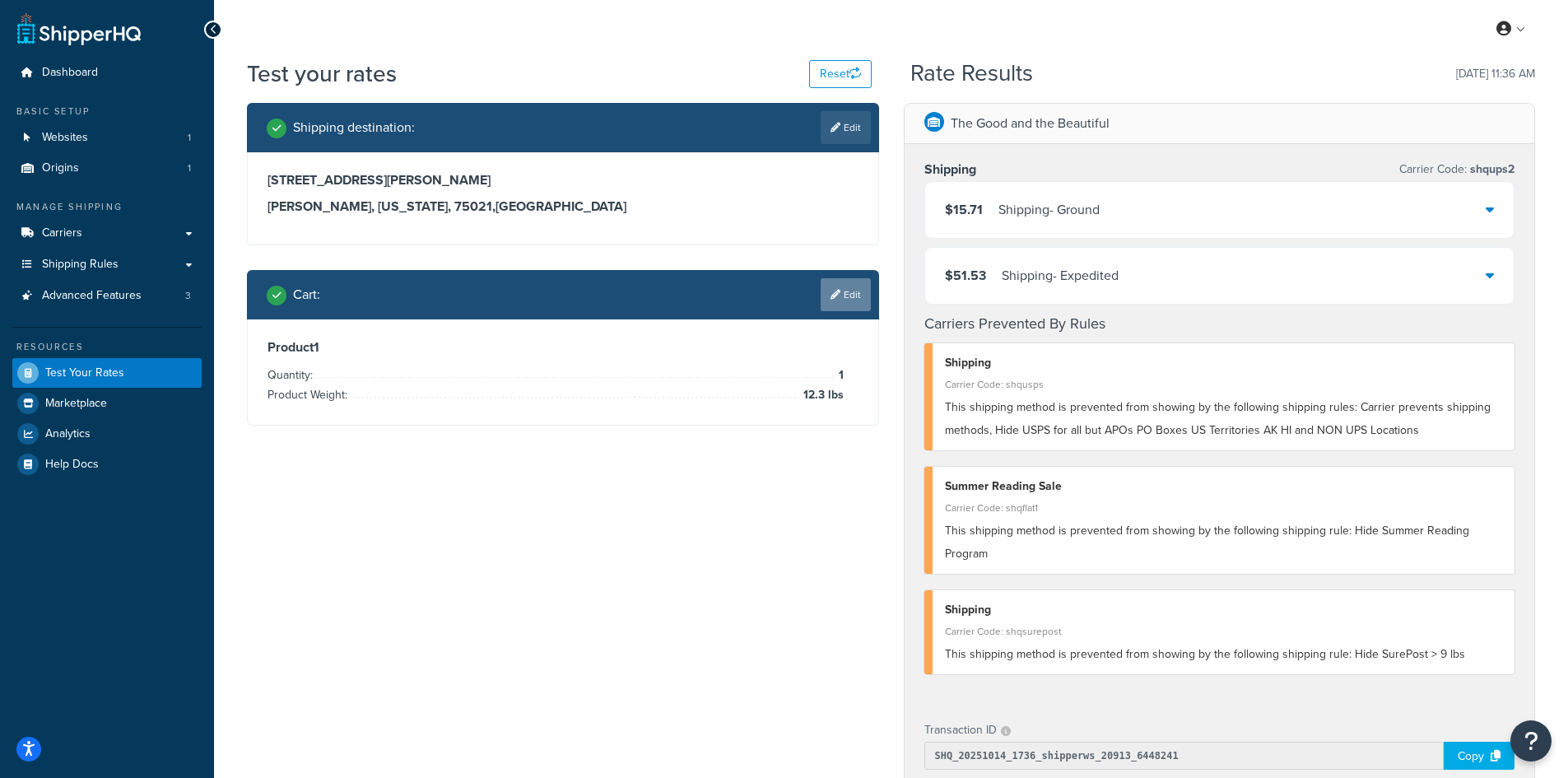
click at [845, 291] on link "Edit" at bounding box center [845, 294] width 50 height 33
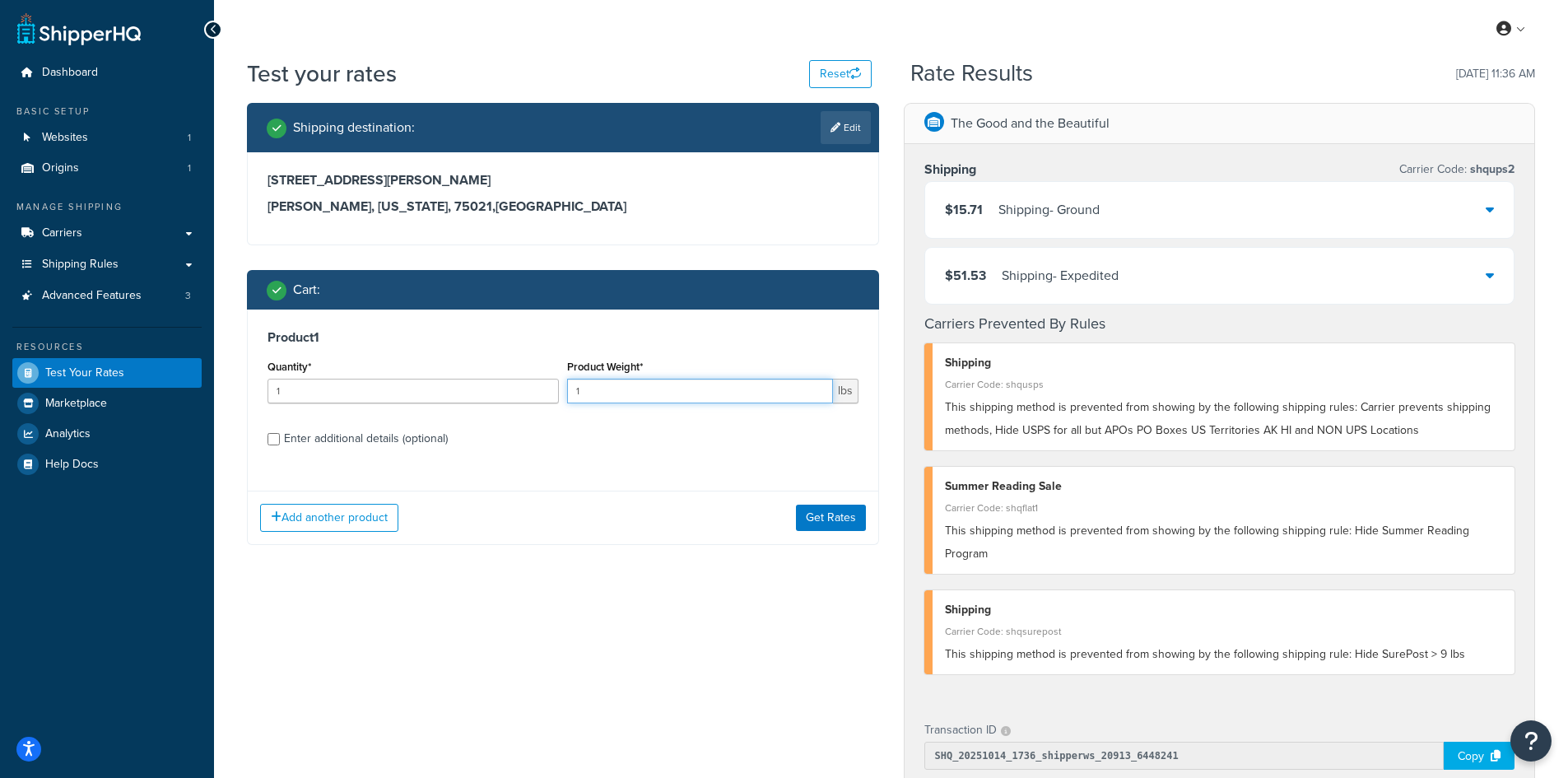
drag, startPoint x: 591, startPoint y: 390, endPoint x: 529, endPoint y: 385, distance: 62.2
click at [531, 385] on div "Quantity* 1 Product Weight* 1 lbs" at bounding box center [563, 386] width 599 height 61
click at [837, 518] on button "Get Rates" at bounding box center [831, 518] width 70 height 26
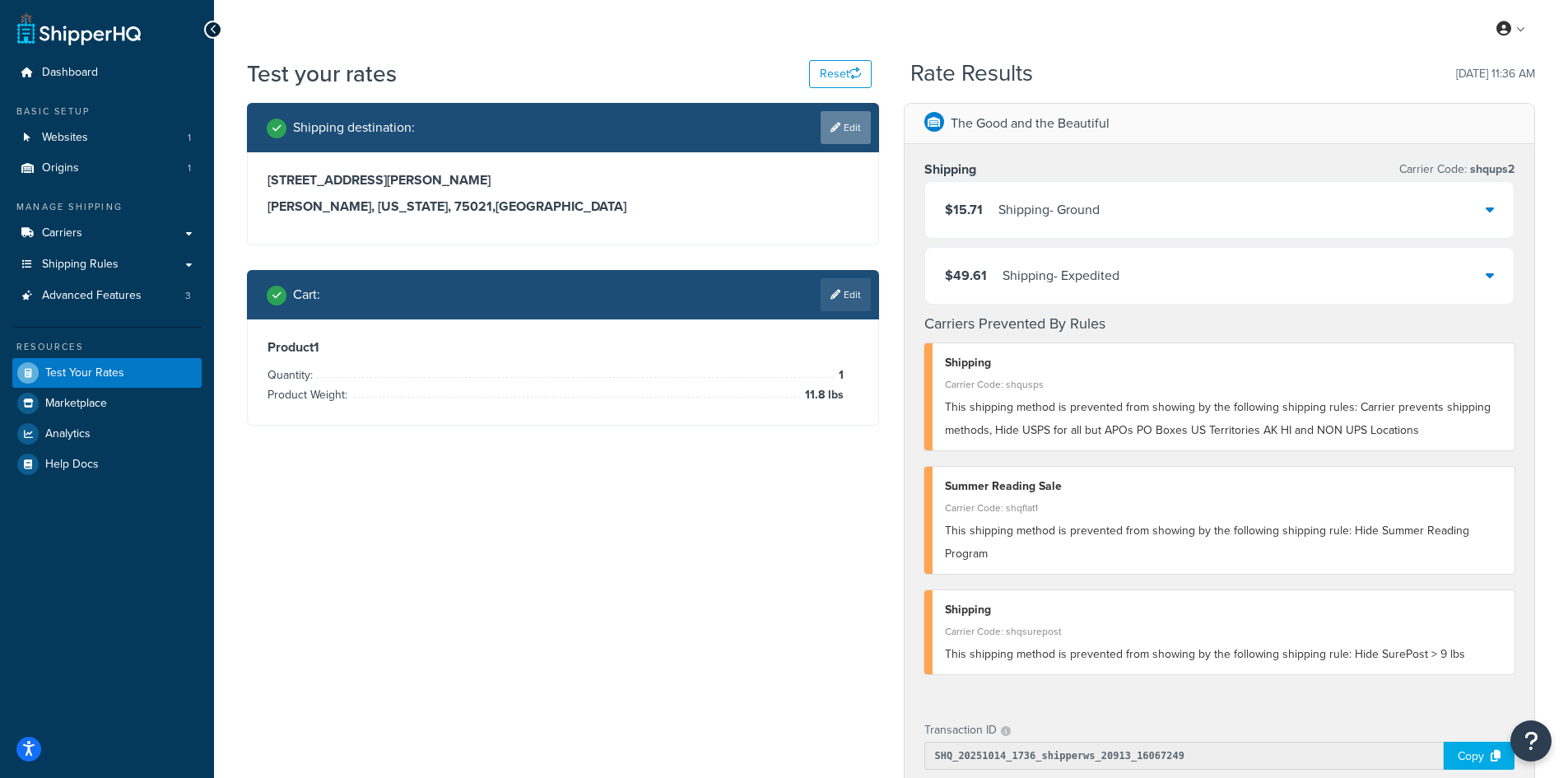
click at [850, 119] on link "Edit" at bounding box center [845, 128] width 50 height 33
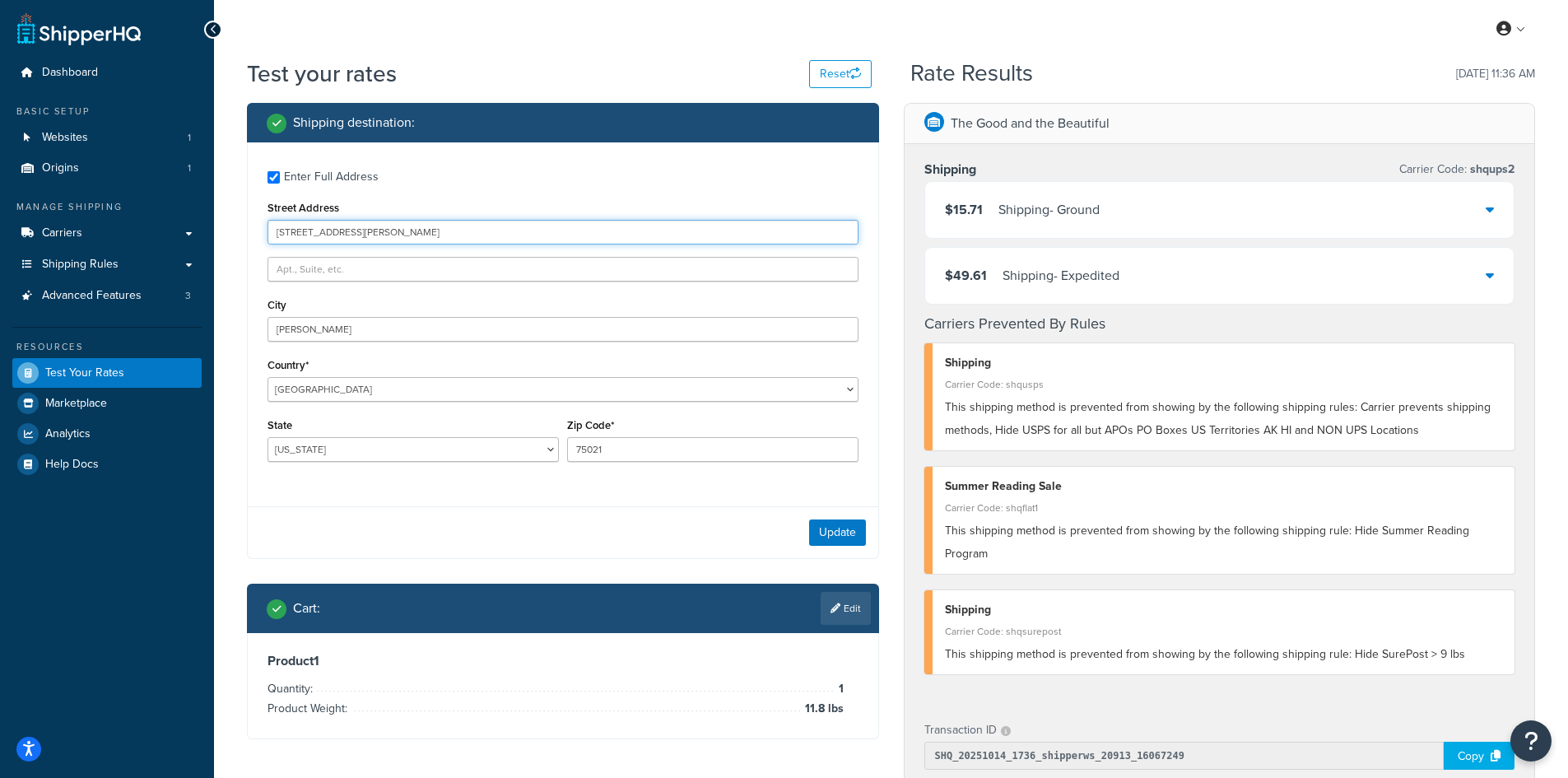
drag, startPoint x: 380, startPoint y: 232, endPoint x: 205, endPoint y: 224, distance: 175.2
click at [205, 224] on div "Dashboard Basic Setup Websites 1 Origins 1 Manage Shipping Carriers Carriers Al…" at bounding box center [784, 639] width 1568 height 1278
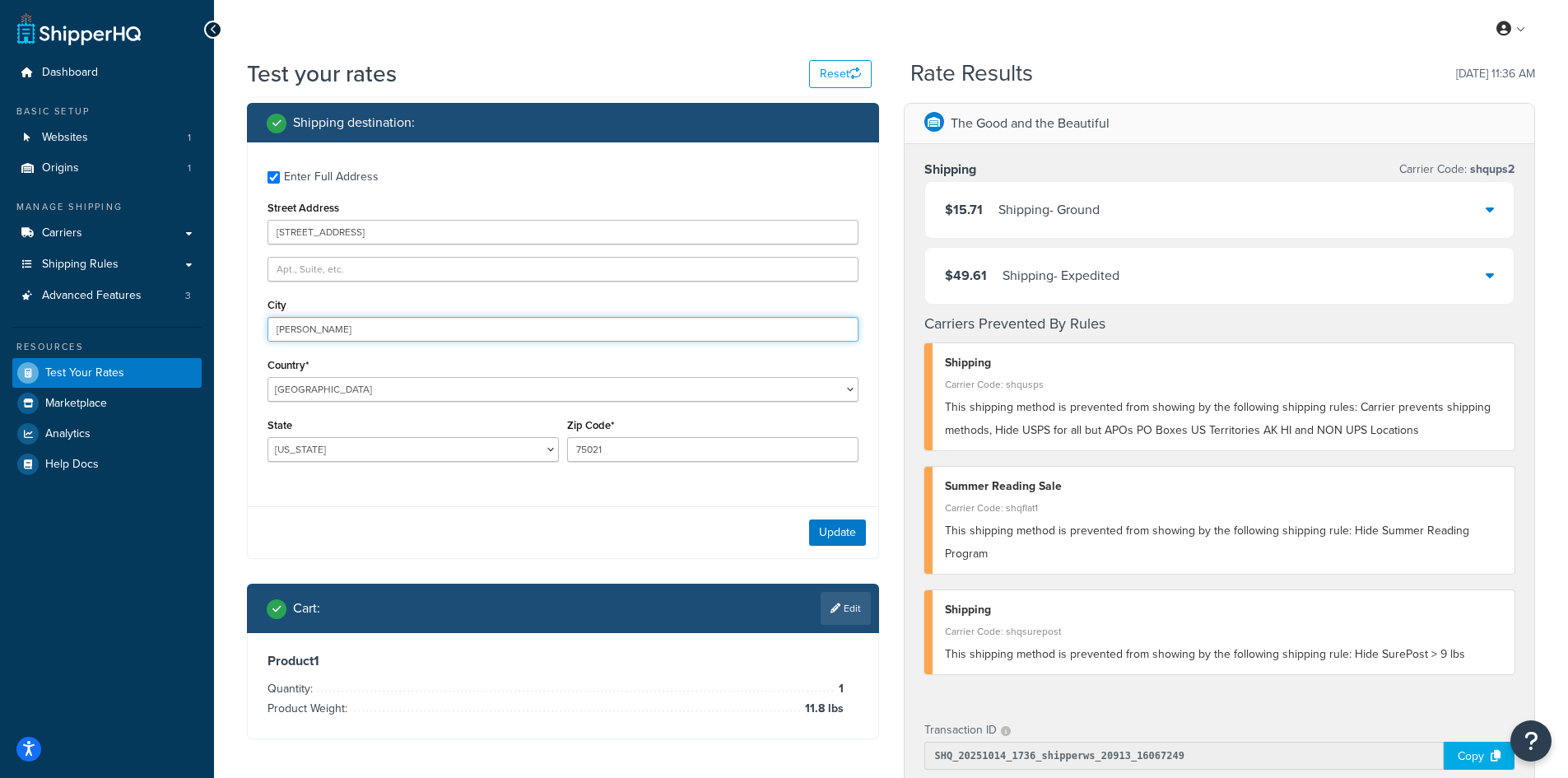
drag, startPoint x: 353, startPoint y: 334, endPoint x: 215, endPoint y: 320, distance: 138.7
click at [215, 320] on div "Test your rates Reset Rate Results [DATE] 11:36 AM Shipping destination : Enter…" at bounding box center [890, 648] width 1353 height 1180
click at [843, 533] on button "Update" at bounding box center [837, 532] width 57 height 26
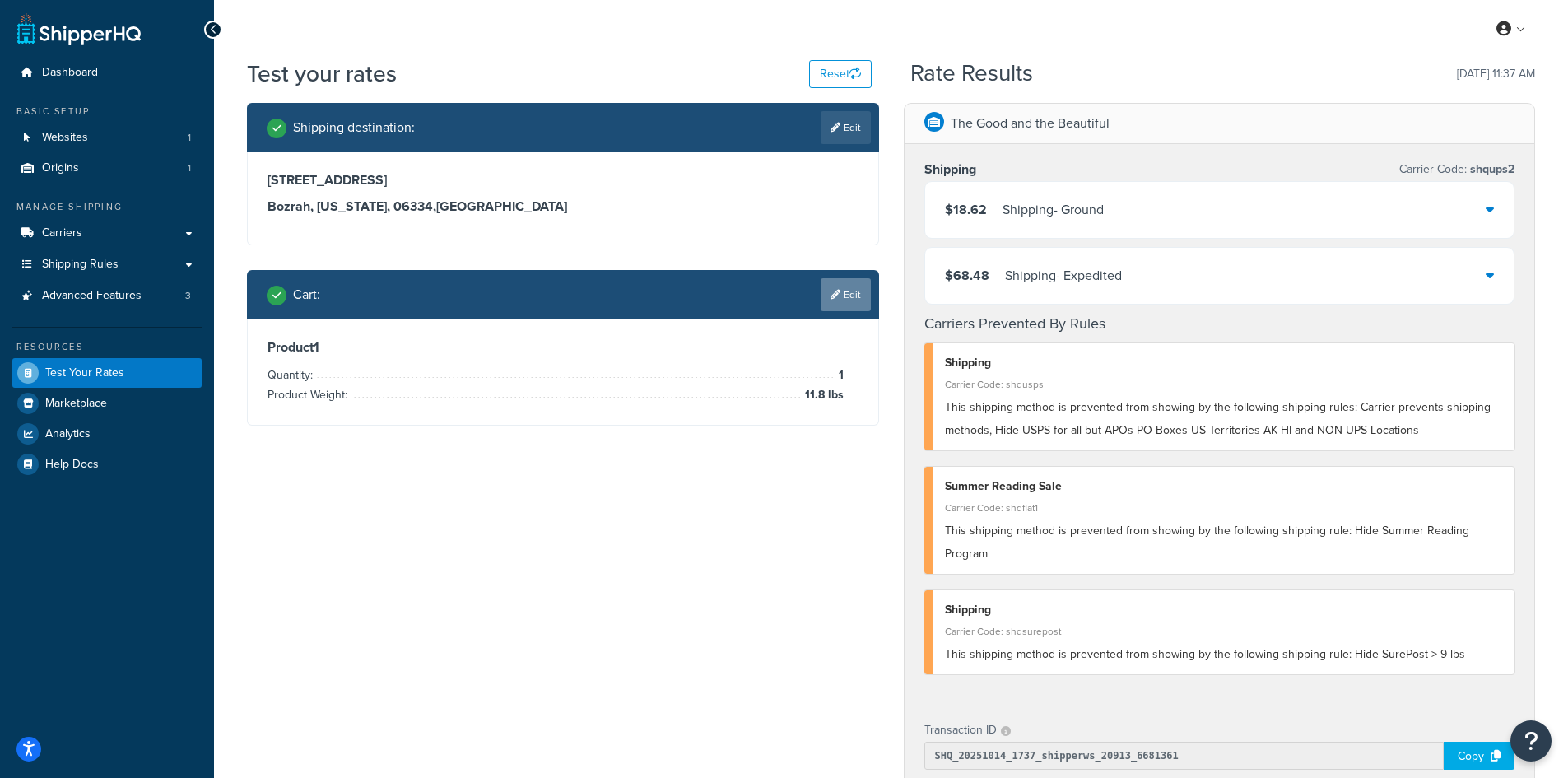
click at [837, 292] on icon at bounding box center [836, 294] width 9 height 9
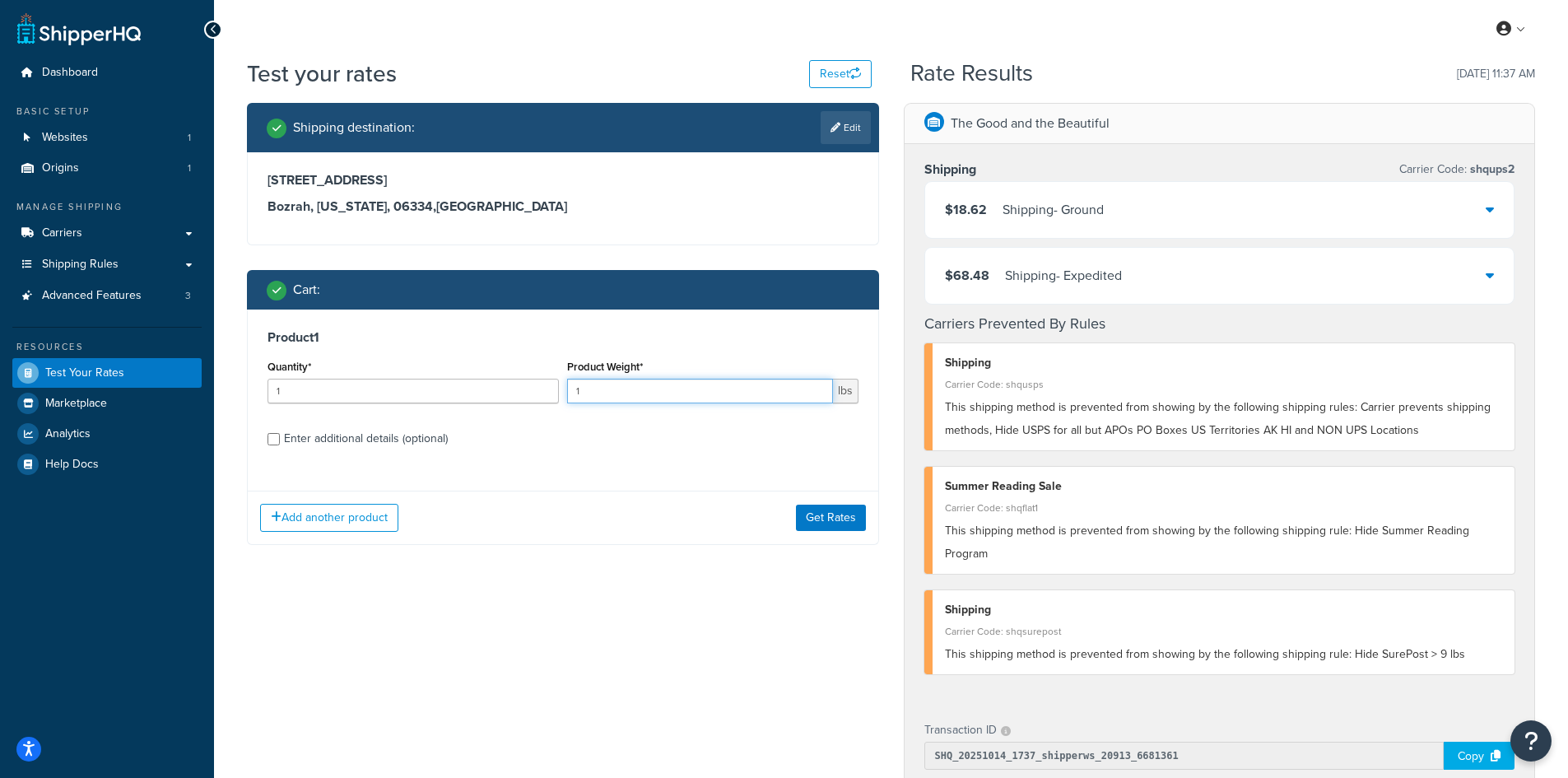
drag, startPoint x: 557, startPoint y: 390, endPoint x: 544, endPoint y: 390, distance: 13.0
click at [544, 390] on div "Quantity* 1 Product Weight* 1 lbs" at bounding box center [563, 386] width 599 height 61
click at [824, 515] on button "Get Rates" at bounding box center [831, 518] width 70 height 26
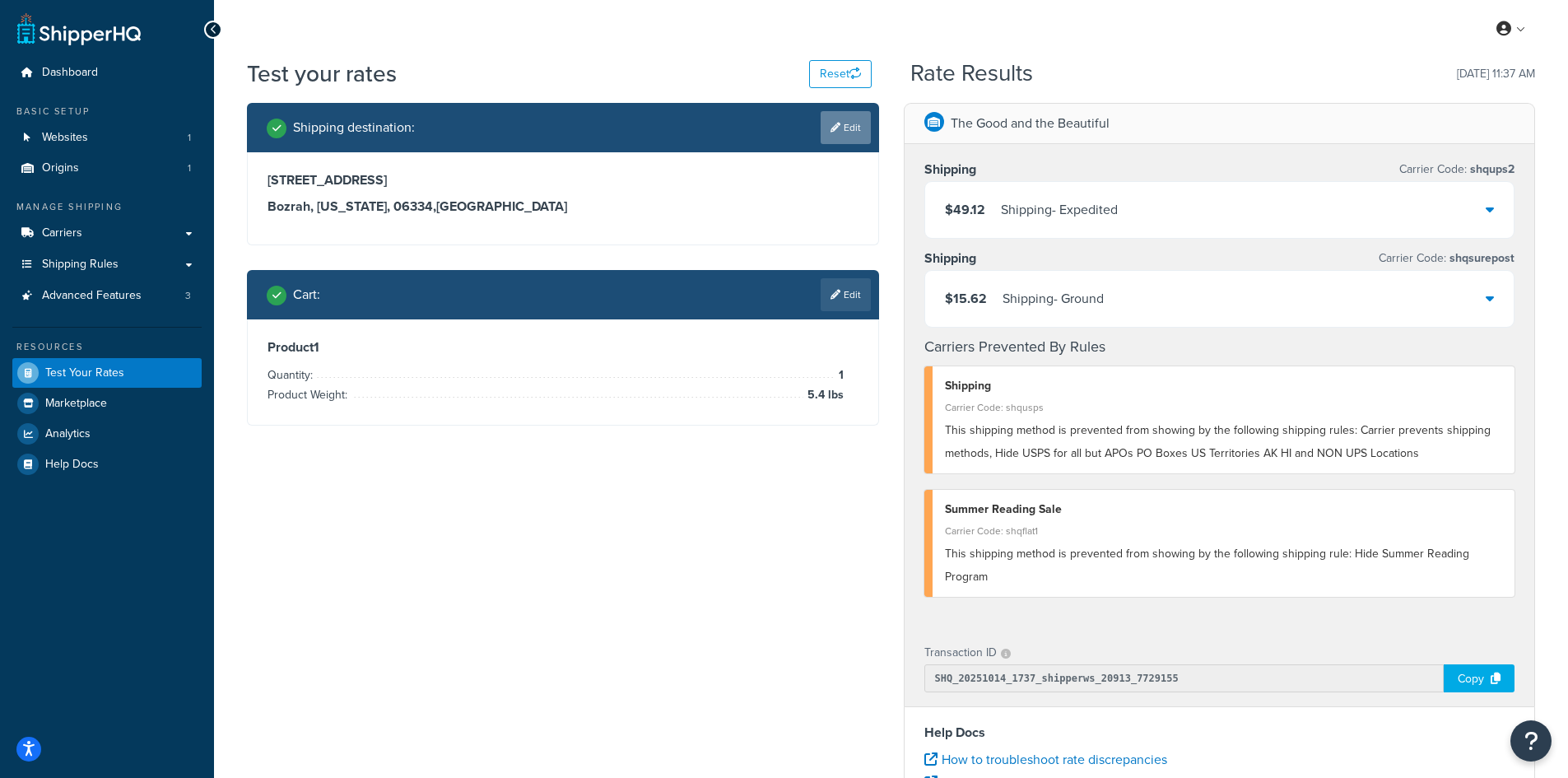
click at [841, 127] on link "Edit" at bounding box center [845, 128] width 50 height 33
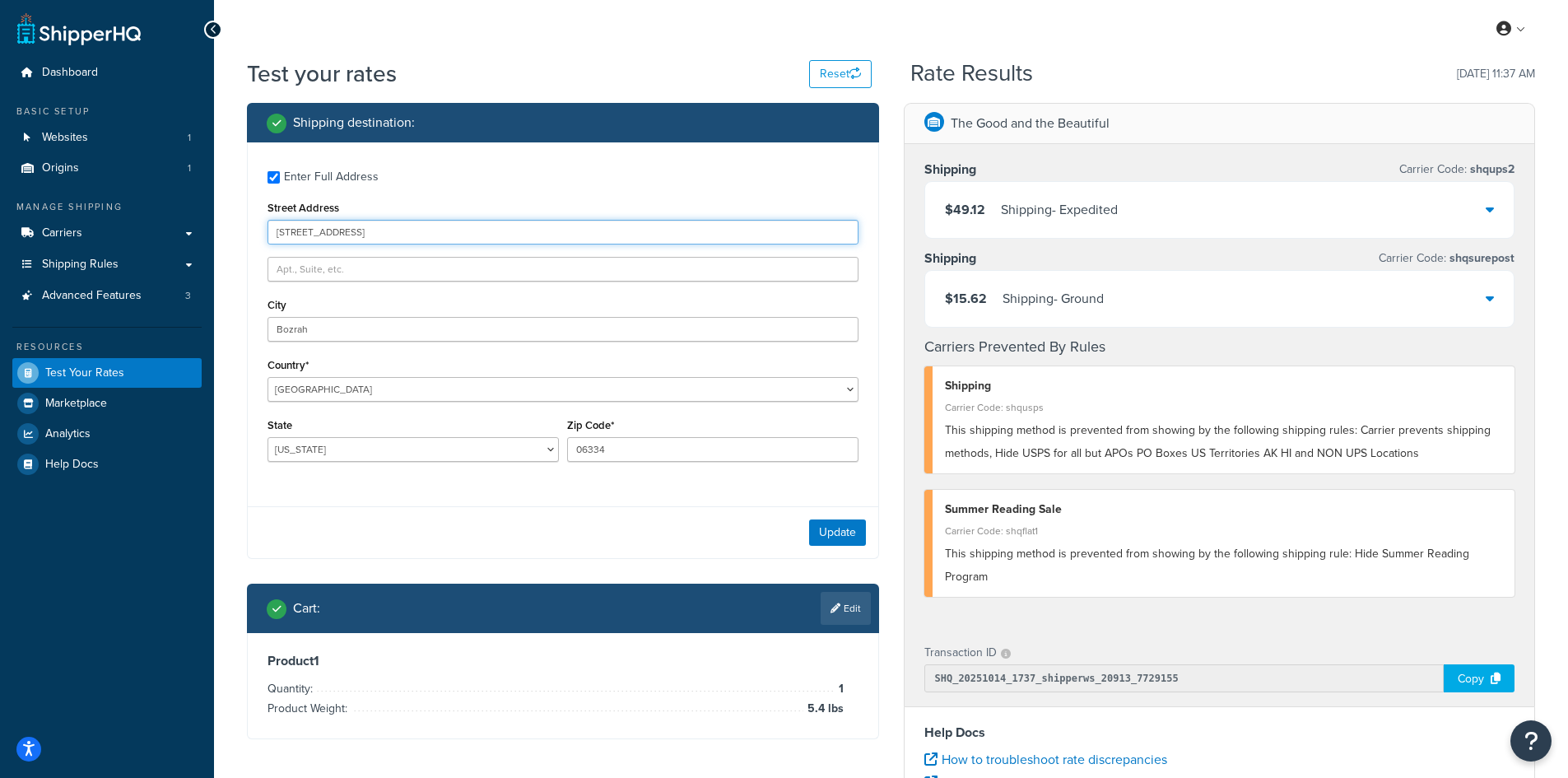
drag, startPoint x: 409, startPoint y: 228, endPoint x: 249, endPoint y: 226, distance: 160.0
click at [249, 226] on div "Enter Full Address Street Address [STREET_ADDRESS] Country* [GEOGRAPHIC_DATA] […" at bounding box center [562, 319] width 630 height 352
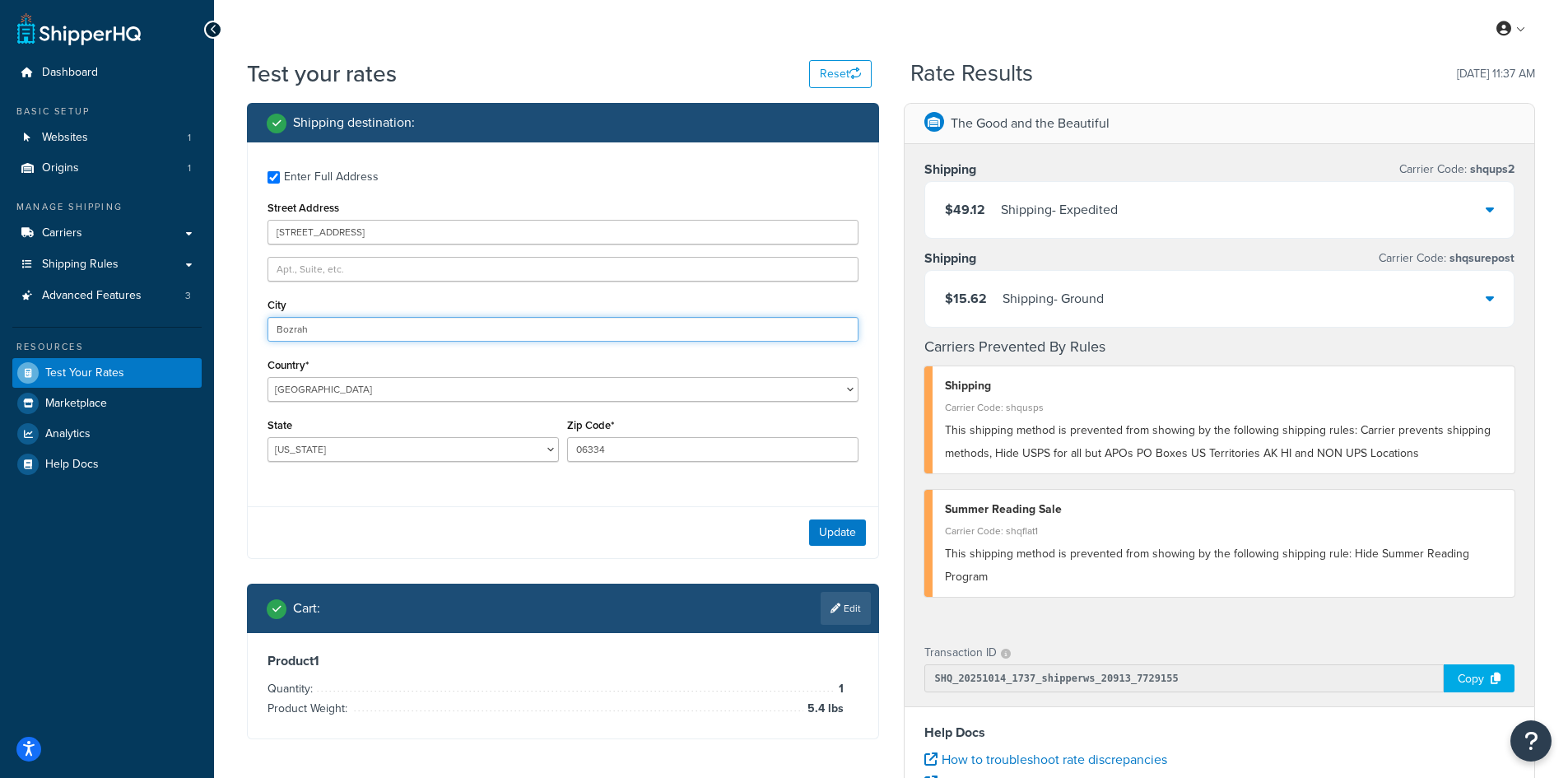
drag, startPoint x: 340, startPoint y: 328, endPoint x: 245, endPoint y: 321, distance: 95.3
click at [245, 321] on div "Shipping destination : Enter Full Address Street Address [STREET_ADDRESS] [GEOG…" at bounding box center [562, 433] width 657 height 661
click at [859, 526] on button "Update" at bounding box center [837, 532] width 57 height 26
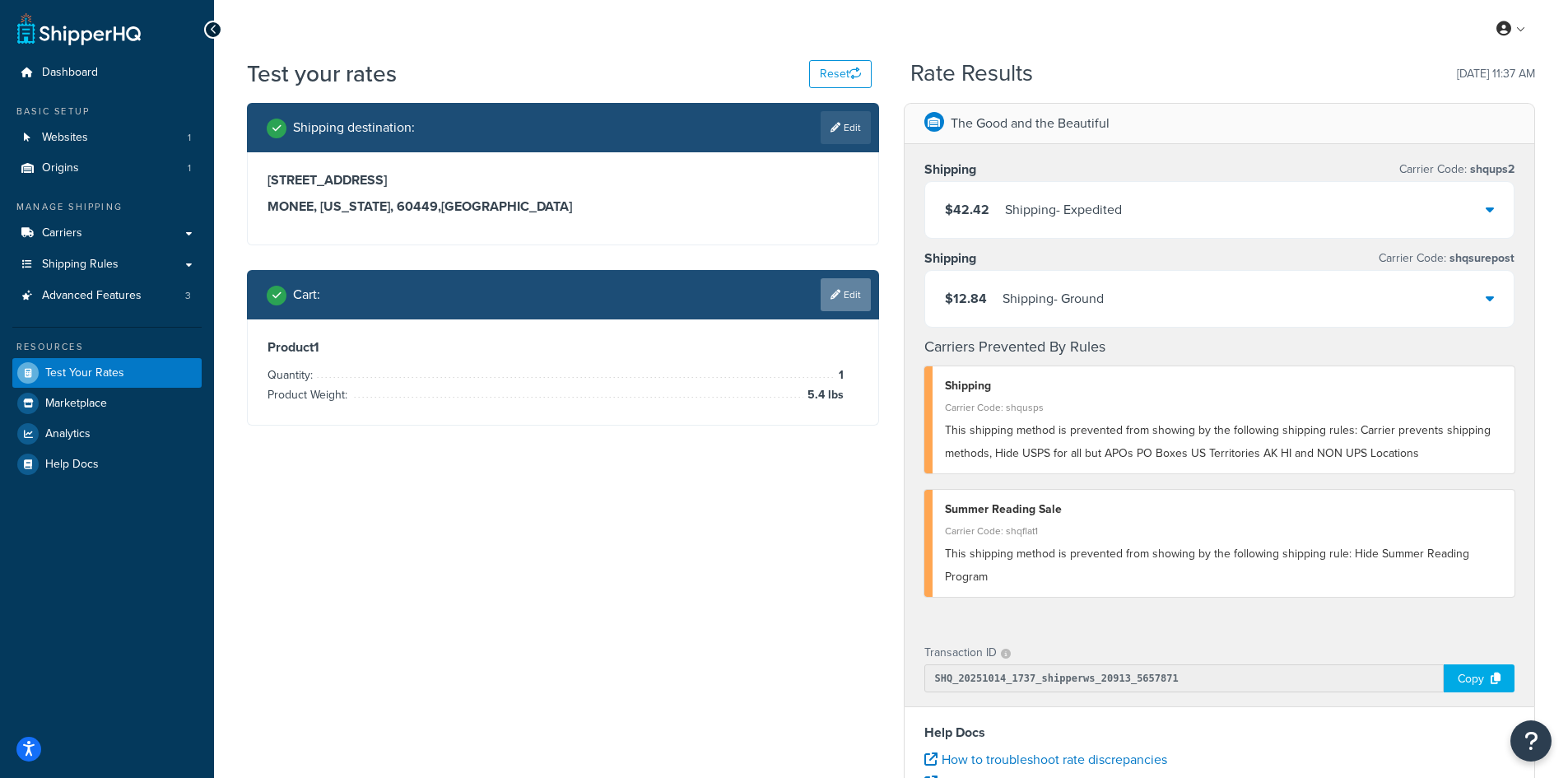
click at [854, 291] on link "Edit" at bounding box center [845, 294] width 50 height 33
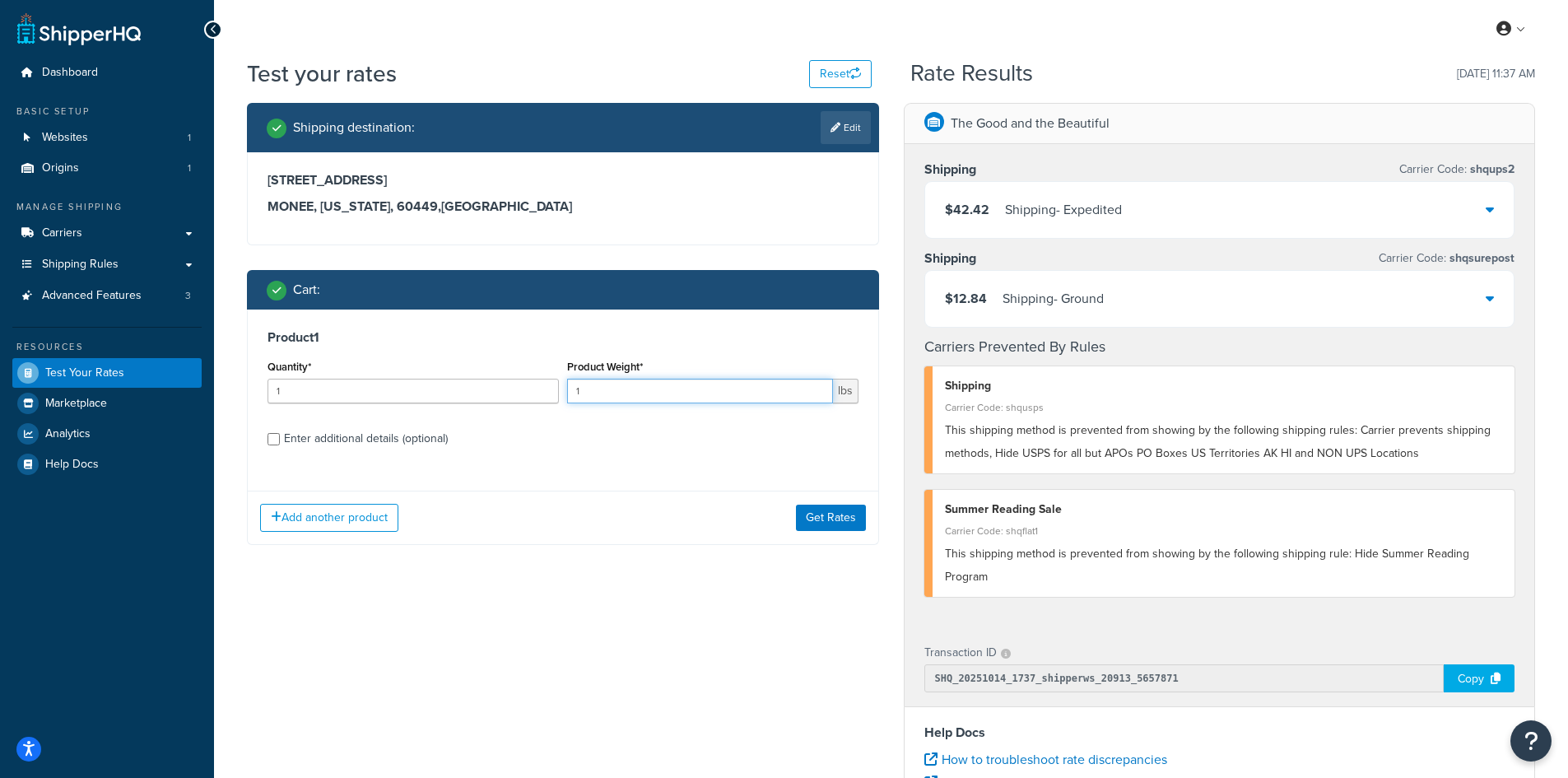
drag, startPoint x: 616, startPoint y: 390, endPoint x: 547, endPoint y: 389, distance: 69.0
click at [547, 389] on div "Quantity* 1 Product Weight* 1 lbs" at bounding box center [563, 386] width 599 height 61
click at [806, 520] on button "Get Rates" at bounding box center [831, 518] width 70 height 26
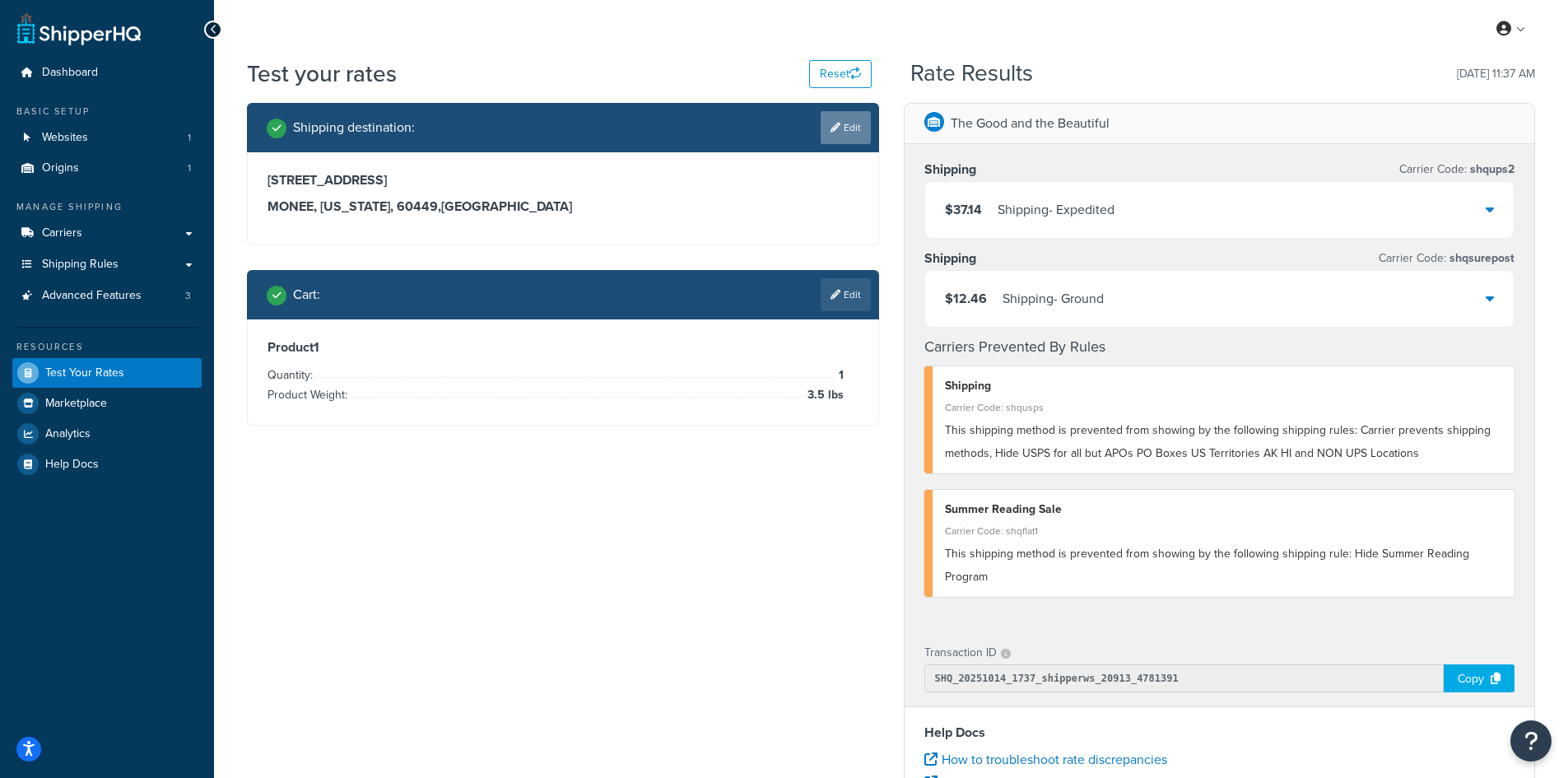
click at [861, 126] on link "Edit" at bounding box center [845, 128] width 50 height 33
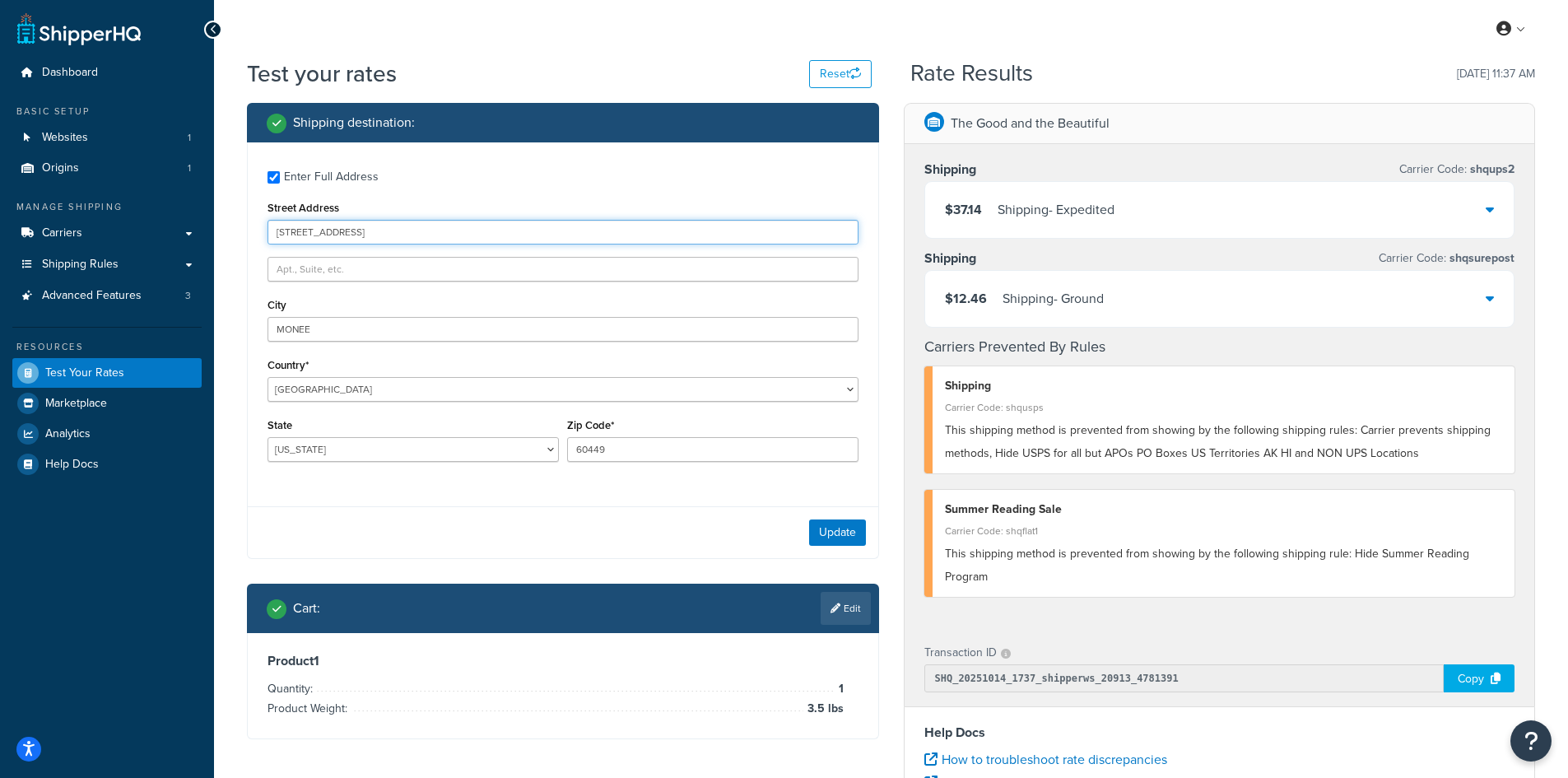
drag, startPoint x: 307, startPoint y: 227, endPoint x: 207, endPoint y: 225, distance: 100.0
click at [207, 225] on div "Dashboard Basic Setup Websites 1 Origins 1 Manage Shipping Carriers Carriers Al…" at bounding box center [784, 600] width 1568 height 1201
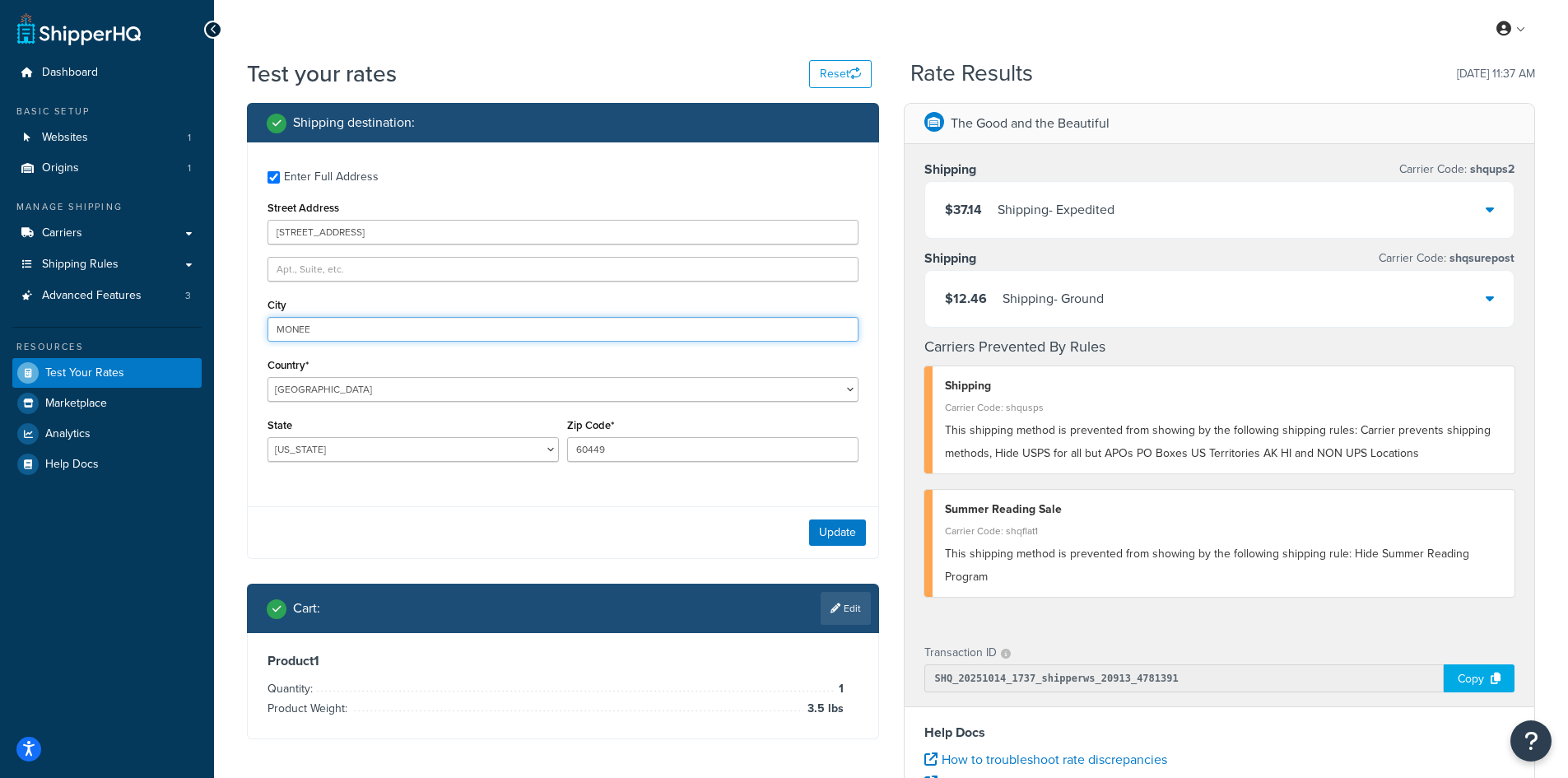
drag, startPoint x: 333, startPoint y: 331, endPoint x: 163, endPoint y: 323, distance: 170.2
click at [163, 323] on div "Dashboard Basic Setup Websites 1 Origins 1 Manage Shipping Carriers Carriers Al…" at bounding box center [784, 600] width 1568 height 1201
click at [827, 534] on button "Update" at bounding box center [837, 532] width 57 height 26
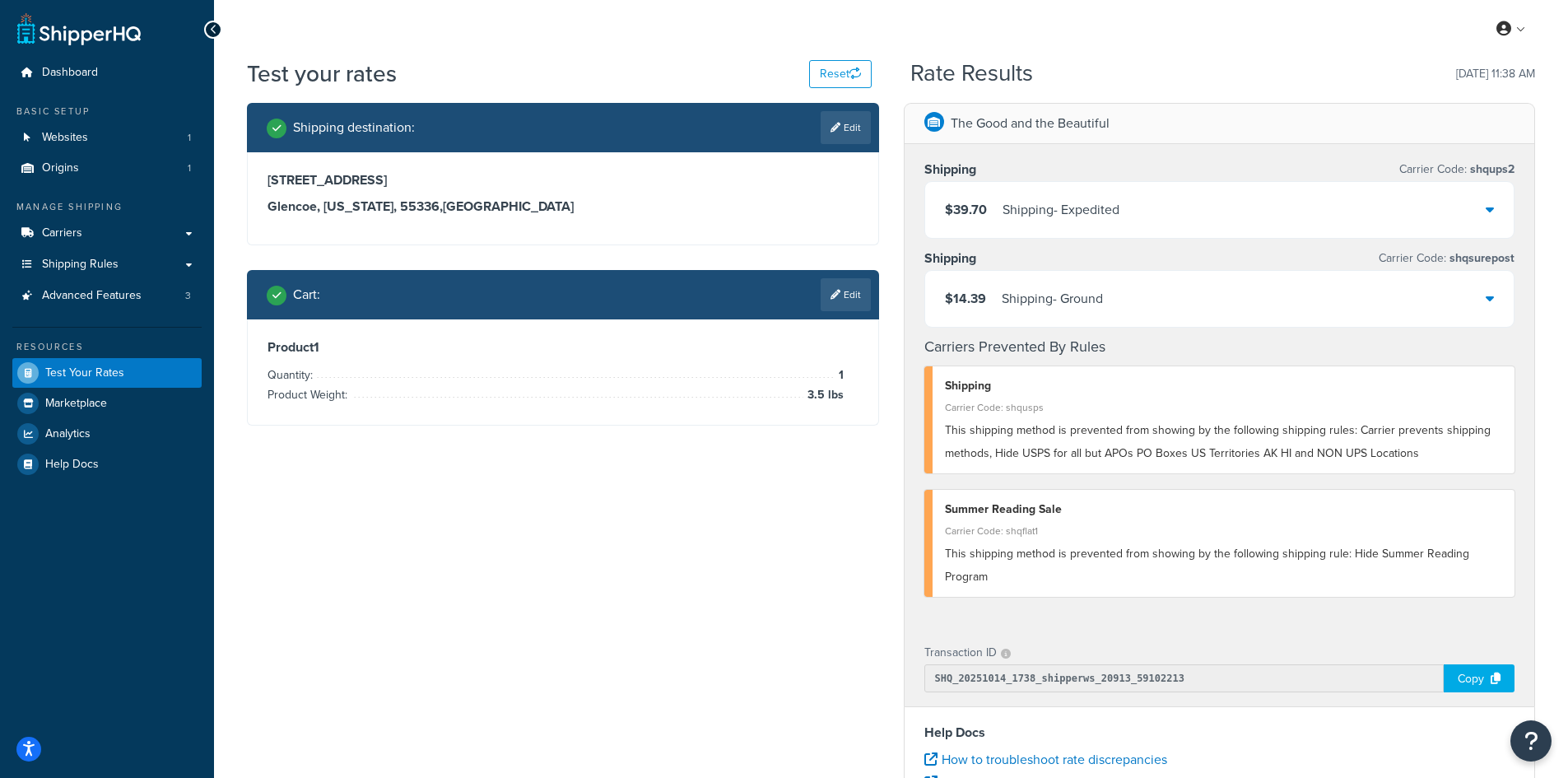
click at [853, 294] on link "Edit" at bounding box center [845, 294] width 50 height 33
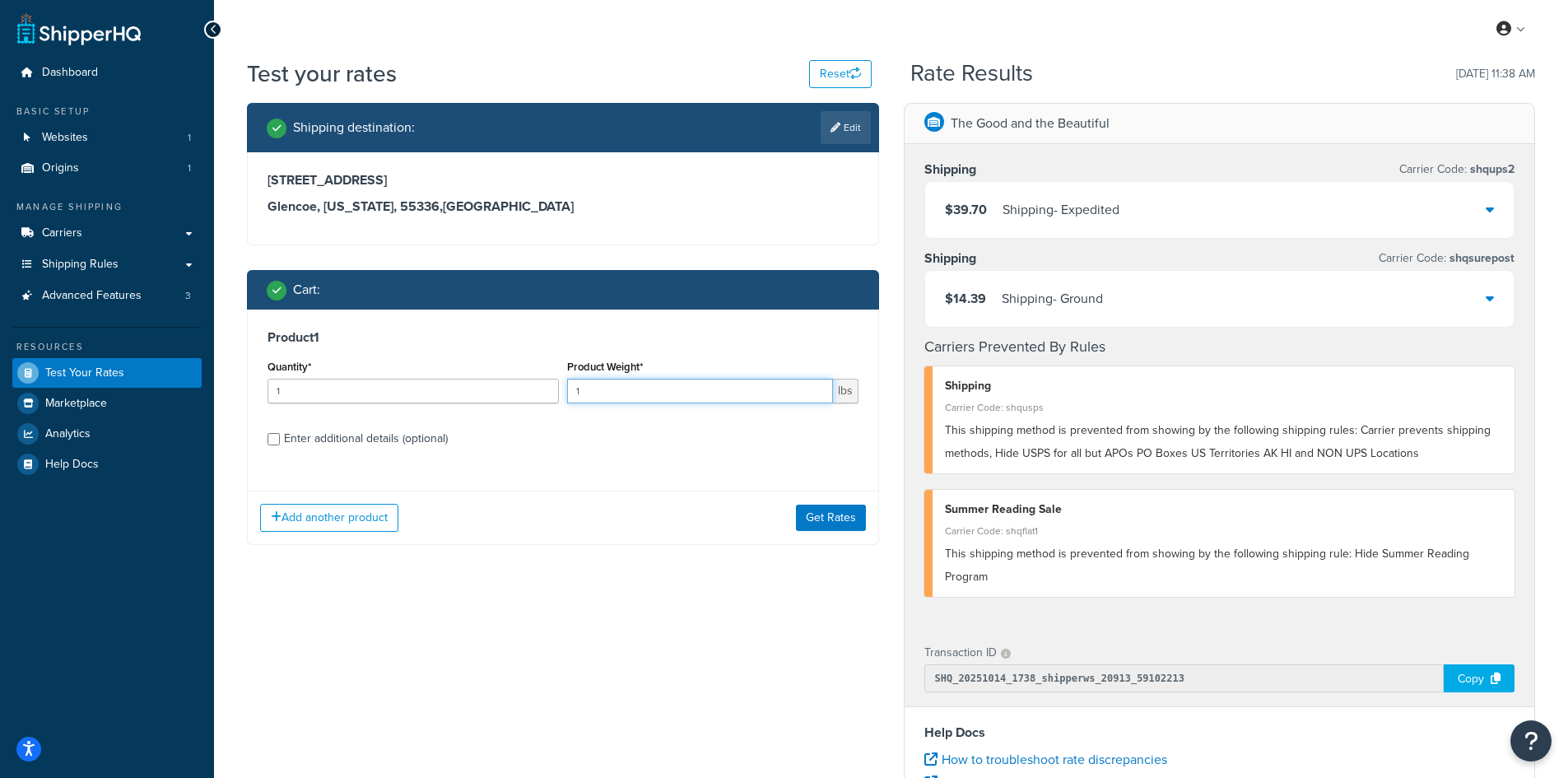
click at [558, 389] on div "Quantity* 1 Product Weight* 1 lbs" at bounding box center [563, 386] width 599 height 61
click at [826, 510] on button "Get Rates" at bounding box center [831, 518] width 70 height 26
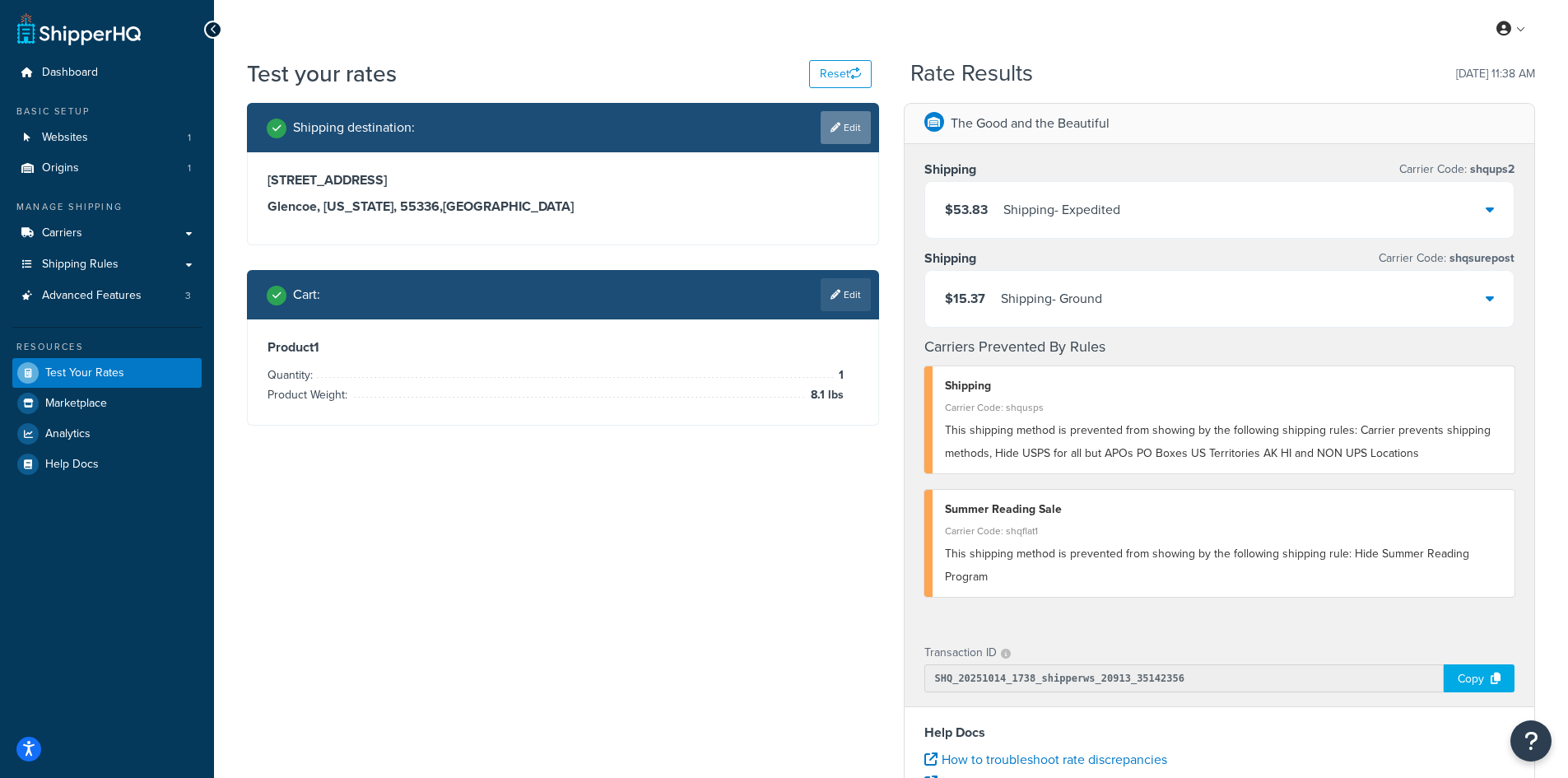
click at [842, 124] on link "Edit" at bounding box center [845, 128] width 50 height 33
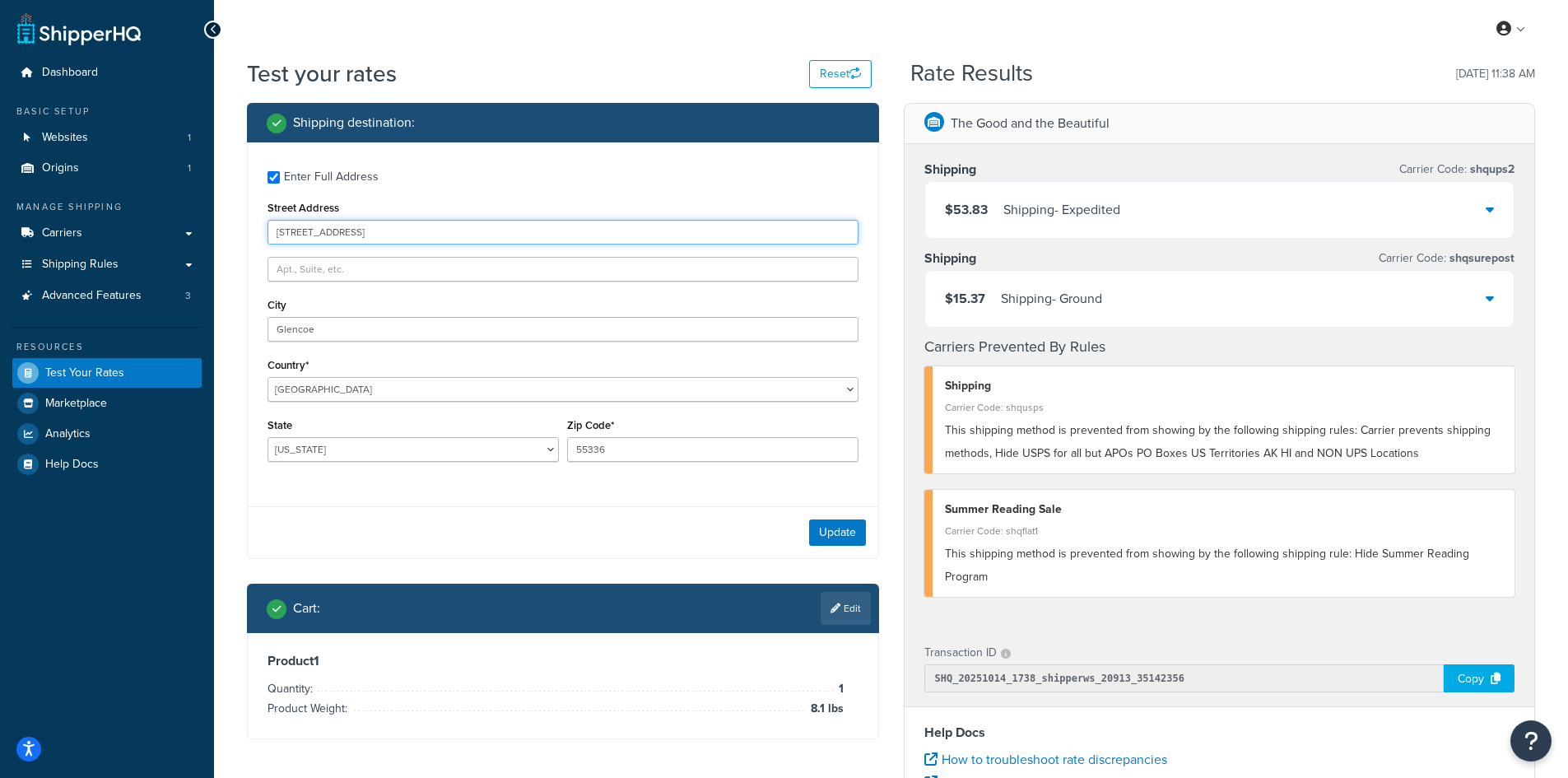
drag, startPoint x: 393, startPoint y: 233, endPoint x: 244, endPoint y: 226, distance: 149.2
click at [244, 226] on div "Shipping destination : Enter Full Address Street Address [STREET_ADDRESS] [GEOG…" at bounding box center [562, 433] width 657 height 661
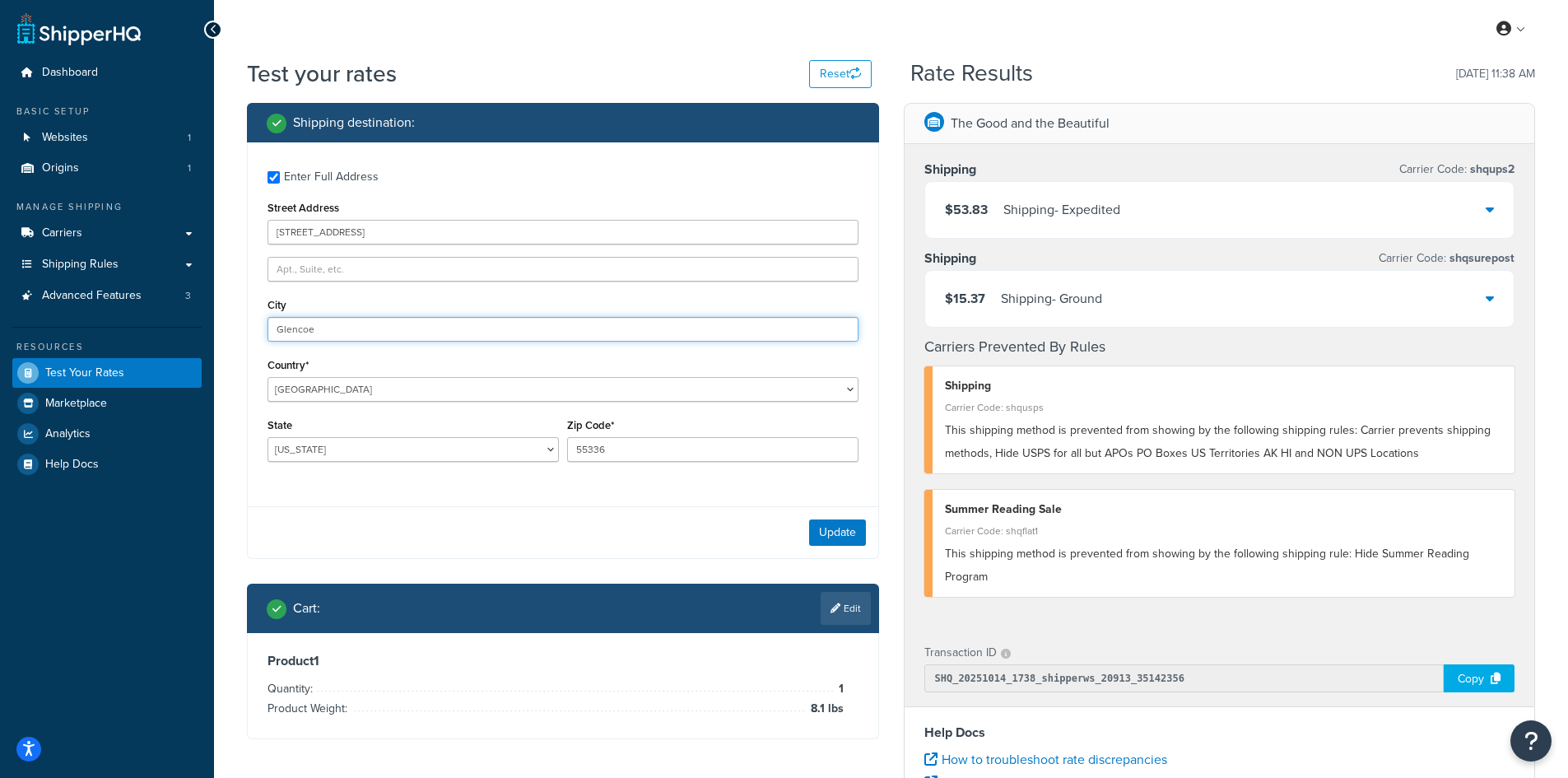
drag, startPoint x: 351, startPoint y: 326, endPoint x: 219, endPoint y: 326, distance: 132.0
click at [219, 326] on div "Test your rates Reset Rate Results [DATE] 11:38 AM Shipping destination : Enter…" at bounding box center [890, 609] width 1353 height 1102
click at [820, 532] on button "Update" at bounding box center [837, 532] width 57 height 26
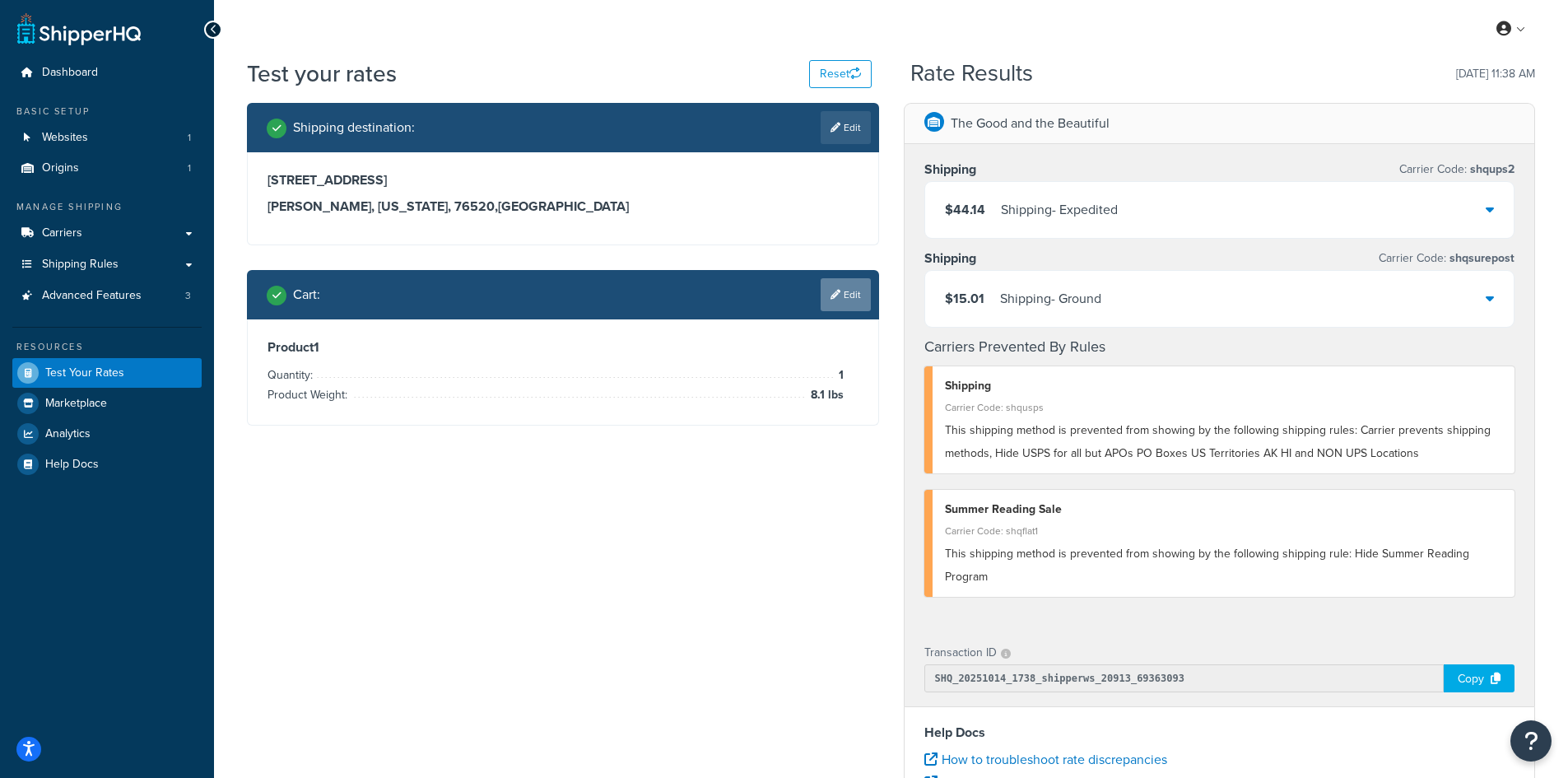
click at [854, 292] on link "Edit" at bounding box center [845, 294] width 50 height 33
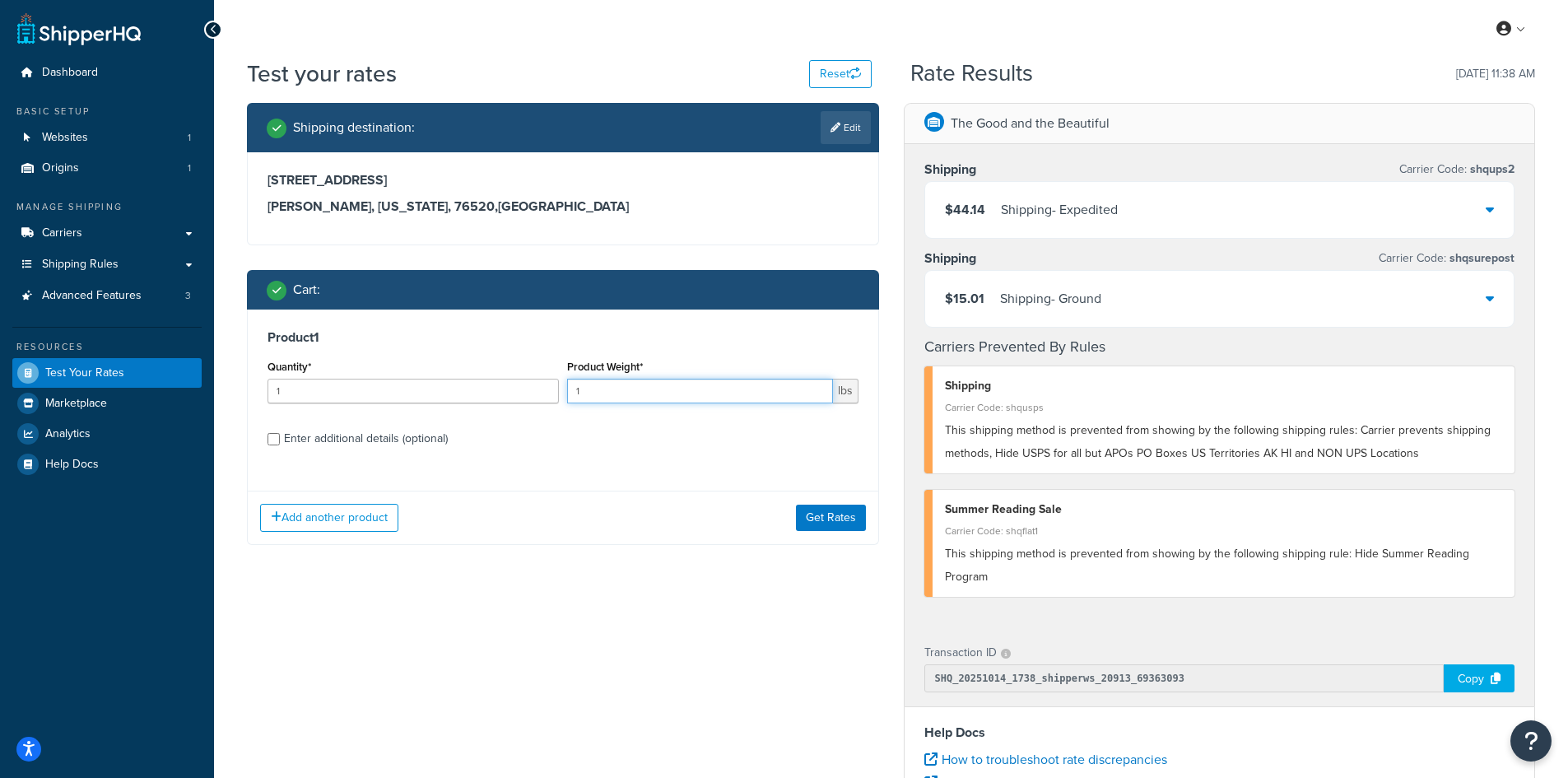
drag, startPoint x: 633, startPoint y: 389, endPoint x: 570, endPoint y: 389, distance: 63.0
click at [570, 389] on input "1" at bounding box center [699, 391] width 266 height 25
click at [818, 515] on button "Get Rates" at bounding box center [831, 518] width 70 height 26
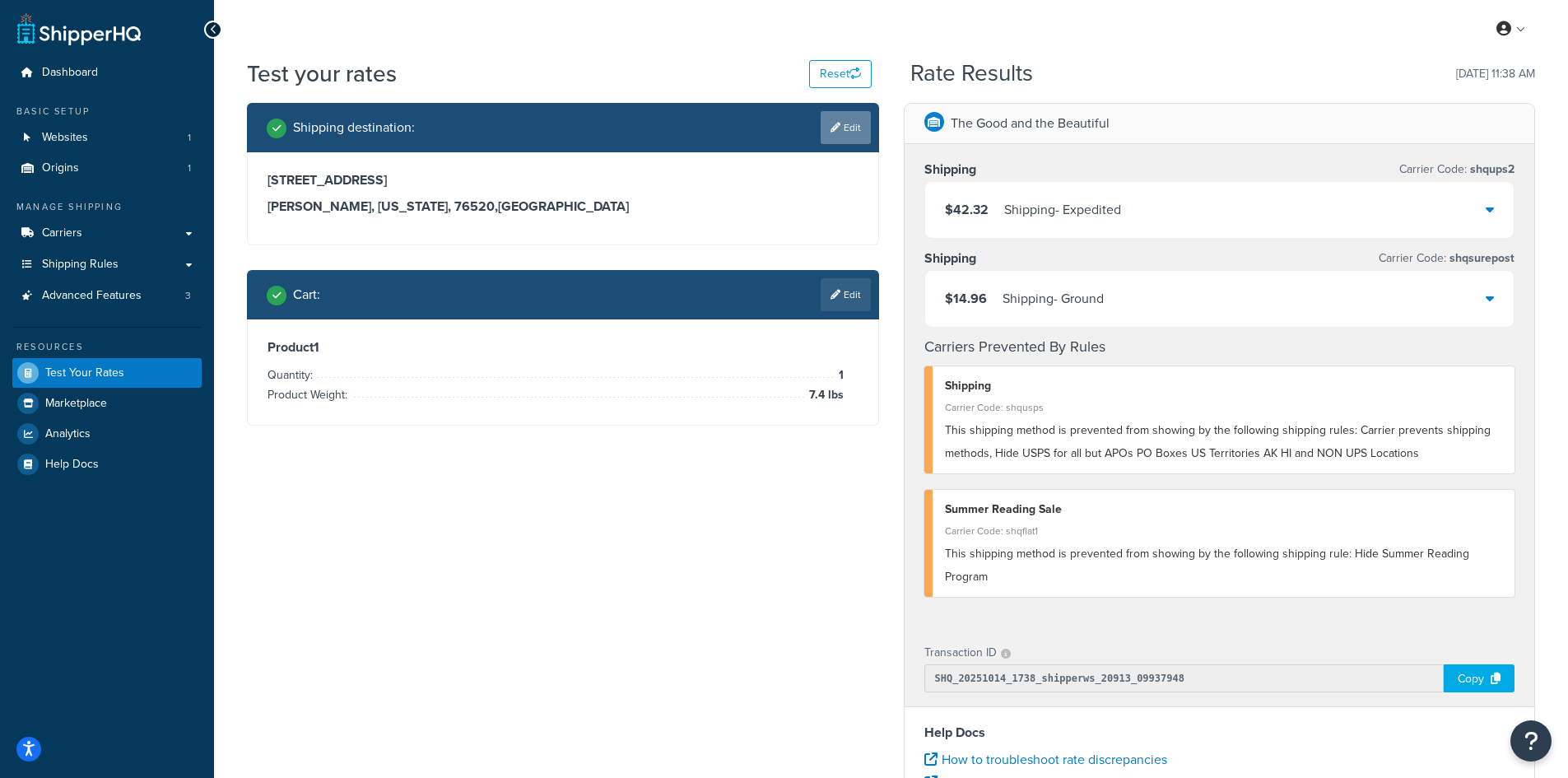
click at [829, 113] on link "Edit" at bounding box center [845, 128] width 50 height 33
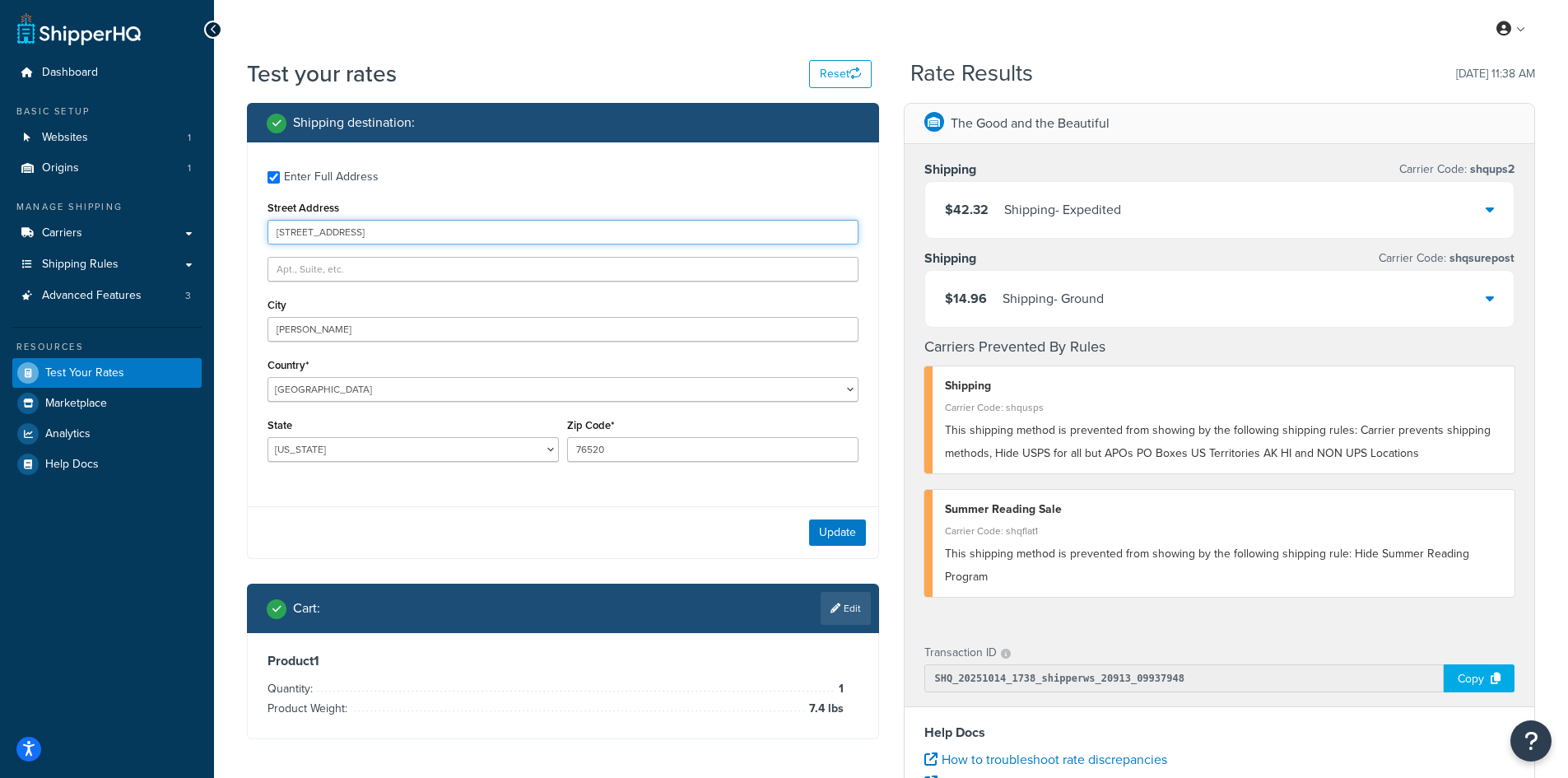
drag, startPoint x: 411, startPoint y: 243, endPoint x: 281, endPoint y: 225, distance: 131.2
click at [281, 225] on input "[STREET_ADDRESS]" at bounding box center [562, 232] width 591 height 25
drag, startPoint x: 422, startPoint y: 233, endPoint x: 201, endPoint y: 224, distance: 221.2
click at [201, 224] on div "Dashboard Basic Setup Websites 1 Origins 1 Manage Shipping Carriers Carriers Al…" at bounding box center [784, 600] width 1568 height 1201
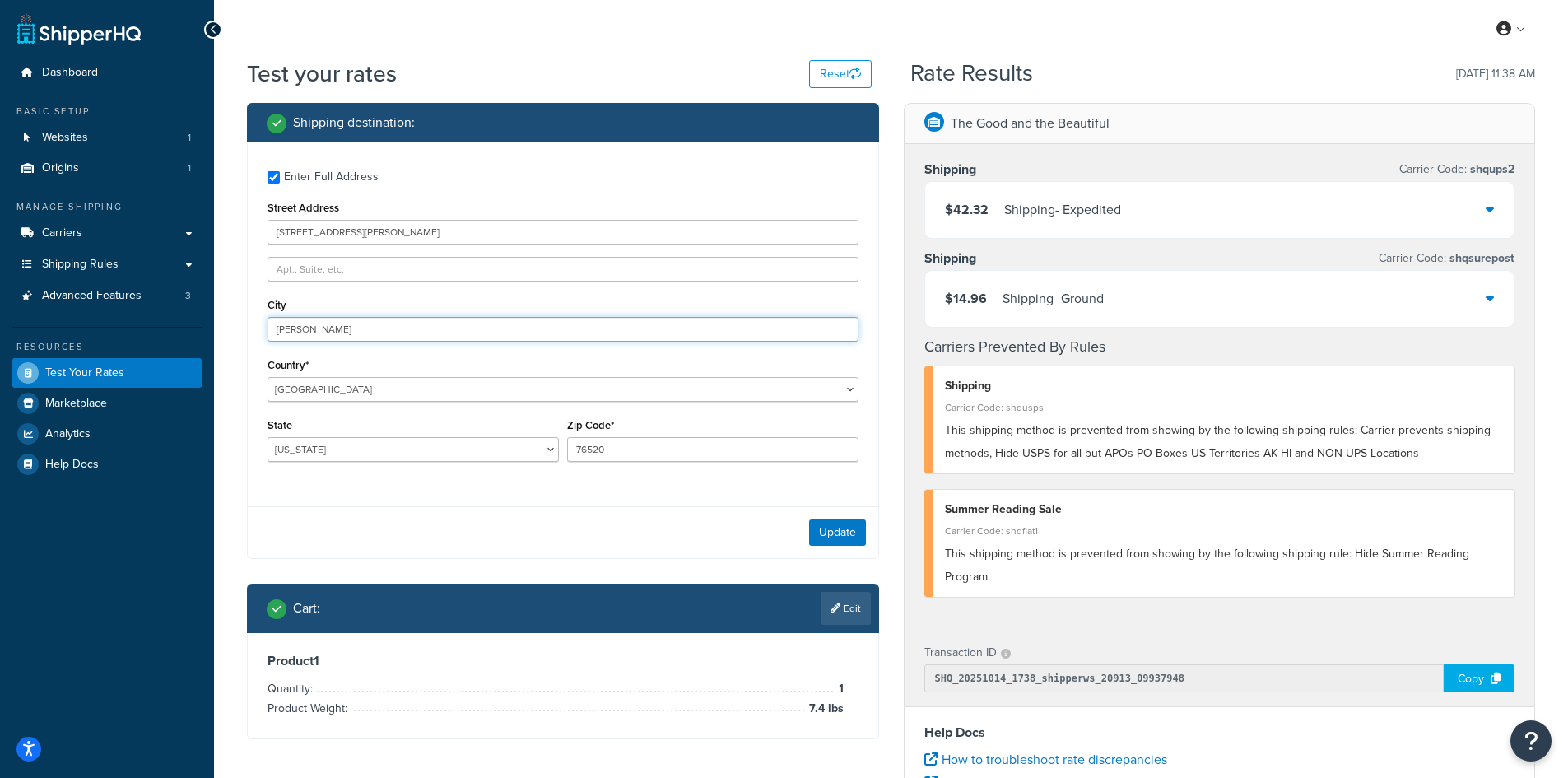
drag, startPoint x: 374, startPoint y: 333, endPoint x: 213, endPoint y: 318, distance: 161.7
click at [213, 318] on div "Dashboard Basic Setup Websites 1 Origins 1 Manage Shipping Carriers Carriers Al…" at bounding box center [784, 600] width 1568 height 1201
click at [822, 533] on button "Update" at bounding box center [837, 532] width 57 height 26
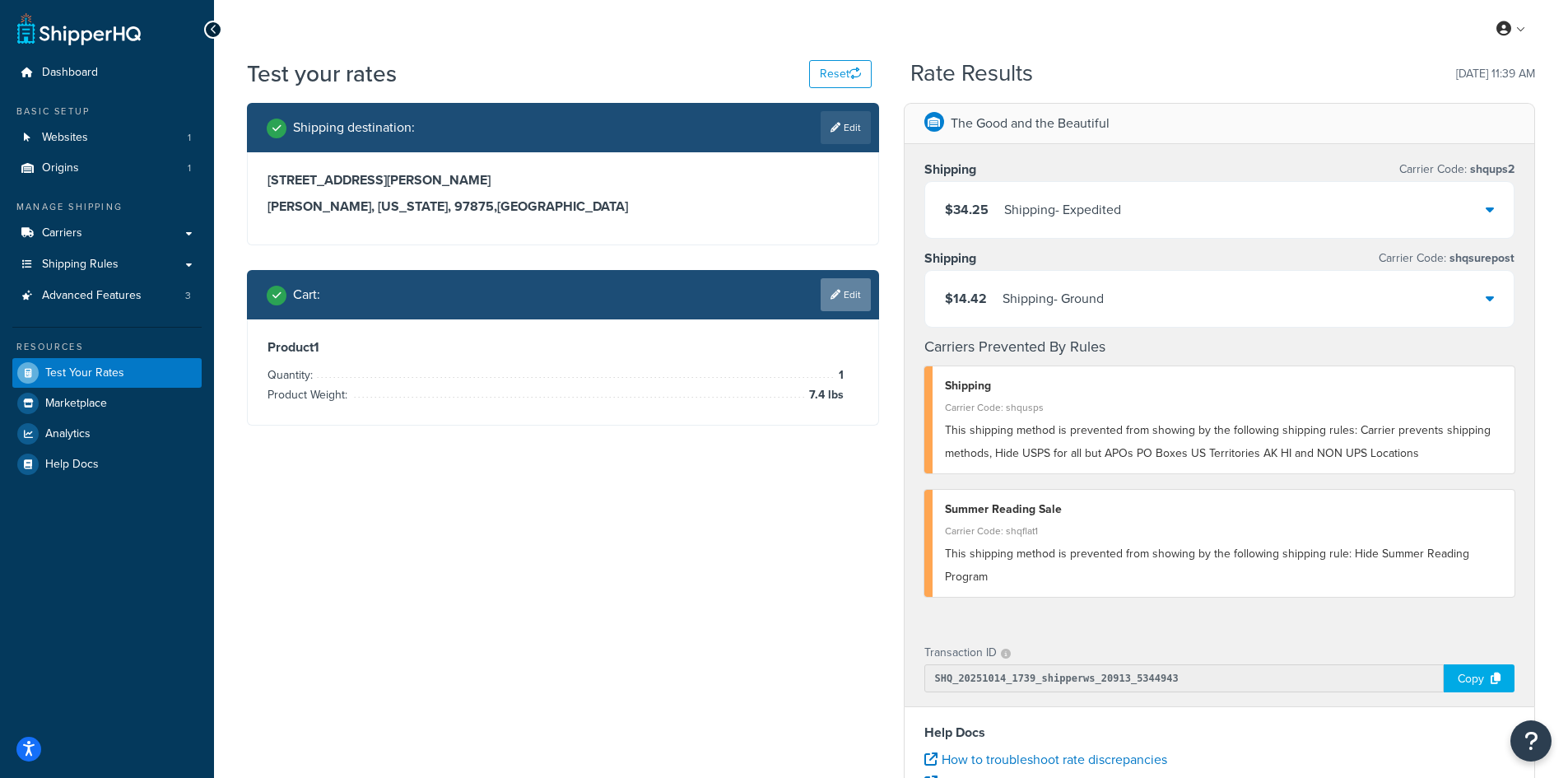
click at [838, 303] on link "Edit" at bounding box center [845, 294] width 50 height 33
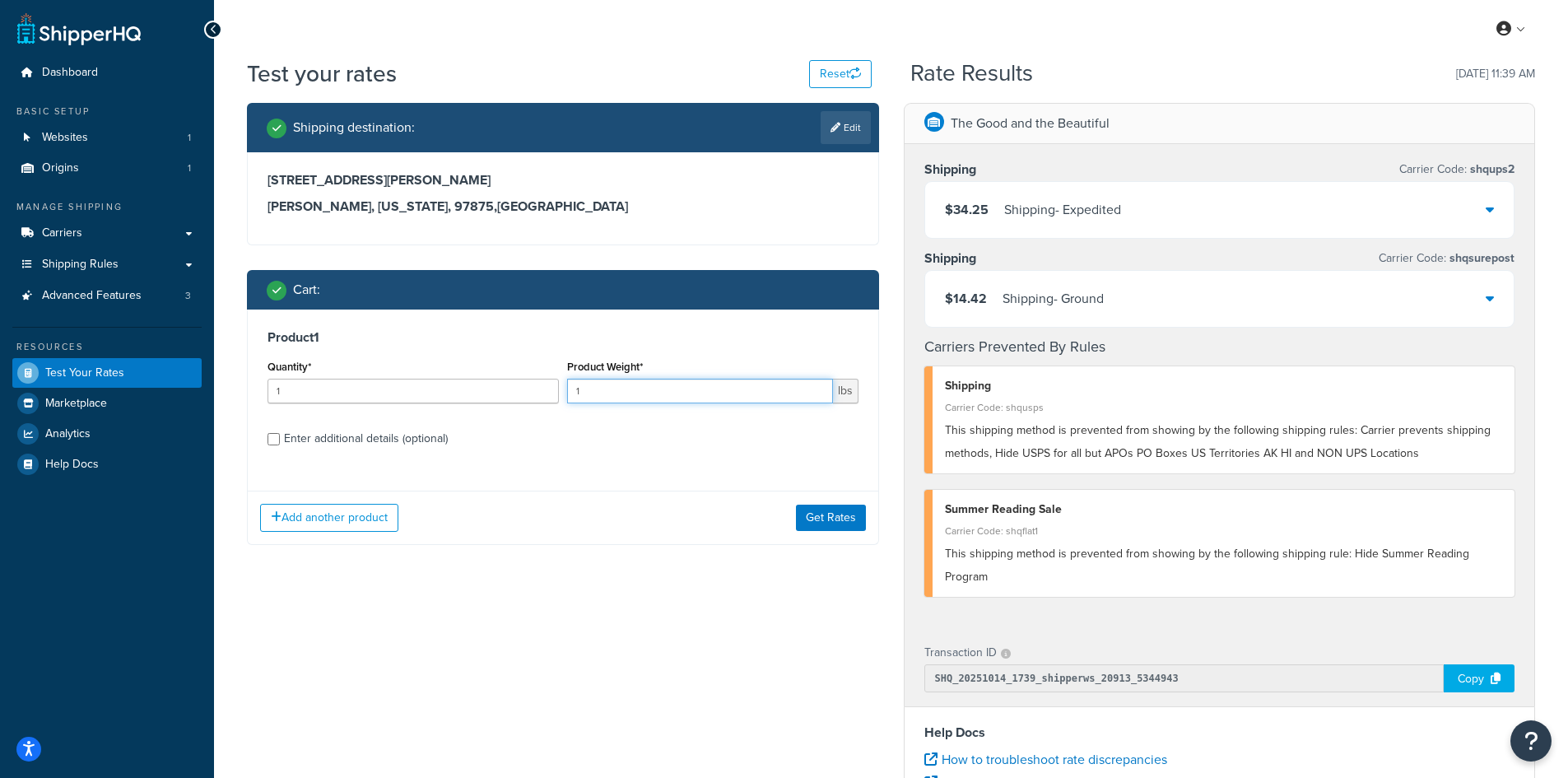
drag, startPoint x: 580, startPoint y: 391, endPoint x: 571, endPoint y: 390, distance: 9.1
click at [571, 390] on input "1" at bounding box center [699, 391] width 266 height 25
click at [831, 526] on button "Get Rates" at bounding box center [831, 518] width 70 height 26
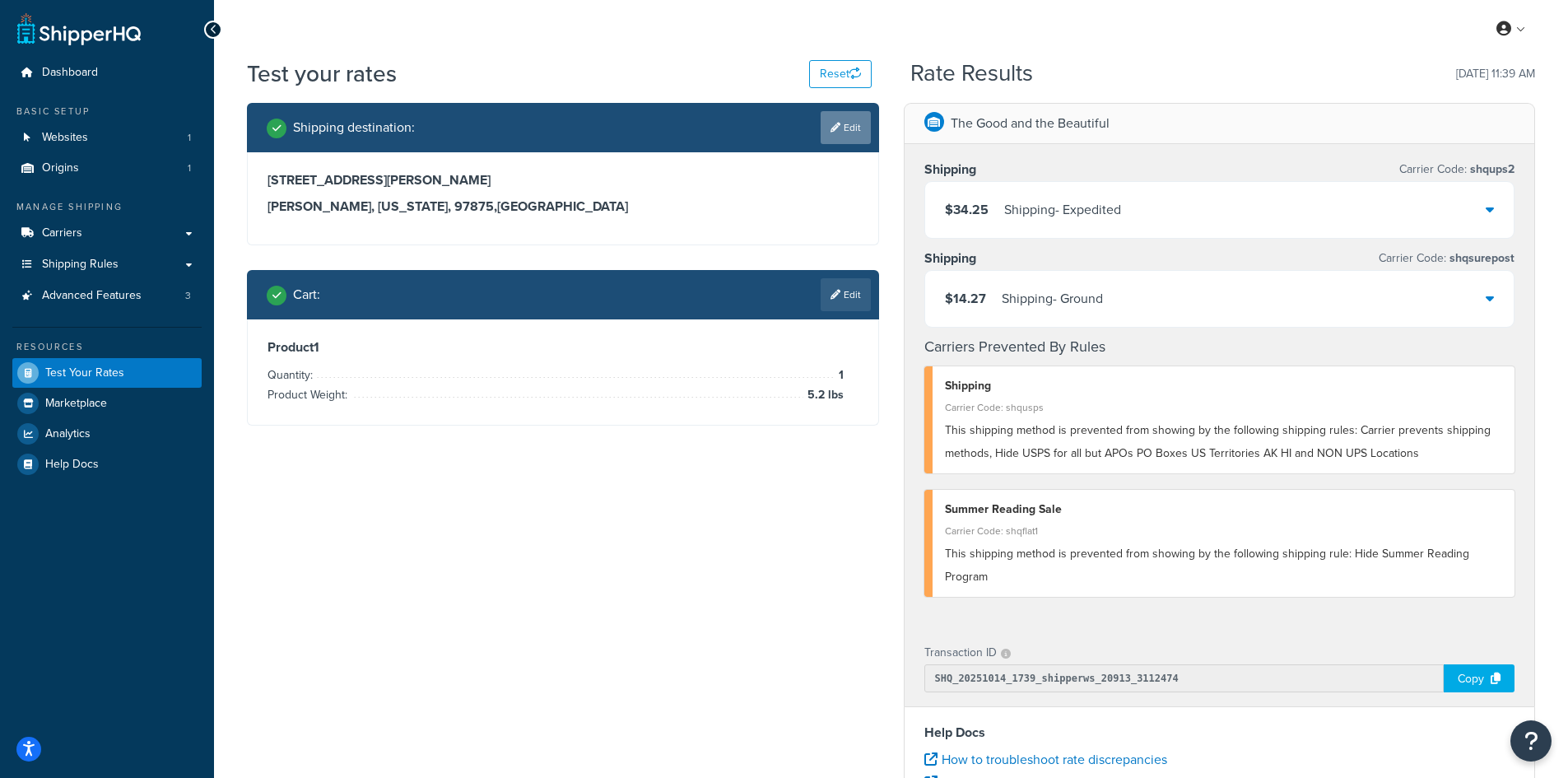
click at [845, 132] on link "Edit" at bounding box center [845, 128] width 50 height 33
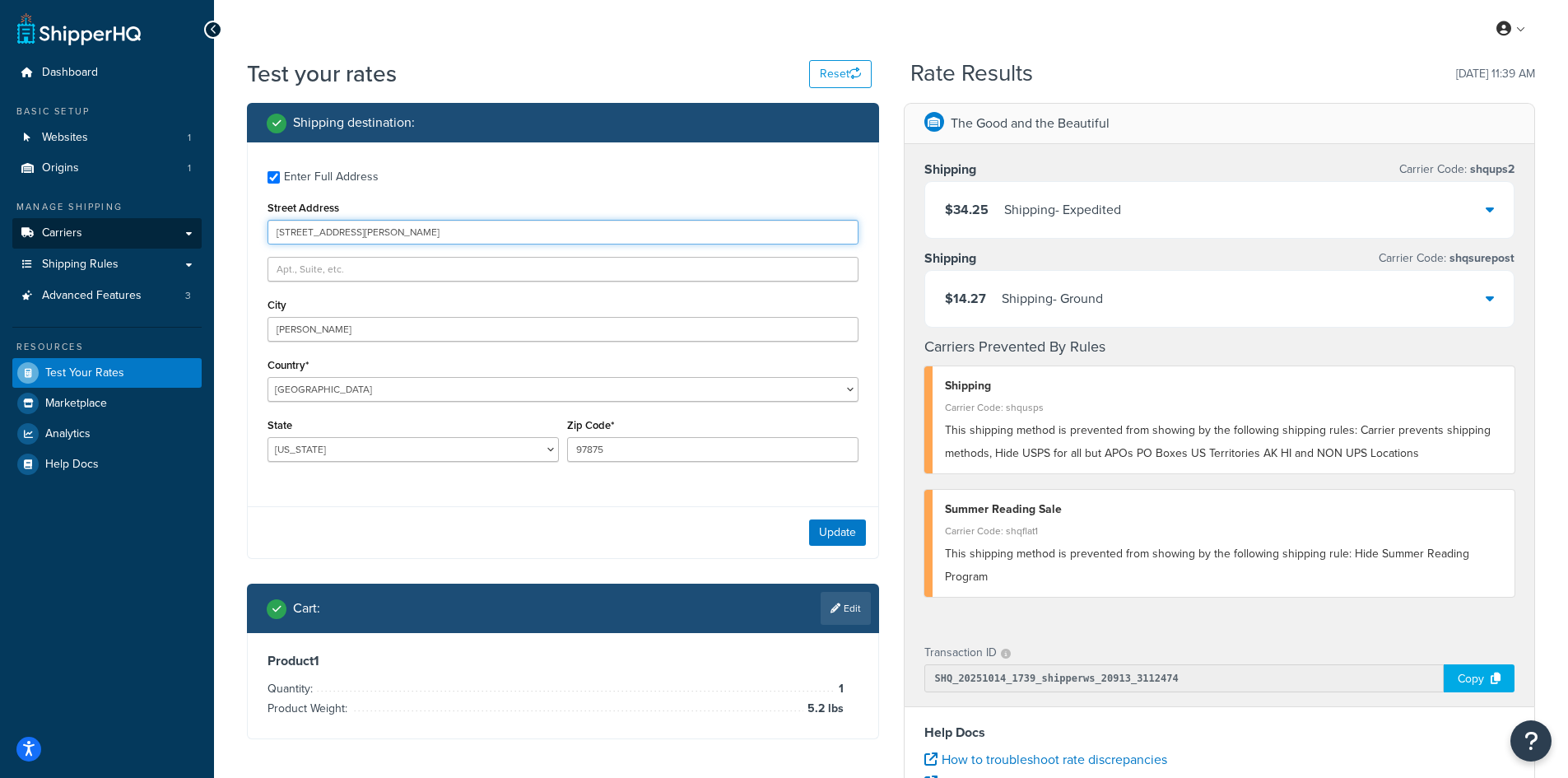
drag, startPoint x: 398, startPoint y: 231, endPoint x: 200, endPoint y: 231, distance: 198.0
click at [200, 231] on div "Dashboard Basic Setup Websites 1 Origins 1 Manage Shipping Carriers Carriers Al…" at bounding box center [784, 600] width 1568 height 1201
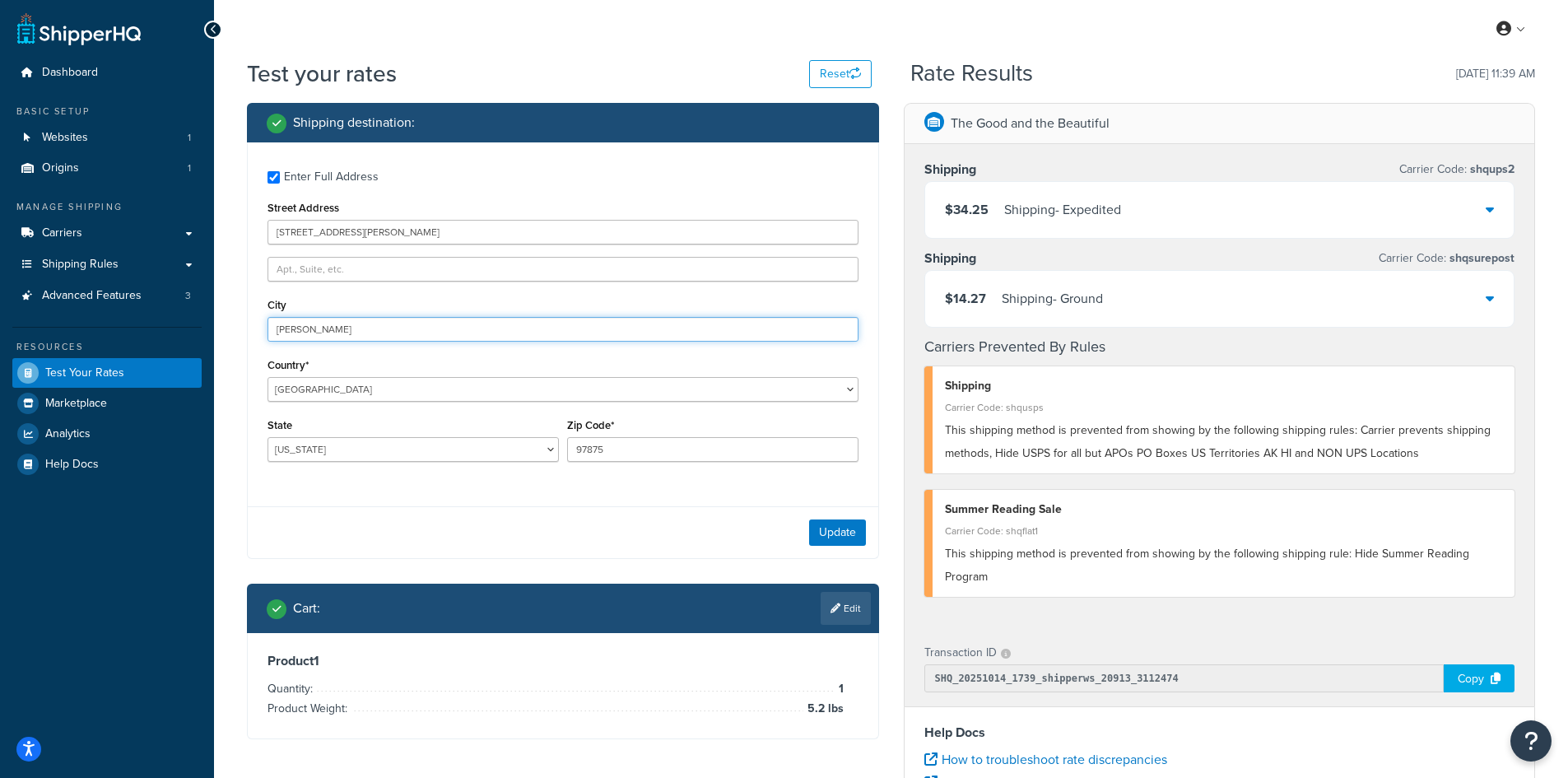
drag, startPoint x: 302, startPoint y: 328, endPoint x: 263, endPoint y: 325, distance: 39.1
click at [263, 325] on div "Enter Full Address Street Address [STREET_ADDRESS][PERSON_NAME][PERSON_NAME] [G…" at bounding box center [562, 319] width 630 height 352
click at [851, 538] on button "Update" at bounding box center [837, 532] width 57 height 26
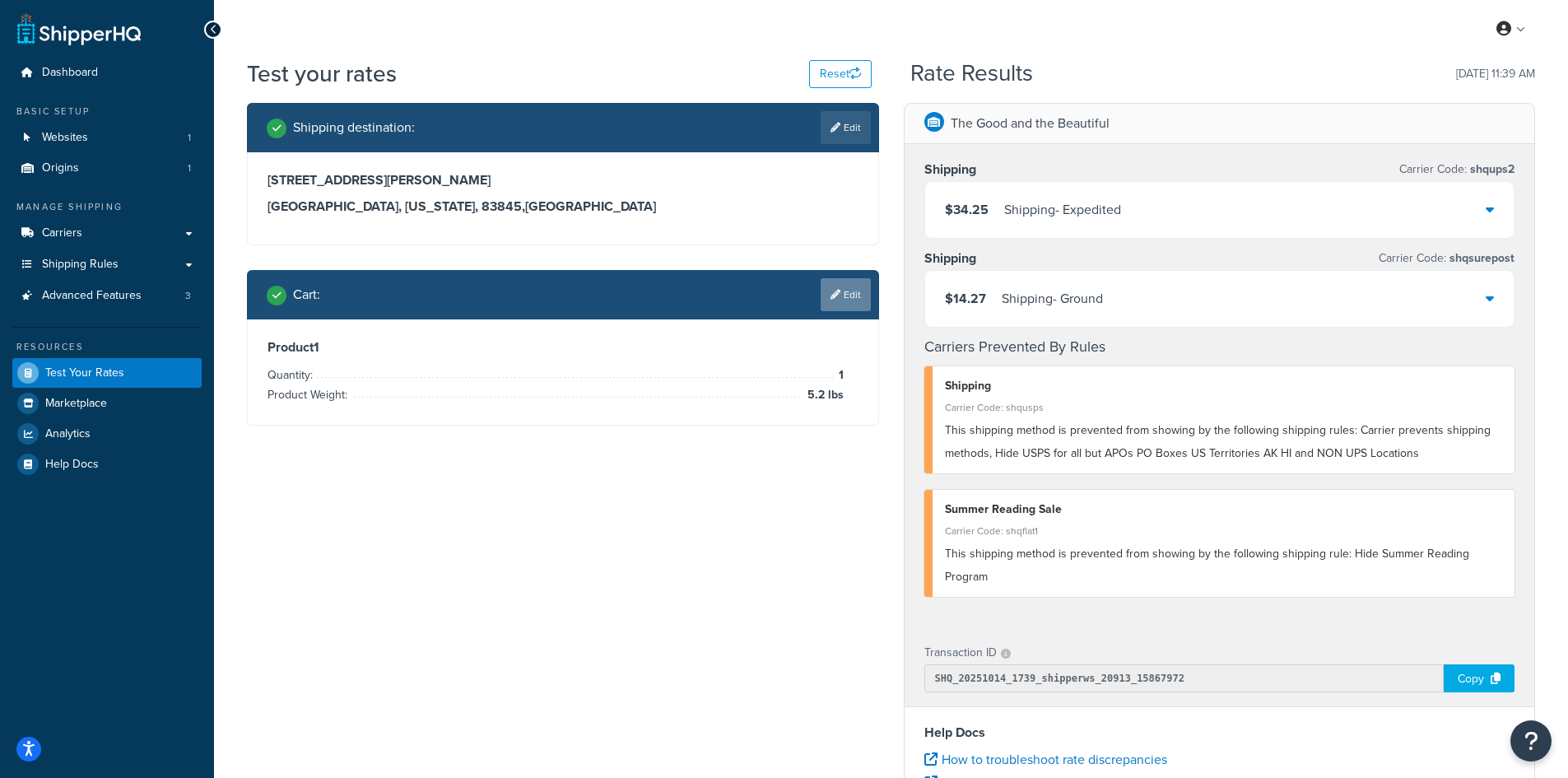
click at [836, 296] on icon at bounding box center [836, 294] width 9 height 9
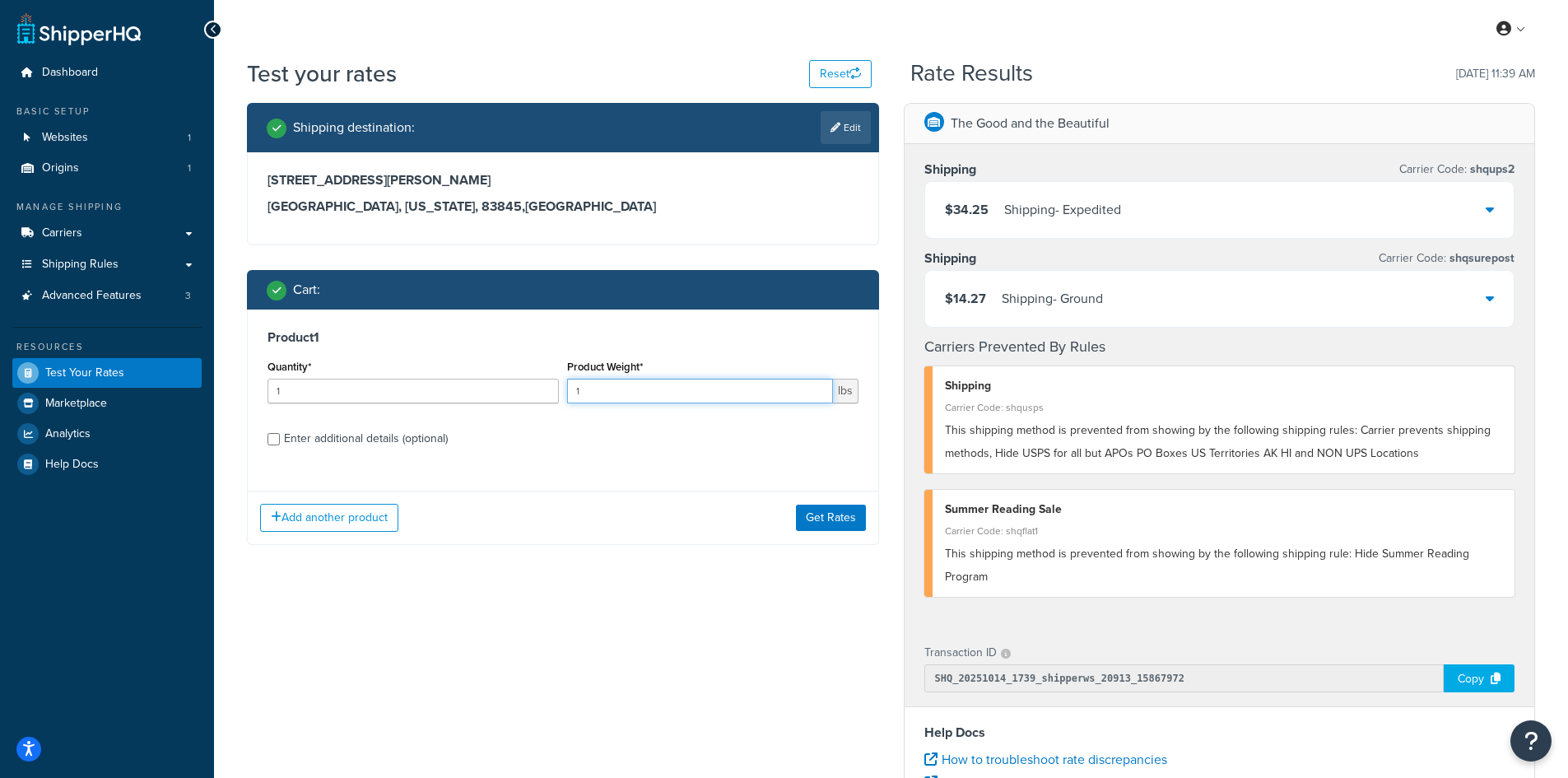
drag, startPoint x: 624, startPoint y: 391, endPoint x: 560, endPoint y: 388, distance: 64.1
click at [560, 388] on div "Quantity* 1 Product Weight* 1 lbs" at bounding box center [563, 386] width 599 height 61
click at [821, 516] on button "Get Rates" at bounding box center [831, 518] width 70 height 26
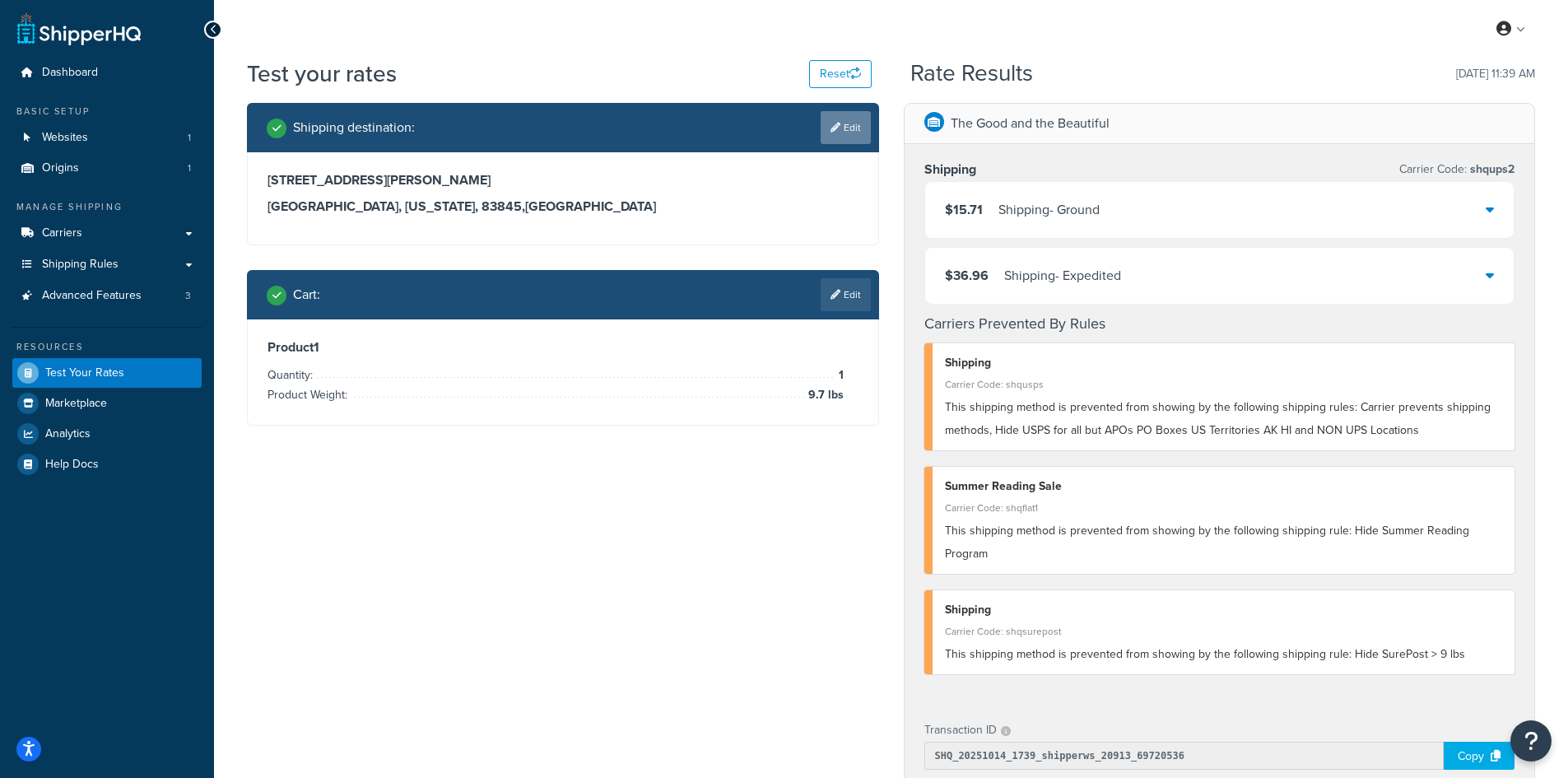
click at [831, 124] on icon at bounding box center [836, 128] width 9 height 9
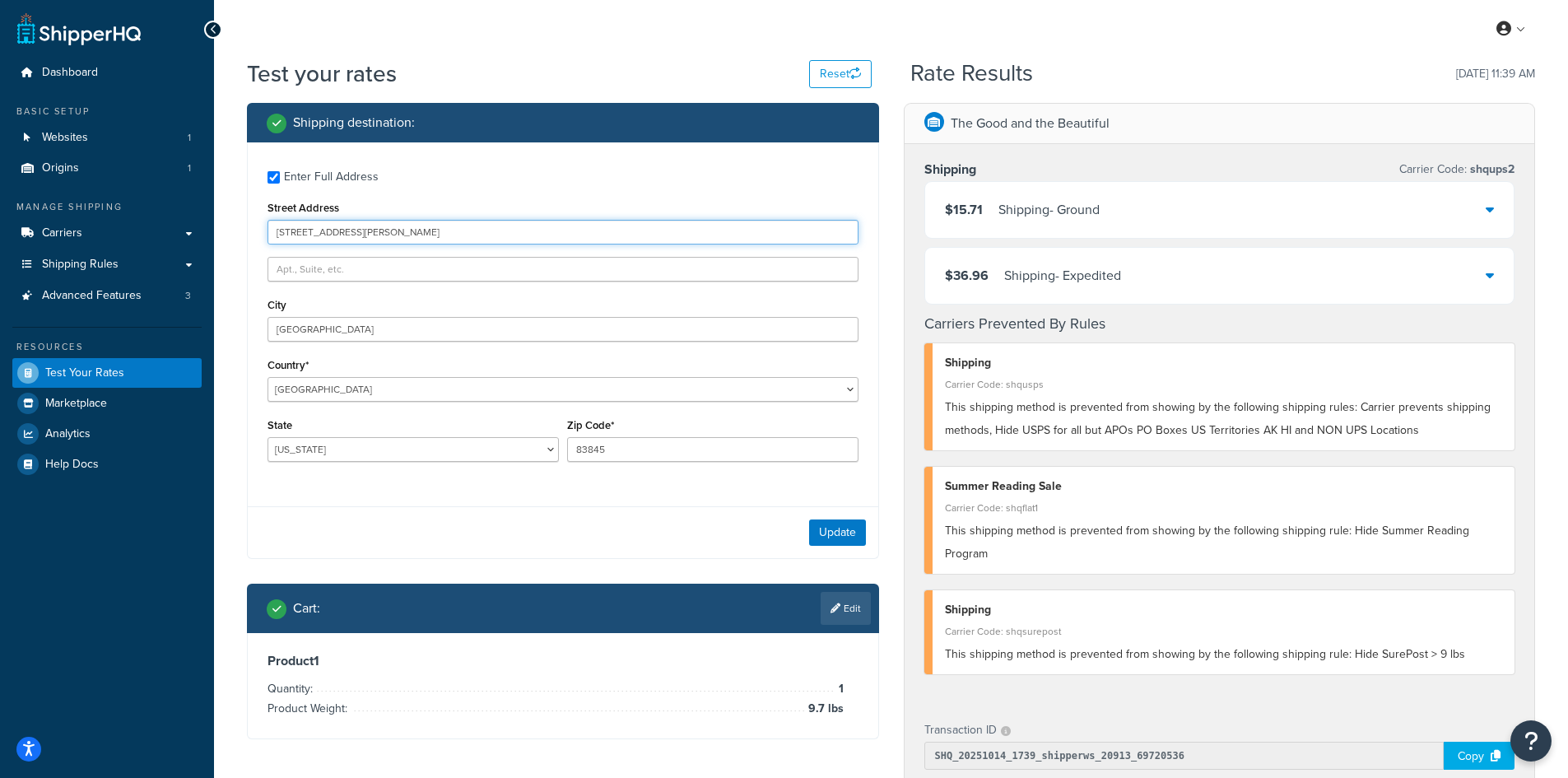
drag, startPoint x: 486, startPoint y: 226, endPoint x: 211, endPoint y: 228, distance: 275.0
click at [211, 228] on div "Dashboard Basic Setup Websites 1 Origins 1 Manage Shipping Carriers Carriers Al…" at bounding box center [784, 639] width 1568 height 1278
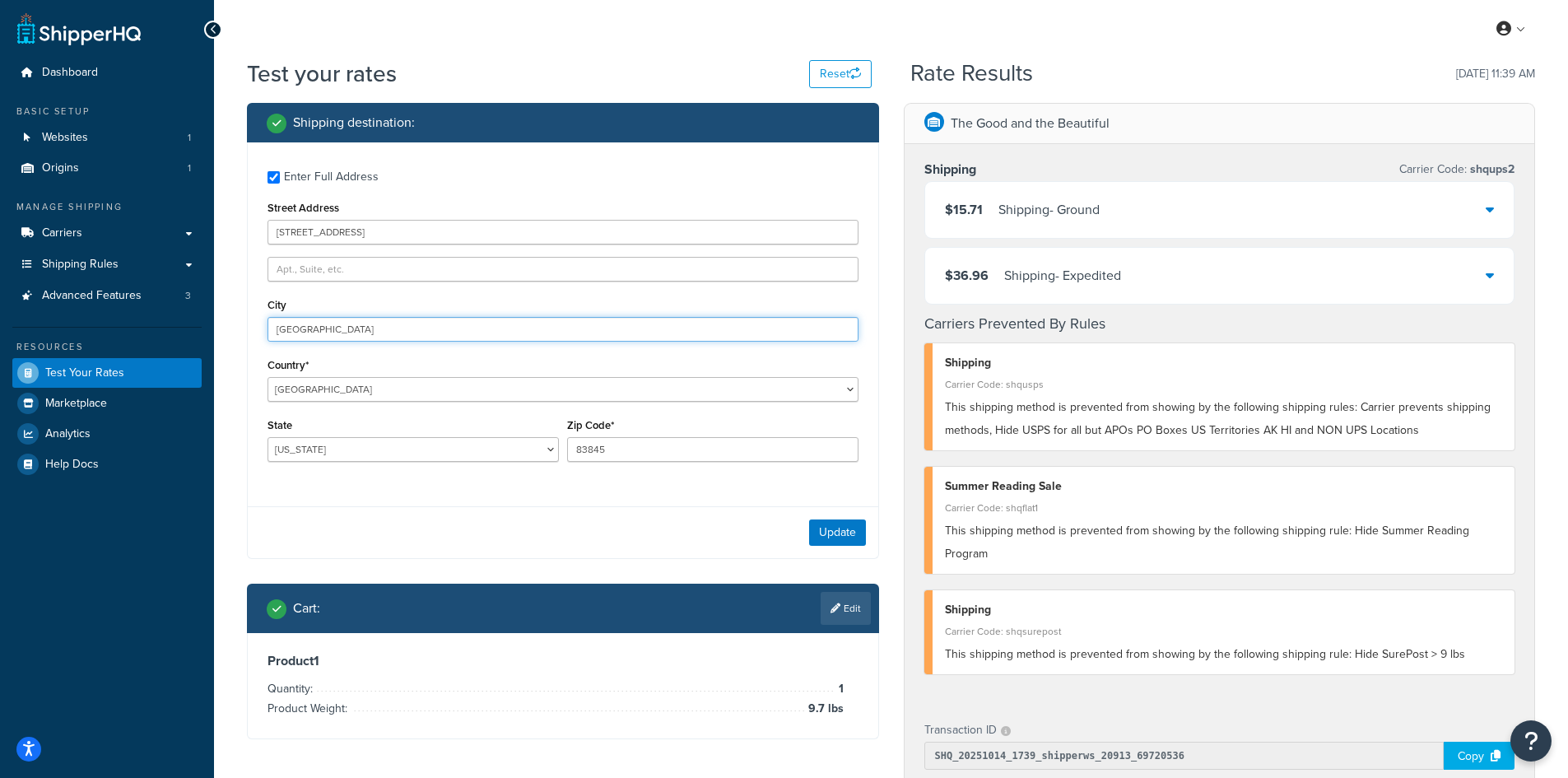
drag, startPoint x: 368, startPoint y: 328, endPoint x: 194, endPoint y: 328, distance: 174.0
click at [194, 328] on div "Dashboard Basic Setup Websites 1 Origins 1 Manage Shipping Carriers Carriers Al…" at bounding box center [784, 639] width 1568 height 1278
click at [828, 529] on button "Update" at bounding box center [837, 532] width 57 height 26
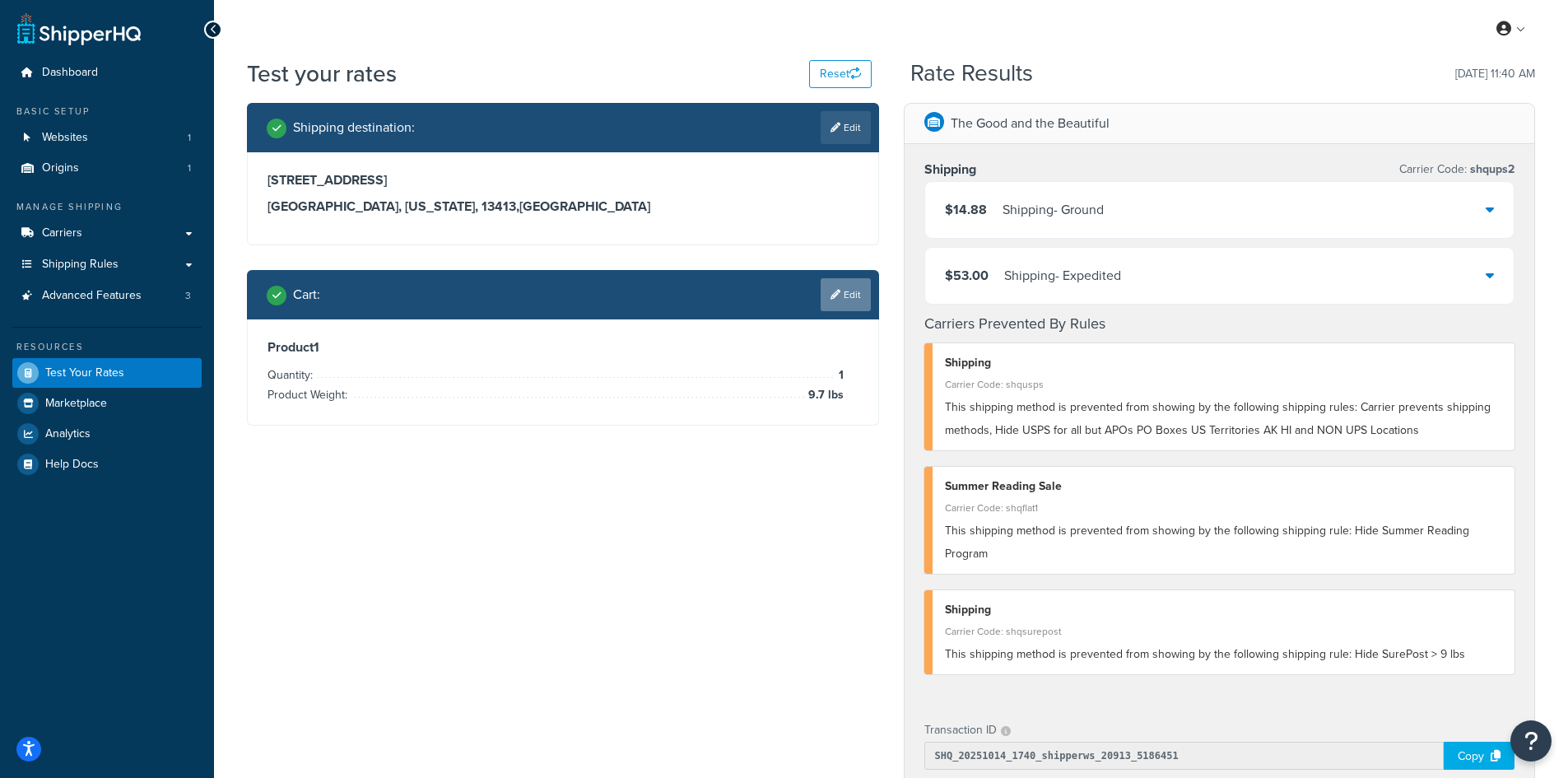
click at [847, 287] on link "Edit" at bounding box center [845, 294] width 50 height 33
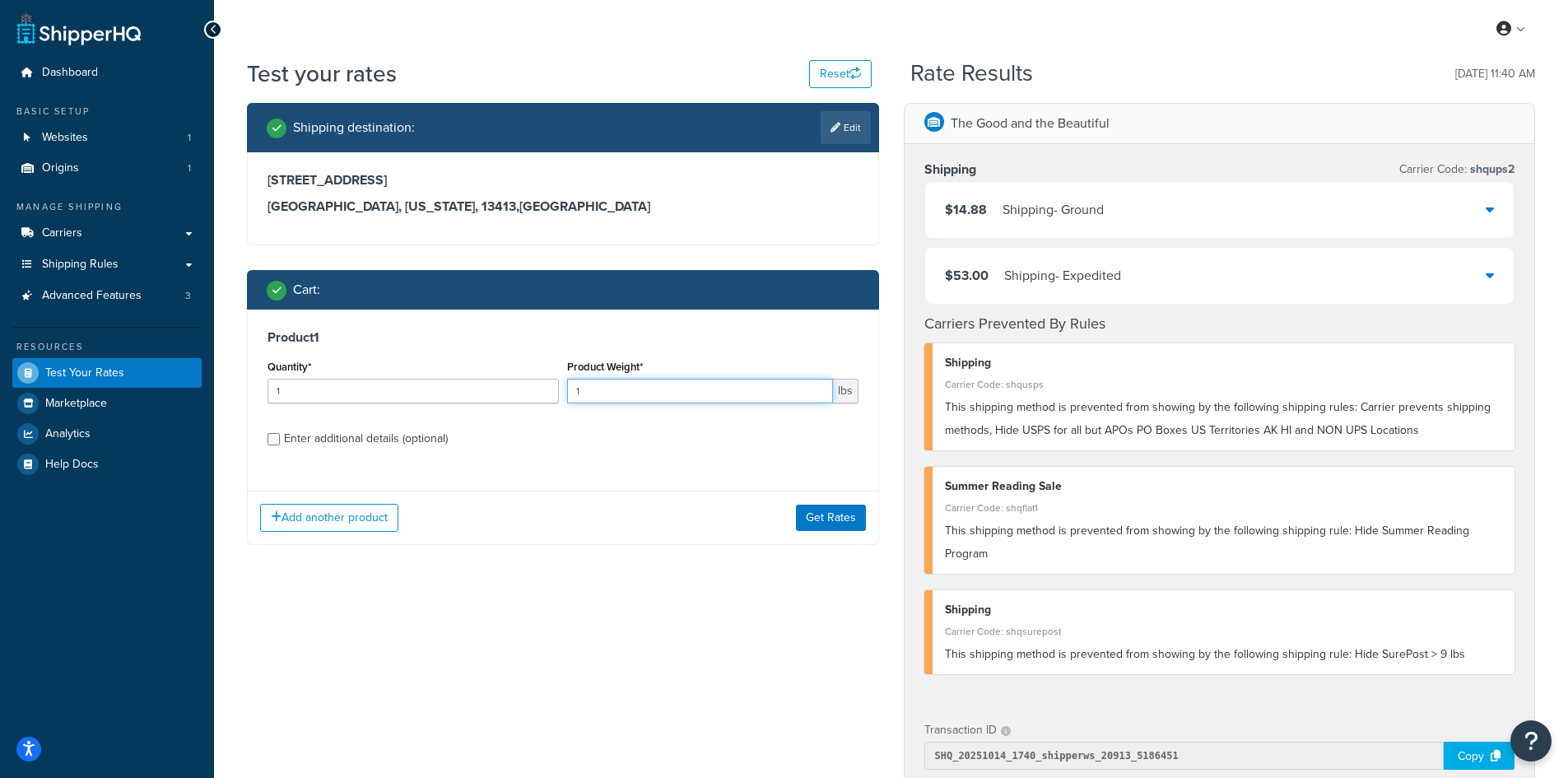
drag, startPoint x: 601, startPoint y: 396, endPoint x: 557, endPoint y: 391, distance: 44.3
click at [557, 391] on div "Quantity* 1 Product Weight* 1 lbs" at bounding box center [563, 386] width 599 height 61
click at [837, 515] on button "Get Rates" at bounding box center [831, 518] width 70 height 26
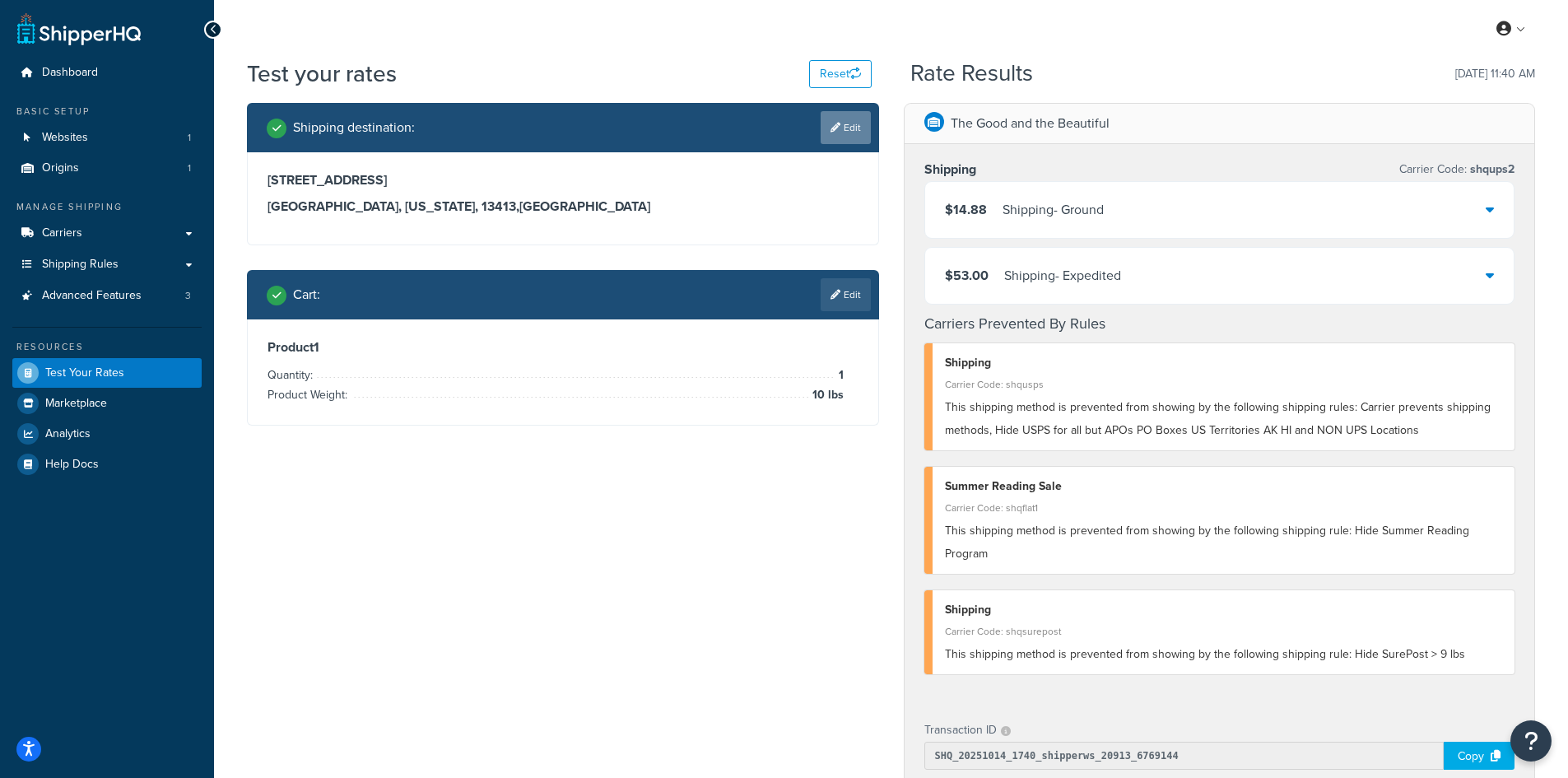
click at [836, 126] on icon at bounding box center [836, 128] width 9 height 9
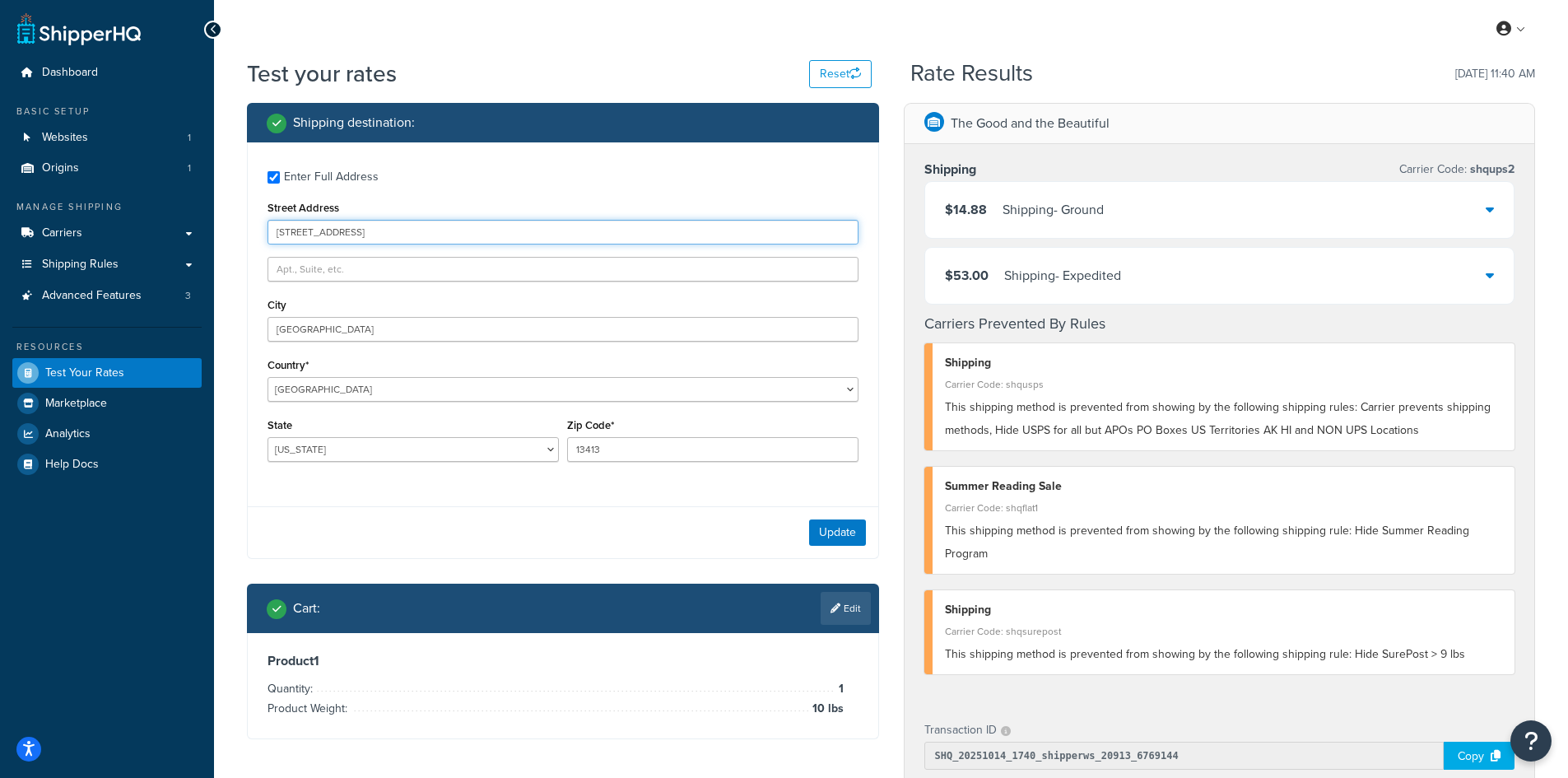
drag, startPoint x: 401, startPoint y: 232, endPoint x: 215, endPoint y: 221, distance: 186.3
click at [215, 221] on div "Test your rates Reset Rate Results [DATE] 11:40 AM Shipping destination : Enter…" at bounding box center [890, 648] width 1353 height 1180
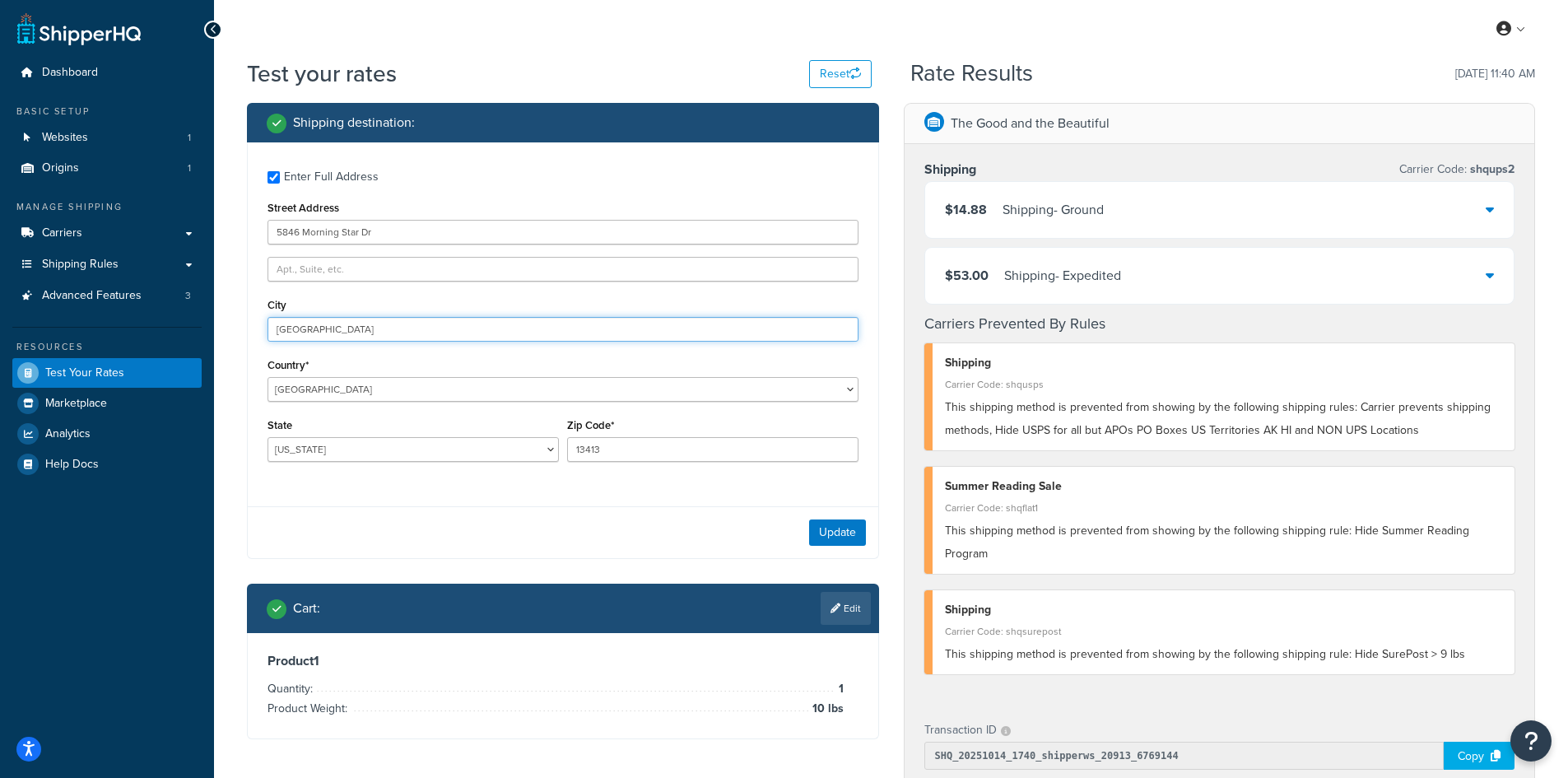
drag, startPoint x: 403, startPoint y: 327, endPoint x: 206, endPoint y: 327, distance: 197.0
click at [206, 327] on div "Dashboard Basic Setup Websites 1 Origins 1 Manage Shipping Carriers Carriers Al…" at bounding box center [784, 639] width 1568 height 1278
click at [853, 535] on button "Update" at bounding box center [837, 532] width 57 height 26
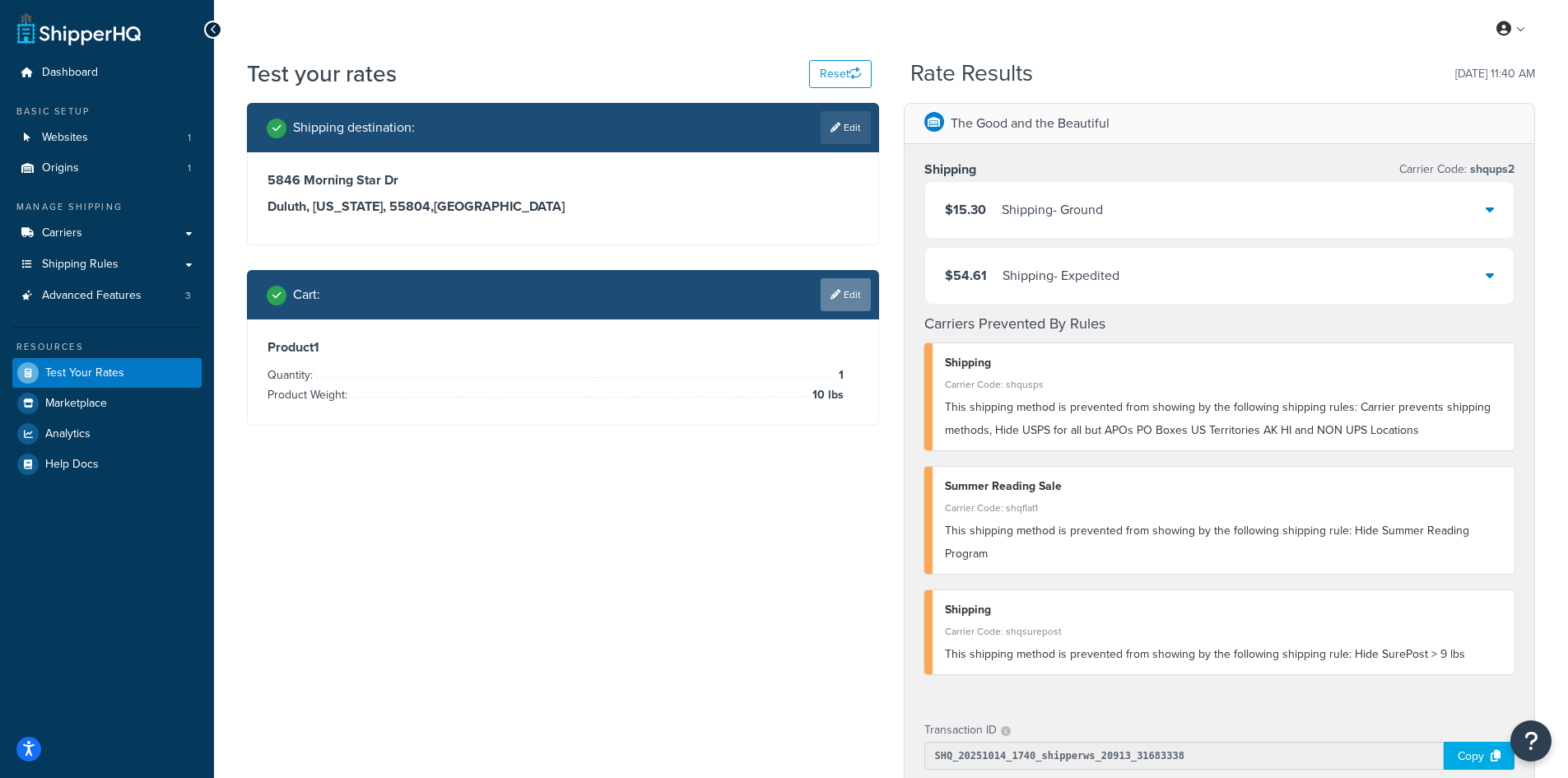
click at [842, 296] on link "Edit" at bounding box center [845, 294] width 50 height 33
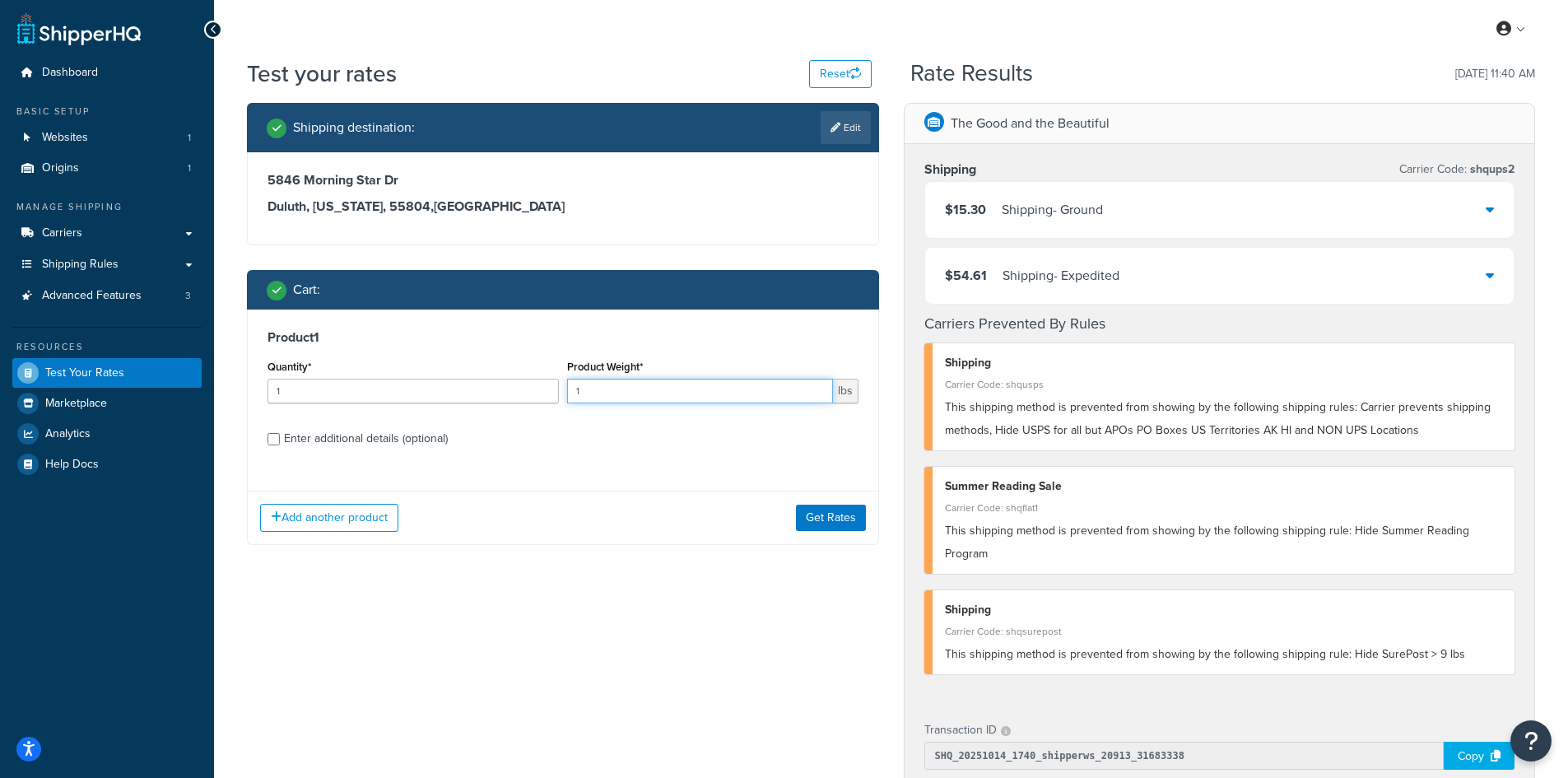
drag, startPoint x: 602, startPoint y: 391, endPoint x: 549, endPoint y: 385, distance: 53.3
click at [549, 385] on div "Quantity* 1 Product Weight* 1 lbs" at bounding box center [563, 386] width 599 height 61
click at [811, 515] on button "Get Rates" at bounding box center [831, 518] width 70 height 26
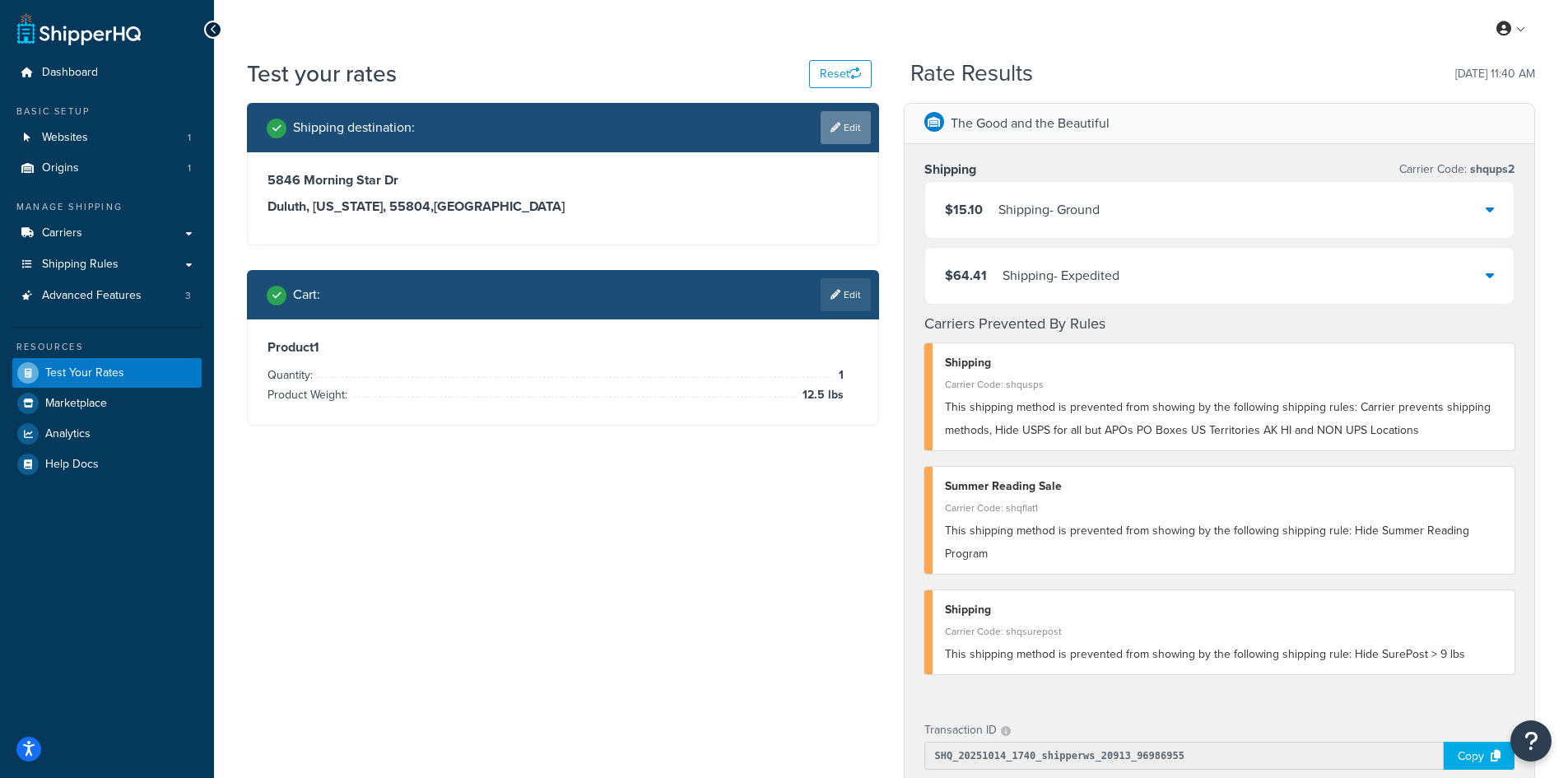
click at [846, 122] on link "Edit" at bounding box center [845, 128] width 50 height 33
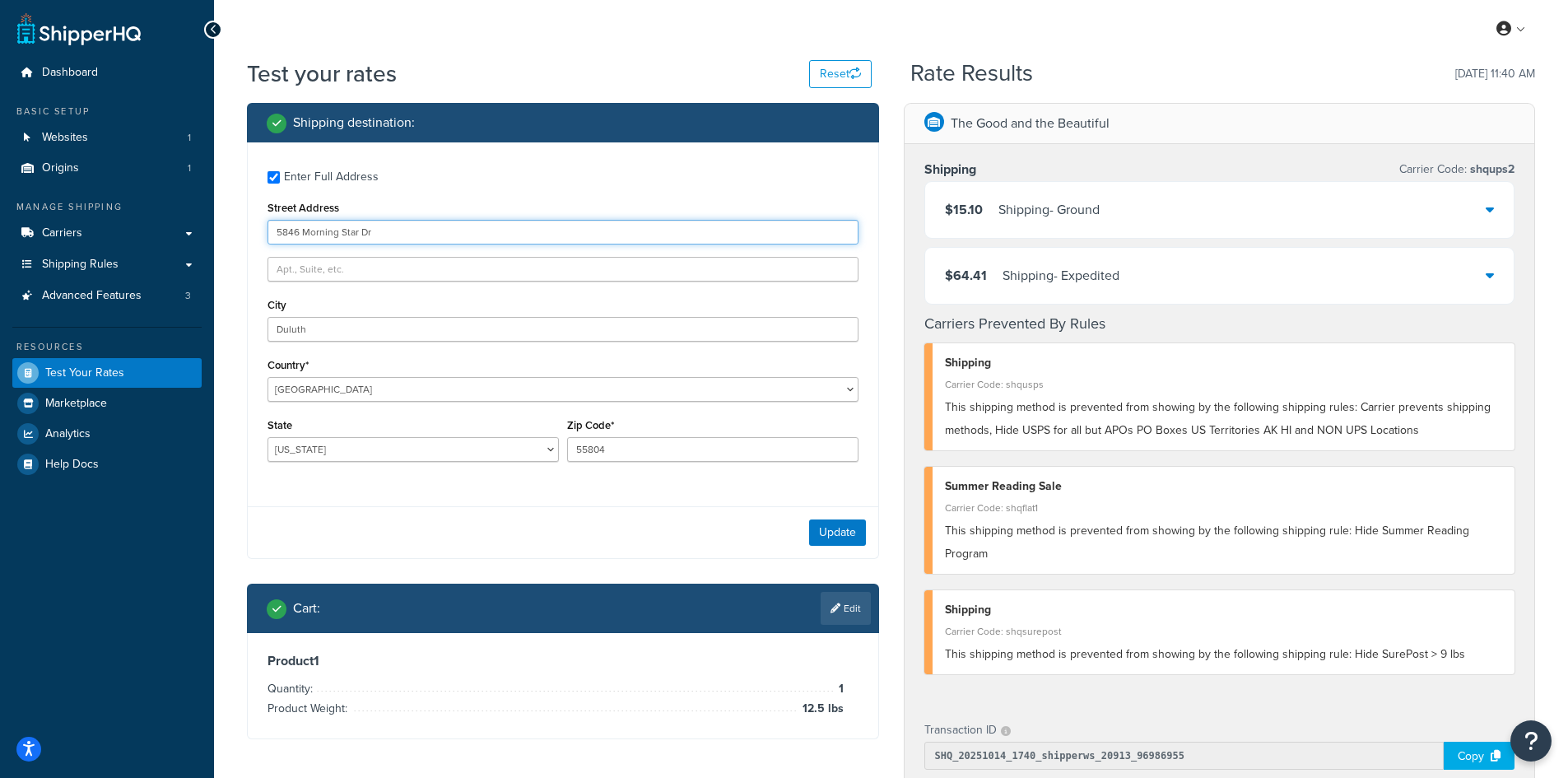
drag, startPoint x: 470, startPoint y: 233, endPoint x: 240, endPoint y: 226, distance: 230.1
click at [240, 226] on div "Shipping destination : Enter Full Address Street Address [GEOGRAPHIC_DATA] Coun…" at bounding box center [562, 433] width 657 height 661
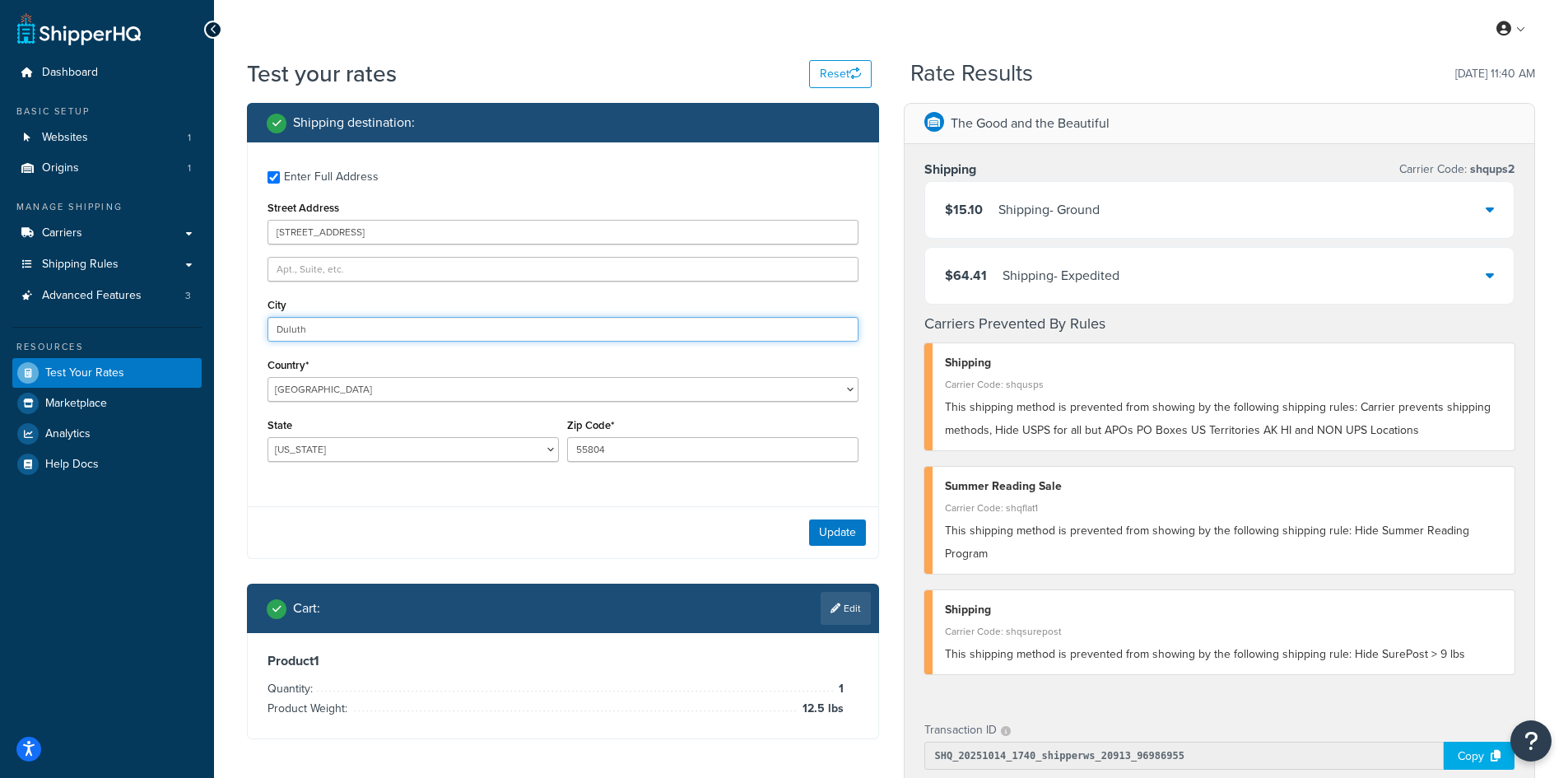
drag, startPoint x: 359, startPoint y: 328, endPoint x: 210, endPoint y: 320, distance: 149.2
click at [210, 320] on div "Dashboard Basic Setup Websites 1 Origins 1 Manage Shipping Carriers Carriers Al…" at bounding box center [784, 639] width 1568 height 1278
click at [831, 537] on button "Update" at bounding box center [837, 532] width 57 height 26
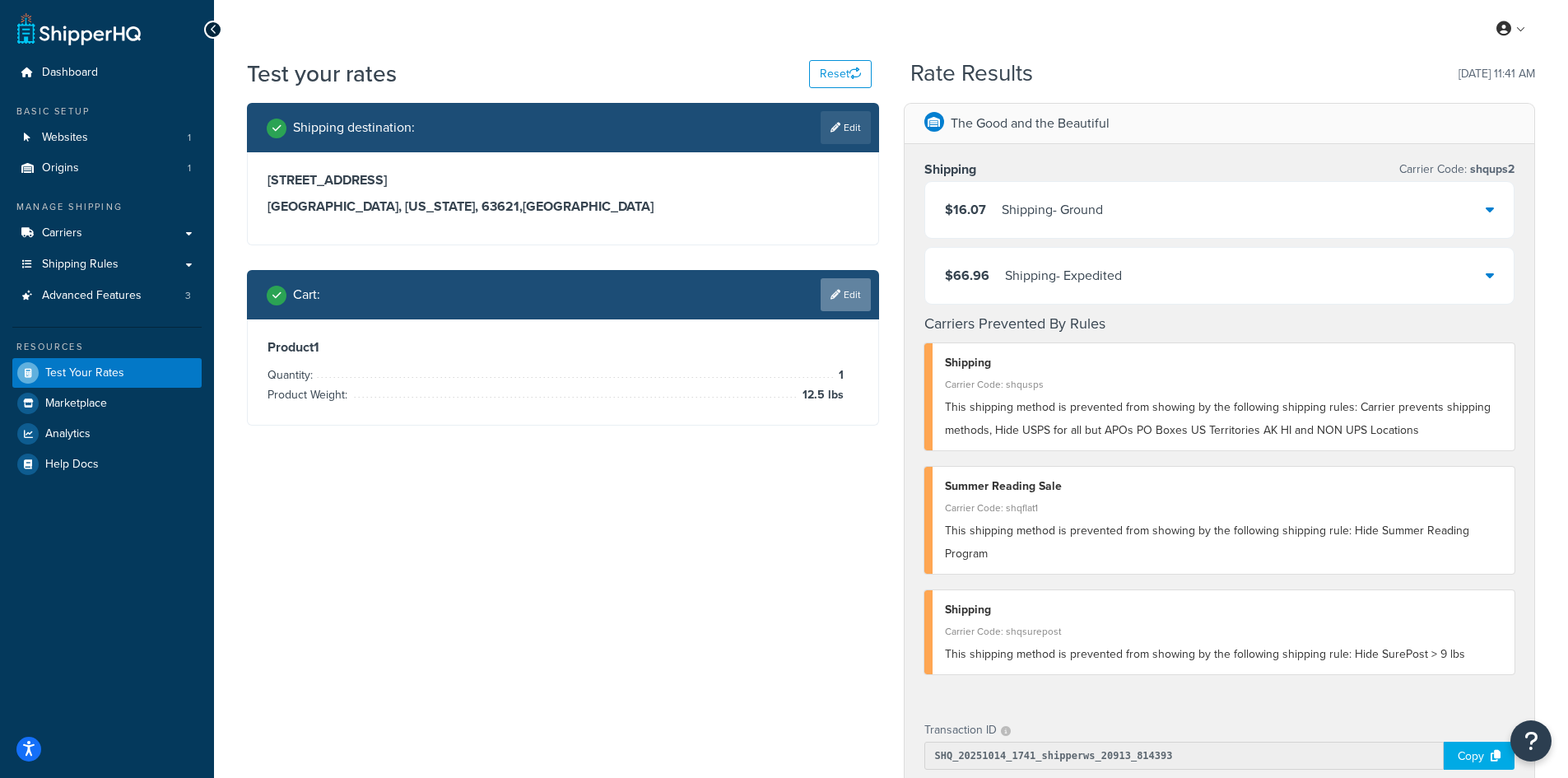
click at [836, 289] on icon at bounding box center [836, 294] width 9 height 9
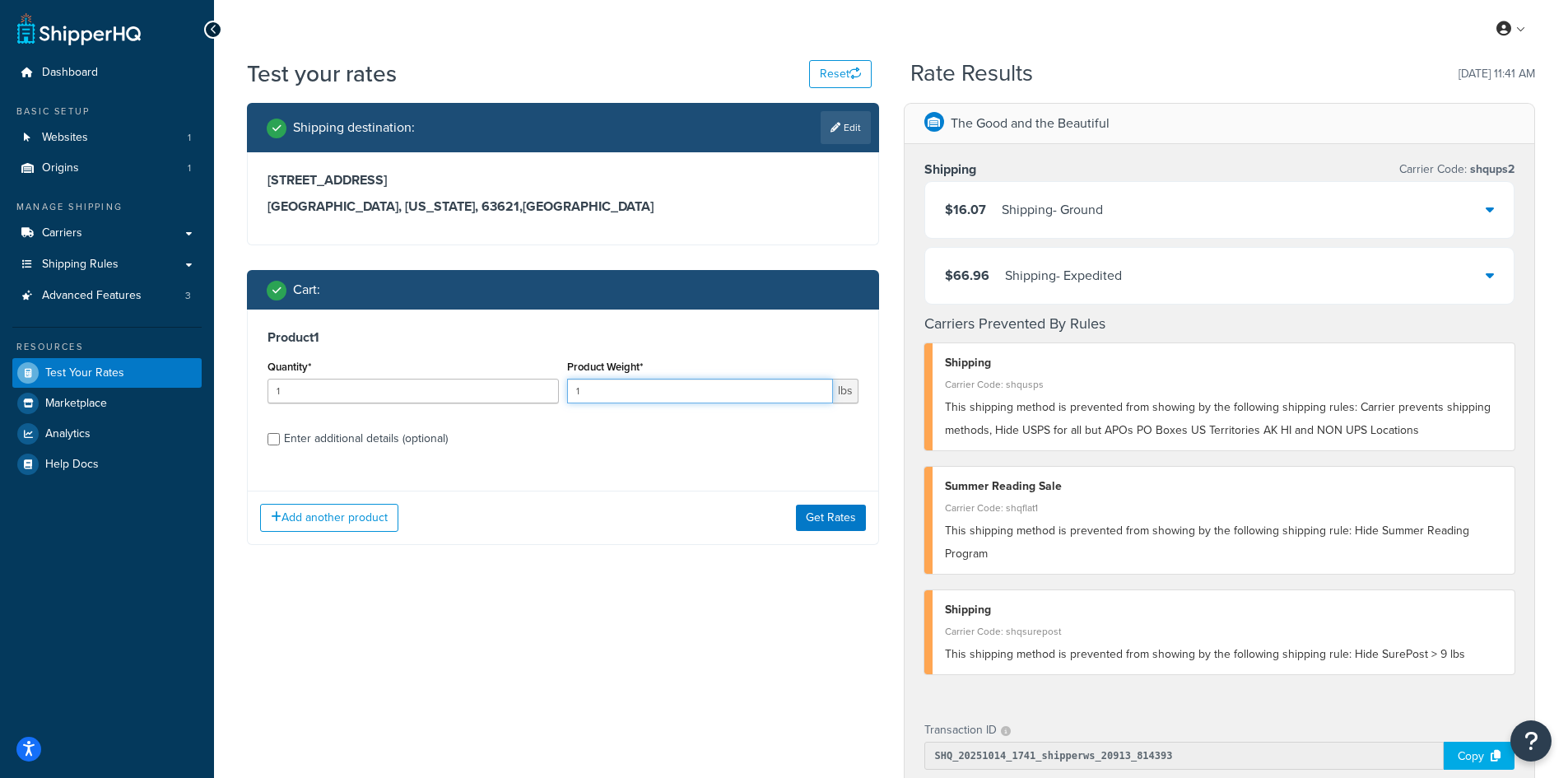
drag, startPoint x: 599, startPoint y: 389, endPoint x: 566, endPoint y: 389, distance: 33.0
click at [567, 389] on input "1" at bounding box center [699, 391] width 266 height 25
click at [850, 518] on button "Get Rates" at bounding box center [831, 518] width 70 height 26
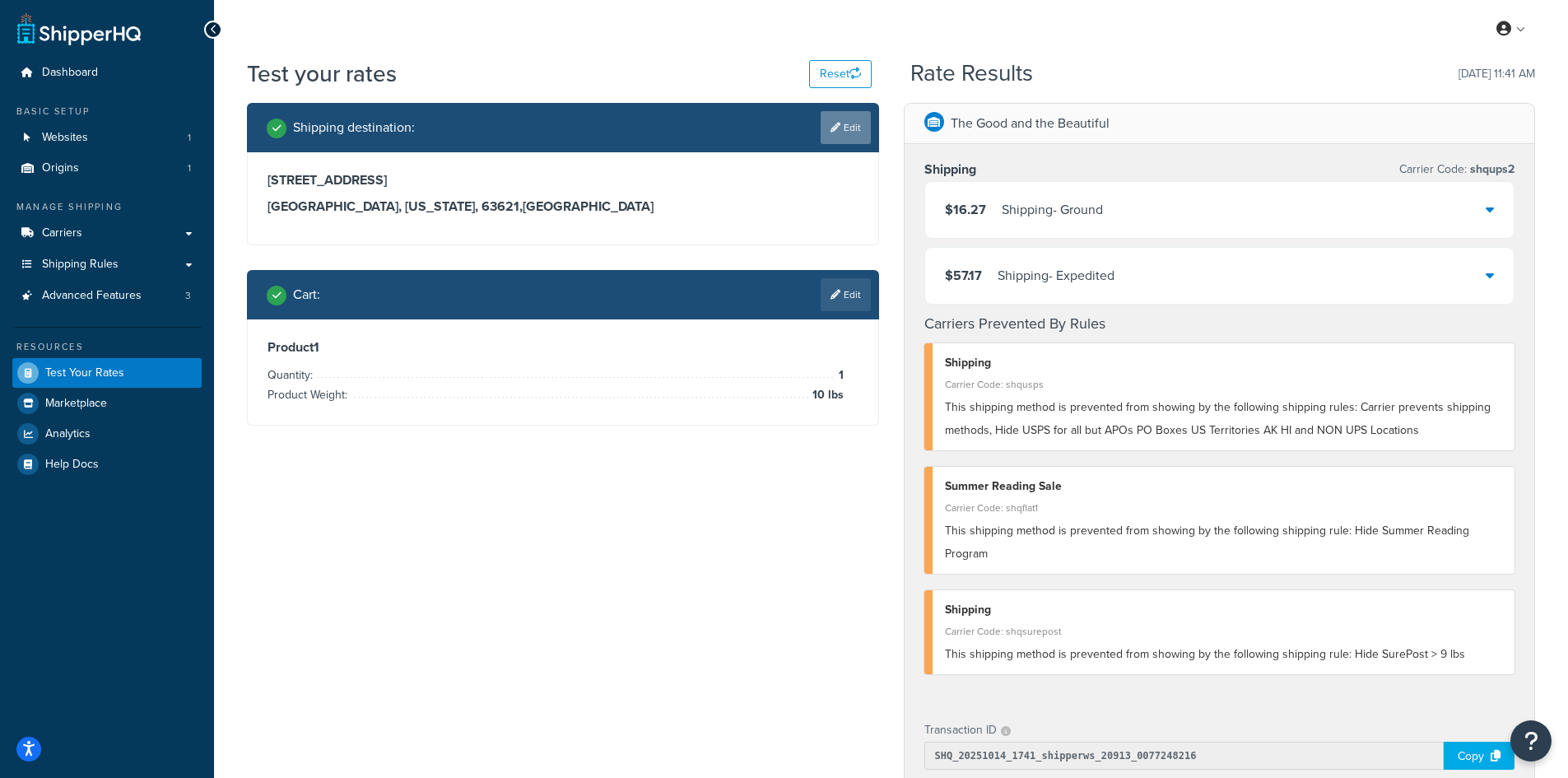
click at [847, 125] on link "Edit" at bounding box center [845, 128] width 50 height 33
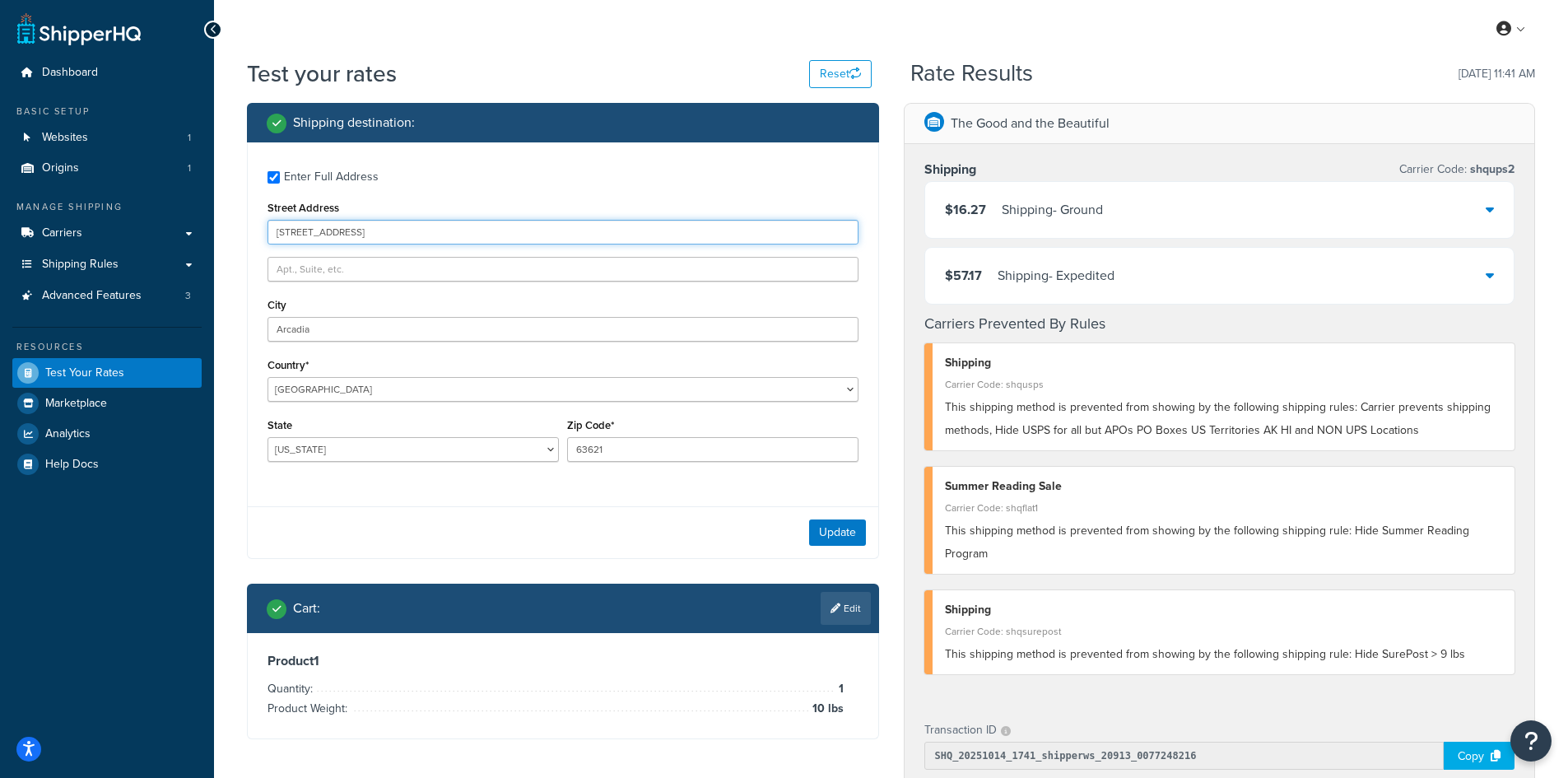
drag, startPoint x: 512, startPoint y: 233, endPoint x: 280, endPoint y: 226, distance: 232.1
click at [280, 226] on input "[STREET_ADDRESS]" at bounding box center [562, 232] width 591 height 25
click at [439, 238] on input "[STREET_ADDRESS]" at bounding box center [562, 232] width 591 height 25
drag, startPoint x: 424, startPoint y: 233, endPoint x: 263, endPoint y: 232, distance: 161.0
click at [263, 232] on div "Enter Full Address Street Address [STREET_ADDRESS] [GEOGRAPHIC_DATA] [GEOGRAPHI…" at bounding box center [562, 319] width 630 height 352
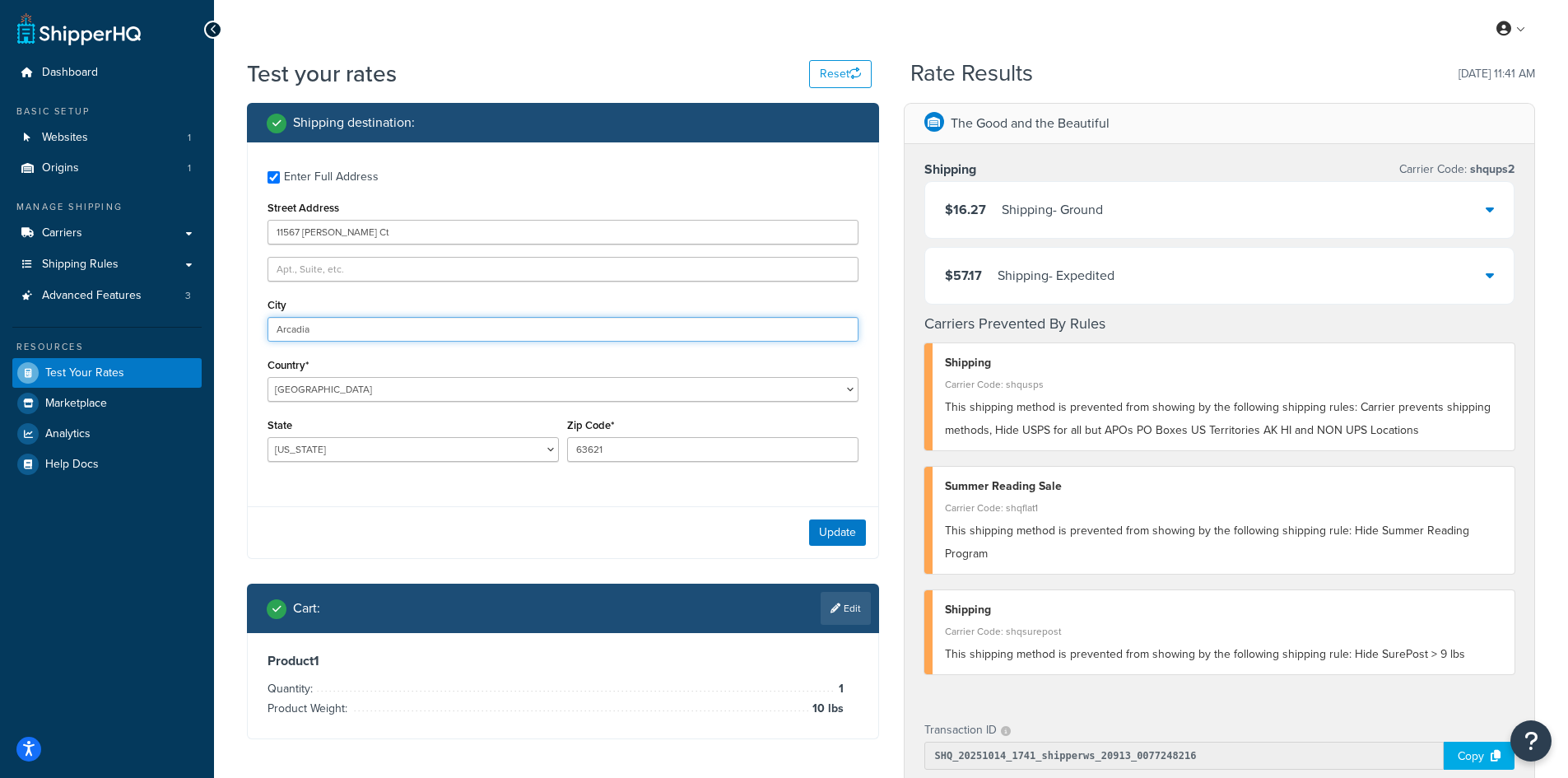
drag, startPoint x: 371, startPoint y: 332, endPoint x: 213, endPoint y: 317, distance: 158.7
click at [213, 317] on div "Dashboard Basic Setup Websites 1 Origins 1 Manage Shipping Carriers Carriers Al…" at bounding box center [784, 639] width 1568 height 1278
click at [850, 524] on button "Update" at bounding box center [837, 532] width 57 height 26
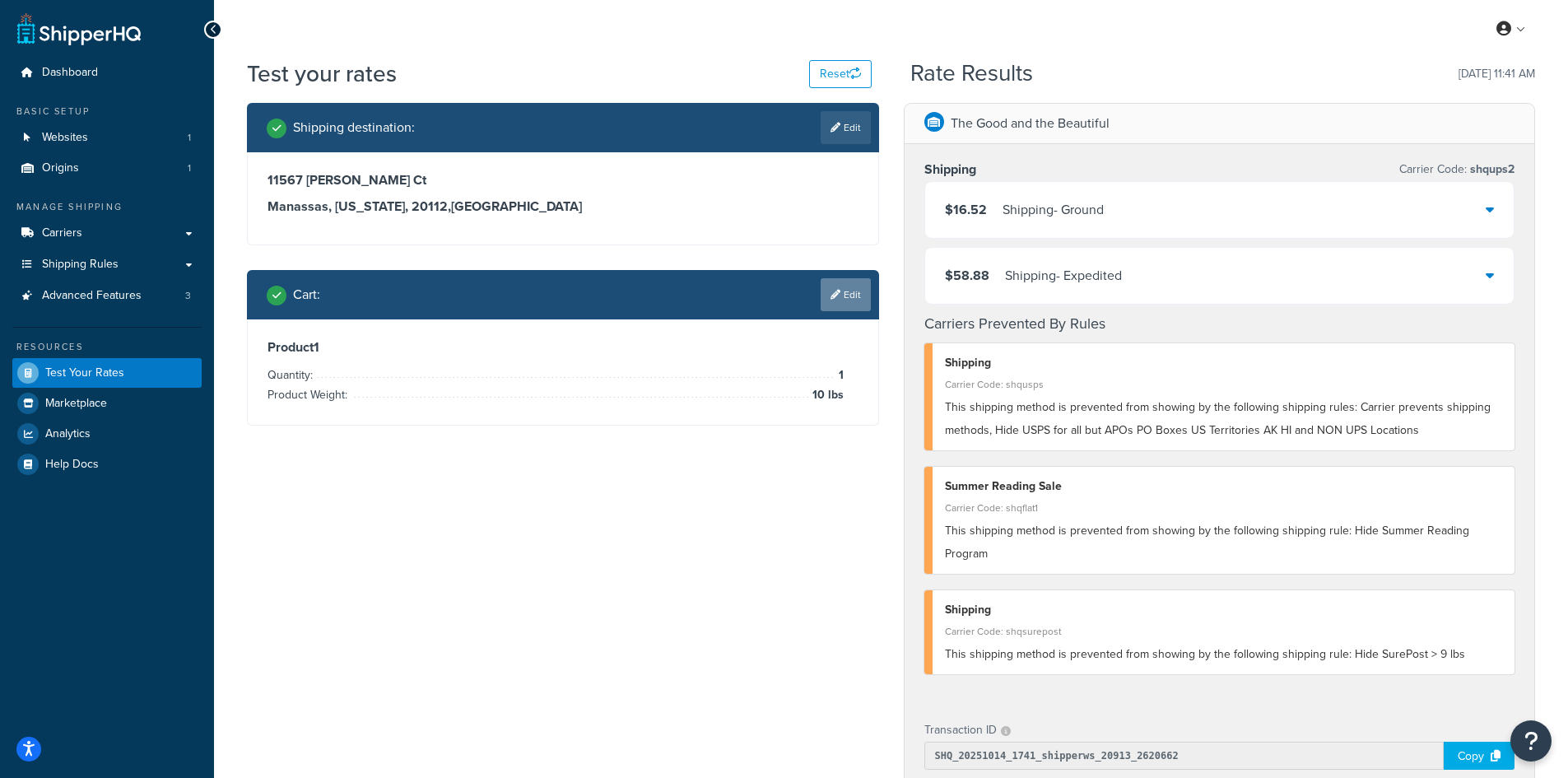
click at [851, 296] on link "Edit" at bounding box center [845, 294] width 50 height 33
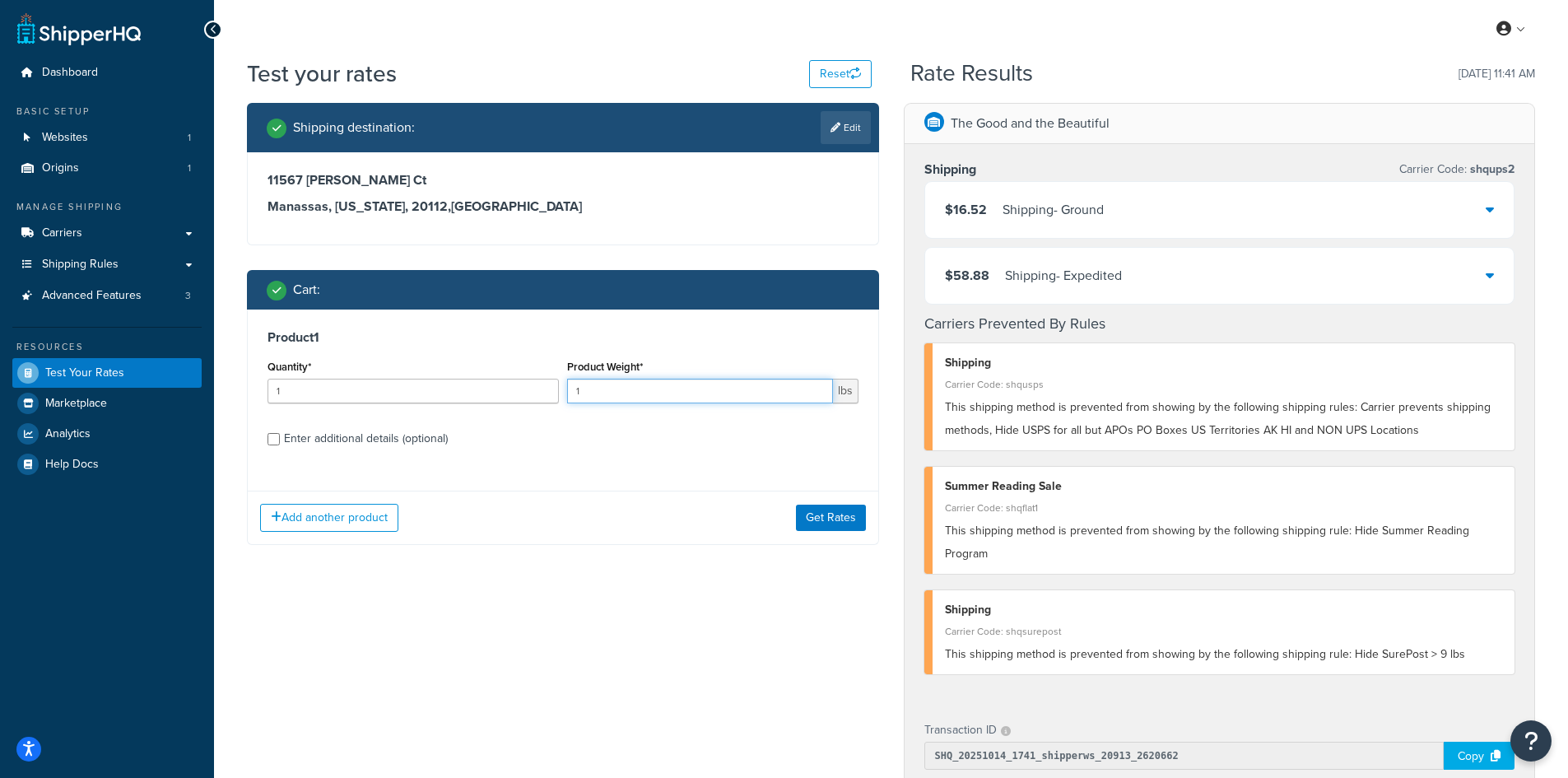
click at [544, 389] on div "Quantity* 1 Product Weight* 1 lbs" at bounding box center [563, 386] width 599 height 61
click at [847, 510] on button "Get Rates" at bounding box center [831, 518] width 70 height 26
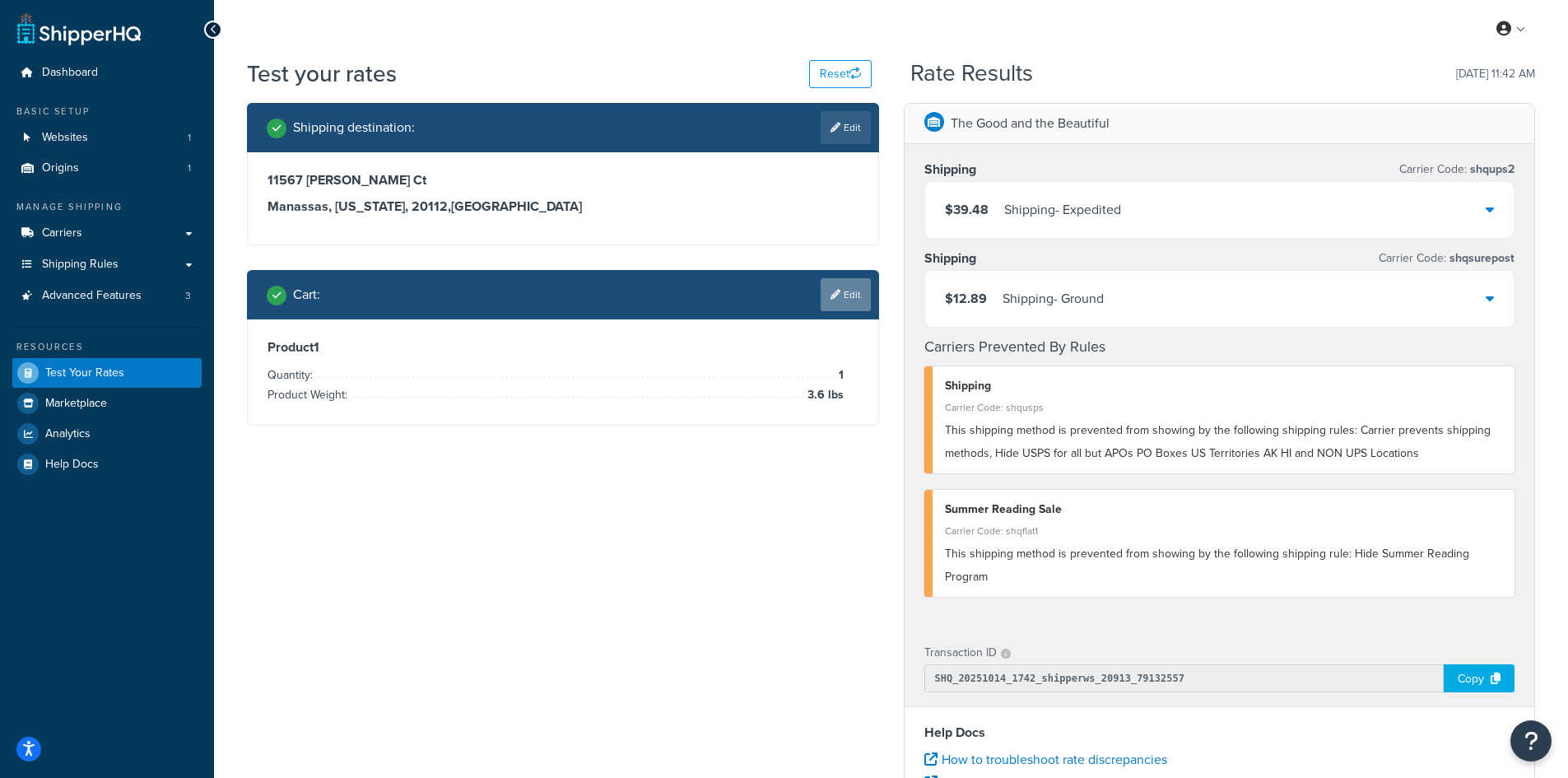
click at [850, 299] on link "Edit" at bounding box center [845, 294] width 50 height 33
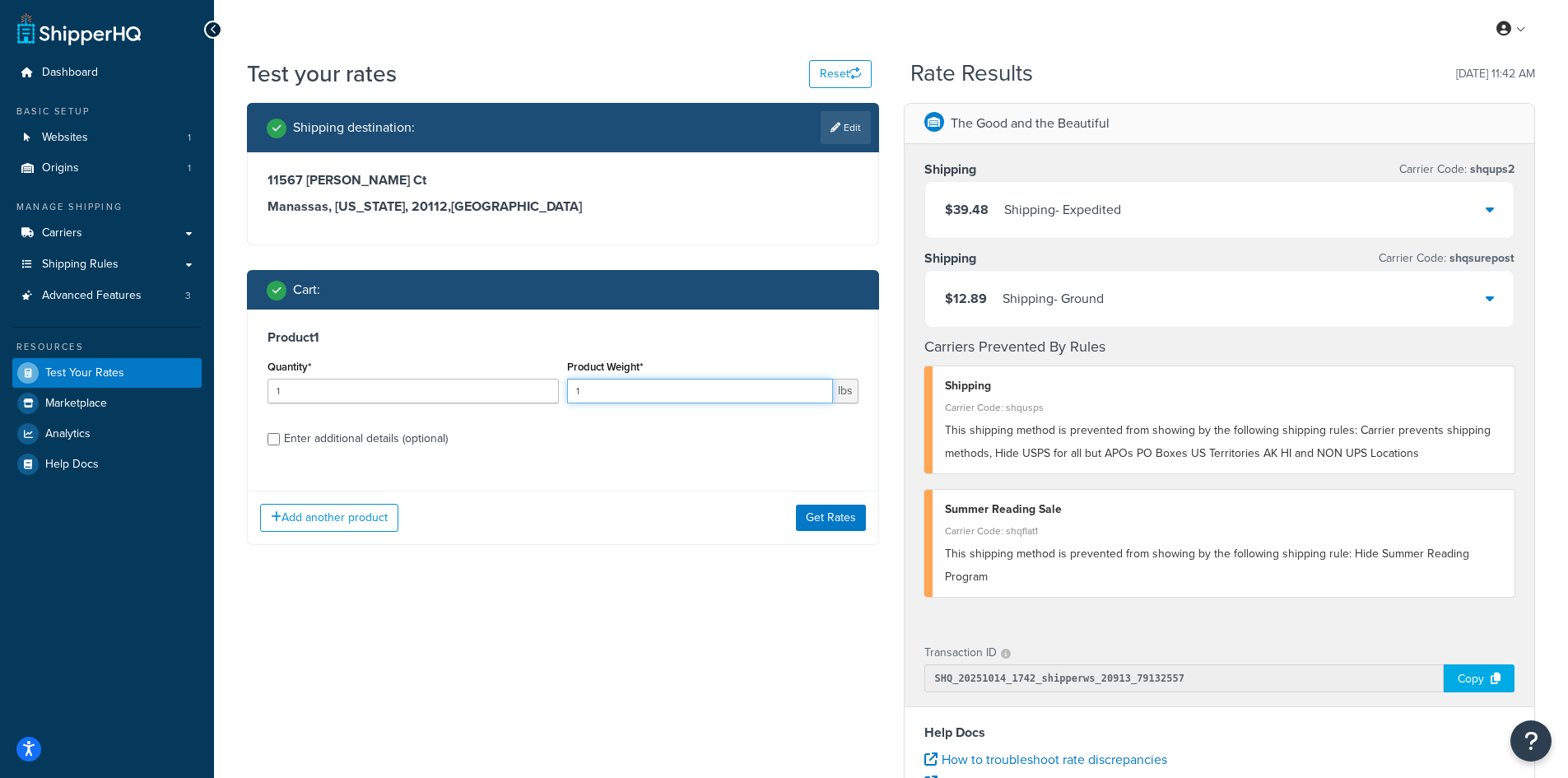
drag, startPoint x: 594, startPoint y: 398, endPoint x: 543, endPoint y: 392, distance: 51.4
click at [543, 392] on div "Quantity* 1 Product Weight* 1 lbs" at bounding box center [563, 386] width 599 height 61
click at [827, 506] on button "Get Rates" at bounding box center [831, 518] width 70 height 26
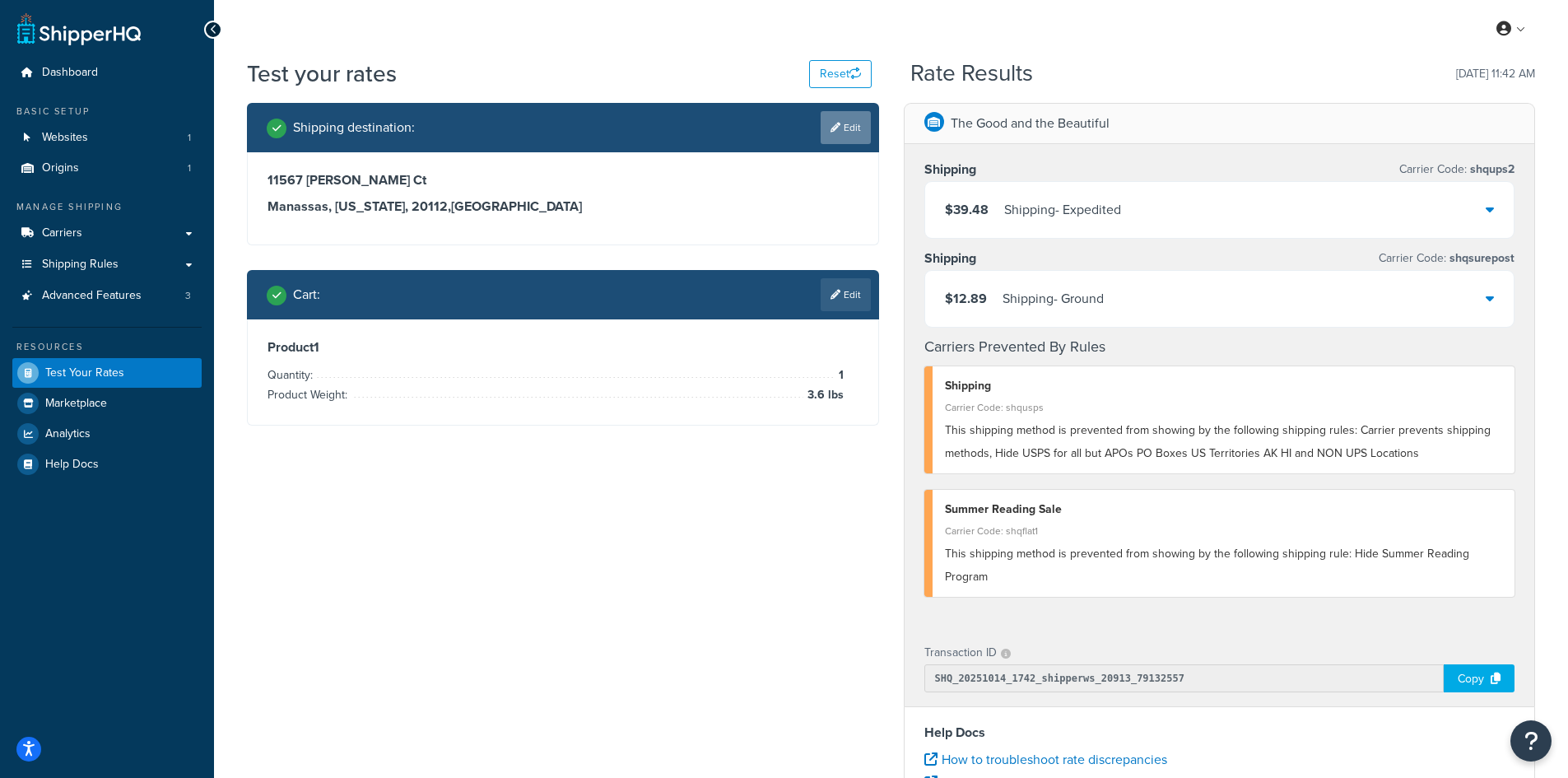
click at [844, 132] on link "Edit" at bounding box center [845, 128] width 50 height 33
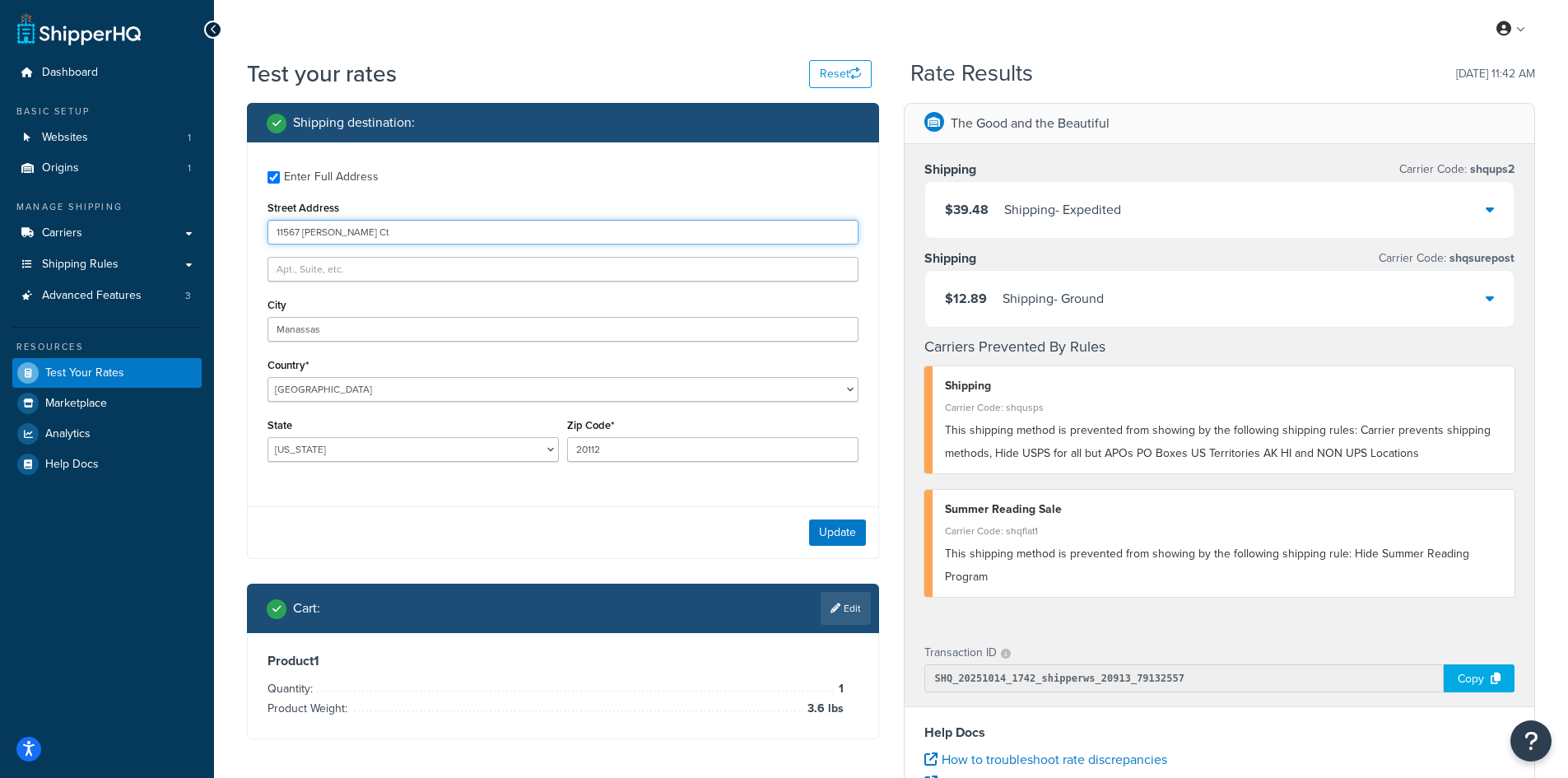
drag, startPoint x: 397, startPoint y: 229, endPoint x: 263, endPoint y: 222, distance: 134.2
click at [263, 222] on div "Enter Full Address Street Address [GEOGRAPHIC_DATA][PERSON_NAME] [GEOGRAPHIC_DA…" at bounding box center [562, 319] width 630 height 352
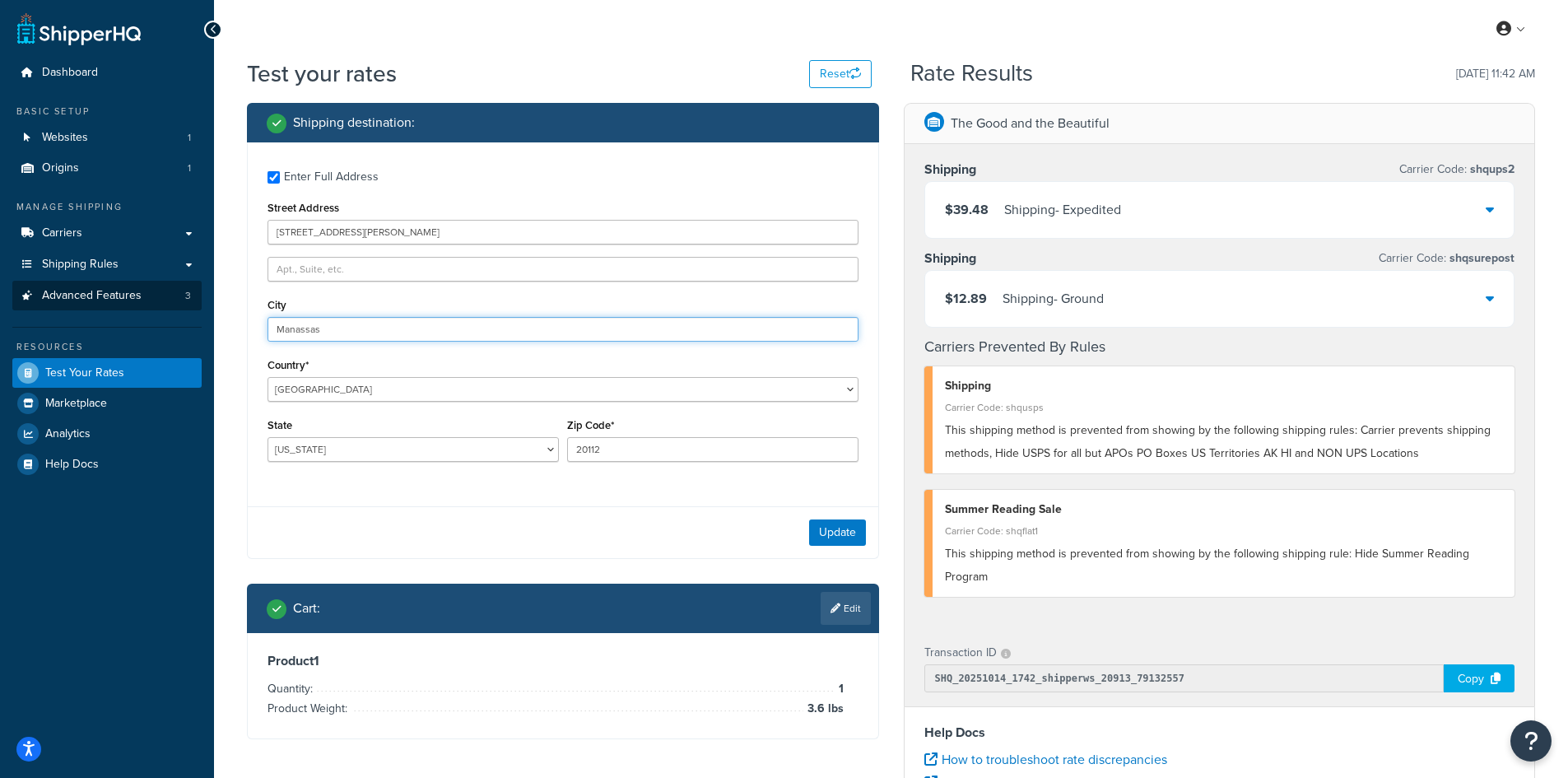
drag, startPoint x: 416, startPoint y: 336, endPoint x: 135, endPoint y: 306, distance: 282.6
click at [135, 306] on div "Dashboard Basic Setup Websites 1 Origins 1 Manage Shipping Carriers Carriers Al…" at bounding box center [784, 600] width 1568 height 1201
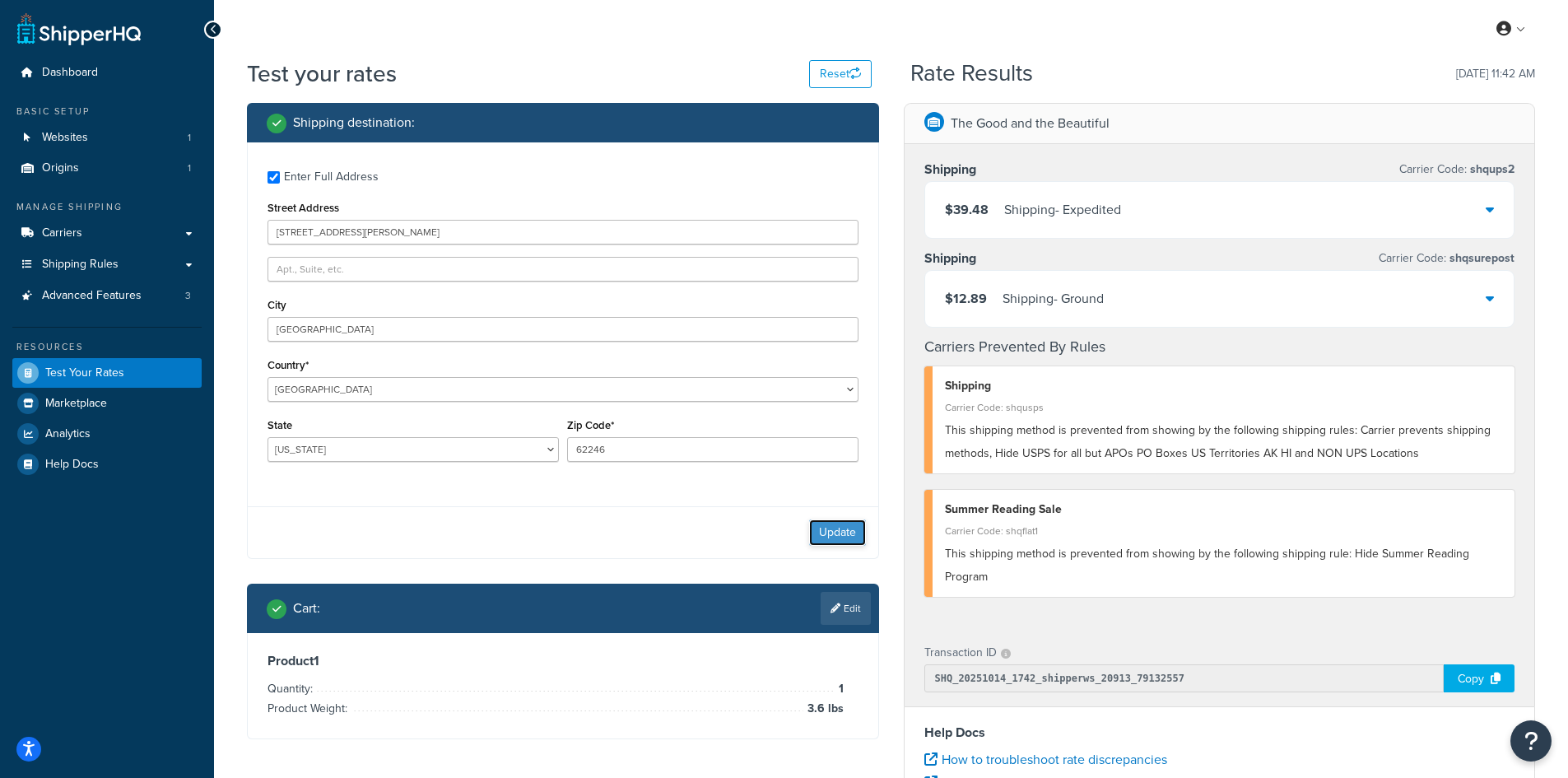
click at [831, 522] on button "Update" at bounding box center [837, 532] width 57 height 26
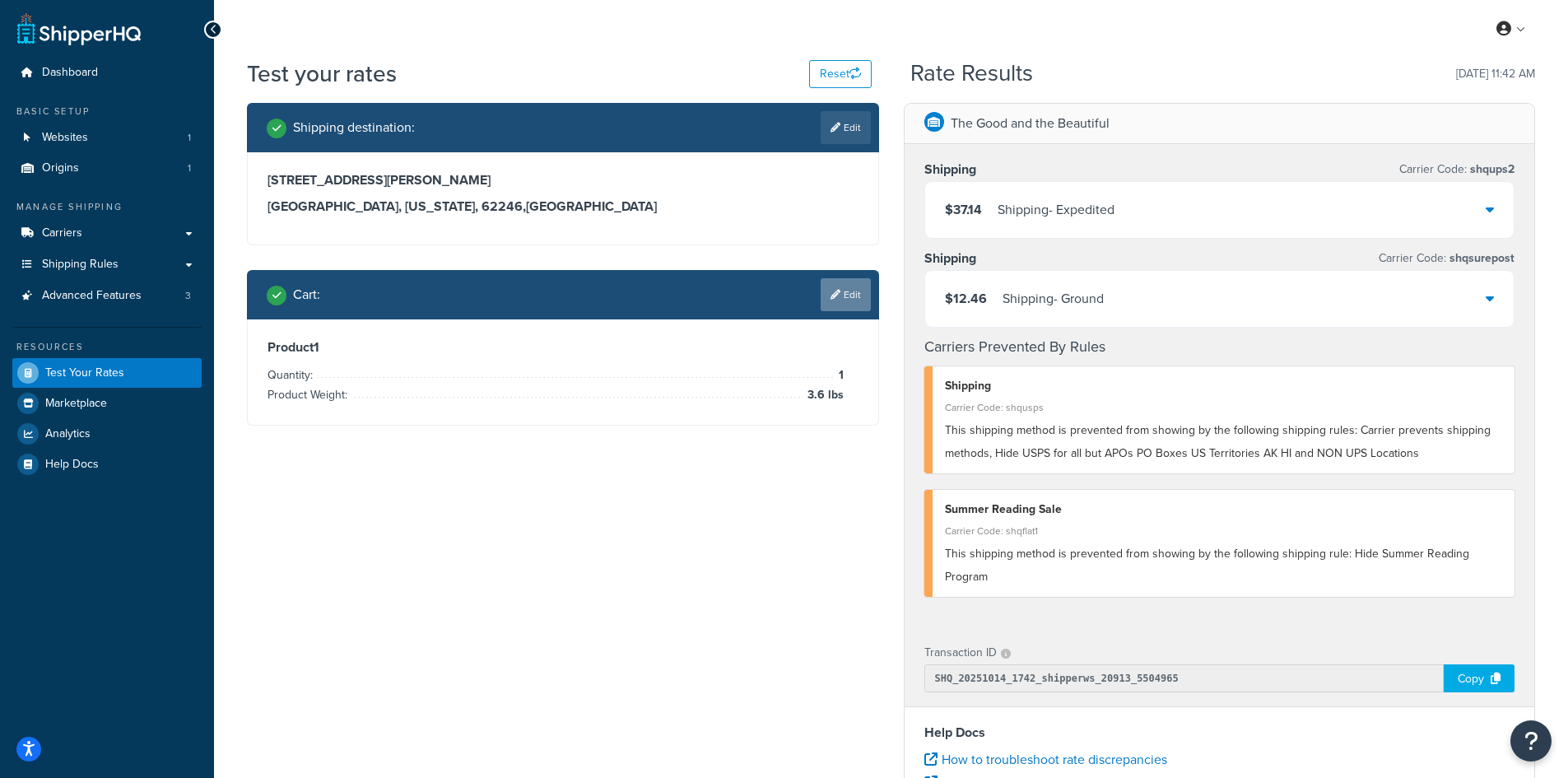
click at [850, 294] on link "Edit" at bounding box center [845, 294] width 50 height 33
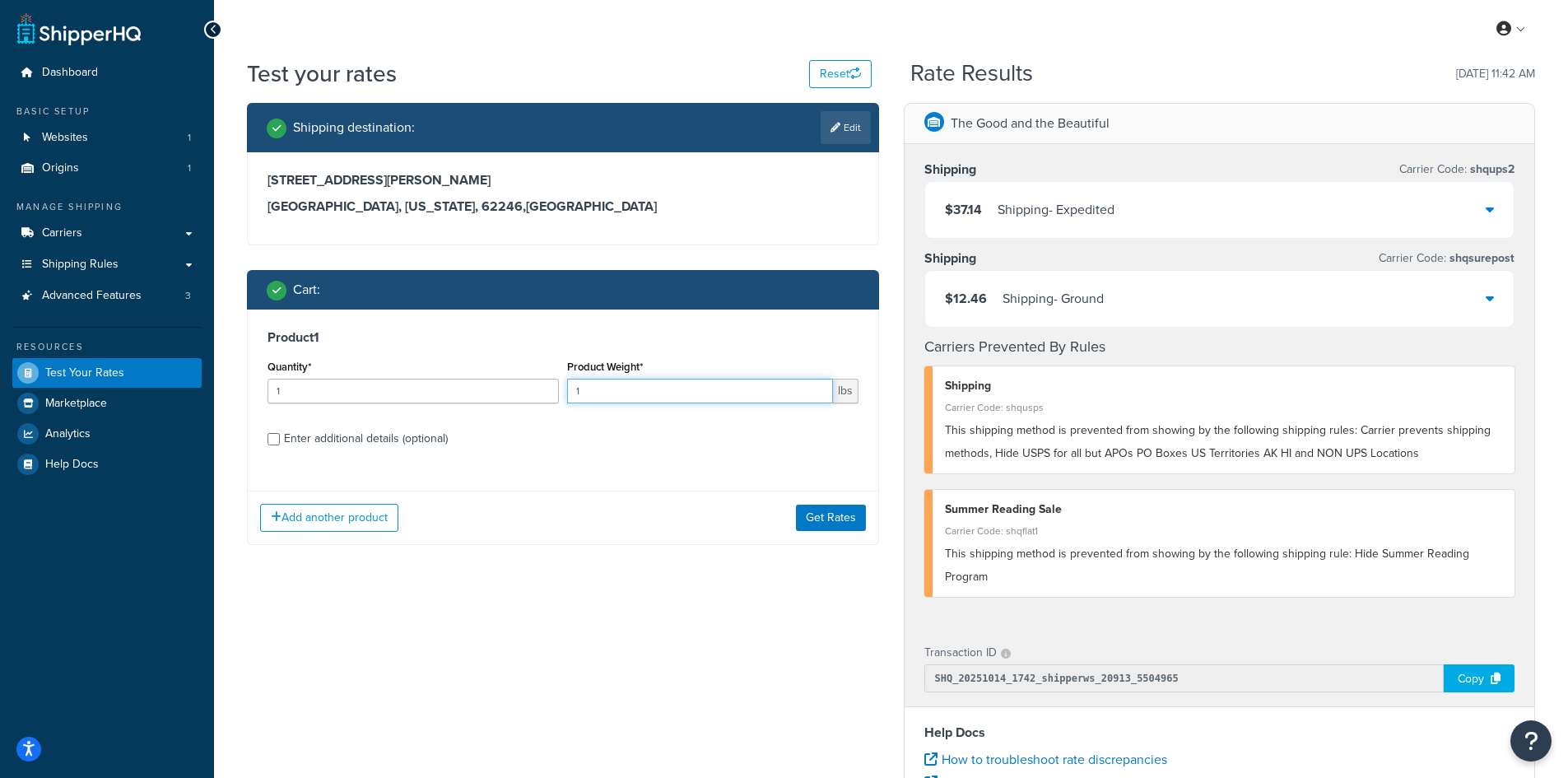
drag, startPoint x: 607, startPoint y: 389, endPoint x: 553, endPoint y: 389, distance: 54.0
click at [553, 389] on div "Quantity* 1 Product Weight* 1 lbs" at bounding box center [563, 386] width 599 height 61
click at [834, 513] on button "Get Rates" at bounding box center [831, 518] width 70 height 26
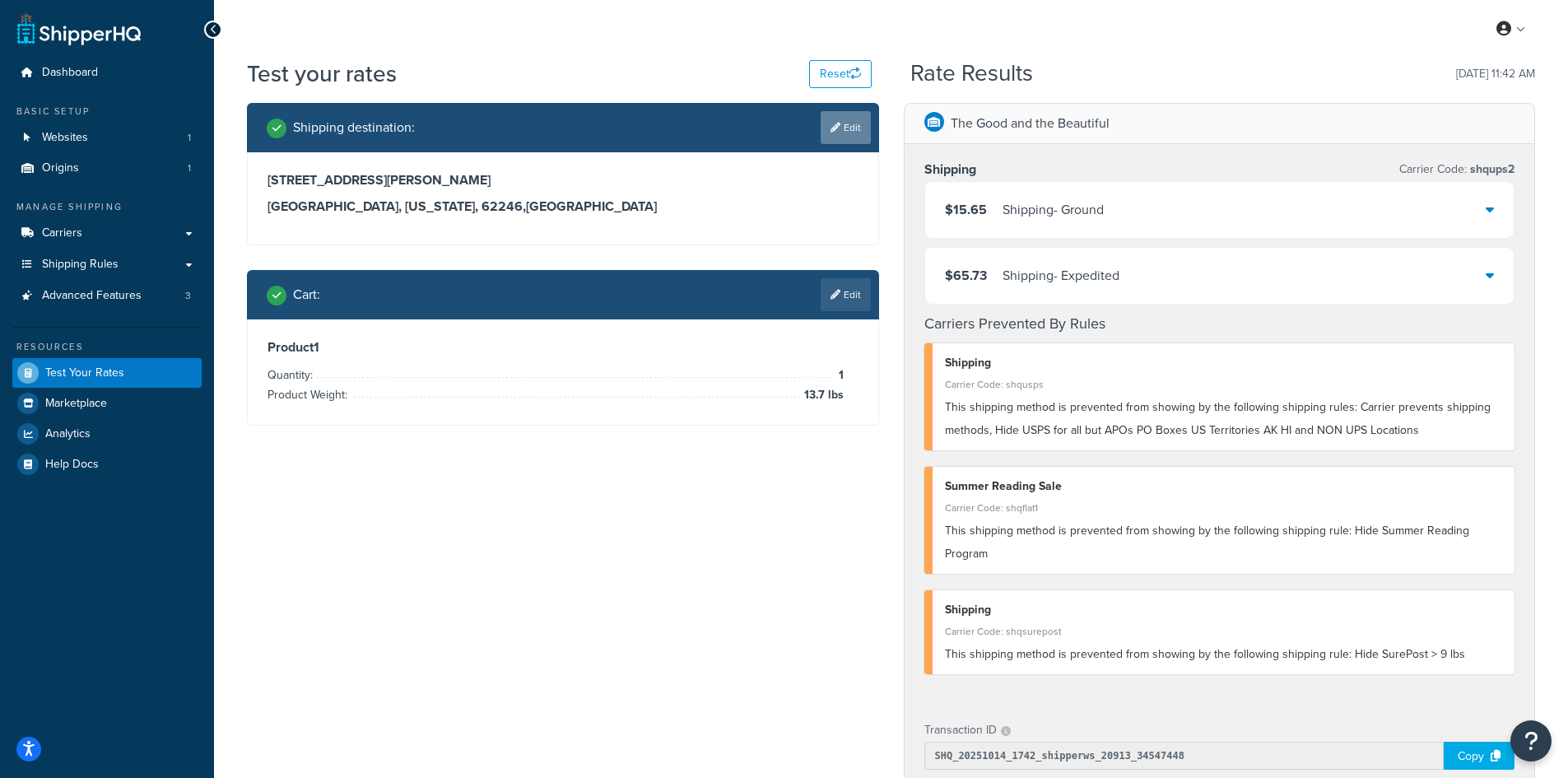
click at [848, 124] on link "Edit" at bounding box center [845, 128] width 50 height 33
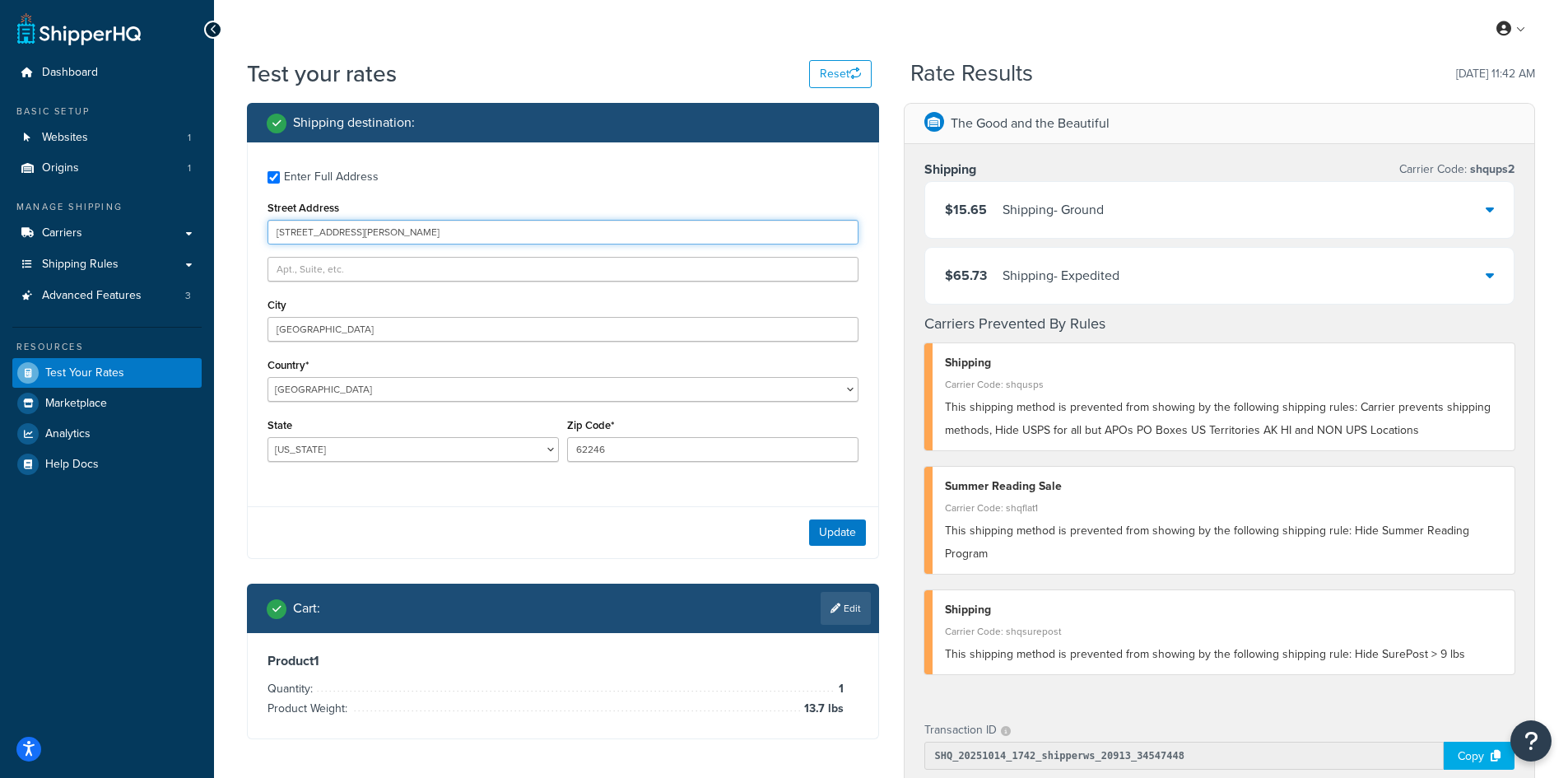
drag, startPoint x: 434, startPoint y: 232, endPoint x: 231, endPoint y: 227, distance: 203.1
click at [231, 227] on div "Test your rates Reset Rate Results [DATE] 11:42 AM Shipping destination : Enter…" at bounding box center [890, 648] width 1353 height 1180
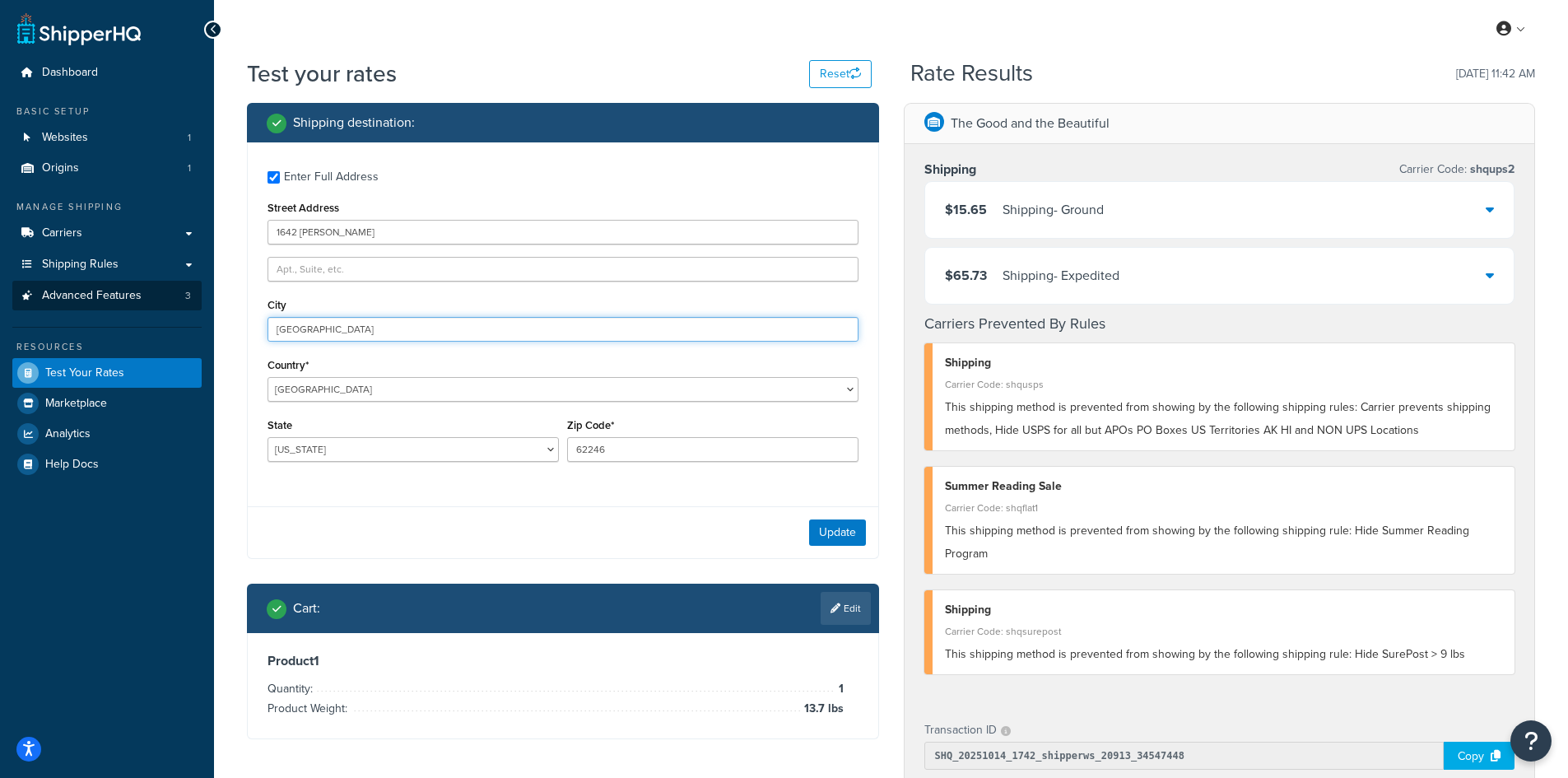
drag, startPoint x: 385, startPoint y: 328, endPoint x: 186, endPoint y: 303, distance: 200.6
click at [186, 303] on div "Dashboard Basic Setup Websites 1 Origins 1 Manage Shipping Carriers Carriers Al…" at bounding box center [784, 639] width 1568 height 1278
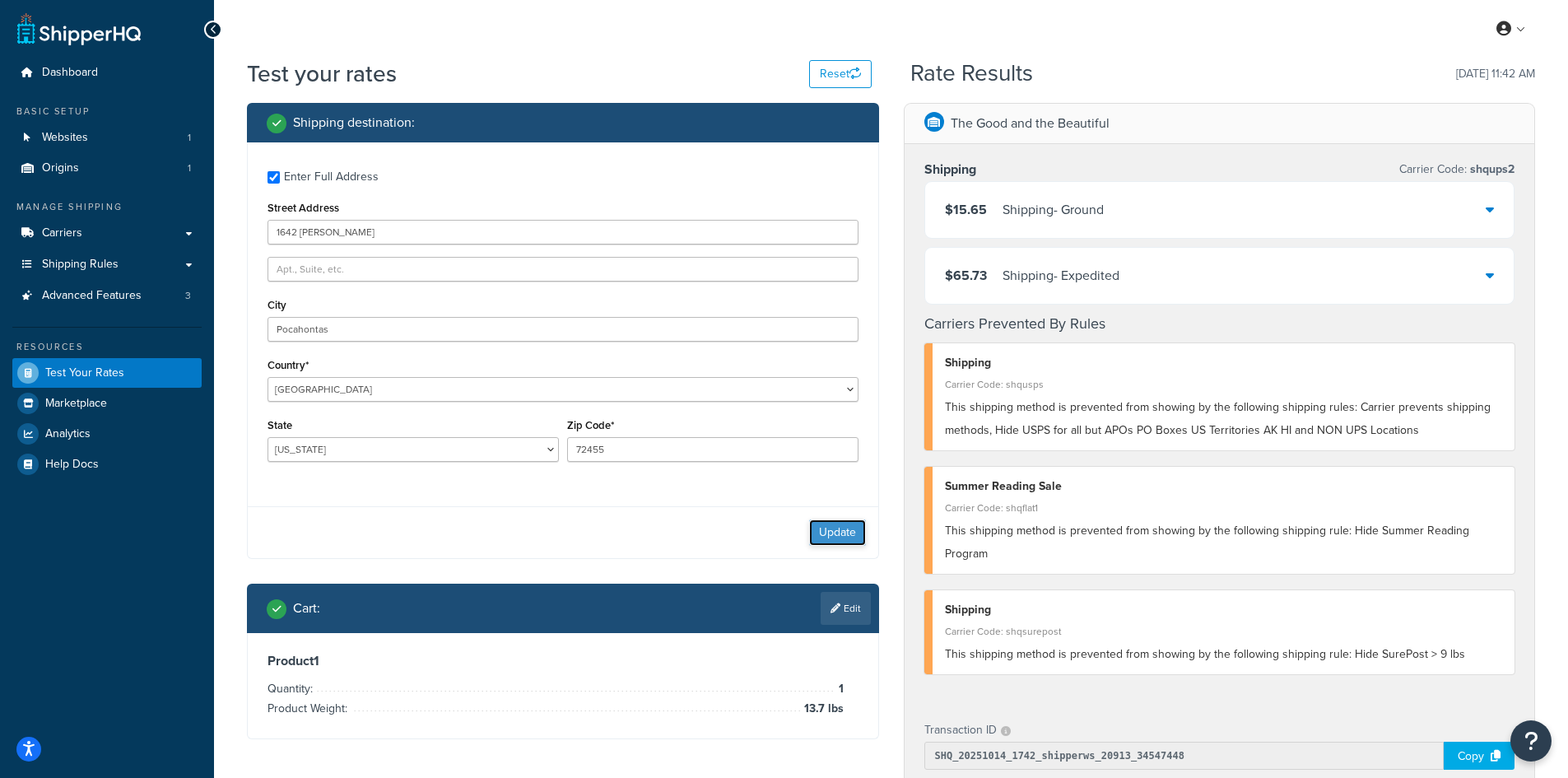
click at [823, 531] on button "Update" at bounding box center [837, 532] width 57 height 26
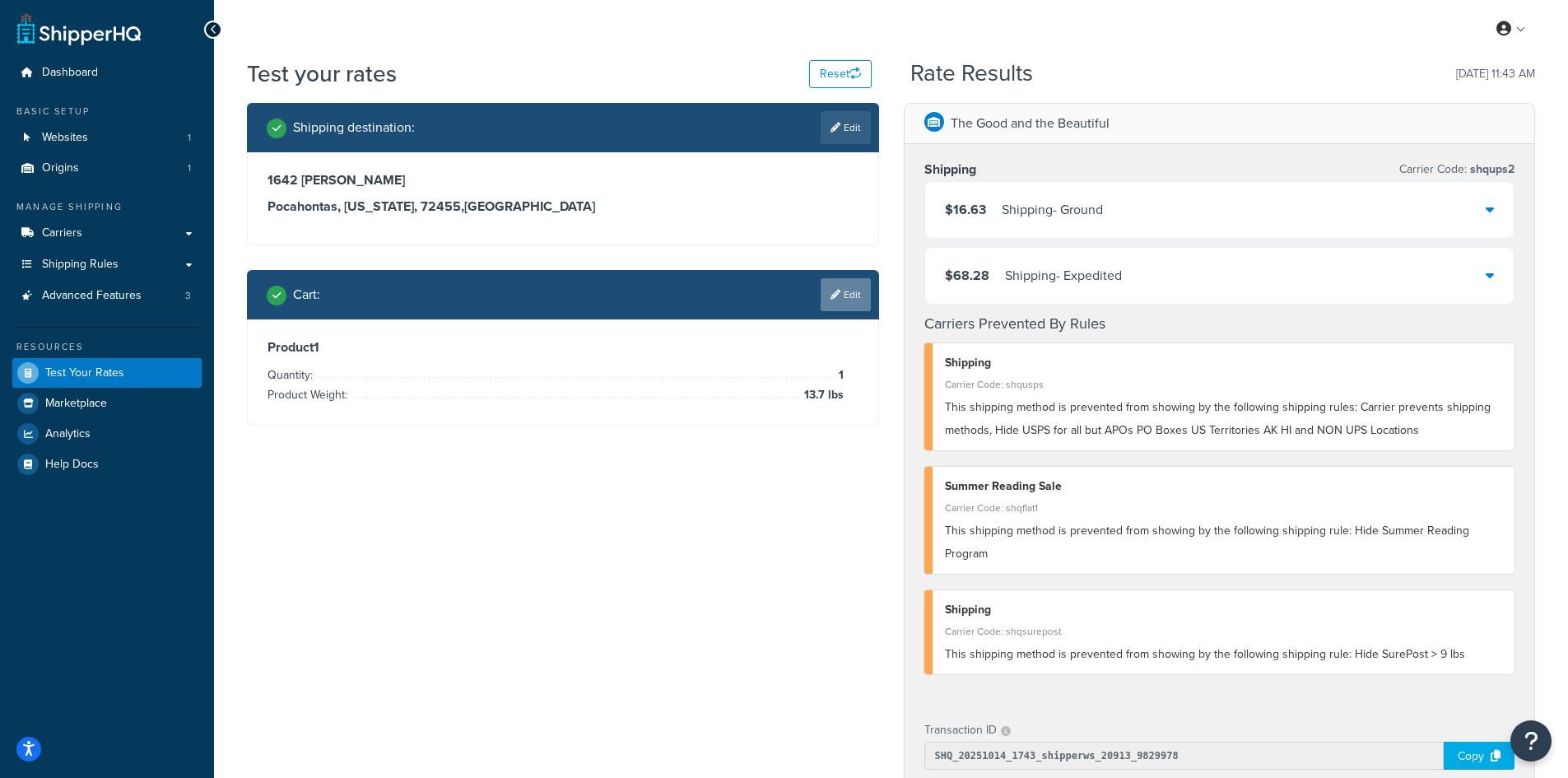
click at [845, 295] on link "Edit" at bounding box center [845, 294] width 50 height 33
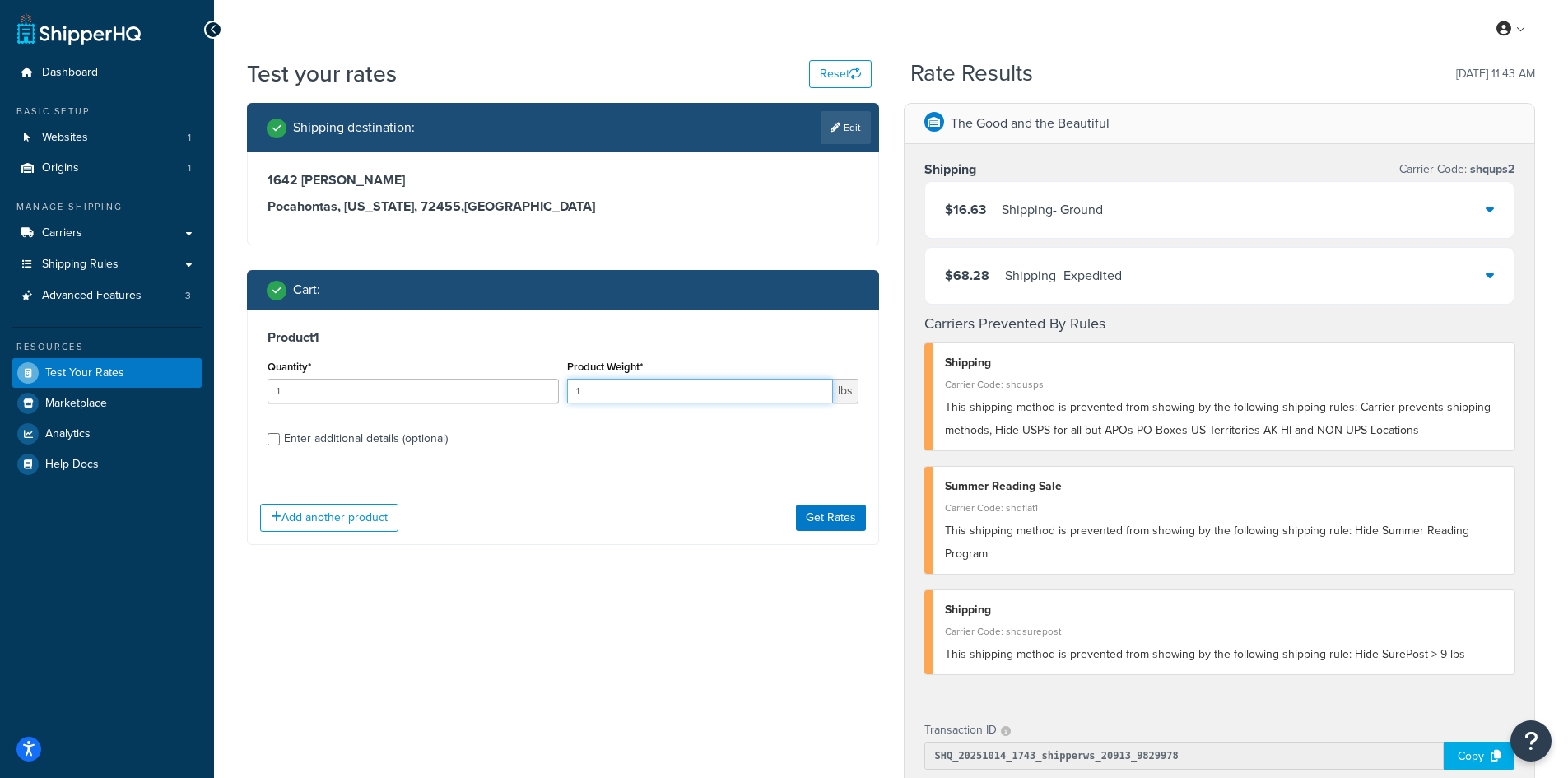
drag, startPoint x: 607, startPoint y: 394, endPoint x: 538, endPoint y: 391, distance: 69.1
click at [538, 391] on div "Quantity* 1 Product Weight* 1 lbs" at bounding box center [563, 386] width 599 height 61
click at [831, 517] on button "Get Rates" at bounding box center [831, 518] width 70 height 26
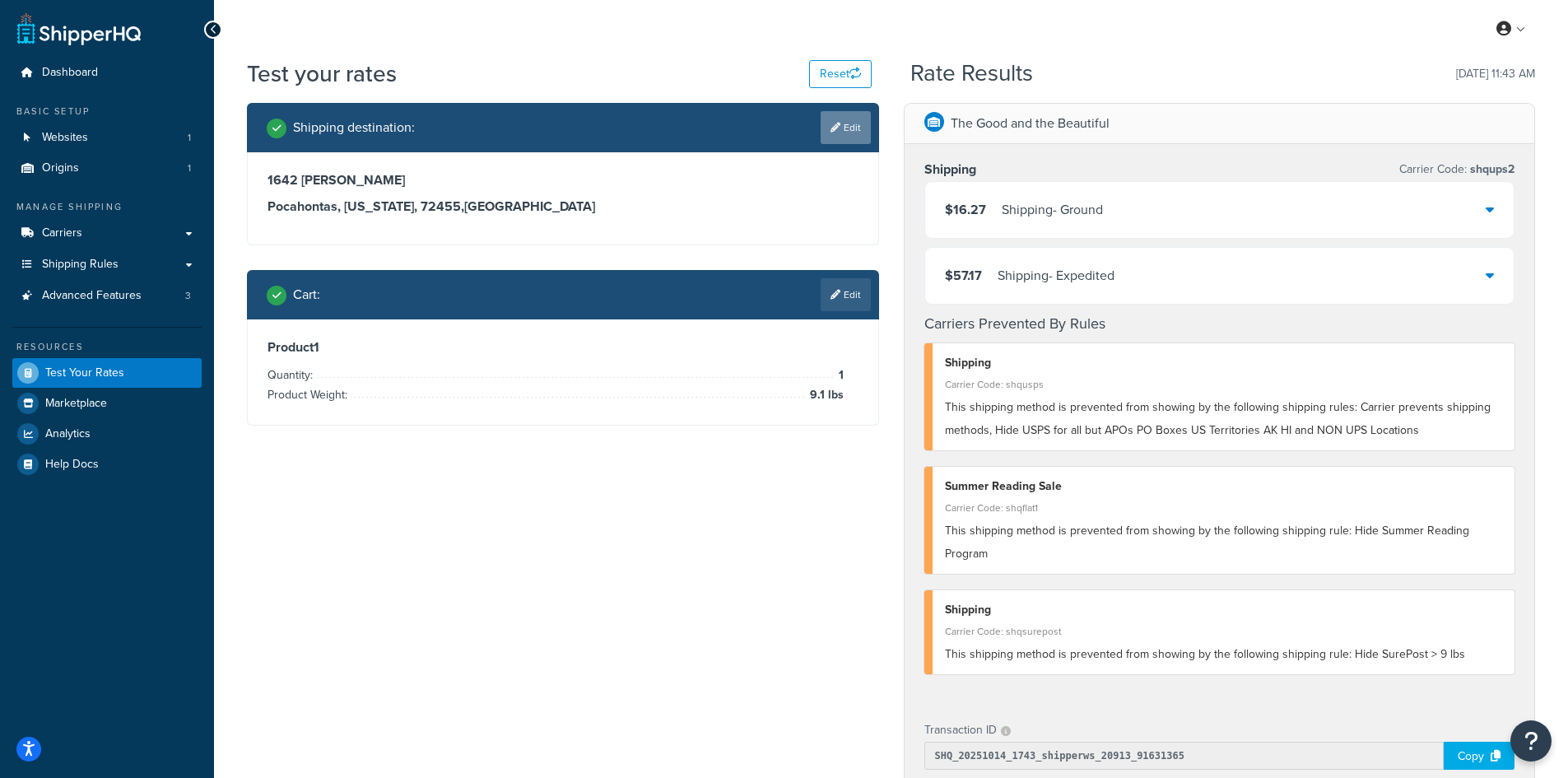
click at [836, 124] on icon at bounding box center [836, 128] width 9 height 9
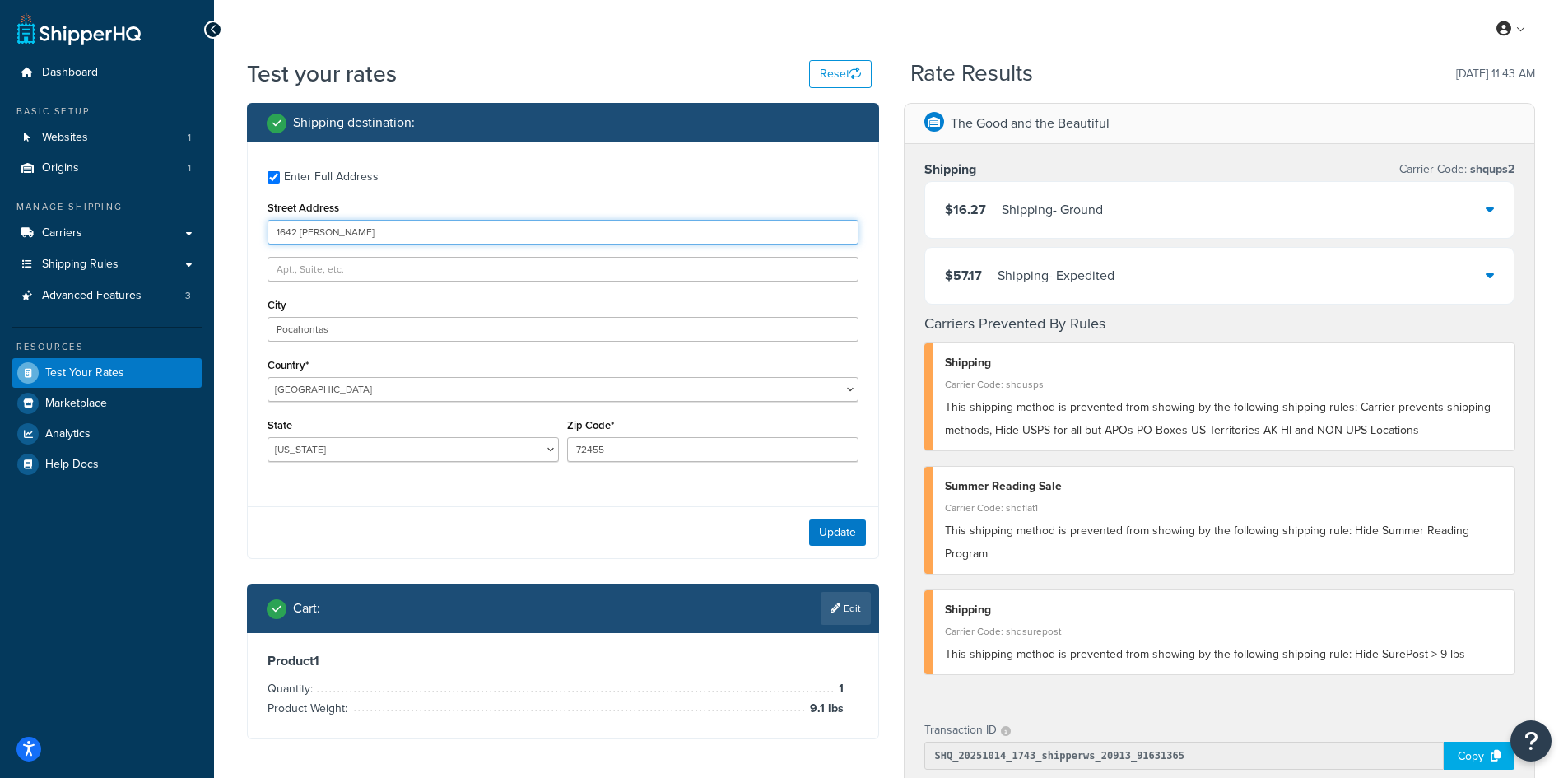
drag, startPoint x: 350, startPoint y: 231, endPoint x: 214, endPoint y: 230, distance: 136.0
click at [214, 230] on div "Test your rates Reset Rate Results [DATE] 11:43 AM Shipping destination : Enter…" at bounding box center [890, 648] width 1353 height 1180
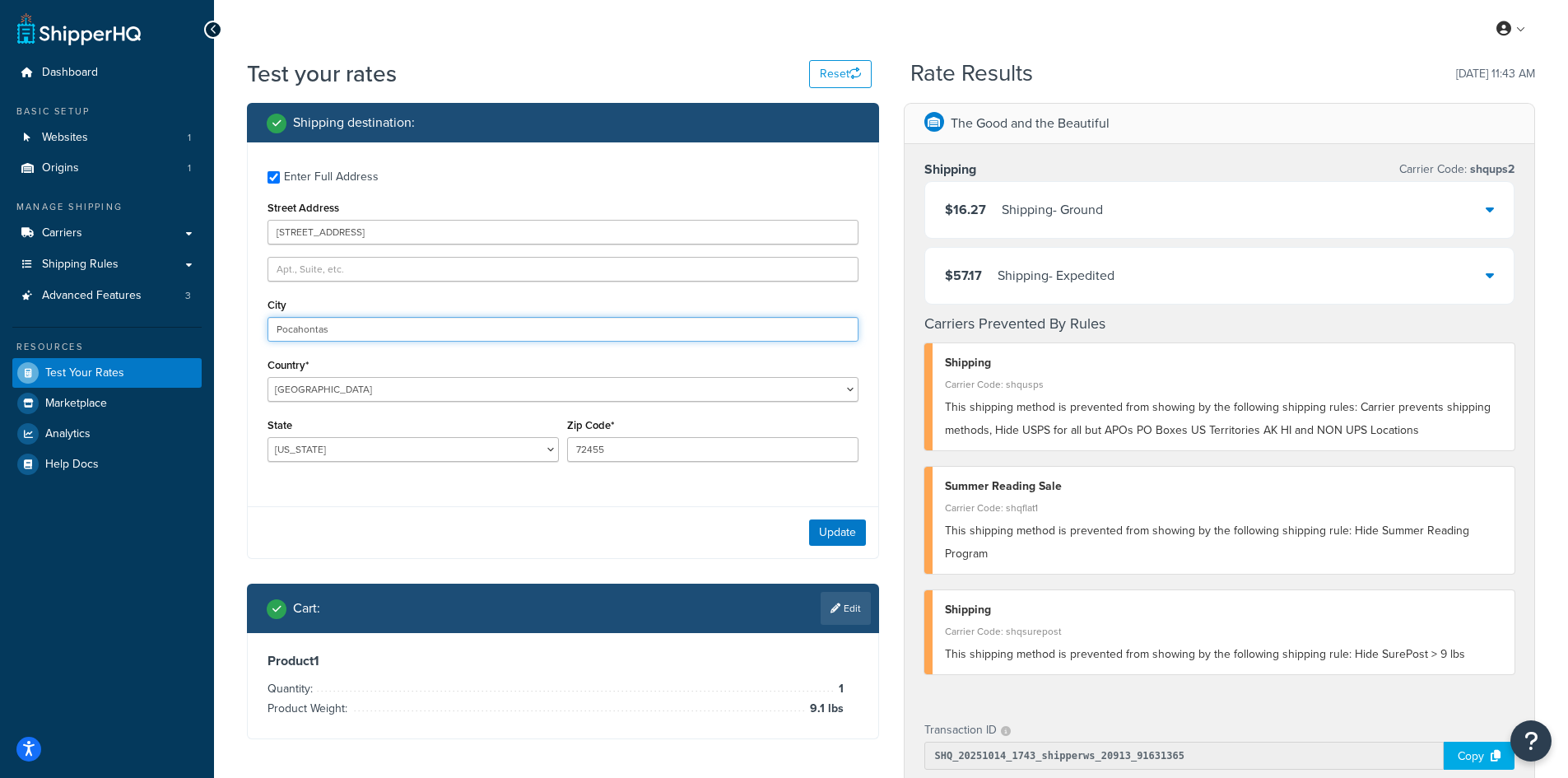
drag, startPoint x: 461, startPoint y: 324, endPoint x: 170, endPoint y: 315, distance: 291.1
click at [170, 315] on div "Dashboard Basic Setup Websites 1 Origins 1 Manage Shipping Carriers Carriers Al…" at bounding box center [784, 639] width 1568 height 1278
click at [822, 525] on button "Update" at bounding box center [837, 532] width 57 height 26
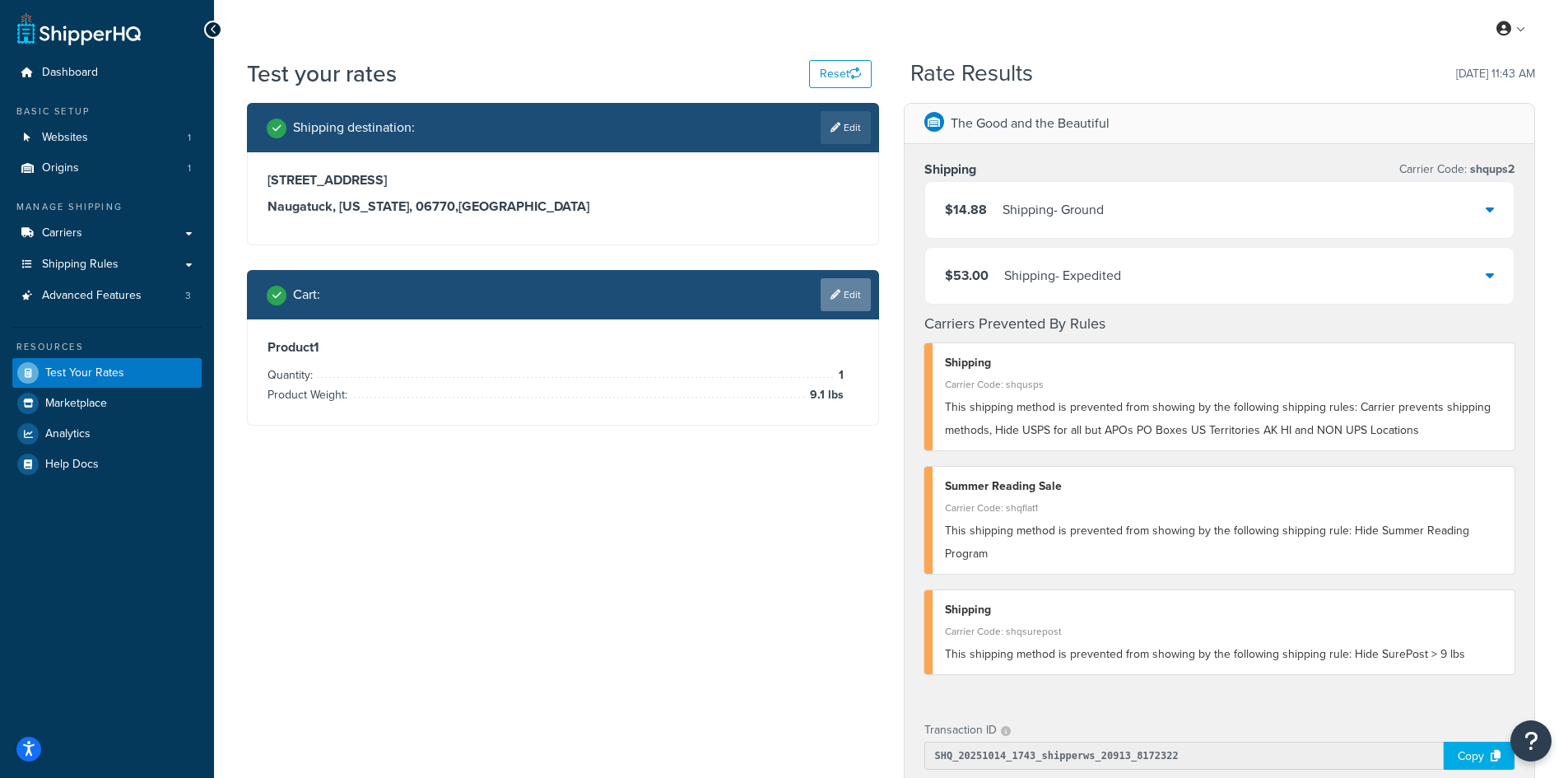
click at [840, 293] on link "Edit" at bounding box center [845, 294] width 50 height 33
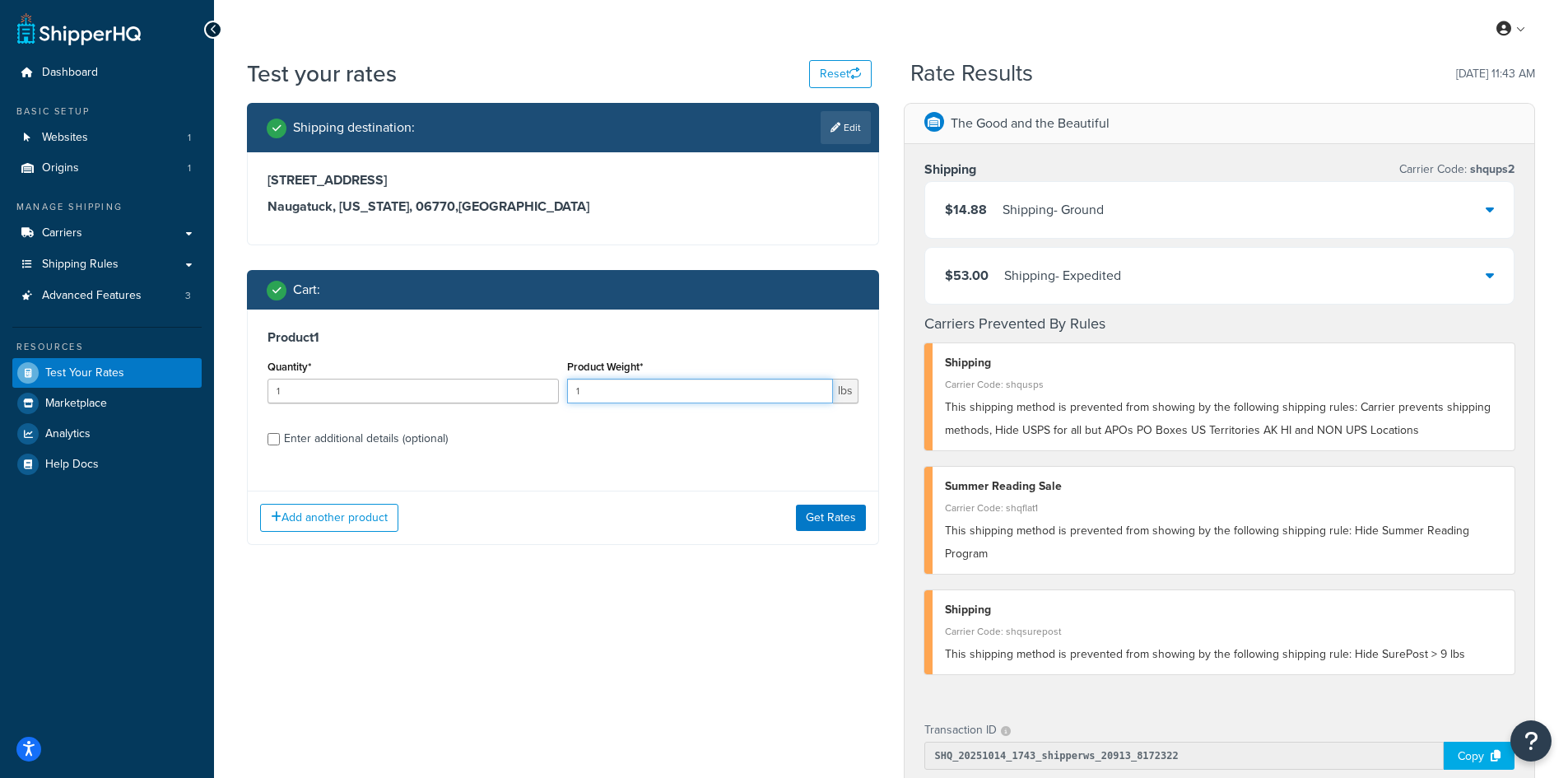
drag, startPoint x: 581, startPoint y: 389, endPoint x: 553, endPoint y: 383, distance: 28.6
click at [553, 383] on div "Quantity* 1 Product Weight* 1 lbs" at bounding box center [563, 386] width 599 height 61
click at [816, 519] on button "Get Rates" at bounding box center [831, 518] width 70 height 26
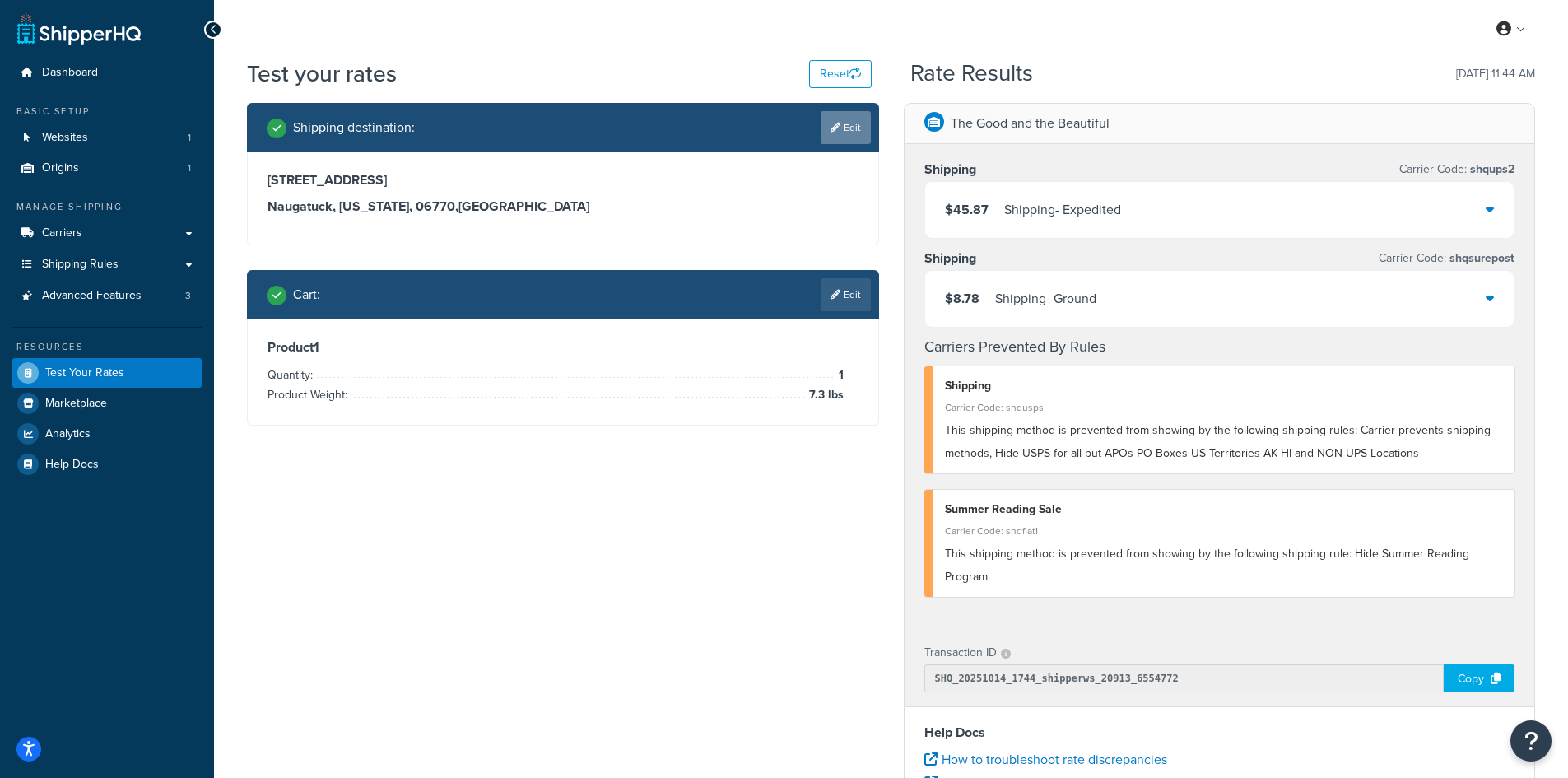
click at [831, 127] on icon at bounding box center [836, 128] width 9 height 9
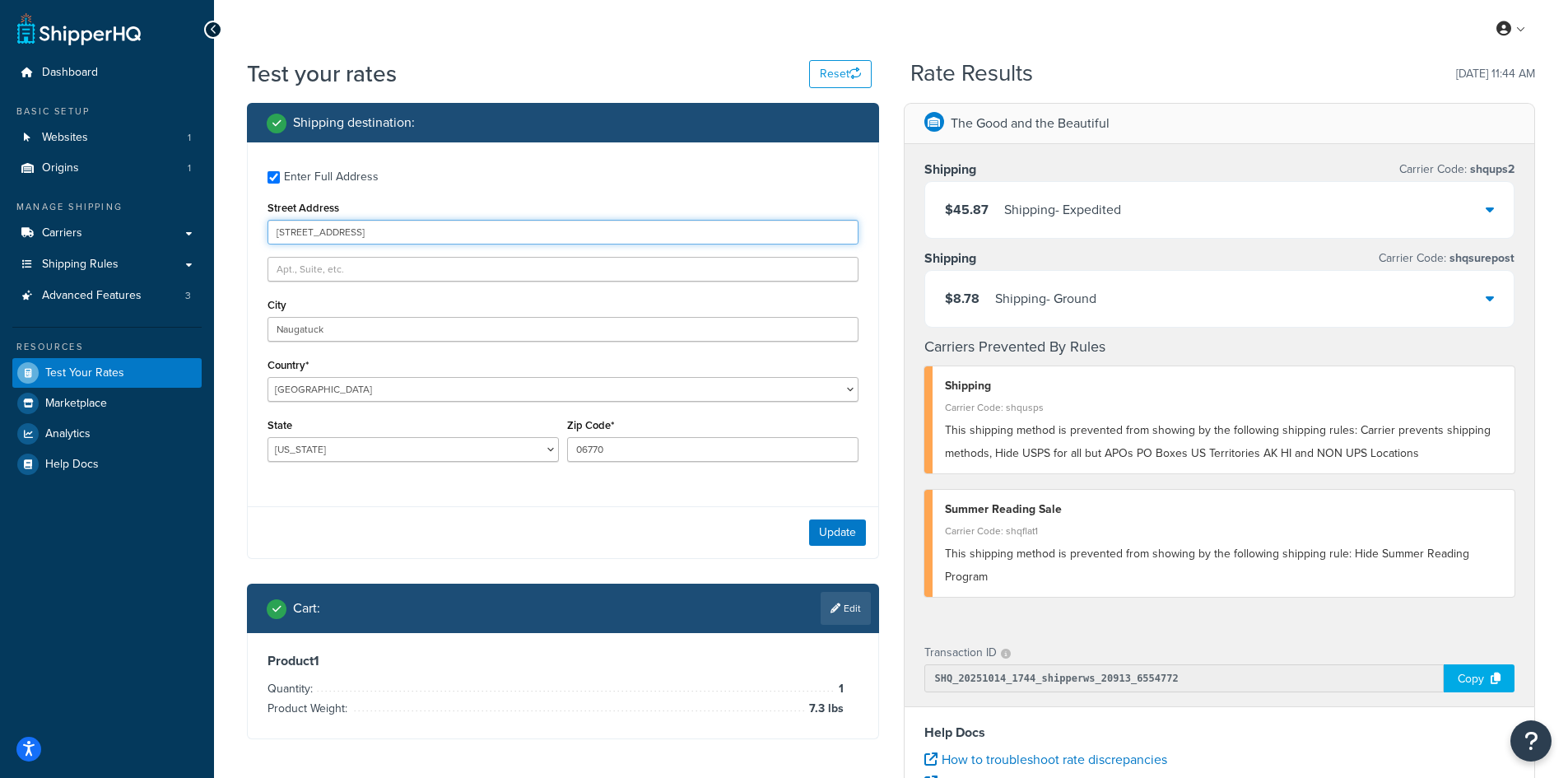
drag, startPoint x: 430, startPoint y: 230, endPoint x: 229, endPoint y: 219, distance: 201.3
click at [229, 219] on div "Test your rates Reset Rate Results [DATE] 11:44 AM Shipping destination : Enter…" at bounding box center [890, 609] width 1353 height 1102
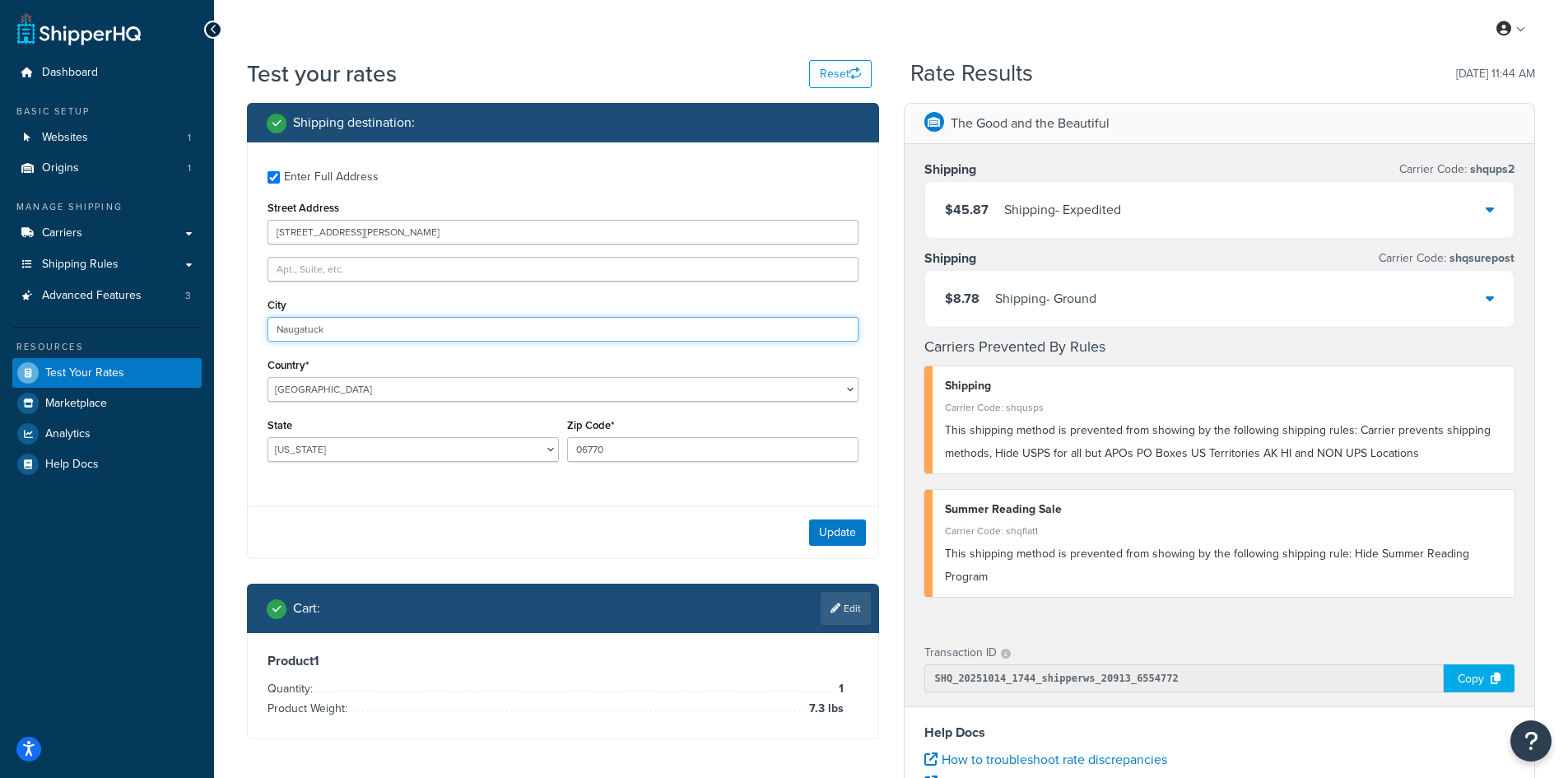
drag, startPoint x: 353, startPoint y: 321, endPoint x: 219, endPoint y: 316, distance: 134.1
click at [219, 316] on div "Test your rates Reset Rate Results [DATE] 11:44 AM Shipping destination : Enter…" at bounding box center [890, 609] width 1353 height 1102
click at [838, 527] on button "Update" at bounding box center [837, 532] width 57 height 26
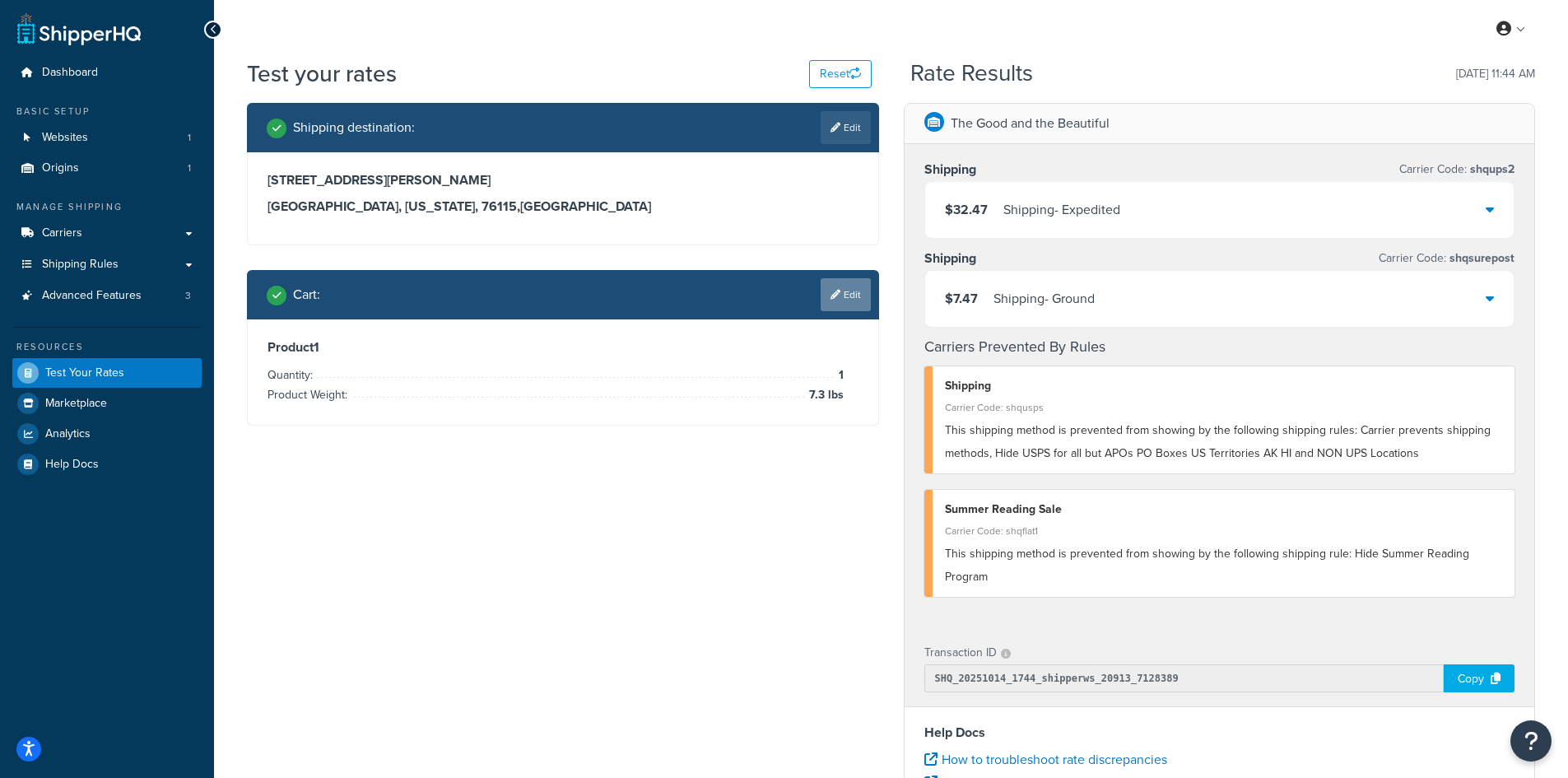
click at [853, 299] on link "Edit" at bounding box center [845, 294] width 50 height 33
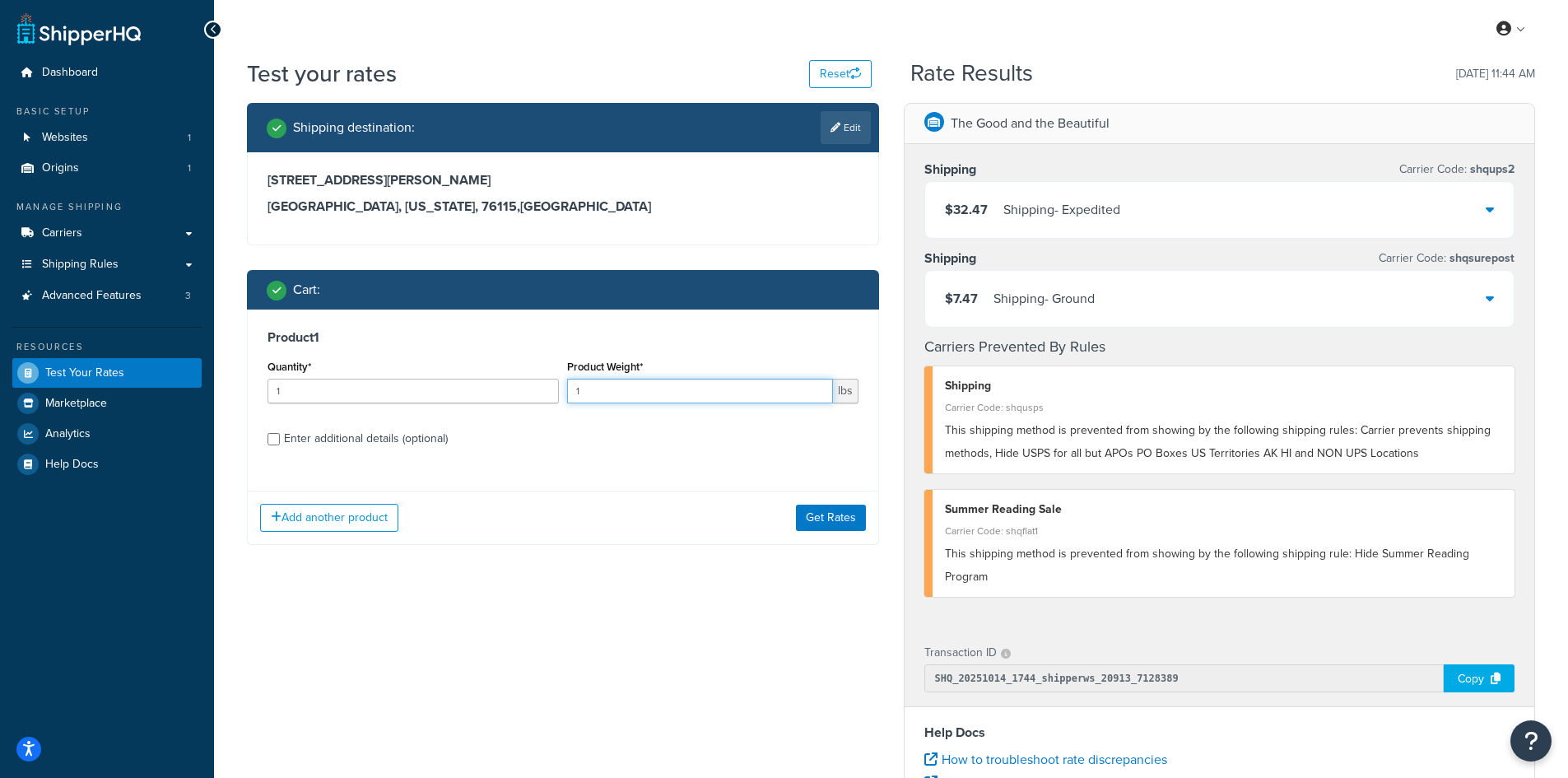
drag, startPoint x: 594, startPoint y: 395, endPoint x: 557, endPoint y: 394, distance: 37.0
click at [557, 394] on div "Quantity* 1 Product Weight* 1 lbs" at bounding box center [563, 386] width 599 height 61
click at [833, 511] on button "Get Rates" at bounding box center [831, 518] width 70 height 26
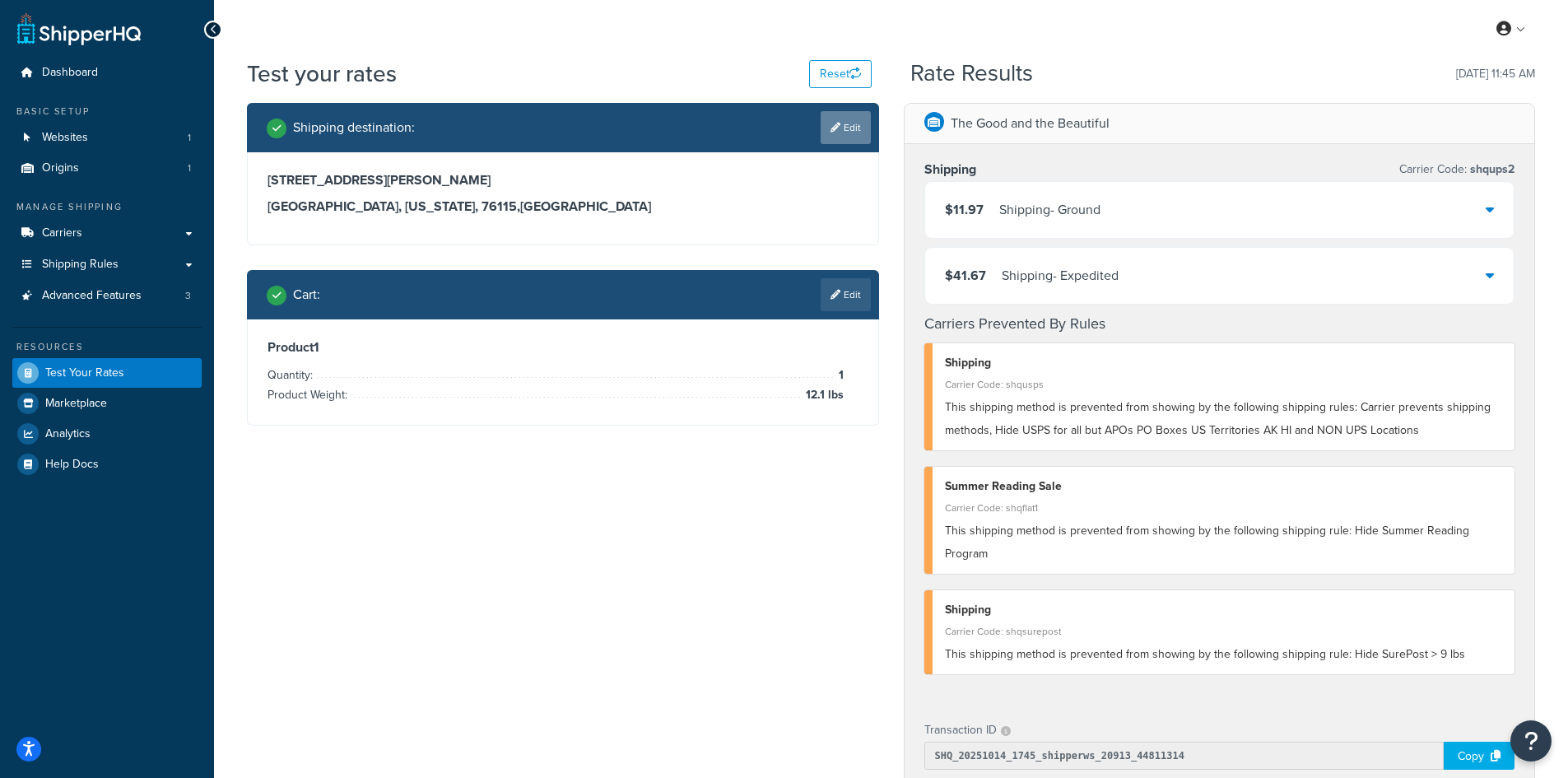
click at [853, 130] on link "Edit" at bounding box center [845, 128] width 50 height 33
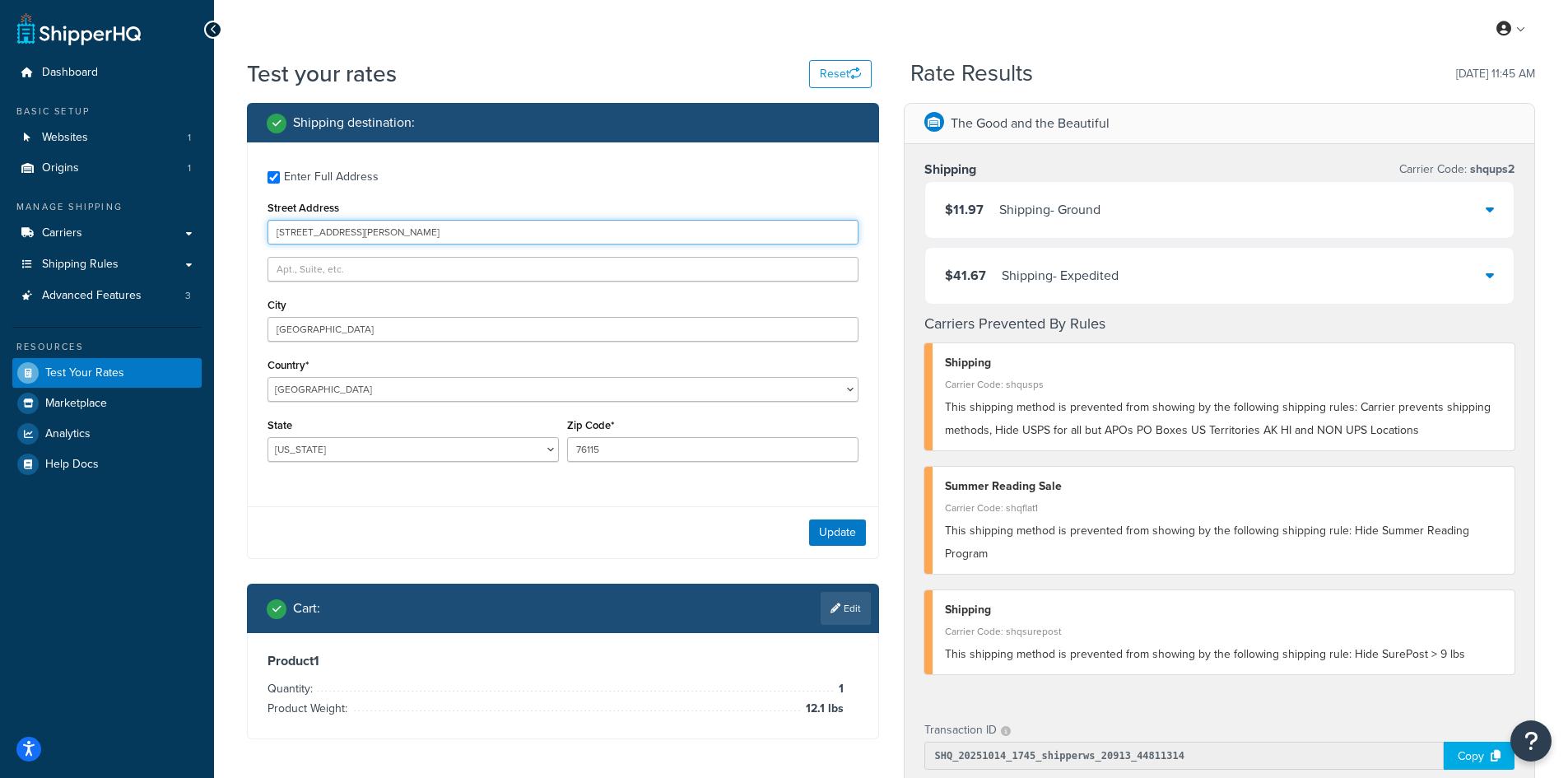
drag, startPoint x: 385, startPoint y: 238, endPoint x: 210, endPoint y: 230, distance: 175.2
click at [210, 230] on div "Dashboard Basic Setup Websites 1 Origins 1 Manage Shipping Carriers Carriers Al…" at bounding box center [784, 639] width 1568 height 1278
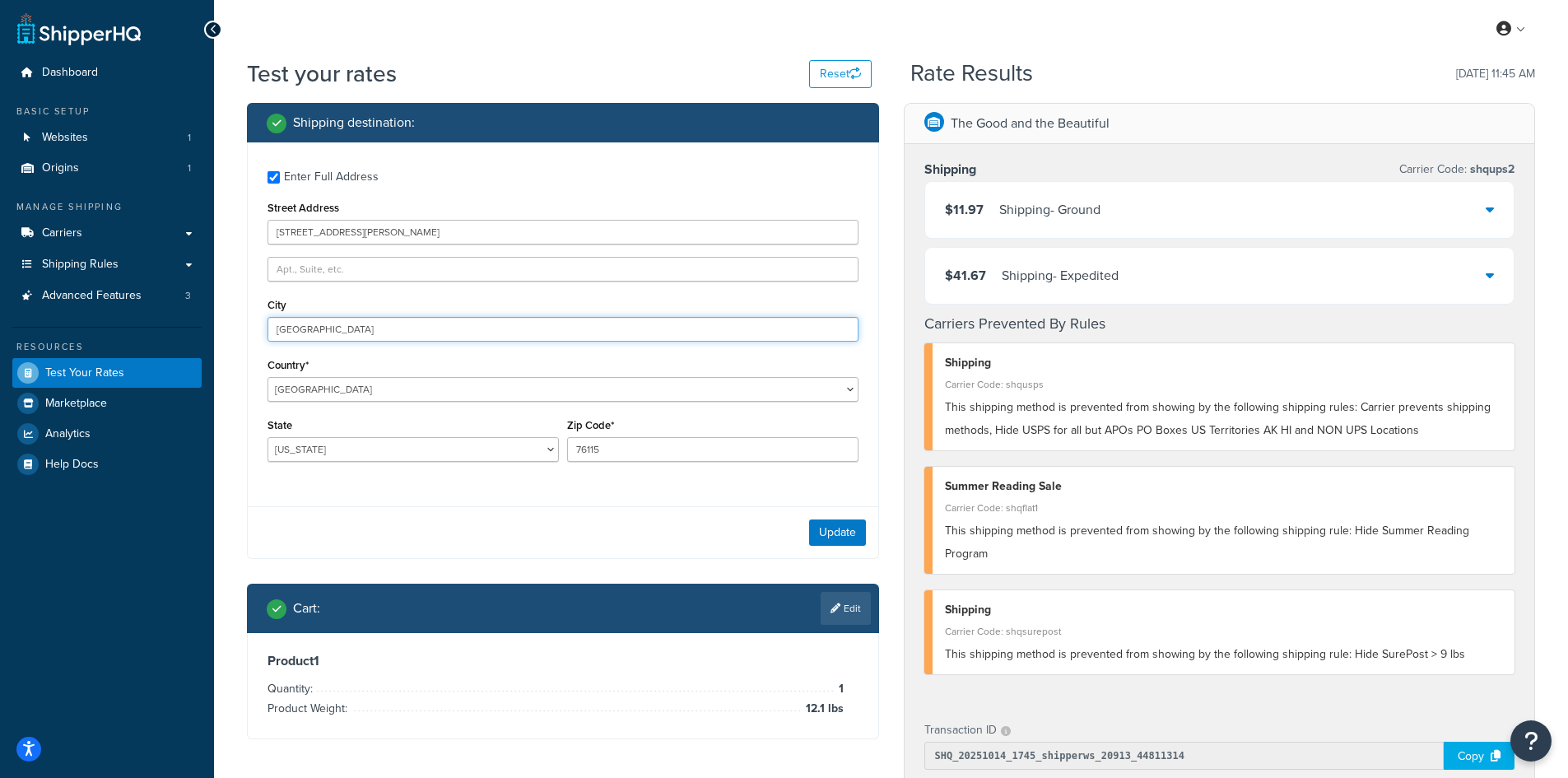
drag, startPoint x: 265, startPoint y: 319, endPoint x: 149, endPoint y: 313, distance: 116.2
click at [150, 314] on div "Dashboard Basic Setup Websites 1 Origins 1 Manage Shipping Carriers Carriers Al…" at bounding box center [784, 639] width 1568 height 1278
click at [847, 534] on button "Update" at bounding box center [837, 532] width 57 height 26
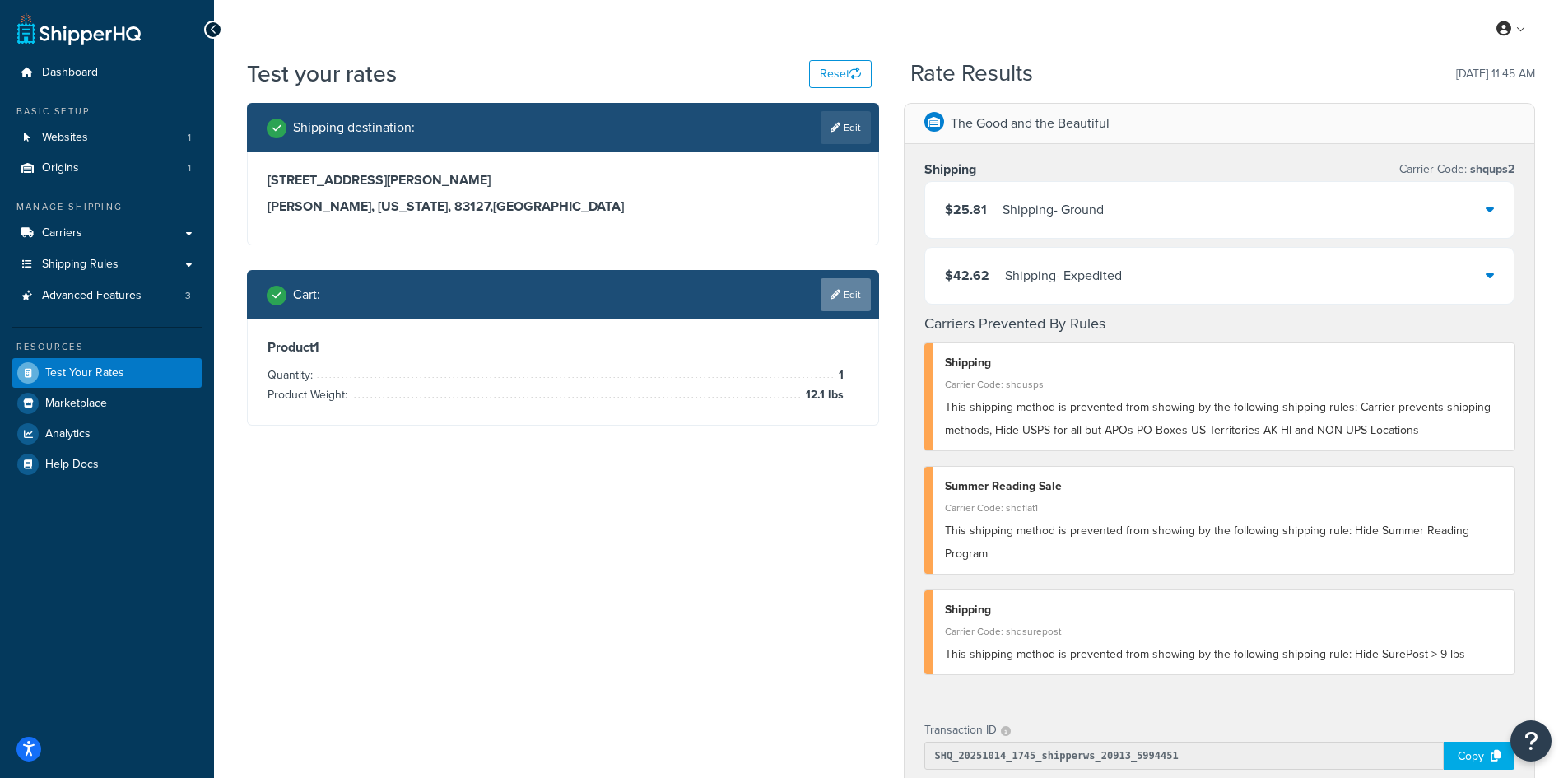
click at [861, 280] on link "Edit" at bounding box center [845, 294] width 50 height 33
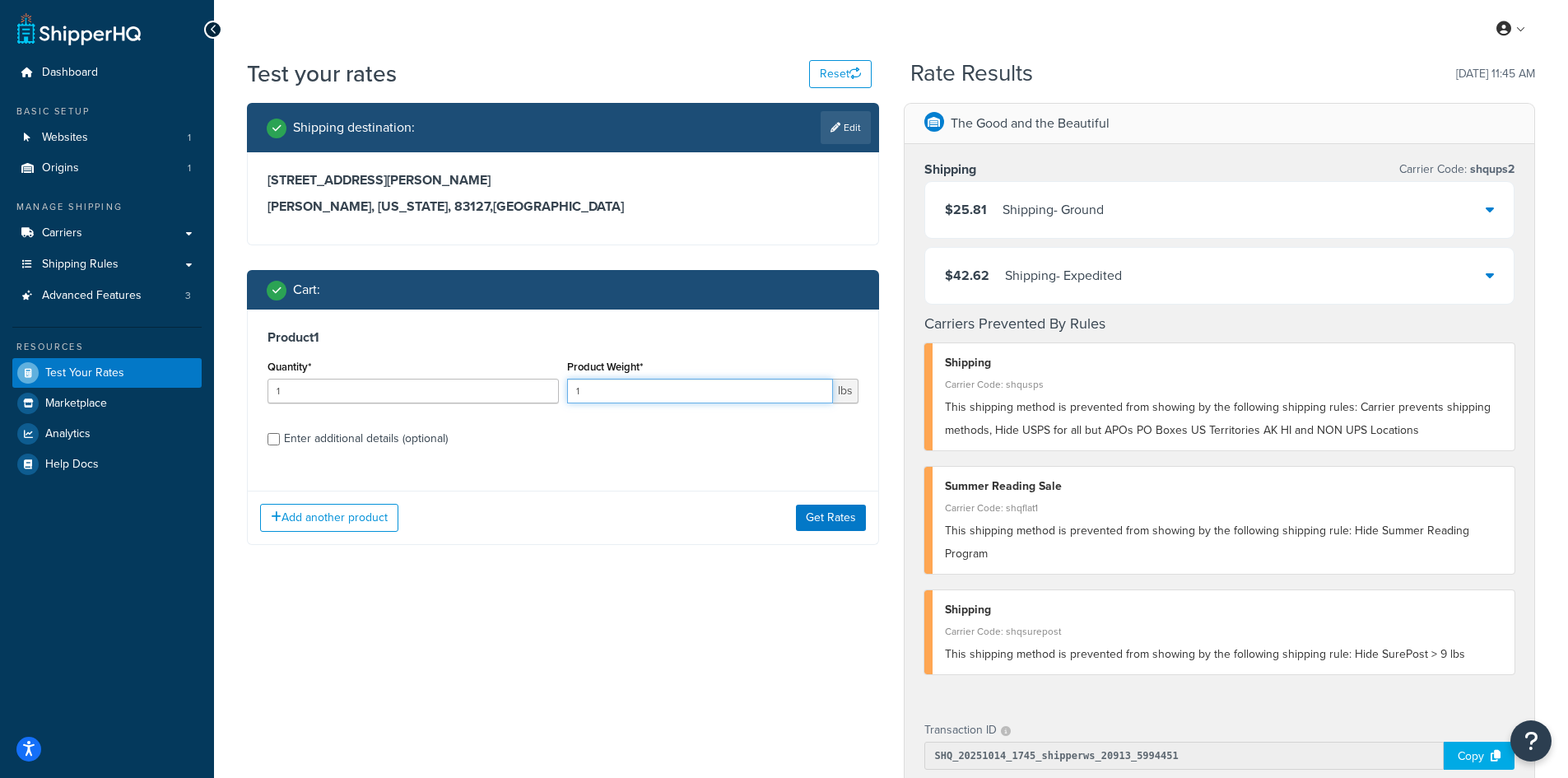
drag, startPoint x: 626, startPoint y: 389, endPoint x: 504, endPoint y: 380, distance: 122.3
click at [504, 380] on div "Quantity* 1 Product Weight* 1 lbs" at bounding box center [563, 386] width 599 height 61
click at [856, 509] on button "Get Rates" at bounding box center [831, 518] width 70 height 26
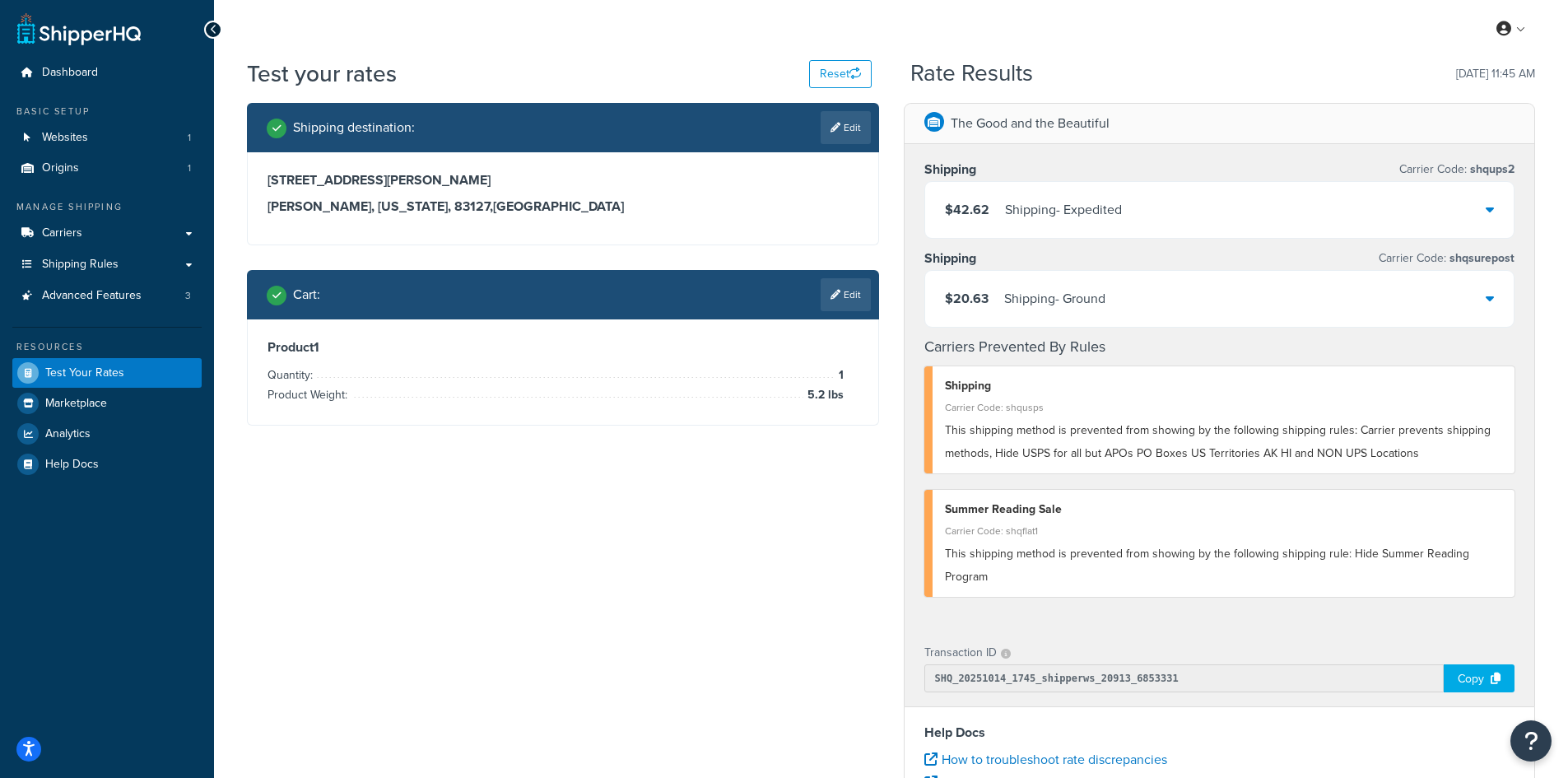
click at [840, 127] on link "Edit" at bounding box center [845, 128] width 50 height 33
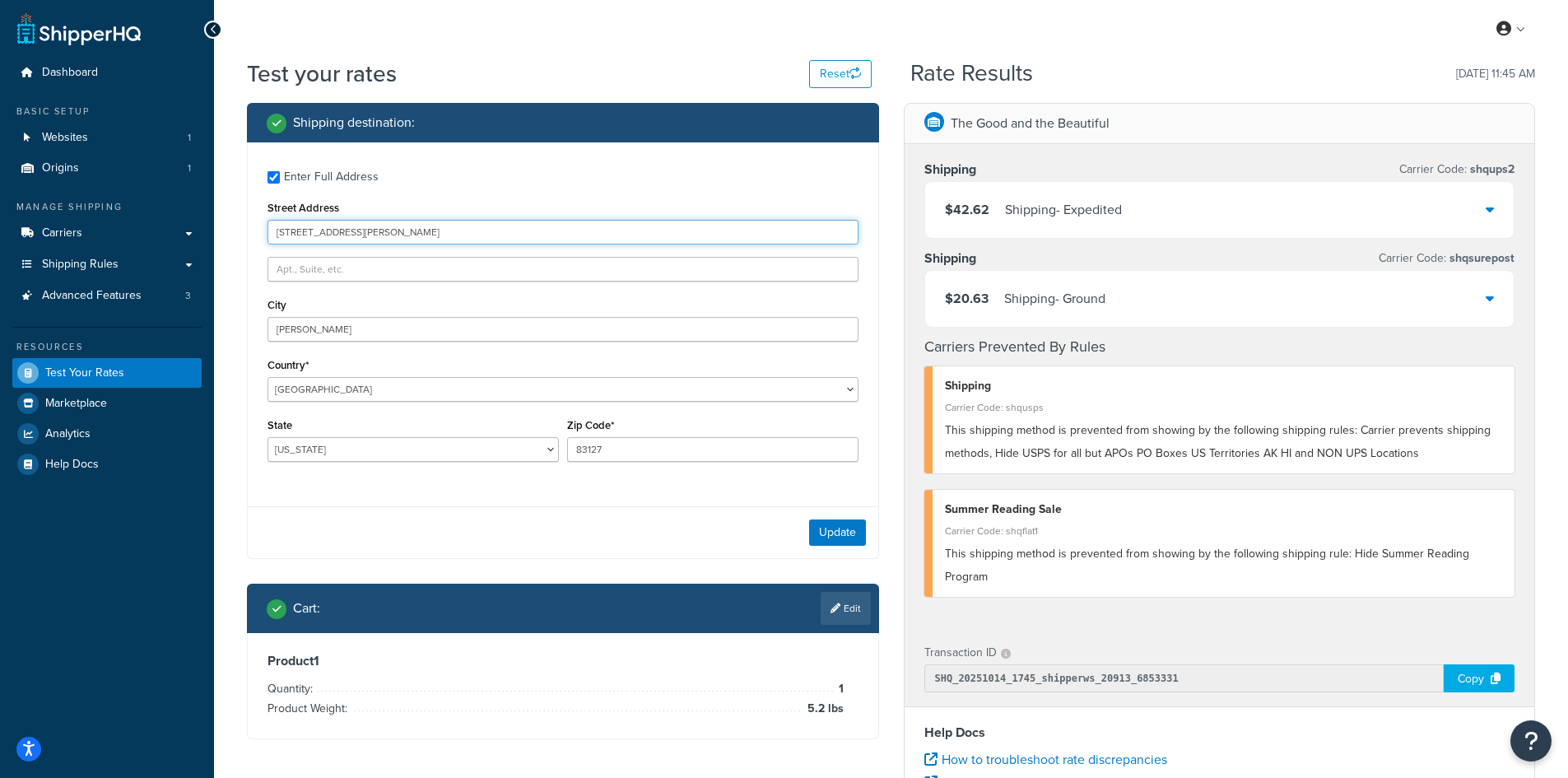
drag, startPoint x: 375, startPoint y: 233, endPoint x: 274, endPoint y: 227, distance: 101.2
click at [274, 227] on input "[STREET_ADDRESS][PERSON_NAME]" at bounding box center [562, 232] width 591 height 25
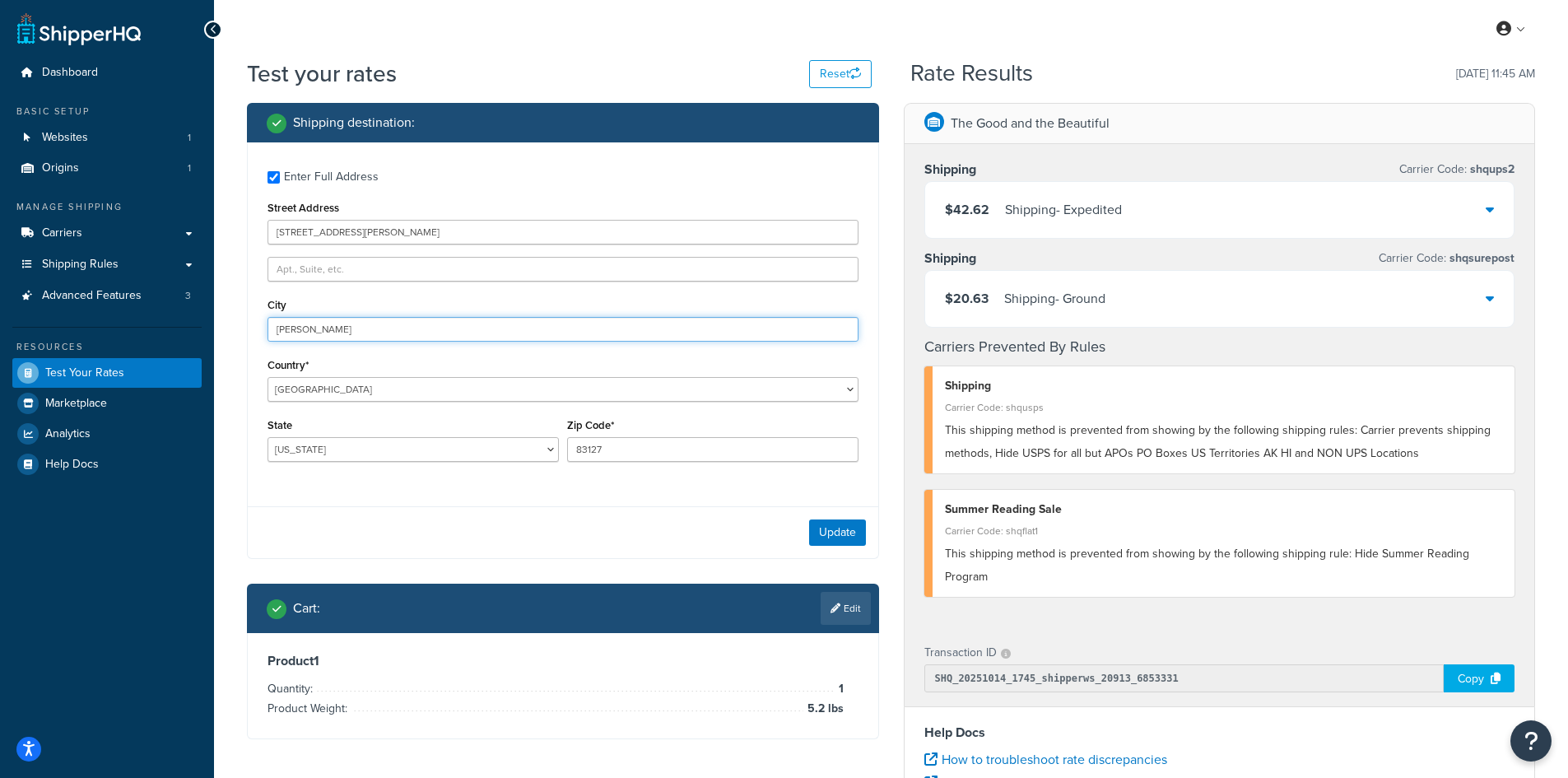
drag, startPoint x: 376, startPoint y: 327, endPoint x: 181, endPoint y: 320, distance: 195.1
click at [181, 320] on div "Dashboard Basic Setup Websites 1 Origins 1 Manage Shipping Carriers Carriers Al…" at bounding box center [784, 600] width 1568 height 1201
click at [850, 530] on button "Update" at bounding box center [837, 532] width 57 height 26
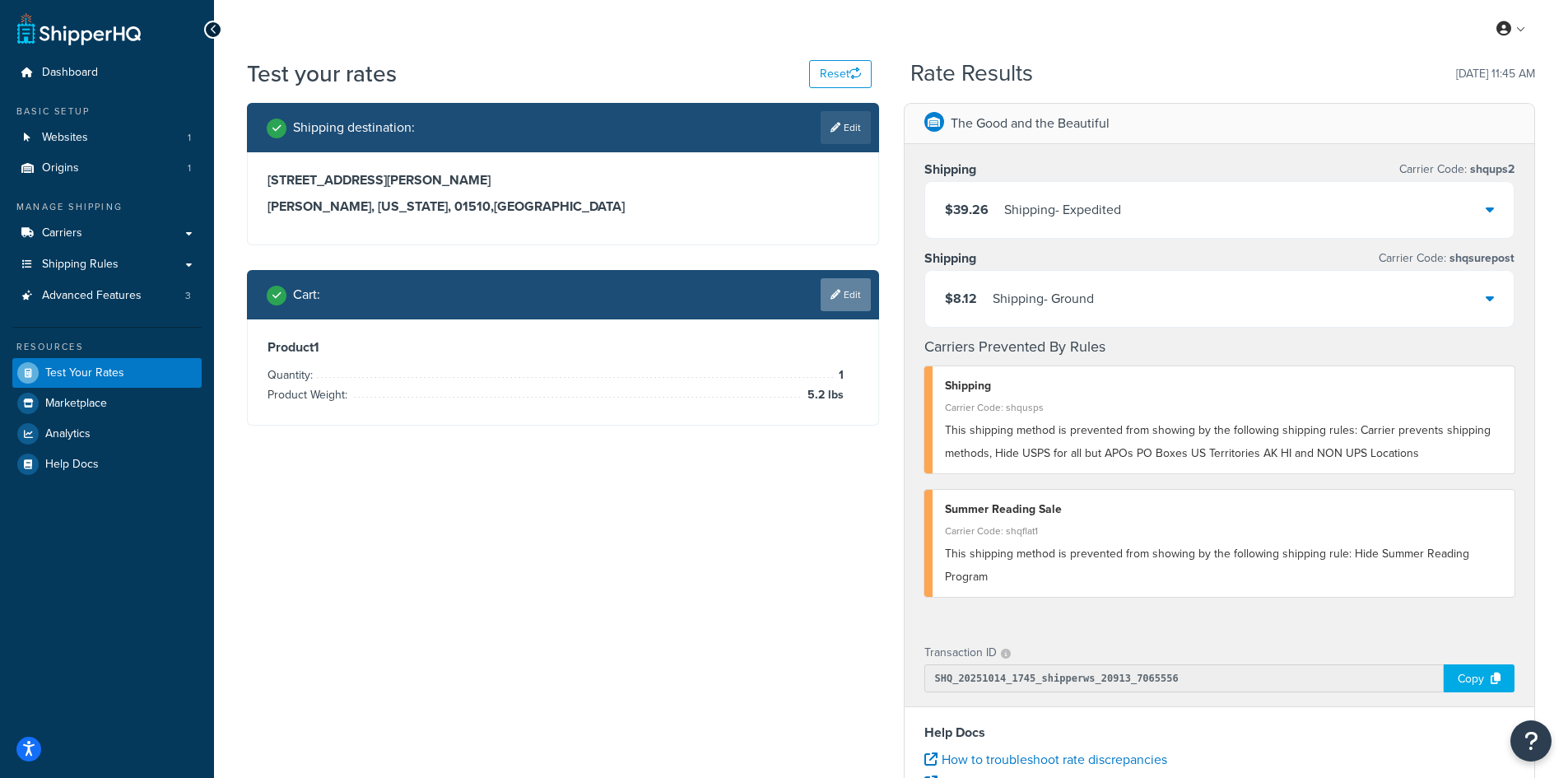
click at [837, 297] on icon at bounding box center [836, 294] width 9 height 9
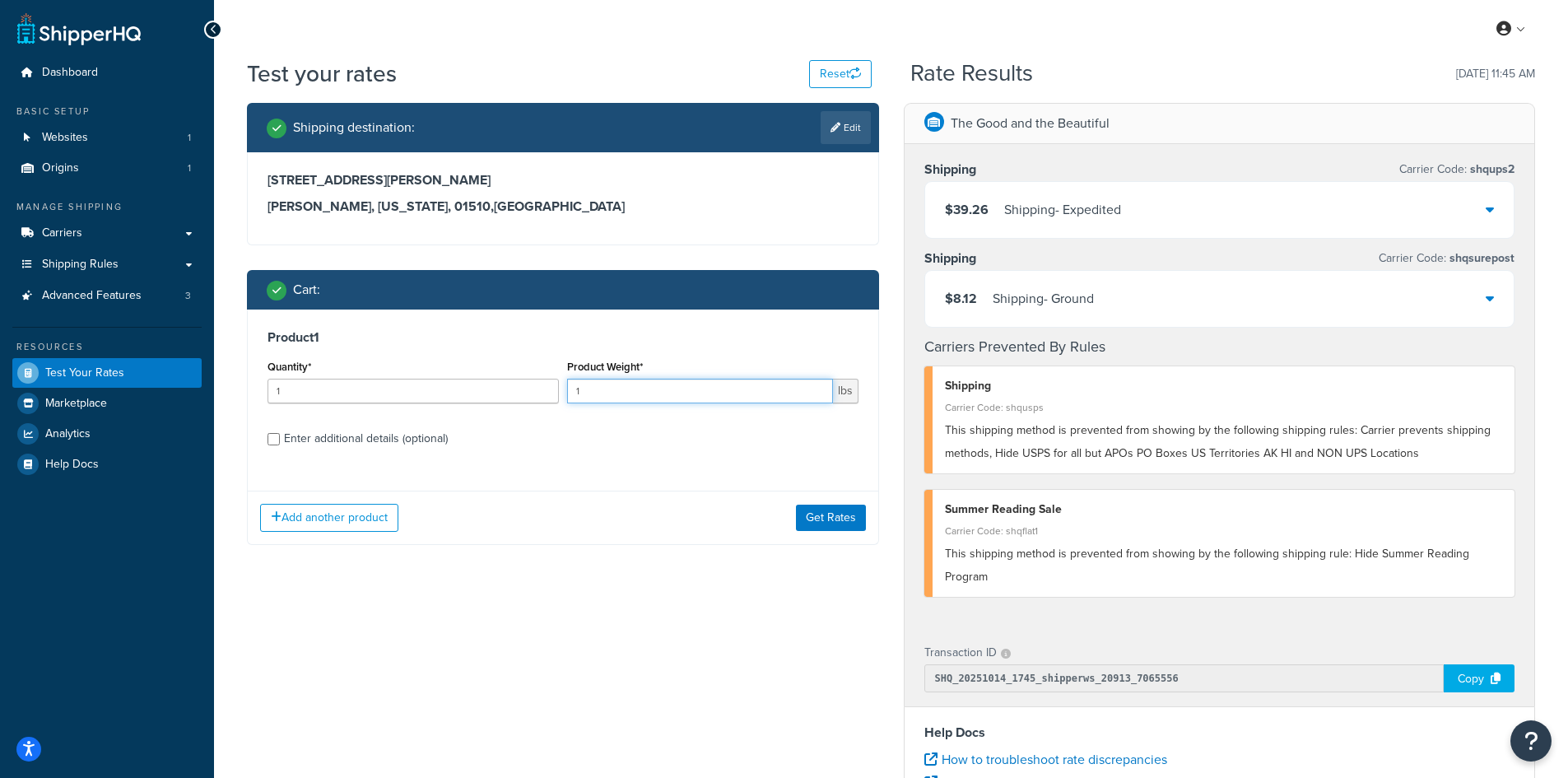
drag, startPoint x: 608, startPoint y: 391, endPoint x: 569, endPoint y: 386, distance: 39.3
click at [569, 386] on input "1" at bounding box center [699, 391] width 266 height 25
click at [825, 520] on button "Get Rates" at bounding box center [831, 518] width 70 height 26
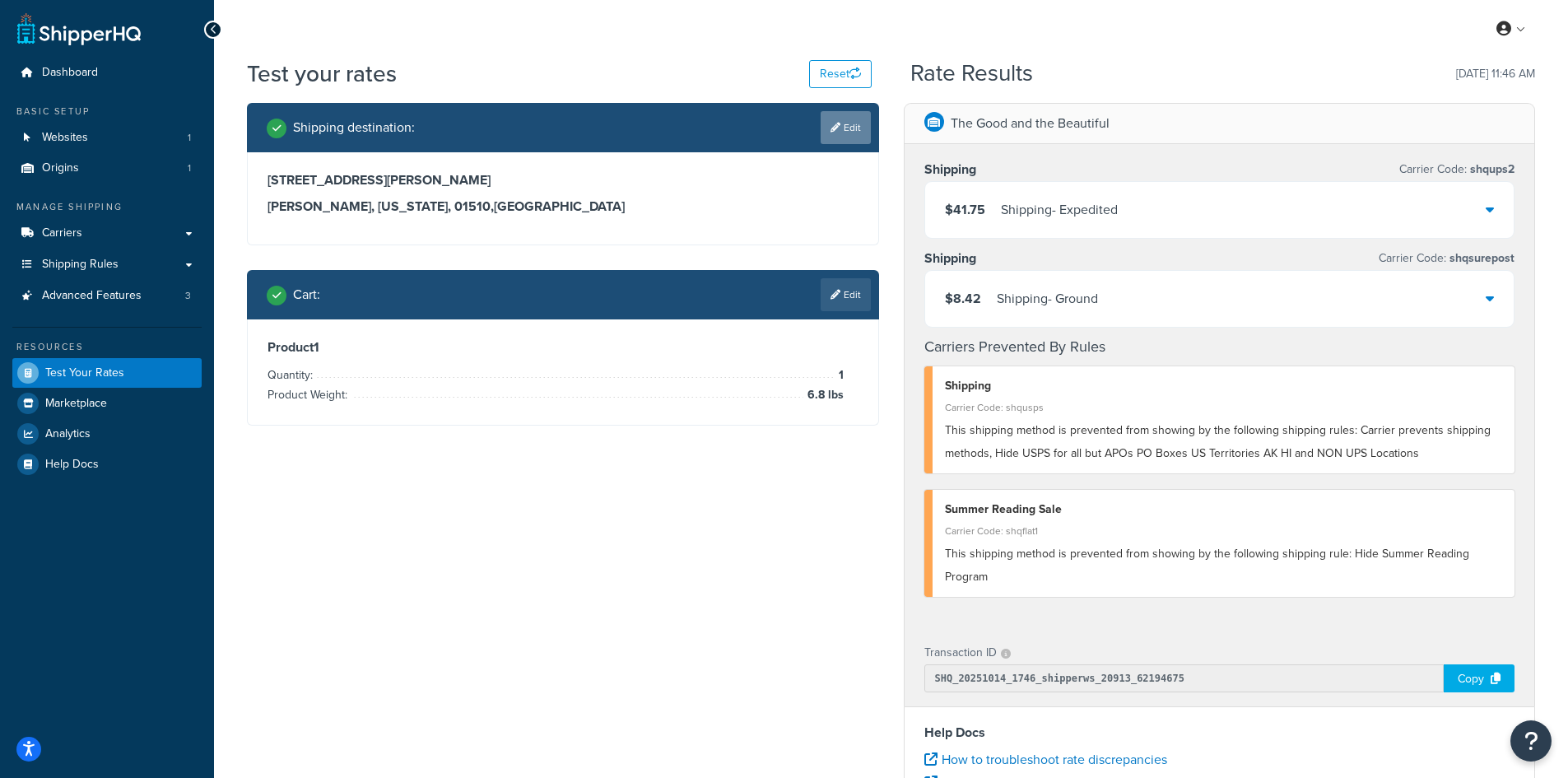
click at [841, 130] on link "Edit" at bounding box center [845, 128] width 50 height 33
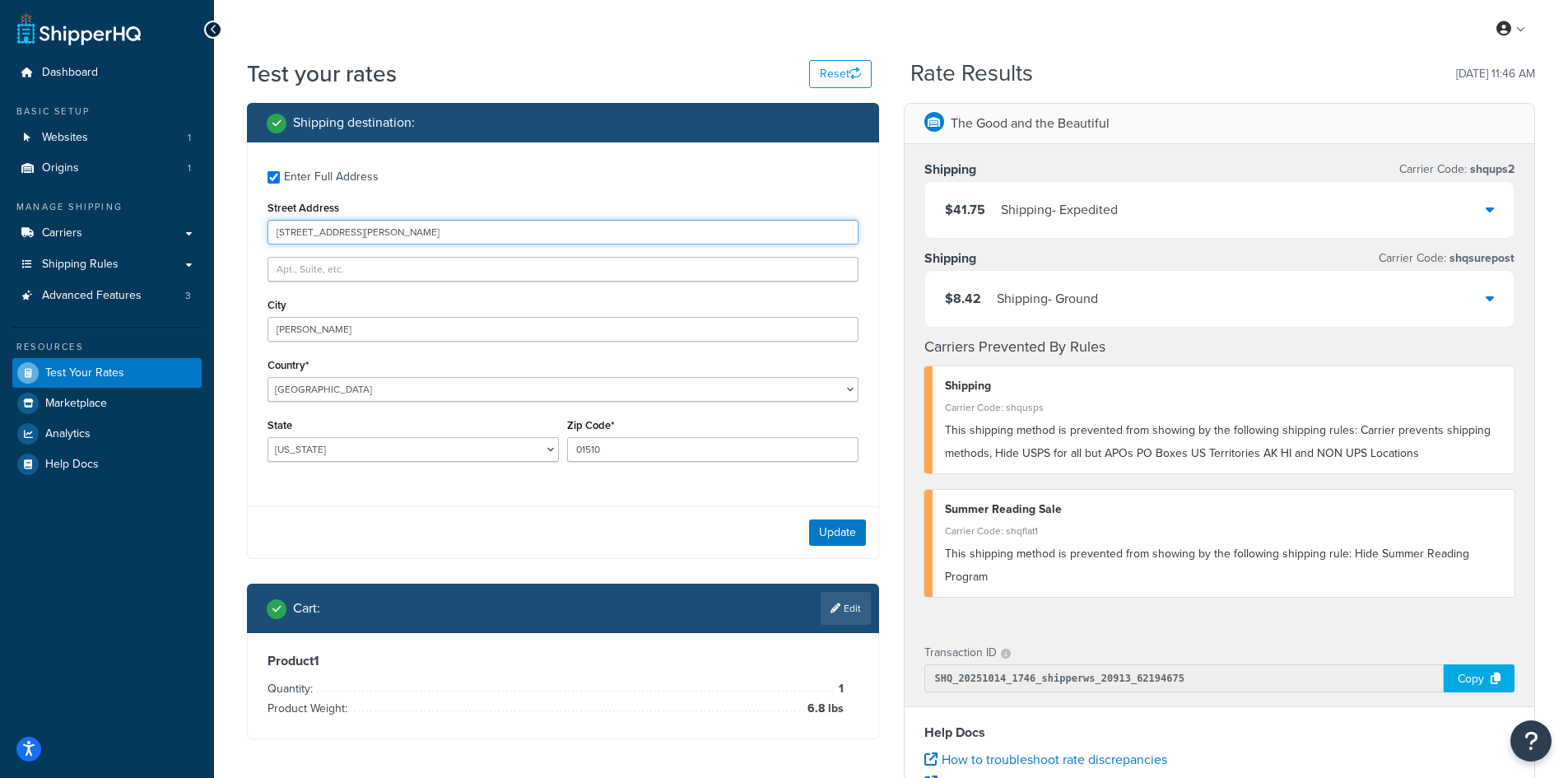
drag, startPoint x: 420, startPoint y: 234, endPoint x: 209, endPoint y: 211, distance: 212.2
click at [209, 211] on div "Dashboard Basic Setup Websites 1 Origins 1 Manage Shipping Carriers Carriers Al…" at bounding box center [784, 600] width 1568 height 1201
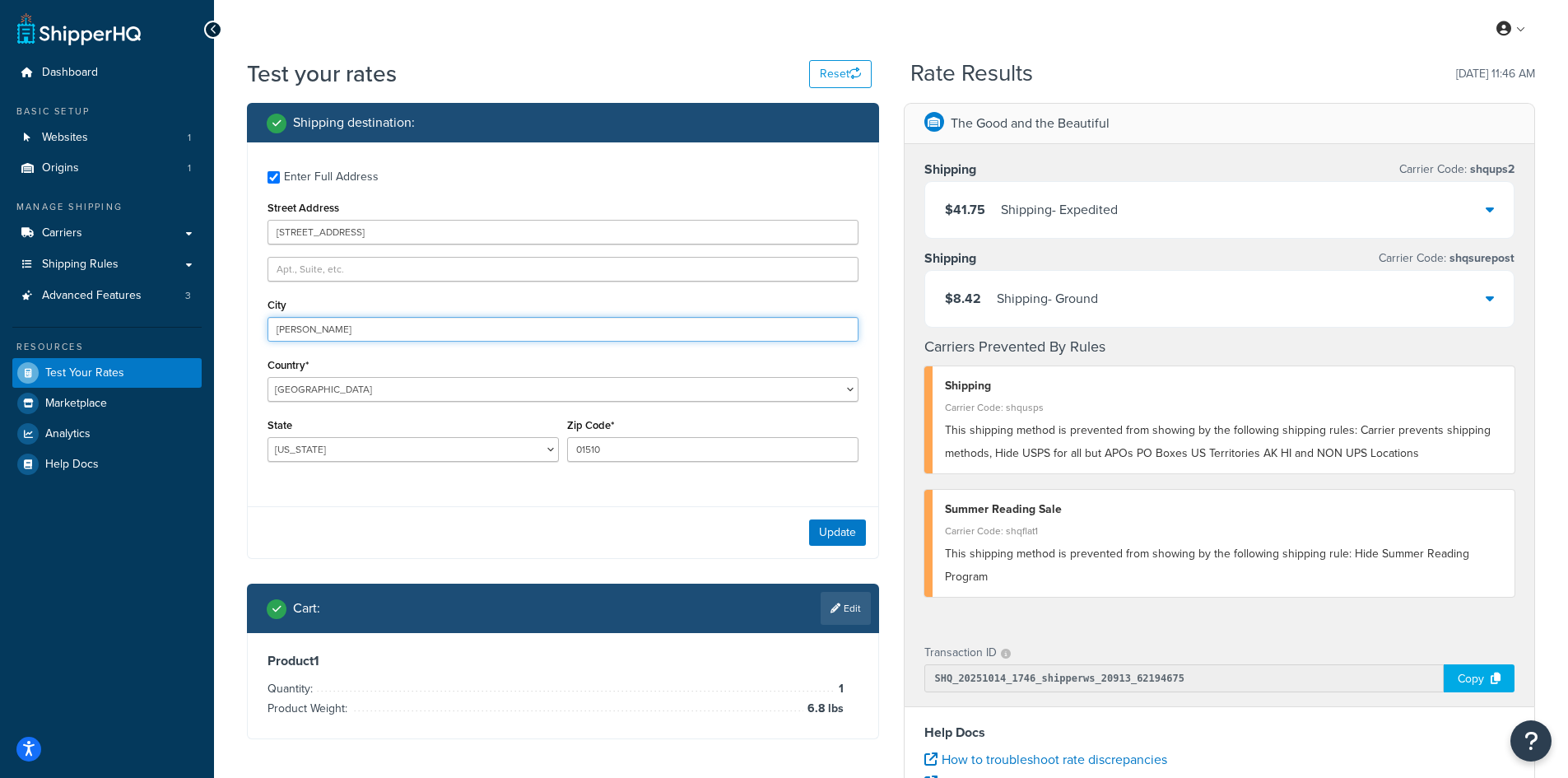
drag, startPoint x: 350, startPoint y: 333, endPoint x: 219, endPoint y: 314, distance: 132.4
click at [219, 314] on div "Test your rates Reset Rate Results [DATE] 11:46 AM Shipping destination : Enter…" at bounding box center [890, 609] width 1353 height 1102
click at [847, 528] on button "Update" at bounding box center [837, 532] width 57 height 26
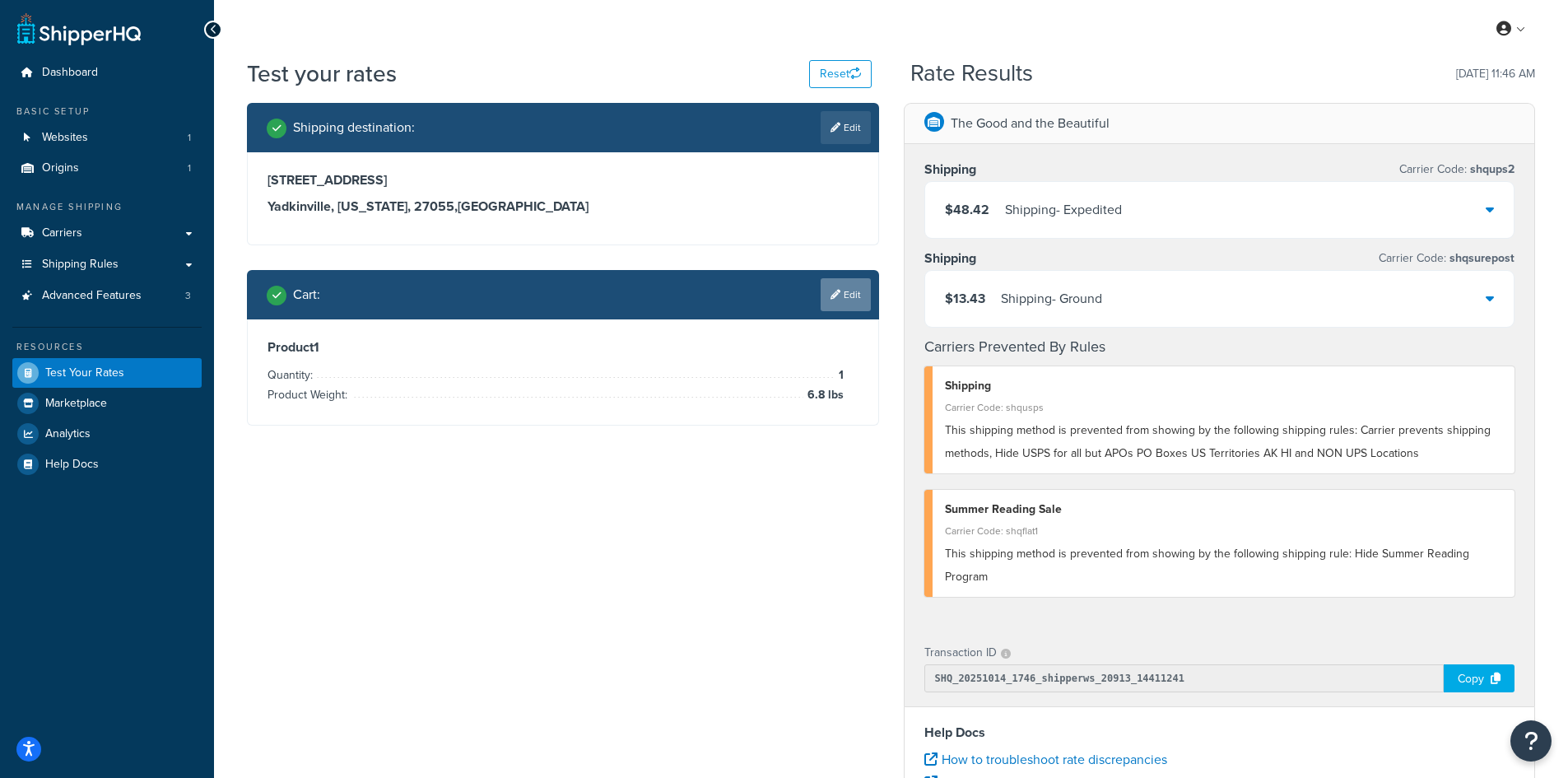
click at [844, 296] on link "Edit" at bounding box center [845, 294] width 50 height 33
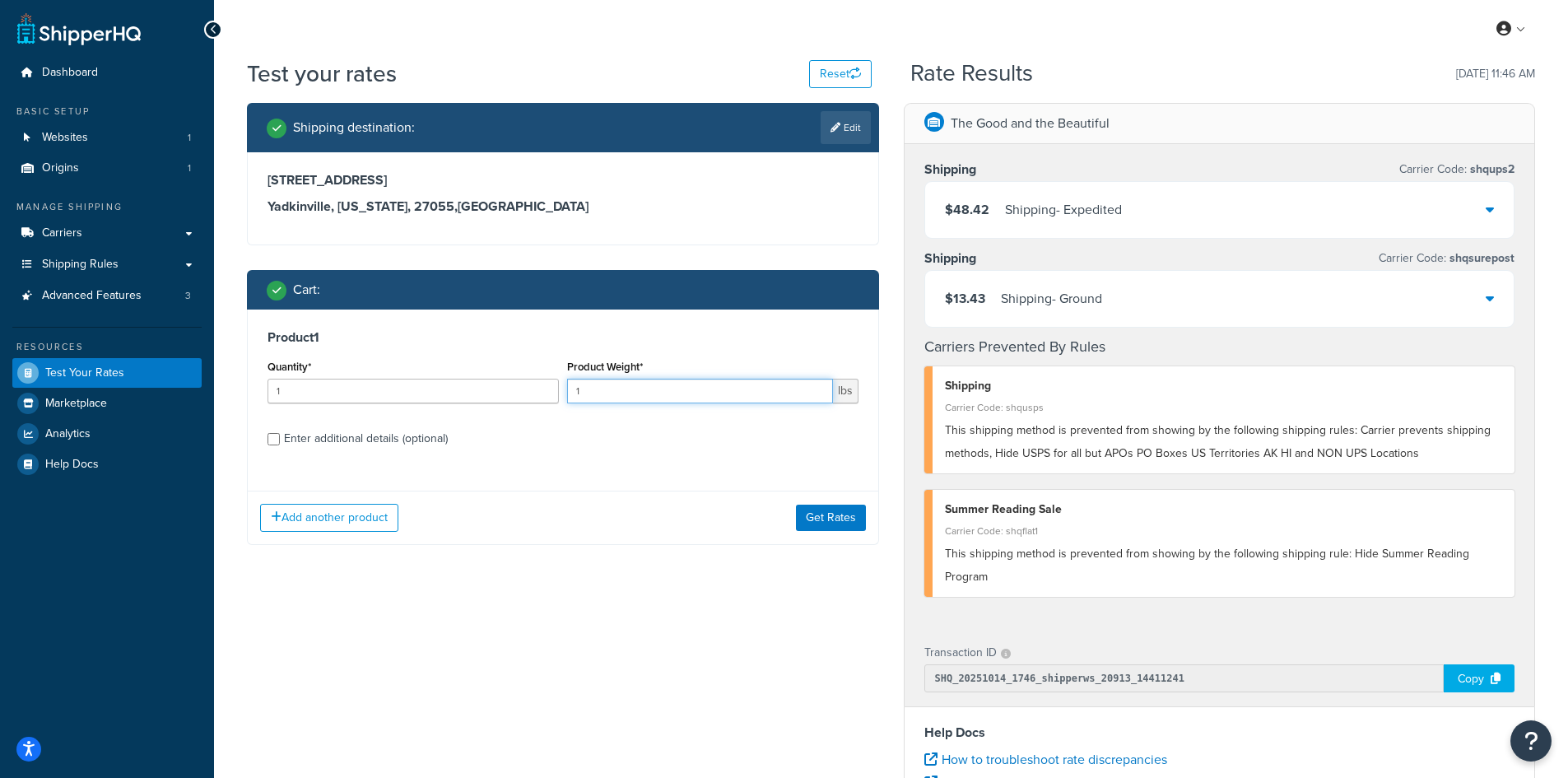
drag, startPoint x: 612, startPoint y: 392, endPoint x: 542, endPoint y: 389, distance: 70.1
click at [542, 389] on div "Quantity* 1 Product Weight* 1 lbs" at bounding box center [563, 386] width 599 height 61
click at [834, 512] on button "Get Rates" at bounding box center [831, 518] width 70 height 26
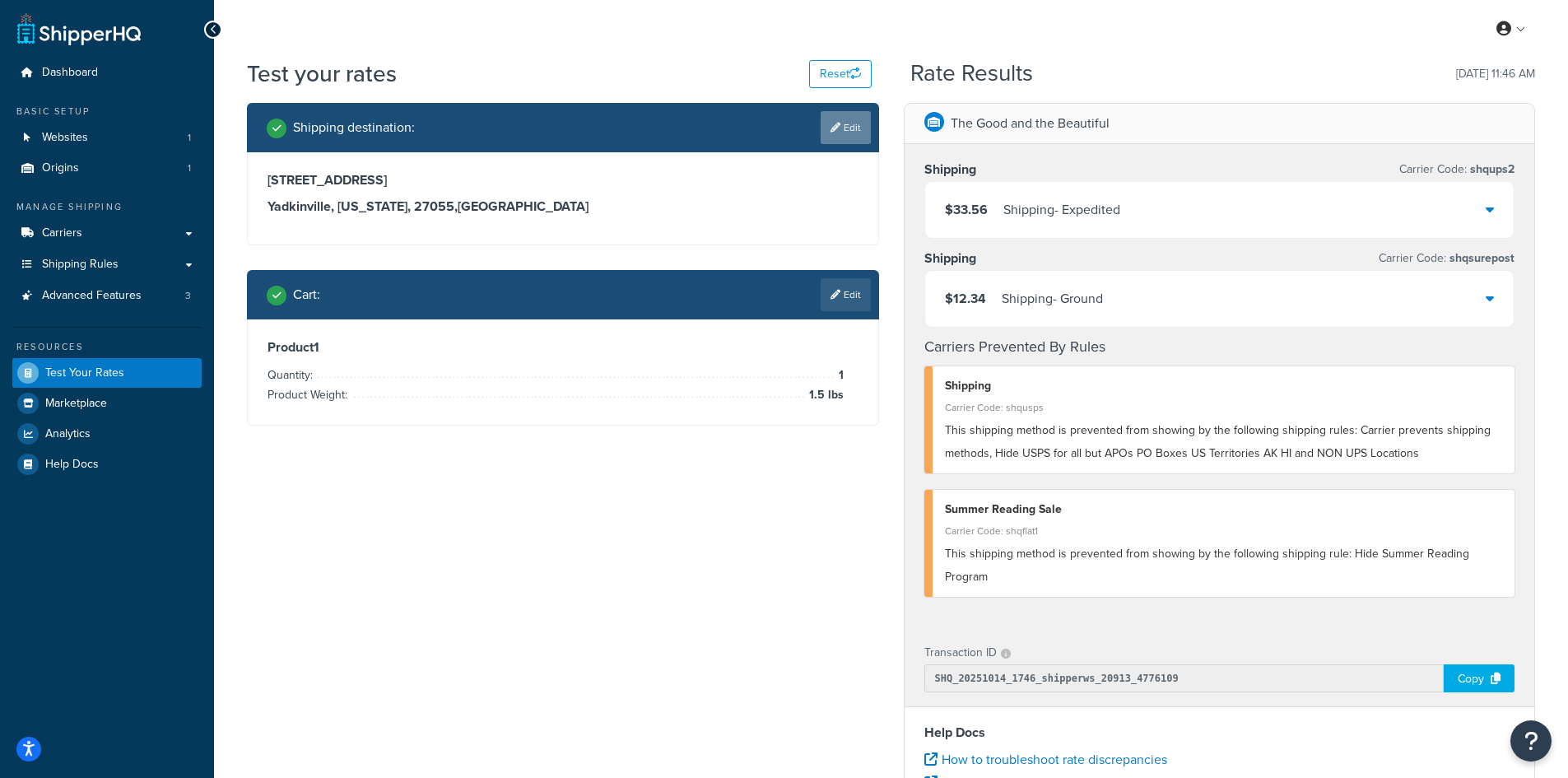
click at [860, 130] on link "Edit" at bounding box center [845, 128] width 50 height 33
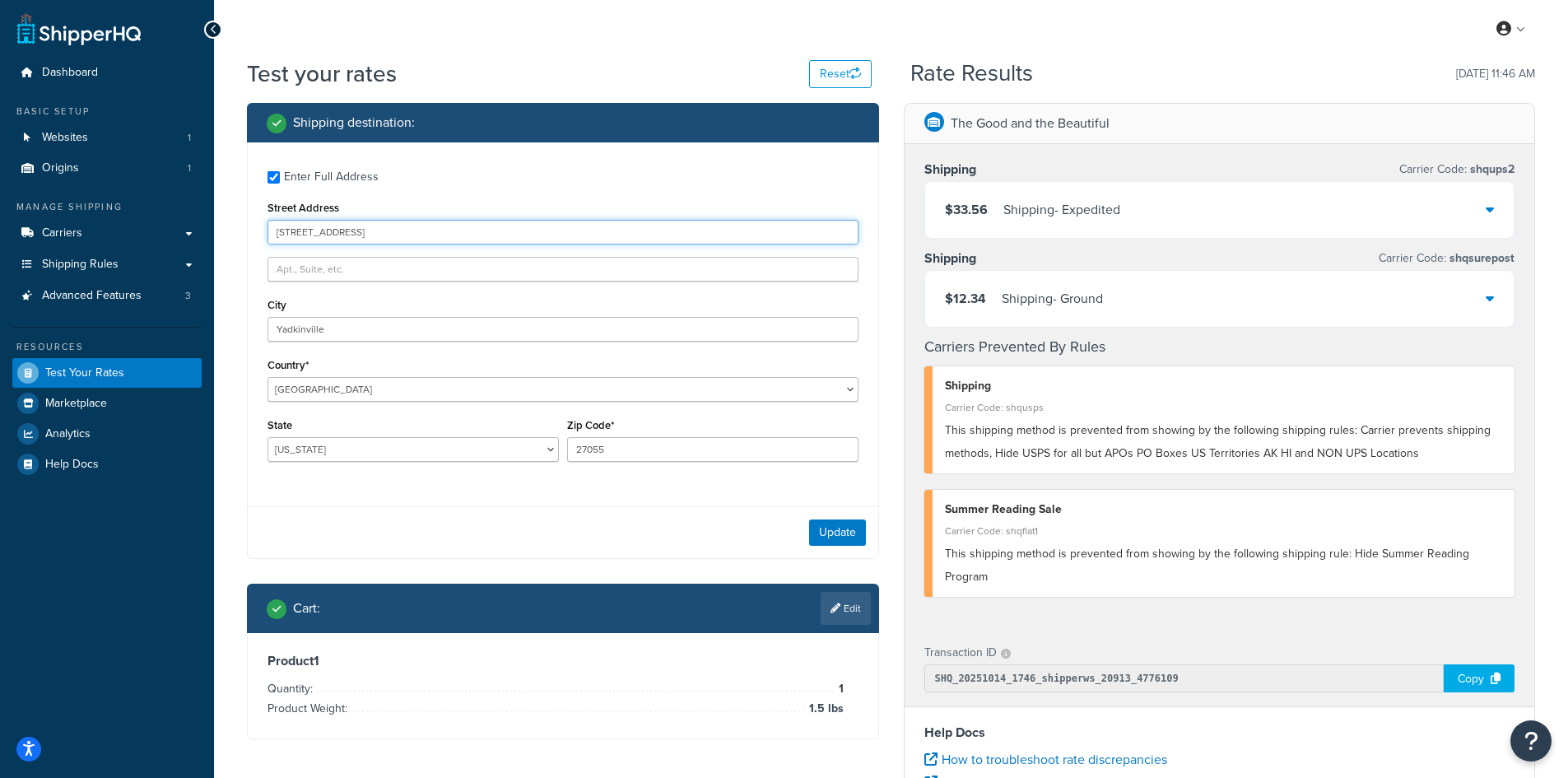
drag, startPoint x: 316, startPoint y: 236, endPoint x: 241, endPoint y: 236, distance: 75.0
click at [241, 236] on div "Shipping destination : Enter Full Address Street Address [STREET_ADDRESS][GEOGR…" at bounding box center [562, 433] width 657 height 661
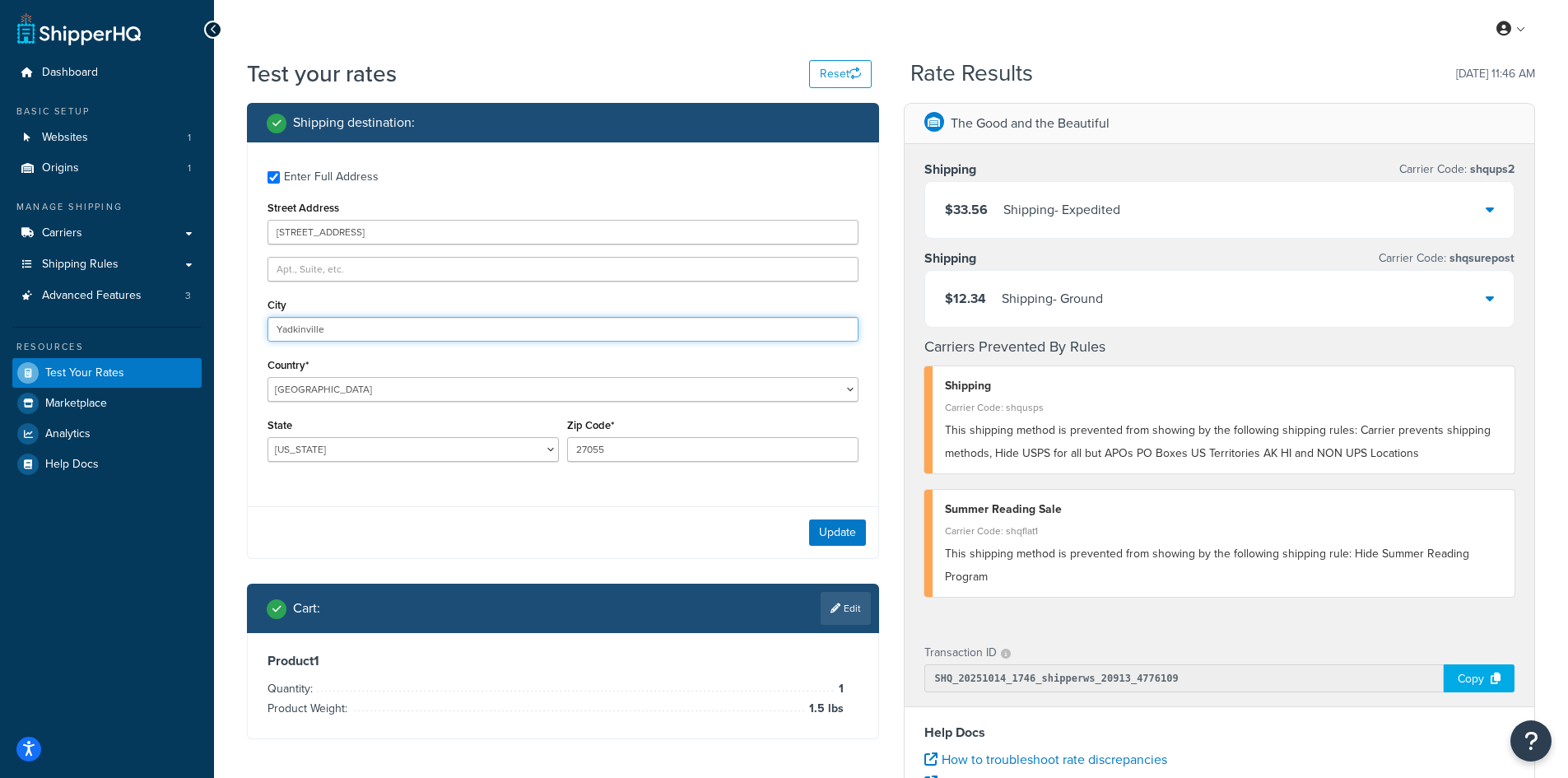
drag, startPoint x: 367, startPoint y: 329, endPoint x: 248, endPoint y: 316, distance: 119.7
click at [248, 316] on div "Enter Full Address Street Address [GEOGRAPHIC_DATA] [GEOGRAPHIC_DATA] Country* …" at bounding box center [562, 319] width 630 height 352
click at [842, 531] on button "Update" at bounding box center [837, 532] width 57 height 26
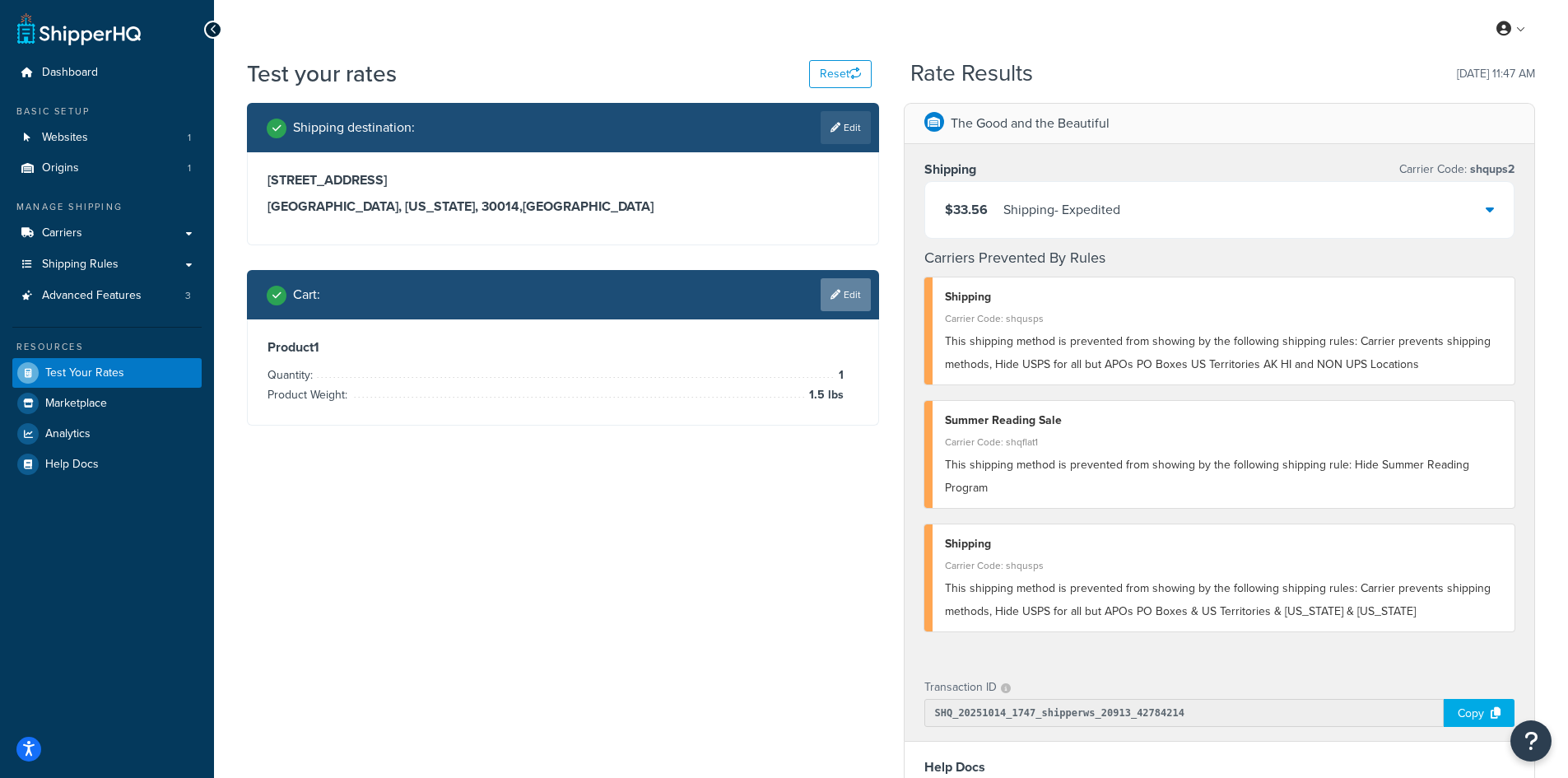
click at [856, 291] on link "Edit" at bounding box center [845, 294] width 50 height 33
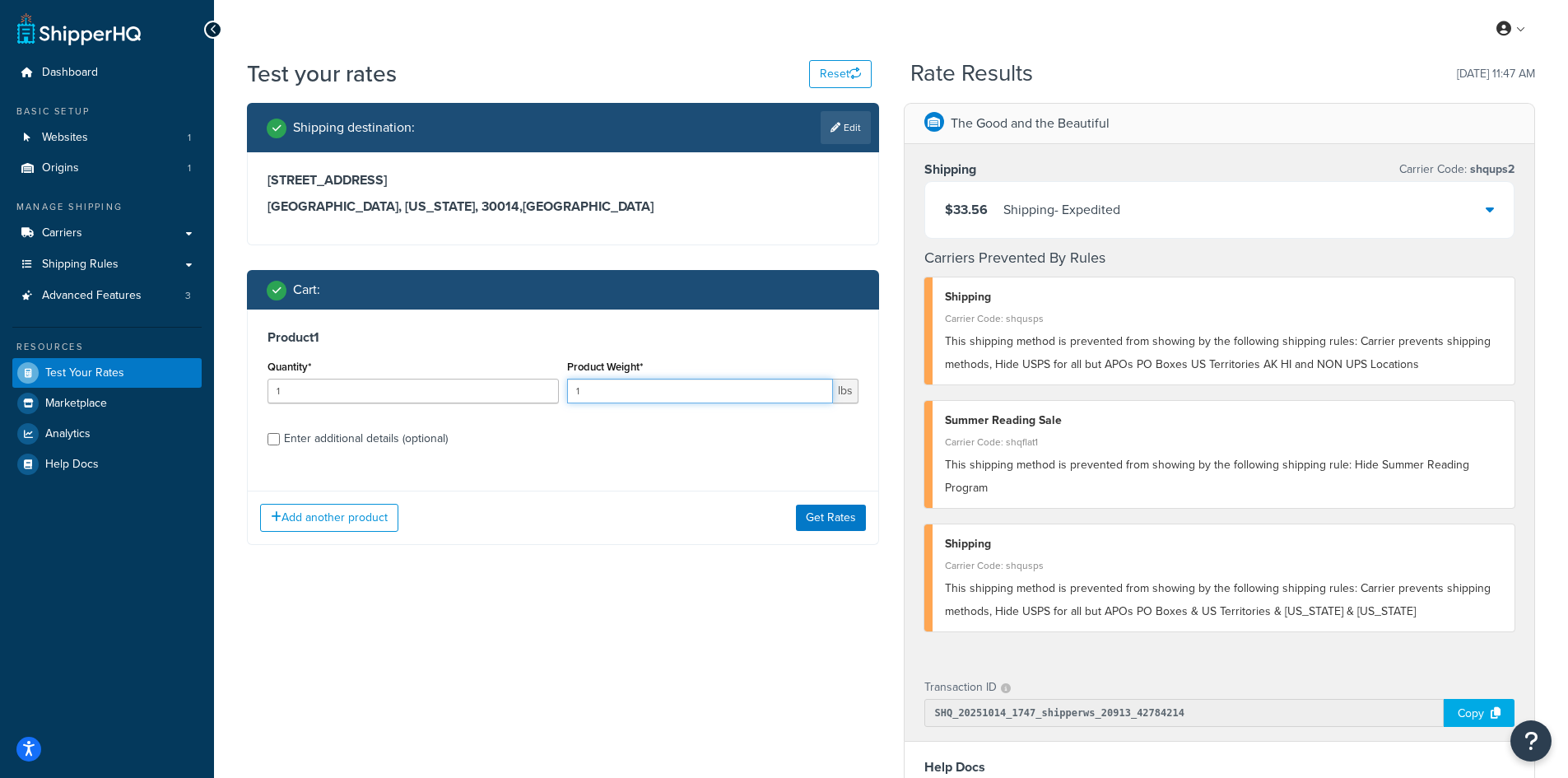
drag, startPoint x: 613, startPoint y: 389, endPoint x: 562, endPoint y: 387, distance: 51.0
click at [563, 387] on div "Product Weight* 1 lbs" at bounding box center [713, 386] width 300 height 61
click at [839, 517] on button "Get Rates" at bounding box center [831, 518] width 70 height 26
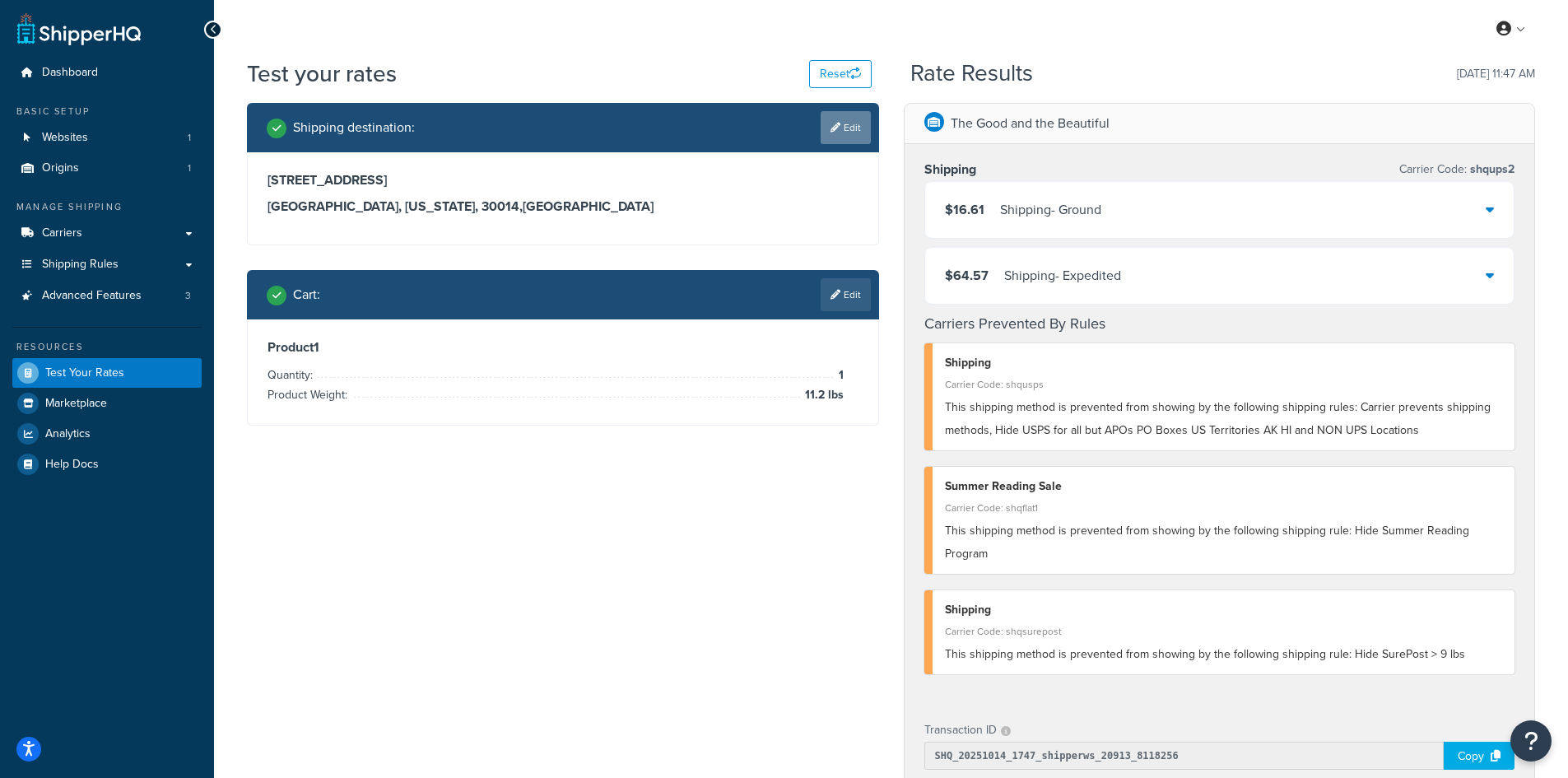
click at [836, 130] on icon at bounding box center [836, 128] width 9 height 9
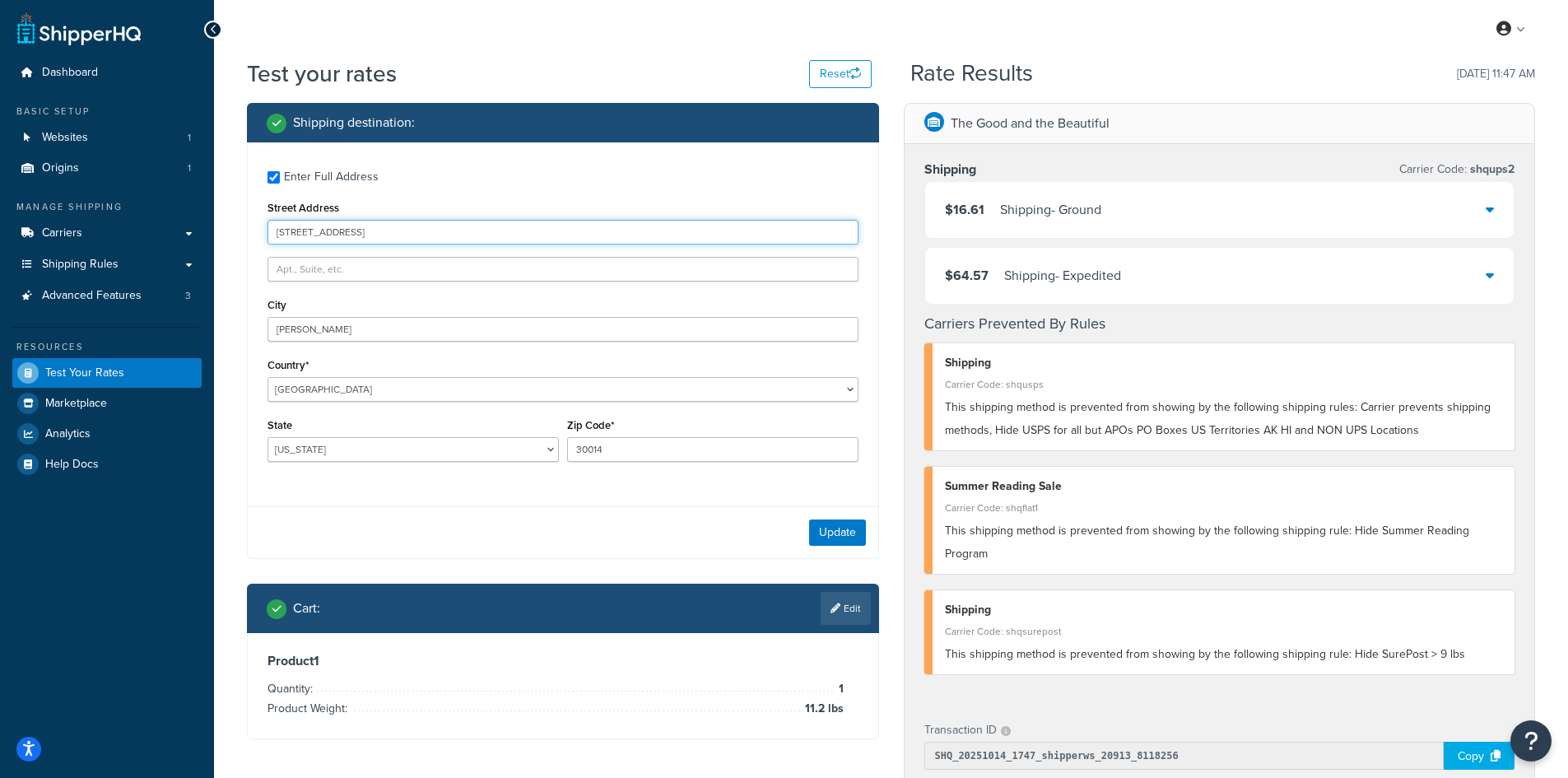
drag, startPoint x: 328, startPoint y: 233, endPoint x: 264, endPoint y: 233, distance: 64.0
click at [264, 233] on div "Enter Full Address Street Address [GEOGRAPHIC_DATA] [GEOGRAPHIC_DATA] Country* …" at bounding box center [562, 319] width 630 height 352
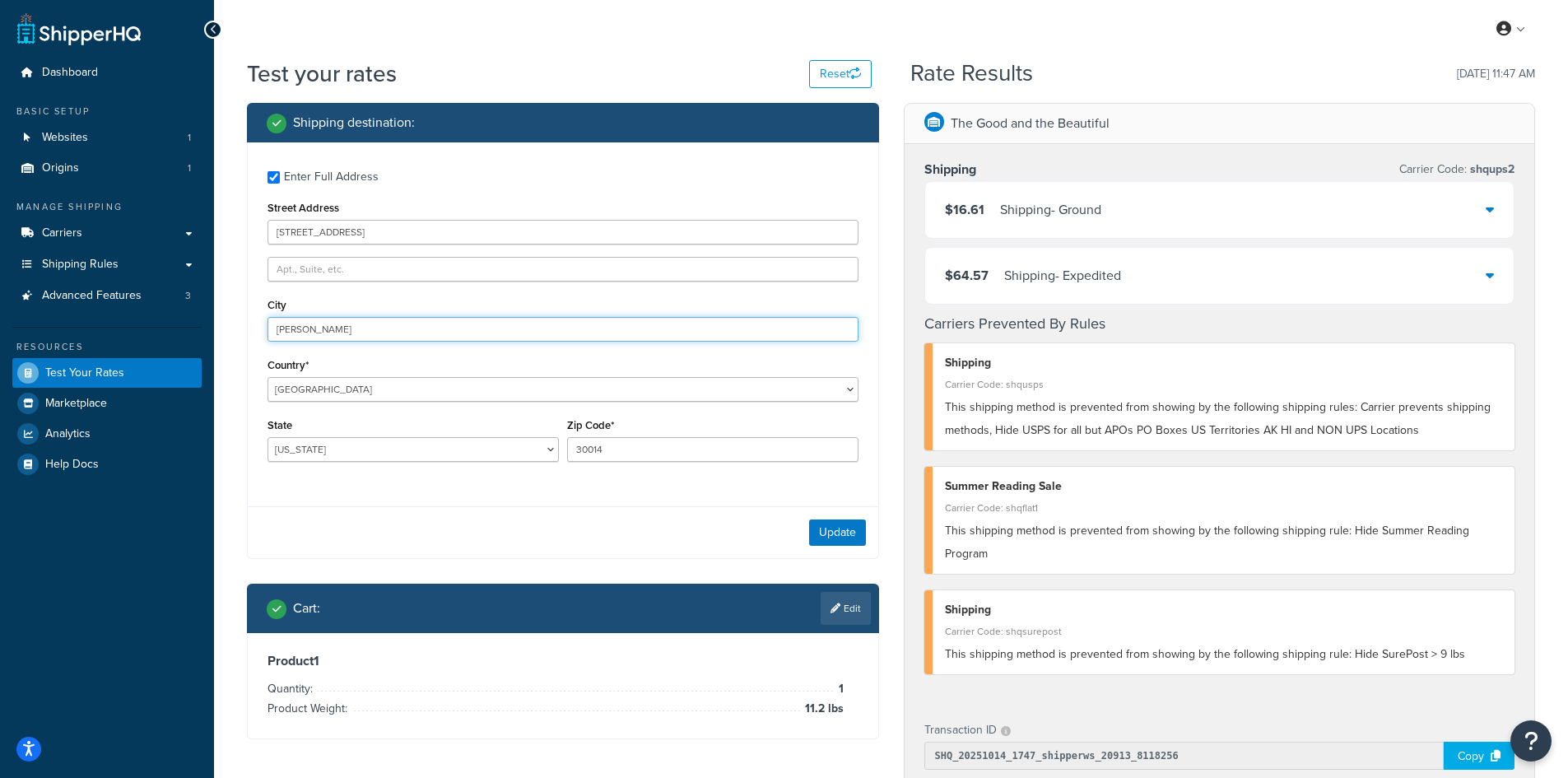
drag, startPoint x: 334, startPoint y: 334, endPoint x: 197, endPoint y: 330, distance: 137.1
click at [197, 330] on div "Dashboard Basic Setup Websites 1 Origins 1 Manage Shipping Carriers Carriers Al…" at bounding box center [784, 639] width 1568 height 1278
click at [836, 525] on button "Update" at bounding box center [837, 532] width 57 height 26
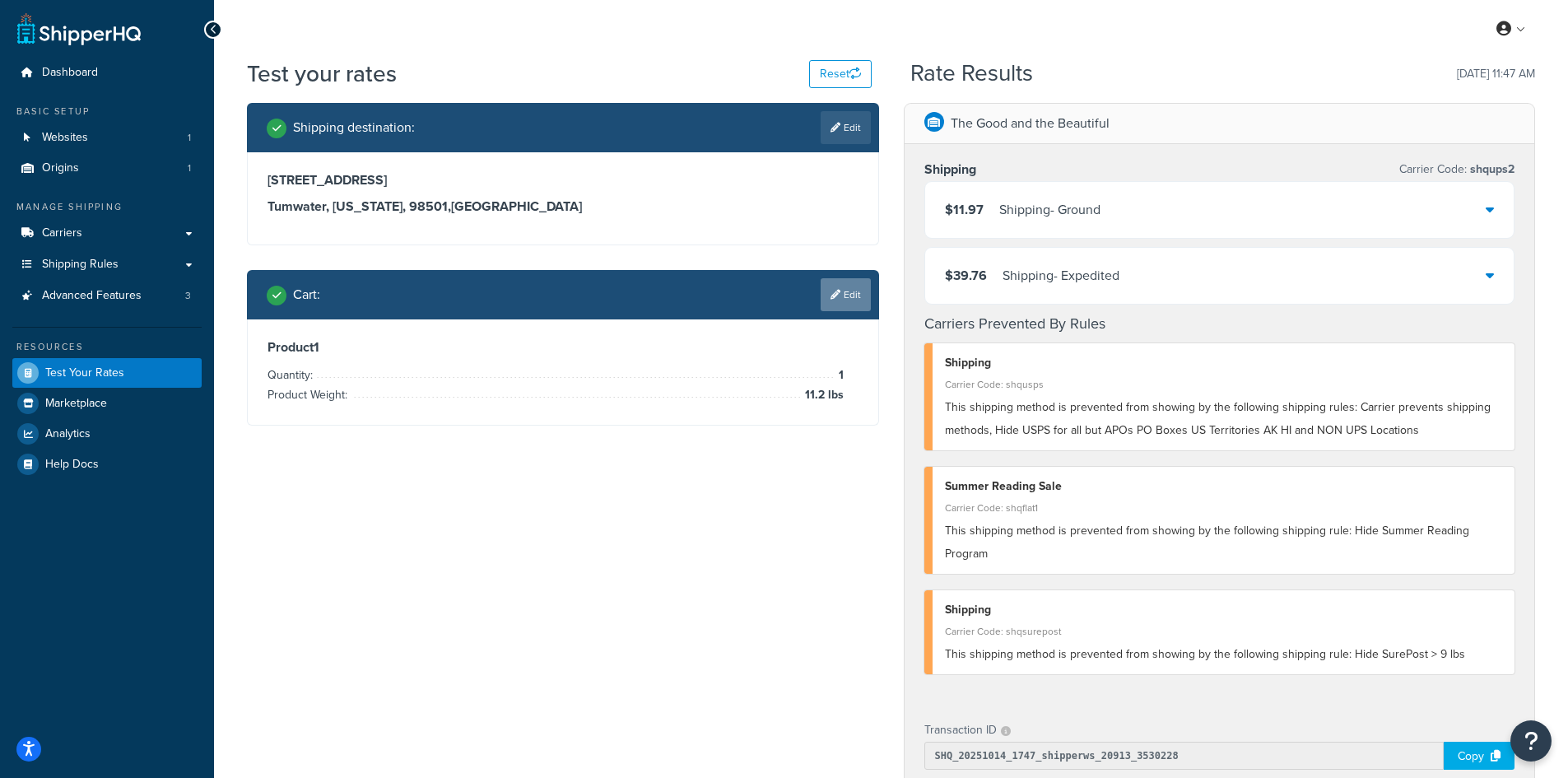
click at [837, 293] on icon at bounding box center [836, 294] width 9 height 9
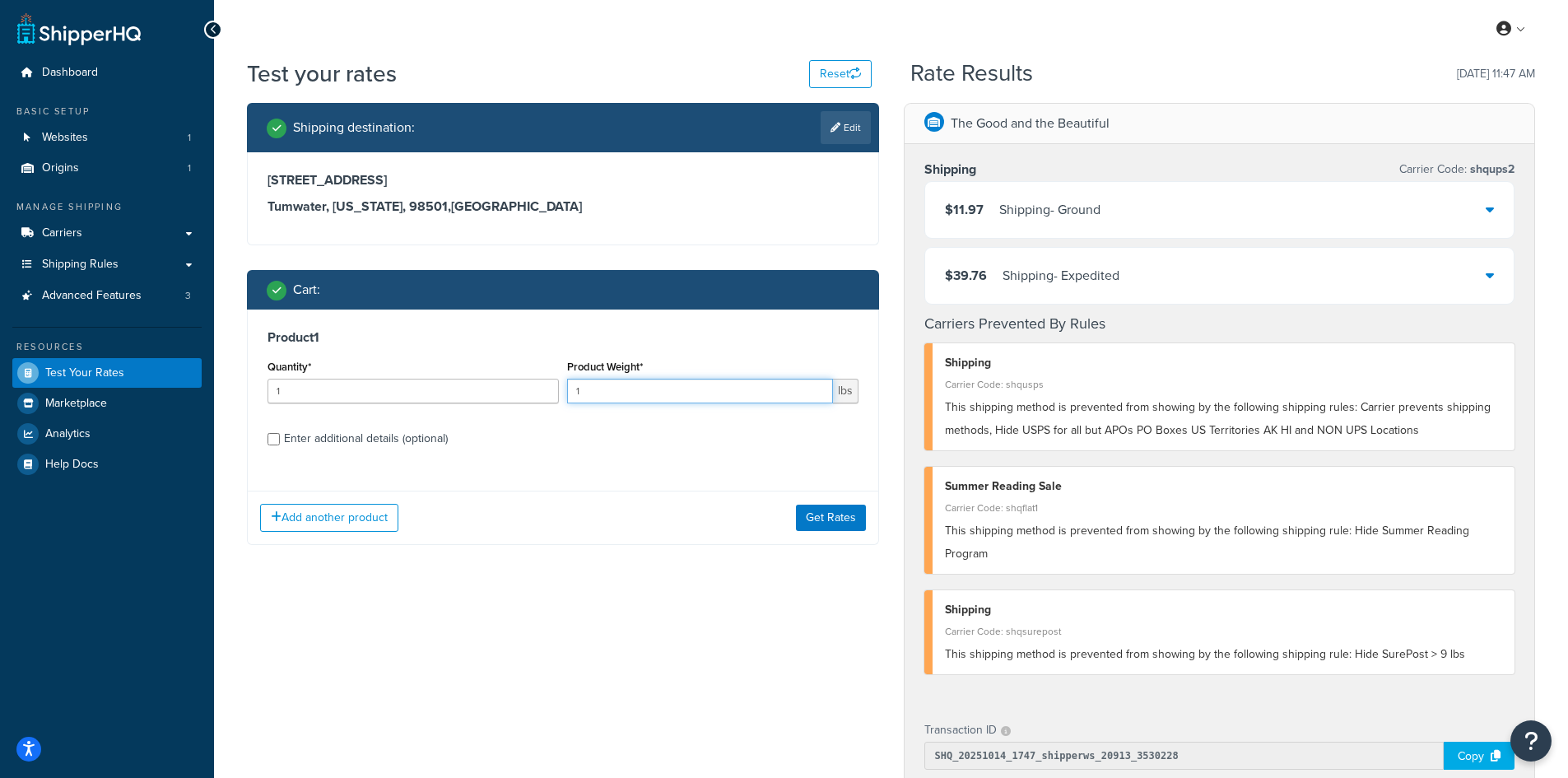
drag, startPoint x: 600, startPoint y: 391, endPoint x: 566, endPoint y: 389, distance: 34.1
click at [567, 389] on input "1" at bounding box center [699, 391] width 266 height 25
click at [827, 515] on button "Get Rates" at bounding box center [831, 518] width 70 height 26
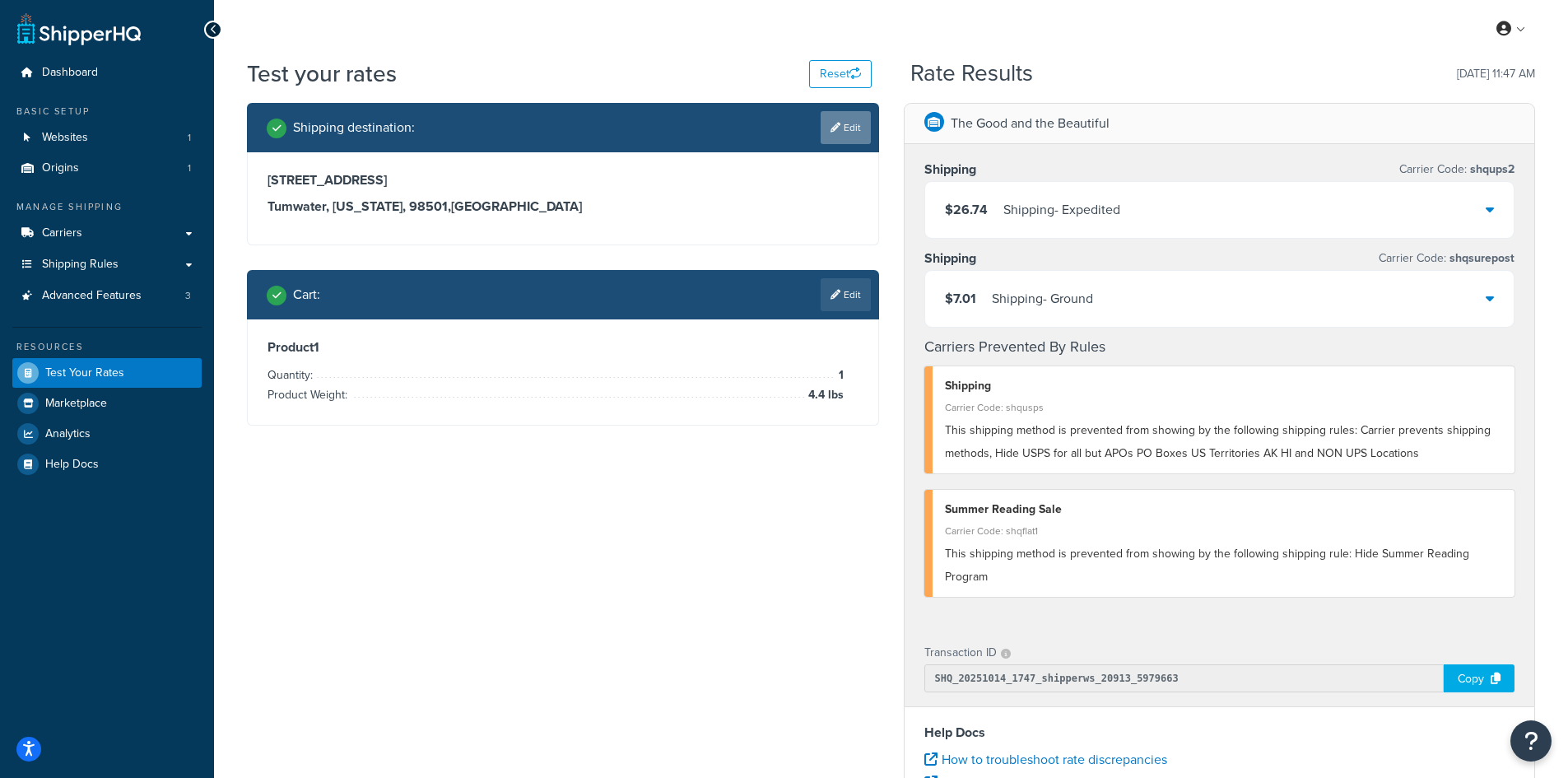
click at [836, 125] on icon at bounding box center [836, 128] width 9 height 9
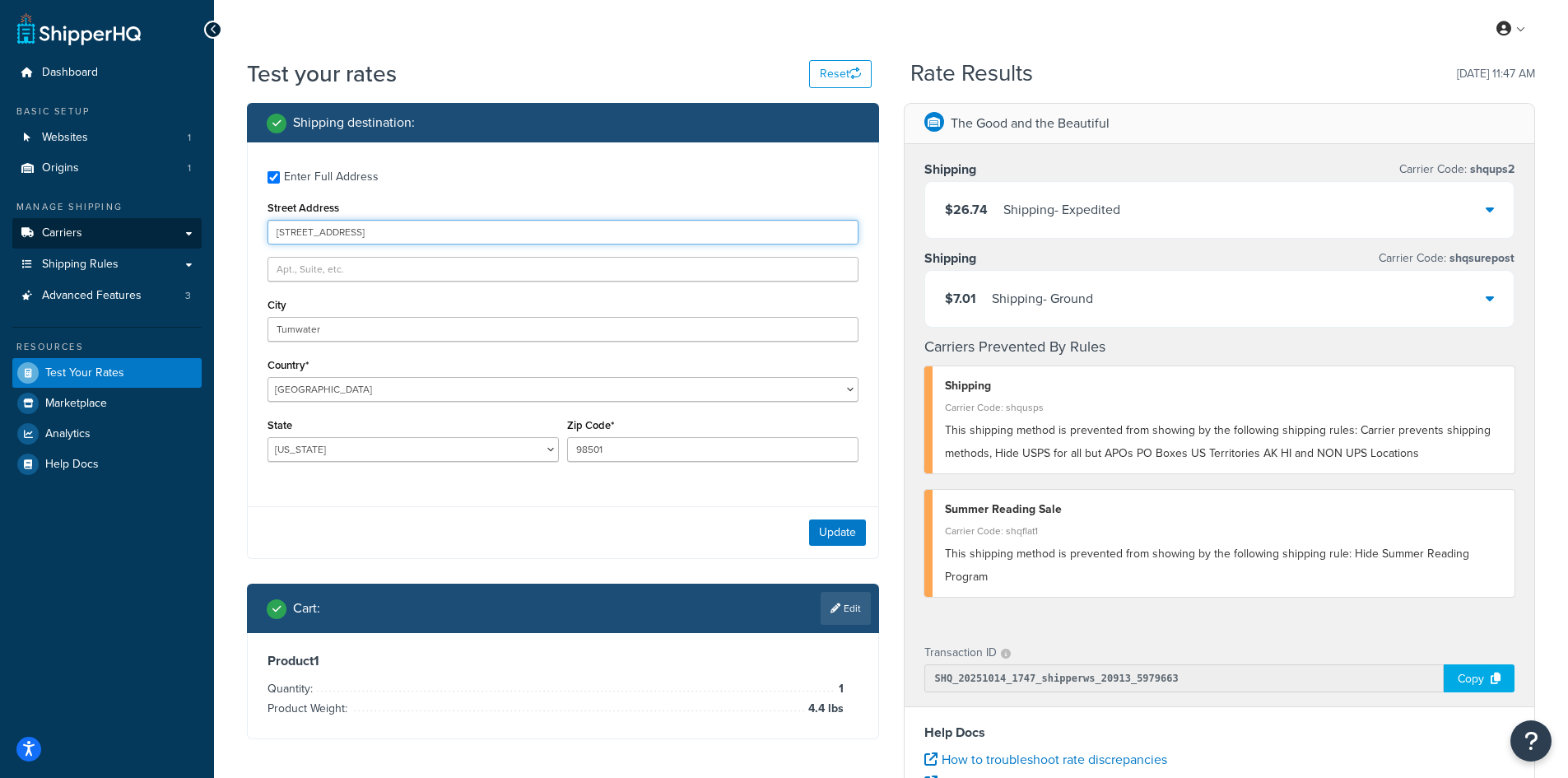
drag, startPoint x: 416, startPoint y: 233, endPoint x: 159, endPoint y: 228, distance: 257.0
click at [159, 228] on div "Dashboard Basic Setup Websites 1 Origins 1 Manage Shipping Carriers Carriers Al…" at bounding box center [784, 600] width 1568 height 1201
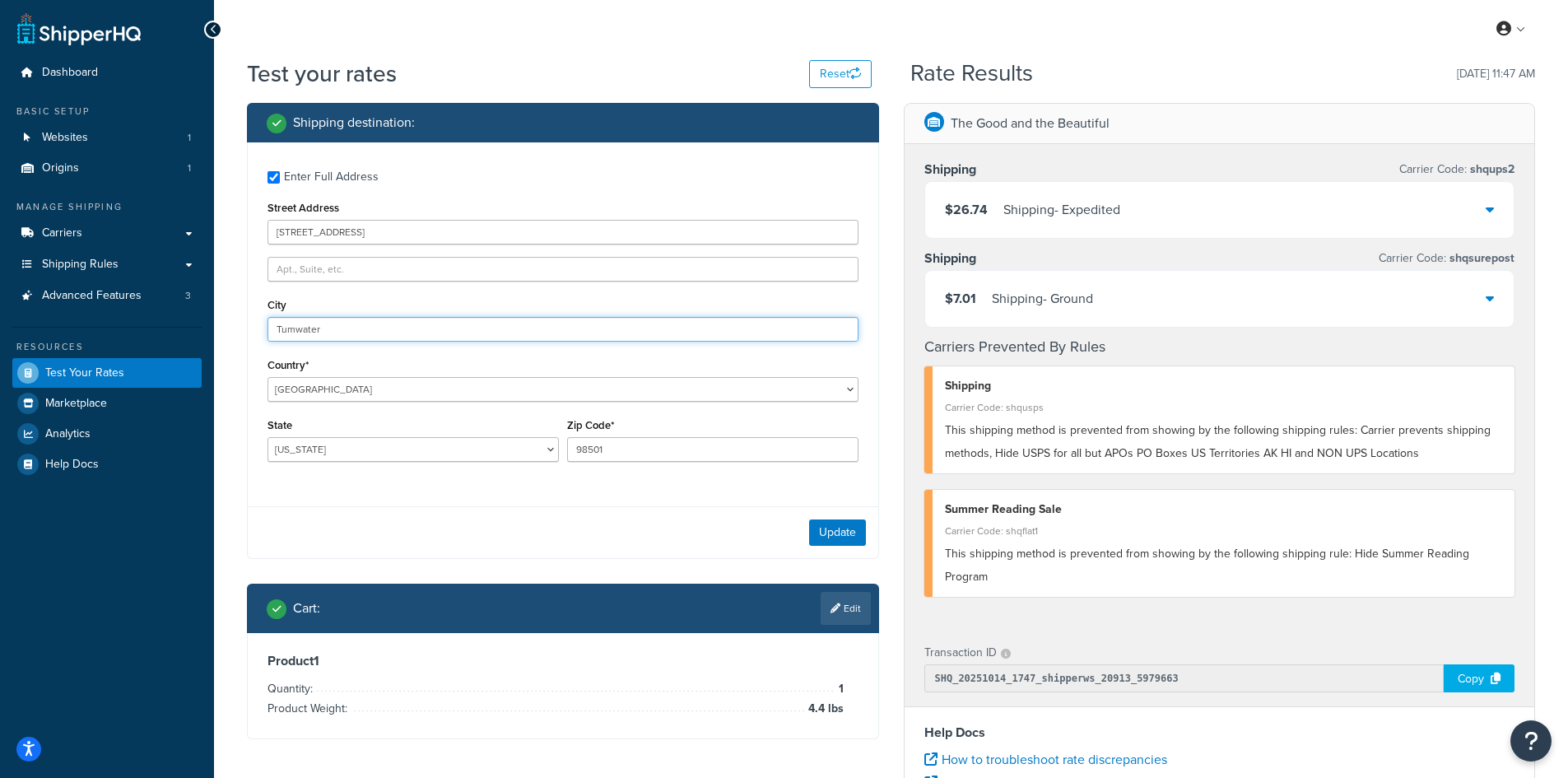
drag, startPoint x: 359, startPoint y: 327, endPoint x: 162, endPoint y: 327, distance: 197.0
click at [162, 327] on div "Dashboard Basic Setup Websites 1 Origins 1 Manage Shipping Carriers Carriers Al…" at bounding box center [784, 600] width 1568 height 1201
click at [831, 538] on button "Update" at bounding box center [837, 532] width 57 height 26
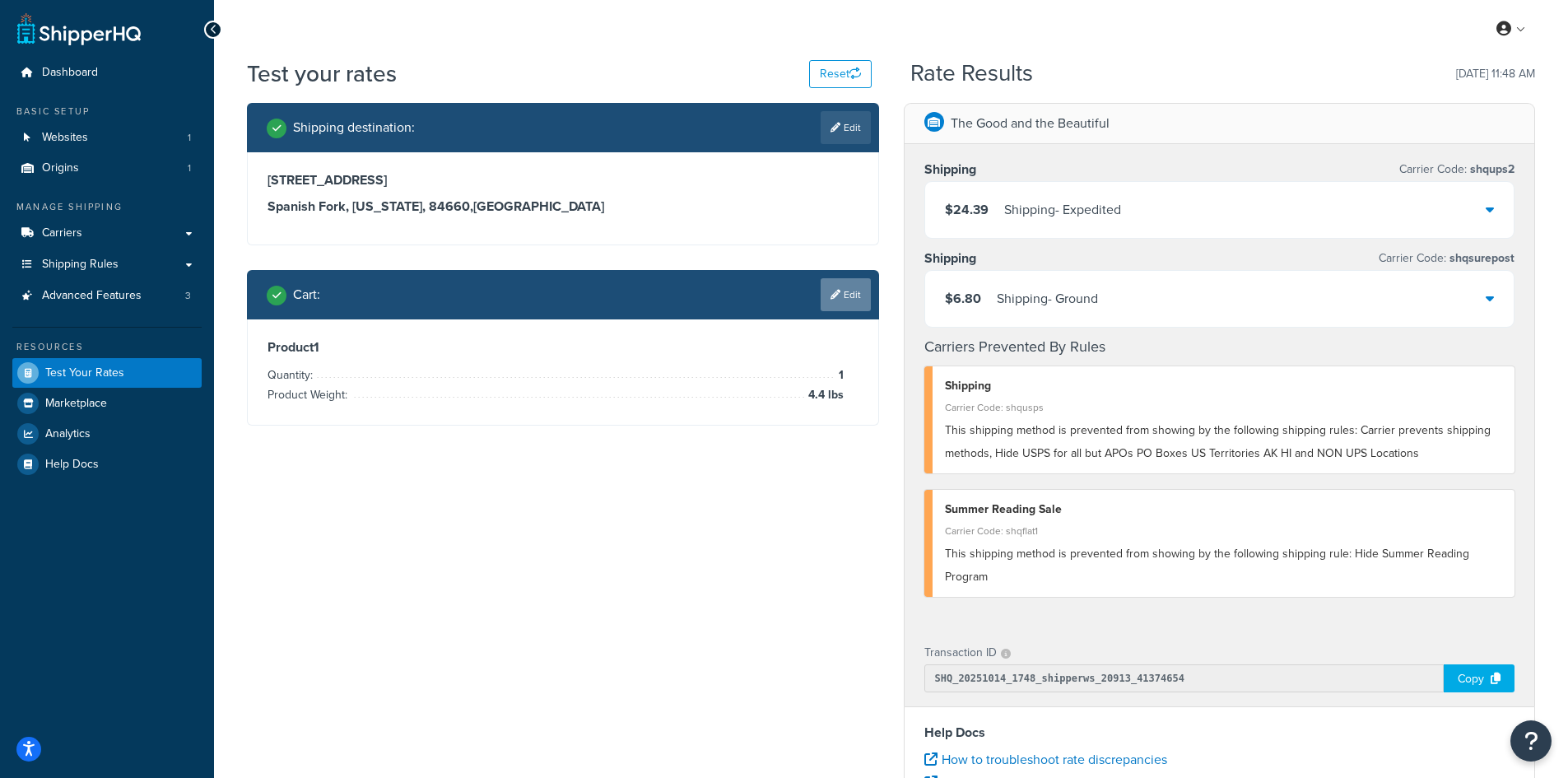
click at [852, 290] on link "Edit" at bounding box center [845, 294] width 50 height 33
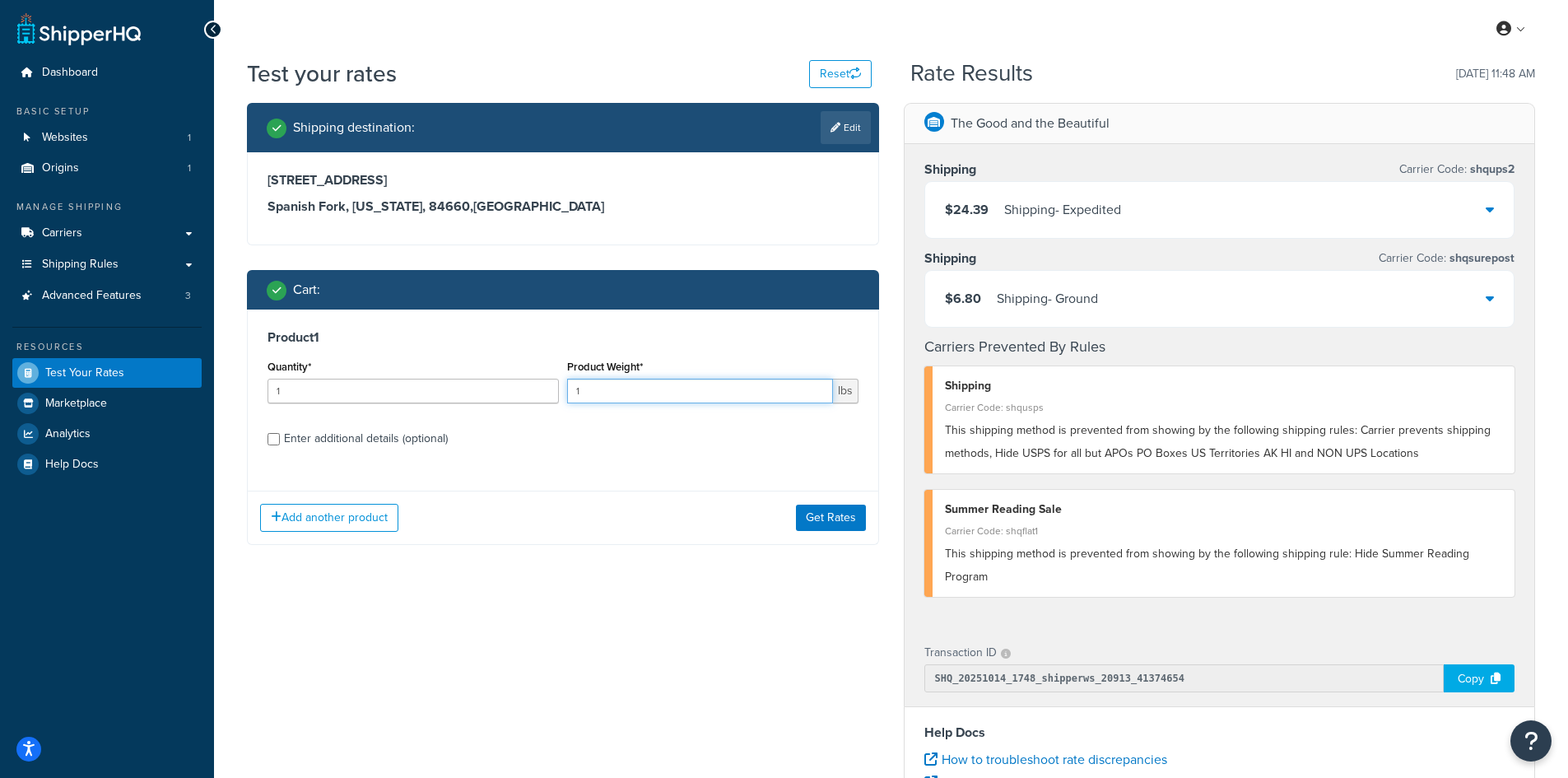
drag, startPoint x: 613, startPoint y: 388, endPoint x: 566, endPoint y: 387, distance: 47.0
click at [567, 387] on input "1" at bounding box center [699, 391] width 266 height 25
click at [841, 523] on button "Get Rates" at bounding box center [831, 518] width 70 height 26
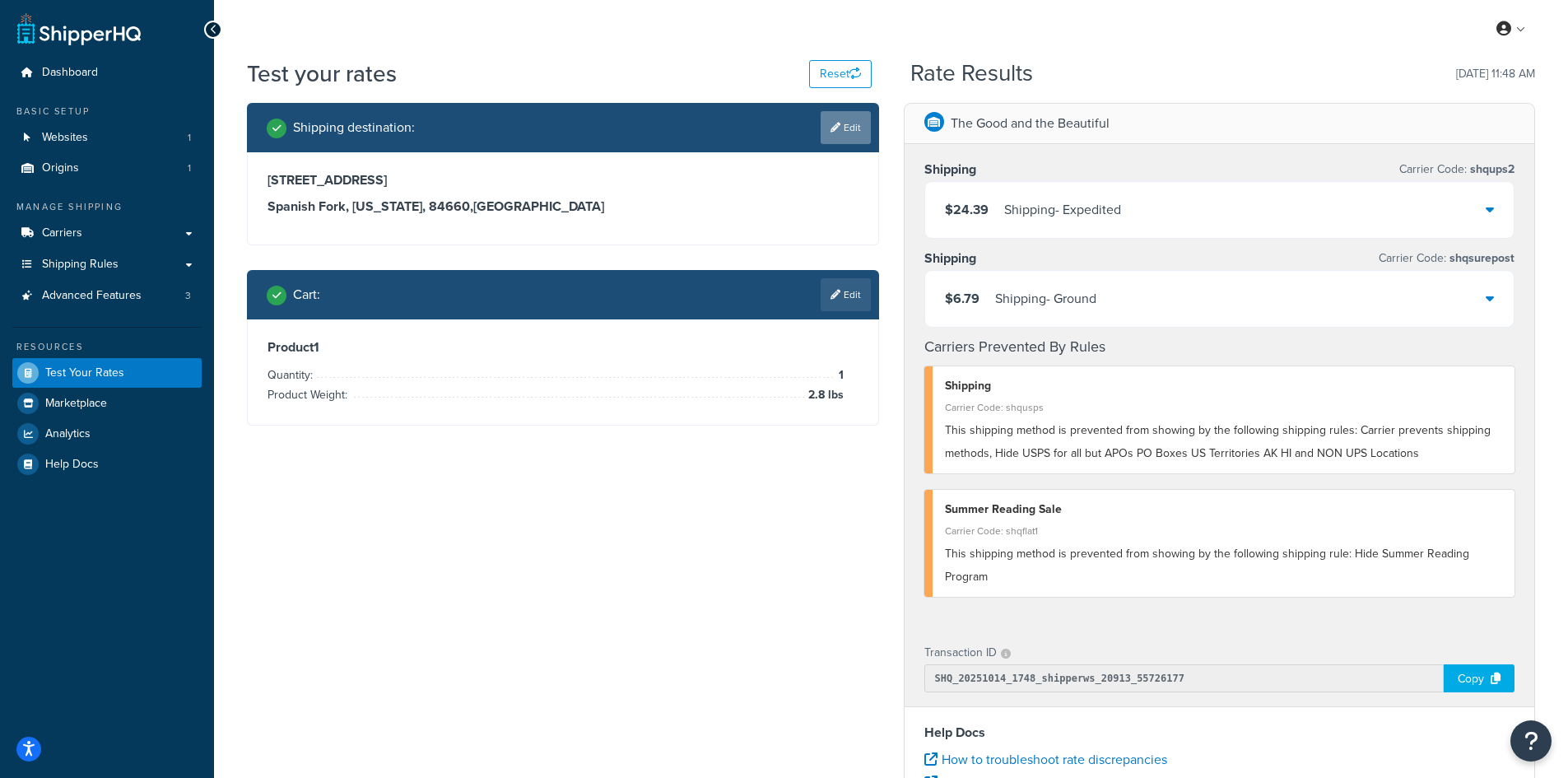
click at [855, 115] on link "Edit" at bounding box center [845, 128] width 50 height 33
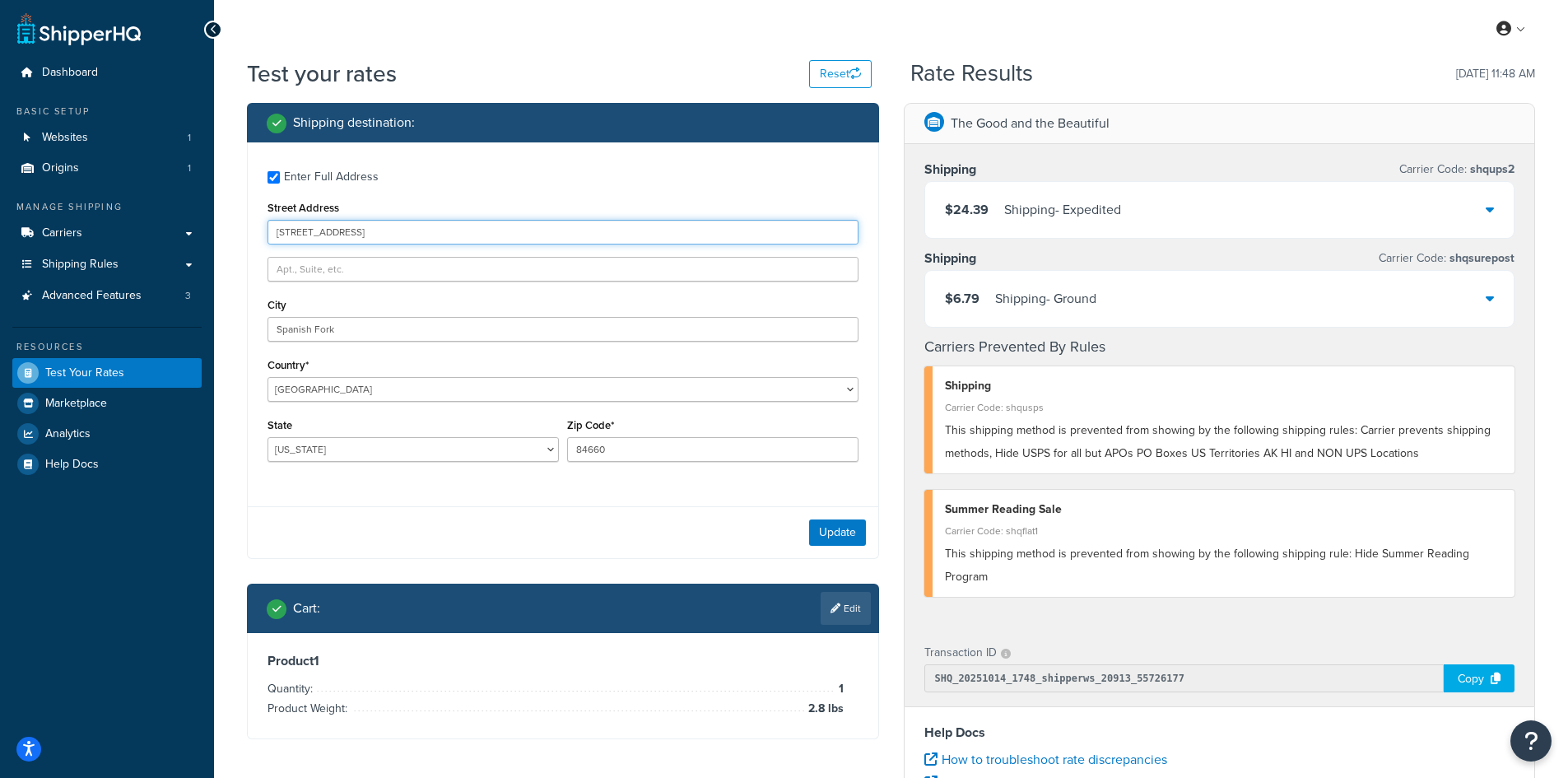
drag, startPoint x: 403, startPoint y: 238, endPoint x: 219, endPoint y: 233, distance: 184.1
click at [219, 233] on div "Test your rates Reset Rate Results [DATE] 11:48 AM Shipping destination : Enter…" at bounding box center [890, 609] width 1353 height 1102
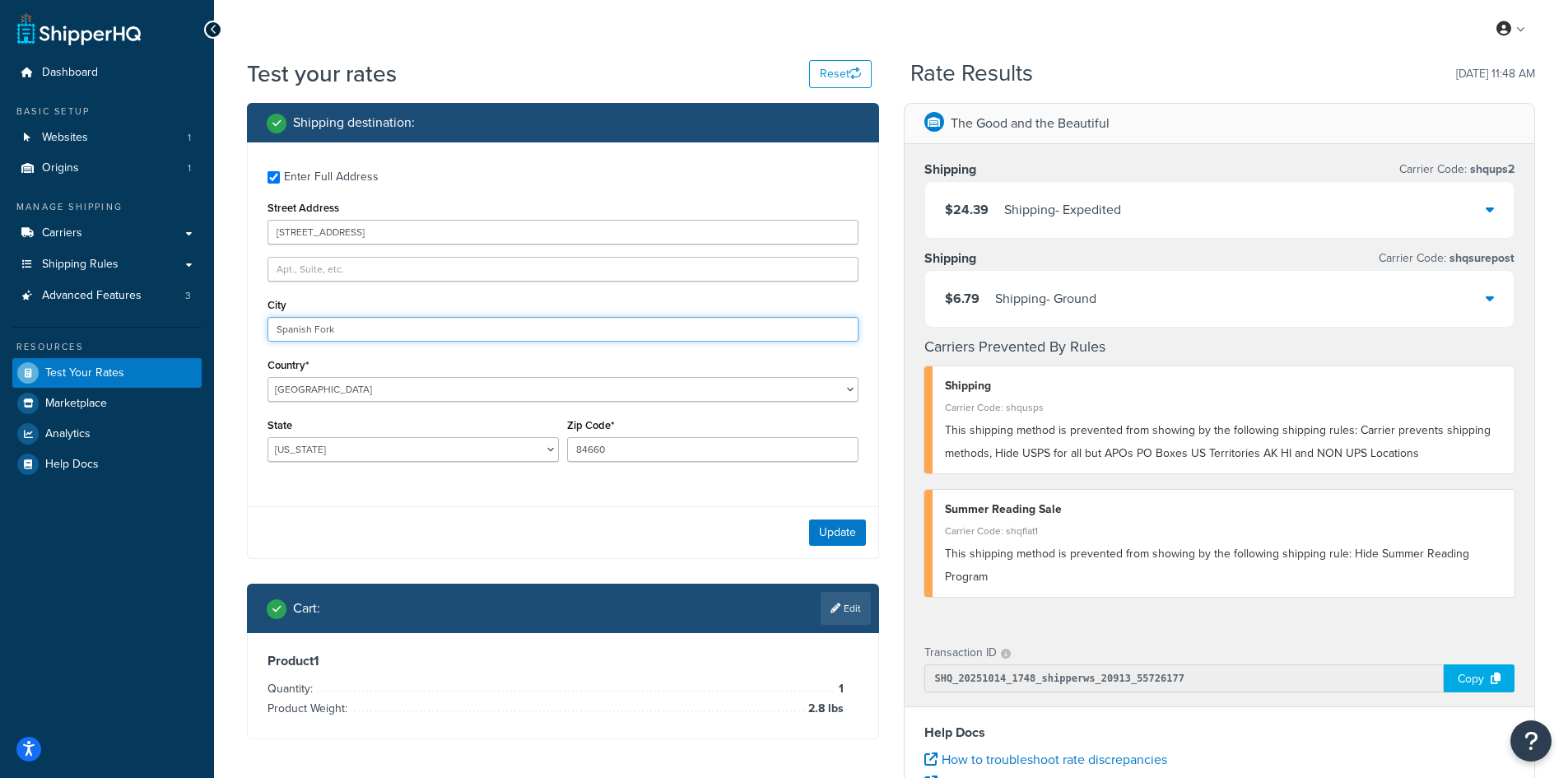
drag, startPoint x: 368, startPoint y: 333, endPoint x: 248, endPoint y: 321, distance: 120.6
click at [248, 321] on div "Enter Full Address Street Address [STREET_ADDRESS] [GEOGRAPHIC_DATA] [GEOGRAPHI…" at bounding box center [562, 319] width 630 height 352
click at [818, 527] on button "Update" at bounding box center [837, 532] width 57 height 26
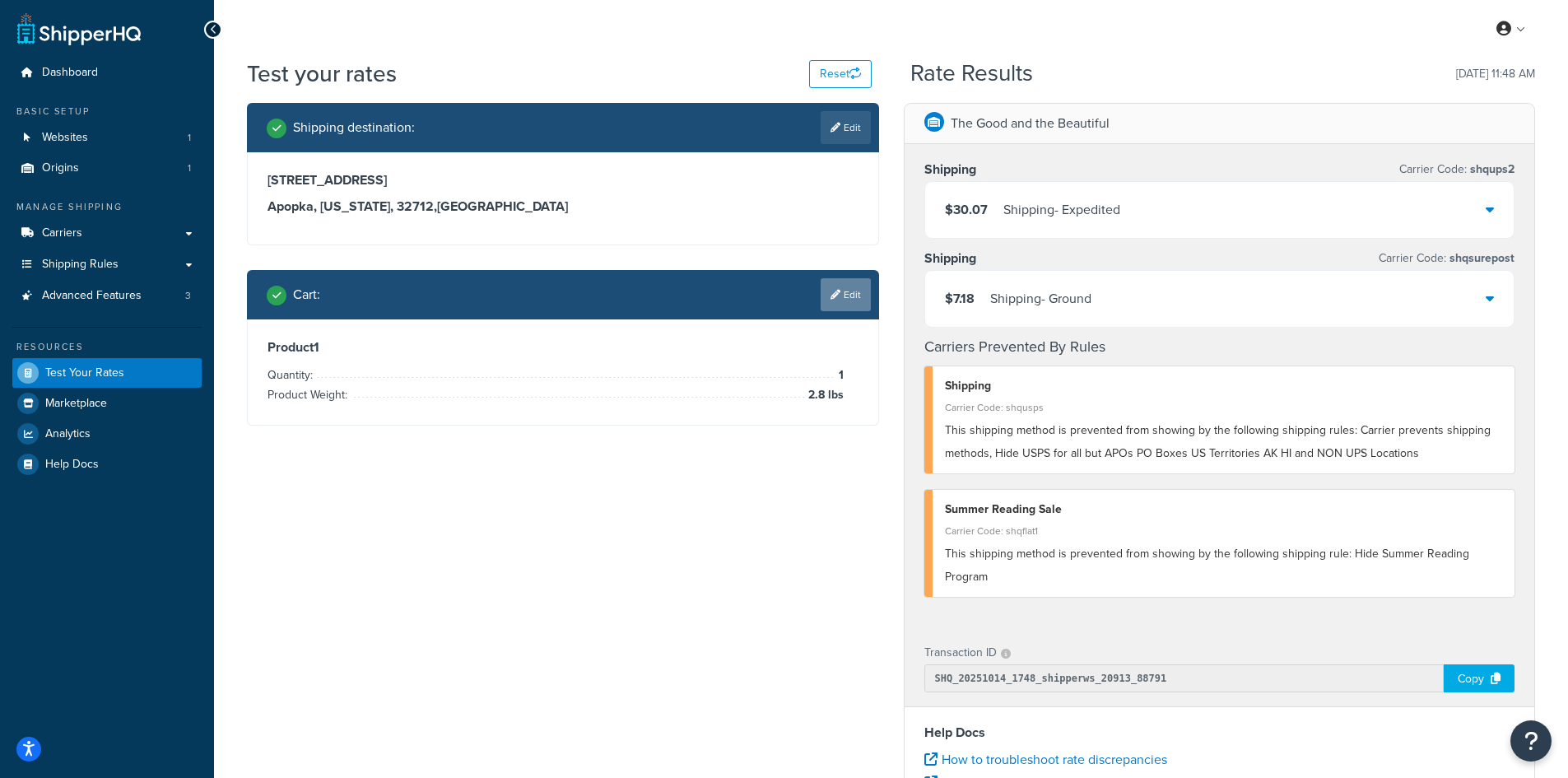
click at [843, 296] on link "Edit" at bounding box center [845, 294] width 50 height 33
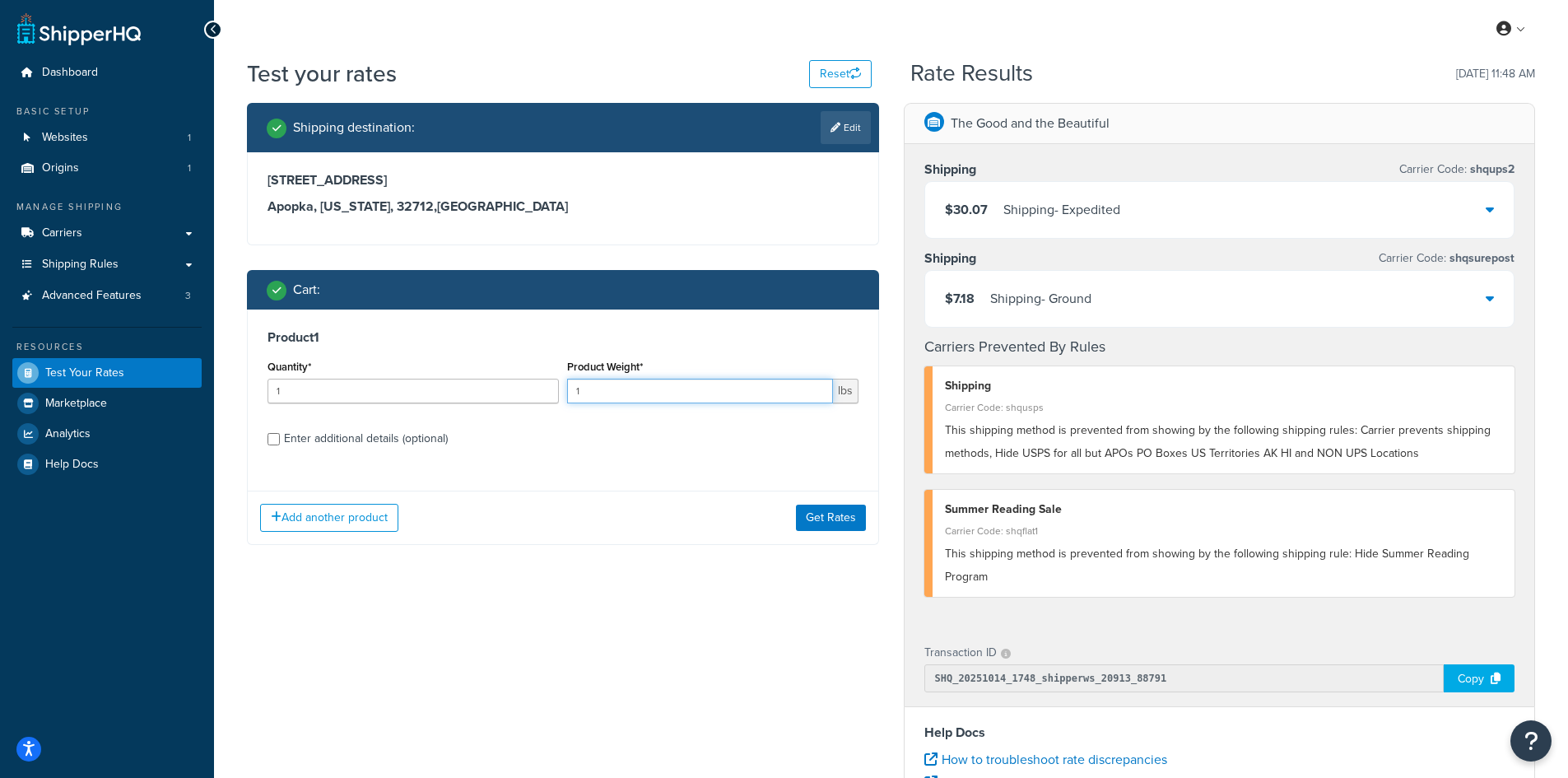
click at [561, 385] on div "Quantity* 1 Product Weight* 1 lbs" at bounding box center [563, 386] width 599 height 61
click at [824, 521] on button "Get Rates" at bounding box center [831, 518] width 70 height 26
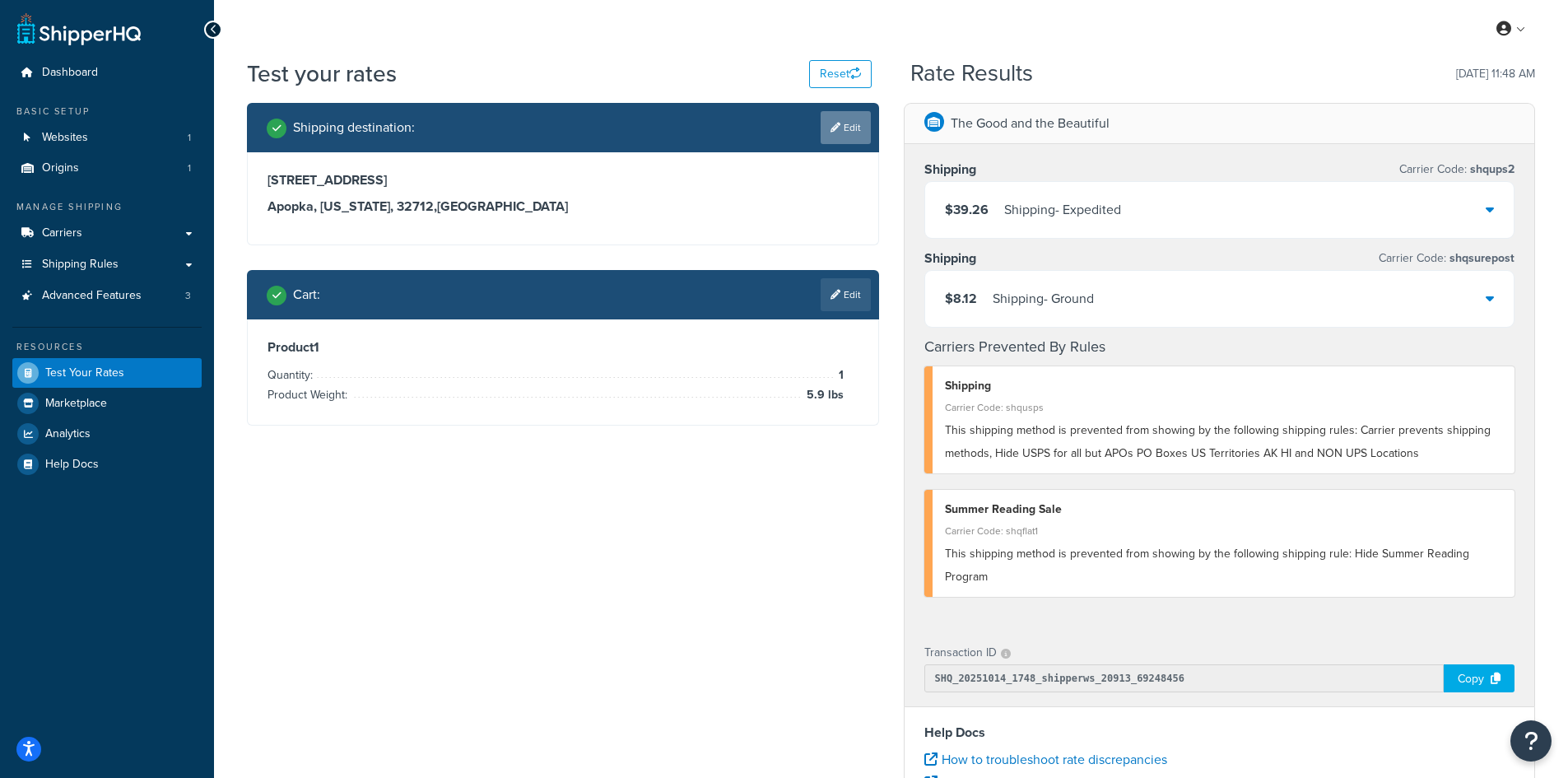
click at [845, 121] on link "Edit" at bounding box center [845, 128] width 50 height 33
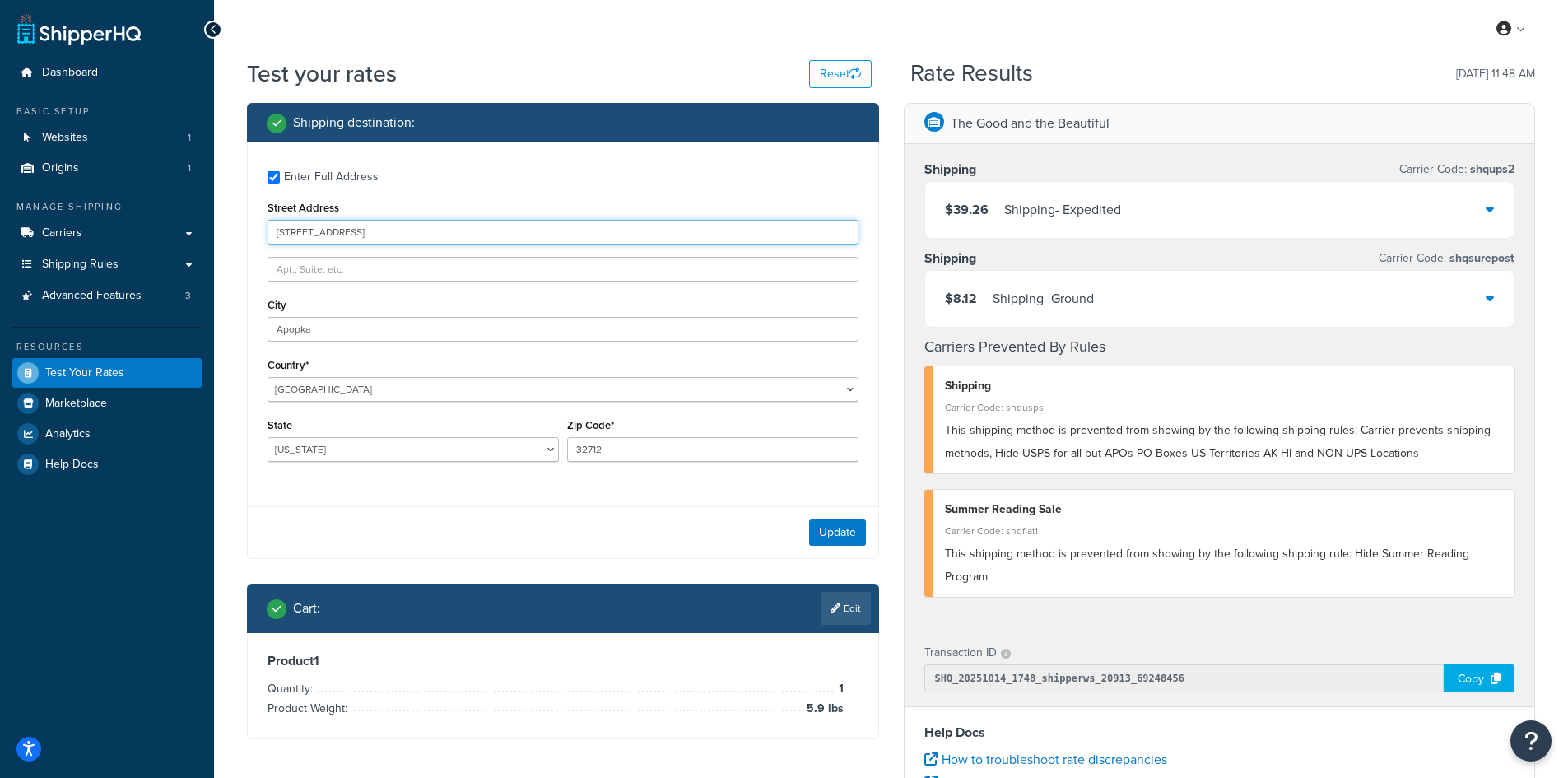
drag, startPoint x: 396, startPoint y: 226, endPoint x: 254, endPoint y: 221, distance: 142.1
click at [254, 221] on div "Enter Full Address Street Address [STREET_ADDRESS] [GEOGRAPHIC_DATA] [GEOGRAPHI…" at bounding box center [562, 319] width 630 height 352
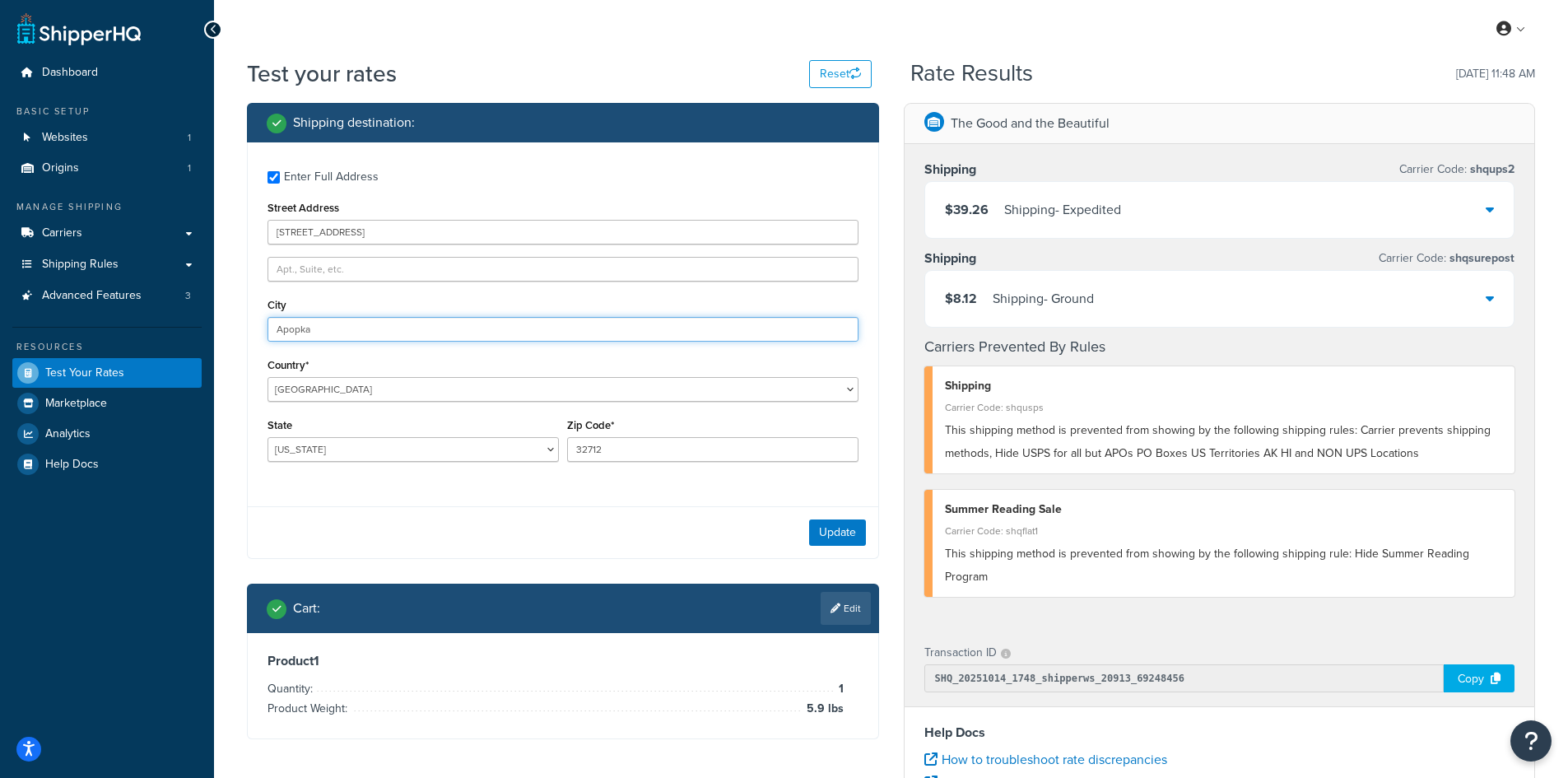
drag, startPoint x: 319, startPoint y: 327, endPoint x: 258, endPoint y: 324, distance: 61.1
click at [258, 324] on div "Enter Full Address Street Address [STREET_ADDRESS] [GEOGRAPHIC_DATA] [GEOGRAPHI…" at bounding box center [562, 319] width 630 height 352
click at [833, 531] on button "Update" at bounding box center [837, 532] width 57 height 26
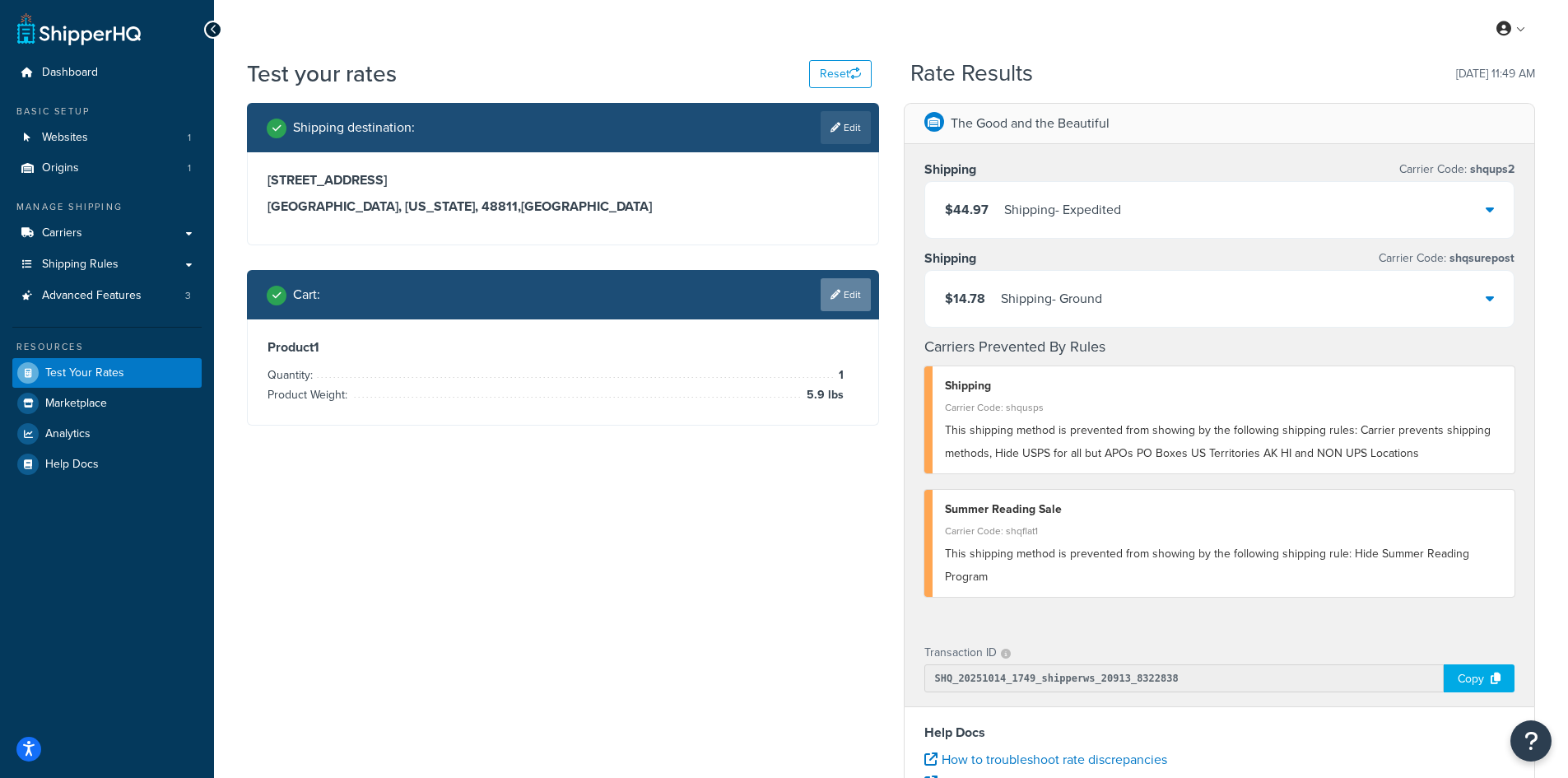
click at [842, 304] on link "Edit" at bounding box center [845, 294] width 50 height 33
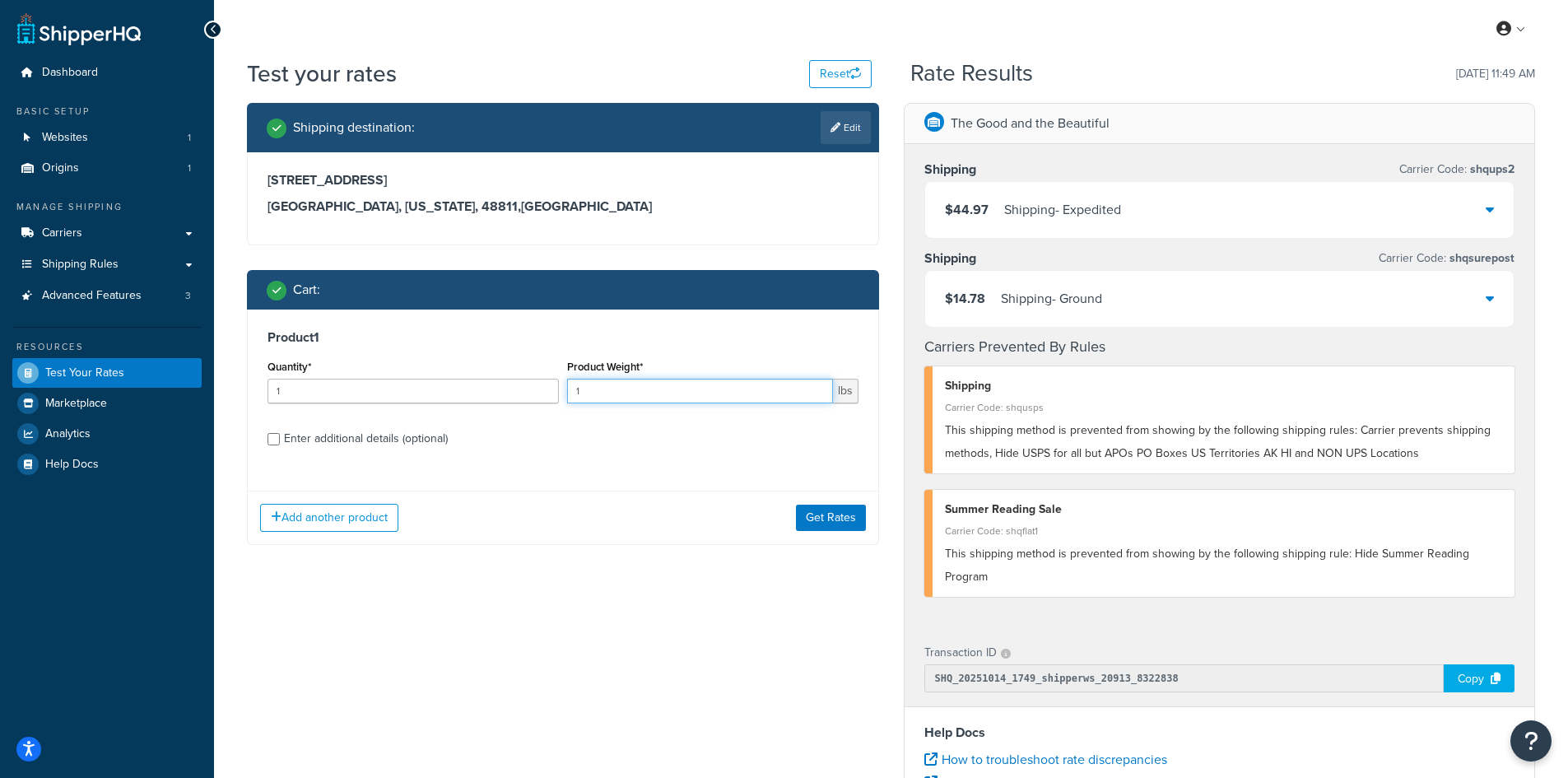
drag, startPoint x: 625, startPoint y: 390, endPoint x: 577, endPoint y: 389, distance: 48.0
click at [577, 389] on input "1" at bounding box center [699, 391] width 266 height 25
click at [565, 391] on div "Product Weight* 1 lbs" at bounding box center [713, 386] width 300 height 61
drag, startPoint x: 603, startPoint y: 396, endPoint x: 558, endPoint y: 395, distance: 45.0
click at [558, 395] on div "Quantity* 1 Product Weight* 1 lbs" at bounding box center [563, 386] width 599 height 61
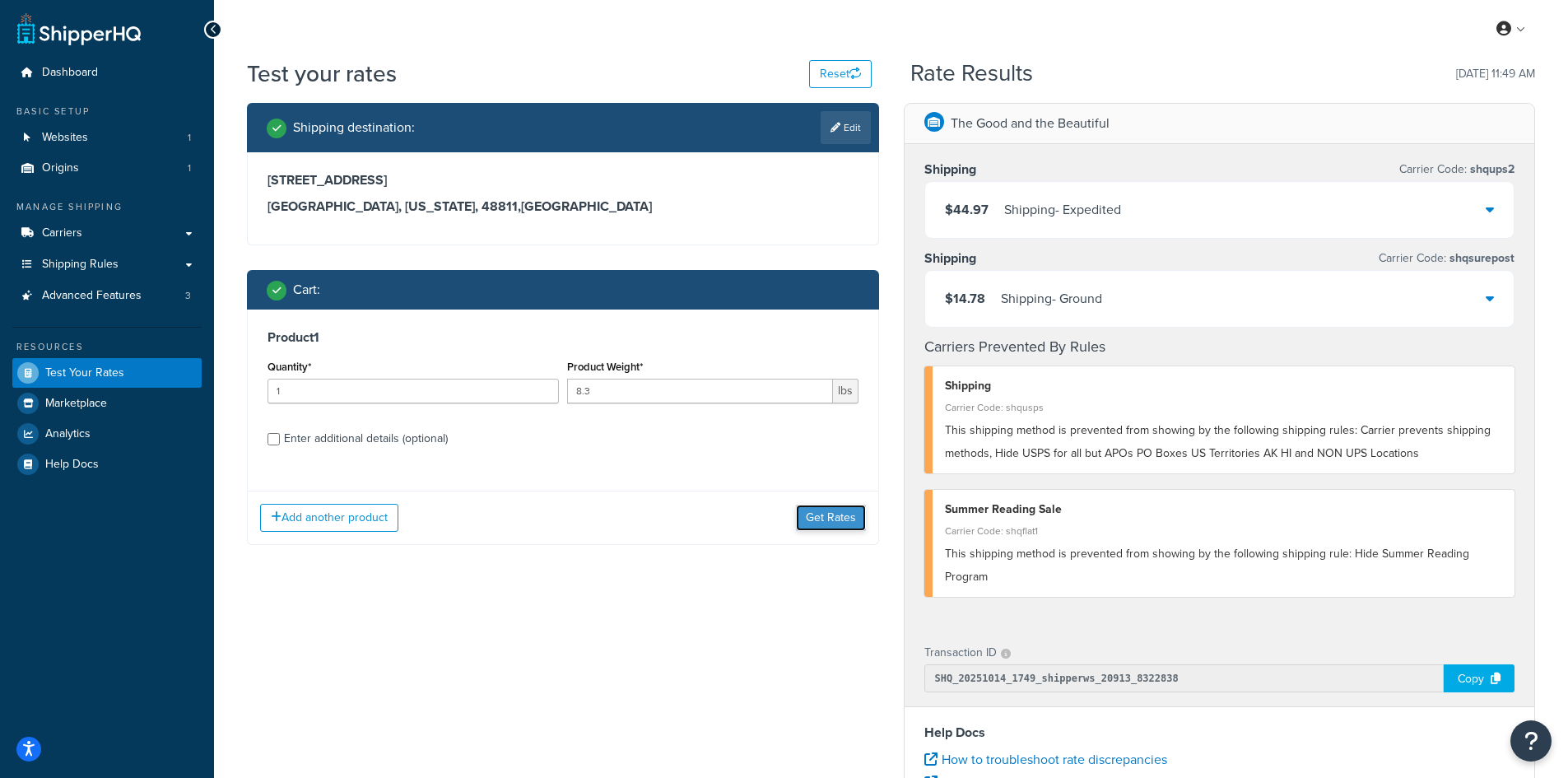
click at [836, 515] on button "Get Rates" at bounding box center [831, 518] width 70 height 26
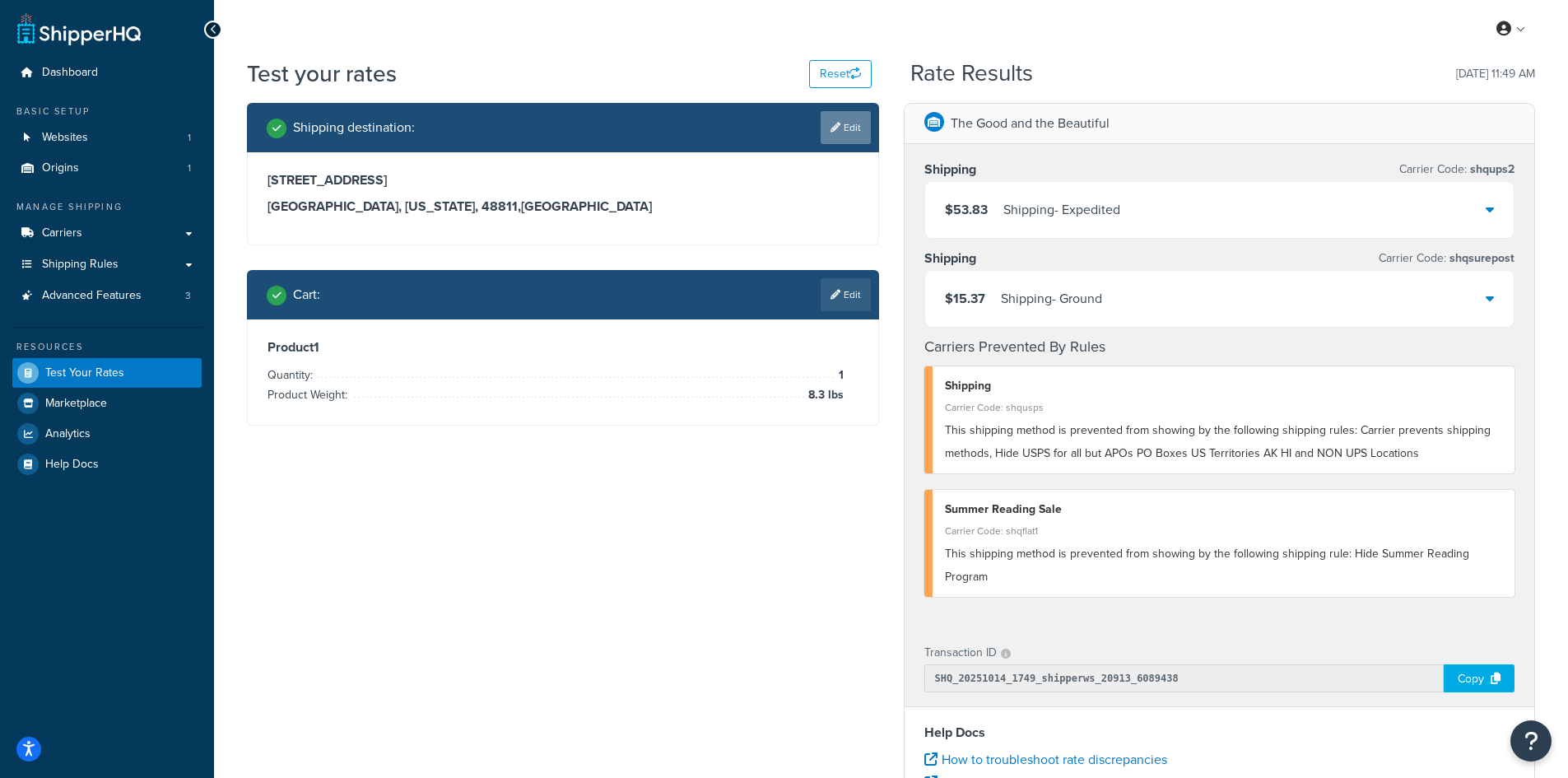
click at [848, 131] on link "Edit" at bounding box center [845, 128] width 50 height 33
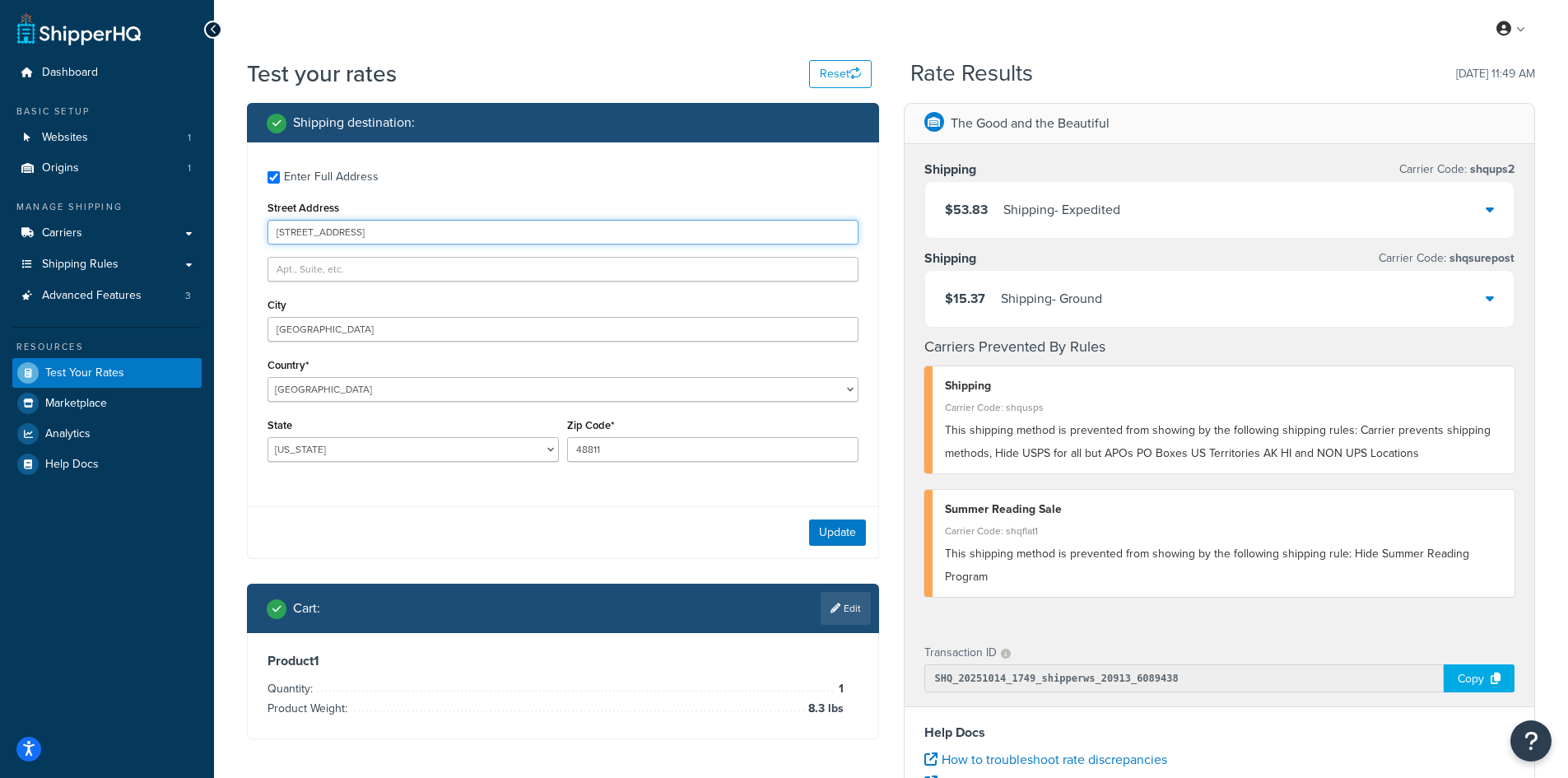
drag, startPoint x: 457, startPoint y: 229, endPoint x: 267, endPoint y: 219, distance: 190.3
click at [267, 219] on div "Street Address [STREET_ADDRESS]" at bounding box center [562, 220] width 591 height 47
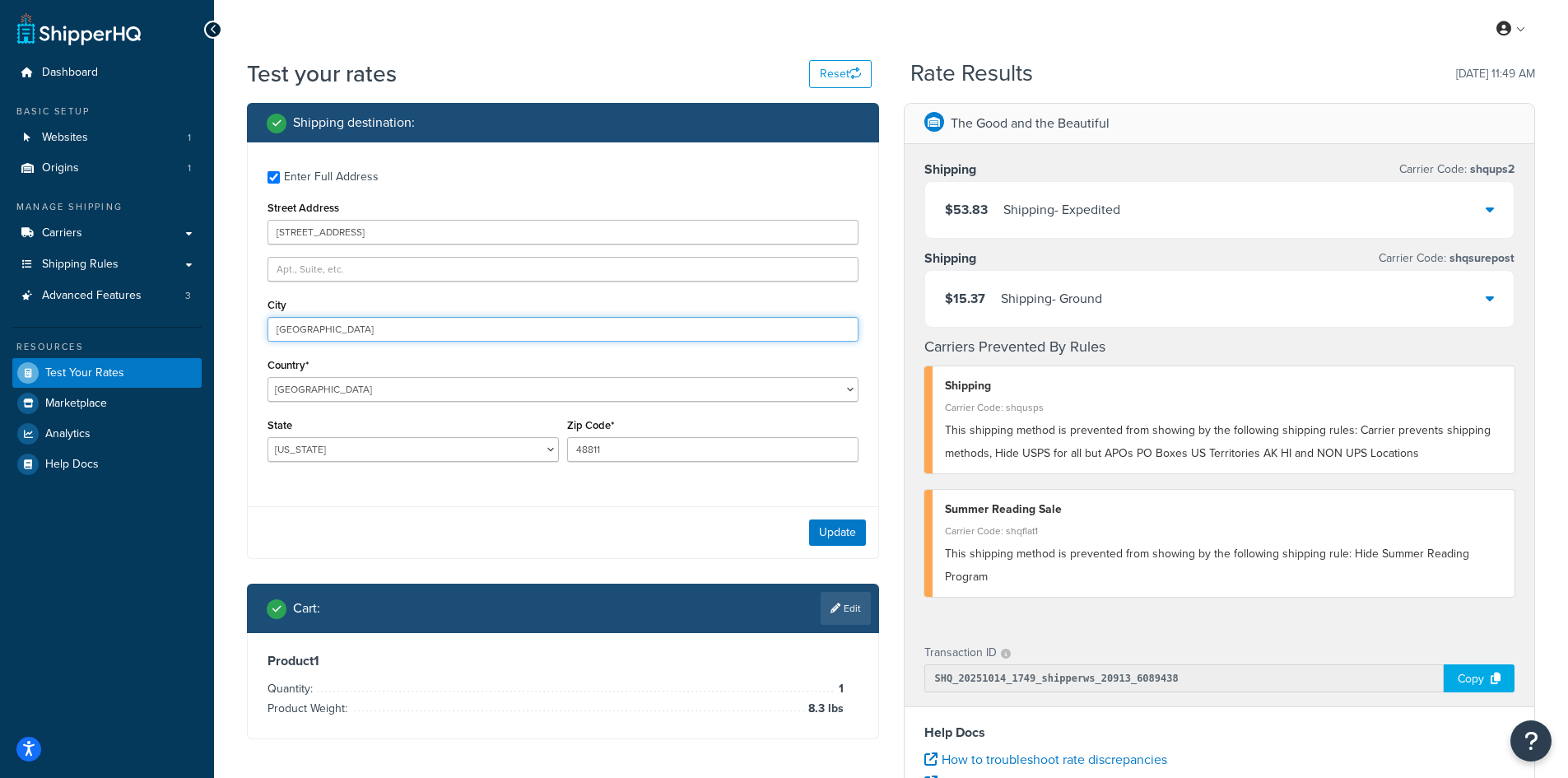
drag, startPoint x: 353, startPoint y: 328, endPoint x: 219, endPoint y: 318, distance: 134.4
click at [219, 318] on div "Test your rates Reset Rate Results [DATE] 11:49 AM Shipping destination : Enter…" at bounding box center [890, 609] width 1353 height 1102
click at [838, 538] on button "Update" at bounding box center [837, 532] width 57 height 26
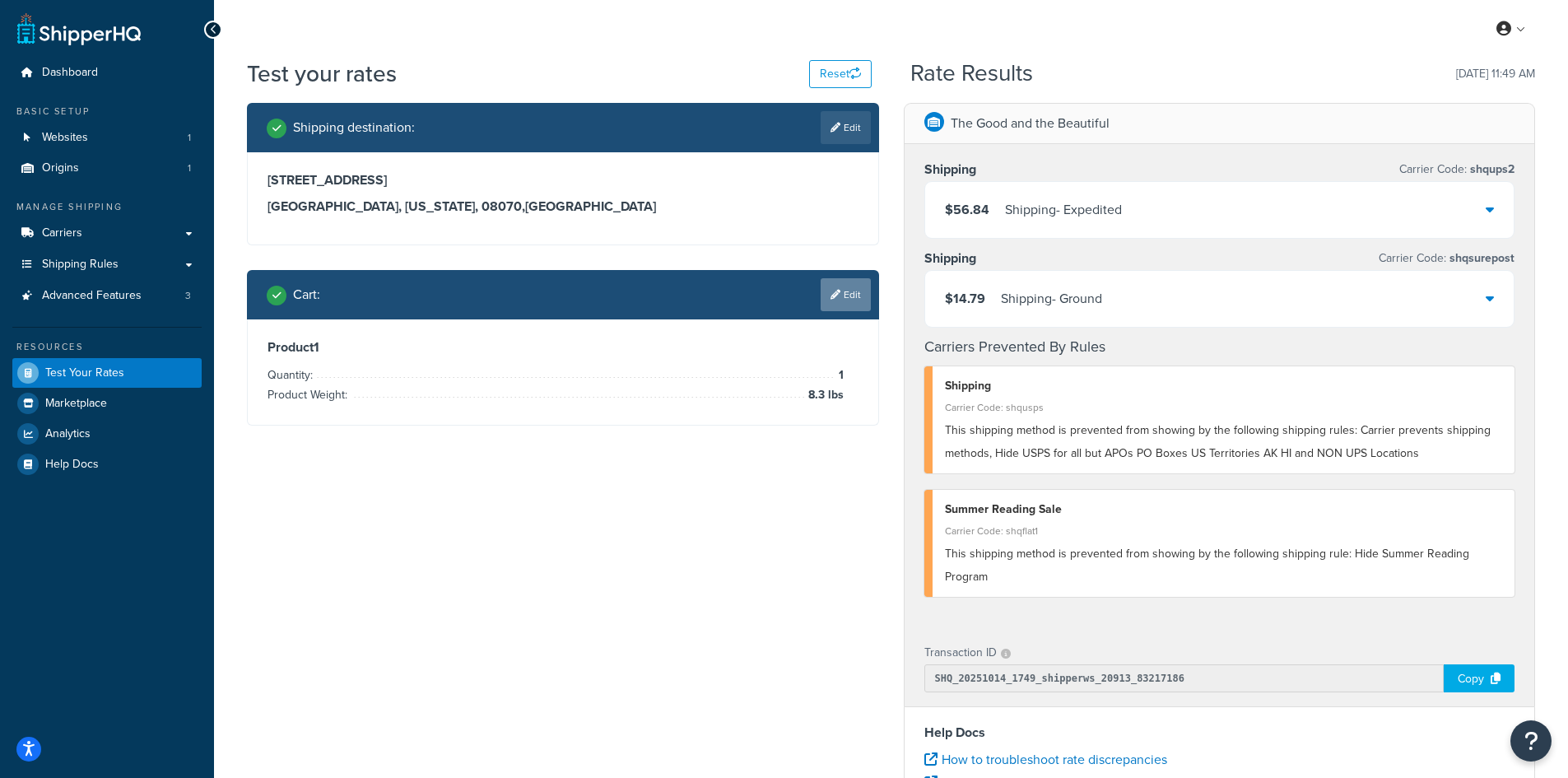
click at [843, 296] on link "Edit" at bounding box center [845, 294] width 50 height 33
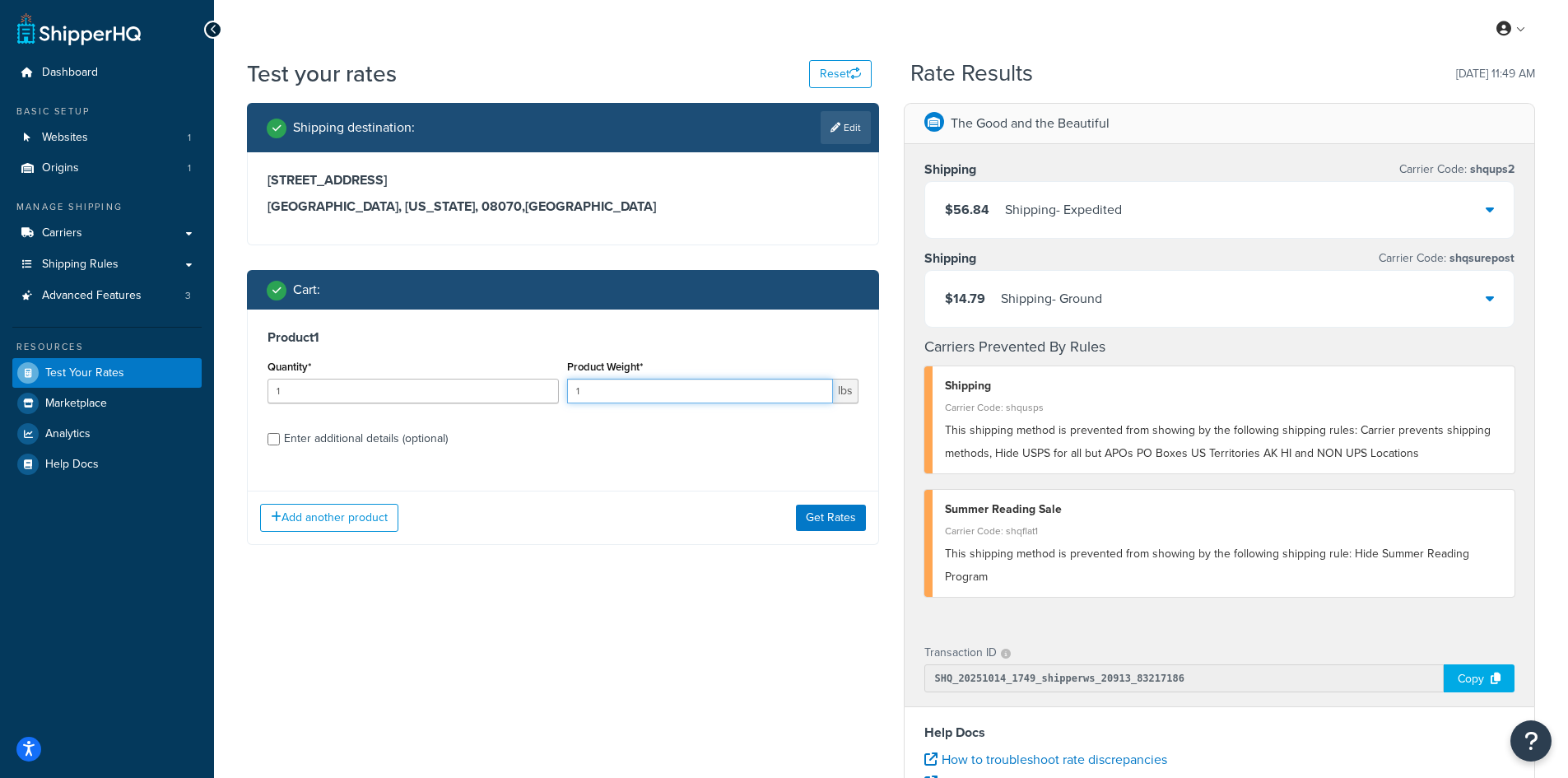
drag, startPoint x: 625, startPoint y: 391, endPoint x: 544, endPoint y: 387, distance: 81.1
click at [544, 387] on div "Quantity* 1 Product Weight* 1 lbs" at bounding box center [563, 386] width 599 height 61
click at [836, 520] on button "Get Rates" at bounding box center [831, 518] width 70 height 26
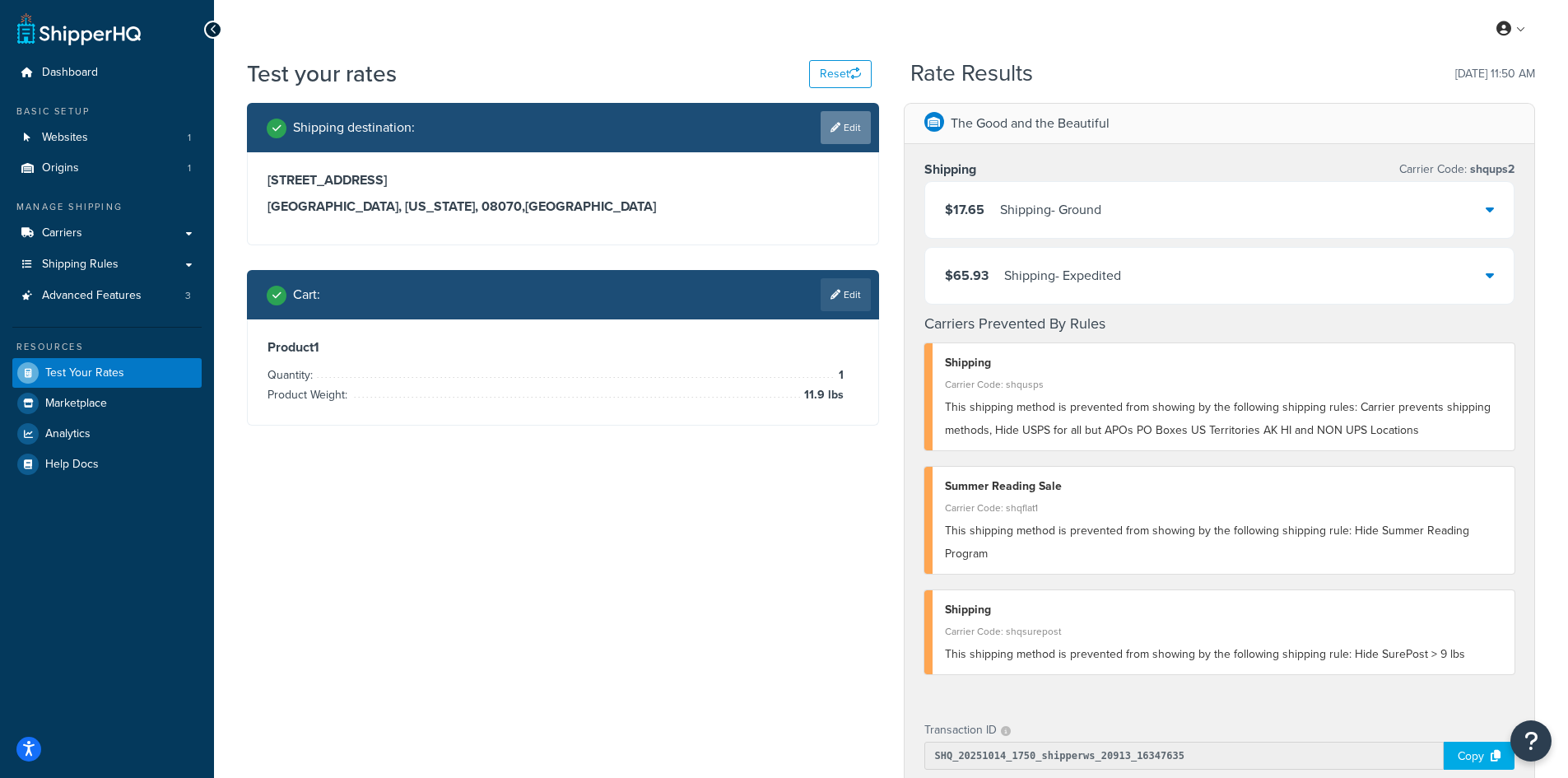
click at [850, 130] on link "Edit" at bounding box center [845, 128] width 50 height 33
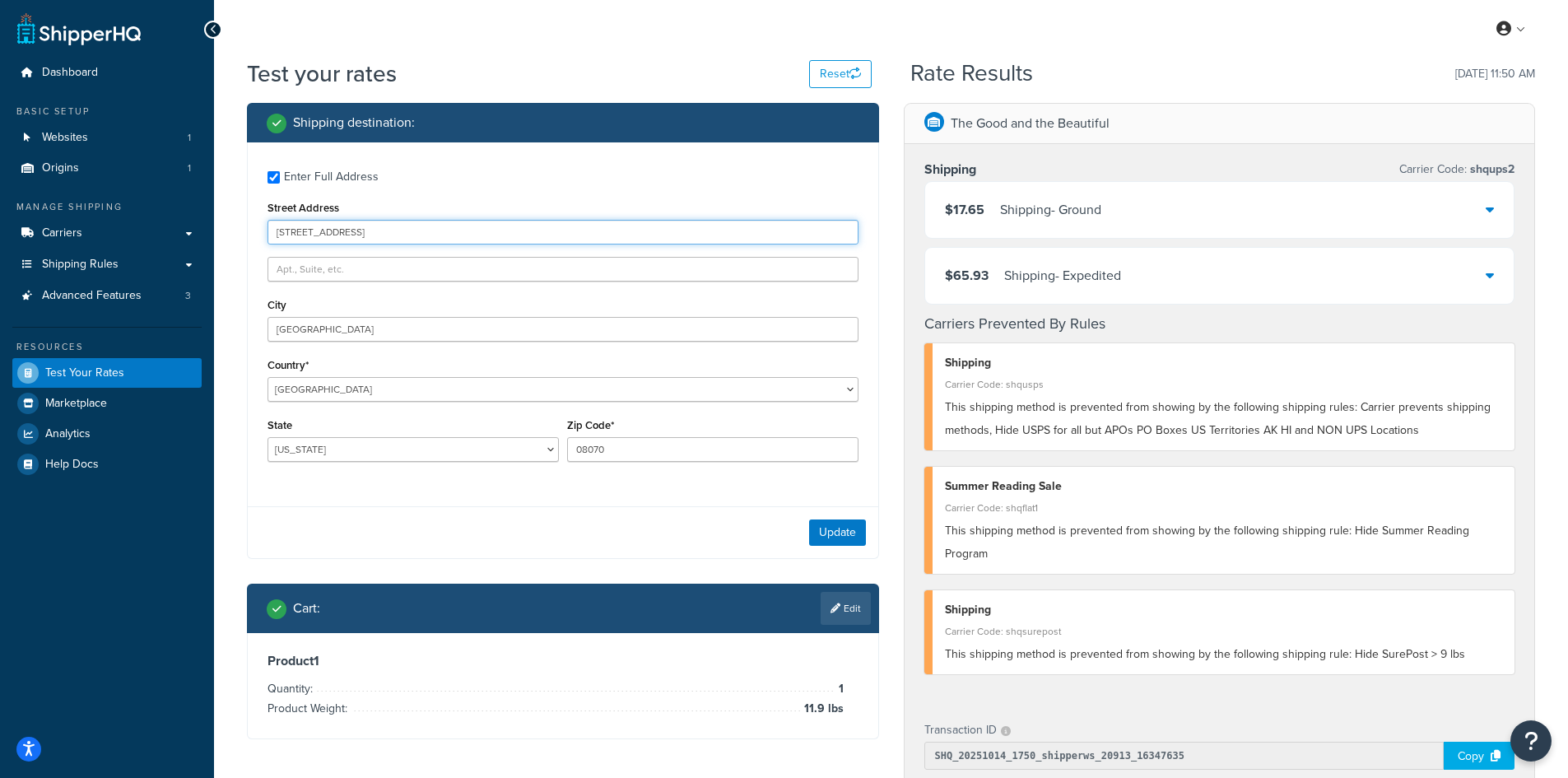
drag, startPoint x: 249, startPoint y: 232, endPoint x: 207, endPoint y: 232, distance: 42.0
click at [207, 232] on div "Dashboard Basic Setup Websites 1 Origins 1 Manage Shipping Carriers Carriers Al…" at bounding box center [784, 639] width 1568 height 1278
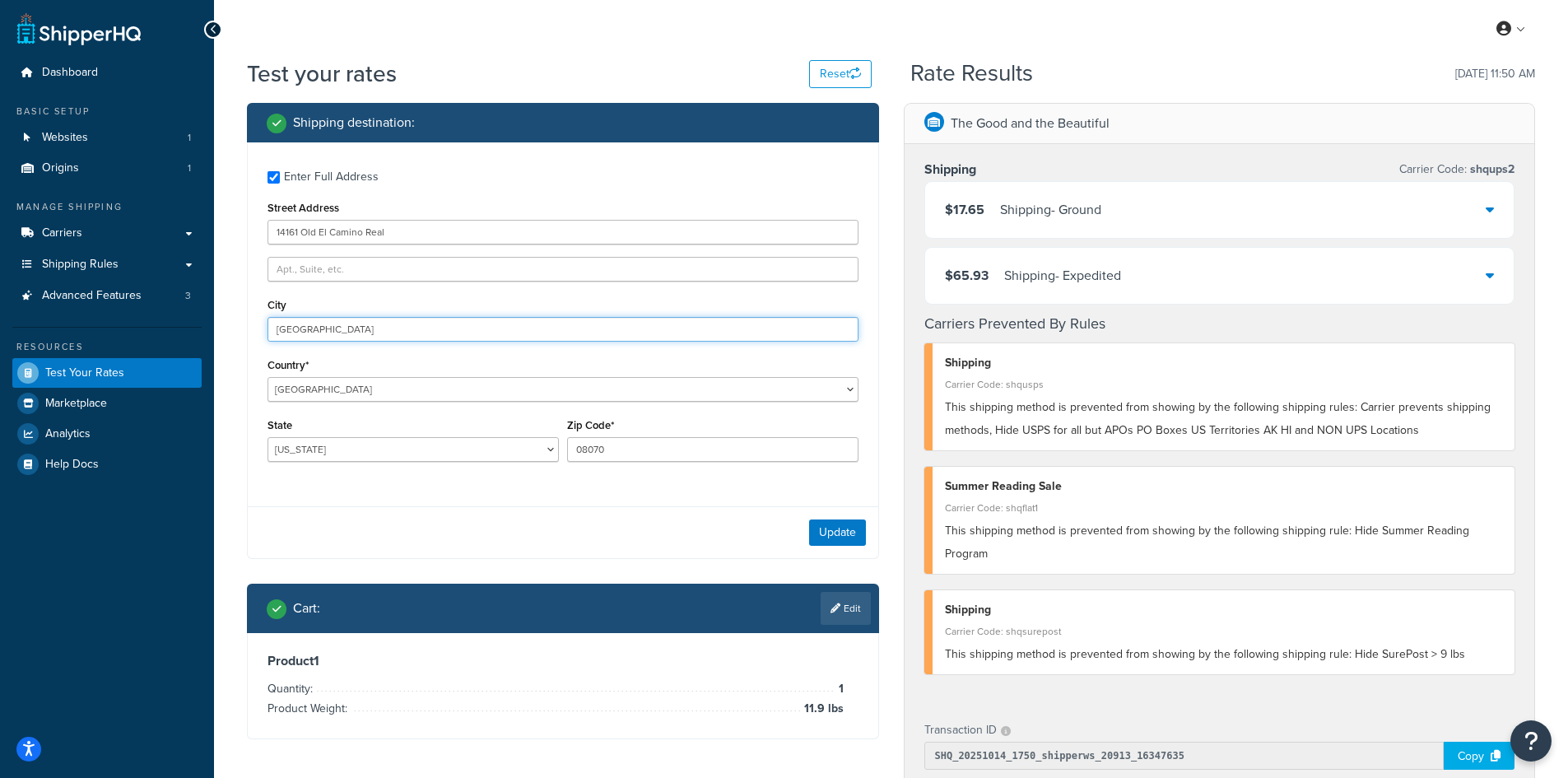
drag, startPoint x: 381, startPoint y: 333, endPoint x: 194, endPoint y: 320, distance: 187.5
click at [194, 320] on div "Dashboard Basic Setup Websites 1 Origins 1 Manage Shipping Carriers Carriers Al…" at bounding box center [784, 639] width 1568 height 1278
click at [850, 527] on button "Update" at bounding box center [837, 532] width 57 height 26
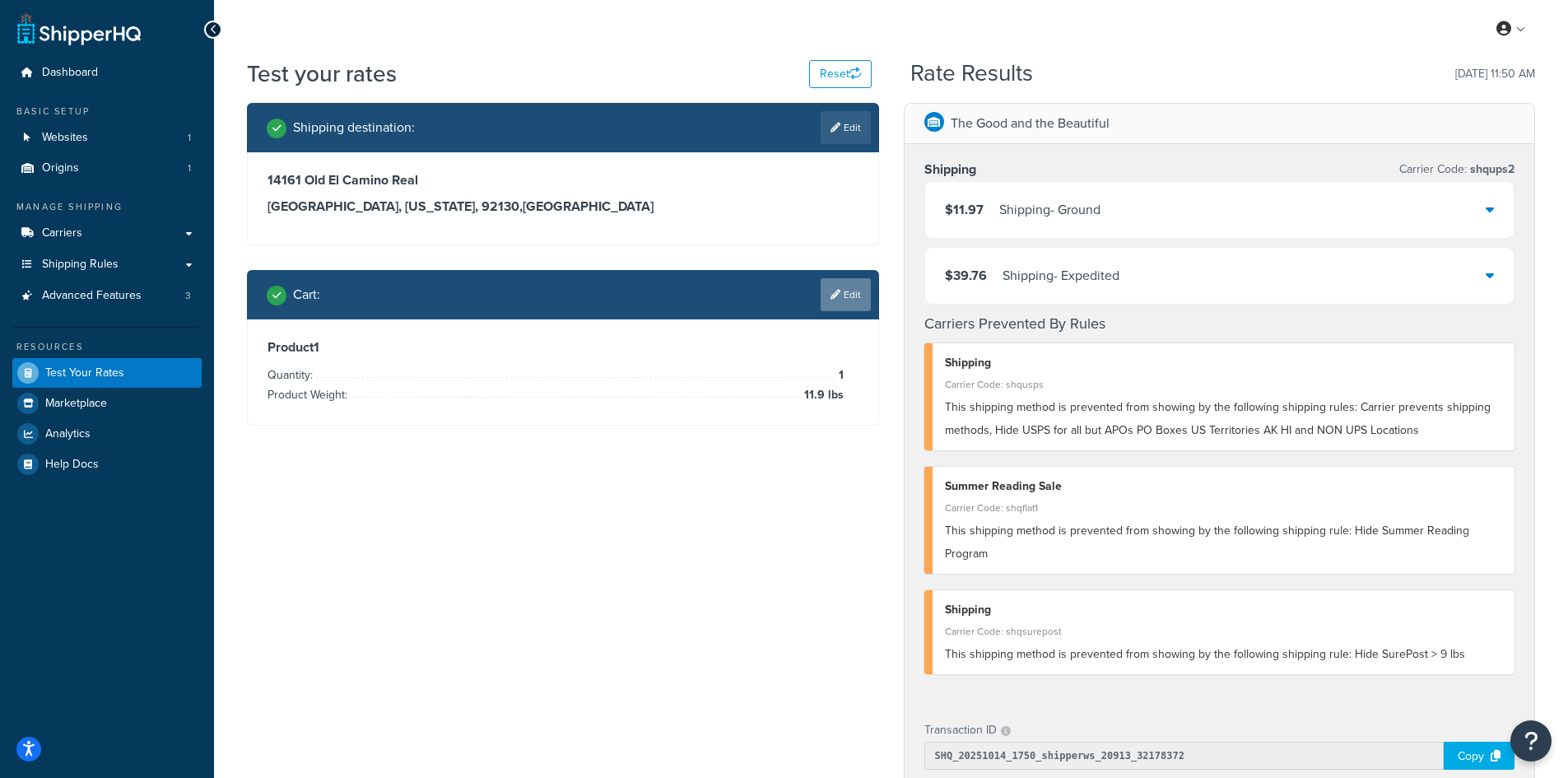
click at [842, 297] on link "Edit" at bounding box center [845, 294] width 50 height 33
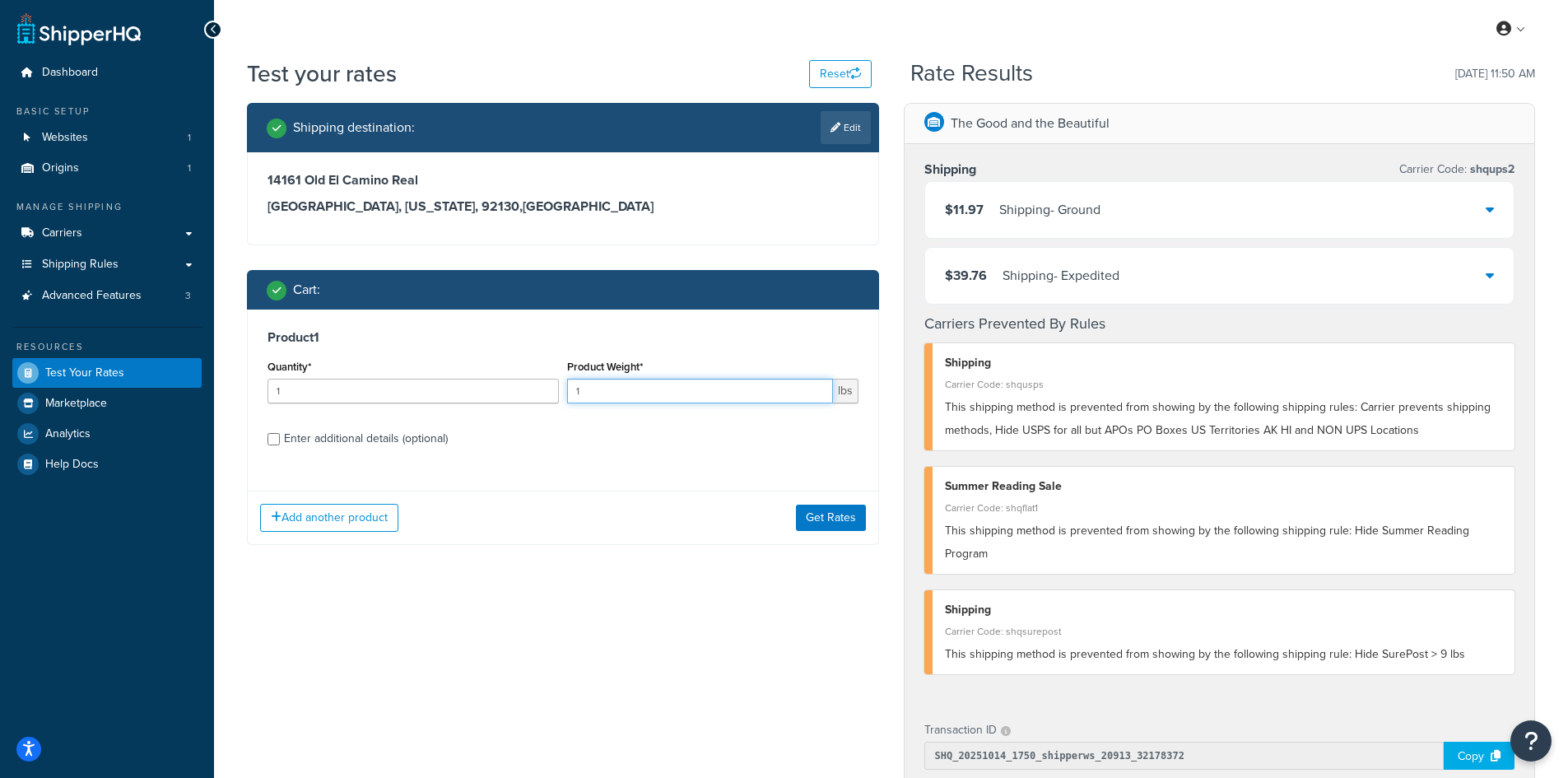
click at [554, 388] on div "Quantity* 1 Product Weight* 1 lbs" at bounding box center [563, 386] width 599 height 61
click at [843, 519] on button "Get Rates" at bounding box center [831, 518] width 70 height 26
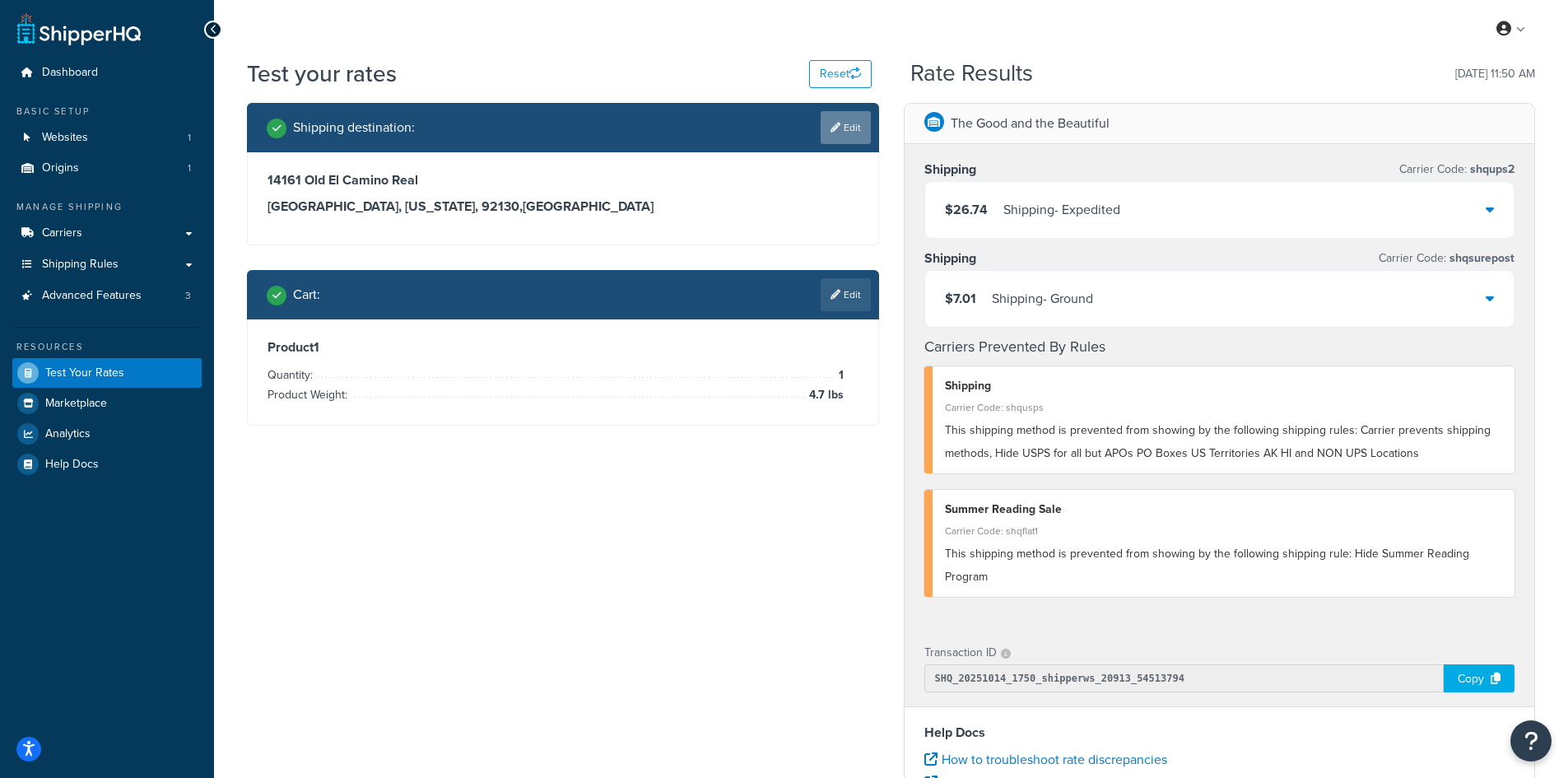
click at [847, 131] on link "Edit" at bounding box center [845, 128] width 50 height 33
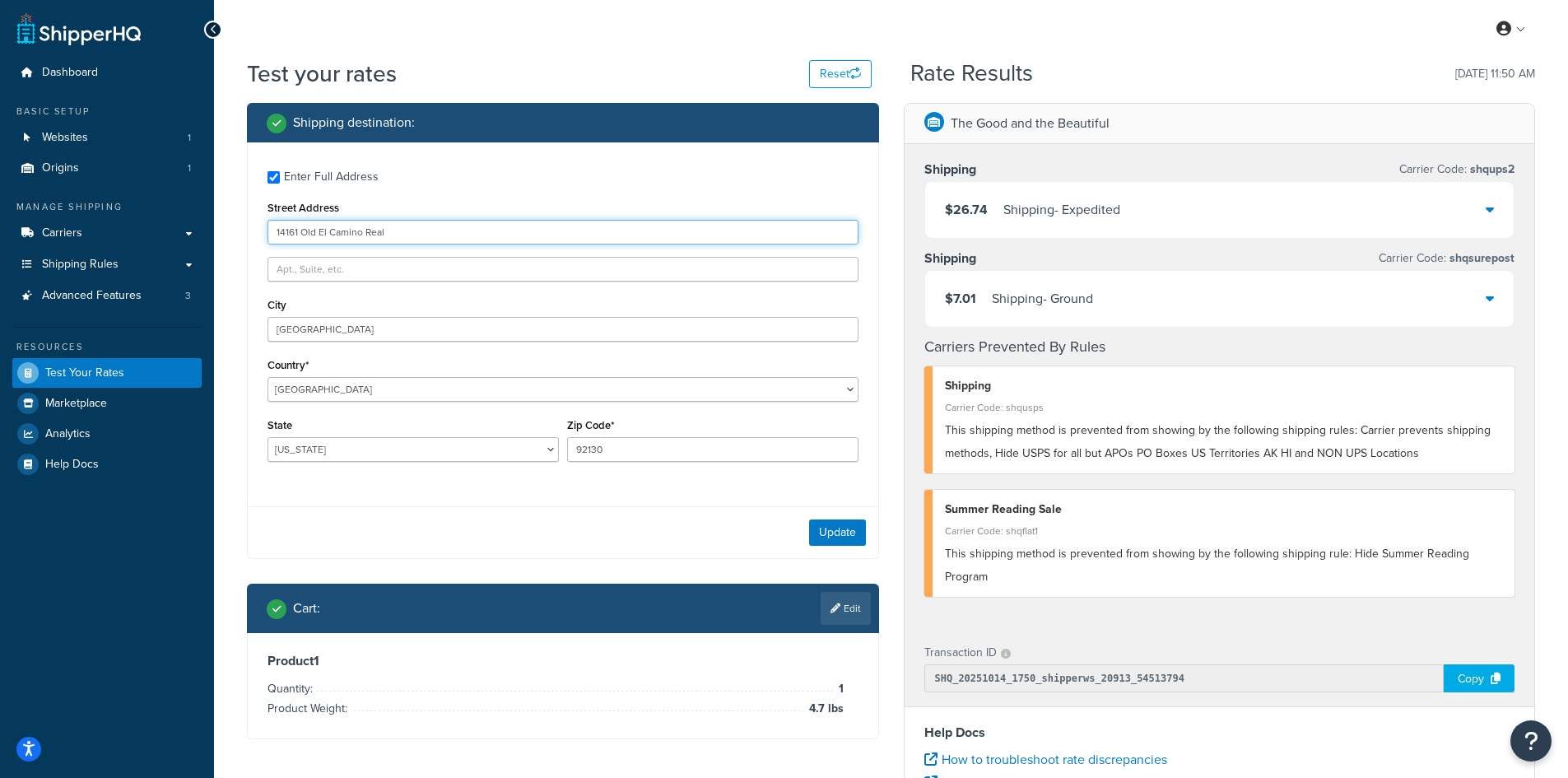
drag, startPoint x: 436, startPoint y: 229, endPoint x: 163, endPoint y: 216, distance: 273.3
click at [163, 216] on div "Dashboard Basic Setup Websites 1 Origins 1 Manage Shipping Carriers Carriers Al…" at bounding box center [784, 600] width 1568 height 1201
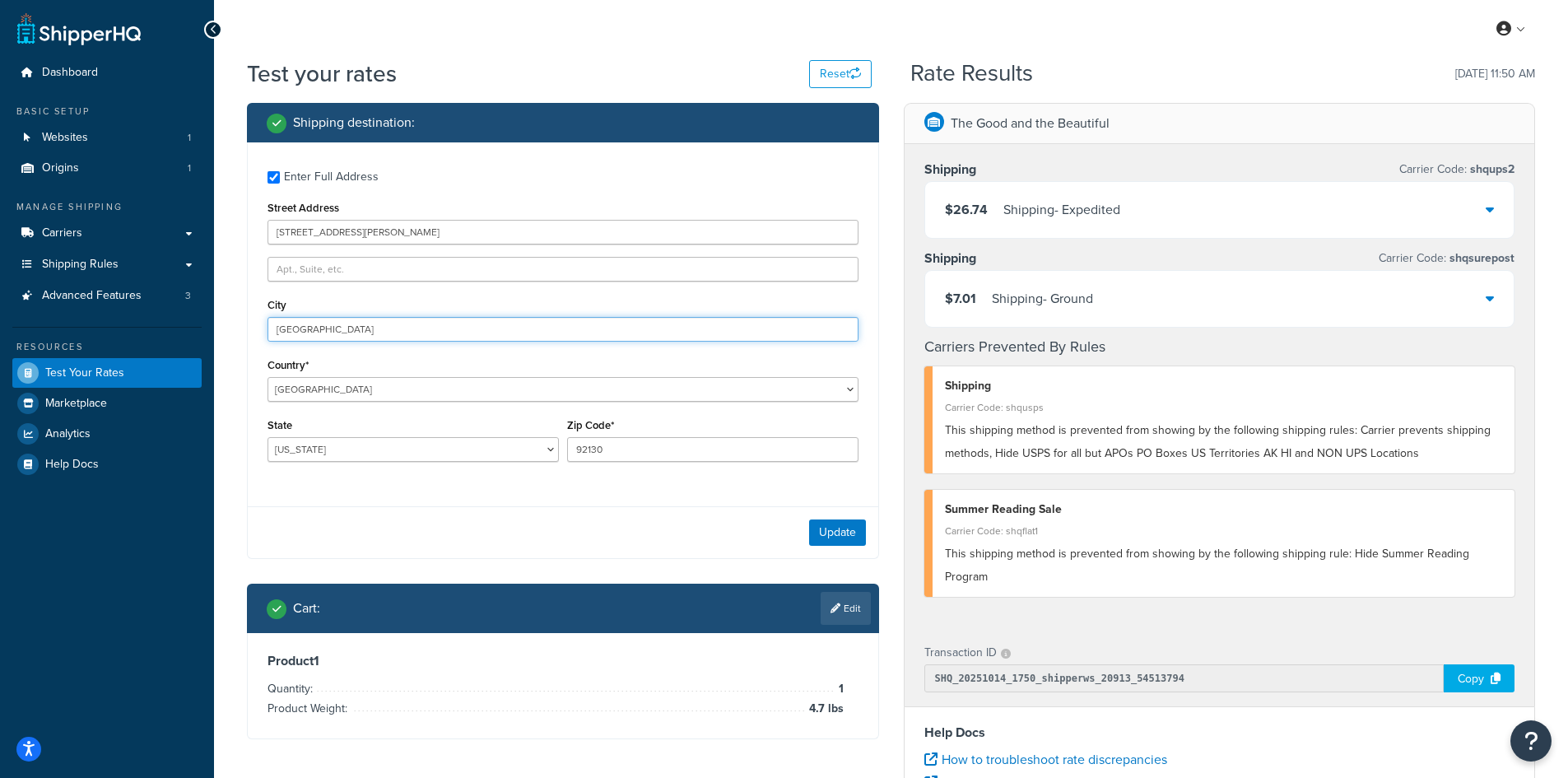
drag, startPoint x: 377, startPoint y: 329, endPoint x: 161, endPoint y: 321, distance: 216.1
click at [161, 321] on div "Dashboard Basic Setup Websites 1 Origins 1 Manage Shipping Carriers Carriers Al…" at bounding box center [784, 600] width 1568 height 1201
click at [829, 525] on button "Update" at bounding box center [837, 532] width 57 height 26
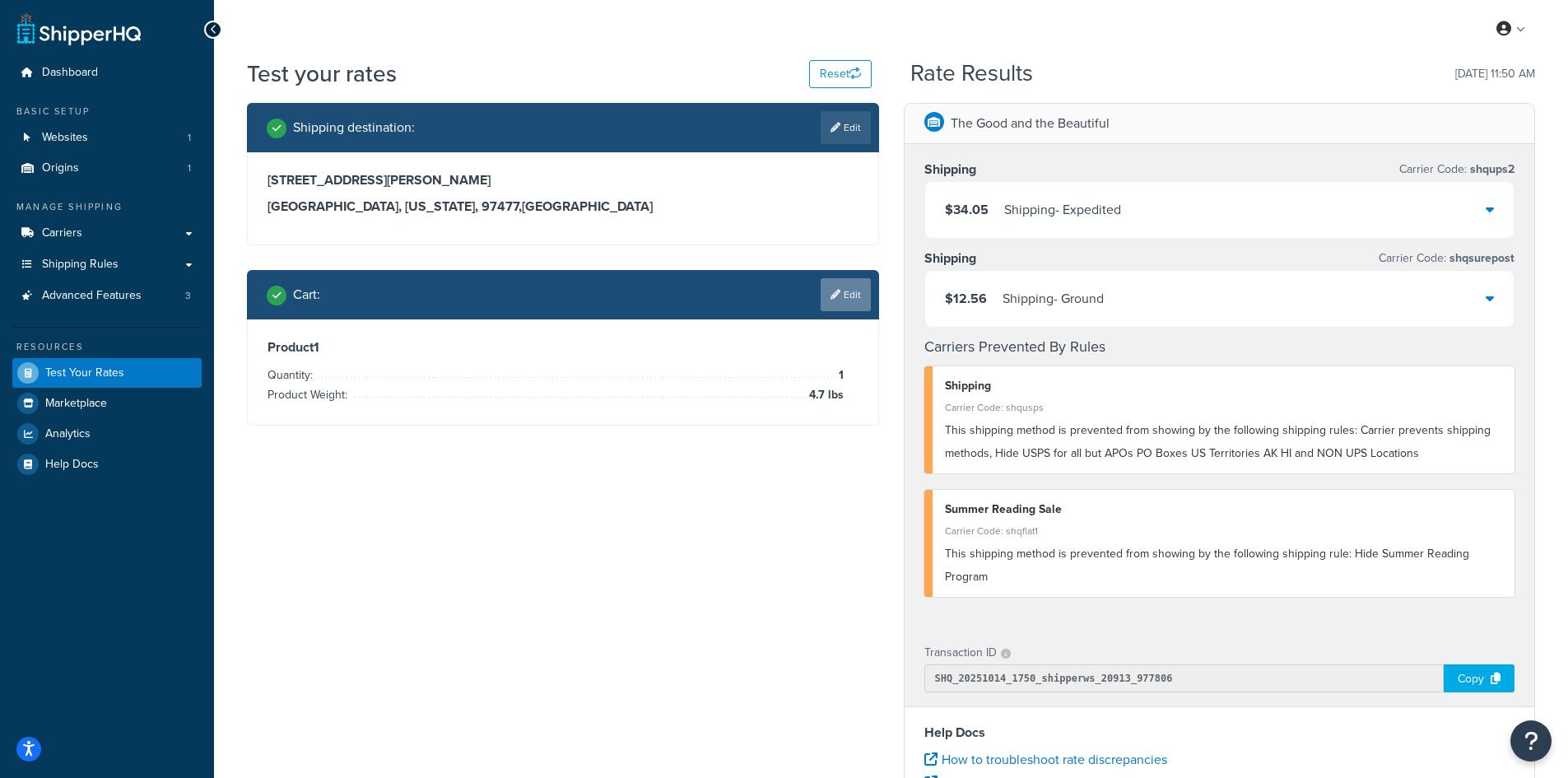
click at [838, 297] on link "Edit" at bounding box center [845, 294] width 50 height 33
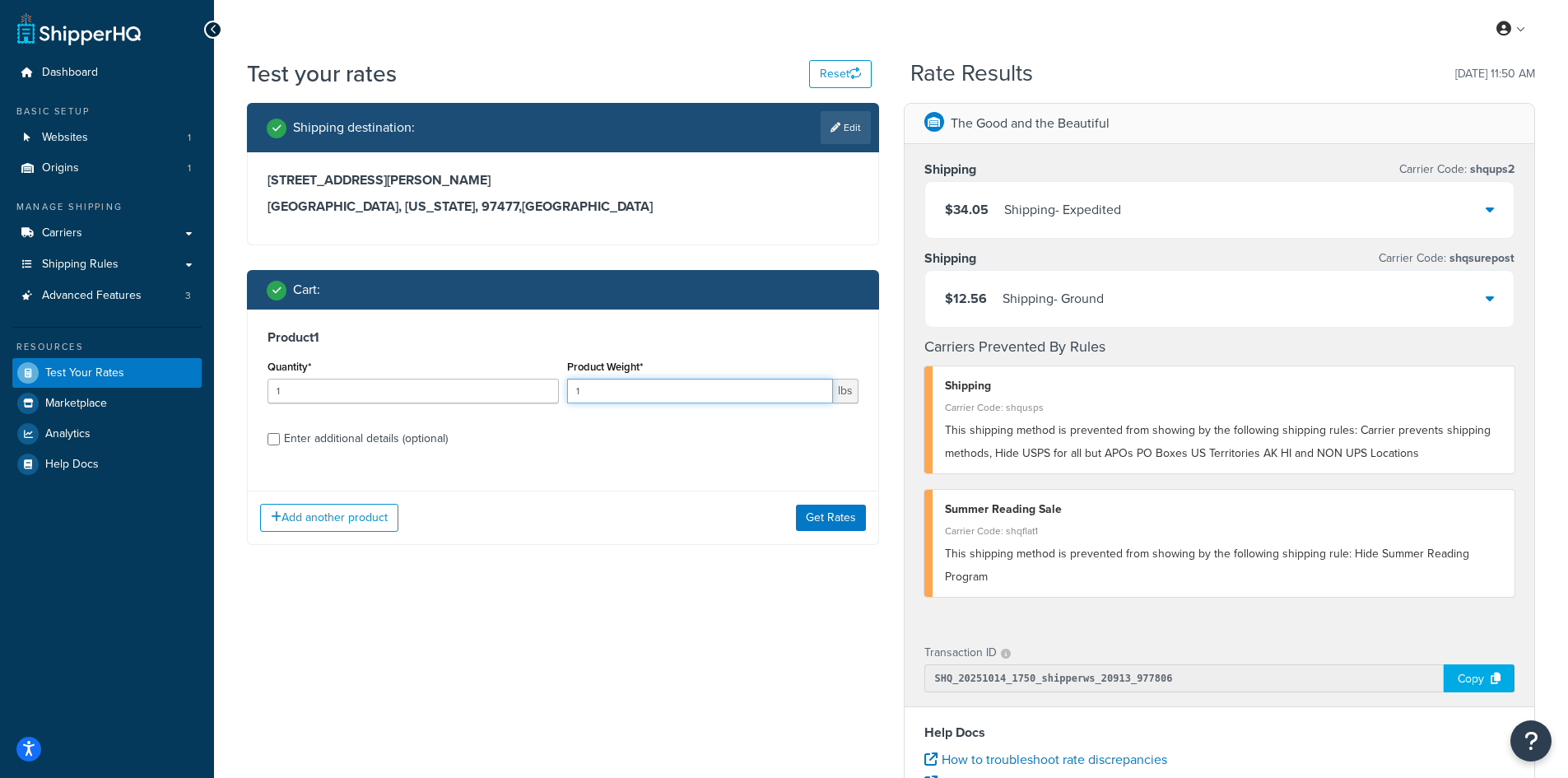
drag, startPoint x: 582, startPoint y: 391, endPoint x: 554, endPoint y: 391, distance: 28.0
click at [554, 391] on div "Quantity* 1 Product Weight* 1 lbs" at bounding box center [563, 386] width 599 height 61
click at [821, 515] on button "Get Rates" at bounding box center [831, 518] width 70 height 26
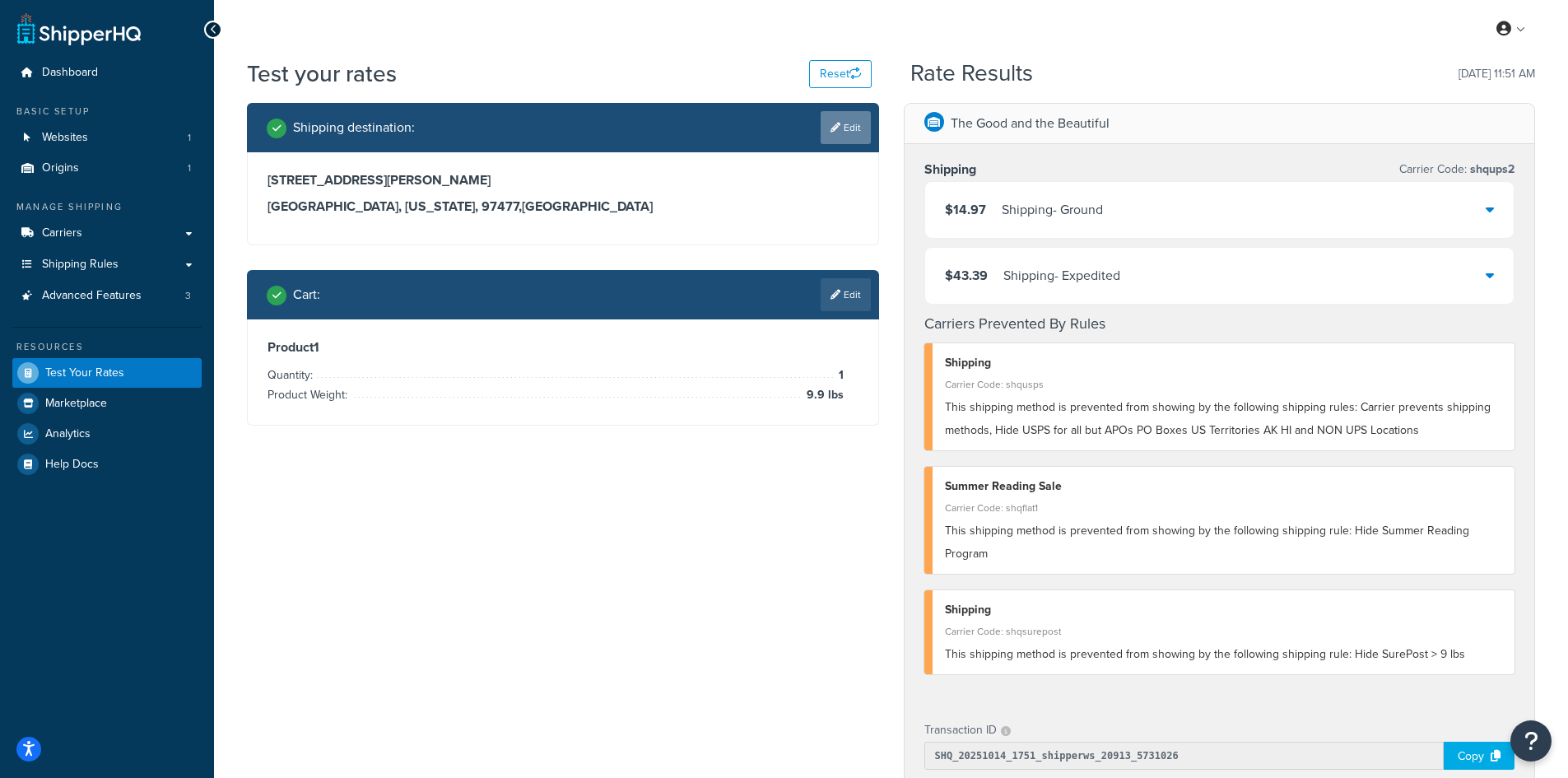
click at [836, 124] on icon at bounding box center [836, 128] width 9 height 9
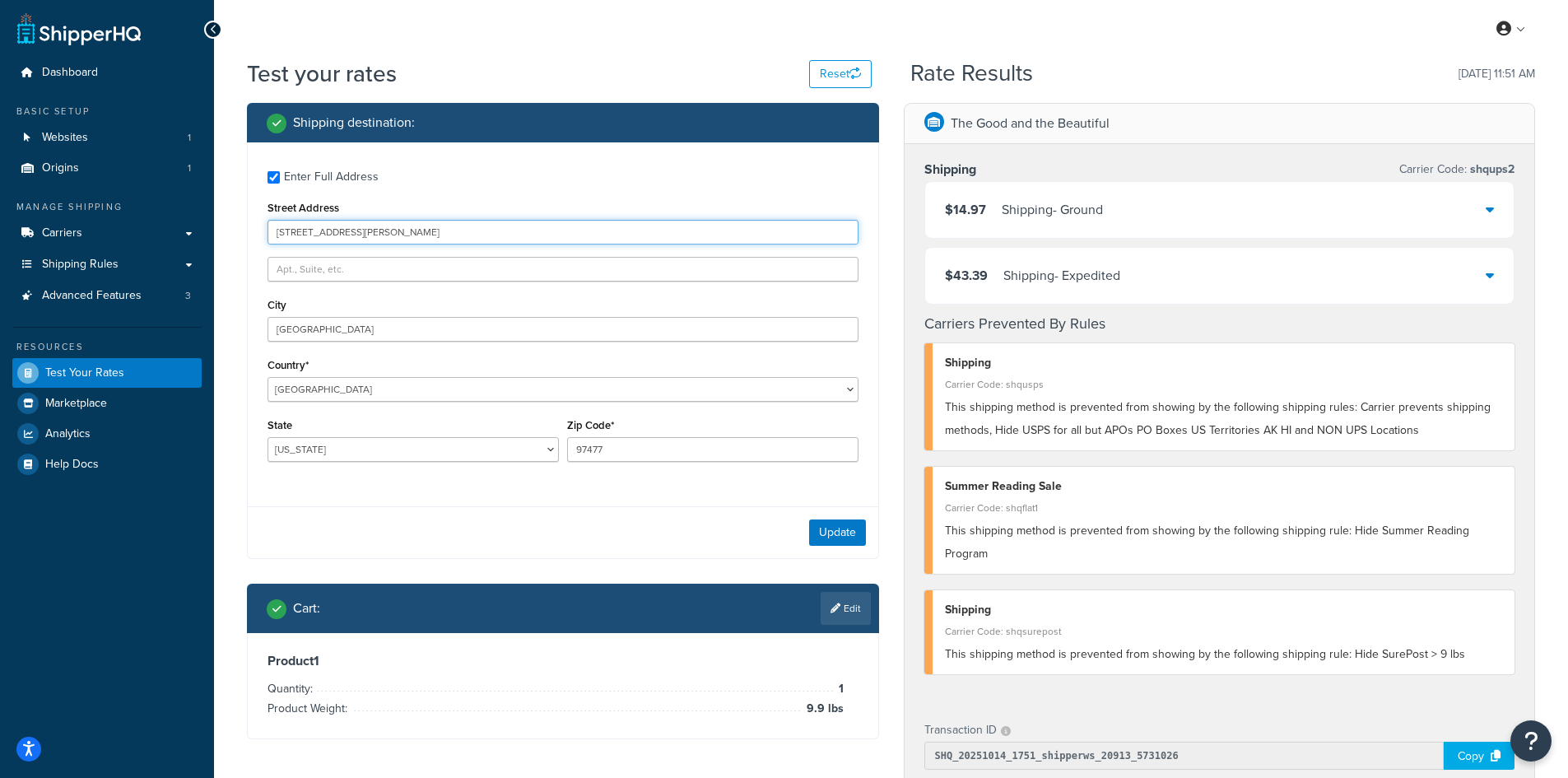
drag, startPoint x: 393, startPoint y: 245, endPoint x: 251, endPoint y: 238, distance: 142.2
click at [251, 238] on div "Enter Full Address Street Address [GEOGRAPHIC_DATA][PERSON_NAME] Country* [GEOG…" at bounding box center [562, 319] width 630 height 352
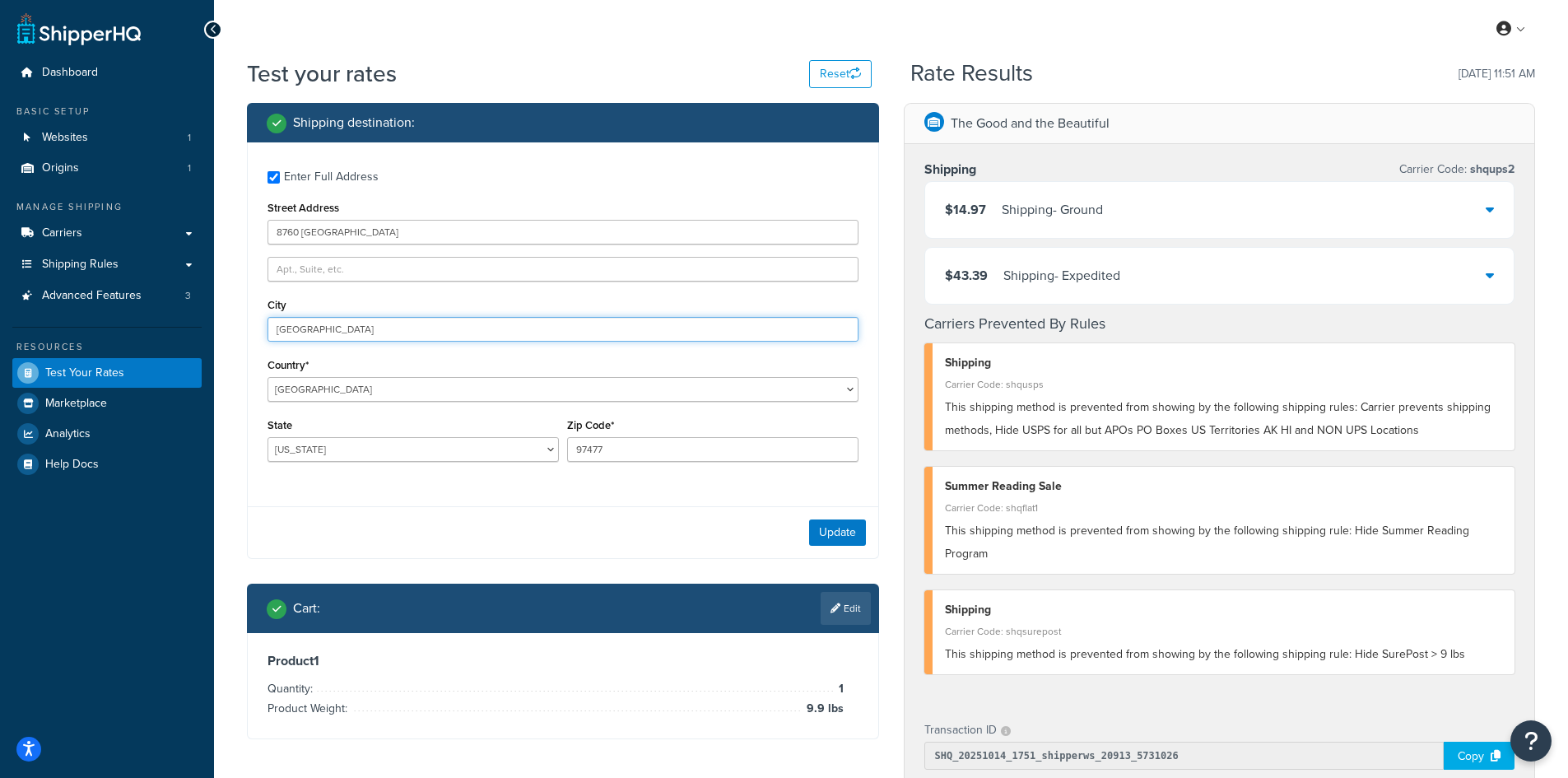
drag, startPoint x: 340, startPoint y: 334, endPoint x: 259, endPoint y: 321, distance: 82.0
click at [259, 321] on div "Enter Full Address Street Address [GEOGRAPHIC_DATA] [GEOGRAPHIC_DATA] Country* …" at bounding box center [562, 319] width 630 height 352
click at [830, 535] on button "Update" at bounding box center [837, 532] width 57 height 26
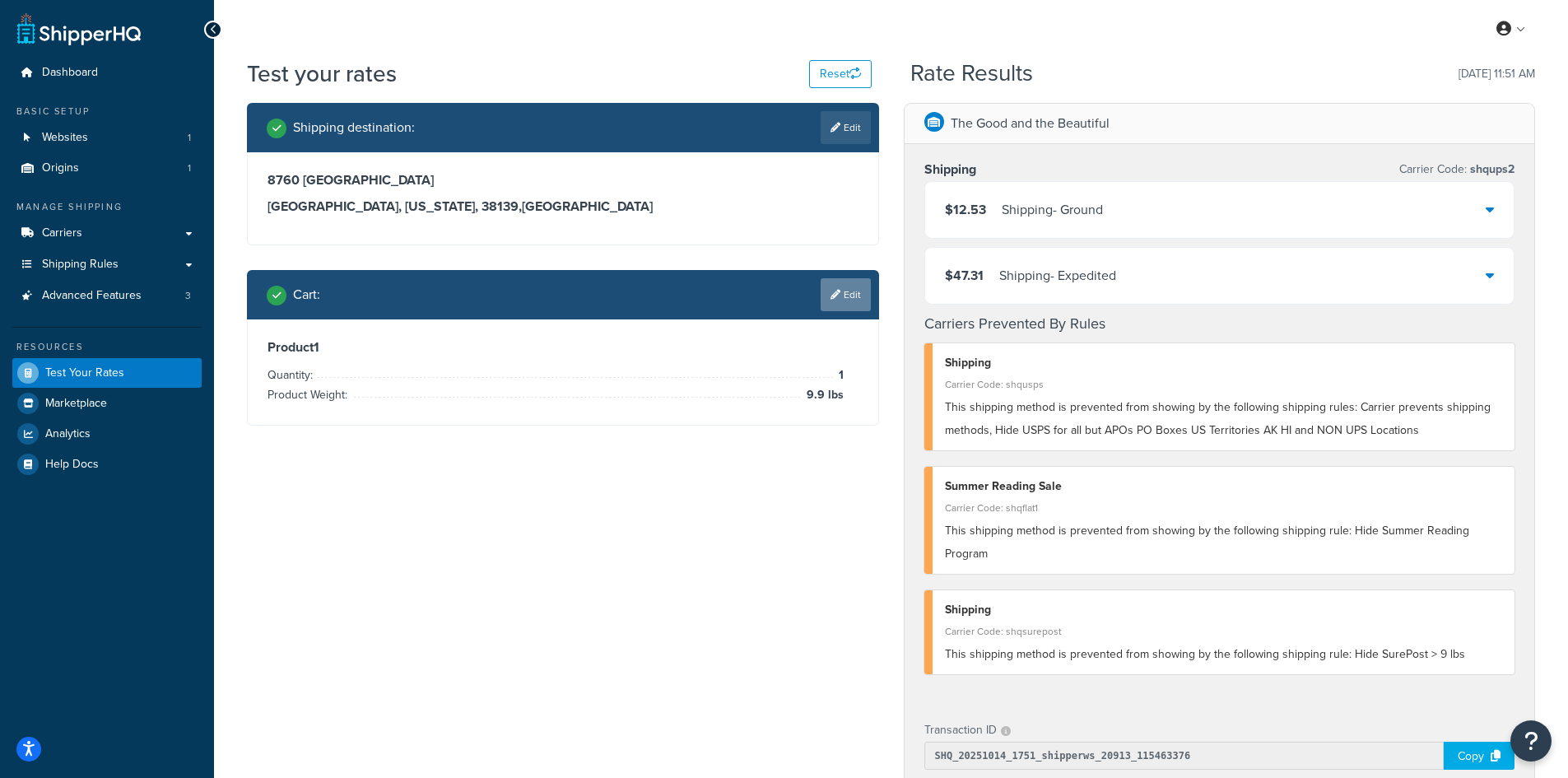
click at [841, 297] on link "Edit" at bounding box center [845, 294] width 50 height 33
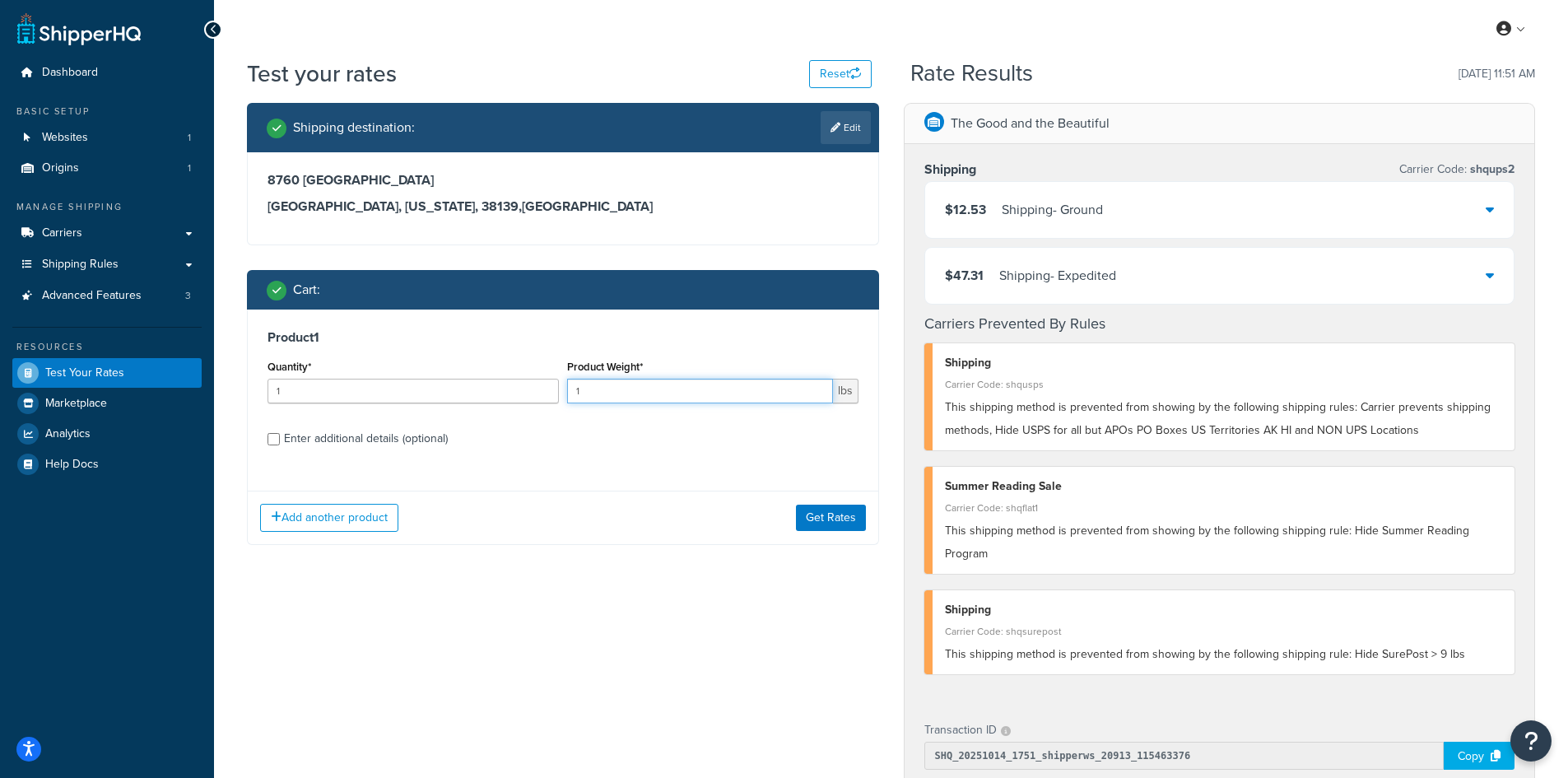
drag, startPoint x: 606, startPoint y: 397, endPoint x: 550, endPoint y: 397, distance: 56.0
click at [550, 397] on div "Quantity* 1 Product Weight* 1 lbs" at bounding box center [563, 386] width 599 height 61
click at [841, 525] on button "Get Rates" at bounding box center [831, 518] width 70 height 26
